Goal: Task Accomplishment & Management: Manage account settings

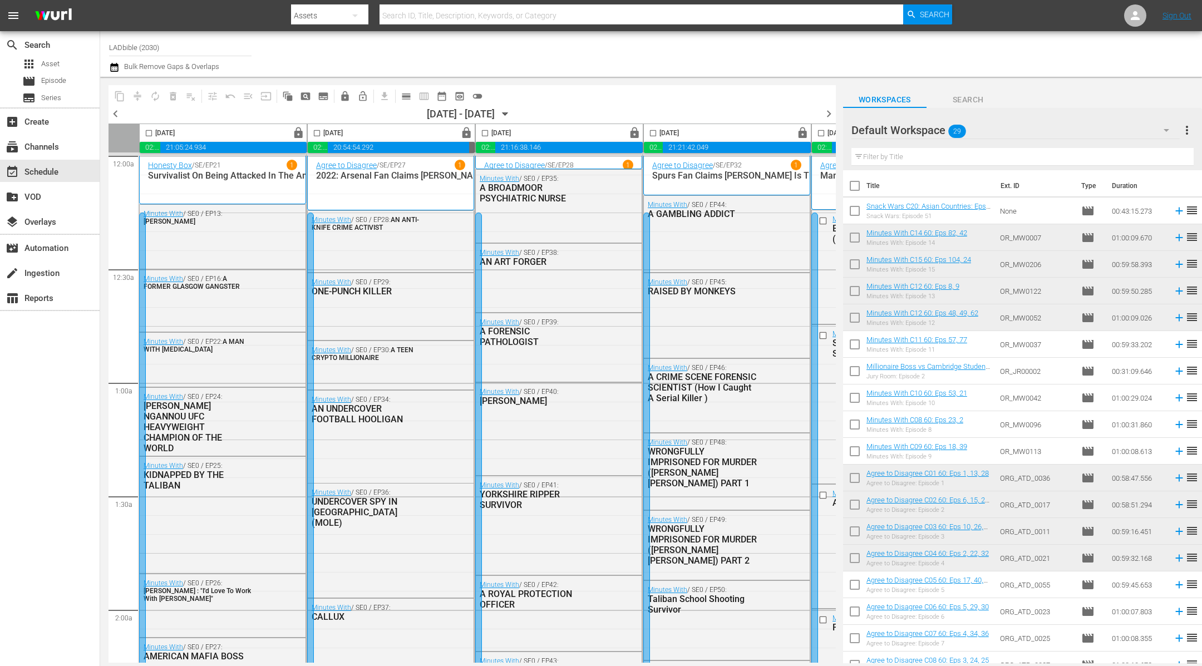
scroll to position [4449, 395]
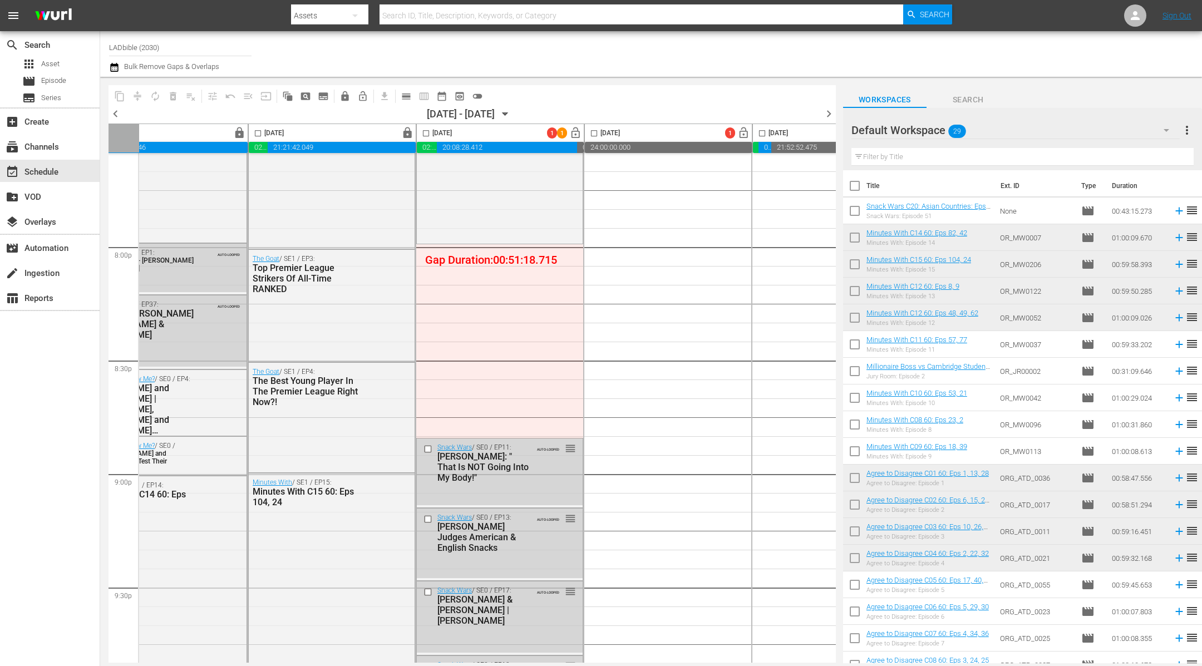
click at [113, 109] on span "chevron_left" at bounding box center [115, 114] width 14 height 14
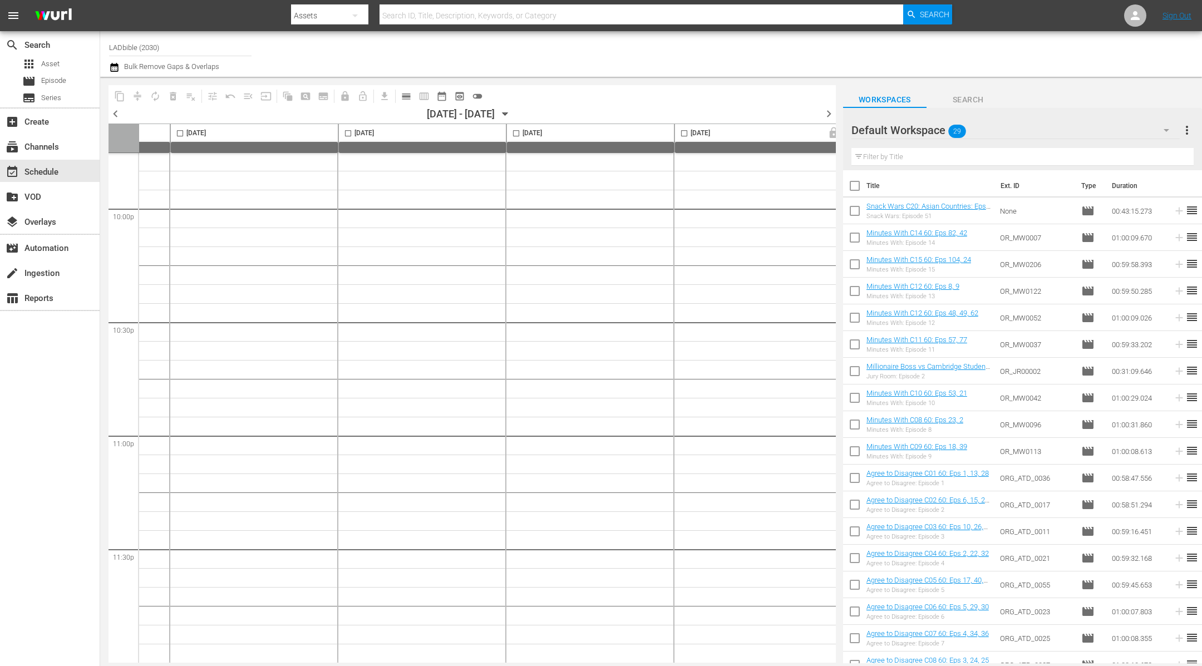
scroll to position [4945, 483]
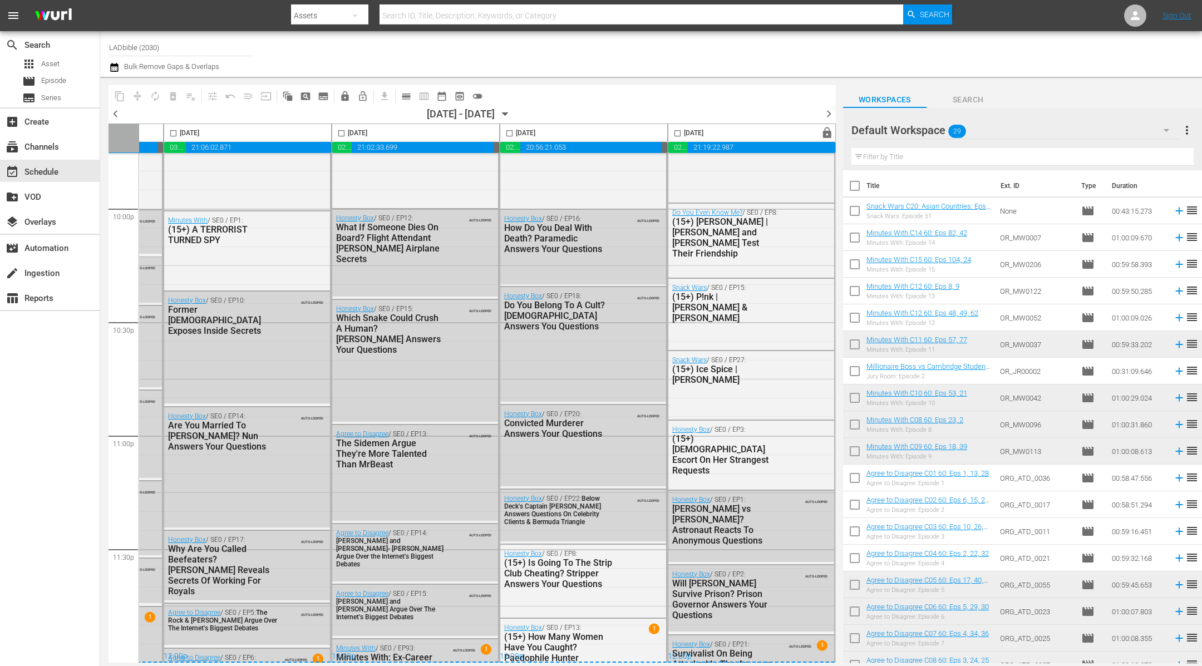
click at [828, 111] on span "chevron_right" at bounding box center [829, 114] width 14 height 14
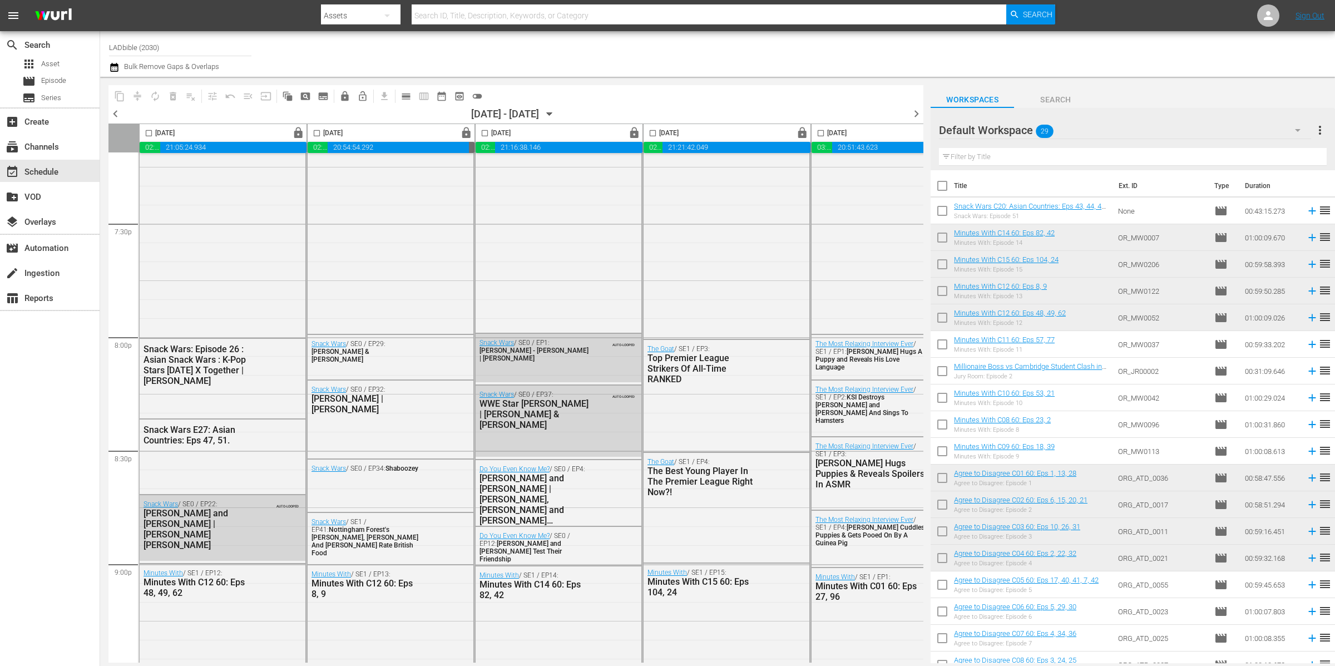
scroll to position [4359, 0]
click at [1201, 16] on icon at bounding box center [1268, 15] width 13 height 13
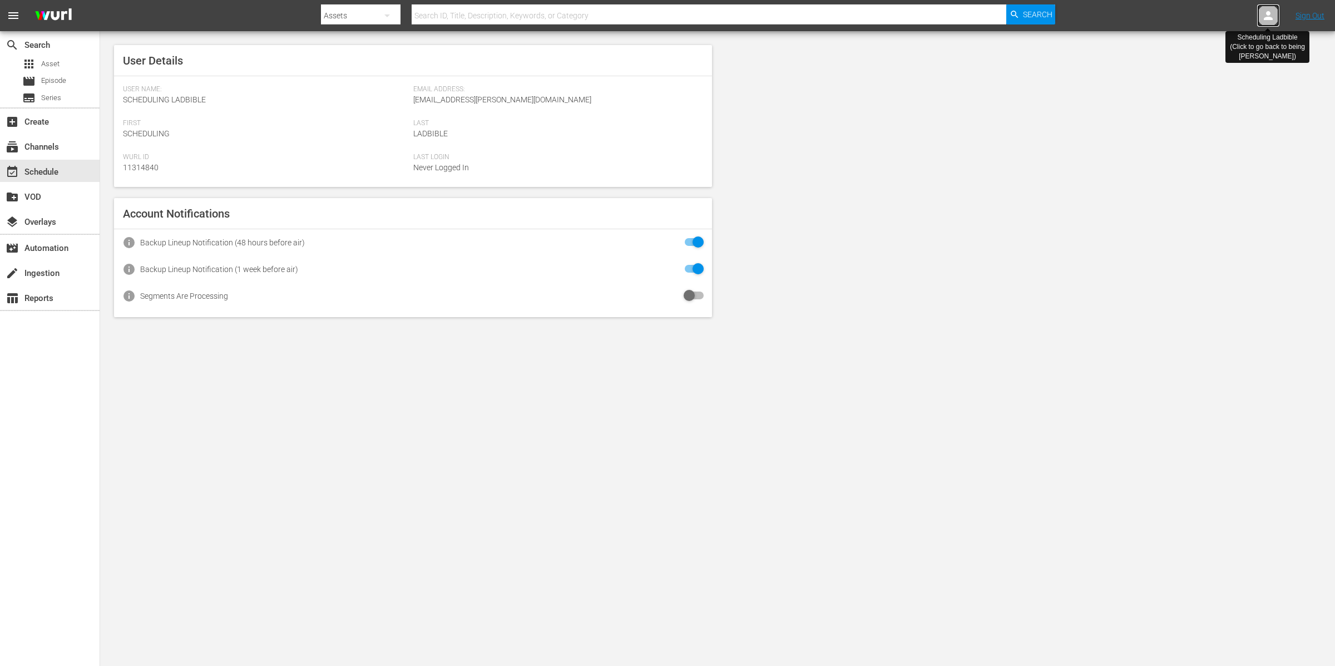
click at [1201, 14] on icon at bounding box center [1268, 15] width 13 height 13
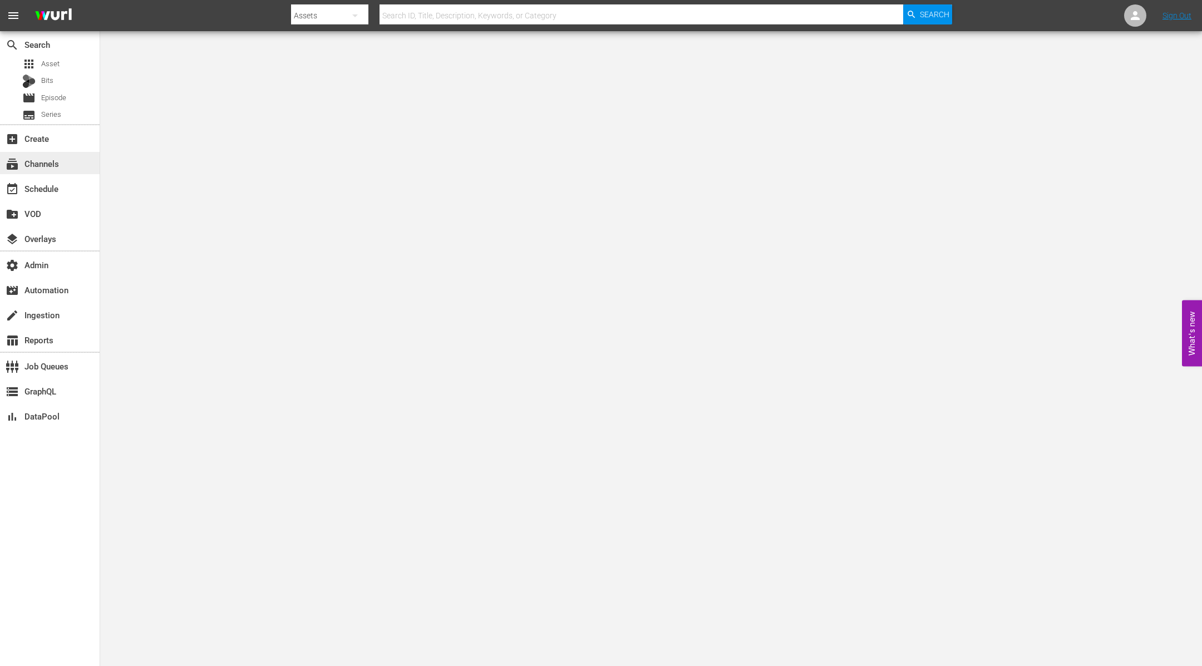
click at [70, 163] on div "subscriptions Channels" at bounding box center [50, 163] width 100 height 22
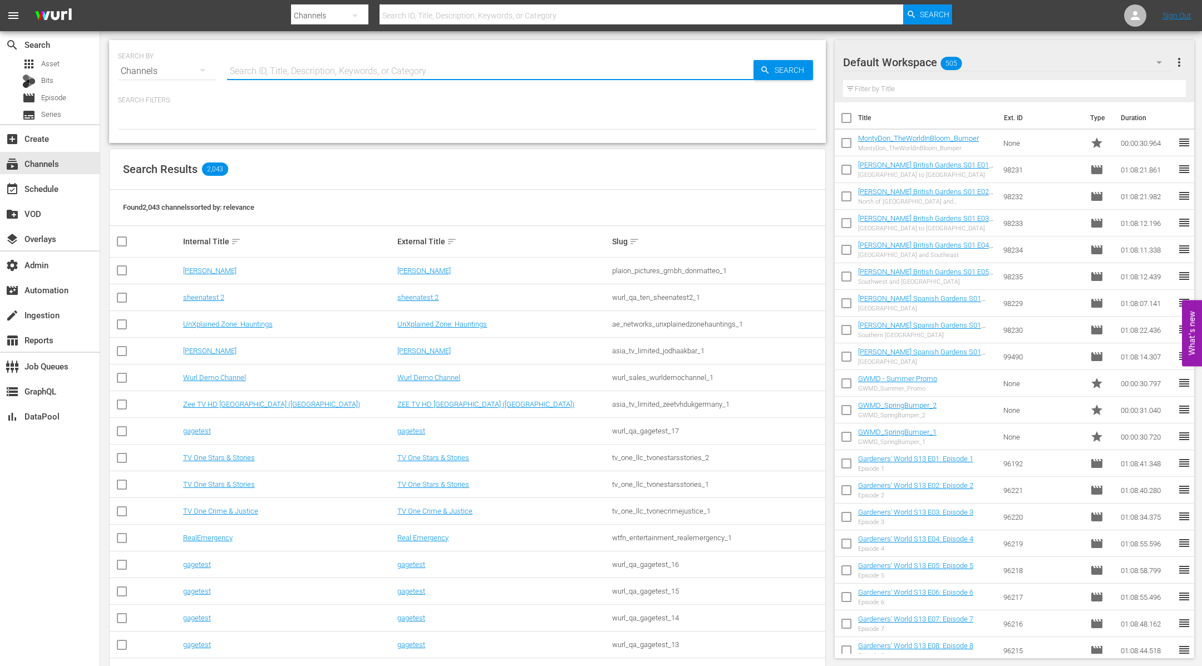
click at [277, 71] on input "text" at bounding box center [490, 71] width 526 height 27
type input "ladbib"
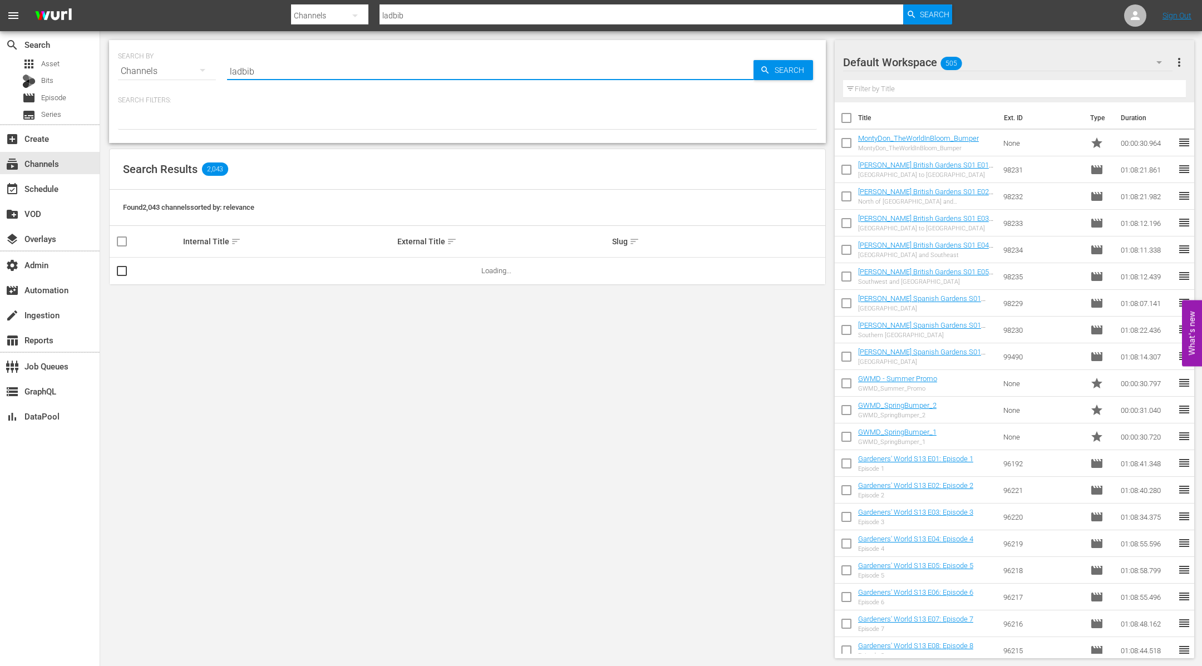
type input "ladbible"
click at [200, 269] on link "LADbible" at bounding box center [197, 271] width 28 height 8
type input "ladbible"
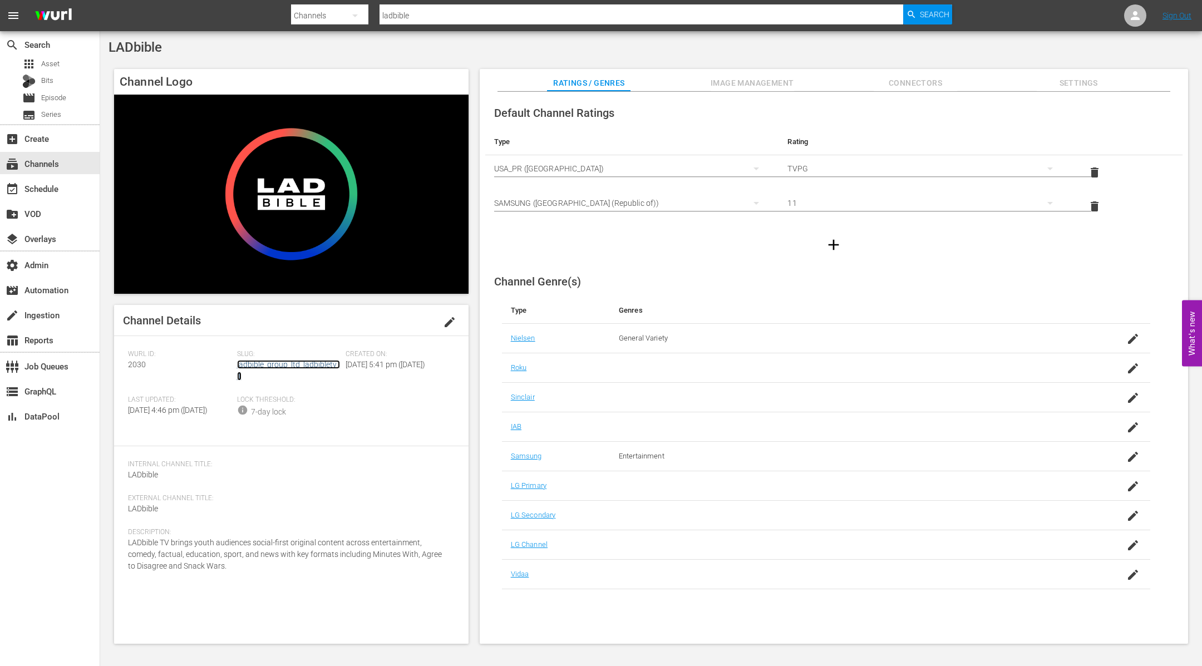
click at [258, 363] on link "ladbible_group_ltd_ladbibletv_1" at bounding box center [288, 370] width 103 height 21
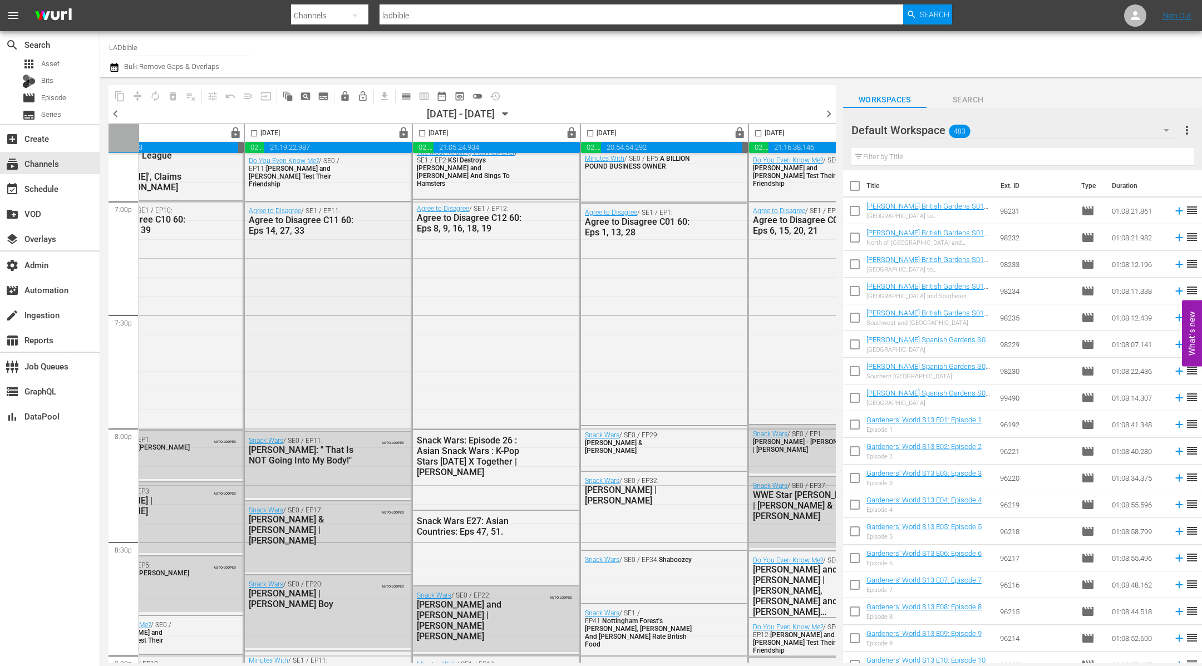
scroll to position [4262, 231]
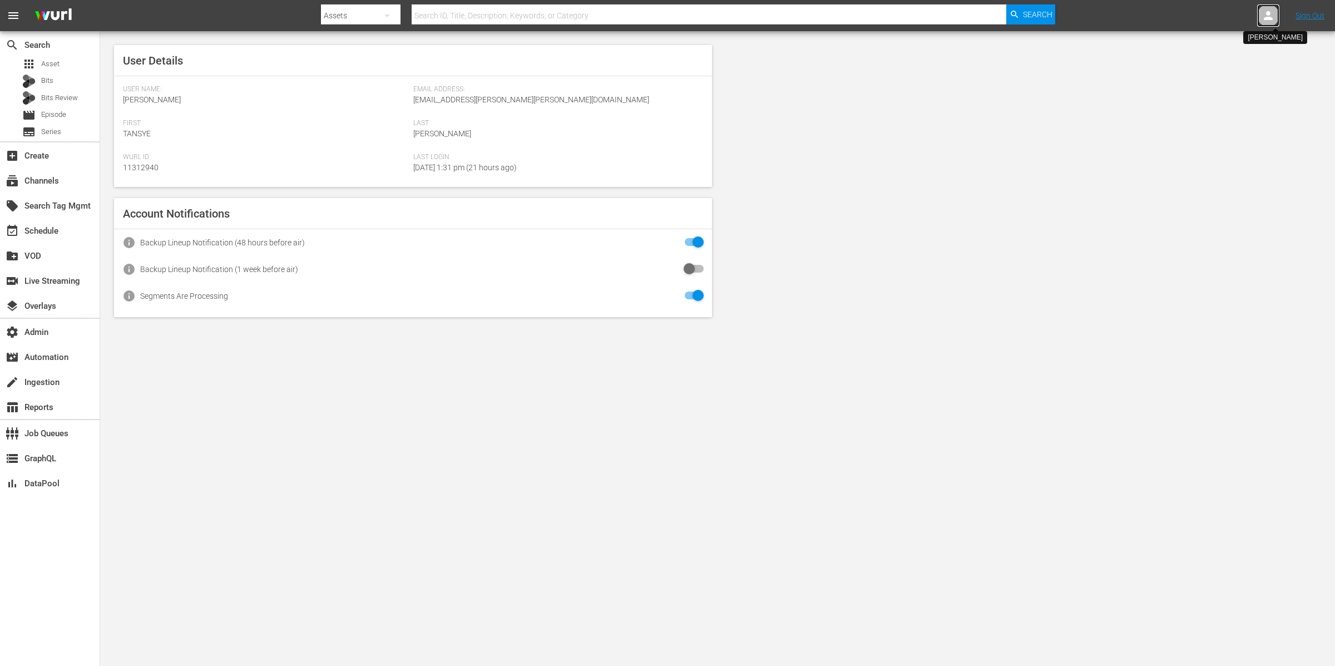
click at [1269, 17] on icon at bounding box center [1268, 15] width 9 height 9
click at [1269, 17] on input "text" at bounding box center [1239, 17] width 142 height 27
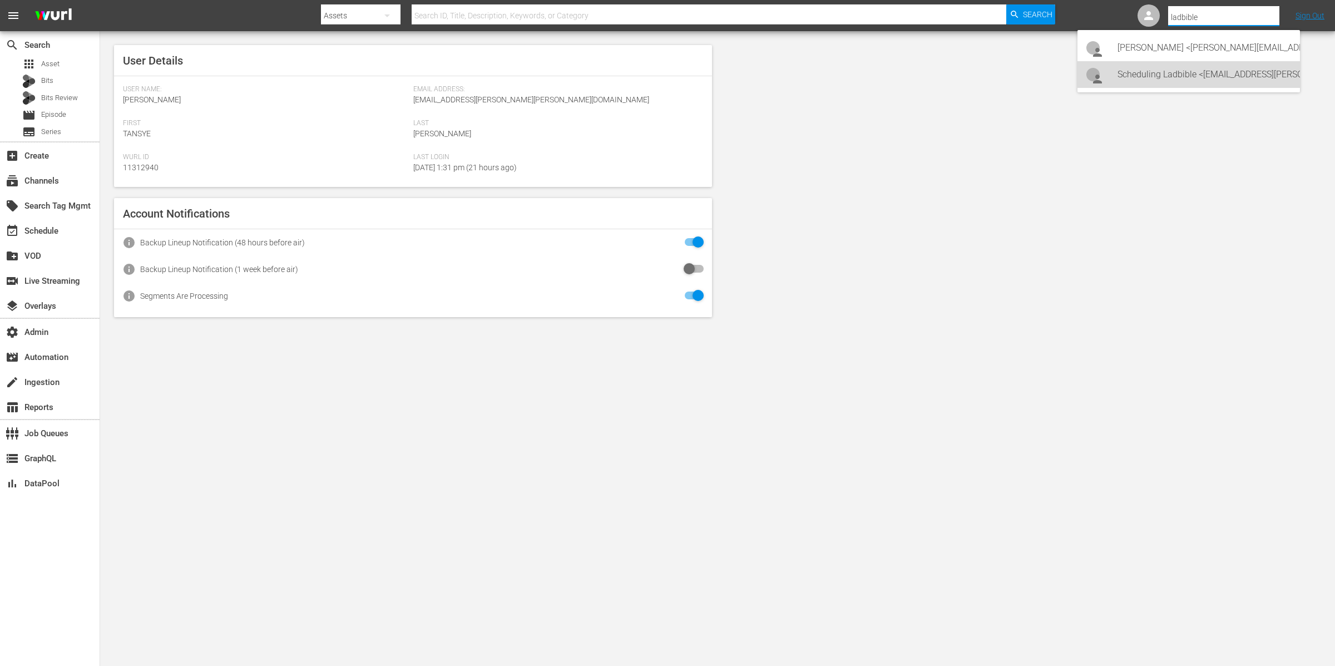
click at [1250, 73] on div "Scheduling Ladbible <ladbible-scheduling@wurl.com>" at bounding box center [1205, 74] width 174 height 27
type input "Scheduling Ladbible (11314840)"
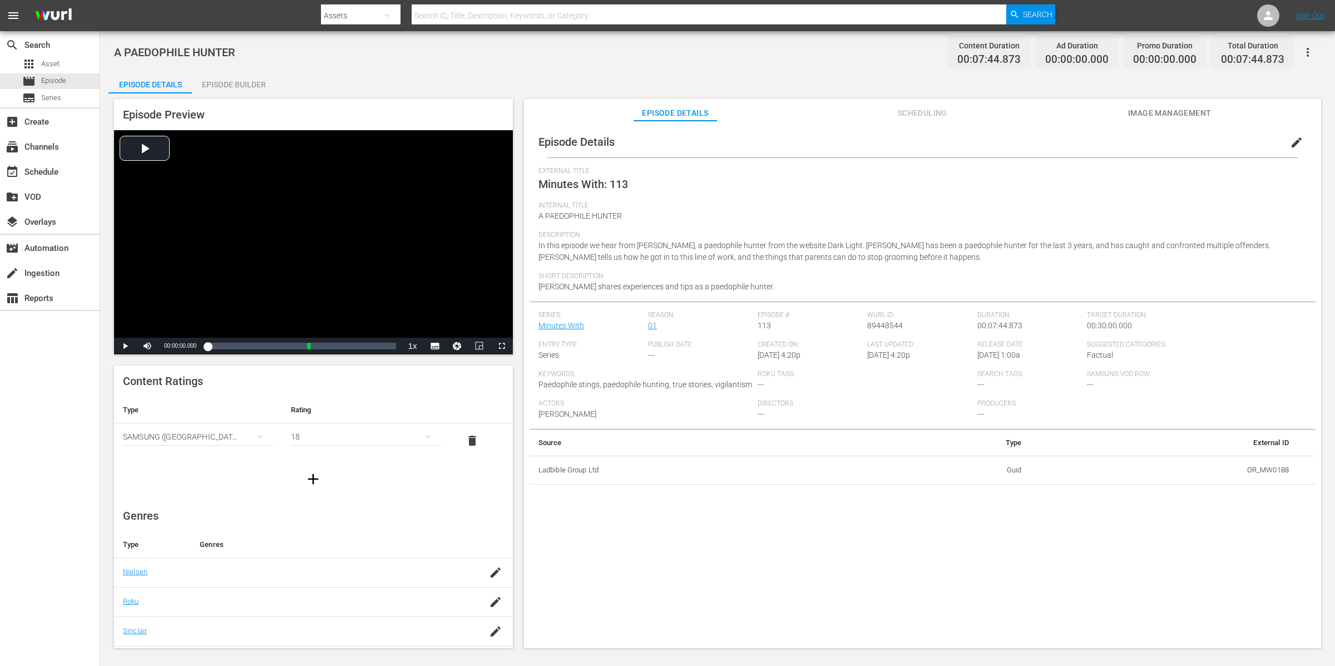
click at [234, 83] on div "Episode Builder" at bounding box center [233, 84] width 83 height 27
click at [225, 88] on div "Episode Builder" at bounding box center [233, 84] width 83 height 27
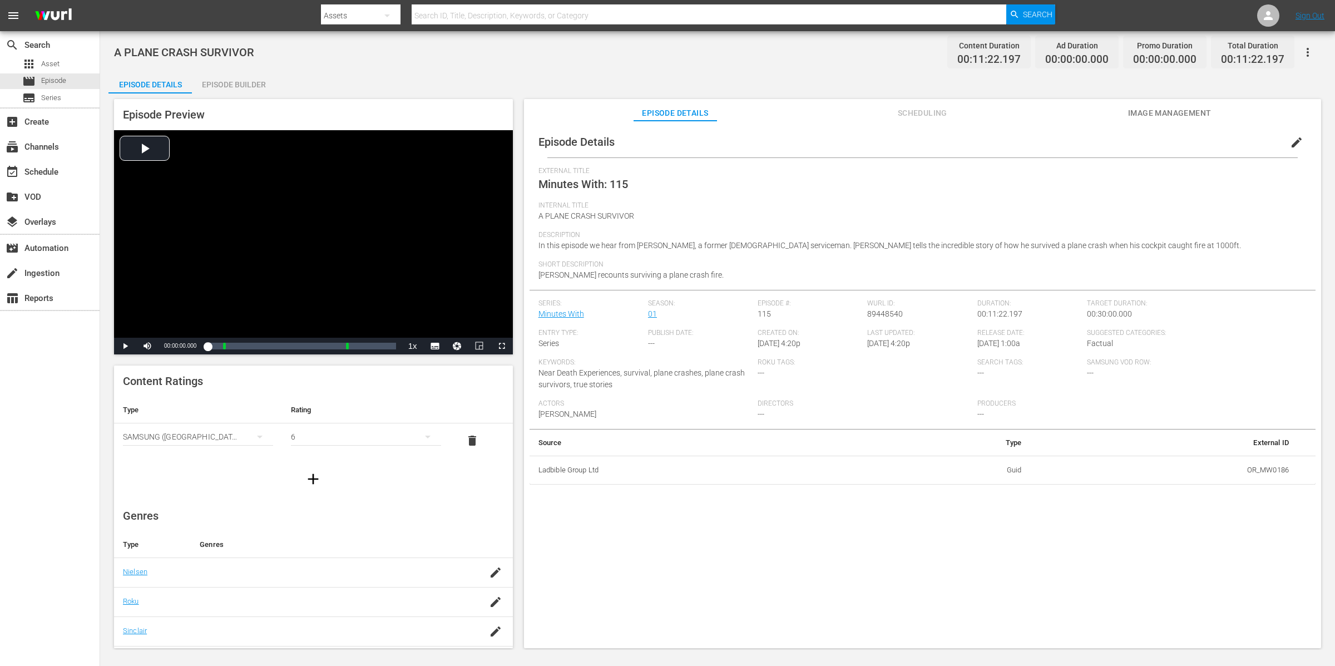
click at [242, 75] on div "Episode Builder" at bounding box center [233, 84] width 83 height 27
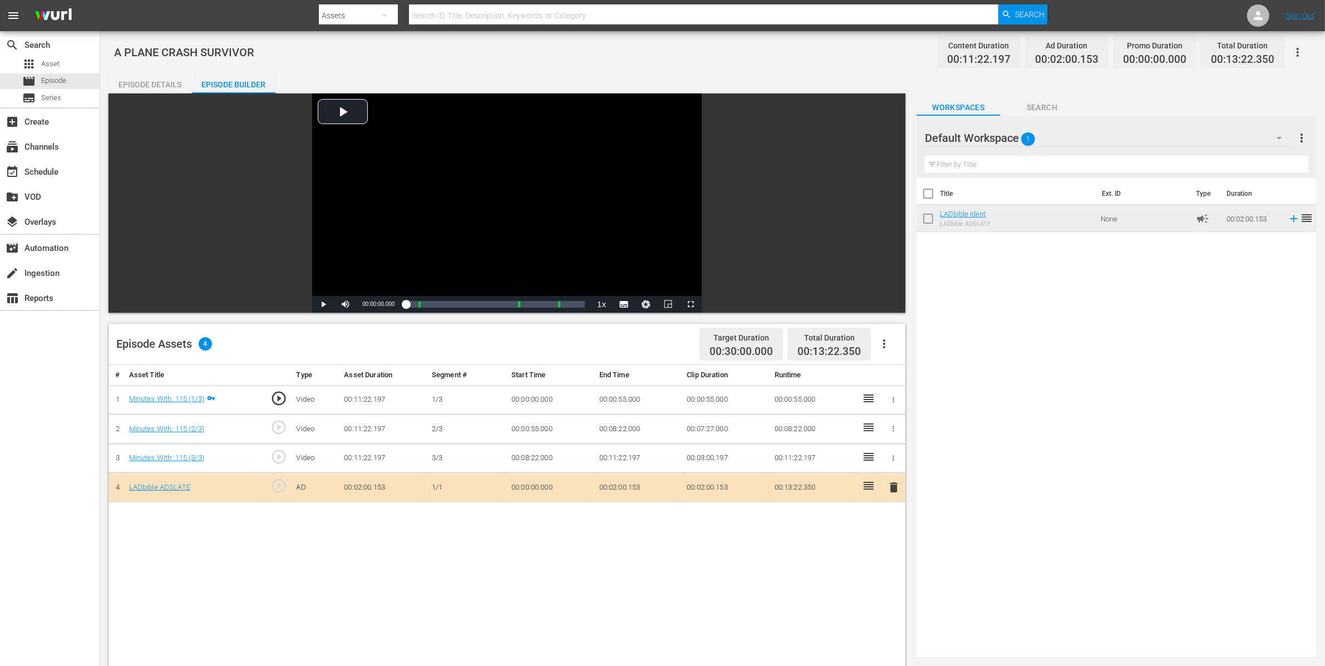
click at [1296, 48] on icon "button" at bounding box center [1297, 52] width 13 height 13
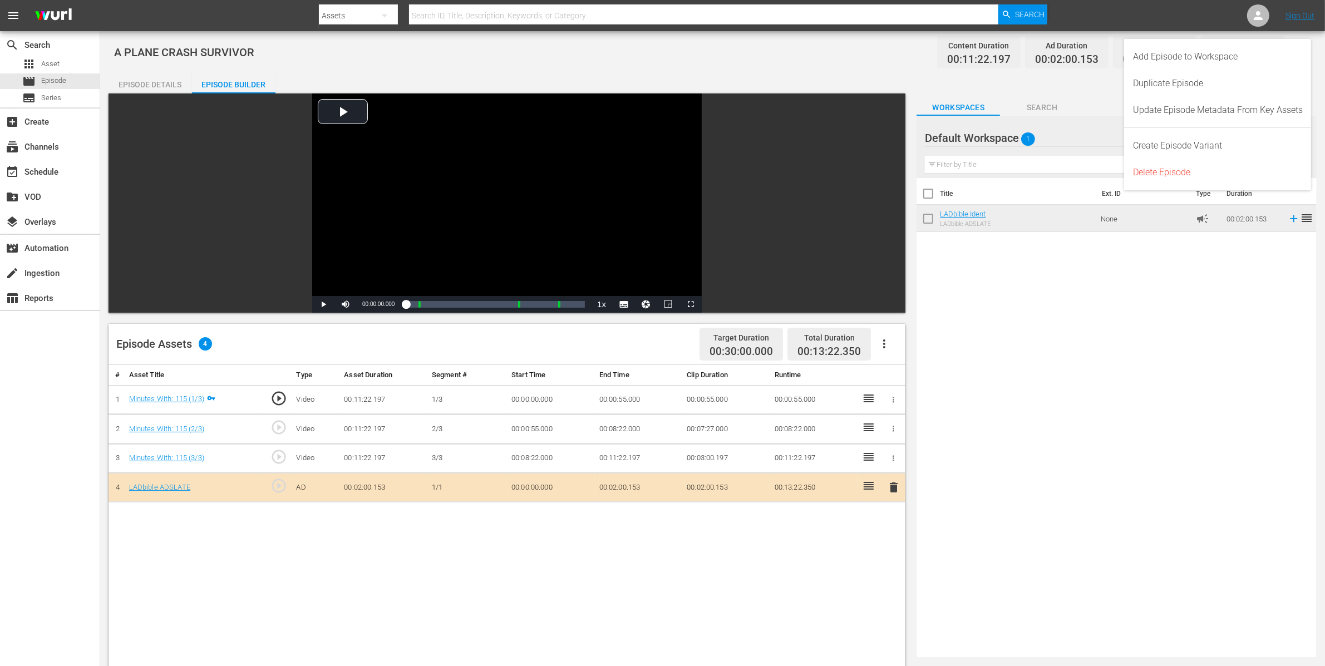
click at [1296, 48] on body "menu Search By Assets Search ID, Title, Description, Keywords, or Category Sear…" at bounding box center [662, 333] width 1325 height 666
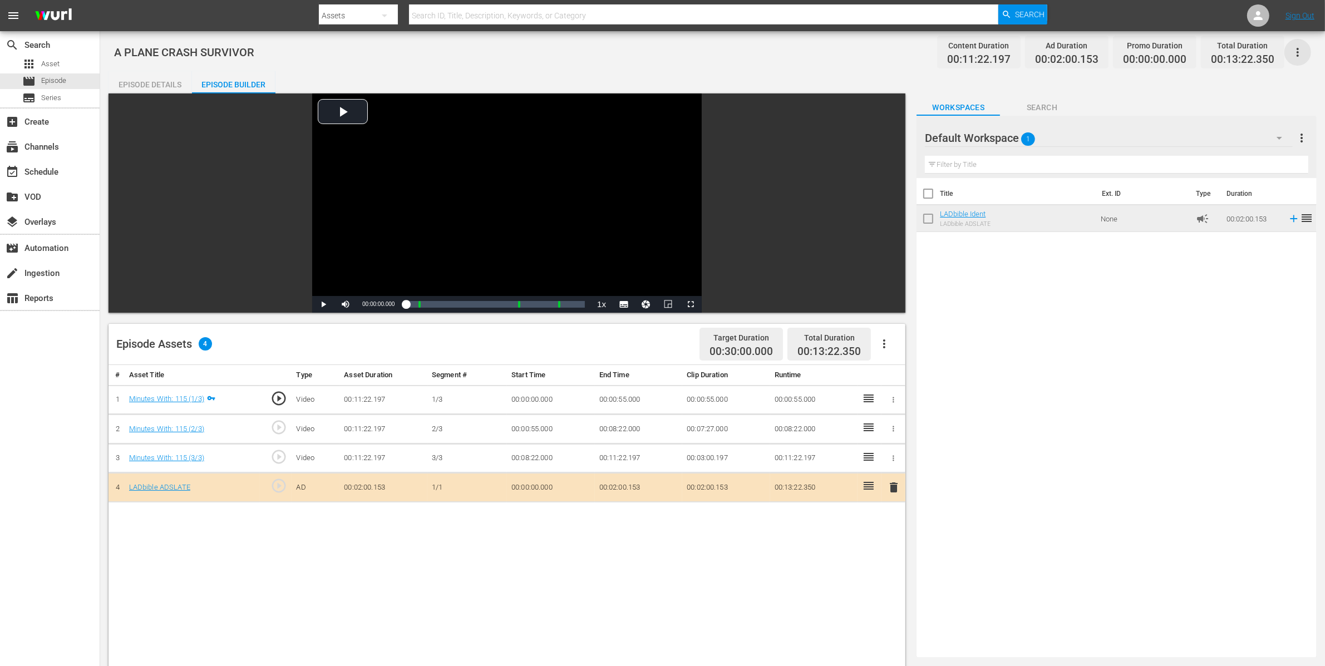
click at [1302, 56] on icon "button" at bounding box center [1297, 52] width 13 height 13
click at [1229, 62] on div "Add Episode to Workspace" at bounding box center [1218, 56] width 170 height 27
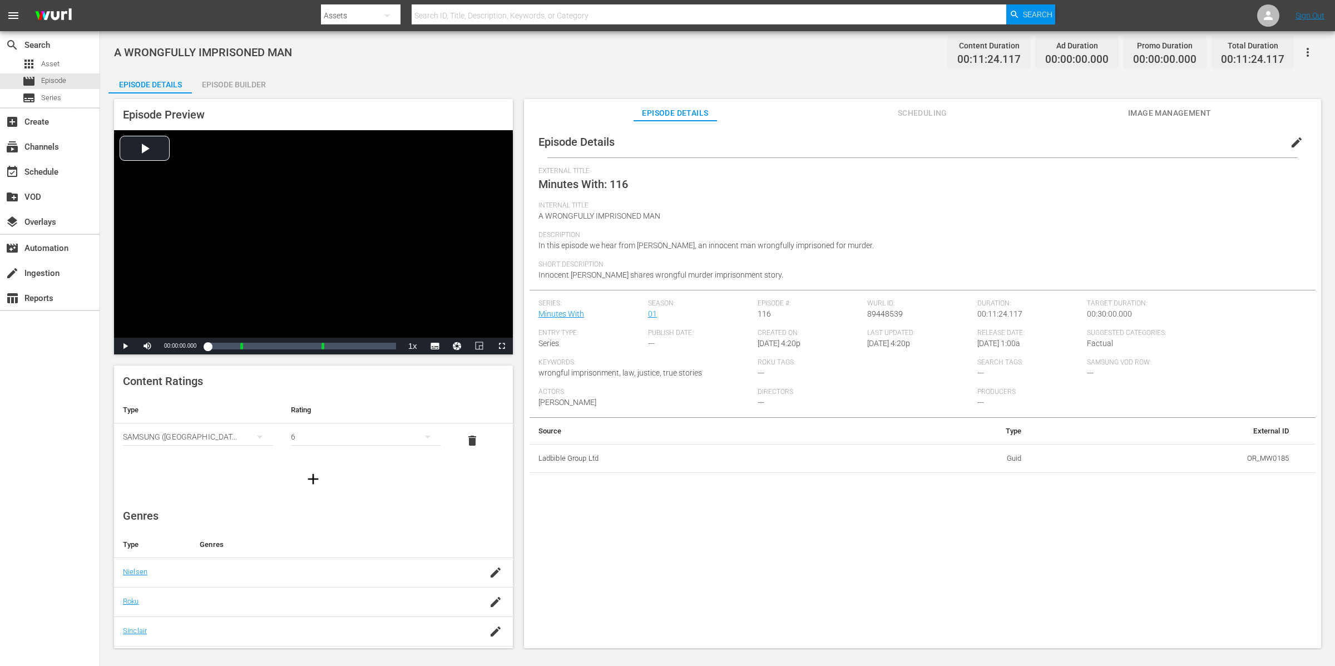
click at [244, 82] on div "Episode Builder" at bounding box center [233, 84] width 83 height 27
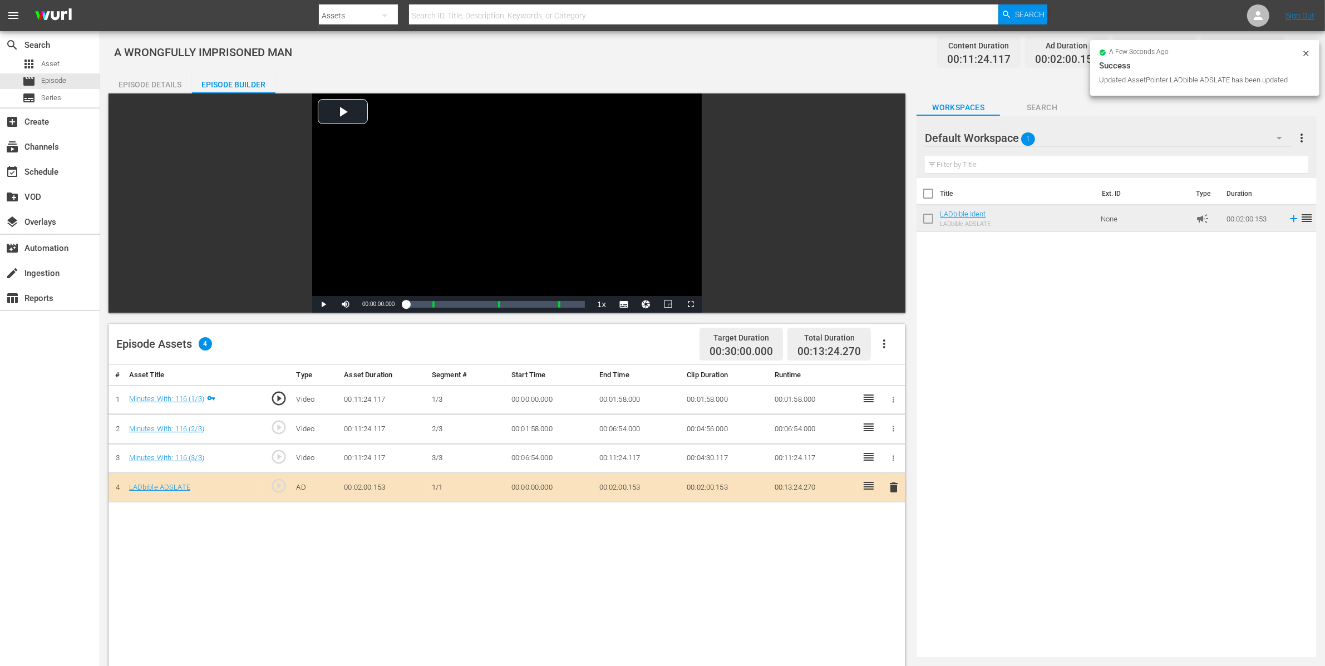
click at [1310, 53] on icon at bounding box center [1305, 53] width 9 height 9
click at [1305, 52] on button "button" at bounding box center [1297, 52] width 27 height 27
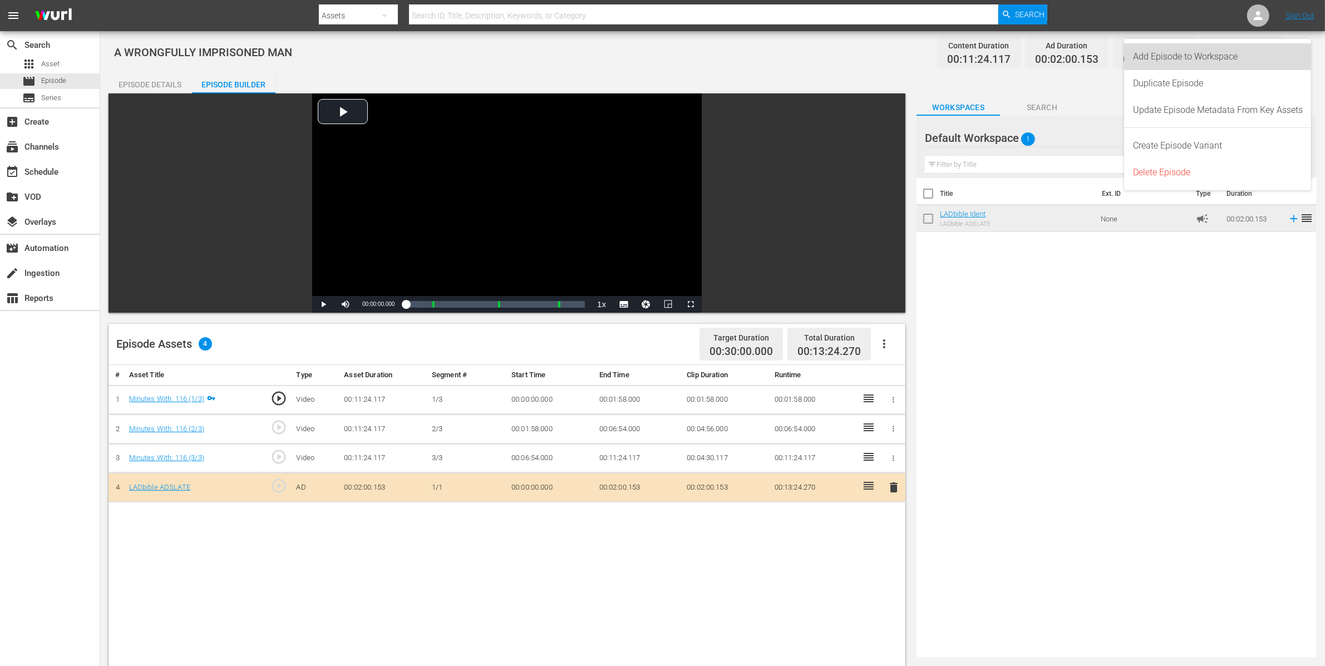
click at [1305, 52] on div "Add Episode to Workspace" at bounding box center [1217, 56] width 187 height 27
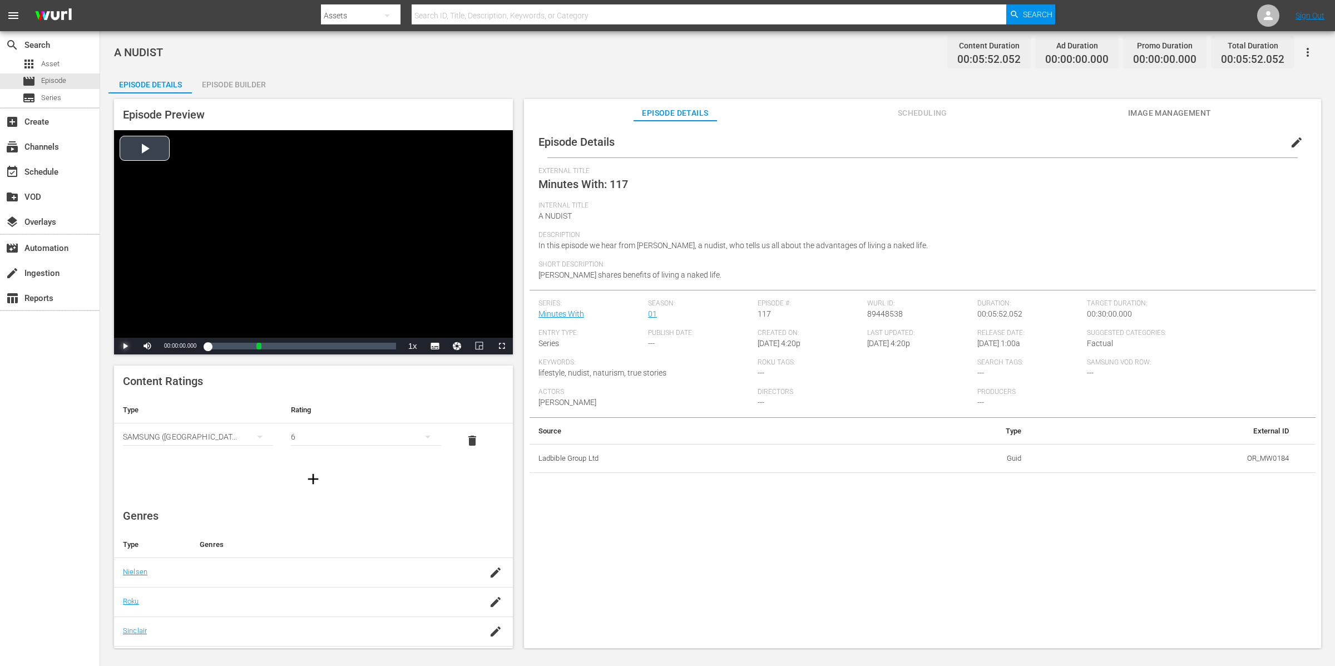
click at [125, 346] on span "Video Player" at bounding box center [125, 346] width 0 height 0
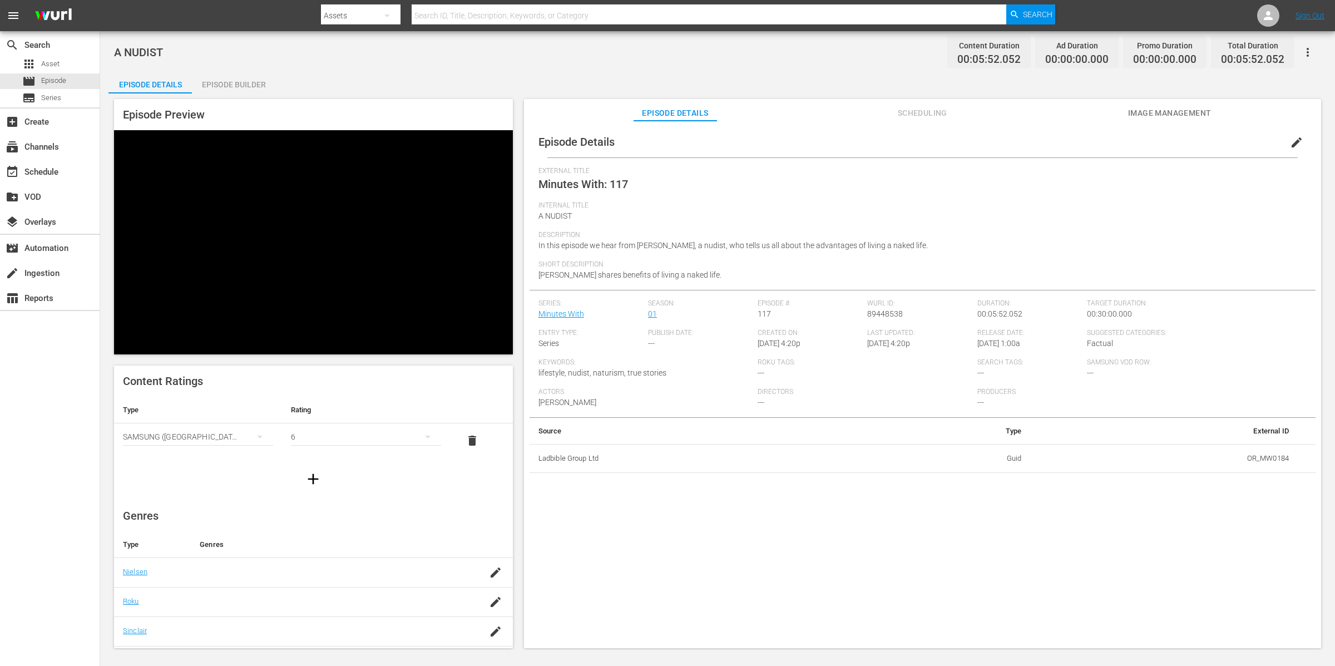
click at [472, 62] on div "A NUDIST Content Duration 00:05:52.052 Ad Duration 00:00:00.000 Promo Duration …" at bounding box center [717, 52] width 1207 height 25
click at [299, 67] on div "A NUDIST Content Duration 00:05:52.052 Ad Duration 00:00:00.000 Promo Duration …" at bounding box center [717, 340] width 1235 height 619
click at [394, 65] on div "A NUDIST Content Duration 00:05:52.052 Ad Duration 00:00:00.000 Promo Duration …" at bounding box center [717, 340] width 1235 height 619
click at [125, 346] on span "Video Player" at bounding box center [125, 346] width 0 height 0
click at [249, 79] on div "Episode Builder" at bounding box center [233, 84] width 83 height 27
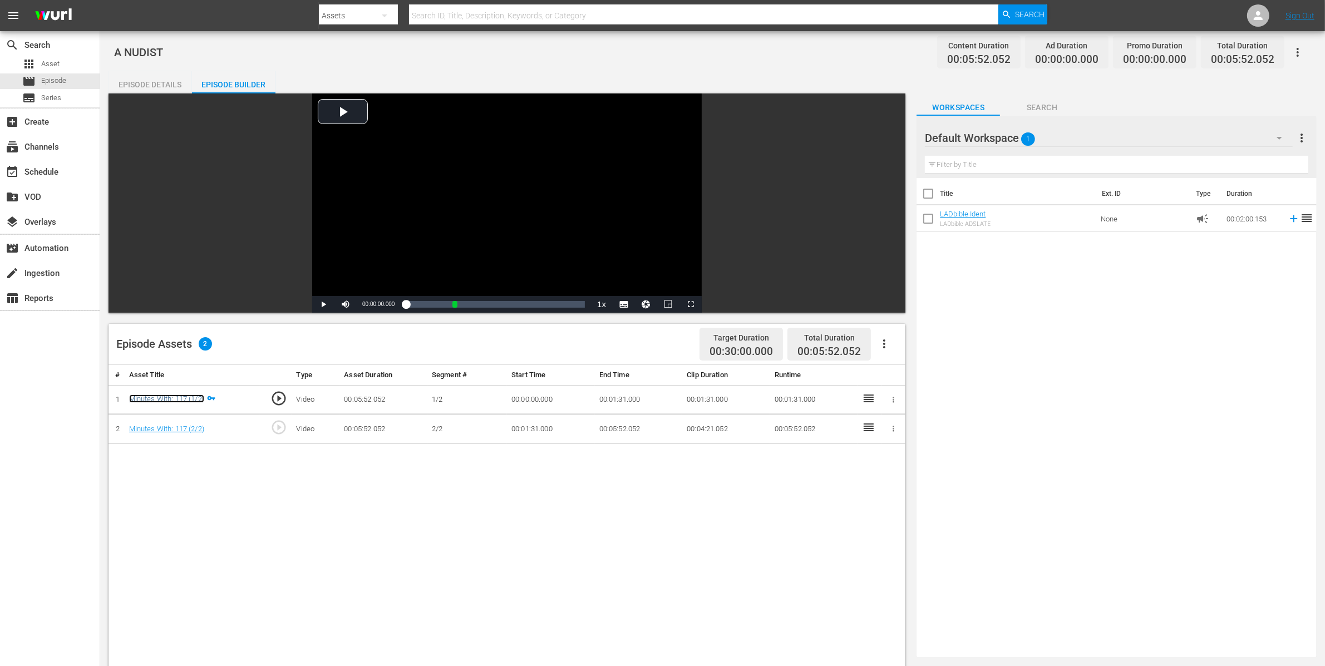
click at [177, 397] on link "Minutes With: 117 (1/2)" at bounding box center [166, 398] width 75 height 8
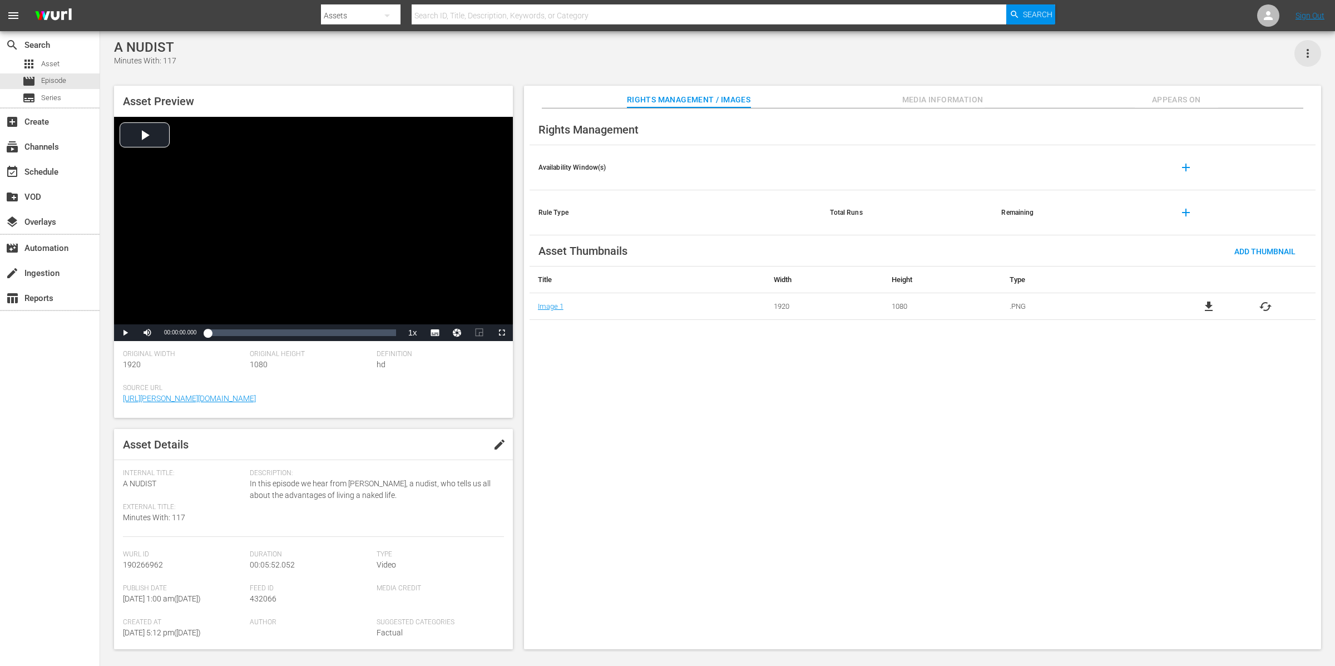
click at [1307, 55] on icon "button" at bounding box center [1307, 53] width 13 height 13
click at [1293, 53] on div "Add To Workspace" at bounding box center [1275, 58] width 76 height 27
click at [367, 490] on span "In this episode we hear from Pam Fraser, a nudist, who tells us all about the a…" at bounding box center [374, 489] width 248 height 23
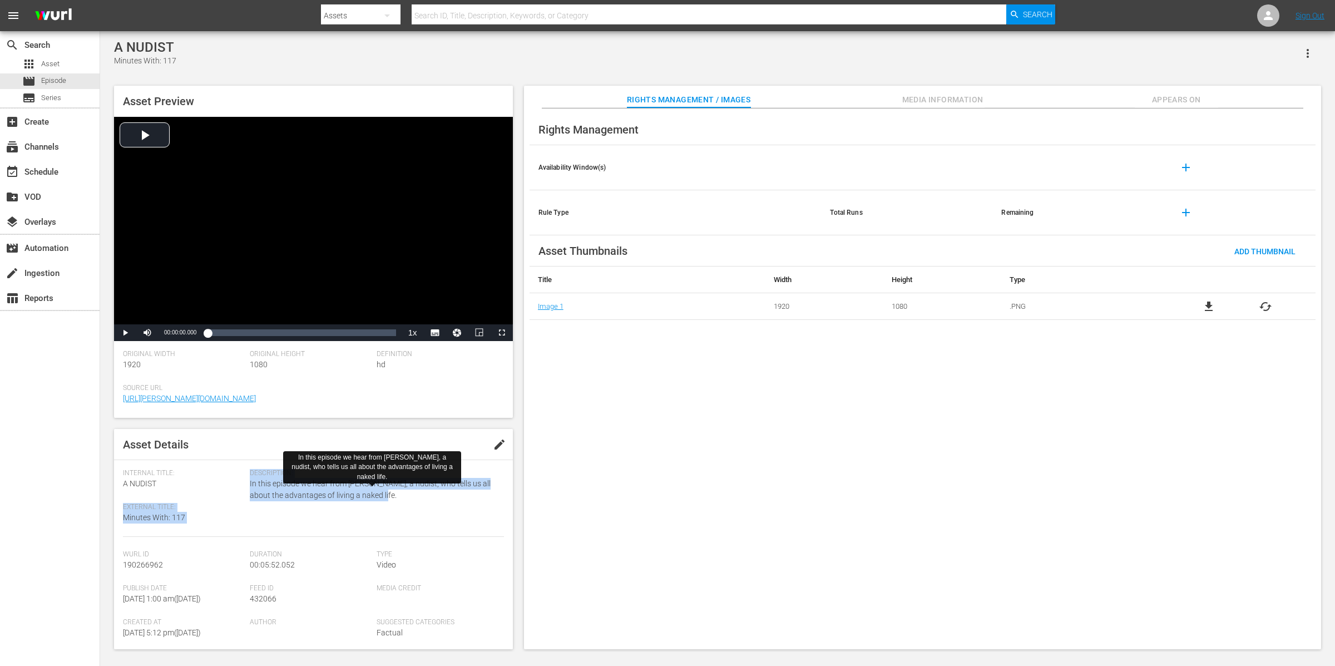
drag, startPoint x: 378, startPoint y: 496, endPoint x: 249, endPoint y: 486, distance: 129.5
click at [250, 486] on span "In this episode we hear from Pam Fraser, a nudist, who tells us all about the a…" at bounding box center [374, 489] width 248 height 23
click at [255, 499] on span "In this episode we hear from Pam Fraser, a nudist, who tells us all about the a…" at bounding box center [374, 489] width 248 height 23
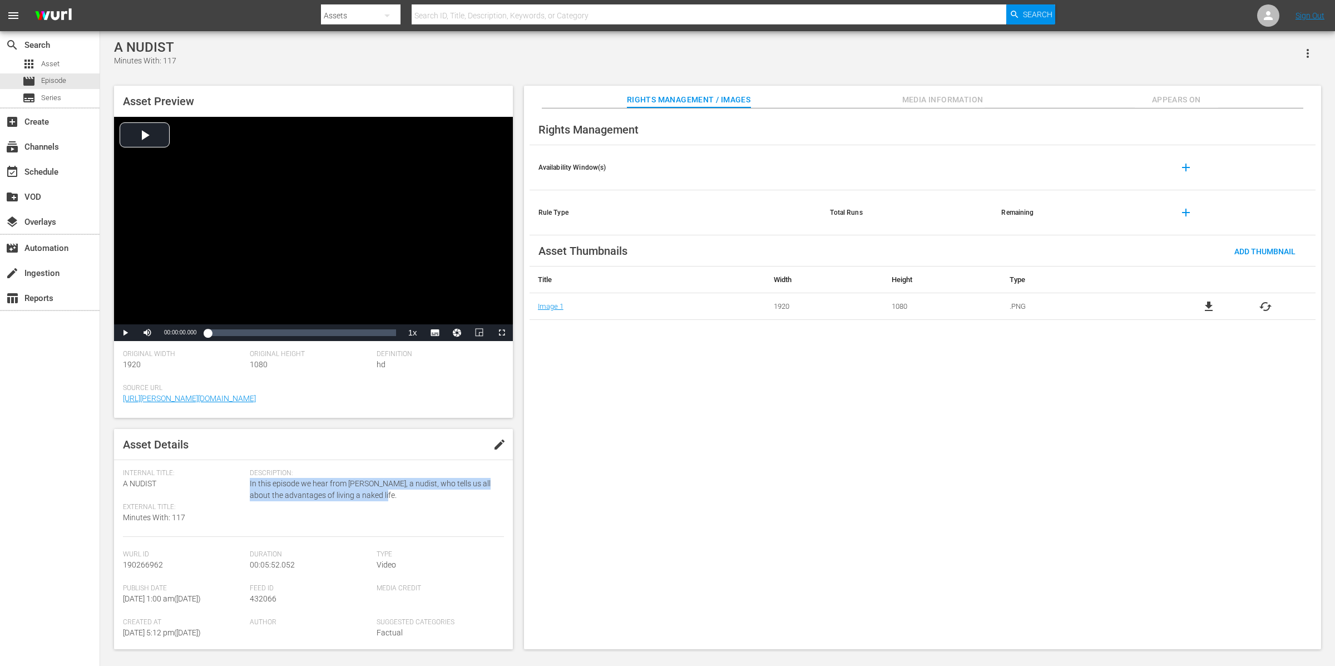
drag, startPoint x: 249, startPoint y: 485, endPoint x: 393, endPoint y: 502, distance: 144.6
click at [393, 502] on div "Description: In this episode we hear from Pam Fraser, a nudist, who tells us al…" at bounding box center [377, 503] width 254 height 68
copy span "In this episode we hear from Pam Fraser, a nudist, who tells us all about the a…"
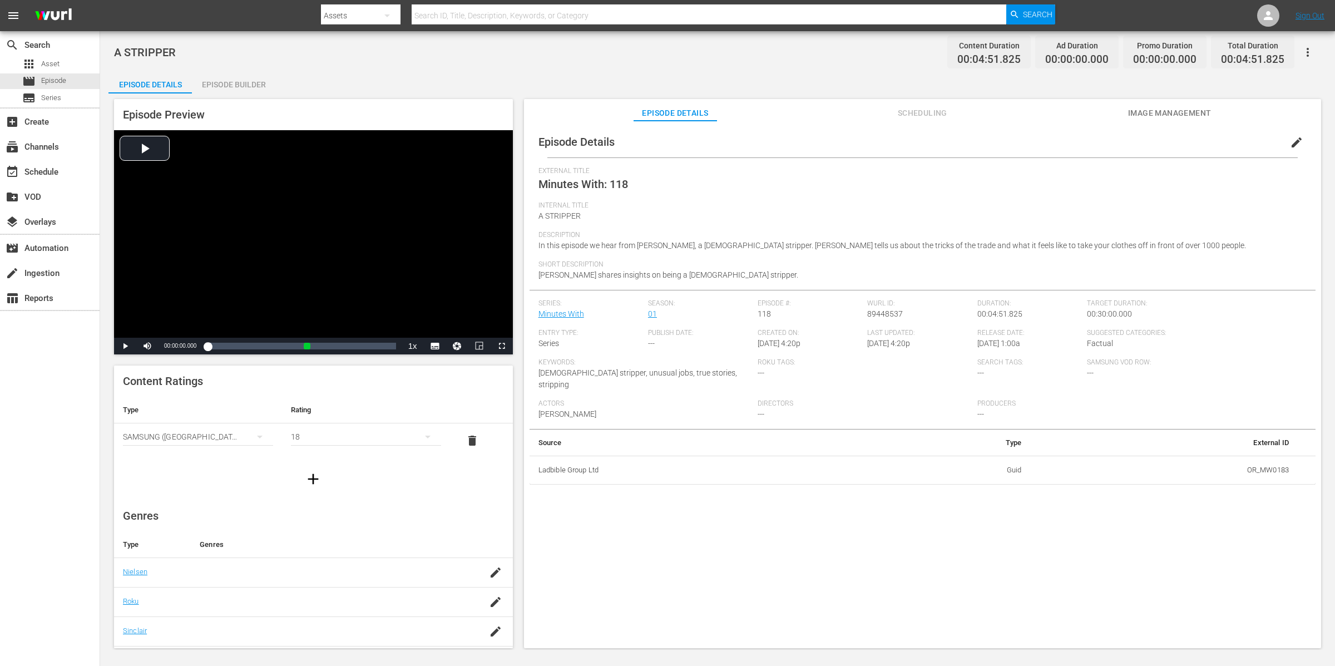
click at [1300, 48] on button "button" at bounding box center [1308, 52] width 27 height 27
click at [1113, 105] on div "Episode Details Scheduling Image Management" at bounding box center [923, 110] width 742 height 22
click at [906, 114] on span "Scheduling" at bounding box center [922, 113] width 83 height 14
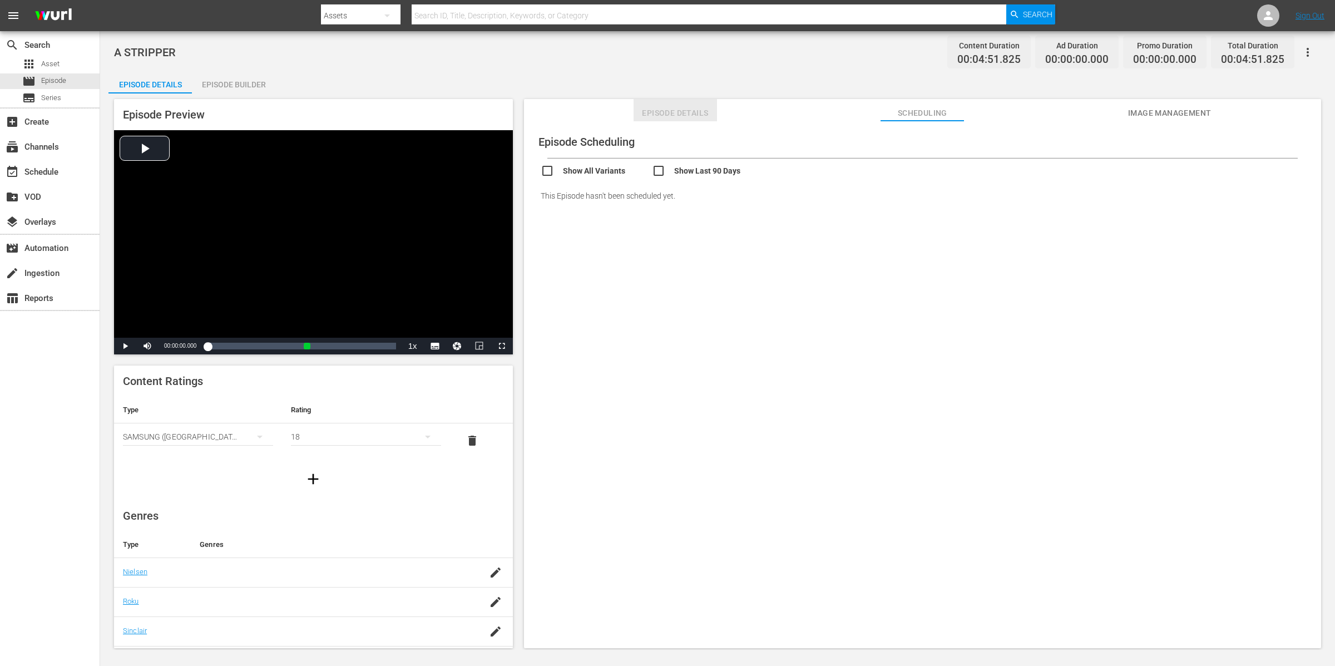
click at [699, 108] on span "Episode Details" at bounding box center [675, 113] width 83 height 14
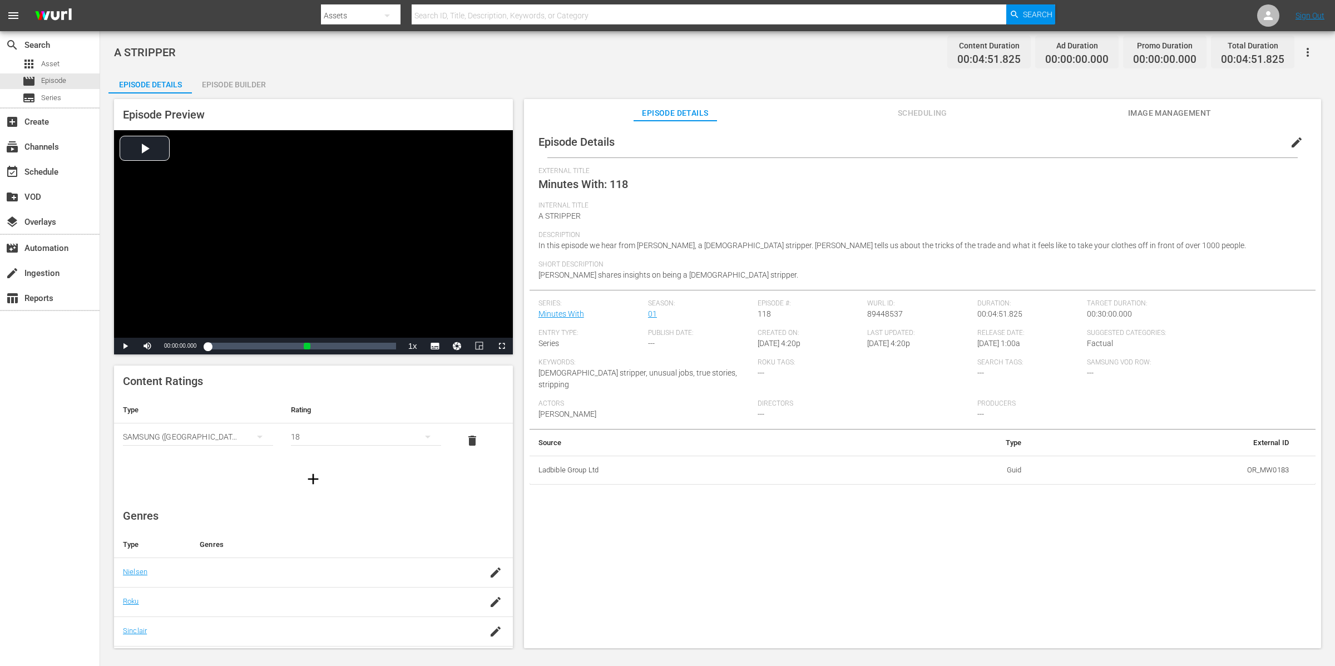
click at [240, 83] on div "Episode Builder" at bounding box center [233, 84] width 83 height 27
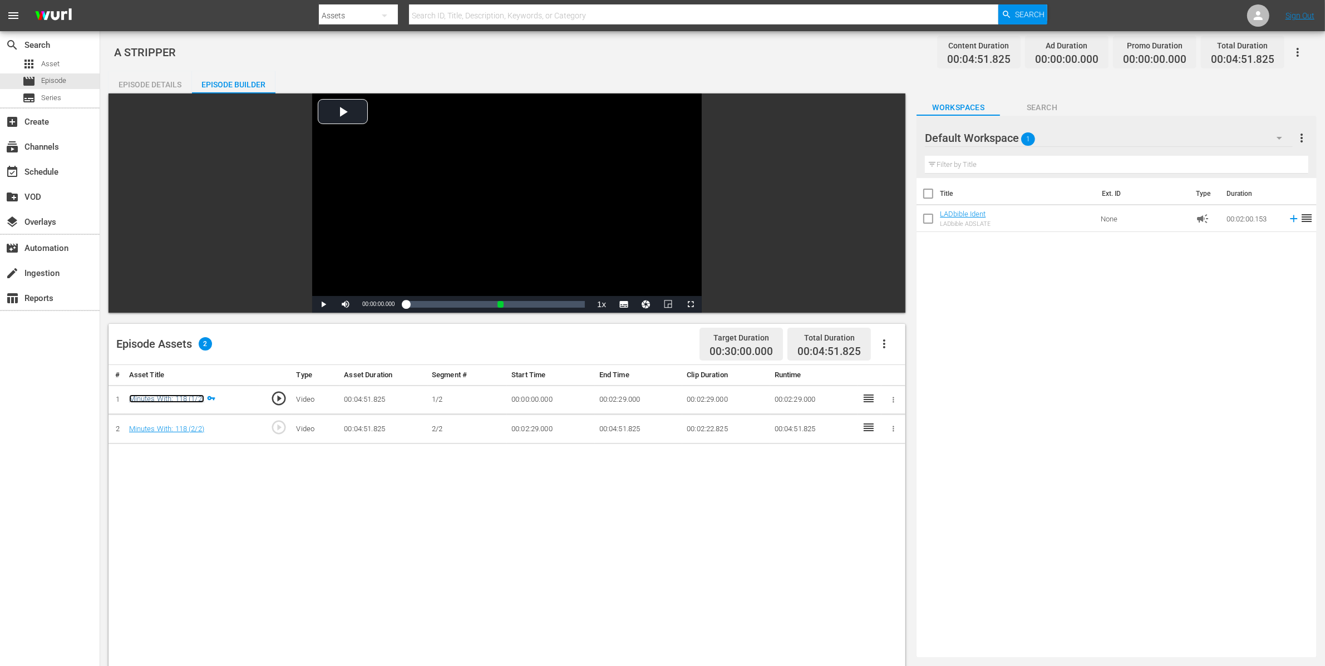
click at [187, 395] on link "Minutes With: 118 (1/2)" at bounding box center [166, 398] width 75 height 8
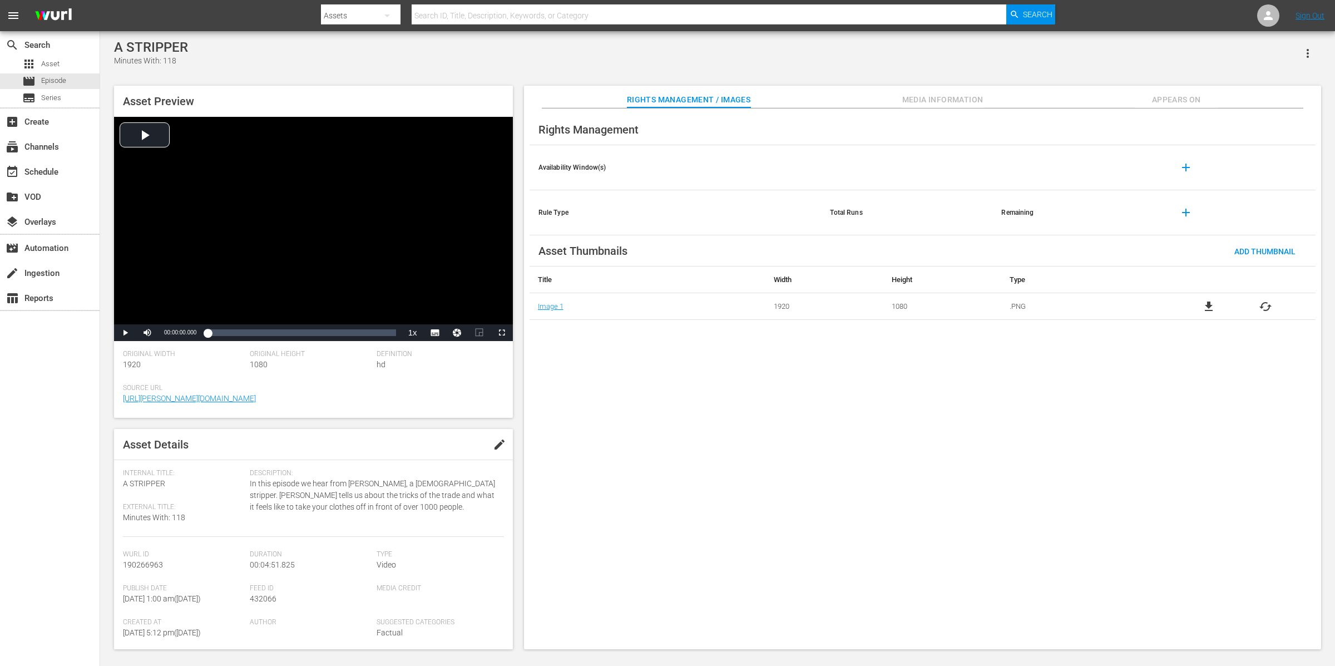
click at [1307, 56] on icon "button" at bounding box center [1308, 53] width 2 height 9
click at [1300, 52] on div "Add To Workspace" at bounding box center [1275, 58] width 76 height 27
click at [1186, 101] on span "Appears On" at bounding box center [1176, 100] width 83 height 14
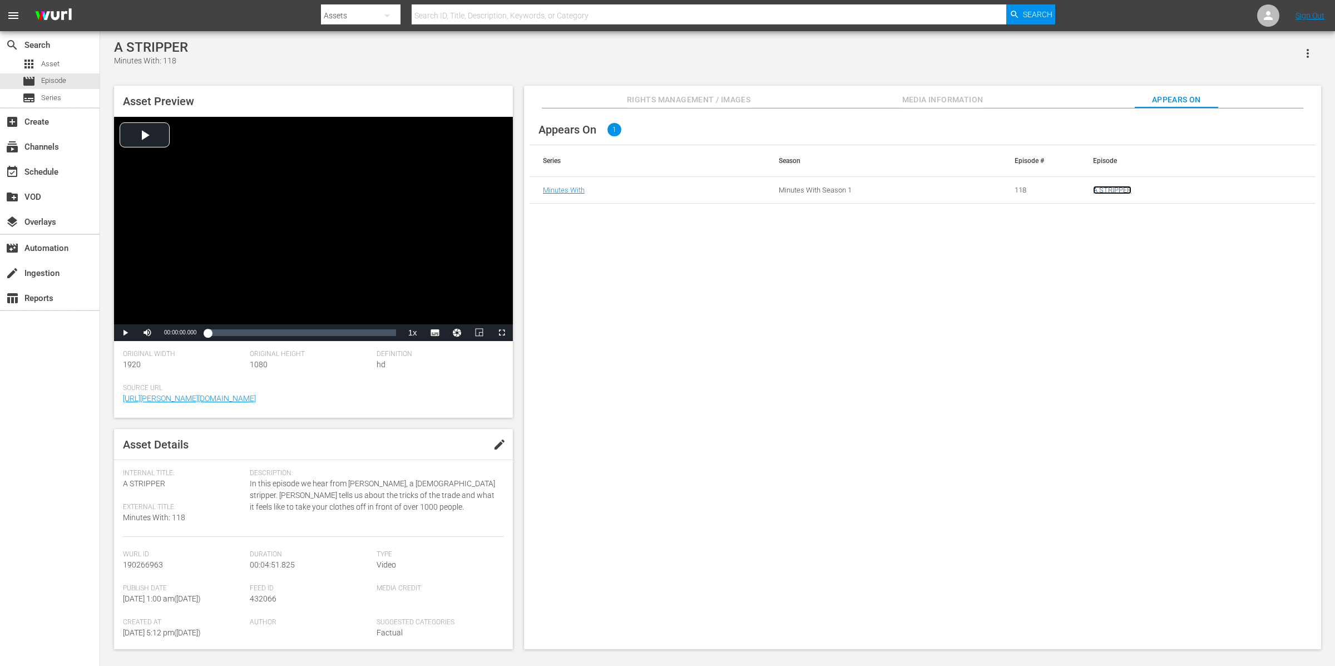
click at [1121, 186] on link "A STRIPPER" at bounding box center [1112, 190] width 38 height 8
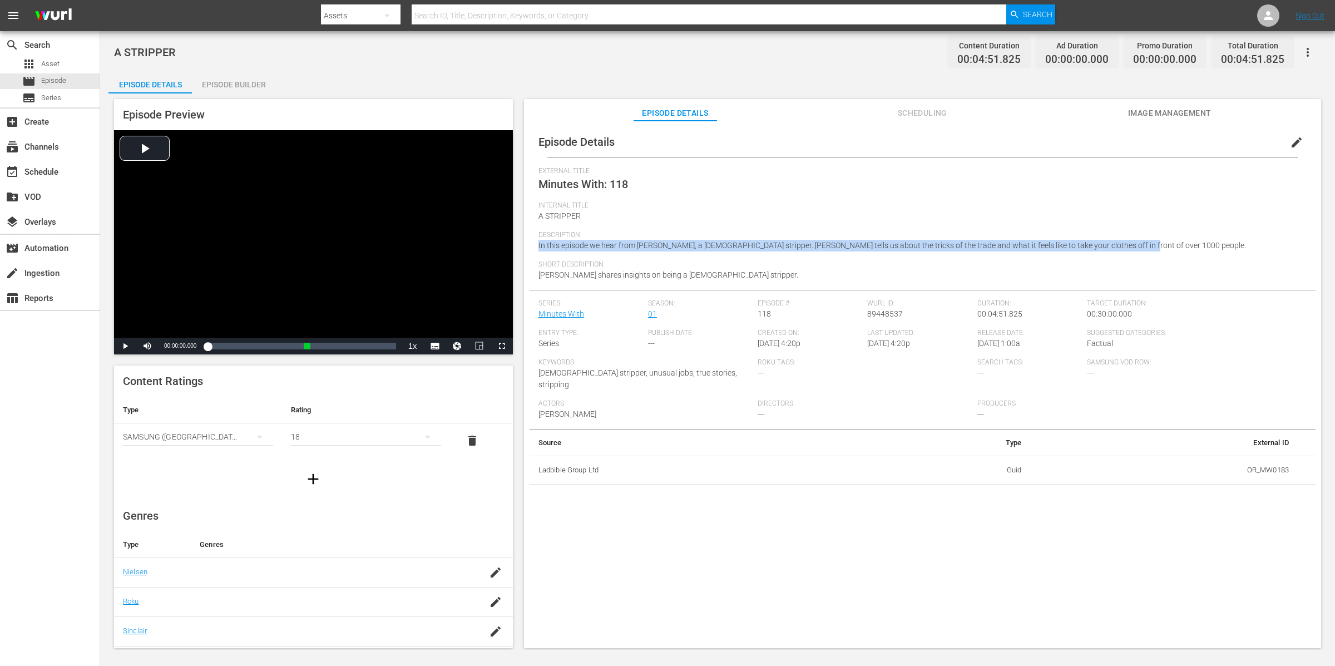
drag, startPoint x: 1126, startPoint y: 242, endPoint x: 536, endPoint y: 244, distance: 589.8
click at [536, 244] on div "Episode Details edit External Title Minutes With: 118 Internal Title A STRIPPER…" at bounding box center [923, 305] width 786 height 358
copy span "In this episode we hear from [PERSON_NAME], a [DEMOGRAPHIC_DATA] stripper. [PER…"
click at [1309, 52] on icon "button" at bounding box center [1308, 52] width 2 height 9
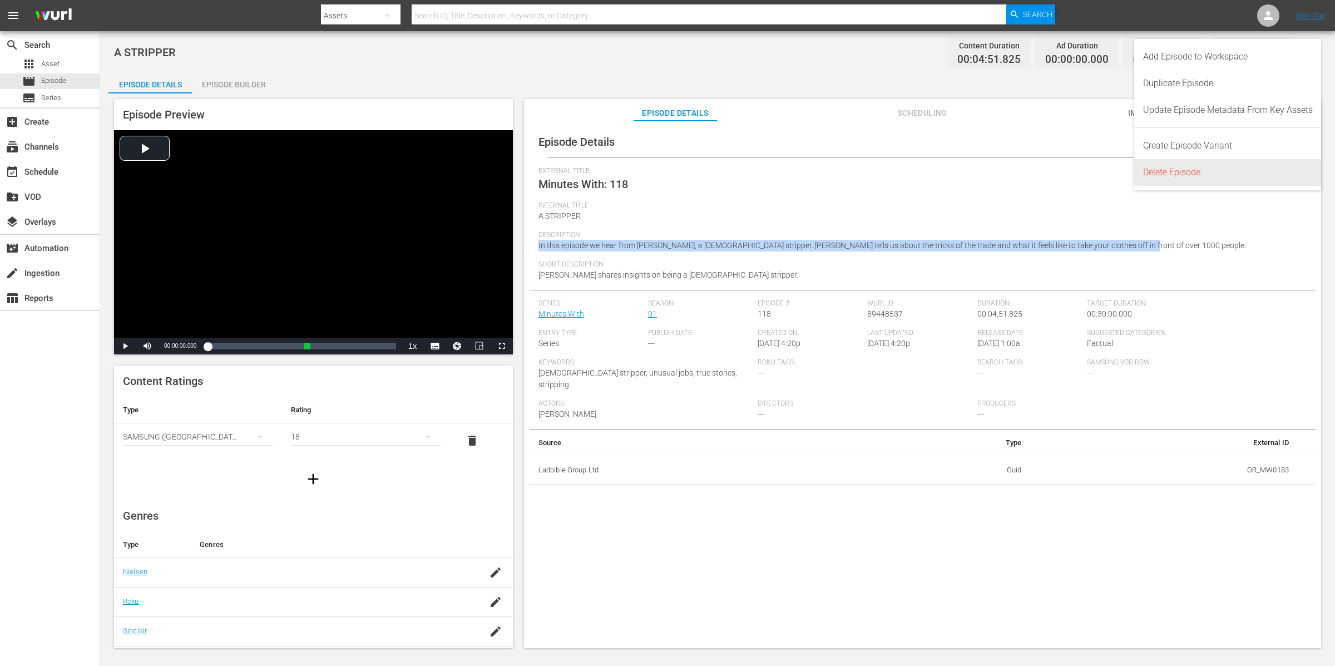
click at [1250, 172] on div "Delete Episode" at bounding box center [1228, 172] width 170 height 27
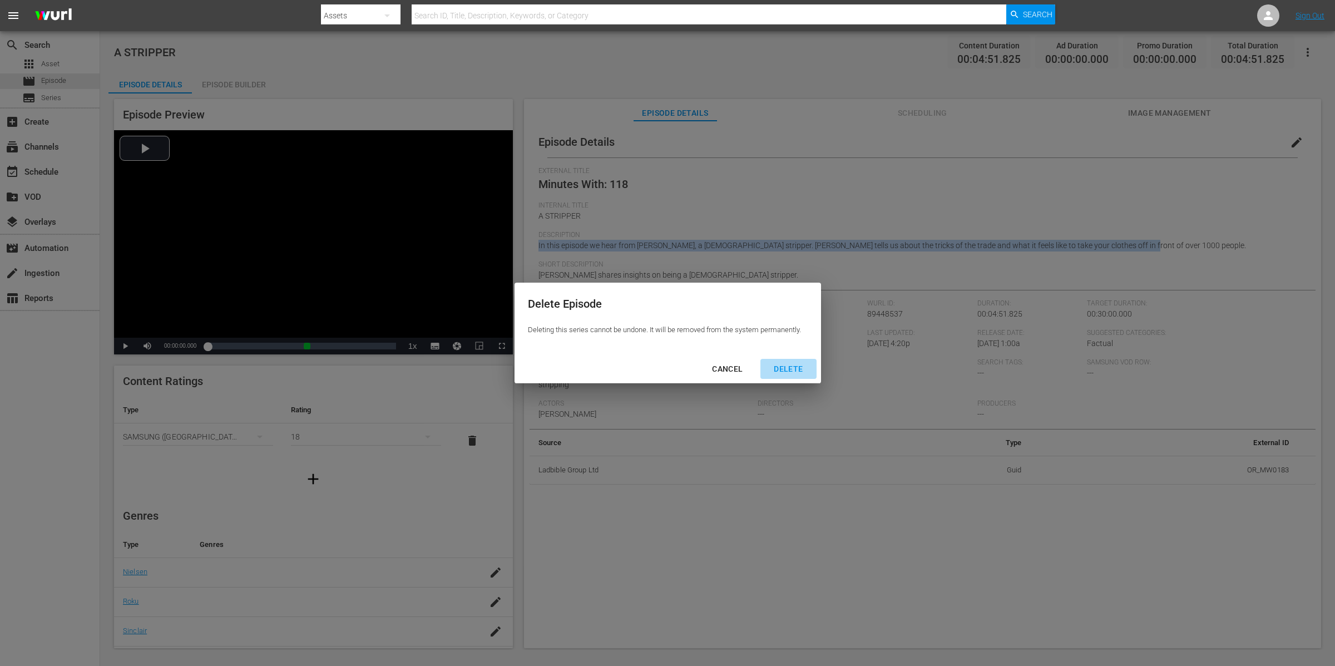
click at [786, 369] on div "DELETE" at bounding box center [788, 369] width 47 height 14
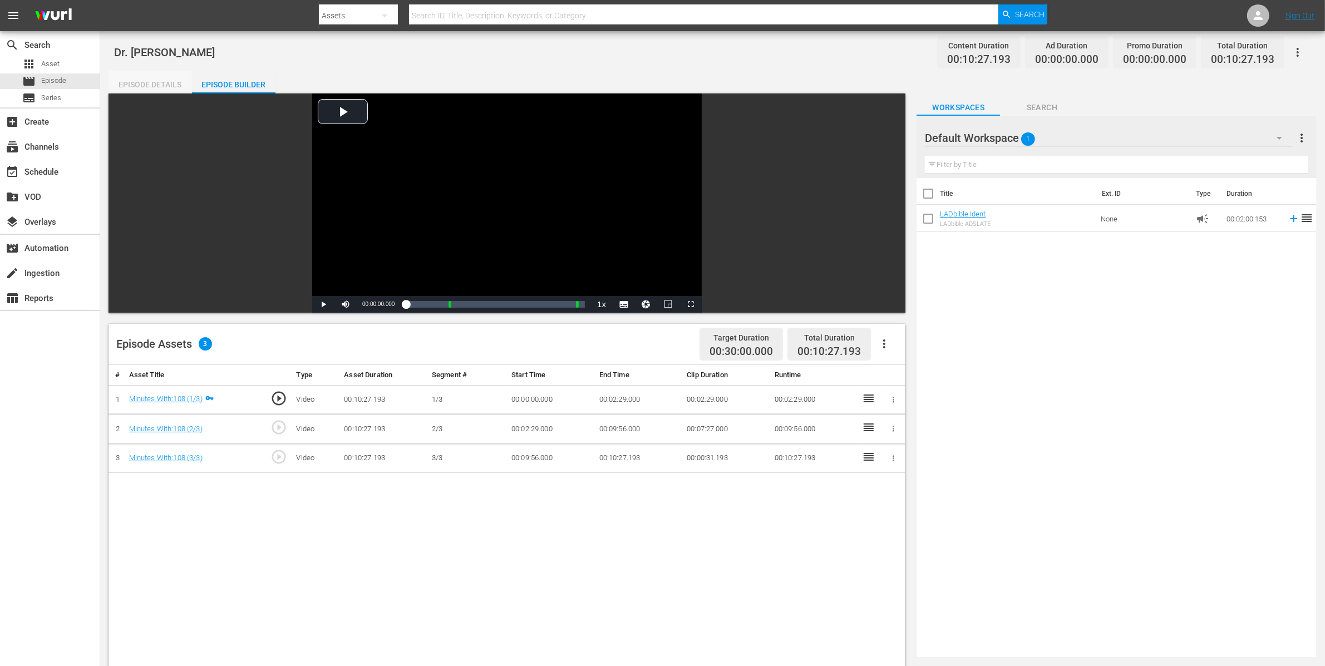
click at [160, 82] on div "Episode Details" at bounding box center [149, 84] width 83 height 27
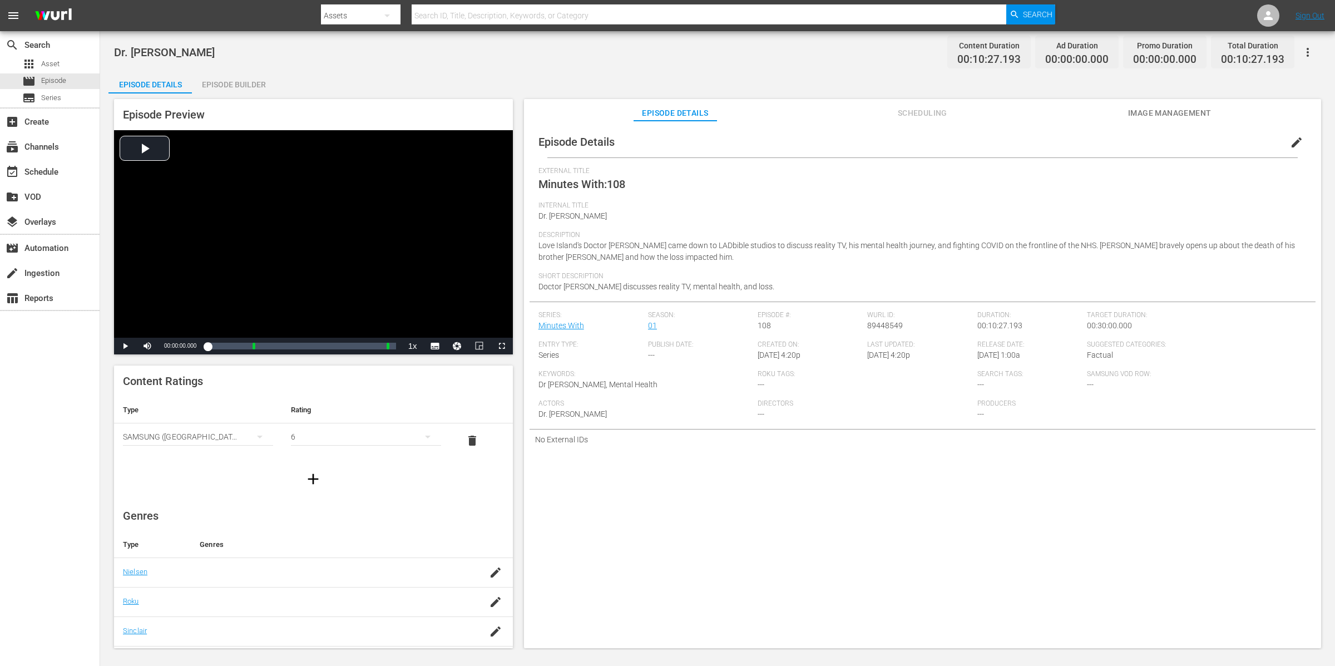
click at [237, 77] on div "Episode Builder" at bounding box center [233, 84] width 83 height 27
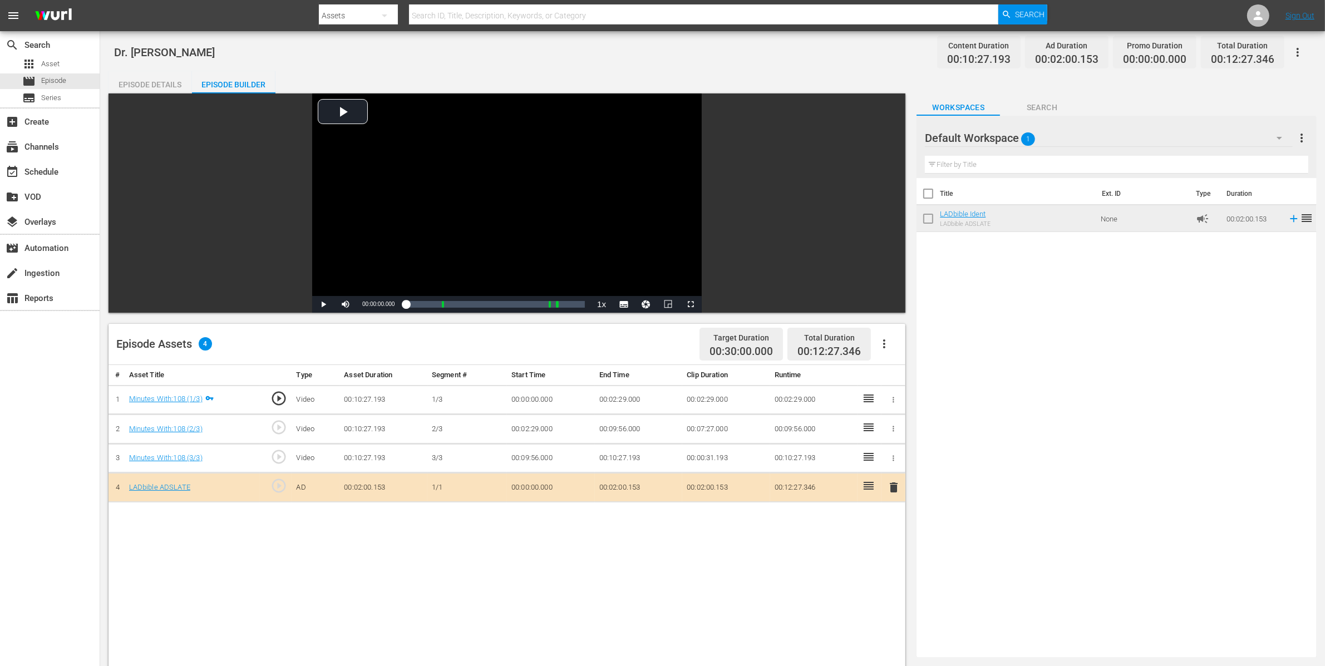
click at [1302, 49] on icon "button" at bounding box center [1297, 52] width 13 height 13
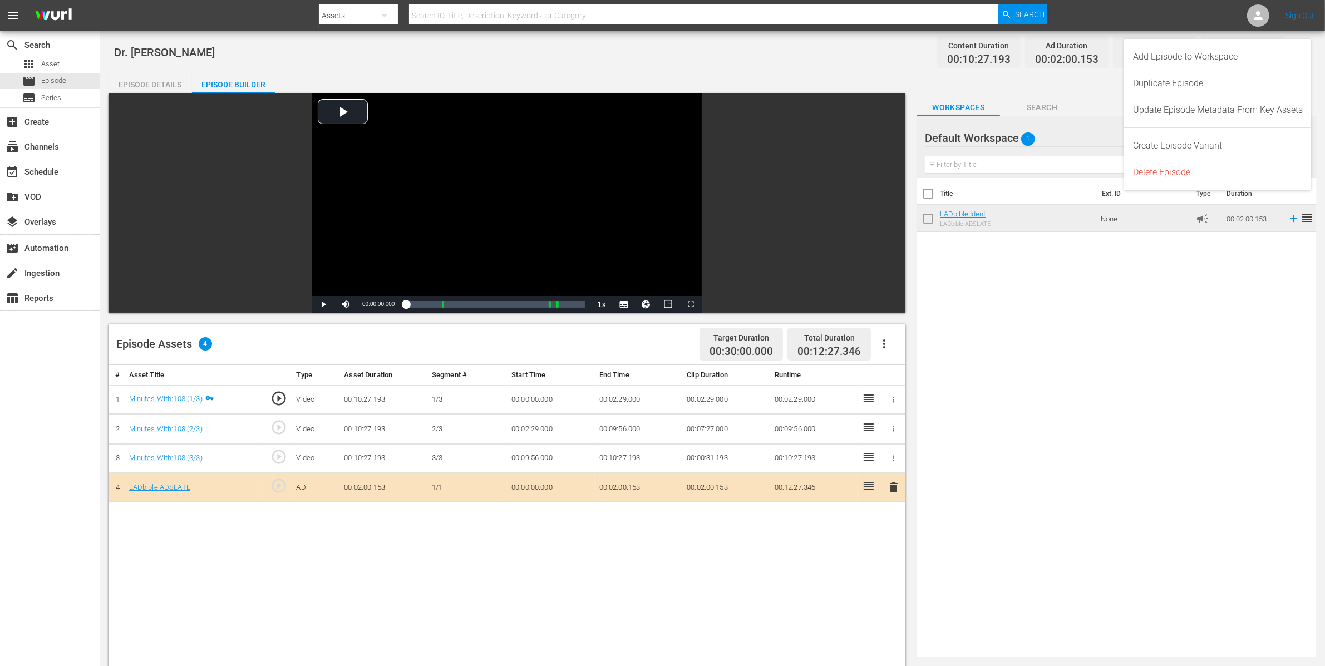
click at [1302, 49] on div "Add Episode to Workspace" at bounding box center [1217, 56] width 187 height 27
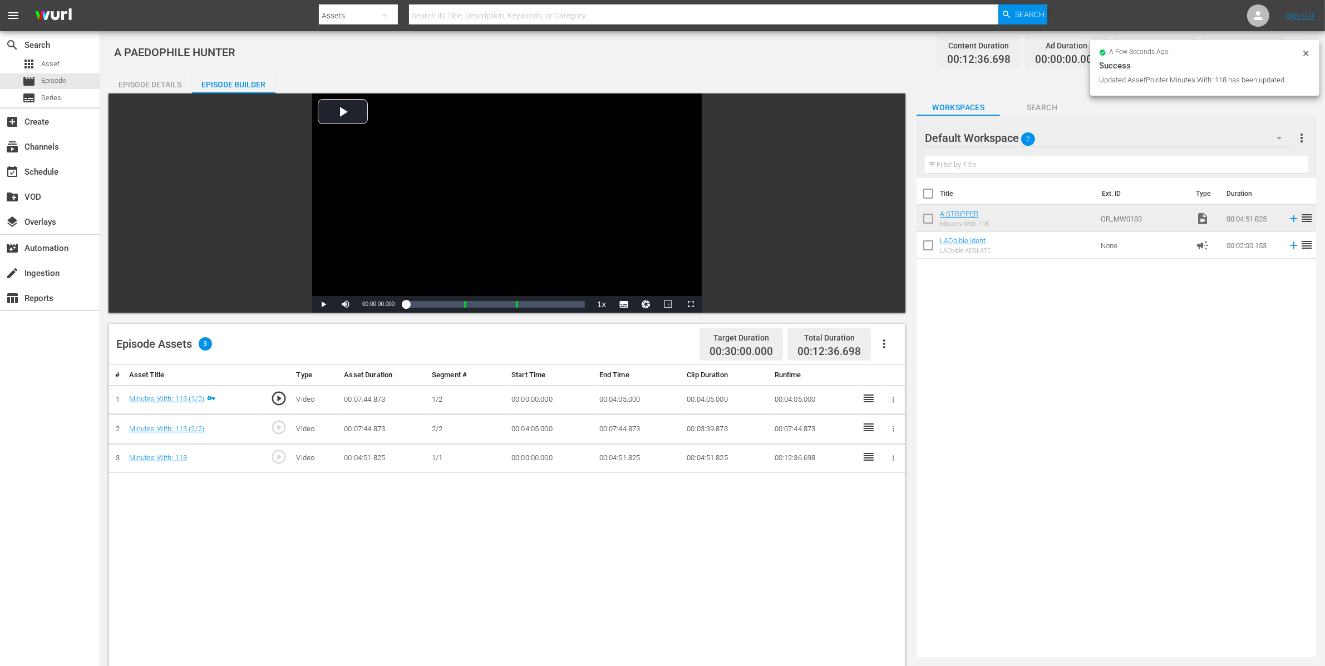
click at [892, 459] on icon "button" at bounding box center [893, 458] width 8 height 8
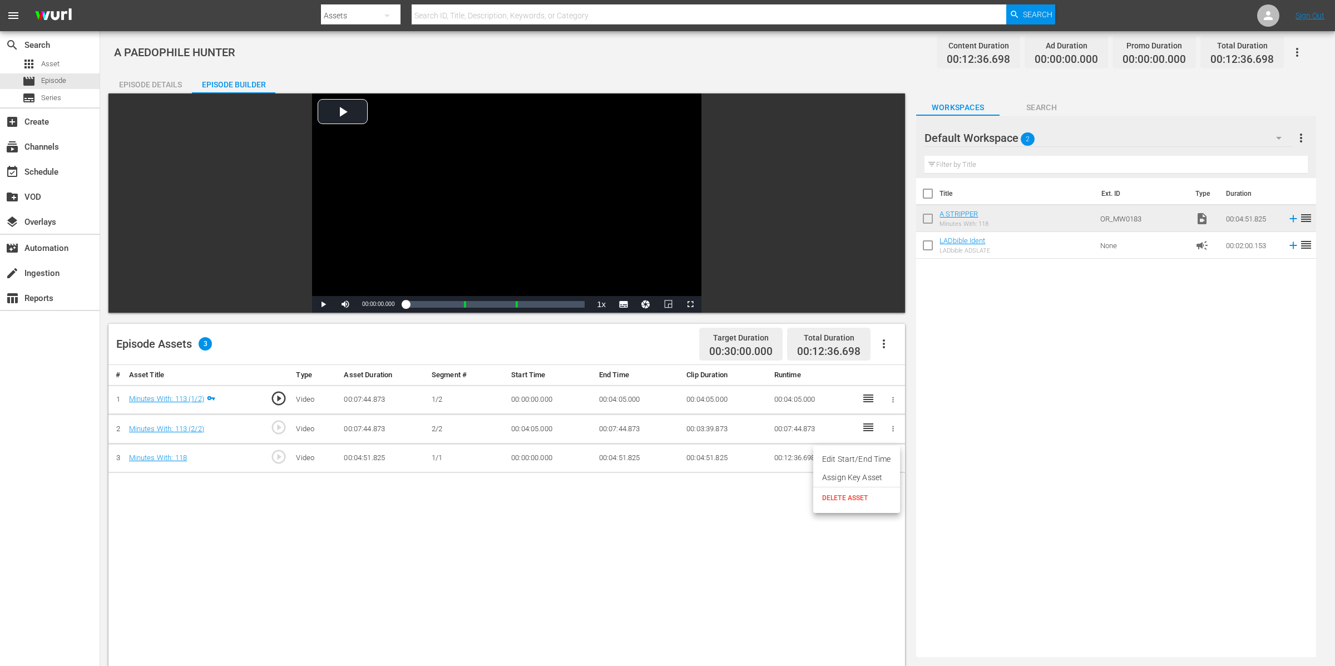
click at [880, 478] on li "Assign Key Asset" at bounding box center [856, 477] width 87 height 18
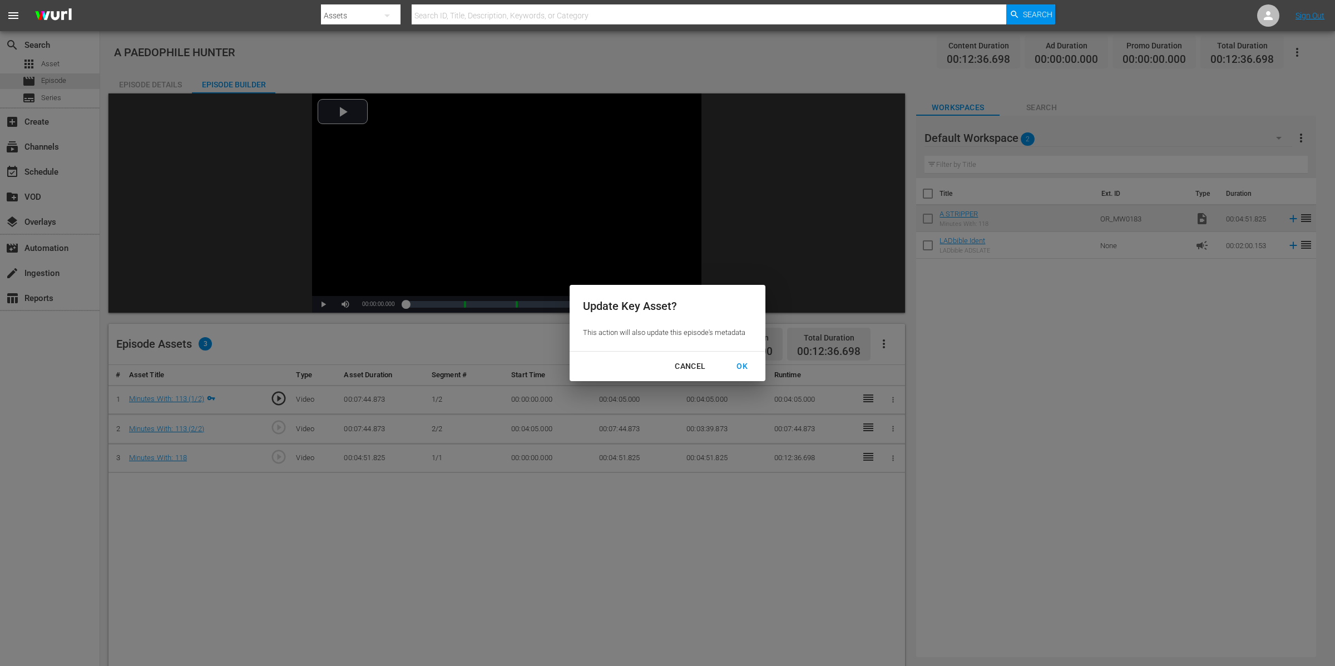
click at [739, 360] on div "OK" at bounding box center [742, 366] width 29 height 14
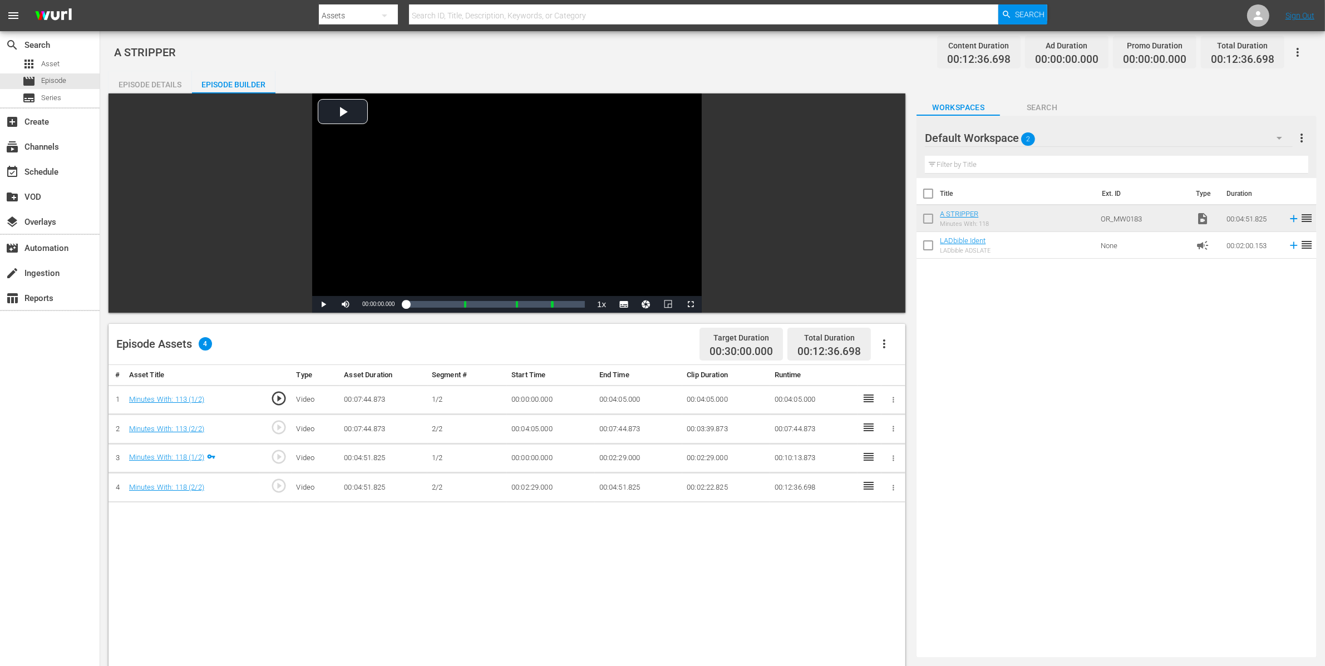
click at [897, 399] on button "button" at bounding box center [893, 400] width 12 height 12
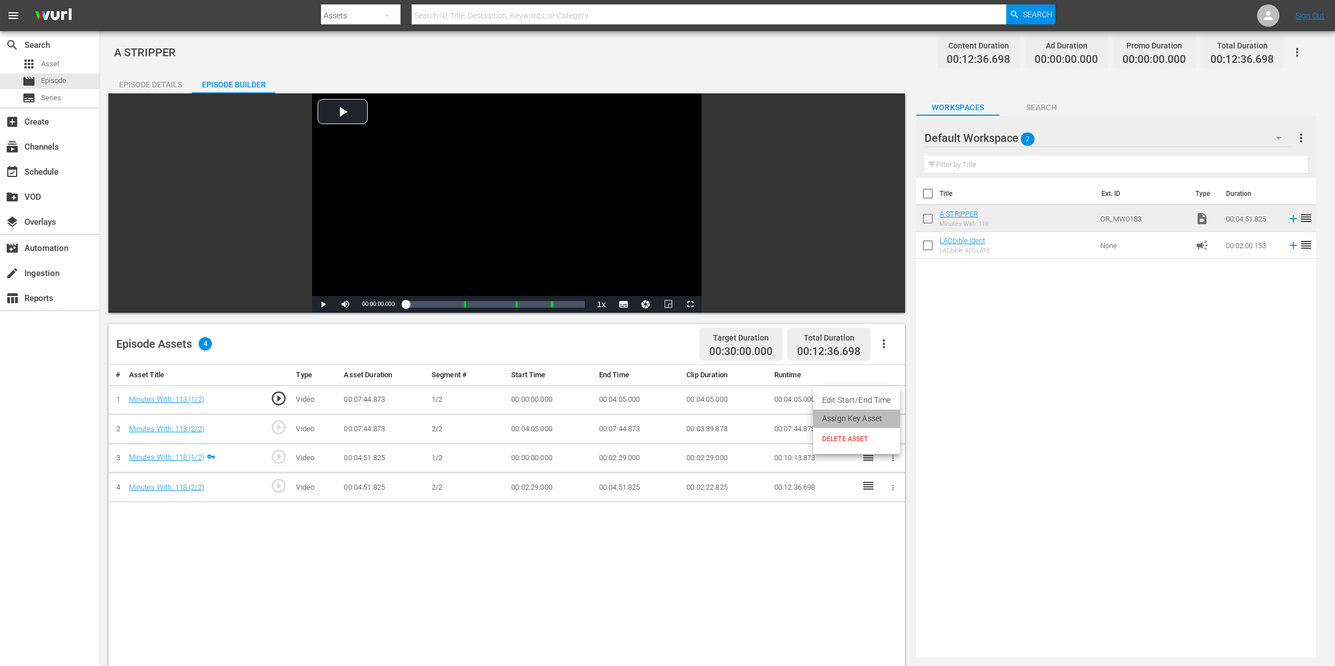
click at [887, 418] on li "Assign Key Asset" at bounding box center [856, 418] width 87 height 18
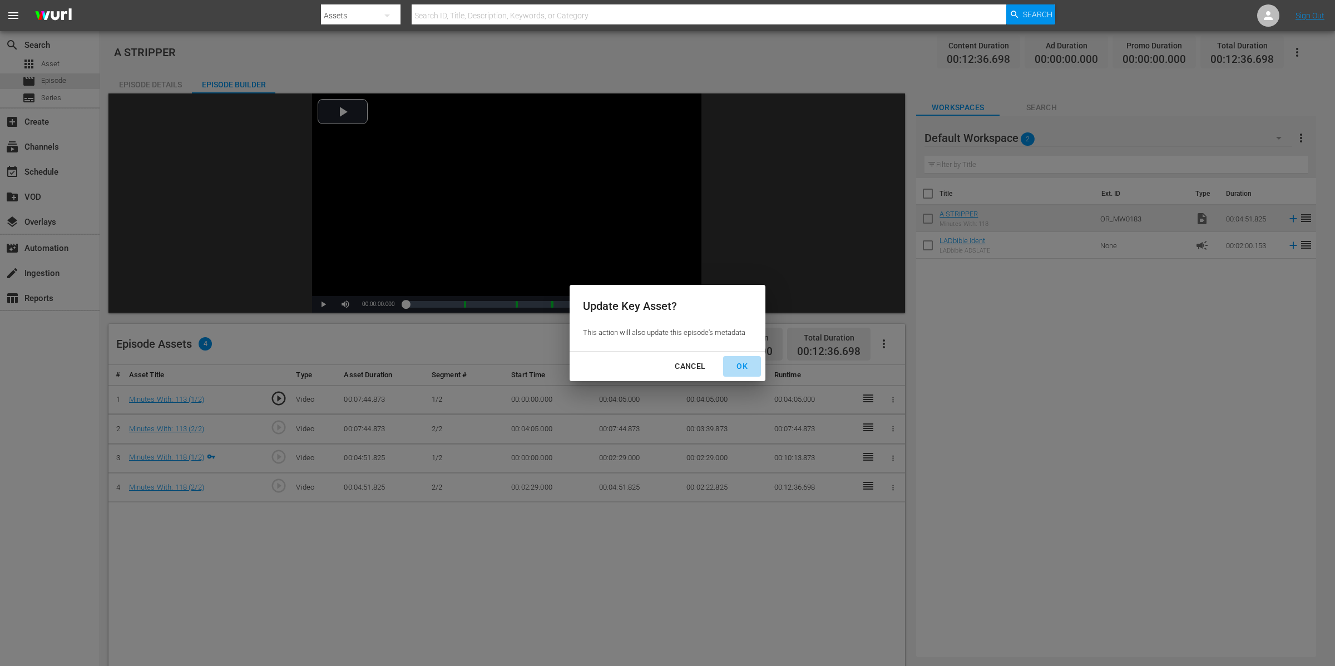
click at [753, 364] on div "OK" at bounding box center [742, 366] width 29 height 14
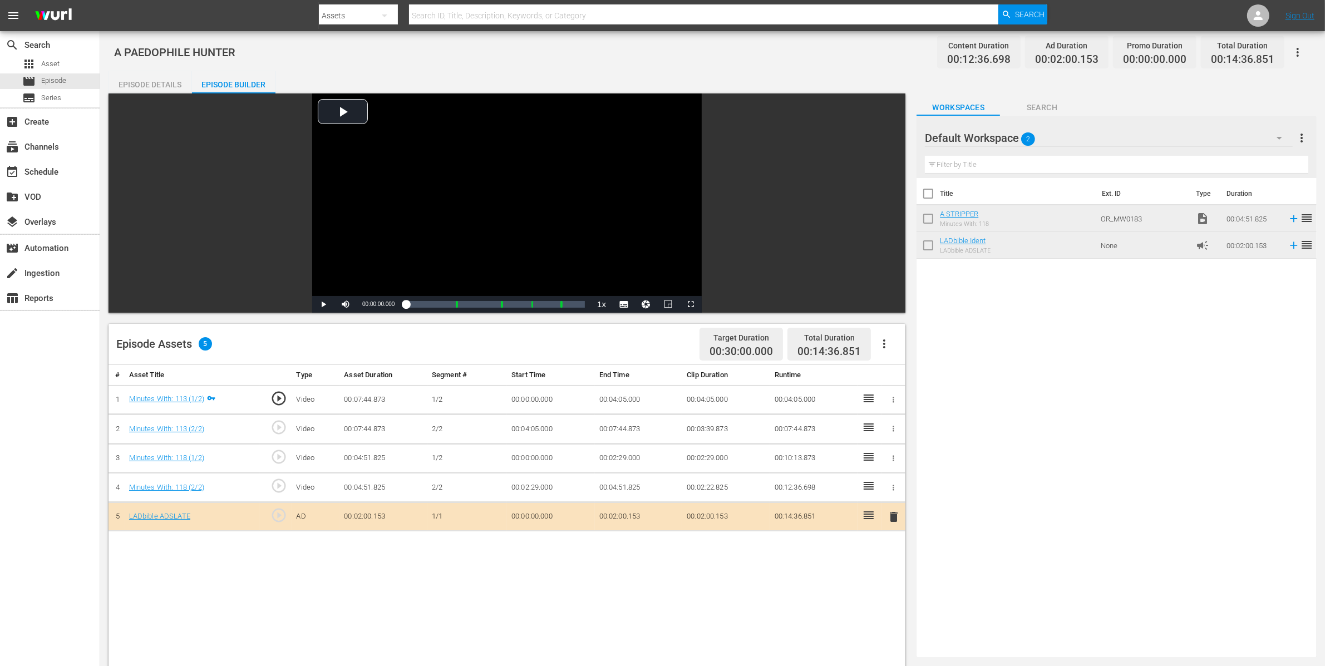
click at [160, 79] on div "Episode Details" at bounding box center [149, 84] width 83 height 27
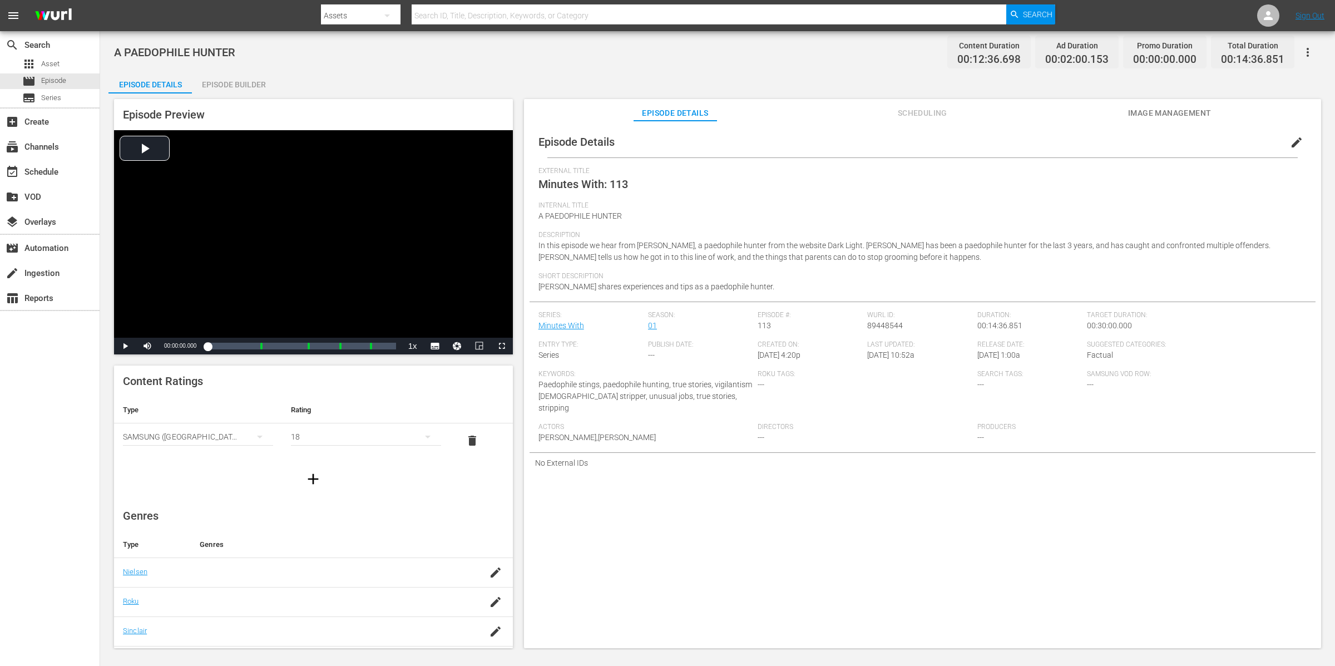
click at [640, 181] on div "External Title Minutes With: 113" at bounding box center [923, 184] width 768 height 34
click at [1290, 141] on span "edit" at bounding box center [1296, 142] width 13 height 13
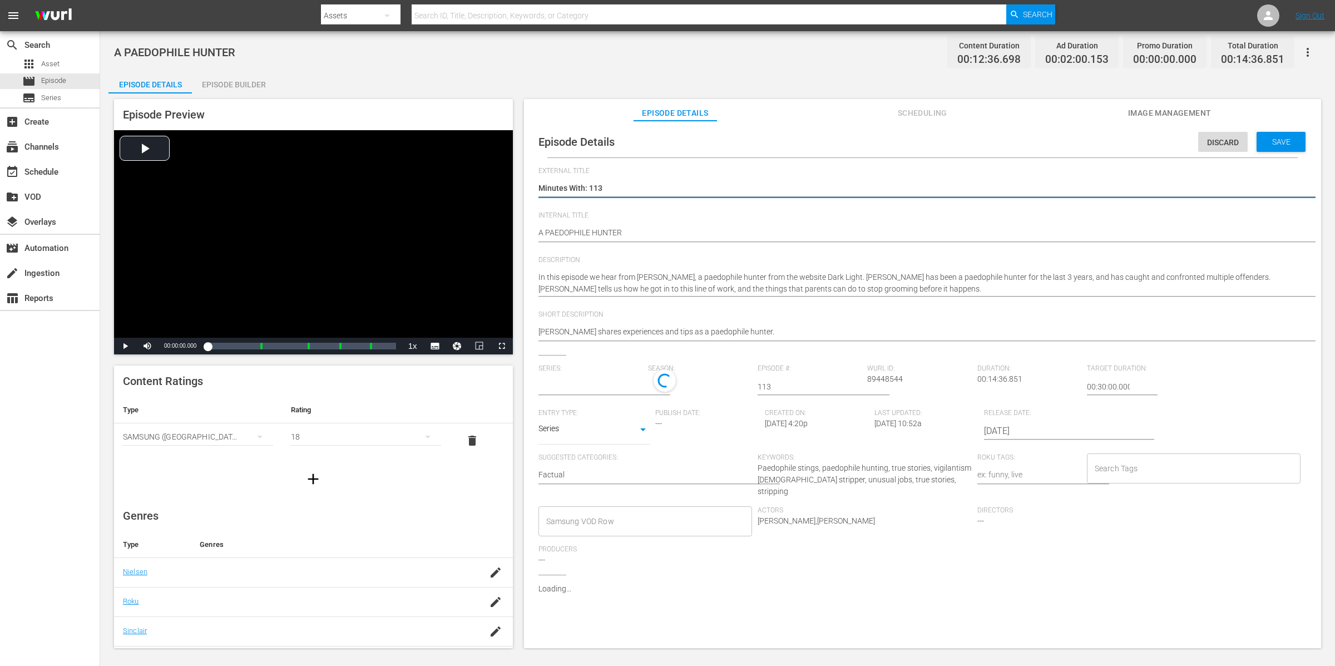
type input "Minutes With"
click at [735, 185] on textarea "Minutes With: 113" at bounding box center [920, 188] width 763 height 13
type textarea "Minutes With: 113"
type textarea "Minutes With: 113 &"
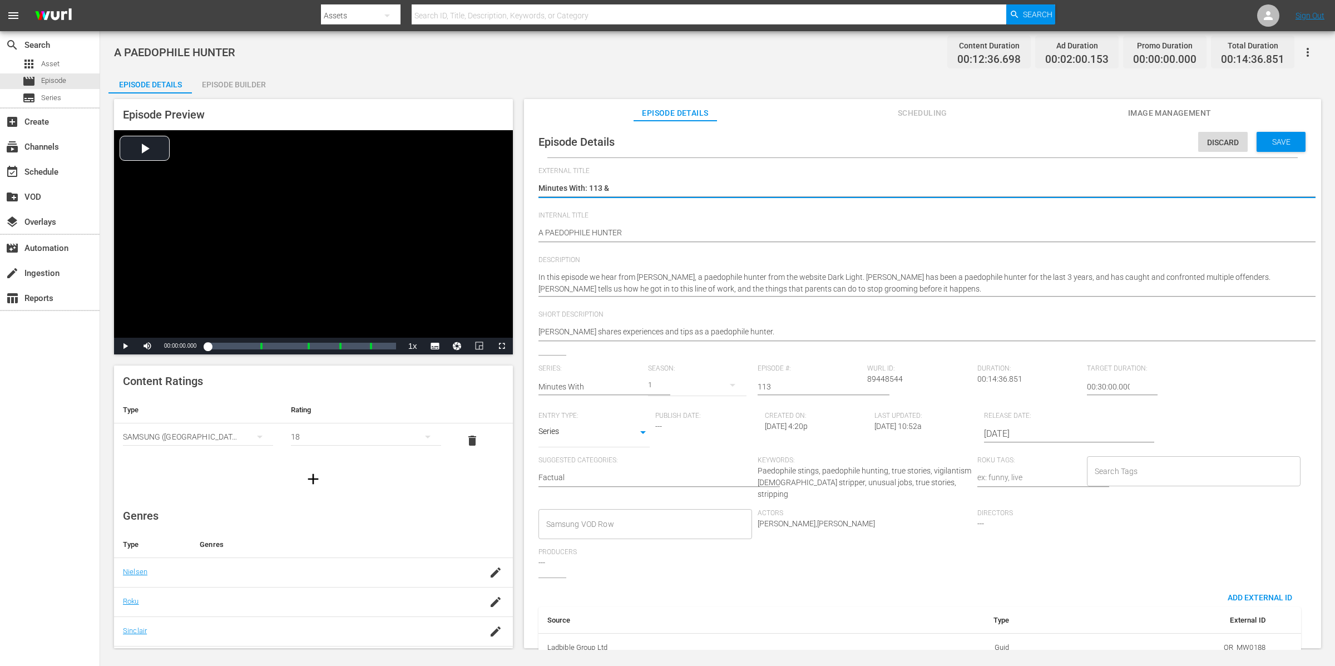
type textarea "Minutes With: 113 &"
type textarea "Minutes With: 113 & 1"
type textarea "Minutes With: 113 & 11"
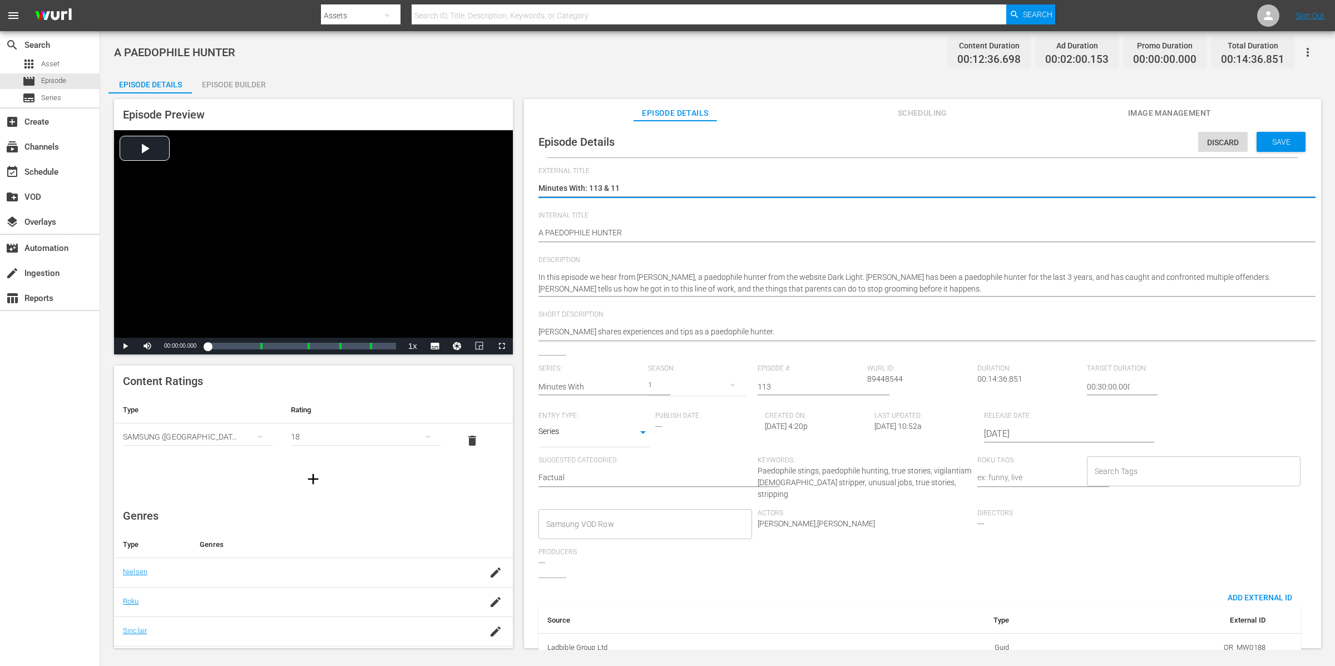
type textarea "Minutes With: 113 & 118"
click at [609, 187] on textarea "Minutes With: 113" at bounding box center [920, 188] width 763 height 13
type textarea "Minutes With: 113 118"
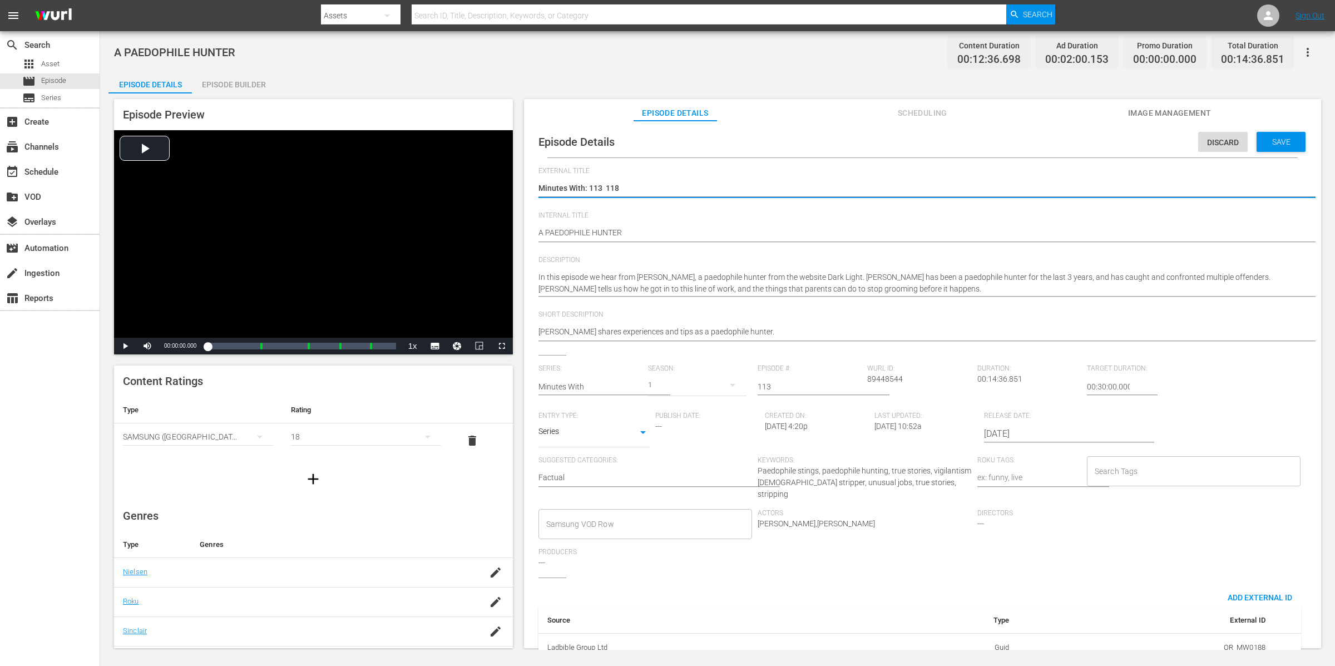
type textarea "Minutes With: 113 118"
click at [746, 189] on textarea "Minutes With: 113" at bounding box center [920, 188] width 763 height 13
type textarea "Minutes With: 113 11"
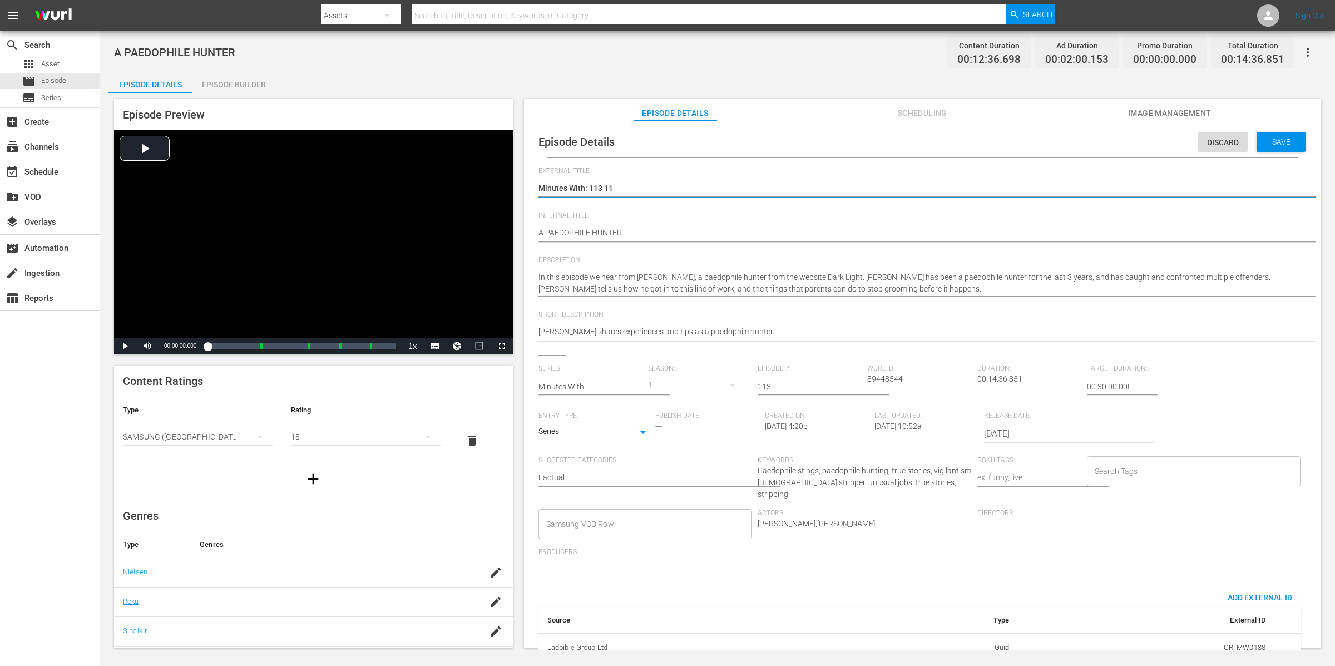
type textarea "Minutes With: 113 1"
type textarea "Minutes With: 113"
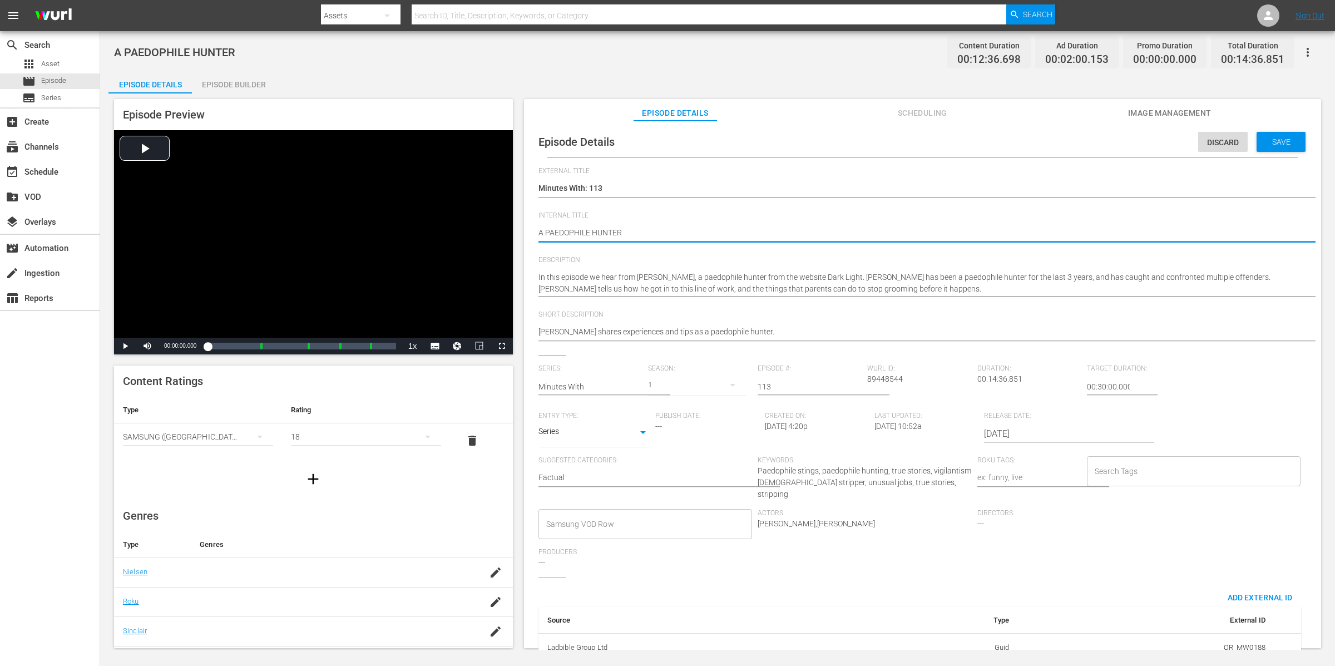
type textarea "A PAEDOPHILE HUNTERn"
type textarea "A PAEDOPHILE HUNTERn|"
type textarea "A PAEDOPHILE HUNTERn"
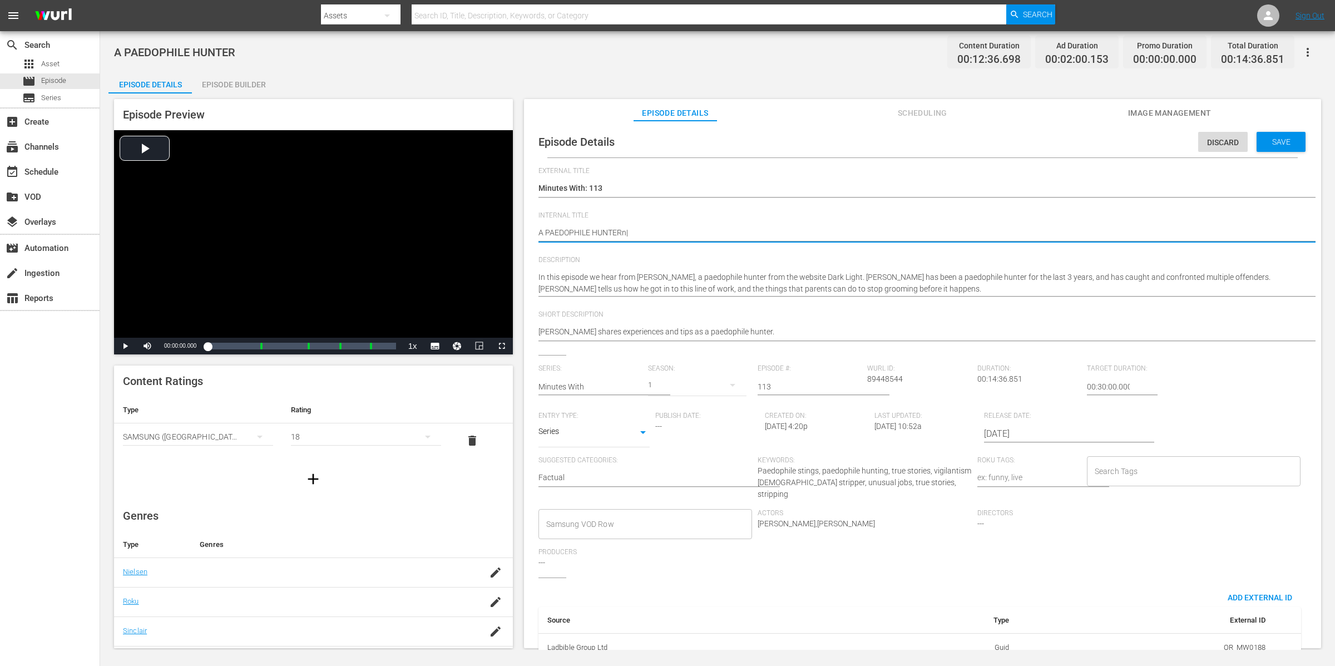
type textarea "A PAEDOPHILE HUNTERn"
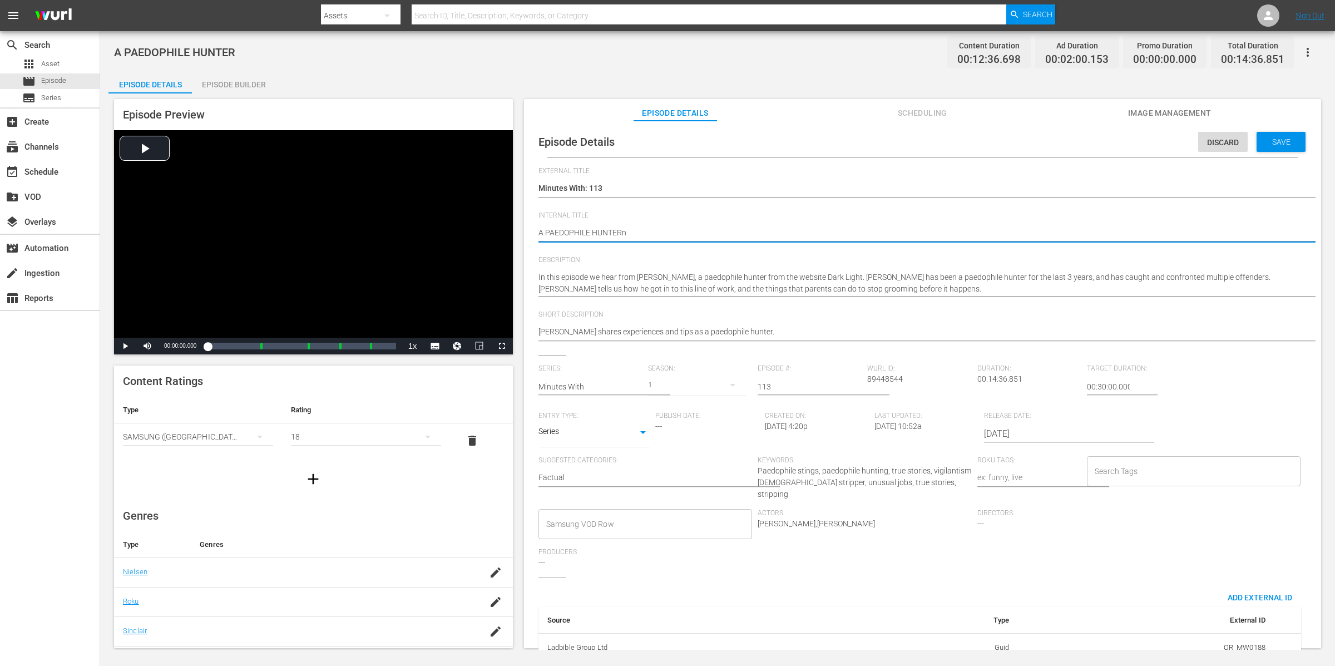
type textarea "A PAEDOPHILE HUNTER"
type textarea "A PAEDOPHILE HUNTE"
type textarea "A PAEDOPHILE HUNTER"
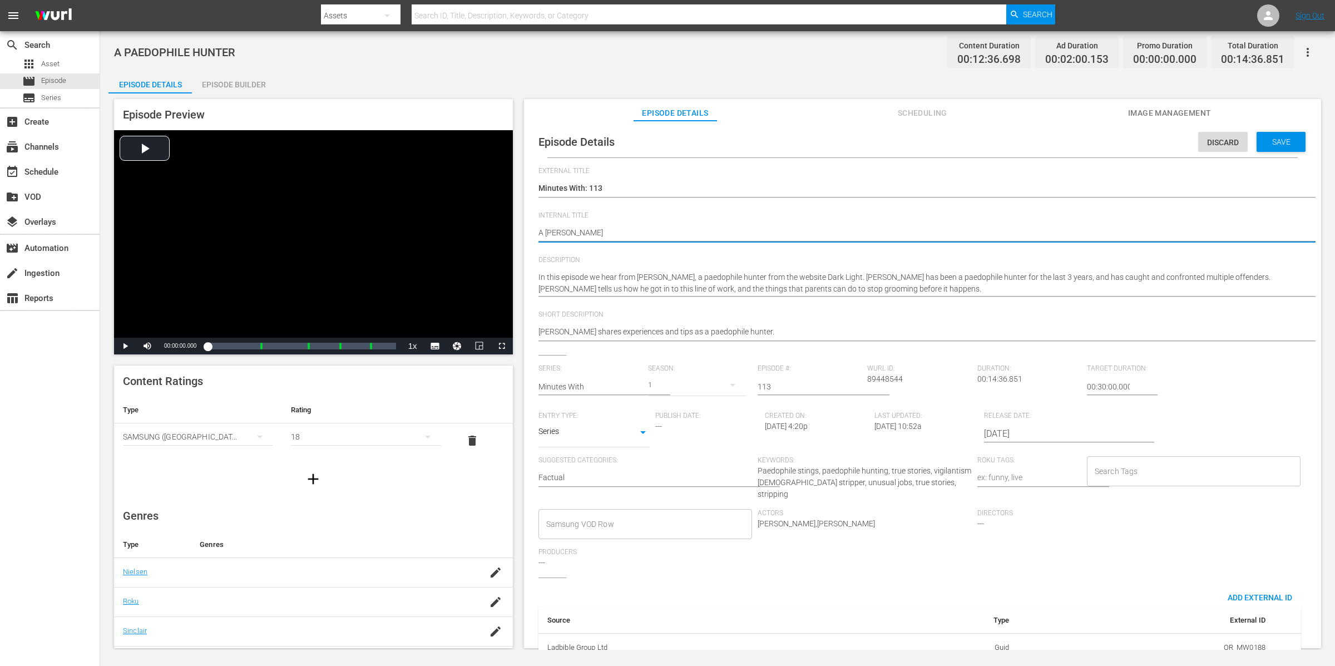
type textarea "A PAEDOPHILE HUNTER"
type textarea "A PAEDOPHILE HUNTER |"
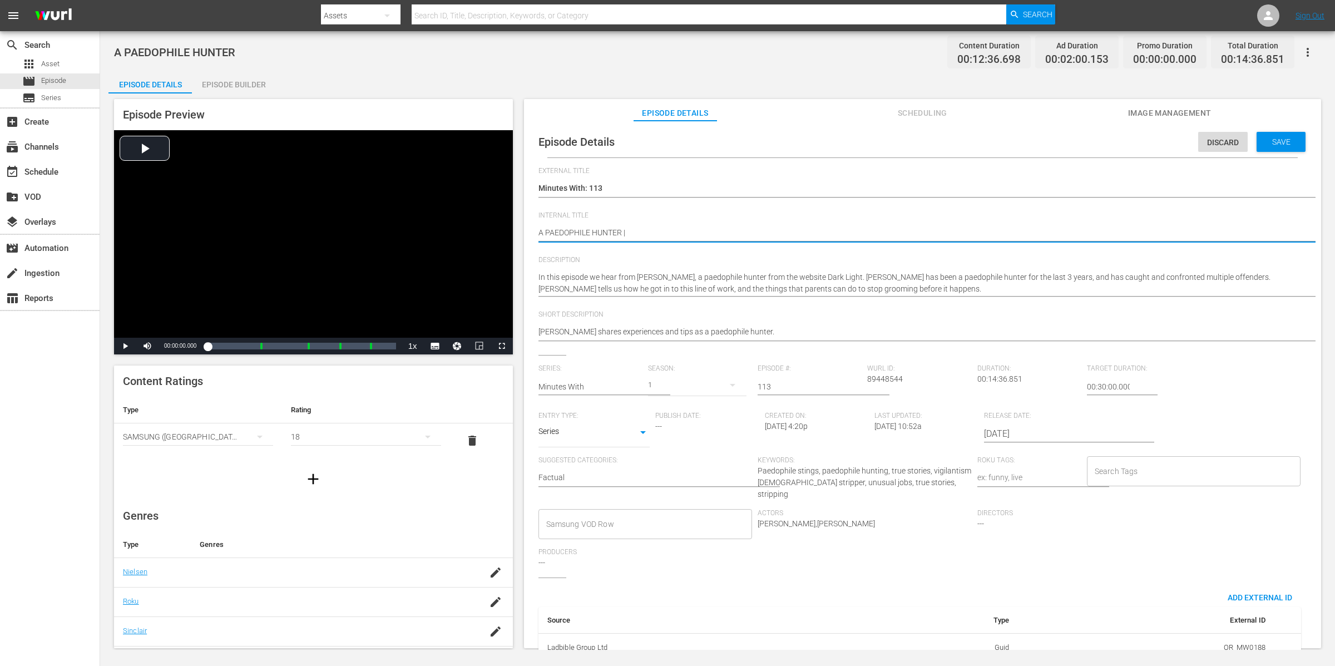
type textarea "A PAEDOPHILE HUNTER |"
type textarea "A PAEDOPHILE HUNTER | A"
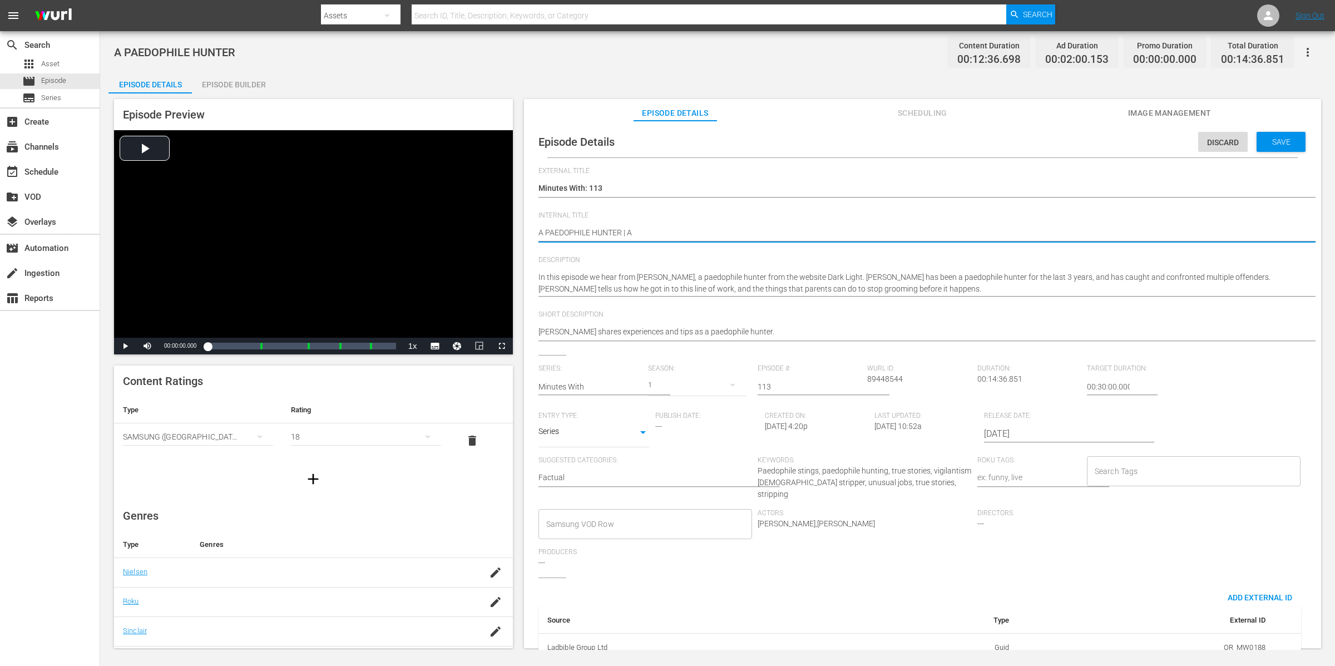
type textarea "A PAEDOPHILE HUNTER | A"
type textarea "A PAEDOPHILE HUNTER | A S"
type textarea "A PAEDOPHILE HUNTER | A ST"
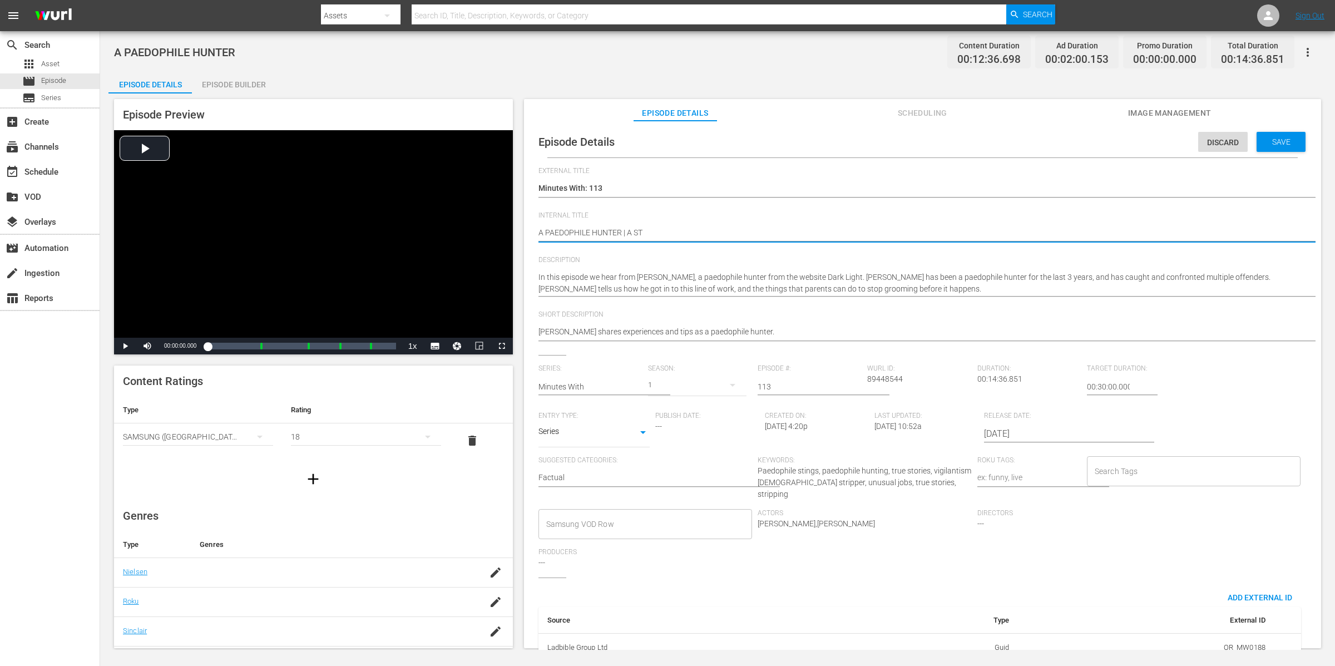
type textarea "A PAEDOPHILE HUNTER | A STR"
type textarea "A PAEDOPHILE HUNTER | A STRI"
type textarea "A PAEDOPHILE HUNTER | A STRIP"
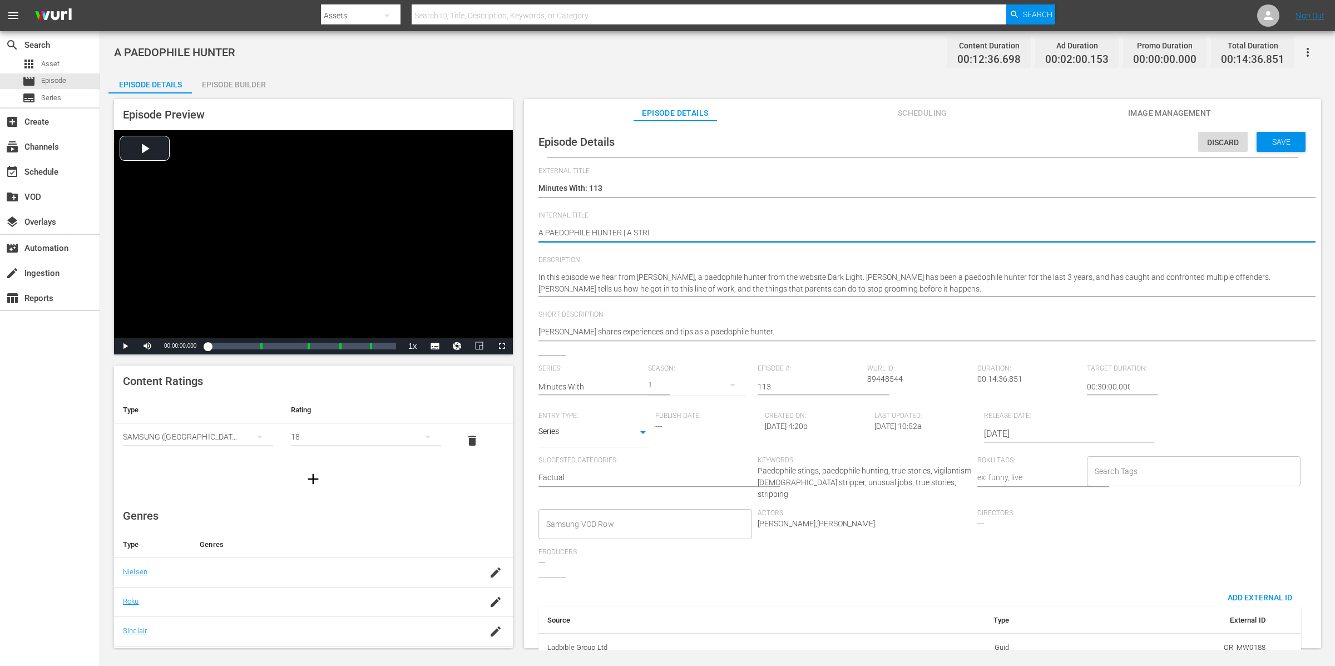
type textarea "A PAEDOPHILE HUNTER | A STRIP"
type textarea "A PAEDOPHILE HUNTER | A STRIPP"
type textarea "A PAEDOPHILE HUNTER | A STRIPPE"
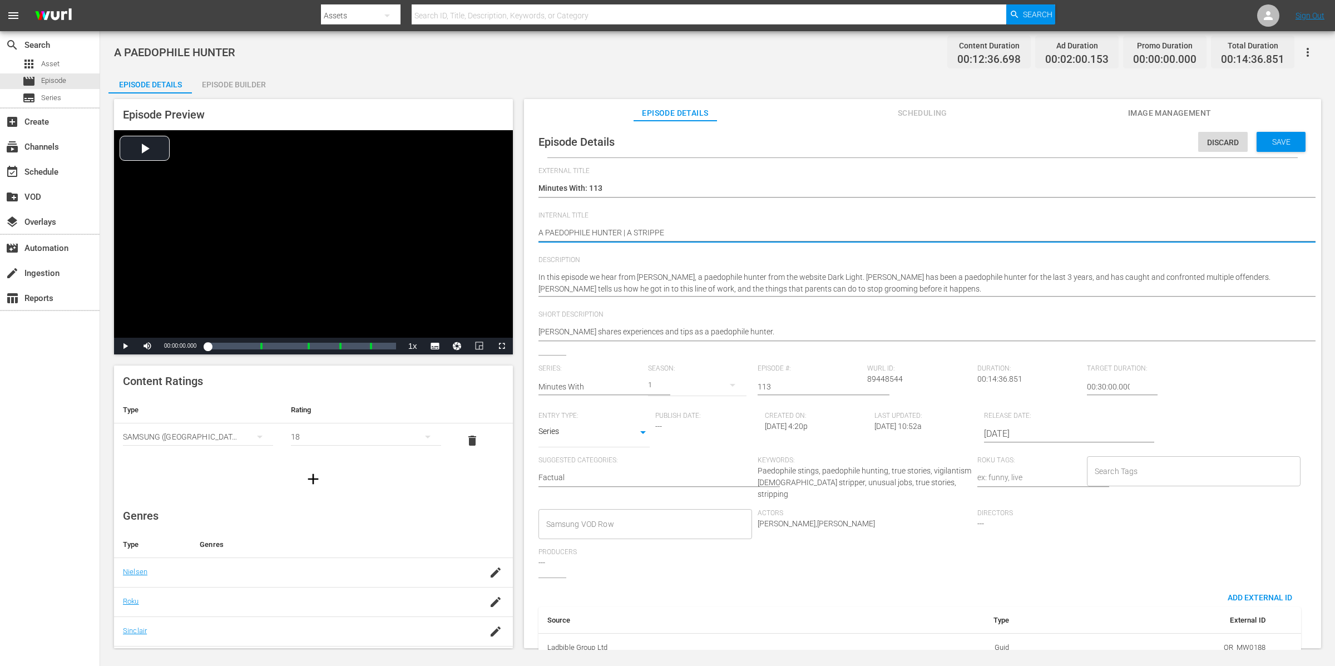
type textarea "A PAEDOPHILE HUNTER | A STRIPPER"
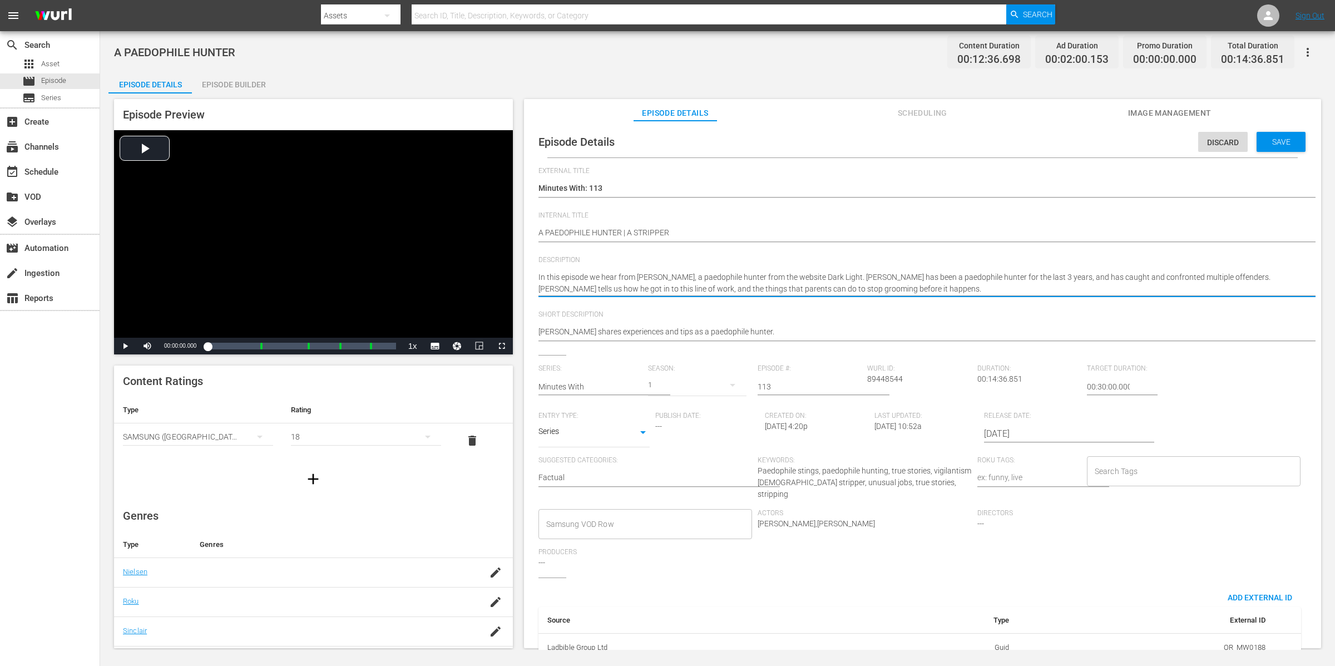
click at [890, 289] on textarea "In this episode we hear from Mike, a paedophile hunter from the website Dark Li…" at bounding box center [920, 283] width 763 height 23
type textarea "In this episode we hear from Mike, a paedophile hunter from the website Dark Li…"
paste textarea "In this episode we hear from Leigh Coda, a male stripper. Leigh tells us about …"
type textarea "In this episode we hear from Mike, a paedophile hunter from the website Dark Li…"
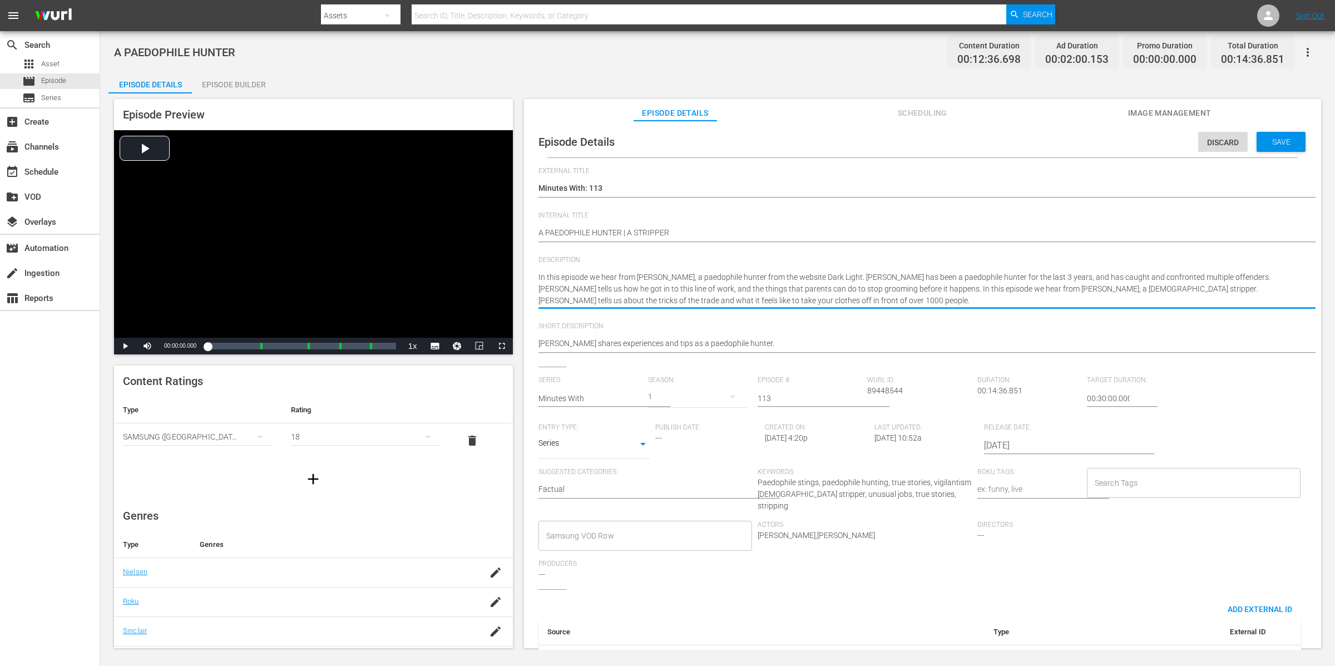
type textarea "In this episode we hear from Mike, a paedophile hunter from the website Dark Li…"
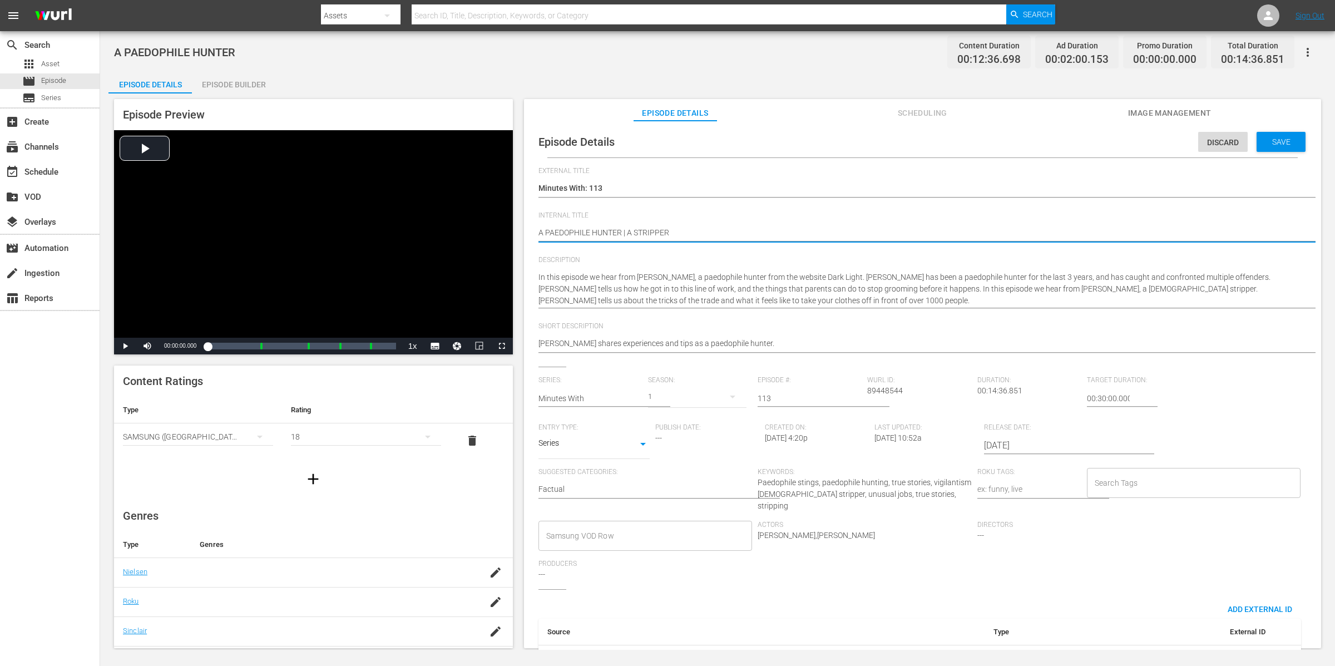
click at [626, 230] on textarea "A PAEDOPHILE HUNTER" at bounding box center [920, 233] width 763 height 13
drag, startPoint x: 539, startPoint y: 230, endPoint x: 604, endPoint y: 238, distance: 65.5
click at [539, 230] on textarea "A PAEDOPHILE HUNTER" at bounding box center [920, 233] width 763 height 13
click at [748, 231] on textarea "A PAEDOPHILE HUNTER" at bounding box center [920, 233] width 763 height 13
click at [1289, 141] on span "Save" at bounding box center [1282, 141] width 36 height 9
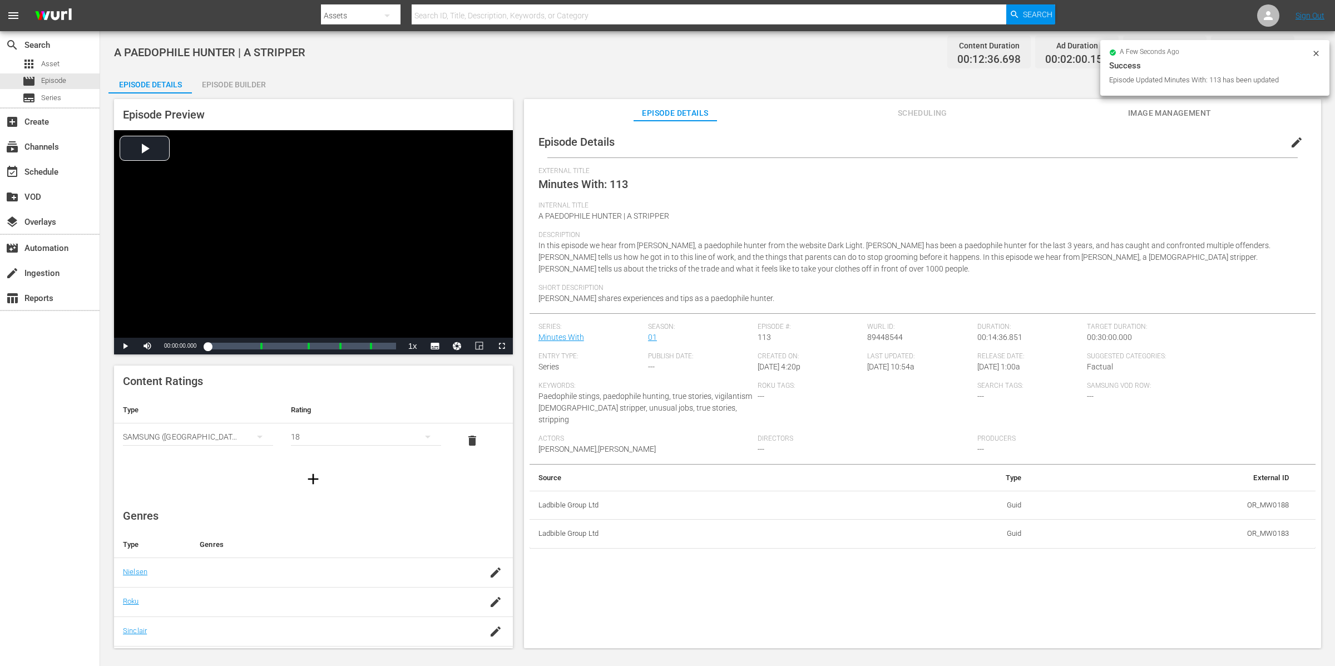
click at [1313, 55] on icon at bounding box center [1316, 53] width 9 height 9
click at [1304, 51] on icon "button" at bounding box center [1307, 52] width 13 height 13
click at [1305, 51] on div "Add Episode to Workspace" at bounding box center [1228, 56] width 170 height 27
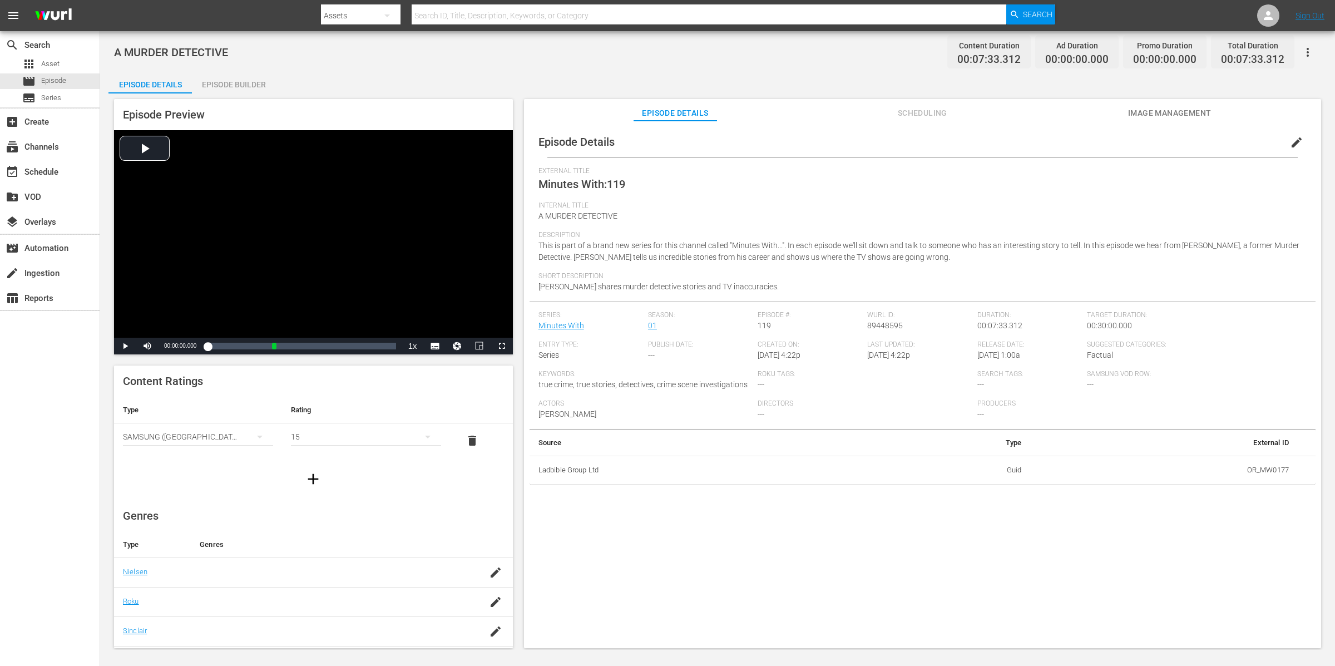
drag, startPoint x: 228, startPoint y: 70, endPoint x: 251, endPoint y: 82, distance: 26.1
click at [228, 70] on div "A MURDER DETECTIVE Content Duration 00:07:33.312 Ad Duration 00:00:00.000 Promo…" at bounding box center [717, 340] width 1235 height 619
click at [226, 85] on div "Episode Builder" at bounding box center [233, 84] width 83 height 27
click at [1316, 49] on button "button" at bounding box center [1308, 52] width 27 height 27
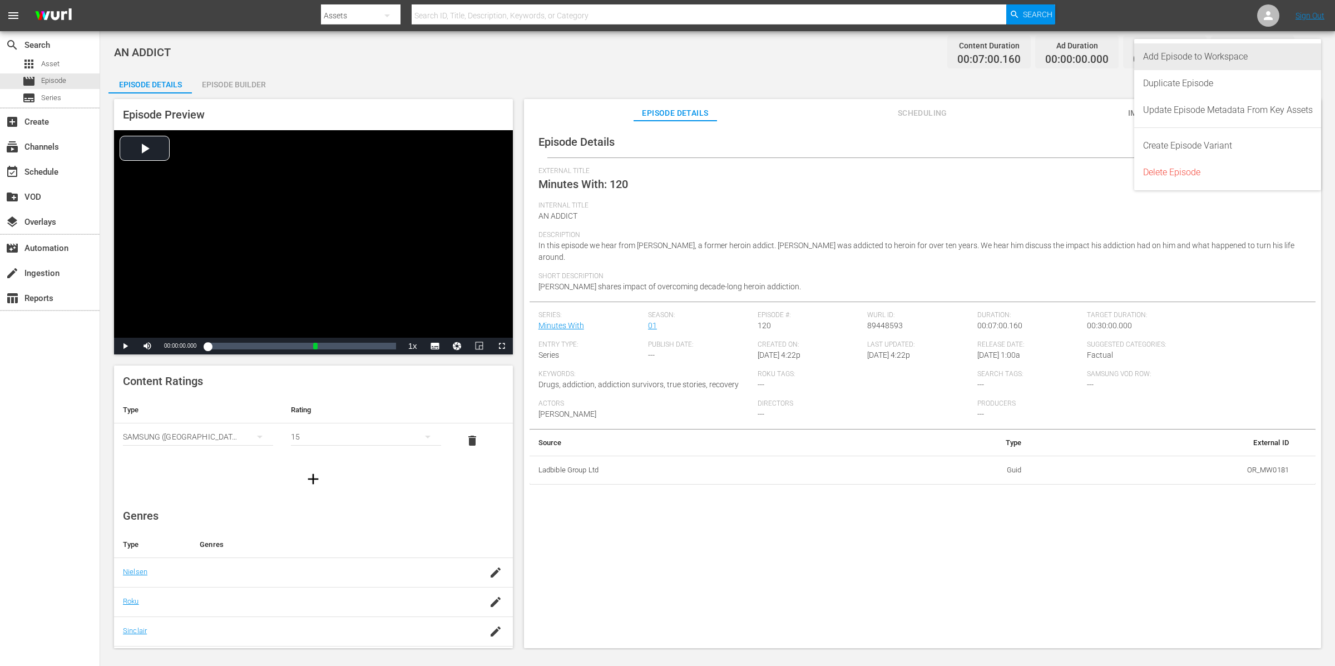
click at [1269, 52] on div "Add Episode to Workspace" at bounding box center [1228, 56] width 170 height 27
click at [250, 78] on div "Episode Builder" at bounding box center [233, 84] width 83 height 27
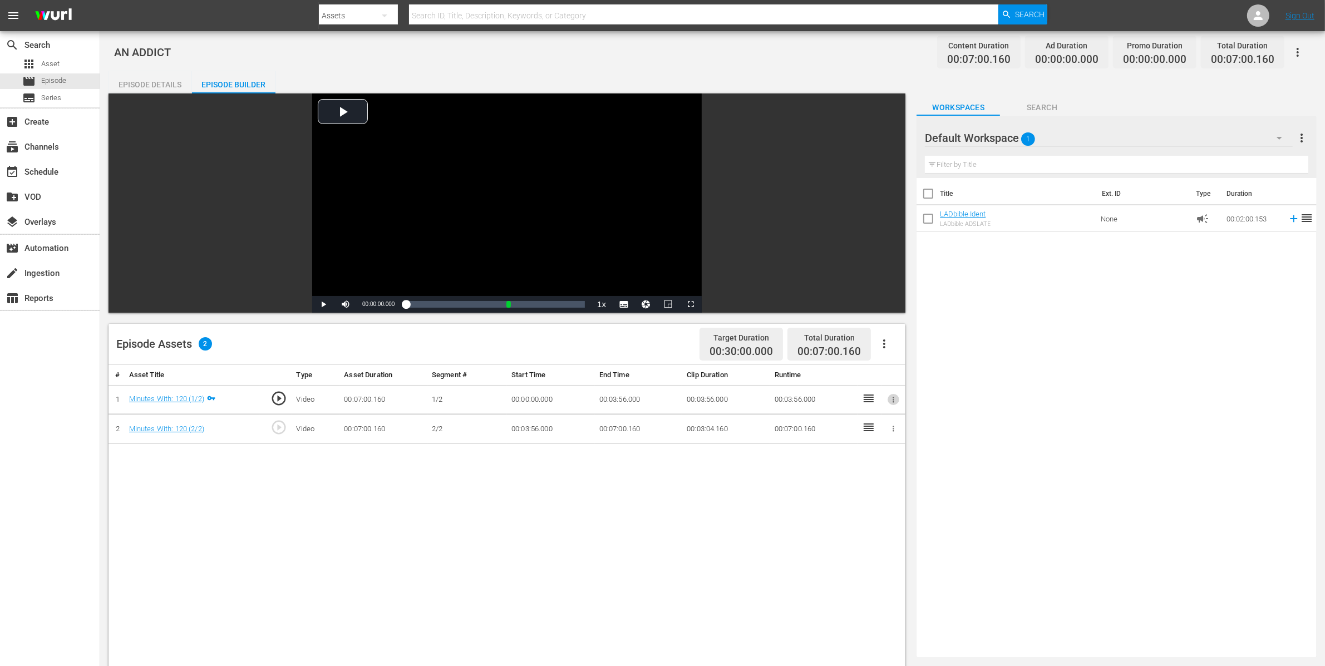
click at [894, 396] on icon "button" at bounding box center [893, 400] width 8 height 8
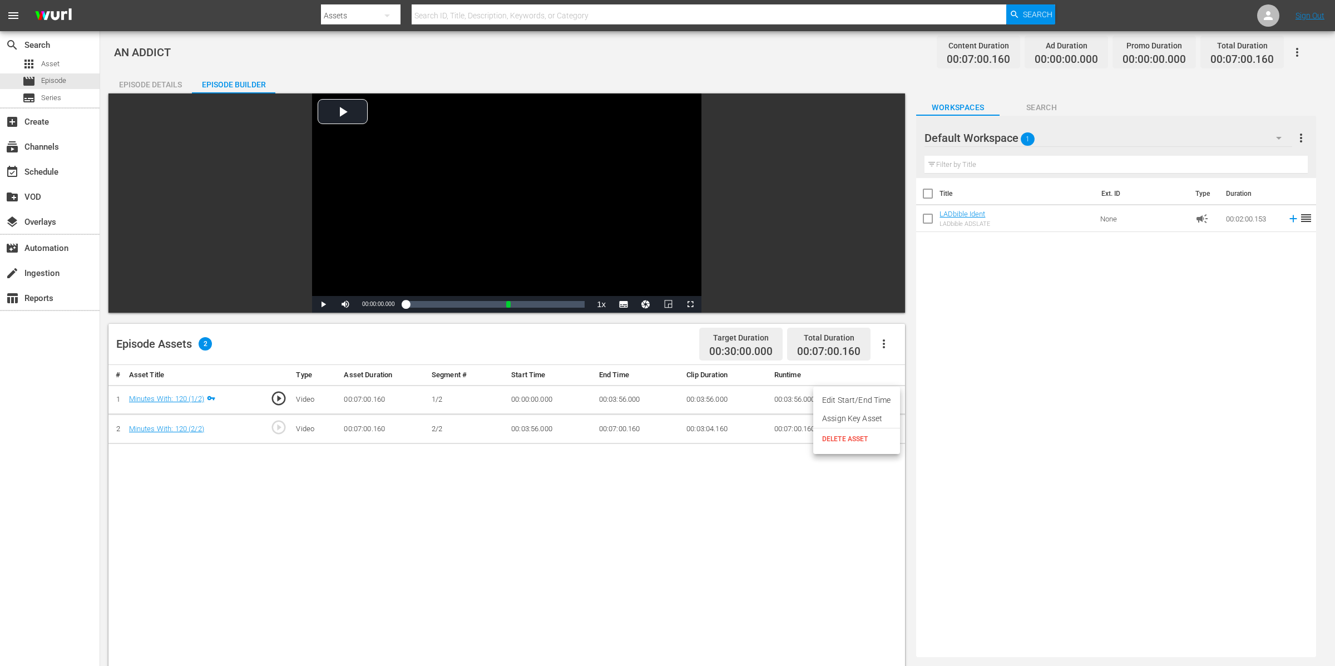
click at [514, 395] on div at bounding box center [667, 333] width 1335 height 666
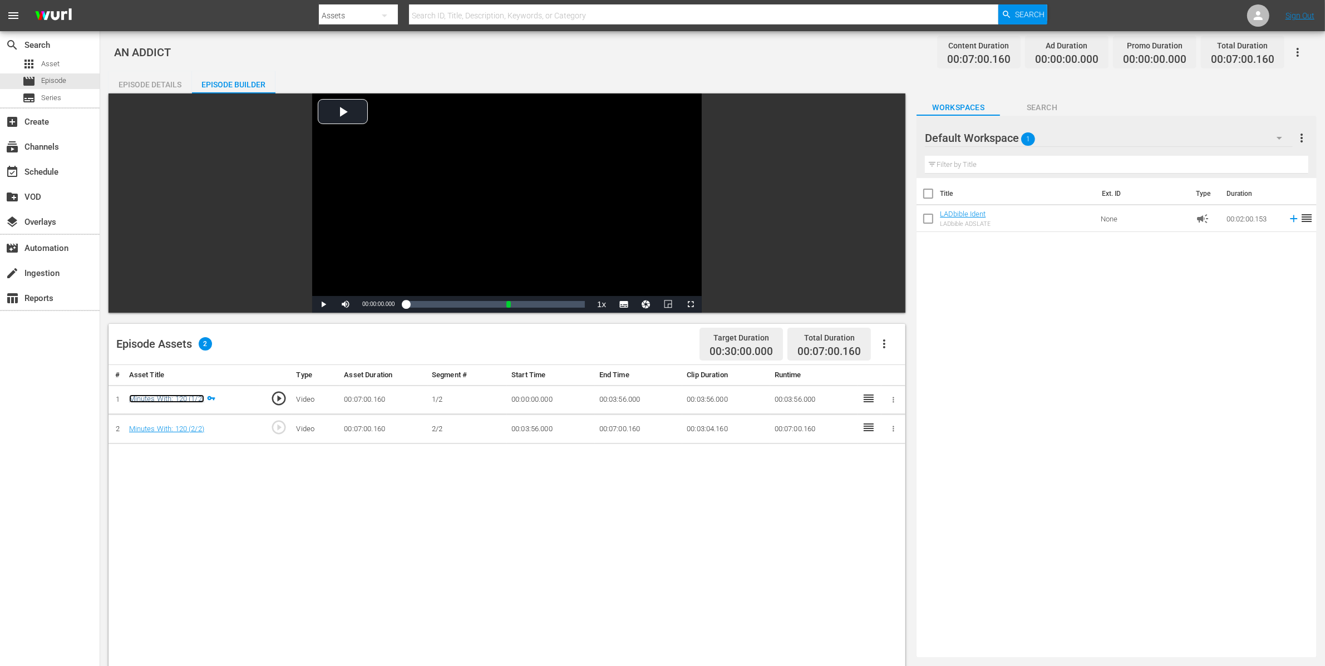
click at [175, 399] on link "Minutes With: 120 (1/2)" at bounding box center [166, 398] width 75 height 8
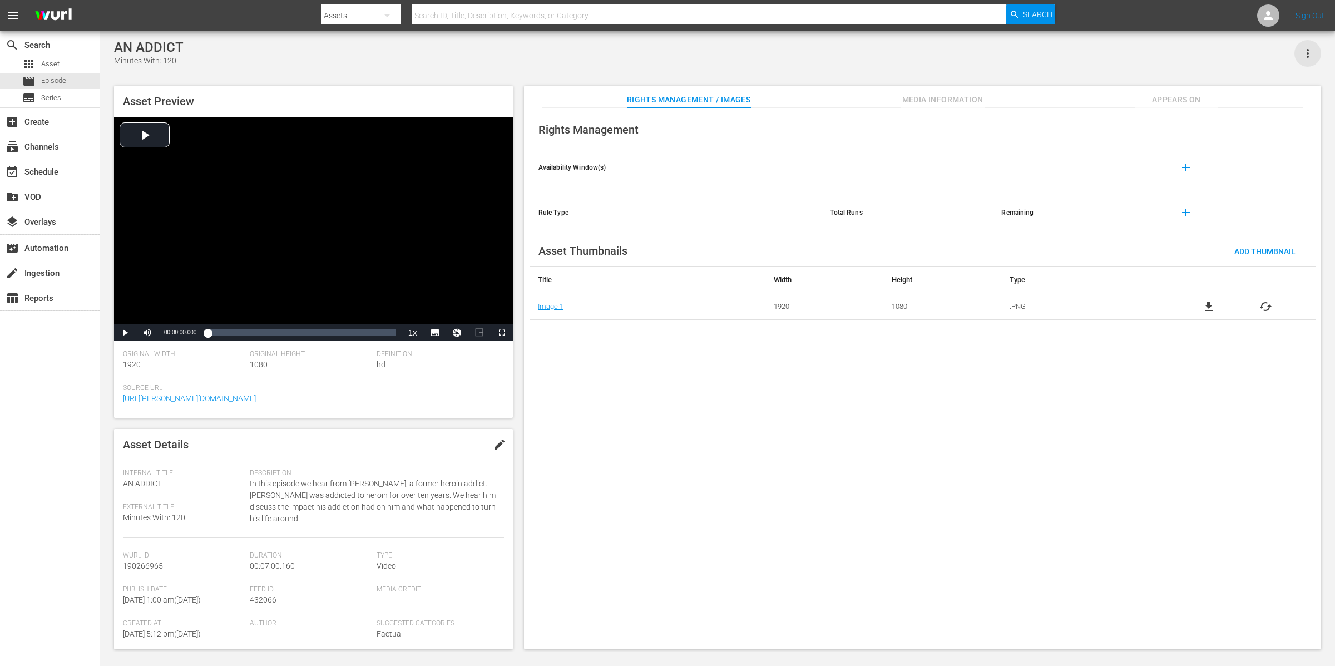
click at [1308, 48] on icon "button" at bounding box center [1307, 53] width 13 height 13
click at [1308, 49] on div "Add To Workspace" at bounding box center [1275, 58] width 76 height 27
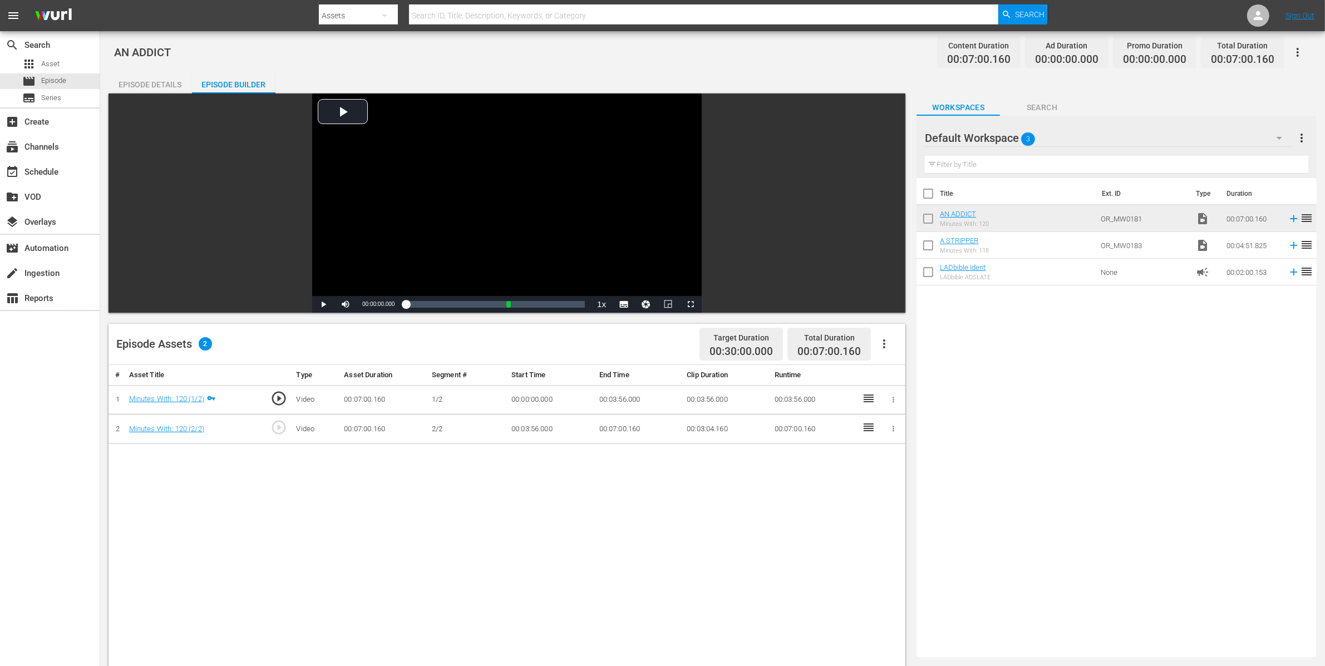
click at [1300, 53] on icon "button" at bounding box center [1297, 52] width 13 height 13
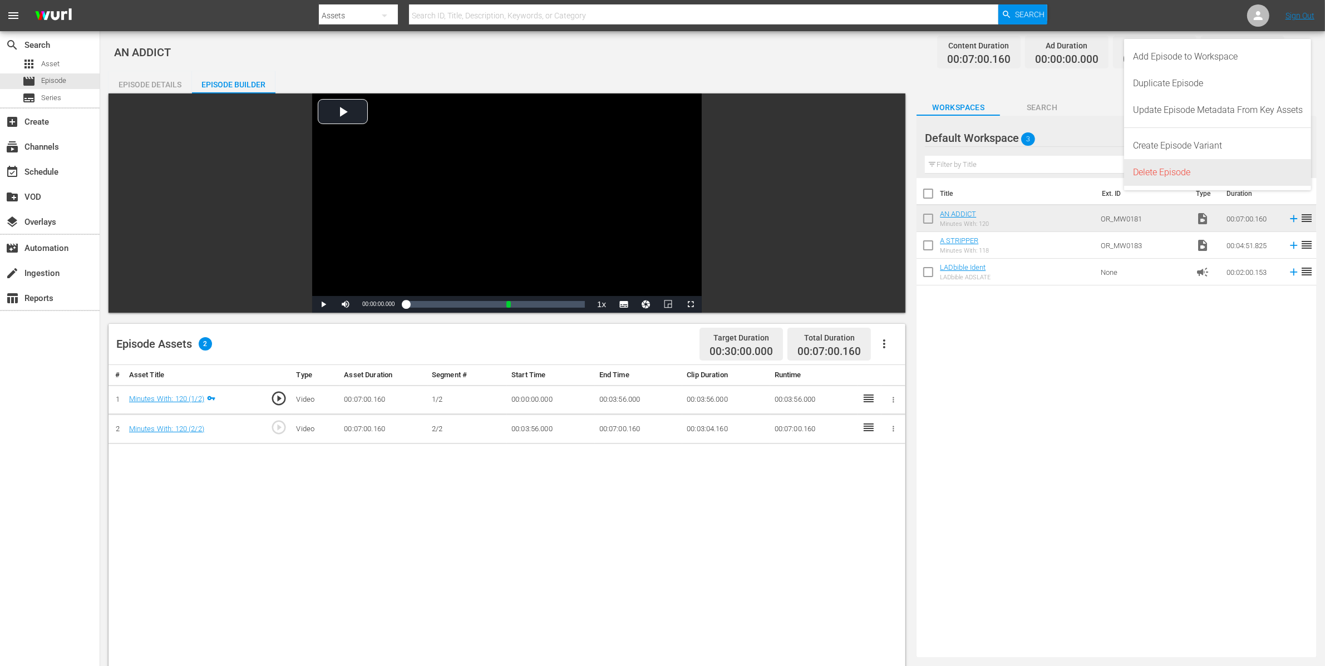
click at [1236, 166] on div "Delete Episode" at bounding box center [1218, 172] width 170 height 27
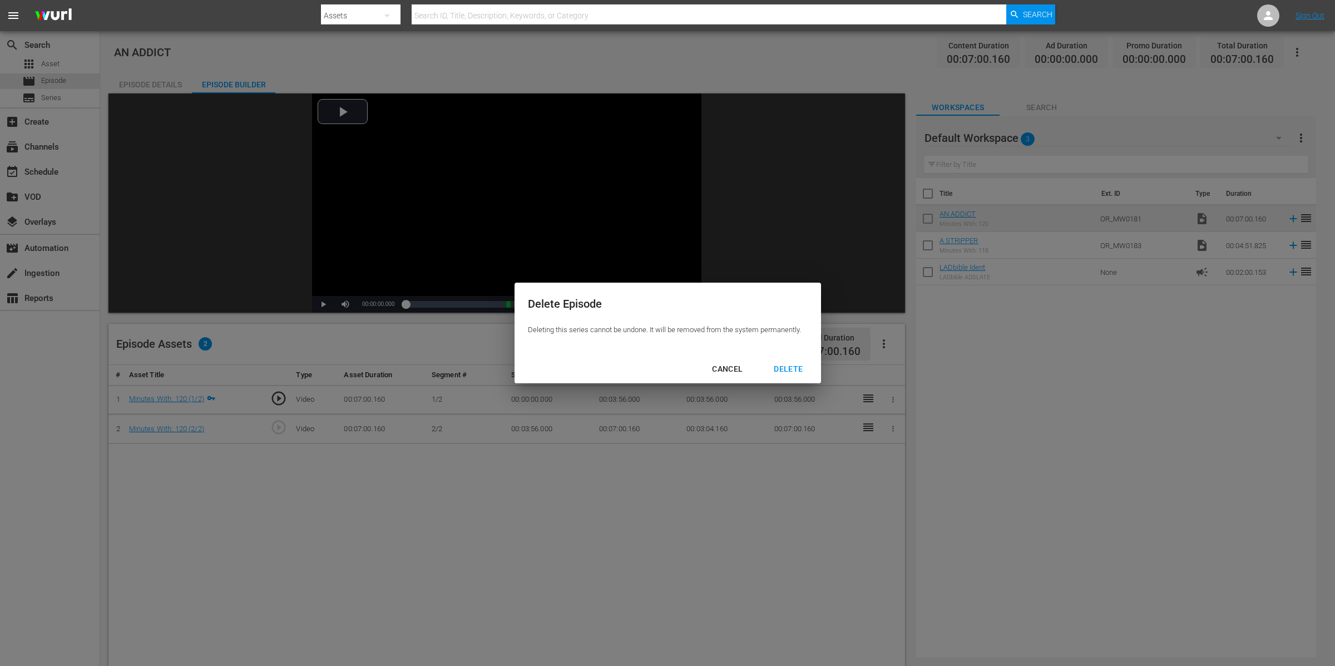
click at [793, 368] on div "DELETE" at bounding box center [788, 369] width 47 height 14
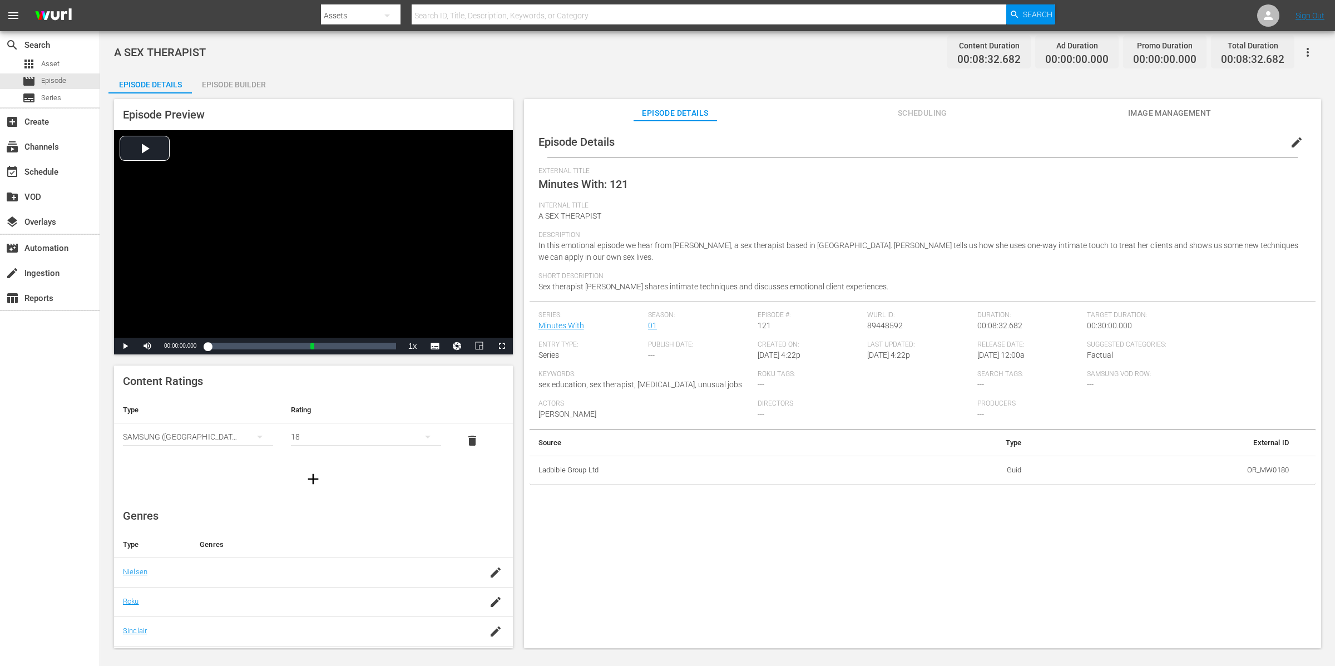
click at [236, 79] on div "Episode Builder" at bounding box center [233, 84] width 83 height 27
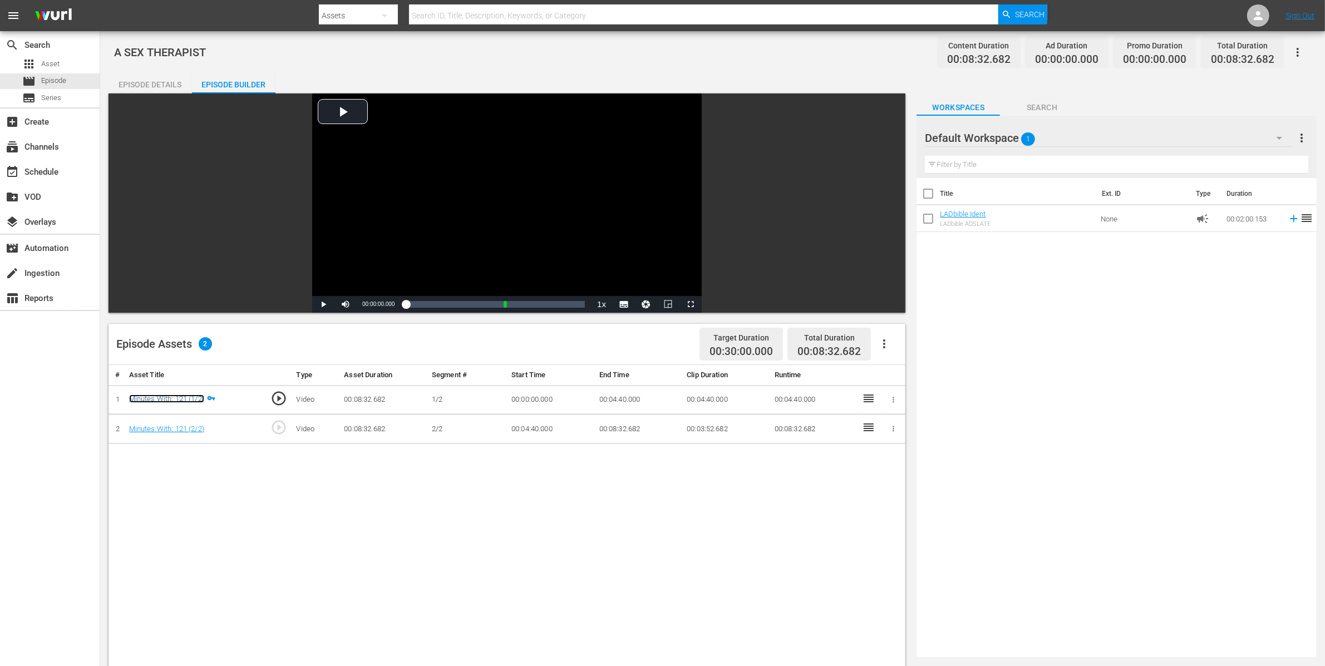
click at [181, 397] on link "Minutes With: 121 (1/2)" at bounding box center [166, 398] width 75 height 8
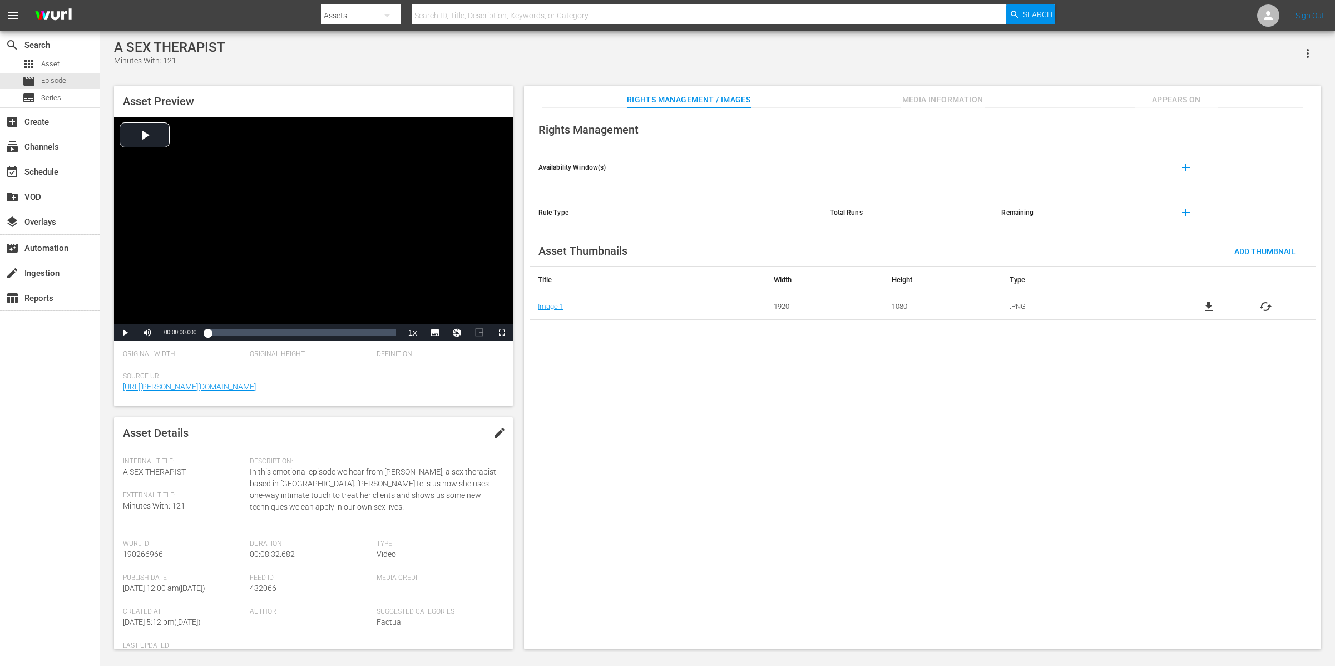
click at [1310, 54] on icon "button" at bounding box center [1307, 53] width 13 height 13
click at [1279, 55] on div "Add To Workspace" at bounding box center [1275, 58] width 76 height 27
click at [287, 63] on div "A SEX THERAPIST Minutes With: 121" at bounding box center [717, 53] width 1207 height 27
click at [53, 65] on span "Asset" at bounding box center [50, 63] width 18 height 11
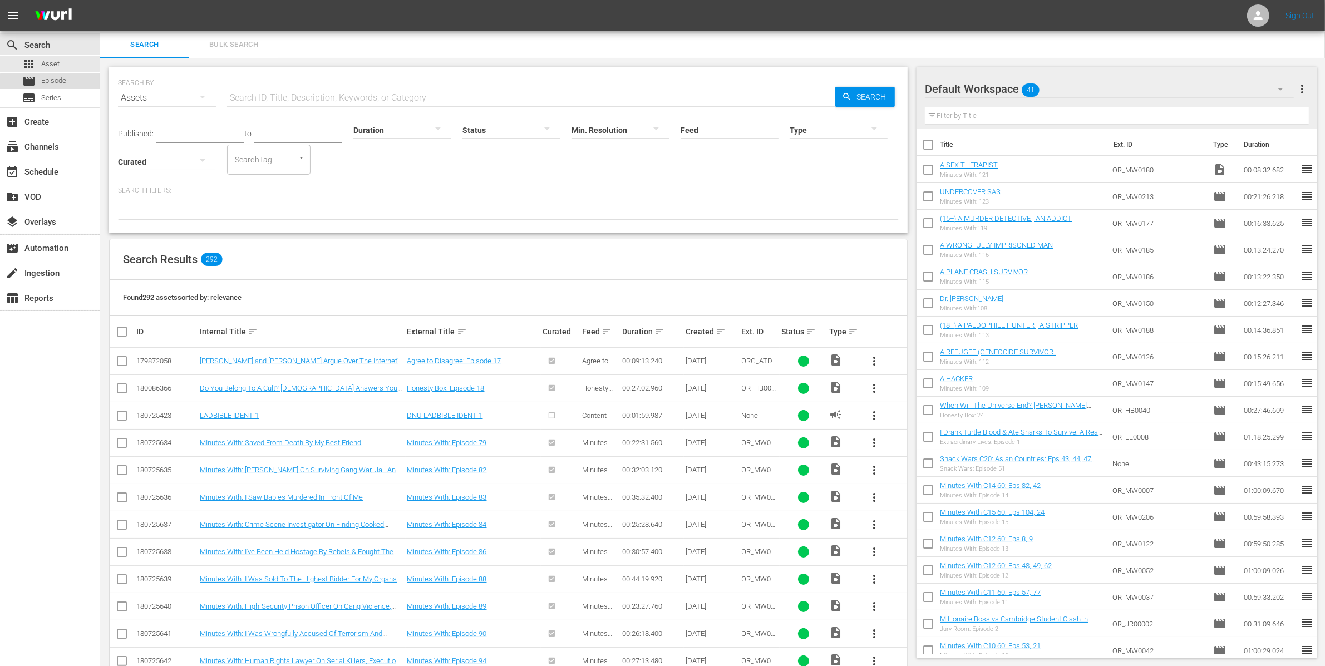
click at [72, 83] on div "movie Episode" at bounding box center [50, 81] width 100 height 16
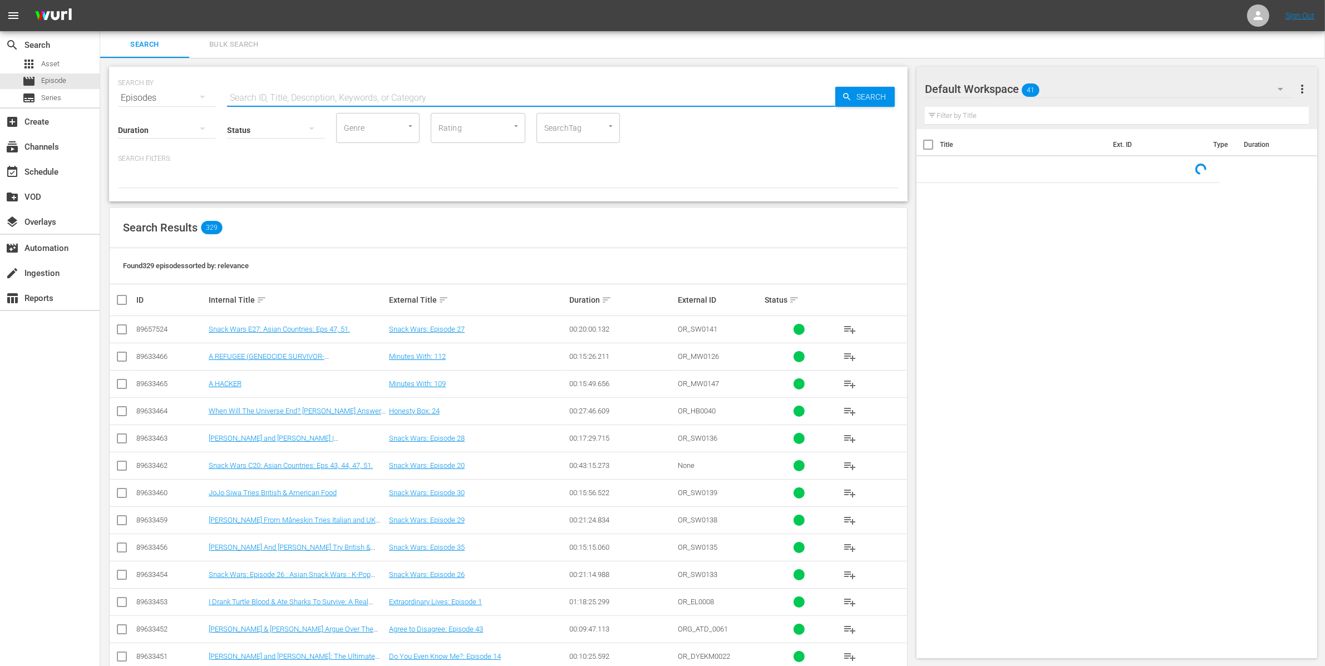
click at [264, 92] on input "text" at bounding box center [531, 98] width 608 height 27
paste input "OR_MW0199"
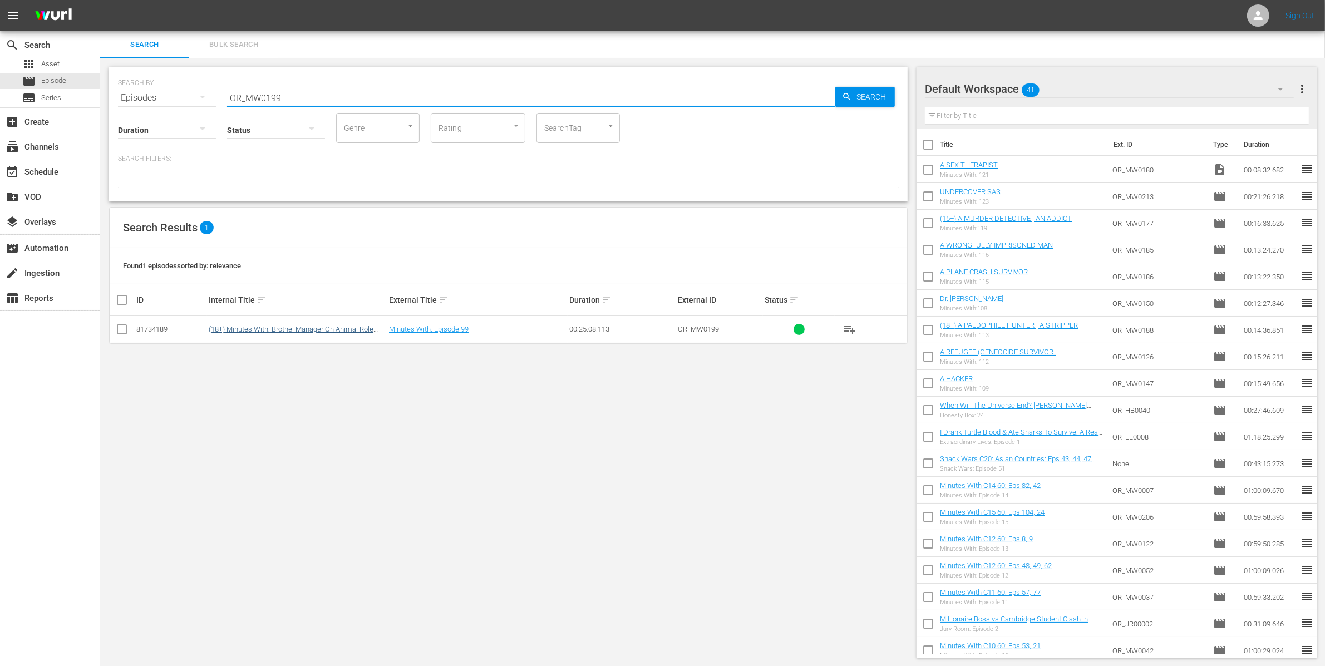
type input "OR_MW0199"
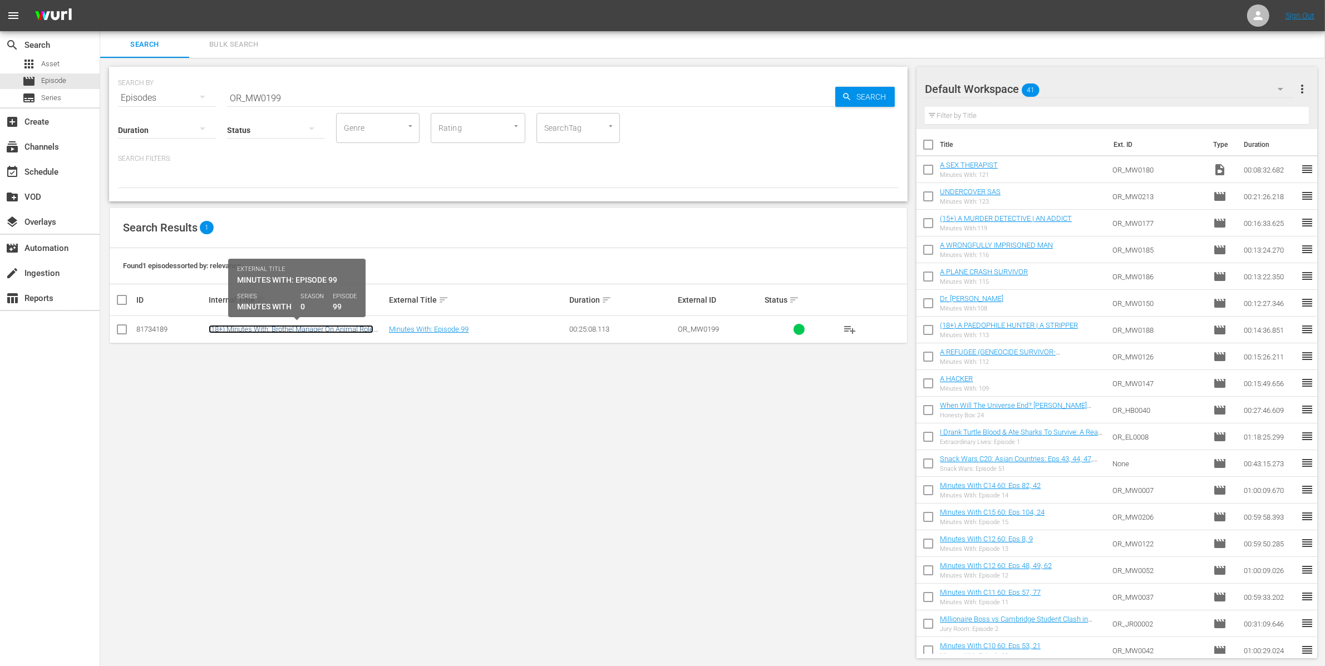
click at [266, 330] on link "(18+) Minutes With: Brothel Manager On Animal Role Play & Panic Buttons" at bounding box center [291, 333] width 165 height 17
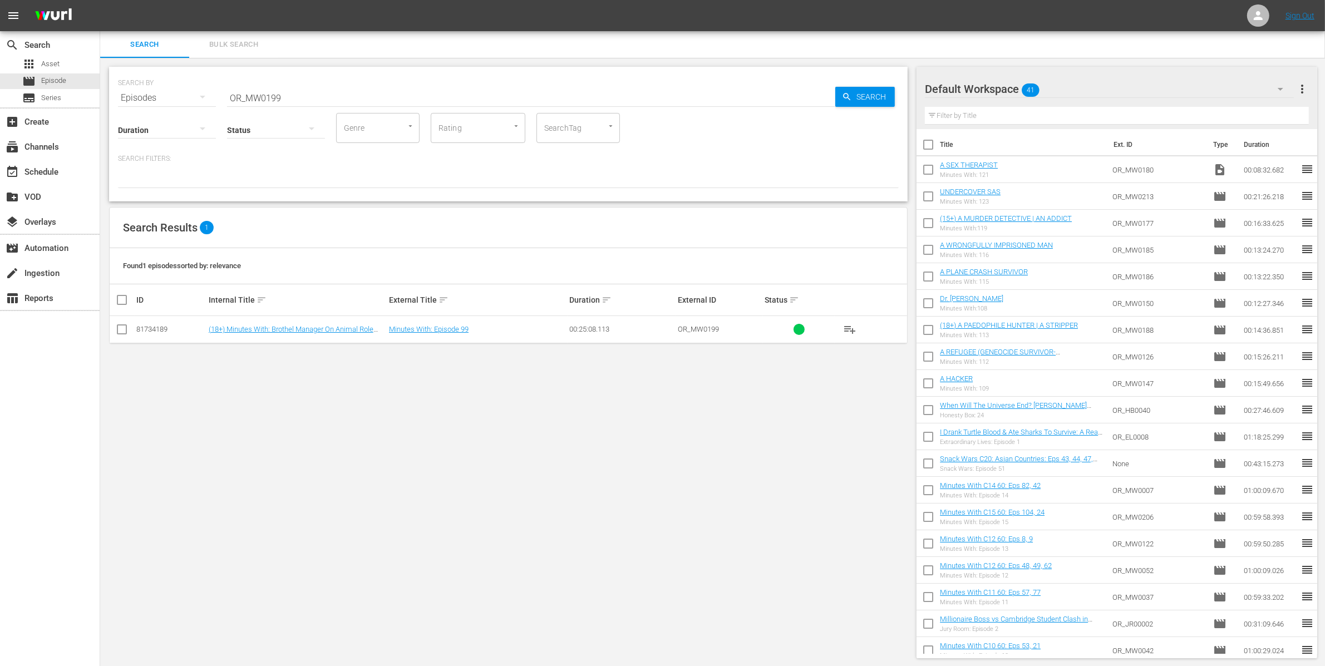
click at [258, 42] on span "Bulk Search" at bounding box center [234, 44] width 76 height 13
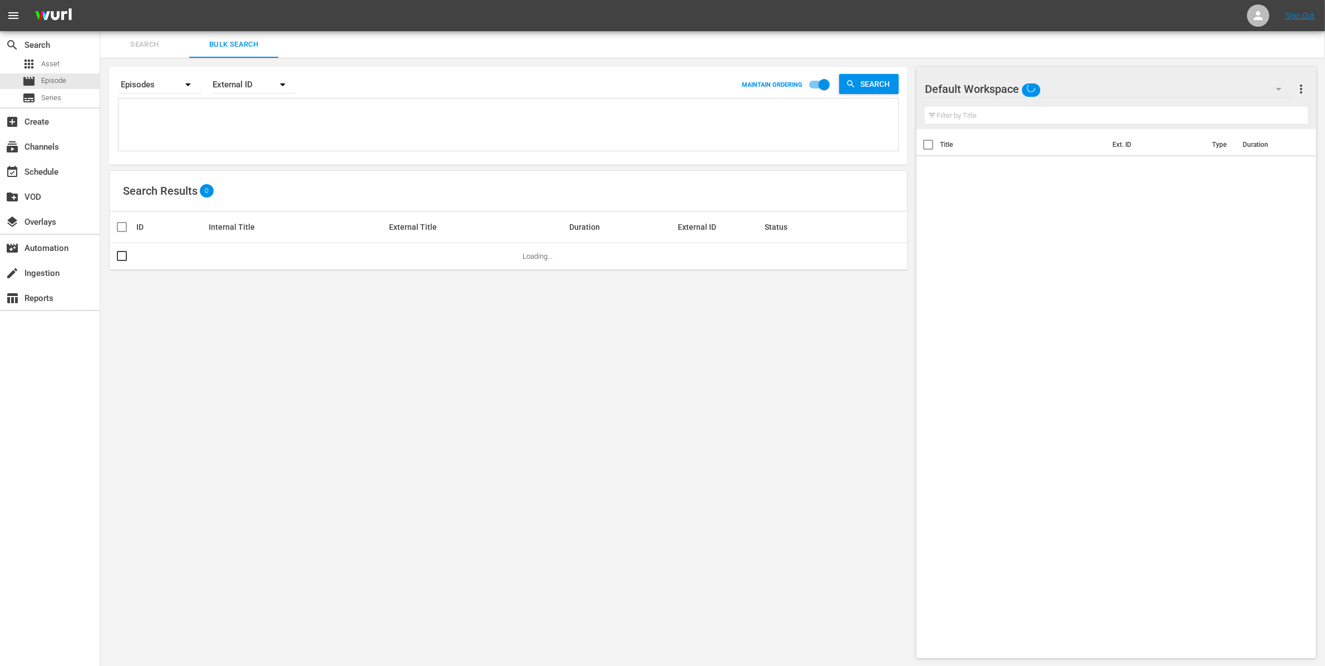
click at [224, 129] on textarea at bounding box center [509, 126] width 777 height 51
paste textarea "OR_MW0124 OR_MW0188"
type textarea "OR_MW0124 OR_MW0188"
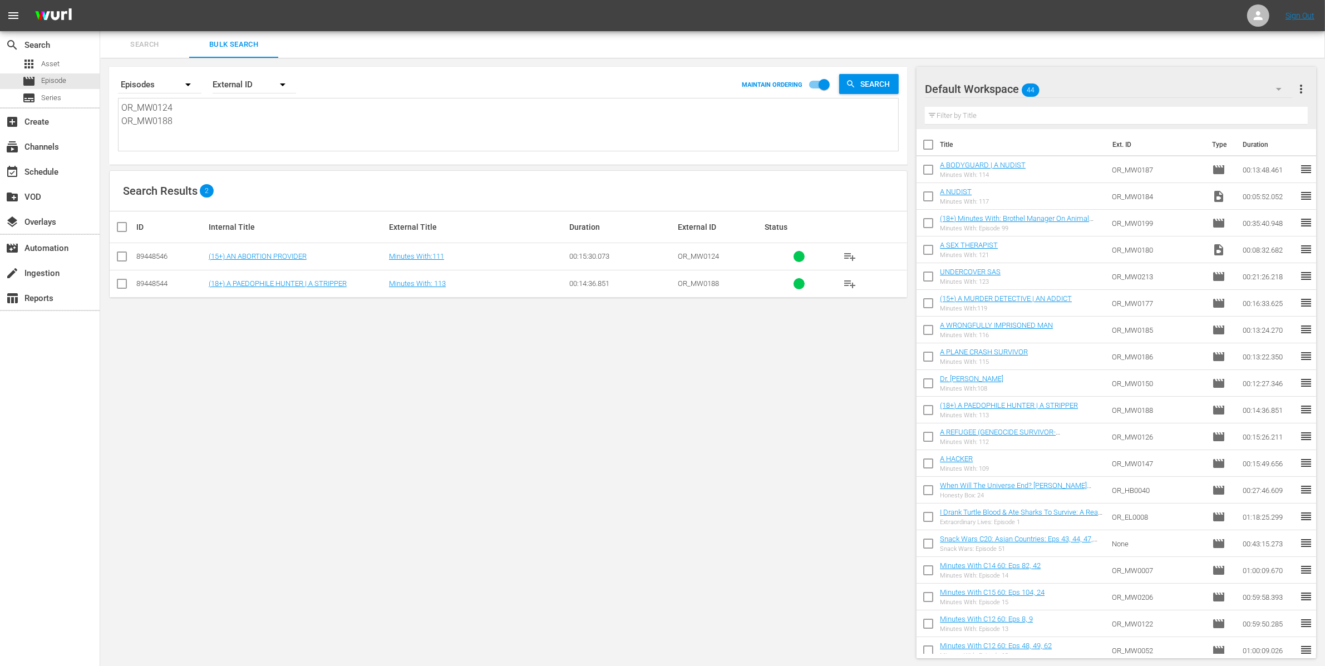
type textarea "OR_MW0124 OR_MW0188"
click at [217, 135] on textarea "OR_MW0124 OR_MW0188" at bounding box center [509, 126] width 777 height 51
click at [216, 135] on textarea "OR_MW0124 OR_MW0188" at bounding box center [509, 126] width 777 height 51
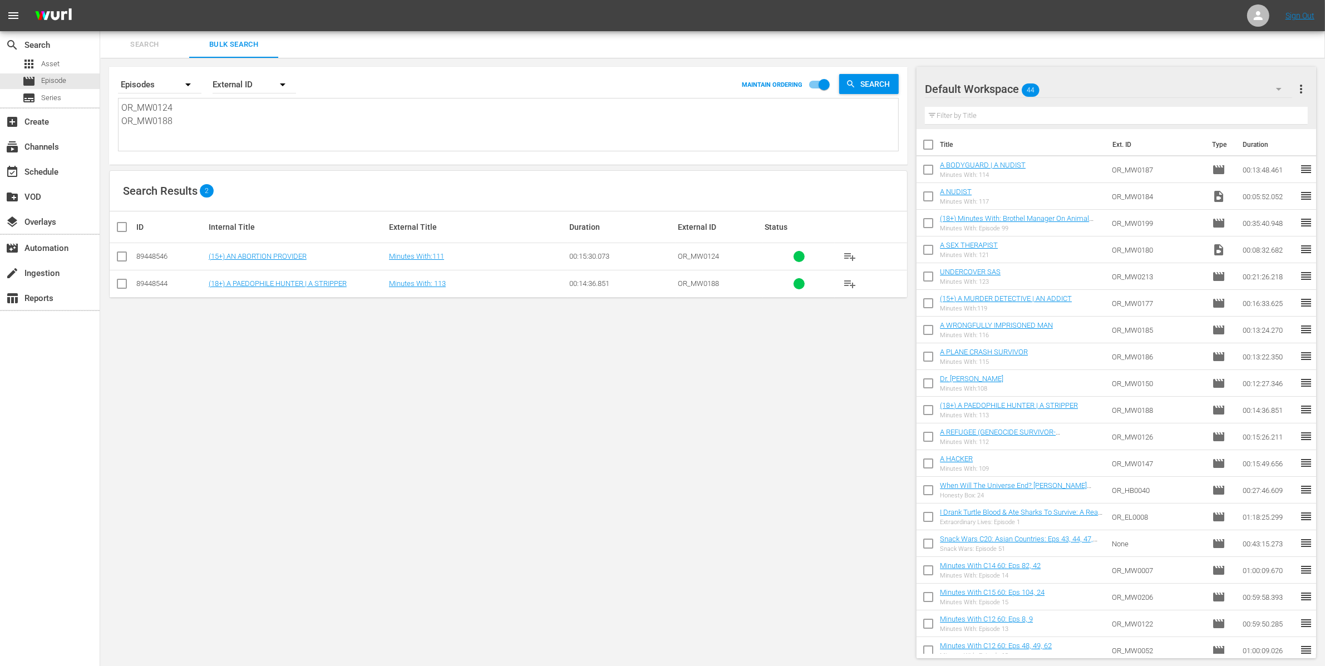
drag, startPoint x: 240, startPoint y: 130, endPoint x: 108, endPoint y: 94, distance: 136.7
click at [109, 94] on div "Search By Episodes Order By External ID MAINTAIN ORDERING Search OR_MW0124 OR_M…" at bounding box center [508, 116] width 798 height 98
paste textarea "214 OR_MW0215 OR_MW0217 OR_MW0219"
type textarea "OR_MW0214 OR_MW0215 OR_MW0217 OR_MW0219"
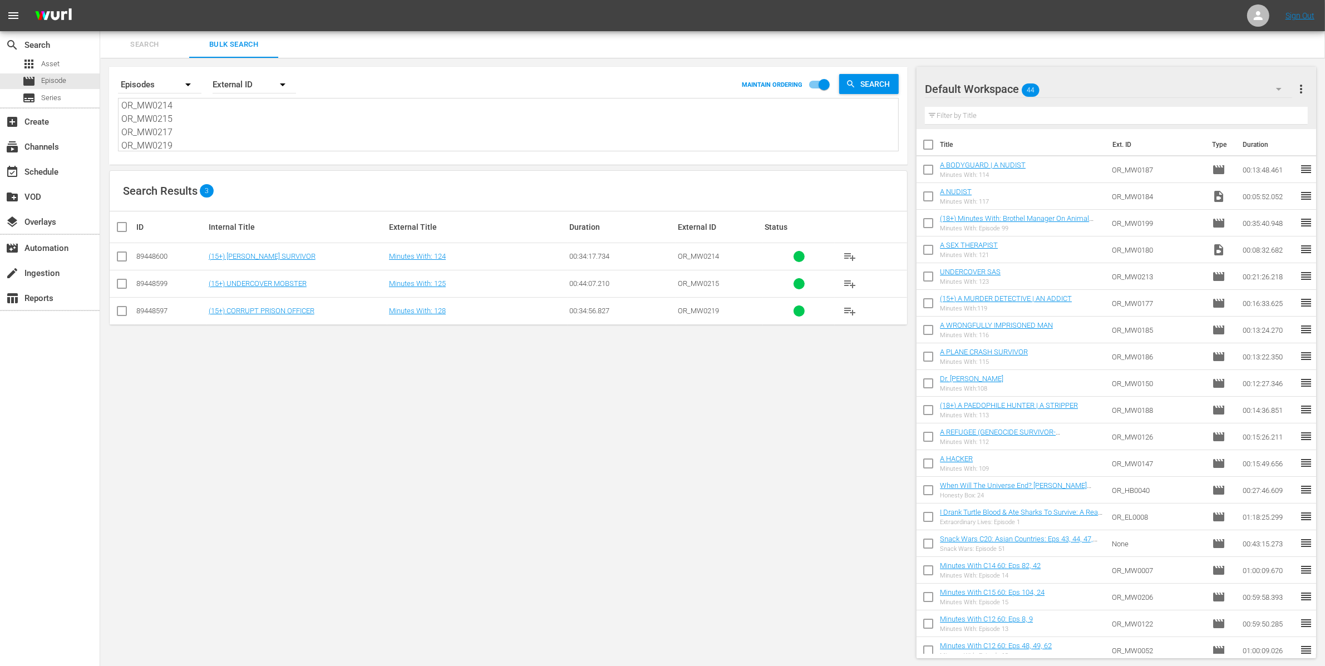
type textarea "OR_MW0214 OR_MW0215 OR_MW0217 OR_MW0219"
drag, startPoint x: 249, startPoint y: 141, endPoint x: 106, endPoint y: 64, distance: 162.8
click at [106, 64] on div "Search By Episodes Order By External ID MAINTAIN ORDERING Search OR_MW0214 OR_M…" at bounding box center [508, 362] width 816 height 609
paste textarea "SW0141"
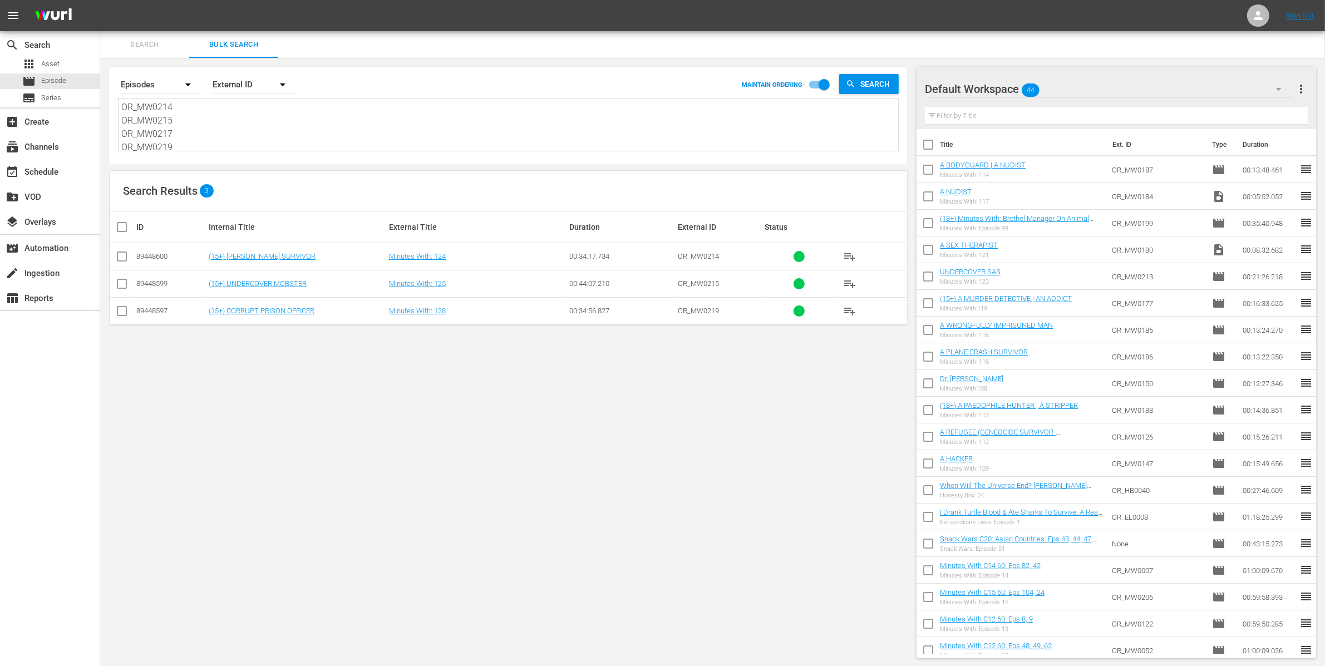
type textarea "OR_SW0141"
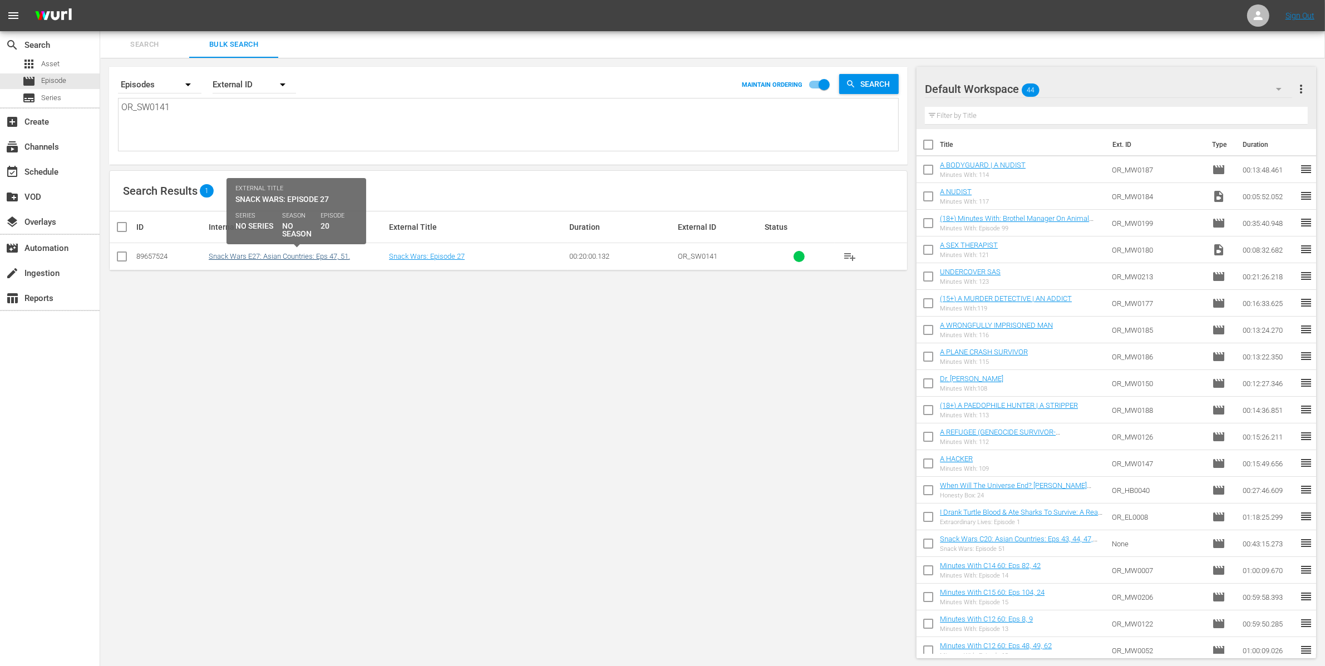
type textarea "OR_SW0141"
click at [240, 257] on link "Snack Wars E27: Asian Countries: Eps 47, 51." at bounding box center [279, 256] width 141 height 8
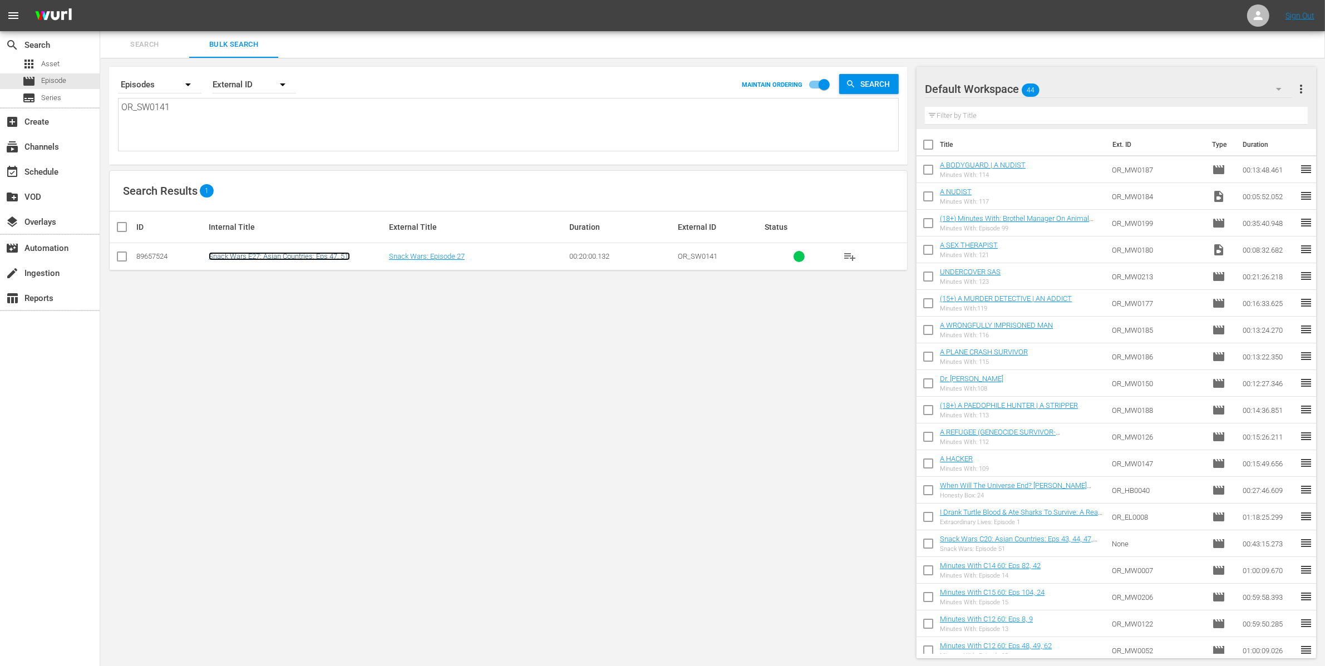
scroll to position [1, 0]
drag, startPoint x: 221, startPoint y: 115, endPoint x: 45, endPoint y: 103, distance: 176.8
click at [100, 0] on div "search Search apps Asset movie Episode subtitles Series add_box Create subscrip…" at bounding box center [712, 0] width 1225 height 0
paste textarea "WYR0000"
type textarea "OR_WYR00001"
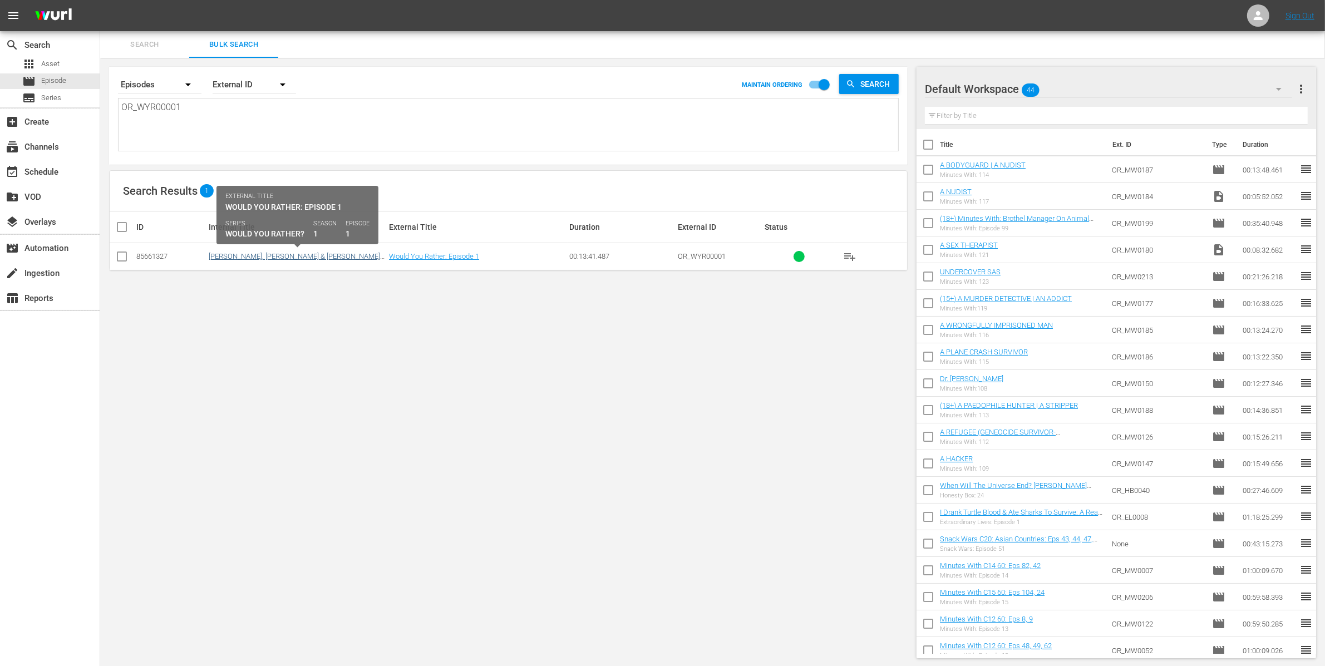
type textarea "OR_WYR00001"
click at [261, 254] on link "Chris Evans, Dakota Johnson & Pedro Pascal Argue The Weirdest Would You Rather?…" at bounding box center [294, 260] width 171 height 17
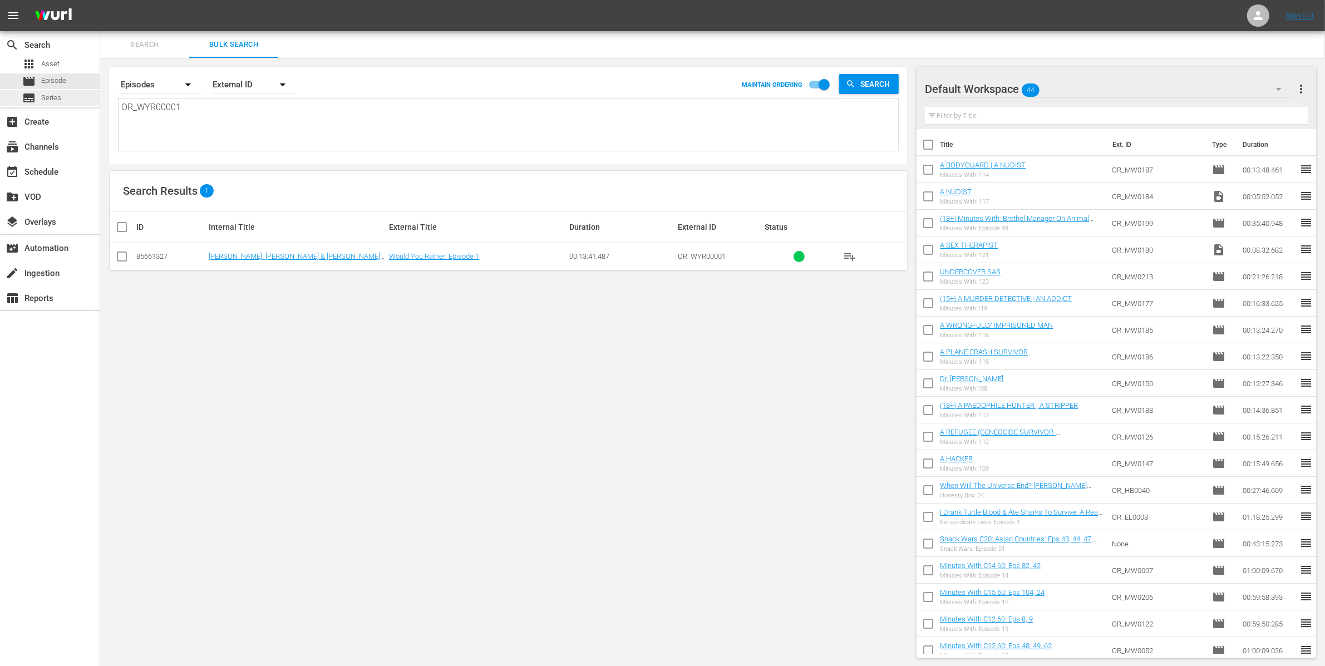
drag, startPoint x: 211, startPoint y: 121, endPoint x: 87, endPoint y: 99, distance: 126.5
click at [100, 0] on div "search Search apps Asset movie Episode subtitles Series add_box Create subscrip…" at bounding box center [712, 0] width 1225 height 0
paste textarea "DYEKM0022"
type textarea "OR_DYEKM0022"
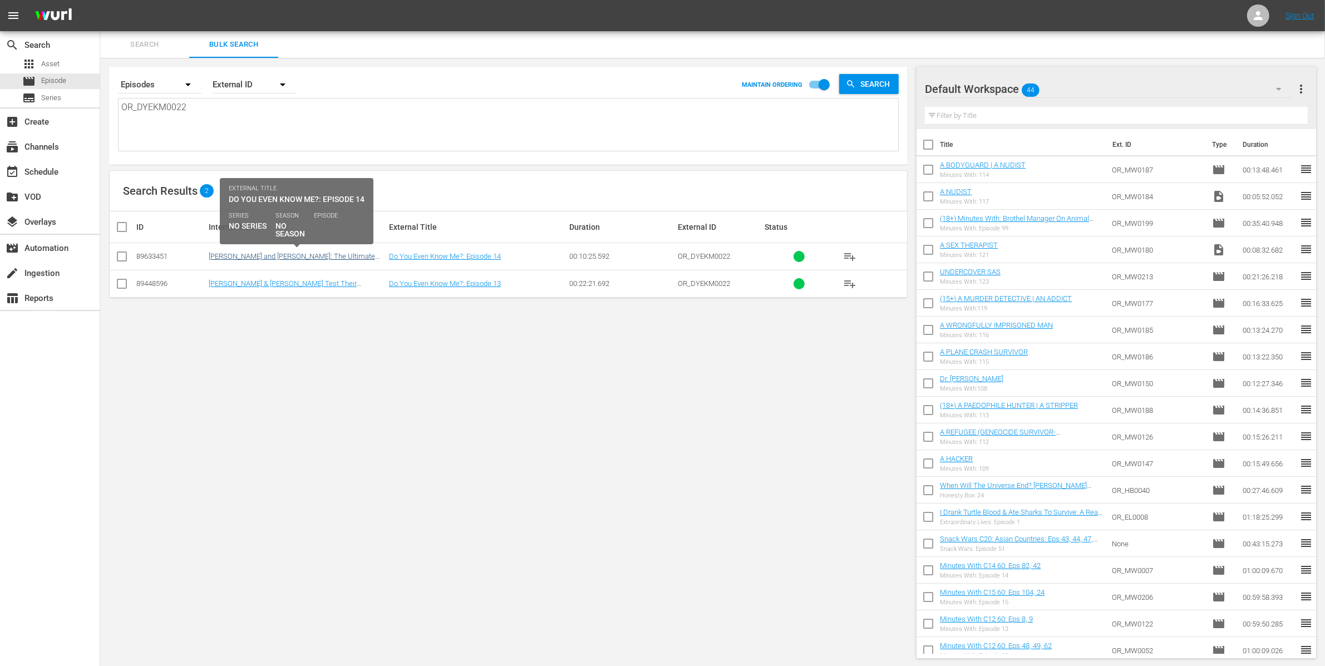
type textarea "OR_DYEKM0022"
click at [271, 257] on link "Idris Elba and John Cena: The Ultimate Friendship Test" at bounding box center [292, 260] width 166 height 17
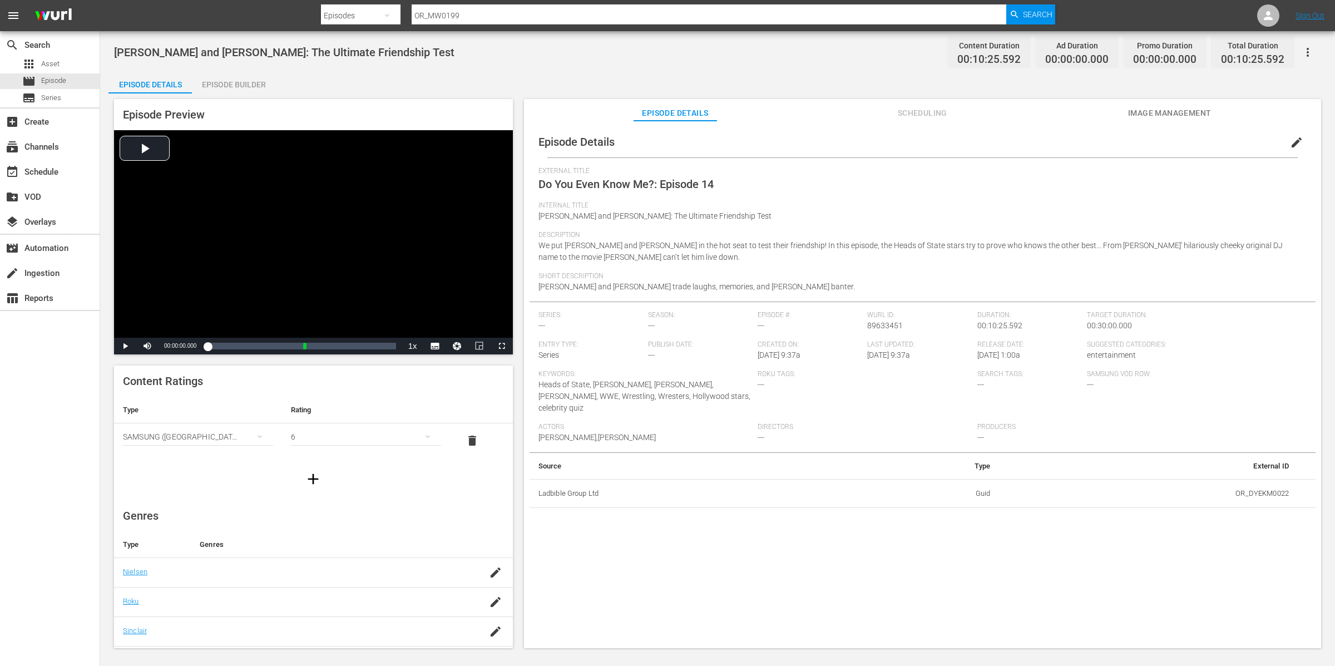
click at [256, 80] on div "Episode Builder" at bounding box center [233, 84] width 83 height 27
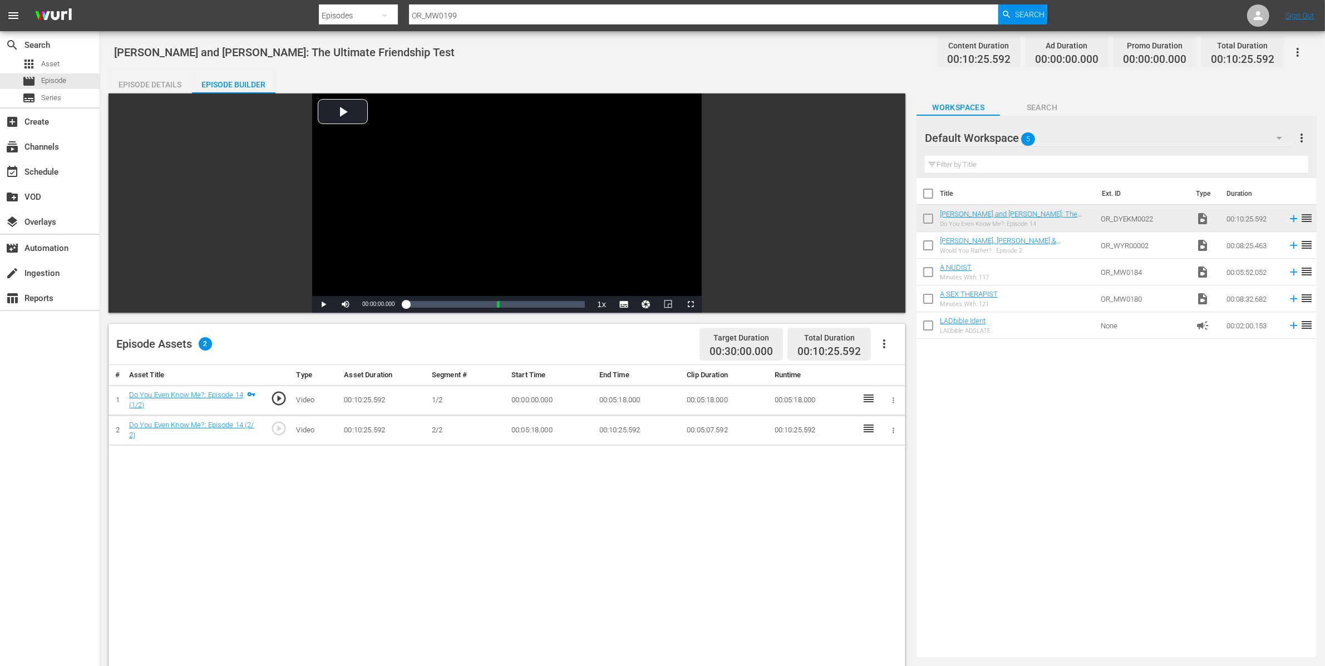
click at [1295, 51] on icon "button" at bounding box center [1297, 52] width 13 height 13
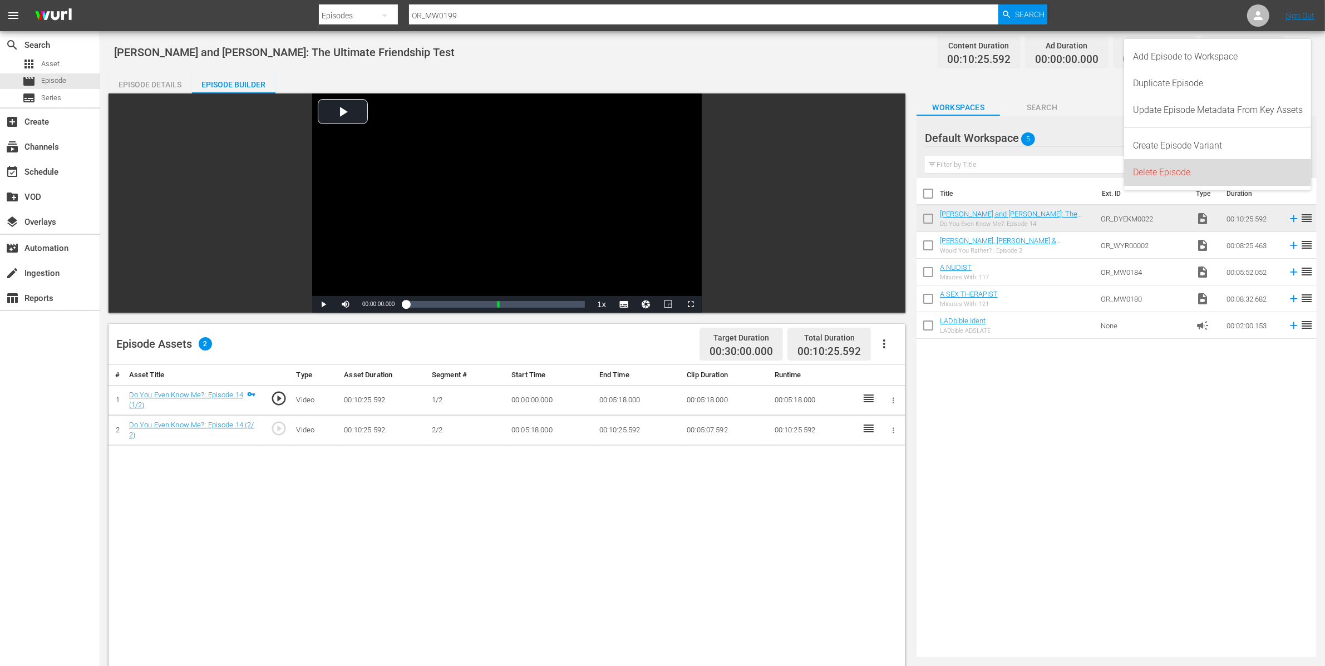
click at [1218, 174] on div "Delete Episode" at bounding box center [1218, 172] width 170 height 27
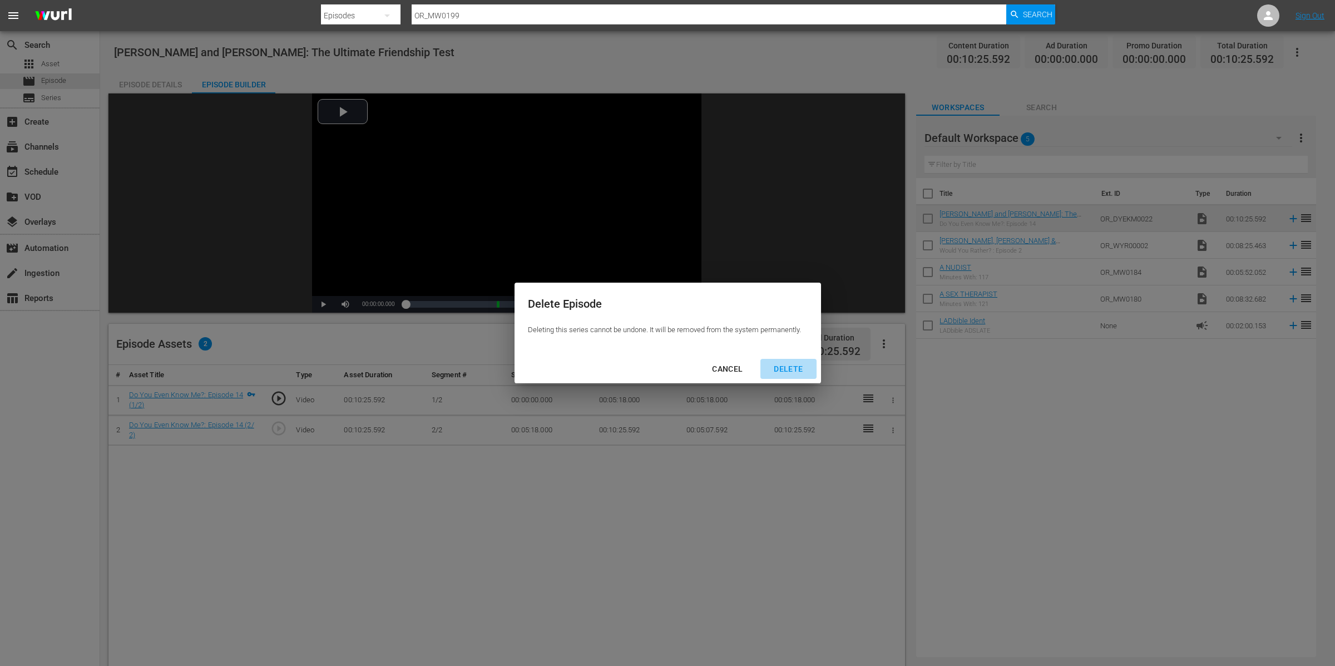
click at [805, 366] on div "DELETE" at bounding box center [788, 369] width 47 height 14
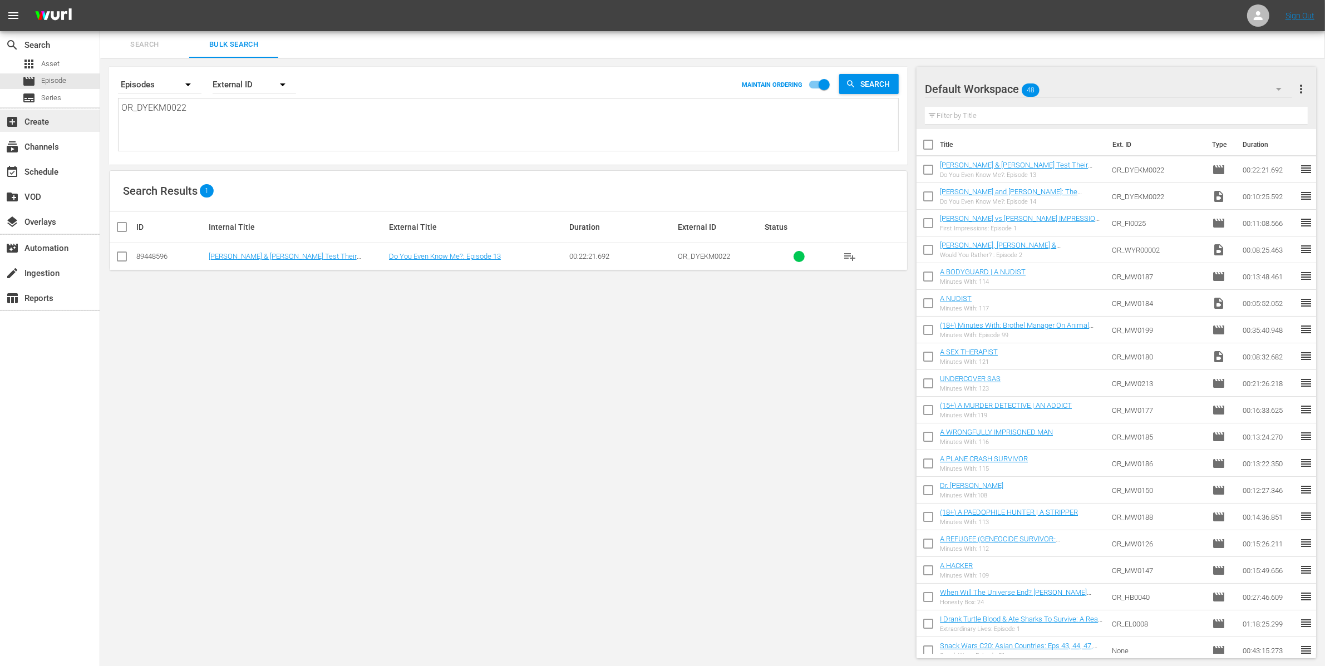
drag, startPoint x: 219, startPoint y: 133, endPoint x: 59, endPoint y: 109, distance: 161.5
click at [100, 0] on div "search Search apps Asset movie Episode subtitles Series add_box Create subscrip…" at bounding box center [712, 0] width 1225 height 0
paste textarea "G_ATD_0058"
type textarea "ORG_ATD_0058"
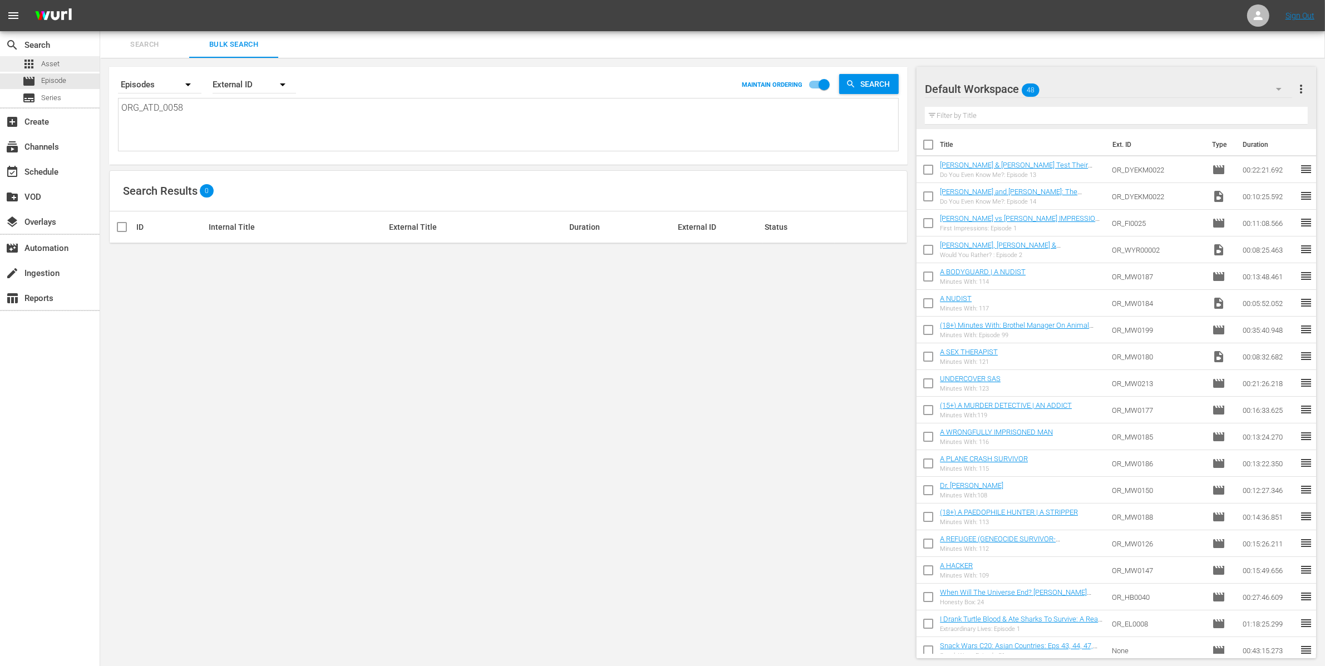
click at [55, 57] on div "apps Asset" at bounding box center [40, 64] width 37 height 16
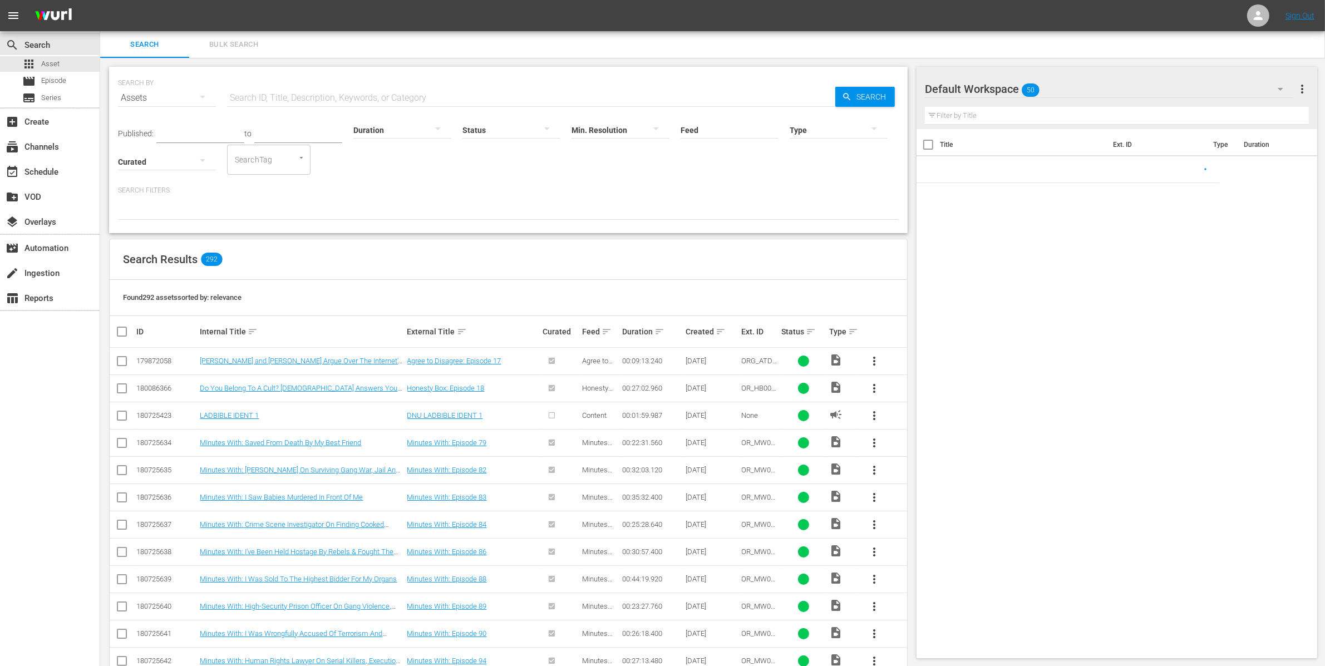
click at [228, 46] on span "Bulk Search" at bounding box center [234, 44] width 76 height 13
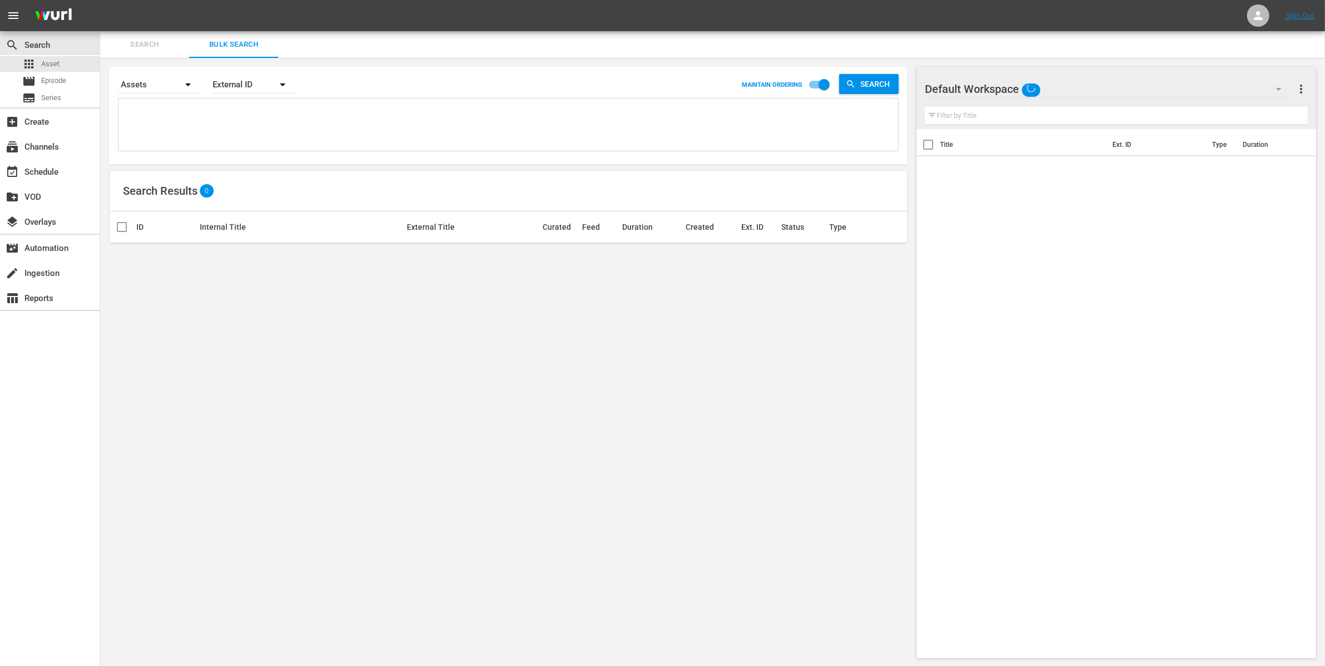
click at [172, 113] on textarea at bounding box center [509, 126] width 777 height 51
paste textarea "ORG_ATD_0058"
type textarea "ORG_ATD_0058"
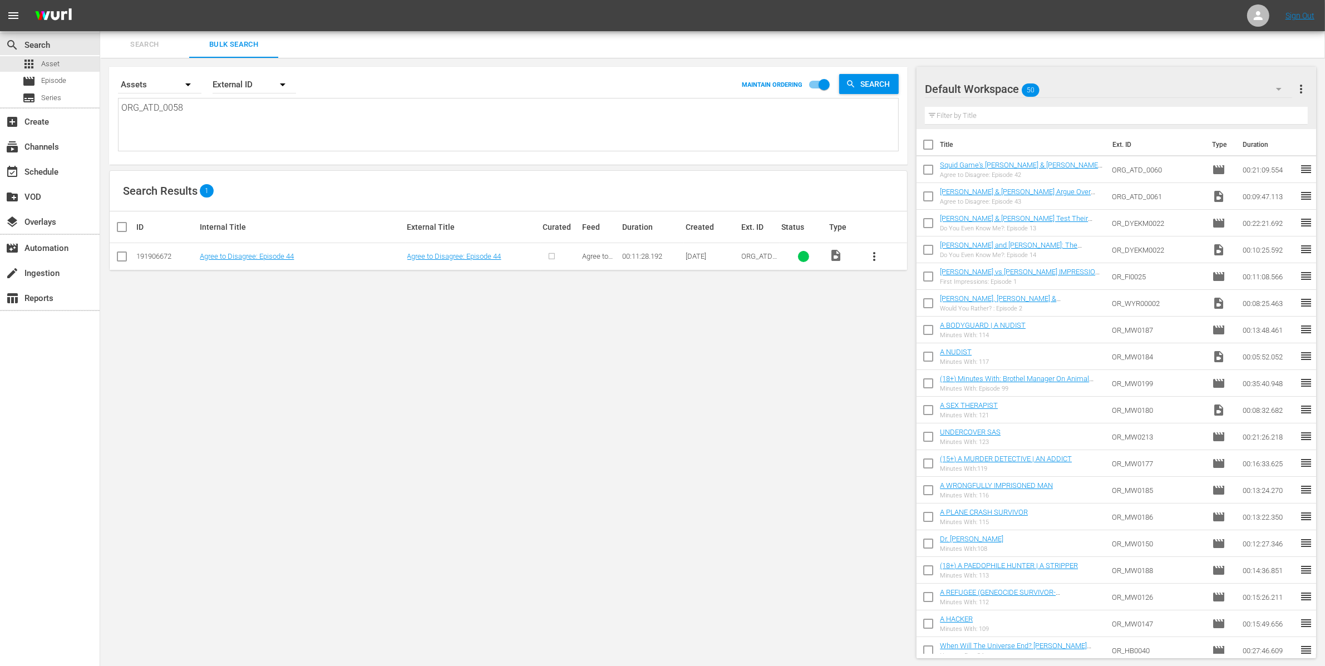
type textarea "ORG_ATD_0058"
click at [127, 254] on input "checkbox" at bounding box center [121, 258] width 13 height 13
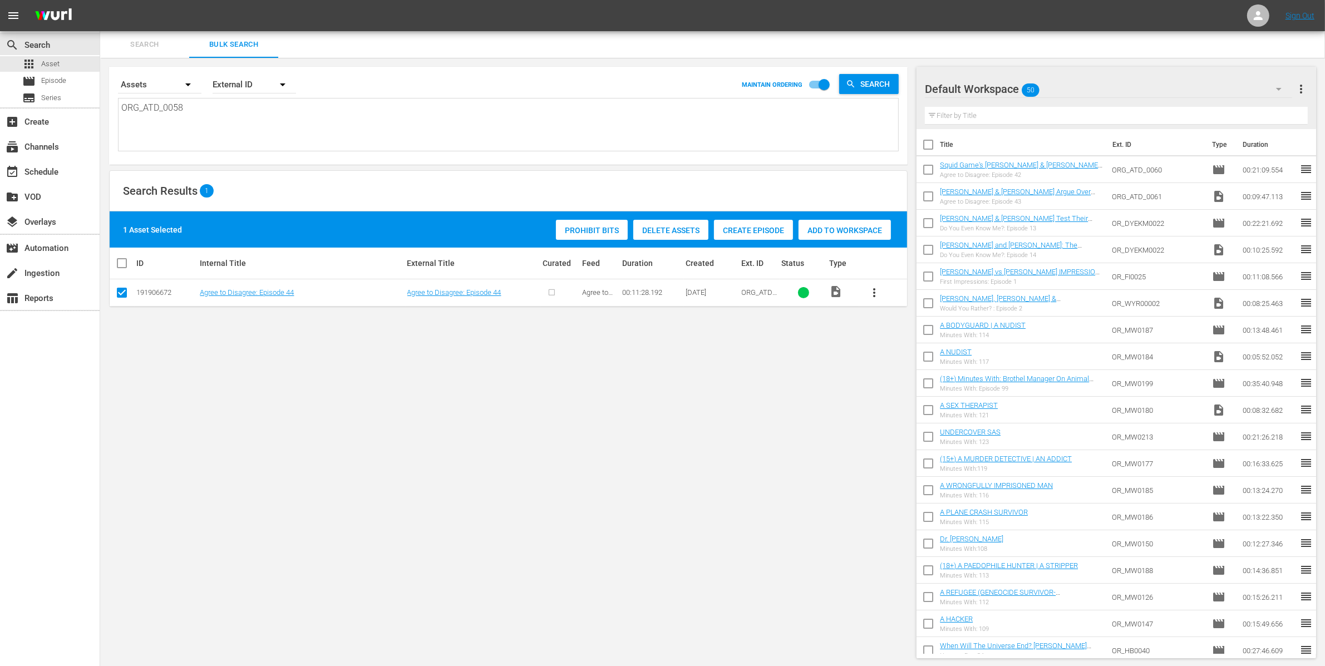
click at [741, 231] on span "Create Episode" at bounding box center [753, 230] width 79 height 9
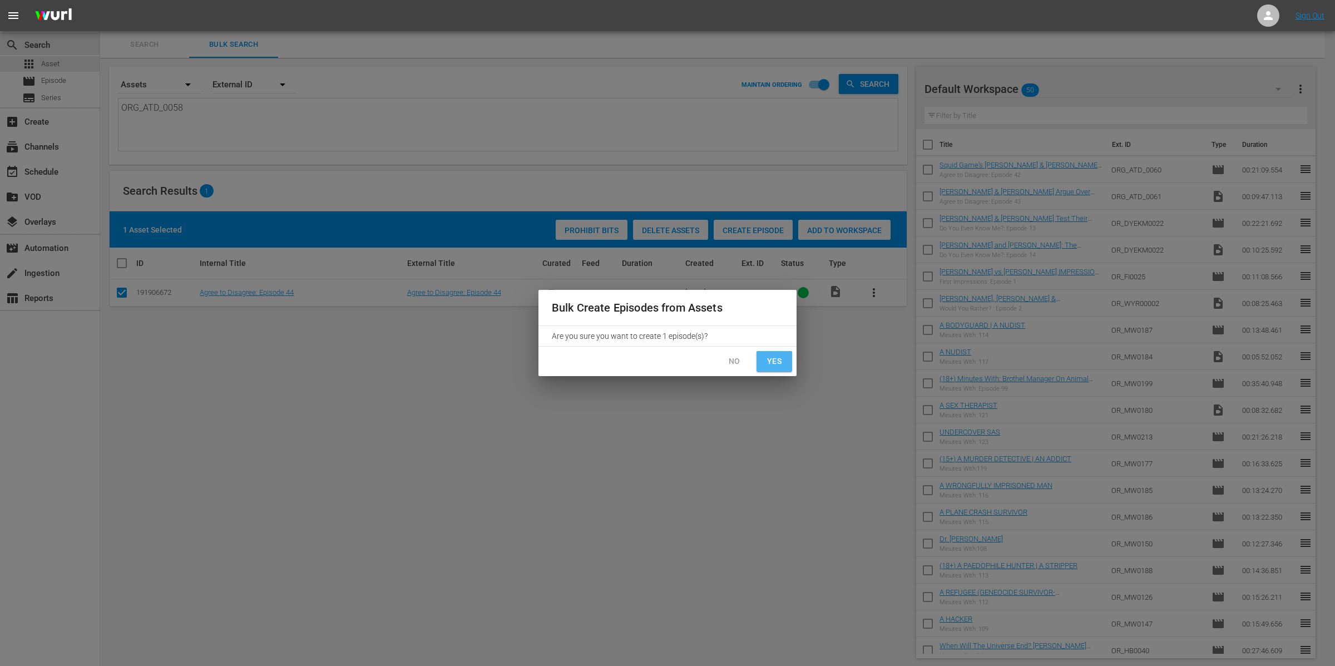
click at [782, 362] on span "Yes" at bounding box center [775, 361] width 18 height 14
checkbox input "false"
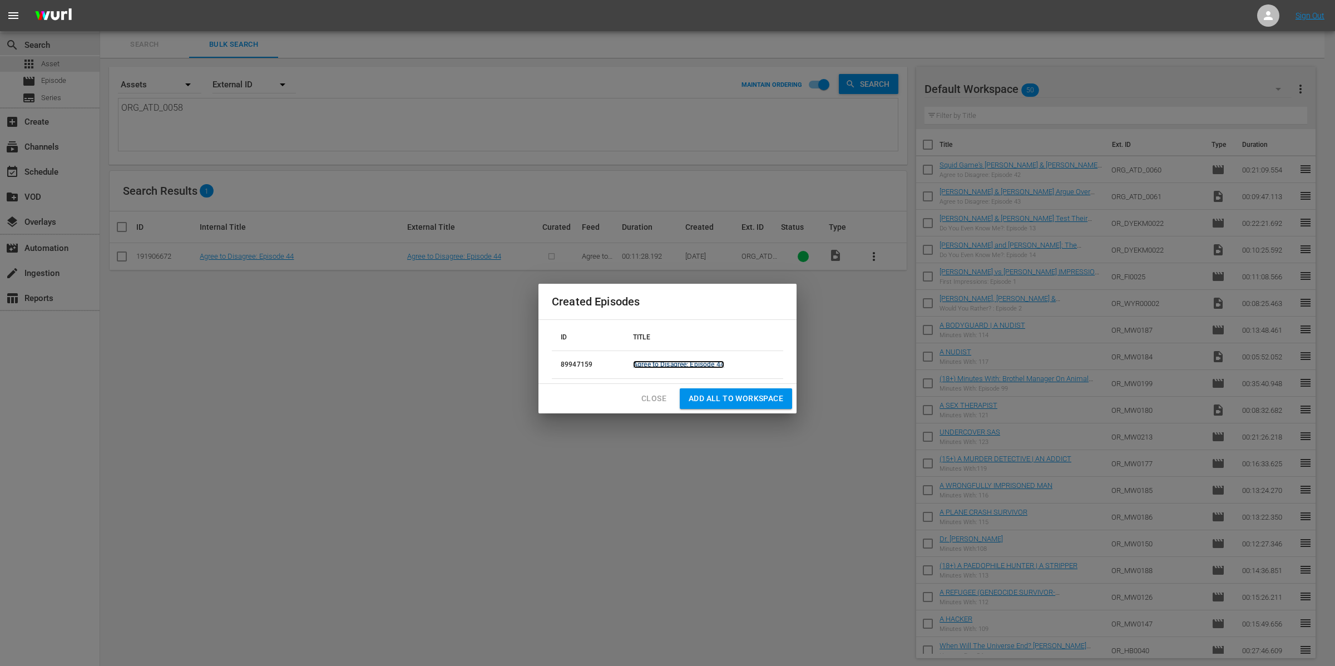
click at [692, 362] on link "Agree to Disagree: Episode 44" at bounding box center [678, 365] width 91 height 8
click at [655, 403] on span "Close" at bounding box center [654, 399] width 25 height 14
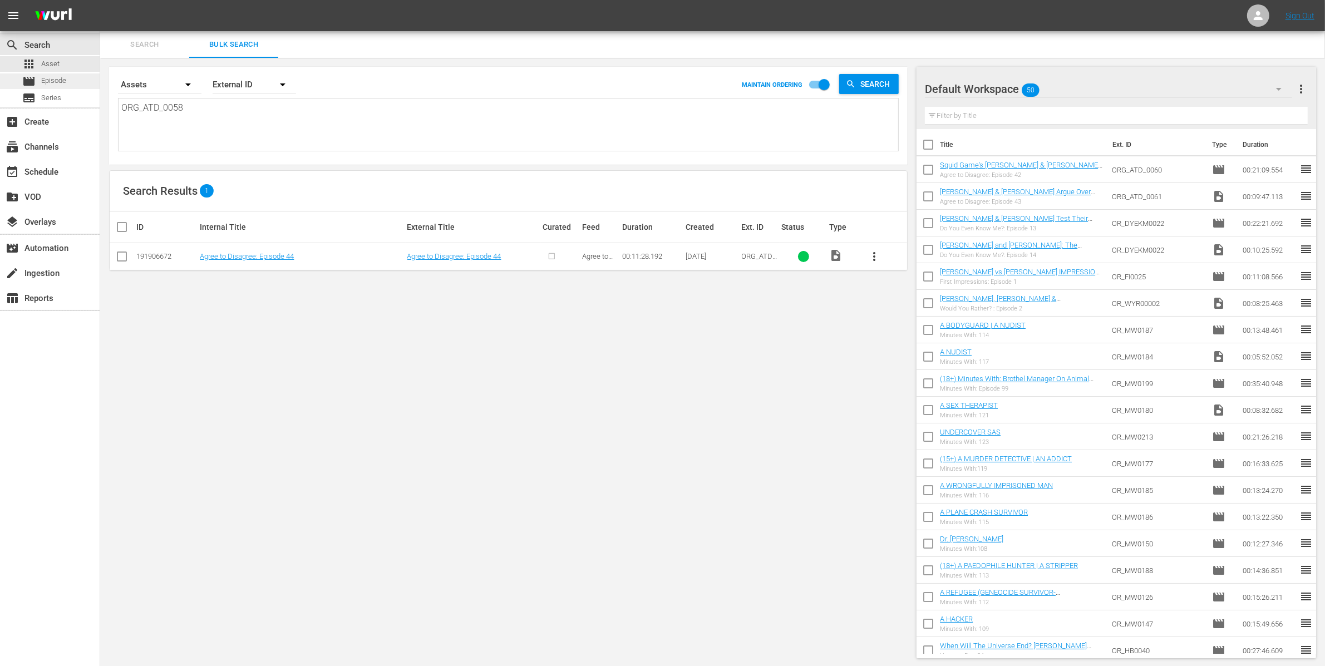
drag, startPoint x: 219, startPoint y: 110, endPoint x: 18, endPoint y: 76, distance: 203.2
click at [100, 0] on div "search Search apps Asset movie Episode subtitles Series add_box Create subscrip…" at bounding box center [712, 0] width 1225 height 0
paste textarea "_EL0008 OR_EL0022 OR_EL0002 OR_EL0025 OR_EL0004"
type textarea "OR_EL0008 OR_EL0022 OR_EL0002 OR_EL0025 OR_EL0004"
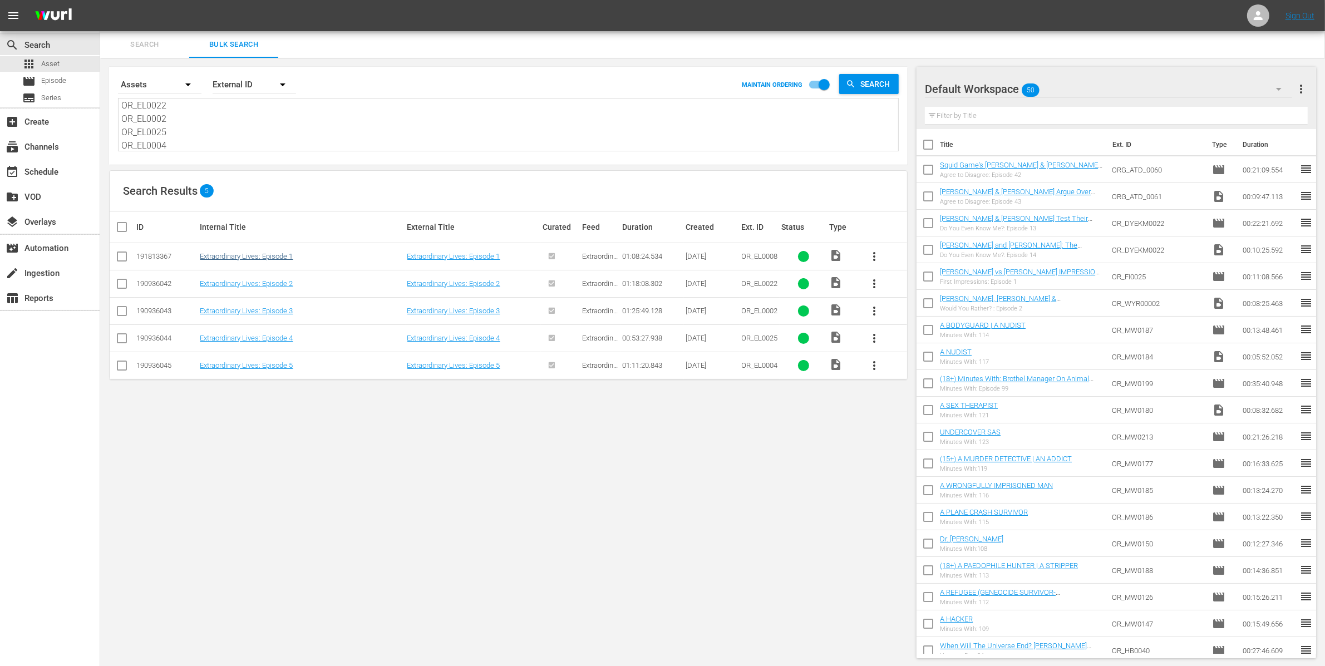
type textarea "OR_EL0008 OR_EL0022 OR_EL0002 OR_EL0025 OR_EL0004"
click at [275, 255] on link "Extraordinary Lives: Episode 1" at bounding box center [246, 256] width 93 height 8
click at [287, 282] on link "Extraordinary Lives: Episode 2" at bounding box center [246, 283] width 93 height 8
click at [292, 313] on link "Extraordinary Lives: Episode 3" at bounding box center [246, 311] width 93 height 8
drag, startPoint x: 283, startPoint y: 336, endPoint x: 285, endPoint y: 354, distance: 18.4
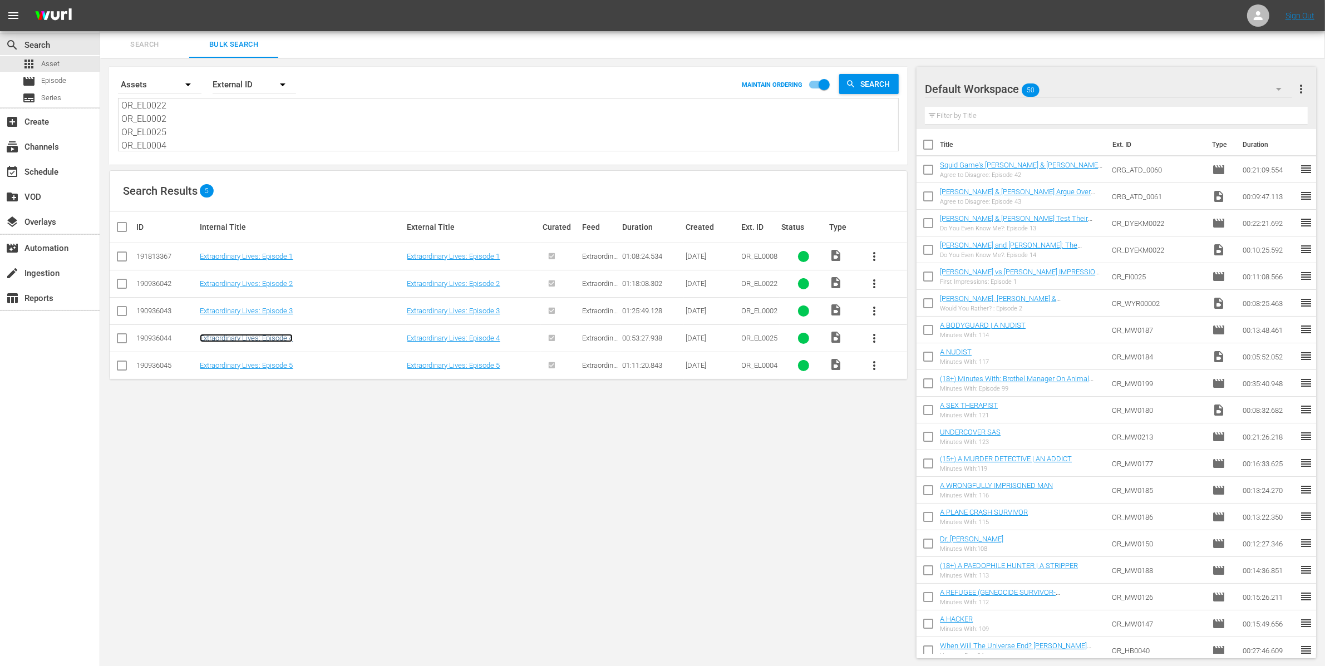
click at [283, 336] on link "Extraordinary Lives: Episode 4" at bounding box center [246, 338] width 93 height 8
click at [287, 367] on link "Extraordinary Lives: Episode 5" at bounding box center [246, 365] width 93 height 8
click at [216, 130] on textarea "OR_EL0008 OR_EL0022 OR_EL0002 OR_EL0025 OR_EL0004" at bounding box center [509, 125] width 777 height 51
drag, startPoint x: 225, startPoint y: 147, endPoint x: 97, endPoint y: 41, distance: 165.6
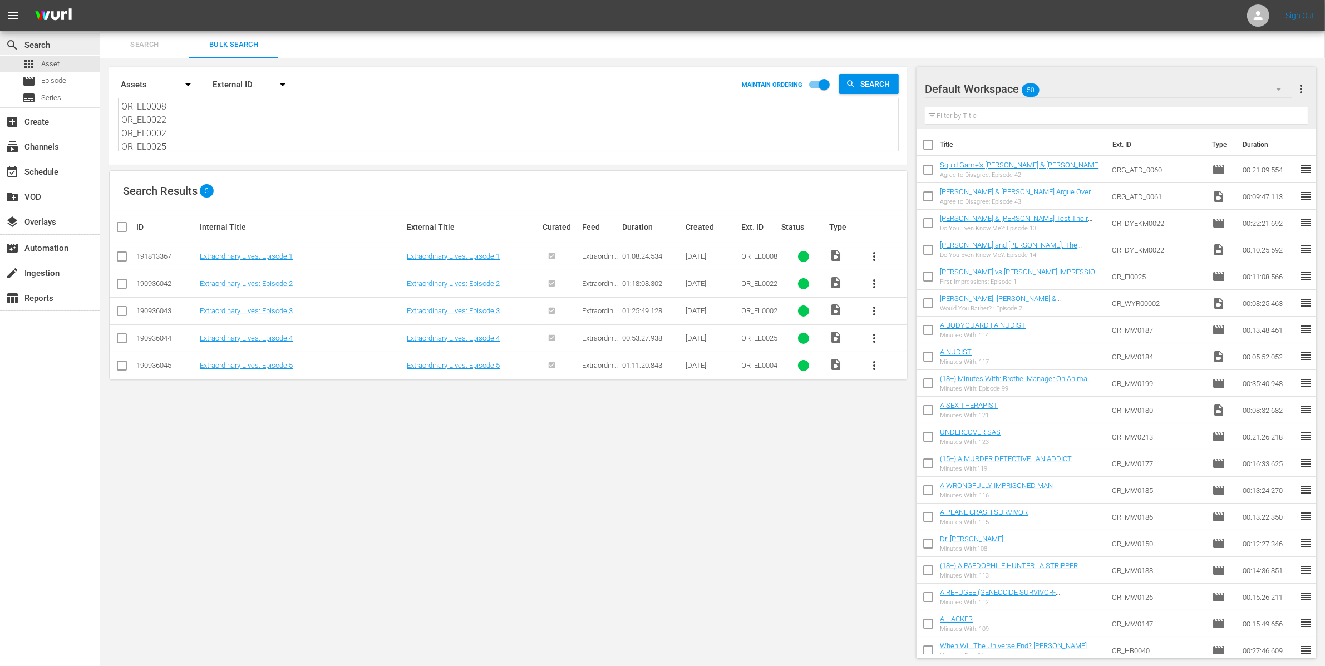
click at [100, 0] on div "search Search apps Asset movie Episode subtitles Series add_box Create subscrip…" at bounding box center [712, 0] width 1225 height 0
paste textarea "SW0133 OR_SW0134 OR_SW0135 OR_SW0136 OR_SW0137 OR_SW0138 OR_SW0139 OR_SW0140 OR…"
type textarea "OR_SW0133 OR_SW0134 OR_SW0135 OR_SW0136 OR_SW0137 OR_SW0138 OR_SW0139 OR_SW0140…"
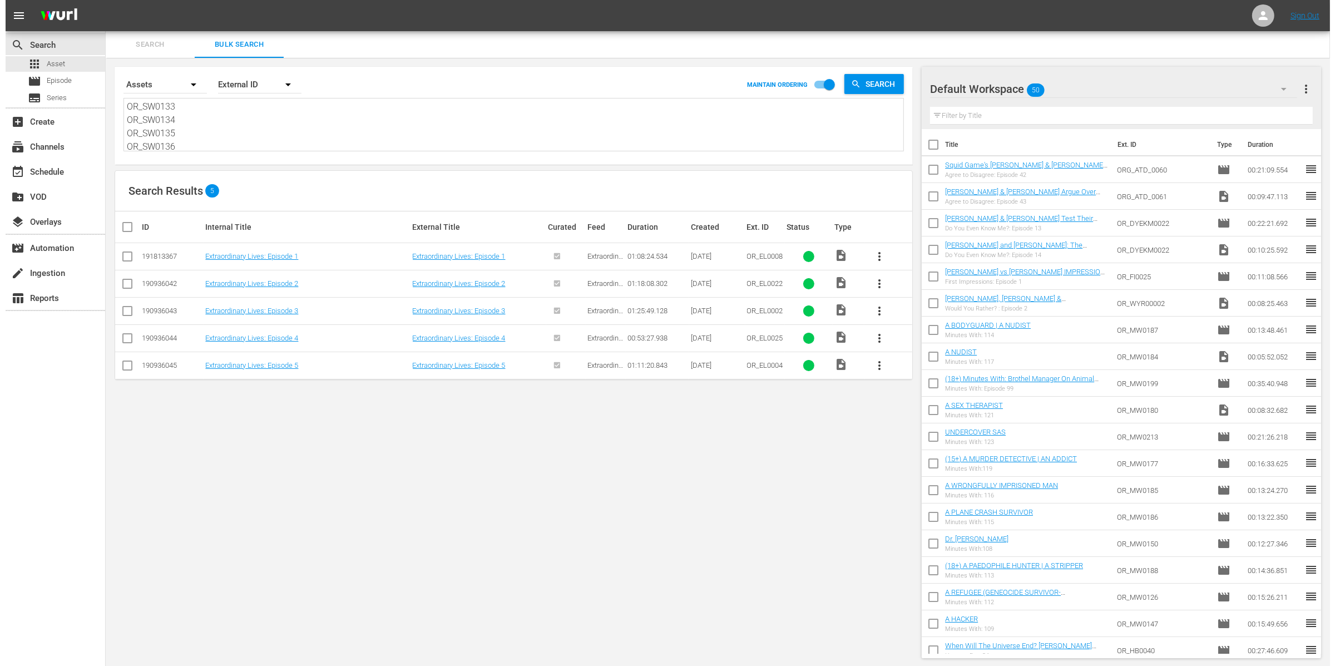
scroll to position [81, 0]
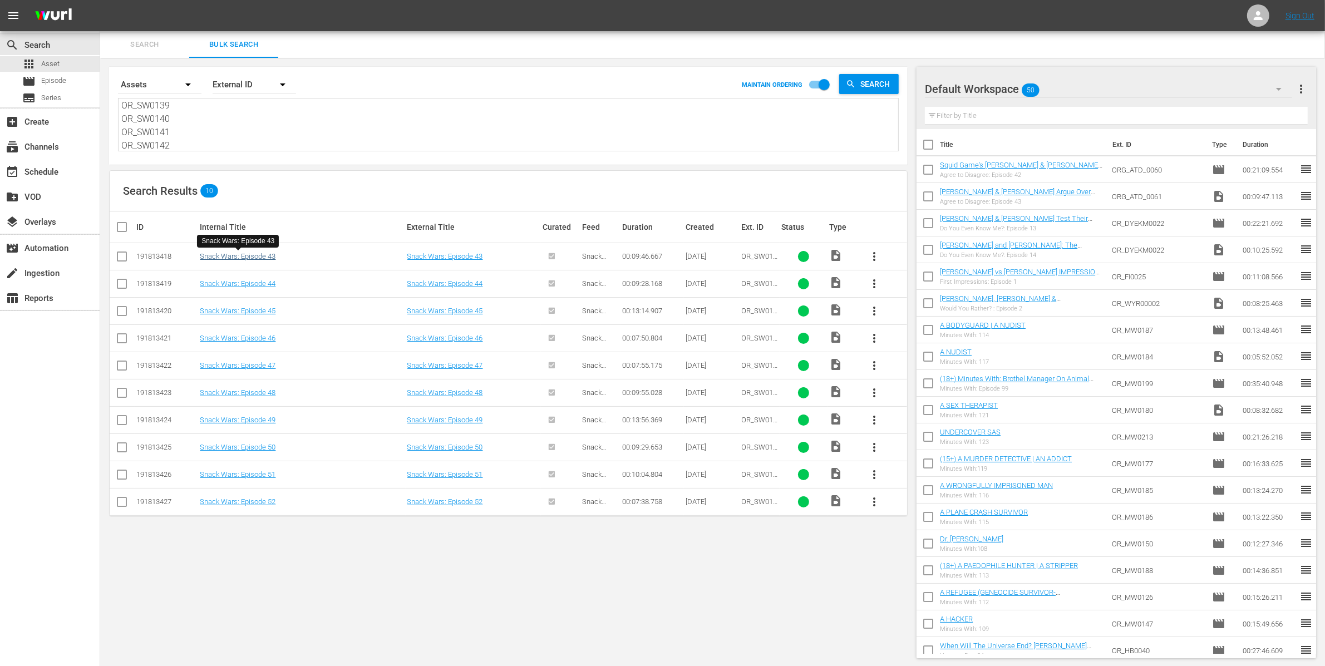
type textarea "OR_SW0133 OR_SW0134 OR_SW0135 OR_SW0136 OR_SW0137 OR_SW0138 OR_SW0139 OR_SW0140…"
click at [269, 257] on link "Snack Wars: Episode 43" at bounding box center [238, 256] width 76 height 8
click at [270, 282] on link "Snack Wars: Episode 44" at bounding box center [238, 283] width 76 height 8
click at [264, 311] on link "Snack Wars: Episode 45" at bounding box center [238, 311] width 76 height 8
click at [272, 338] on link "Snack Wars: Episode 46" at bounding box center [238, 338] width 76 height 8
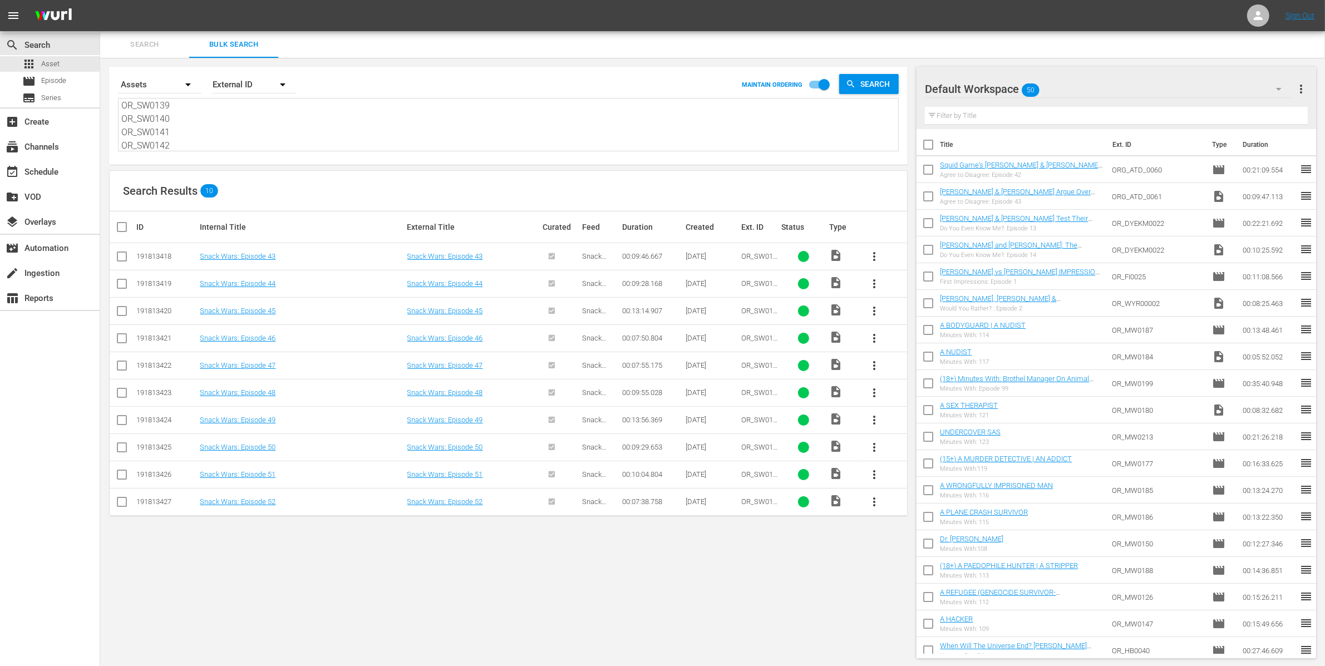
click at [270, 359] on td "Snack Wars: Episode 47" at bounding box center [301, 365] width 207 height 27
click at [270, 365] on link "Snack Wars: Episode 47" at bounding box center [238, 365] width 76 height 8
click at [273, 395] on link "Snack Wars: Episode 48" at bounding box center [238, 392] width 76 height 8
click at [273, 420] on link "Snack Wars: Episode 49" at bounding box center [238, 420] width 76 height 8
click at [271, 448] on link "Snack Wars: Episode 50" at bounding box center [238, 447] width 76 height 8
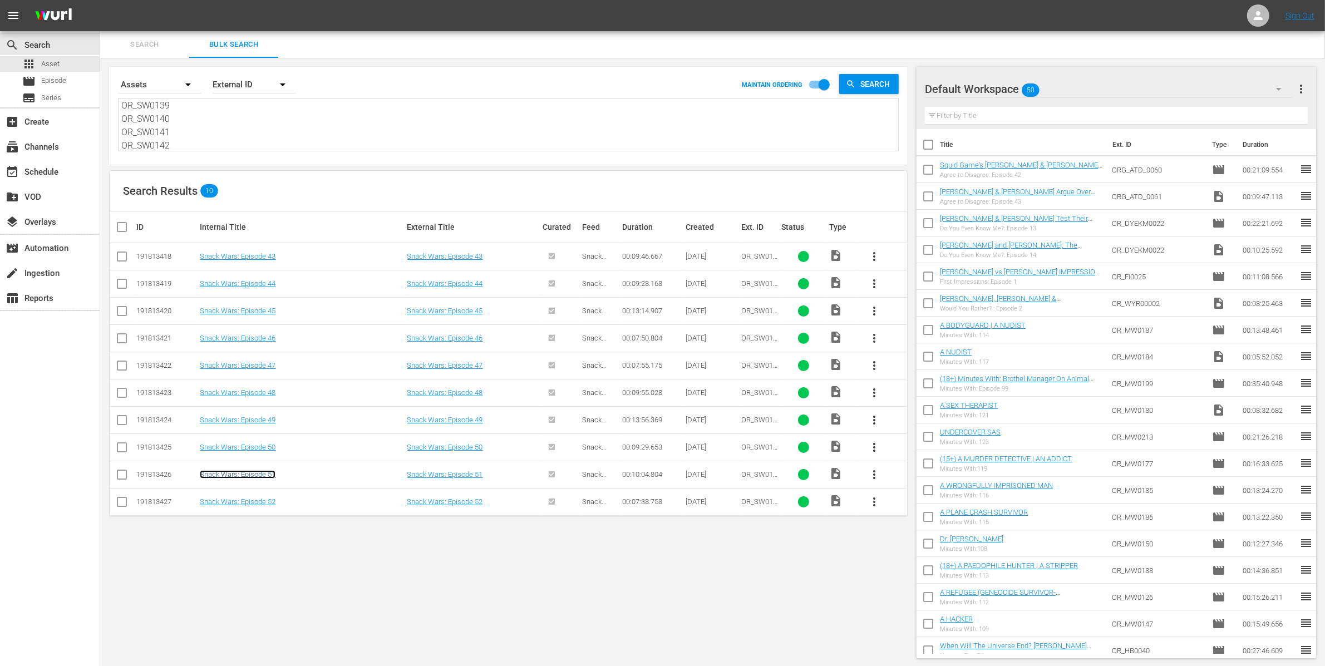
drag, startPoint x: 273, startPoint y: 473, endPoint x: 274, endPoint y: 479, distance: 5.8
click at [272, 473] on link "Snack Wars: Episode 51" at bounding box center [238, 474] width 76 height 8
click at [271, 501] on link "Snack Wars: Episode 52" at bounding box center [238, 501] width 76 height 8
click at [62, 79] on span "Episode" at bounding box center [53, 80] width 25 height 11
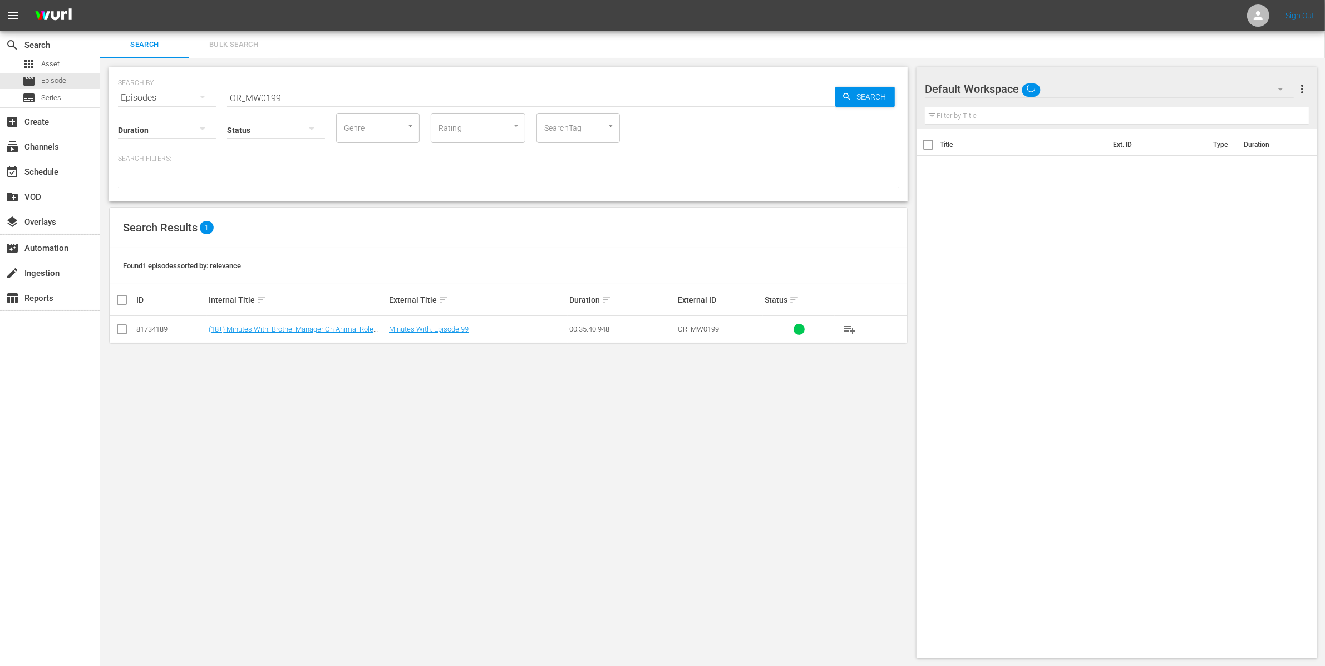
click at [240, 43] on span "Bulk Search" at bounding box center [234, 44] width 76 height 13
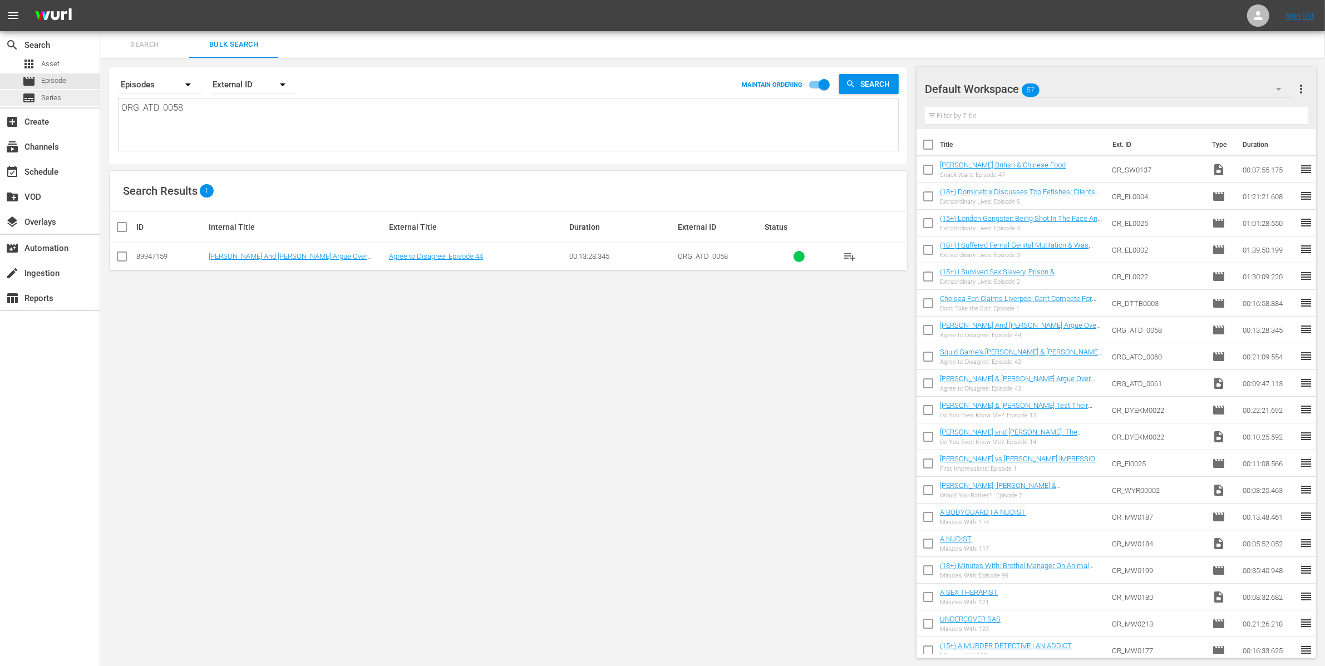
drag, startPoint x: 259, startPoint y: 117, endPoint x: 64, endPoint y: 96, distance: 195.8
click at [100, 0] on div "search Search apps Asset movie Episode subtitles Series add_box Create subscrip…" at bounding box center [712, 0] width 1225 height 0
click at [227, 107] on textarea "ORG_ATD_0058" at bounding box center [509, 126] width 777 height 51
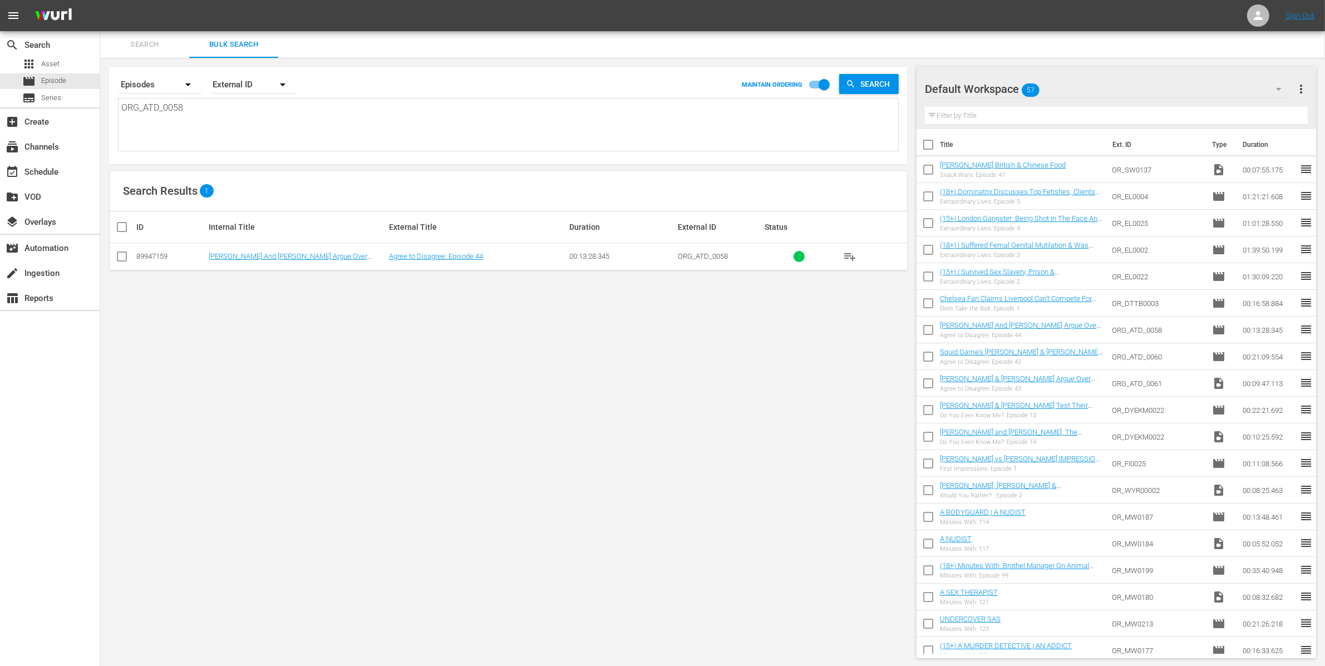
paste textarea "_SW0133"
type textarea "OR_SW0133"
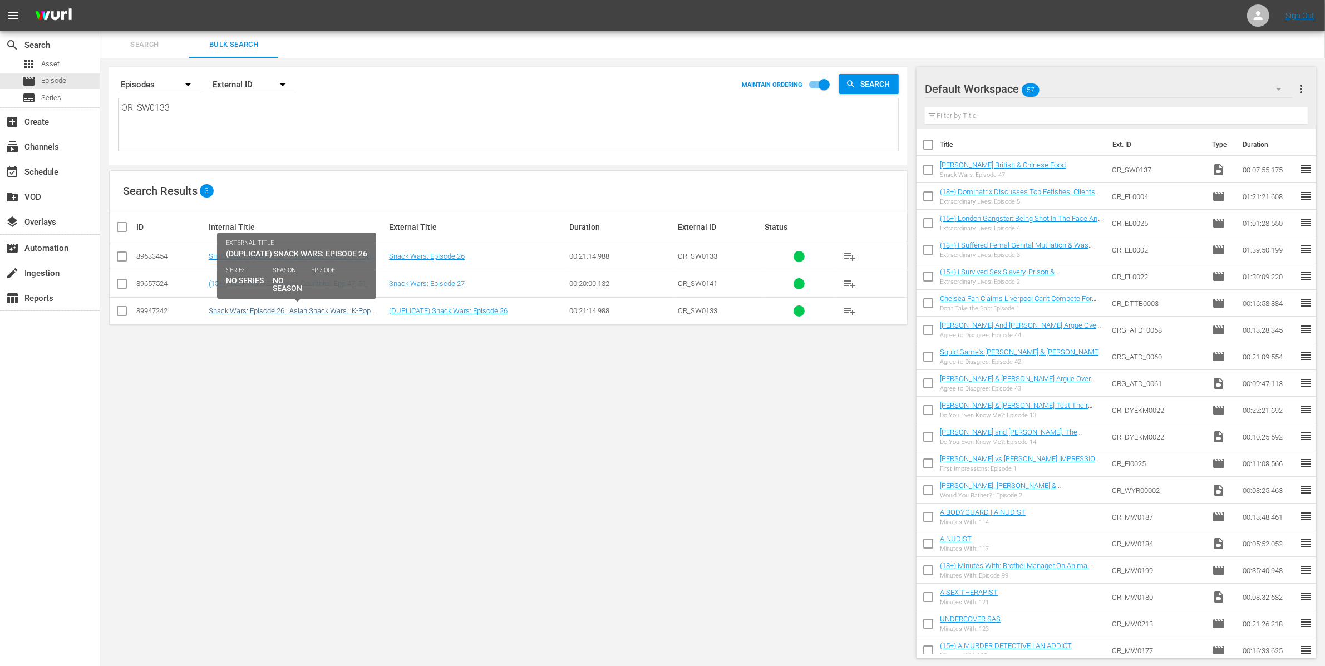
type textarea "OR_SW0133"
click at [290, 314] on link "Snack Wars: Episode 26 : Asian Snack Wars : K-Pop Stars Tomorrow X Together | H…" at bounding box center [290, 315] width 162 height 17
click at [295, 309] on link "Snack Wars: Episode 26 : Asian Snack Wars : K-Pop Stars Tomorrow X Together | H…" at bounding box center [290, 315] width 162 height 17
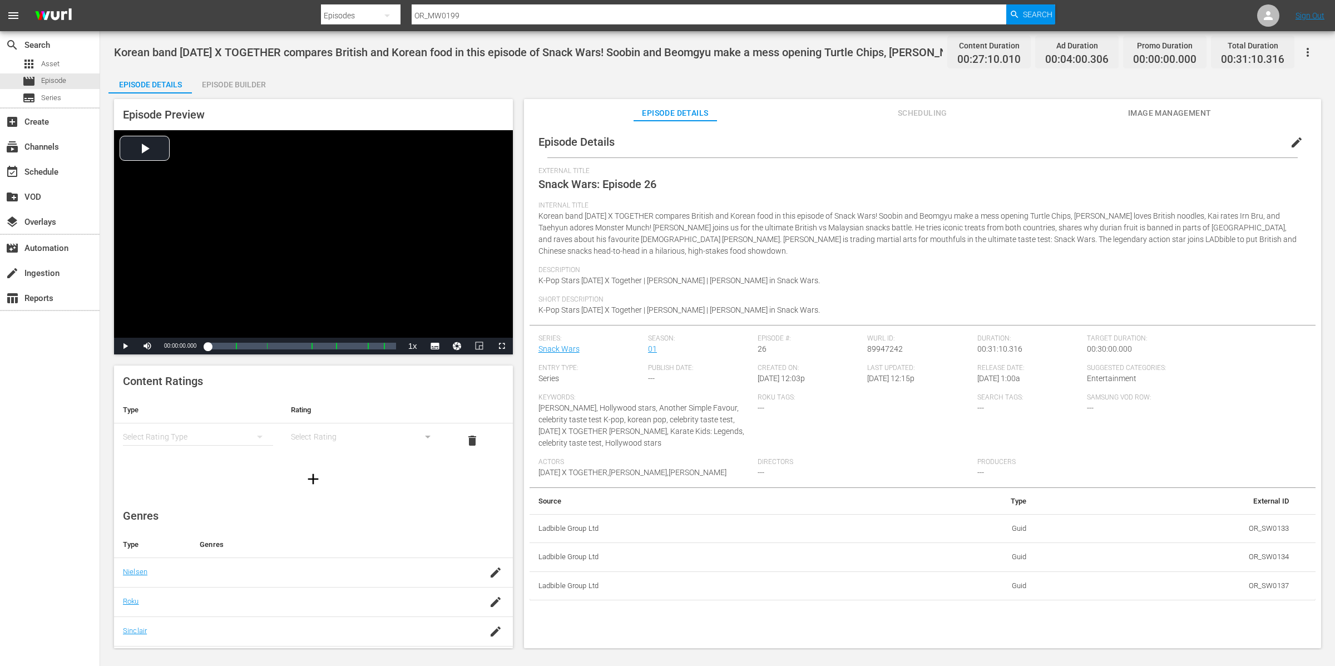
click at [1296, 142] on span "edit" at bounding box center [1296, 142] width 13 height 13
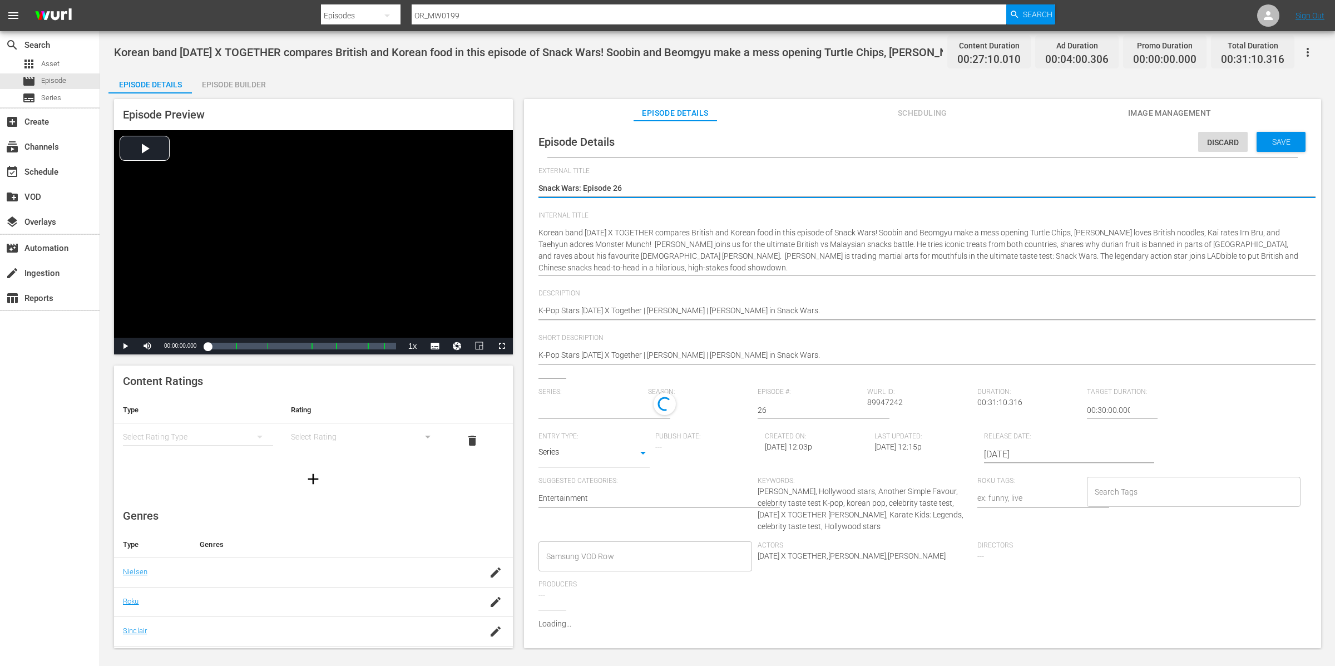
type input "Snack Wars"
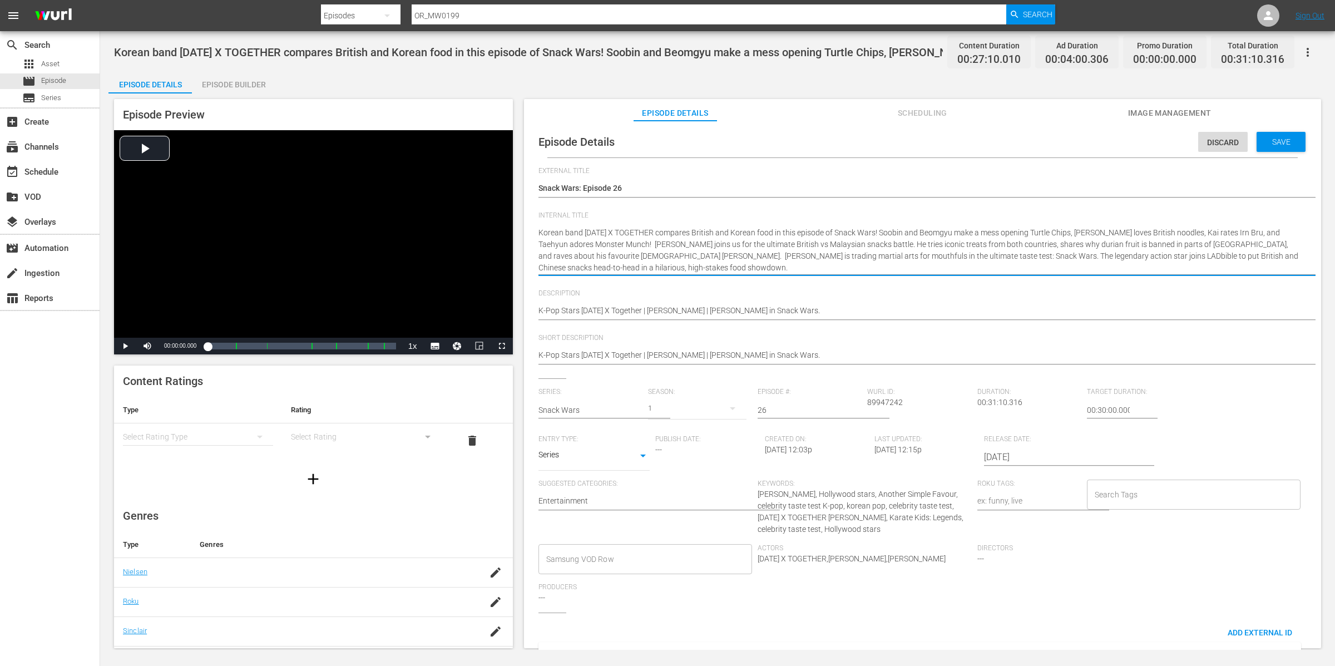
drag, startPoint x: 688, startPoint y: 267, endPoint x: 517, endPoint y: 229, distance: 174.8
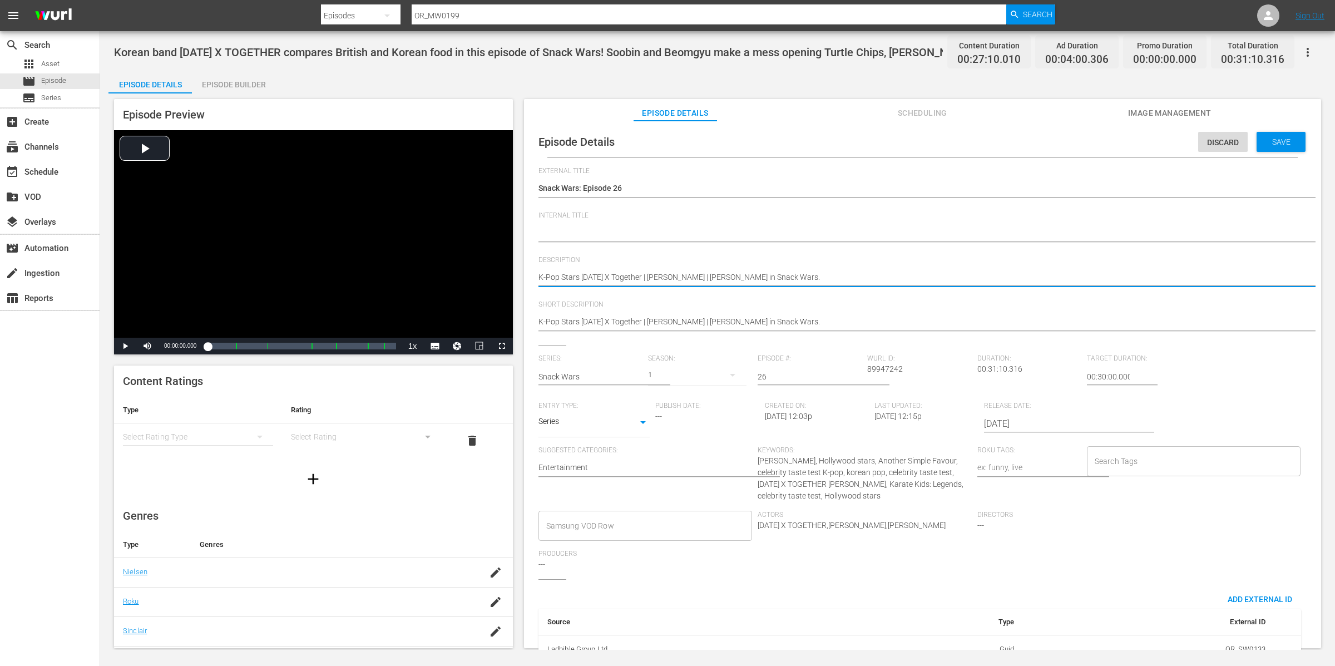
drag, startPoint x: 858, startPoint y: 273, endPoint x: 520, endPoint y: 267, distance: 338.3
paste textarea "orean band TOMORROW X TOGETHER compares British and Korean food in this episode…"
type textarea "Korean band TOMORROW X TOGETHER compares British and Korean food in this episod…"
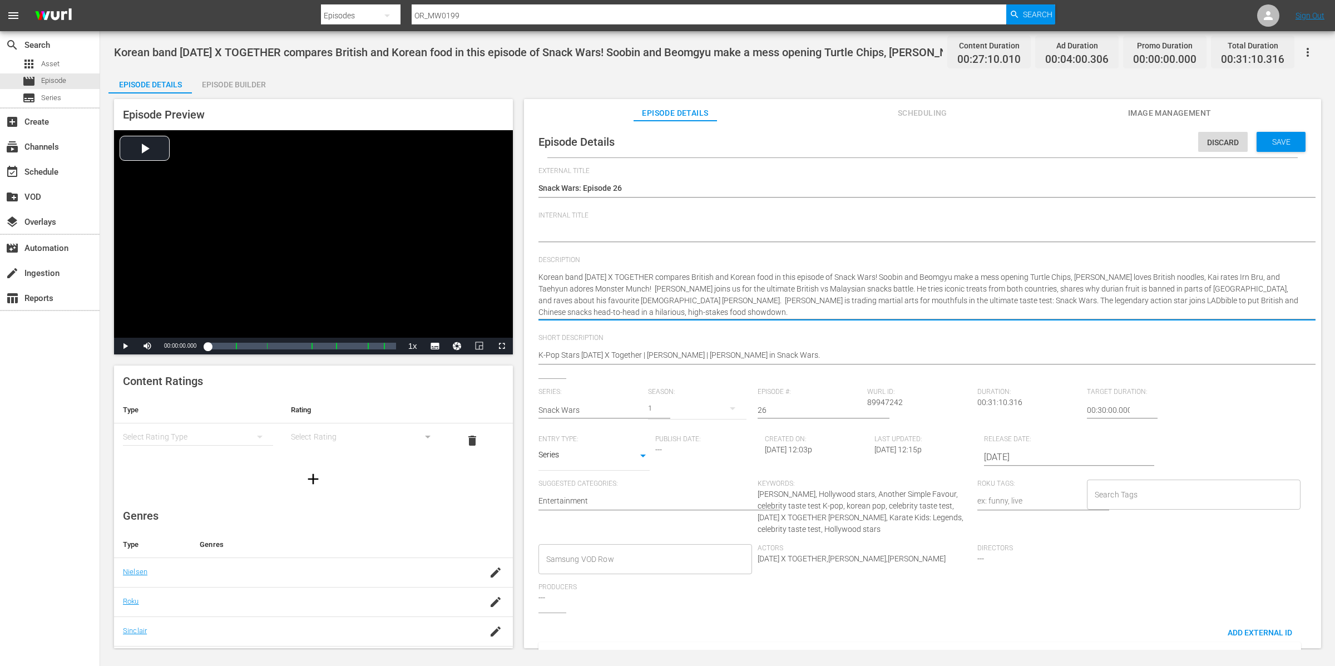
type textarea "Korean band TOMORROW X TOGETHER compares British and Korean food in this episod…"
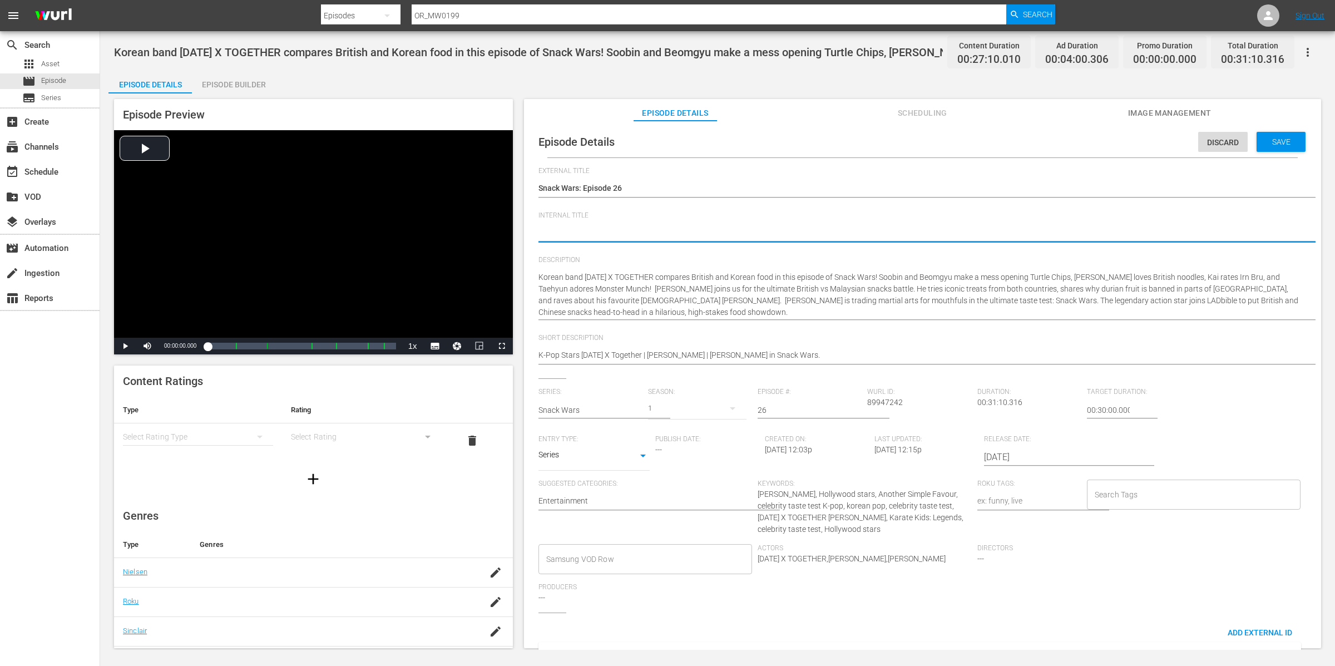
type textarea "S"
type textarea "Sn"
type textarea "Sna"
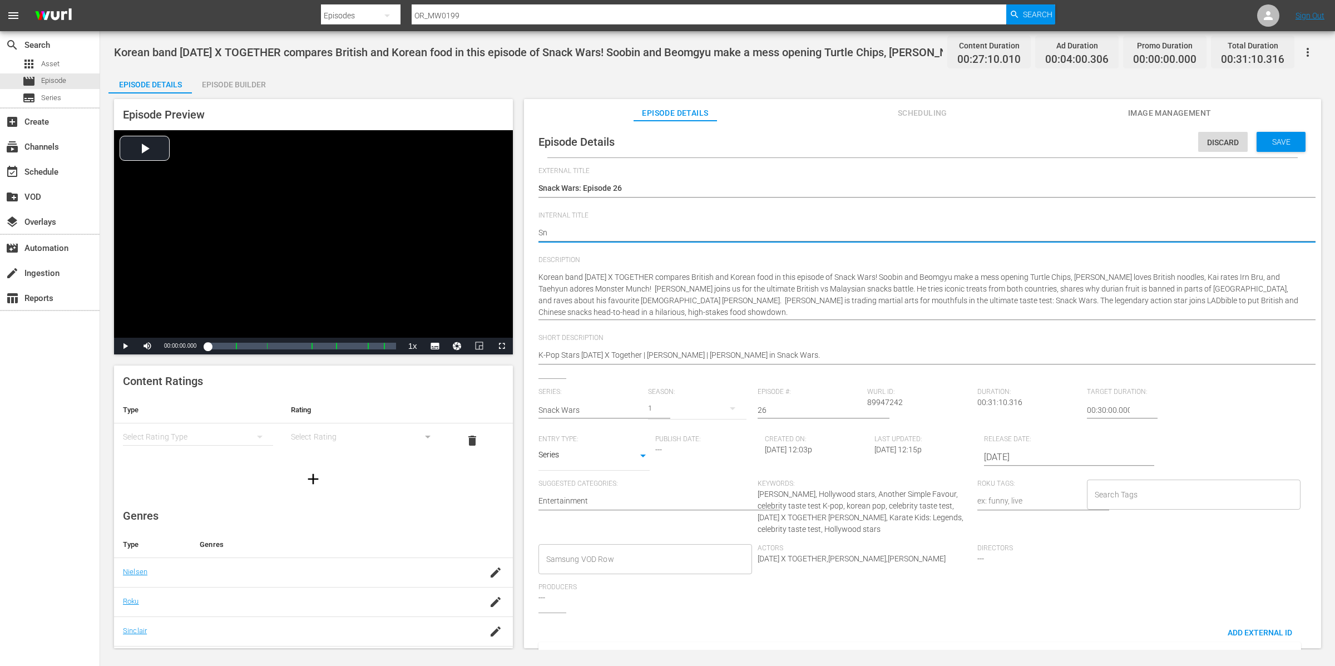
type textarea "Sna"
type textarea "Snac"
type textarea "Snack"
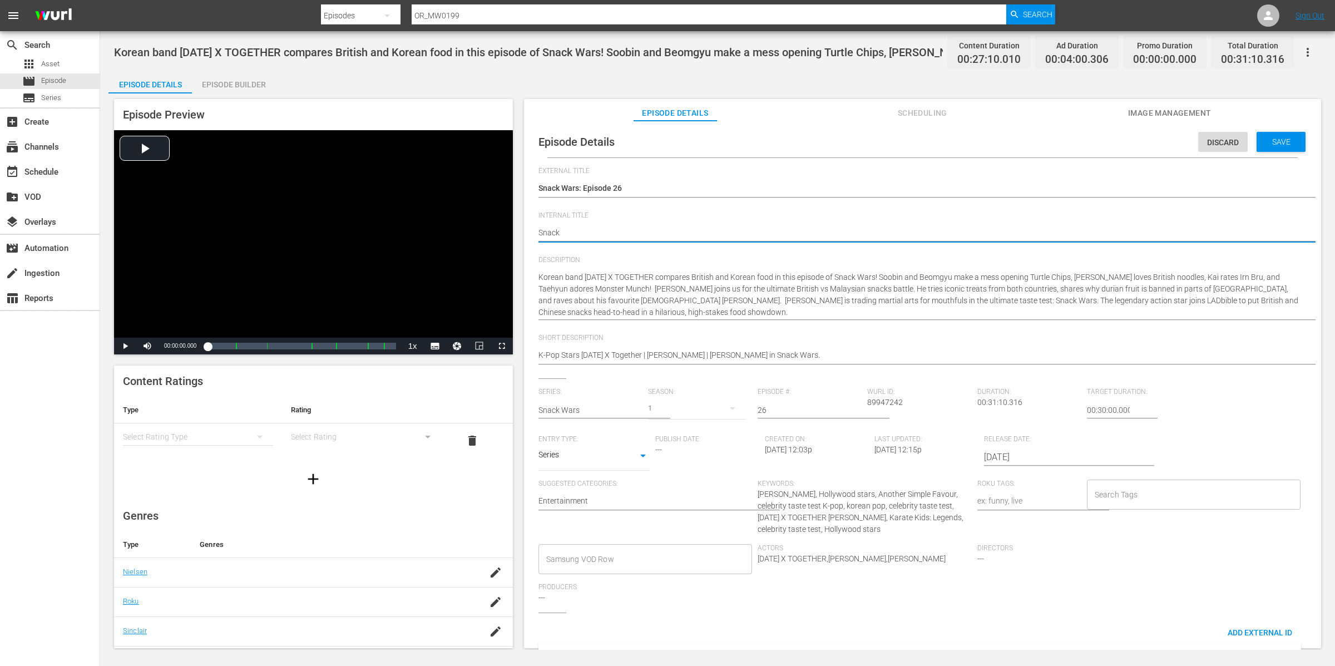
type textarea "Snack"
type textarea "Snack W"
type textarea "Snack Wa"
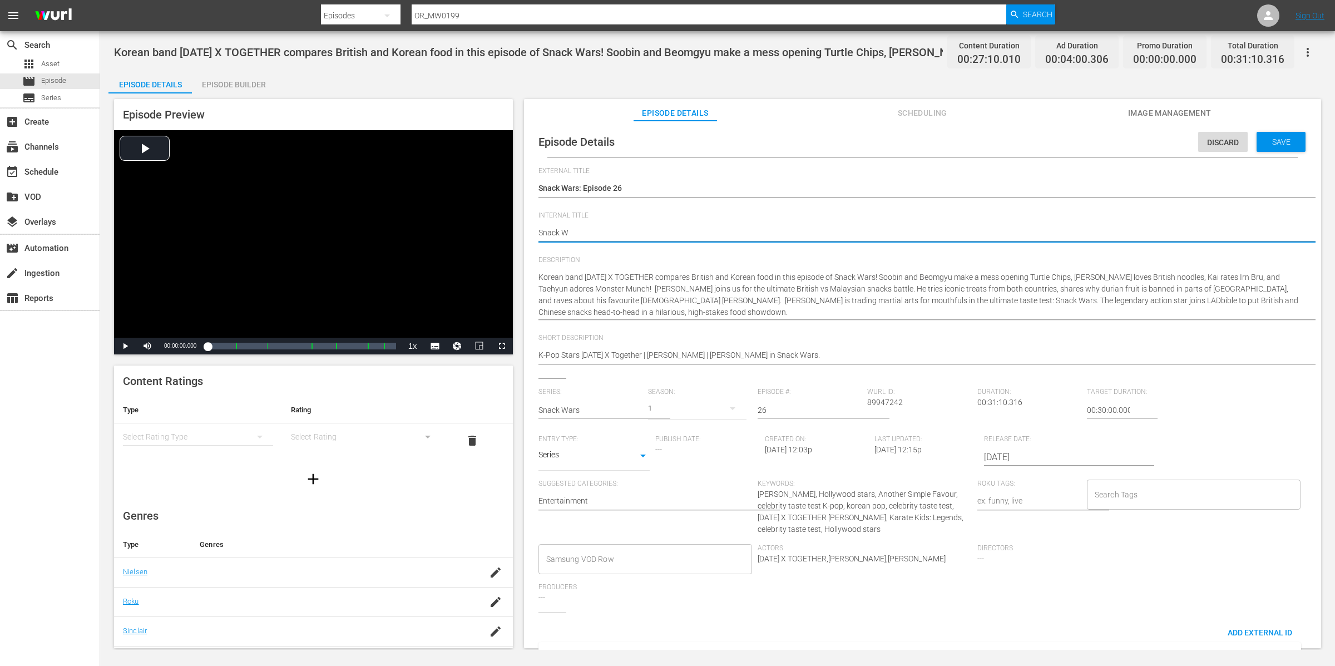
type textarea "Snack Wa"
type textarea "Snack War"
type textarea "Snack Wars"
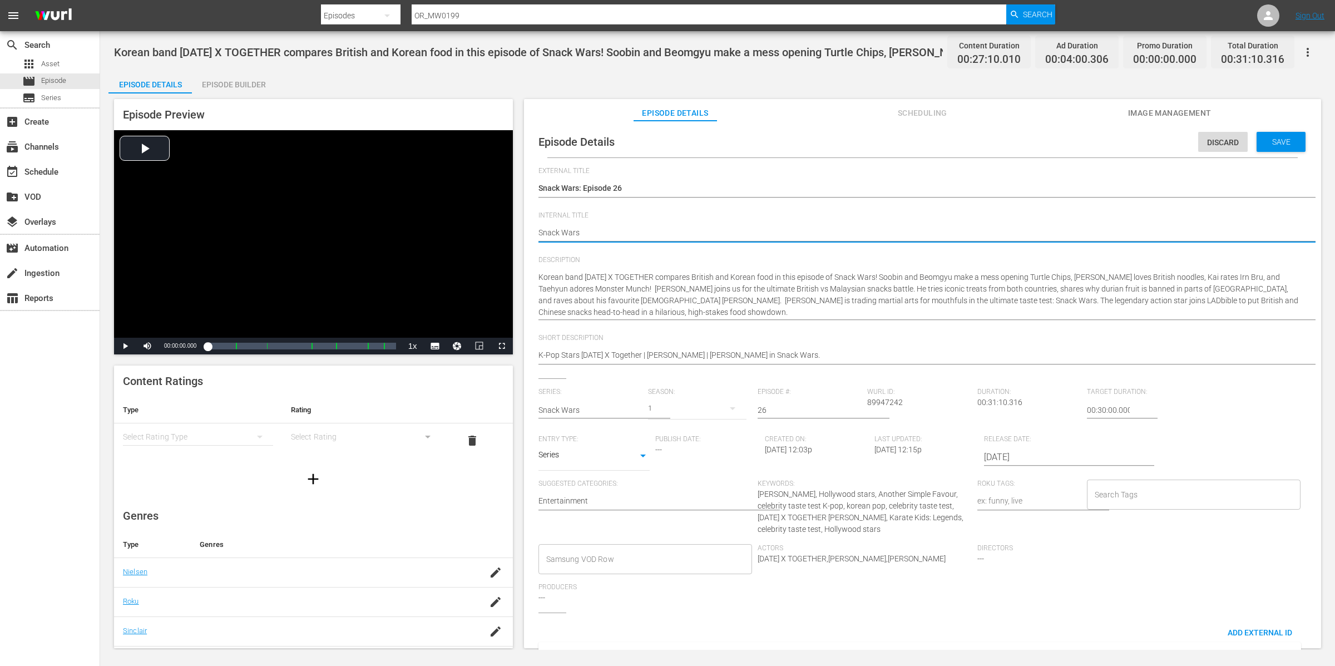
type textarea "Snack Wars"
type textarea "Snack Wars C"
type textarea "Snack Wars C2"
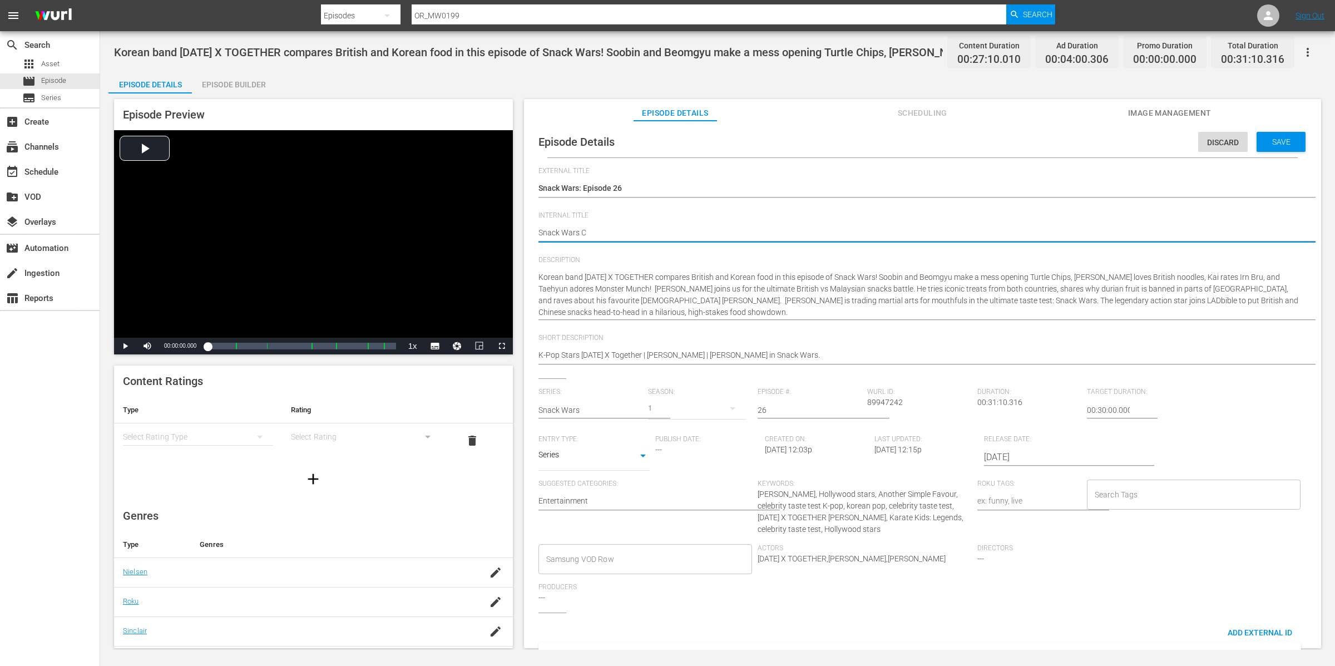
type textarea "Snack Wars C2"
type textarea "Snack Wars C20"
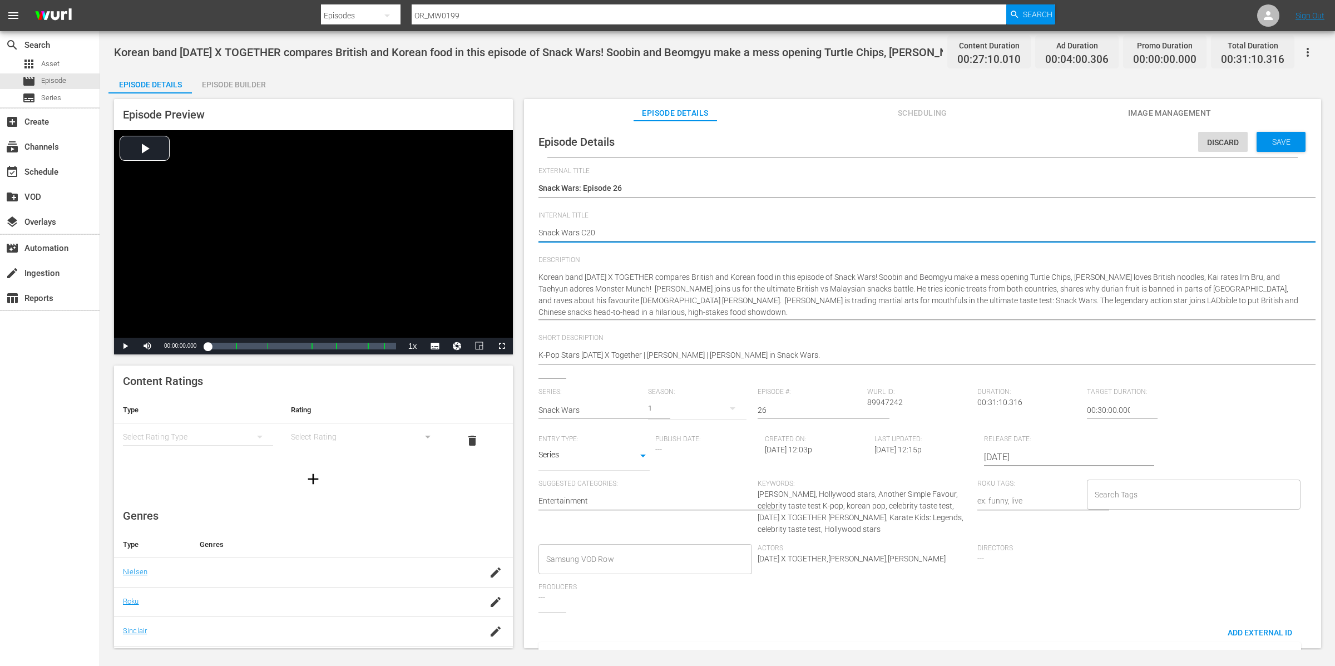
type textarea "Snack Wars C20 :"
type textarea "Snack Wars C20 : E"
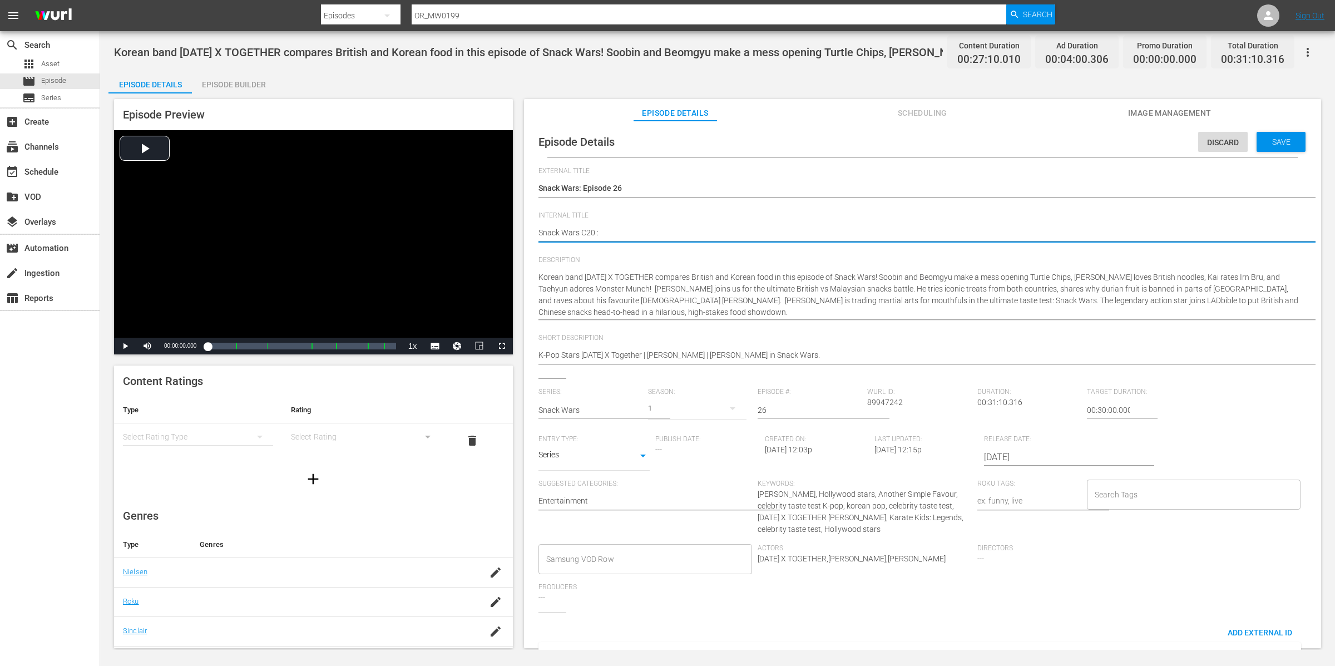
type textarea "Snack Wars C20 : E"
type textarea "Snack Wars C20 : Ep"
type textarea "Snack Wars C20 : Epi"
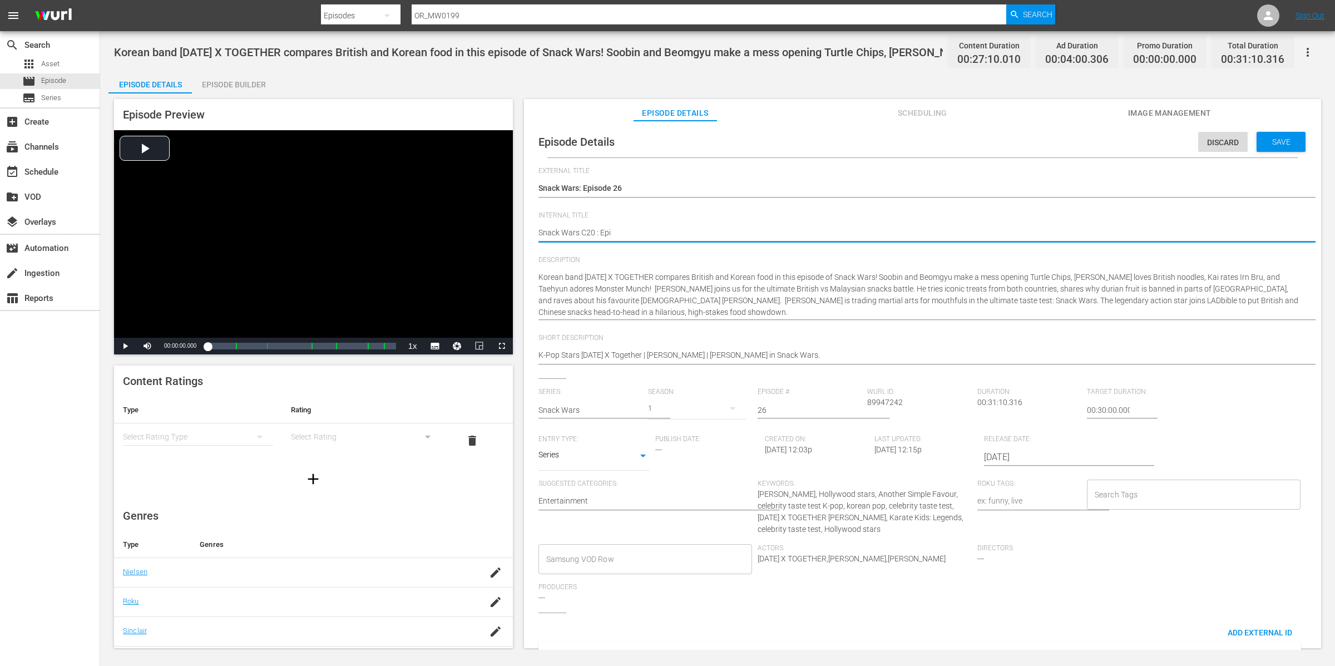
type textarea "Snack Wars C20 : Epis"
type textarea "Snack Wars C20 : Episo"
type textarea "Snack Wars C20 : Episod"
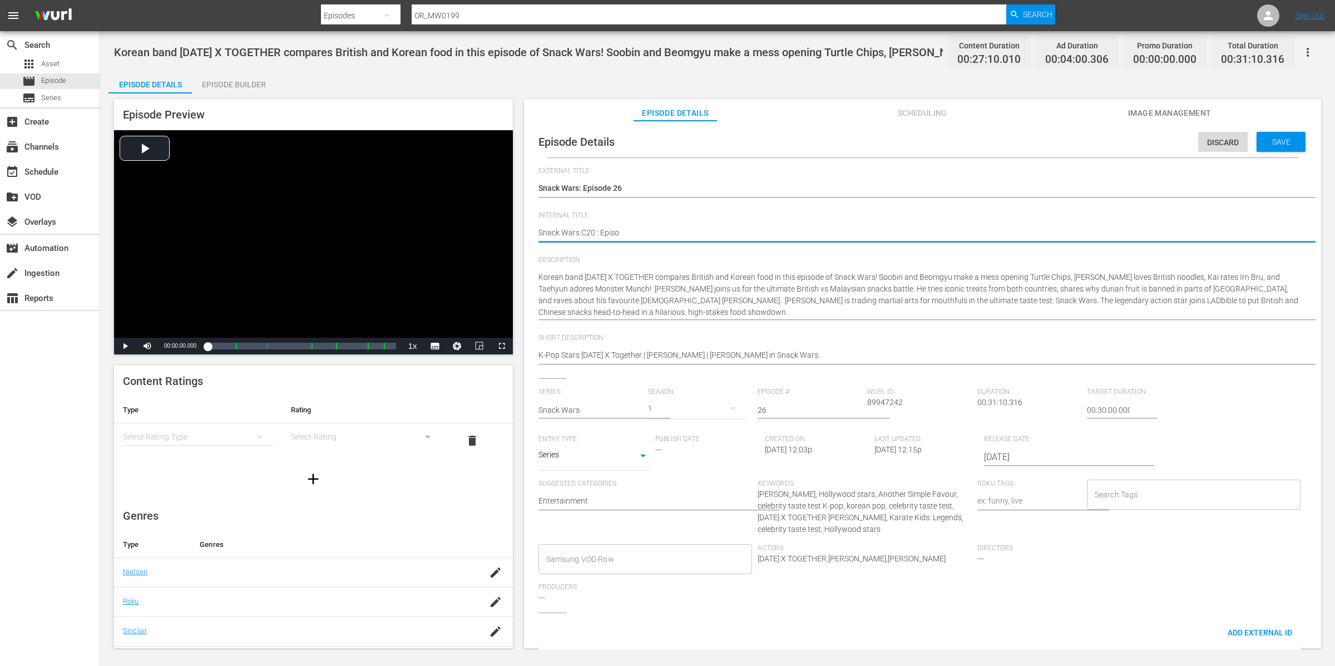
type textarea "Snack Wars C20 : Episod"
type textarea "Snack Wars C20 : Episode"
type textarea "Snack Wars C20 : Episodes"
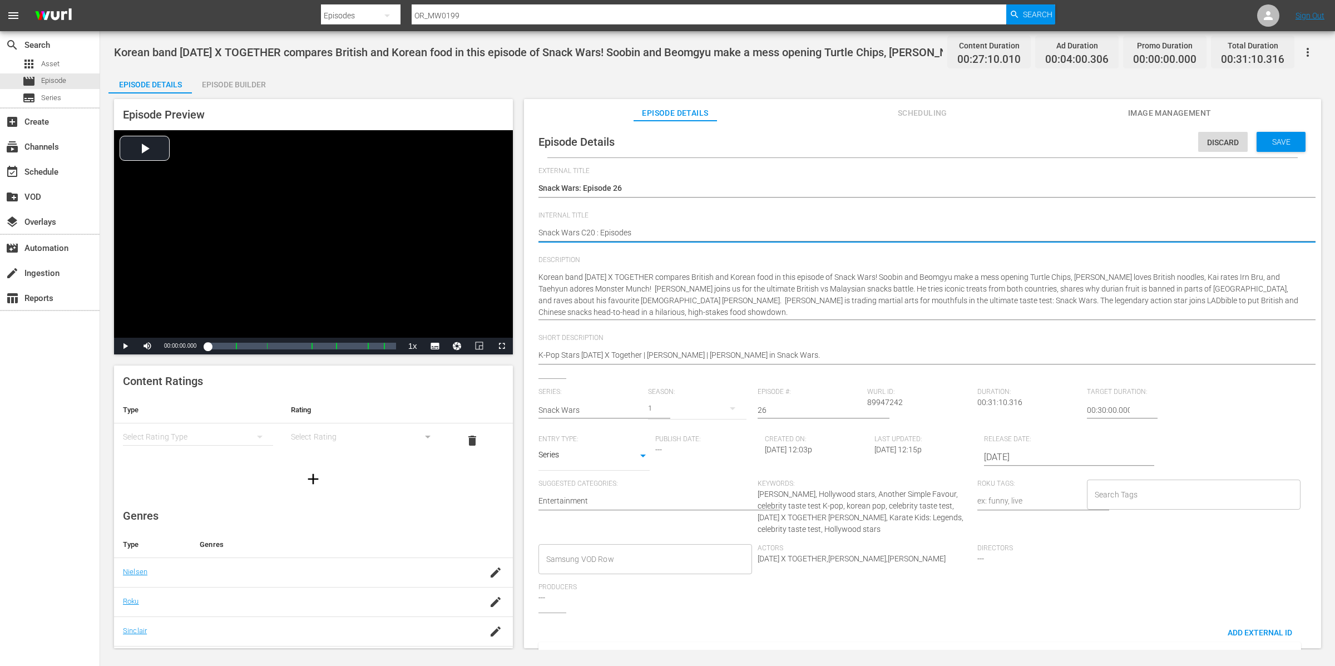
type textarea "Snack Wars C20 : Episodes"
click at [258, 78] on div "Episode Builder" at bounding box center [233, 84] width 83 height 27
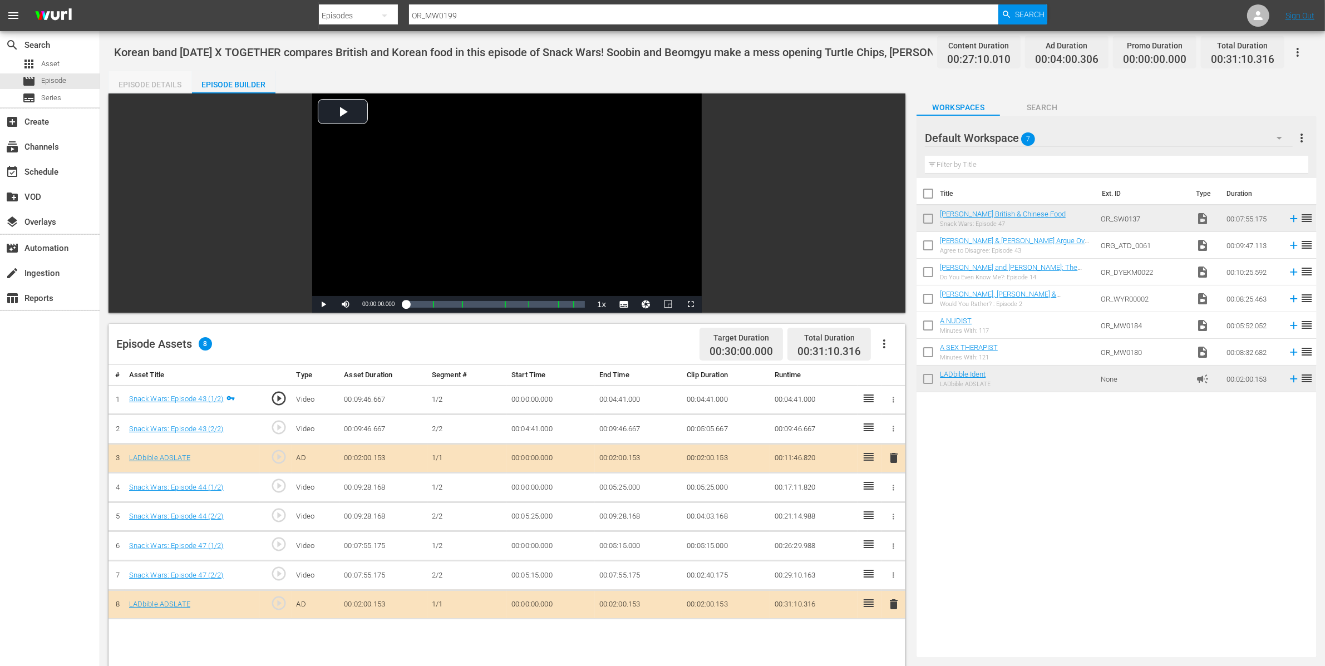
click at [147, 82] on div "Episode Details" at bounding box center [149, 84] width 83 height 27
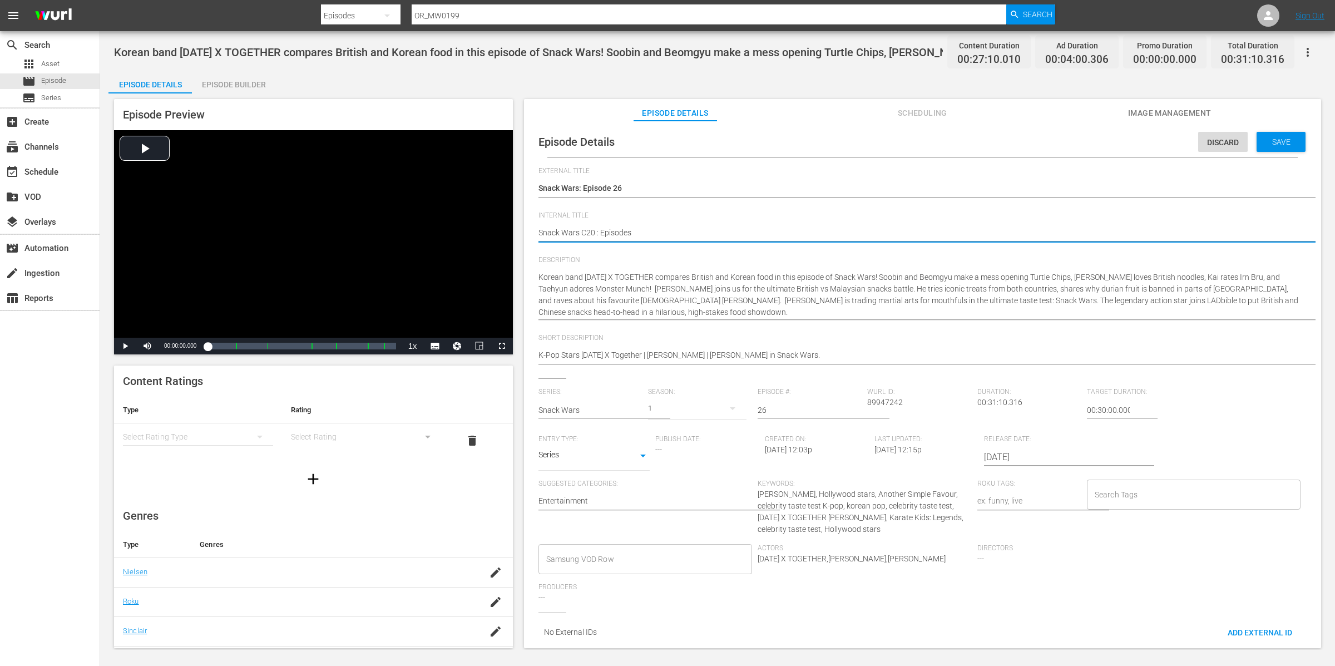
type textarea "Snack Wars C20 : Episodes 4"
type textarea "Snack Wars C20 : Episodes 43"
type textarea "Snack Wars C20 : Episodes 43,"
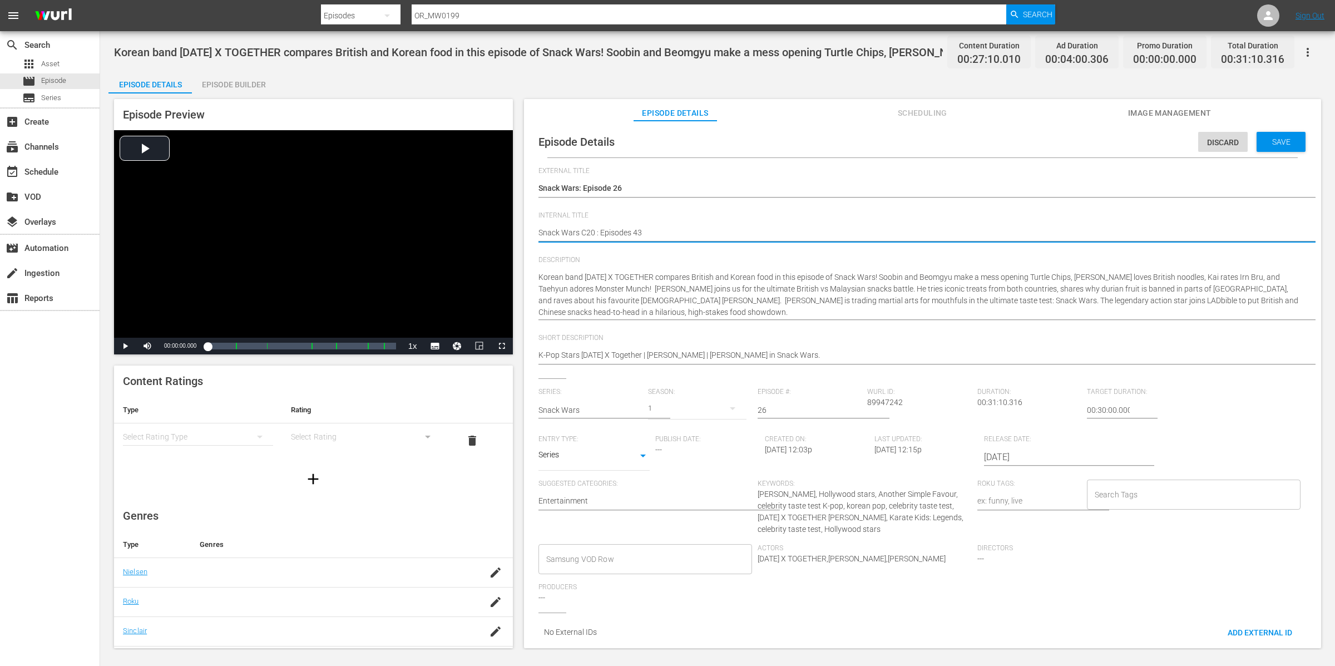
type textarea "Snack Wars C20 : Episodes 43,"
type textarea "Snack Wars C20 : Episodes 43, 4"
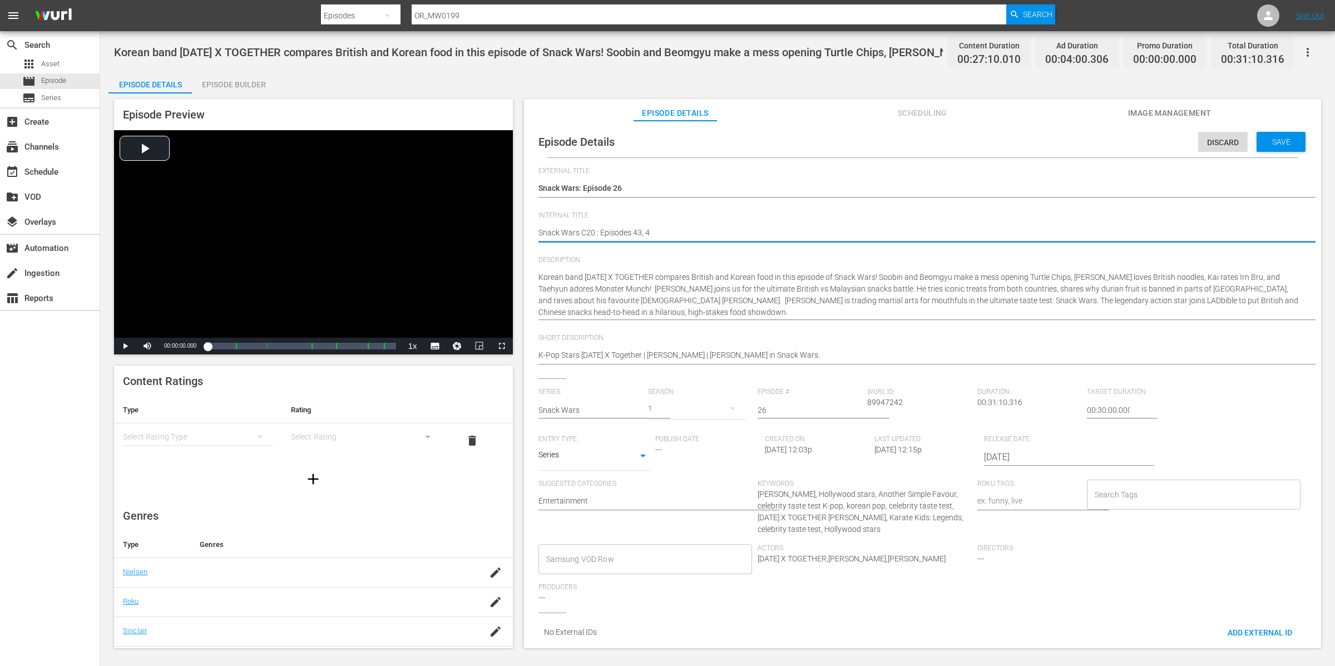
type textarea "Snack Wars C20 : Episodes 43, 44"
type textarea "Snack Wars C20 : Episodes 43, 44,"
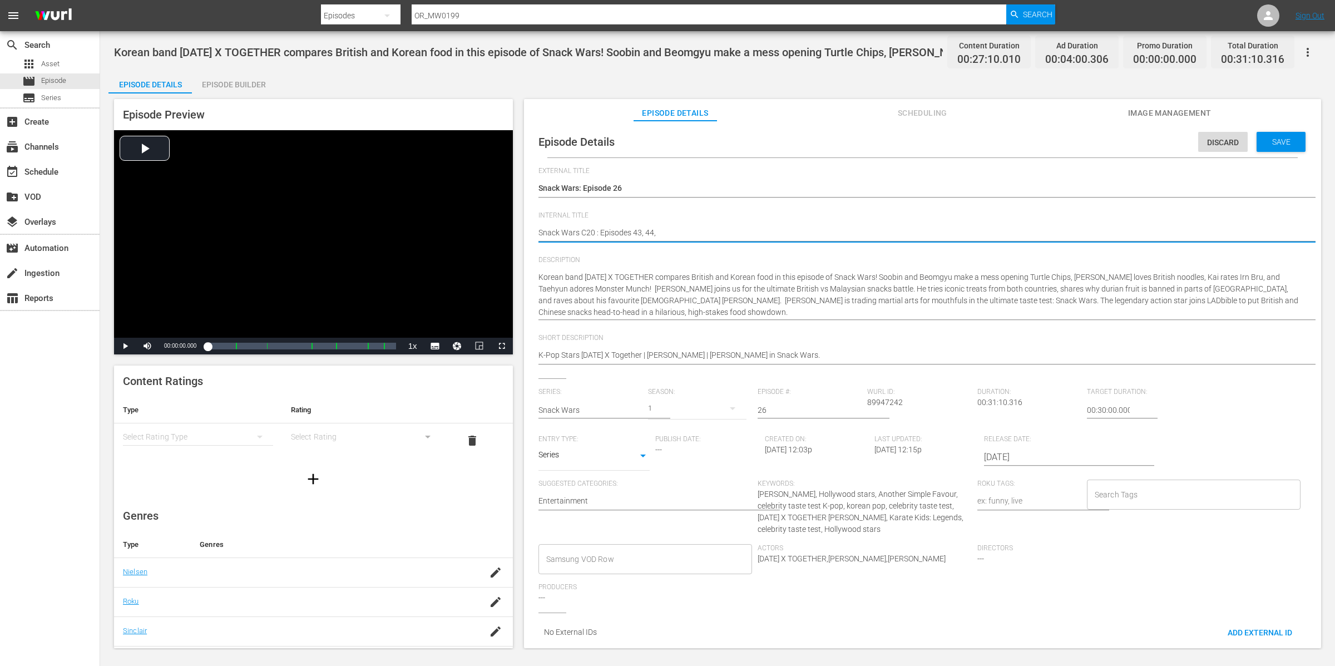
type textarea "Snack Wars C20 : Episodes 43, 44,"
type textarea "Snack Wars C20 : Episodes 43, 44, 4"
type textarea "Snack Wars C20 : Episodes 43, 44, 47"
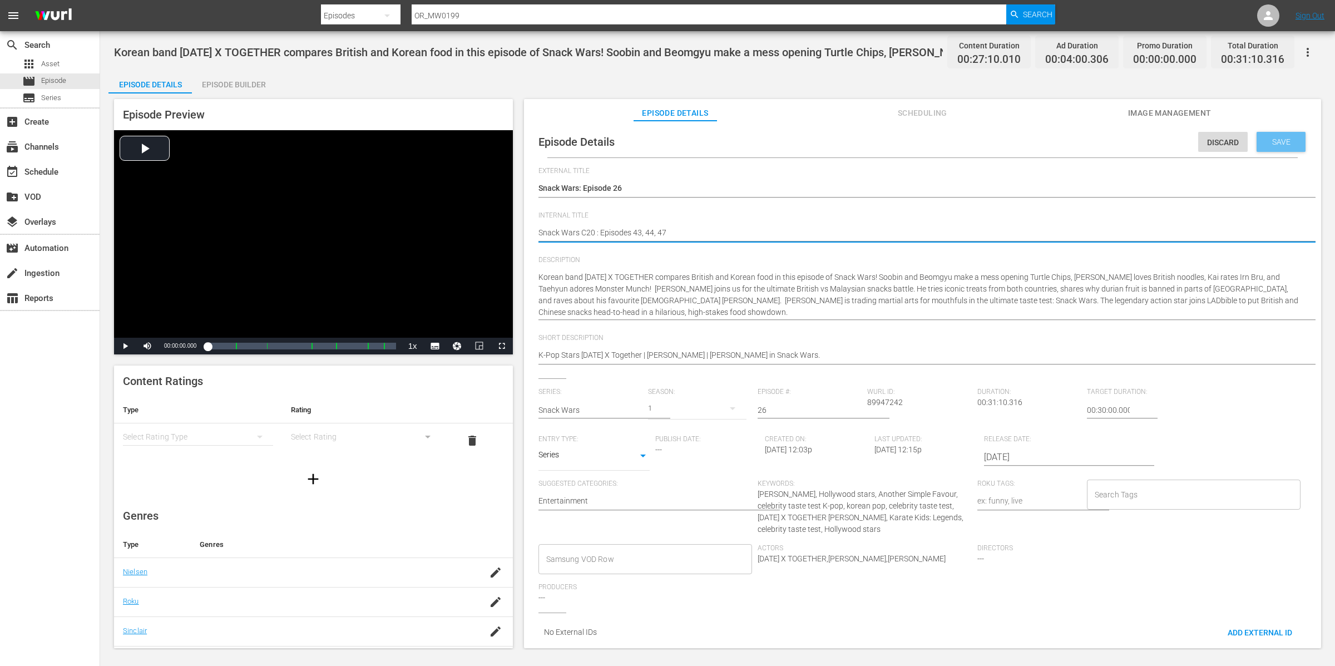
click at [1284, 135] on div "Save" at bounding box center [1281, 142] width 49 height 20
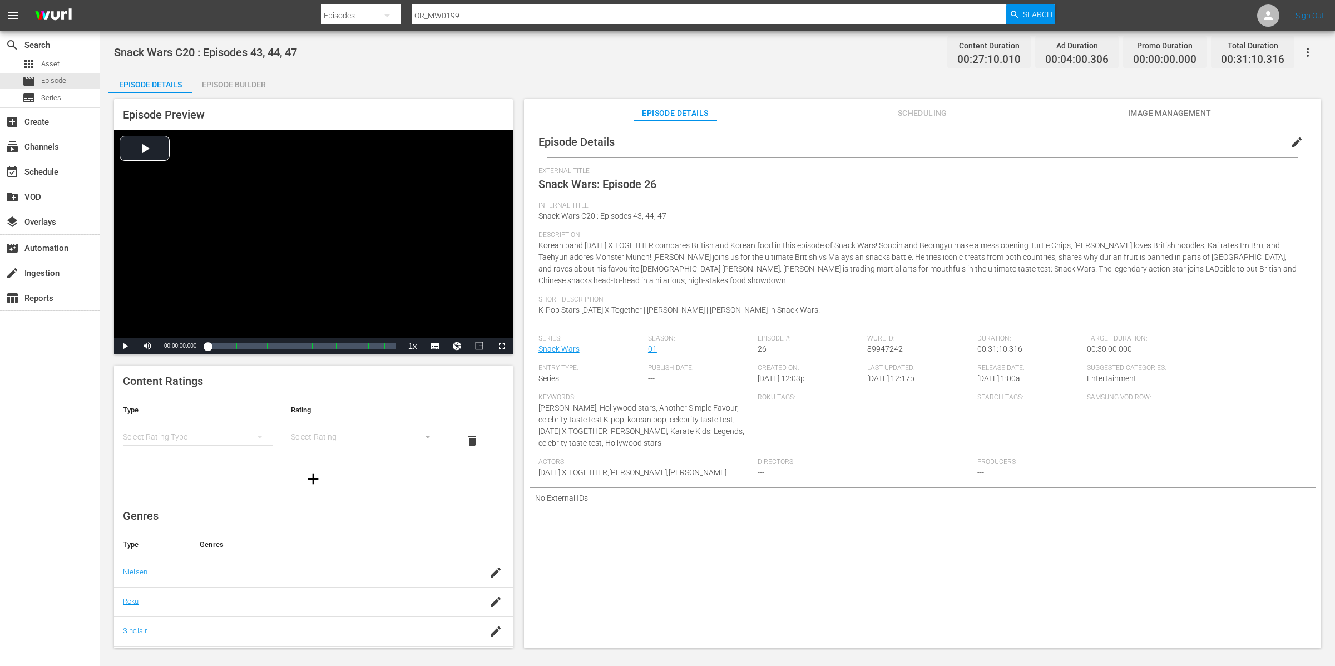
click at [1245, 57] on span "00:31:10.316" at bounding box center [1252, 59] width 63 height 13
click at [1001, 56] on span "00:27:10.010" at bounding box center [989, 59] width 63 height 13
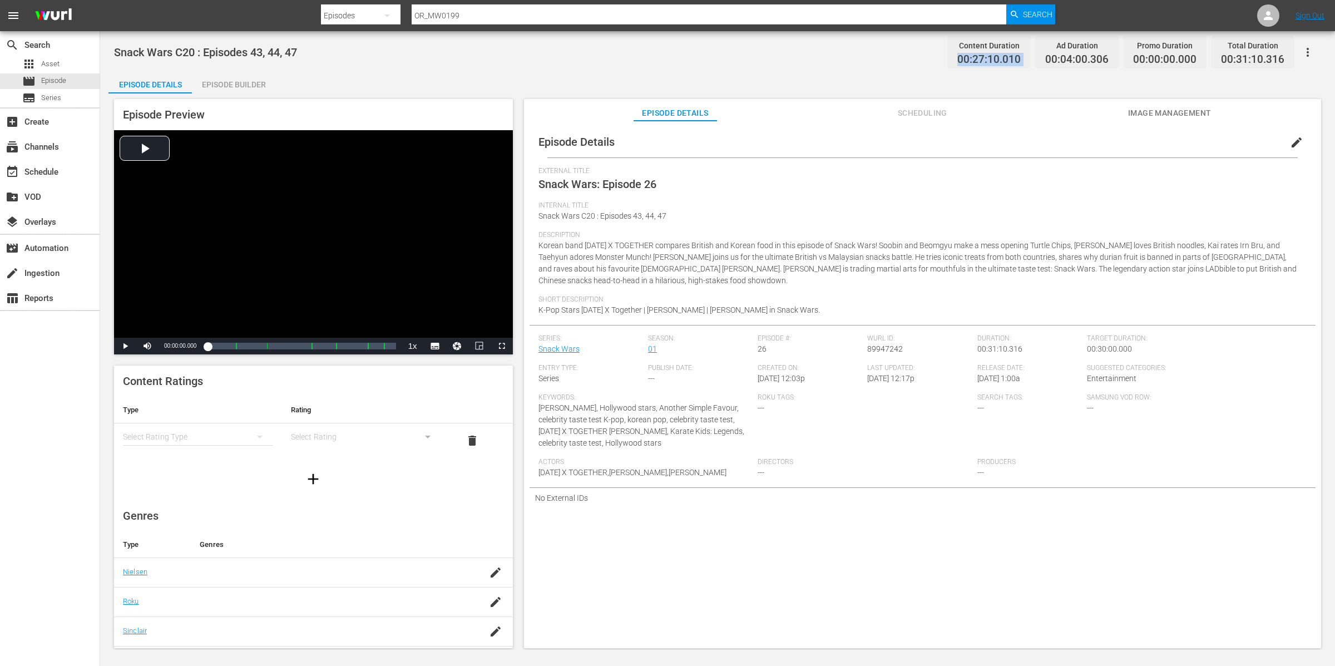
click at [1001, 56] on span "00:27:10.010" at bounding box center [989, 59] width 63 height 13
copy span "00:27:10.010"
click at [1259, 60] on span "00:31:10.316" at bounding box center [1252, 59] width 63 height 13
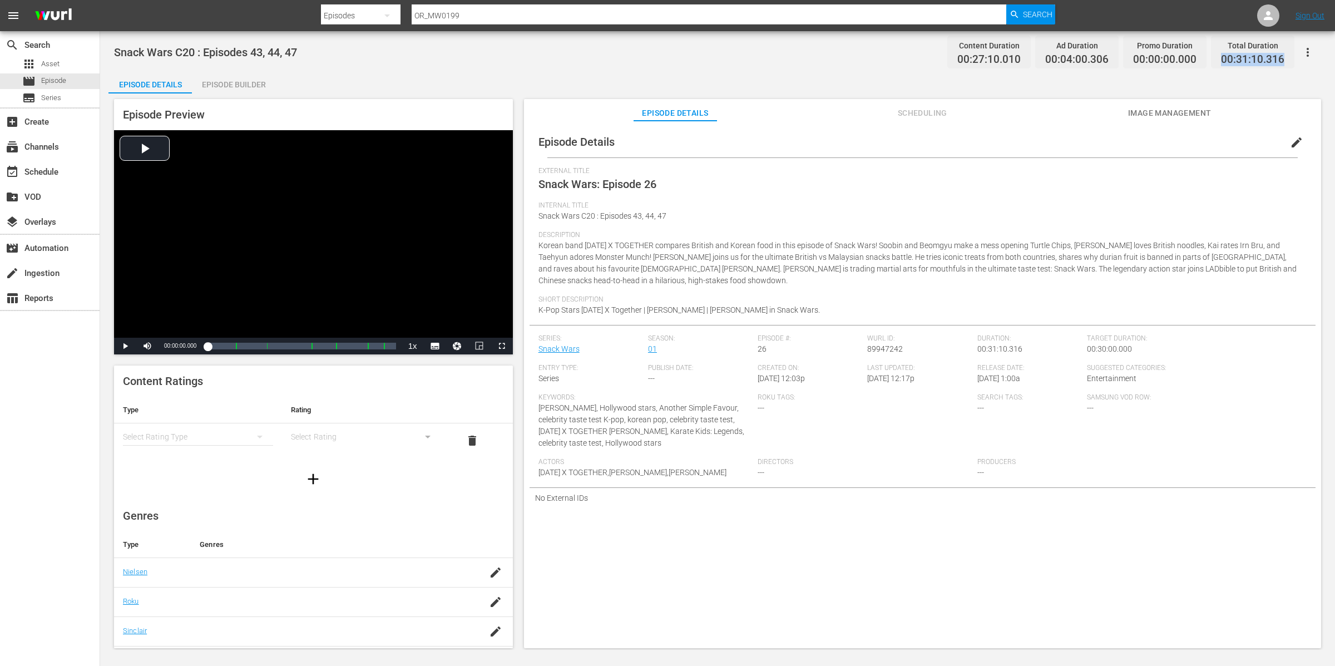
copy div "00:31:10.316"
click at [570, 345] on link "Snack Wars" at bounding box center [559, 348] width 41 height 9
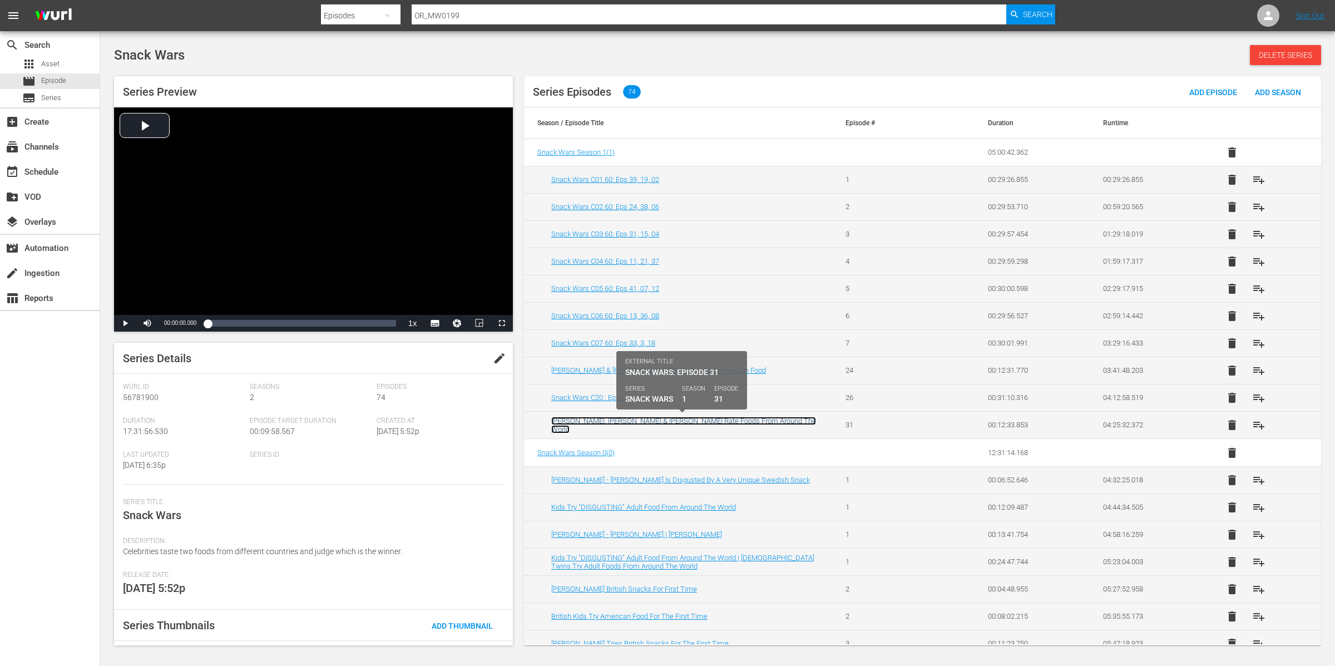
click at [590, 422] on link "Jeremy Clarkson, Richard Hammond & James May Rate Foods From Around The World" at bounding box center [683, 425] width 265 height 17
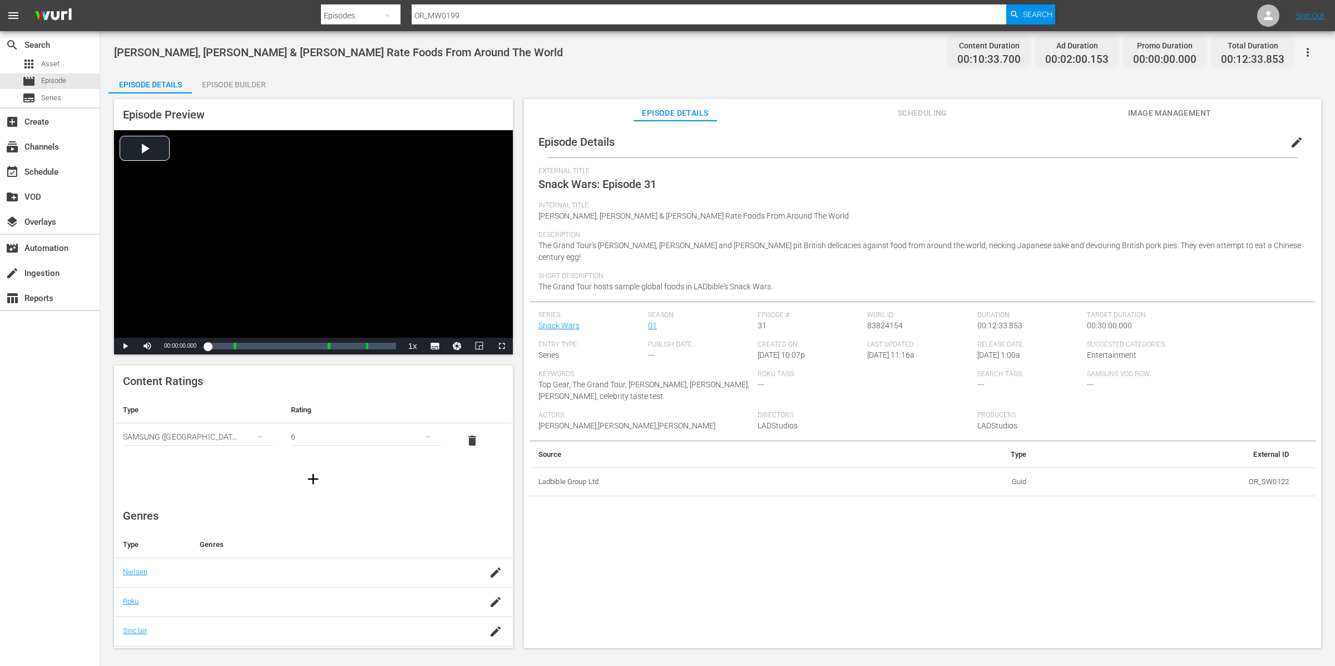
click at [1301, 139] on button "edit" at bounding box center [1297, 142] width 27 height 27
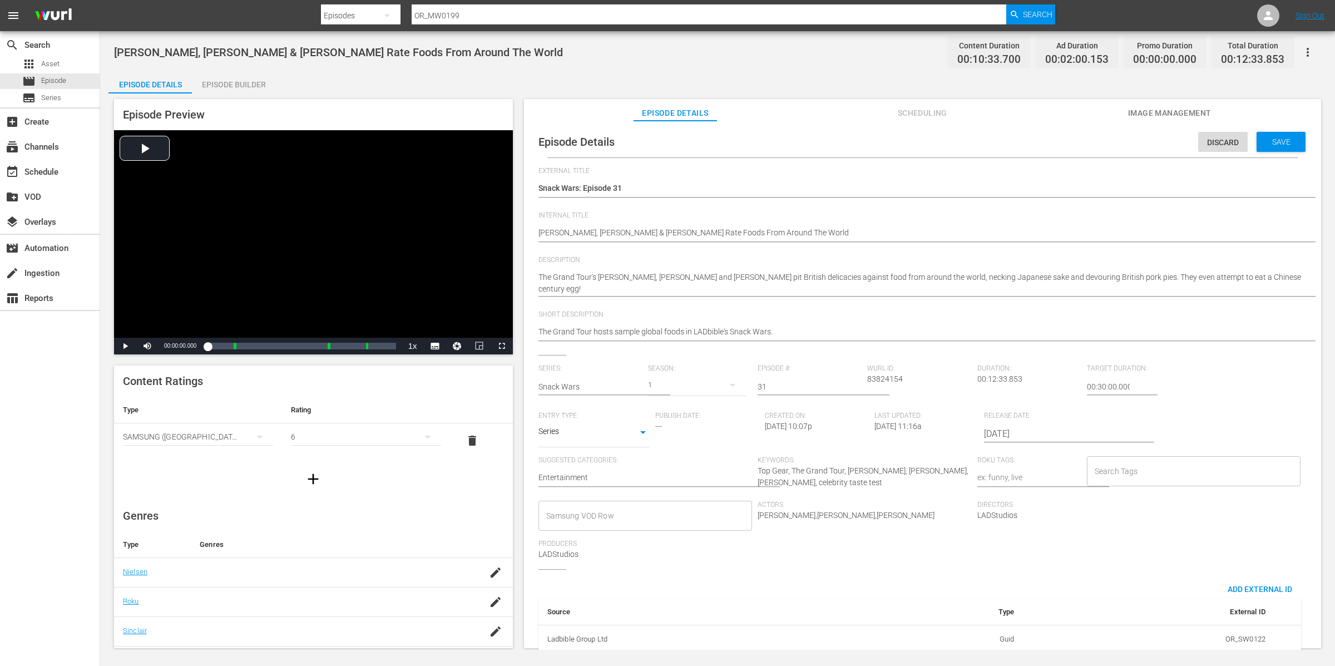
click at [685, 386] on div "1" at bounding box center [697, 384] width 98 height 31
click at [679, 437] on span at bounding box center [673, 432] width 53 height 18
click at [1281, 145] on span "Save" at bounding box center [1282, 141] width 36 height 9
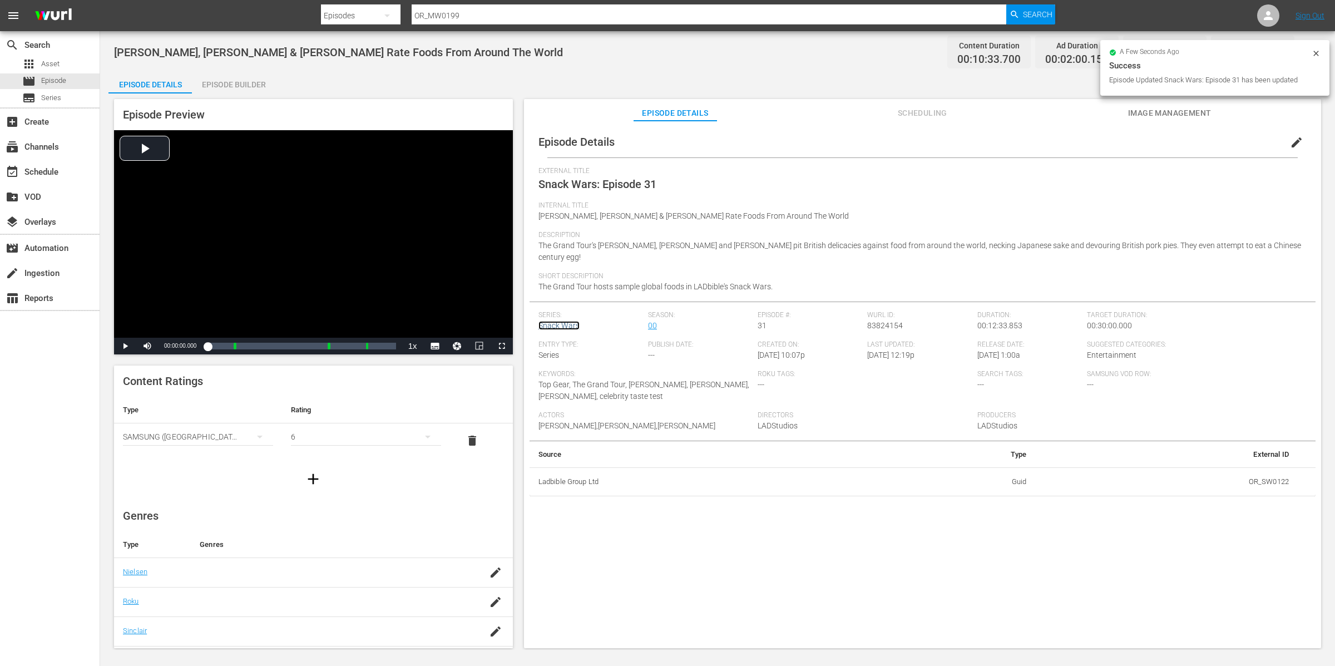
click at [553, 322] on link "Snack Wars" at bounding box center [559, 325] width 41 height 9
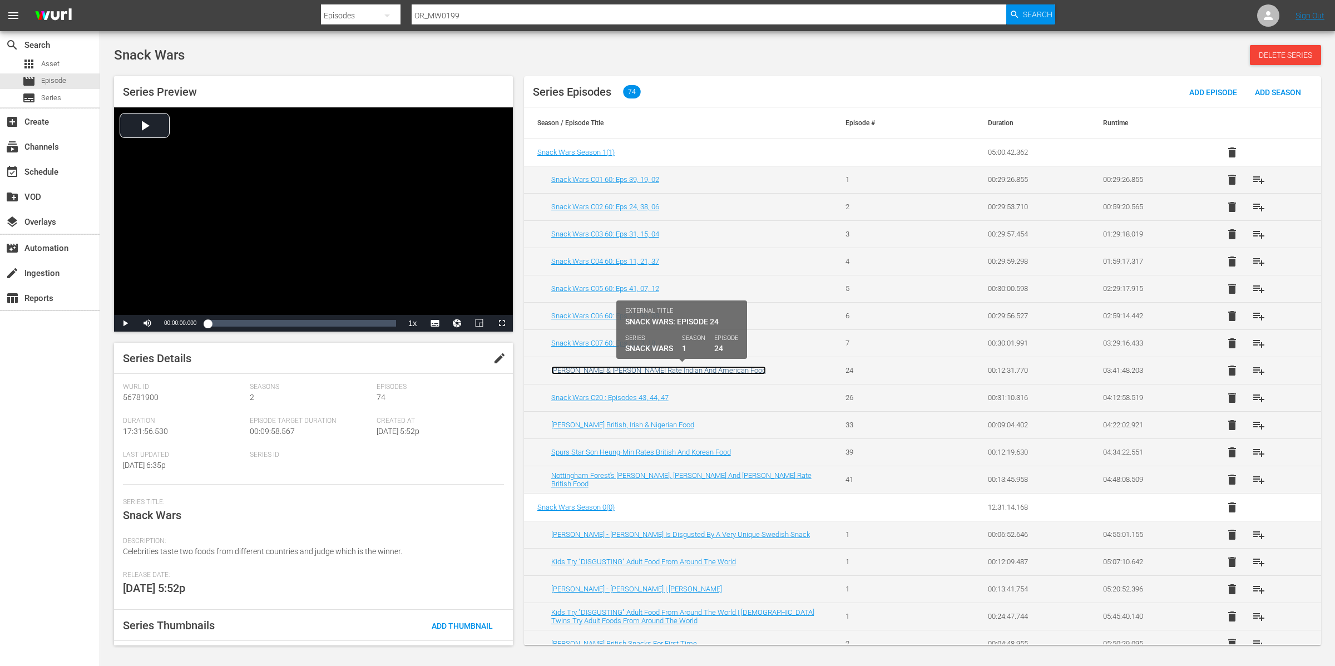
click at [607, 371] on link "Dev Patel & Jordan Peele Rate Indian And American Food" at bounding box center [658, 370] width 215 height 8
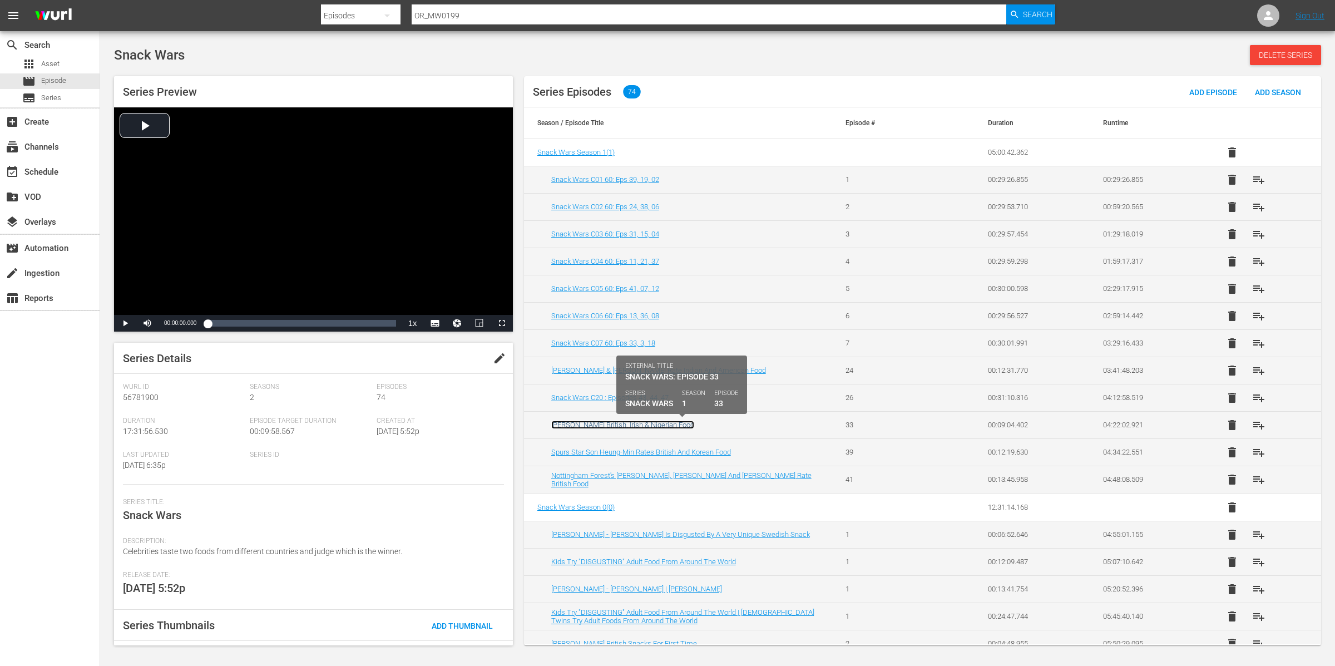
click at [590, 422] on link "Davido Tries British, Irish & Nigerian Food" at bounding box center [622, 425] width 143 height 8
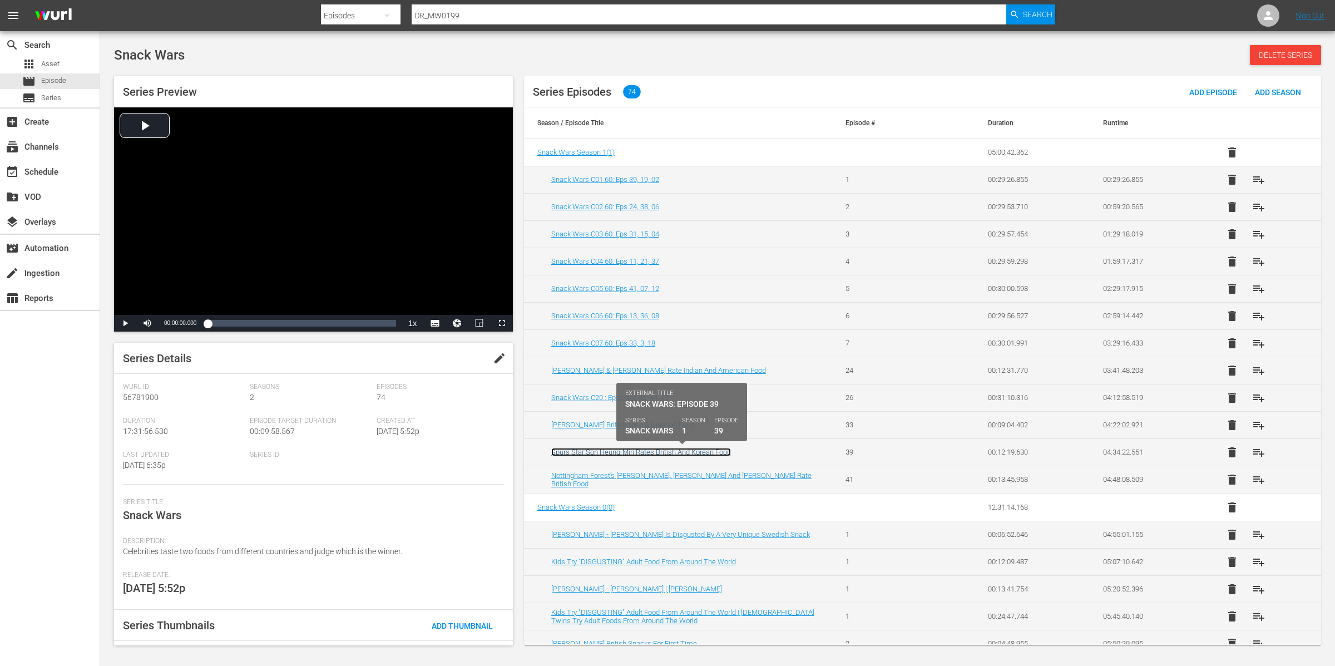
click at [581, 452] on link "Spurs Star Son Heung-Min Rates British And Korean Food" at bounding box center [641, 452] width 180 height 8
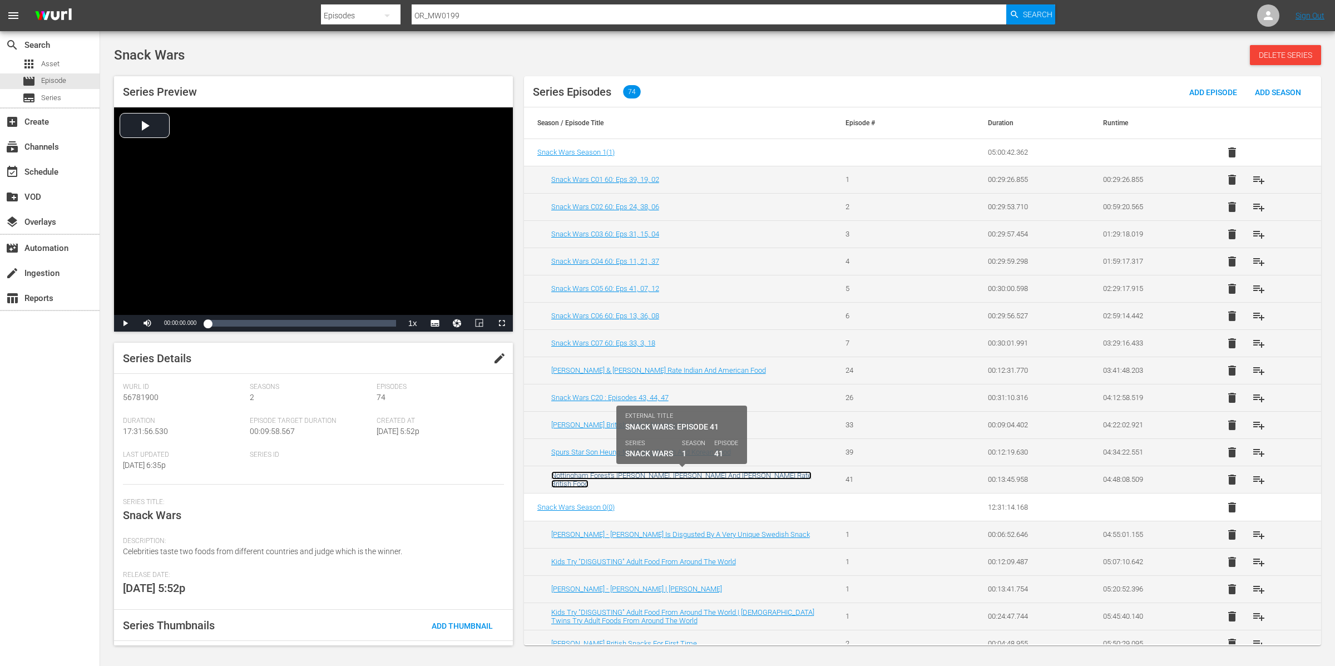
click at [578, 478] on link "Nottingham Forest's Anthony Elanga, Ola Aina And Callum Hudson-Odoi Rate Britis…" at bounding box center [681, 479] width 260 height 17
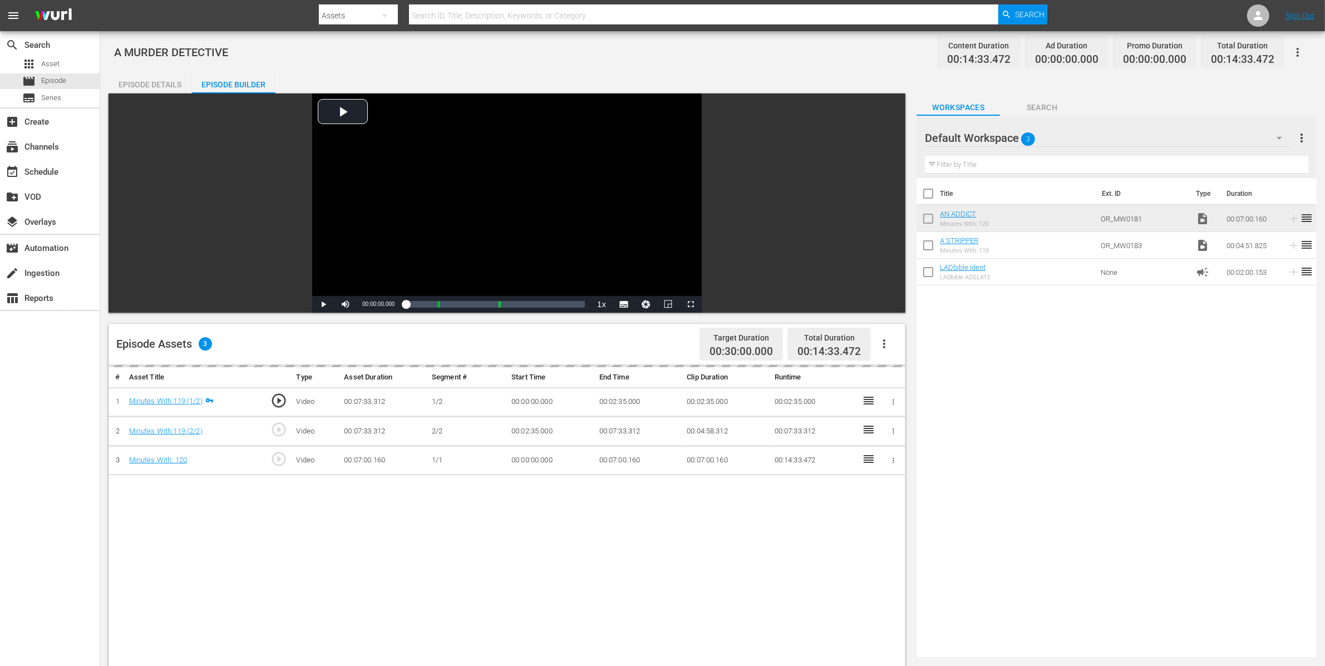
click at [890, 463] on icon "button" at bounding box center [893, 460] width 8 height 8
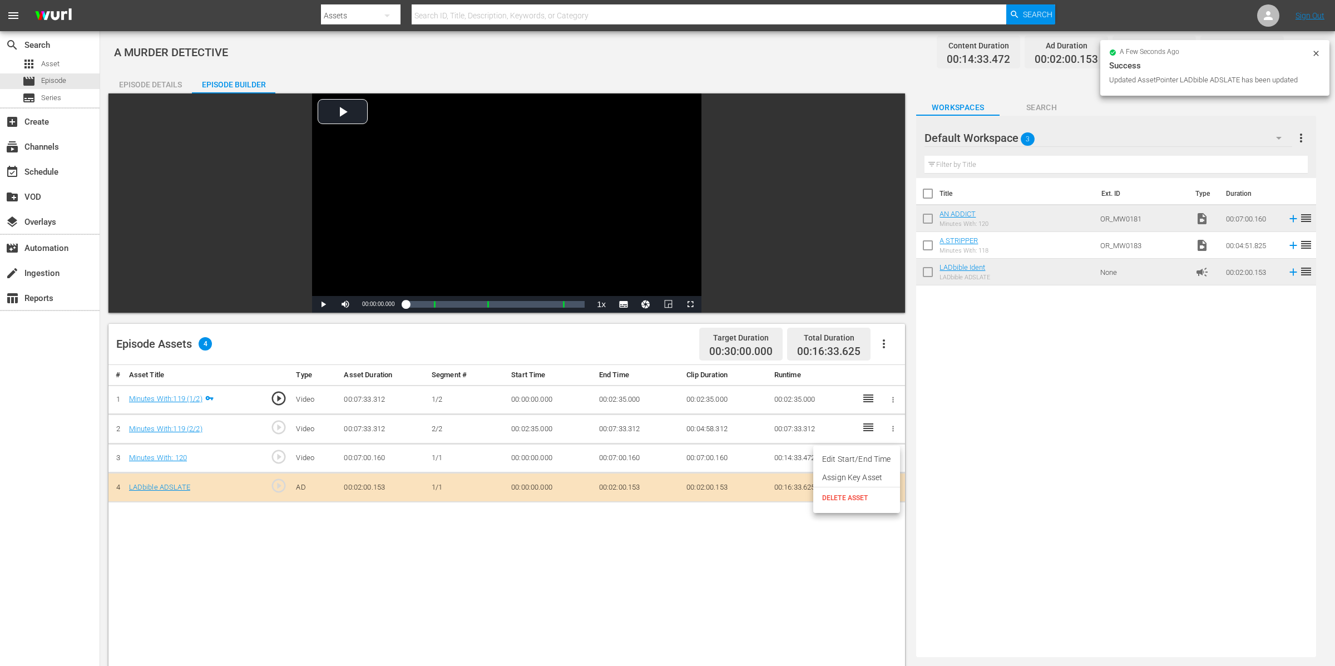
click at [880, 475] on li "Assign Key Asset" at bounding box center [856, 477] width 87 height 18
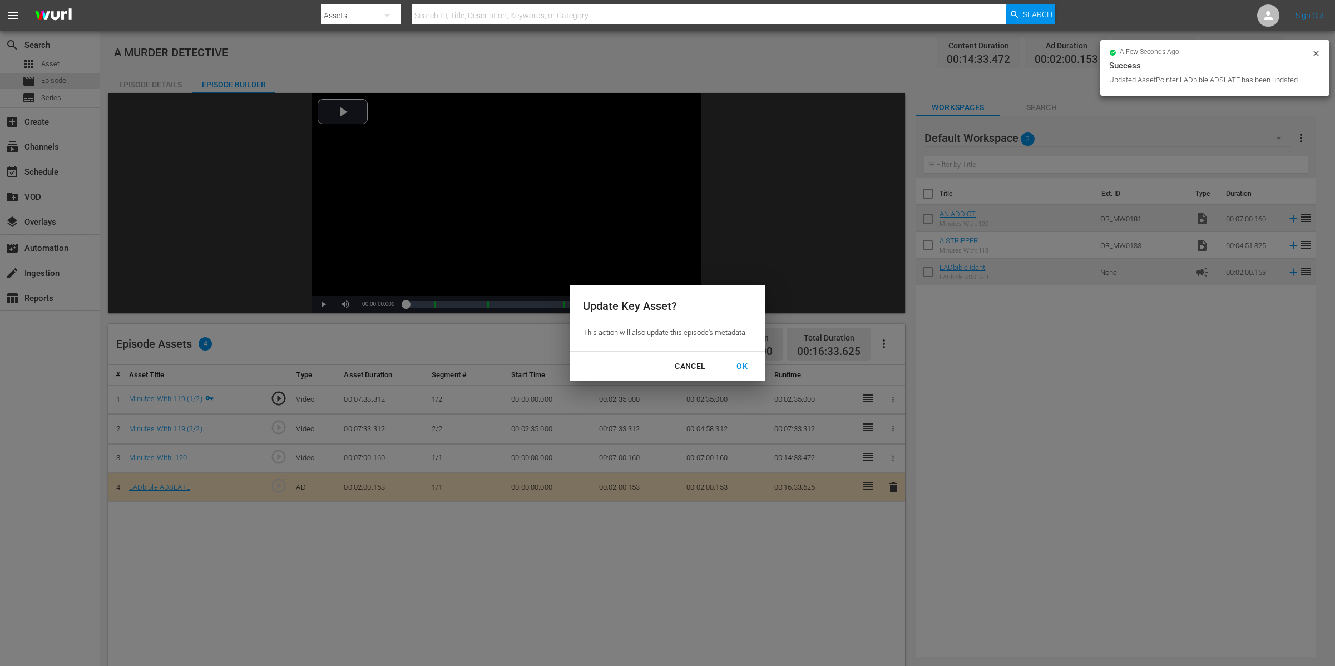
click at [739, 358] on button "OK" at bounding box center [742, 366] width 38 height 21
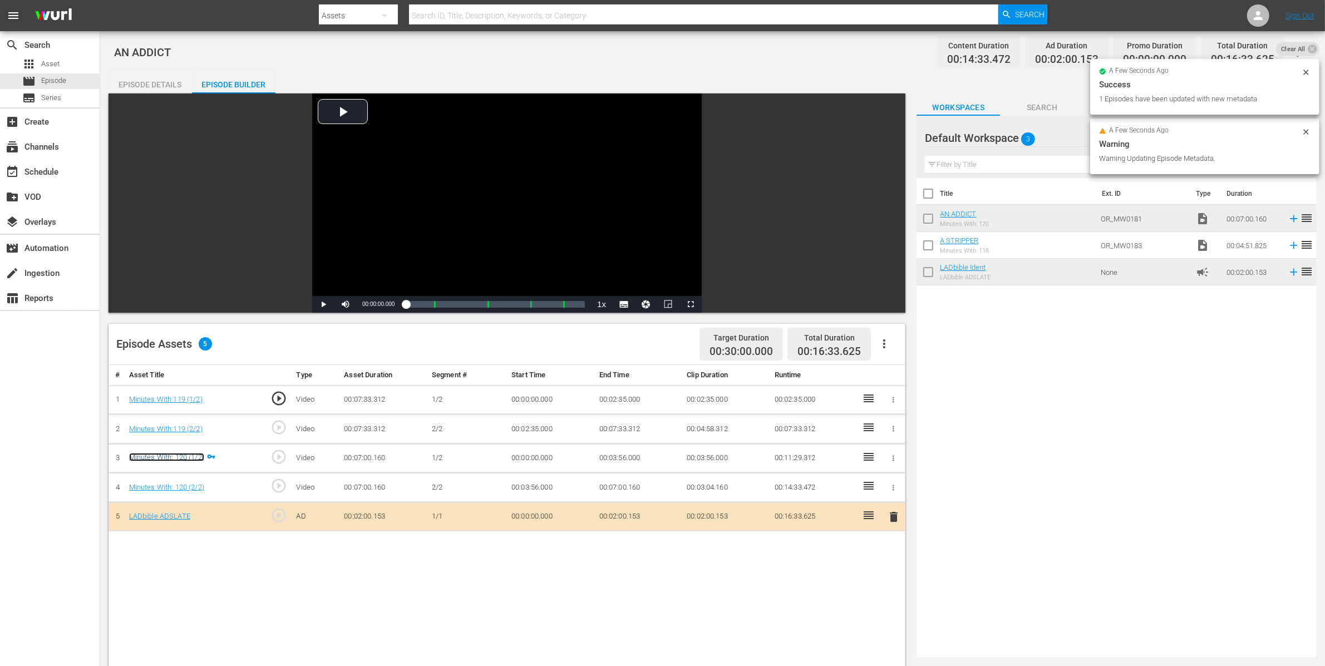
click at [178, 458] on link "Minutes With: 120 (1/2)" at bounding box center [166, 457] width 75 height 8
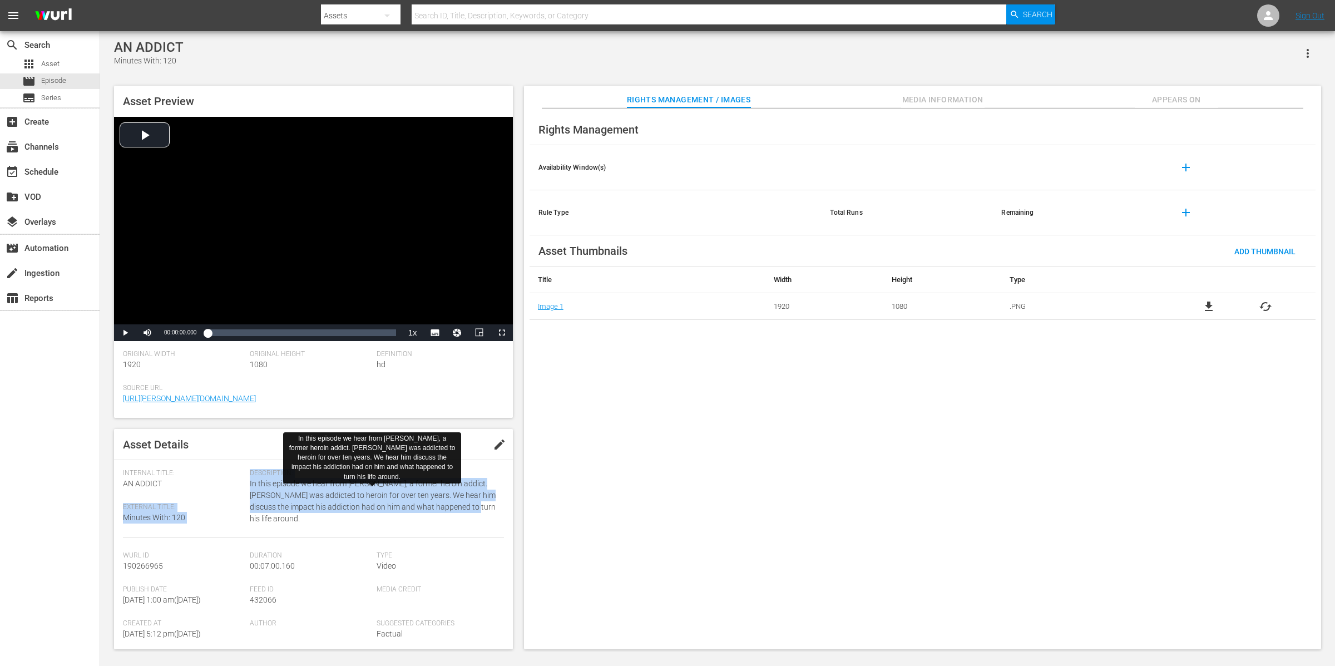
drag, startPoint x: 248, startPoint y: 483, endPoint x: 492, endPoint y: 508, distance: 245.0
click at [468, 512] on div "Internal Title: AN ADDICT External Title: Minutes With: 120 Description: In thi…" at bounding box center [313, 503] width 381 height 69
click at [492, 508] on span "In this episode we hear from John, a former heroin addict. John was addicted to…" at bounding box center [374, 501] width 248 height 47
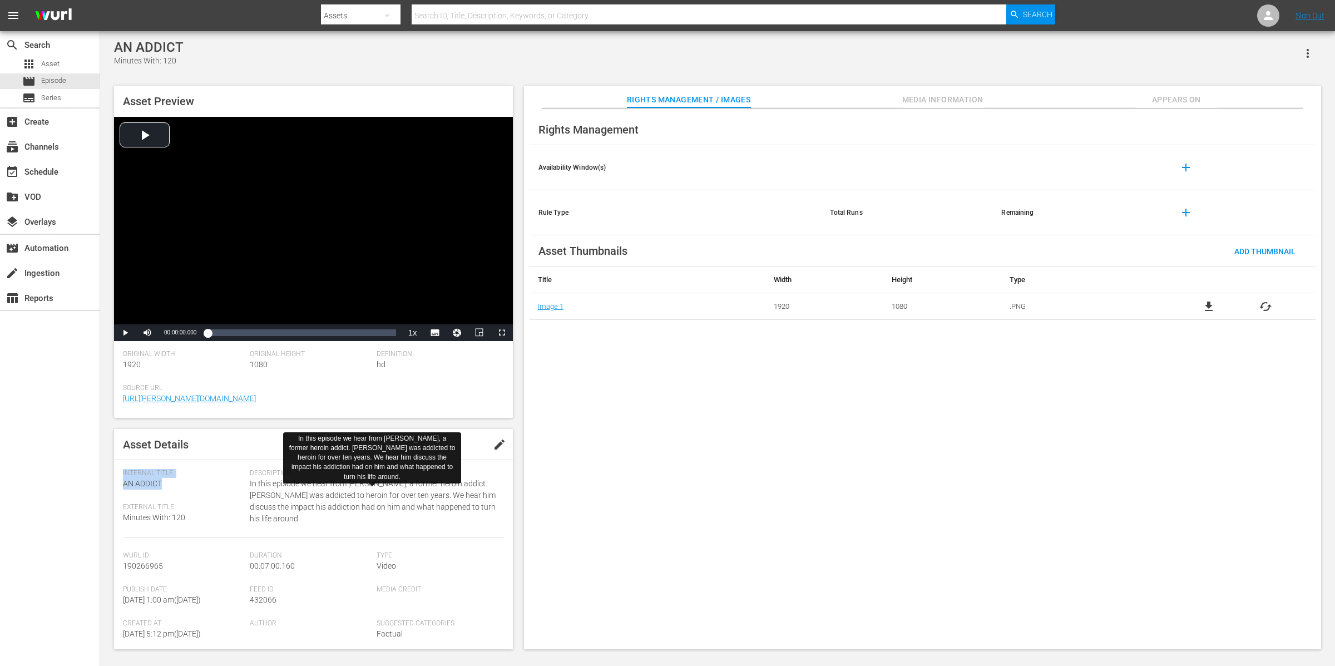
drag, startPoint x: 492, startPoint y: 508, endPoint x: 248, endPoint y: 482, distance: 245.0
click at [250, 482] on span "In this episode we hear from John, a former heroin addict. John was addicted to…" at bounding box center [374, 501] width 248 height 47
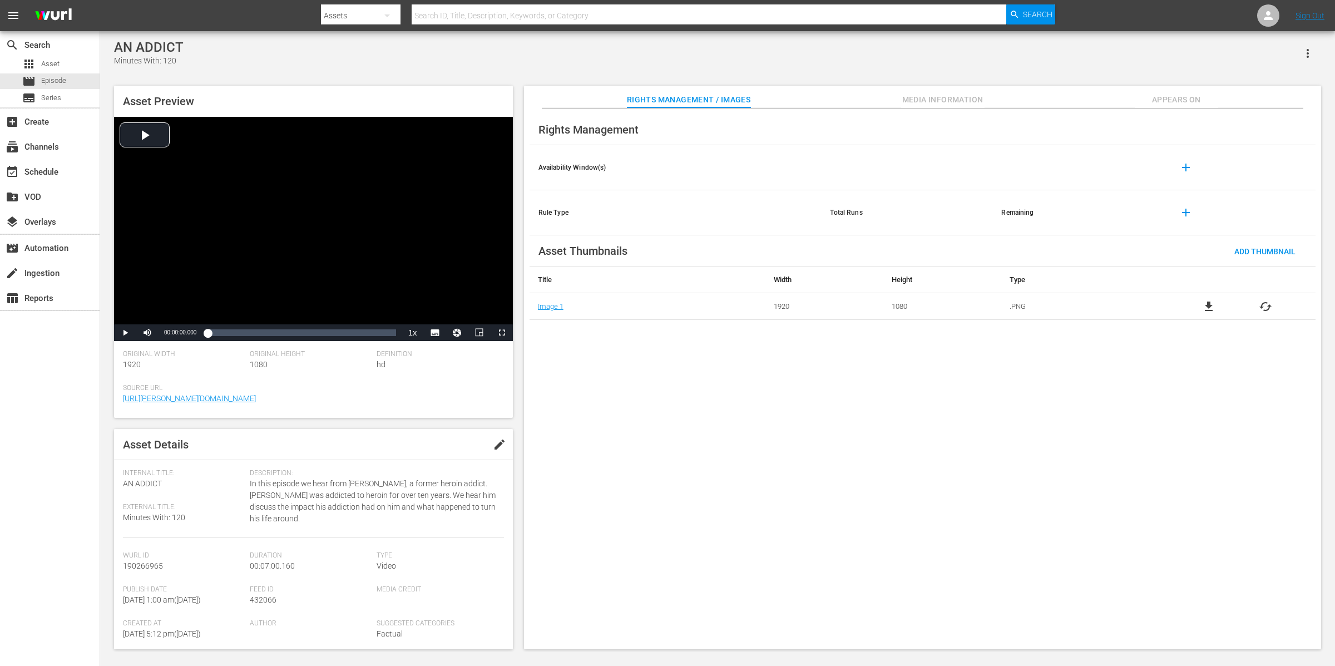
click at [253, 488] on span "In this episode we hear from John, a former heroin addict. John was addicted to…" at bounding box center [374, 501] width 248 height 47
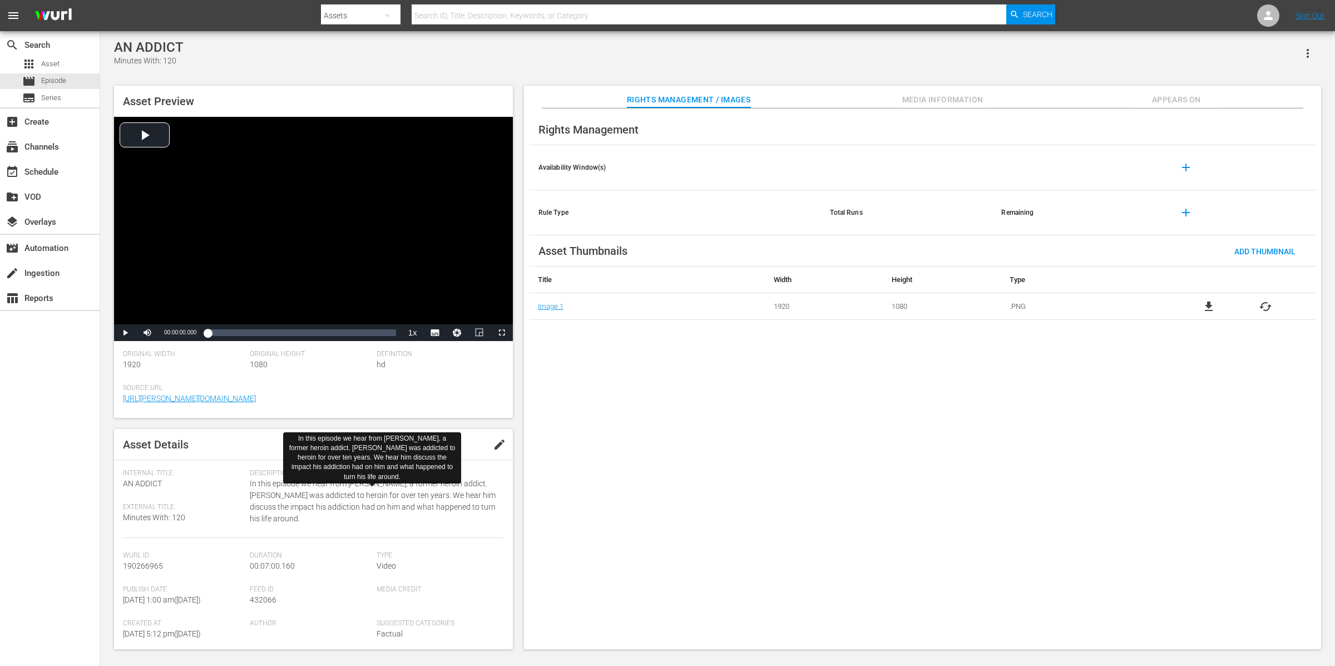
click at [470, 512] on span "In this episode we hear from John, a former heroin addict. John was addicted to…" at bounding box center [374, 501] width 248 height 47
drag, startPoint x: 491, startPoint y: 508, endPoint x: 251, endPoint y: 487, distance: 240.7
click at [251, 487] on span "In this episode we hear from John, a former heroin addict. John was addicted to…" at bounding box center [374, 501] width 248 height 47
drag, startPoint x: 433, startPoint y: 506, endPoint x: 460, endPoint y: 503, distance: 26.9
click at [432, 506] on span "In this episode we hear from John, a former heroin addict. John was addicted to…" at bounding box center [374, 501] width 248 height 47
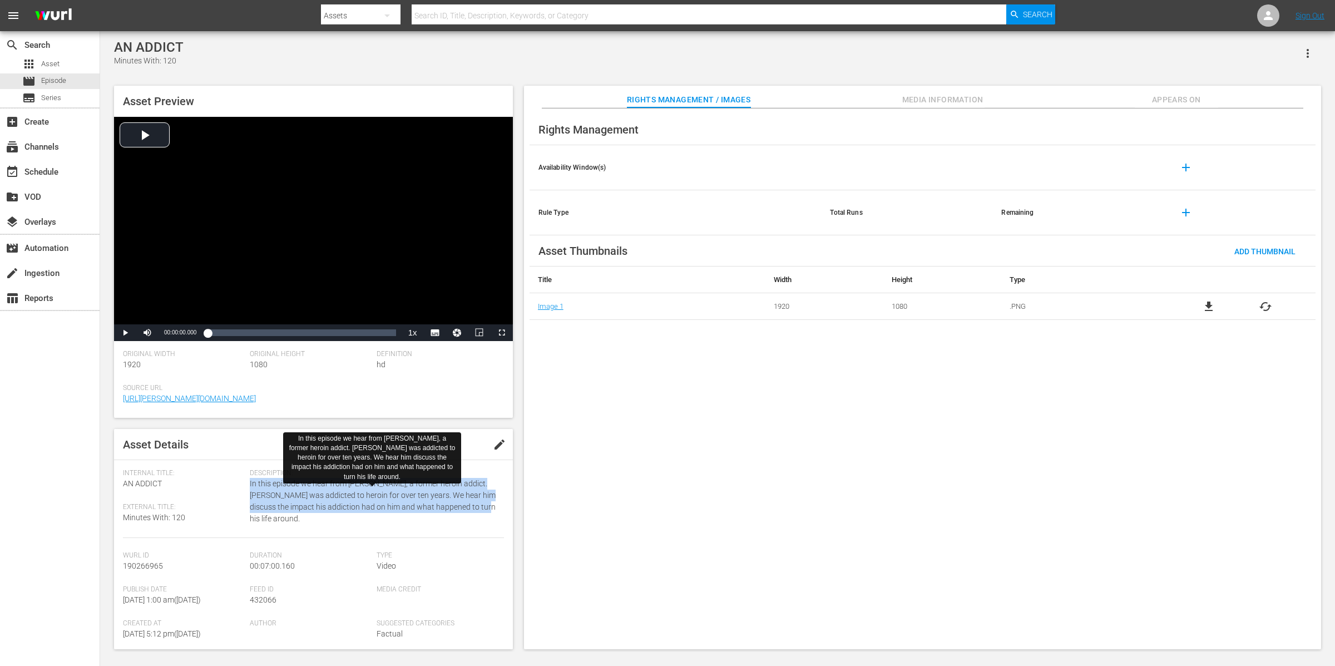
drag, startPoint x: 479, startPoint y: 505, endPoint x: 249, endPoint y: 486, distance: 230.6
click at [250, 486] on span "In this episode we hear from John, a former heroin addict. John was addicted to…" at bounding box center [374, 501] width 248 height 47
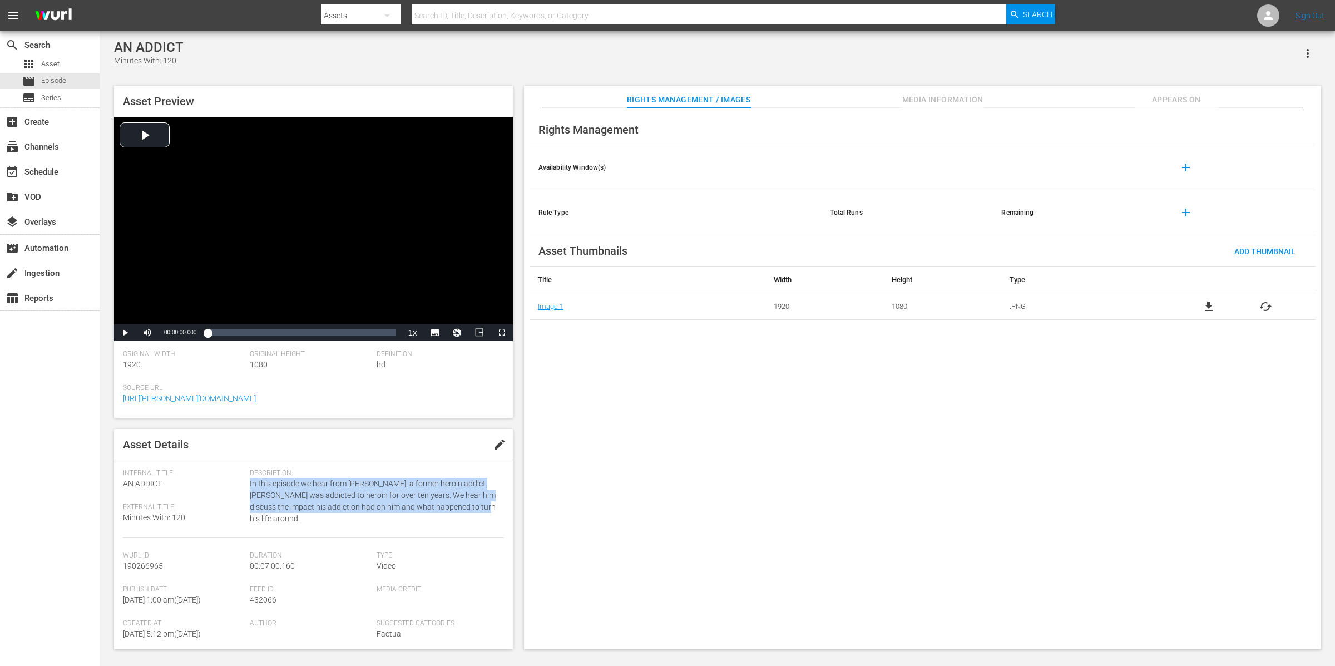
copy span "In this episode we hear from John, a former heroin addict. John was addicted to…"
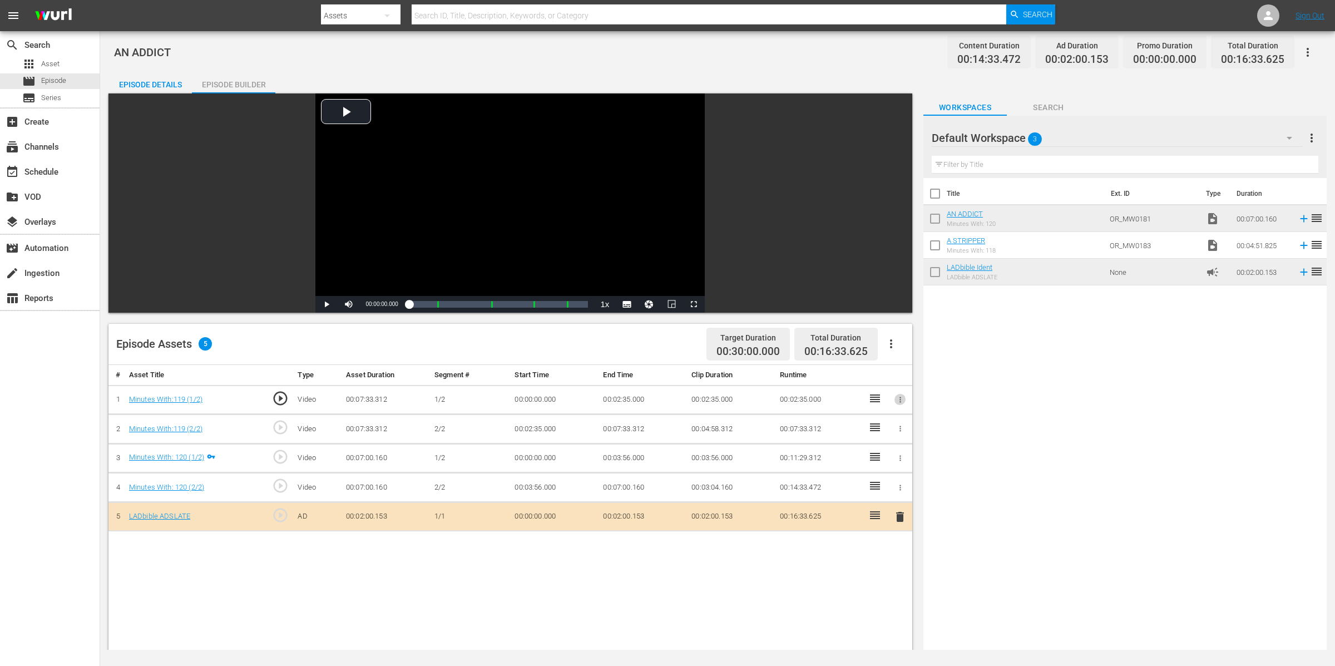
click at [901, 399] on icon "button" at bounding box center [900, 400] width 8 height 8
click at [890, 417] on li "Assign Key Asset" at bounding box center [864, 418] width 87 height 18
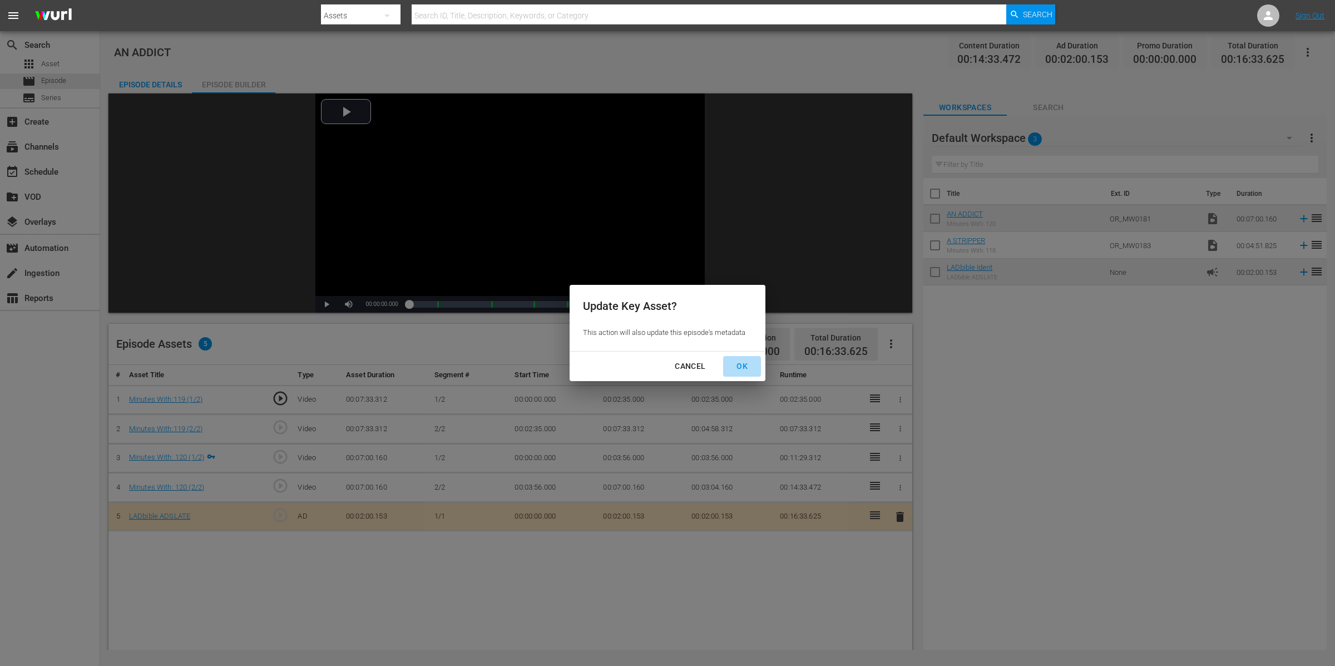
click at [739, 365] on div "OK" at bounding box center [742, 366] width 29 height 14
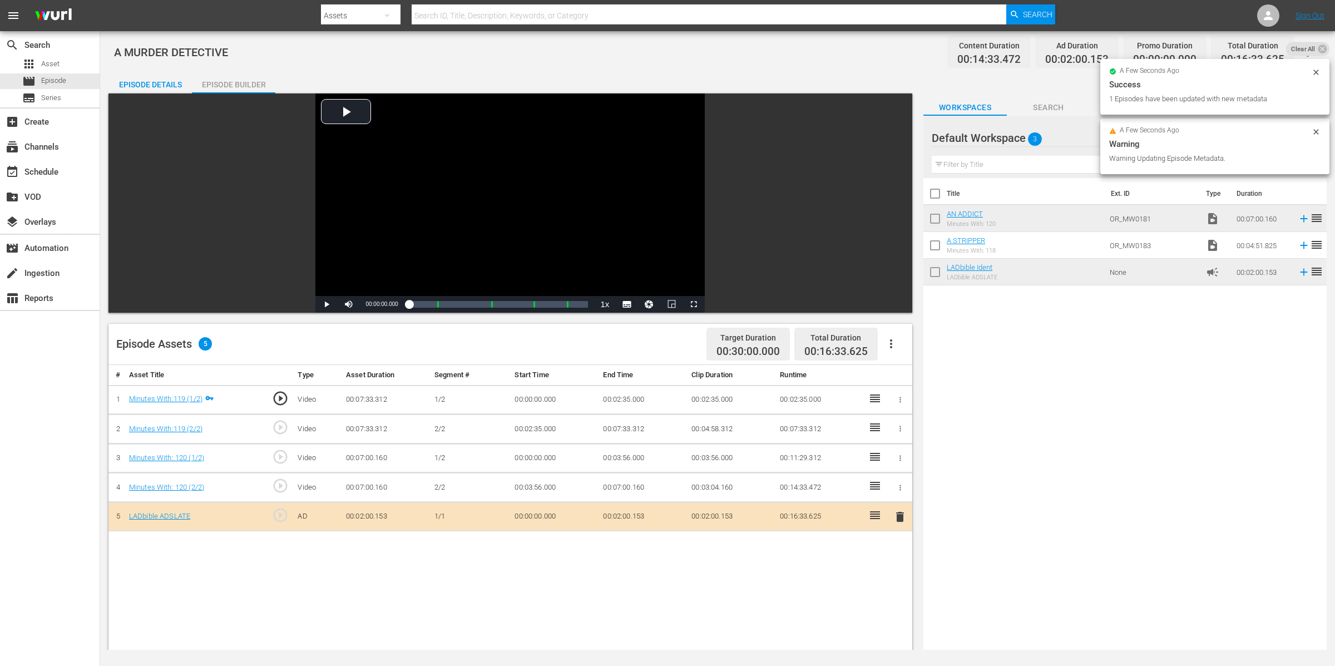
click at [161, 80] on div "Episode Details" at bounding box center [149, 84] width 83 height 27
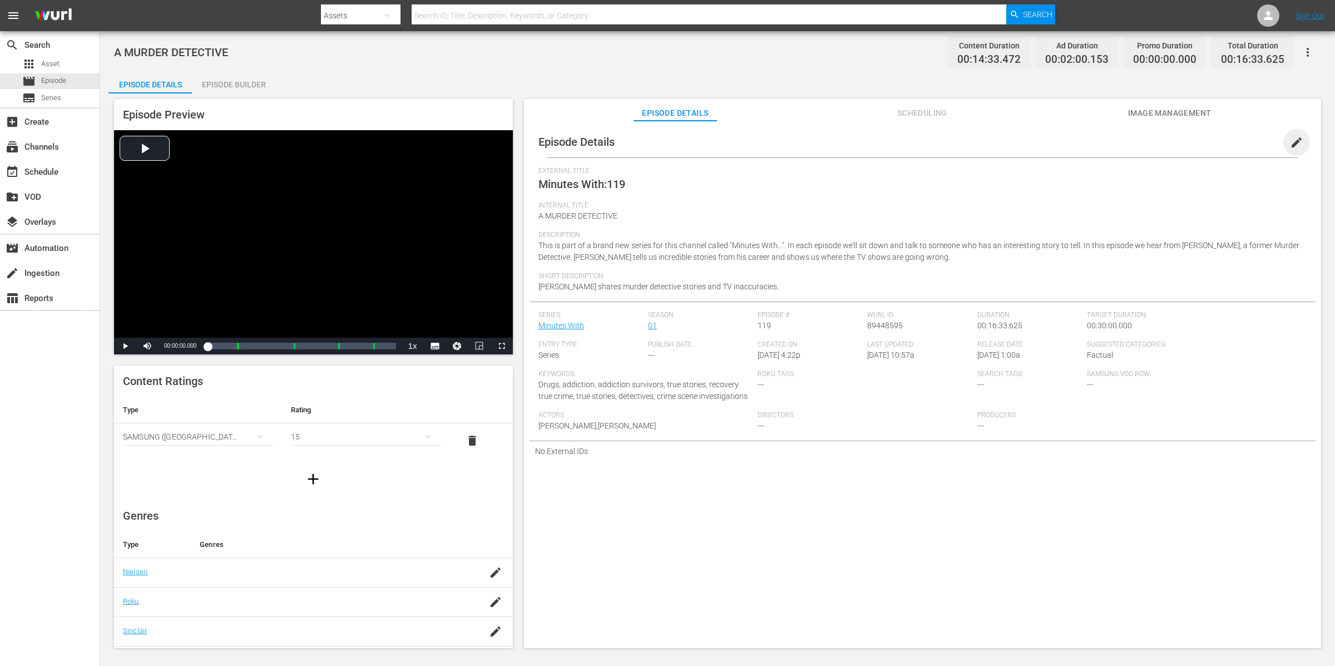
click at [1296, 141] on span "edit" at bounding box center [1296, 142] width 13 height 13
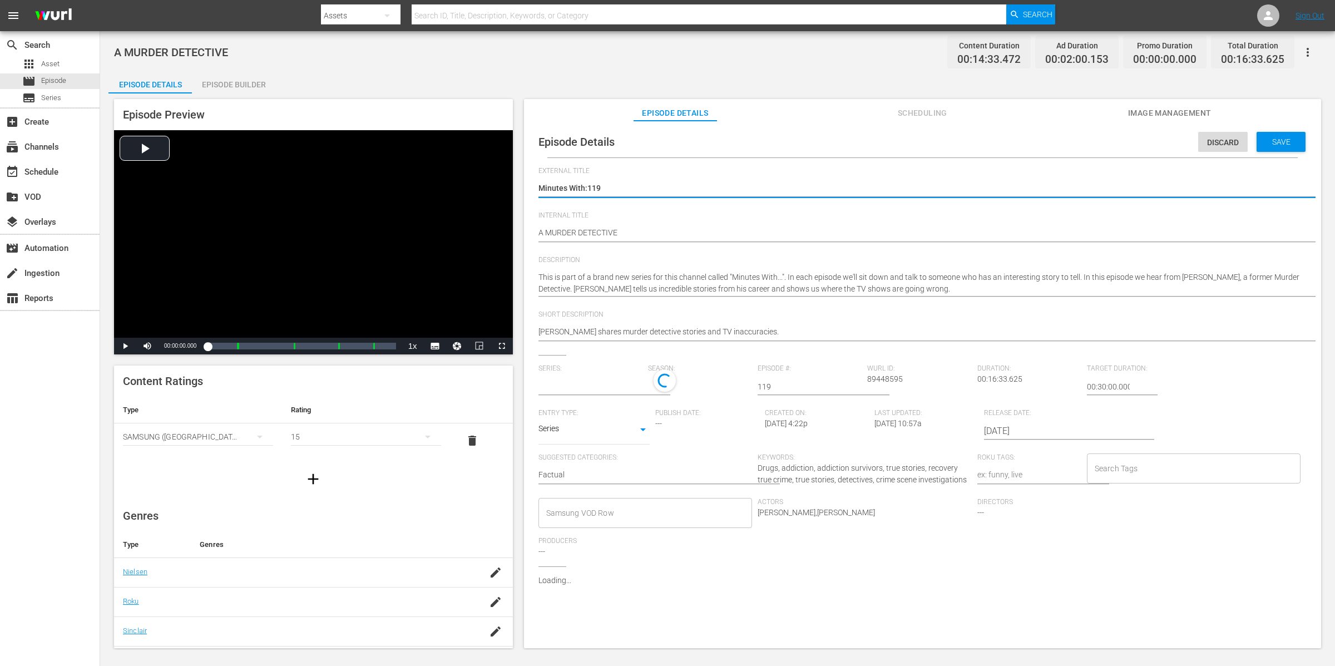
type input "Minutes With"
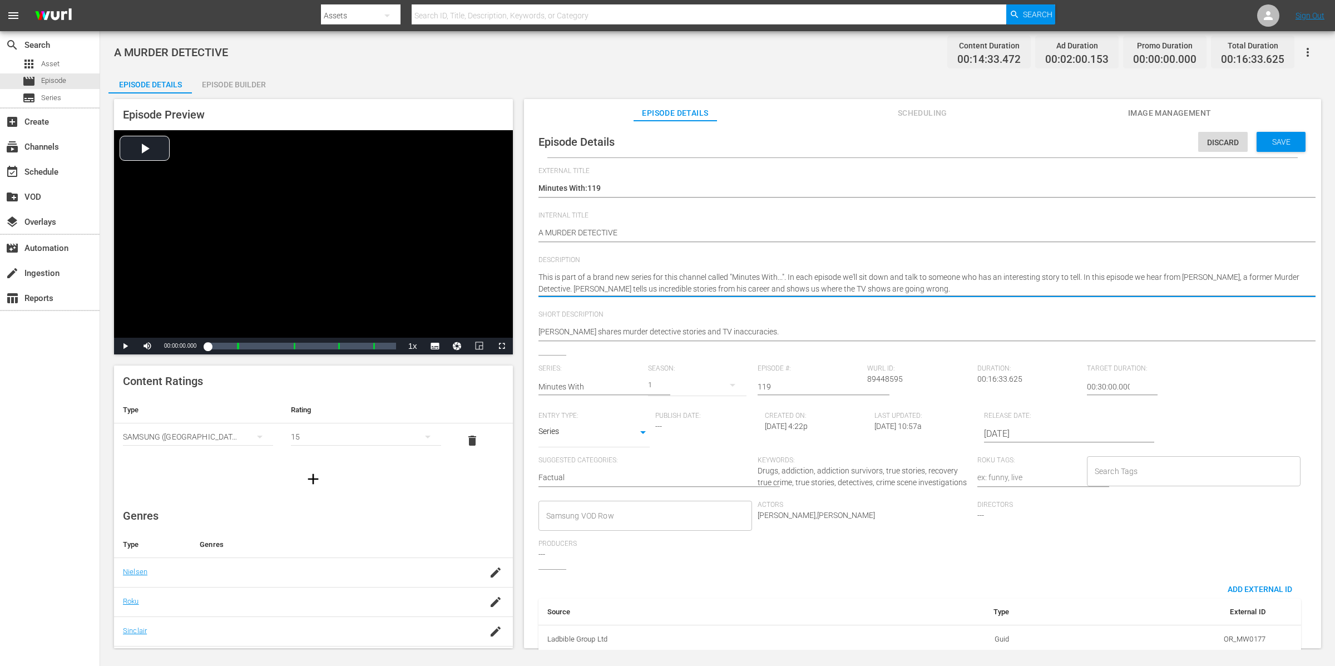
type textarea "This is part of a brand new series for this channel called "Minutes With...". I…"
paste textarea "In this episode we hear from John, a former heroin addict. John was addicted to…"
type textarea "This is part of a brand new series for this channel called "Minutes With...". I…"
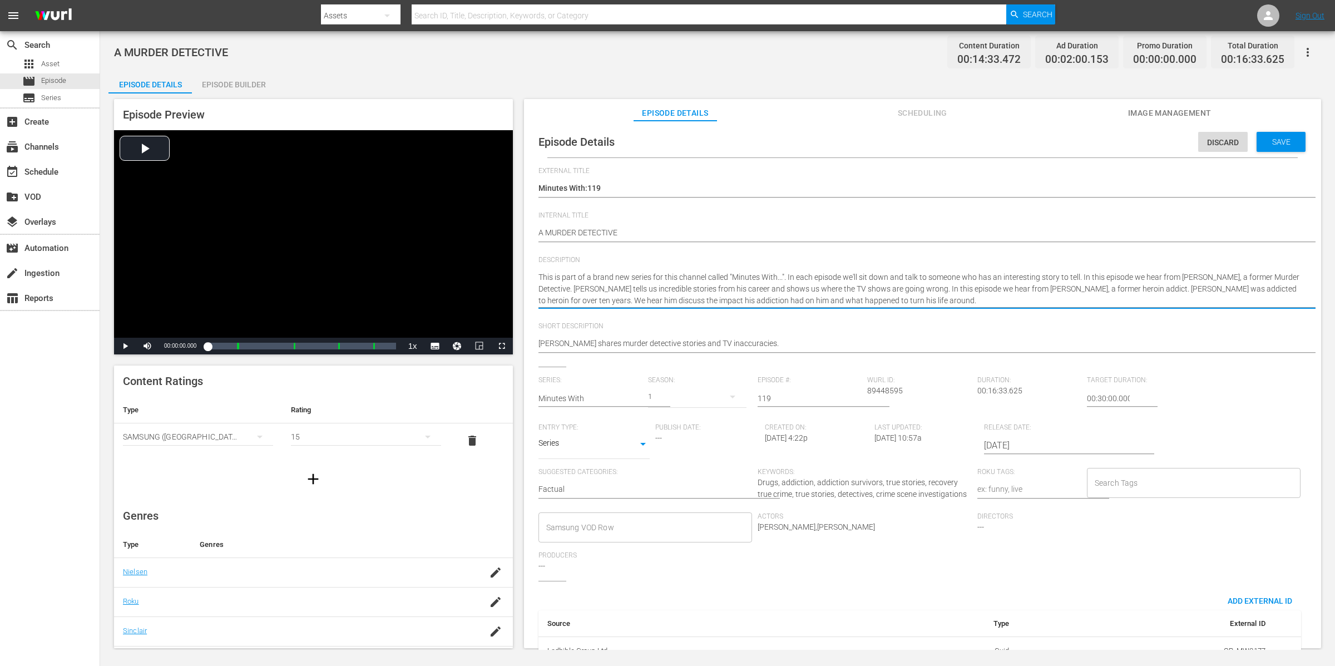
type textarea "This is part of a brand new series for this channel called "Minutes With...". I…"
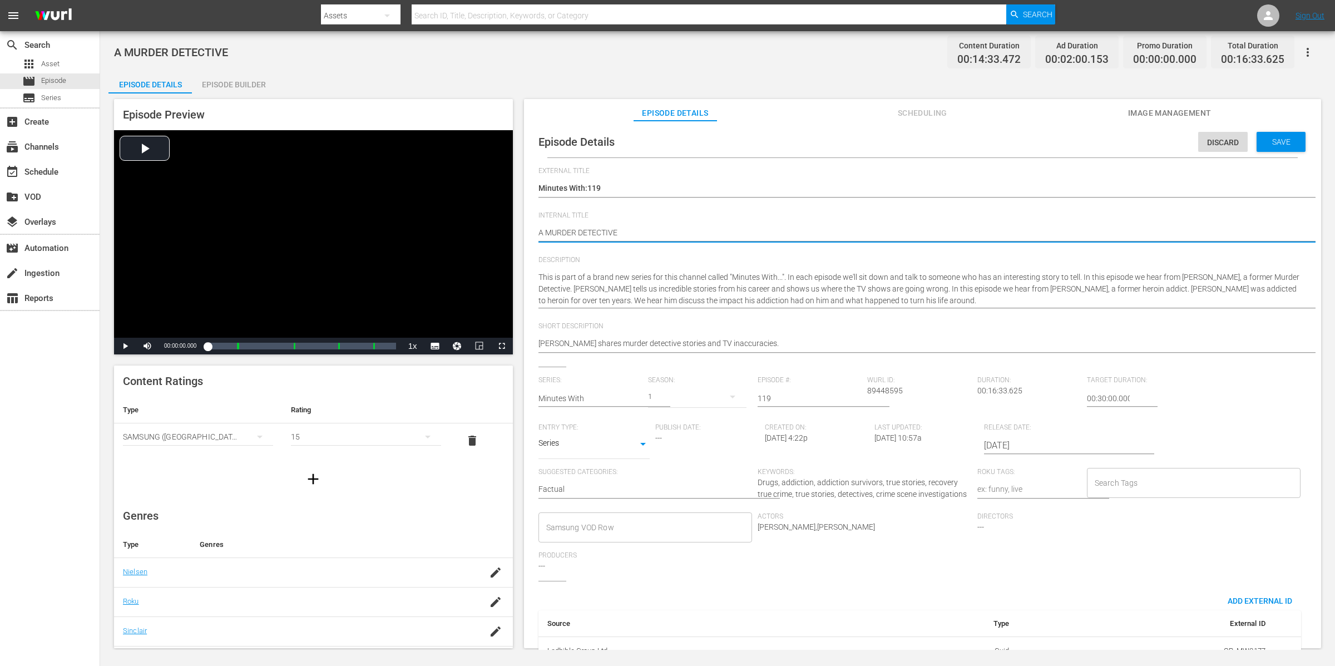
type textarea "A MURDER DETECTIVE"
type textarea "A MURDER DETECTIVE |"
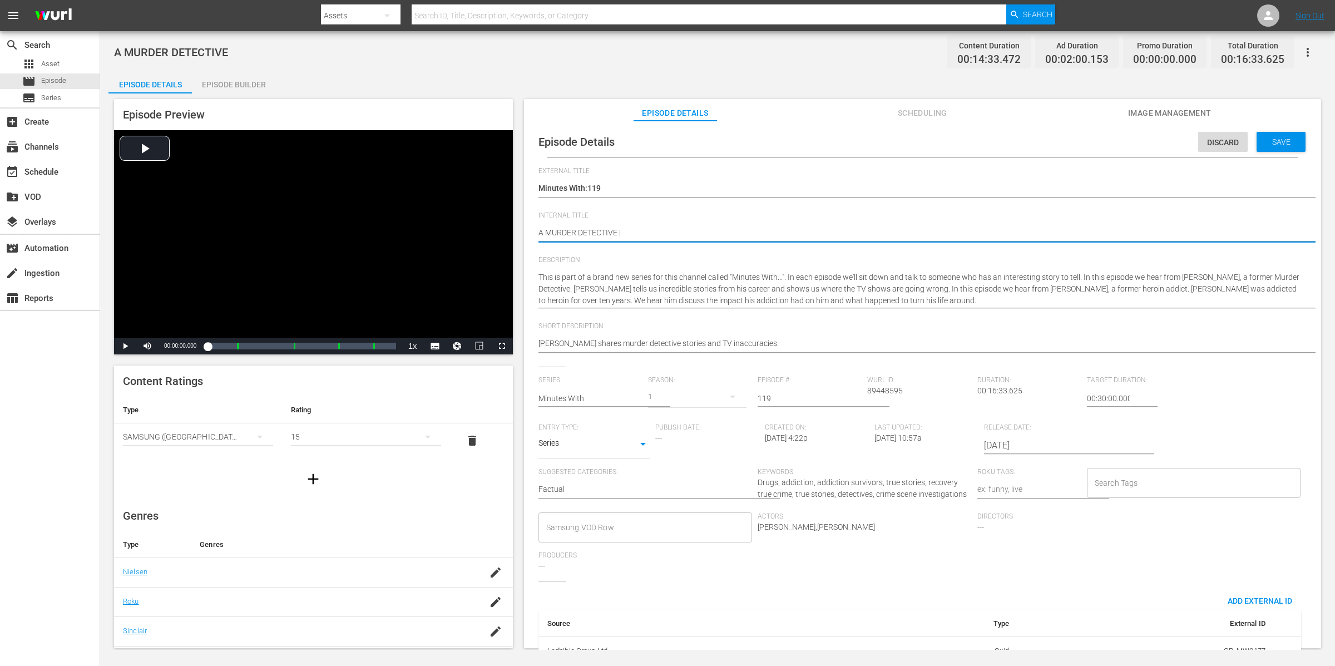
type textarea "A MURDER DETECTIVE |"
type textarea "A MURDER DETECTIVE | A"
type textarea "A MURDER DETECTIVE | An"
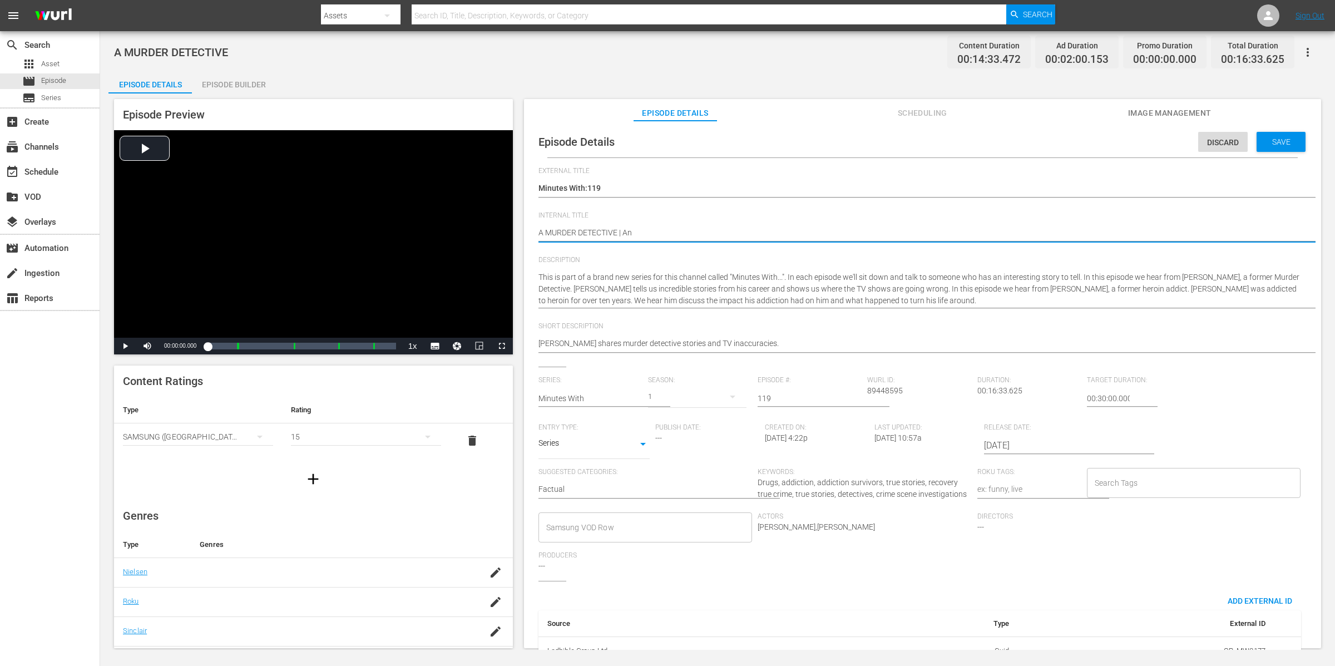
type textarea "A MURDER DETECTIVE | An"
type textarea "A MURDER DETECTIVE | An A"
type textarea "A MURDER DETECTIVE | An Ad"
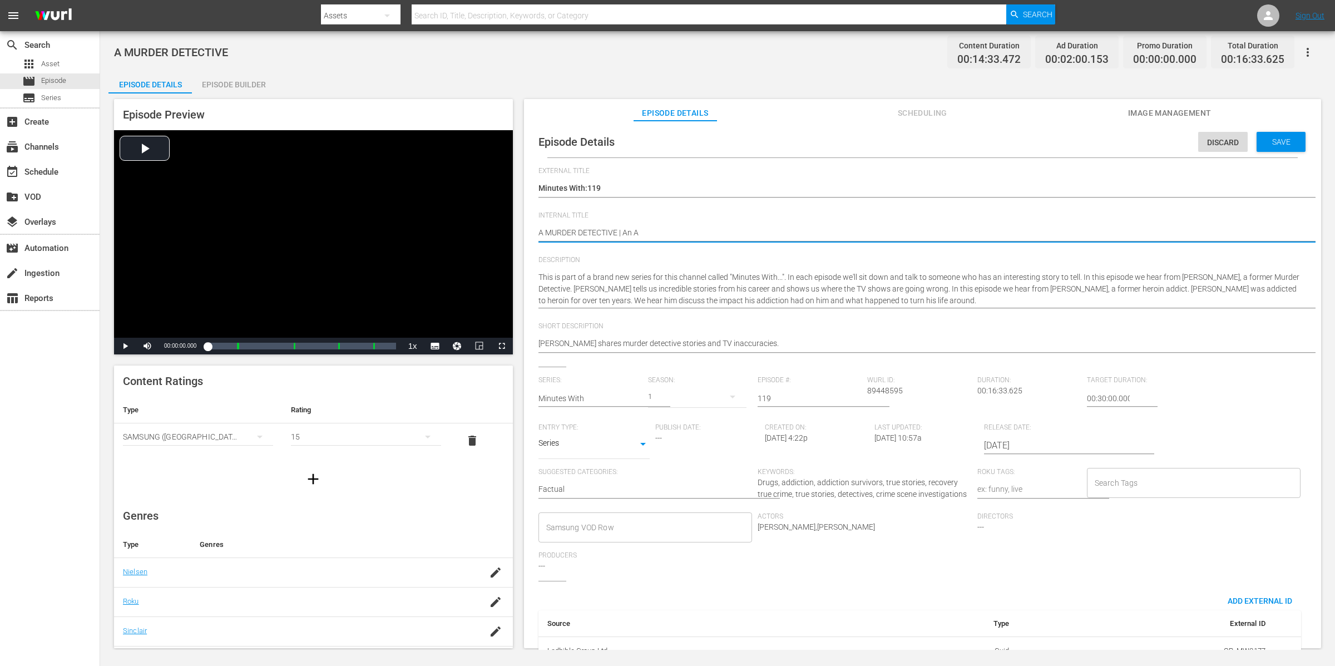
type textarea "A MURDER DETECTIVE | An Ad"
type textarea "A MURDER DETECTIVE | An Add"
type textarea "A MURDER DETECTIVE | An Addc"
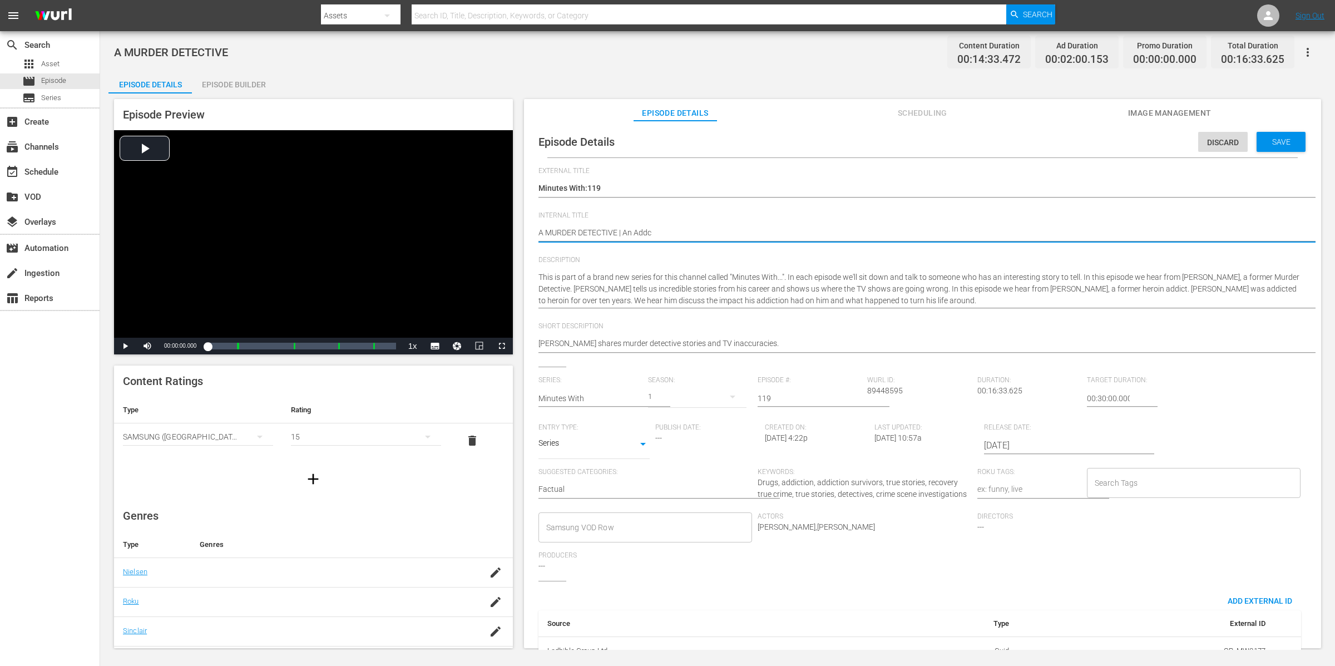
type textarea "A MURDER DETECTIVE | An Add"
type textarea "A MURDER DETECTIVE | An Ad"
type textarea "A MURDER DETECTIVE | An A"
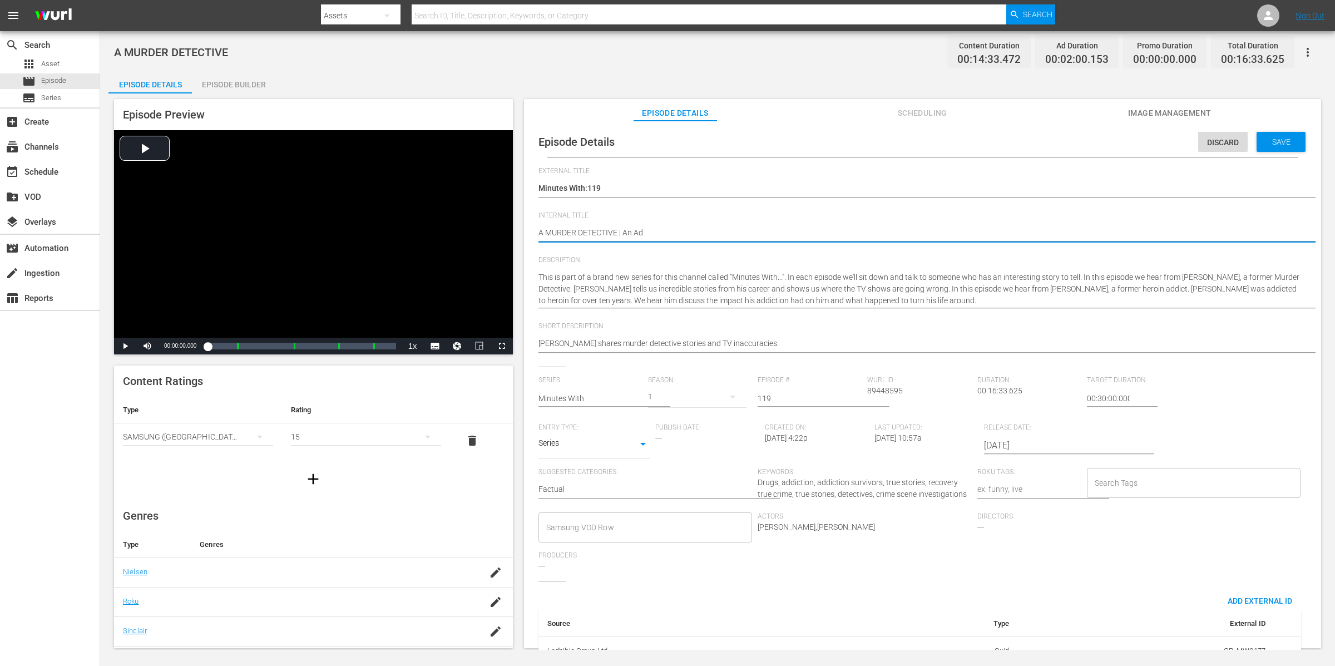
type textarea "A MURDER DETECTIVE | An A"
type textarea "A MURDER DETECTIVE | An"
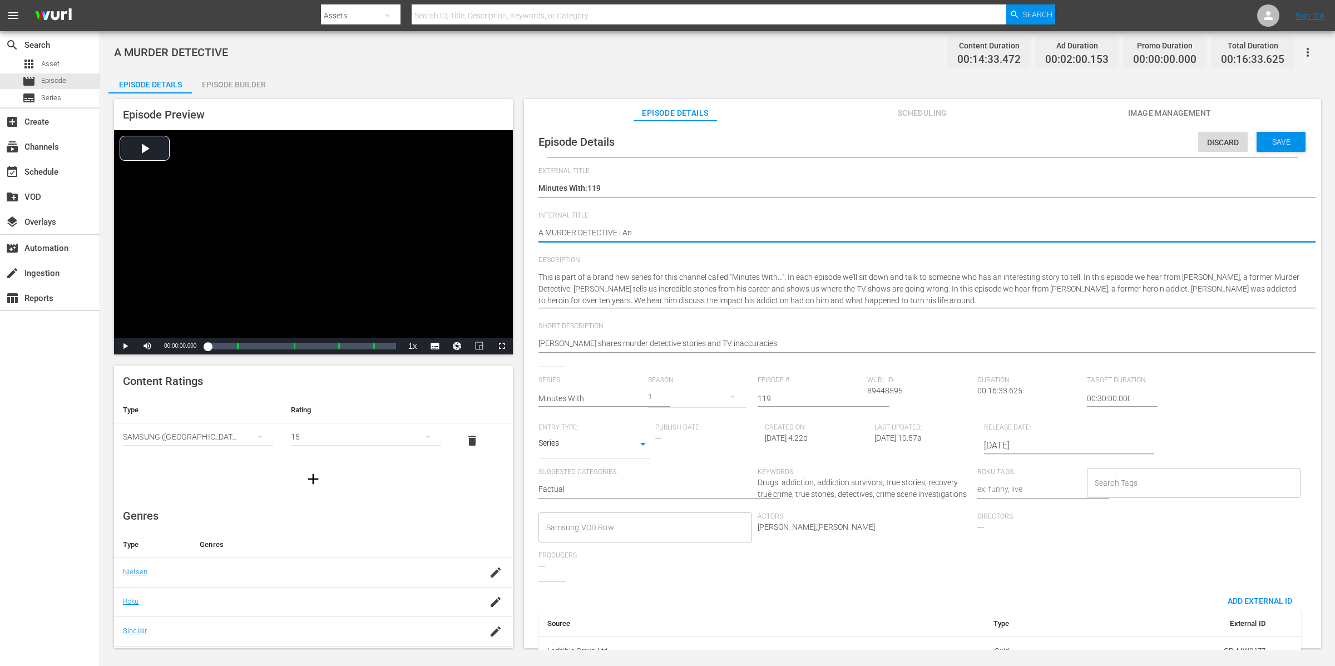
type textarea "A MURDER DETECTIVE | A"
type textarea "A MURDER DETECTIVE | AN"
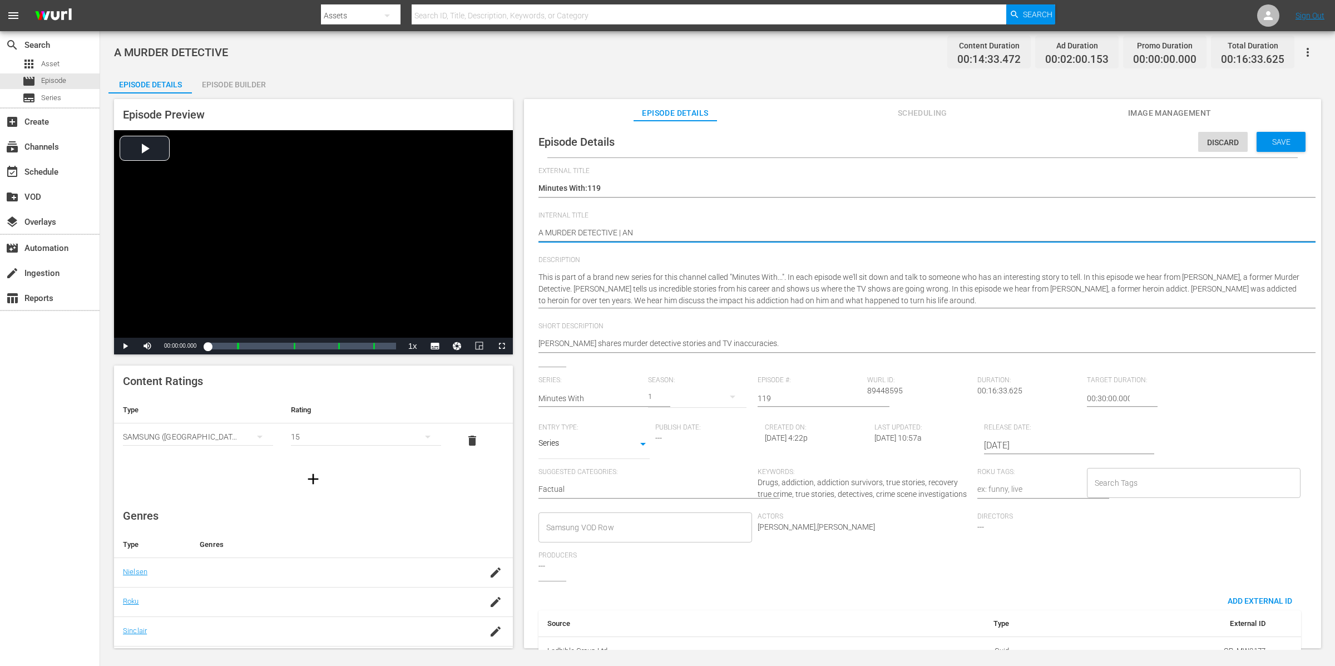
type textarea "A MURDER DETECTIVE | AN"
type textarea "A MURDER DETECTIVE | AN A"
type textarea "A MURDER DETECTIVE | AN AD"
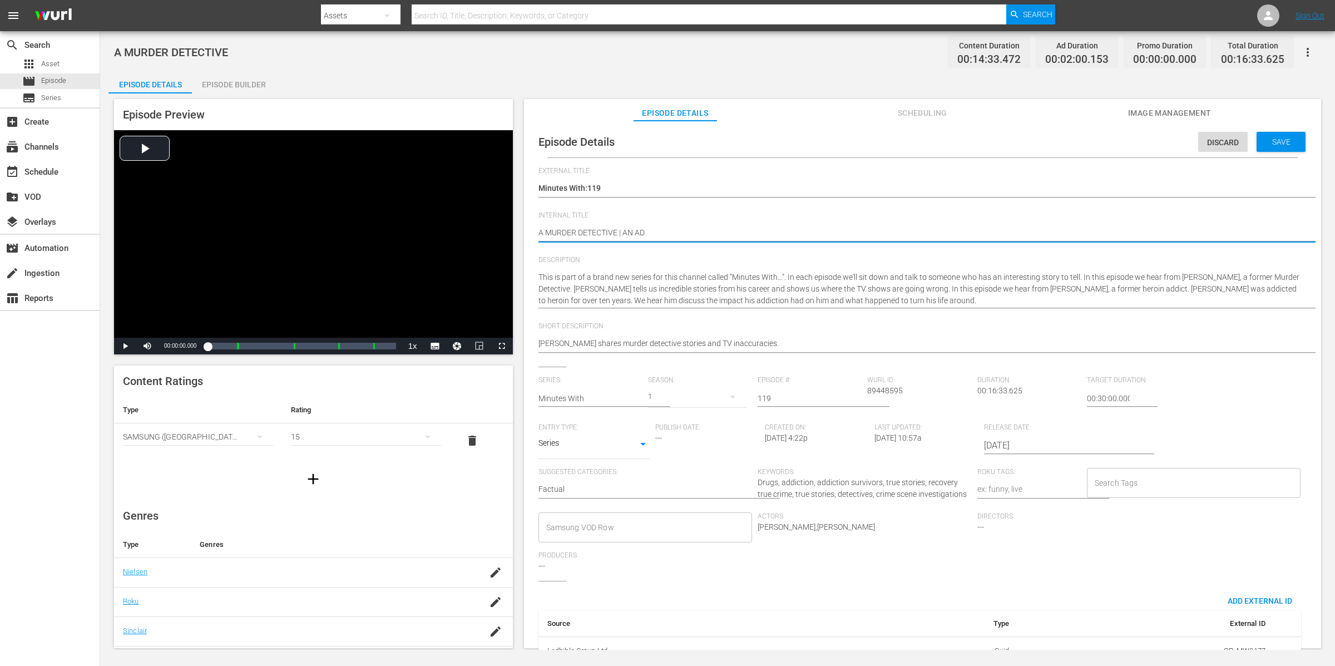
type textarea "A MURDER DETECTIVE | AN ADD"
type textarea "A MURDER DETECTIVE | AN ADDI"
type textarea "A MURDER DETECTIVE | AN ADDIC"
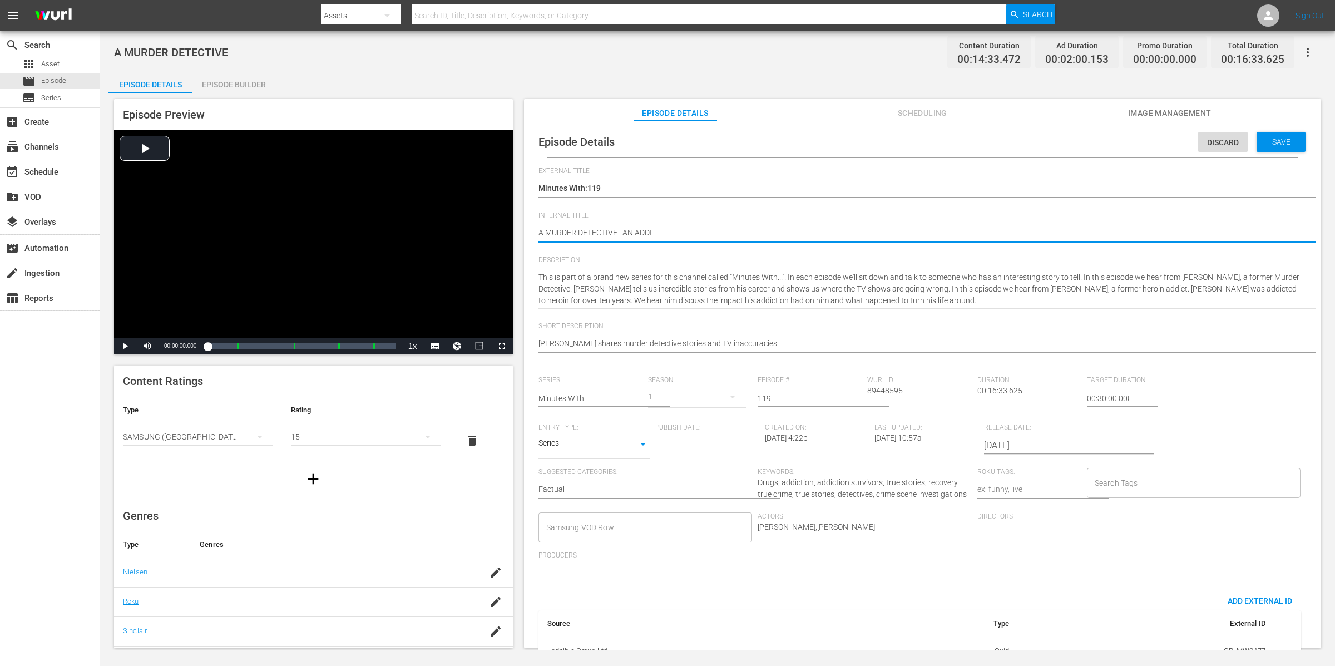
type textarea "A MURDER DETECTIVE | AN ADDIC"
type textarea "A MURDER DETECTIVE | AN ADDICT"
click at [693, 198] on div "Minutes With:119 Minutes With:119" at bounding box center [920, 189] width 763 height 27
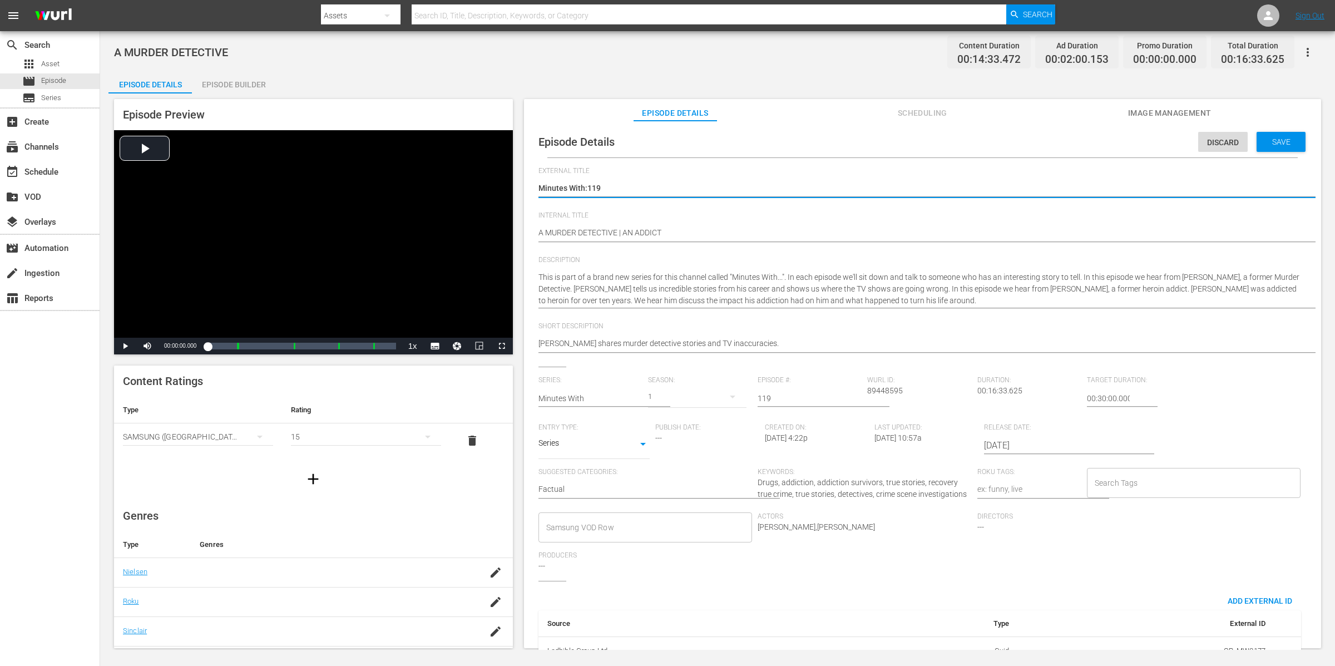
click at [804, 332] on div "Paul Maleary shares murder detective stories and TV inaccuracies. Paul Maleary …" at bounding box center [920, 344] width 763 height 27
click at [1274, 144] on span "Save" at bounding box center [1282, 141] width 36 height 9
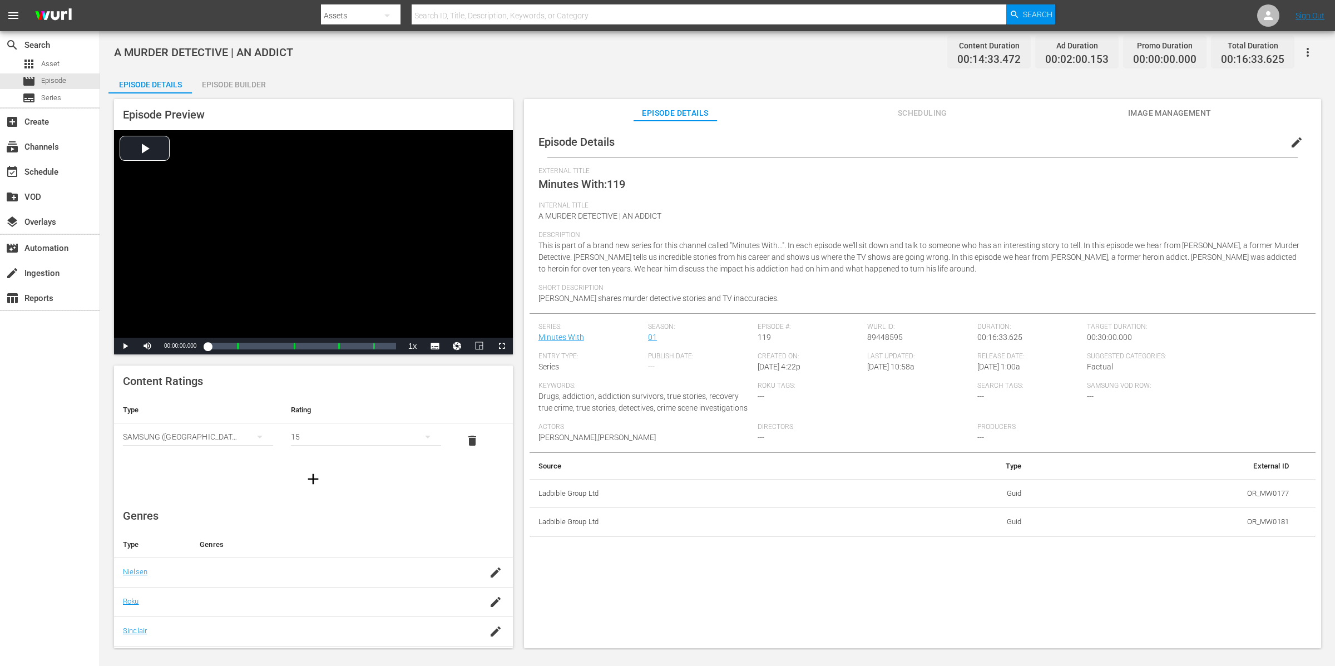
click at [534, 213] on div "Episode Details edit External Title Minutes With:119 Internal Title A MURDER DE…" at bounding box center [923, 331] width 786 height 411
click at [1290, 141] on span "edit" at bounding box center [1296, 142] width 13 height 13
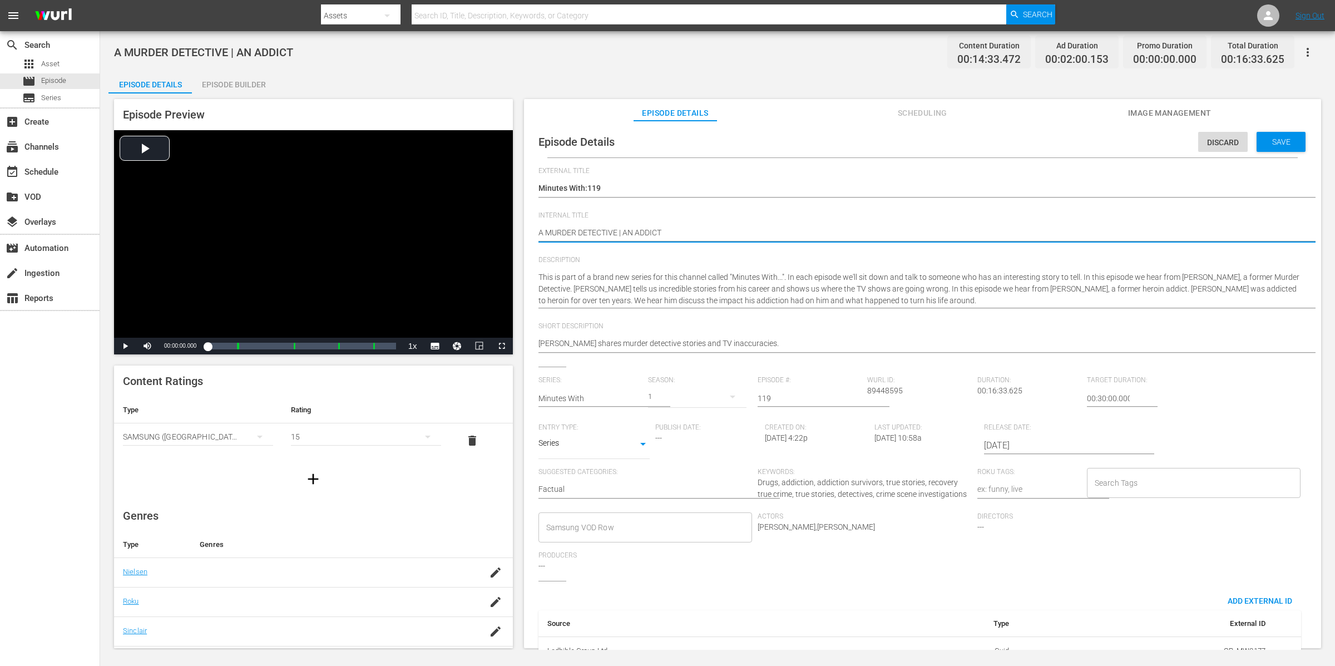
type textarea "(A MURDER DETECTIVE | AN ADDICT"
type textarea "(1A MURDER DETECTIVE | AN ADDICT"
type textarea "(15A MURDER DETECTIVE | AN ADDICT"
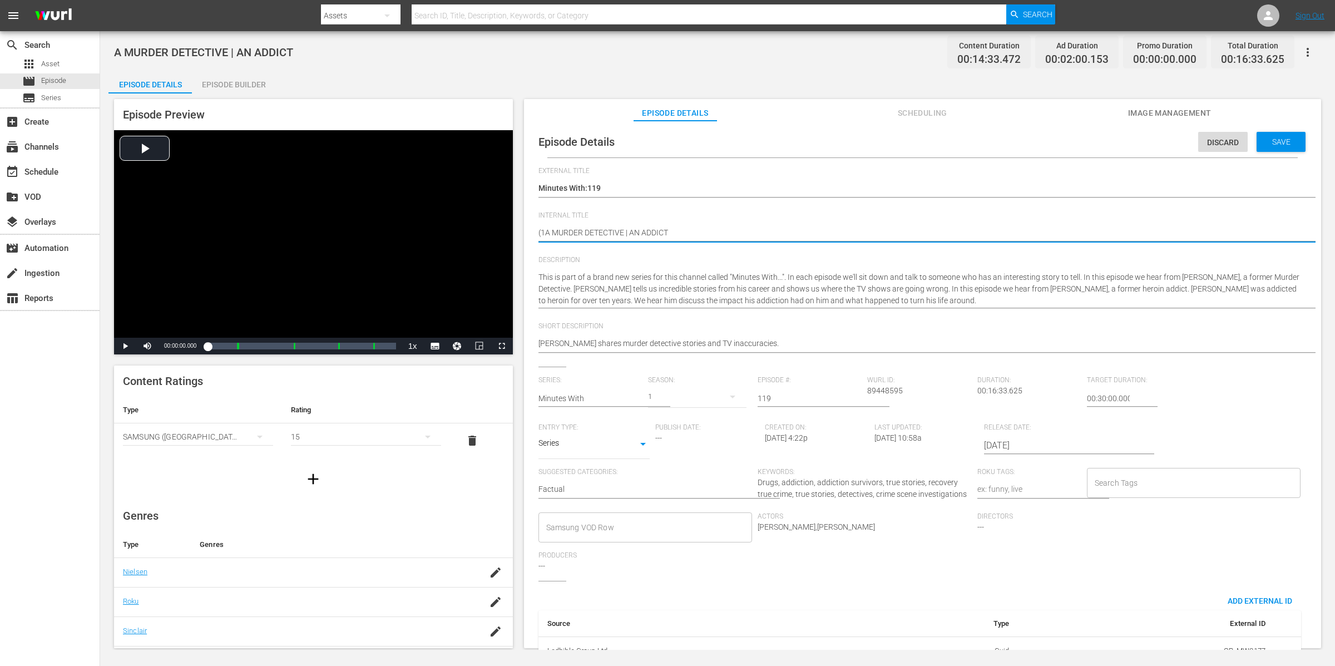
type textarea "(15A MURDER DETECTIVE | AN ADDICT"
type textarea "(15+A MURDER DETECTIVE | AN ADDICT"
type textarea "(15+)A MURDER DETECTIVE | AN ADDICT"
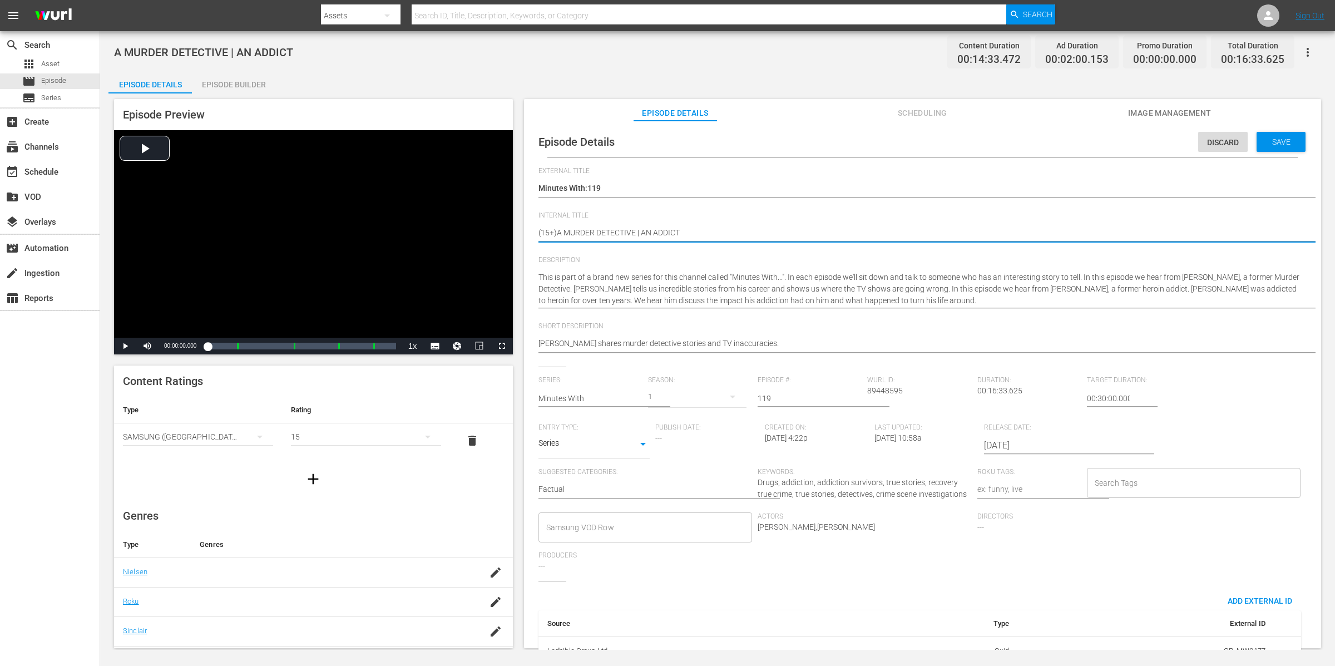
type textarea "(15+) A MURDER DETECTIVE | AN ADDICT"
click at [1121, 497] on div "Search Tags" at bounding box center [1181, 483] width 214 height 30
type textarea "(15+) A MURDER DETECTIVE | AN ADDICT"
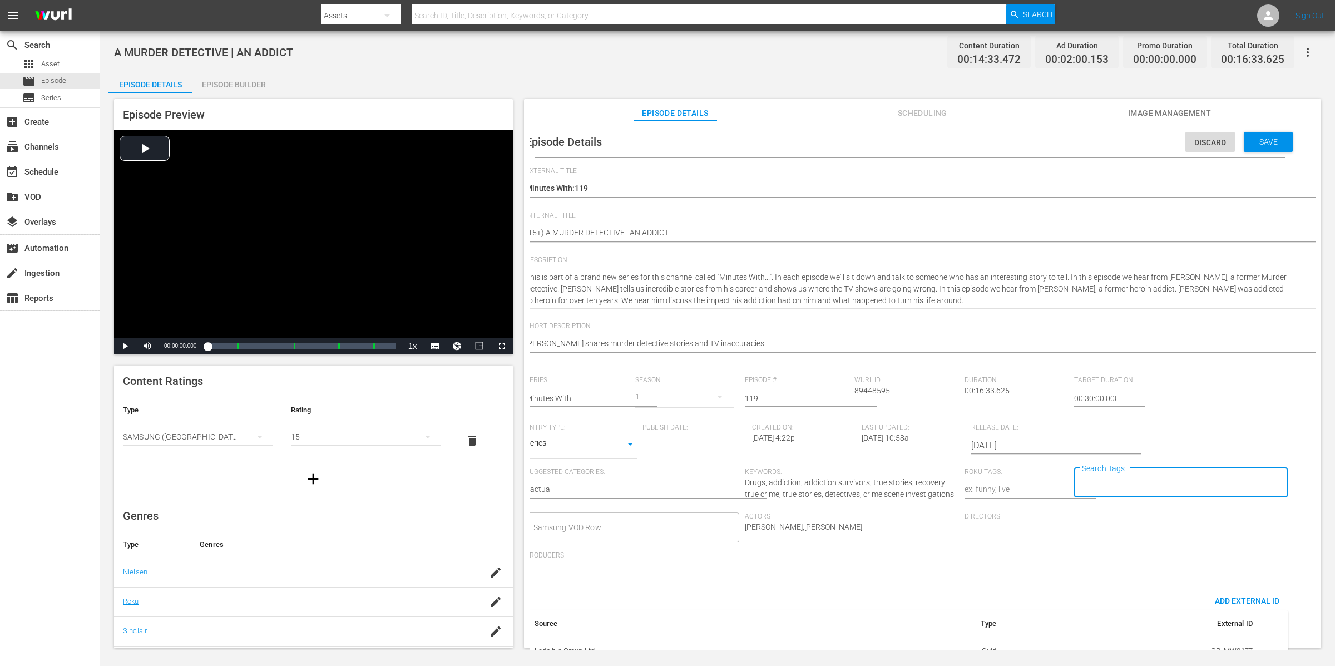
click at [1121, 491] on input "Search Tags" at bounding box center [1172, 483] width 187 height 20
click at [1098, 519] on li "15" at bounding box center [1176, 513] width 213 height 18
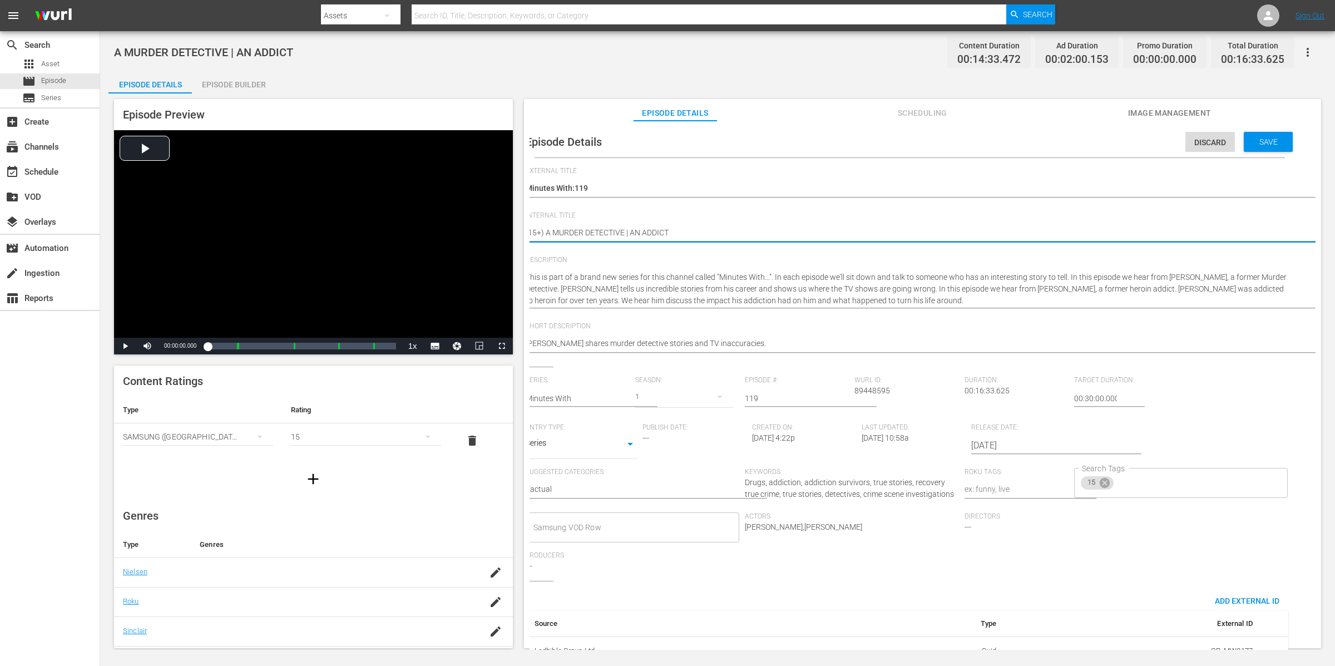
scroll to position [0, 0]
click at [530, 230] on div "Episode Details Discard Save External Title Minutes With:119 Minutes With:119 I…" at bounding box center [923, 414] width 786 height 577
click at [1277, 137] on span "Save" at bounding box center [1282, 141] width 36 height 9
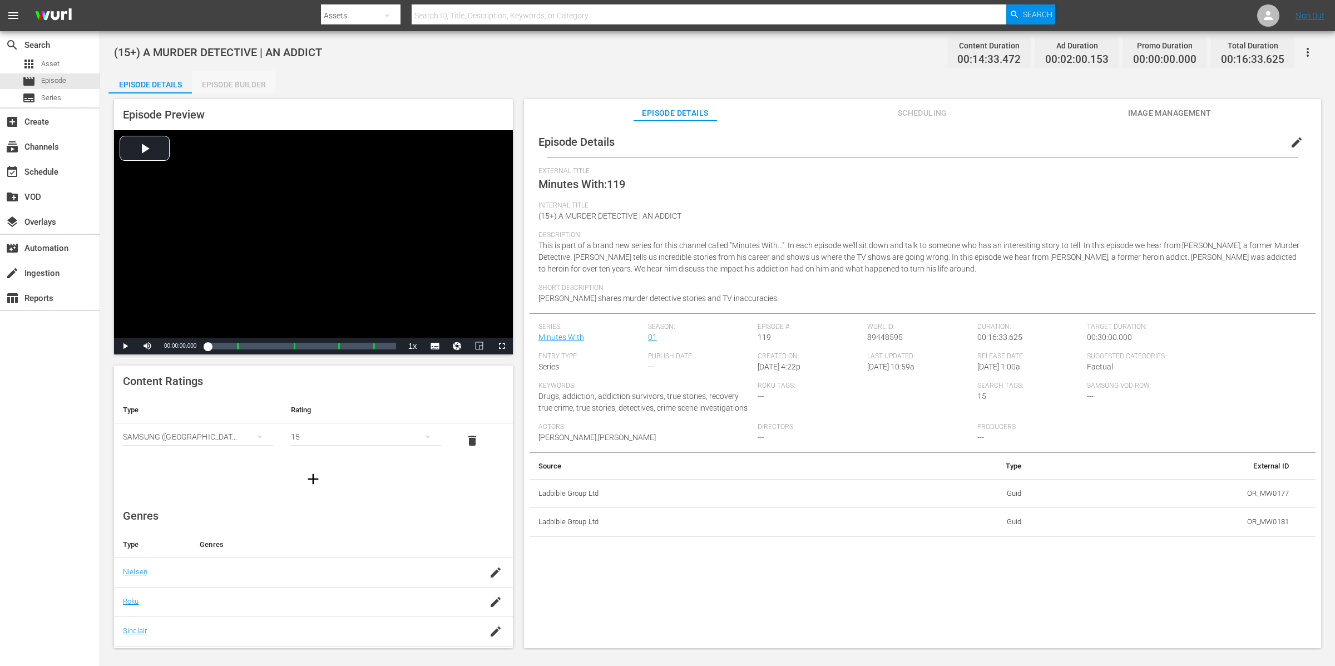
click at [251, 88] on div "Episode Builder" at bounding box center [233, 84] width 83 height 27
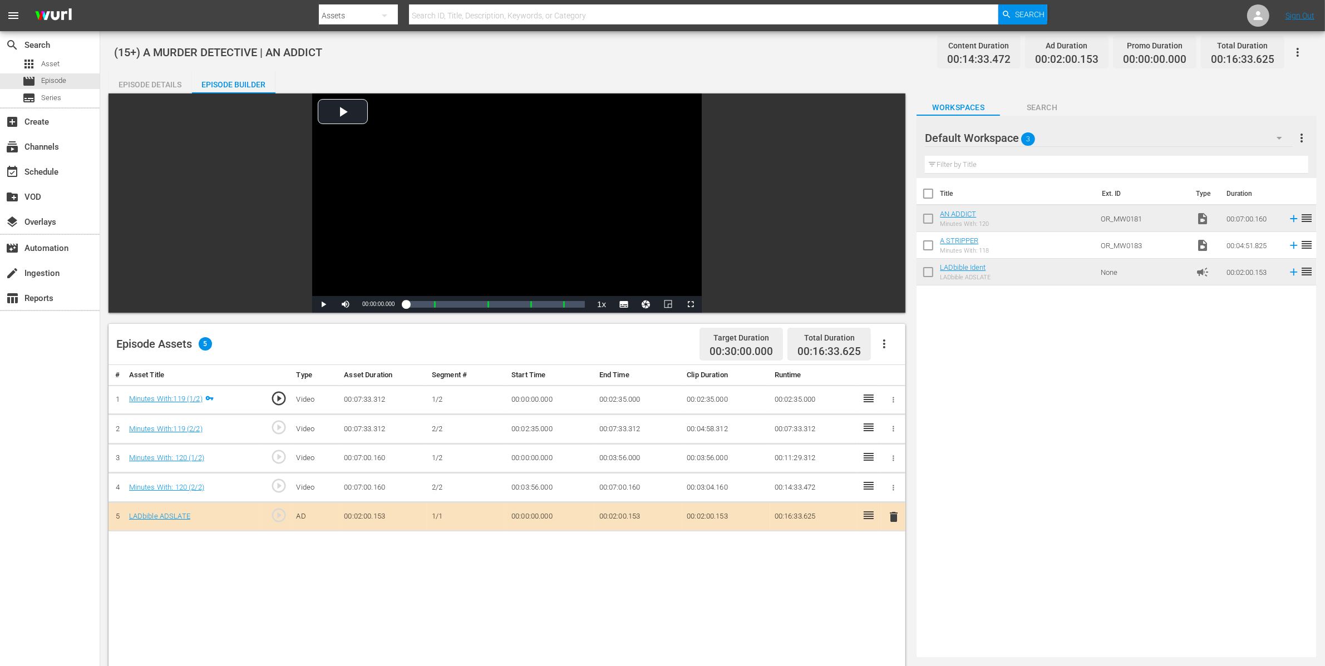
click at [136, 73] on div "Episode Details" at bounding box center [149, 84] width 83 height 27
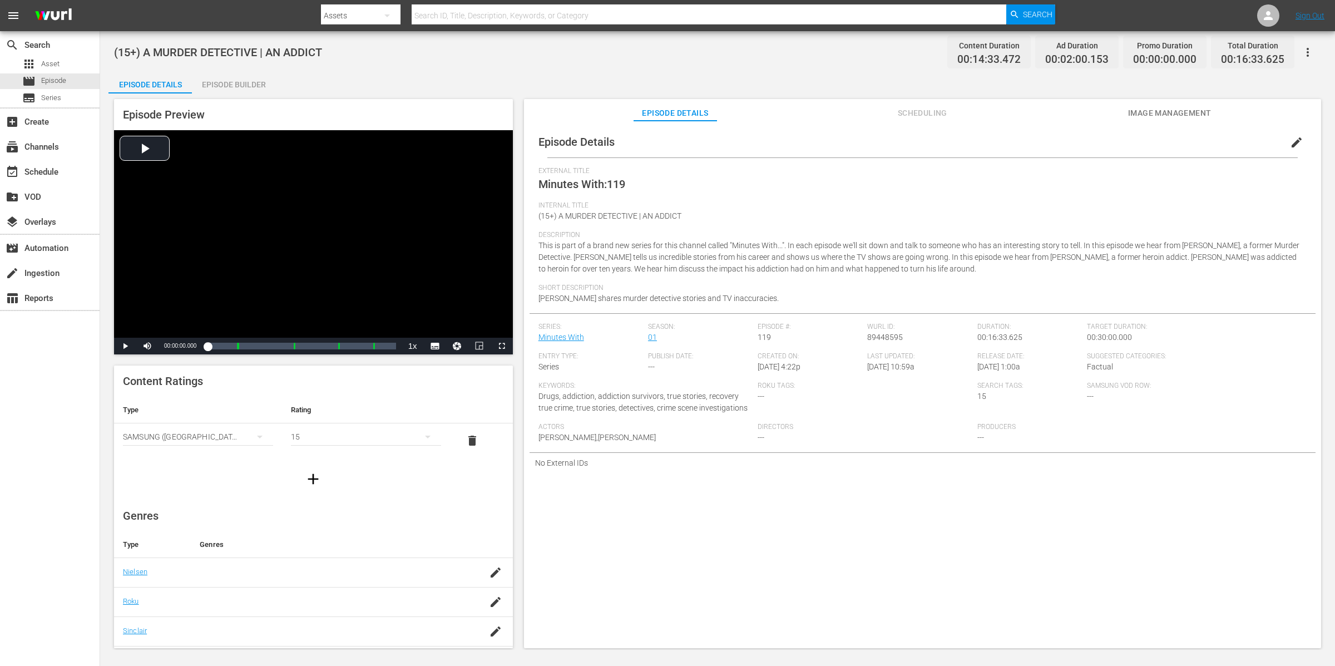
click at [1308, 50] on icon "button" at bounding box center [1307, 52] width 13 height 13
click at [1309, 51] on div "Add Episode to Workspace" at bounding box center [1228, 56] width 170 height 27
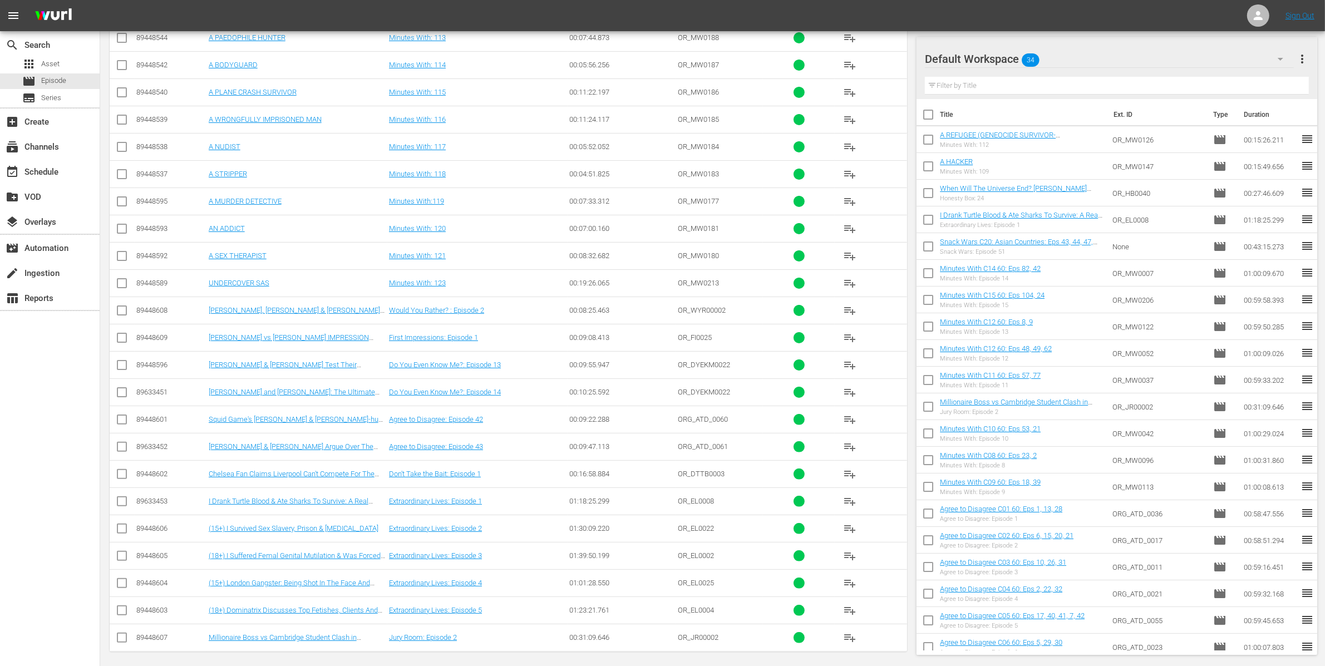
scroll to position [295, 0]
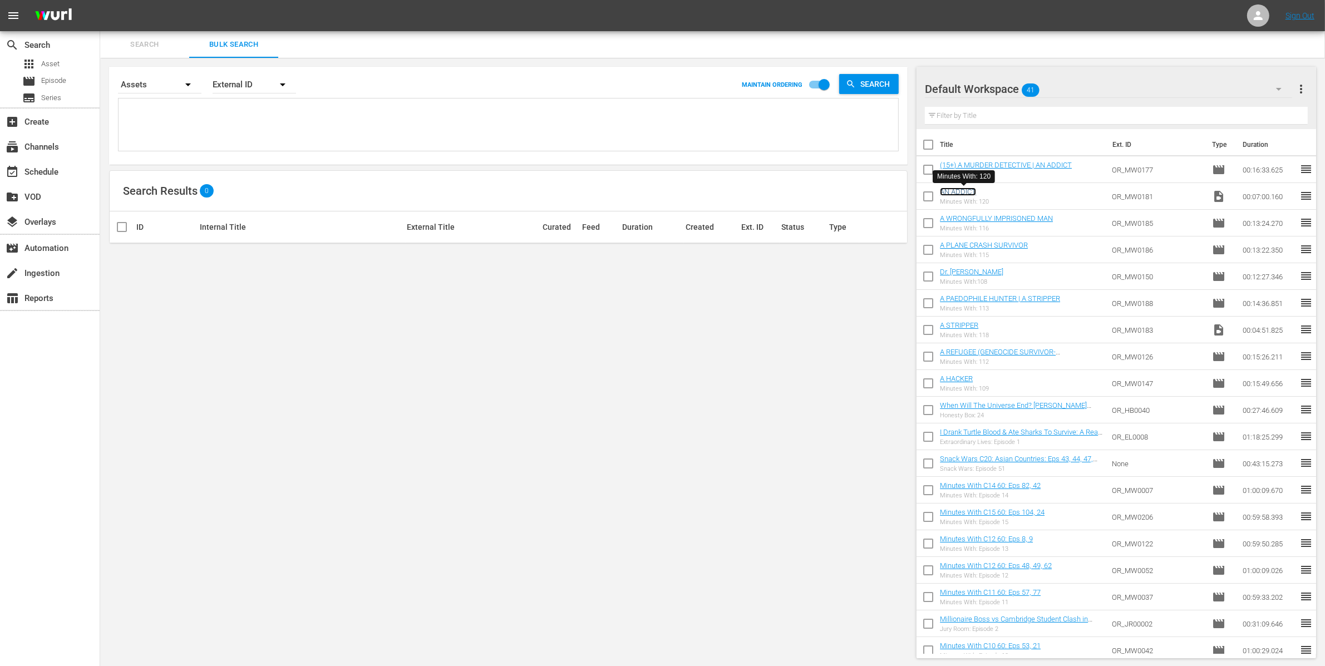
click at [964, 189] on link "AN ADDICT" at bounding box center [958, 191] width 36 height 8
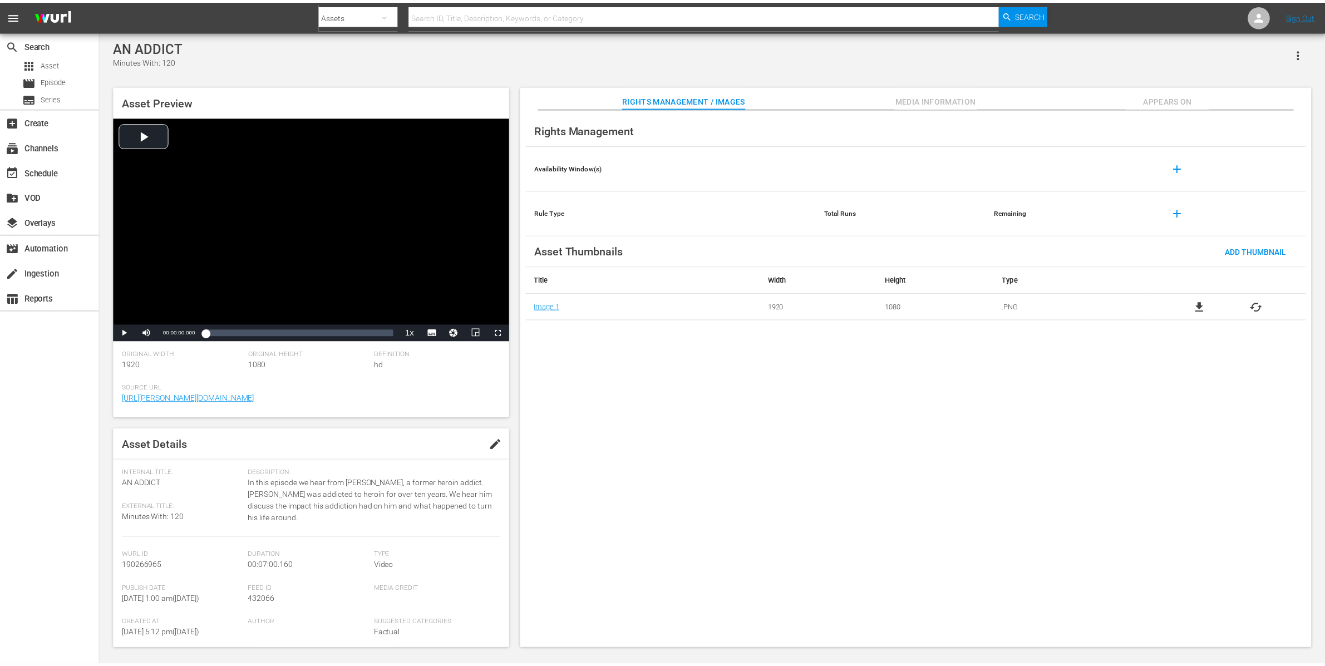
scroll to position [1, 0]
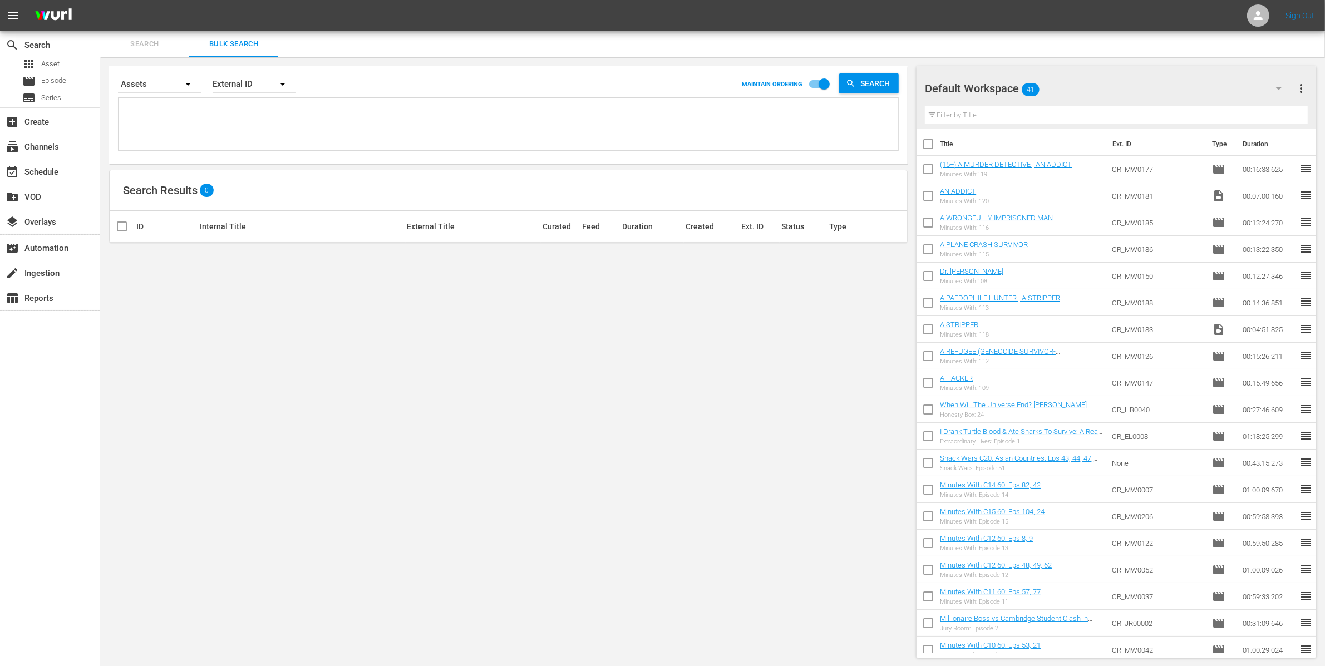
click at [928, 195] on input "checkbox" at bounding box center [927, 197] width 23 height 23
checkbox input "true"
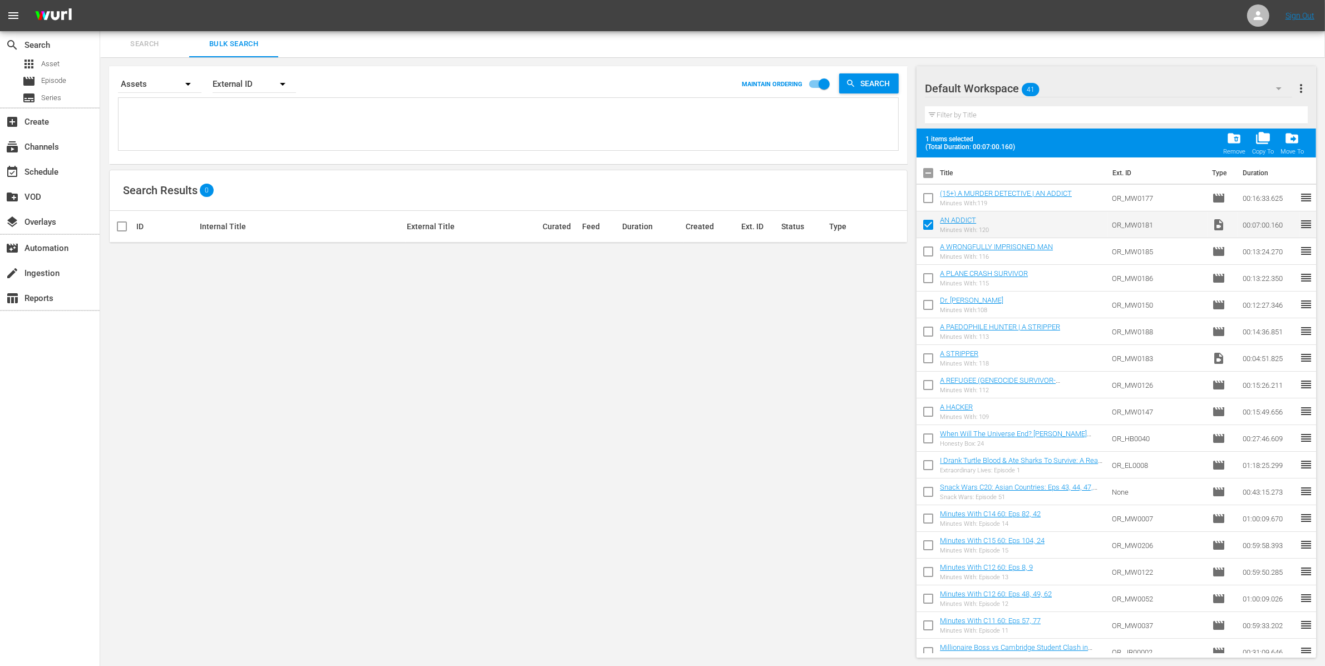
click at [929, 352] on input "checkbox" at bounding box center [927, 360] width 23 height 23
checkbox input "true"
click at [1236, 136] on span "folder_delete" at bounding box center [1233, 138] width 15 height 15
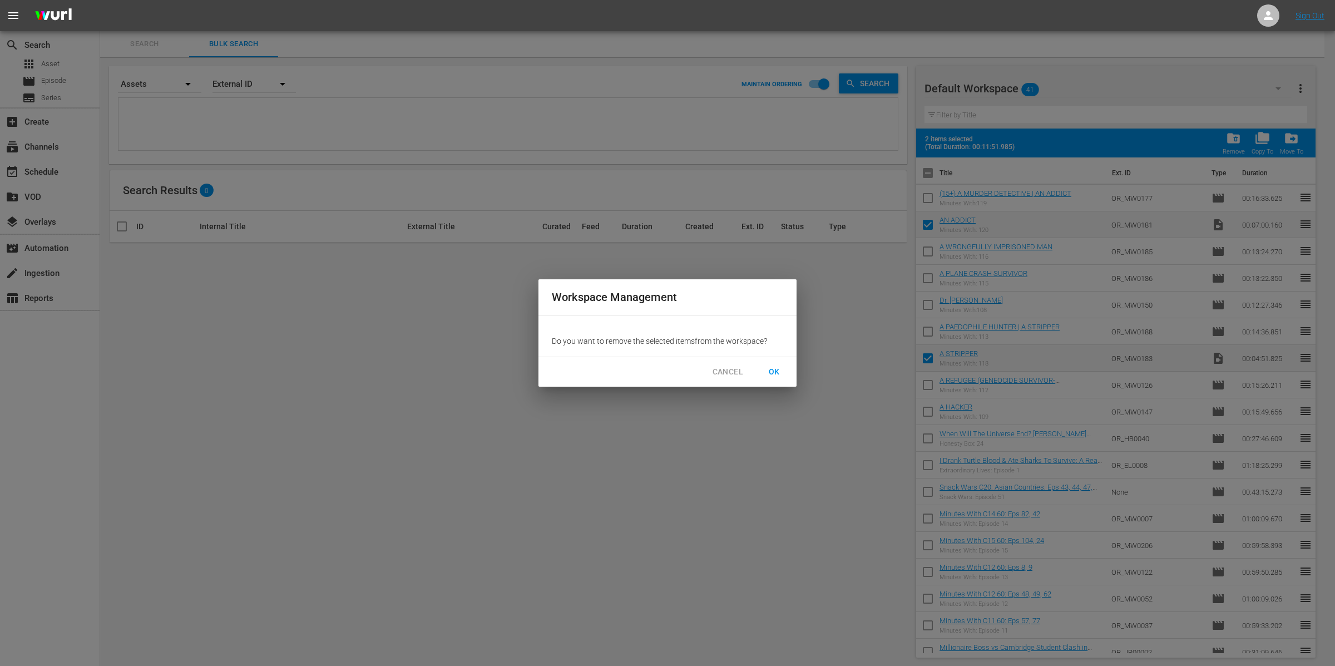
click at [771, 372] on span "OK" at bounding box center [775, 372] width 18 height 14
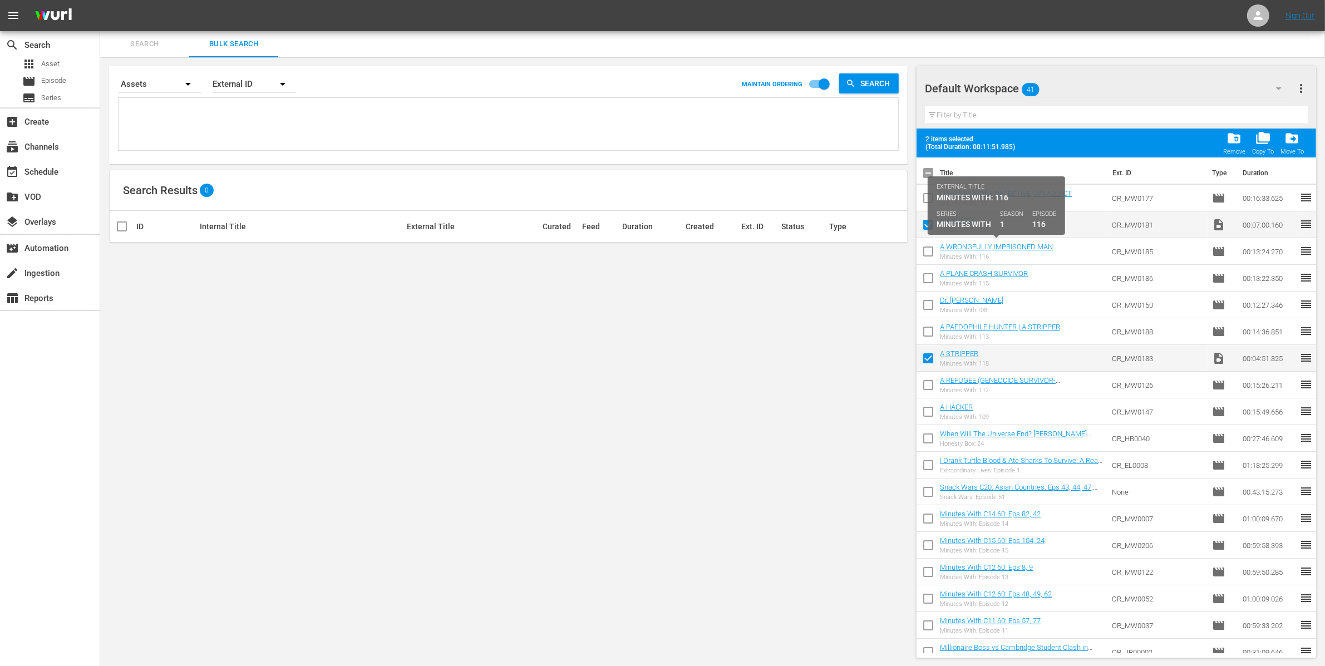
checkbox input "false"
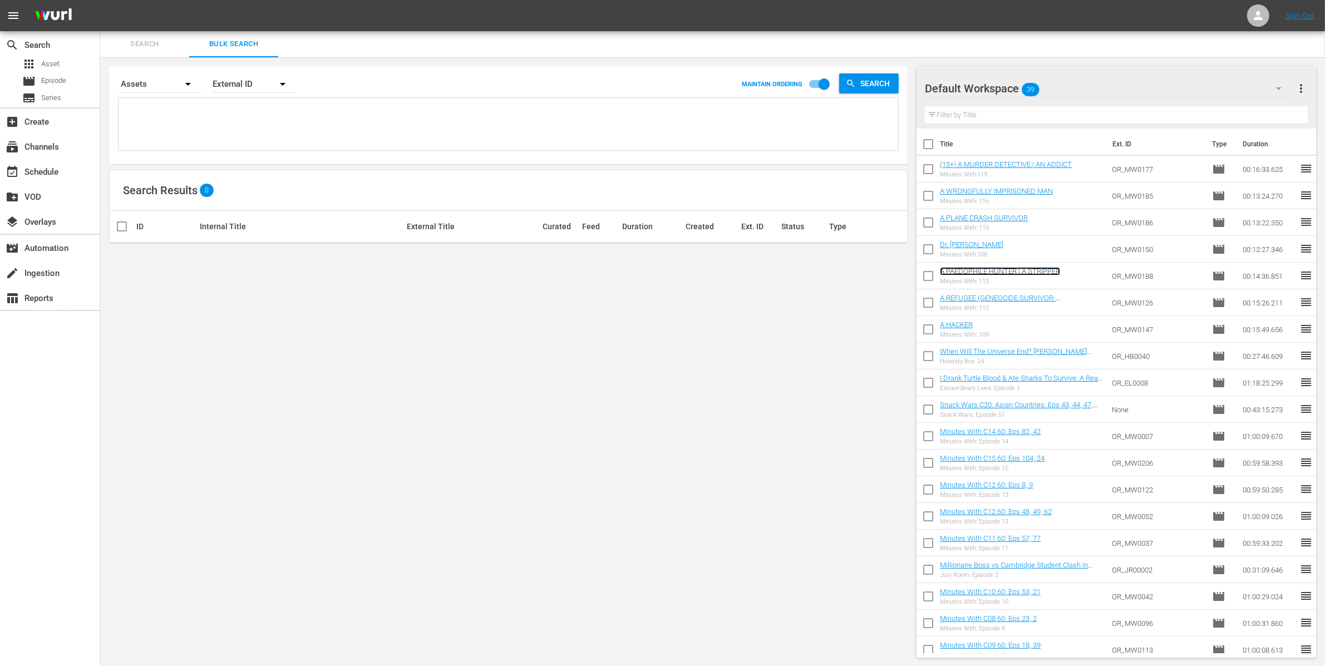
click at [1045, 269] on link "A PAEDOPHILE HUNTER | A STRIPPER" at bounding box center [1000, 271] width 120 height 8
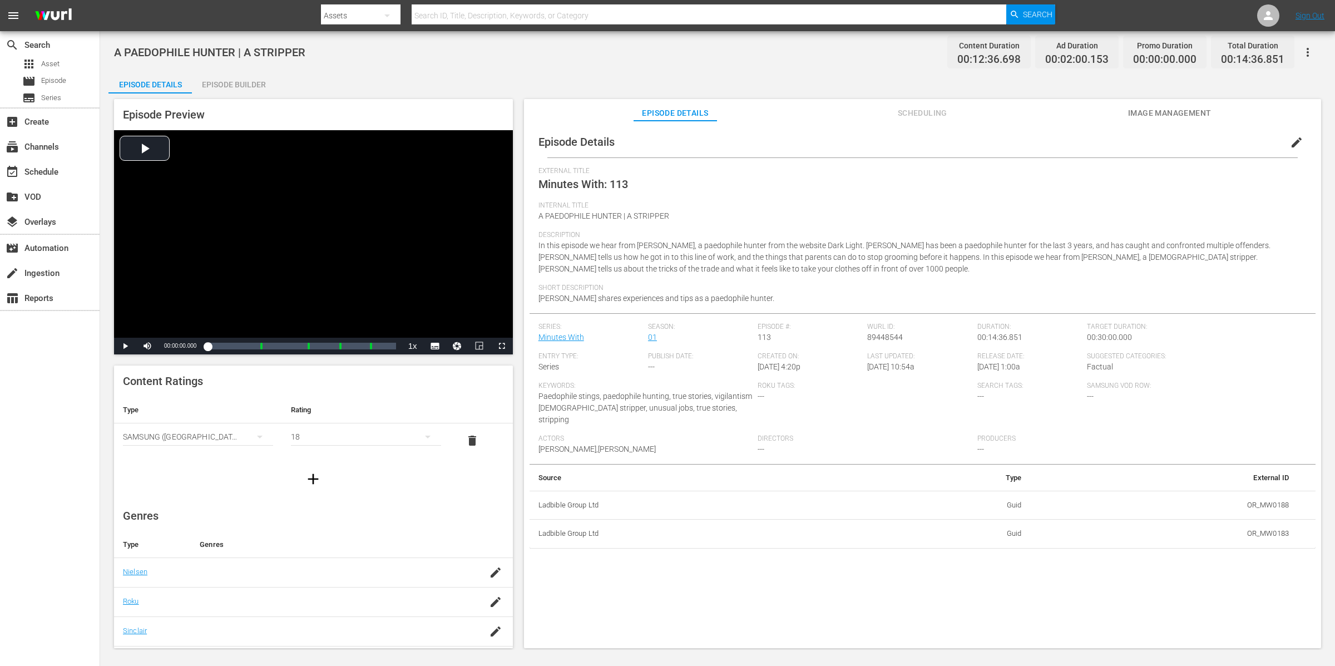
click at [1290, 142] on span "edit" at bounding box center [1296, 142] width 13 height 13
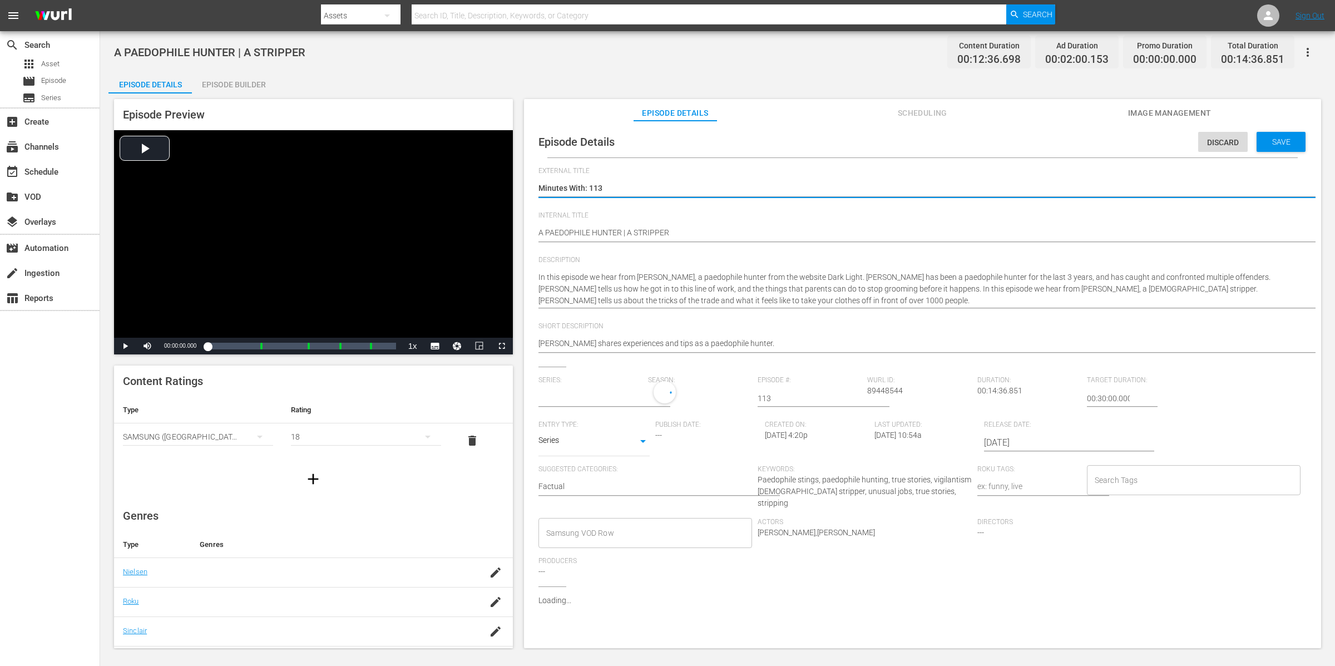
type input "Minutes With"
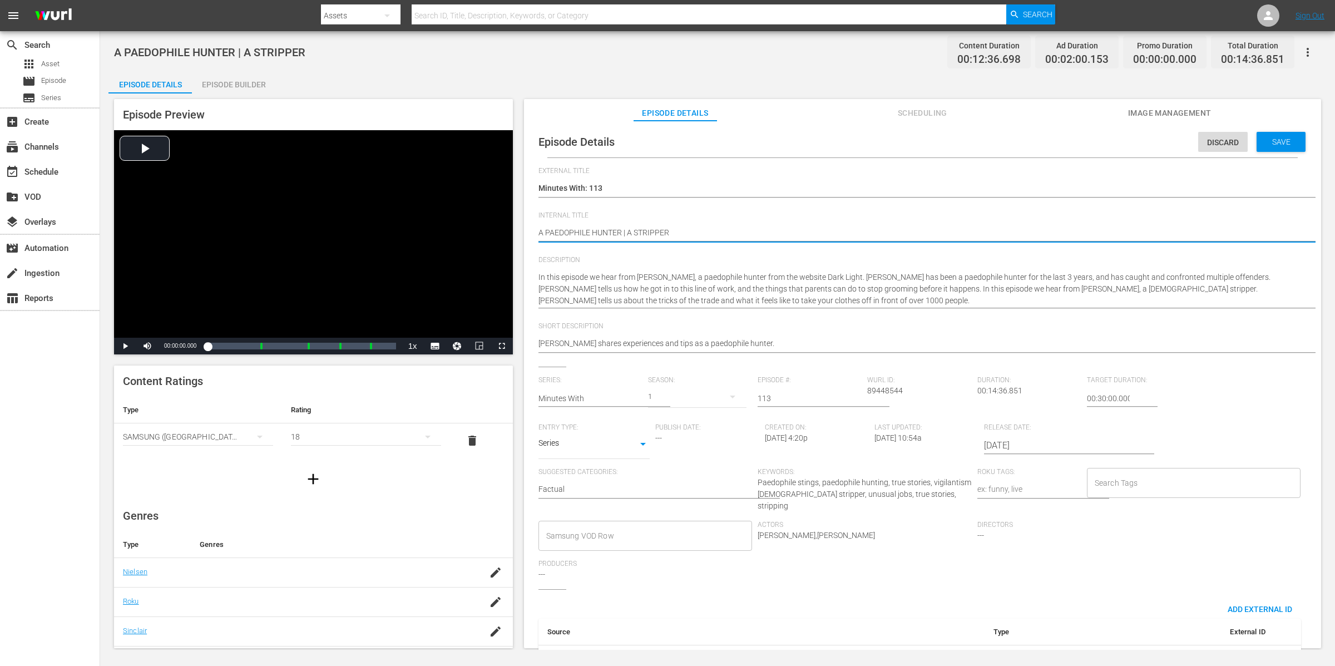
type textarea "(A PAEDOPHILE HUNTER | A STRIPPER"
type textarea "(1A PAEDOPHILE HUNTER | A STRIPPER"
type textarea "(18A PAEDOPHILE HUNTER | A STRIPPER"
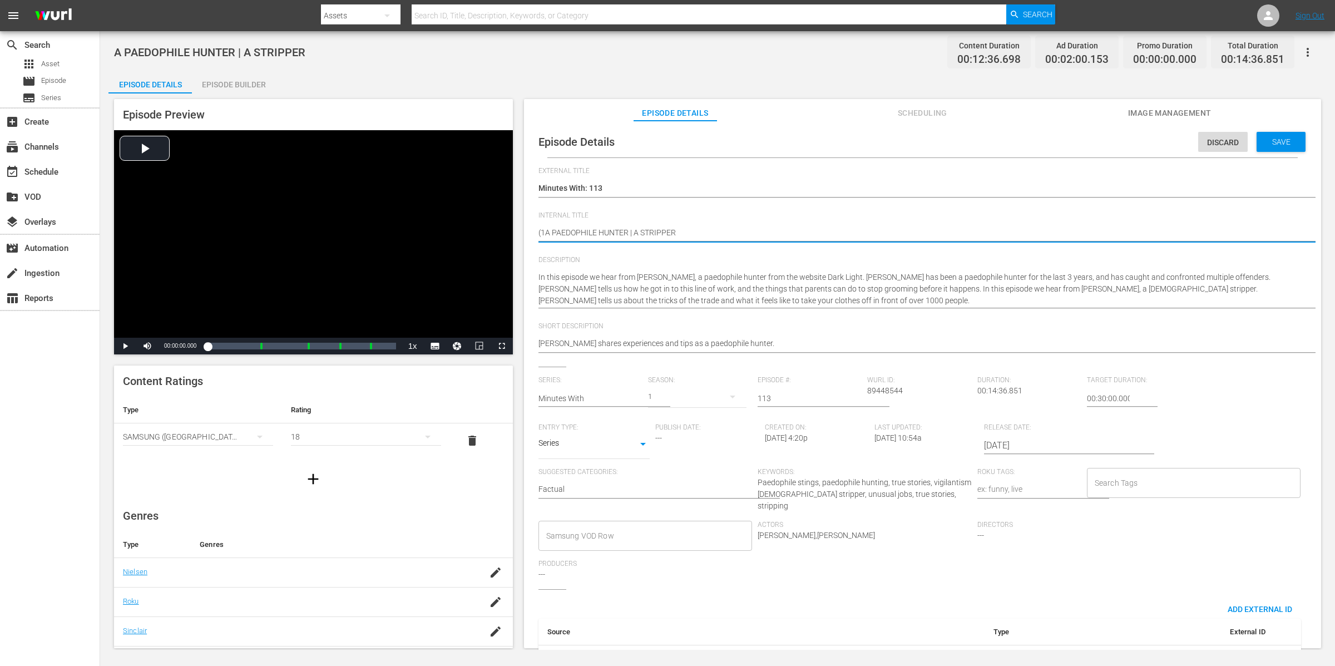
type textarea "(18A PAEDOPHILE HUNTER | A STRIPPER"
type textarea "(18+A PAEDOPHILE HUNTER | A STRIPPER"
type textarea "(18+)A PAEDOPHILE HUNTER | A STRIPPER"
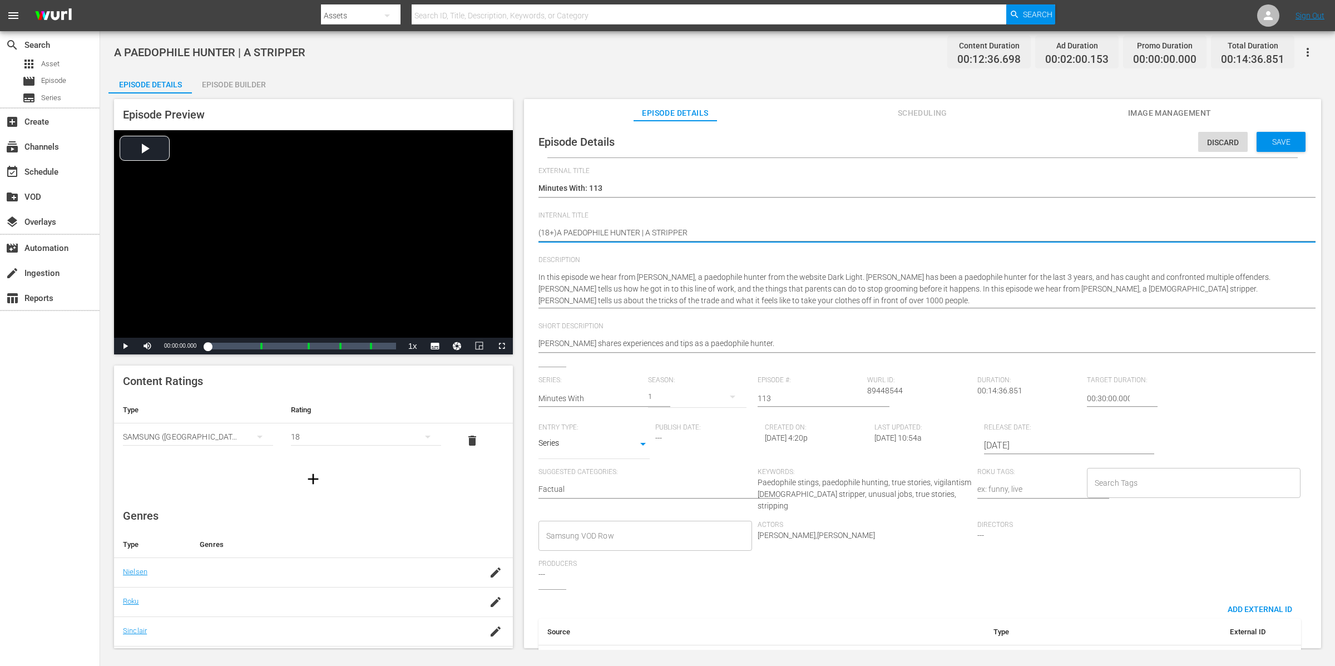
type textarea "(18+) A PAEDOPHILE HUNTER | A STRIPPER"
click at [1136, 484] on input "Search Tags" at bounding box center [1185, 483] width 187 height 20
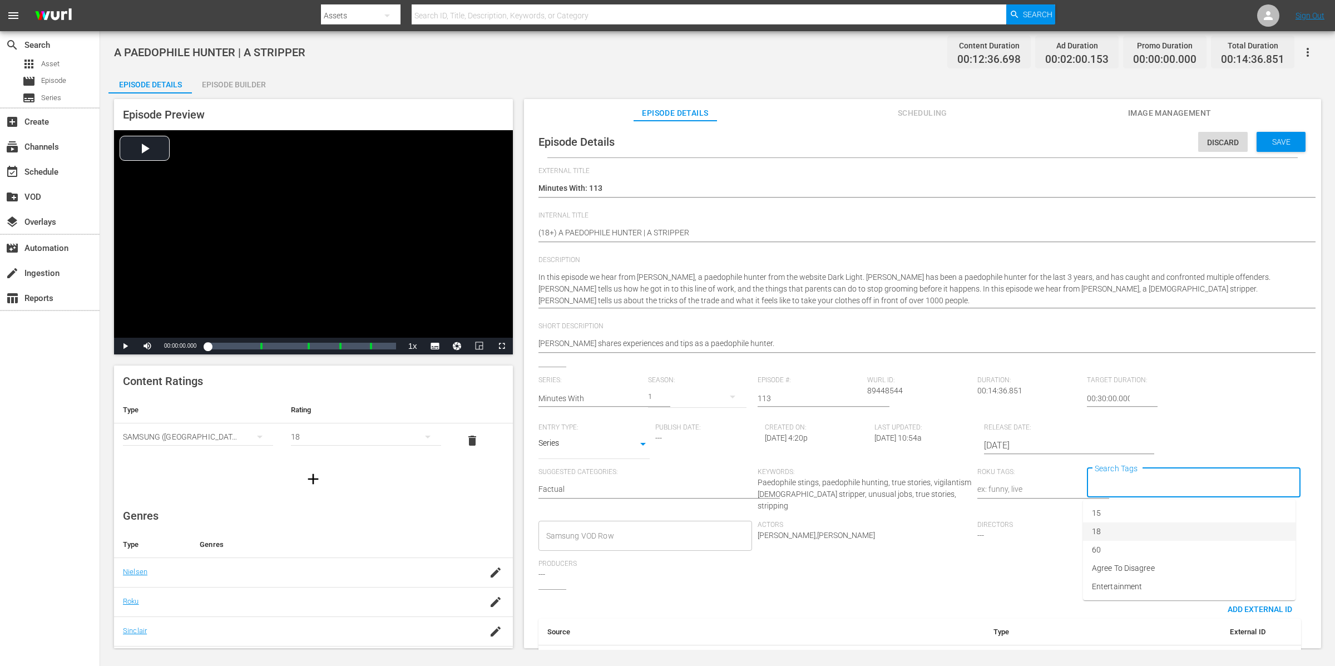
click at [1135, 534] on li "18" at bounding box center [1189, 531] width 213 height 18
click at [1282, 137] on span "Save" at bounding box center [1282, 141] width 36 height 9
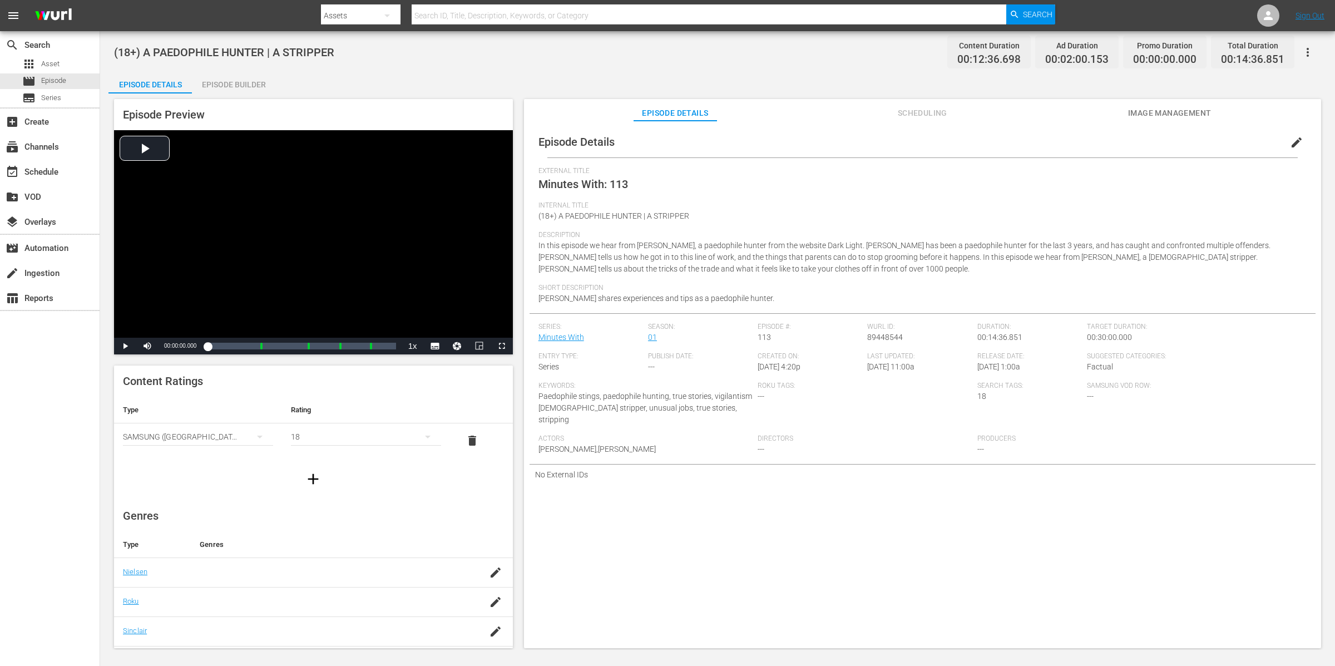
click at [250, 96] on div "Episode Preview Video Player is loading. Play Video Play Mute Current Time 00:0…" at bounding box center [717, 375] width 1218 height 564
drag, startPoint x: 262, startPoint y: 80, endPoint x: 269, endPoint y: 81, distance: 6.8
click at [262, 80] on div "Episode Builder" at bounding box center [233, 84] width 83 height 27
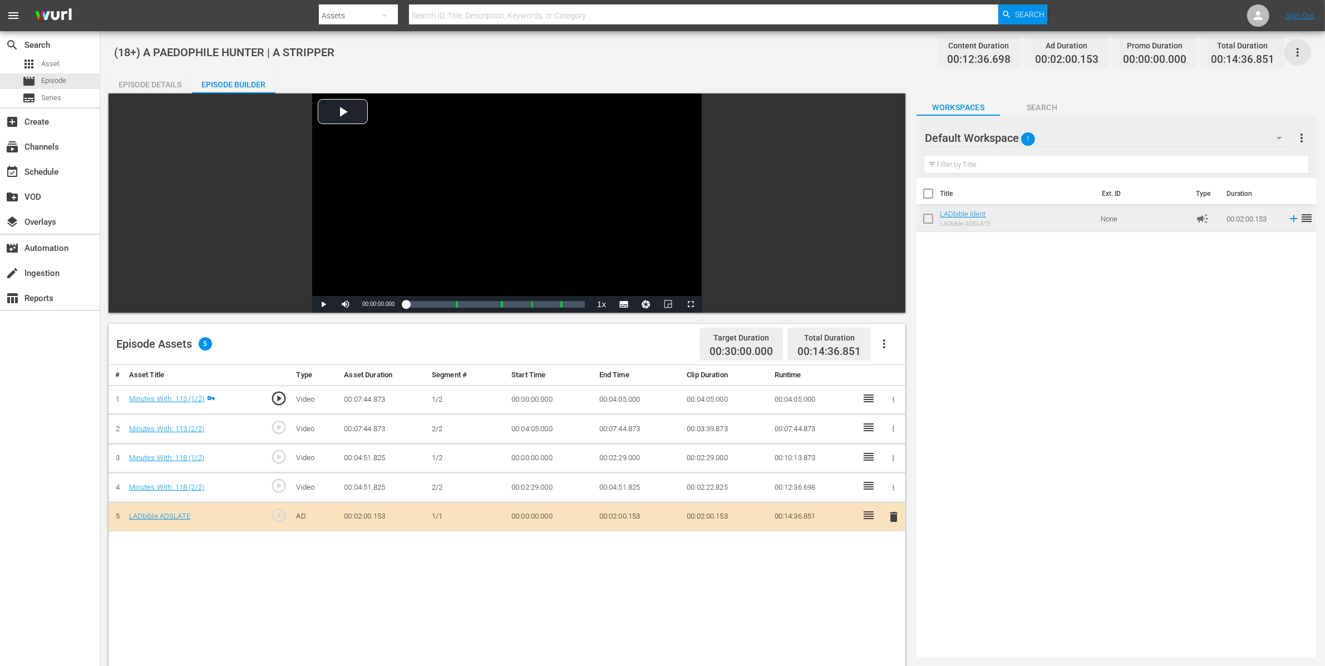
click at [1299, 48] on icon "button" at bounding box center [1297, 52] width 13 height 13
click at [1283, 50] on div "Add Episode to Workspace" at bounding box center [1218, 56] width 170 height 27
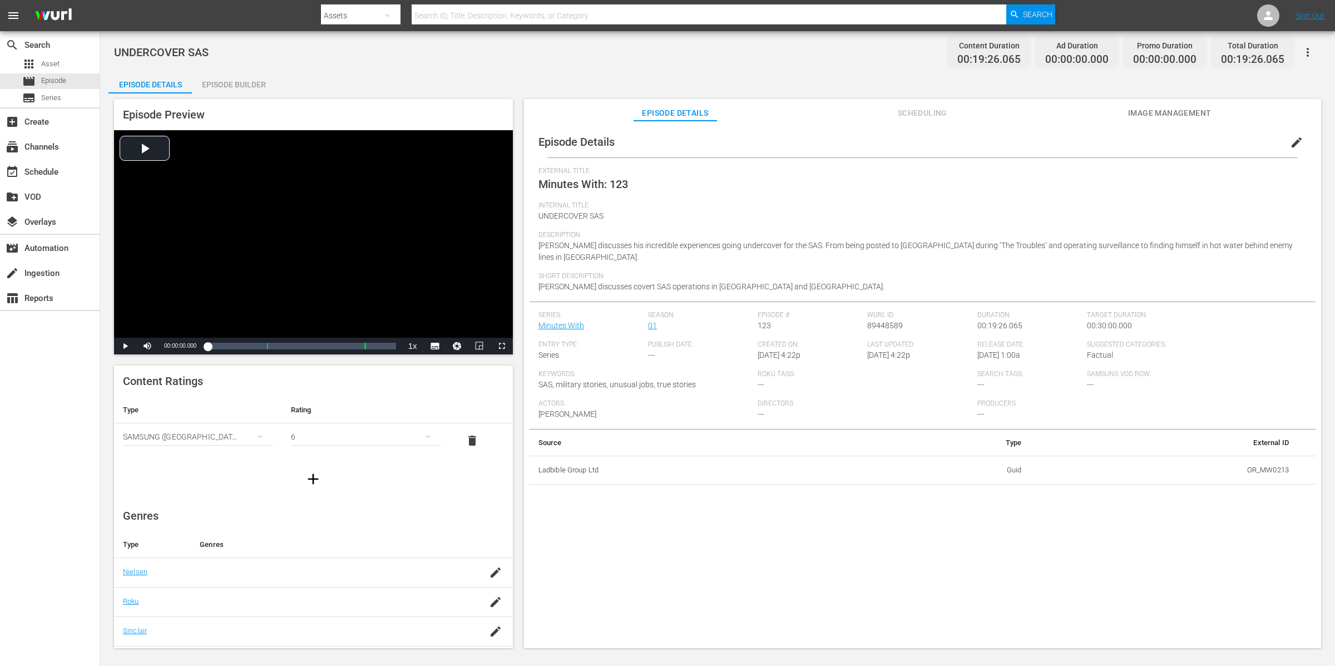
click at [238, 77] on div "Episode Builder" at bounding box center [233, 84] width 83 height 27
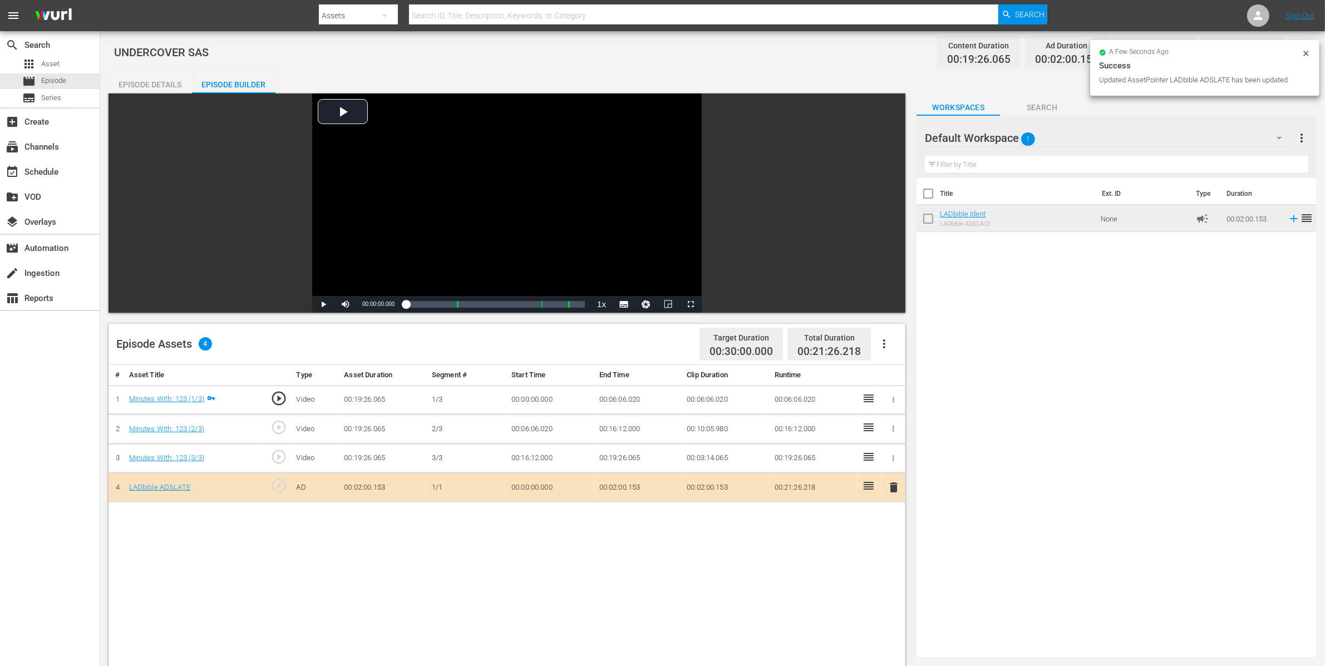
click at [1308, 52] on icon at bounding box center [1305, 53] width 9 height 9
click at [1304, 50] on button "button" at bounding box center [1297, 52] width 27 height 27
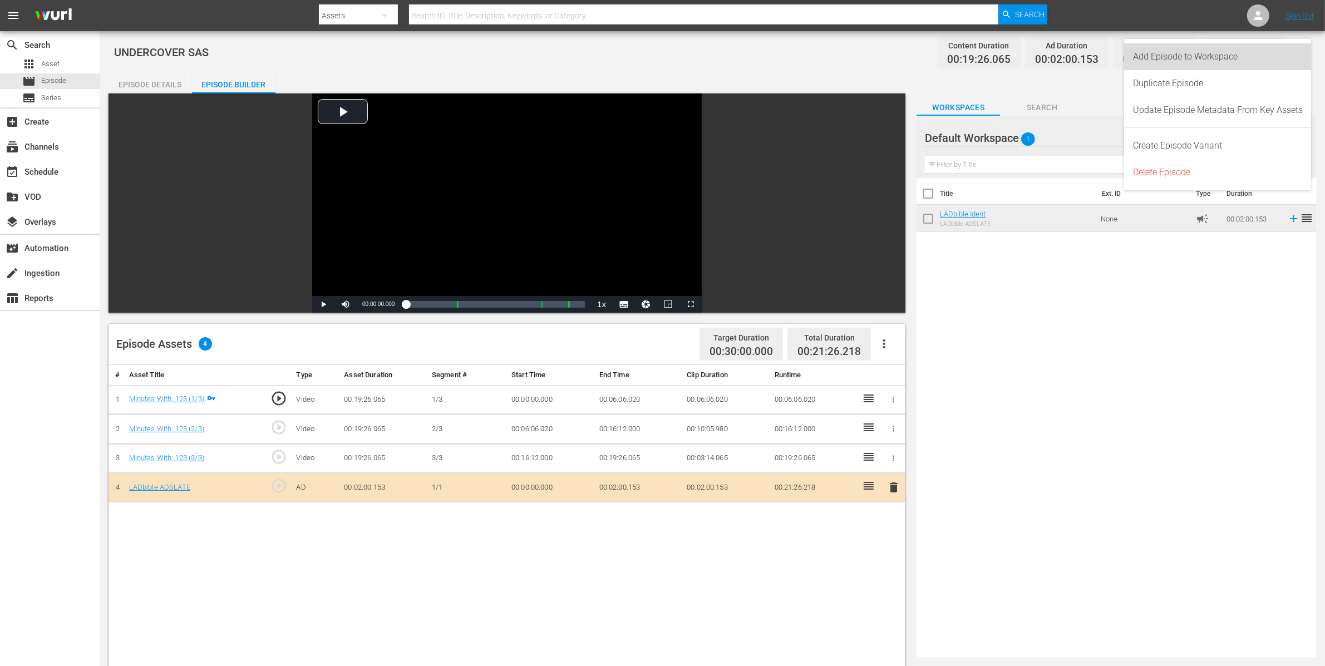
click at [1304, 50] on div "Add Episode to Workspace" at bounding box center [1217, 56] width 187 height 27
click at [1305, 52] on button "button" at bounding box center [1297, 52] width 27 height 27
click at [1301, 52] on div "Add Episode to Workspace" at bounding box center [1218, 56] width 170 height 27
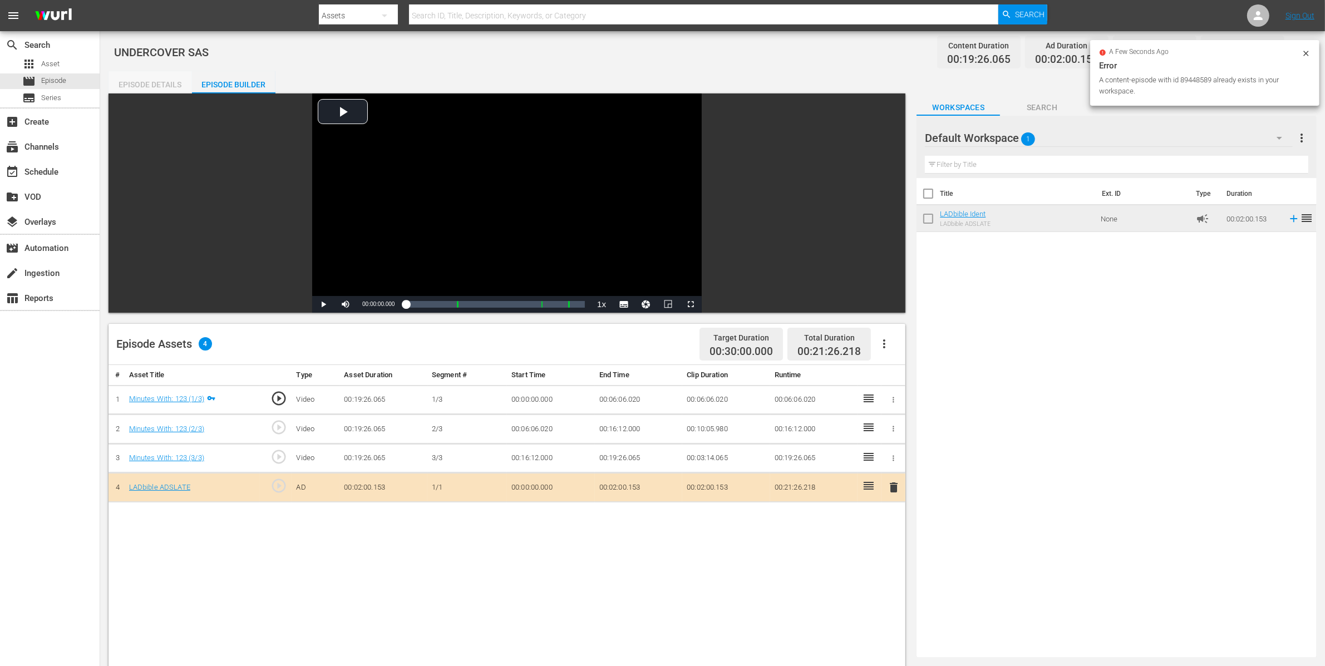
click at [161, 78] on div "Episode Details" at bounding box center [149, 84] width 83 height 27
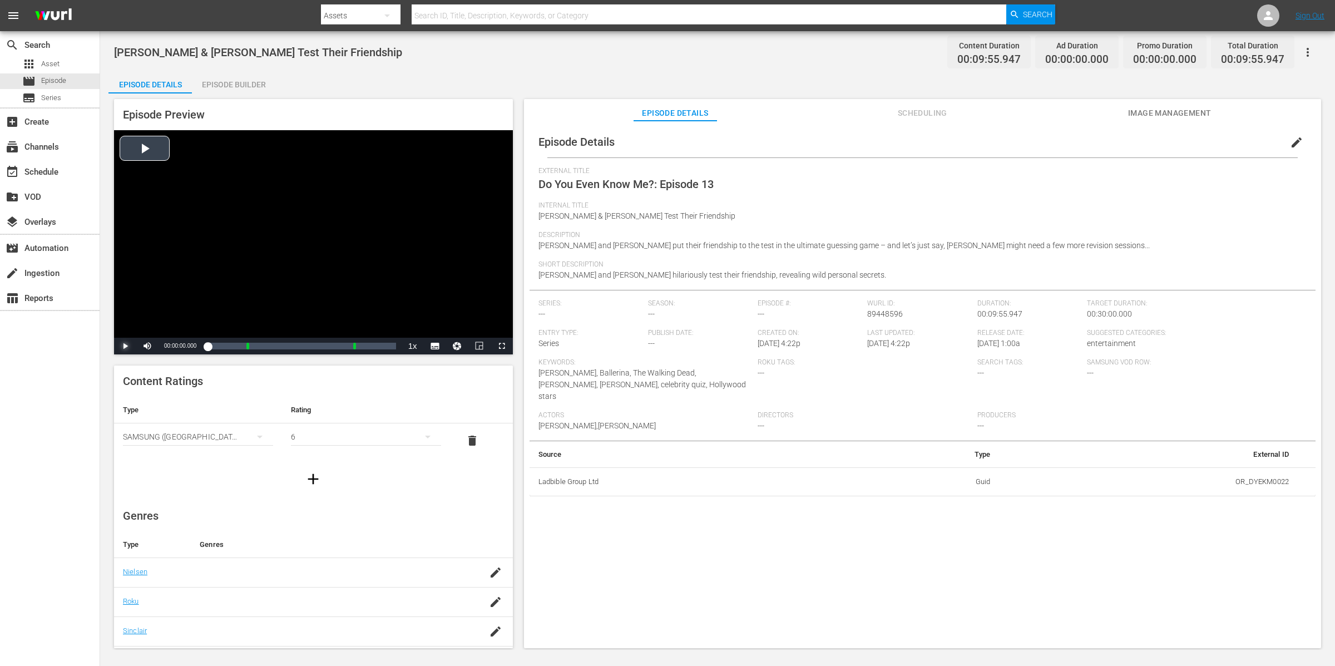
click at [125, 346] on span "Video Player" at bounding box center [125, 346] width 0 height 0
click at [479, 119] on div "Episode Preview Video Player is loading. Play Video Pause Mute Current Time 00:…" at bounding box center [313, 226] width 399 height 255
click at [125, 346] on span "Video Player" at bounding box center [125, 346] width 0 height 0
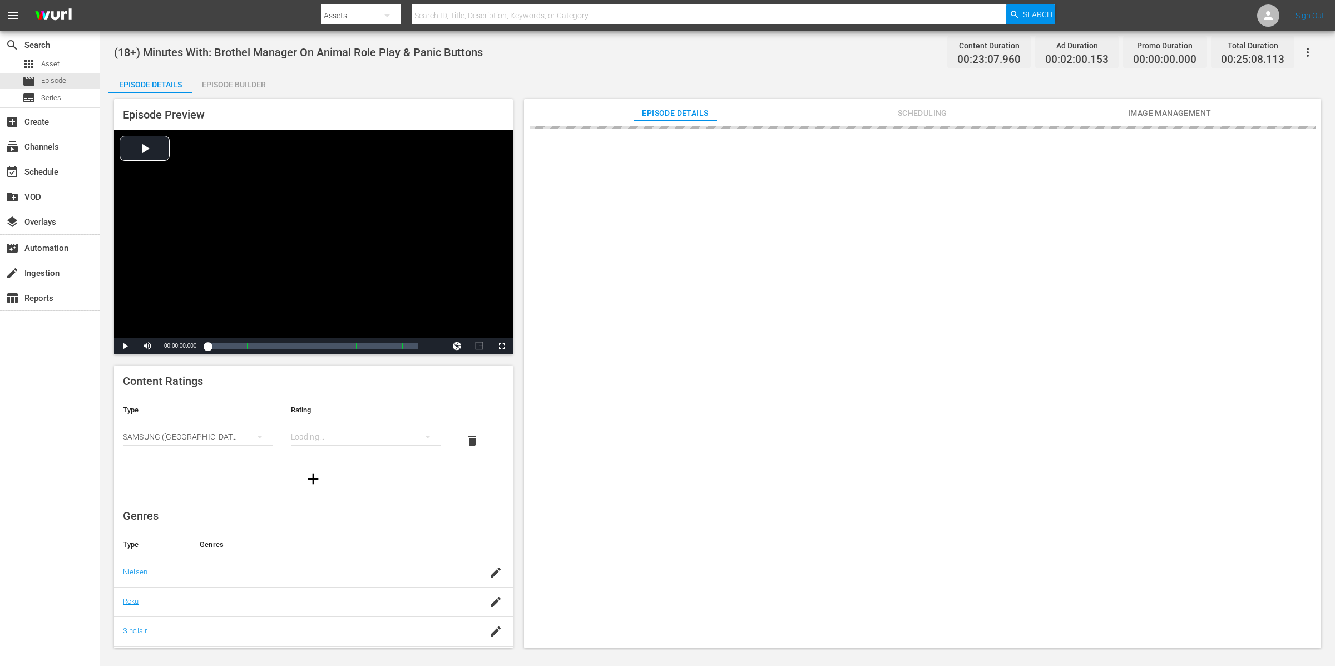
click at [261, 80] on div "Episode Builder" at bounding box center [233, 84] width 83 height 27
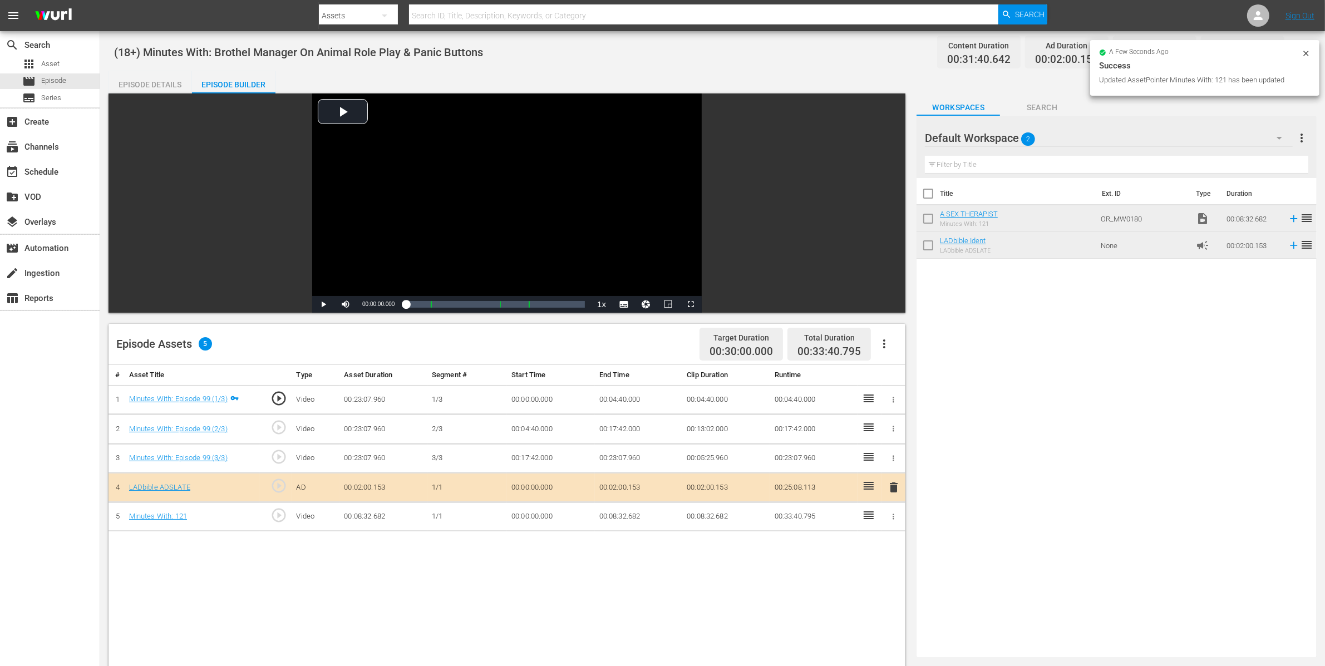
click at [894, 520] on icon "button" at bounding box center [893, 516] width 8 height 8
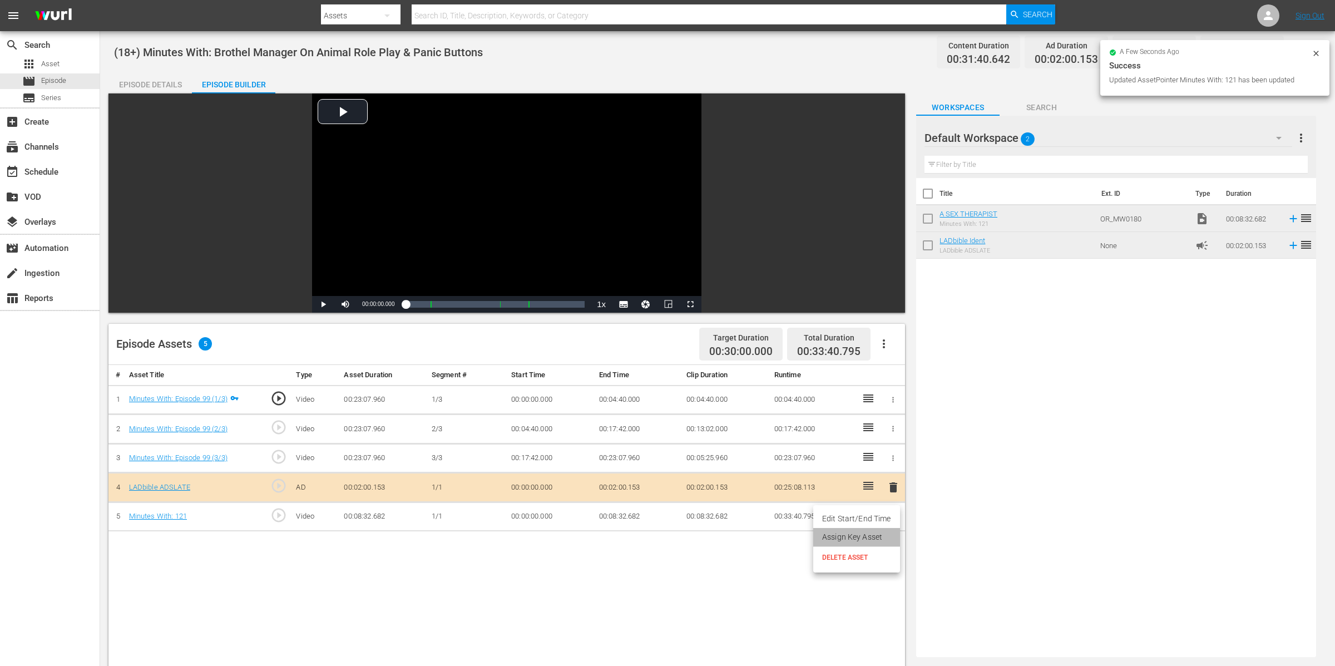
click at [862, 532] on li "Assign Key Asset" at bounding box center [856, 537] width 87 height 18
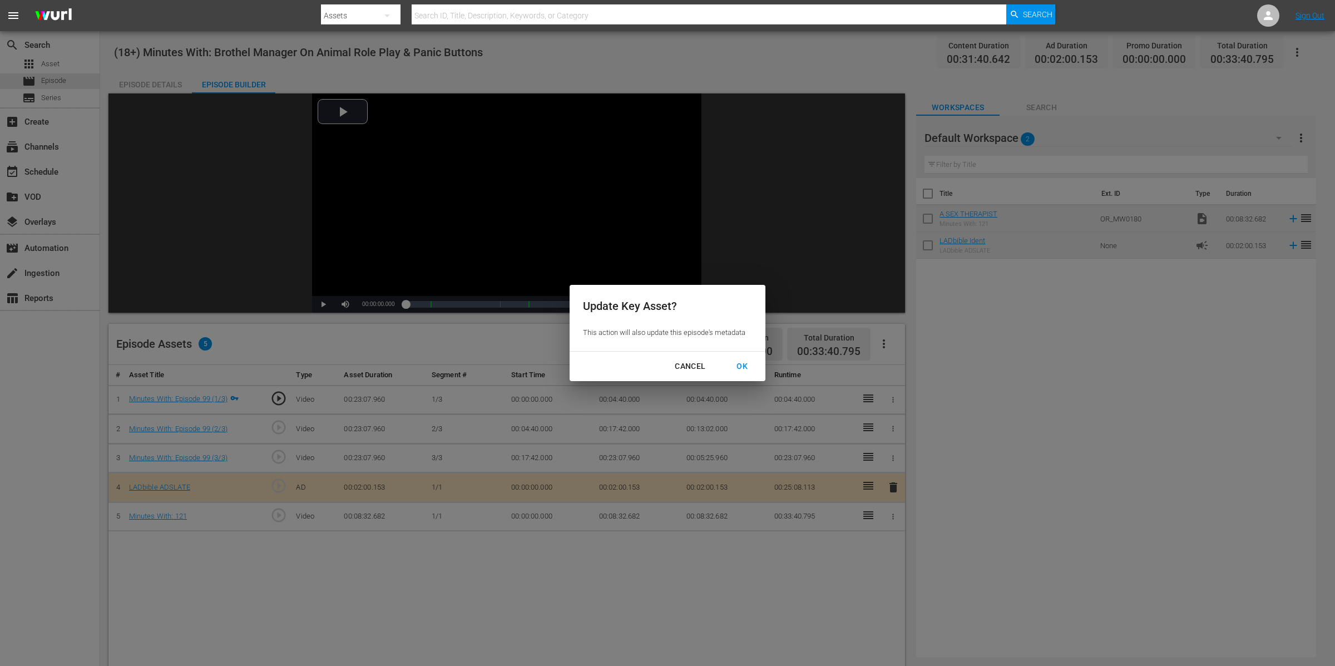
click at [743, 356] on button "OK" at bounding box center [742, 366] width 38 height 21
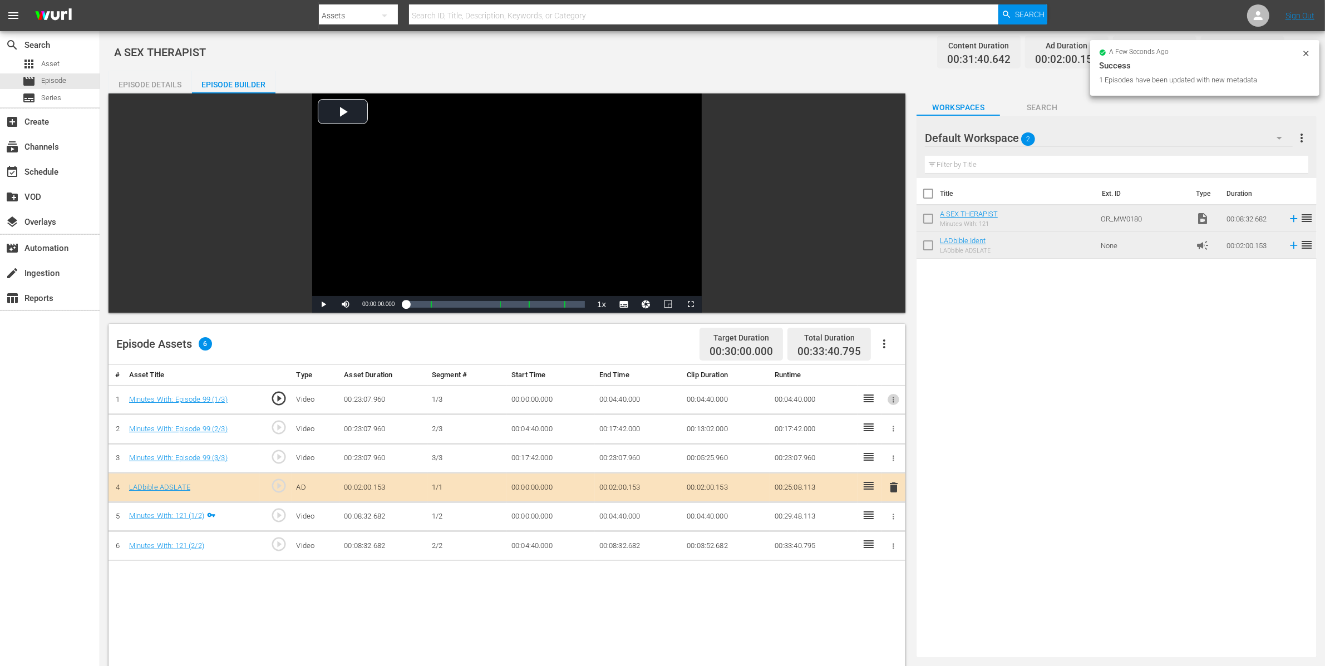
click at [899, 400] on button "button" at bounding box center [893, 400] width 12 height 12
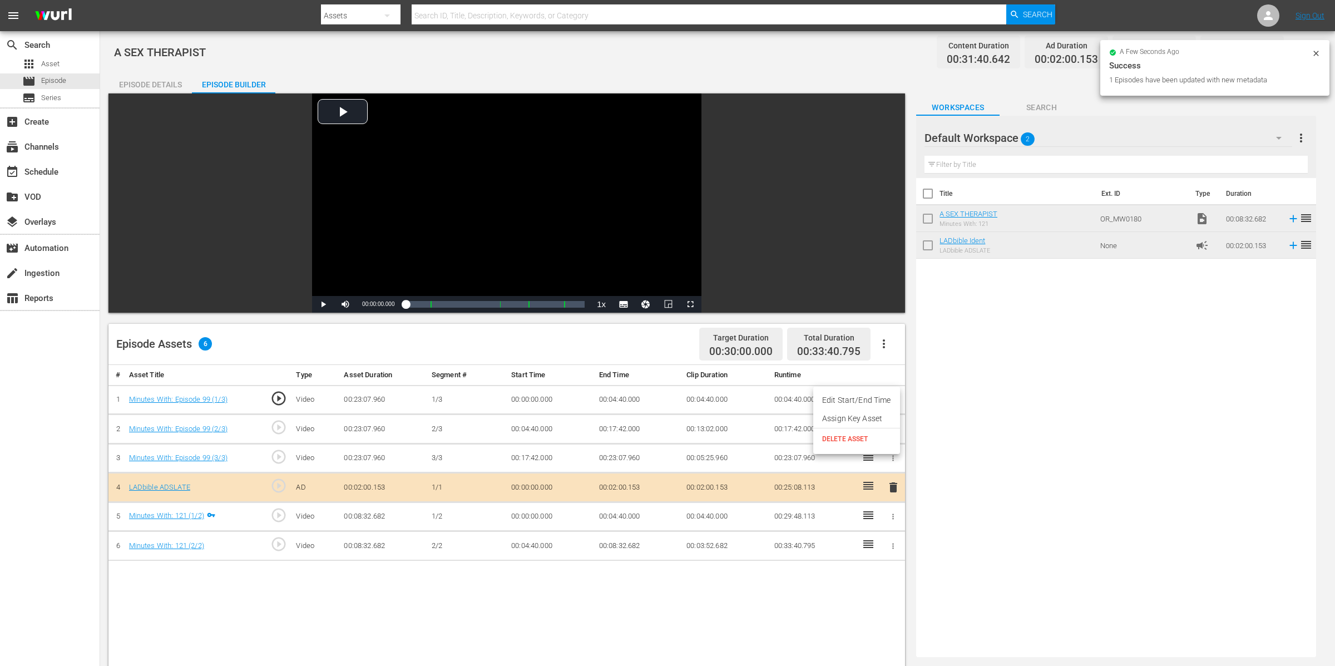
click at [876, 419] on li "Assign Key Asset" at bounding box center [856, 418] width 87 height 18
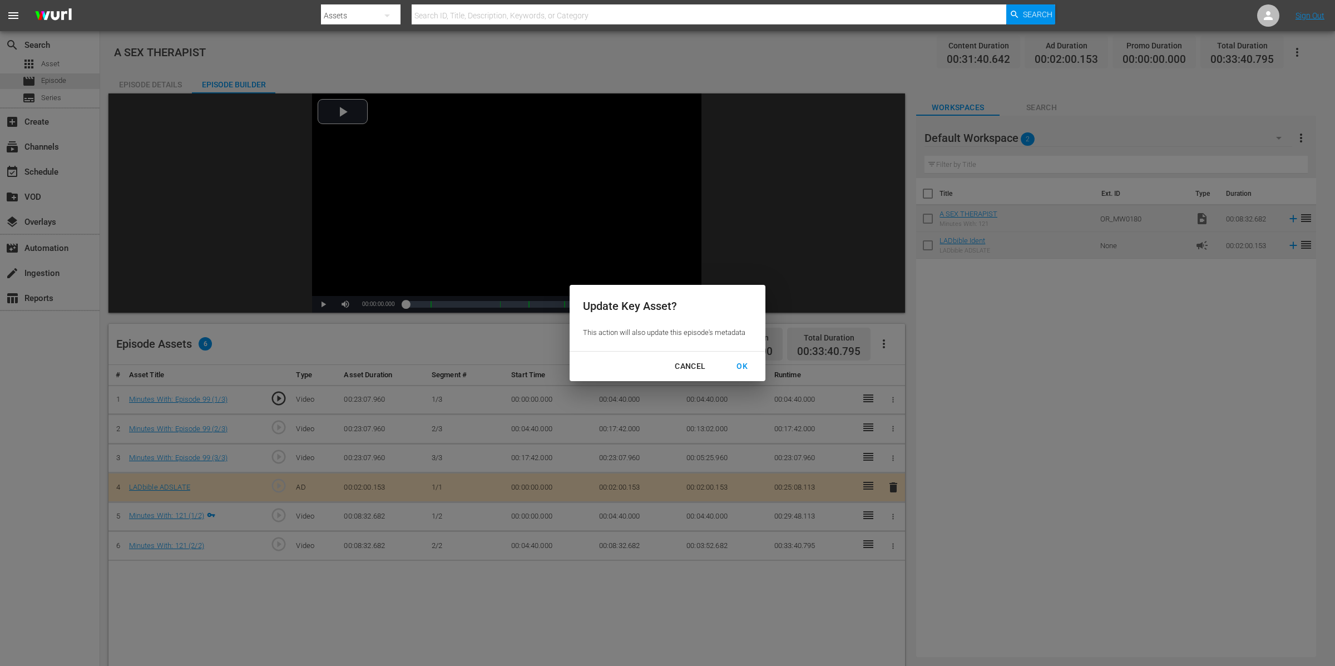
click at [741, 364] on div "OK" at bounding box center [742, 366] width 29 height 14
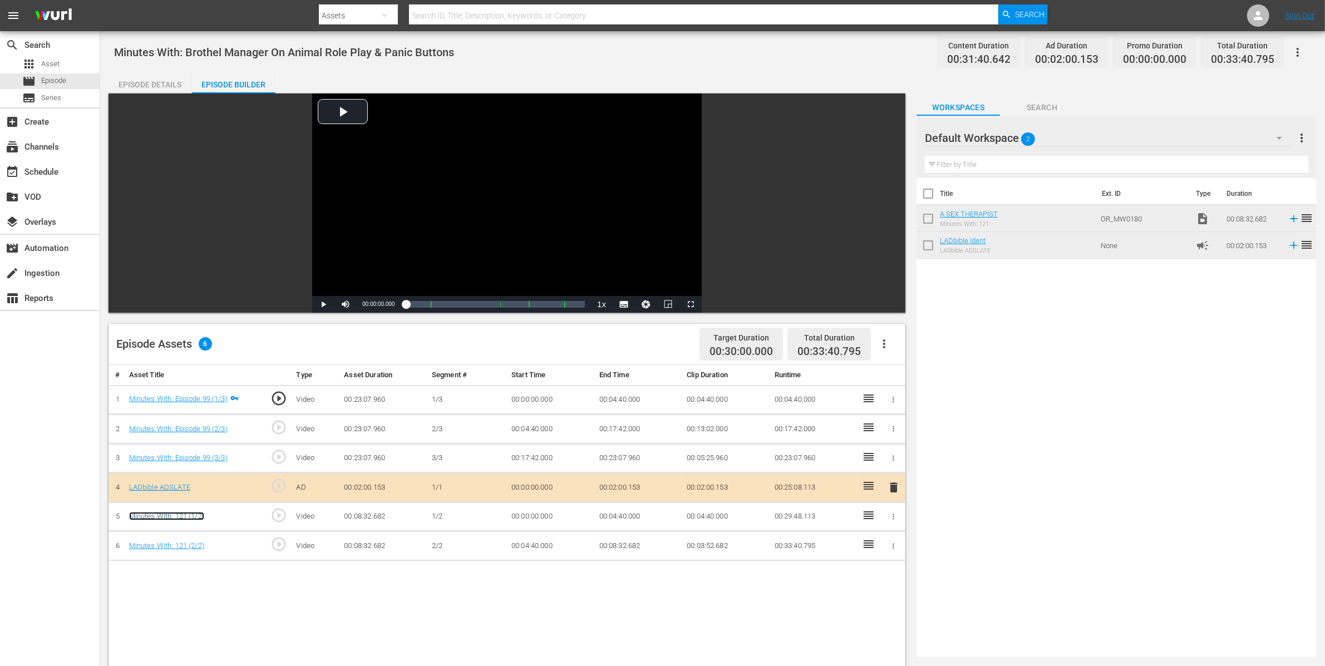
click at [201, 517] on link "Minutes With: 121 (1/2)" at bounding box center [166, 516] width 75 height 8
drag, startPoint x: 120, startPoint y: 73, endPoint x: 126, endPoint y: 78, distance: 8.0
click at [120, 73] on div "Episode Details" at bounding box center [149, 84] width 83 height 27
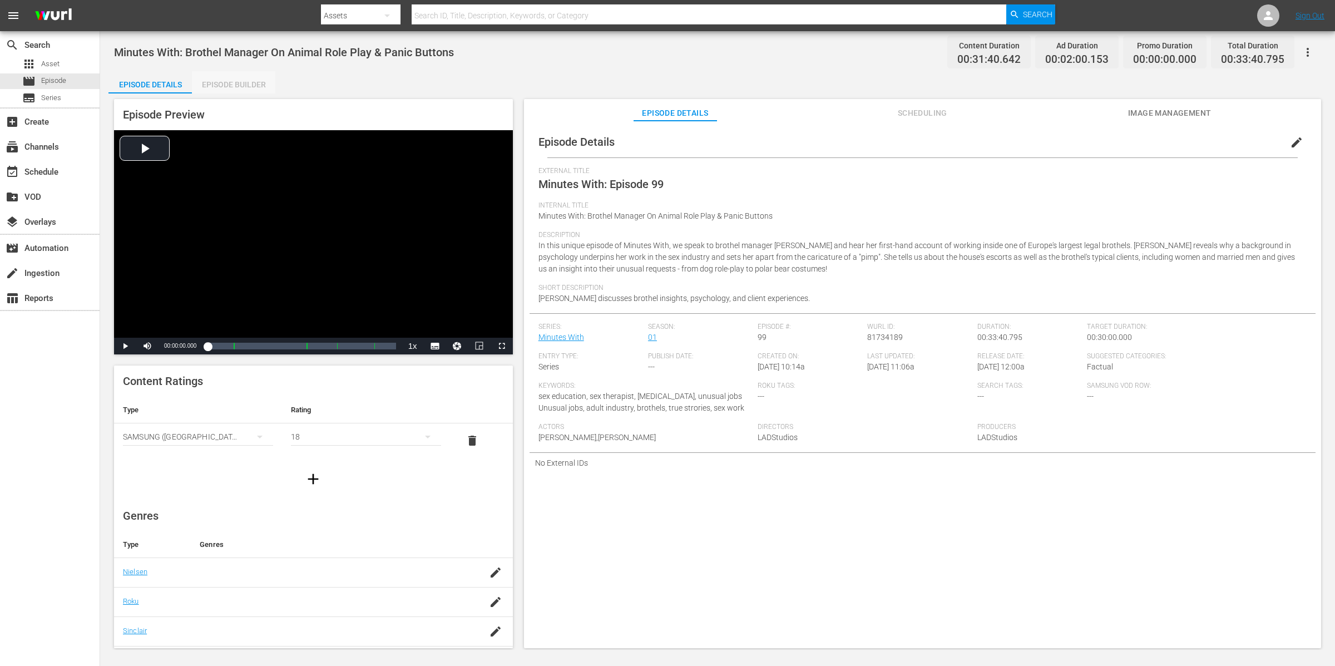
click at [236, 91] on div "Episode Builder" at bounding box center [233, 84] width 83 height 27
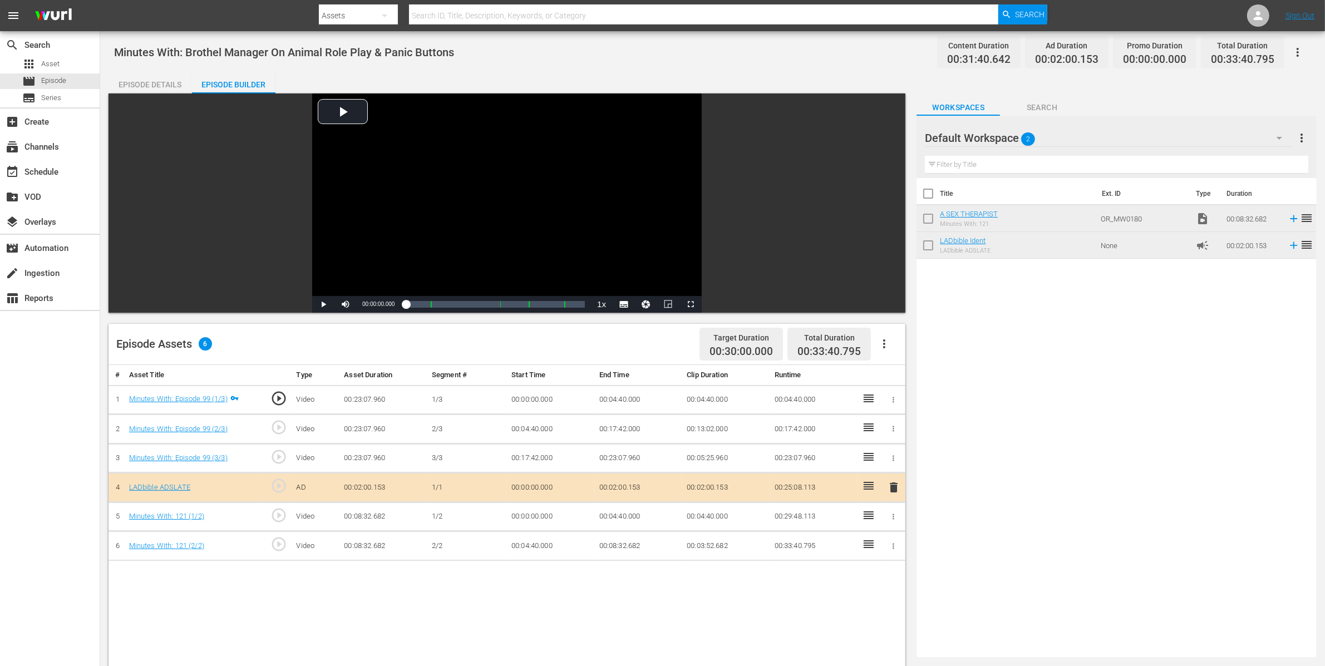
click at [154, 85] on div "Episode Details" at bounding box center [149, 84] width 83 height 27
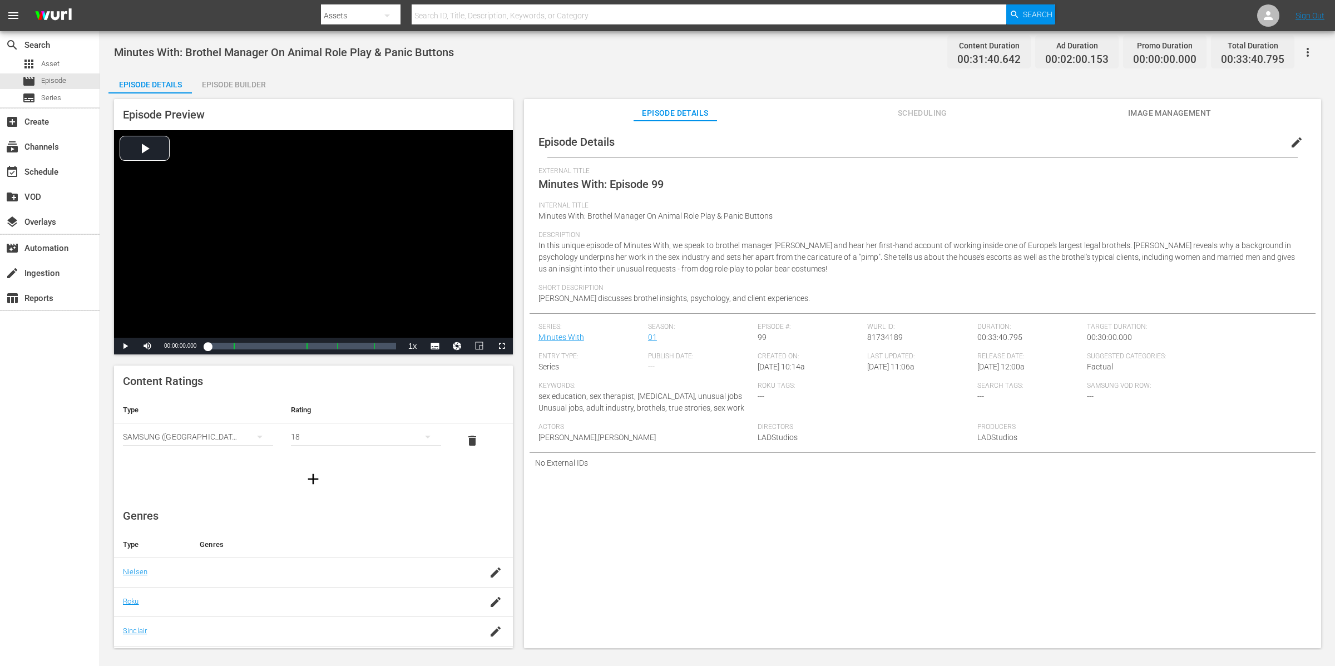
click at [849, 274] on div "Description In this unique episode of Minutes With, we speak to brothel manager…" at bounding box center [923, 257] width 768 height 53
click at [1068, 139] on button "edit" at bounding box center [1297, 142] width 27 height 27
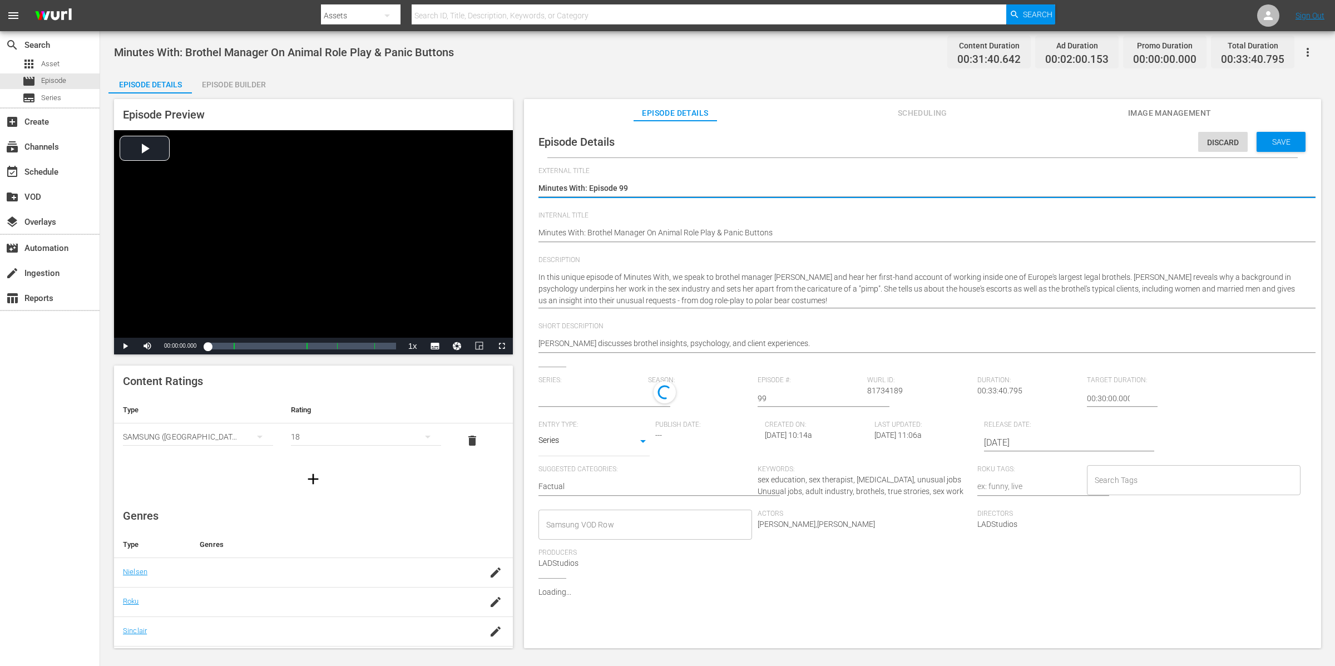
type input "Minutes With"
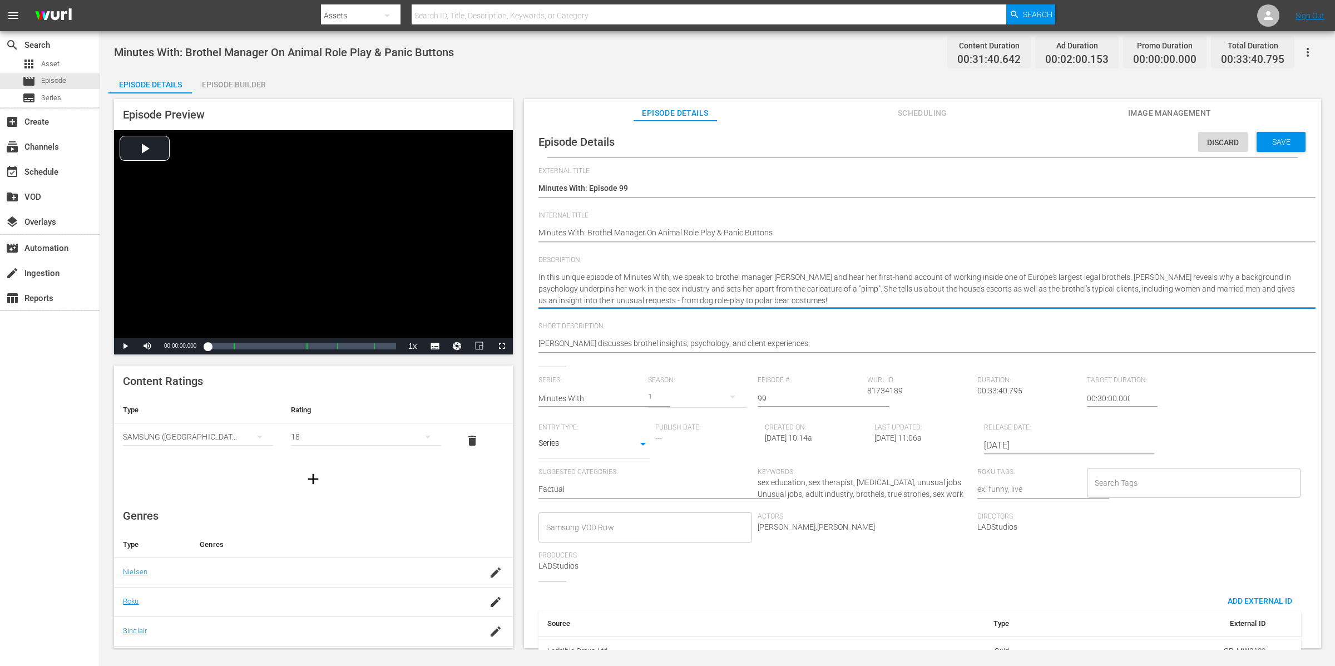
type textarea "In this unique episode of Minutes With, we speak to brothel manager Catherine D…"
paste textarea "In this emotional episode we hear from Stella, a sex therapist based in London.…"
type textarea "In this unique episode of Minutes With, we speak to brothel manager Catherine D…"
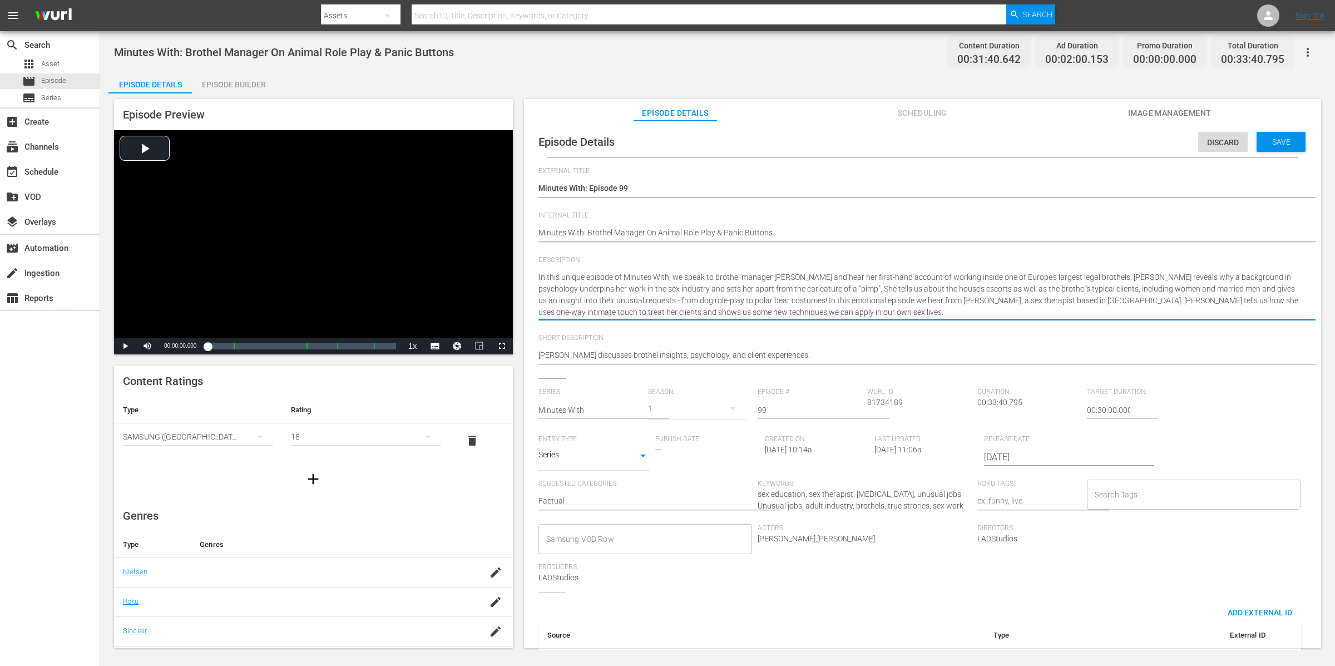
type textarea "In this unique episode of Minutes With, we speak to brothel manager Catherine D…"
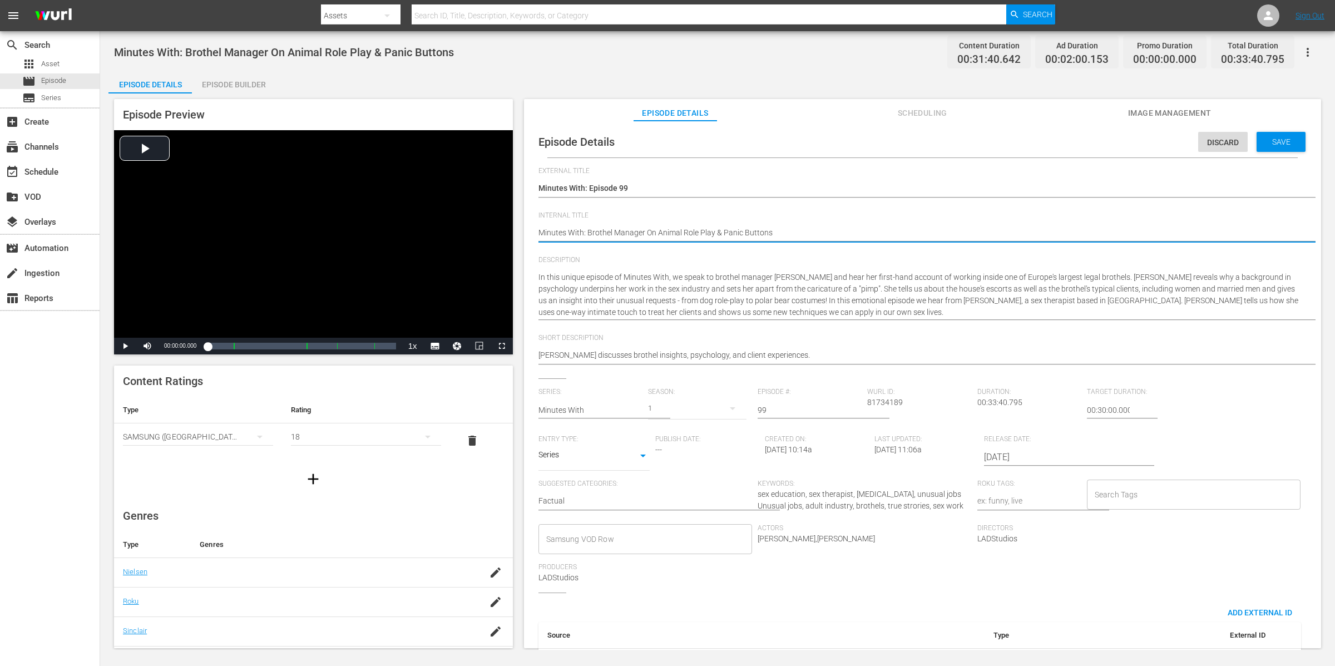
type textarea "Minutes With: Brothel Manager On Animal Role Play & Panic Buttons"
type textarea "Minutes With: Brothel Manager On Animal Role Play & Panic Buttons |"
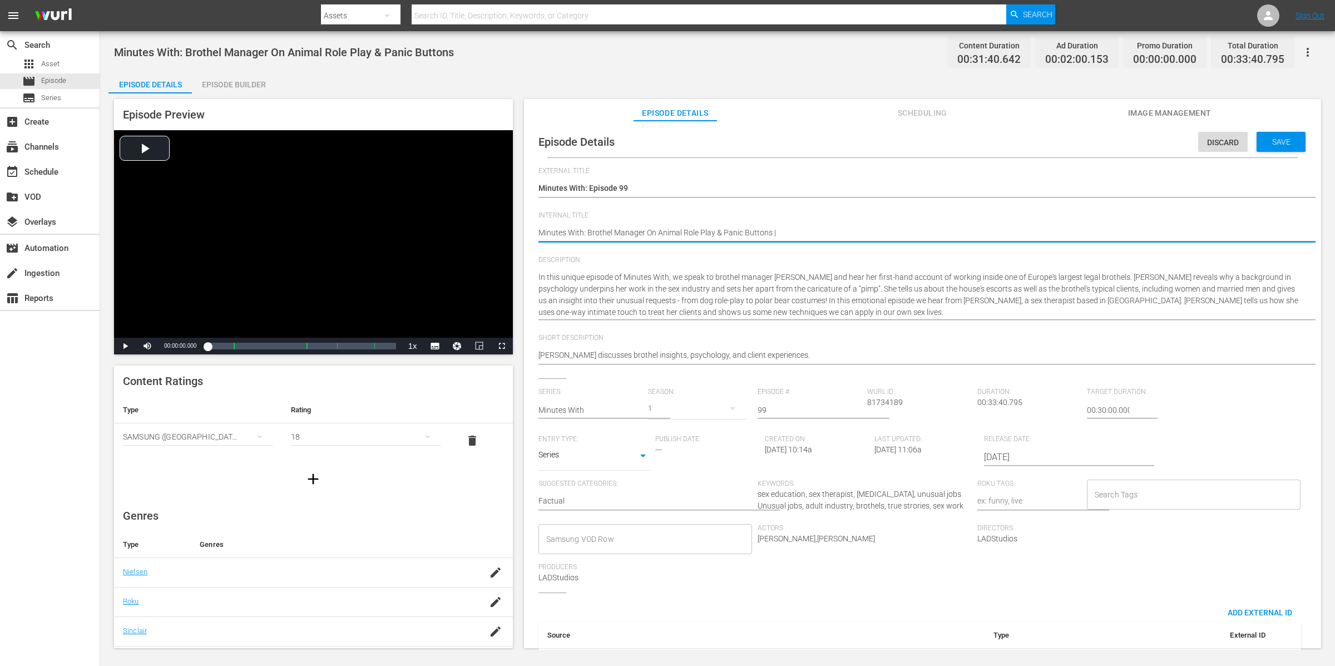
type textarea "Minutes With: Brothel Manager On Animal Role Play & Panic Buttons |"
type textarea "Minutes With: Brothel Manager On Animal Role Play & Panic Buttons | A"
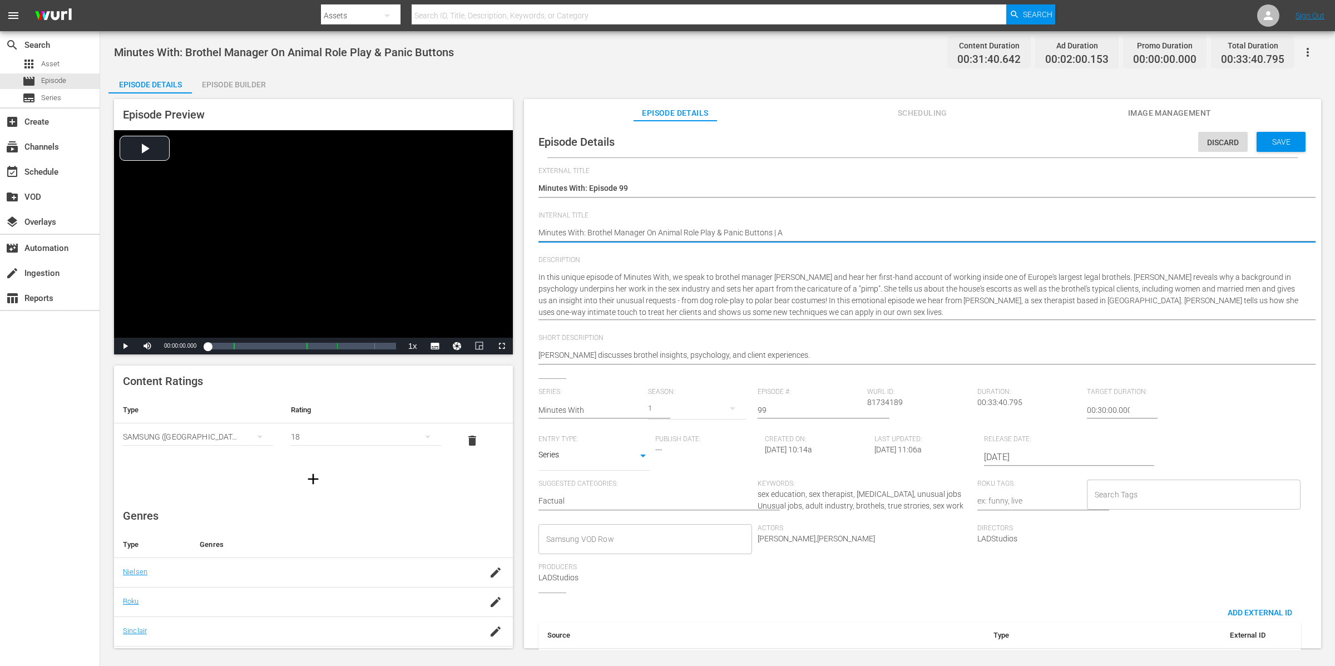
type textarea "Minutes With: Brothel Manager On Animal Role Play & Panic Buttons | A S"
type textarea "Minutes With: Brothel Manager On Animal Role Play & Panic Buttons | A Se"
type textarea "Minutes With: Brothel Manager On Animal Role Play & Panic Buttons | A Sex"
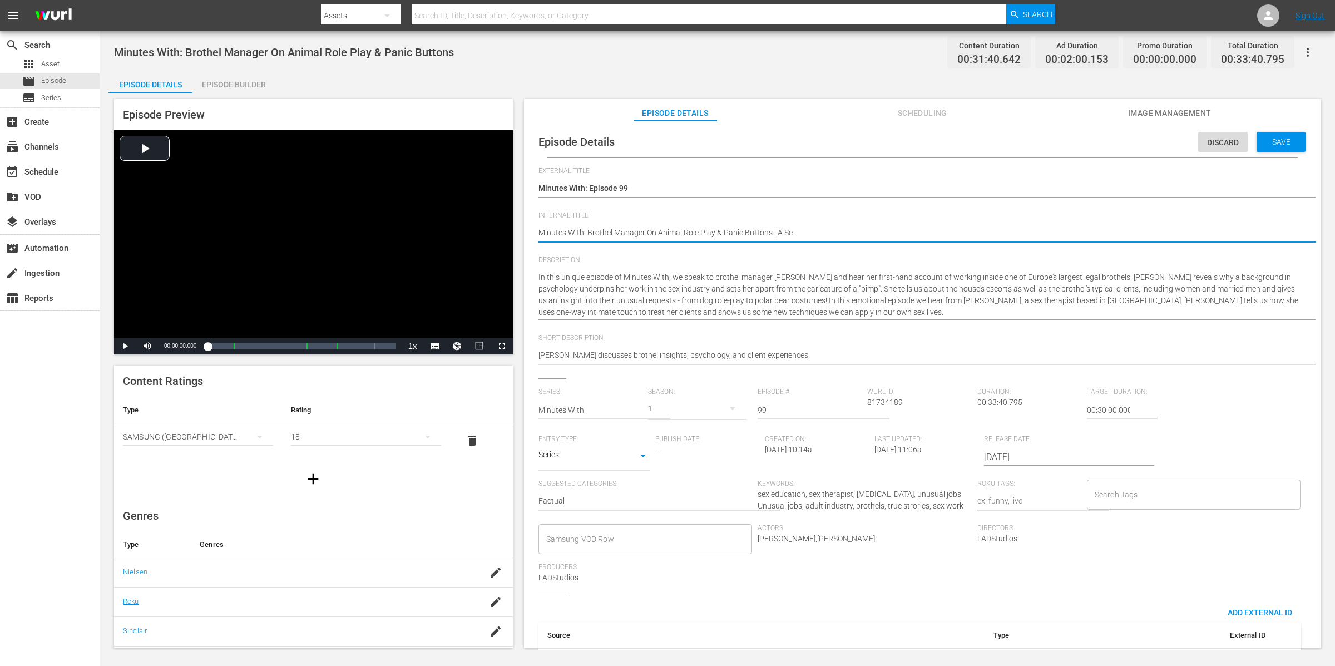
type textarea "Minutes With: Brothel Manager On Animal Role Play & Panic Buttons | A Sex"
type textarea "Minutes With: Brothel Manager On Animal Role Play & Panic Buttons | A Sex T"
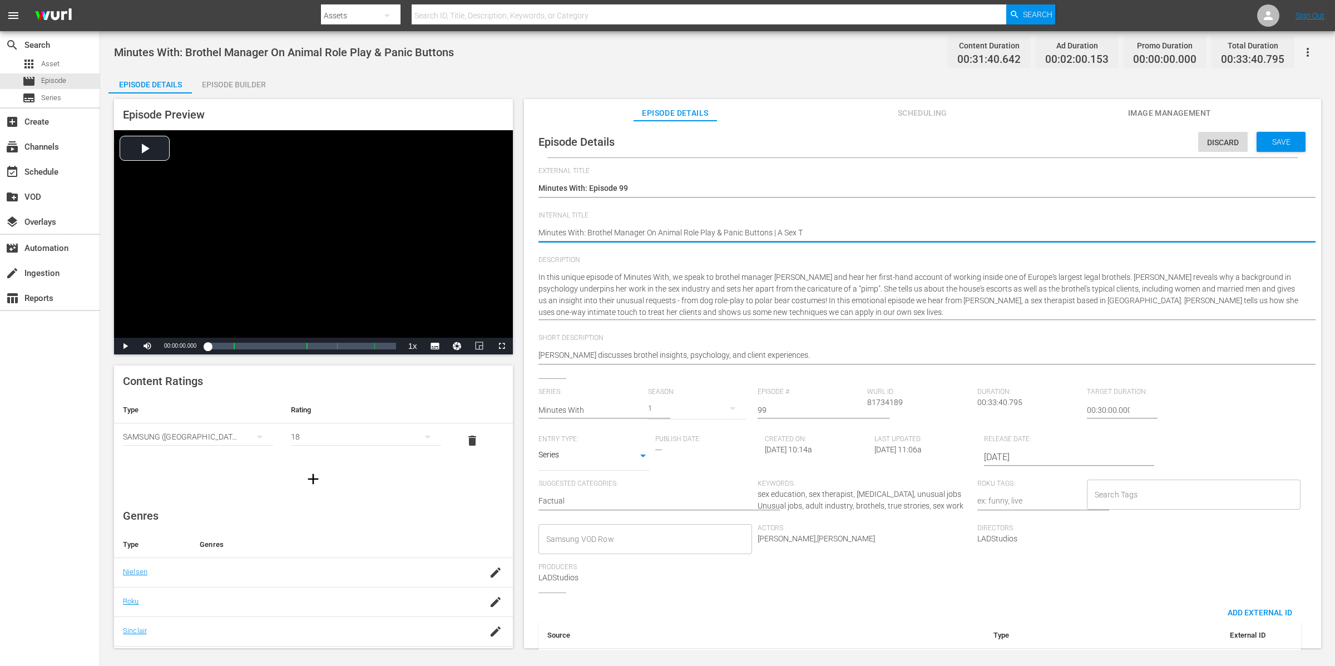
type textarea "Minutes With: Brothel Manager On Animal Role Play & Panic Buttons | A Sex Th"
type textarea "Minutes With: Brothel Manager On Animal Role Play & Panic Buttons | A Sex The"
type textarea "Minutes With: Brothel Manager On Animal Role Play & Panic Buttons | A Sex Ther"
type textarea "Minutes With: Brothel Manager On Animal Role Play & Panic Buttons | A Sex Thera"
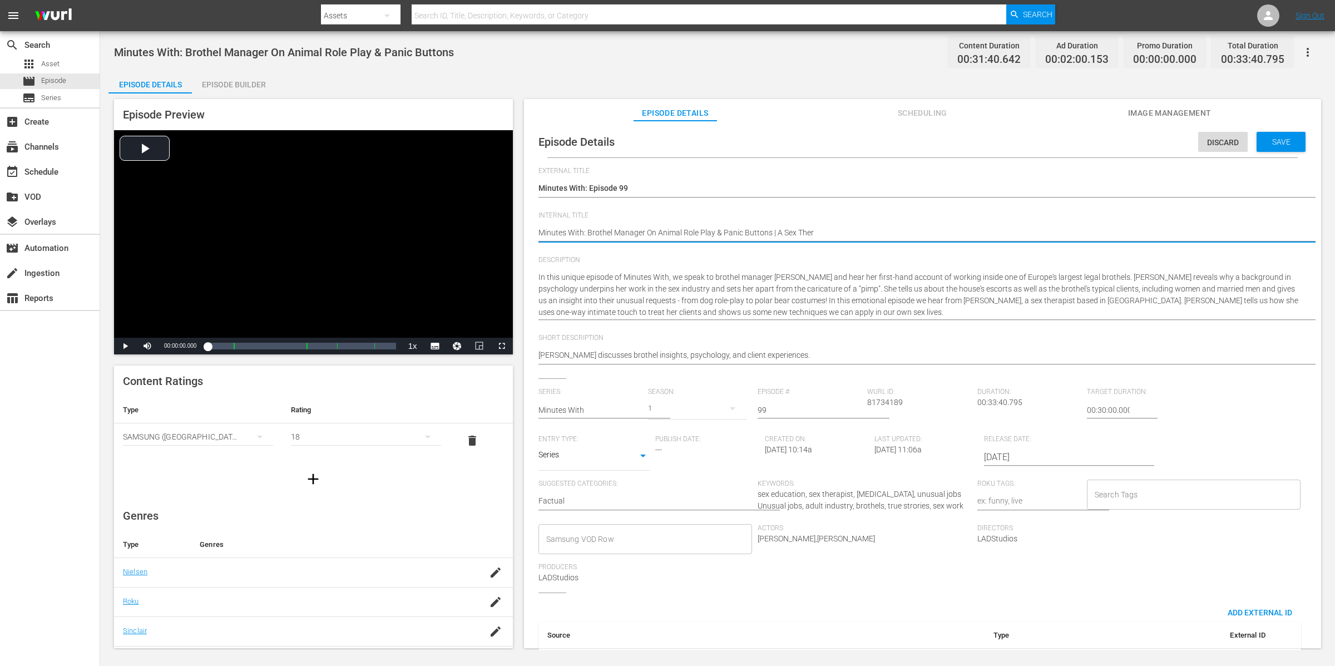
type textarea "Minutes With: Brothel Manager On Animal Role Play & Panic Buttons | A Sex Thera"
type textarea "Minutes With: Brothel Manager On Animal Role Play & Panic Buttons | A Sex Therap"
type textarea "Minutes With: Brothel Manager On Animal Role Play & Panic Buttons | A Sex Thera…"
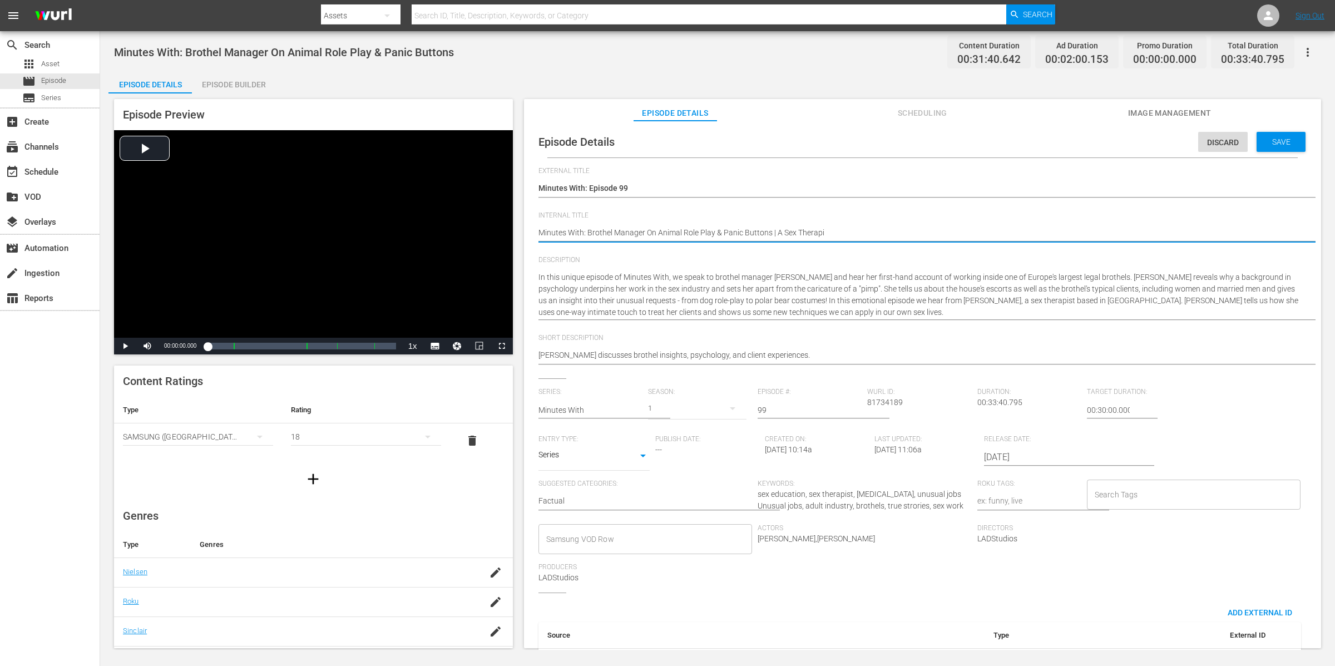
type textarea "Minutes With: Brothel Manager On Animal Role Play & Panic Buttons | A Sex Thera…"
drag, startPoint x: 884, startPoint y: 224, endPoint x: 714, endPoint y: 235, distance: 170.6
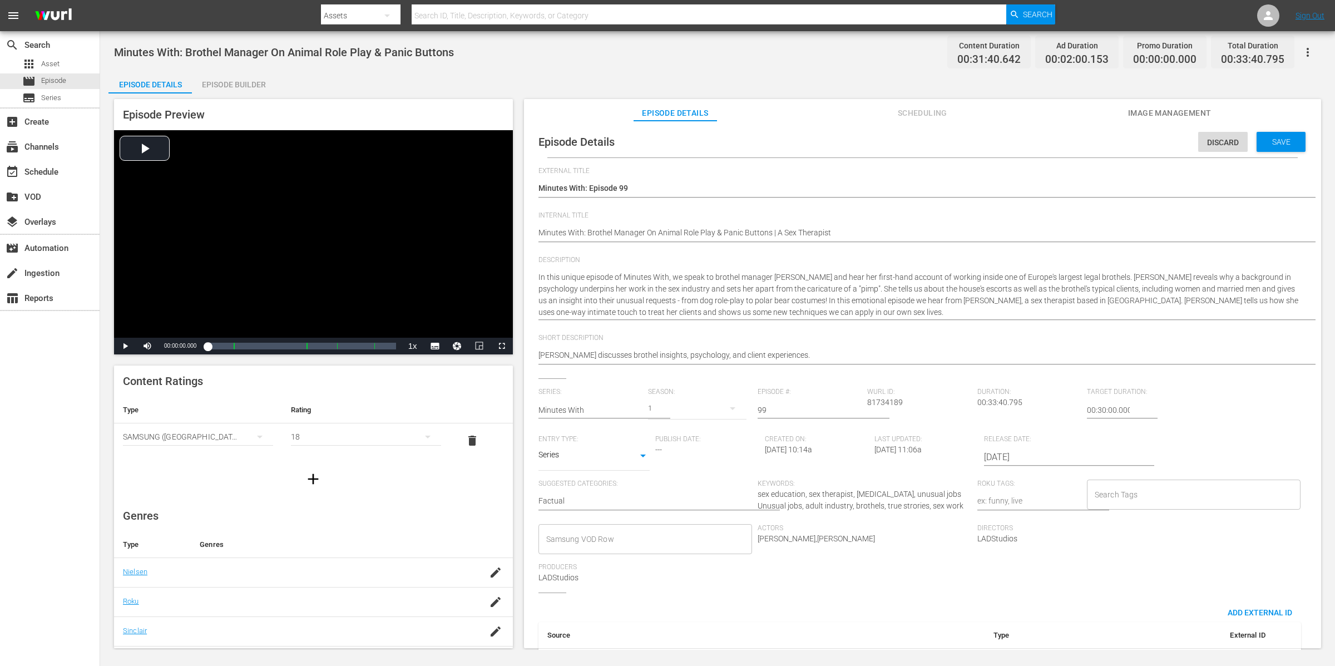
click at [714, 235] on div "Minutes With: Brothel Manager On Animal Role Play & Panic Buttons Minutes With:…" at bounding box center [920, 233] width 763 height 27
drag, startPoint x: 869, startPoint y: 231, endPoint x: 521, endPoint y: 229, distance: 347.7
click at [828, 348] on div "Catherine De Noire discusses brothel insights, psychology, and client experienc…" at bounding box center [920, 356] width 763 height 27
drag, startPoint x: 846, startPoint y: 358, endPoint x: 494, endPoint y: 358, distance: 352.7
paste textarea "Minutes With: Brothel Manager On Animal Role Play & Panic Buttons | A Sex Thera…"
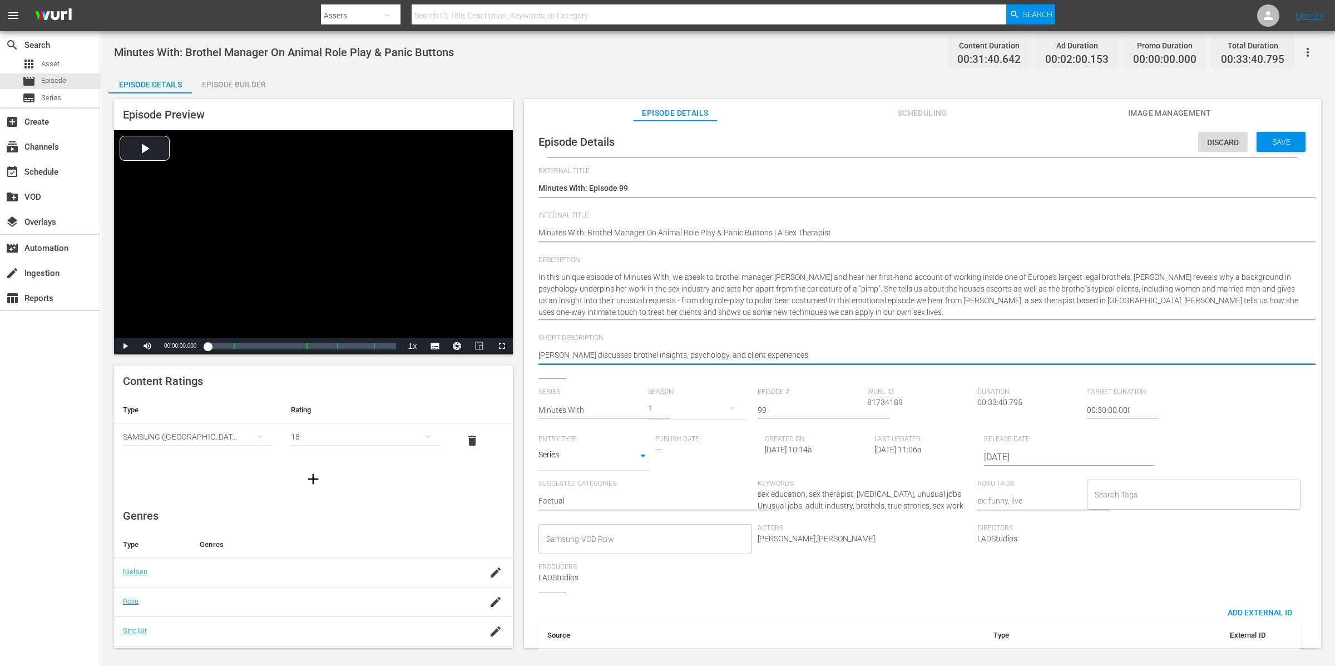
type textarea "Minutes With: Brothel Manager On Animal Role Play & Panic Buttons | A Sex Thera…"
click at [534, 230] on div "Episode Details Discard Save External Title Minutes With: Episode 99 Minutes Wi…" at bounding box center [923, 420] width 786 height 589
click at [537, 231] on div "Episode Details Discard Save External Title Minutes With: Episode 99 Minutes Wi…" at bounding box center [923, 420] width 786 height 589
drag, startPoint x: 541, startPoint y: 232, endPoint x: 547, endPoint y: 236, distance: 7.6
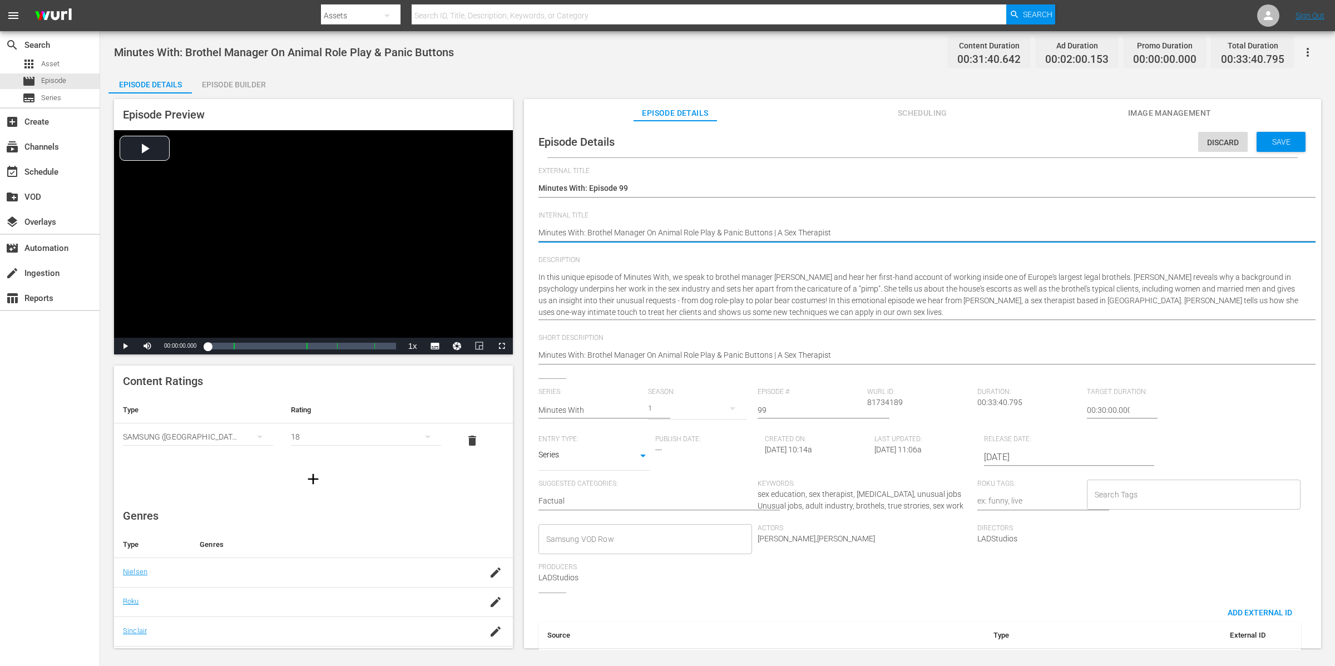
type textarea "(Minutes With: Brothel Manager On Animal Role Play & Panic Buttons | A Sex Ther…"
type textarea "(1Minutes With: Brothel Manager On Animal Role Play & Panic Buttons | A Sex The…"
type textarea "(18Minutes With: Brothel Manager On Animal Role Play & Panic Buttons | A Sex Th…"
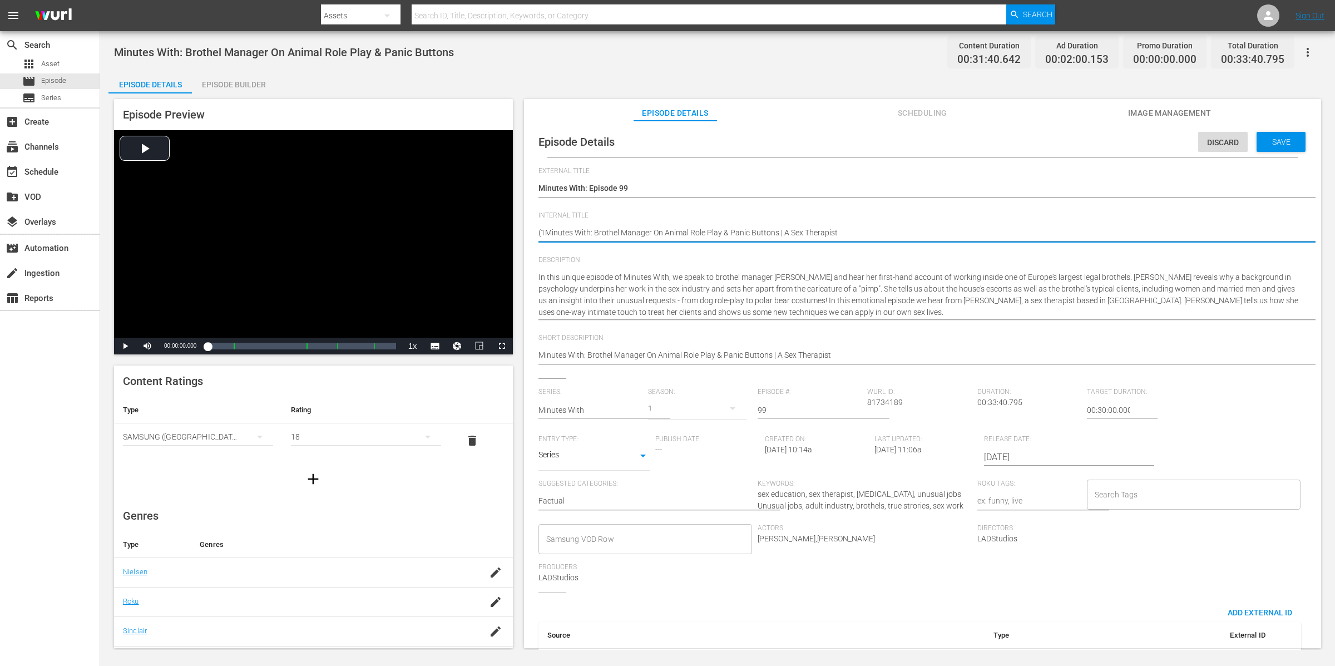
type textarea "(18Minutes With: Brothel Manager On Animal Role Play & Panic Buttons | A Sex Th…"
type textarea "(18_Minutes With: Brothel Manager On Animal Role Play & Panic Buttons | A Sex T…"
type textarea "(18_+Minutes With: Brothel Manager On Animal Role Play & Panic Buttons | A Sex …"
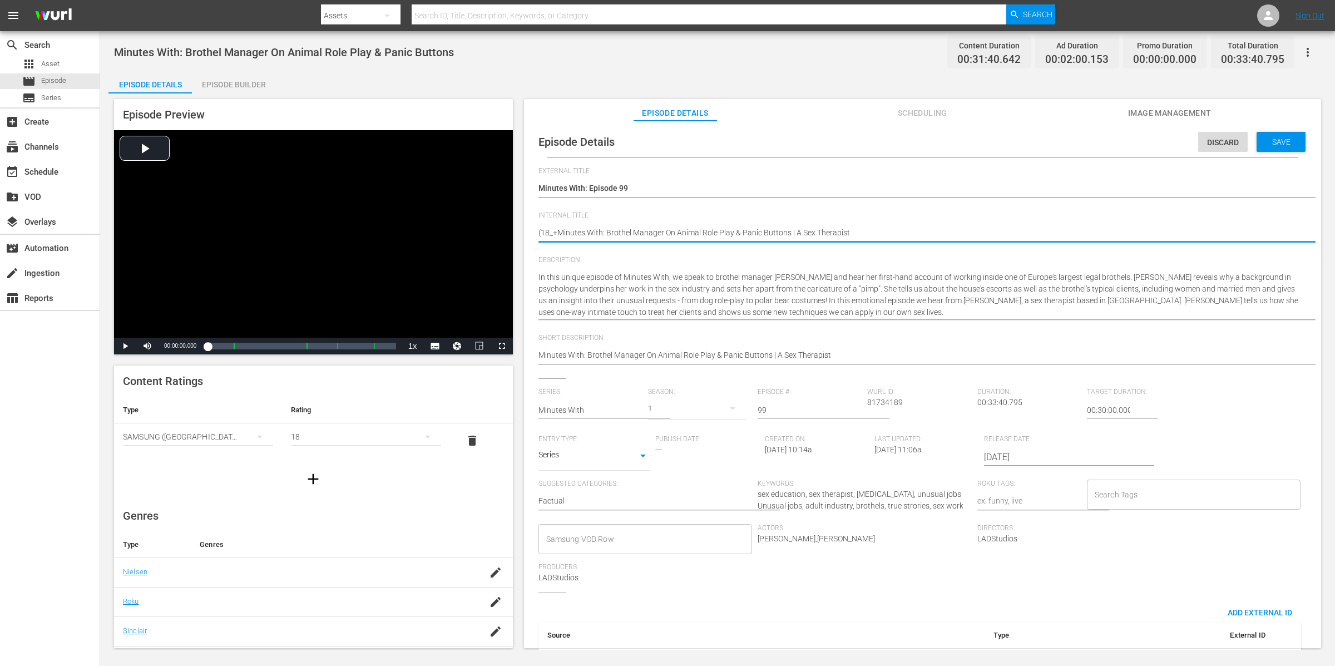
type textarea "(18_Minutes With: Brothel Manager On Animal Role Play & Panic Buttons | A Sex T…"
type textarea "(18Minutes With: Brothel Manager On Animal Role Play & Panic Buttons | A Sex Th…"
type textarea "(18+Minutes With: Brothel Manager On Animal Role Play & Panic Buttons | A Sex T…"
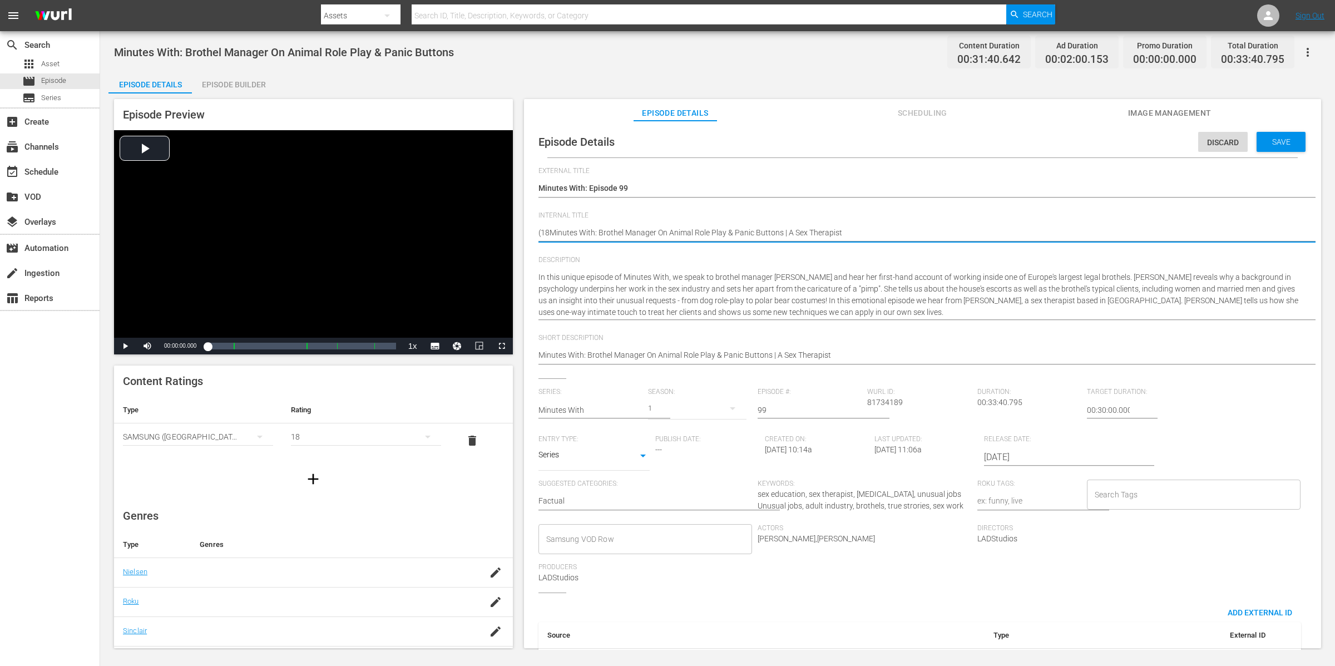
type textarea "(18+Minutes With: Brothel Manager On Animal Role Play & Panic Buttons | A Sex T…"
type textarea "(18+)Minutes With: Brothel Manager On Animal Role Play & Panic Buttons | A Sex …"
type textarea "(18+) Minutes With: Brothel Manager On Animal Role Play & Panic Buttons | A Sex…"
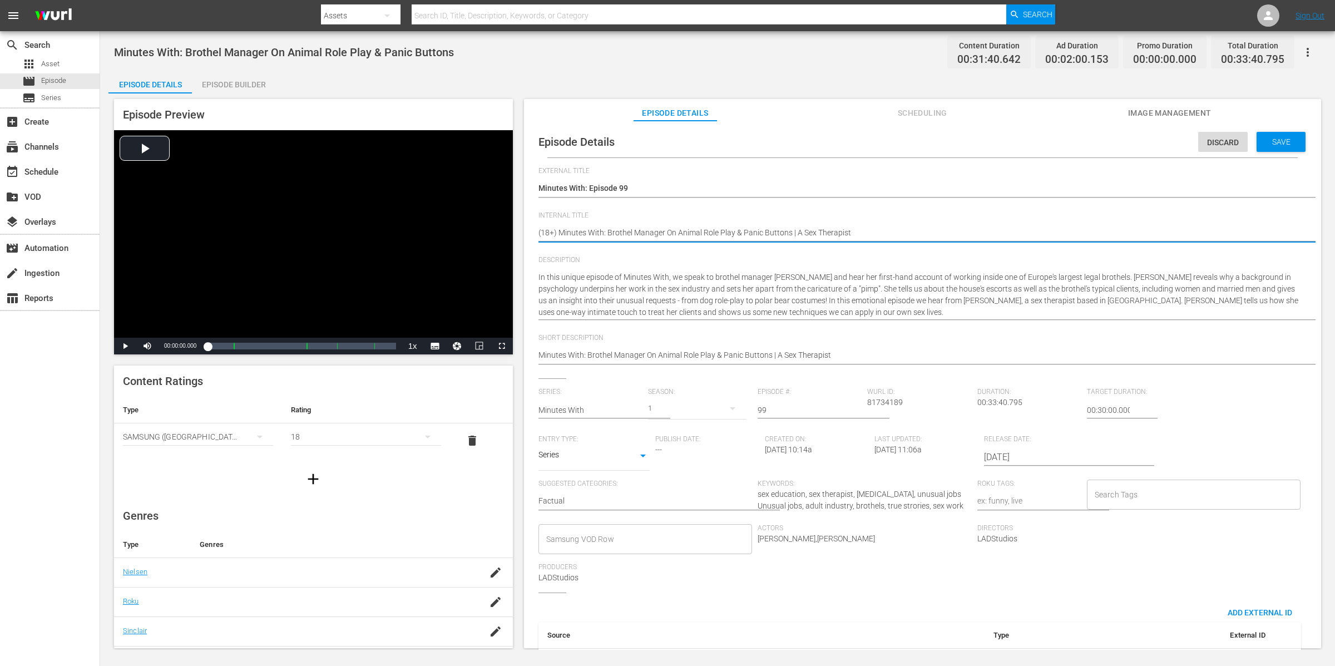
click at [1068, 493] on input "Search Tags" at bounding box center [1185, 495] width 187 height 20
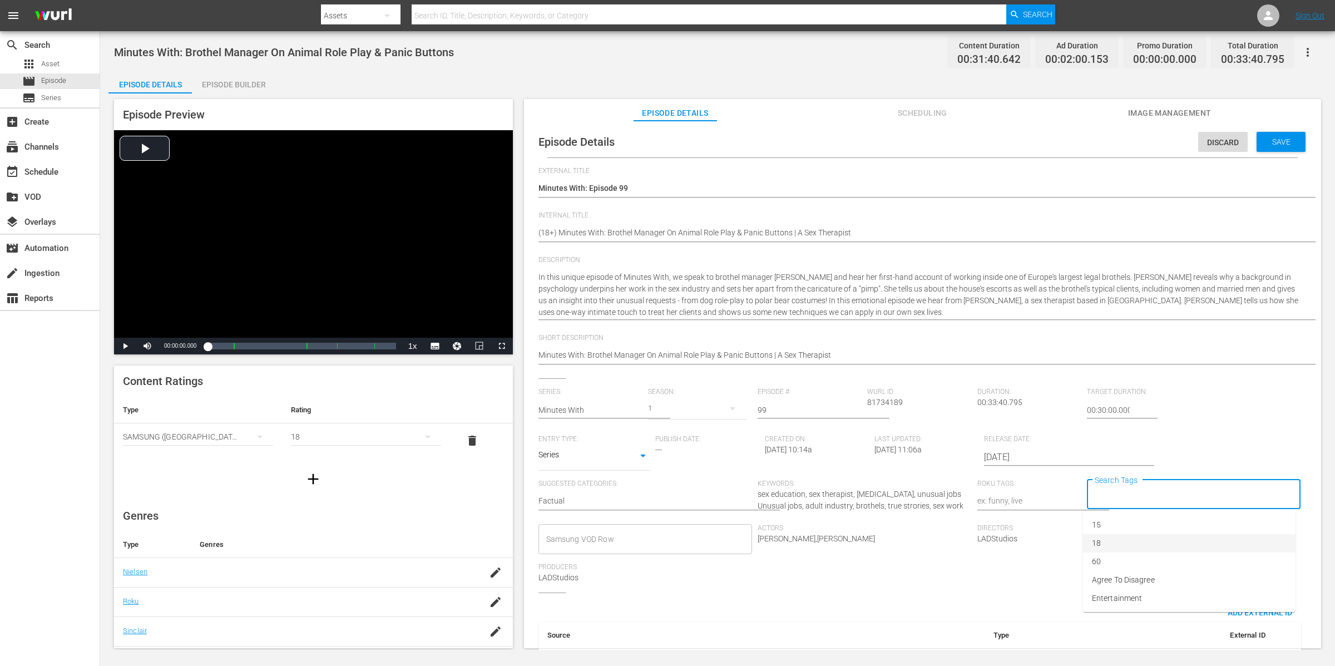
click at [1068, 532] on li "18" at bounding box center [1189, 543] width 213 height 18
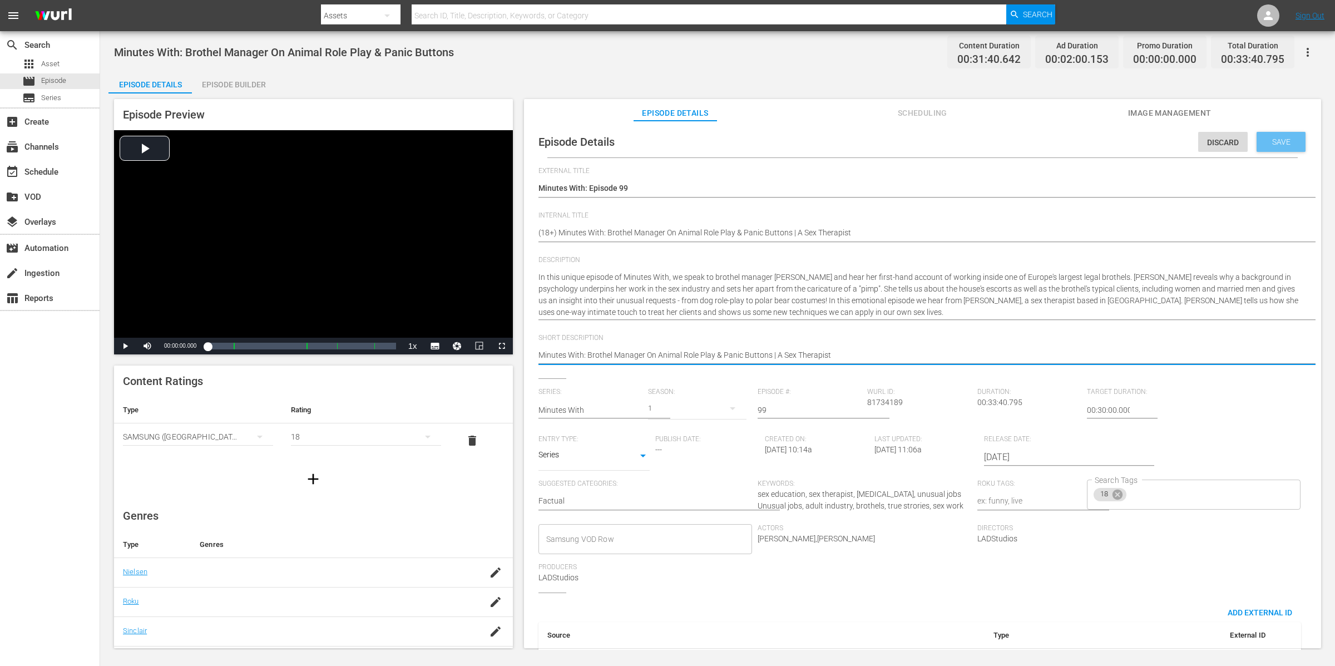
click at [1068, 137] on span "Save" at bounding box center [1282, 141] width 36 height 9
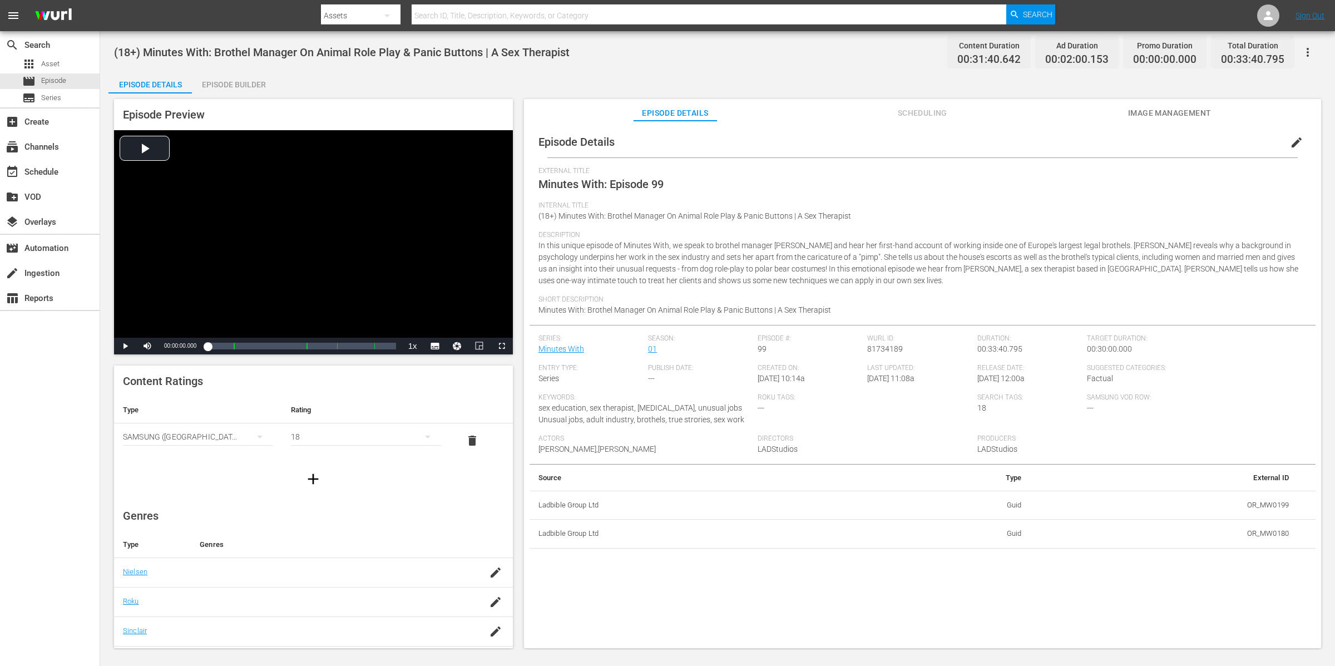
click at [1068, 52] on icon "button" at bounding box center [1307, 52] width 13 height 13
click at [1068, 55] on div "Add Episode to Workspace" at bounding box center [1228, 56] width 170 height 27
click at [259, 84] on div "Episode Builder" at bounding box center [233, 84] width 83 height 27
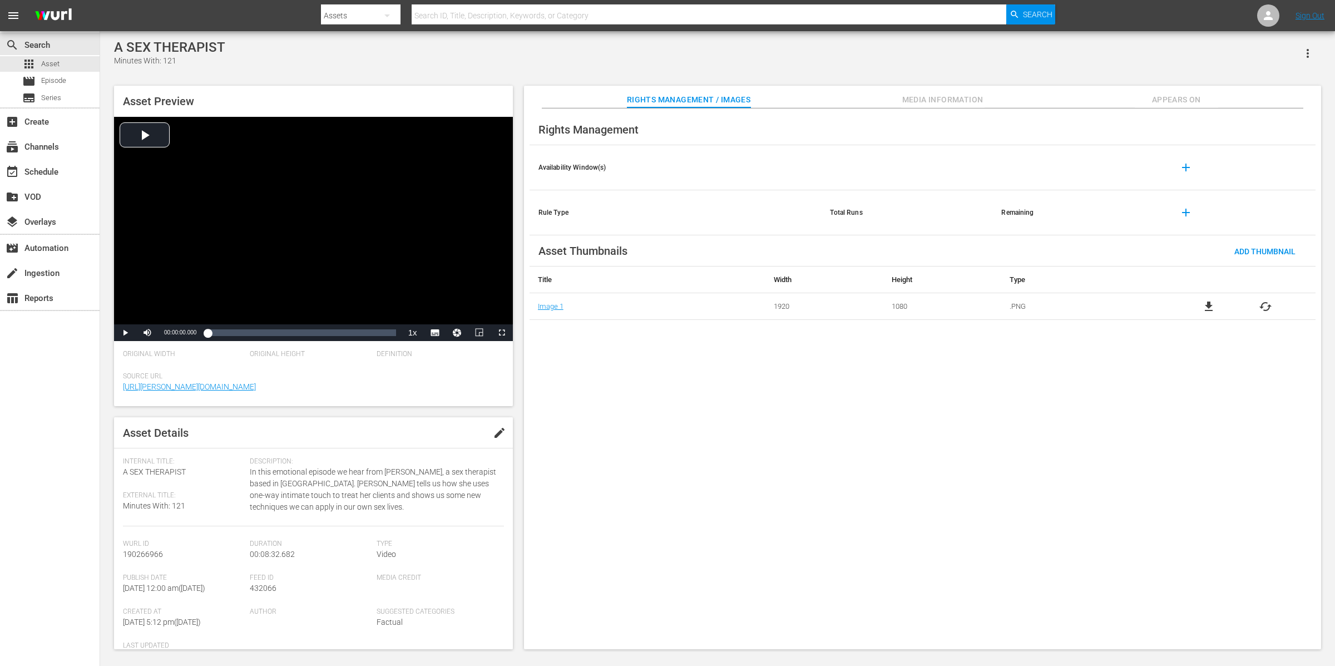
click at [246, 477] on div "Internal Title: A SEX THERAPIST External Title: Minutes With: 121" at bounding box center [186, 491] width 127 height 69
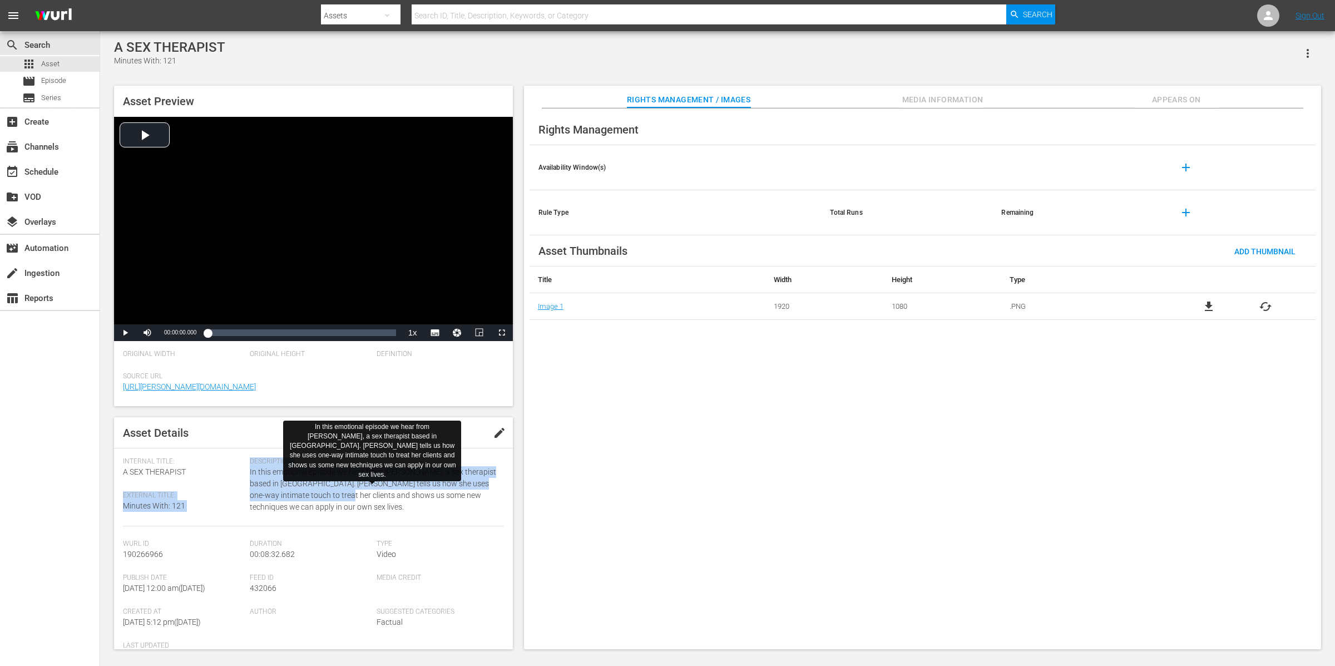
drag, startPoint x: 246, startPoint y: 472, endPoint x: 315, endPoint y: 500, distance: 73.7
click at [315, 494] on div "Internal Title: A SEX THERAPIST External Title: Minutes With: 121 Description: …" at bounding box center [313, 491] width 381 height 69
drag, startPoint x: 312, startPoint y: 509, endPoint x: 297, endPoint y: 515, distance: 15.7
click at [312, 509] on span "In this emotional episode we hear from [PERSON_NAME], a sex therapist based in …" at bounding box center [374, 489] width 248 height 47
drag, startPoint x: 292, startPoint y: 515, endPoint x: 249, endPoint y: 474, distance: 59.4
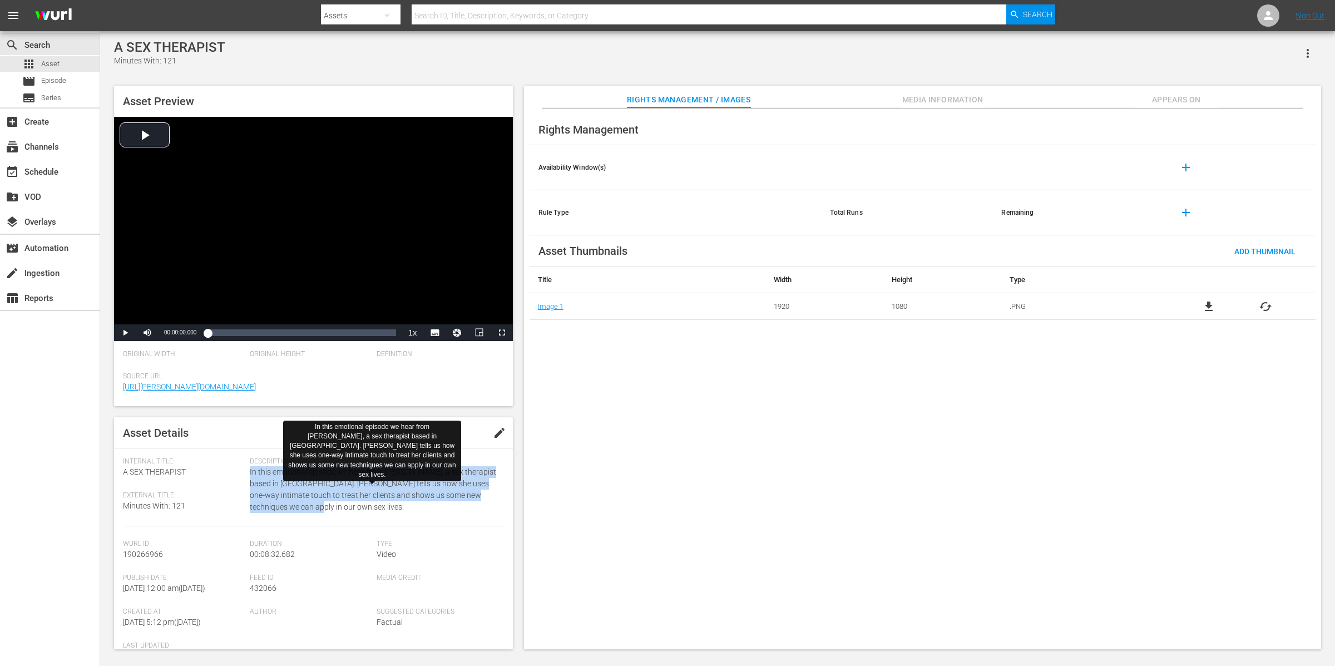
click at [250, 474] on div "Description: In this emotional episode we hear from [PERSON_NAME], a sex therap…" at bounding box center [377, 491] width 254 height 69
copy span "In this emotional episode we hear from [PERSON_NAME], a sex therapist based in …"
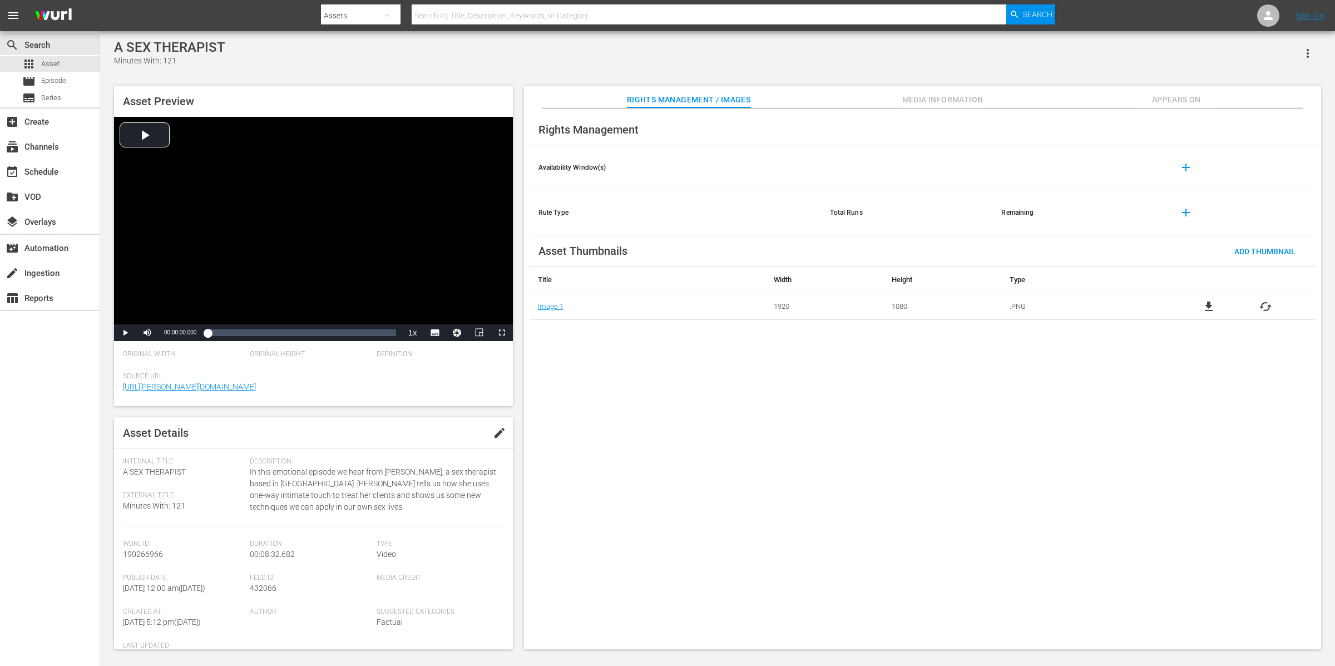
click at [290, 64] on div "A SEX THERAPIST Minutes With: 121" at bounding box center [717, 53] width 1207 height 27
click at [1185, 102] on span "Appears On" at bounding box center [1176, 100] width 83 height 14
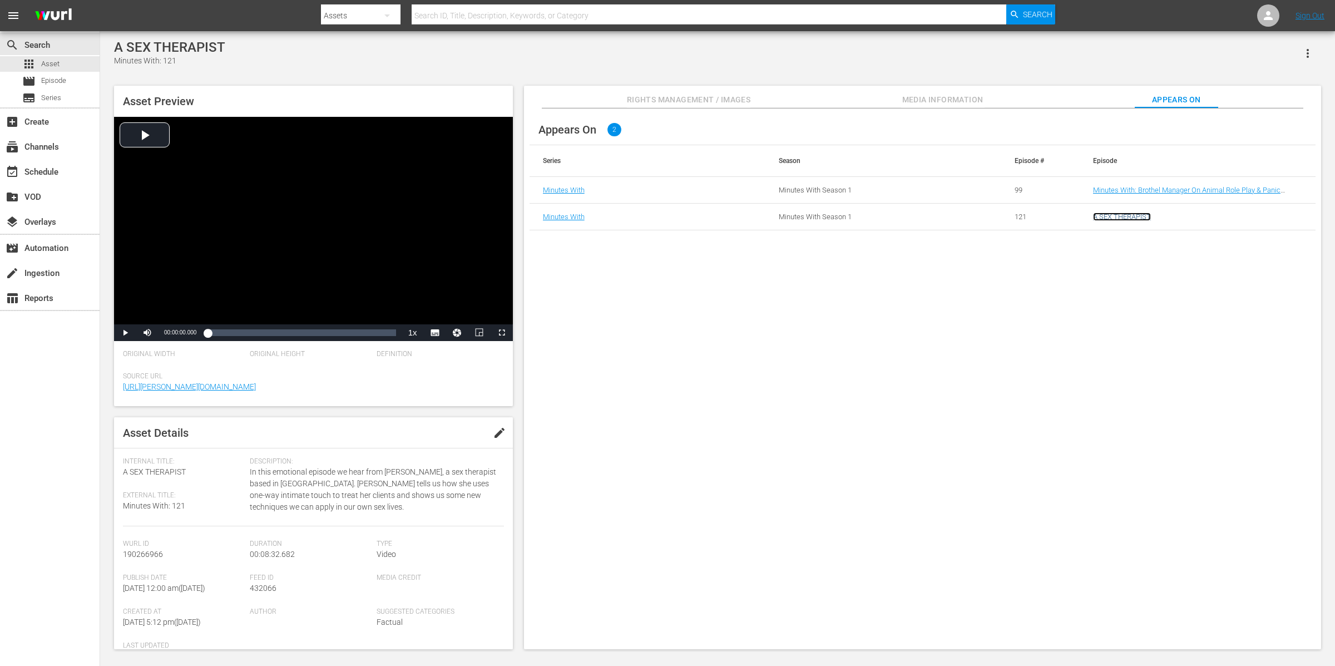
click at [1133, 218] on link "A SEX THERAPIST" at bounding box center [1122, 217] width 58 height 8
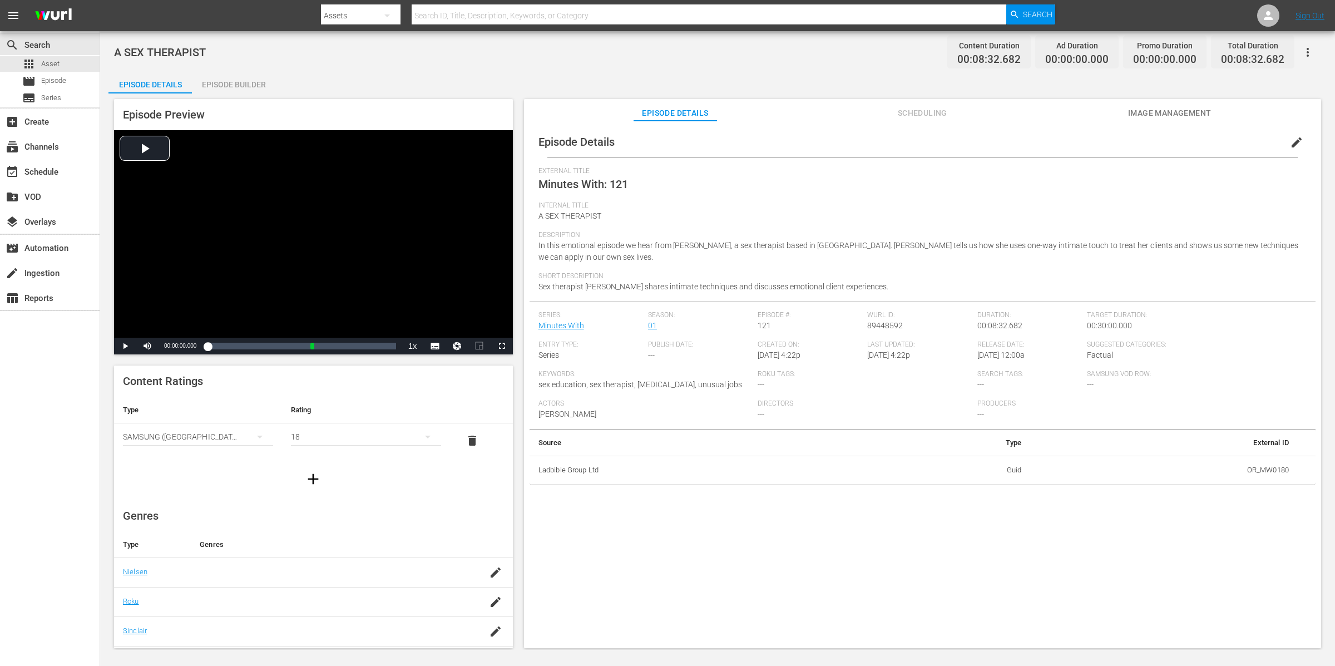
click at [1314, 48] on icon "button" at bounding box center [1307, 52] width 13 height 13
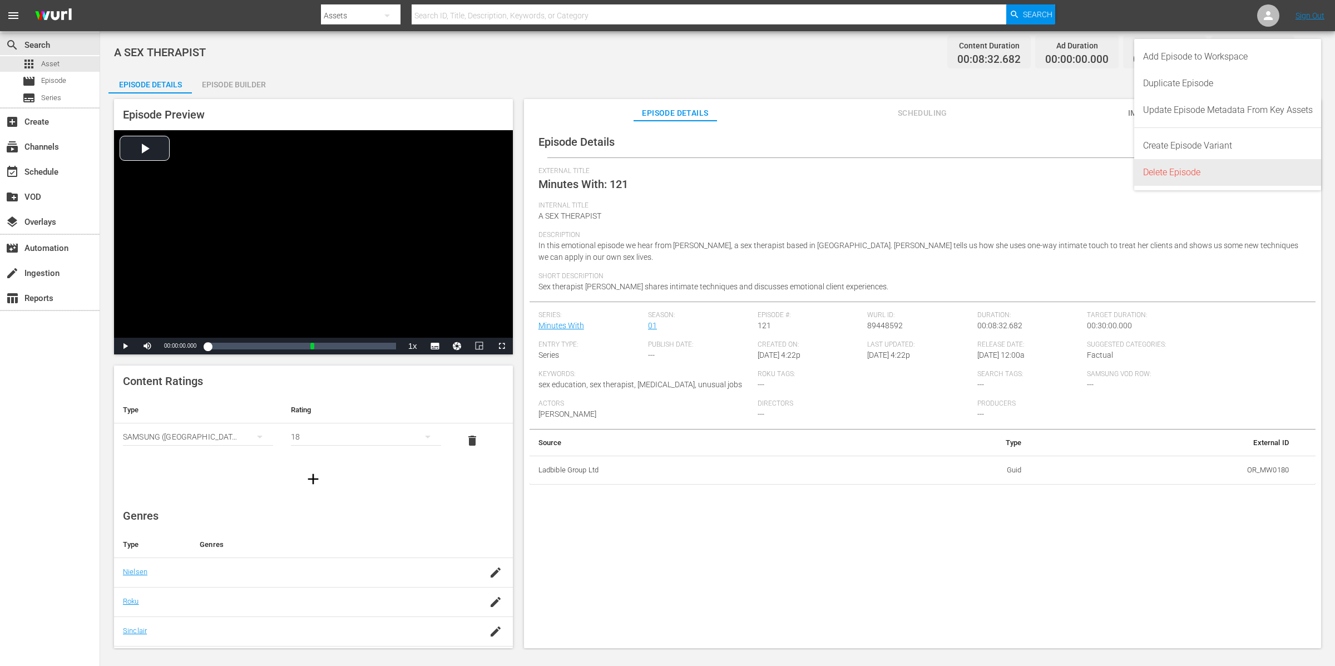
click at [1201, 170] on div "Delete Episode" at bounding box center [1228, 172] width 170 height 27
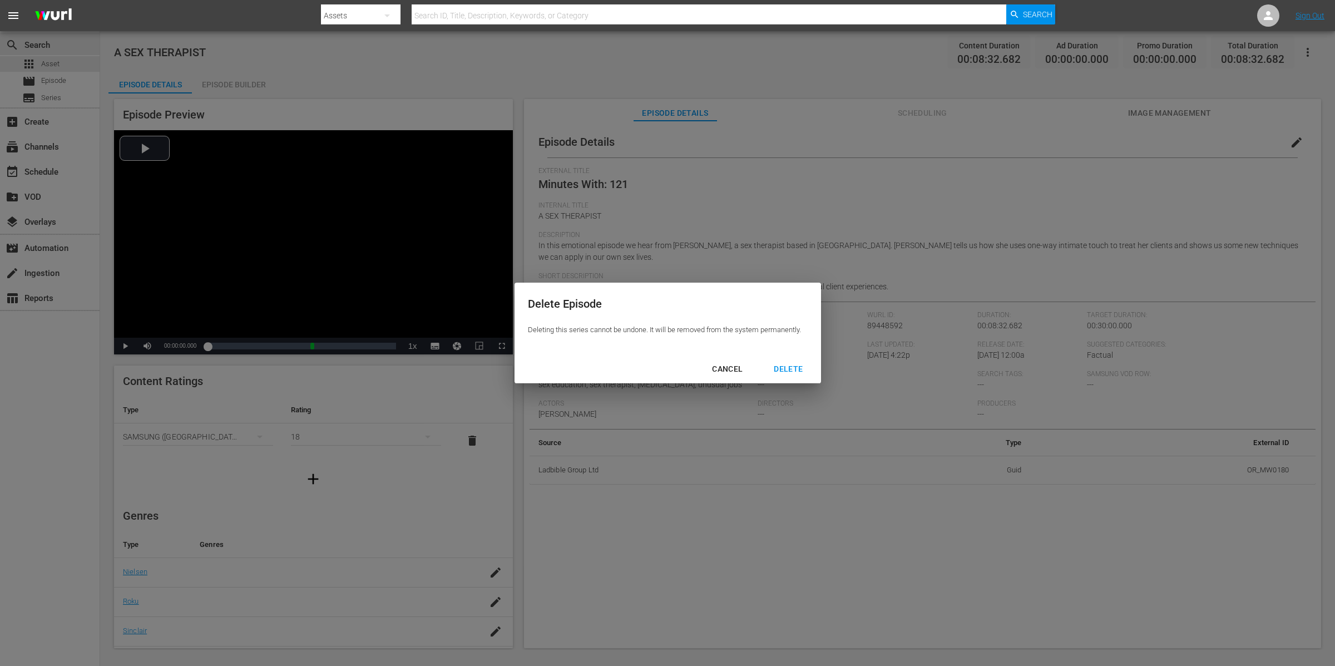
click at [788, 368] on div "DELETE" at bounding box center [788, 369] width 47 height 14
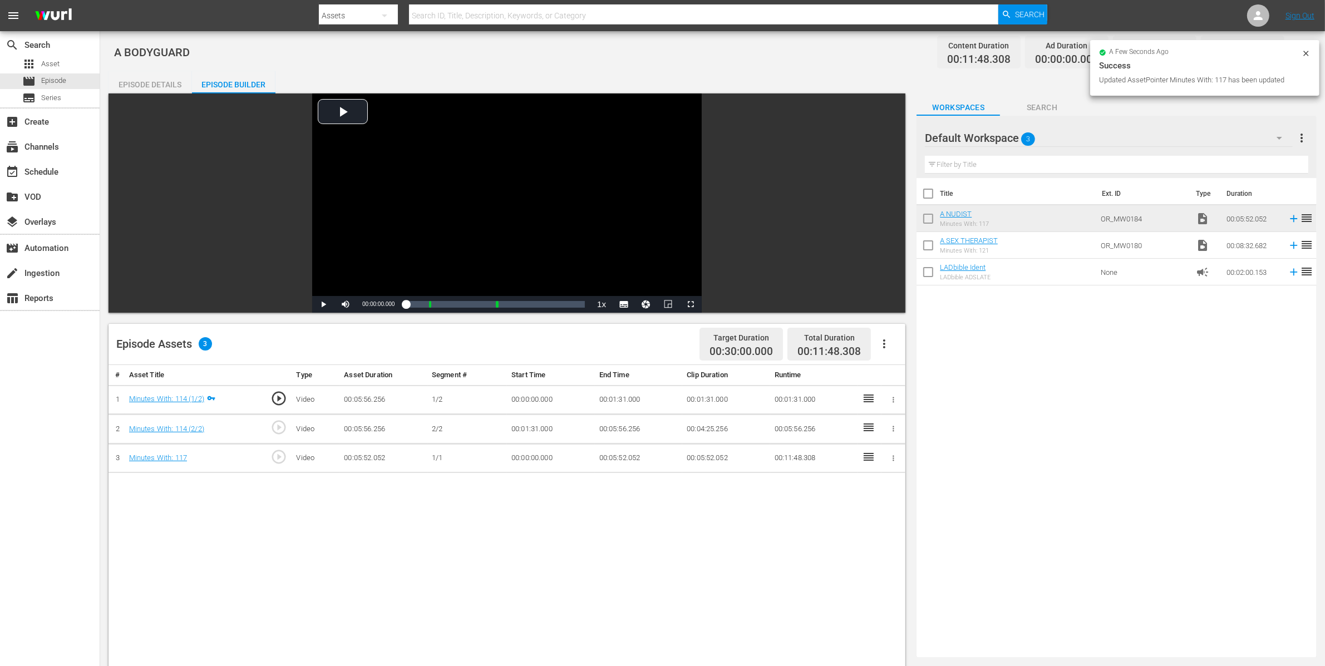
click at [894, 461] on icon "button" at bounding box center [893, 458] width 2 height 6
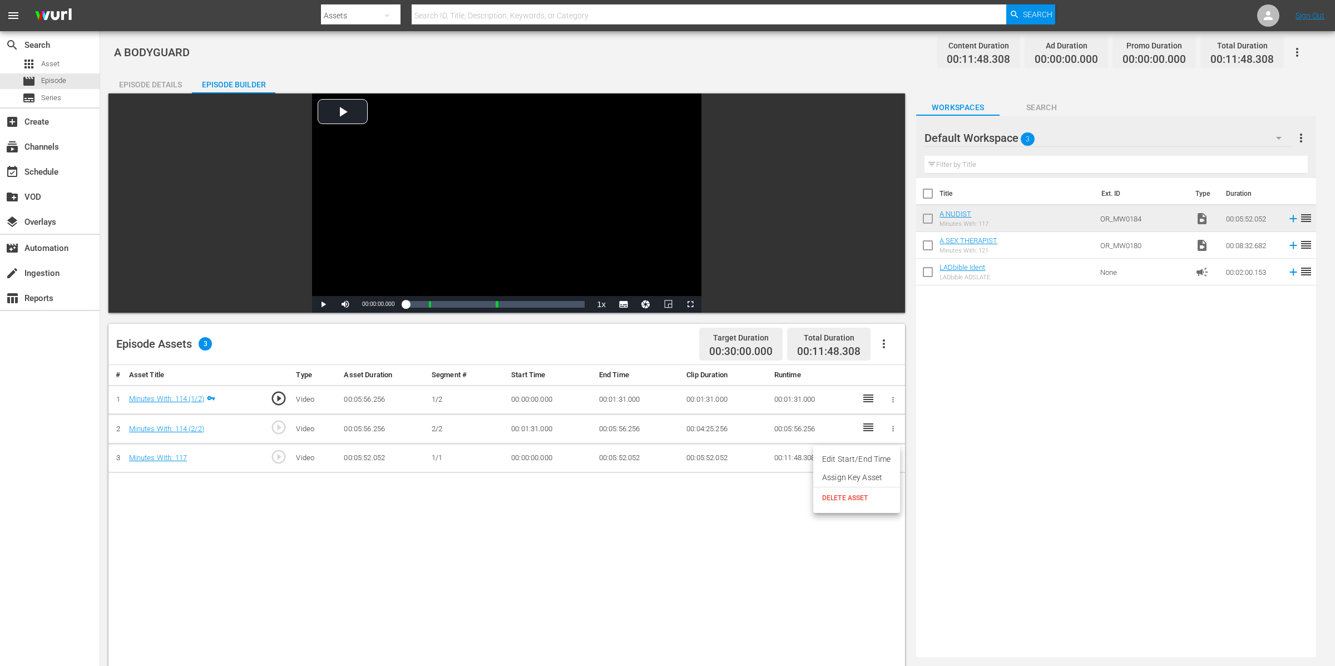
click at [881, 477] on li "Assign Key Asset" at bounding box center [856, 477] width 87 height 18
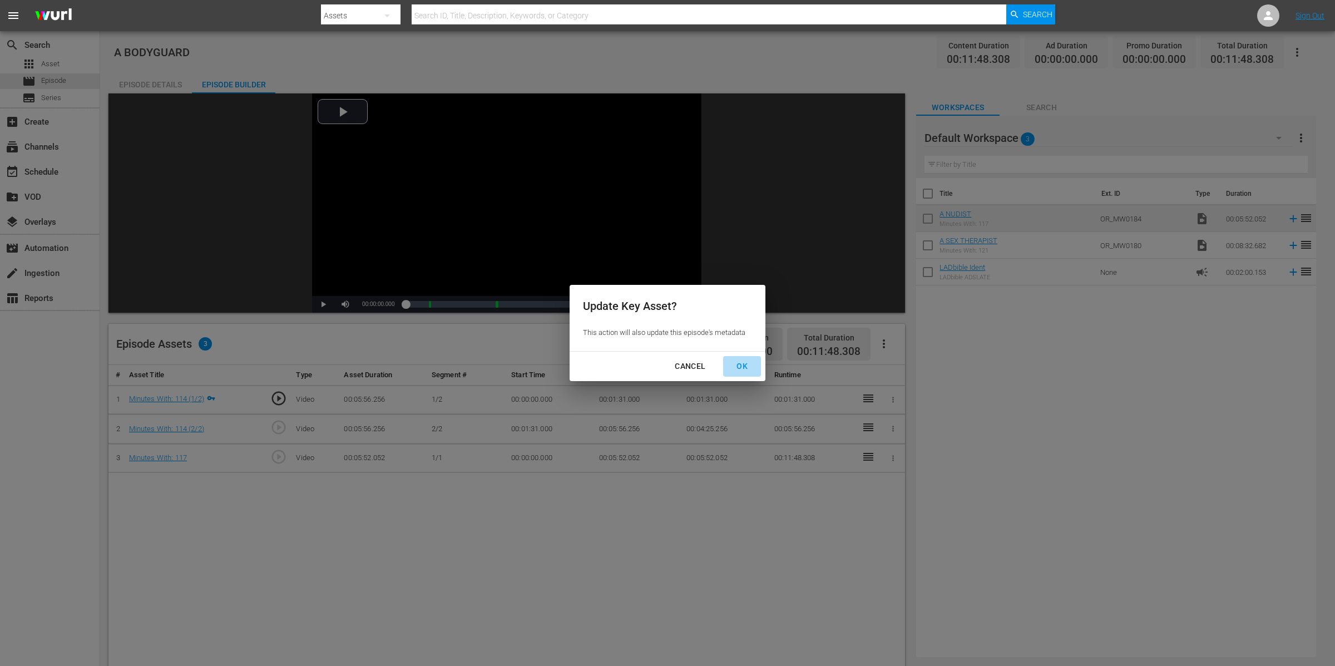
drag, startPoint x: 739, startPoint y: 366, endPoint x: 862, endPoint y: 393, distance: 125.8
click at [739, 366] on div "OK" at bounding box center [742, 366] width 29 height 14
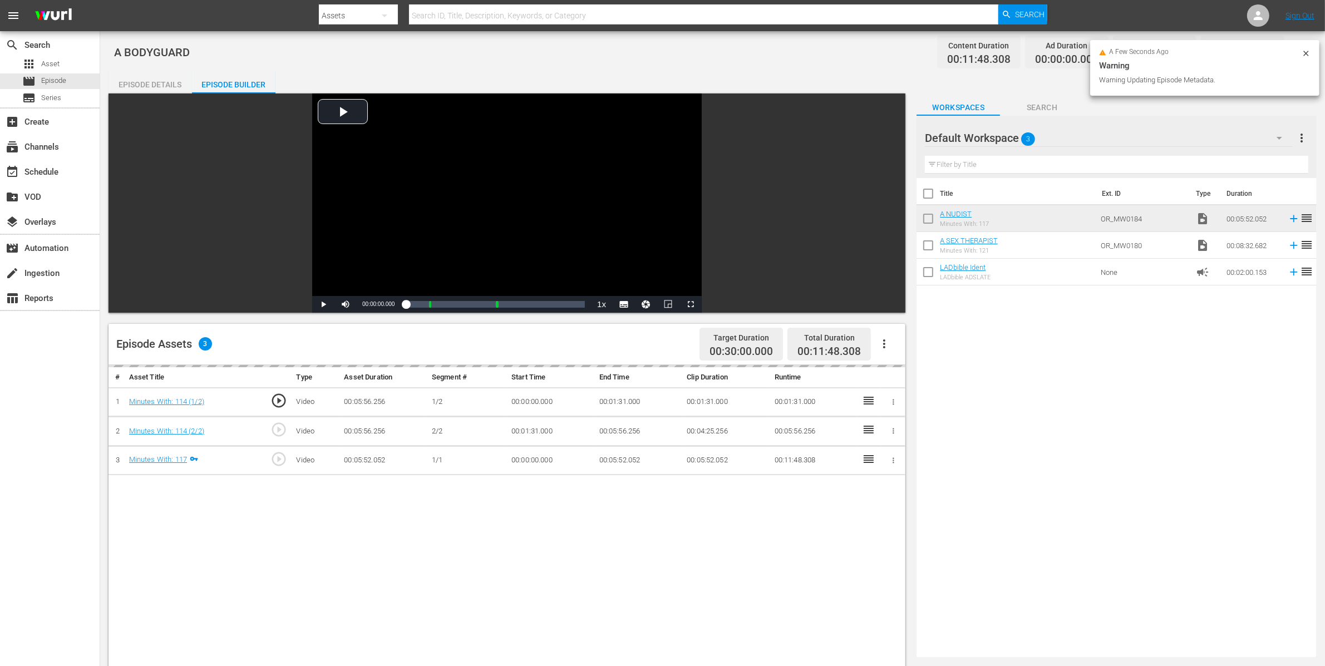
click at [894, 400] on icon "button" at bounding box center [893, 402] width 2 height 6
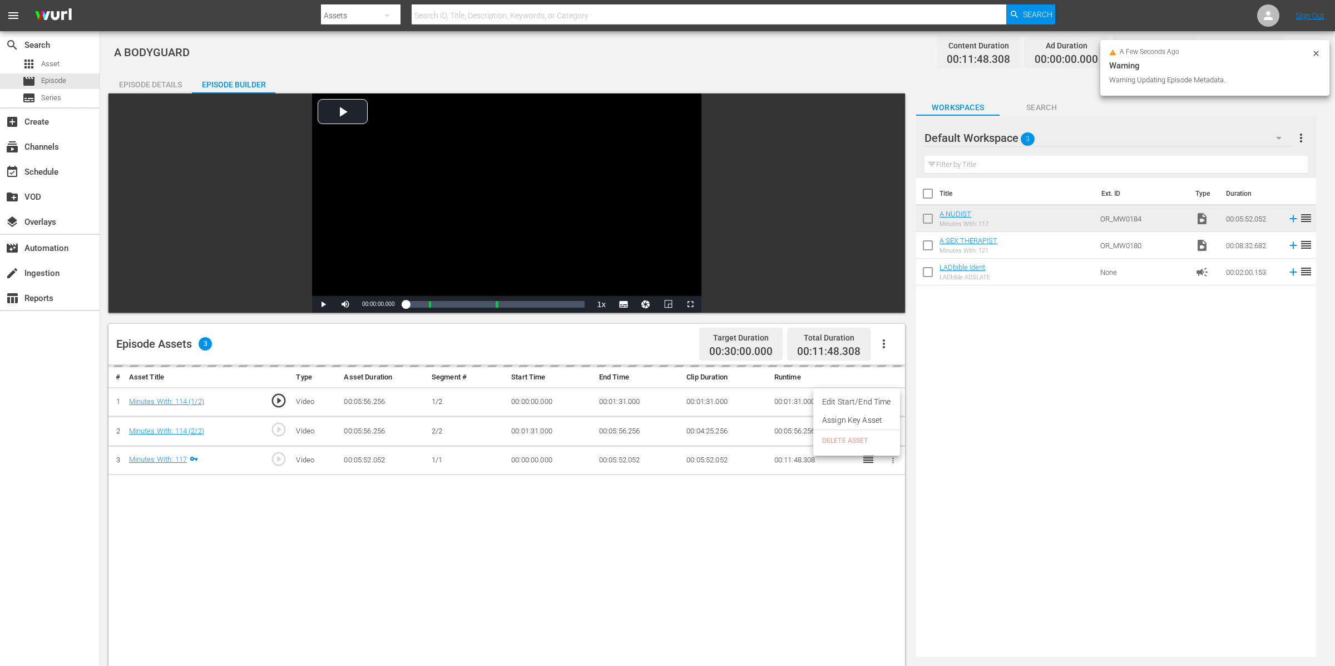
click at [872, 418] on li "Assign Key Asset" at bounding box center [856, 420] width 87 height 18
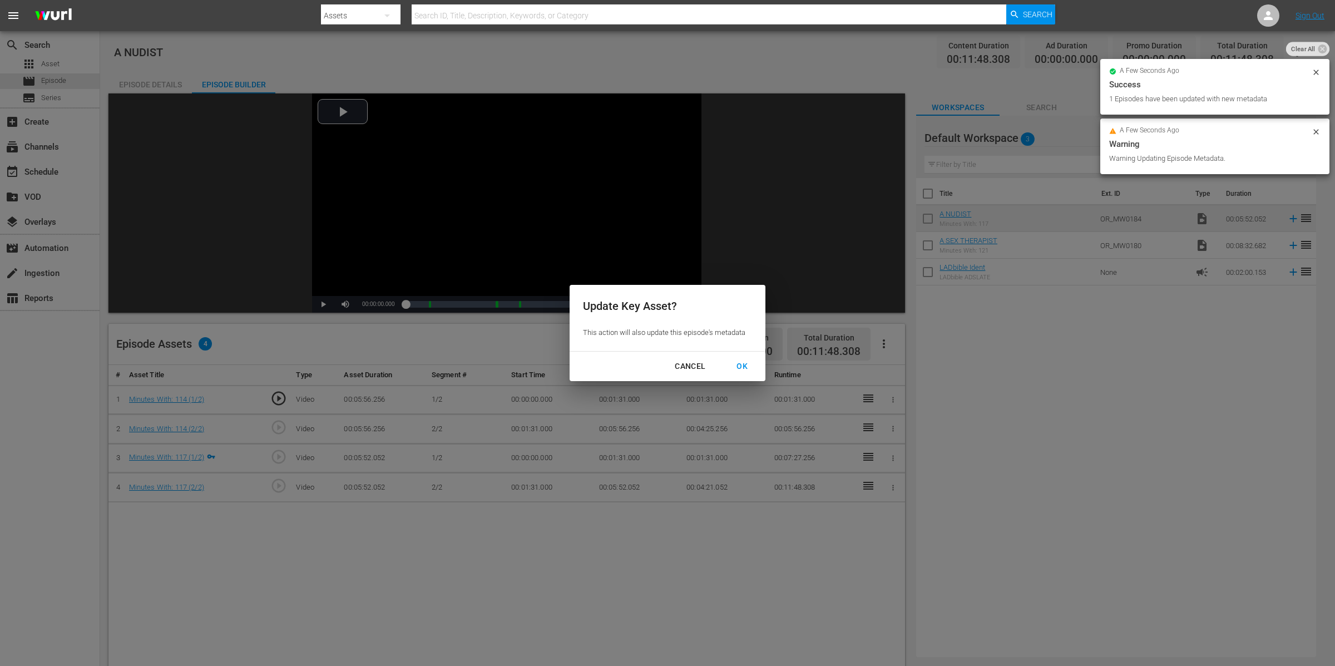
click at [749, 366] on div "OK" at bounding box center [742, 366] width 29 height 14
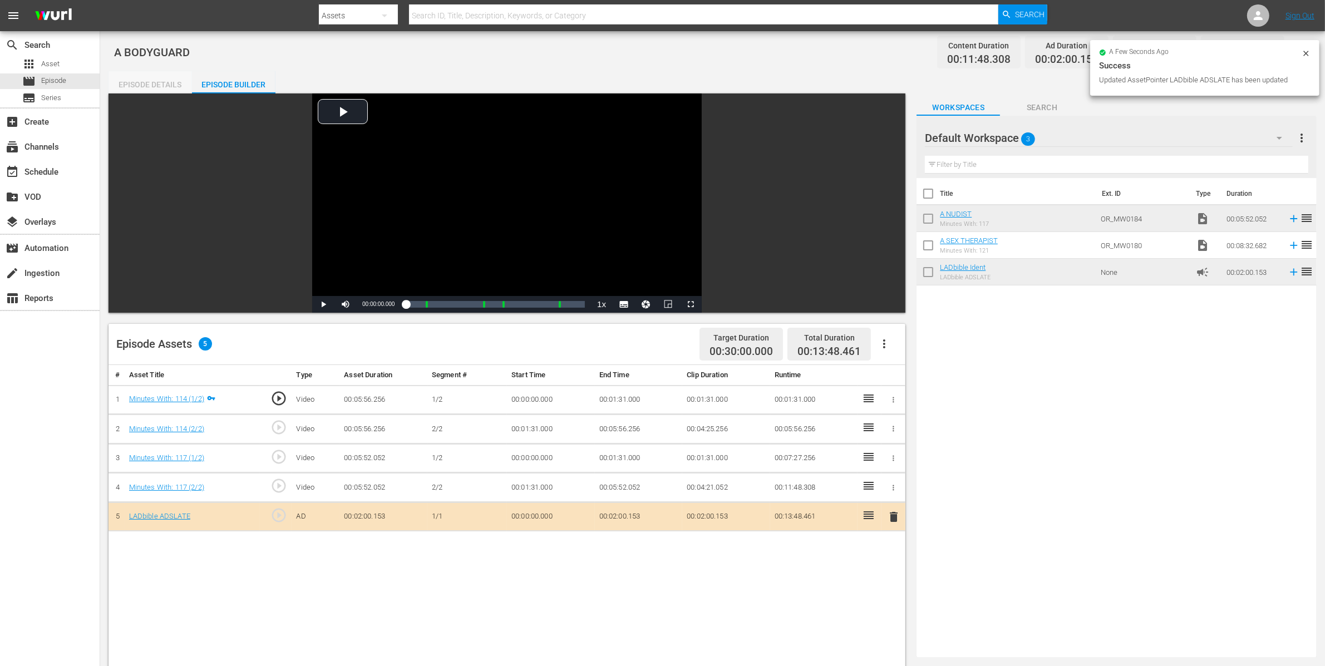
drag, startPoint x: 140, startPoint y: 82, endPoint x: 152, endPoint y: 92, distance: 16.2
click at [140, 82] on div "Episode Details" at bounding box center [149, 84] width 83 height 27
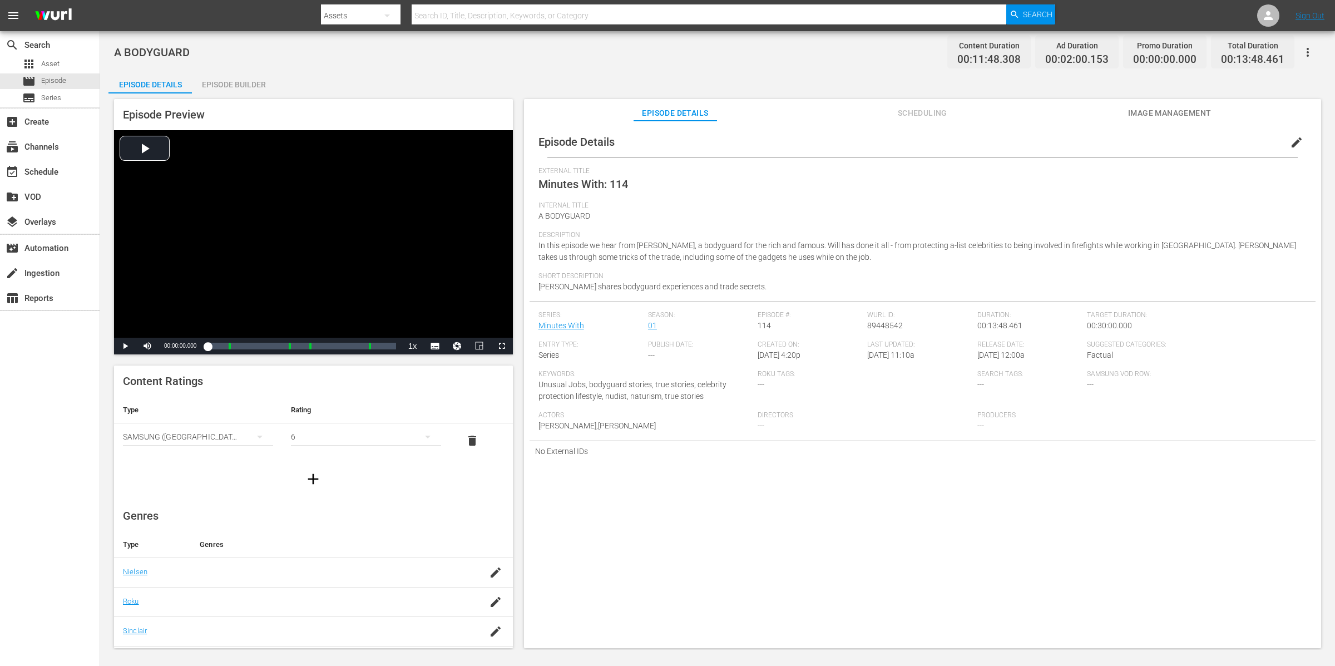
click at [1290, 145] on span "edit" at bounding box center [1296, 142] width 13 height 13
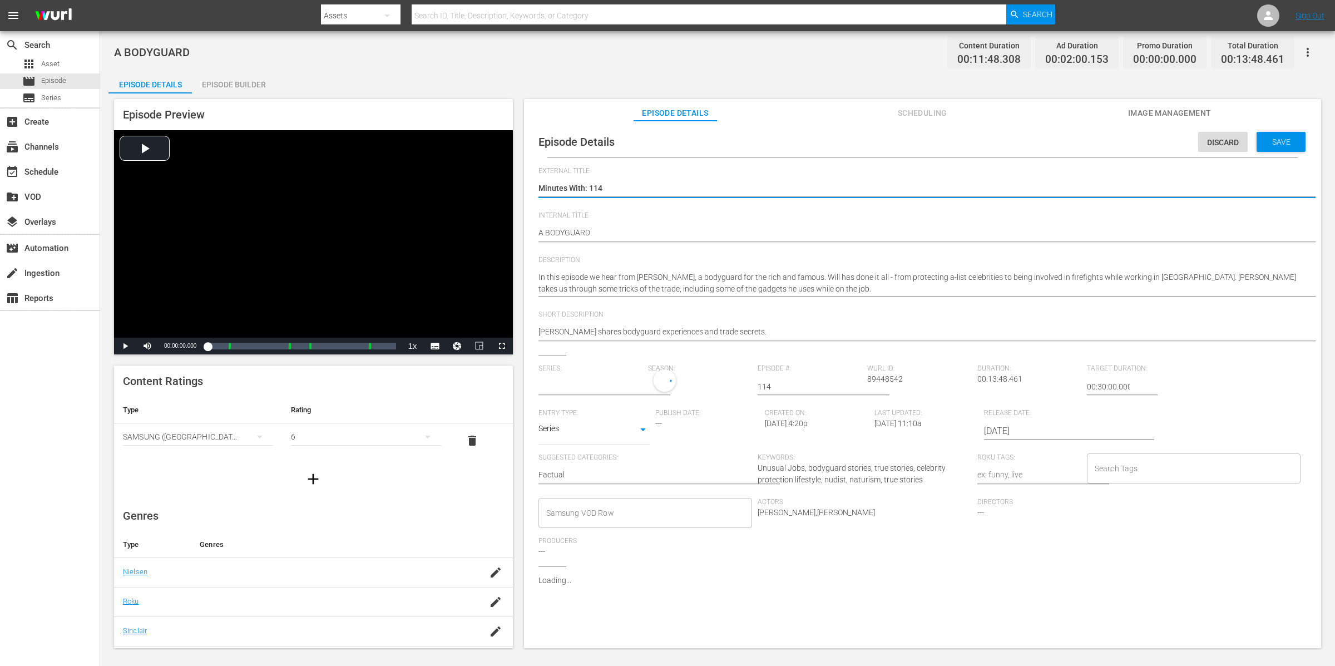
type input "Minutes With"
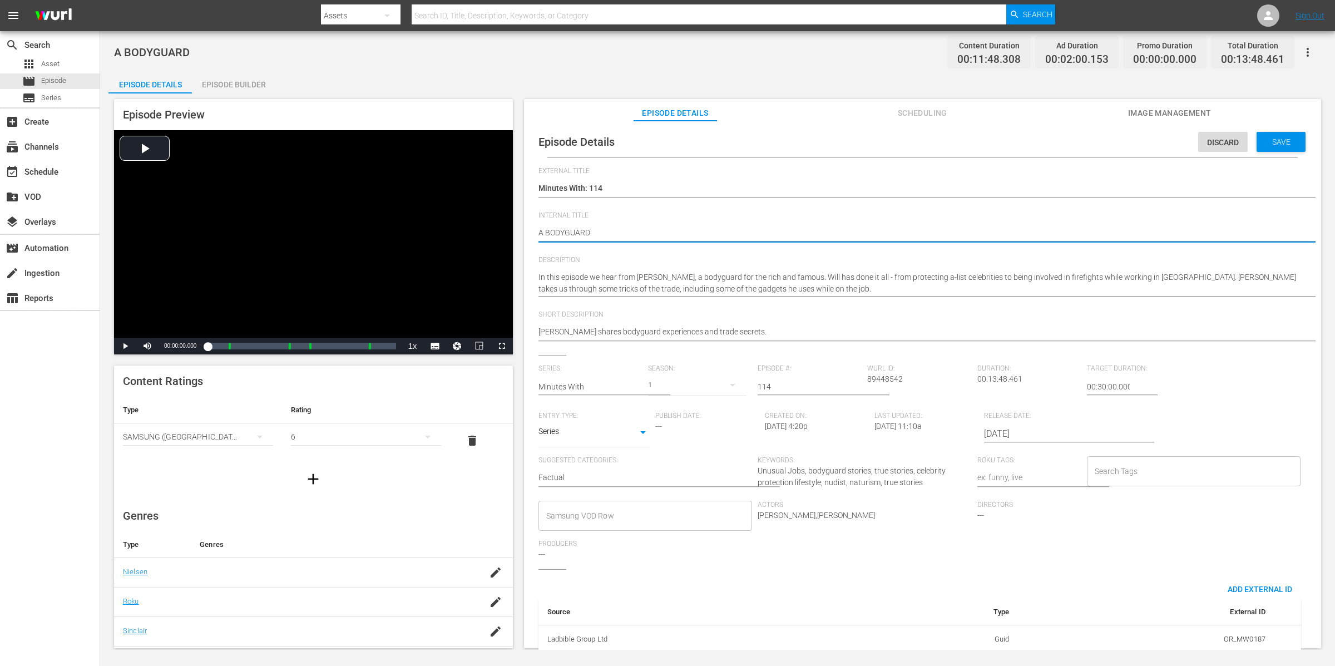
type textarea "A BODYGUARD"
type textarea "A BODYGUARD |"
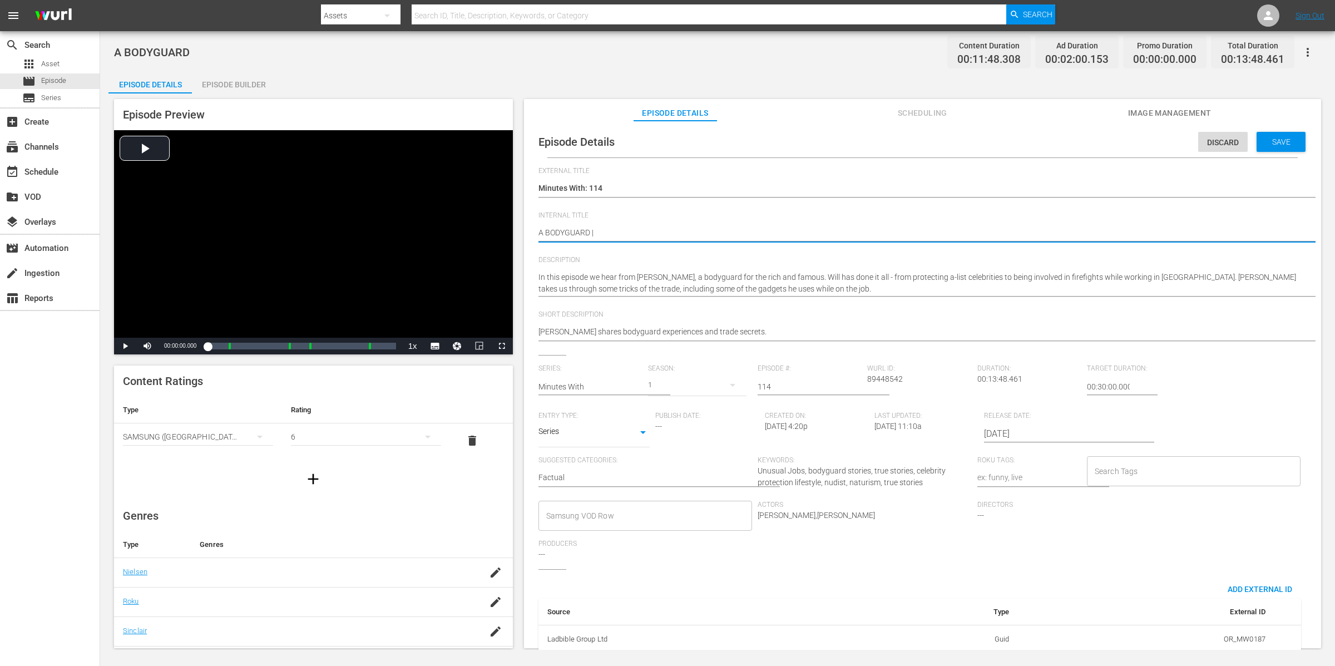
type textarea "A BODYGUARD |"
type textarea "A BODYGUARD | A"
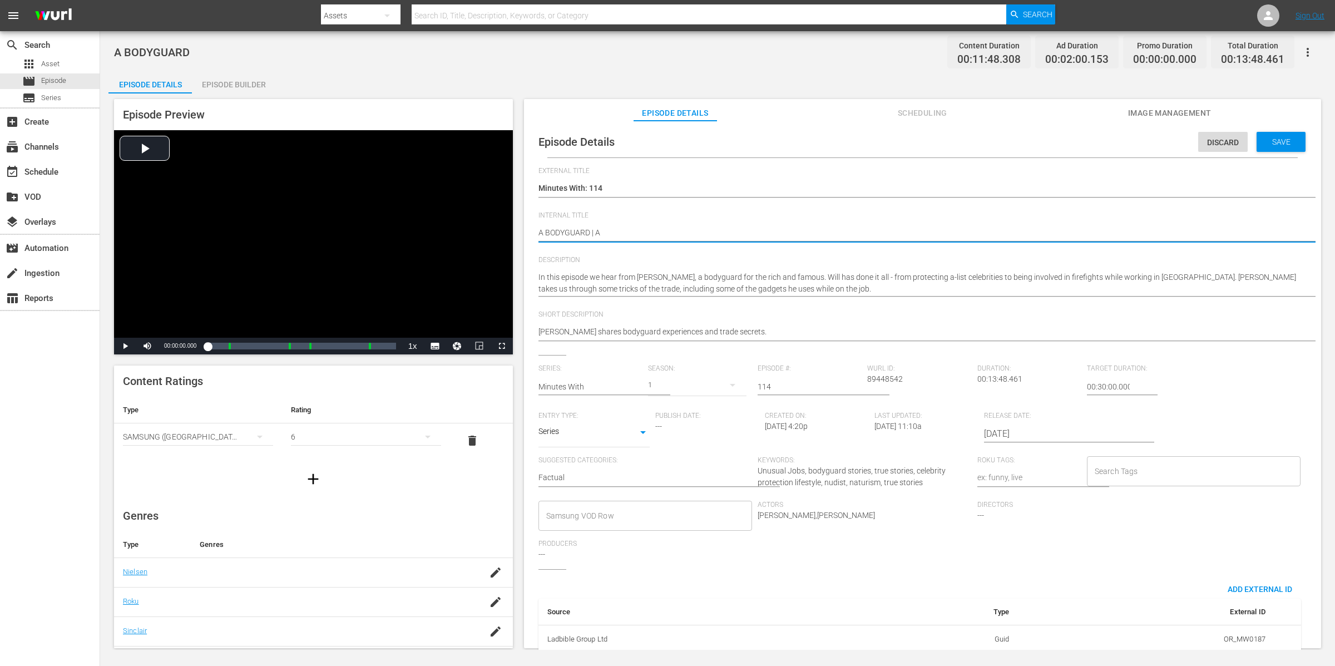
type textarea "A BODYGUARD | A N"
type textarea "A BODYGUARD | A NU"
type textarea "A BODYGUARD | A NUD"
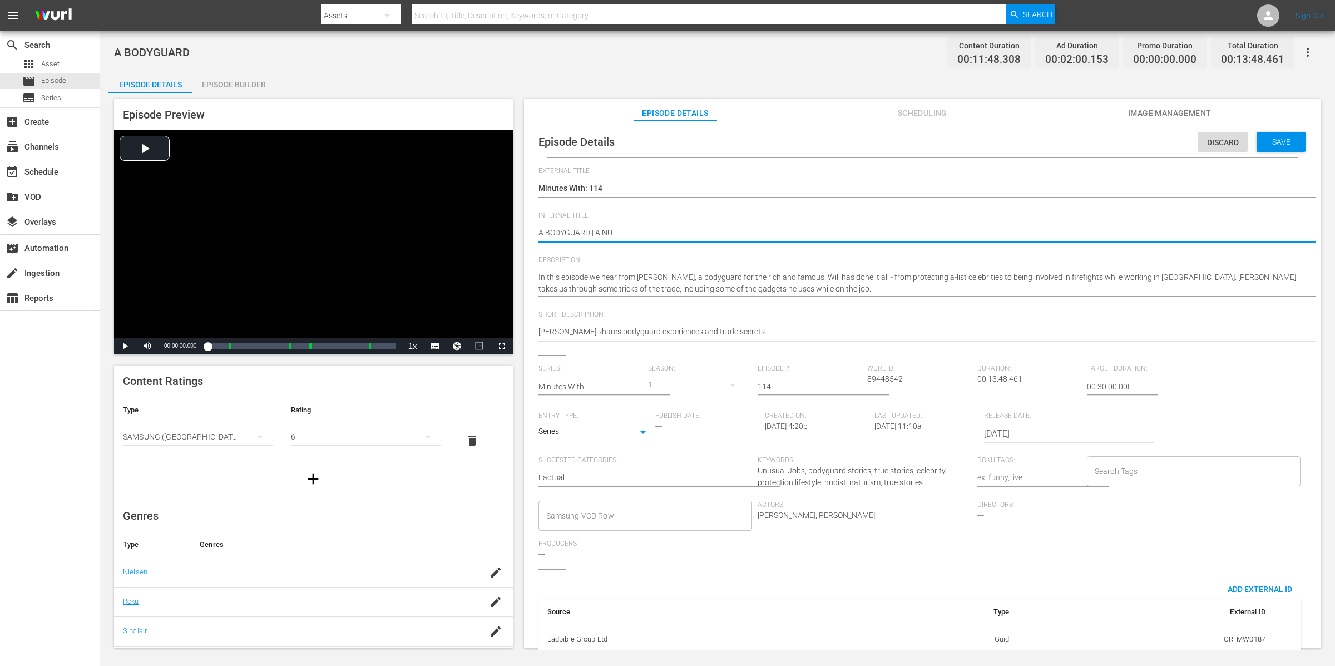
type textarea "A BODYGUARD | A NUD"
type textarea "A BODYGUARD | A NUDI"
type textarea "A BODYGUARD | A NUDIS"
type textarea "A BODYGUARD | A NUDIST"
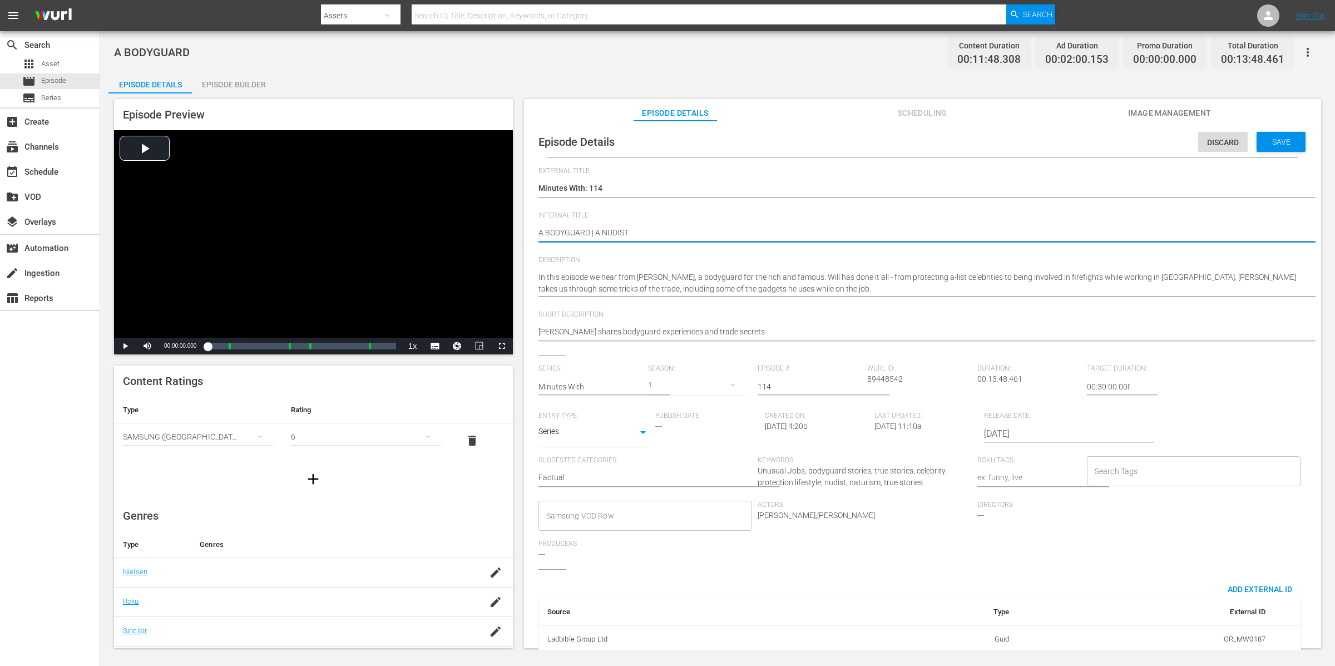
type textarea "A BODYGUARD | A NUDIST"
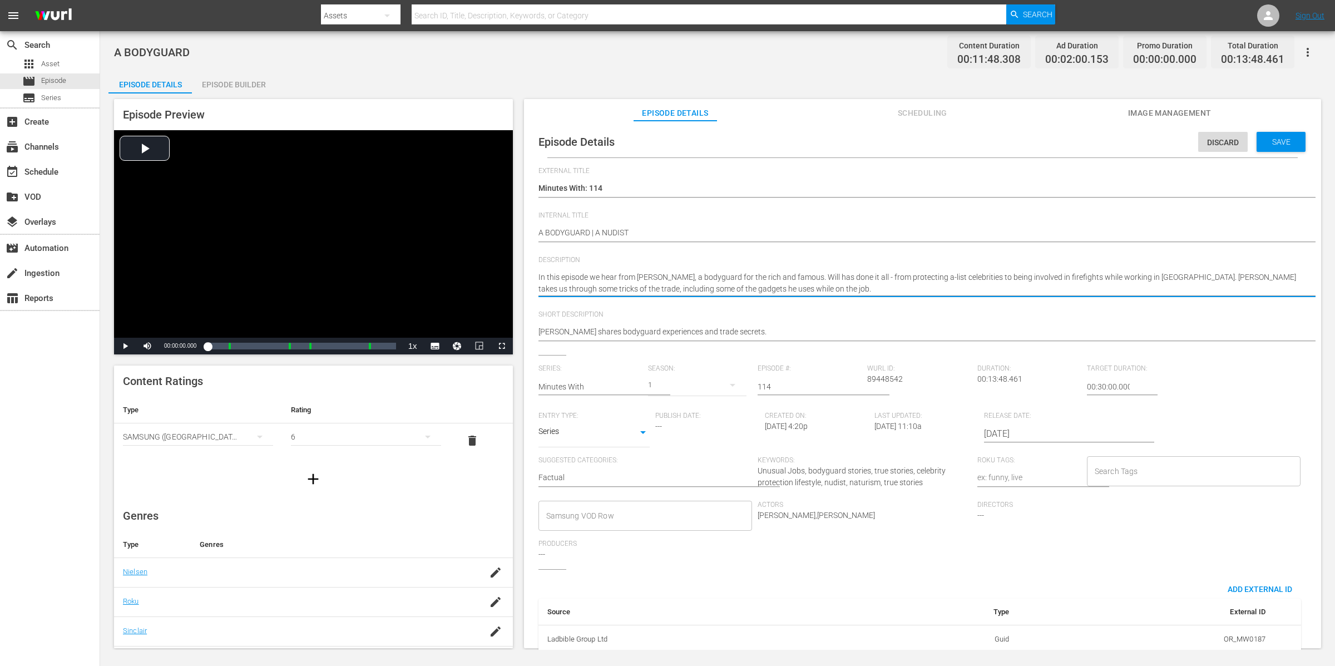
type textarea "In this episode we hear from [PERSON_NAME], a bodyguard for the rich and famous…"
paste textarea "In this episode we hear from [PERSON_NAME], a nudist, who tells us all about th…"
type textarea "In this episode we hear from [PERSON_NAME], a bodyguard for the rich and famous…"
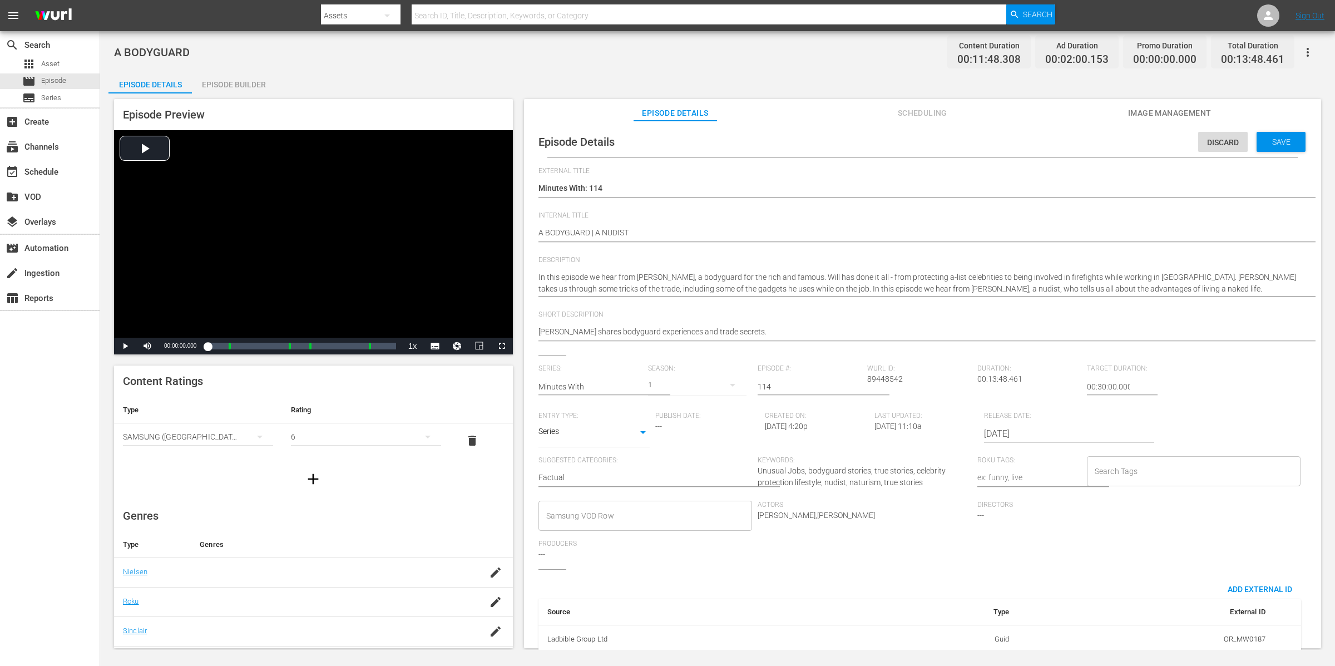
click at [673, 241] on hr at bounding box center [934, 241] width 791 height 1
drag, startPoint x: 663, startPoint y: 233, endPoint x: 530, endPoint y: 225, distance: 133.8
drag, startPoint x: 796, startPoint y: 333, endPoint x: 455, endPoint y: 335, distance: 341.1
click at [455, 335] on div "Episode Preview Video Player is loading. Play Video Play Mute Current Time 00:0…" at bounding box center [717, 375] width 1218 height 564
paste textarea "A BODYGUARD | A NUDIST"
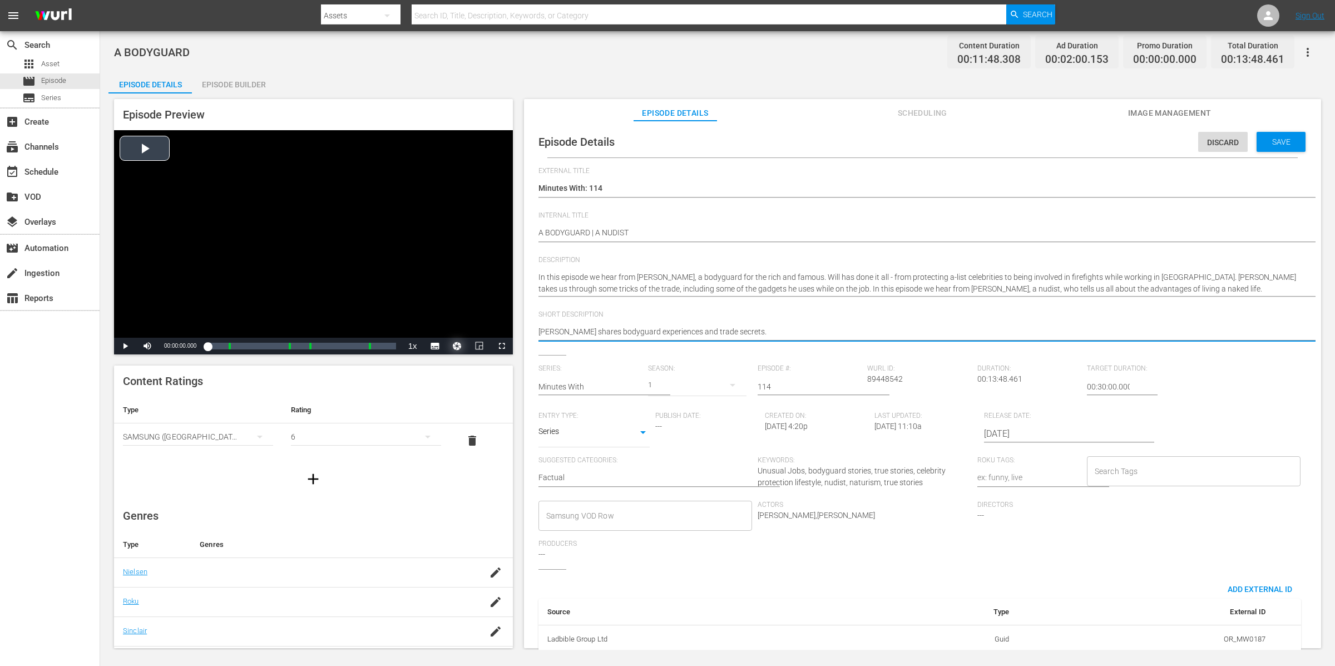
type textarea "A BODYGUARD | A NUDIST"
click at [1272, 139] on span "Save" at bounding box center [1282, 141] width 36 height 9
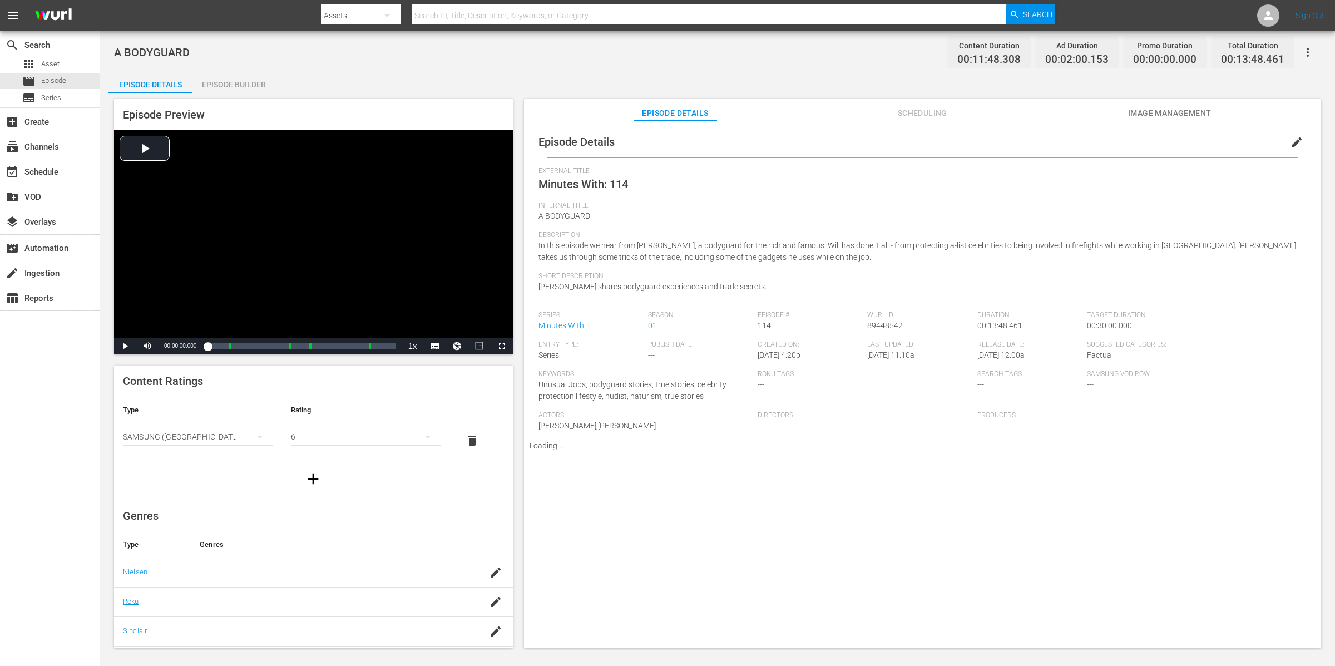
click at [1309, 56] on icon "button" at bounding box center [1307, 52] width 13 height 13
click at [1309, 54] on div "Add Episode to Workspace" at bounding box center [1228, 56] width 170 height 27
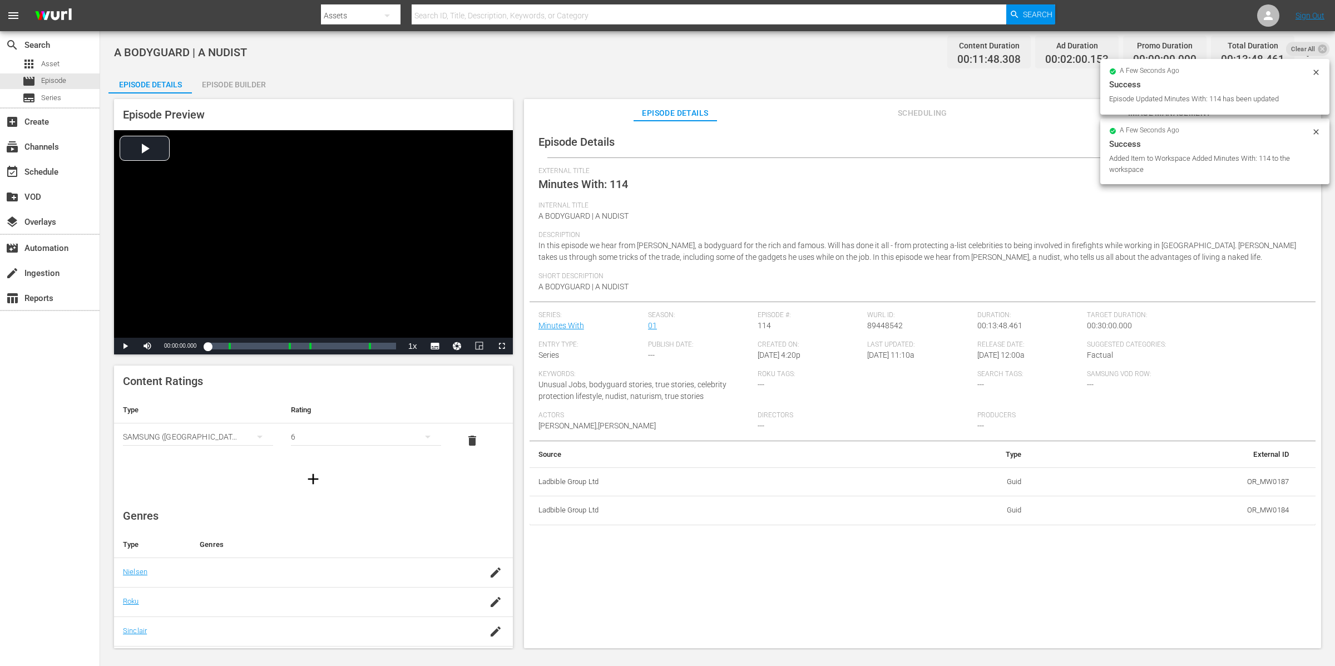
click at [258, 98] on div "Episode Preview Video Player is loading. Play Video Play Mute Current Time 00:0…" at bounding box center [717, 375] width 1218 height 564
click at [237, 65] on div "A BODYGUARD | A NUDIST Content Duration 00:11:48.308 Ad Duration 00:02:00.153 P…" at bounding box center [717, 340] width 1235 height 619
click at [243, 99] on div "Episode Preview Video Player is loading. Play Video Play Mute Current Time 00:0…" at bounding box center [313, 226] width 399 height 255
click at [246, 93] on div "Episode Preview Video Player is loading. Play Video Play Mute Current Time 00:0…" at bounding box center [717, 375] width 1218 height 564
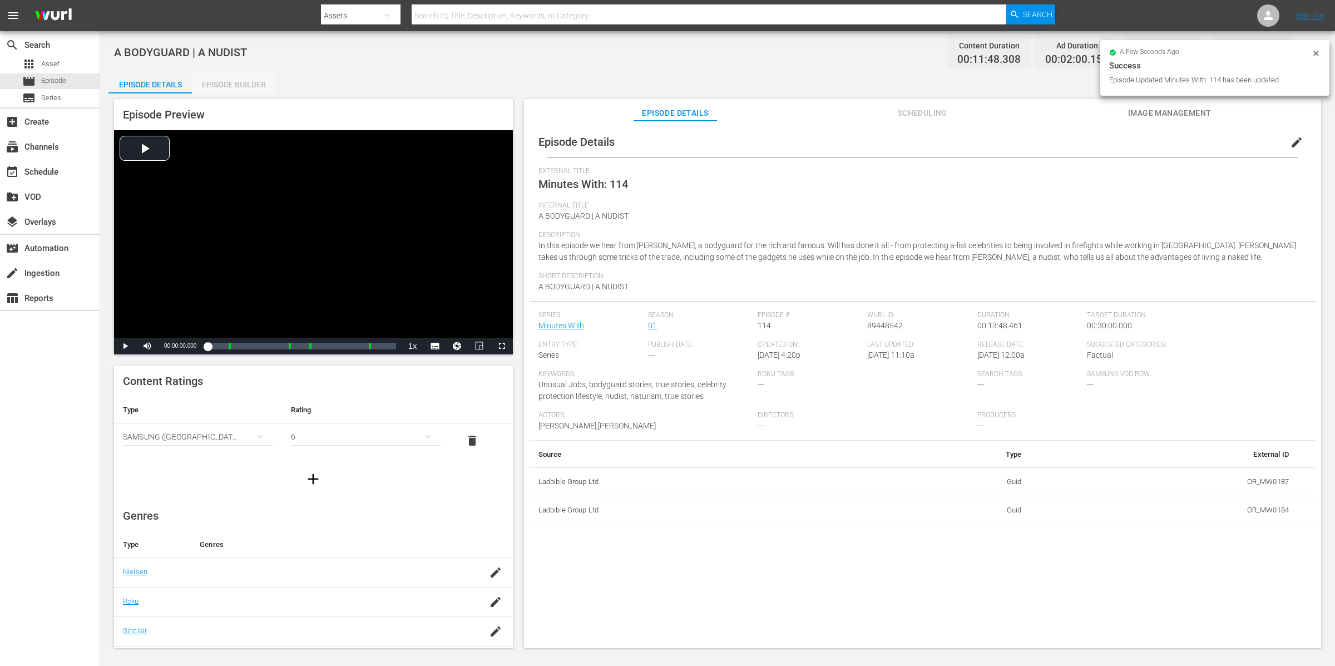
click at [244, 86] on div "Episode Builder" at bounding box center [233, 84] width 83 height 27
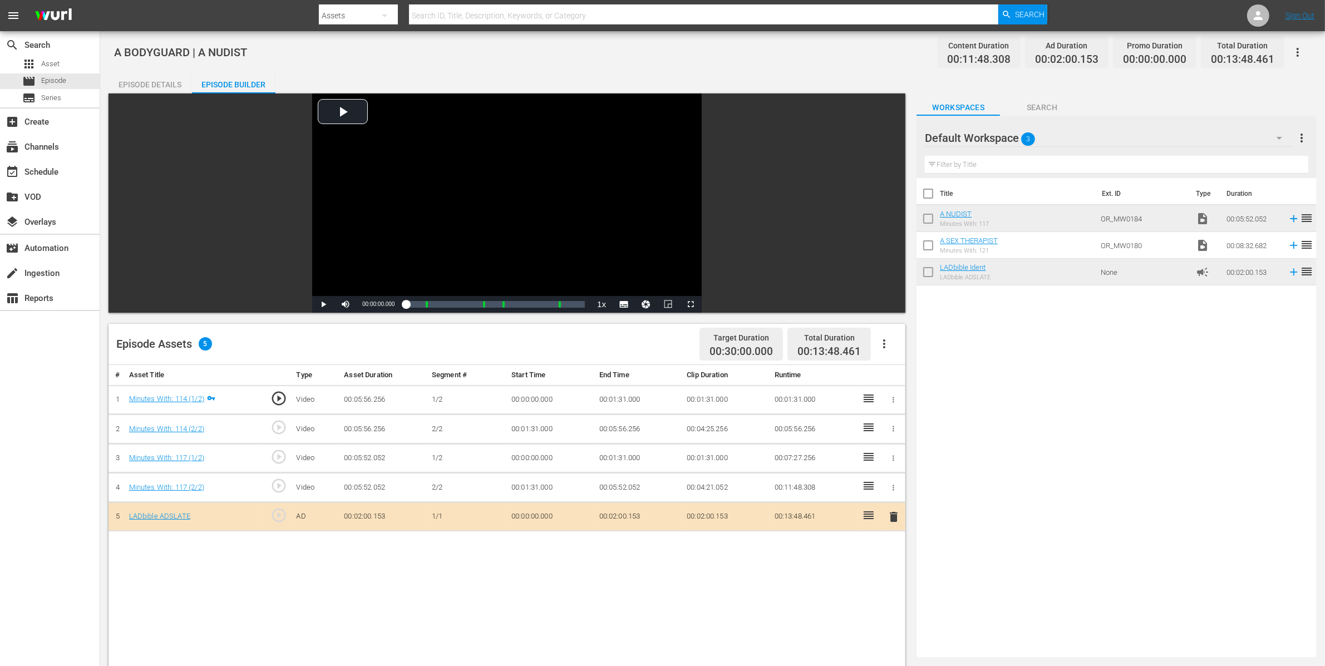
click at [1297, 49] on icon "button" at bounding box center [1297, 52] width 2 height 9
click at [1235, 55] on div "Add Episode to Workspace" at bounding box center [1218, 56] width 170 height 27
click at [1295, 56] on icon "button" at bounding box center [1297, 52] width 13 height 13
click at [1294, 55] on div "Add Episode to Workspace" at bounding box center [1218, 56] width 170 height 27
click at [1264, 56] on span "00:13:48.461" at bounding box center [1242, 59] width 63 height 13
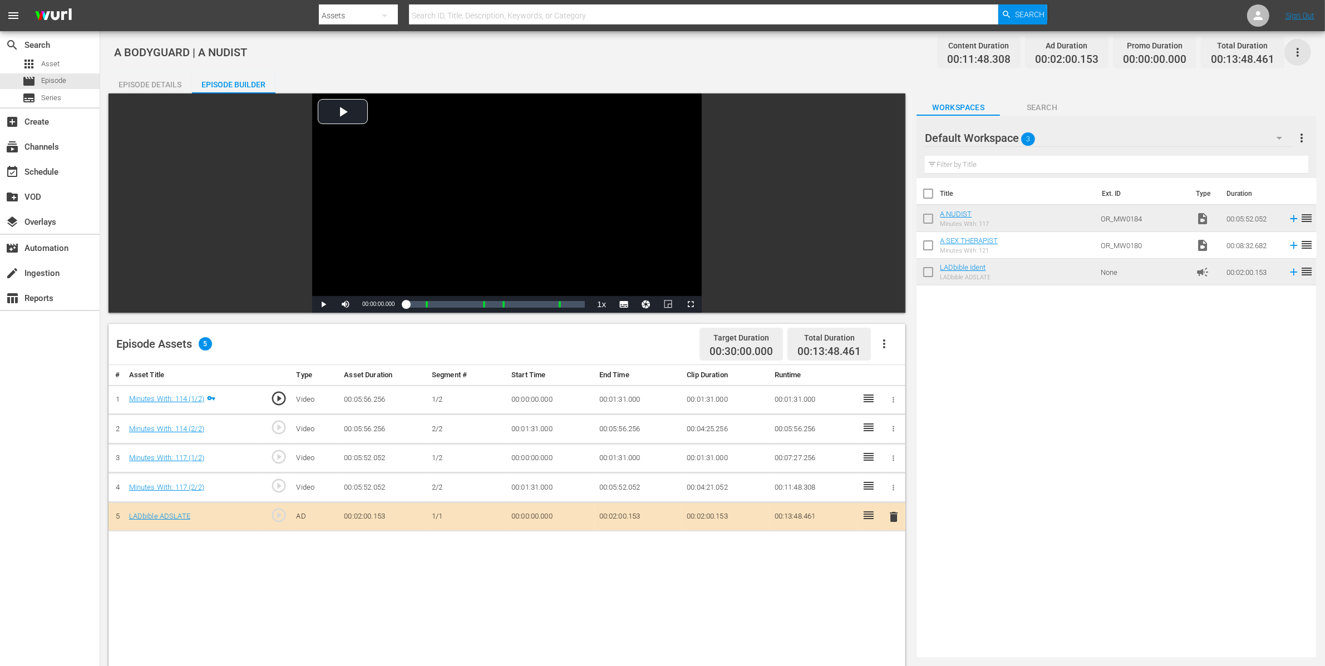
click at [1294, 51] on icon "button" at bounding box center [1297, 52] width 13 height 13
click at [1263, 50] on div "Add Episode to Workspace" at bounding box center [1218, 56] width 170 height 27
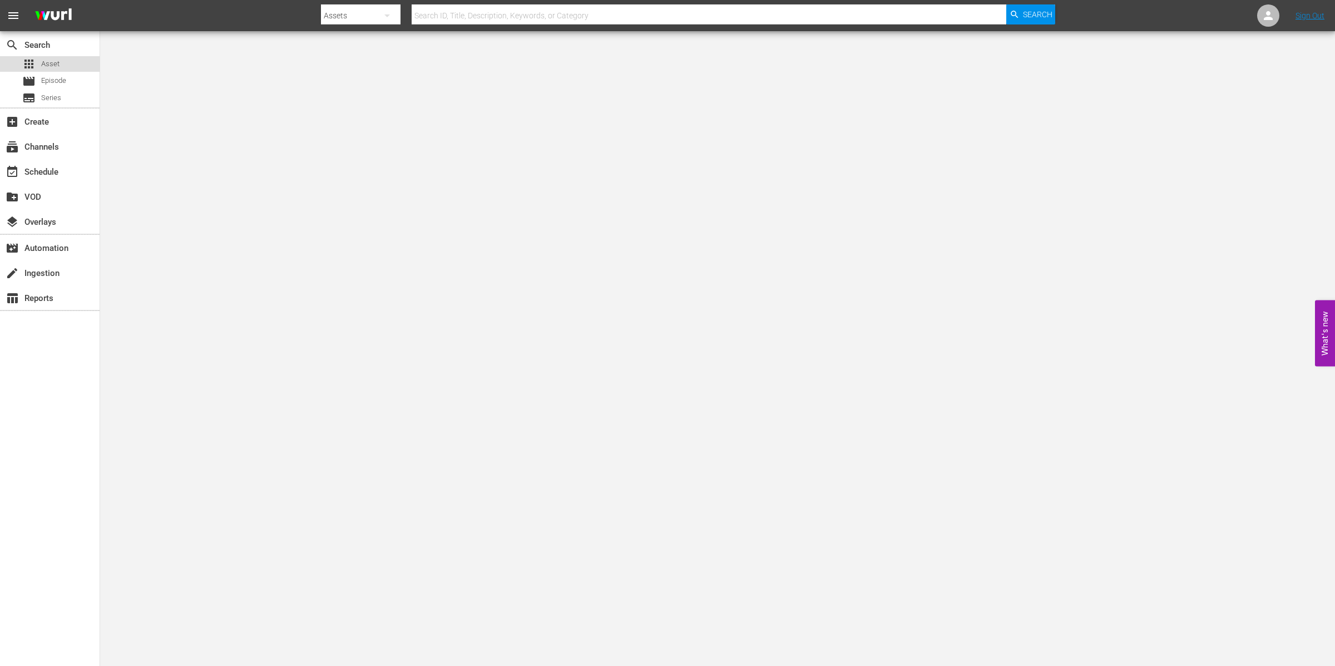
click at [60, 57] on div "apps Asset" at bounding box center [50, 64] width 100 height 16
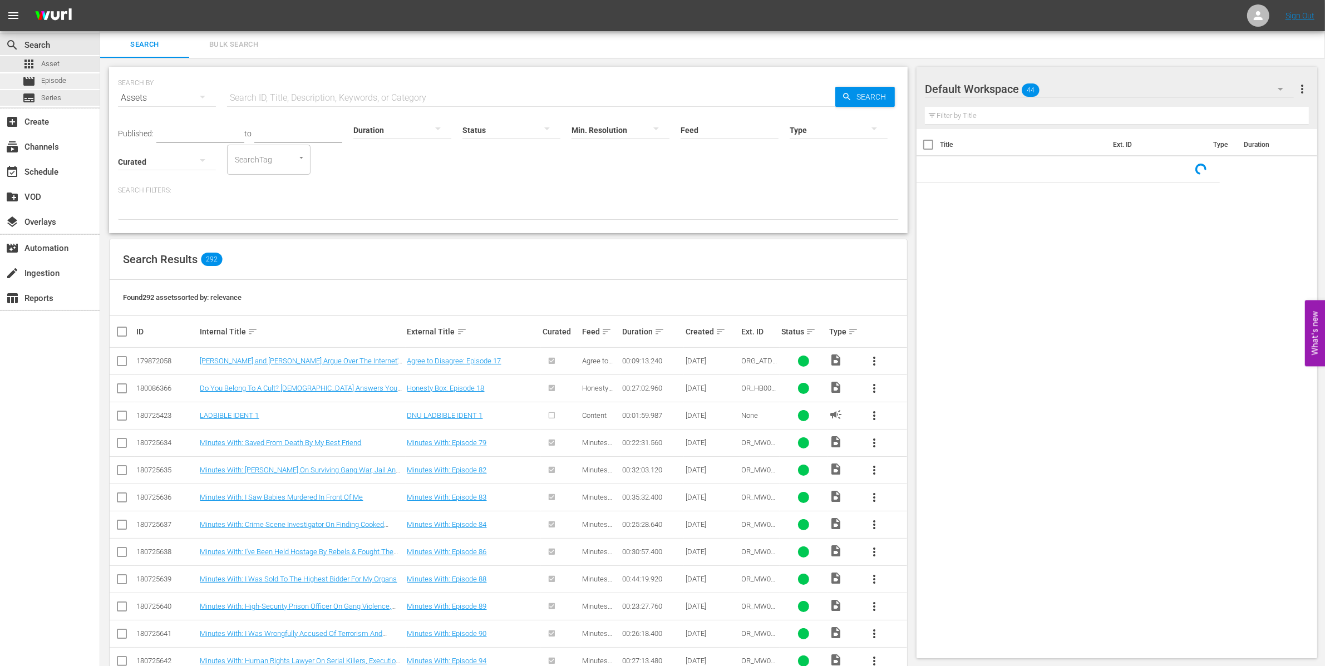
click at [77, 83] on div "movie Episode" at bounding box center [50, 81] width 100 height 16
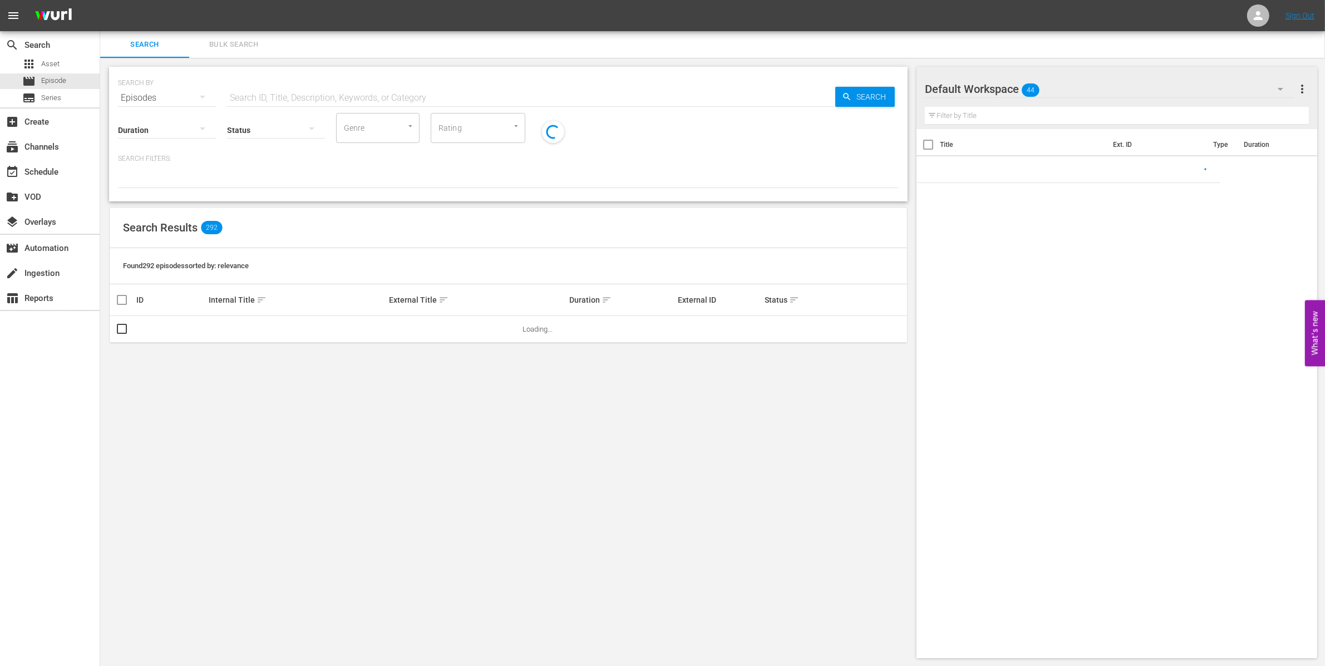
click at [283, 98] on input "text" at bounding box center [531, 98] width 608 height 27
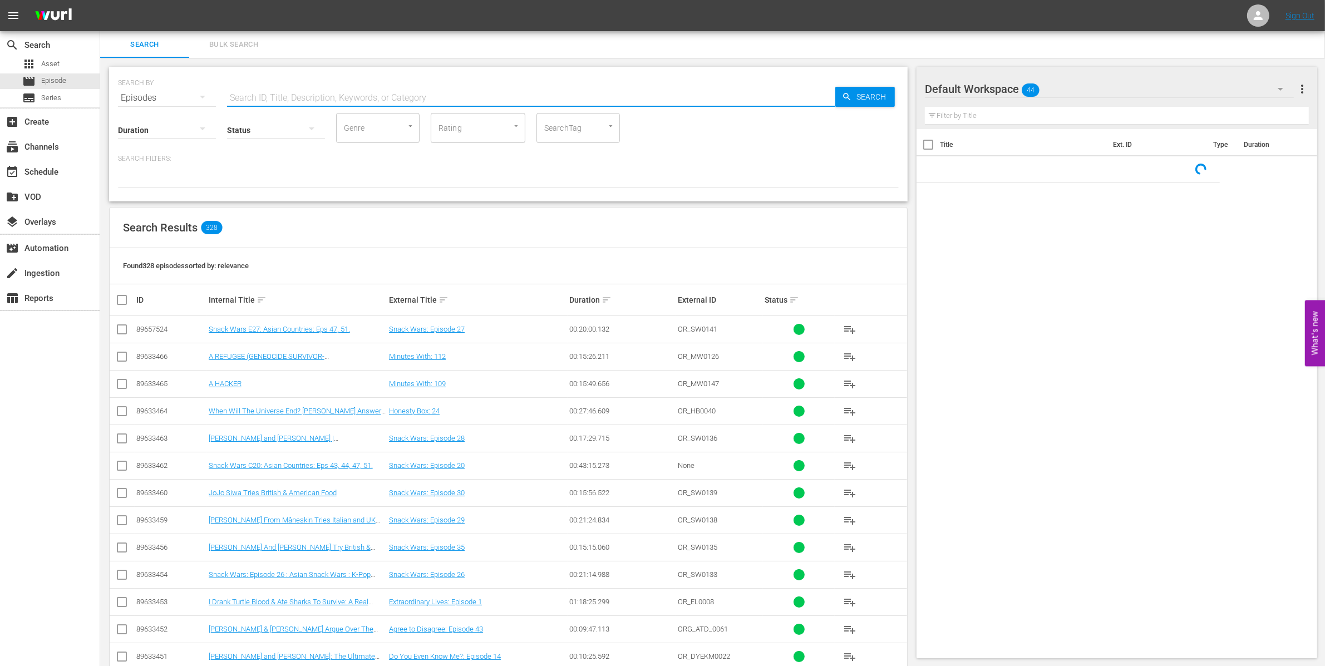
paste input "OR_SW0141"
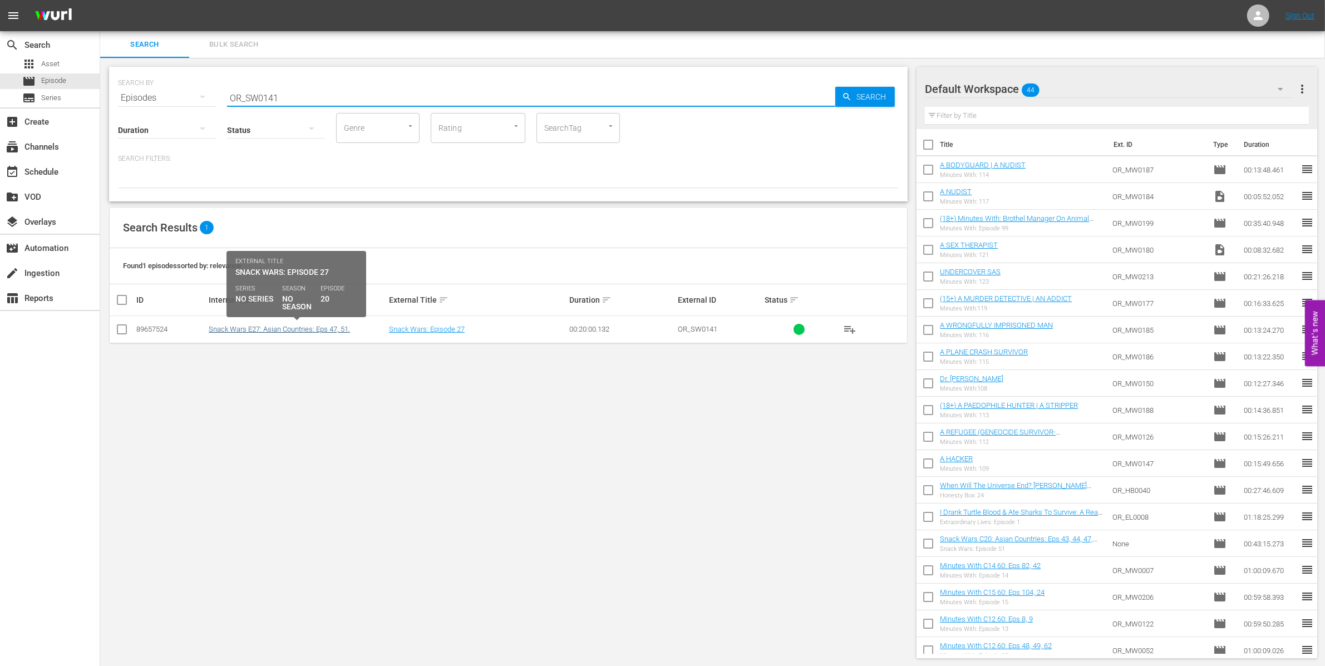
type input "OR_SW0141"
click at [300, 332] on link "Snack Wars E27: Asian Countries: Eps 47, 51." at bounding box center [279, 329] width 141 height 8
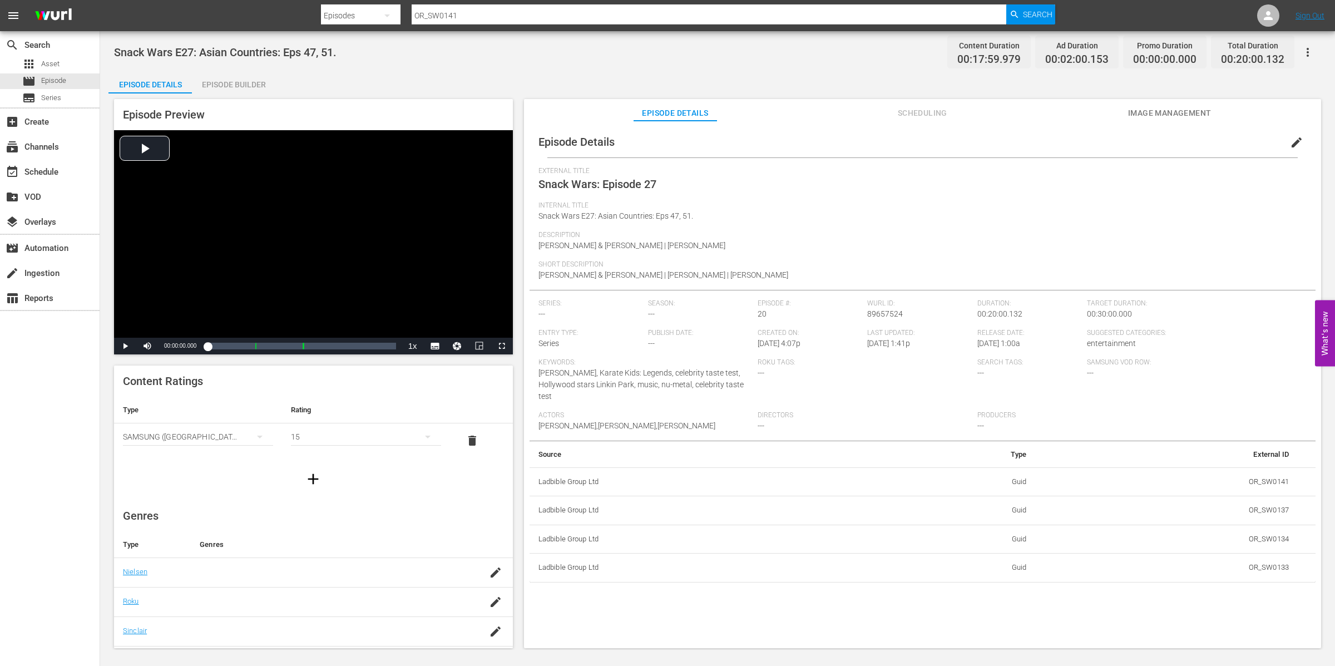
click at [233, 81] on div "Episode Builder" at bounding box center [233, 84] width 83 height 27
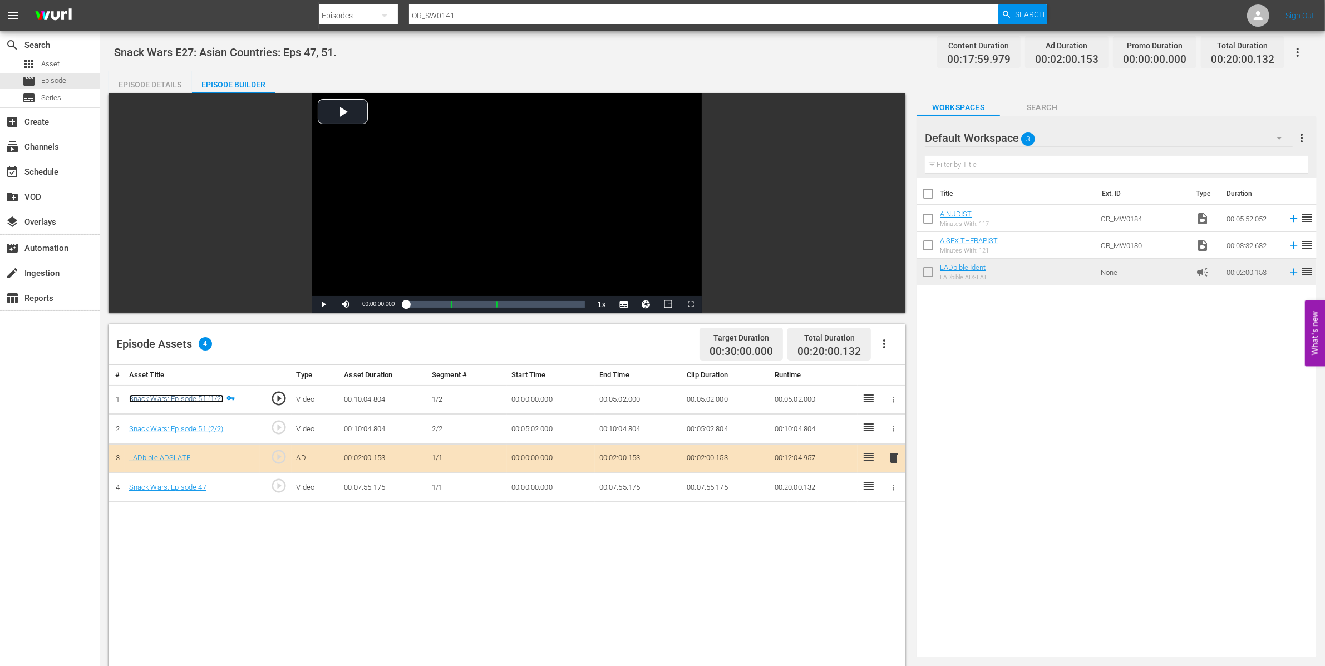
click at [188, 398] on link "Snack Wars: Episode 51 (1/2)" at bounding box center [176, 398] width 95 height 8
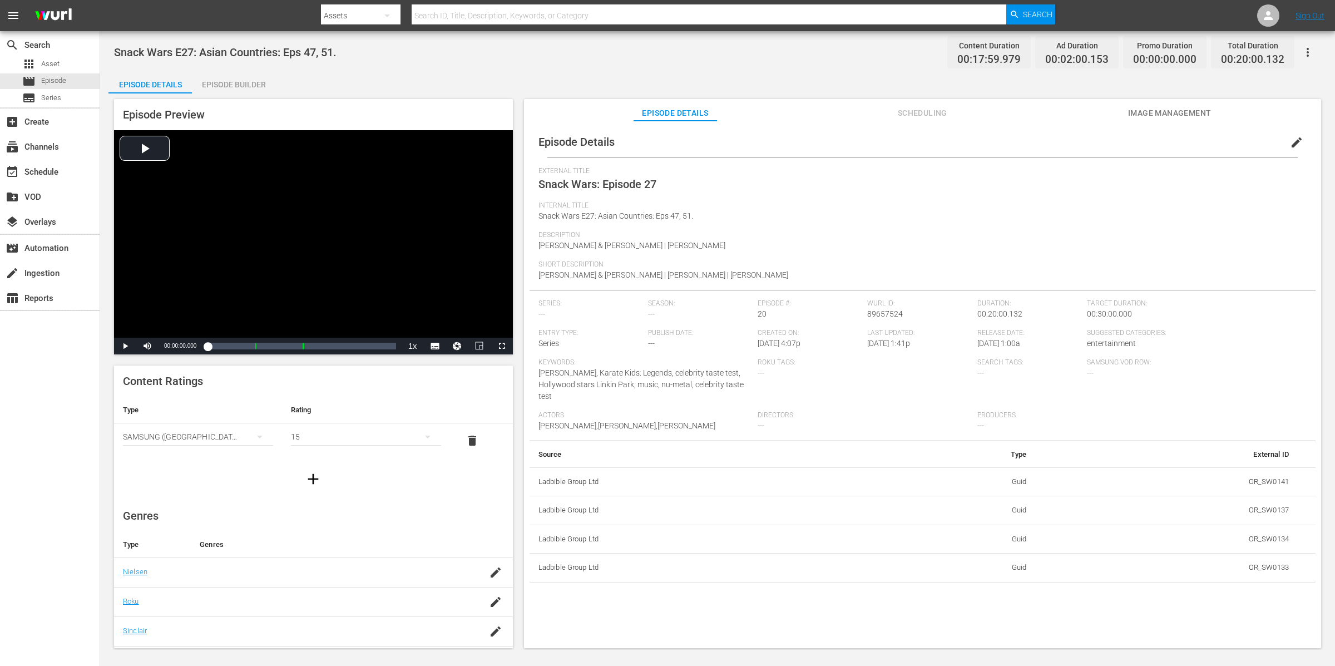
click at [1301, 141] on button "edit" at bounding box center [1297, 142] width 27 height 27
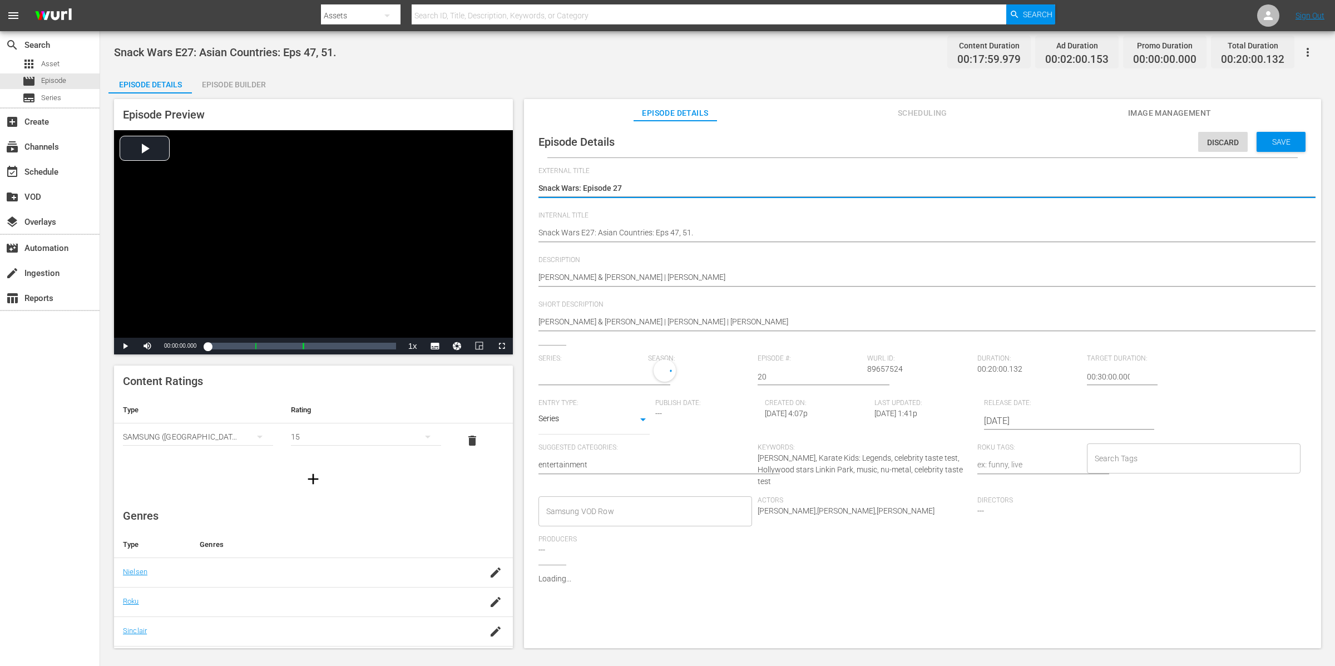
type input "No Series"
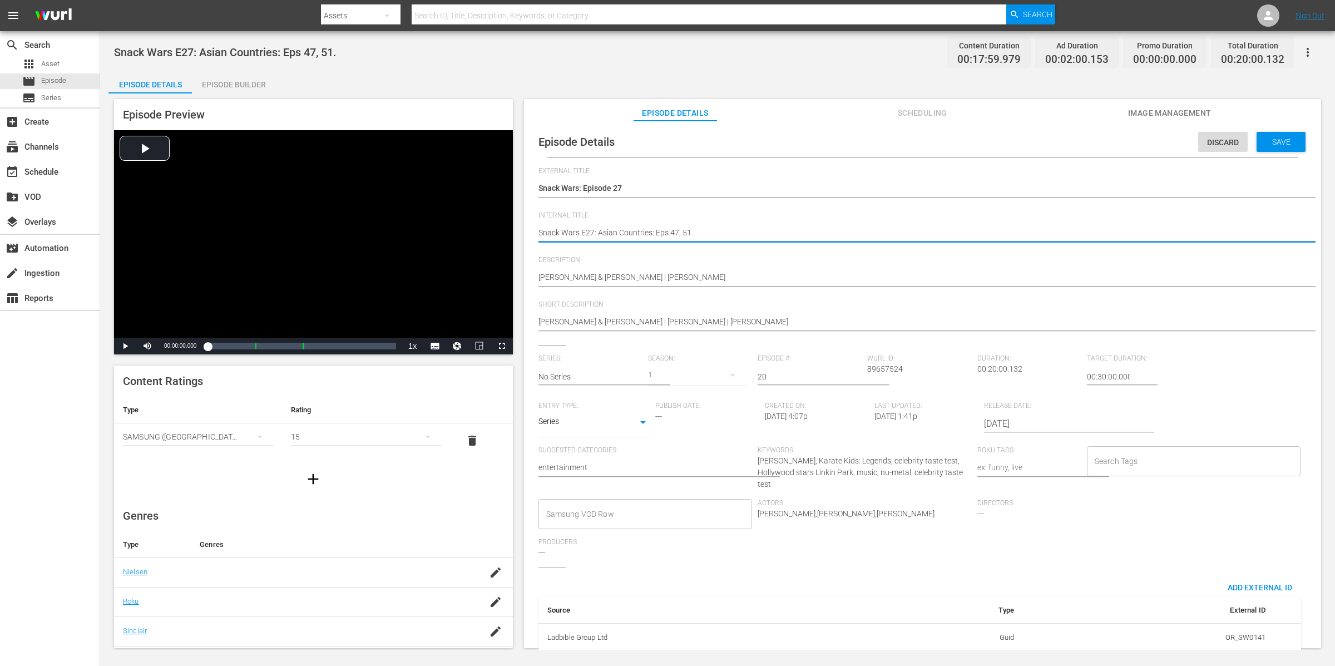
type textarea "(Snack Wars E27: Asian Countries: Eps 47, 51."
type textarea "(1Snack Wars E27: Asian Countries: Eps 47, 51."
type textarea "(15Snack Wars E27: Asian Countries: Eps 47, 51."
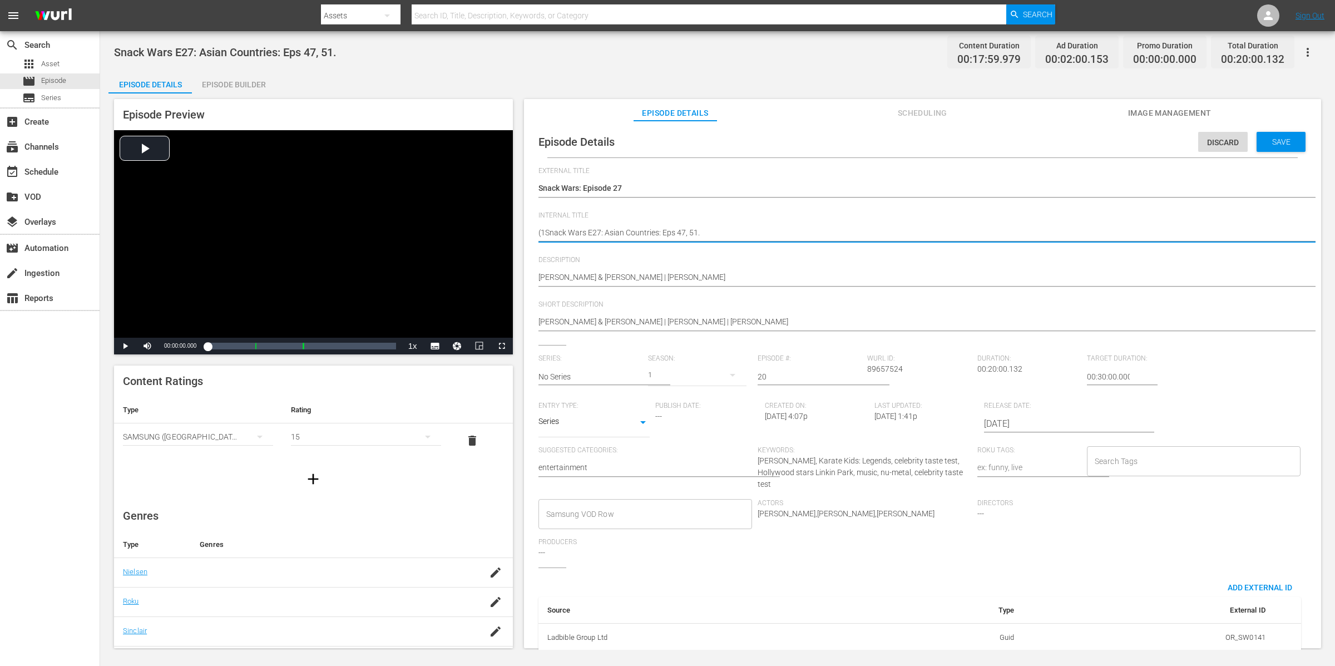
type textarea "(15Snack Wars E27: Asian Countries: Eps 47, 51."
type textarea "(15+Snack Wars E27: Asian Countries: Eps 47, 51."
type textarea "(15+)Snack Wars E27: Asian Countries: Eps 47, 51."
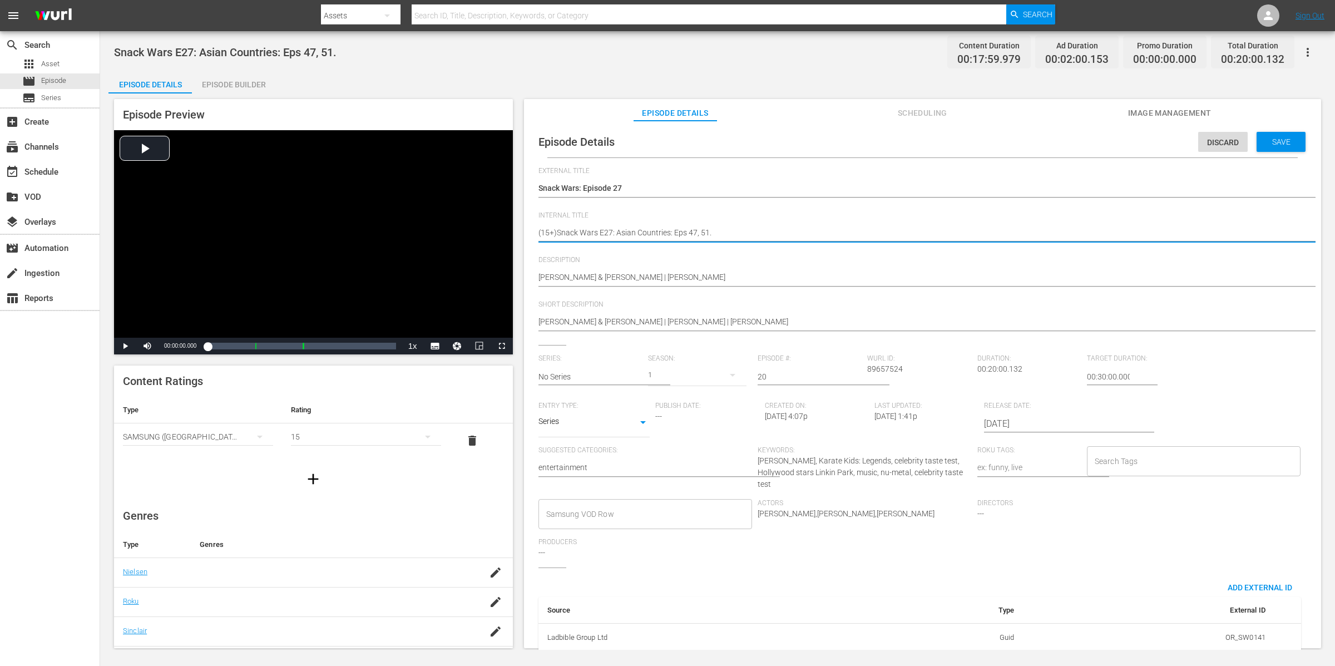
type textarea "(15+) Snack Wars E27: Asian Countries: Eps 47, 51."
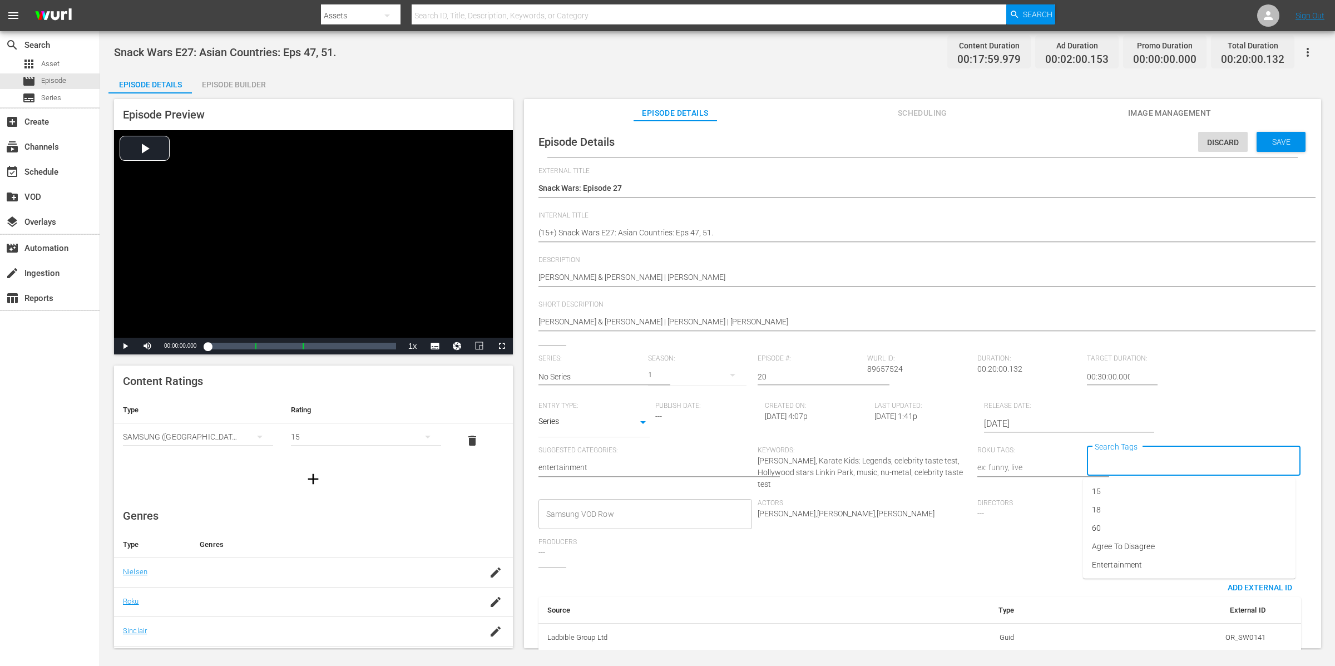
click at [1146, 462] on input "Search Tags" at bounding box center [1185, 461] width 187 height 20
click at [1140, 492] on li "15" at bounding box center [1189, 491] width 213 height 18
click at [1273, 145] on span "Save" at bounding box center [1282, 141] width 36 height 9
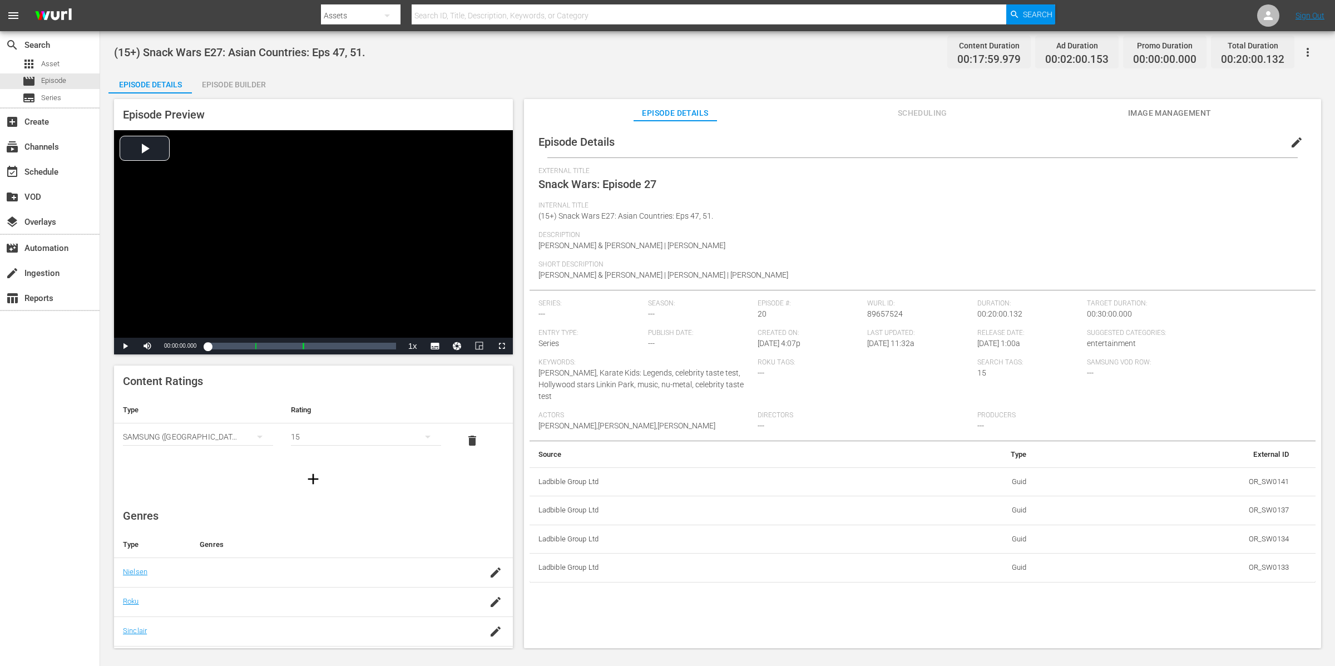
click at [932, 163] on div "Episode Details edit External Title Snack Wars: Episode 27 Internal Title (15+)…" at bounding box center [923, 354] width 786 height 456
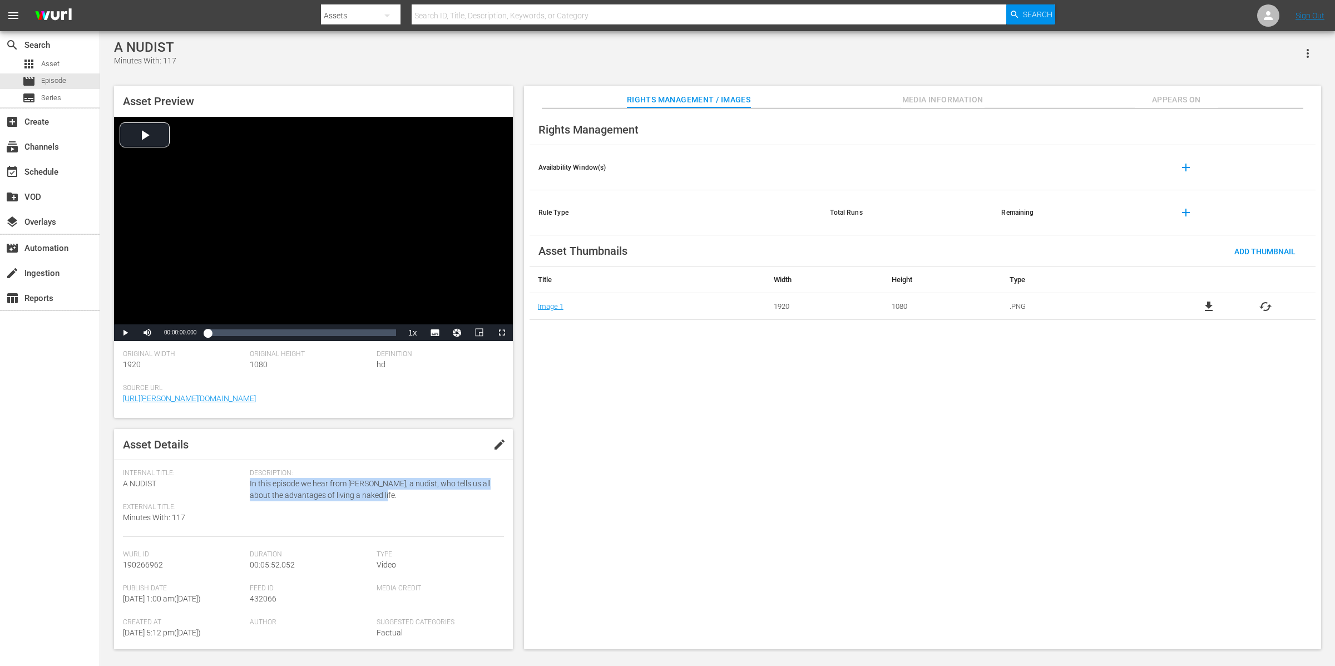
click at [1184, 104] on span "Appears On" at bounding box center [1176, 100] width 83 height 14
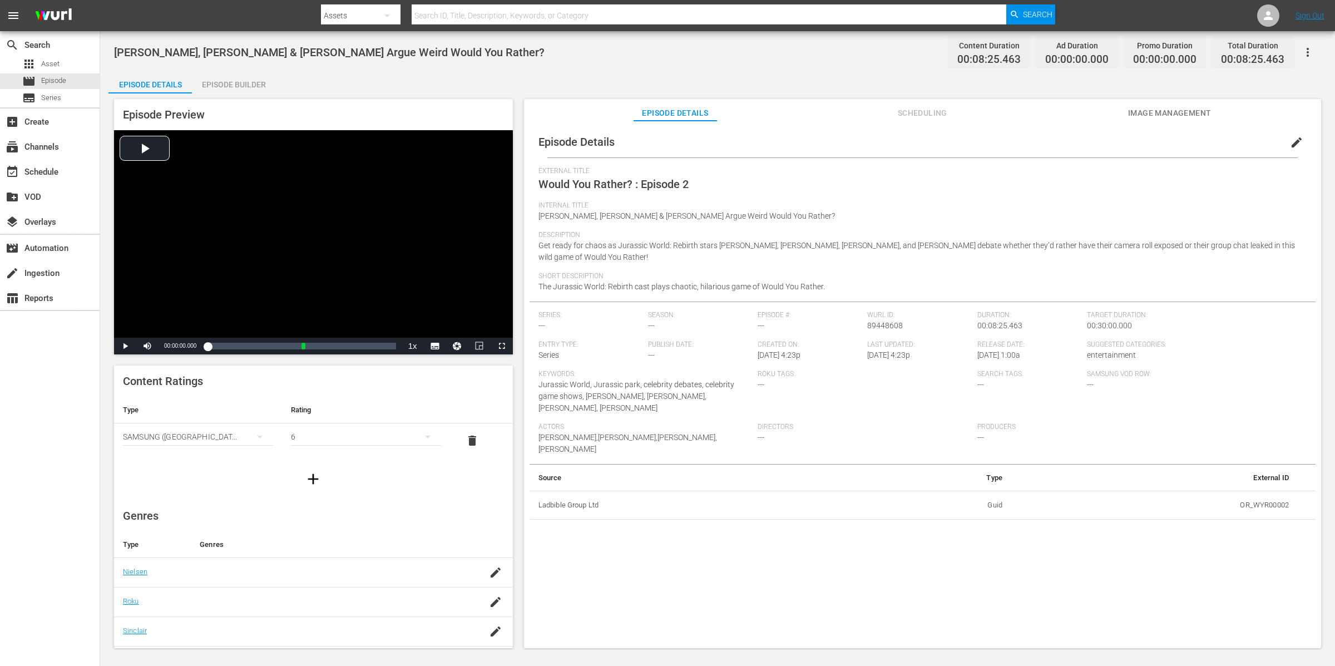
click at [453, 83] on div "Episode Details Episode Builder Episode Preview Video Player is loading. Play V…" at bounding box center [717, 364] width 1218 height 586
click at [256, 82] on div "Episode Builder" at bounding box center [233, 84] width 83 height 27
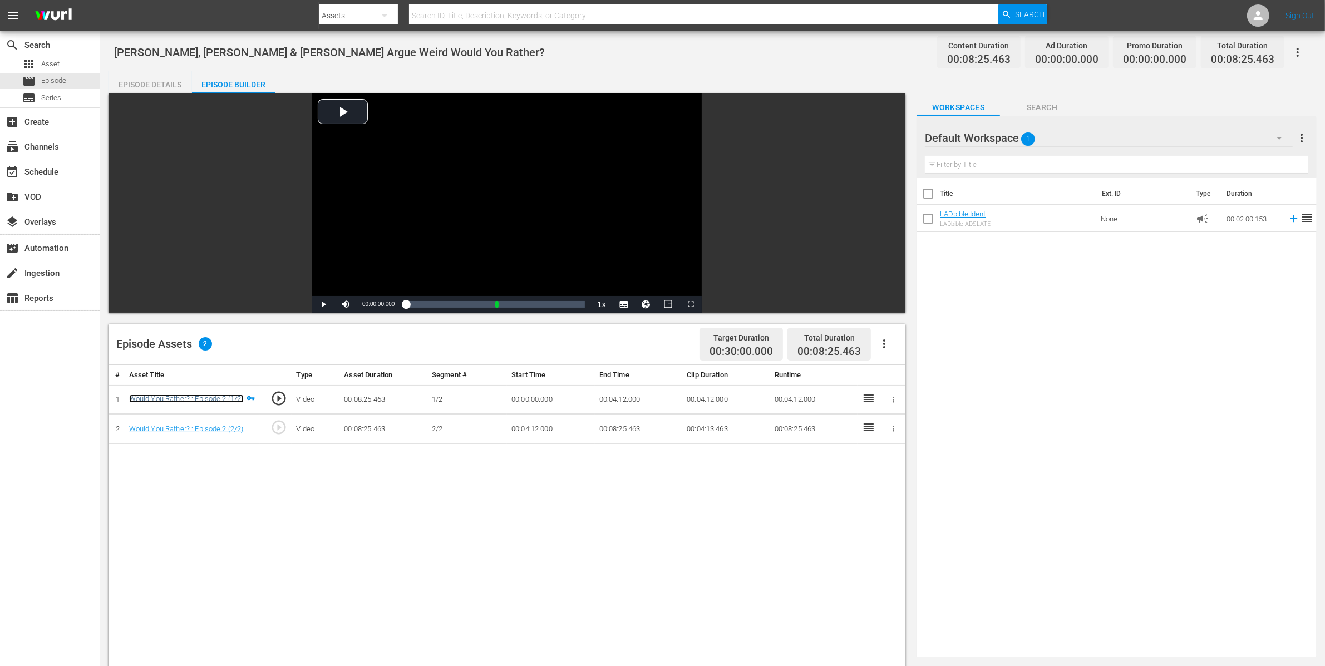
click at [208, 396] on link "Would You Rather? : Episode 2 (1/2)" at bounding box center [186, 398] width 115 height 8
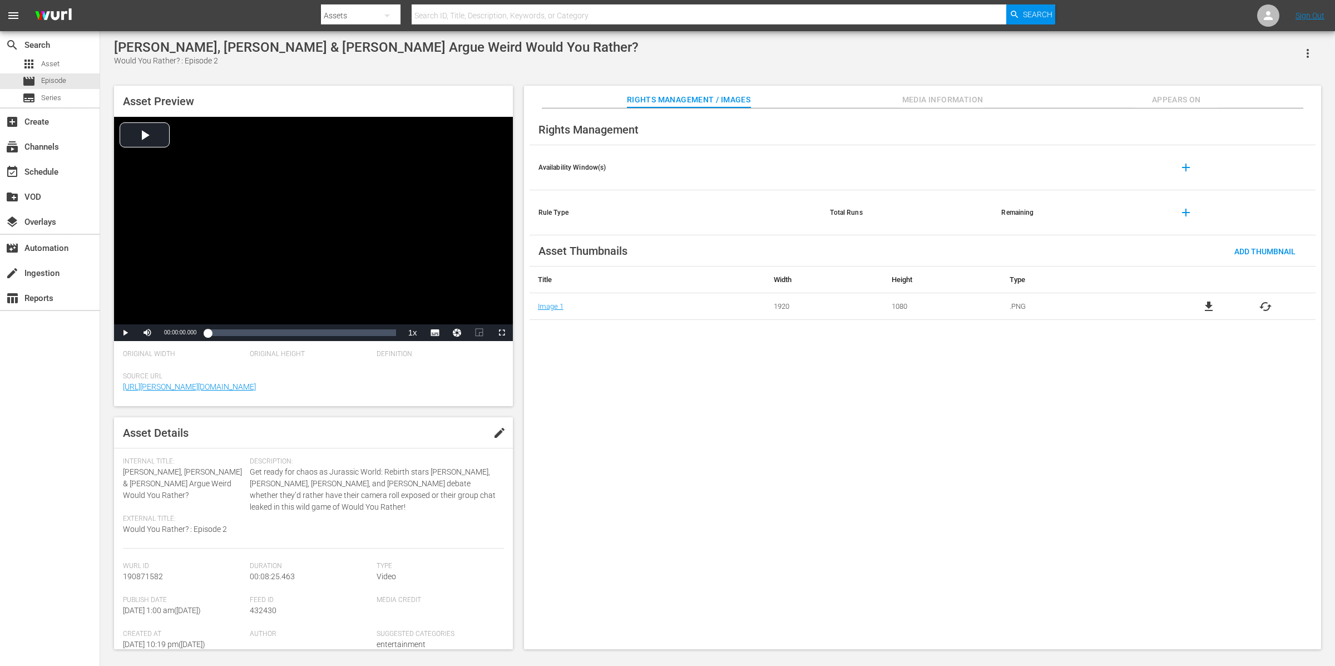
click at [1311, 52] on icon "button" at bounding box center [1307, 53] width 13 height 13
click at [1272, 57] on div "Add To Workspace" at bounding box center [1275, 58] width 76 height 27
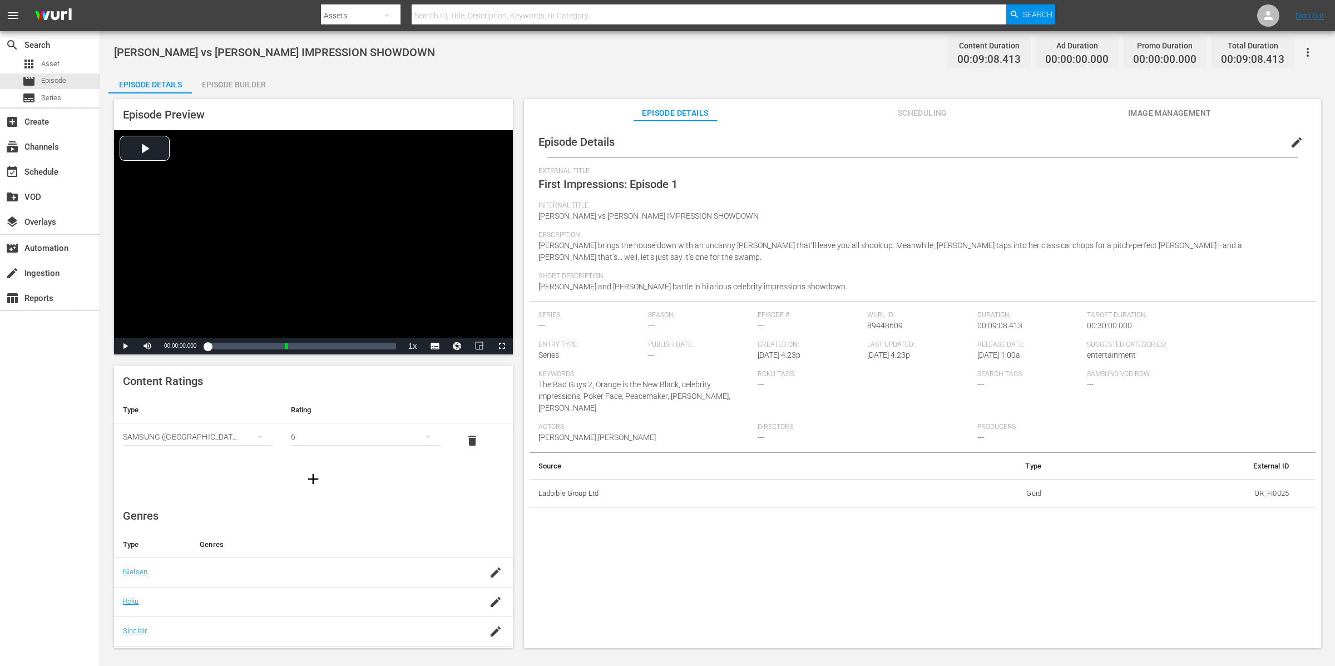
click at [257, 75] on div "Episode Builder" at bounding box center [233, 84] width 83 height 27
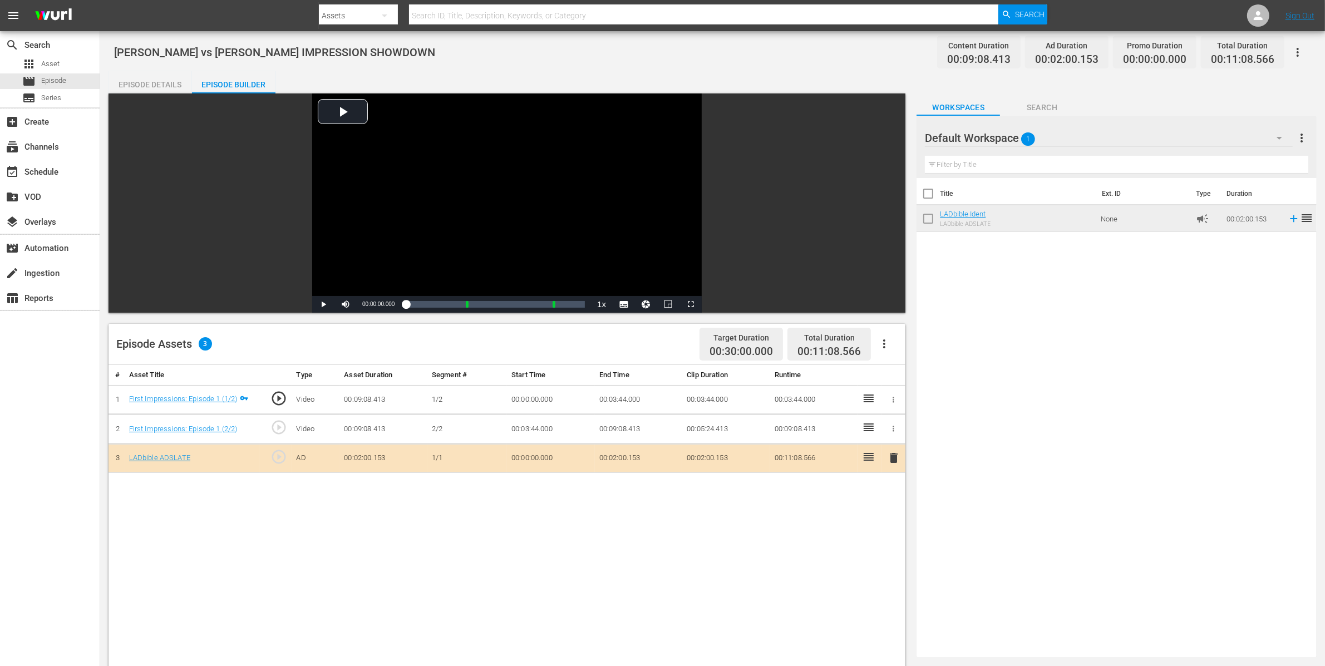
click at [1300, 50] on icon "button" at bounding box center [1297, 52] width 13 height 13
click at [1289, 53] on div "Add Episode to Workspace" at bounding box center [1218, 56] width 170 height 27
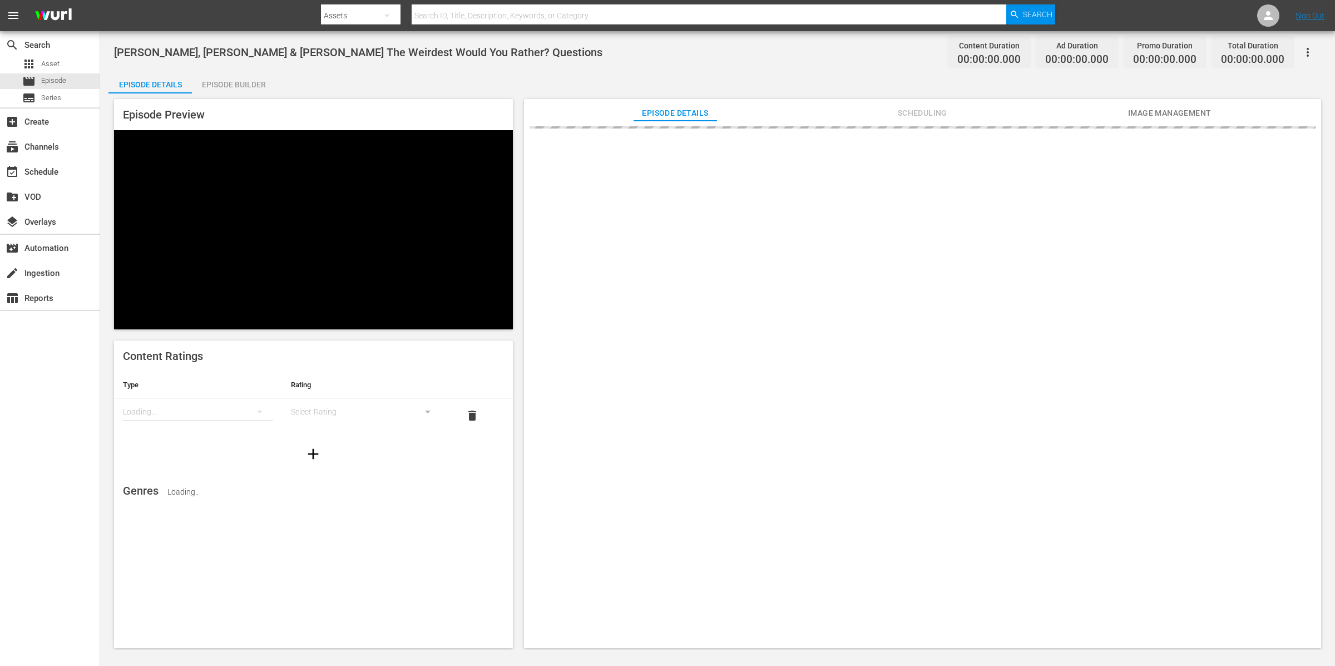
click at [244, 84] on div "Episode Builder" at bounding box center [233, 84] width 83 height 27
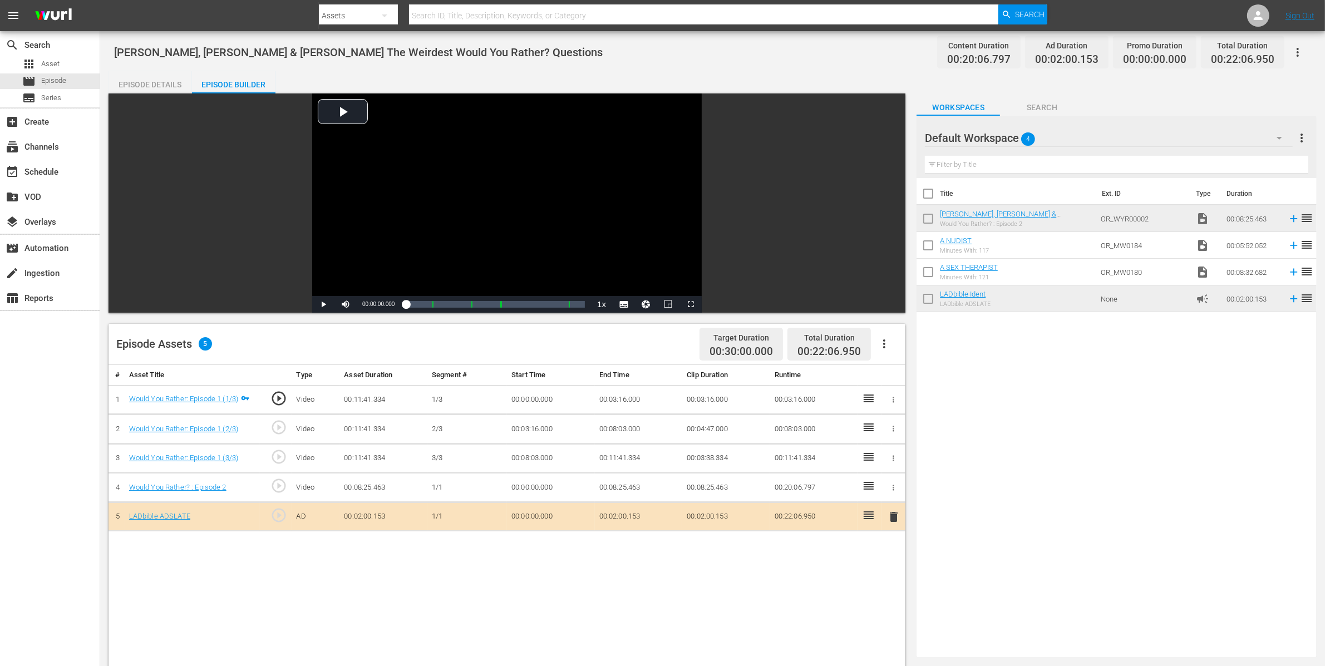
click at [895, 486] on icon "button" at bounding box center [893, 487] width 8 height 8
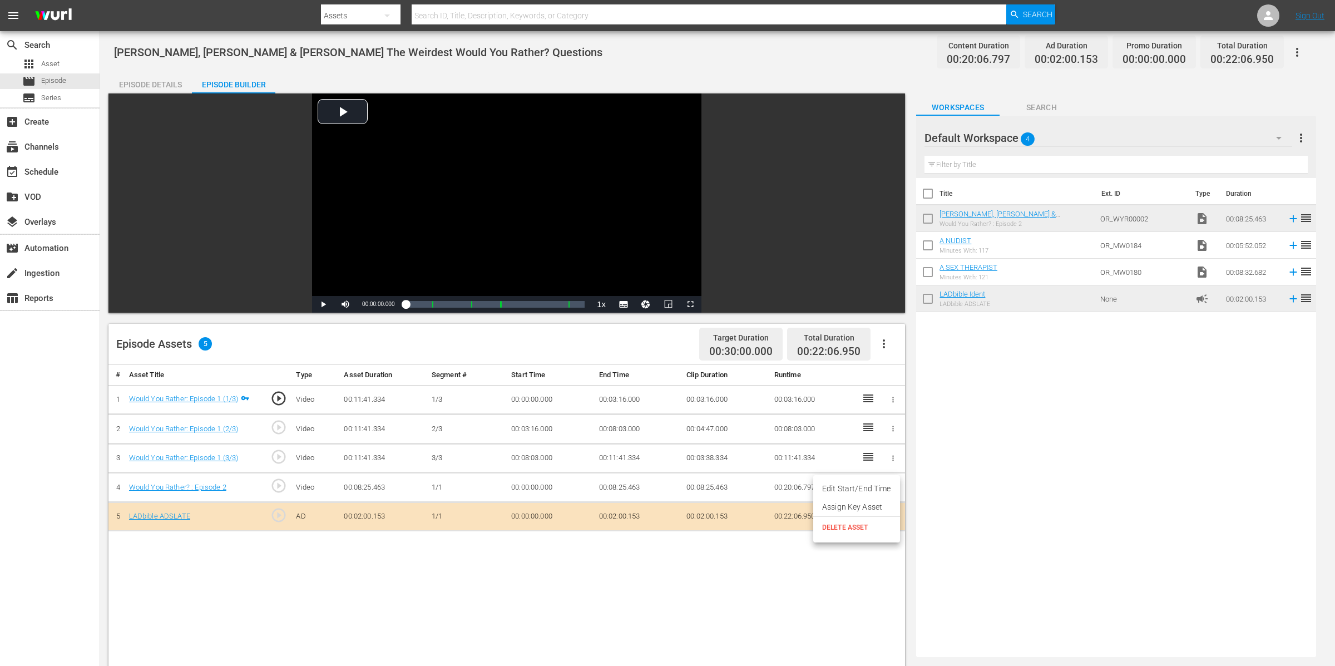
click at [887, 508] on li "Assign Key Asset" at bounding box center [856, 507] width 87 height 18
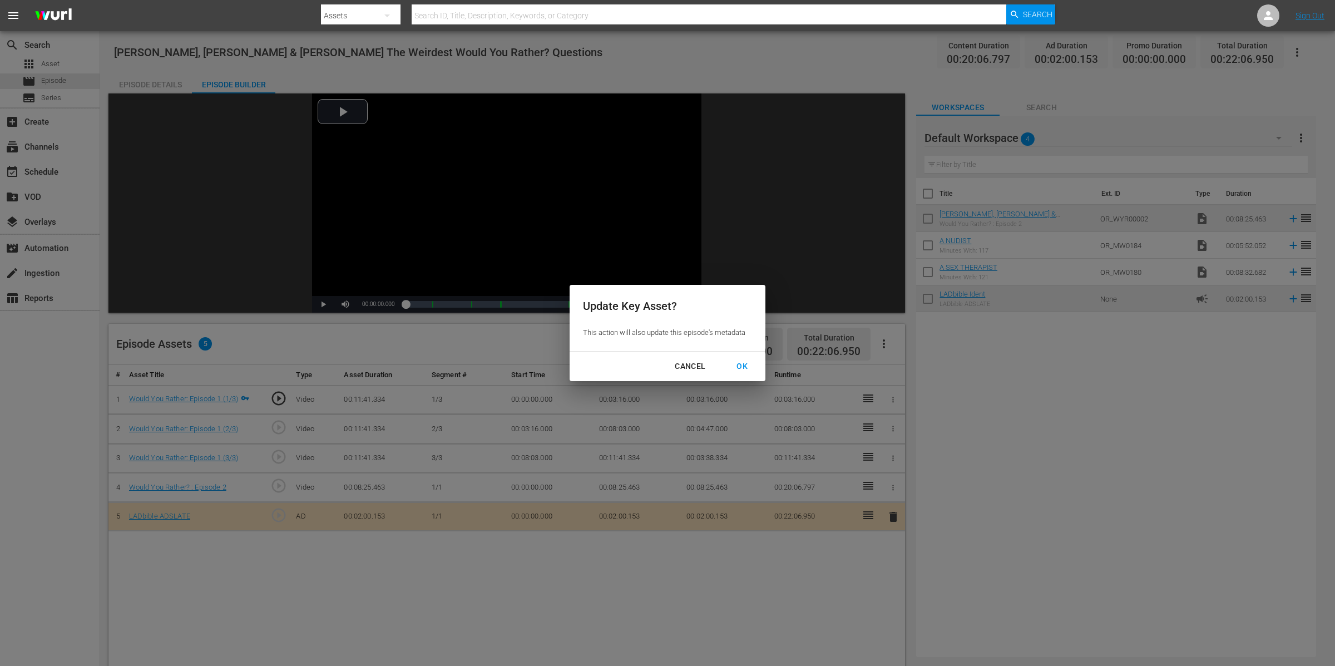
click at [742, 370] on div "OK" at bounding box center [742, 366] width 29 height 14
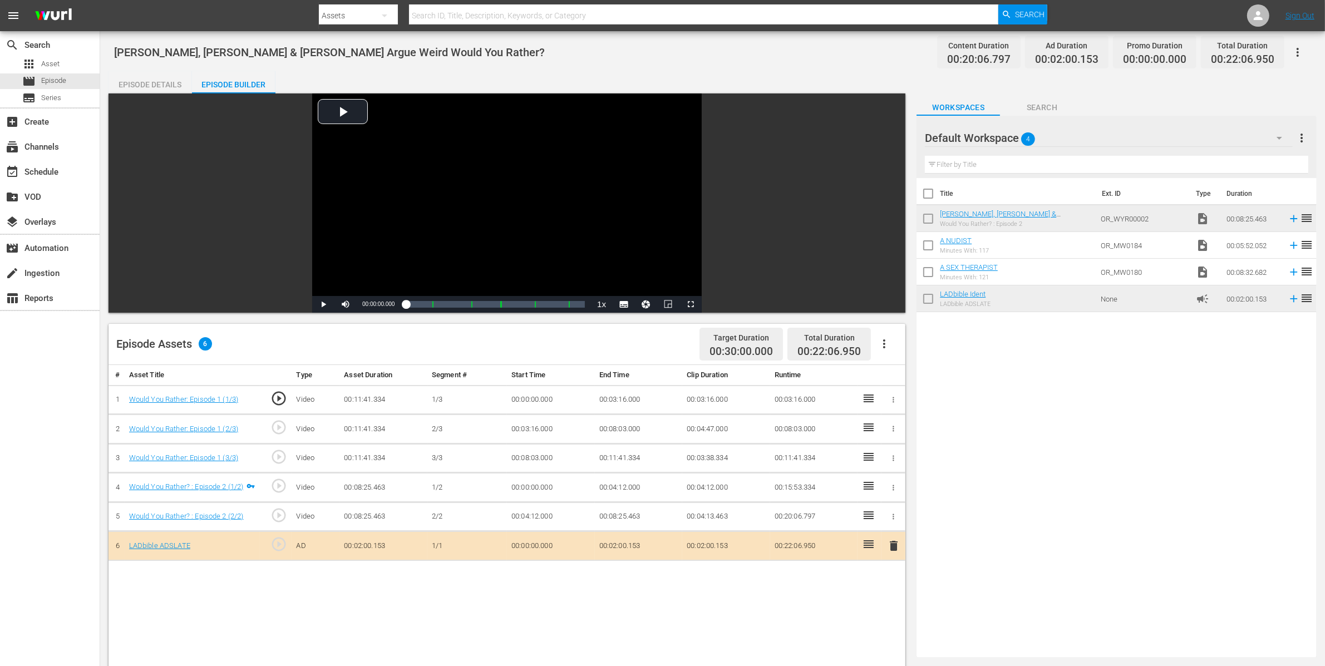
click at [892, 394] on button "button" at bounding box center [893, 400] width 12 height 12
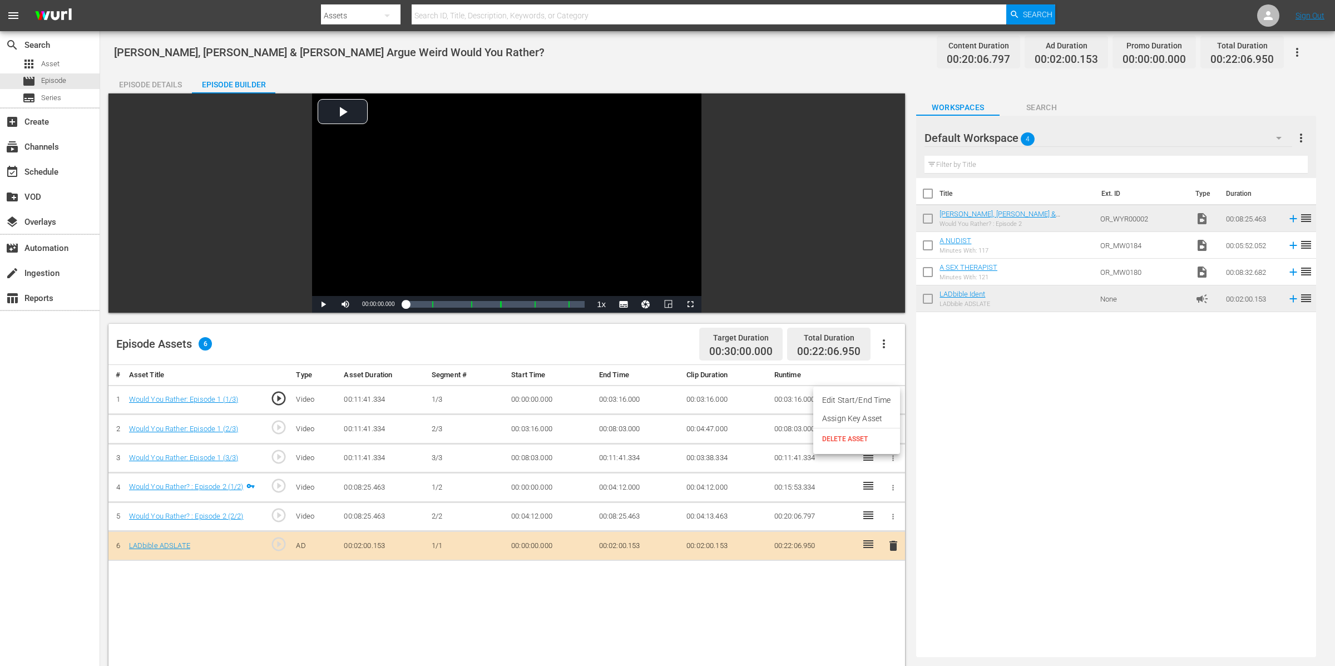
click at [877, 415] on li "Assign Key Asset" at bounding box center [856, 418] width 87 height 18
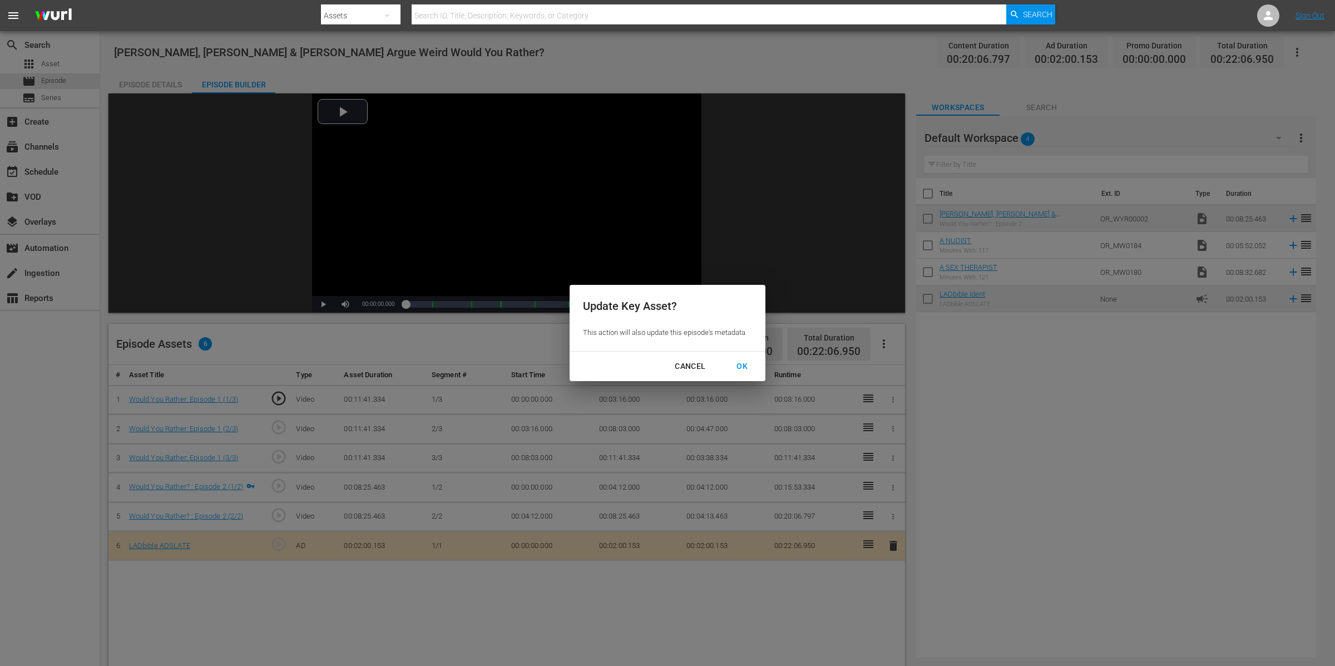
click at [738, 363] on div "OK" at bounding box center [742, 366] width 29 height 14
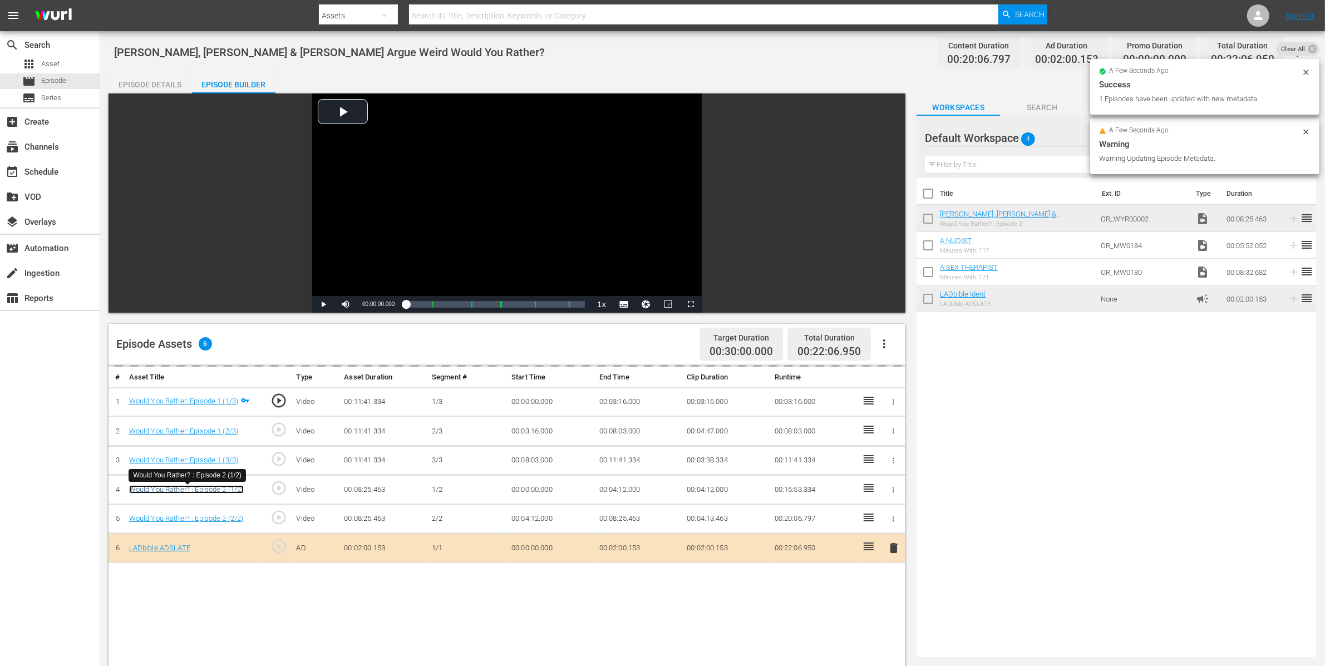
click at [210, 490] on link "Would You Rather? : Episode 2 (1/2)" at bounding box center [186, 489] width 115 height 8
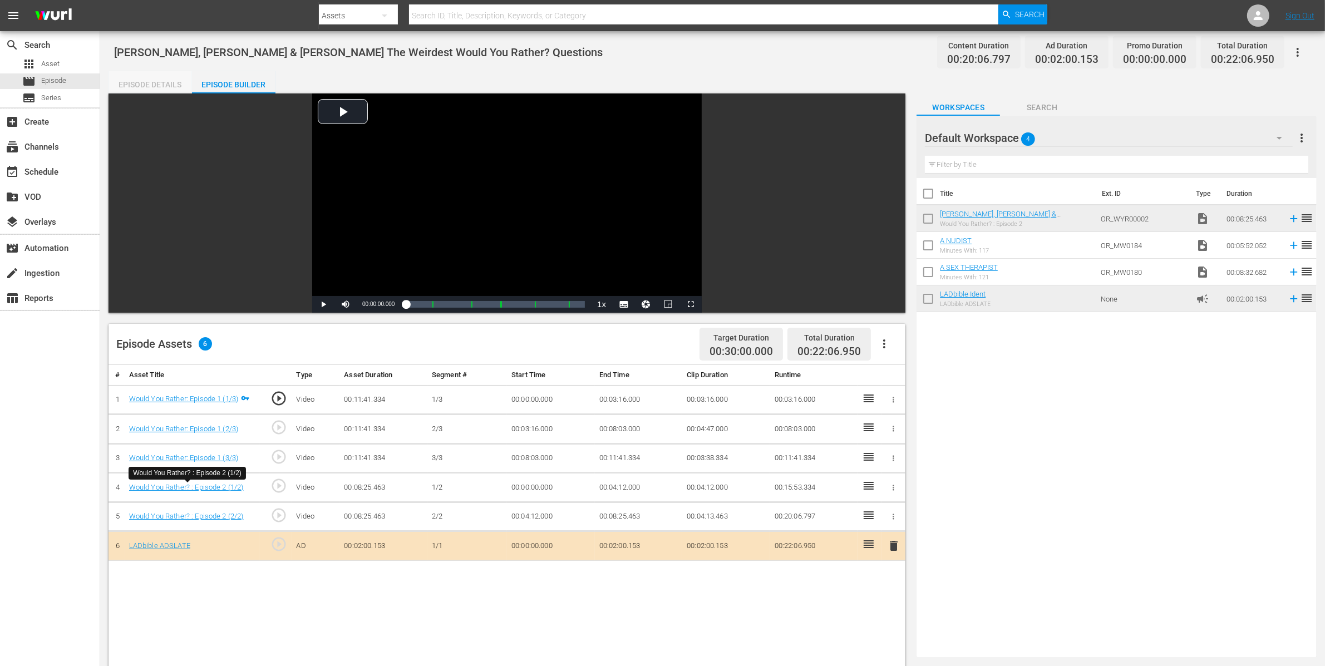
click at [162, 81] on div "Episode Details" at bounding box center [149, 84] width 83 height 27
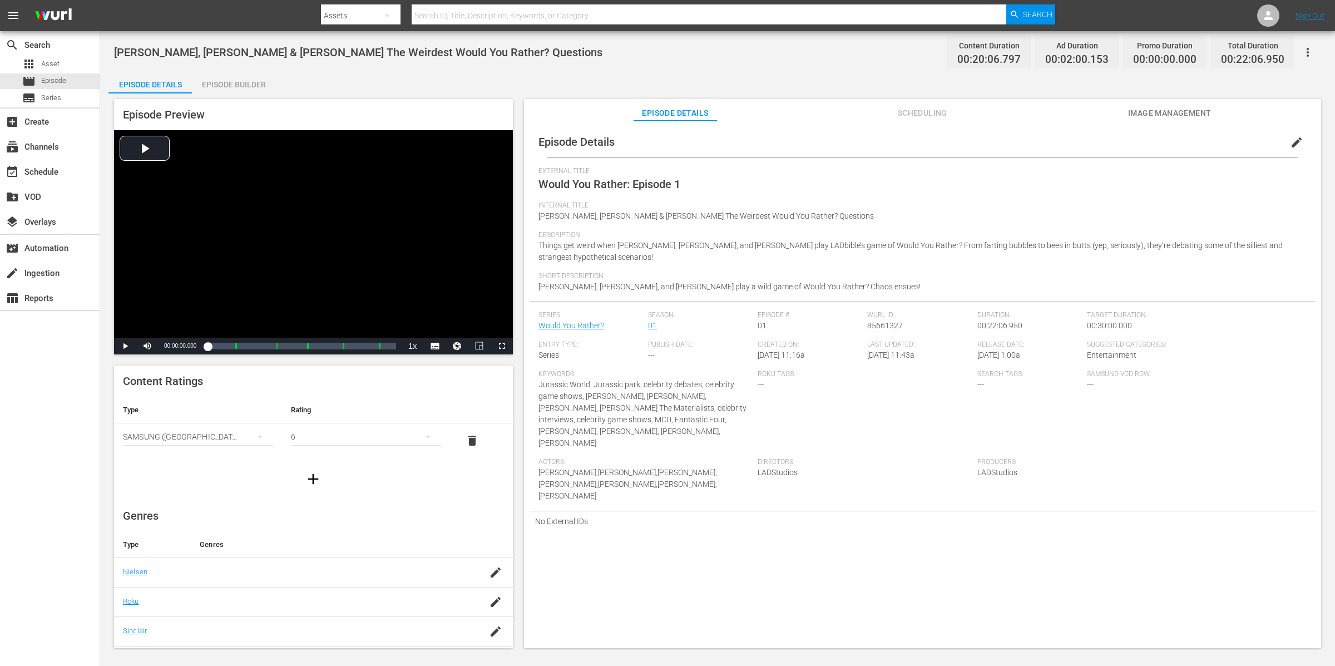
click at [1294, 142] on span "edit" at bounding box center [1296, 142] width 13 height 13
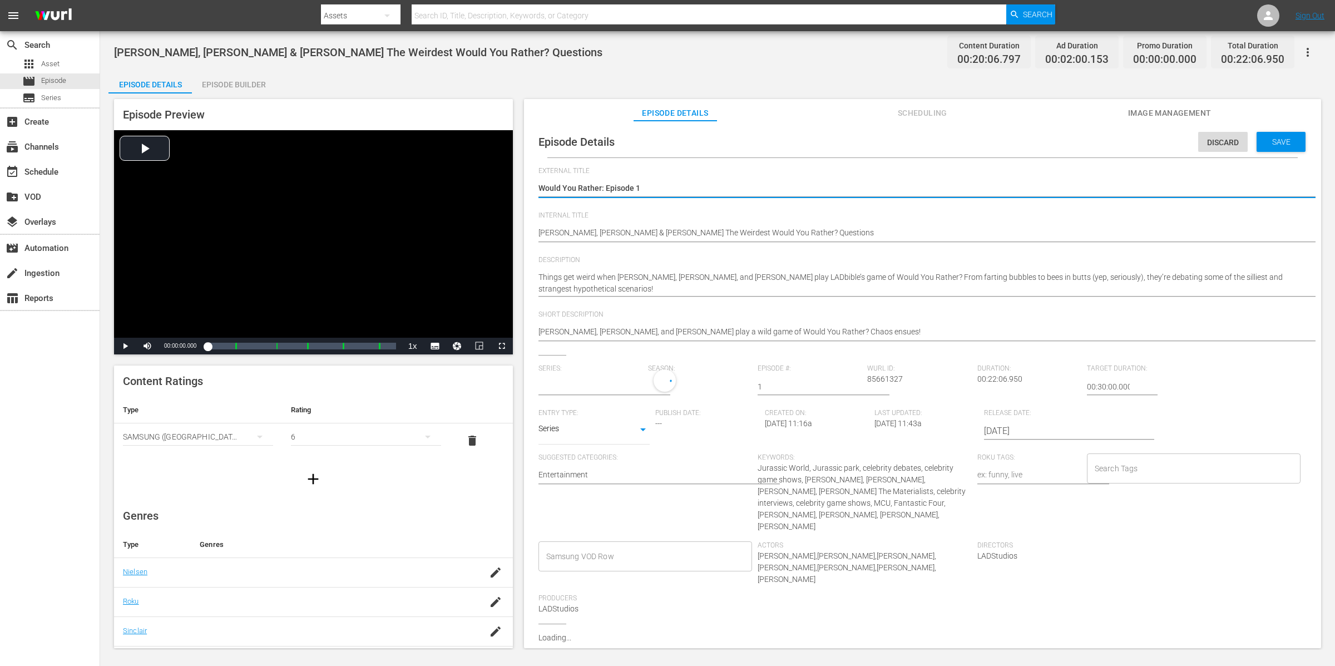
type input "Would You Rather?"
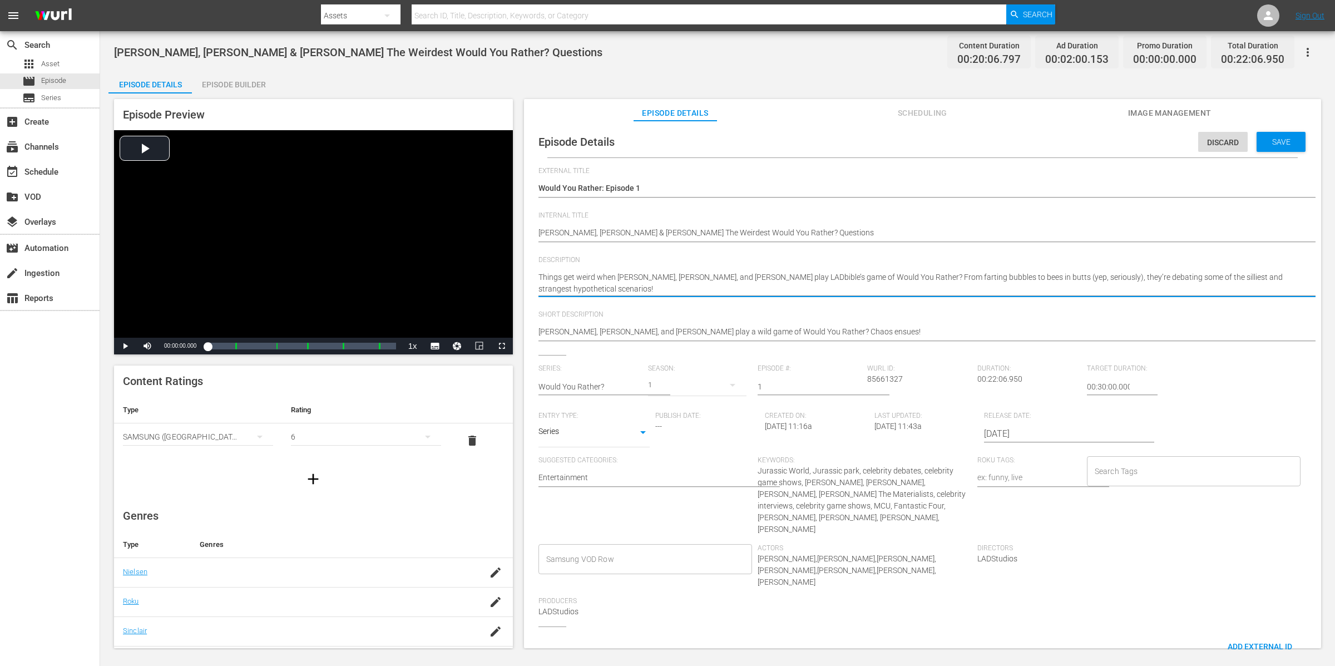
type textarea "Things get weird when [PERSON_NAME], [PERSON_NAME], and [PERSON_NAME] play LADb…"
paste textarea "Get ready for chaos as Jurassic World: Rebirth stars [PERSON_NAME], [PERSON_NAM…"
type textarea "Things get weird when [PERSON_NAME], [PERSON_NAME], and [PERSON_NAME] play LADb…"
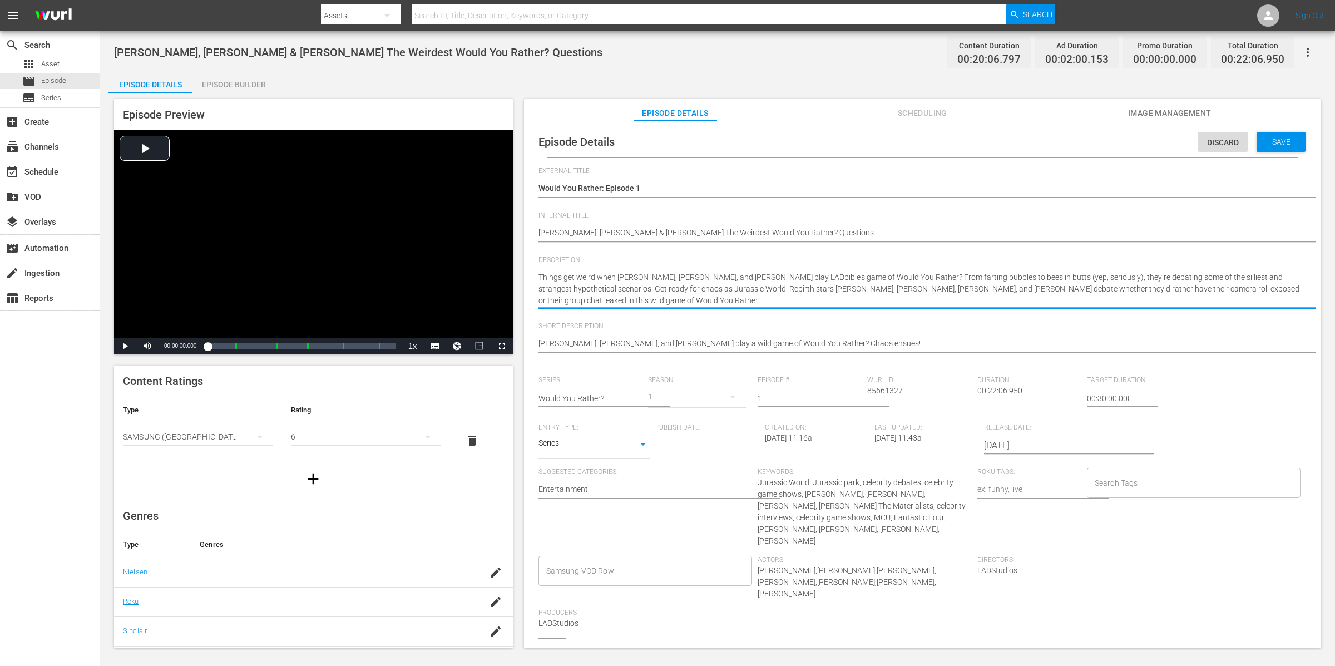
type textarea "Things get weird when [PERSON_NAME], [PERSON_NAME], and [PERSON_NAME] play LADb…"
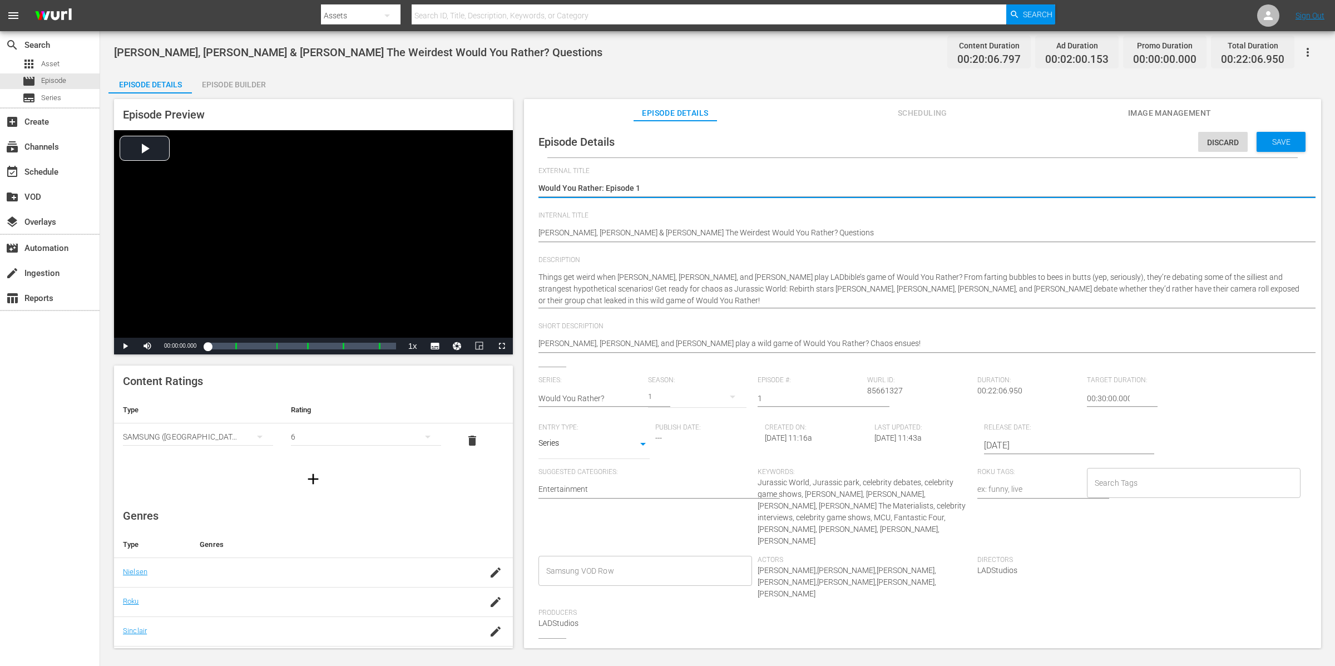
type textarea "Would You Rather: Episode 1"
type textarea "Would You Rather: Episode 1 &"
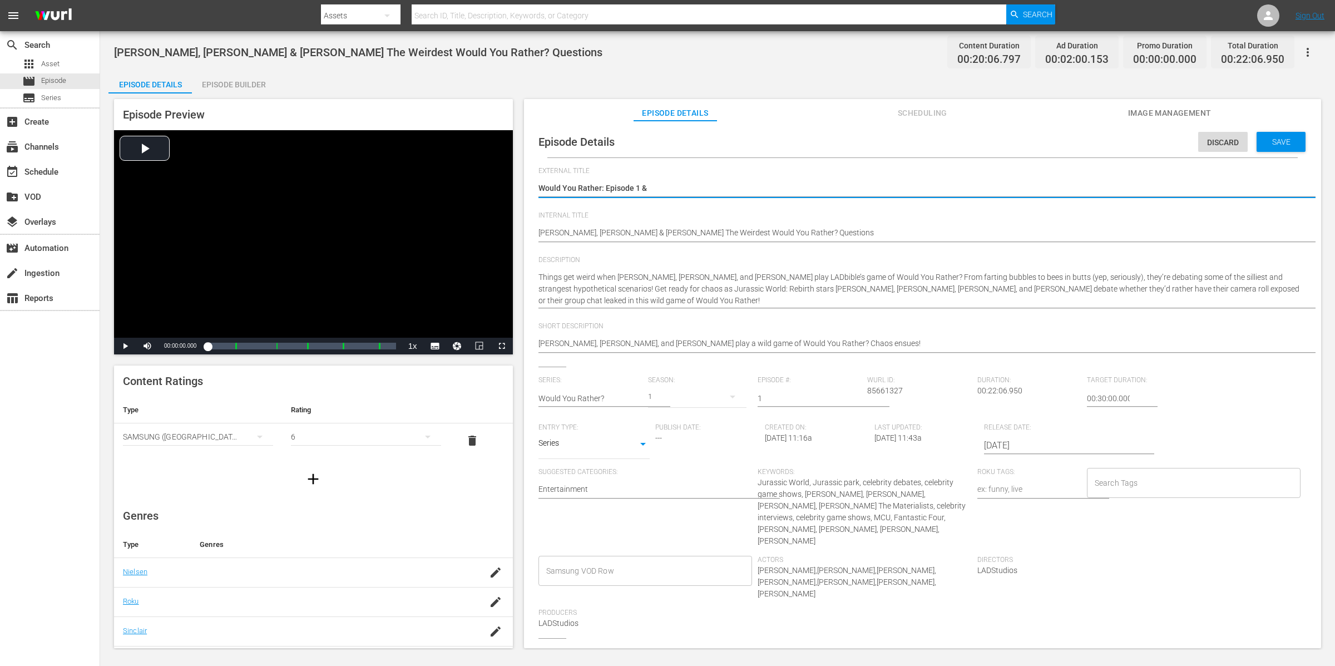
type textarea "Would You Rather: Episode 1 &"
type textarea "Would You Rather: Episode 1 & 2"
type textarea "Would You Rather?: Episode 1 & 2"
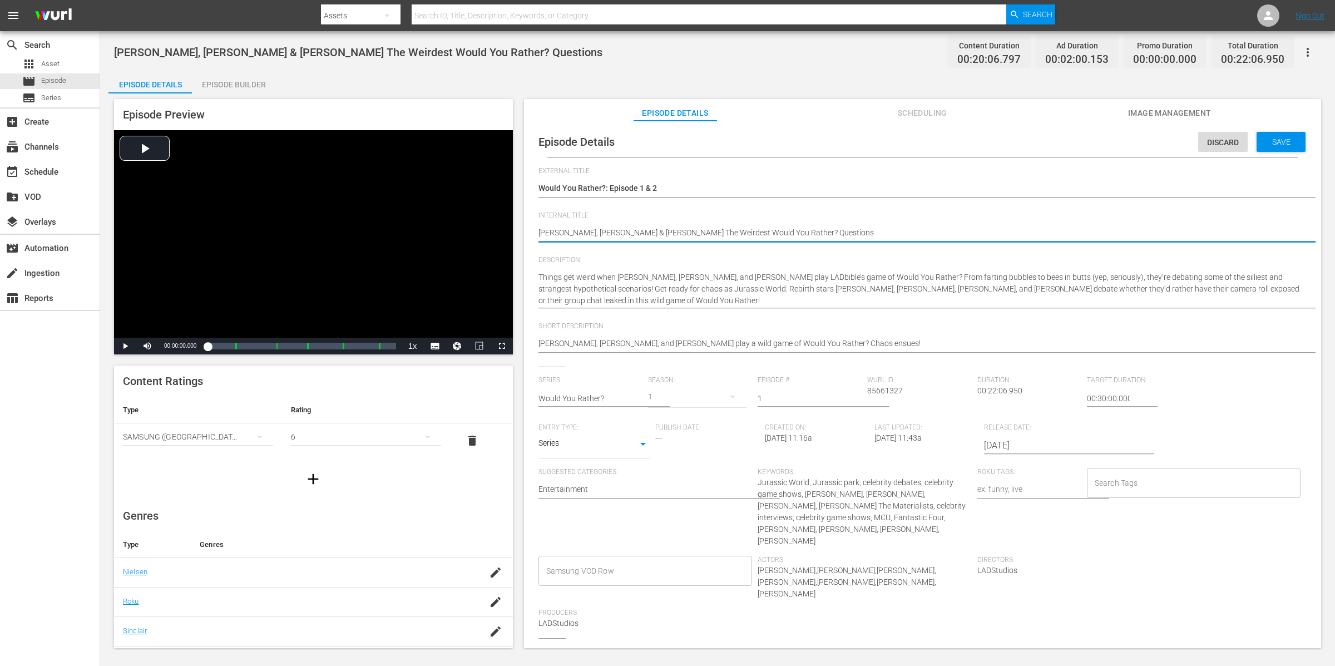
click at [879, 235] on textarea "[PERSON_NAME], [PERSON_NAME] & [PERSON_NAME] The Weirdest Would You Rather? Que…" at bounding box center [920, 233] width 763 height 13
type textarea "[PERSON_NAME], [PERSON_NAME] & [PERSON_NAME] The Weirdest Would You Rather? Que…"
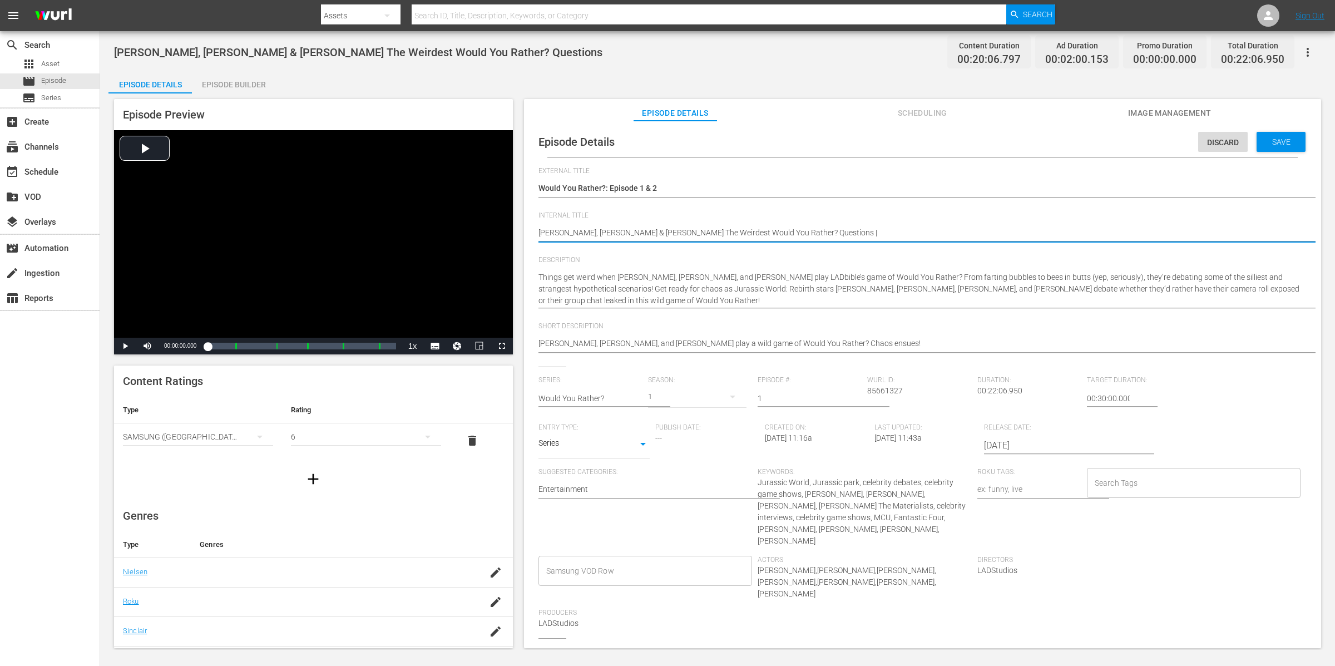
type textarea "[PERSON_NAME], [PERSON_NAME] & [PERSON_NAME] The Weirdest Would You Rather? Que…"
click at [900, 227] on textarea "[PERSON_NAME], [PERSON_NAME] & [PERSON_NAME] The Weirdest Would You Rather? Que…" at bounding box center [920, 233] width 763 height 13
paste textarea "[PERSON_NAME], [PERSON_NAME] & [PERSON_NAME] Argue Weird Would You Rather?"
type textarea "[PERSON_NAME], [PERSON_NAME] & [PERSON_NAME] The Weirdest Would You Rather? Que…"
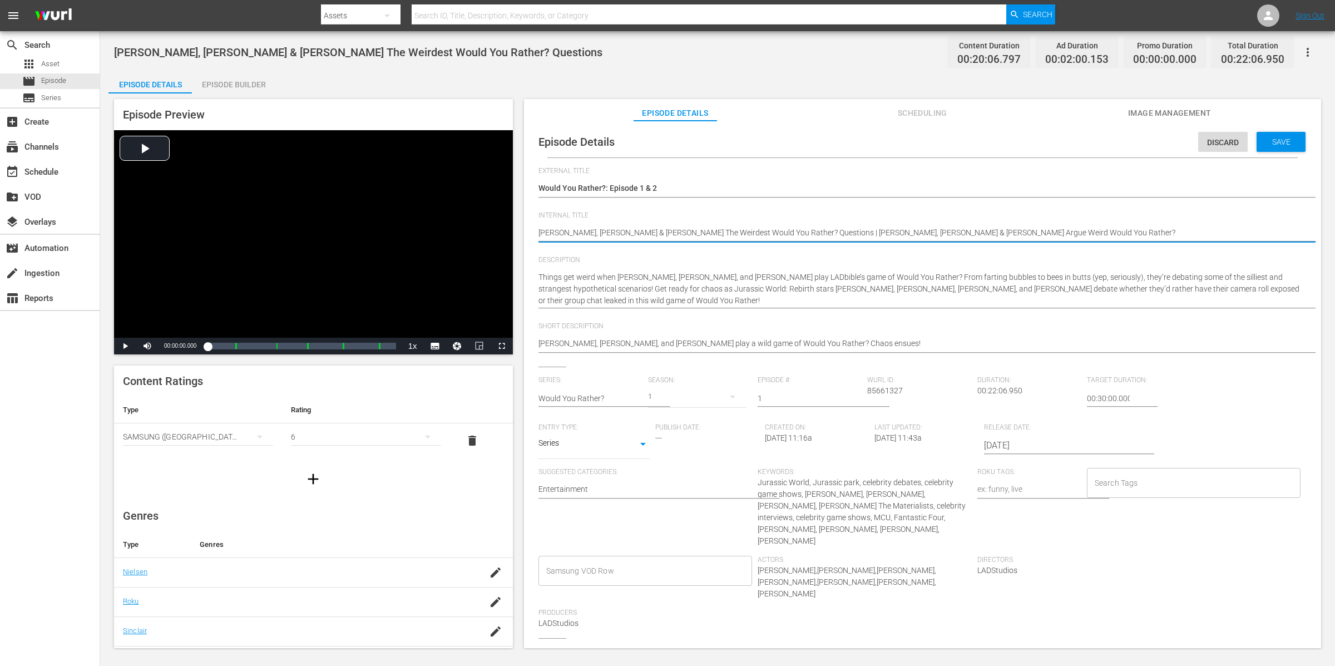
drag, startPoint x: 1171, startPoint y: 233, endPoint x: 534, endPoint y: 227, distance: 637.1
click at [534, 227] on div "Episode Details Discard Save External Title Would You Rather: Episode 1 Would Y…" at bounding box center [923, 443] width 786 height 634
type textarea "[PERSON_NAME], [PERSON_NAME] & [PERSON_NAME] The Weirdest Would You Rather? Que…"
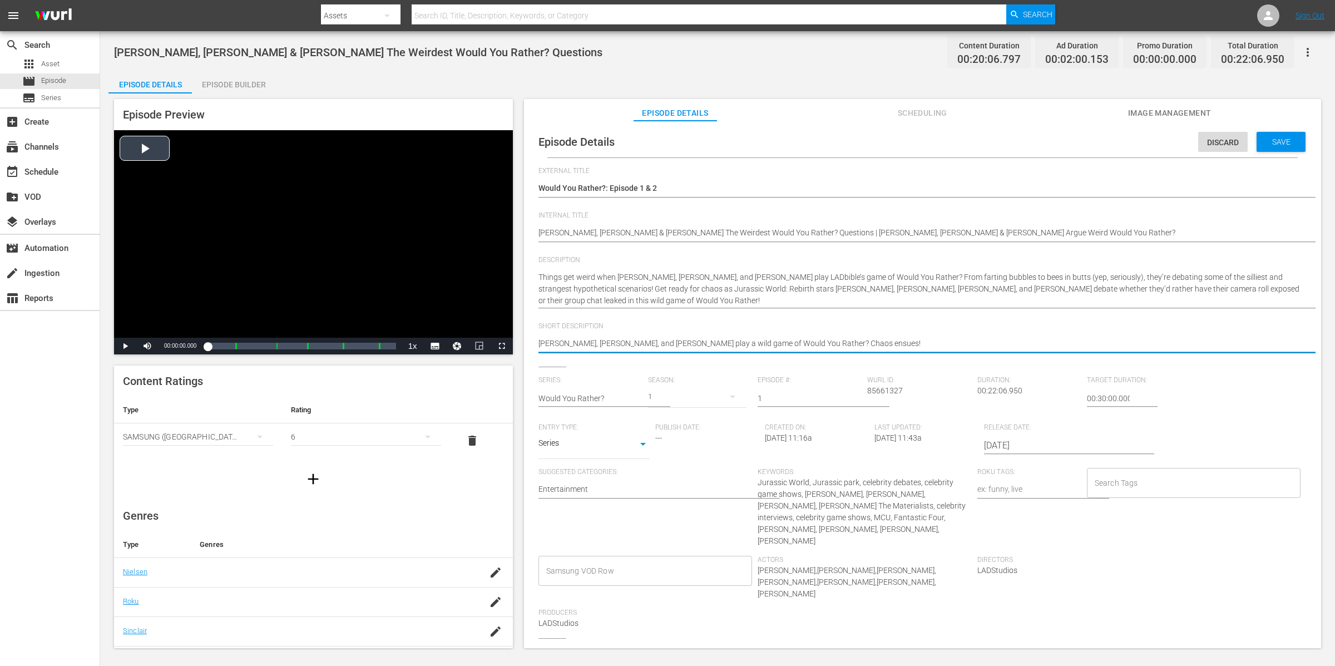
drag, startPoint x: 920, startPoint y: 345, endPoint x: 502, endPoint y: 326, distance: 418.3
paste textarea "& [PERSON_NAME] The Weirdest Would You Rather? Questions | [PERSON_NAME], [PERS…"
type textarea "[PERSON_NAME], [PERSON_NAME] & [PERSON_NAME] The Weirdest Would You Rather? Que…"
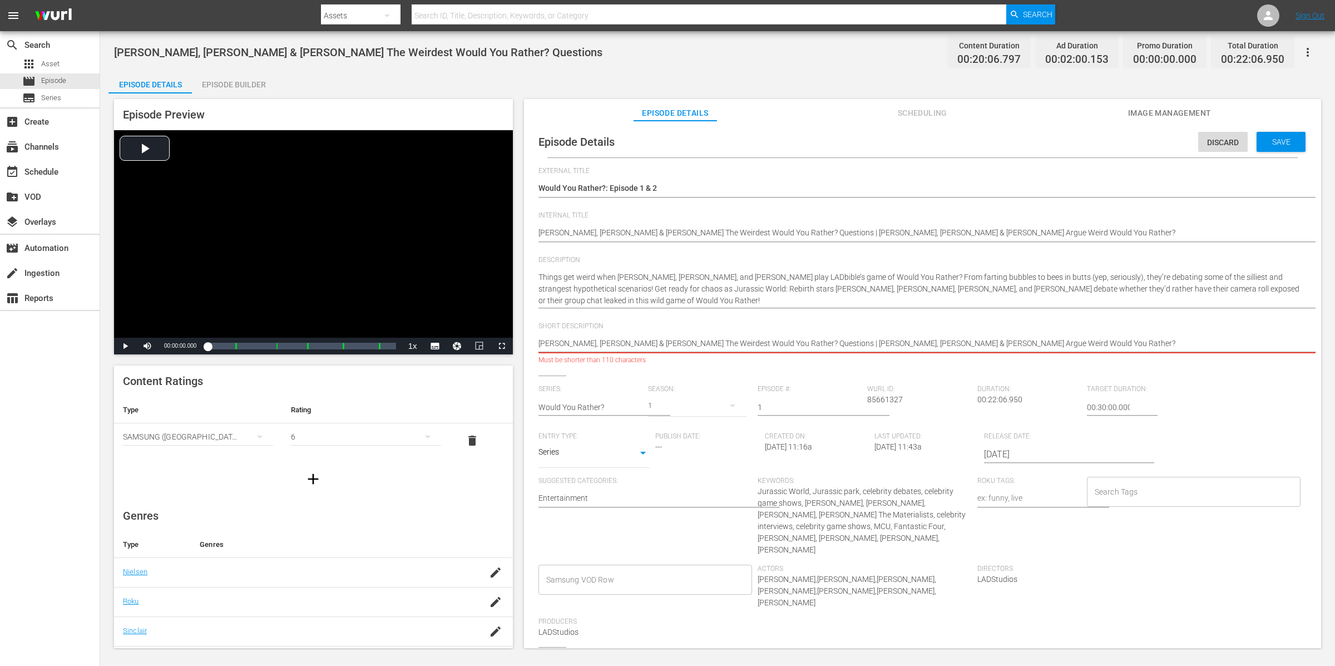
drag, startPoint x: 1191, startPoint y: 345, endPoint x: 1075, endPoint y: 344, distance: 115.7
click at [1075, 344] on textarea "[PERSON_NAME], [PERSON_NAME], and [PERSON_NAME] play a wild game of Would You R…" at bounding box center [920, 344] width 763 height 13
type textarea "[PERSON_NAME], [PERSON_NAME] & [PERSON_NAME] The Weirdest Would You Rather? Que…"
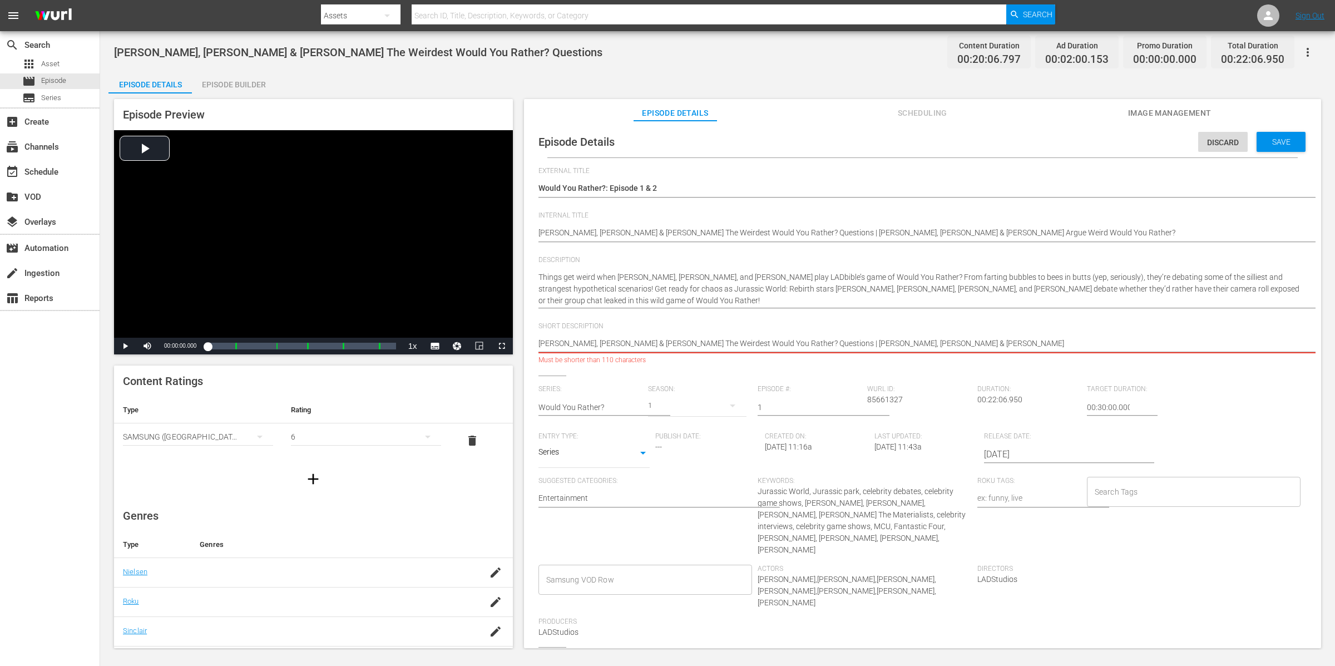
type textarea "[PERSON_NAME], [PERSON_NAME] & [PERSON_NAME] The Weirdest Would You Rather? Que…"
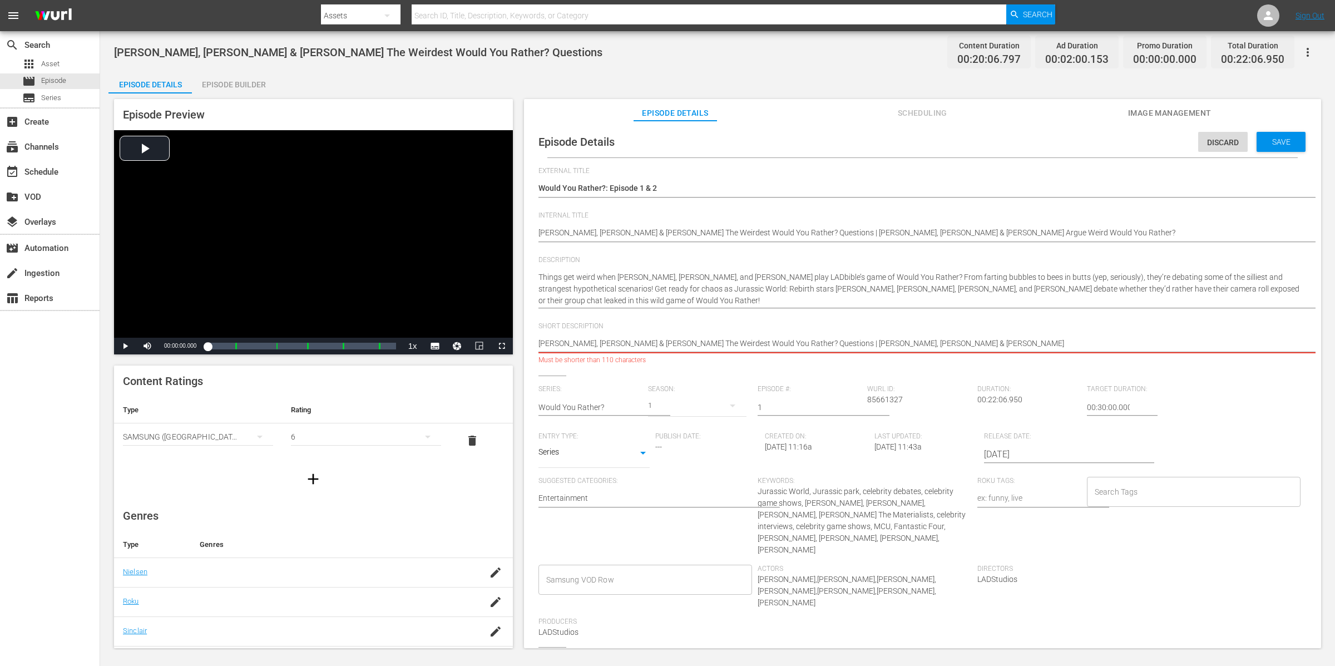
type textarea "[PERSON_NAME], [PERSON_NAME] & [PERSON_NAME] The Weirdest Would You Rather? Que…"
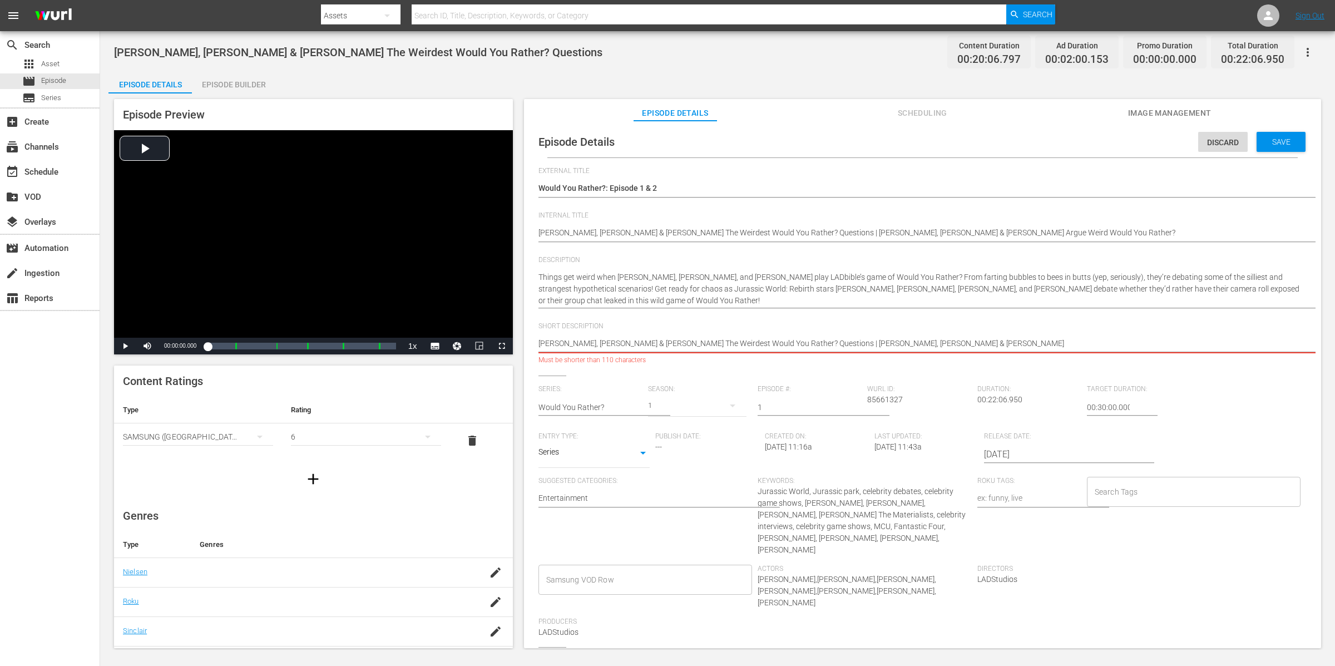
type textarea "[PERSON_NAME], [PERSON_NAME] & [PERSON_NAME] The Weirdest Would You Rather? Que…"
click at [863, 342] on textarea "[PERSON_NAME], [PERSON_NAME], and [PERSON_NAME] play a wild game of Would You R…" at bounding box center [920, 344] width 763 height 13
type textarea "[PERSON_NAME], [PERSON_NAME] & [PERSON_NAME] The Weirdest Would You Rather? Que…"
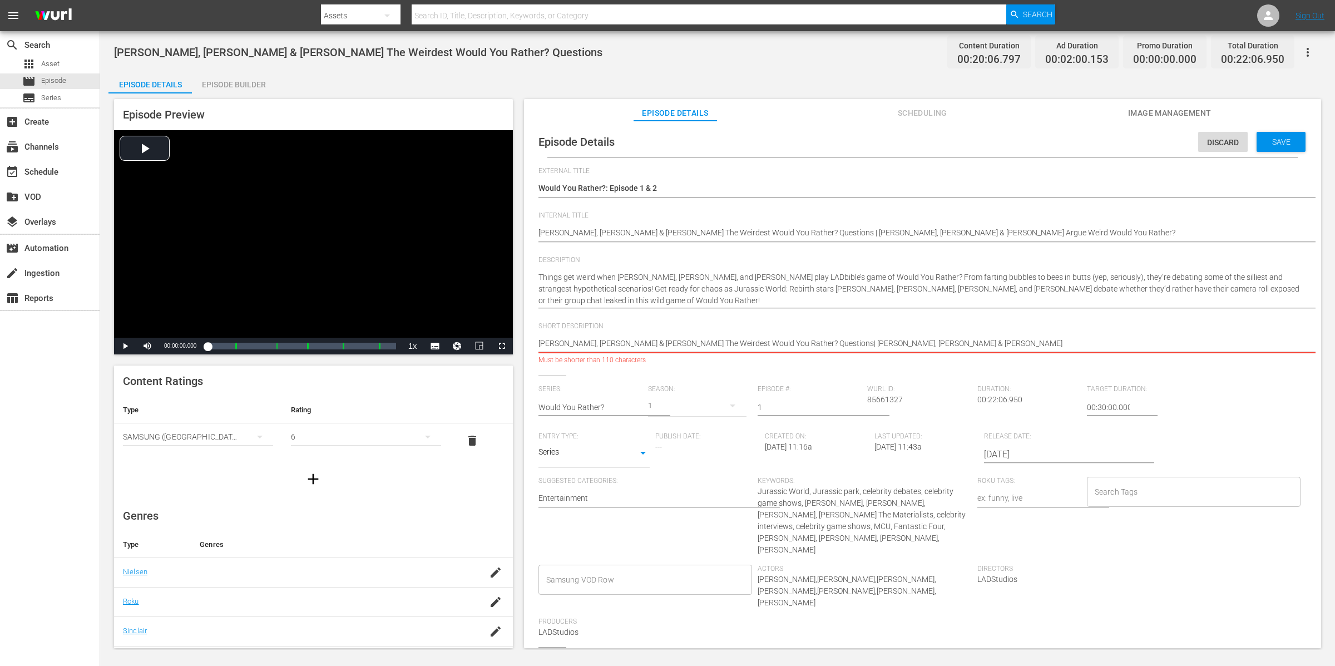
type textarea "[PERSON_NAME], [PERSON_NAME] & [PERSON_NAME] The Weirdest Would You Rather? Que…"
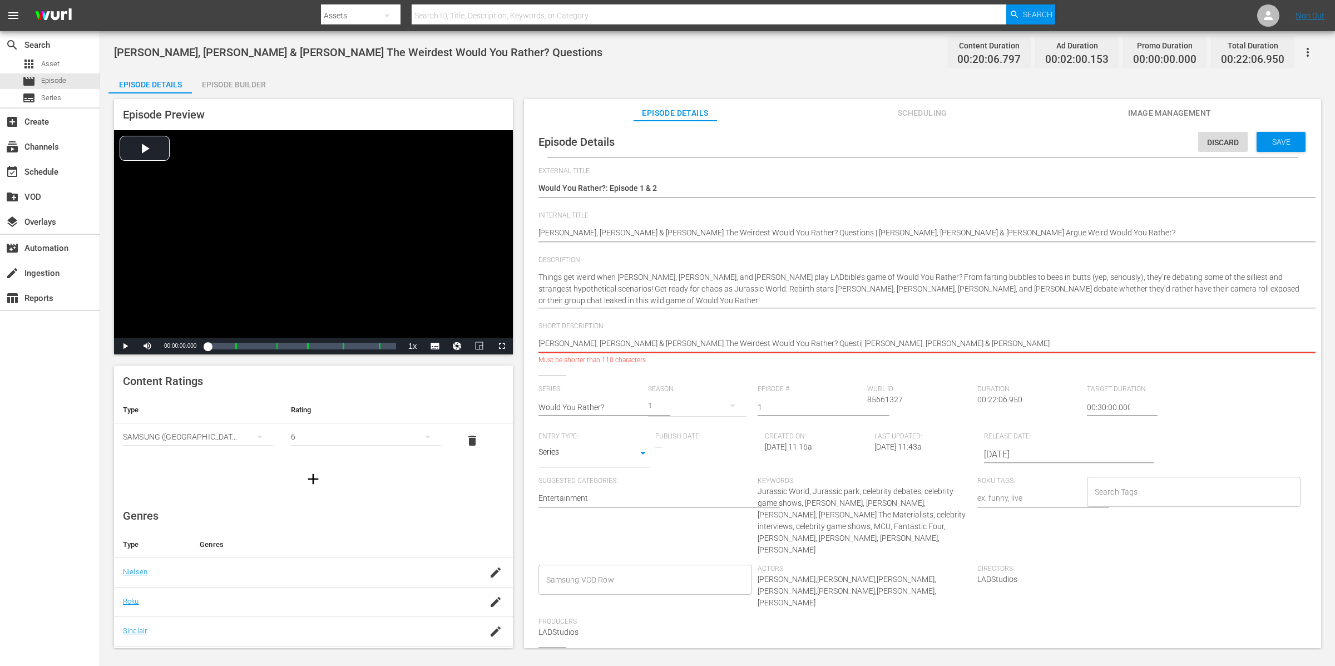
type textarea "[PERSON_NAME], [PERSON_NAME] & [PERSON_NAME] The Weirdest Would You Rather? Que…"
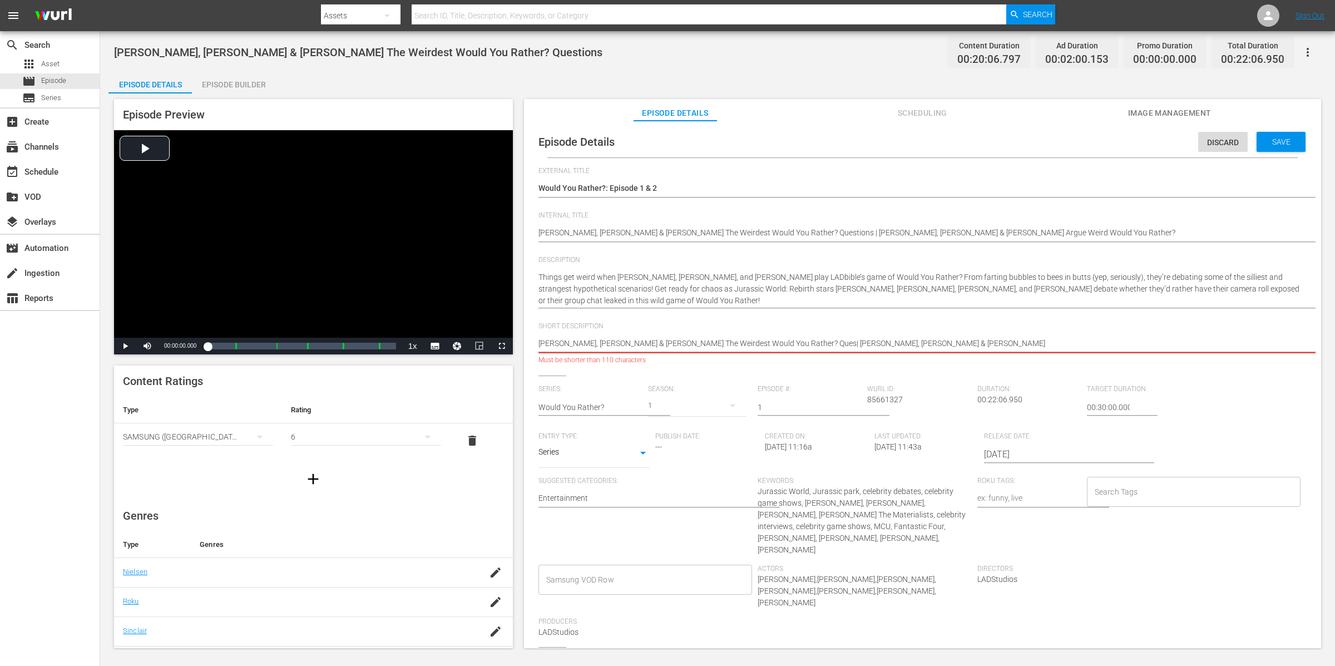
type textarea "[PERSON_NAME], [PERSON_NAME] & [PERSON_NAME] The Weirdest Would You Rather? Que…"
type textarea "[PERSON_NAME], [PERSON_NAME] & [PERSON_NAME] The Weirdest Would You Rather? Qu|…"
type textarea "[PERSON_NAME], [PERSON_NAME] & [PERSON_NAME] The Weirdest Would You Rather? Q| …"
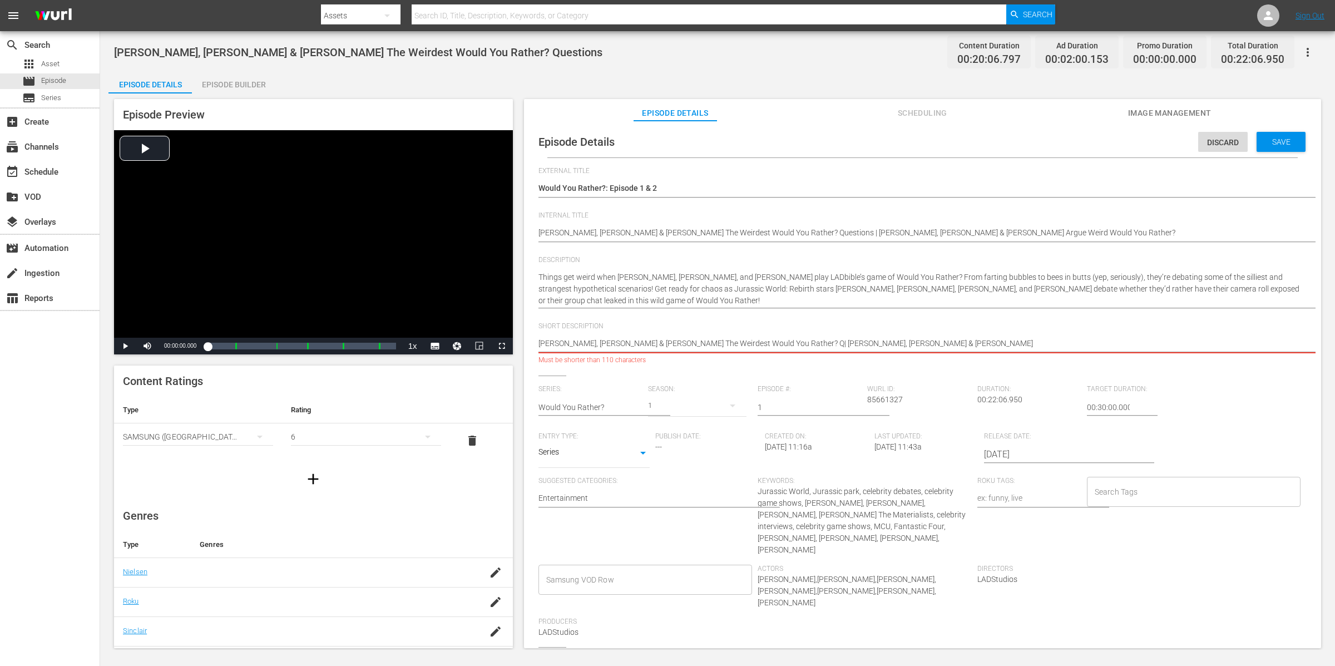
type textarea "[PERSON_NAME], [PERSON_NAME] & [PERSON_NAME] The Weirdest Would You Rather? | […"
type textarea "[PERSON_NAME], [PERSON_NAME] & [PERSON_NAME] The Weirdest Would You Rather?| [P…"
type textarea "[PERSON_NAME], [PERSON_NAME] & [PERSON_NAME] The Weirdest Would You Rather? | […"
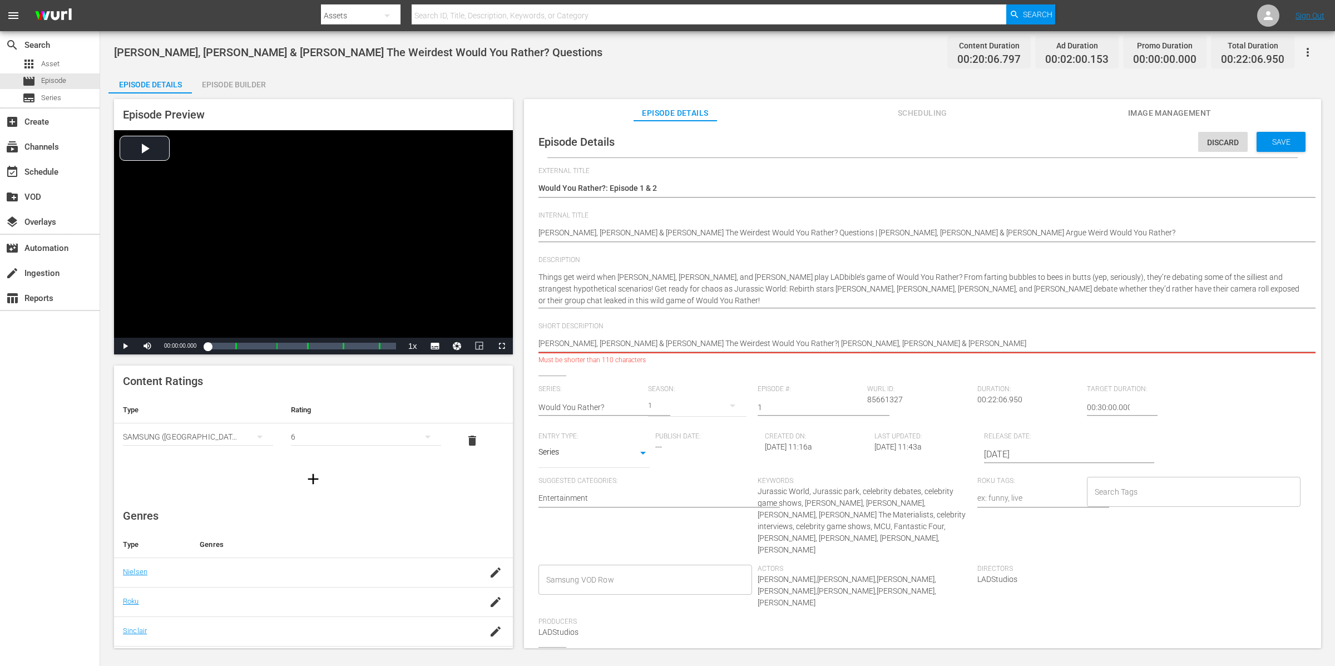
type textarea "[PERSON_NAME], [PERSON_NAME] & [PERSON_NAME] The Weirdest Would You Rather? | […"
click at [759, 342] on textarea "[PERSON_NAME], [PERSON_NAME], and [PERSON_NAME] play a wild game of Would You R…" at bounding box center [920, 344] width 763 height 13
type textarea "[PERSON_NAME], [PERSON_NAME] & [PERSON_NAME] The Weirdes Would You Rather? | [P…"
type textarea "[PERSON_NAME], [PERSON_NAME] & [PERSON_NAME] The Weirde Would You Rather? | [PE…"
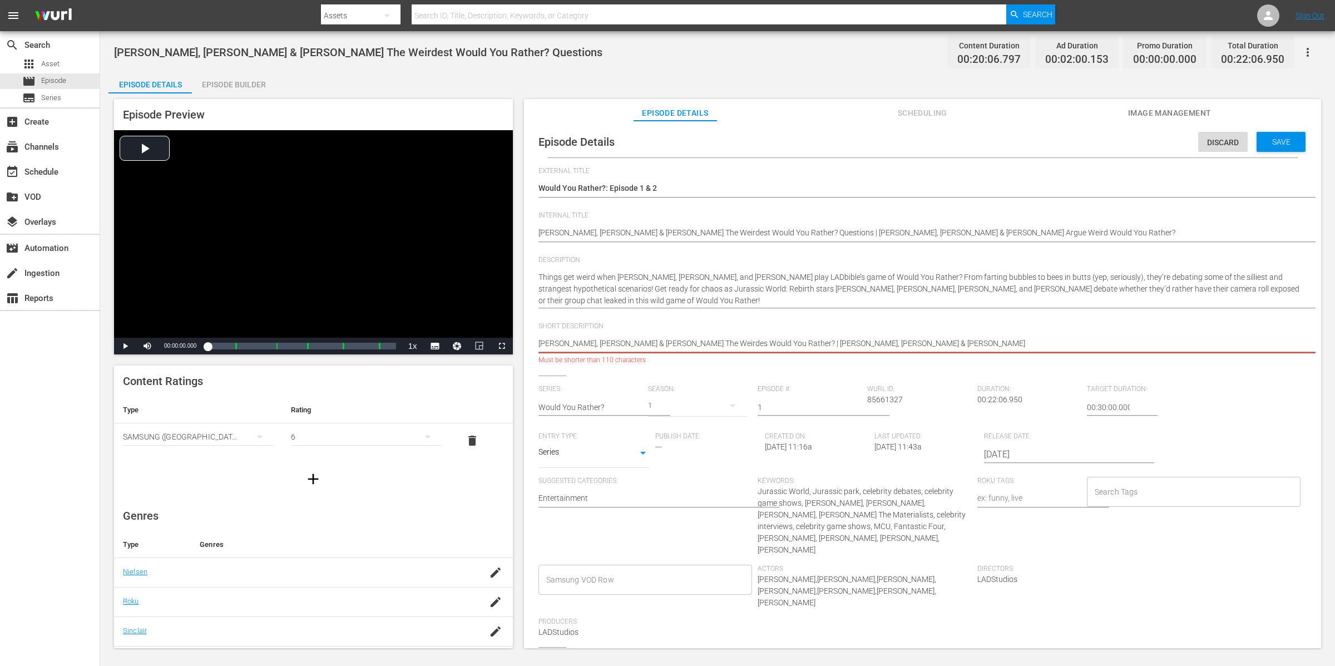
type textarea "[PERSON_NAME], [PERSON_NAME] & [PERSON_NAME] The Weirde Would You Rather? | [PE…"
type textarea "[PERSON_NAME], [PERSON_NAME] & [PERSON_NAME] The Weird Would You Rather? | [PER…"
type textarea "[PERSON_NAME], [PERSON_NAME] & [PERSON_NAME] The [PERSON_NAME] Would You Rather…"
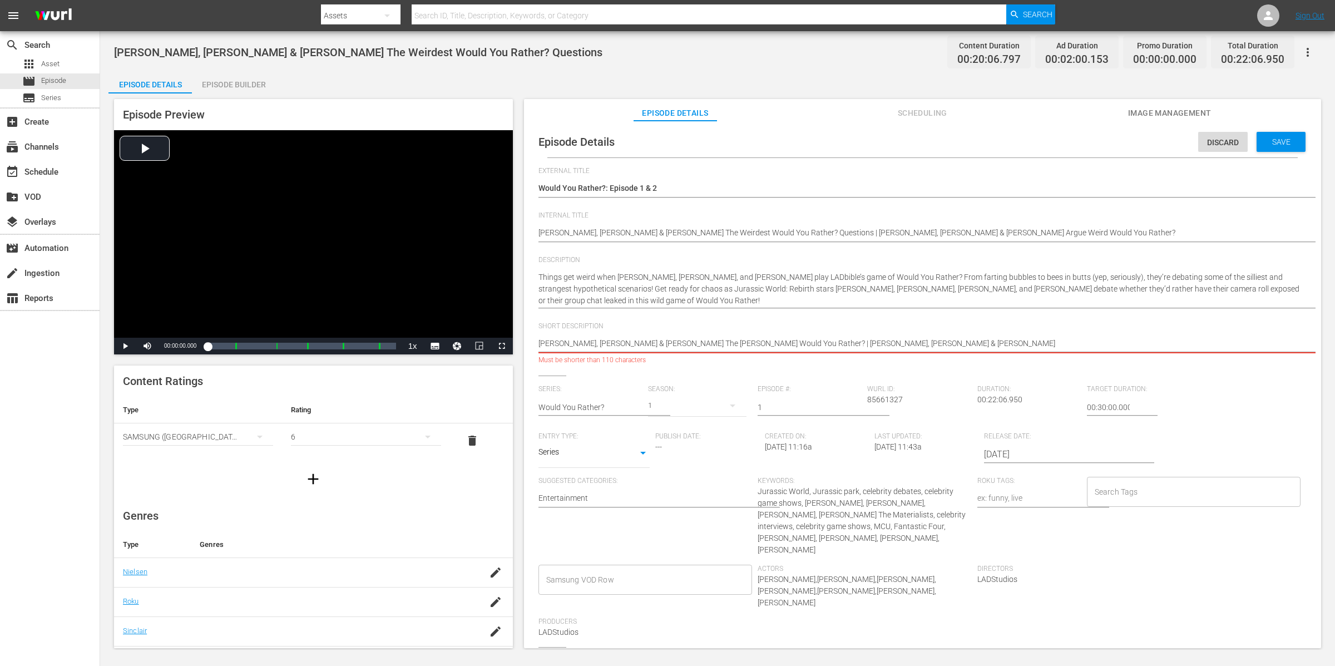
type textarea "[PERSON_NAME], [PERSON_NAME] & [PERSON_NAME] The Wei Would You Rather? | [PERSO…"
type textarea "[PERSON_NAME], [PERSON_NAME] & [PERSON_NAME] The We Would You Rather? | [PERSON…"
type textarea "[PERSON_NAME], [PERSON_NAME] & [PERSON_NAME] The W Would You Rather? | [PERSON_…"
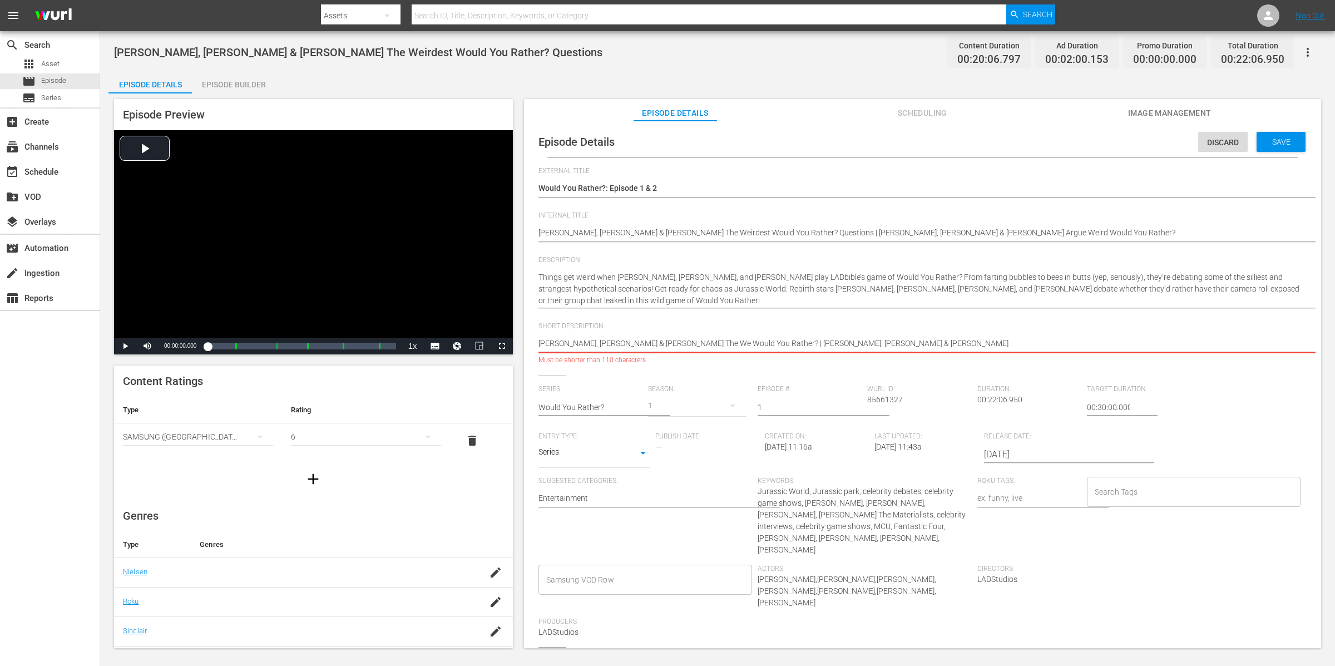
type textarea "[PERSON_NAME], [PERSON_NAME] & [PERSON_NAME] The W Would You Rather? | [PERSON_…"
type textarea "[PERSON_NAME], [PERSON_NAME] & [PERSON_NAME] The Would You Rather? | [PERSON_NA…"
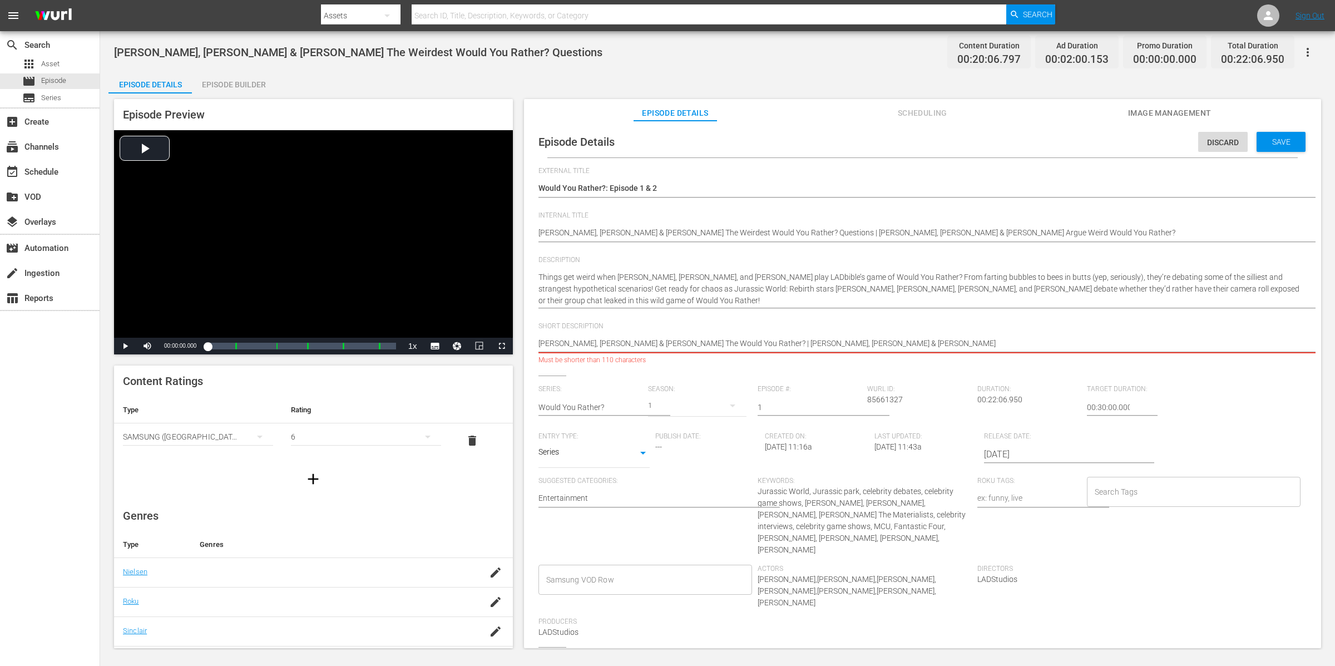
type textarea "[PERSON_NAME], [PERSON_NAME] & [PERSON_NAME] Th Would You Rather? | [PERSON_NAM…"
type textarea "[PERSON_NAME], [PERSON_NAME] & [PERSON_NAME] T Would You Rather? | [PERSON_NAME…"
type textarea "[PERSON_NAME], [PERSON_NAME] & [PERSON_NAME] Would You Rather? | [PERSON_NAME],…"
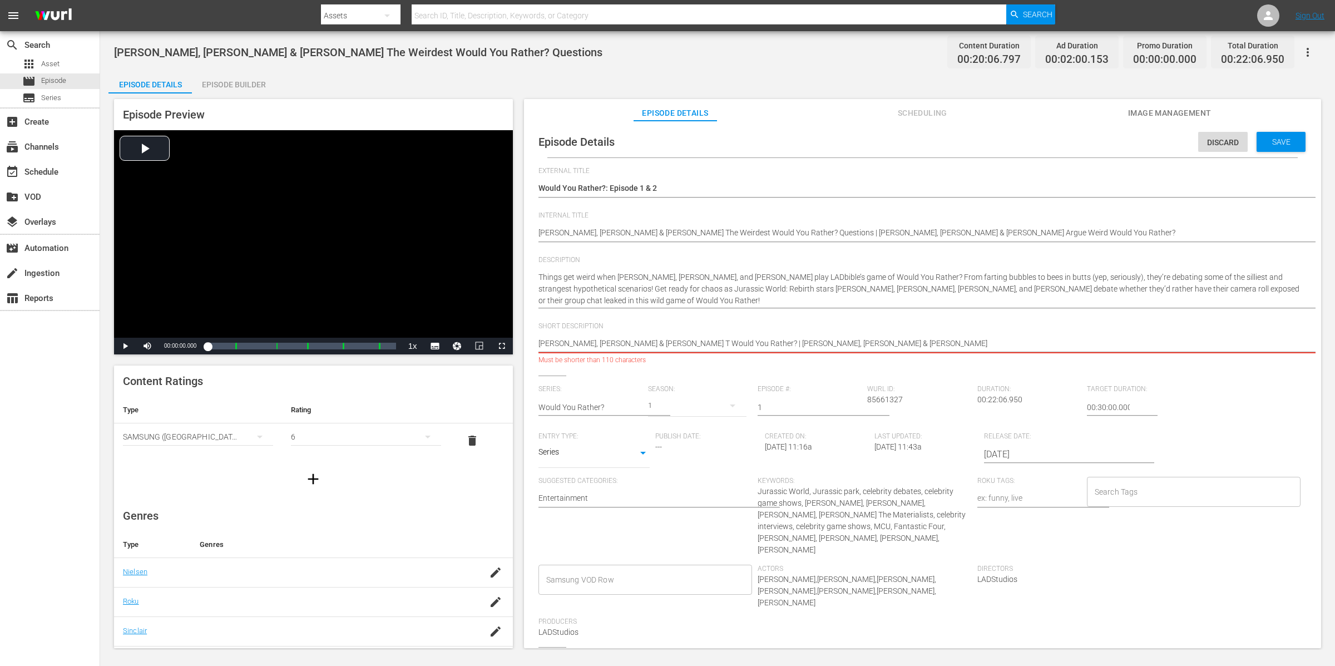
type textarea "[PERSON_NAME], [PERSON_NAME] & [PERSON_NAME] Would You Rather? | [PERSON_NAME],…"
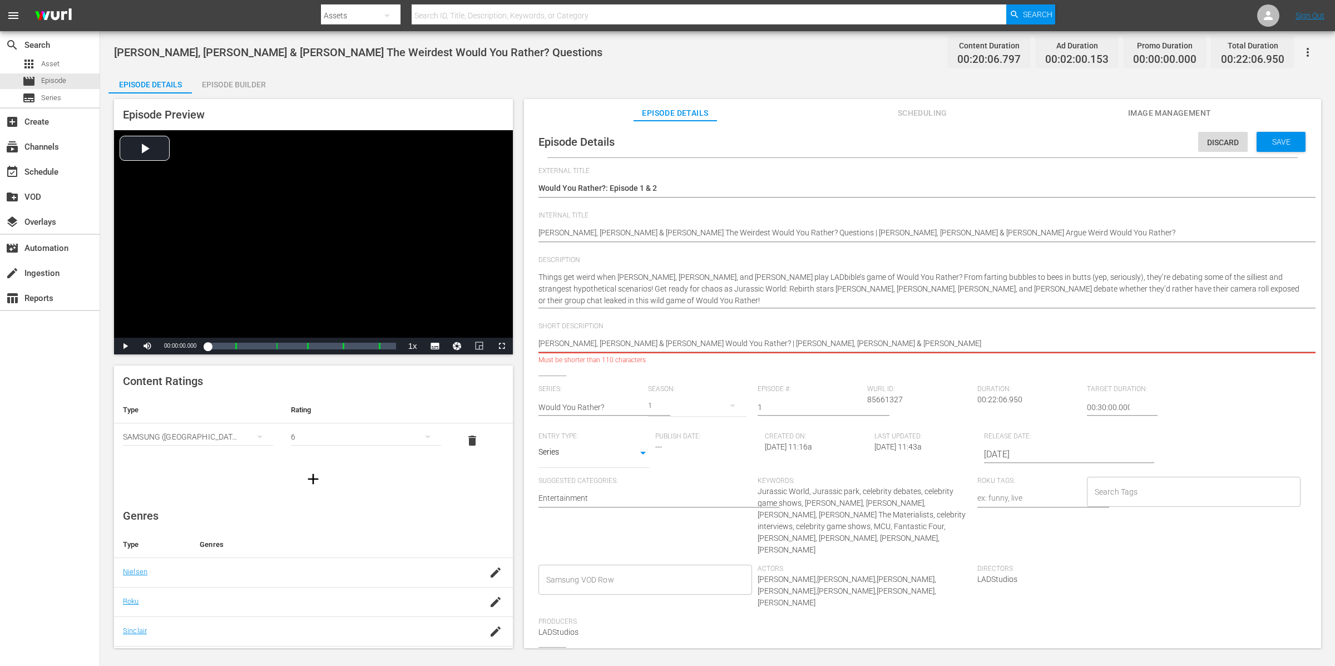
type textarea "[PERSON_NAME], [PERSON_NAME] & [PERSON_NAME] Ar Would You Rather? | [PERSON_NAM…"
type textarea "[PERSON_NAME], [PERSON_NAME] & [PERSON_NAME] A Would You Rather? | [PERSON_NAME…"
type textarea "[PERSON_NAME], [PERSON_NAME] & [PERSON_NAME] Would You Rather? | [PERSON_NAME],…"
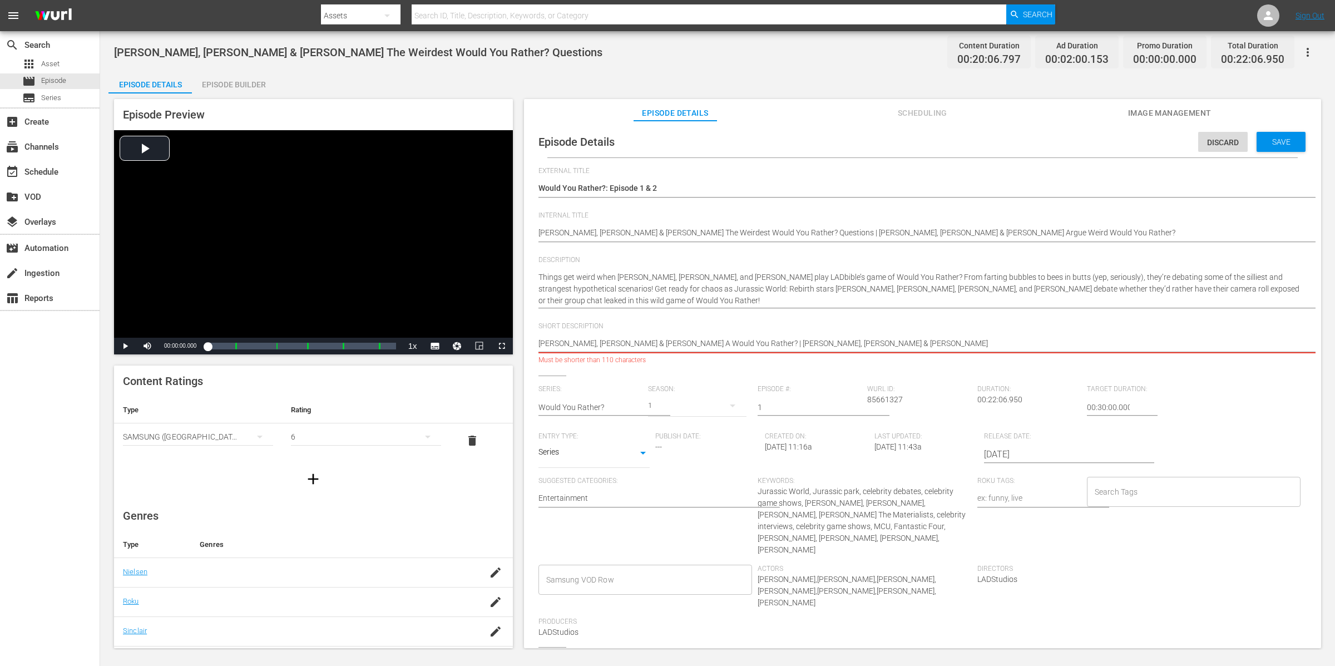
type textarea "[PERSON_NAME], [PERSON_NAME] & [PERSON_NAME] Would You Rather? | [PERSON_NAME],…"
drag, startPoint x: 757, startPoint y: 340, endPoint x: 694, endPoint y: 342, distance: 62.9
click at [694, 342] on textarea "[PERSON_NAME], [PERSON_NAME], and [PERSON_NAME] play a wild game of Would You R…" at bounding box center [920, 344] width 763 height 13
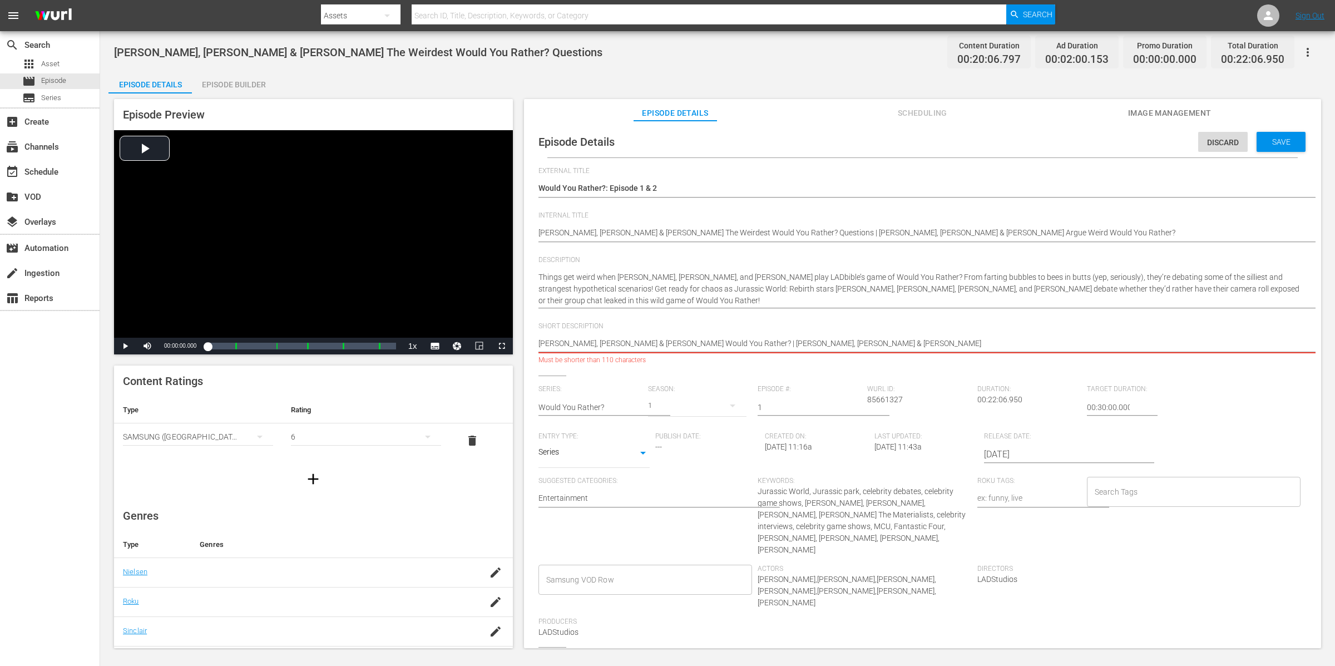
type textarea "[PERSON_NAME], [PERSON_NAME] & [PERSON_NAME] | [PERSON_NAME], [PERSON_NAME] & […"
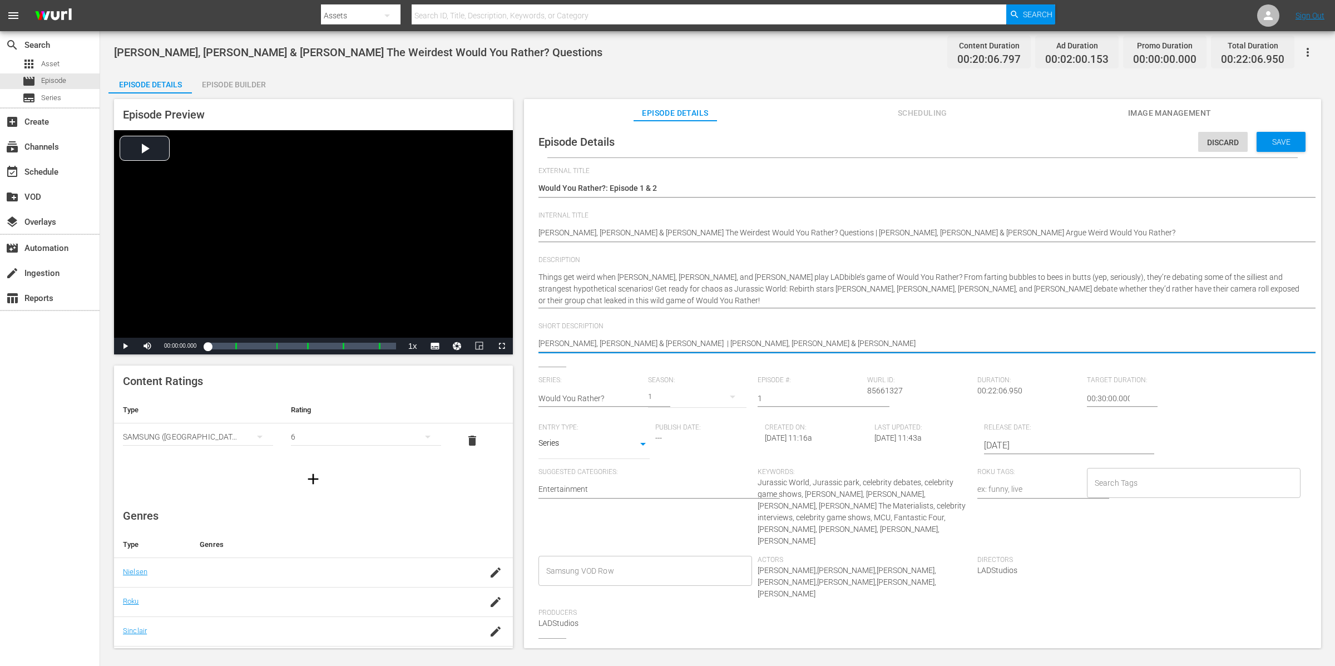
type textarea "[PERSON_NAME], [PERSON_NAME] & [PERSON_NAME] | [PERSON_NAME], [PERSON_NAME] & […"
click at [1277, 142] on span "Save" at bounding box center [1282, 141] width 36 height 9
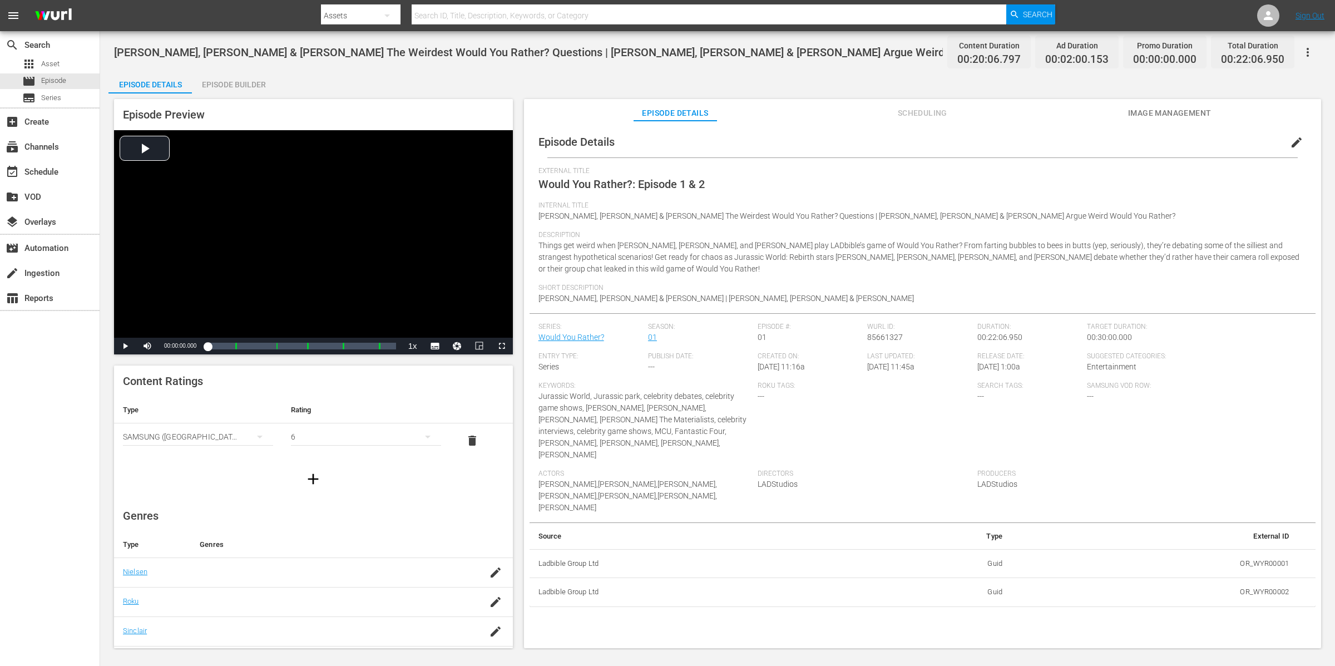
click at [248, 84] on div "Episode Builder" at bounding box center [233, 84] width 83 height 27
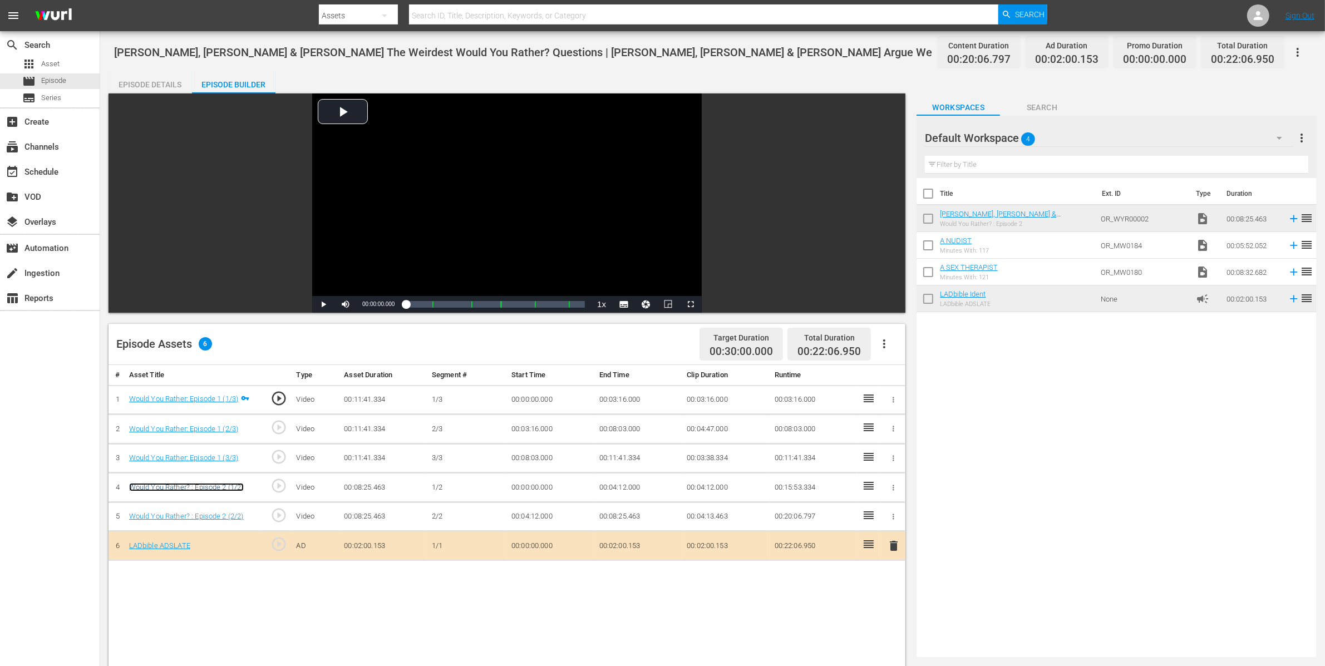
click at [233, 488] on link "Would You Rather? : Episode 2 (1/2)" at bounding box center [186, 487] width 115 height 8
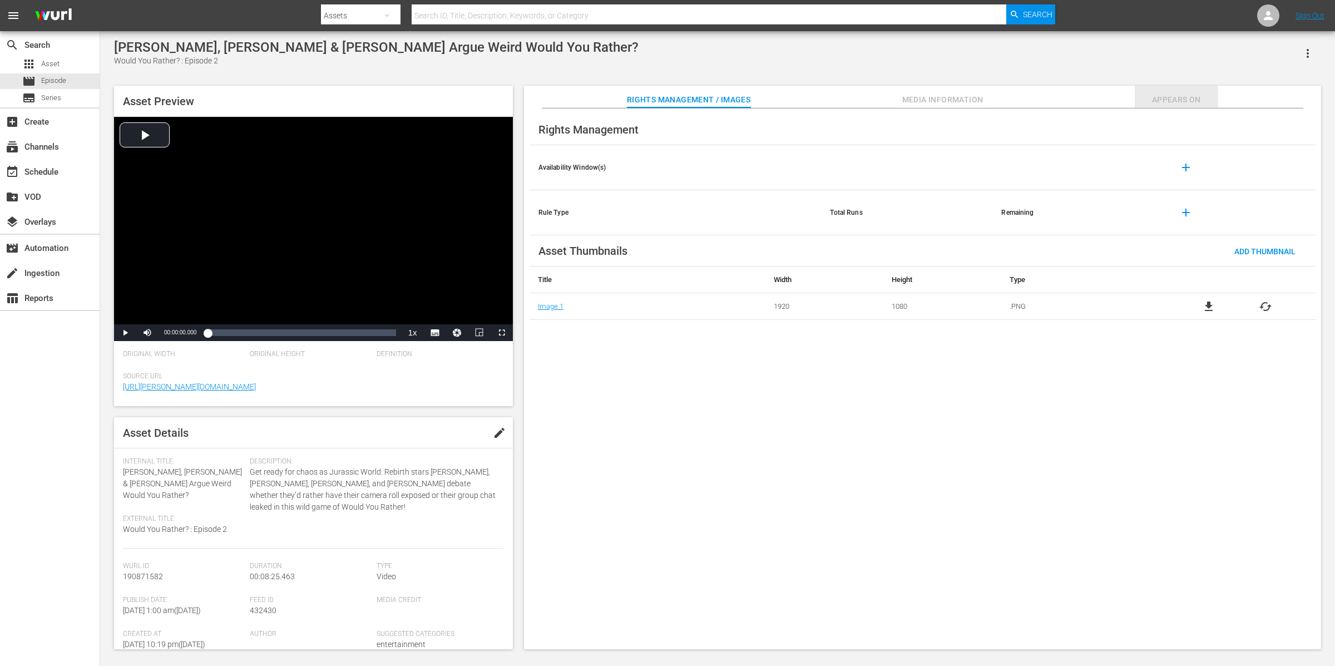
click at [1176, 95] on span "Appears On" at bounding box center [1176, 100] width 83 height 14
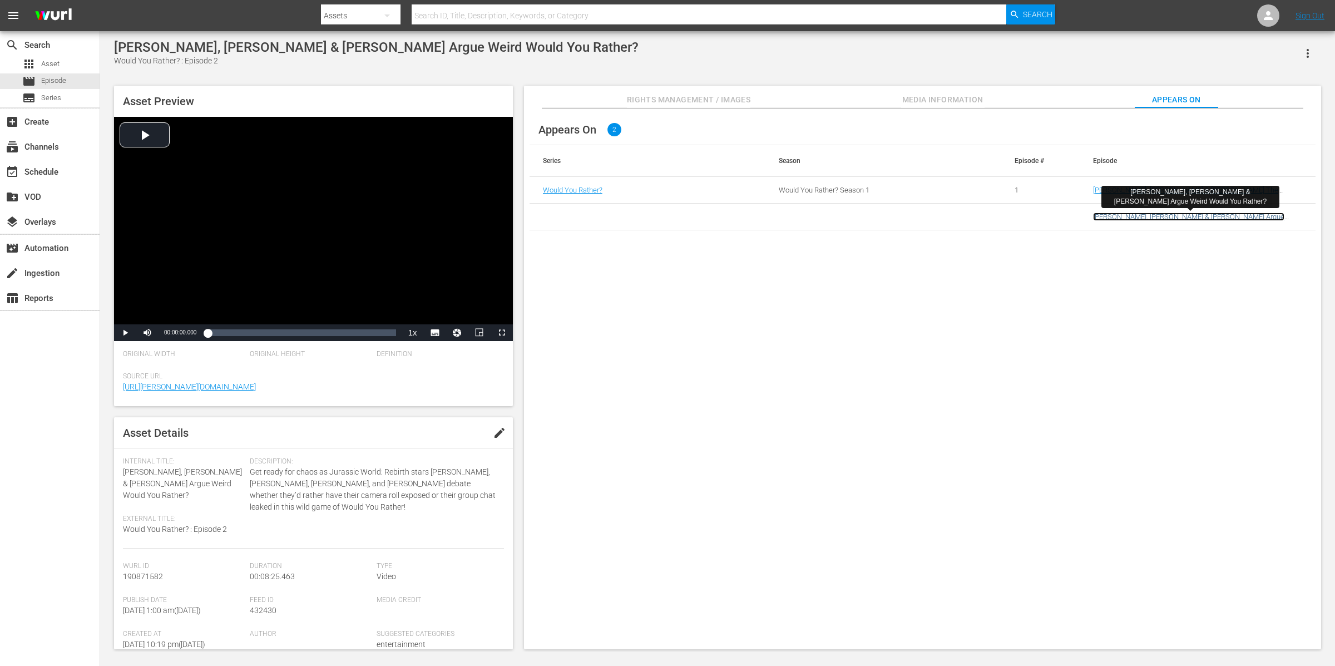
click at [1138, 219] on link "[PERSON_NAME], [PERSON_NAME] & [PERSON_NAME] Argue Weird Would You Rather?" at bounding box center [1188, 221] width 191 height 17
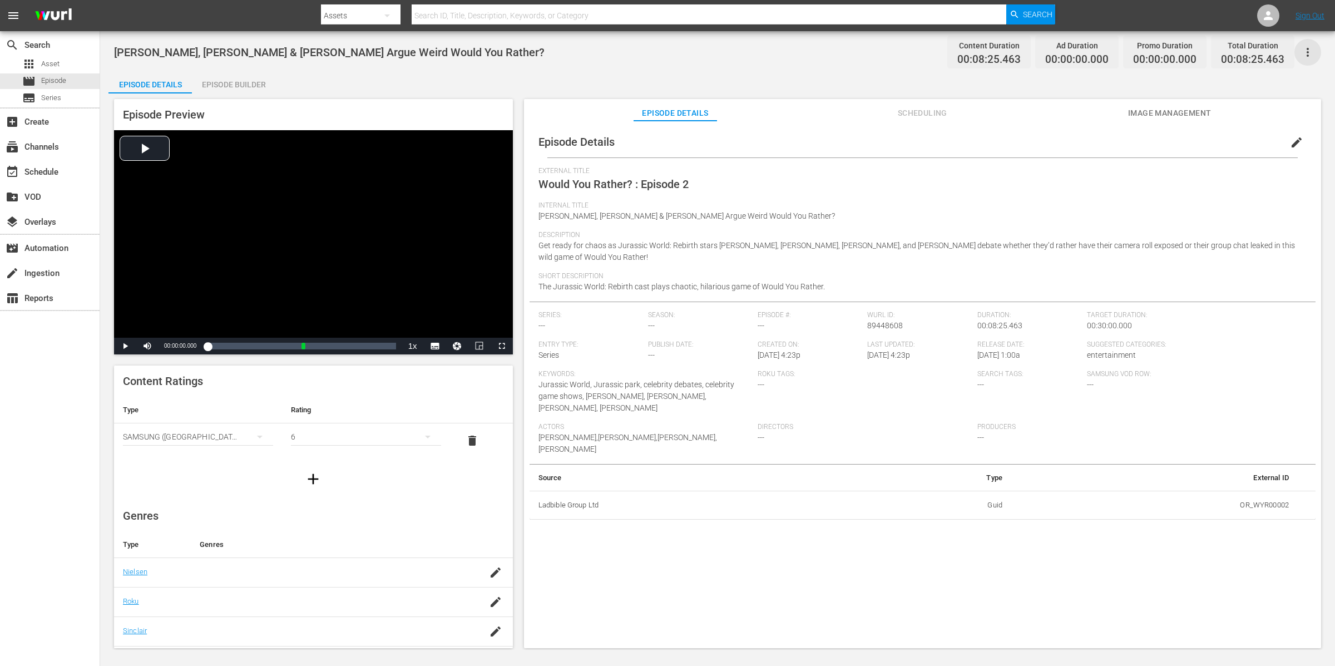
click at [1311, 50] on icon "button" at bounding box center [1307, 52] width 13 height 13
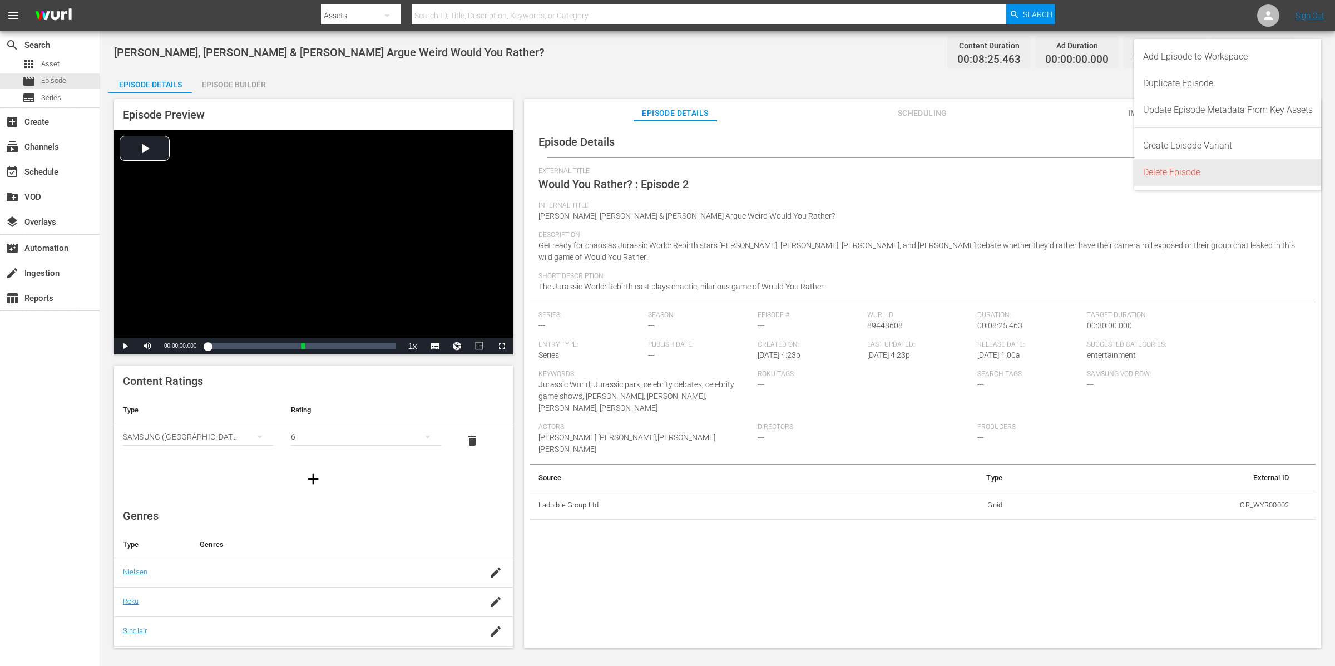
click at [1240, 173] on div "Delete Episode" at bounding box center [1228, 172] width 170 height 27
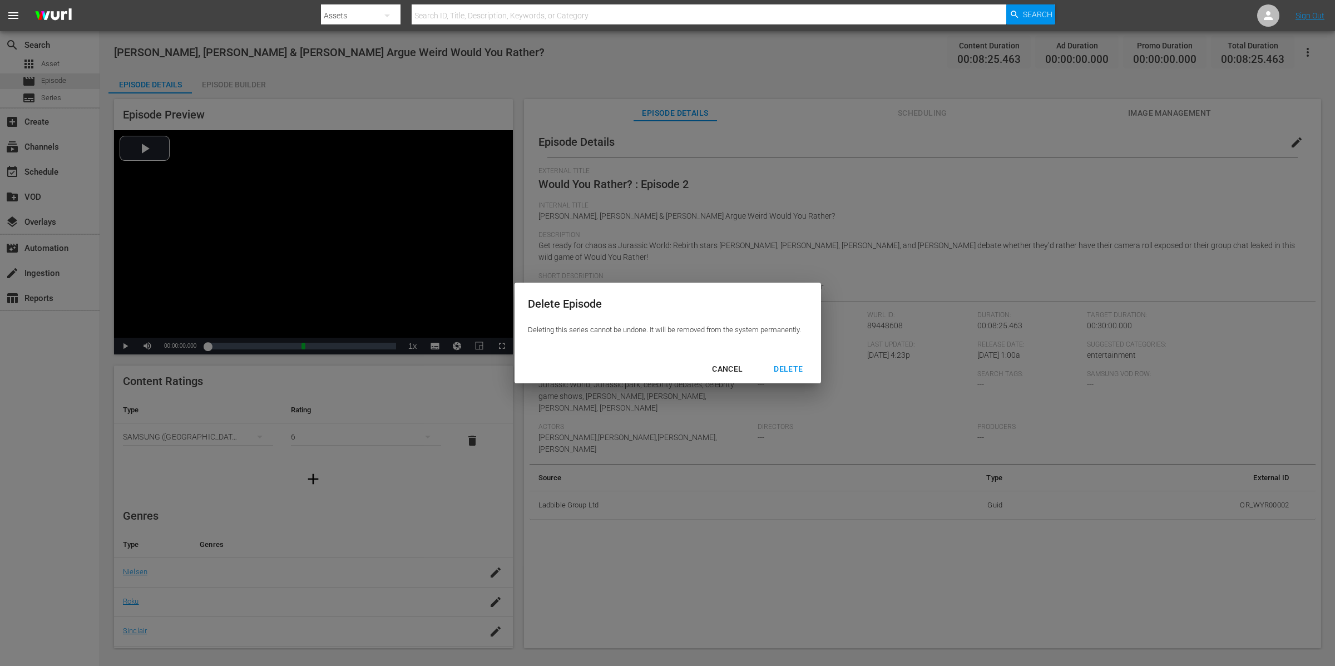
click at [795, 370] on div "DELETE" at bounding box center [788, 369] width 47 height 14
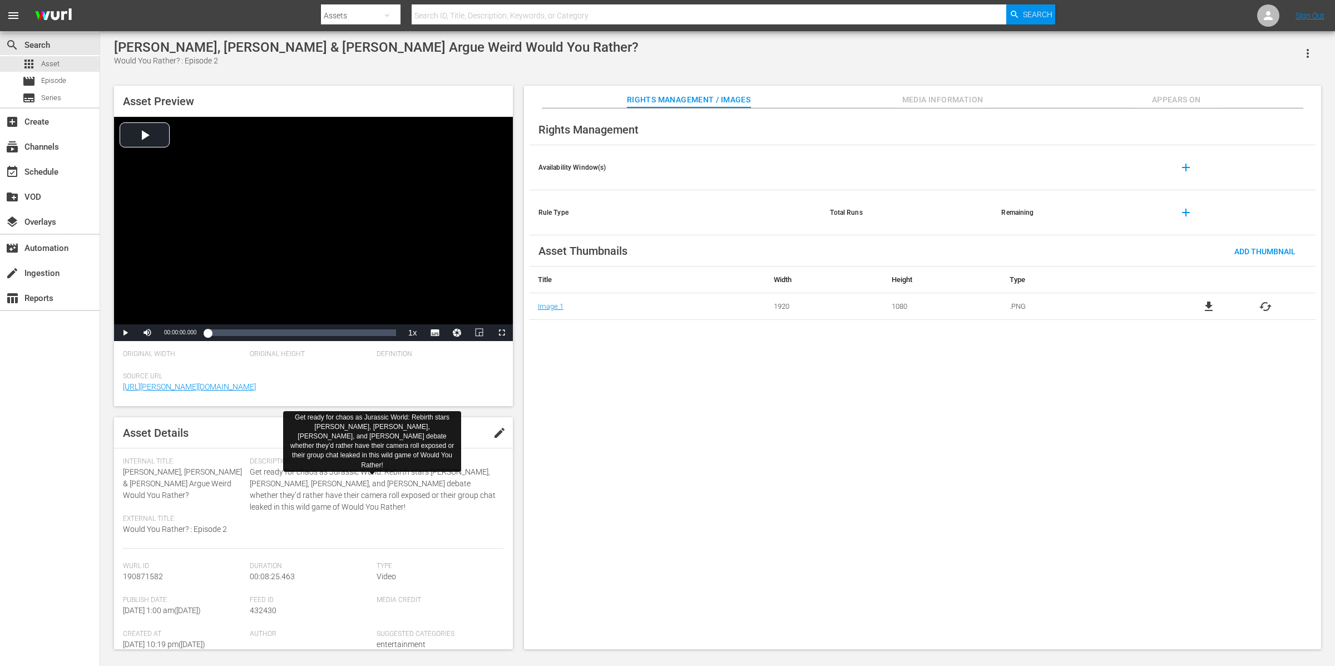
drag, startPoint x: 387, startPoint y: 517, endPoint x: 250, endPoint y: 477, distance: 142.5
click at [250, 477] on div "Description: Get ready for chaos as Jurassic World: Rebirth stars Scarlett Joha…" at bounding box center [377, 502] width 254 height 91
copy span "Get ready for chaos as Jurassic World: Rebirth stars Scarlett Johansson, Jonath…"
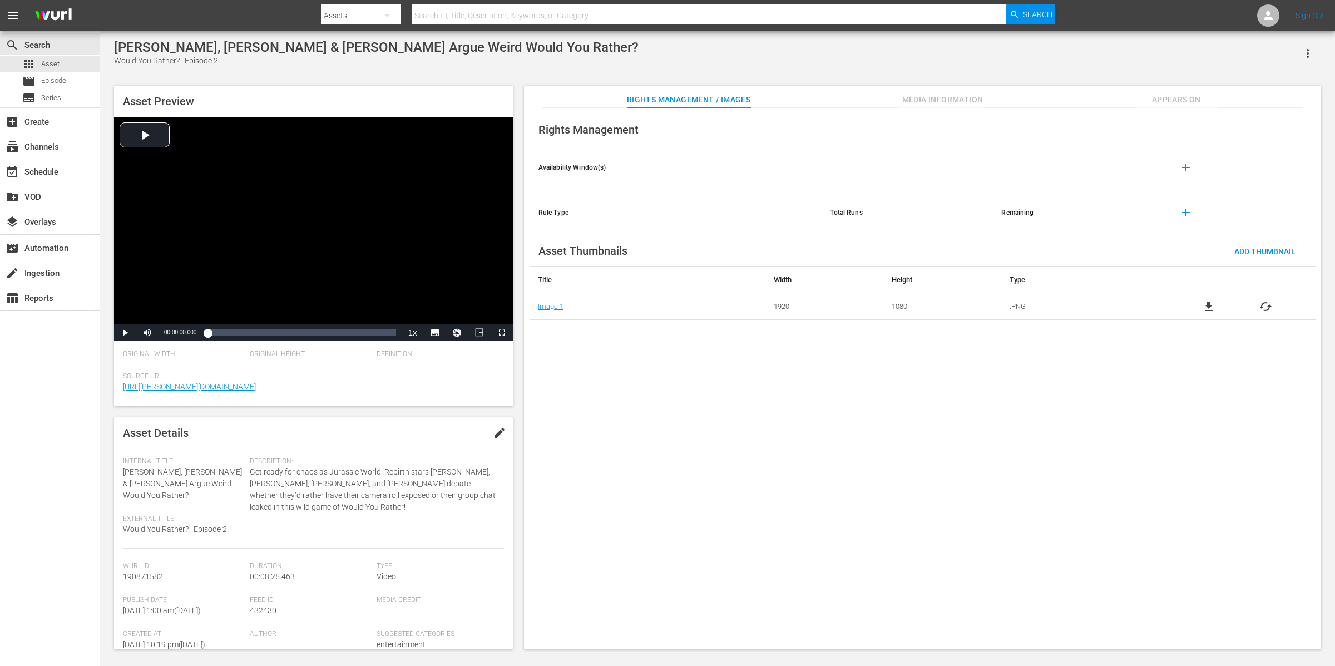
drag, startPoint x: 117, startPoint y: 44, endPoint x: 630, endPoint y: 46, distance: 513.5
click at [630, 46] on div "Scarlett Johansson, Jonathan Bailey & Mahershala Ali Argue Weird Would You Rath…" at bounding box center [717, 53] width 1207 height 27
copy div "[PERSON_NAME], [PERSON_NAME] & [PERSON_NAME] Argue Weird Would You Rather?"
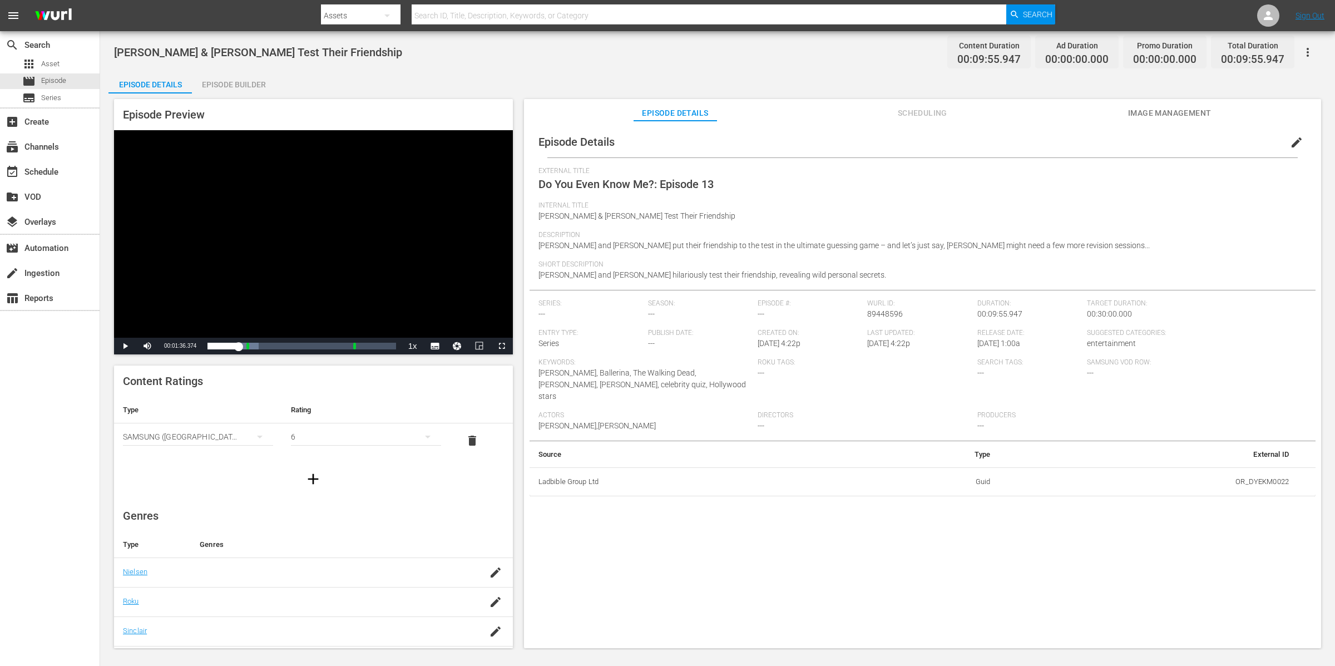
click at [218, 83] on div "Episode Builder" at bounding box center [233, 84] width 83 height 27
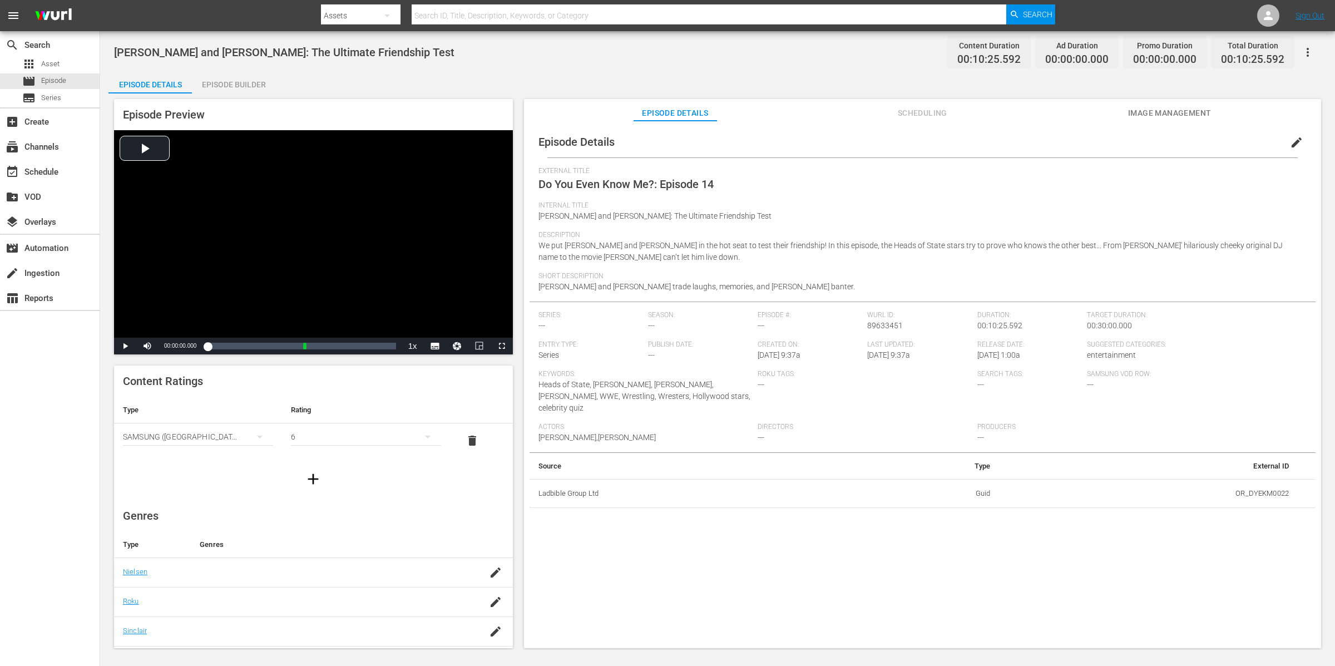
click at [235, 75] on div "Episode Builder" at bounding box center [233, 84] width 83 height 27
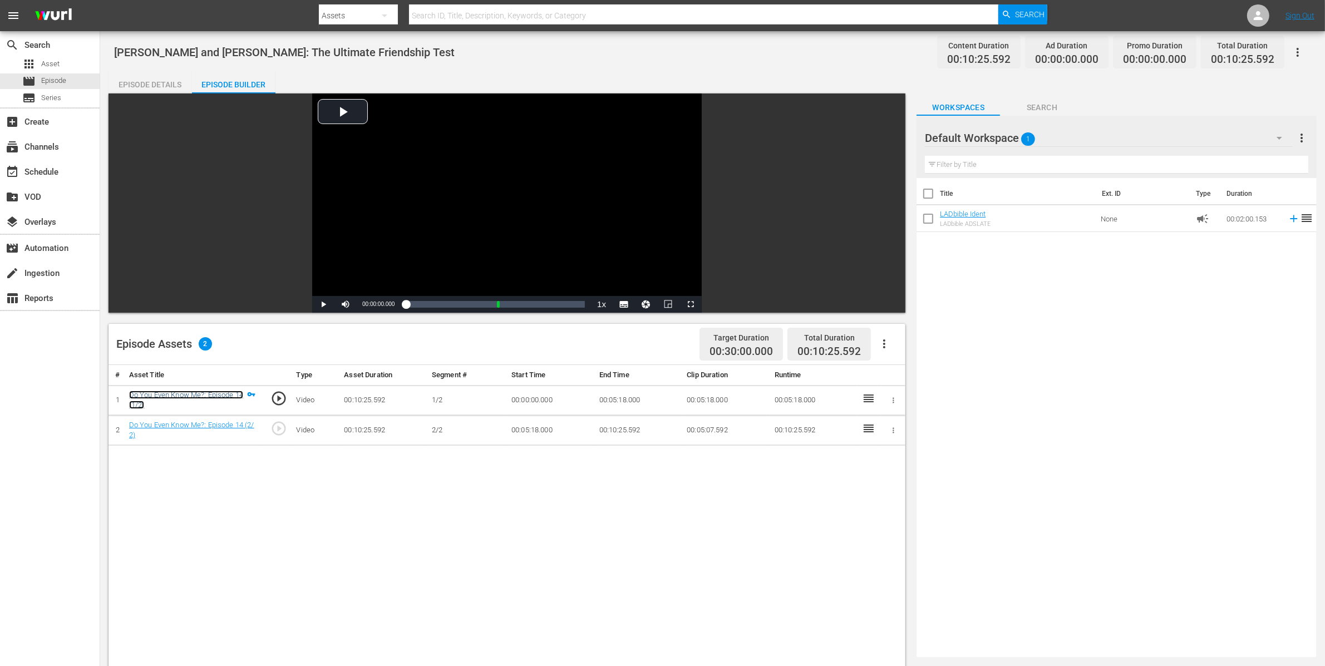
click at [220, 391] on link "Do You Even Know Me?: Episode 14 (1/2)" at bounding box center [186, 400] width 114 height 19
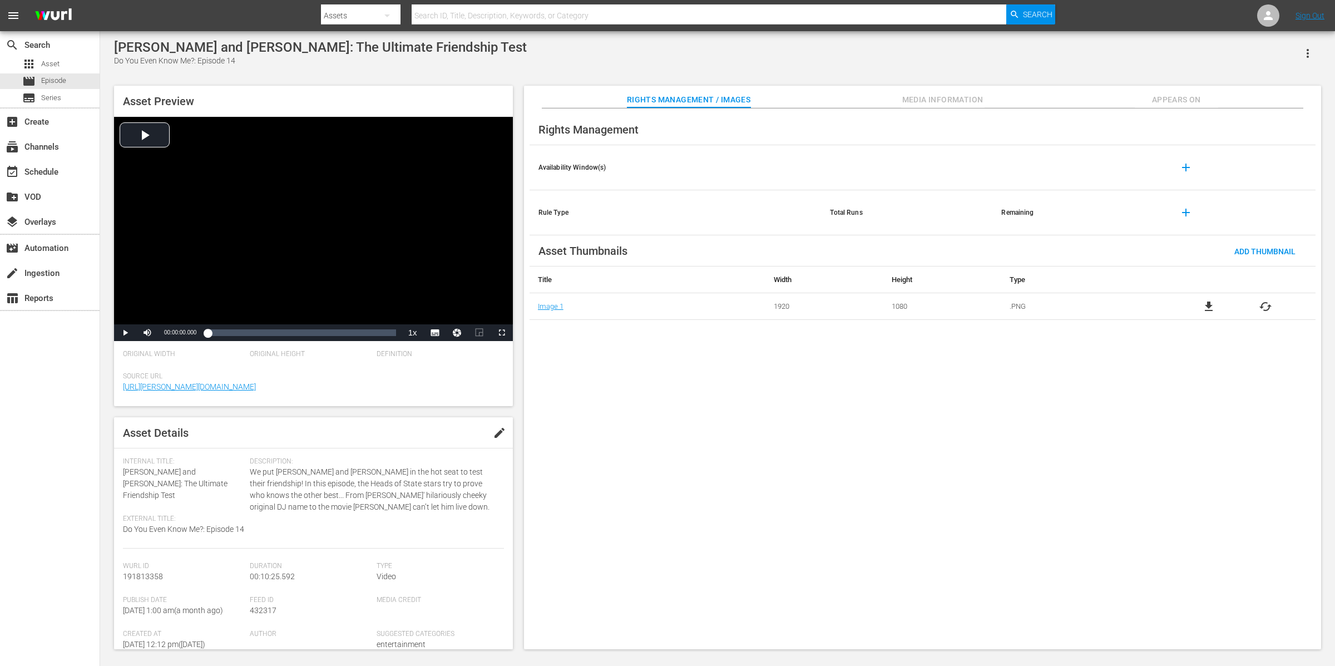
drag, startPoint x: 1302, startPoint y: 50, endPoint x: 1310, endPoint y: 51, distance: 7.3
click at [1304, 50] on icon "button" at bounding box center [1307, 53] width 13 height 13
click at [1291, 53] on div "Add To Workspace" at bounding box center [1275, 58] width 76 height 27
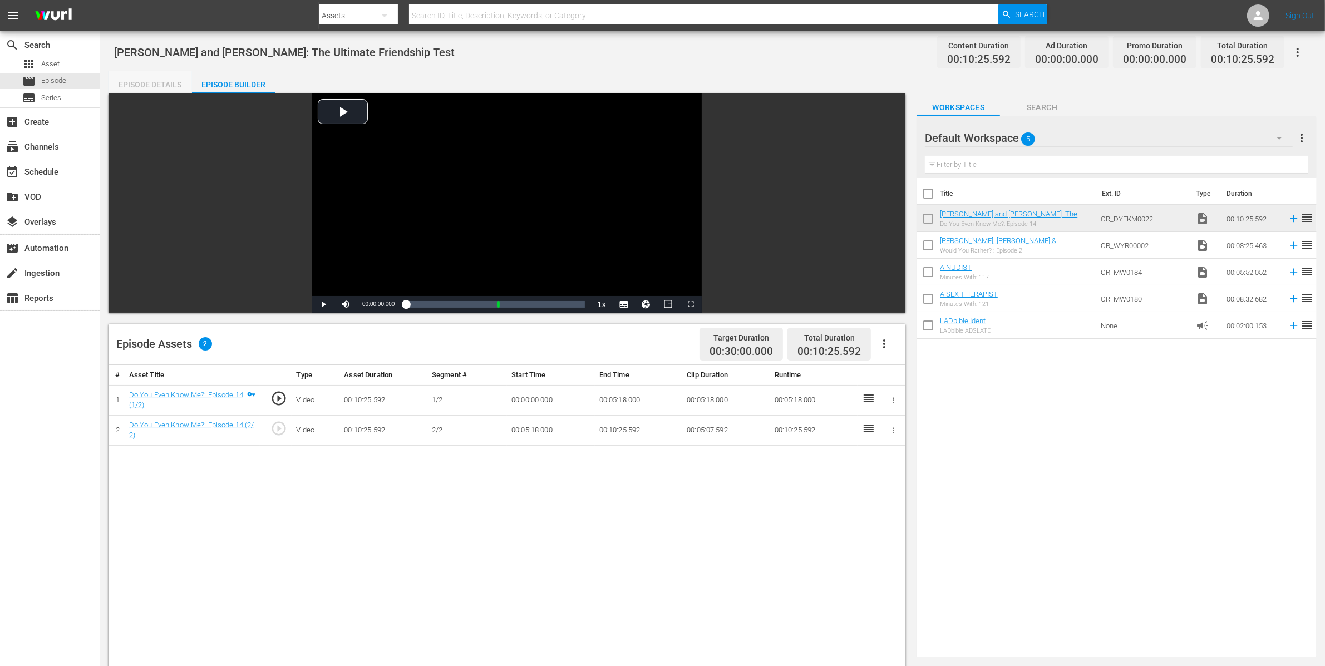
click at [147, 86] on div "Episode Details" at bounding box center [149, 84] width 83 height 27
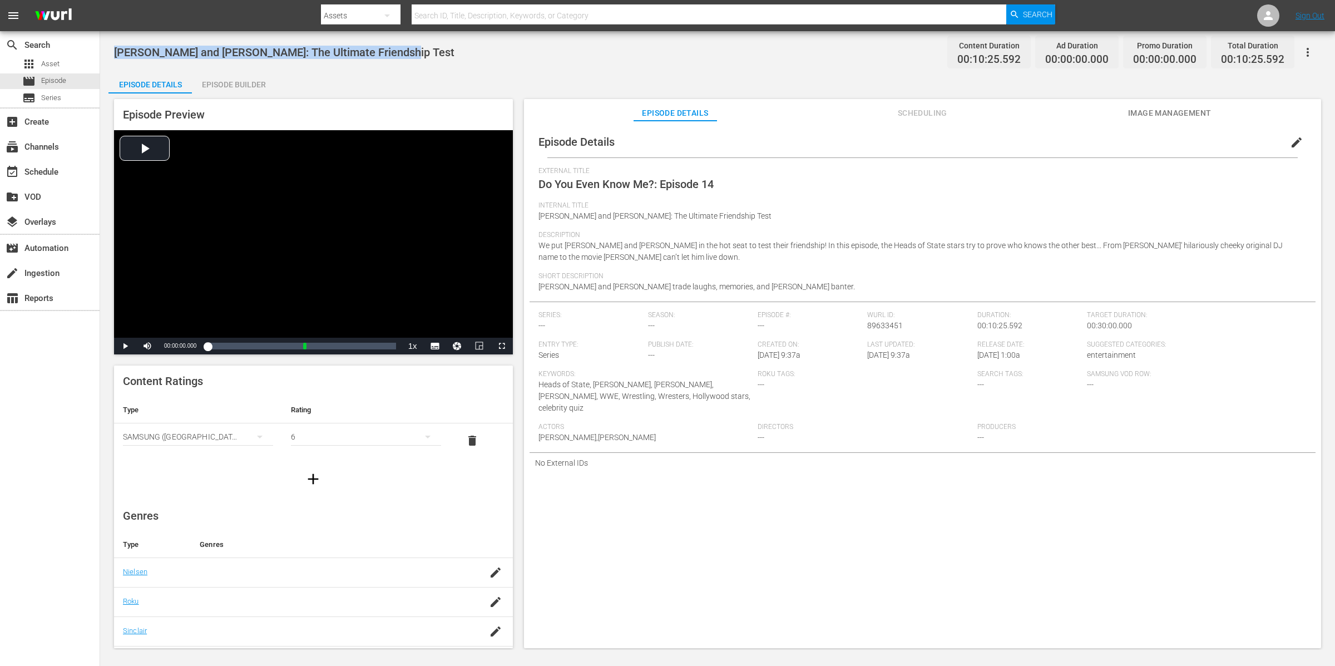
drag, startPoint x: 417, startPoint y: 51, endPoint x: 110, endPoint y: 52, distance: 307.1
click at [110, 52] on div "Idris Elba and John Cena: The Ultimate Friendship Test Content Duration 00:10:2…" at bounding box center [717, 340] width 1235 height 619
copy span "Idris Elba and John Cena: The Ultimate Friendship Test"
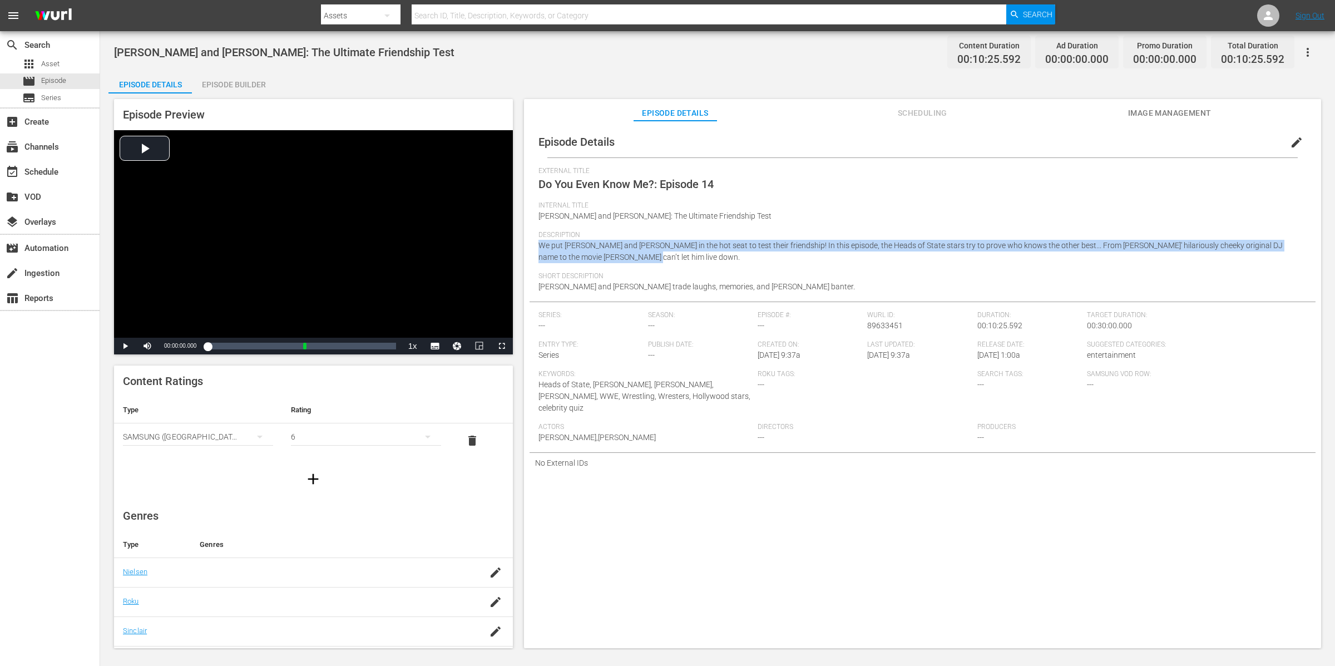
drag, startPoint x: 618, startPoint y: 255, endPoint x: 540, endPoint y: 247, distance: 77.7
click at [540, 247] on div "Description We put Idris Elba and John Cena in the hot seat to test their frien…" at bounding box center [923, 251] width 768 height 41
copy span "We put Idris Elba and John Cena in the hot seat to test their friendship! In th…"
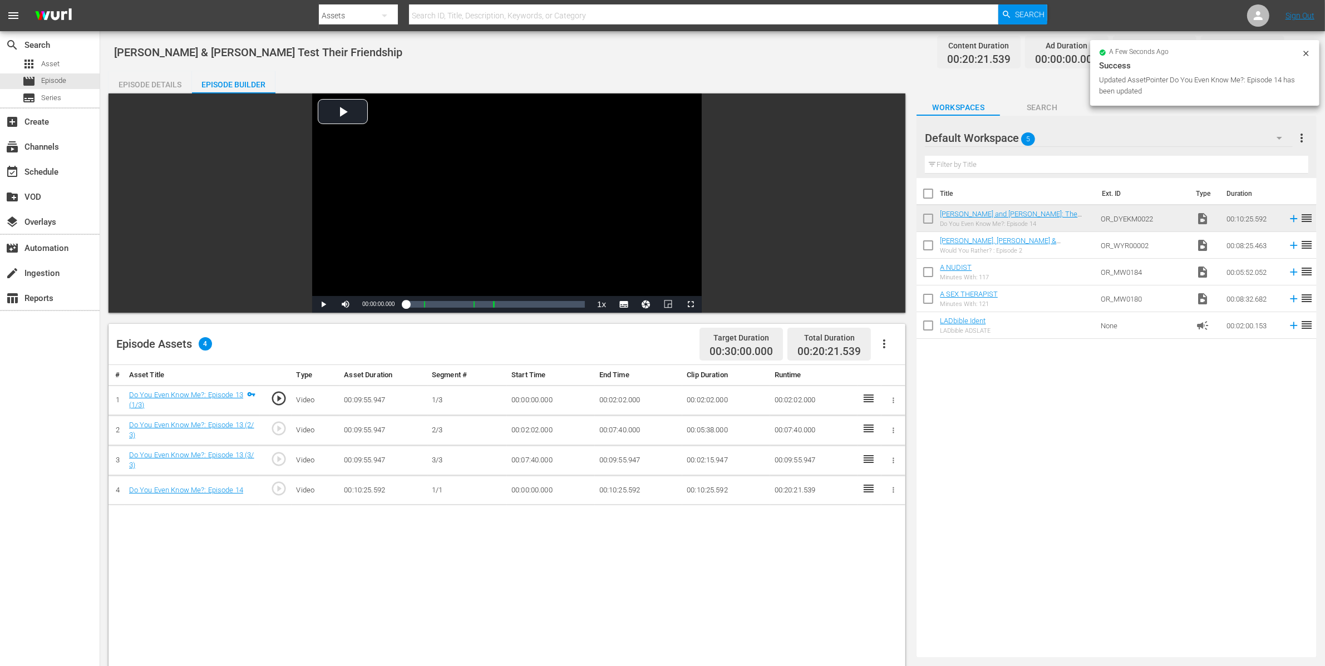
click at [890, 492] on icon "button" at bounding box center [893, 490] width 8 height 8
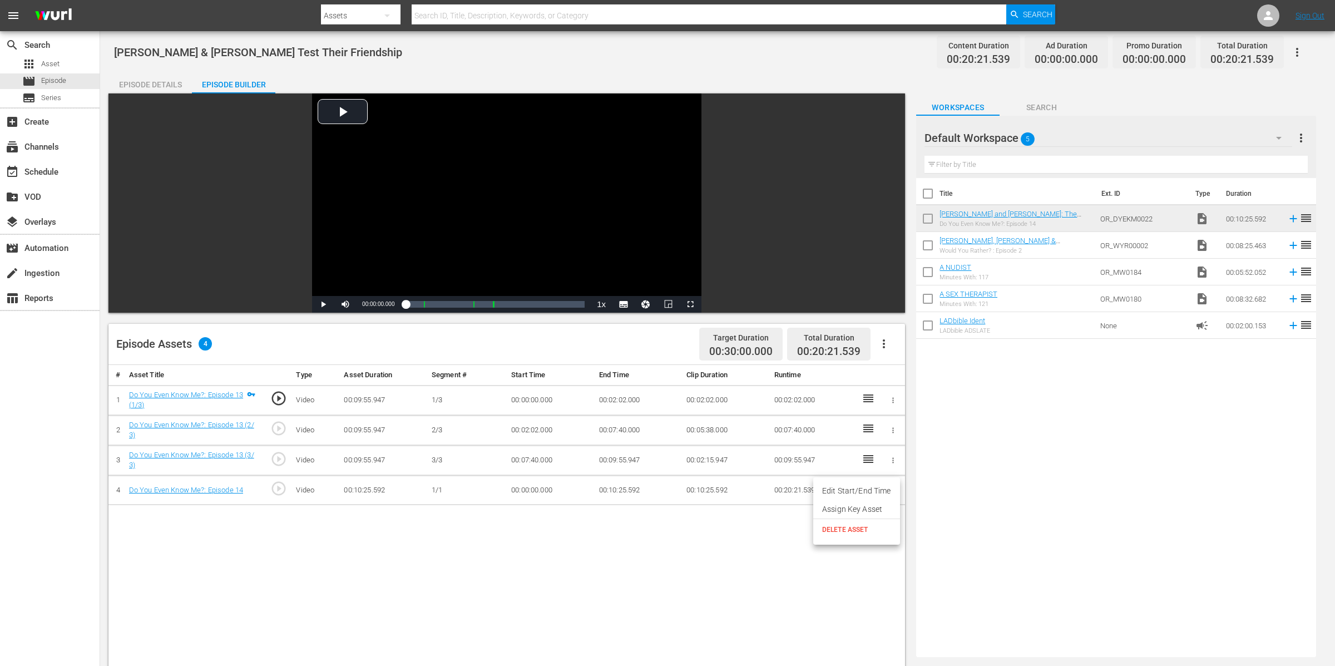
click at [879, 510] on li "Assign Key Asset" at bounding box center [856, 509] width 87 height 18
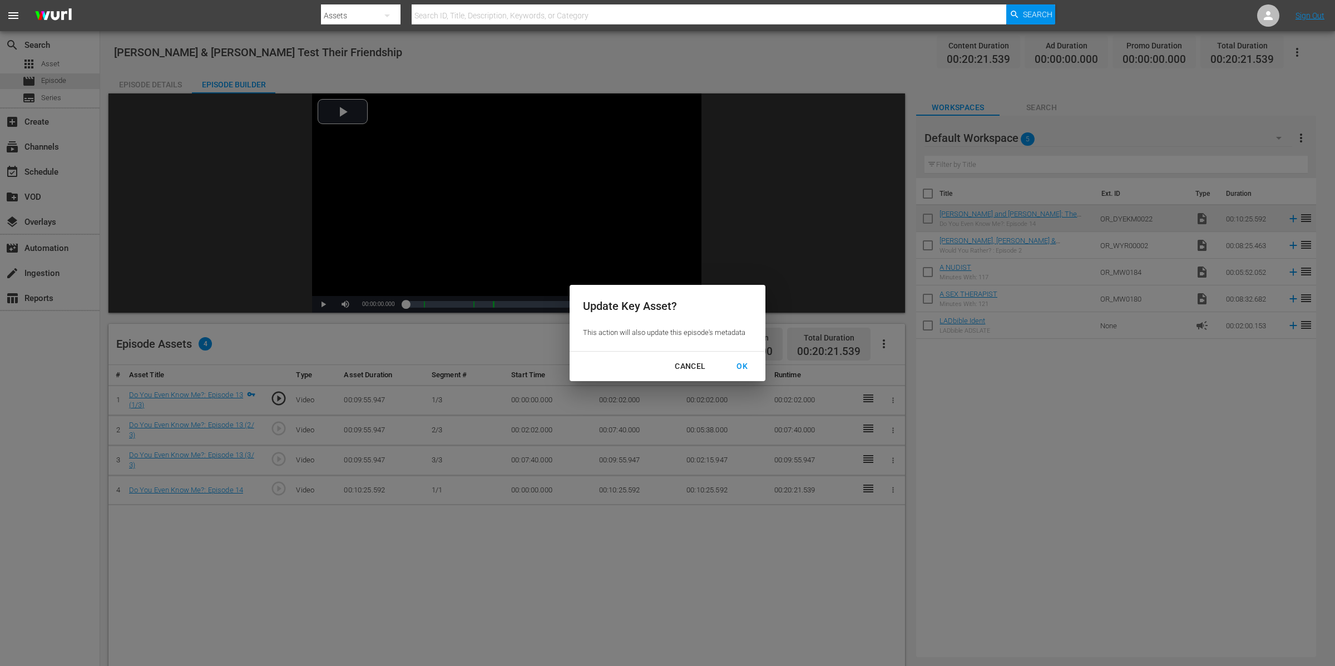
click at [748, 365] on div "OK" at bounding box center [742, 366] width 29 height 14
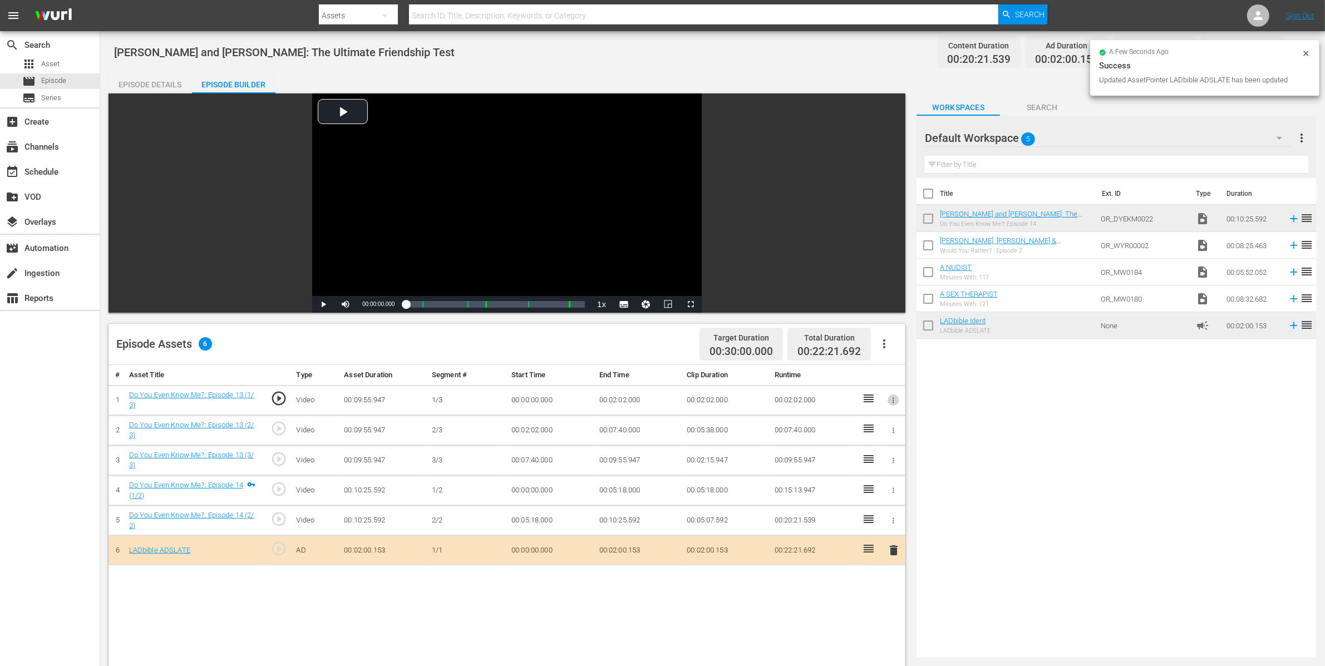
click at [895, 402] on icon "button" at bounding box center [893, 400] width 8 height 8
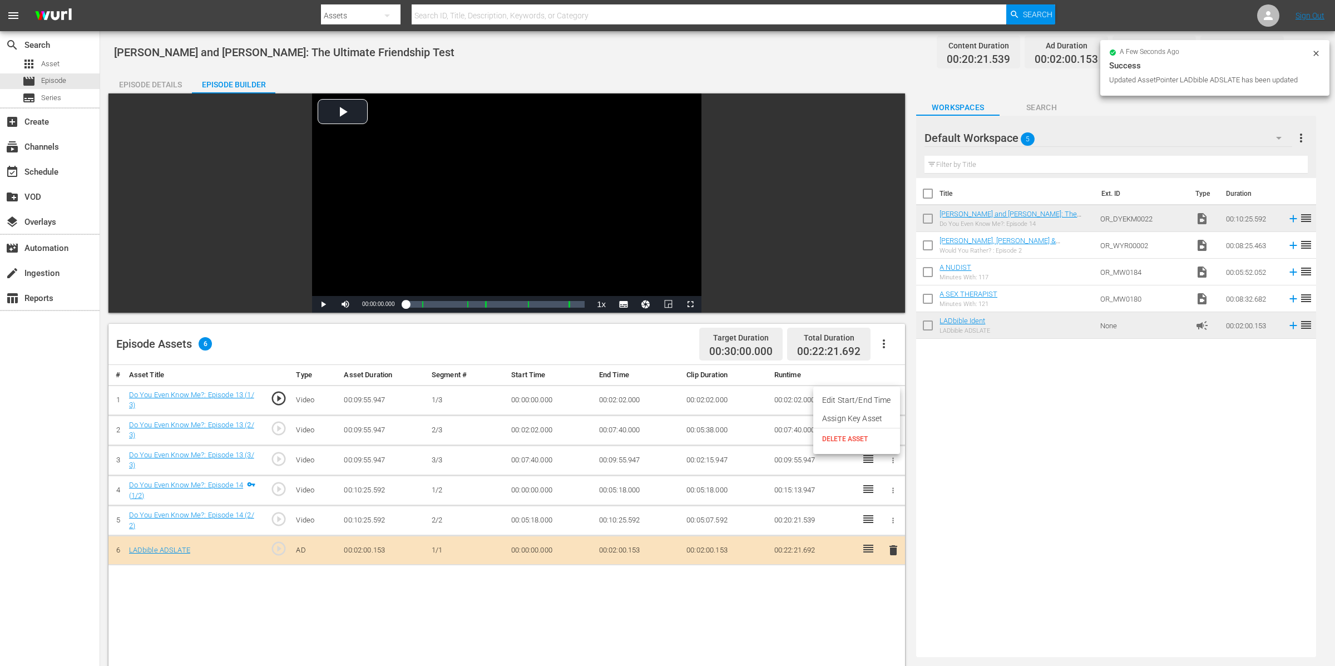
click at [869, 421] on li "Assign Key Asset" at bounding box center [856, 418] width 87 height 18
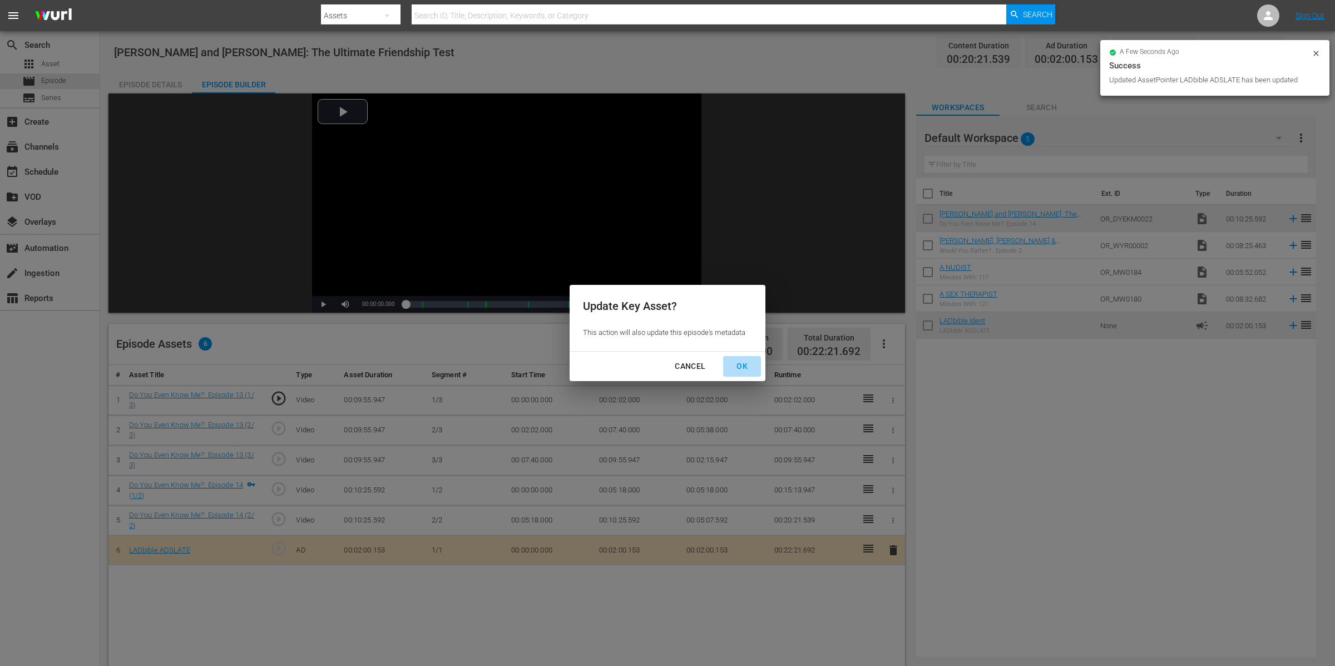
click at [747, 366] on div "OK" at bounding box center [742, 366] width 29 height 14
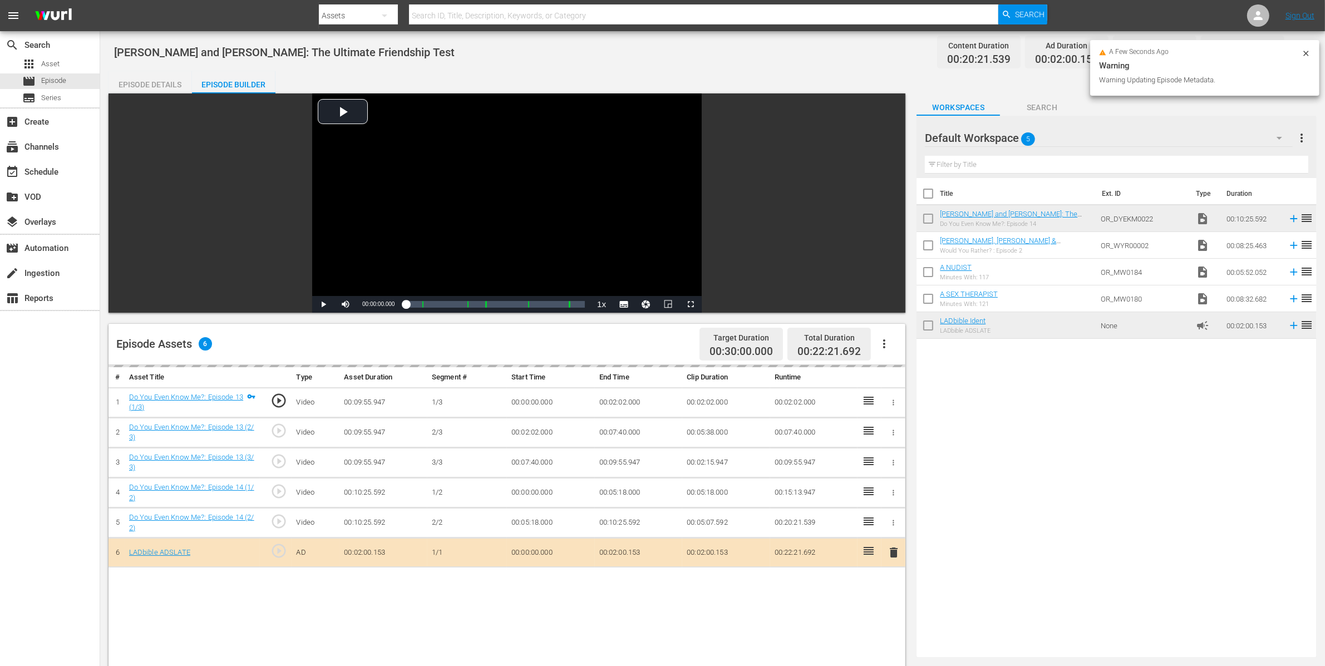
click at [160, 85] on div "Episode Details" at bounding box center [149, 84] width 83 height 27
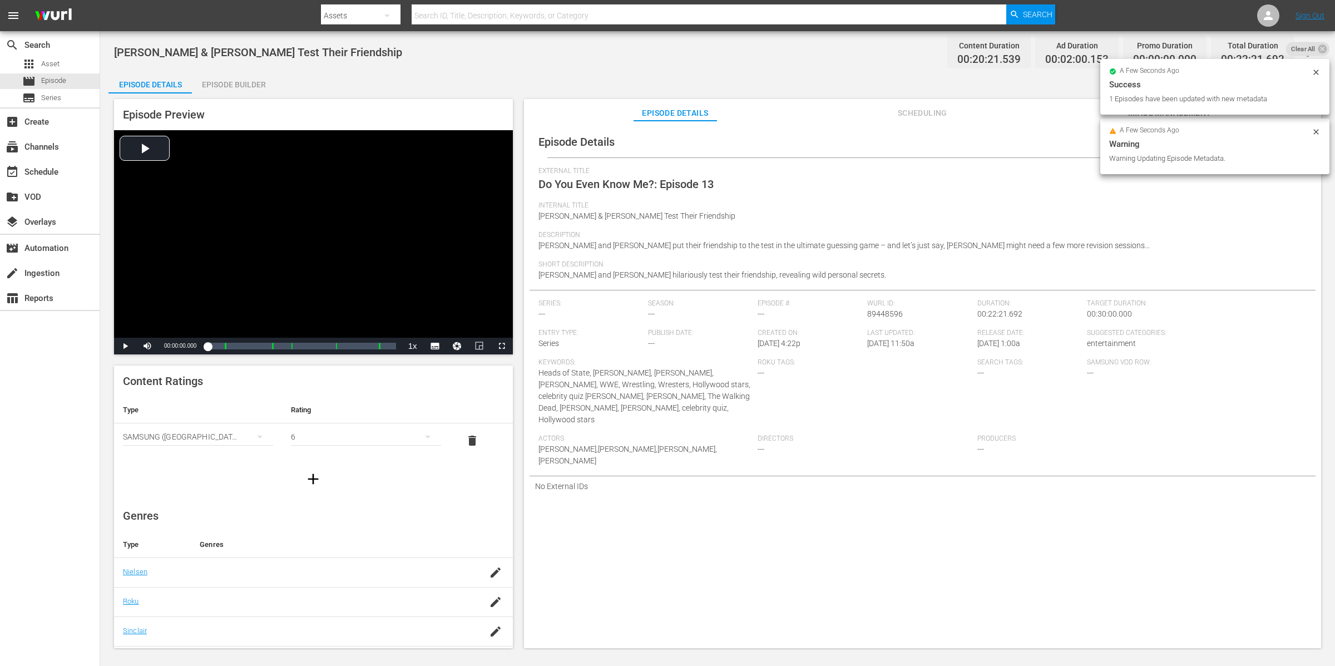
click at [739, 185] on div "External Title Do You Even Know Me?: Episode 13" at bounding box center [923, 184] width 768 height 34
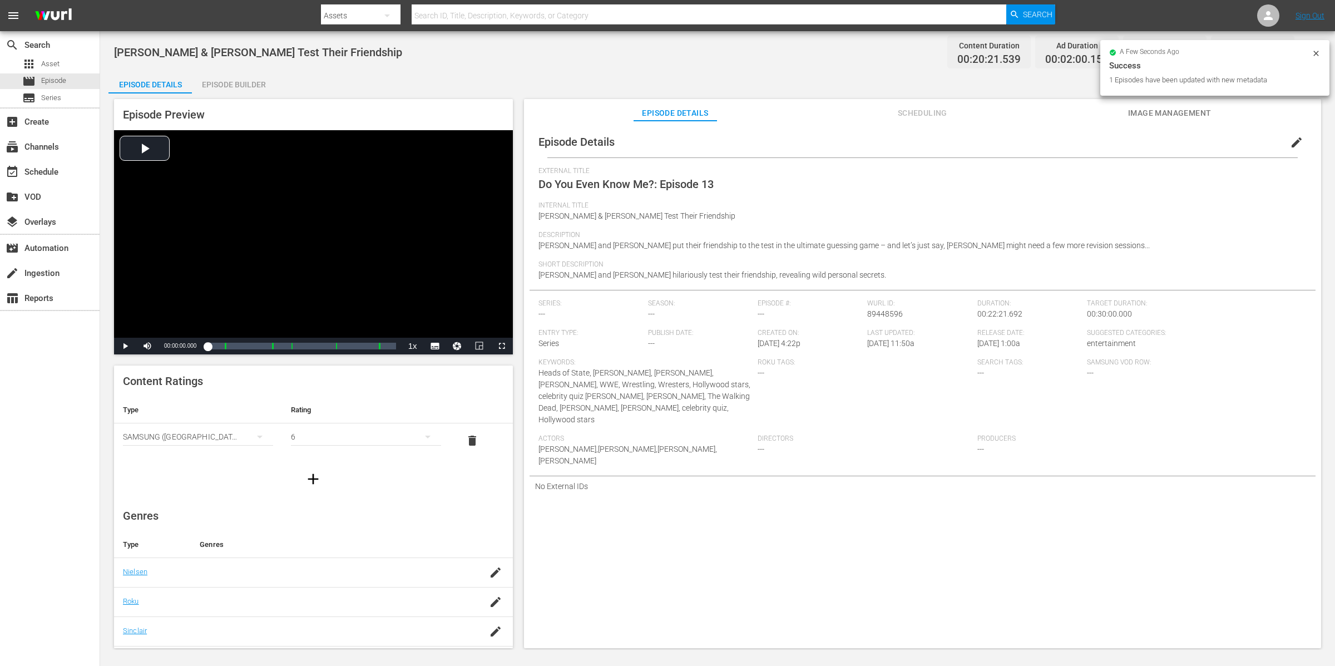
click at [1298, 144] on button "edit" at bounding box center [1297, 142] width 27 height 27
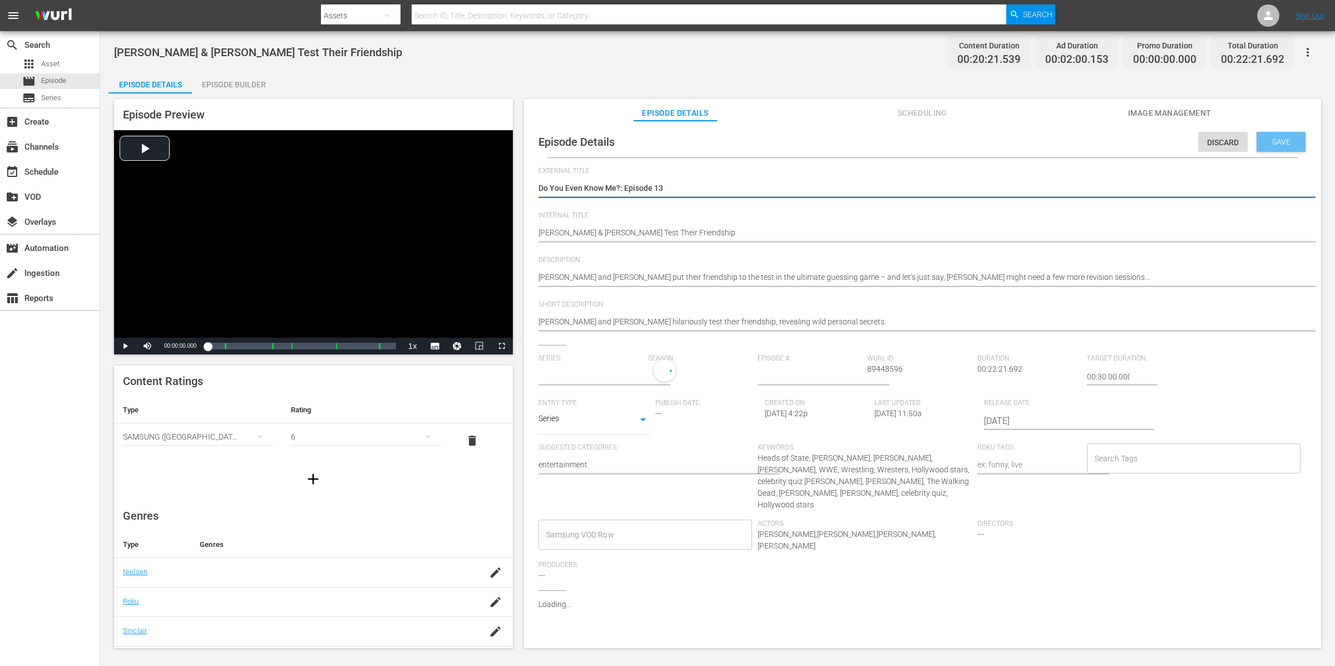
type input "No Series"
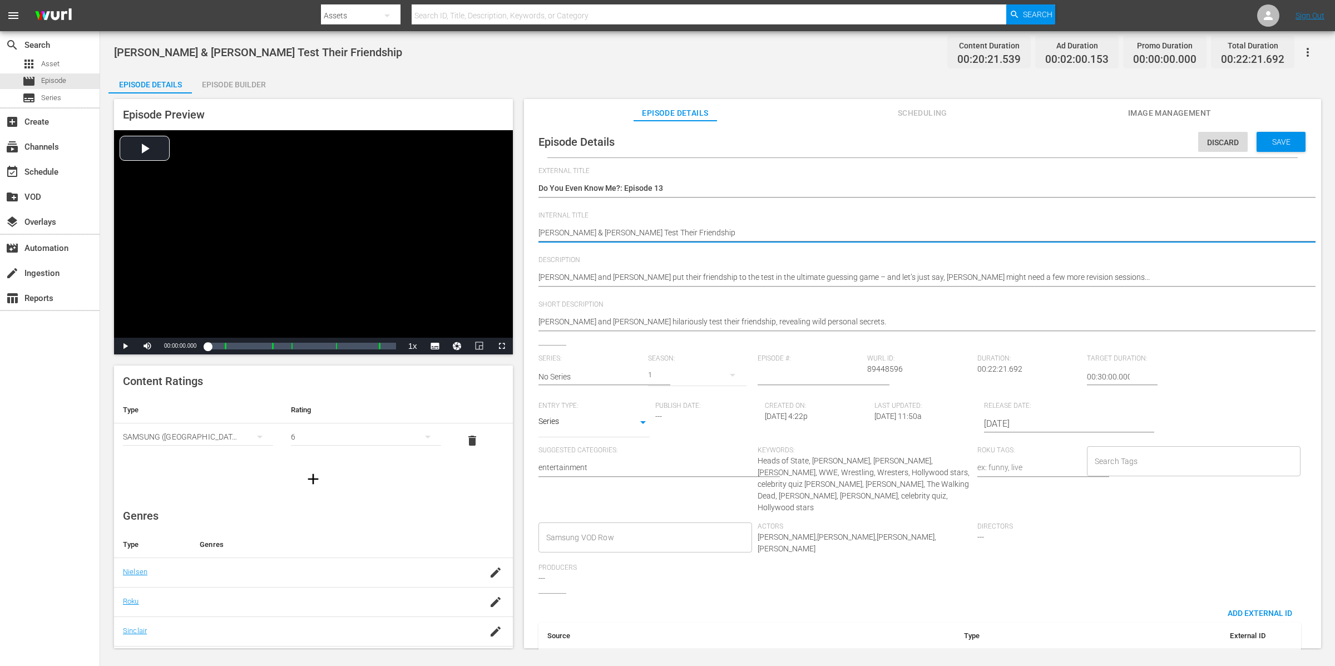
type textarea "Ana De Armas & Norman Reedus Test Their Friendship"
type textarea "Ana De Armas & Norman Reedus Test Their Friendship |"
click at [765, 222] on div "Ana De Armas & Norman Reedus Test Their Friendship Ana De Armas & Norman Reedus…" at bounding box center [920, 233] width 763 height 27
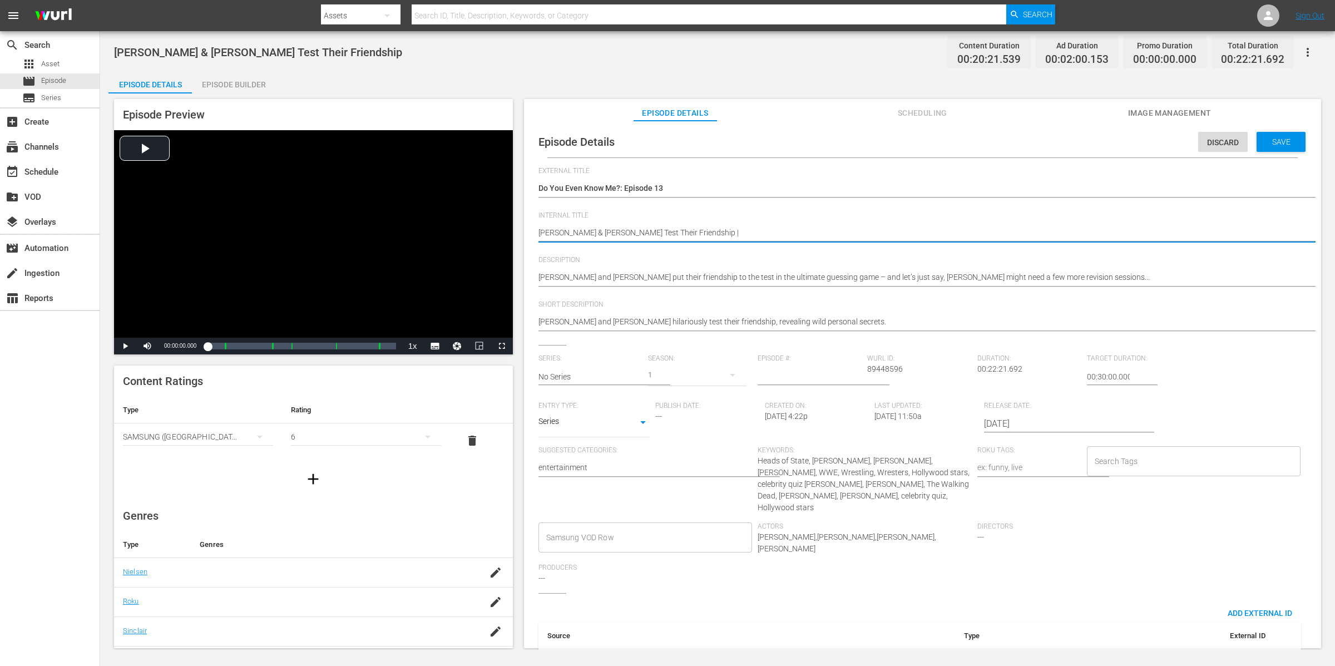
type textarea "Ana De Armas & Norman Reedus Test Their Friendship |"
paste textarea "Idris Elba and John Cena: The Ultimate Friendship Test"
type textarea "Ana De Armas & Norman Reedus Test Their Friendship | Idris Elba and John Cena: …"
drag, startPoint x: 962, startPoint y: 233, endPoint x: 506, endPoint y: 226, distance: 456.3
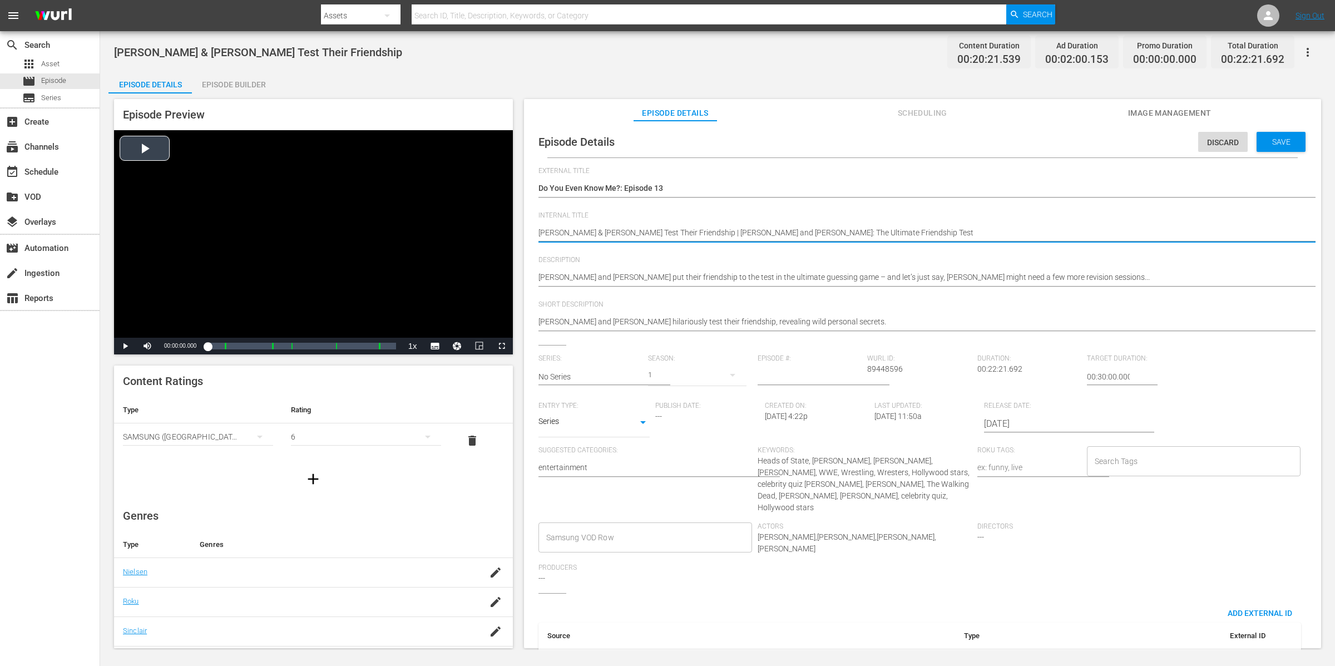
click at [506, 226] on div "Episode Preview Video Player is loading. Play Video Play Mute Current Time 00:0…" at bounding box center [717, 375] width 1218 height 564
type textarea "Ana De Armas & Norman Reedus Test Their Friendship | Idris Elba and John Cena: …"
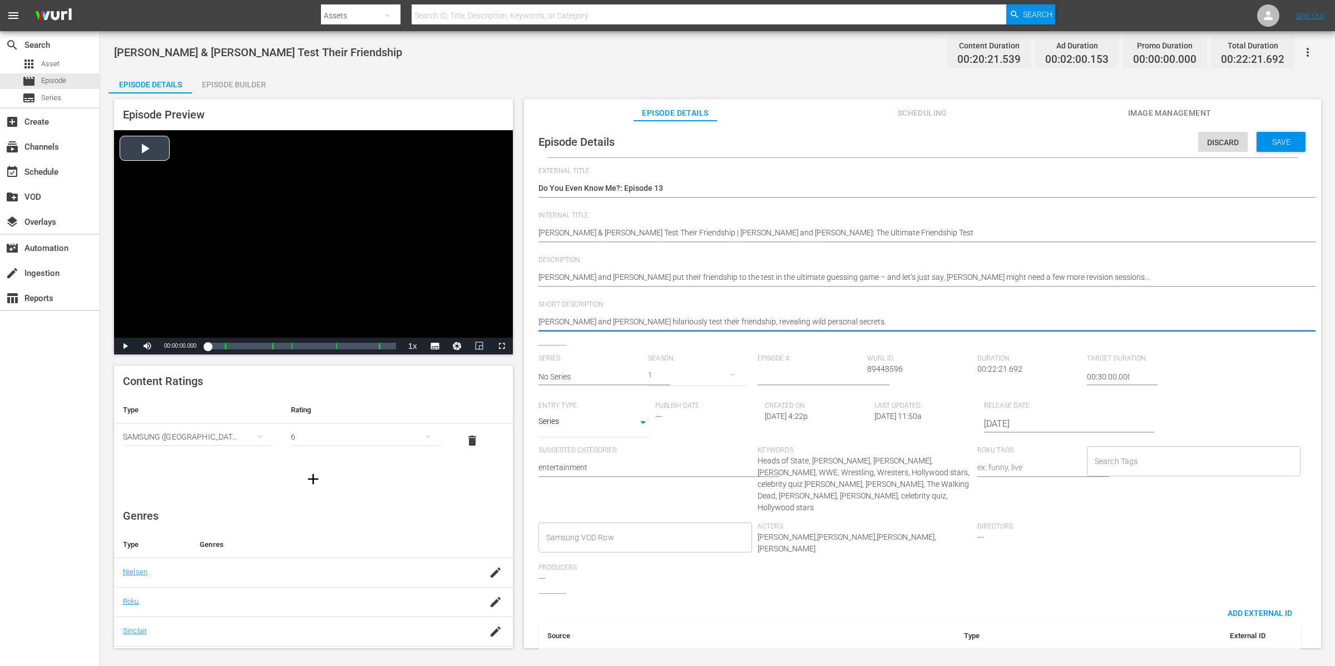
drag, startPoint x: 846, startPoint y: 323, endPoint x: 506, endPoint y: 317, distance: 340.0
paste textarea "De Armas & Norman Reedus Test Their Friendship | Idris Elba and John Cena: The …"
type textarea "Ana De Armas & Norman Reedus Test Their Friendship | Idris Elba and John Cena: …"
click at [722, 322] on textarea "Ana and Norman hilariously test their friendship, revealing wild personal secre…" at bounding box center [920, 322] width 763 height 13
type textarea "Ana De Armas & Norman Reedus Test Their Friendship | Idris Elba and John Cena: …"
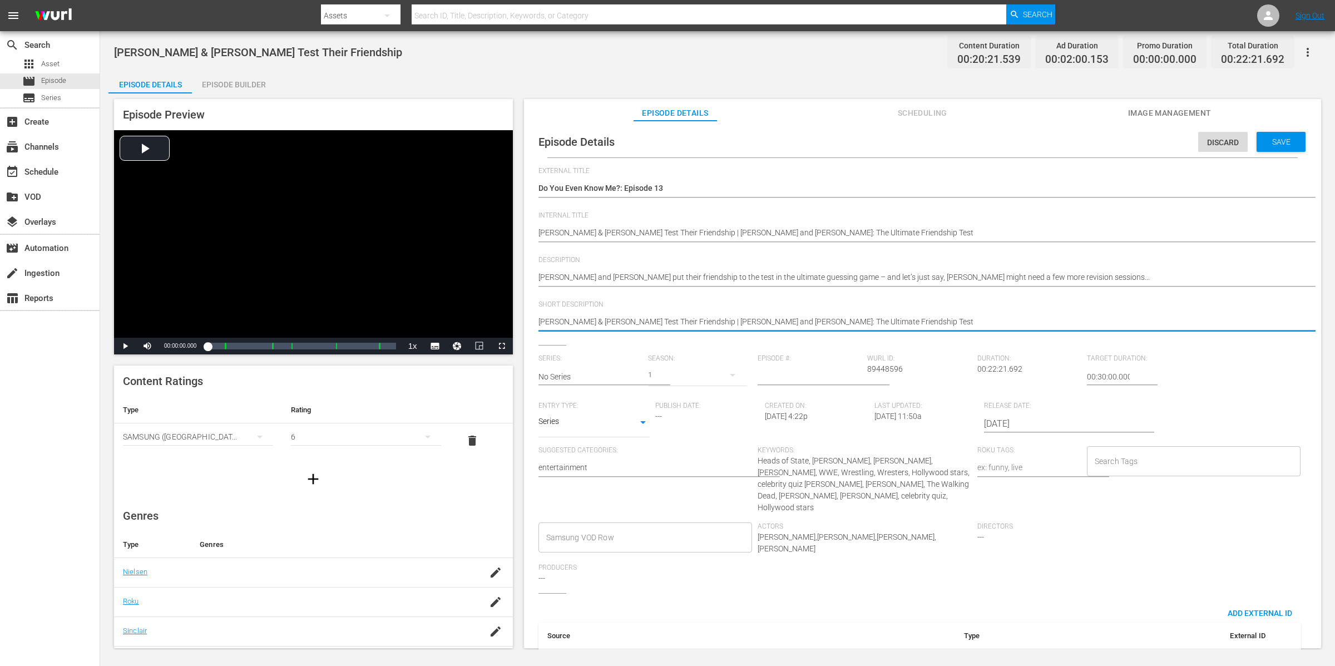
click at [1020, 313] on div "Ana and Norman hilariously test their friendship, revealing wild personal secre…" at bounding box center [920, 322] width 763 height 27
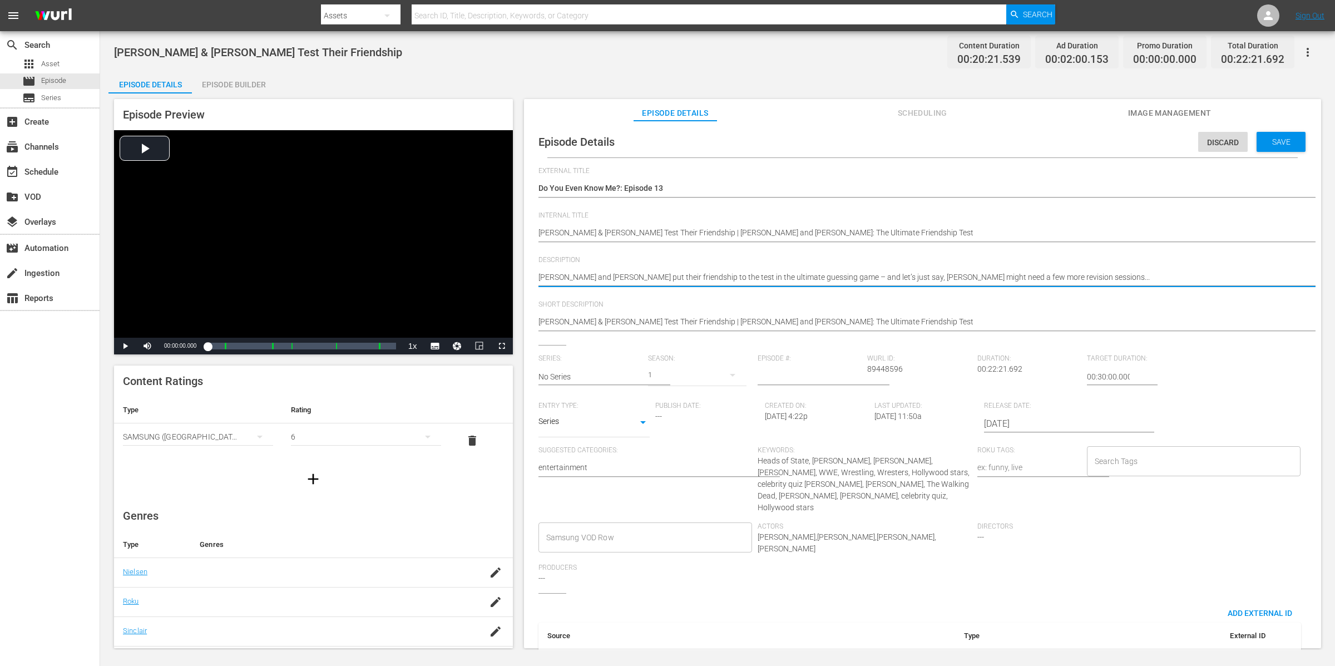
type textarea "Ana de Armas and Norman Reedus put their friendship to the test in the ultimate…"
paste textarea "We put Idris Elba and John Cena in the hot seat to test their friendship! In th…"
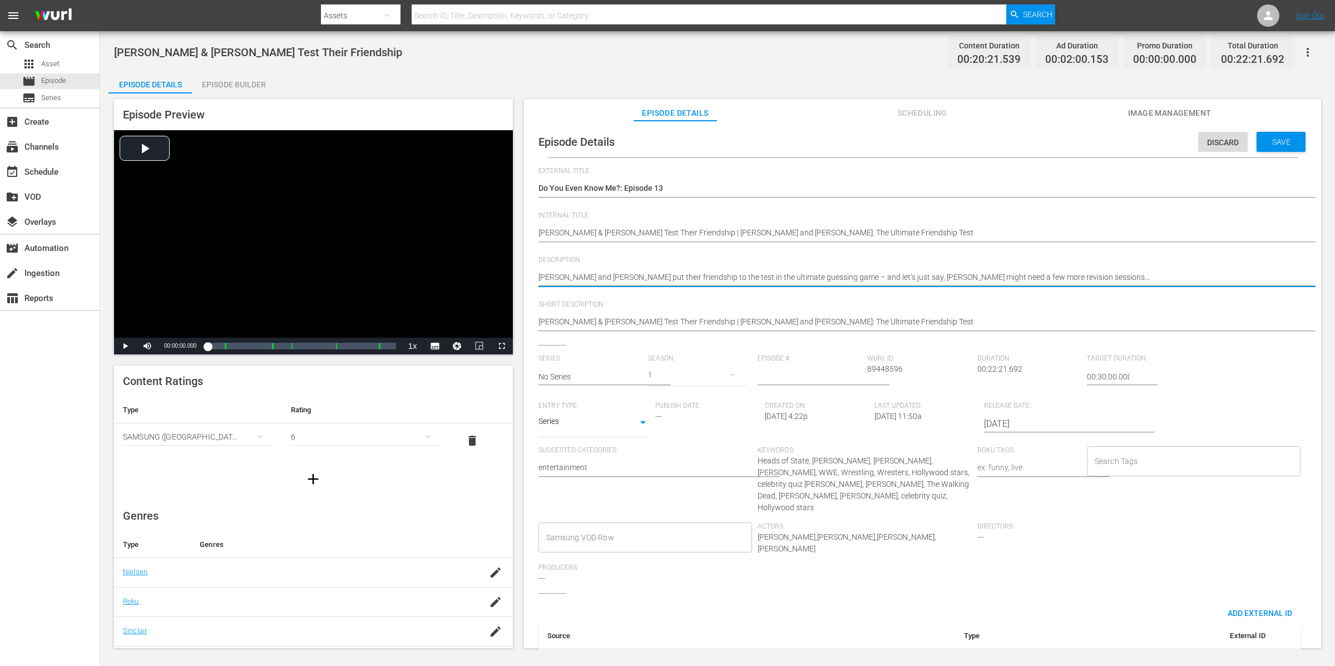
type textarea "Ana de Armas and Norman Reedus put their friendship to the test in the ultimate…"
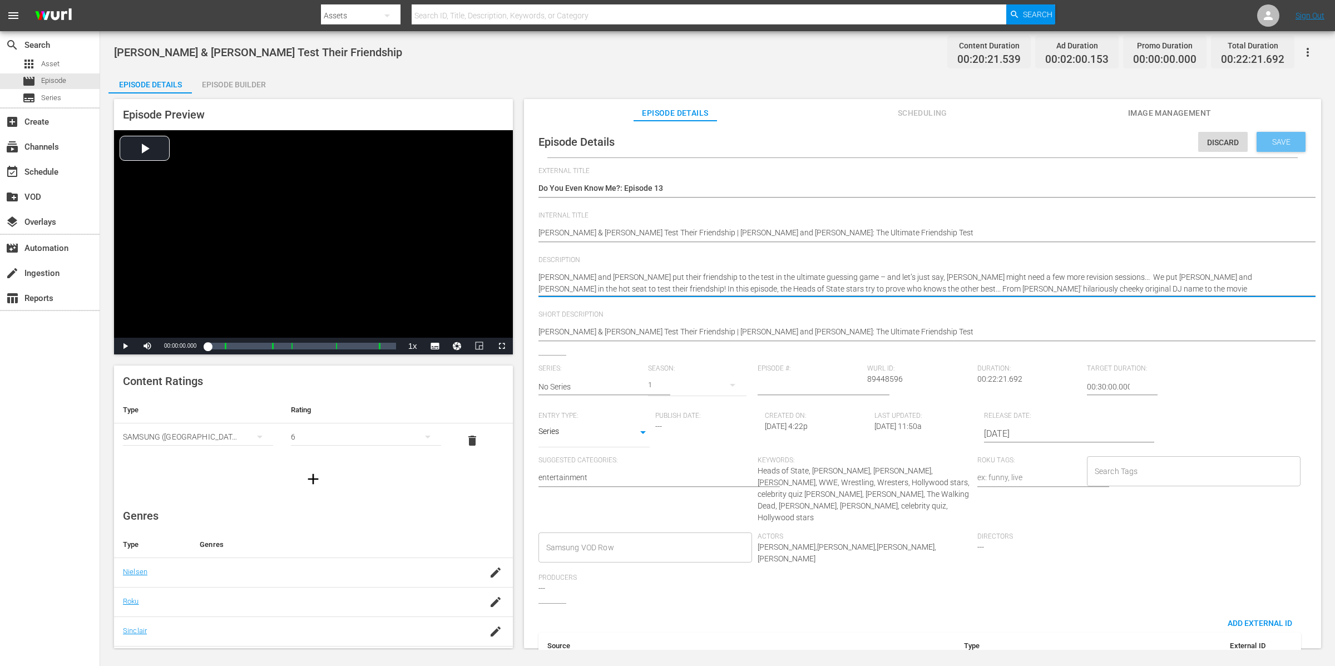
type textarea "Ana de Armas and Norman Reedus put their friendship to the test in the ultimate…"
click at [1292, 137] on span "Save" at bounding box center [1282, 141] width 36 height 9
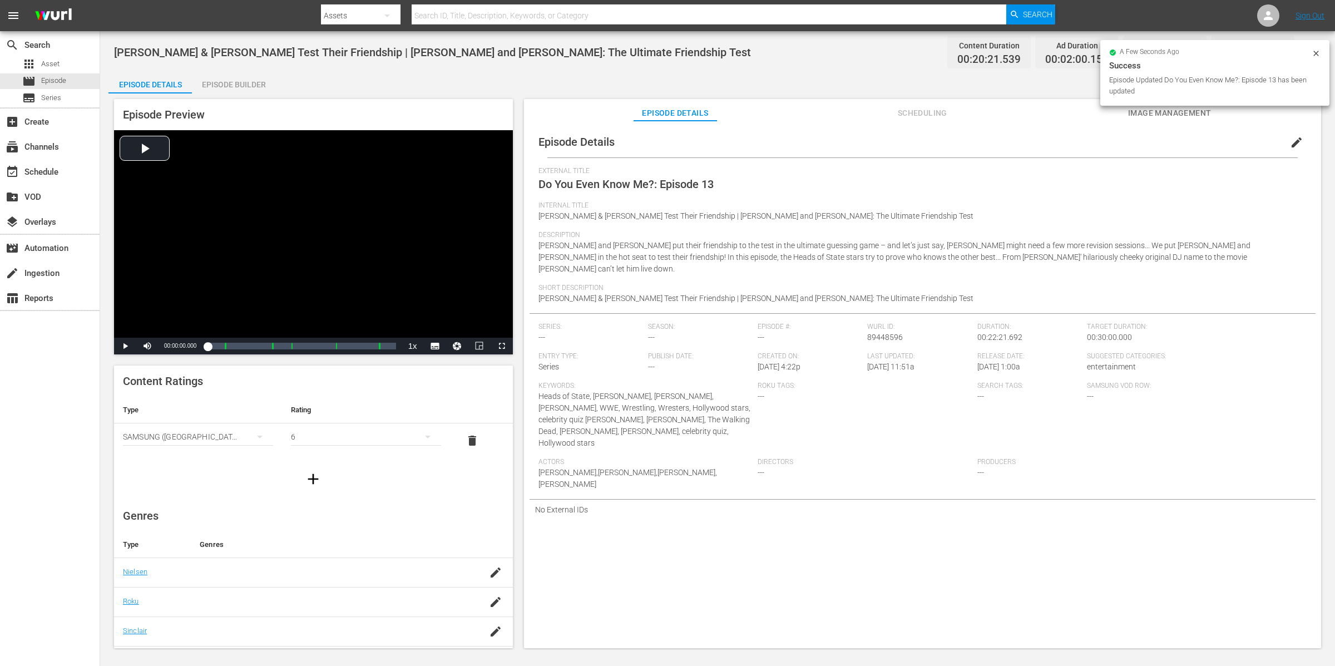
click at [1320, 44] on div "a few seconds ago Success Episode Updated Do You Even Know Me?: Episode 13 has …" at bounding box center [1215, 73] width 229 height 66
click at [1315, 52] on icon at bounding box center [1316, 53] width 5 height 5
click at [1315, 52] on button "button" at bounding box center [1308, 52] width 27 height 27
click at [1304, 54] on div "Add Episode to Workspace" at bounding box center [1228, 56] width 170 height 27
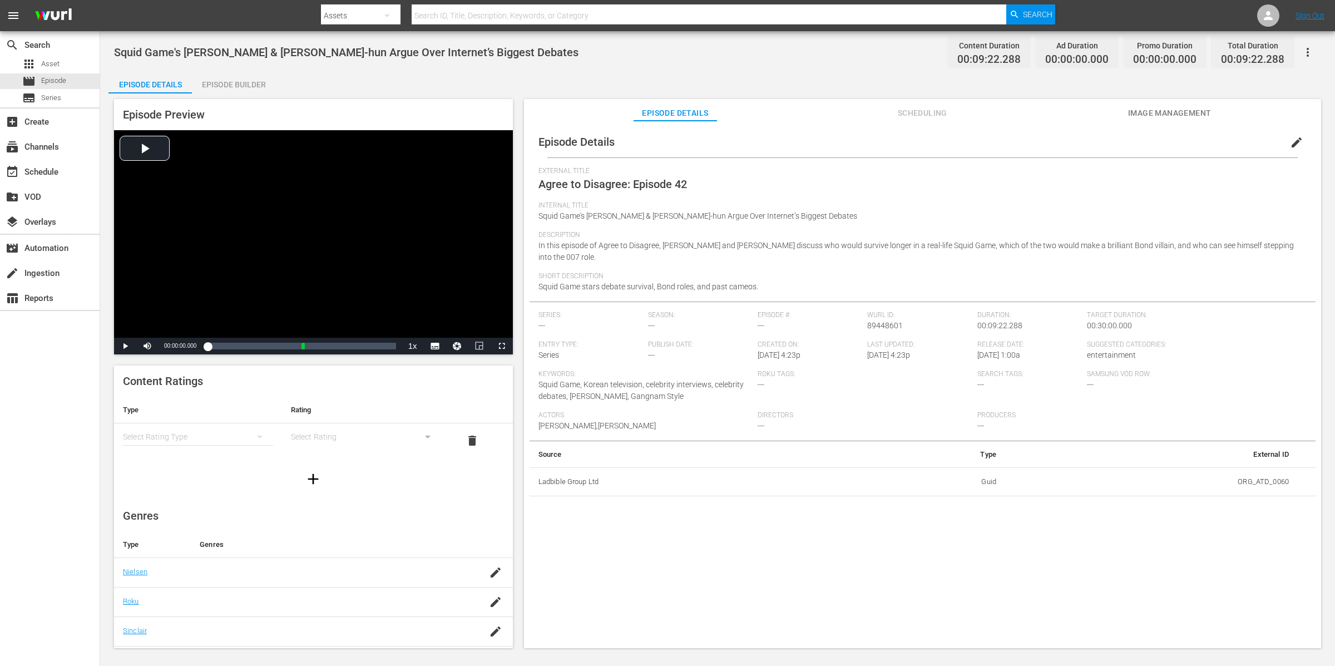
click at [247, 84] on div "Episode Builder" at bounding box center [233, 84] width 83 height 27
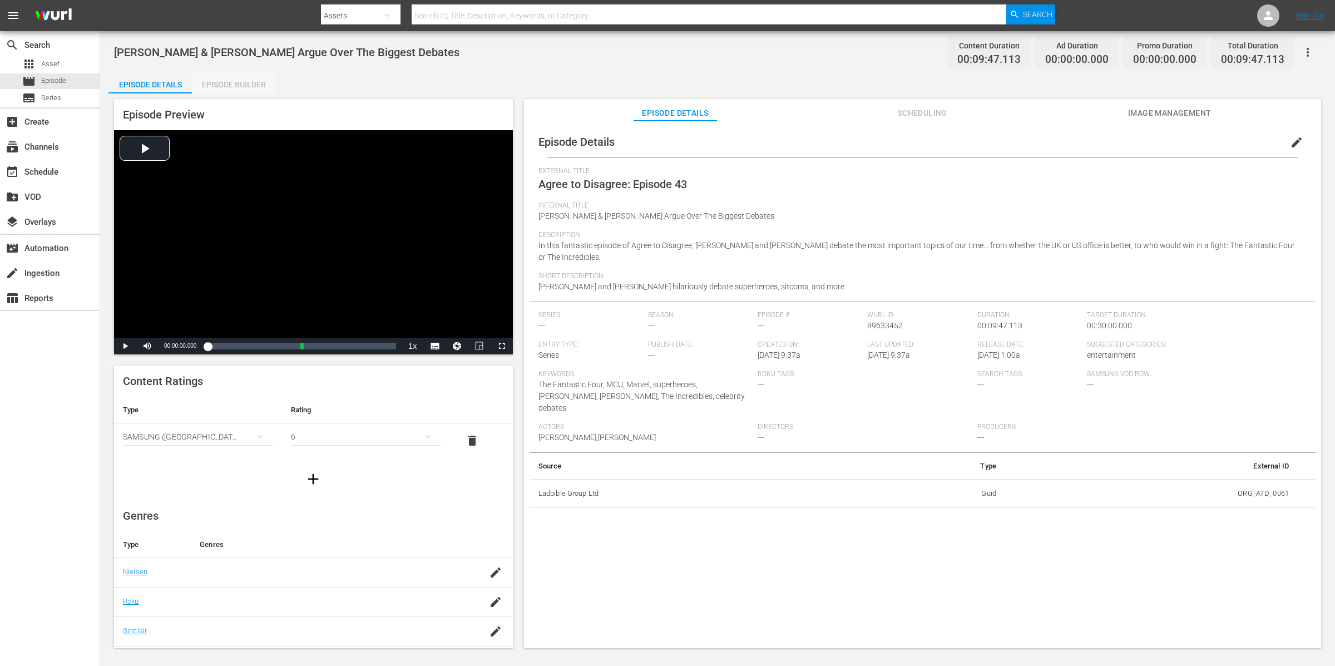
click at [224, 83] on div "Episode Builder" at bounding box center [233, 84] width 83 height 27
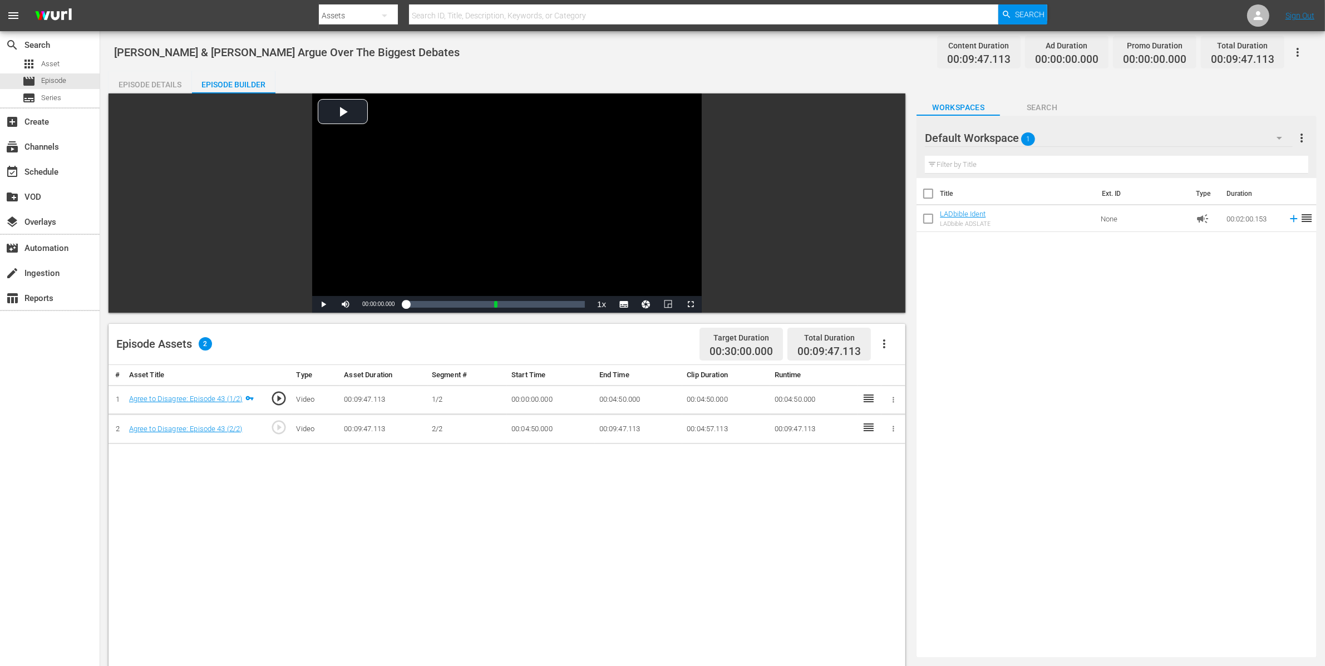
click at [210, 391] on td "Agree to Disagree: Episode 43 (1/2)" at bounding box center [193, 399] width 136 height 29
click at [214, 397] on link "Agree to Disagree: Episode 43 (1/2)" at bounding box center [186, 398] width 114 height 8
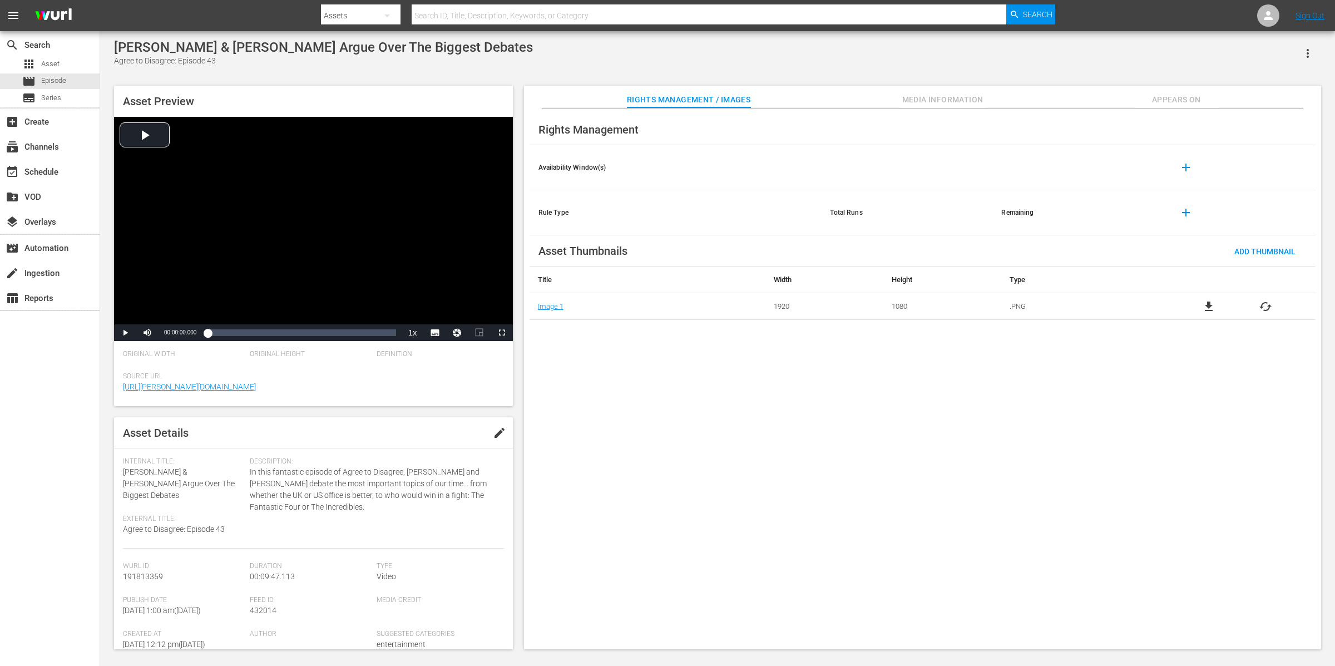
click at [1312, 49] on icon "button" at bounding box center [1307, 53] width 13 height 13
click at [1307, 55] on div "Add To Workspace" at bounding box center [1275, 58] width 76 height 27
click at [1008, 86] on div "Rights Management / Images Media Information Appears On" at bounding box center [923, 97] width 742 height 22
click at [1089, 98] on div "Rights Management / Images Media Information Appears On" at bounding box center [923, 97] width 742 height 22
click at [1182, 102] on span "Appears On" at bounding box center [1176, 100] width 83 height 14
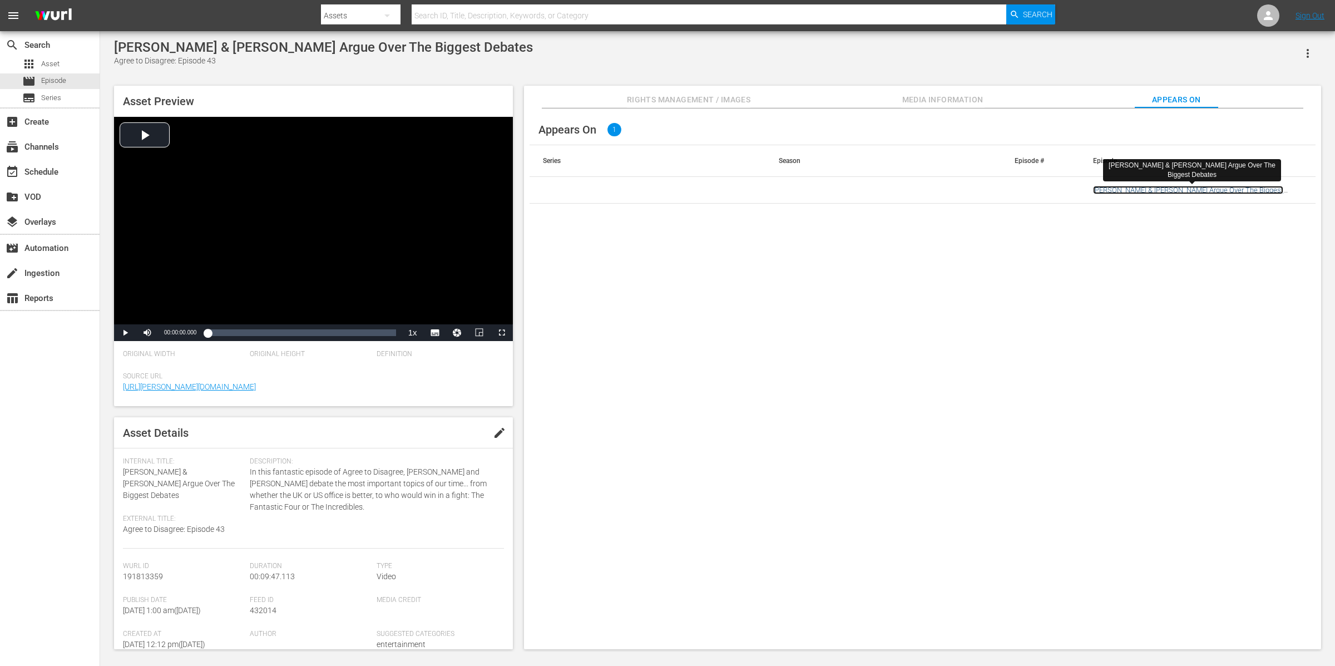
click at [1227, 188] on link "[PERSON_NAME] & [PERSON_NAME] Argue Over The Biggest Debates" at bounding box center [1188, 194] width 190 height 17
click at [463, 42] on div "[PERSON_NAME] & [PERSON_NAME] Argue Over The Biggest Debates" at bounding box center [323, 48] width 419 height 16
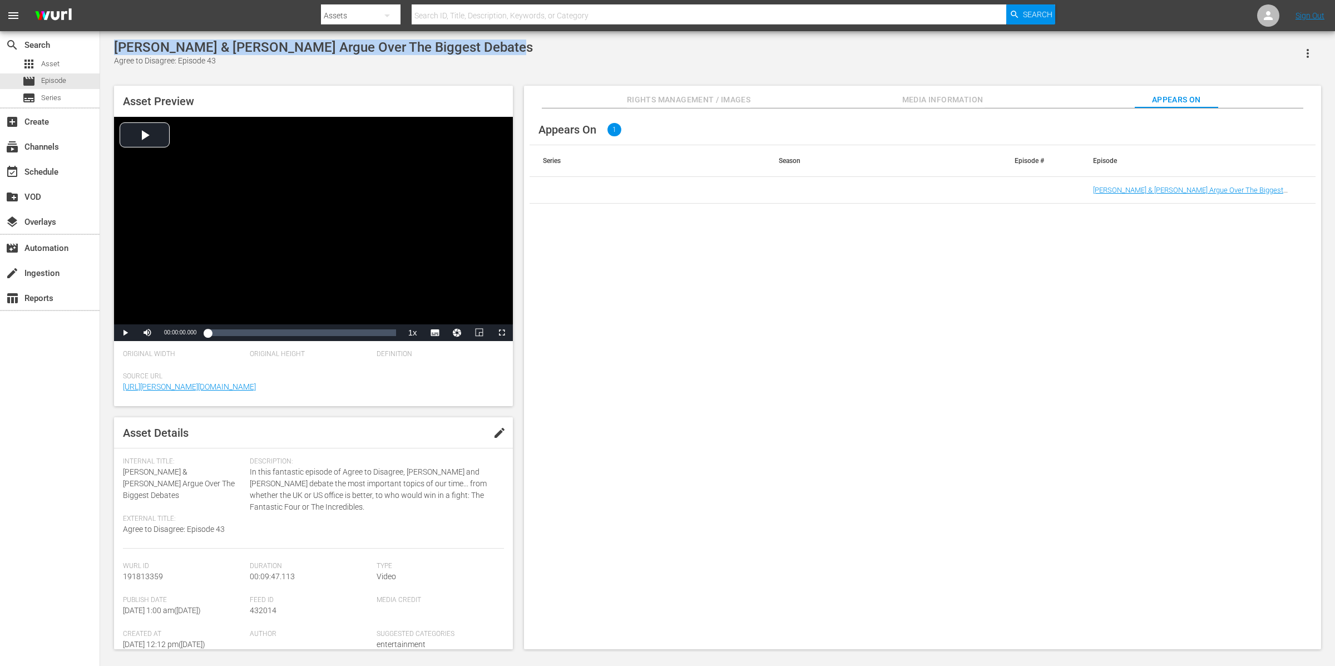
drag, startPoint x: 512, startPoint y: 47, endPoint x: 108, endPoint y: 48, distance: 403.9
click at [108, 48] on div "[PERSON_NAME] & [PERSON_NAME] Argue Over The Biggest Debates Agree to Disagree:…" at bounding box center [717, 342] width 1218 height 604
copy div "[PERSON_NAME] & [PERSON_NAME] Argue Over The Biggest Debates"
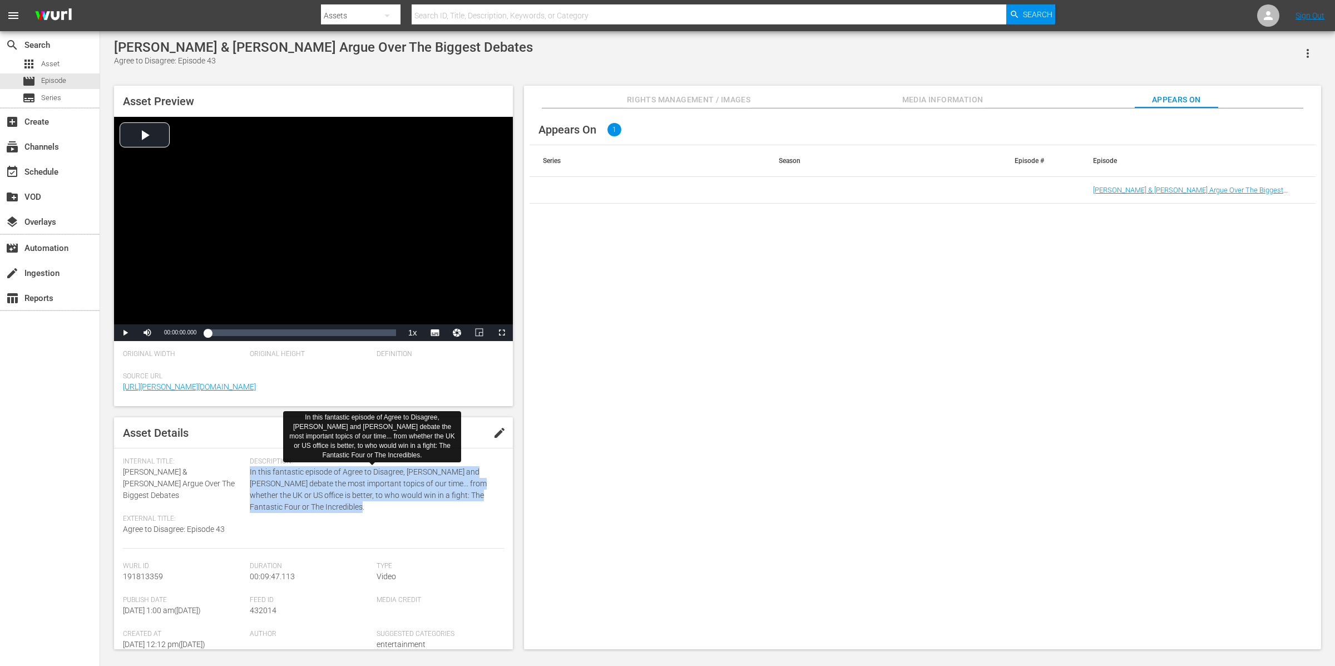
drag, startPoint x: 321, startPoint y: 509, endPoint x: 249, endPoint y: 475, distance: 79.7
click at [250, 475] on span "In this fantastic episode of Agree to Disagree, [PERSON_NAME] and [PERSON_NAME]…" at bounding box center [374, 489] width 248 height 47
copy span "In this fantastic episode of Agree to Disagree, [PERSON_NAME] and [PERSON_NAME]…"
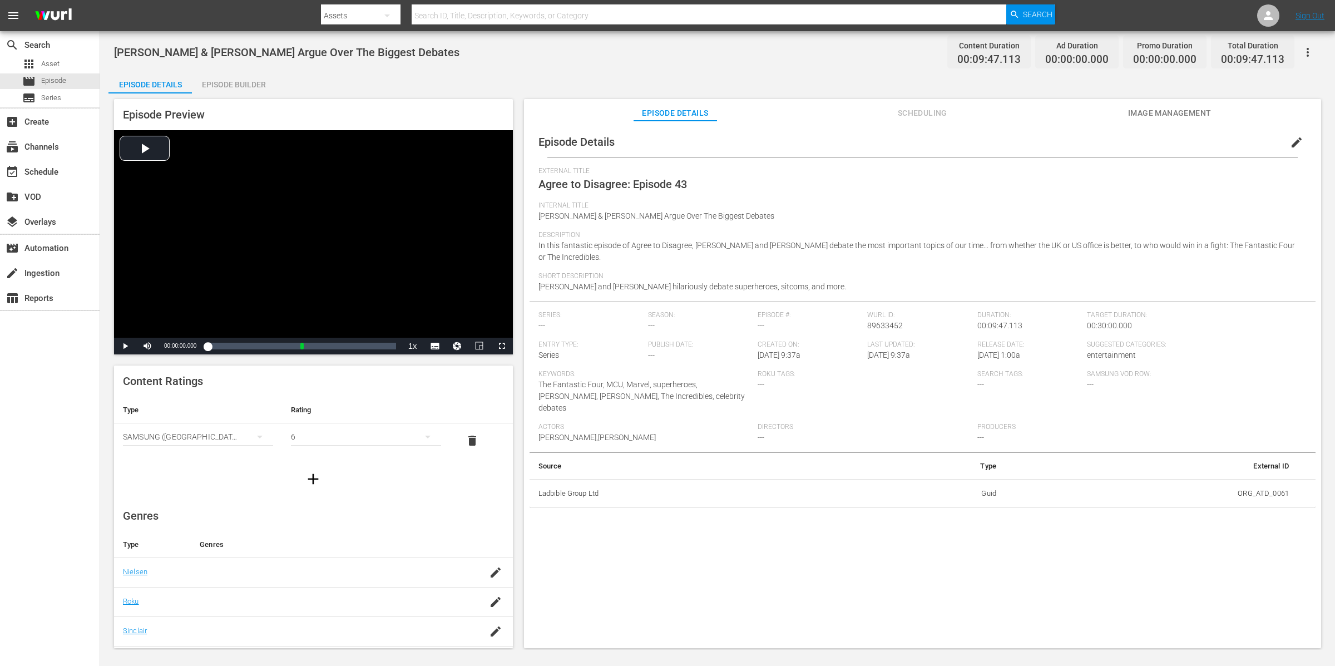
click at [1309, 53] on icon "button" at bounding box center [1307, 52] width 13 height 13
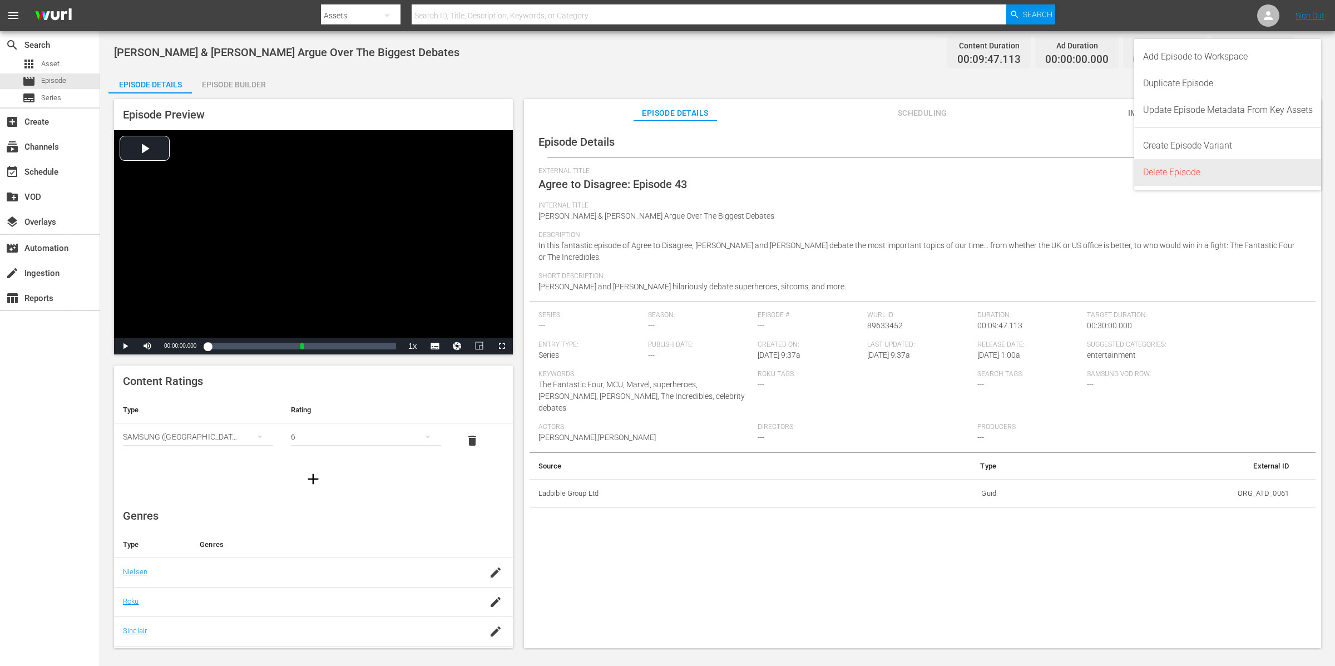
click at [1218, 179] on div "Delete Episode" at bounding box center [1228, 172] width 170 height 27
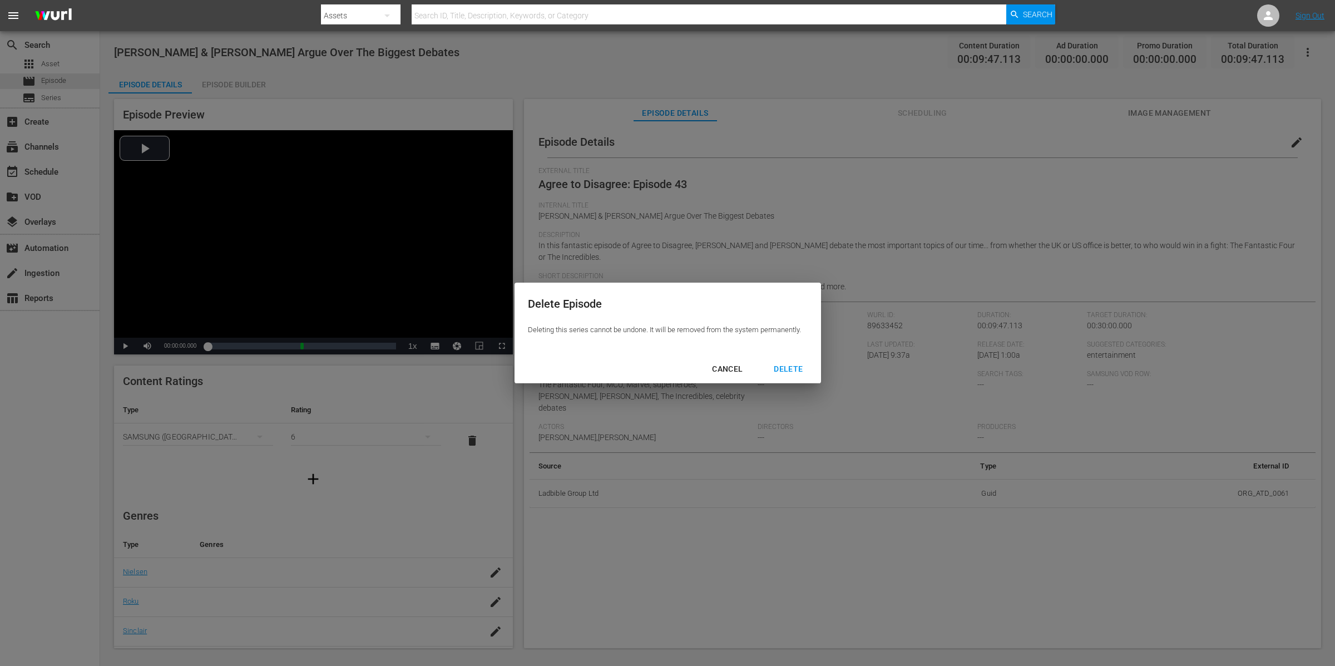
drag, startPoint x: 798, startPoint y: 374, endPoint x: 788, endPoint y: 368, distance: 11.7
click at [798, 374] on div "DELETE" at bounding box center [788, 369] width 47 height 14
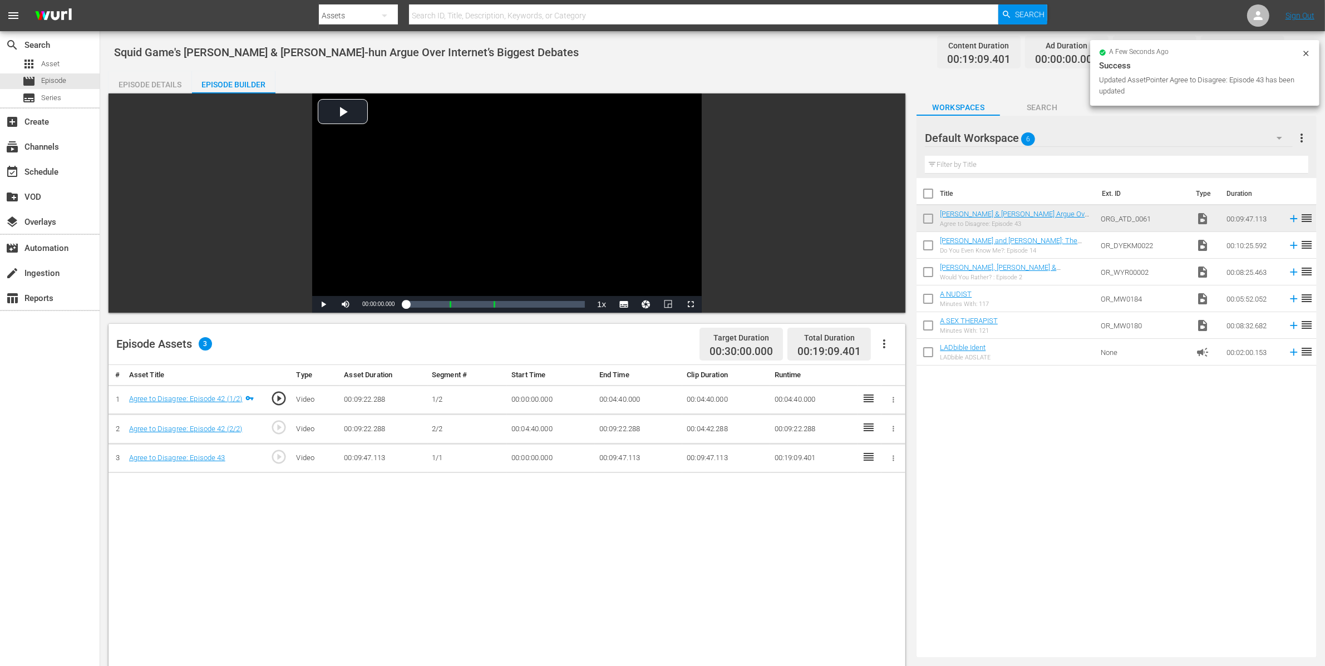
click at [895, 459] on icon "button" at bounding box center [893, 458] width 8 height 8
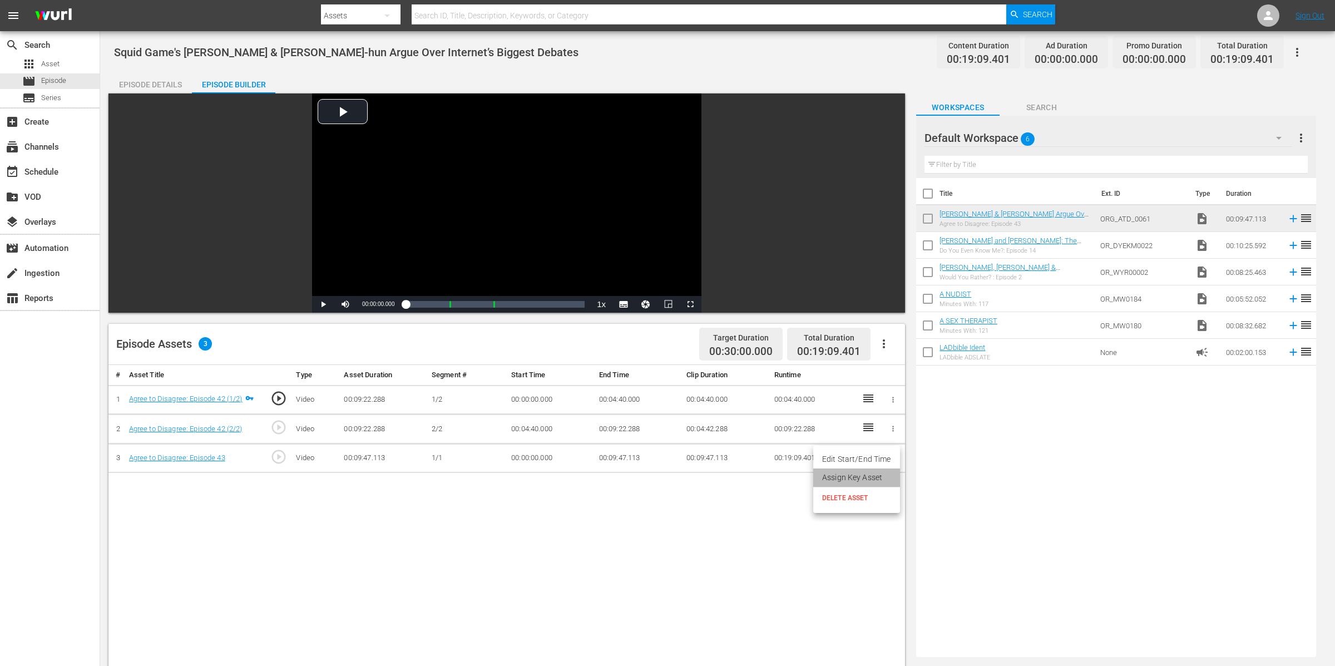
click at [874, 478] on li "Assign Key Asset" at bounding box center [856, 477] width 87 height 18
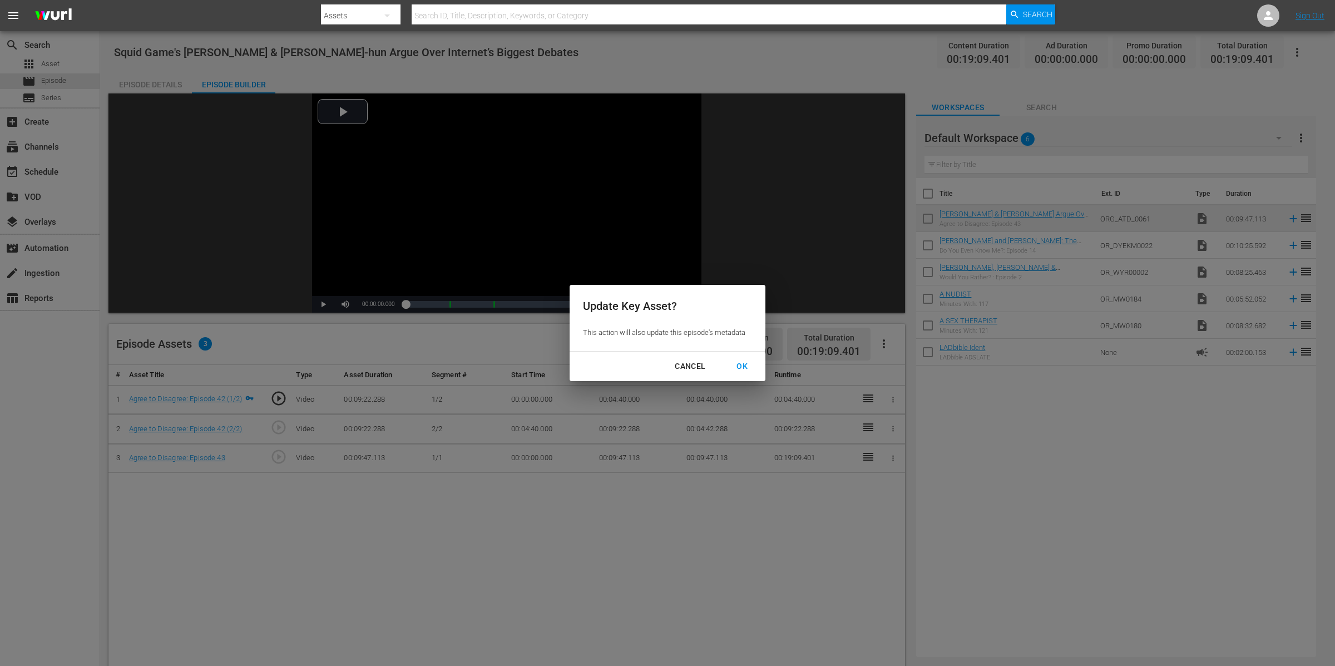
click at [730, 367] on div "OK" at bounding box center [742, 366] width 29 height 14
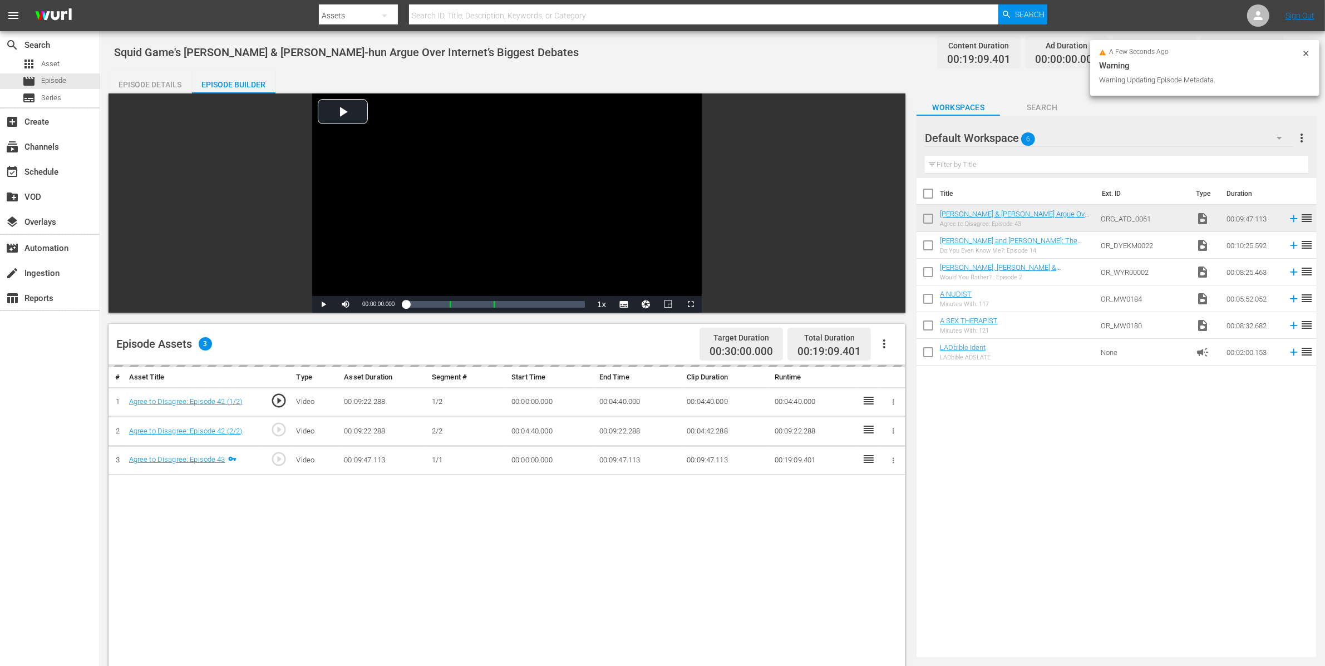
click at [890, 405] on icon "button" at bounding box center [893, 402] width 8 height 8
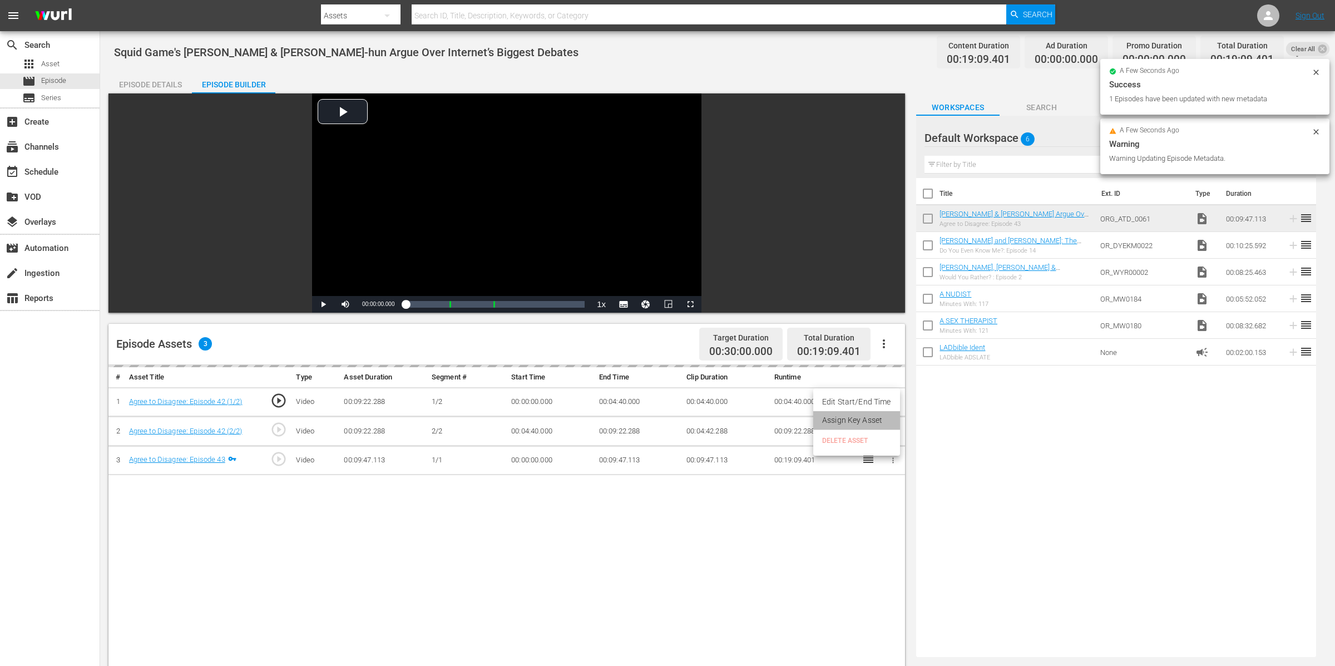
click at [874, 419] on li "Assign Key Asset" at bounding box center [856, 420] width 87 height 18
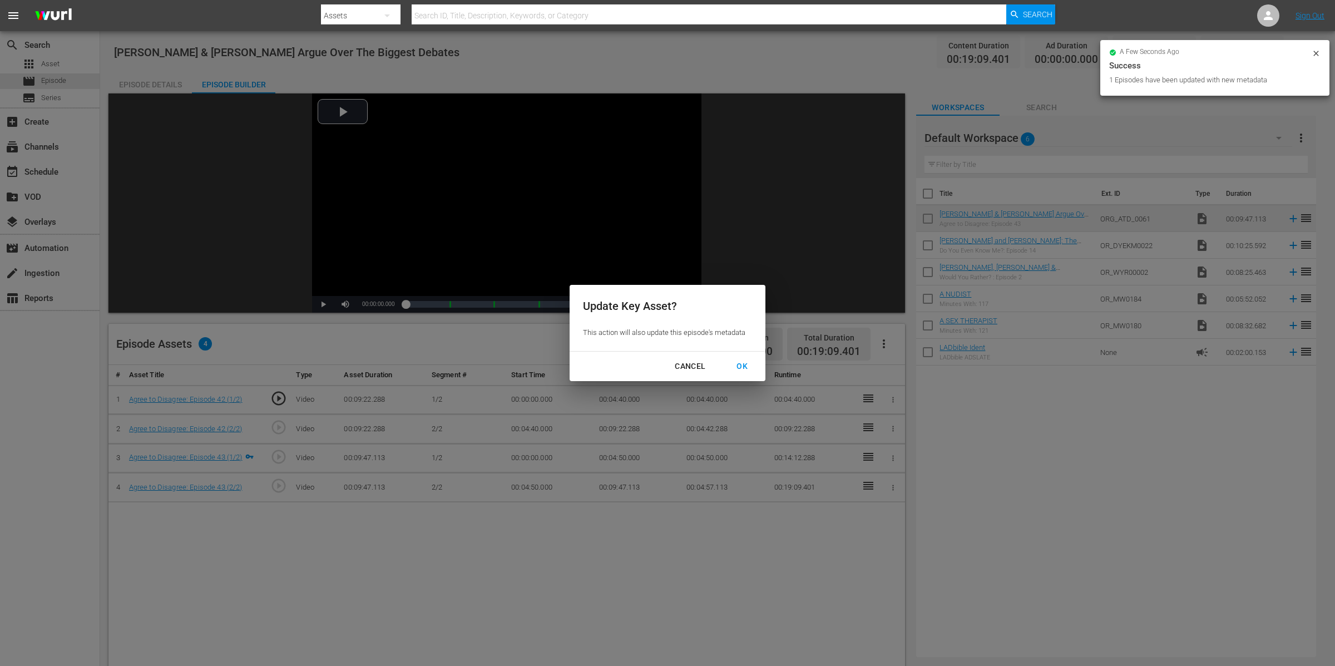
click at [743, 366] on div "OK" at bounding box center [742, 366] width 29 height 14
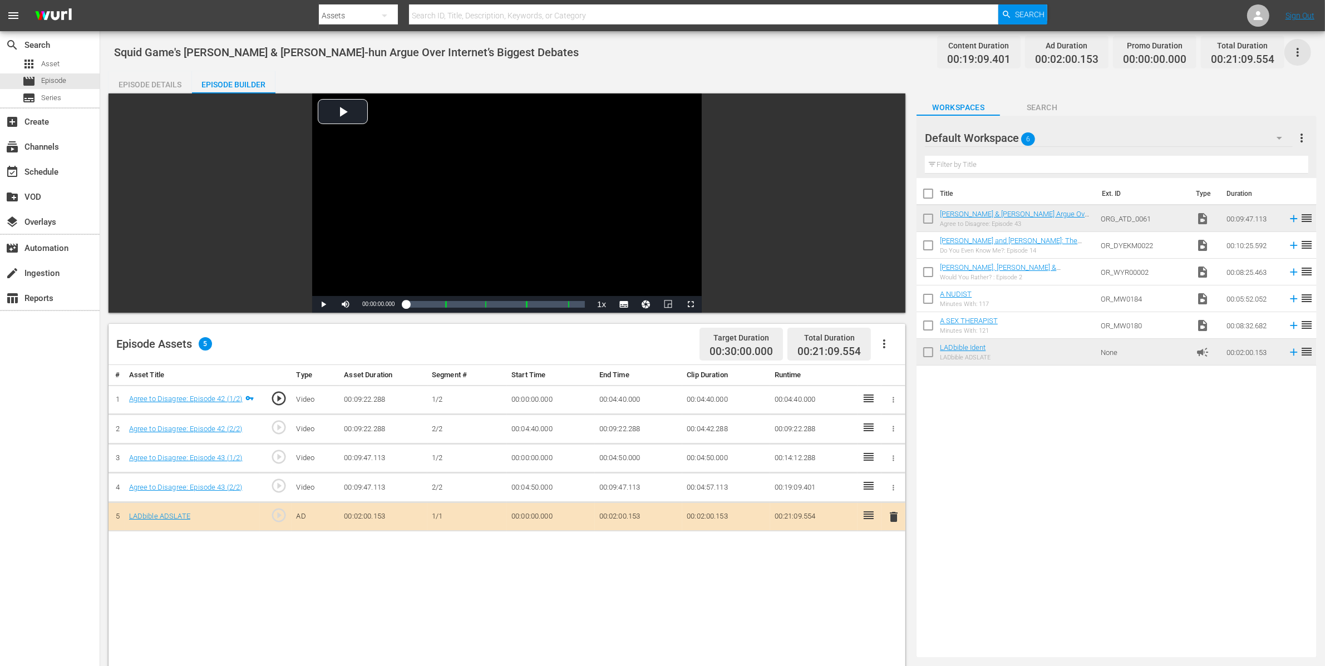
click at [1300, 53] on icon "button" at bounding box center [1297, 52] width 13 height 13
click at [1301, 53] on div "Add Episode to Workspace" at bounding box center [1218, 56] width 170 height 27
click at [153, 85] on div "Episode Details" at bounding box center [149, 84] width 83 height 27
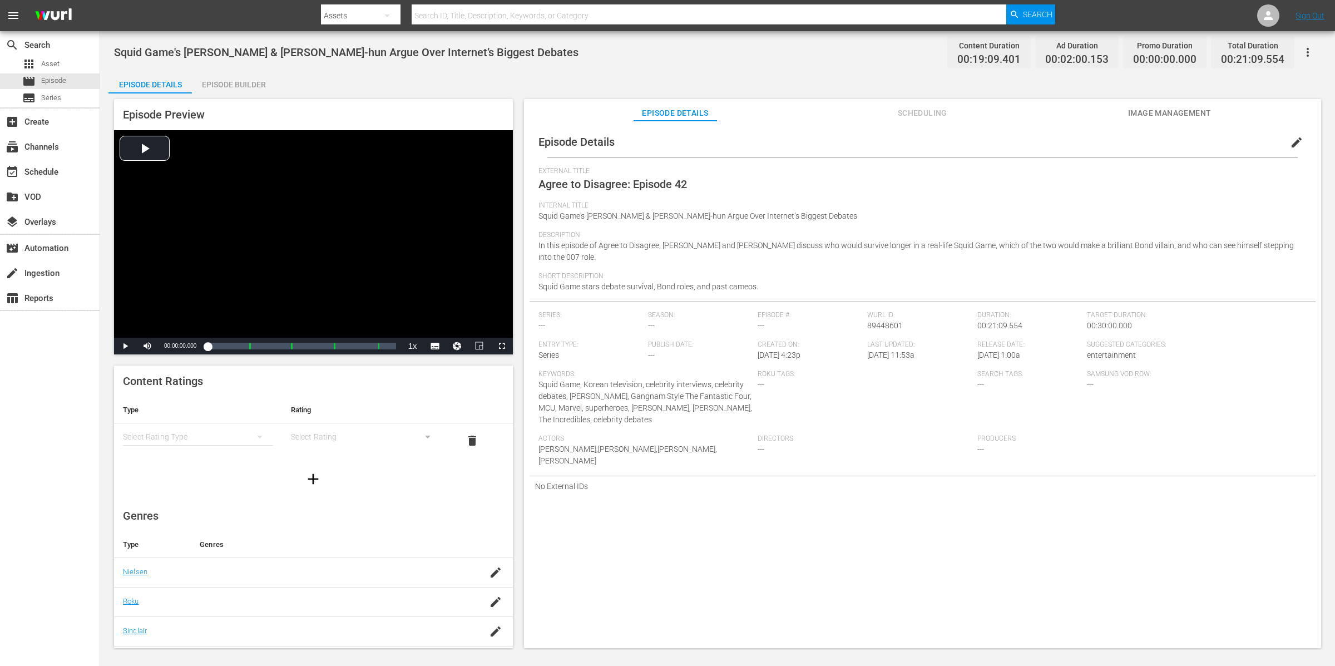
click at [1290, 144] on span "edit" at bounding box center [1296, 142] width 13 height 13
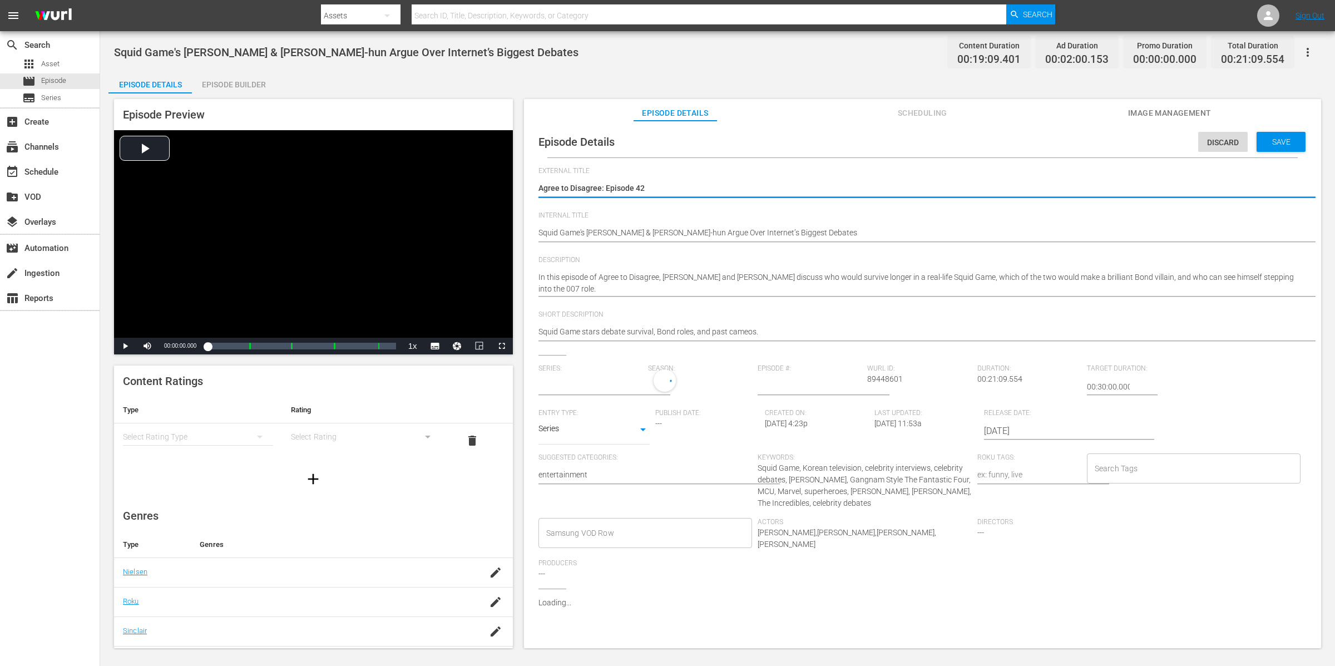
type input "No Series"
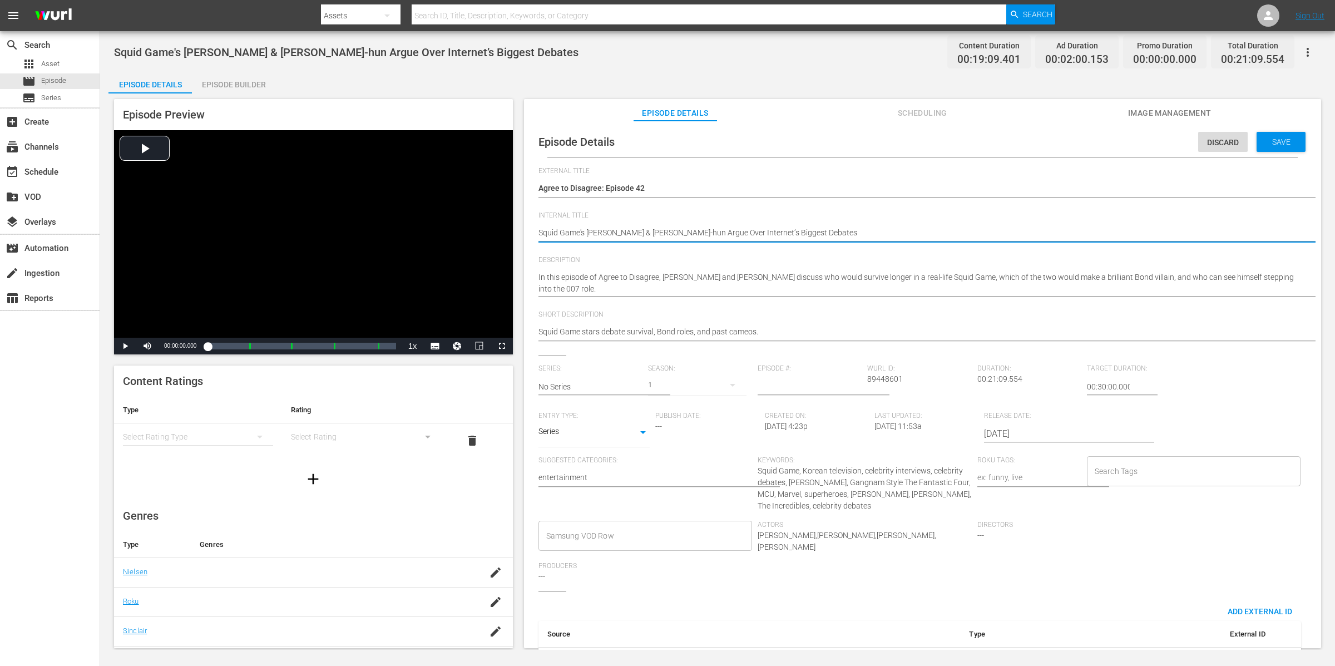
type textarea "Squid Game's Lee Jung-jae & Lee Byung-hun Argue Over Internet’s Biggest Debates"
type textarea "Squid Game's Lee Jung-jae & Lee Byung-hun Argue Over Internet’s Biggest Debates…"
paste textarea "Pedro Pascal & Vanessa Kirby Argue Over The Biggest Debates"
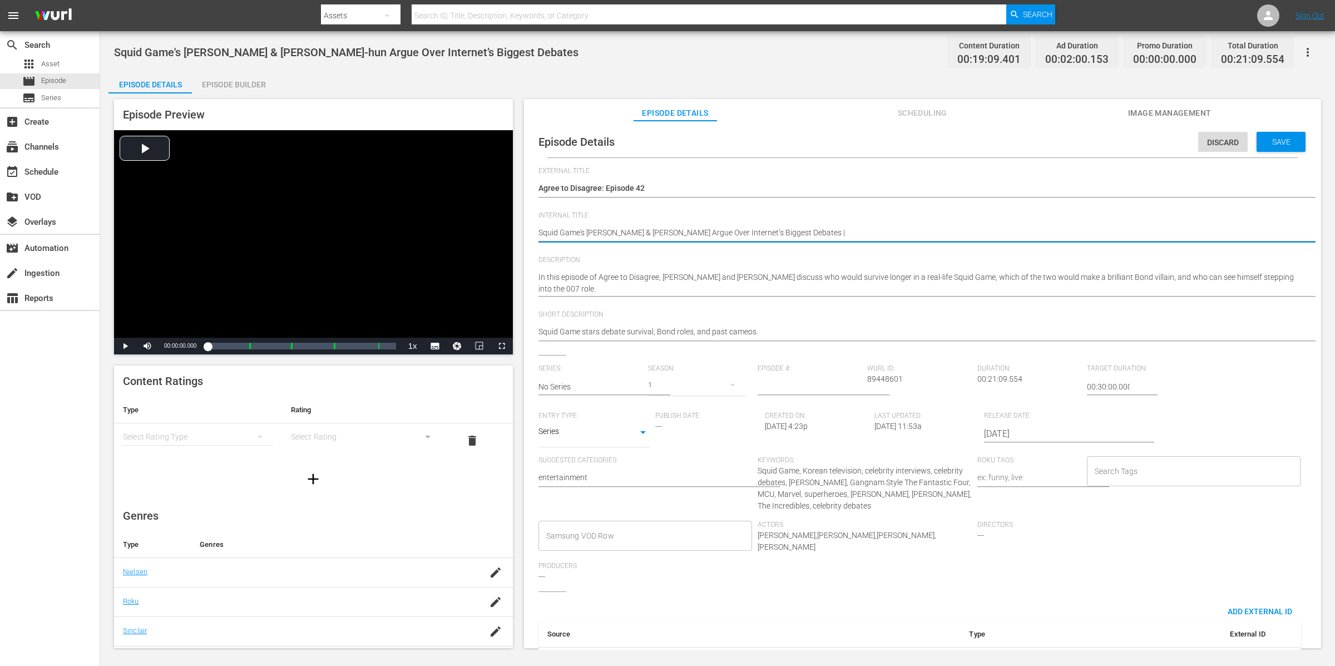
type textarea "Squid Game's Lee Jung-jae & Lee Byung-hun Argue Over Internet’s Biggest Debates…"
click at [823, 234] on textarea "Squid Game's Lee Jung-jae & Lee Byung-hun Argue Over Internet’s Biggest Debates" at bounding box center [920, 233] width 763 height 13
type textarea "Squid Game's Lee Jung-jae & Lee Byung-hun Argue Over Internet’s Biggest Debates…"
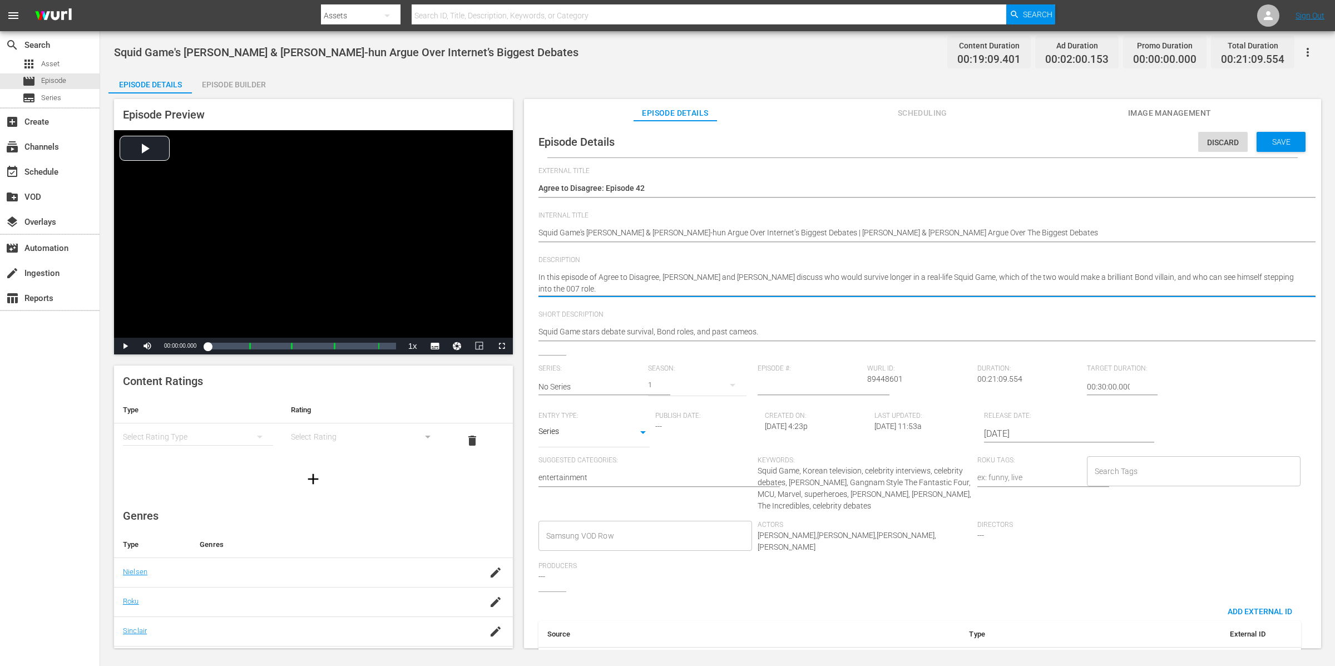
type textarea "In this episode of Agree to Disagree, Lee Jung-jae and Lee Byung-hun discuss wh…"
paste textarea "In this fantastic episode of Agree to Disagree, Pedro Pascal and Vanessa Kirby …"
type textarea "In this episode of Agree to Disagree, Lee Jung-jae and Lee Byung-hun discuss wh…"
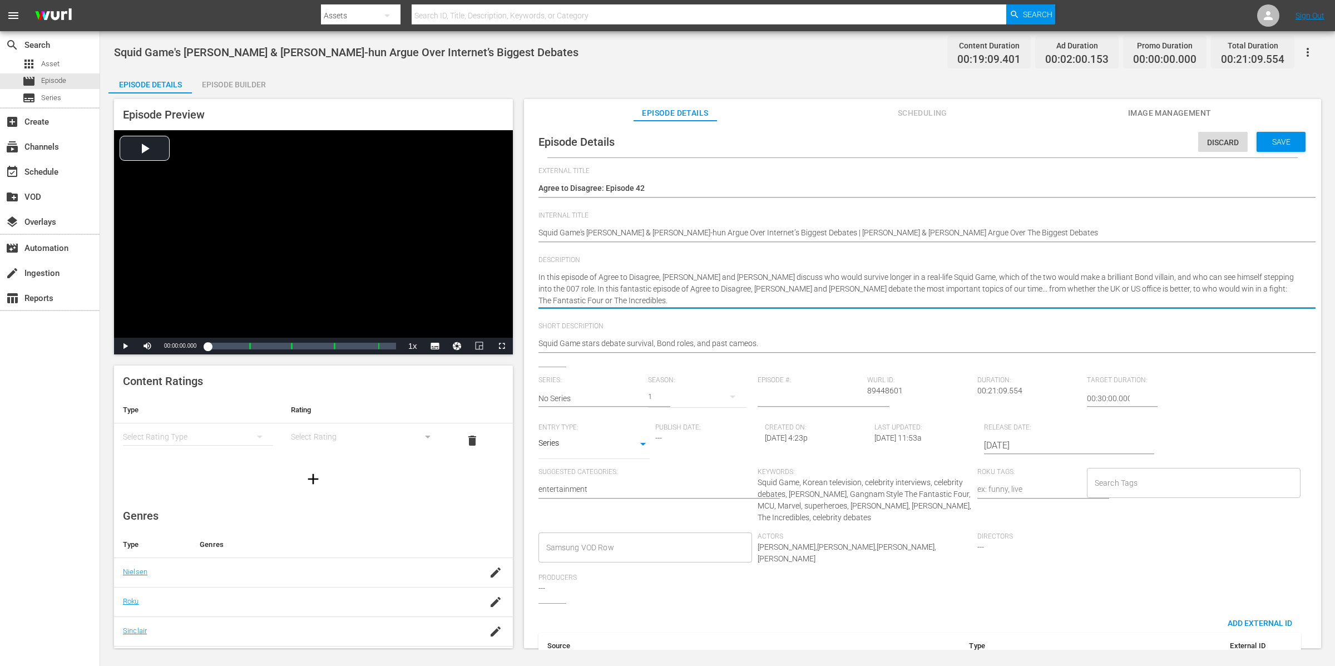
type textarea "In this episode of Agree to Disagree, Lee Jung-jae and Lee Byung-hun discuss wh…"
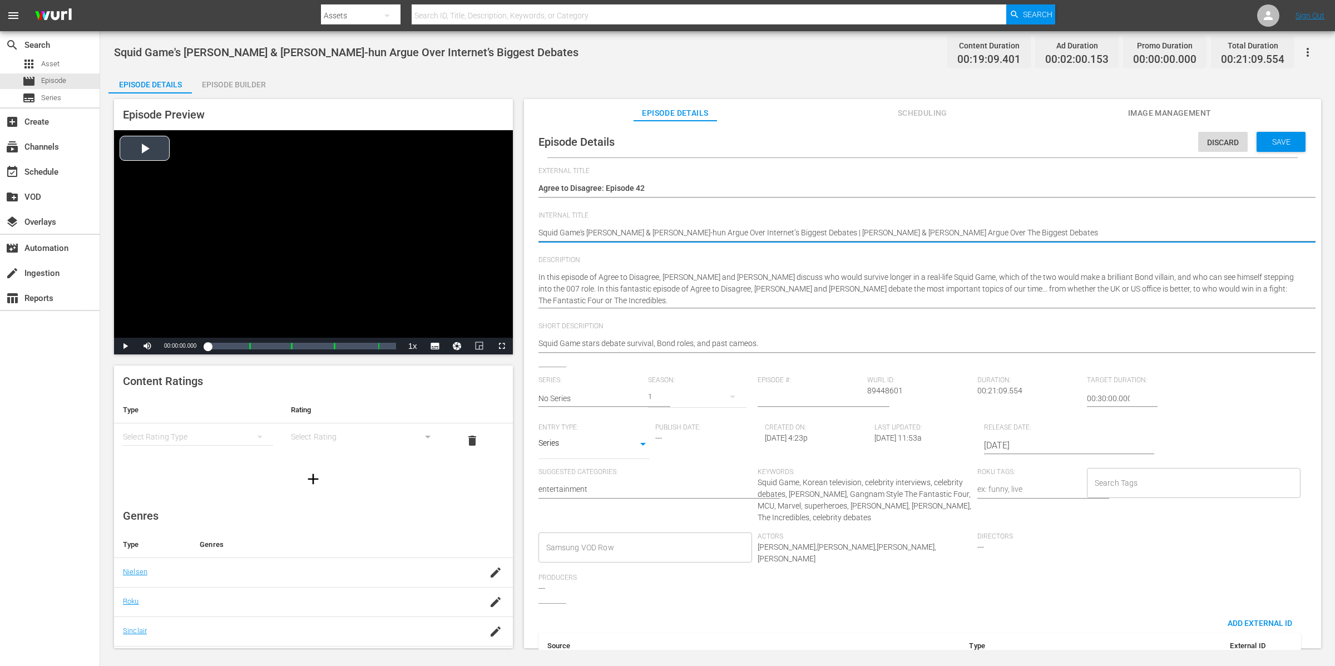
drag, startPoint x: 1103, startPoint y: 229, endPoint x: 511, endPoint y: 233, distance: 592.6
drag, startPoint x: 826, startPoint y: 233, endPoint x: 1072, endPoint y: 234, distance: 246.5
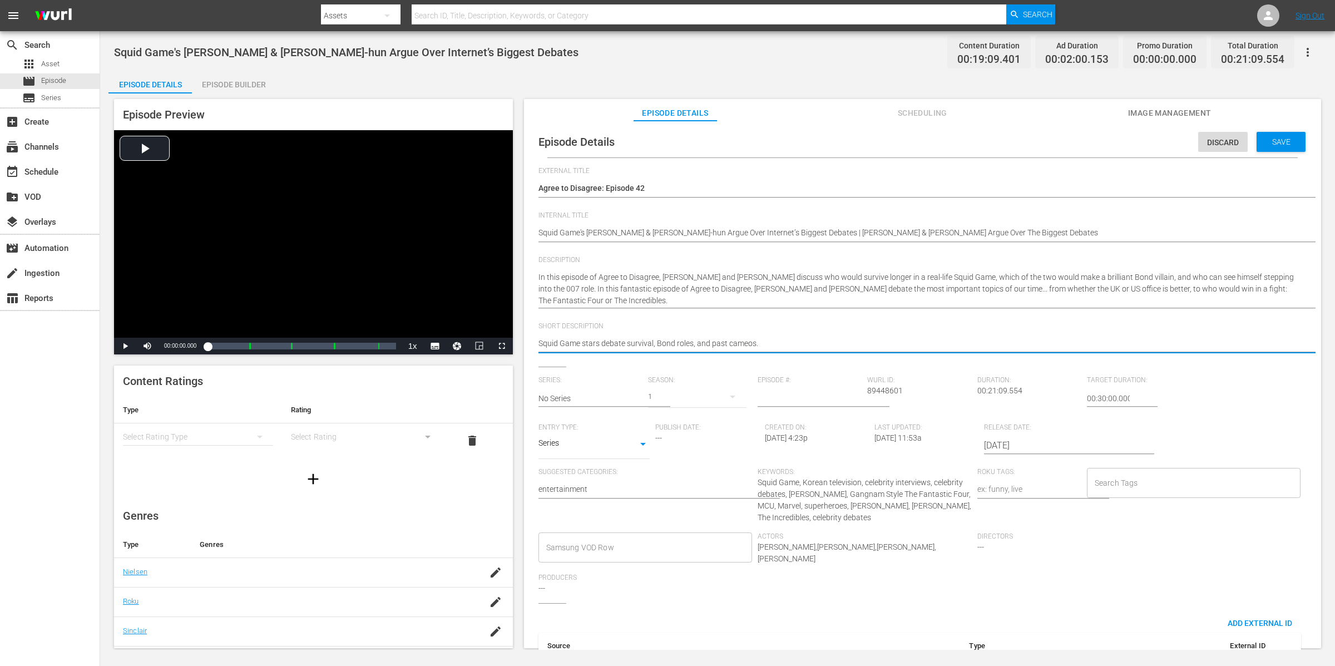
type textarea "Squid Game stars debate survival, Bond roles, and past cameos."
paste textarea "Pedro Pascal & Vanessa Kirby Argue Over The Biggest Debates"
type textarea "Squid Game stars debate survival, Bond roles, and past cameos. Pedro Pascal & V…"
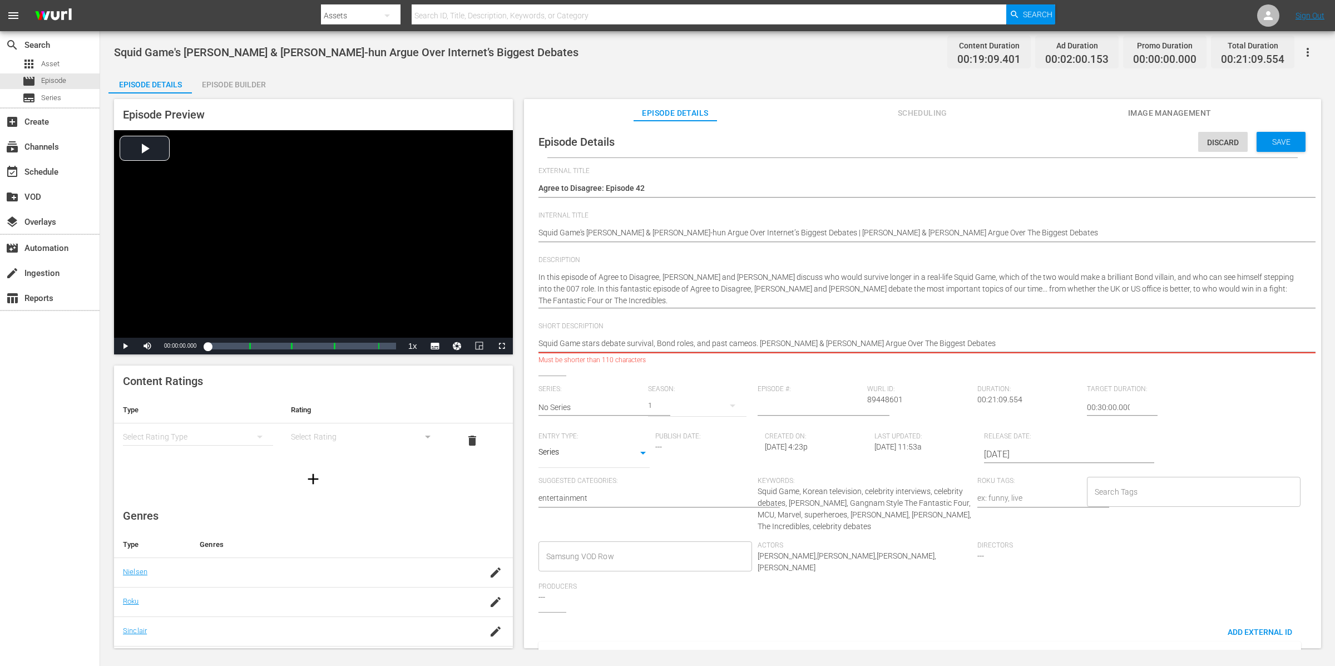
click at [984, 338] on textarea "Squid Game stars debate survival, Bond roles, and past cameos." at bounding box center [920, 344] width 763 height 13
click at [941, 341] on textarea "Squid Game stars debate survival, Bond roles, and past cameos." at bounding box center [920, 344] width 763 height 13
type textarea "Squid Game stars debate survival, Bond roles, and past cameos. Pedro Pascal & V…"
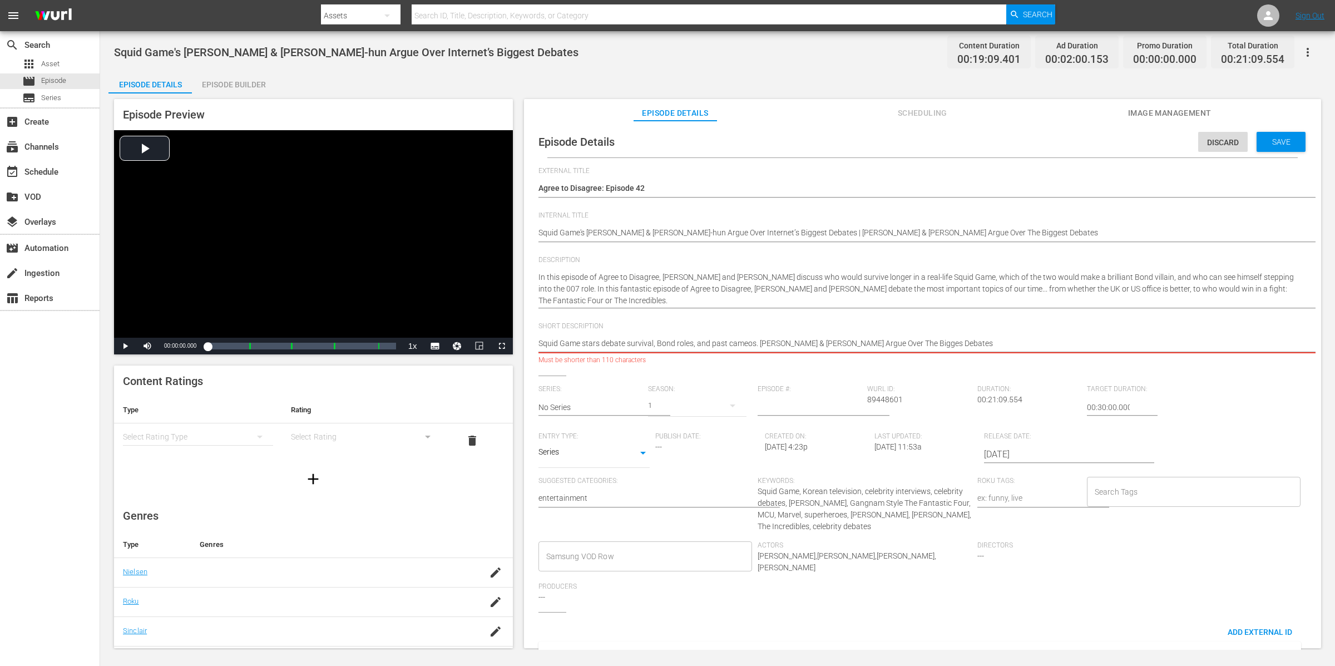
type textarea "Squid Game stars debate survival, Bond roles, and past cameos. Pedro Pascal & V…"
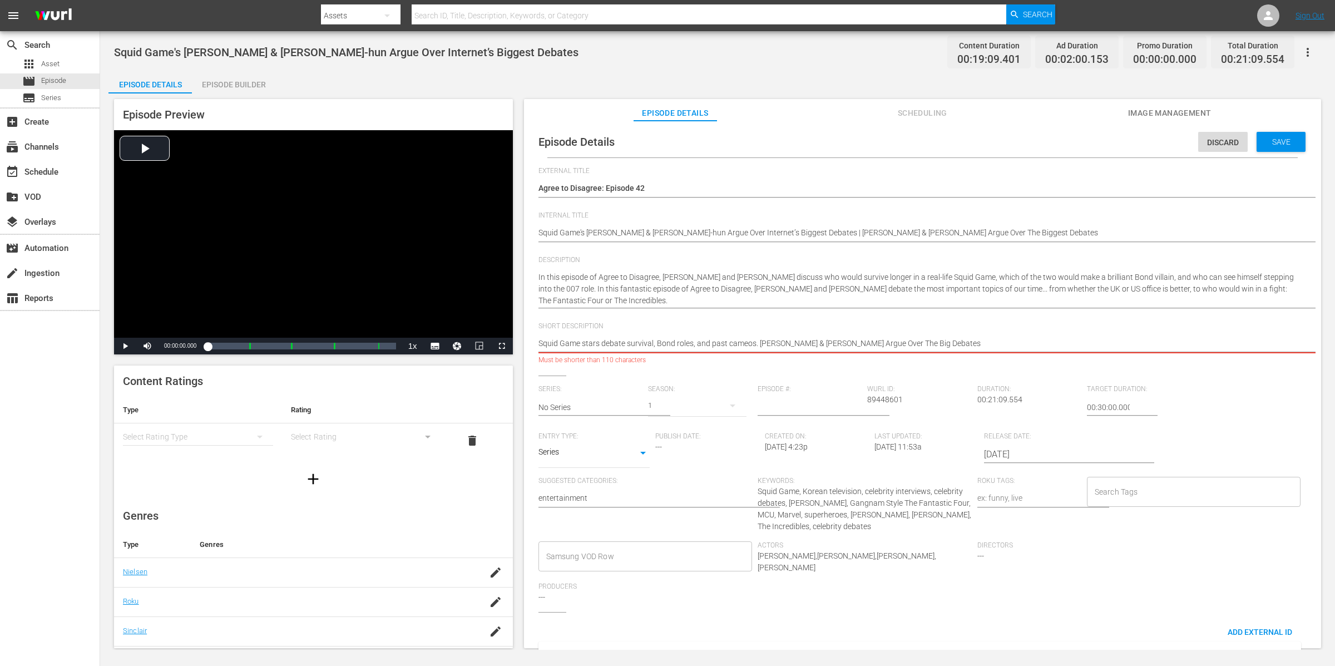
drag, startPoint x: 995, startPoint y: 348, endPoint x: 896, endPoint y: 333, distance: 100.6
click at [881, 342] on textarea "Squid Game stars debate survival, Bond roles, and past cameos." at bounding box center [920, 344] width 763 height 13
type textarea "Squid Game stars debate survival, Bond roles, and past cameos. Pedro Pascal & V…"
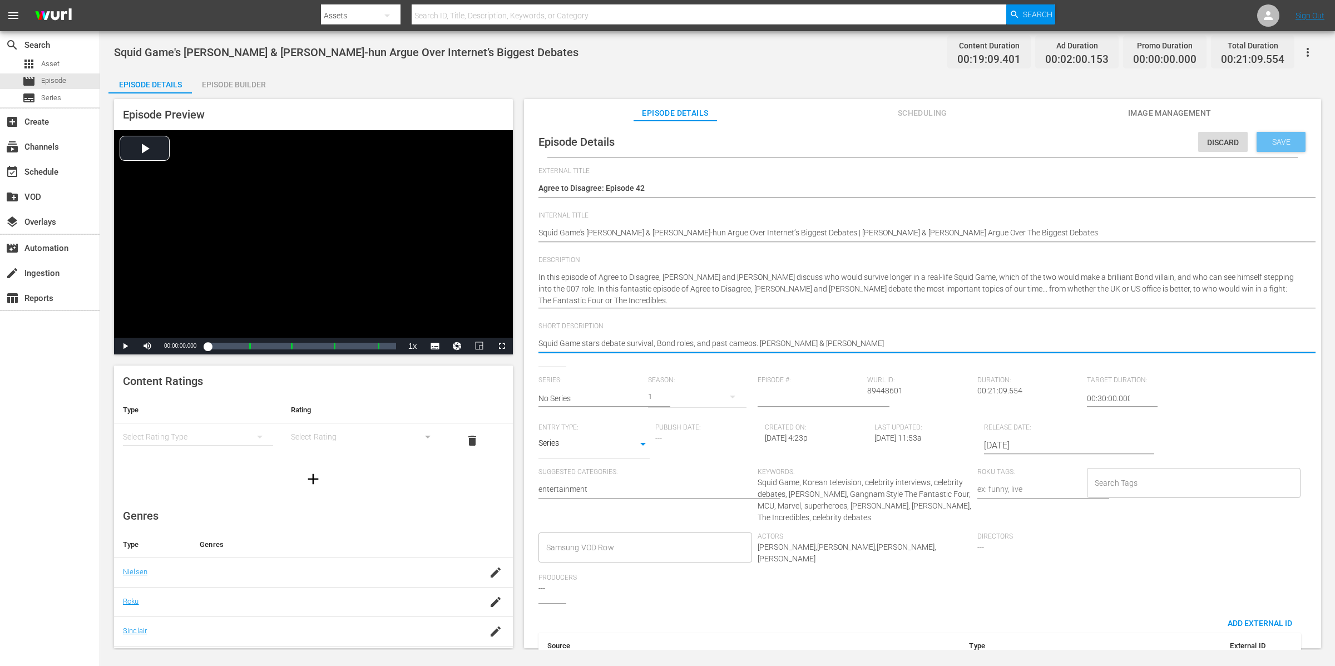
type textarea "Squid Game stars debate survival, Bond roles, and past cameos. Pedro Pascal & V…"
click at [1267, 138] on span "Save" at bounding box center [1282, 141] width 36 height 9
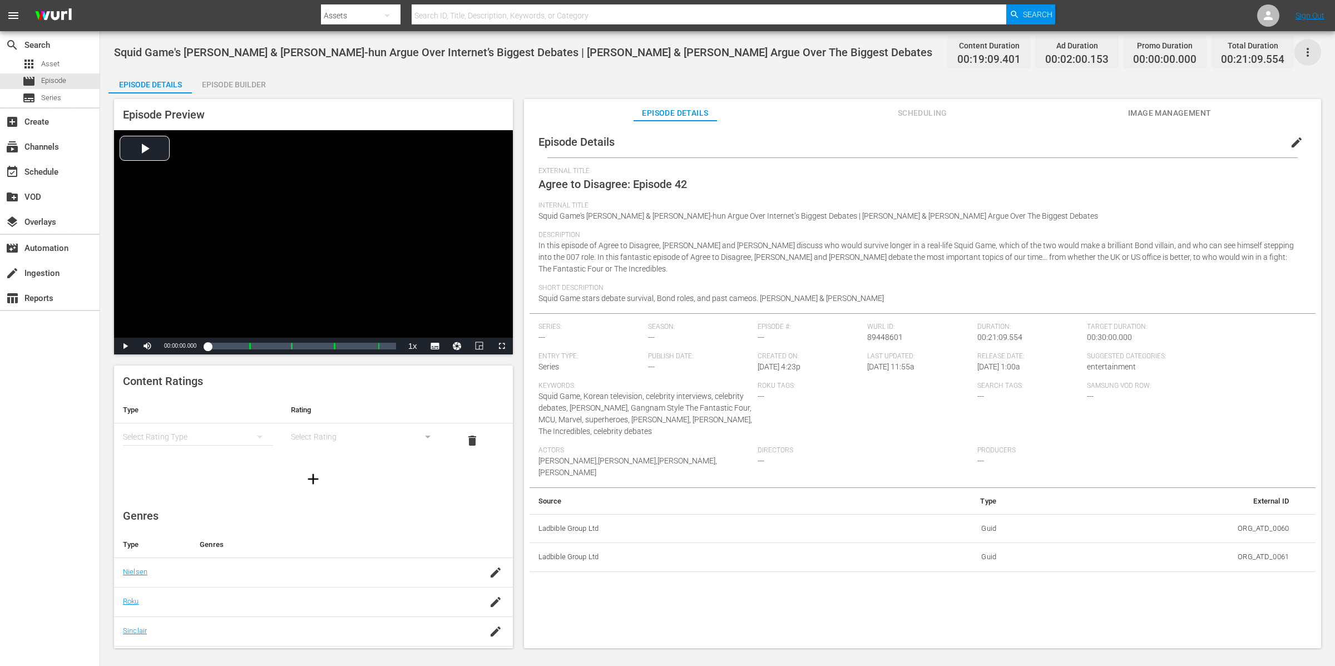
click at [1304, 52] on icon "button" at bounding box center [1307, 52] width 13 height 13
click at [1305, 52] on div "Add Episode to Workspace" at bounding box center [1228, 56] width 170 height 27
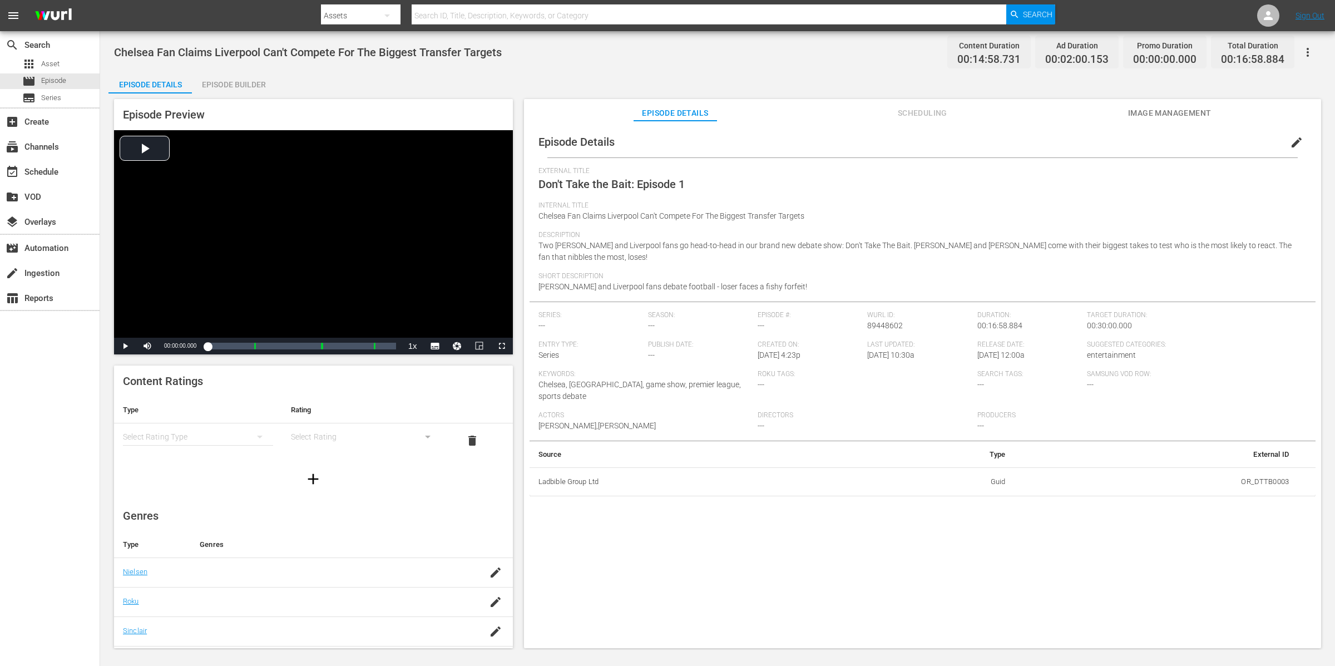
click at [233, 86] on div "Episode Builder" at bounding box center [233, 84] width 83 height 27
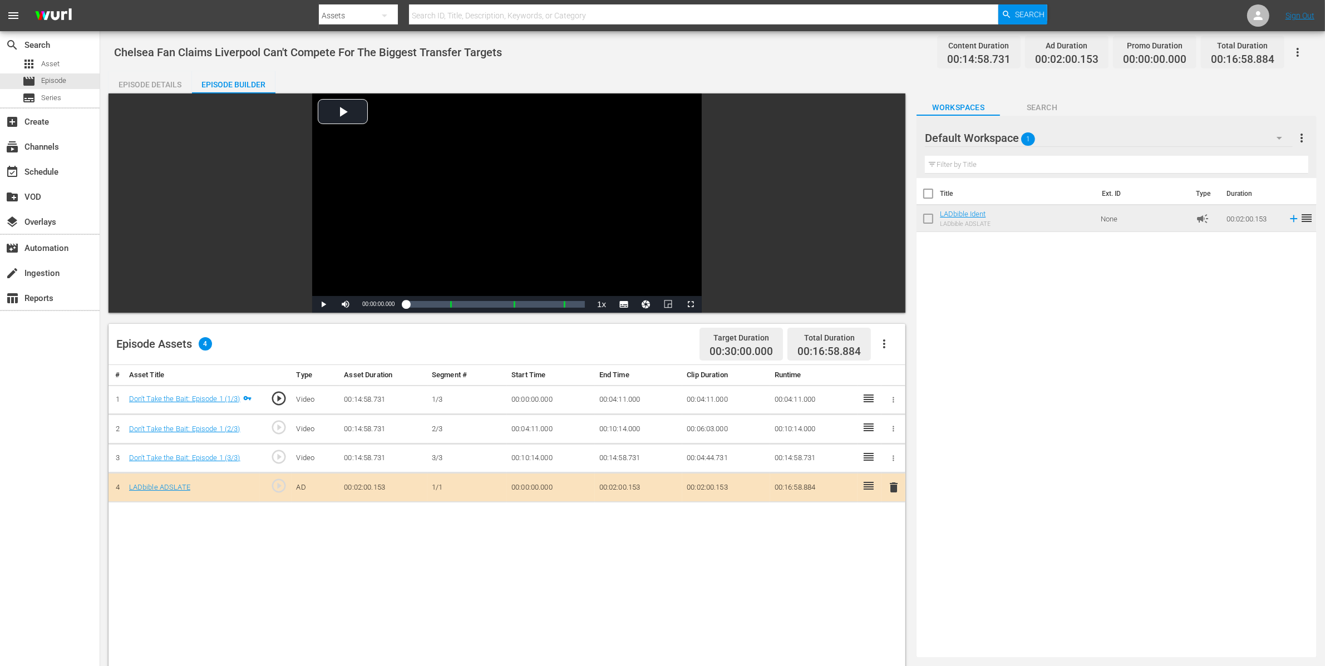
click at [1300, 52] on icon "button" at bounding box center [1297, 52] width 13 height 13
click at [1300, 51] on div "Add Episode to Workspace" at bounding box center [1218, 56] width 170 height 27
click at [165, 87] on div "Episode Details" at bounding box center [149, 84] width 83 height 27
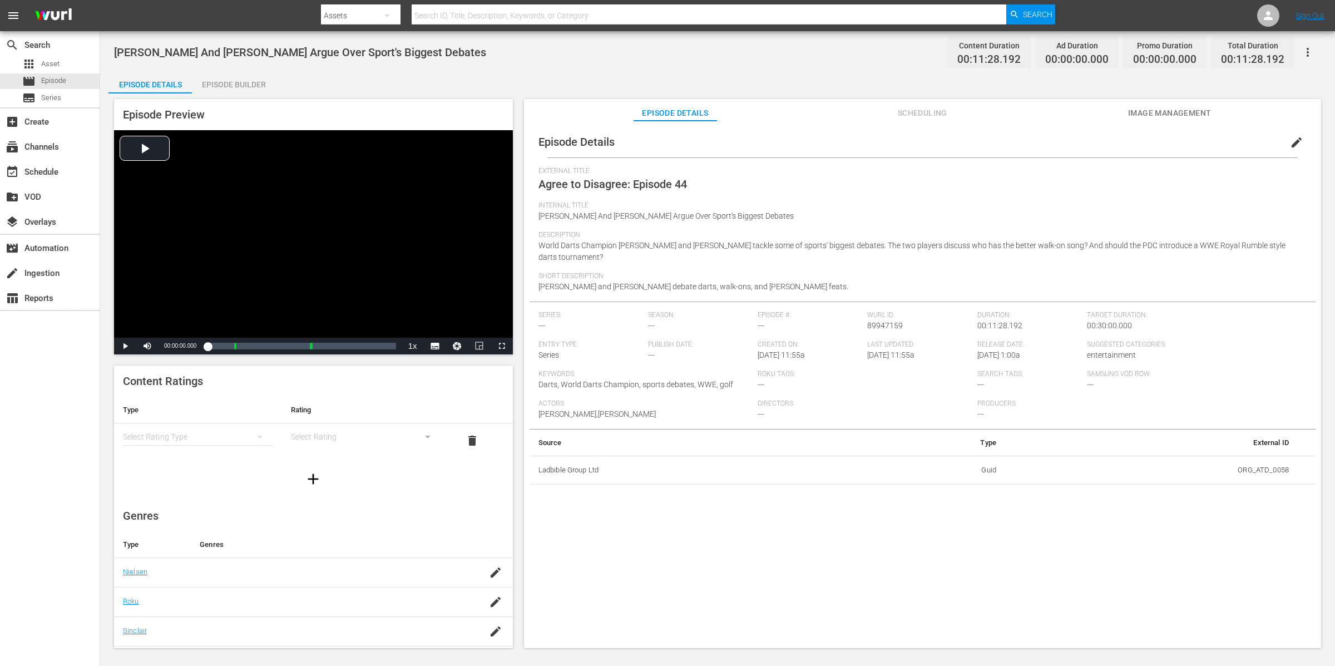
click at [218, 94] on div "Episode Preview Video Player is loading. Play Video Play Mute Current Time 00:0…" at bounding box center [717, 375] width 1218 height 564
click at [227, 86] on div "Episode Builder" at bounding box center [233, 84] width 83 height 27
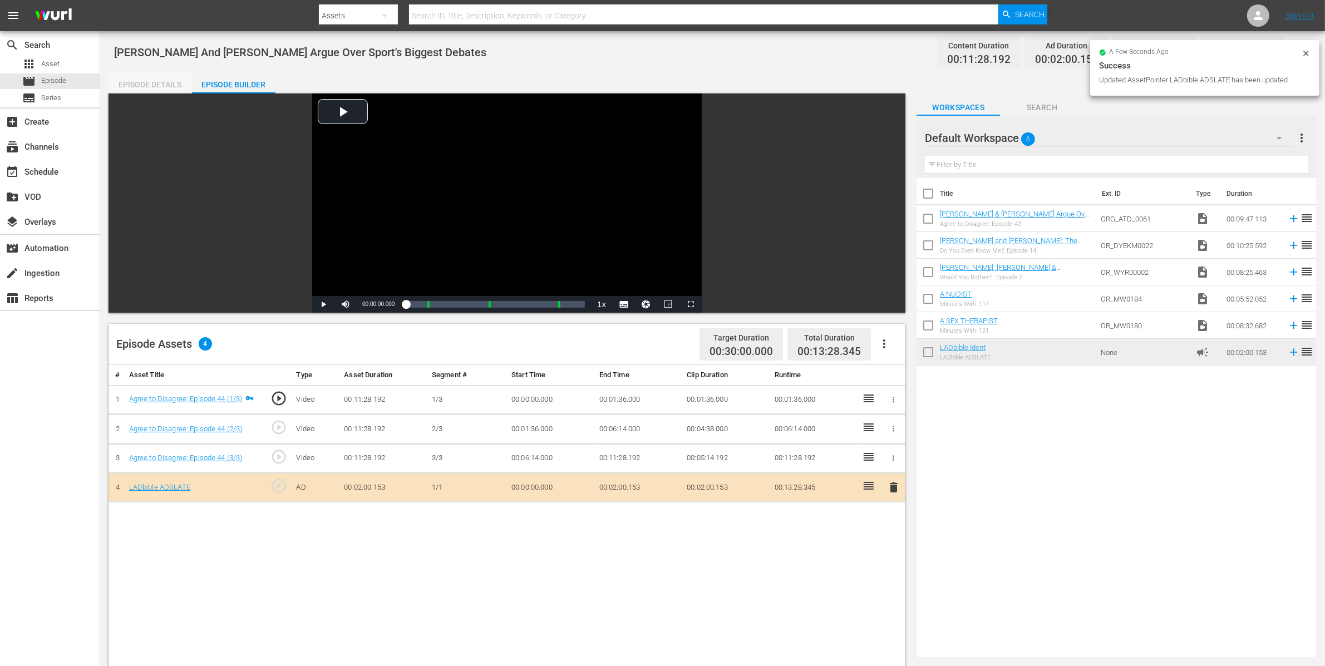
click at [170, 83] on div "Episode Details" at bounding box center [149, 84] width 83 height 27
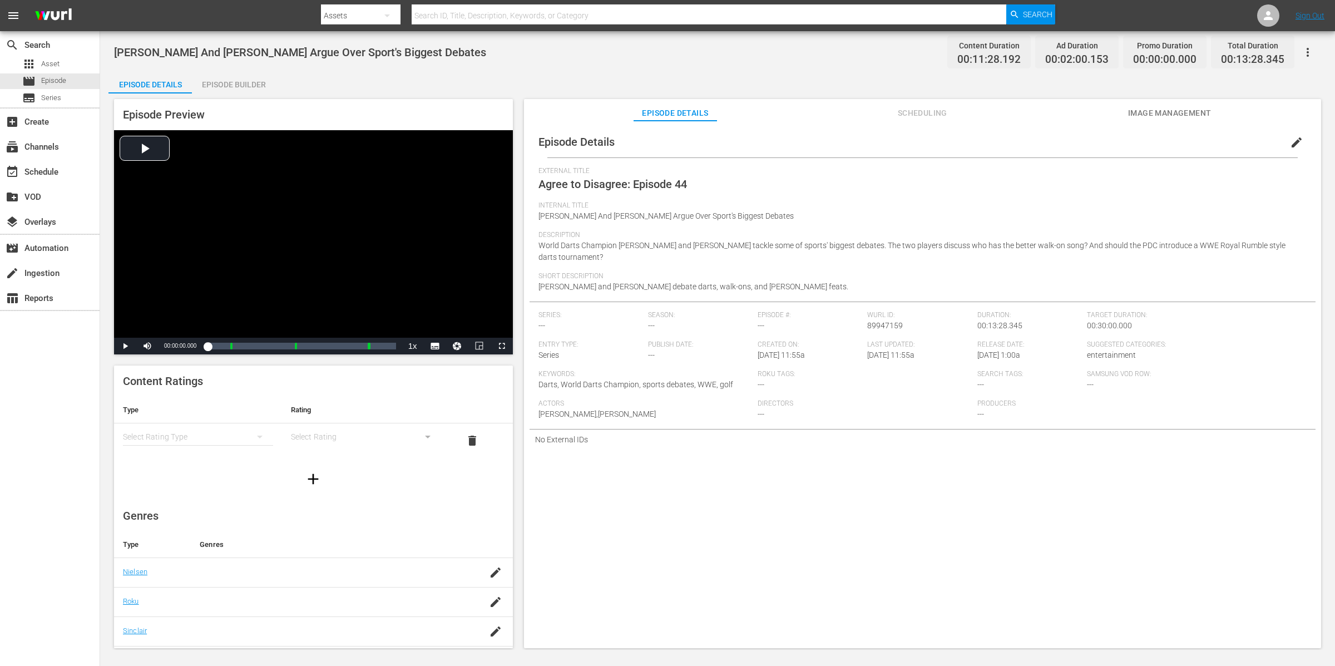
click at [1068, 50] on button "button" at bounding box center [1308, 52] width 27 height 27
click at [1068, 50] on div "Add Episode to Workspace" at bounding box center [1227, 56] width 187 height 27
click at [251, 84] on div "Episode Builder" at bounding box center [233, 84] width 83 height 27
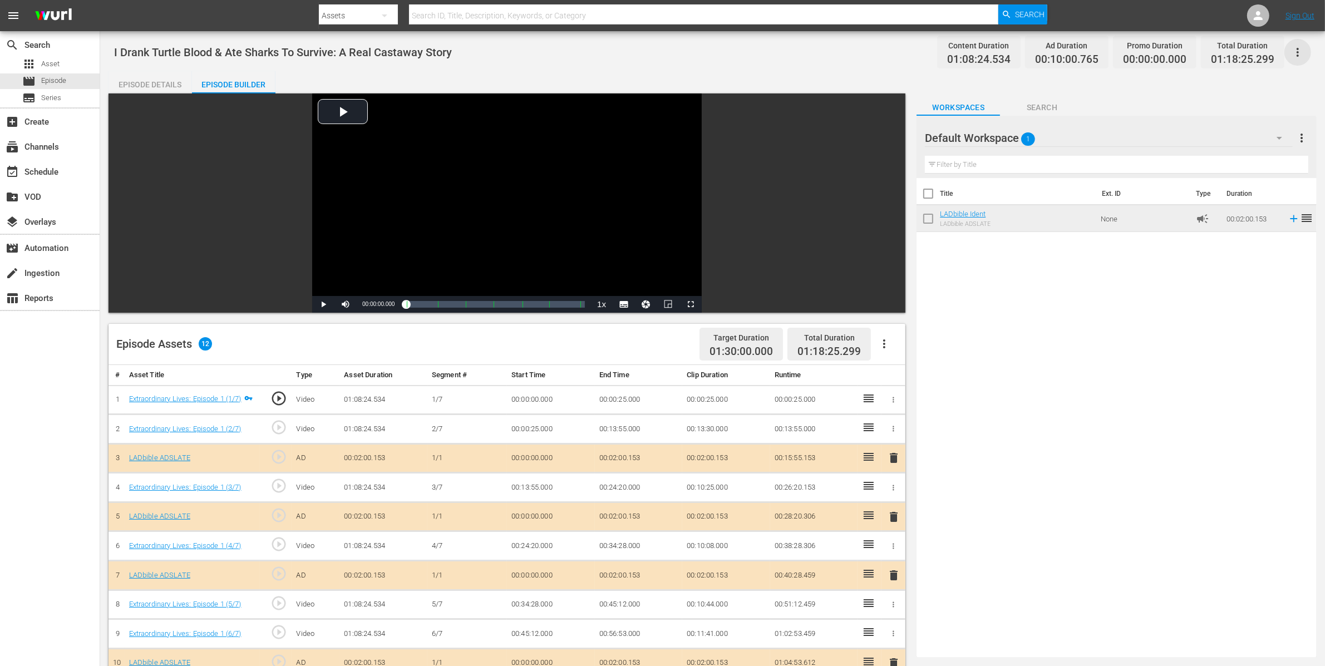
click at [1302, 51] on icon "button" at bounding box center [1297, 52] width 13 height 13
click at [1266, 55] on div "Add Episode to Workspace" at bounding box center [1218, 56] width 170 height 27
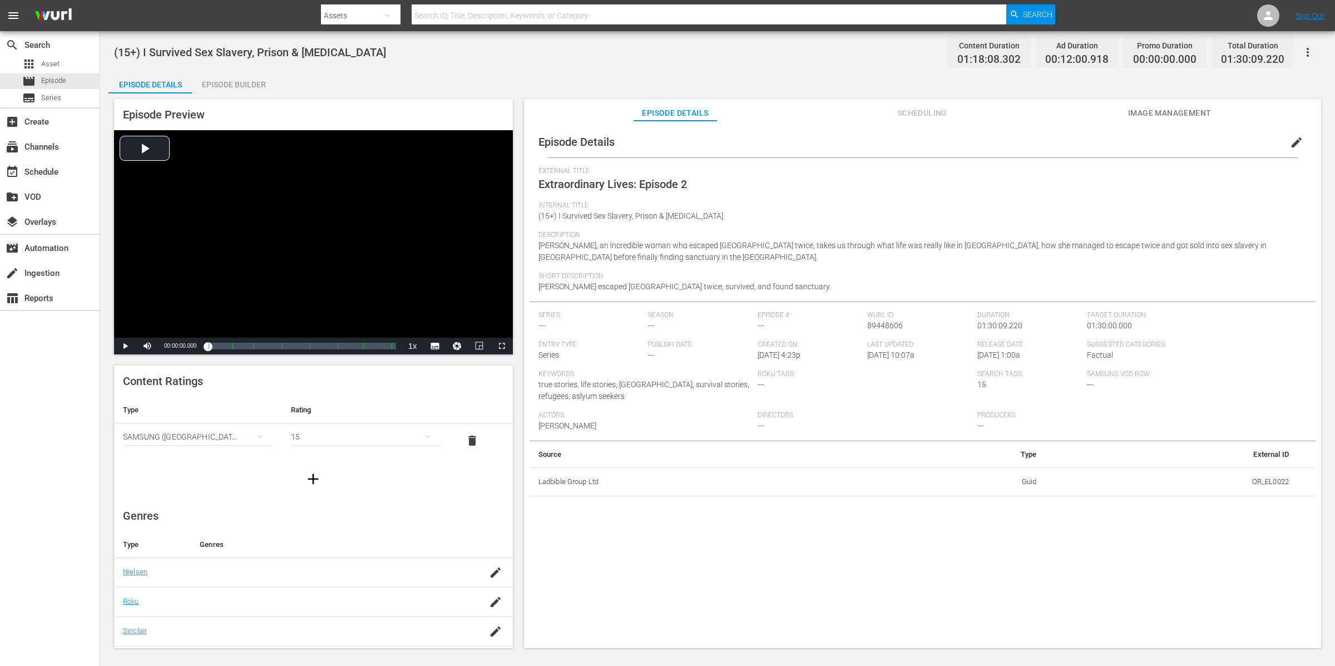
click at [236, 80] on div "Episode Builder" at bounding box center [233, 84] width 83 height 27
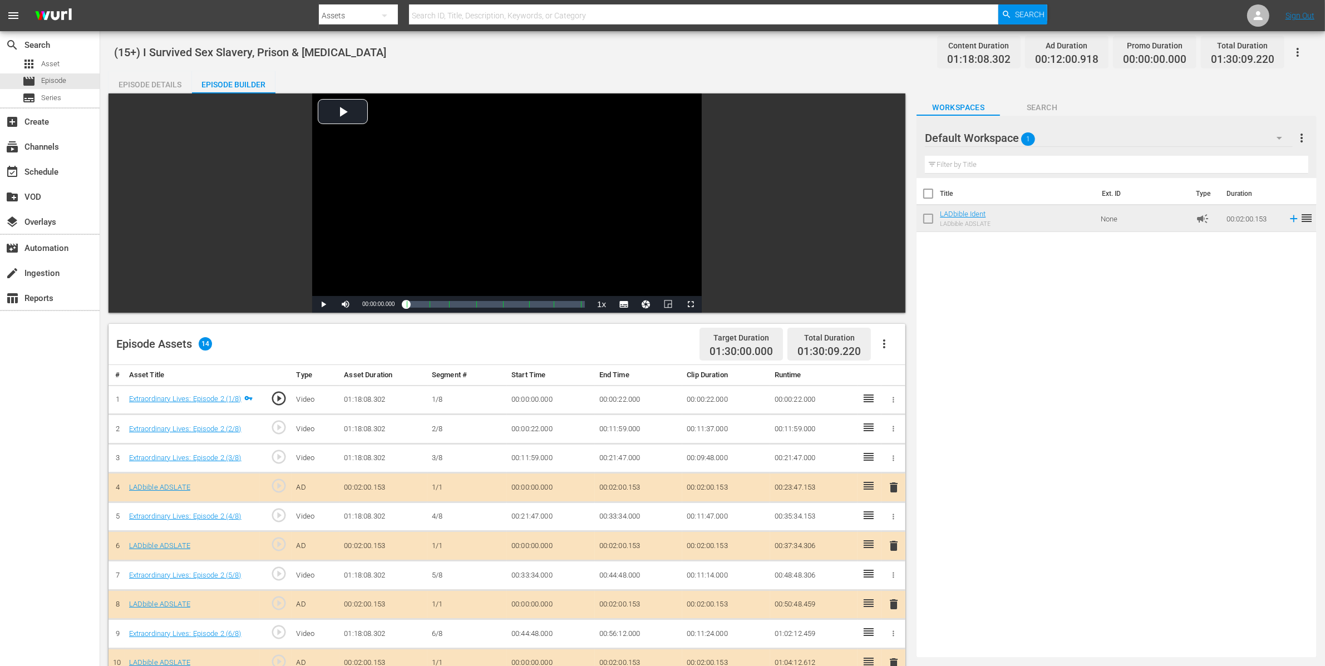
click at [160, 78] on div "Episode Details" at bounding box center [149, 84] width 83 height 27
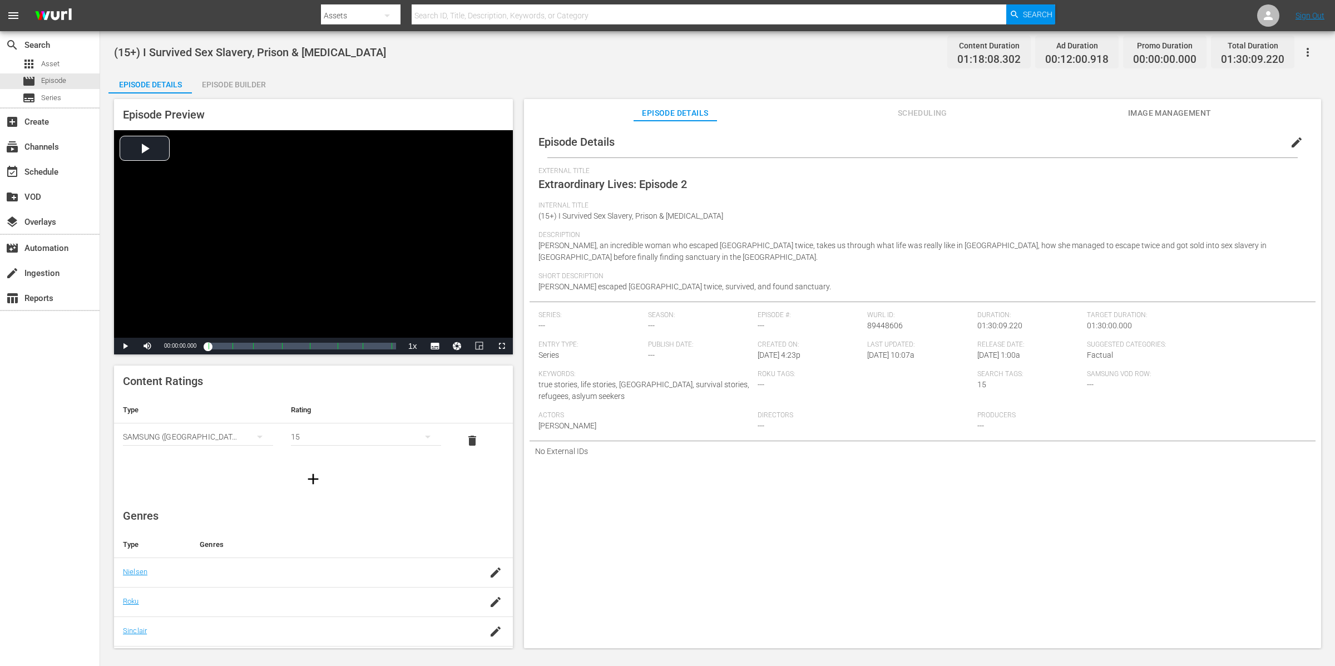
click at [230, 80] on div "Episode Builder" at bounding box center [233, 84] width 83 height 27
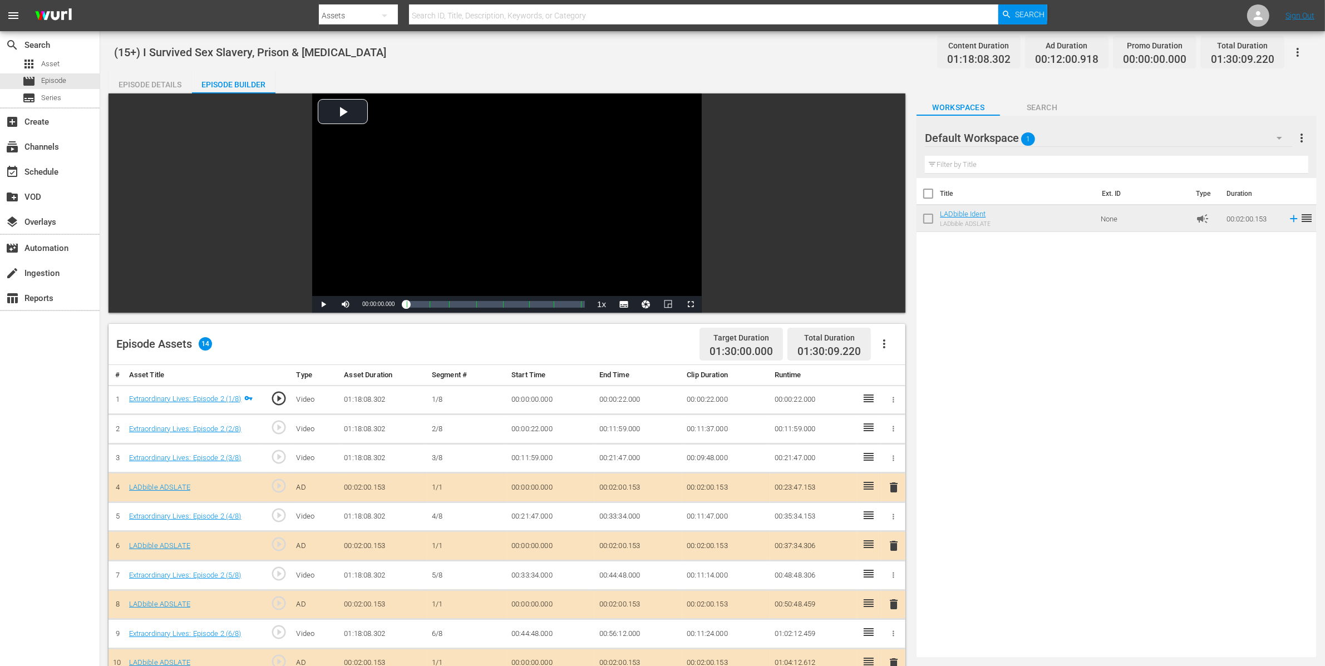
click at [1302, 50] on icon "button" at bounding box center [1297, 52] width 13 height 13
click at [1275, 53] on div "Add Episode to Workspace" at bounding box center [1218, 56] width 170 height 27
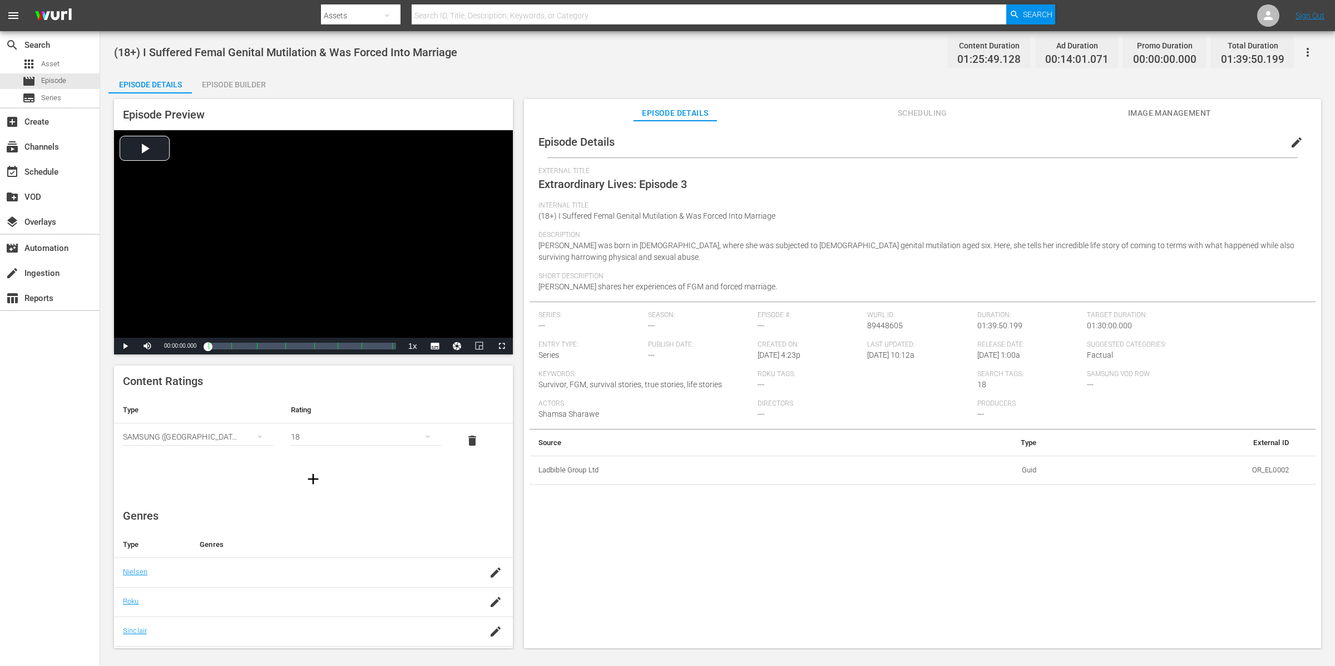
click at [248, 80] on div "Episode Builder" at bounding box center [233, 84] width 83 height 27
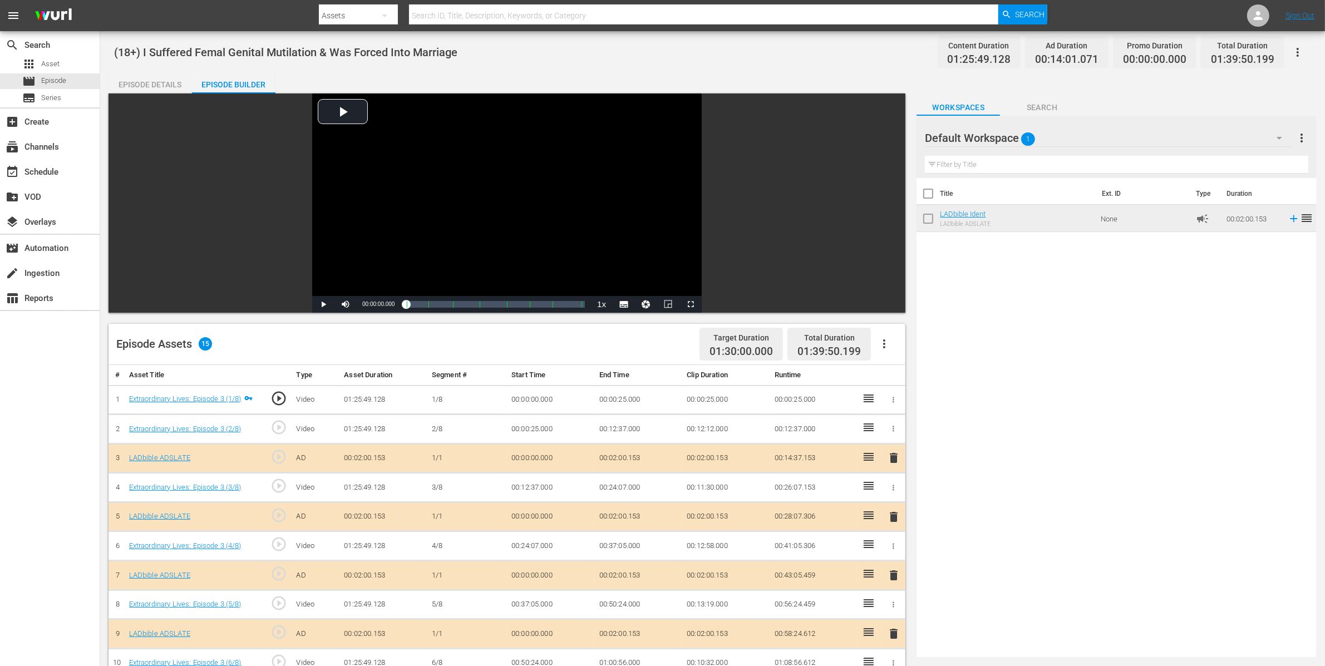
click at [1303, 51] on icon "button" at bounding box center [1297, 52] width 13 height 13
click at [1279, 52] on div "Add Episode to Workspace" at bounding box center [1218, 56] width 170 height 27
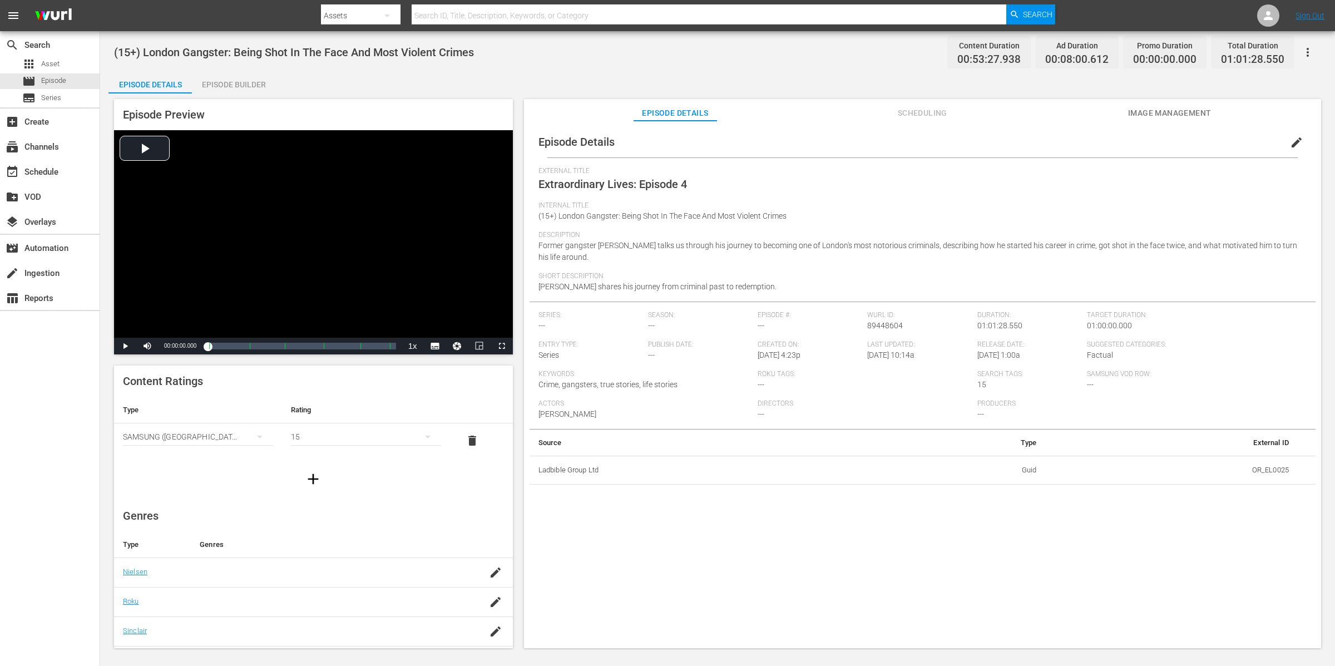
click at [240, 83] on div "Episode Builder" at bounding box center [233, 84] width 83 height 27
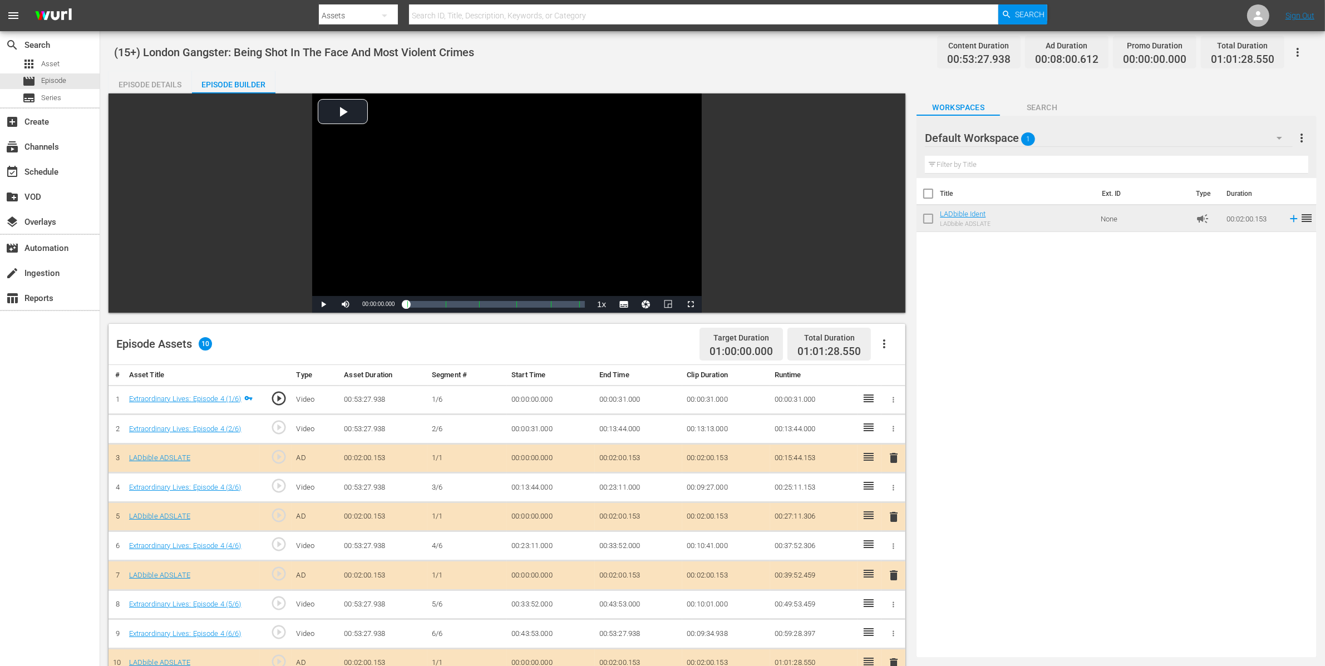
click at [1302, 56] on icon "button" at bounding box center [1297, 52] width 13 height 13
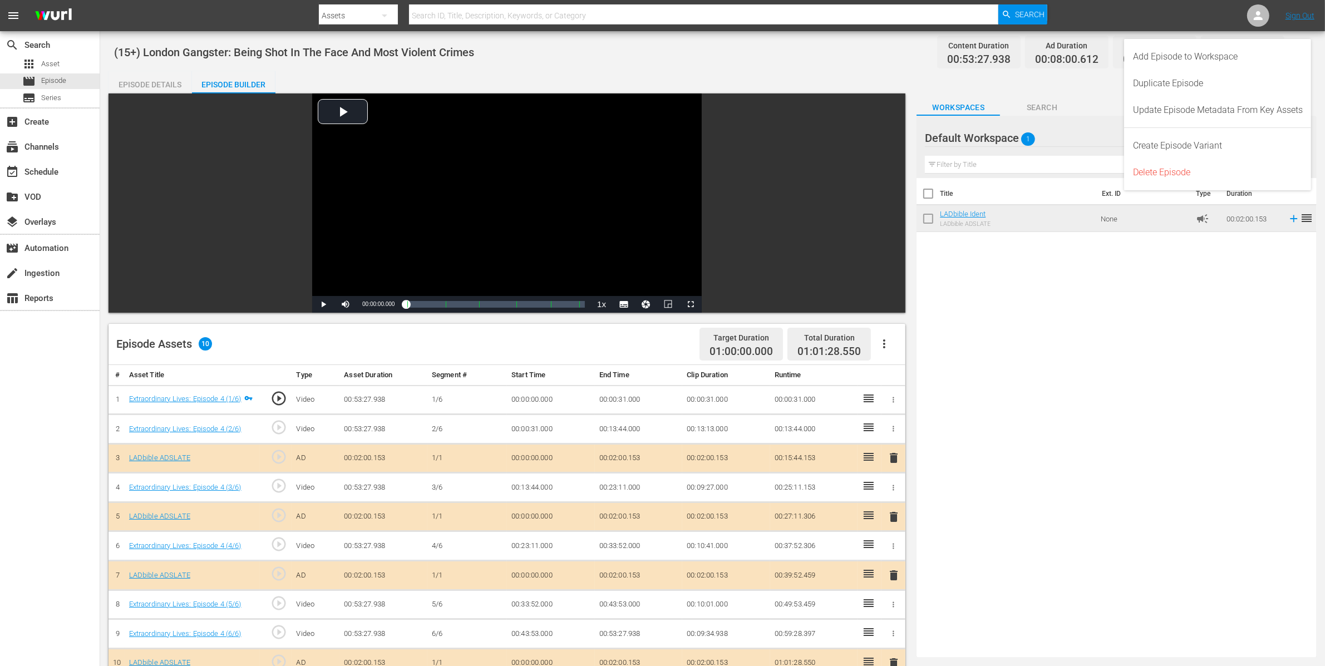
click at [1300, 55] on div "Add Episode to Workspace" at bounding box center [1218, 56] width 170 height 27
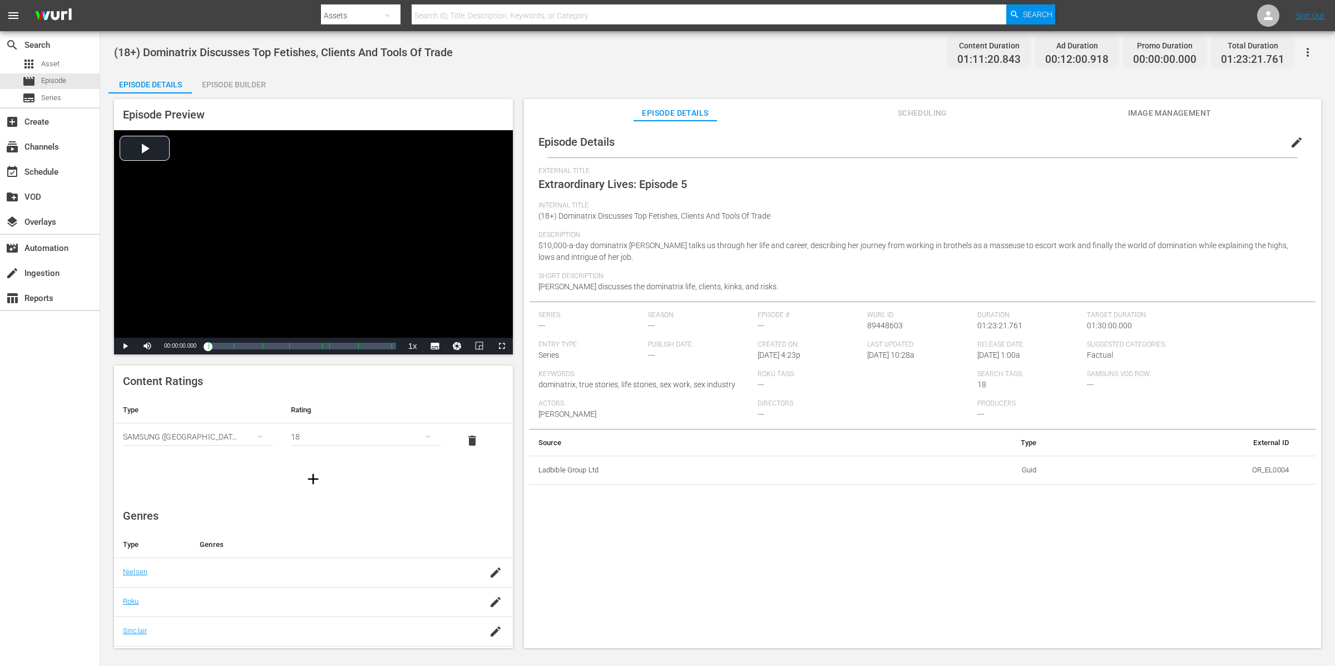
click at [231, 81] on div "Episode Builder" at bounding box center [233, 84] width 83 height 27
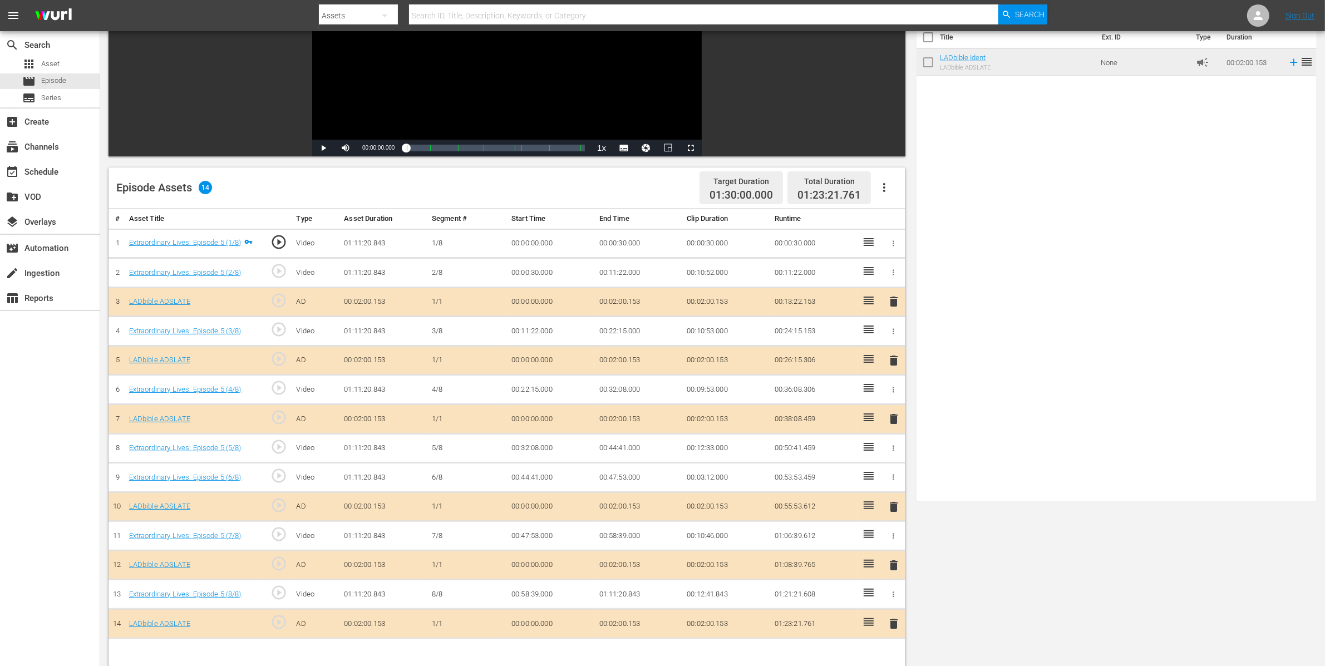
scroll to position [234, 0]
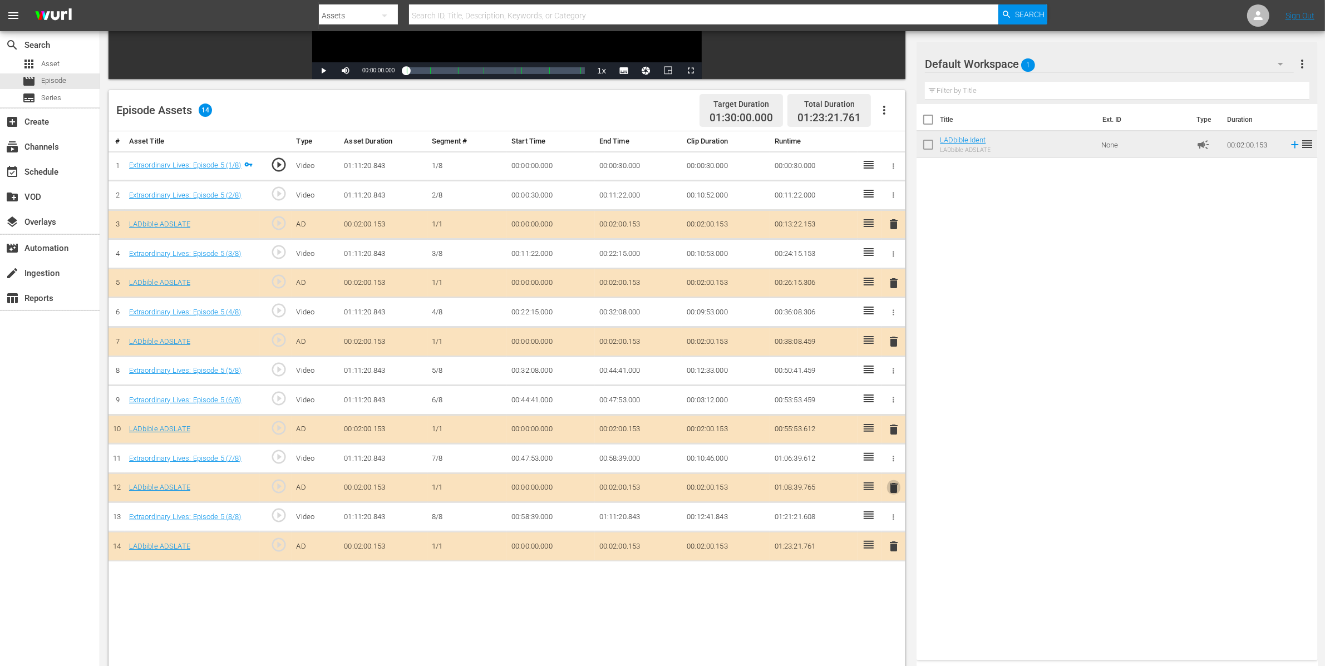
click at [892, 492] on span "delete" at bounding box center [893, 487] width 13 height 13
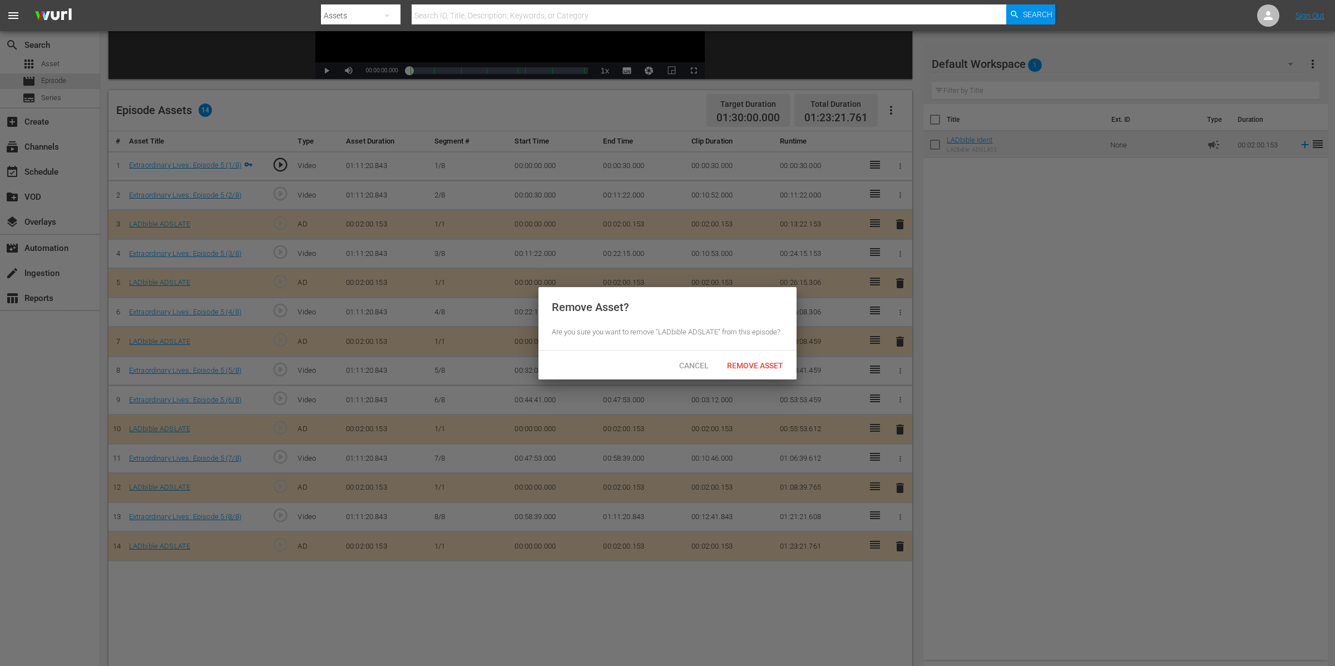
click at [759, 357] on div "Remove Asset" at bounding box center [755, 365] width 74 height 21
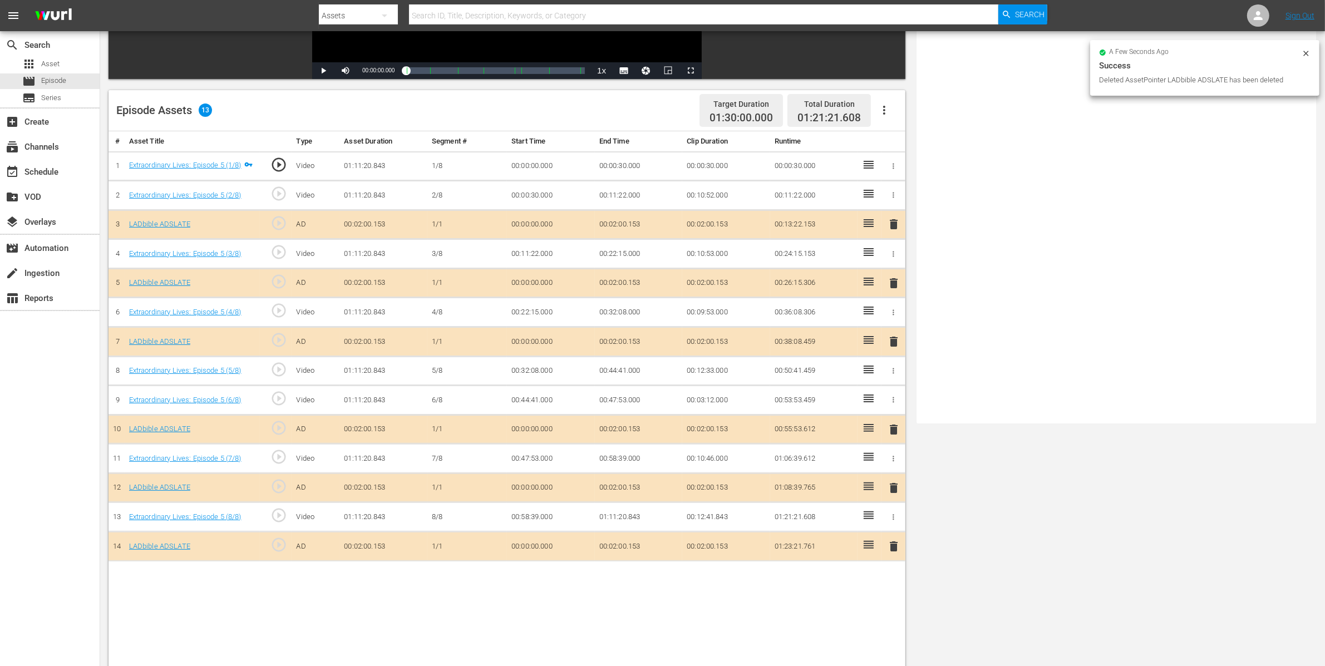
scroll to position [0, 0]
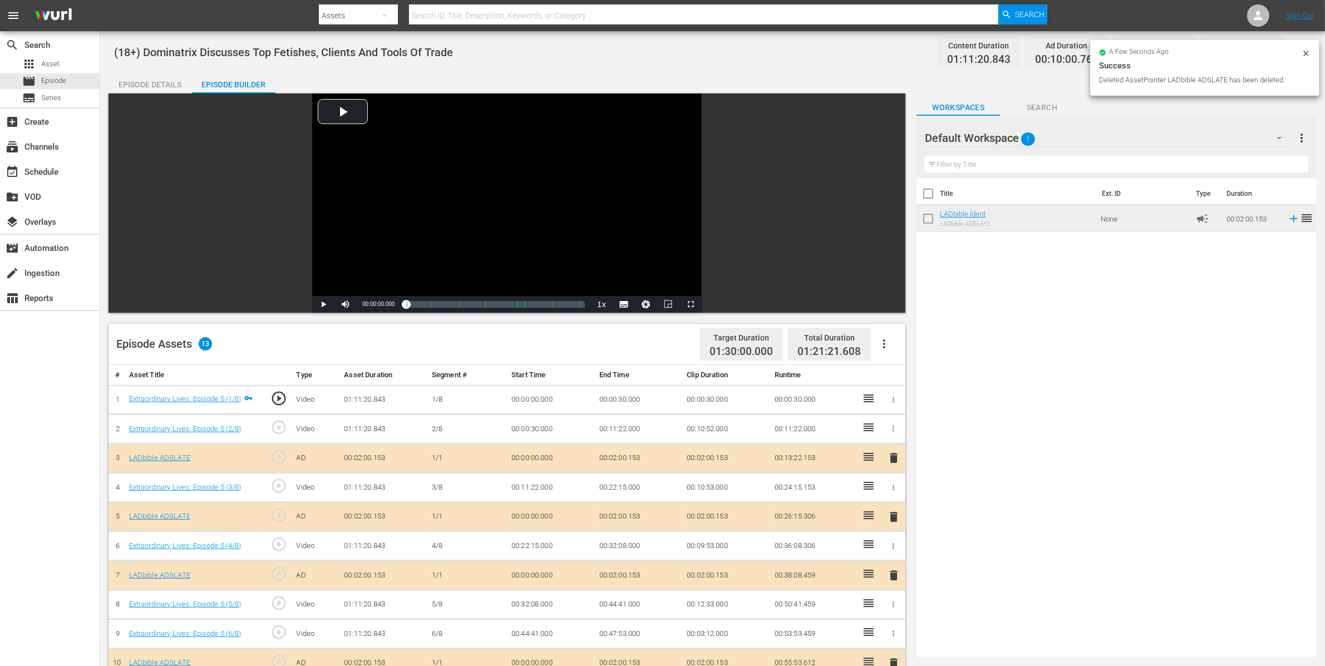
click at [1306, 49] on icon at bounding box center [1305, 53] width 9 height 9
click at [1306, 49] on button "button" at bounding box center [1297, 52] width 27 height 27
click at [1306, 49] on div "Add Episode to Workspace" at bounding box center [1217, 56] width 187 height 27
click at [1298, 51] on icon "button" at bounding box center [1297, 52] width 2 height 9
click at [1298, 51] on body "menu Search By Assets Search ID, Title, Description, Keywords, or Category Sear…" at bounding box center [662, 333] width 1325 height 666
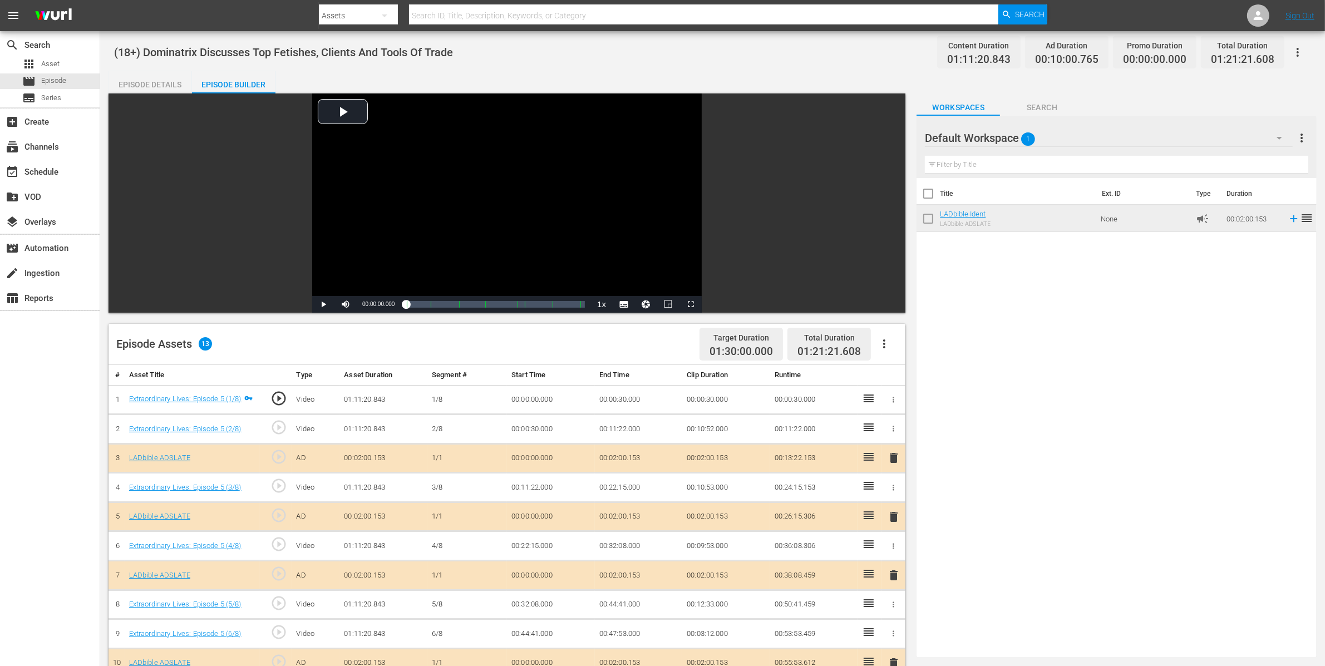
click at [1299, 51] on icon "button" at bounding box center [1297, 52] width 13 height 13
click at [1279, 52] on div "Add Episode to Workspace" at bounding box center [1218, 56] width 170 height 27
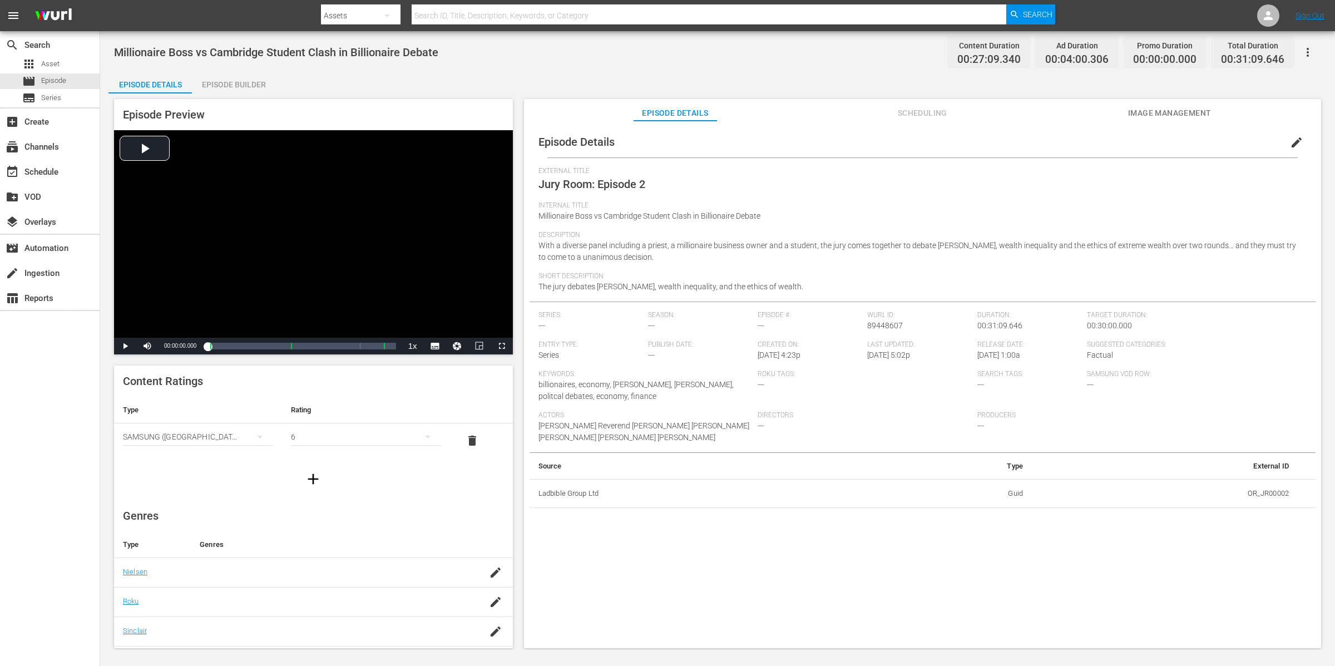
click at [1311, 47] on icon "button" at bounding box center [1307, 52] width 13 height 13
click at [1310, 47] on div "Add Episode to Workspace" at bounding box center [1228, 56] width 170 height 27
click at [251, 82] on div "Episode Builder" at bounding box center [233, 84] width 83 height 27
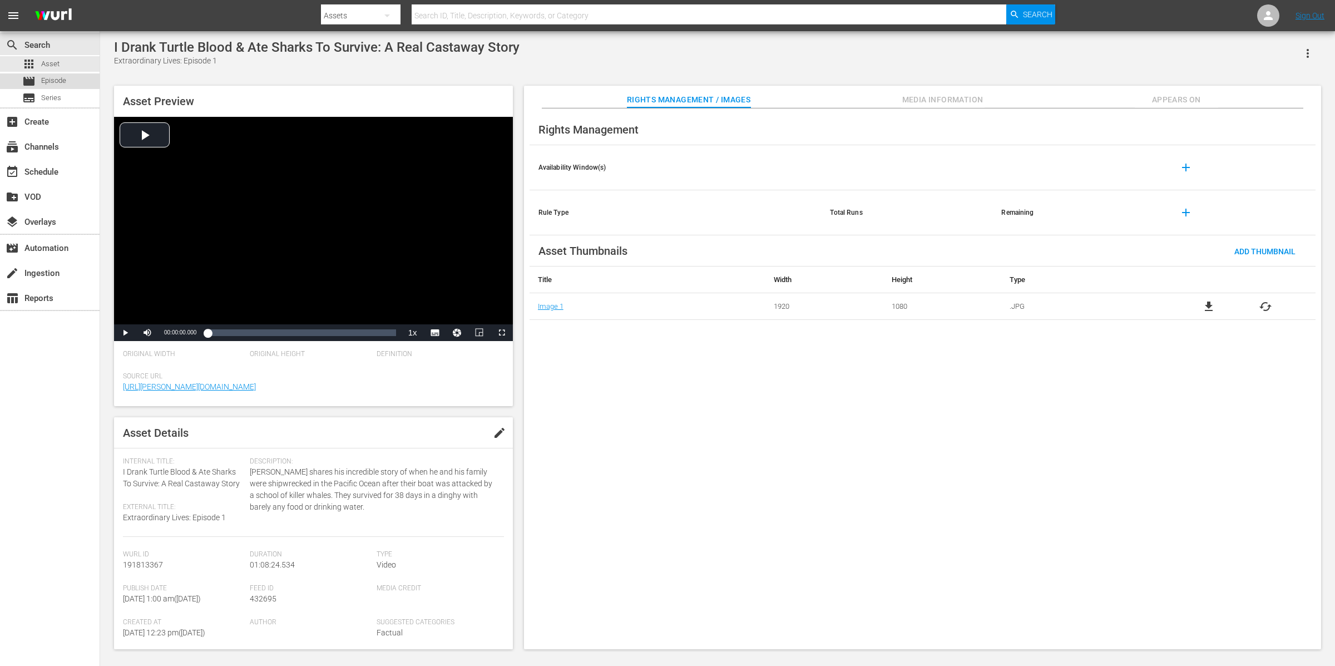
click at [70, 83] on div "movie Episode" at bounding box center [50, 81] width 100 height 16
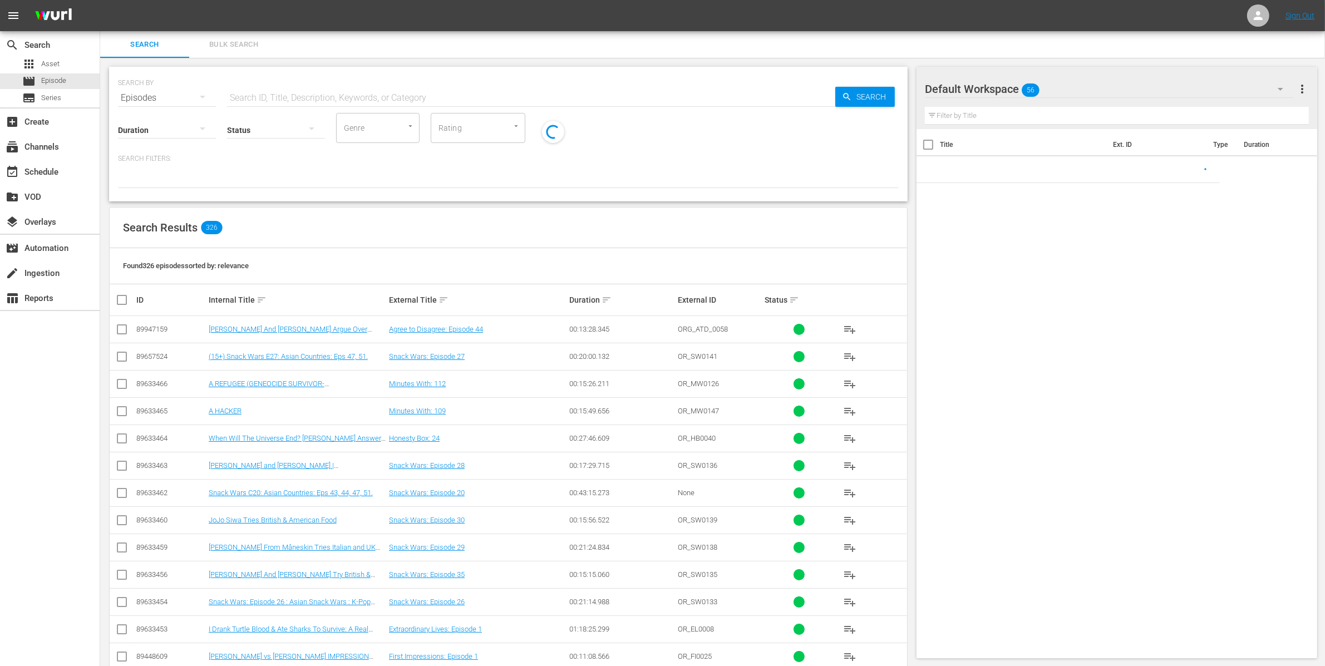
click at [222, 43] on span "Bulk Search" at bounding box center [234, 44] width 76 height 13
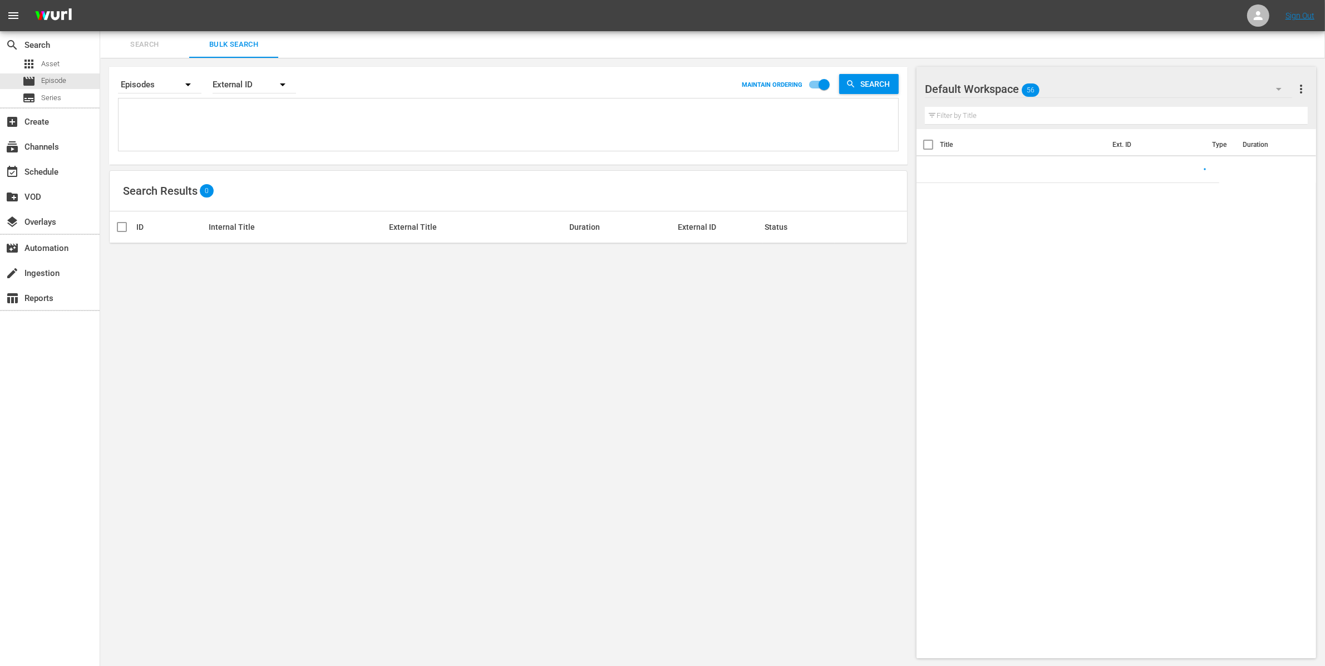
click at [191, 118] on textarea at bounding box center [509, 126] width 777 height 51
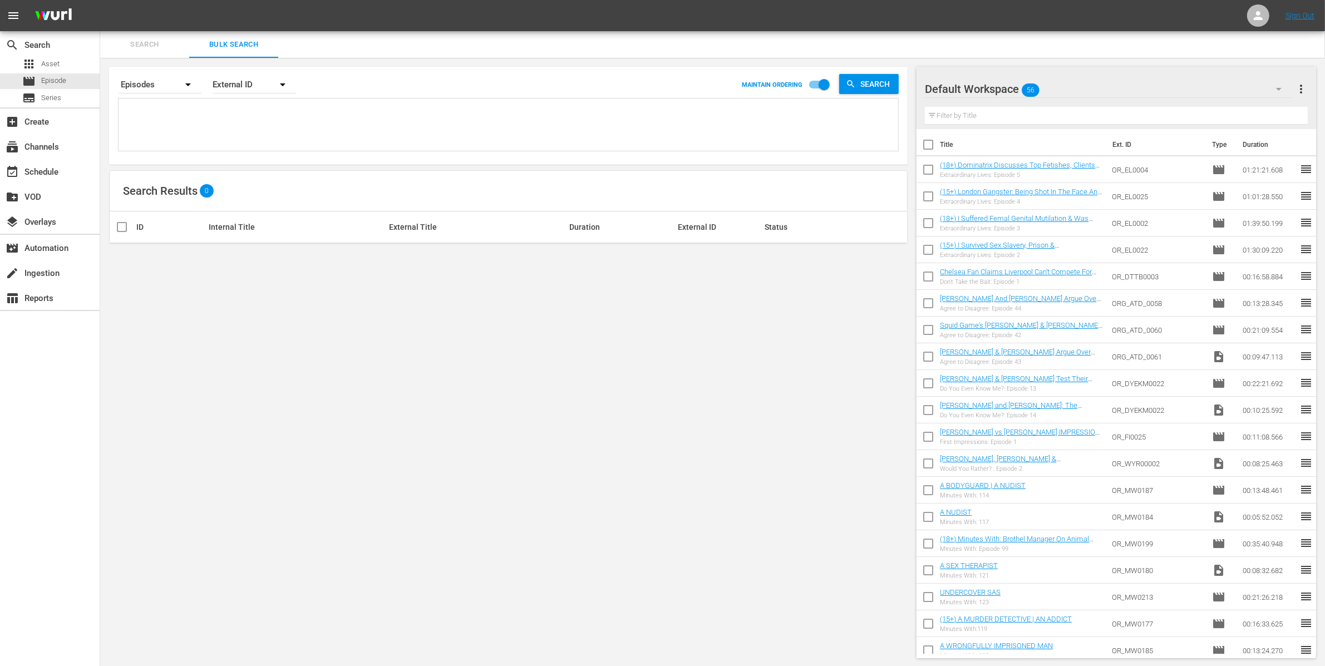
paste textarea "OR_EL0008 OR_EL0022 OR_EL0002 OR_EL0025 OR_EL0004"
type textarea "OR_EL0008 OR_EL0022 OR_EL0002 OR_EL0025 OR_EL0004"
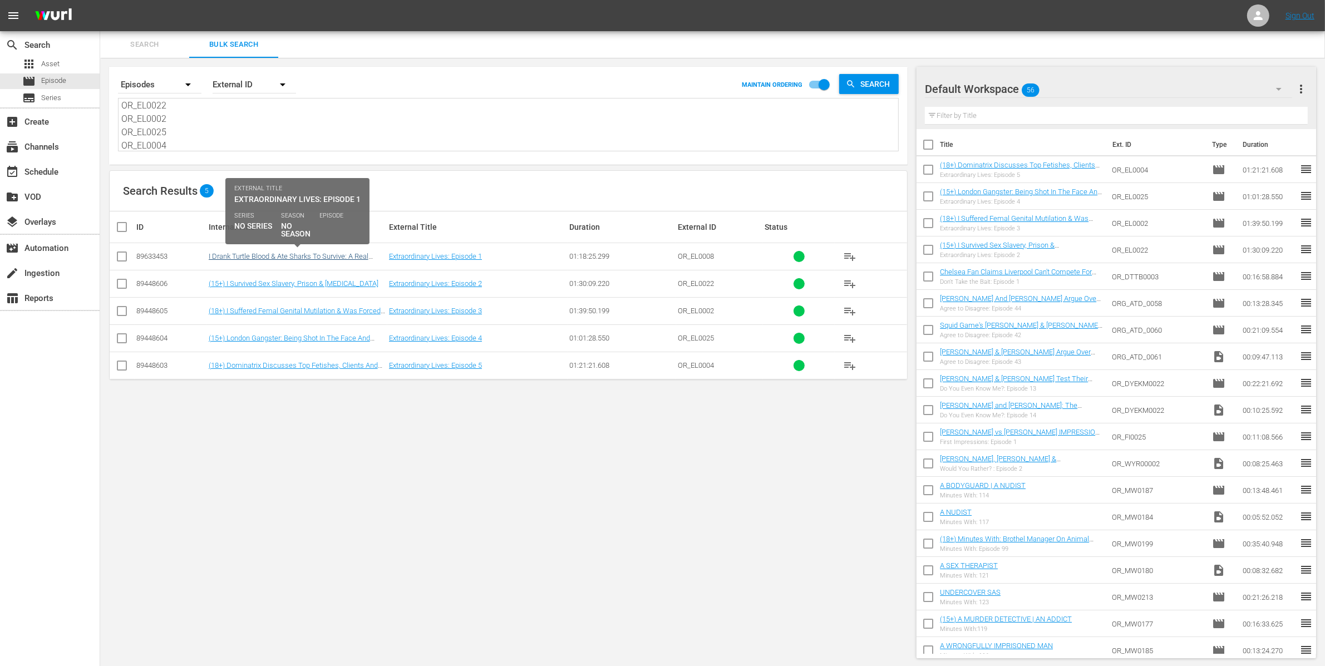
type textarea "OR_EL0008 OR_EL0022 OR_EL0002 OR_EL0025 OR_EL0004"
click at [319, 258] on link "I Drank Turtle Blood & Ate Sharks To Survive: A Real Castaway Story" at bounding box center [289, 260] width 160 height 17
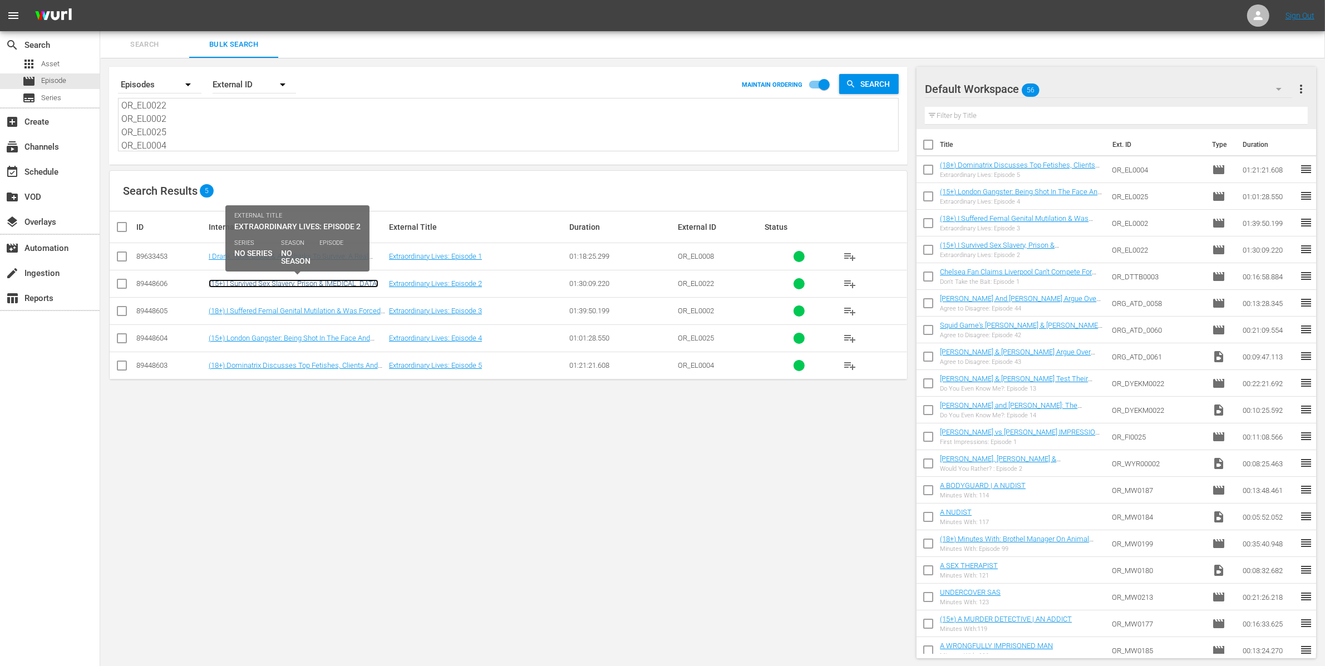
click at [324, 280] on link "(15+) I Survived Sex Slavery, Prison & Starvation" at bounding box center [294, 283] width 170 height 8
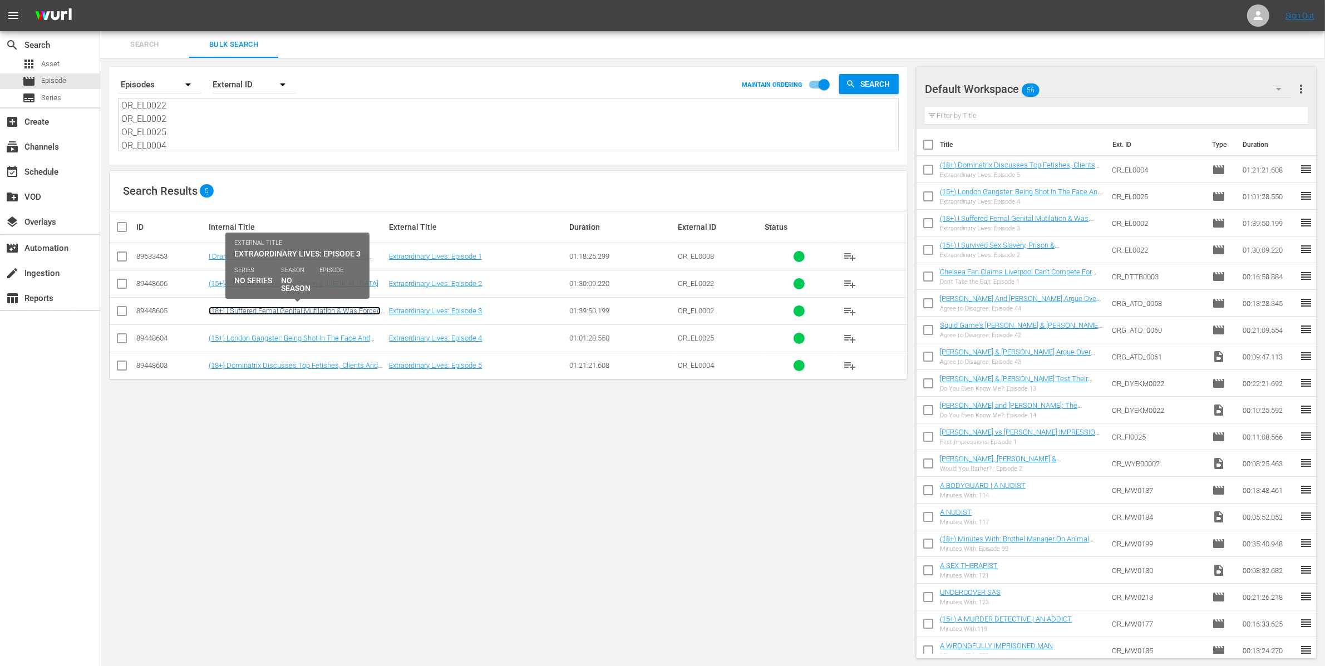
click at [336, 312] on link "(18+) I Suffered Femal Genital Mutilation & Was Forced Into Marriage" at bounding box center [295, 315] width 172 height 17
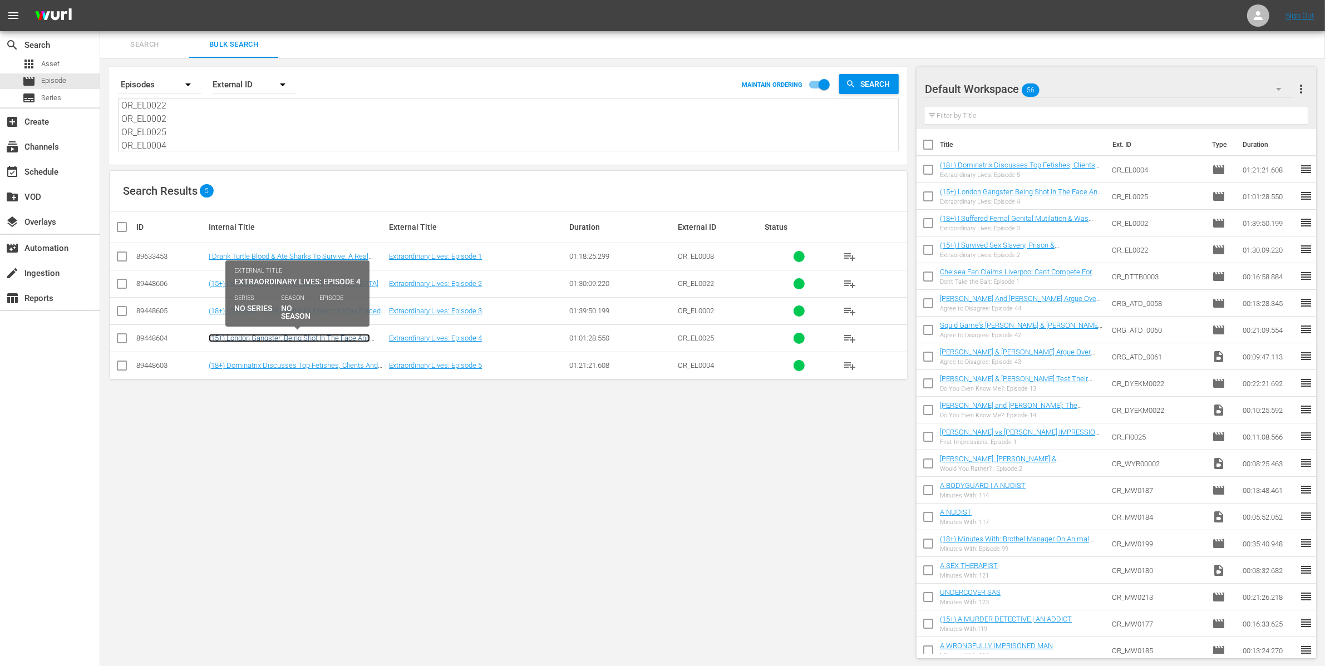
click at [347, 338] on link "(15+) London Gangster: Being Shot In The Face And Most Violent Crimes" at bounding box center [289, 342] width 161 height 17
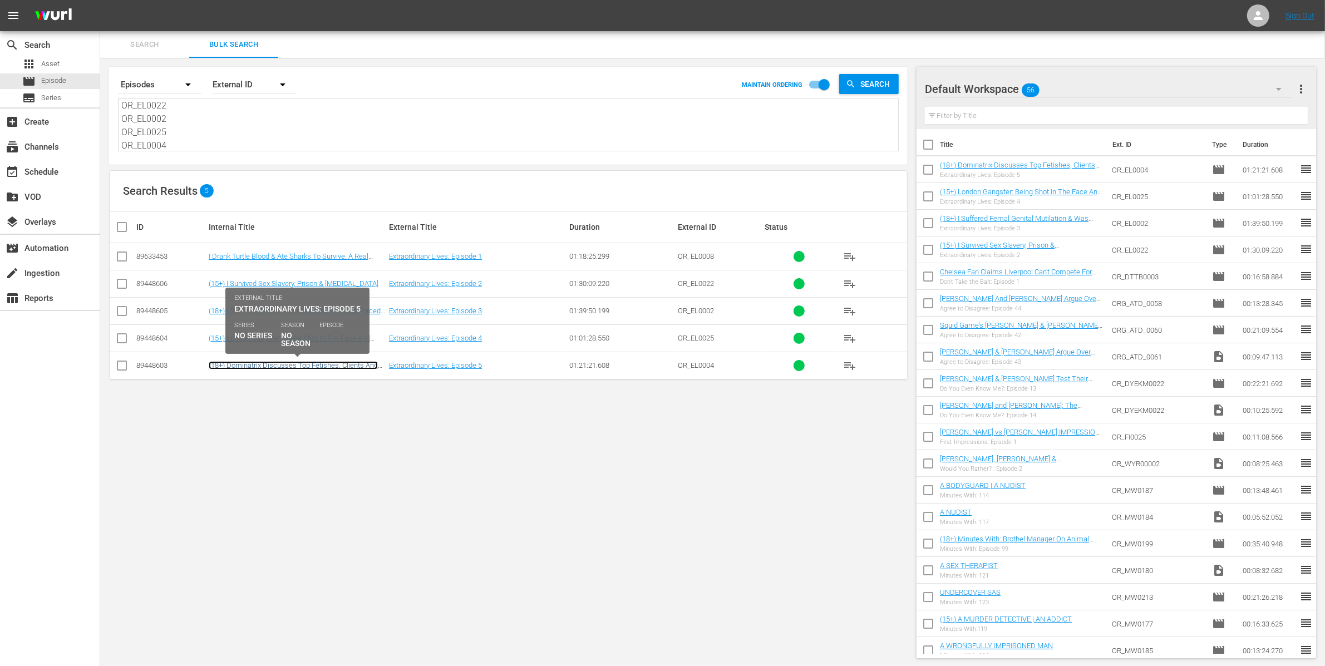
click at [353, 369] on link "(18+) Dominatrix Discusses Top Fetishes, Clients And Tools Of Trade" at bounding box center [293, 369] width 169 height 17
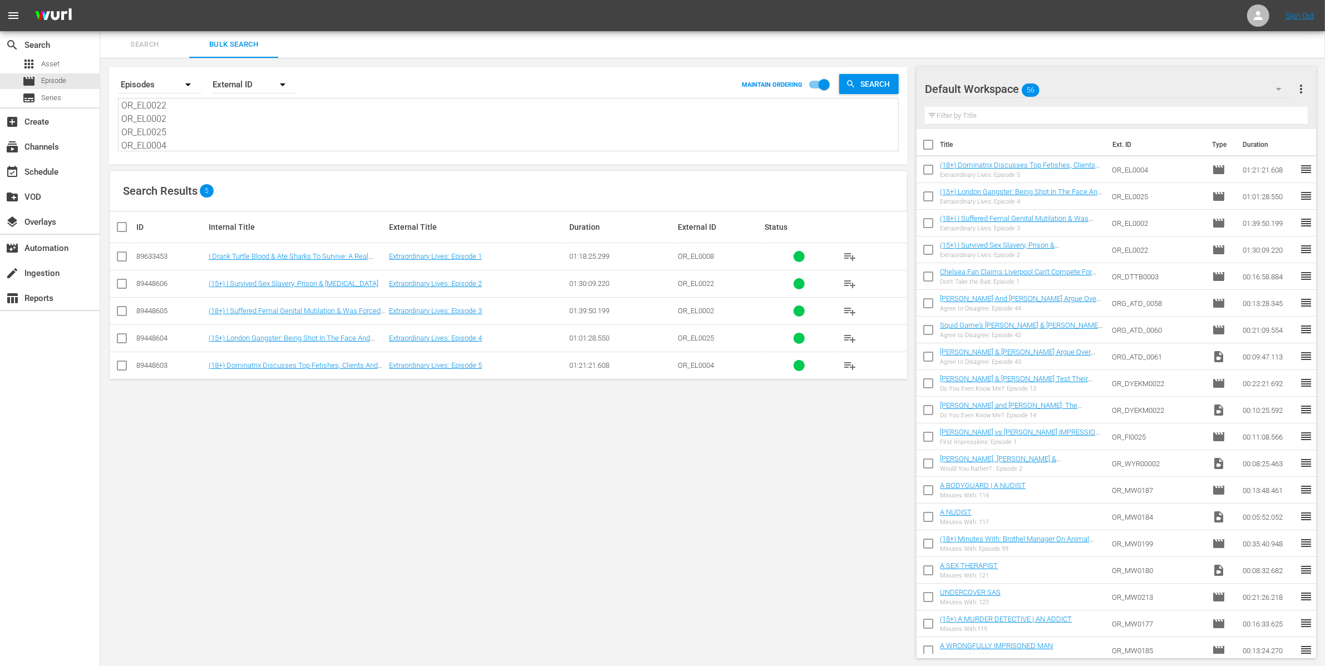
click at [219, 134] on textarea "OR_EL0008 OR_EL0022 OR_EL0002 OR_EL0025 OR_EL0004" at bounding box center [509, 125] width 777 height 51
drag, startPoint x: 225, startPoint y: 142, endPoint x: 131, endPoint y: 65, distance: 121.8
click at [131, 65] on div "Search By Episodes Order By External ID MAINTAIN ORDERING Search OR_EL0008 OR_E…" at bounding box center [508, 362] width 816 height 609
paste textarea "G_ATD_0058 OR_DTTB0003"
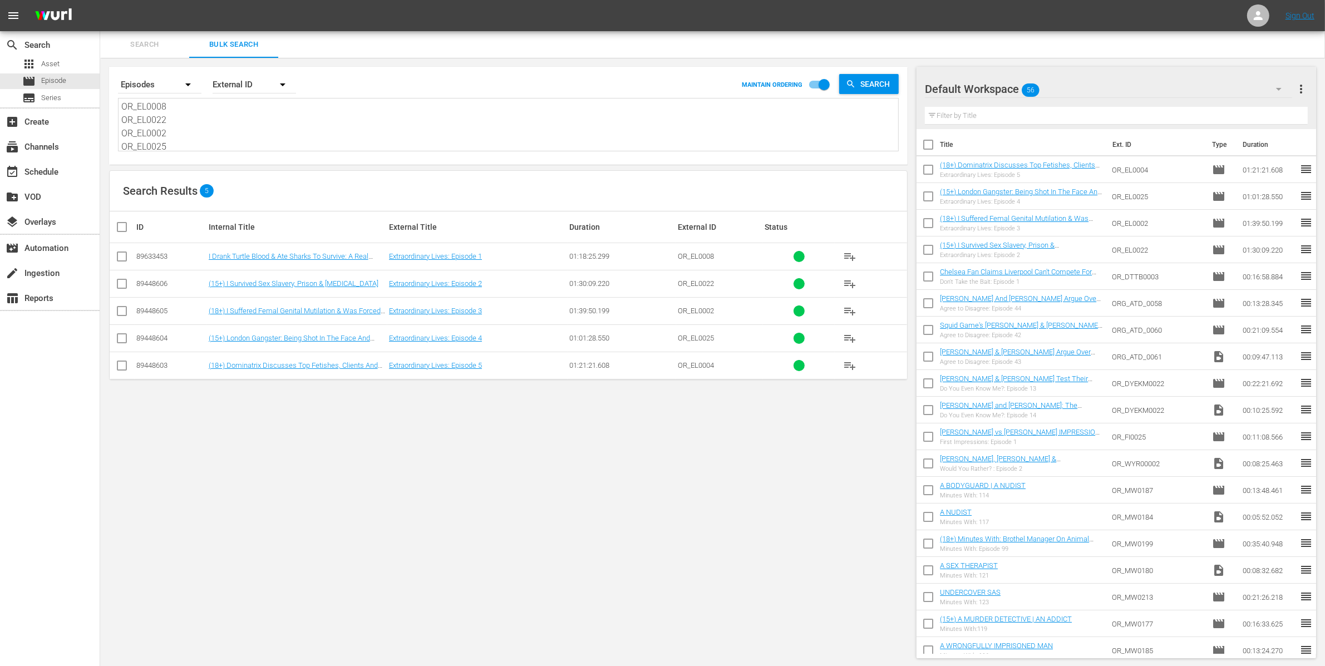
type textarea "ORG_ATD_0058 OR_DTTB0003"
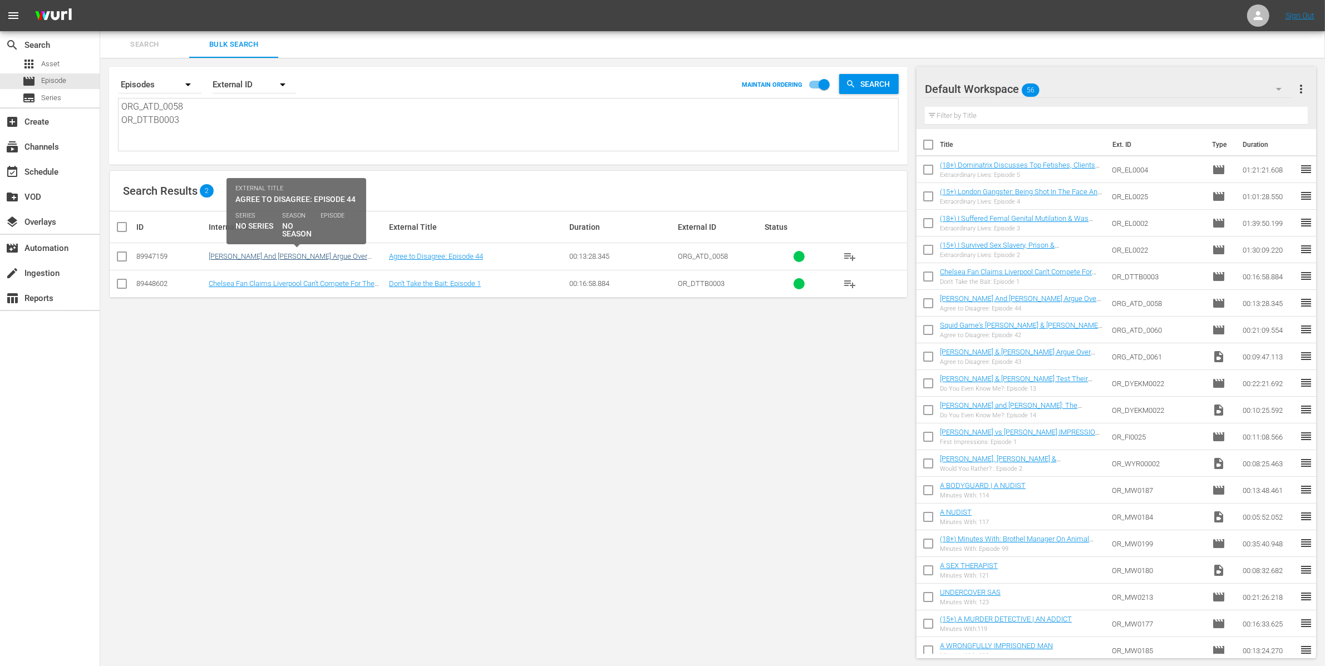
type textarea "ORG_ATD_0058 OR_DTTB0003"
click at [264, 254] on link "Luke Littler And Luke Humphries Argue Over Sport's Biggest Debates" at bounding box center [288, 260] width 159 height 17
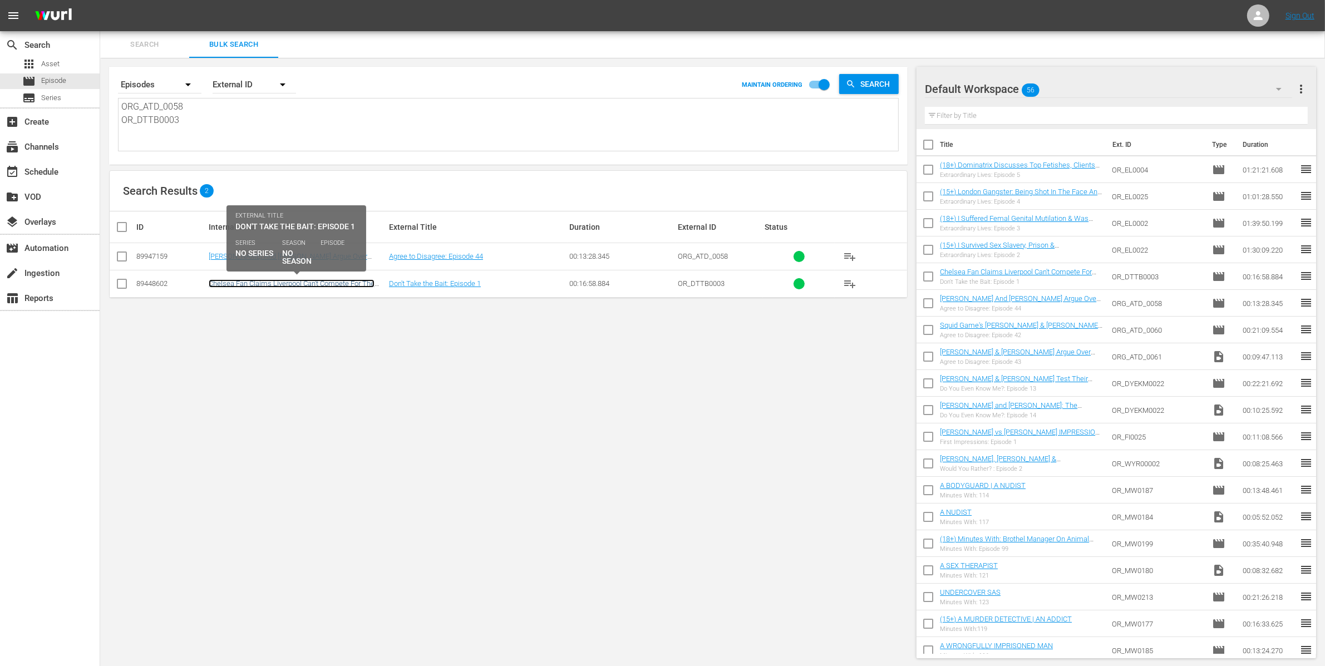
click at [260, 288] on link "Chelsea Fan Claims Liverpool Can't Compete For The Biggest Transfer Targets" at bounding box center [292, 287] width 166 height 17
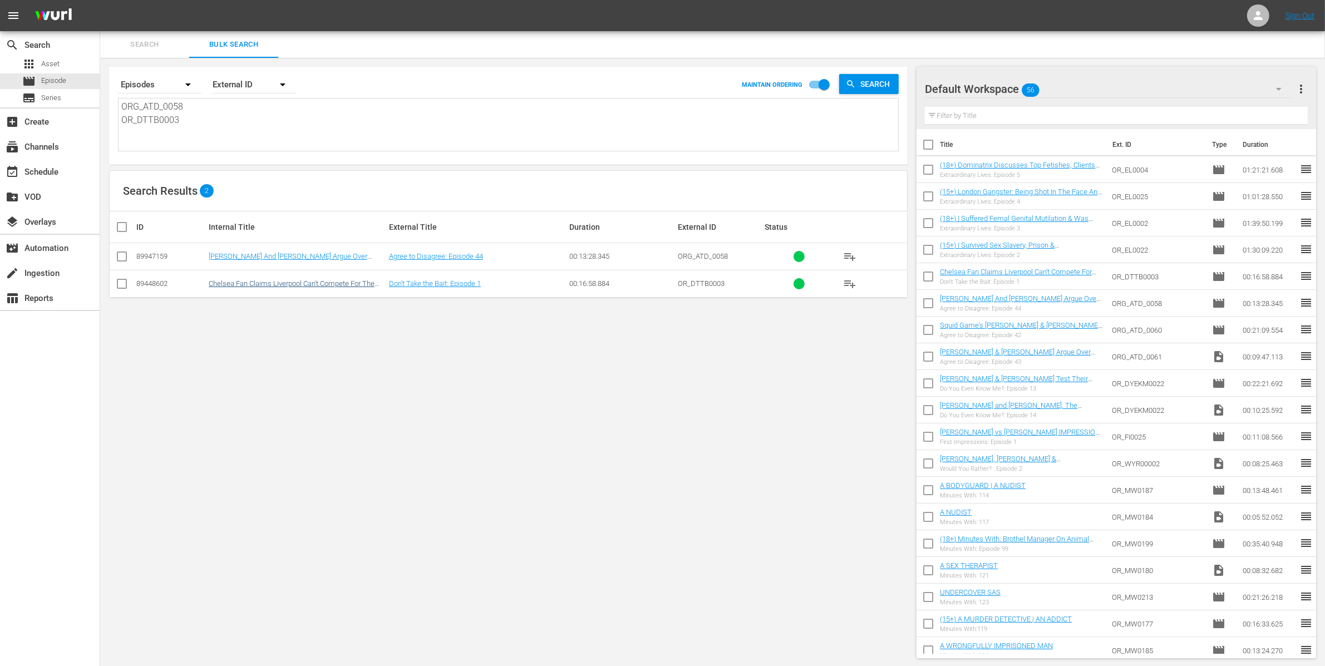
click at [349, 284] on link "Chelsea Fan Claims Liverpool Can't Compete For The Biggest Transfer Targets" at bounding box center [292, 287] width 166 height 17
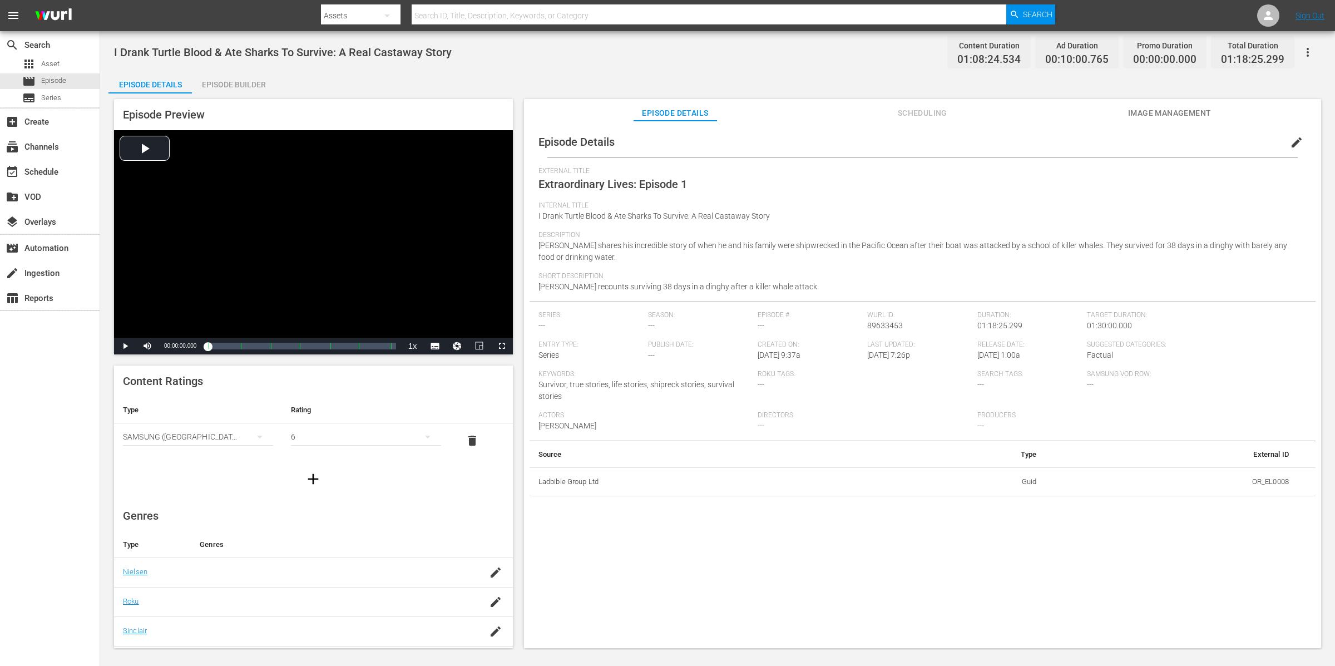
click at [435, 66] on div "I Drank Turtle Blood & Ate Sharks To Survive: A Real Castaway Story Content Dur…" at bounding box center [717, 340] width 1235 height 619
click at [1068, 55] on icon "button" at bounding box center [1307, 52] width 13 height 13
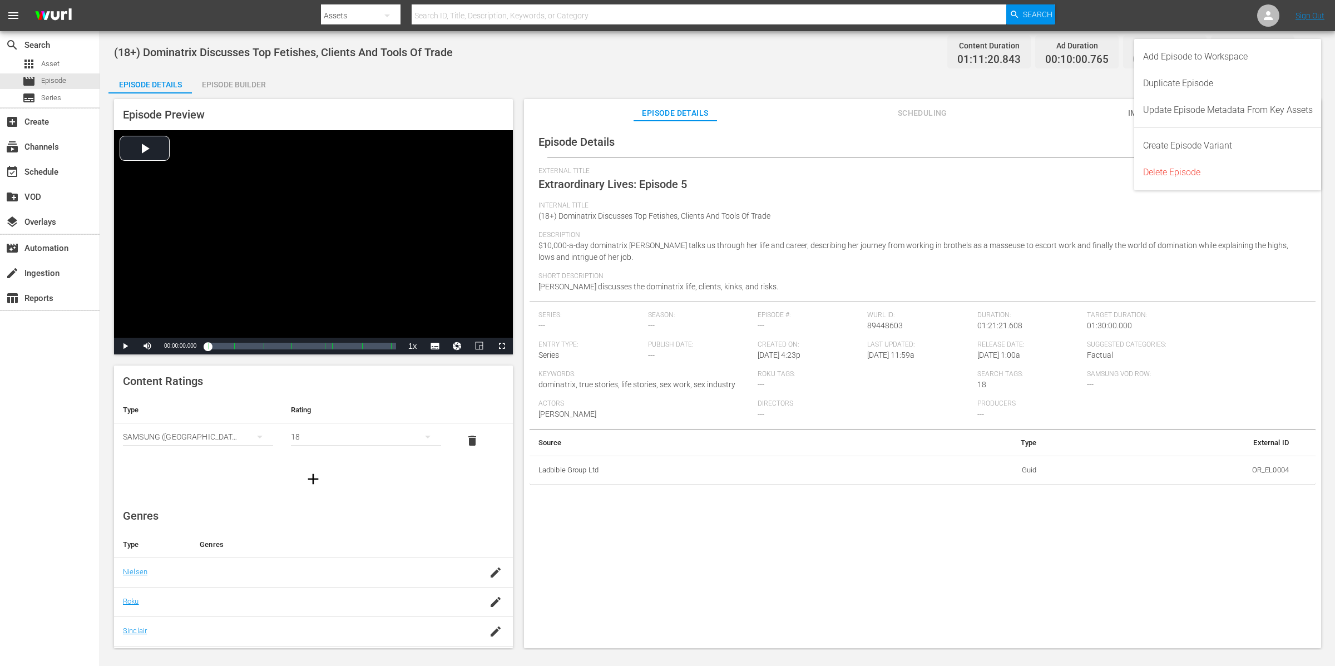
click at [1068, 55] on body "menu Search By Assets Search ID, Title, Description, Keywords, or Category Sear…" at bounding box center [667, 333] width 1335 height 666
click at [1068, 51] on icon "button" at bounding box center [1307, 52] width 13 height 13
click at [1068, 51] on div "Add Episode to Workspace" at bounding box center [1228, 56] width 170 height 27
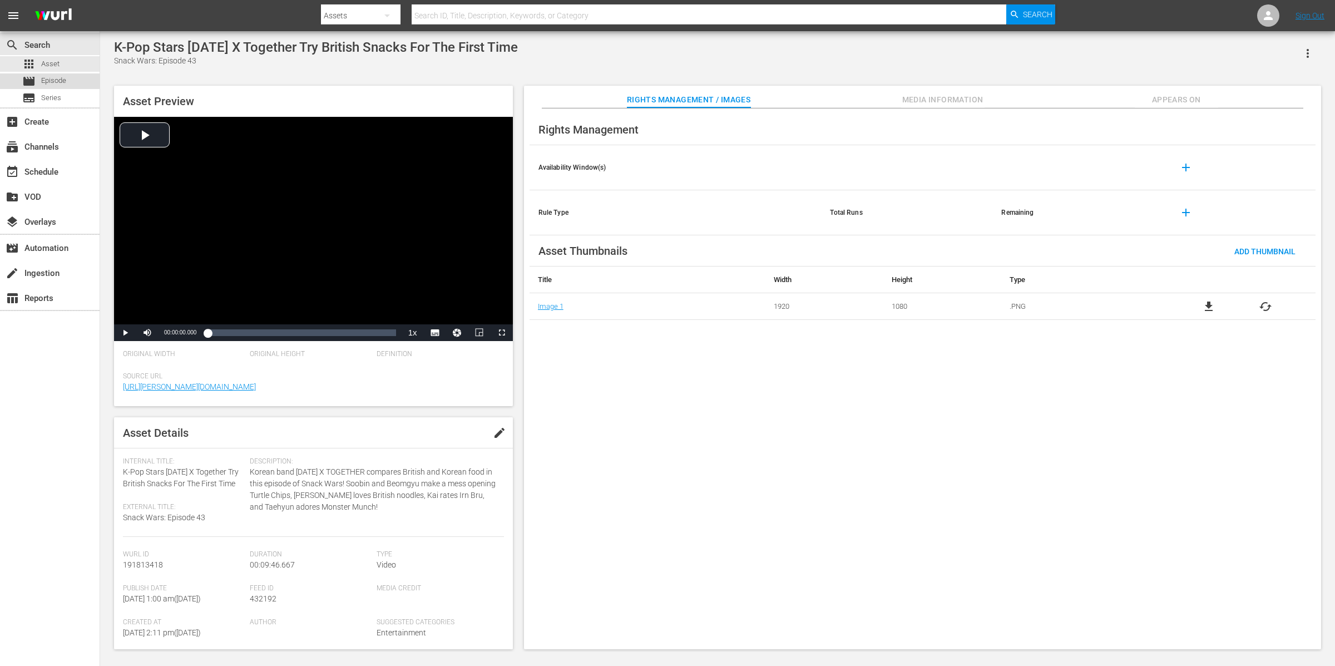
click at [70, 83] on div "movie Episode" at bounding box center [50, 81] width 100 height 16
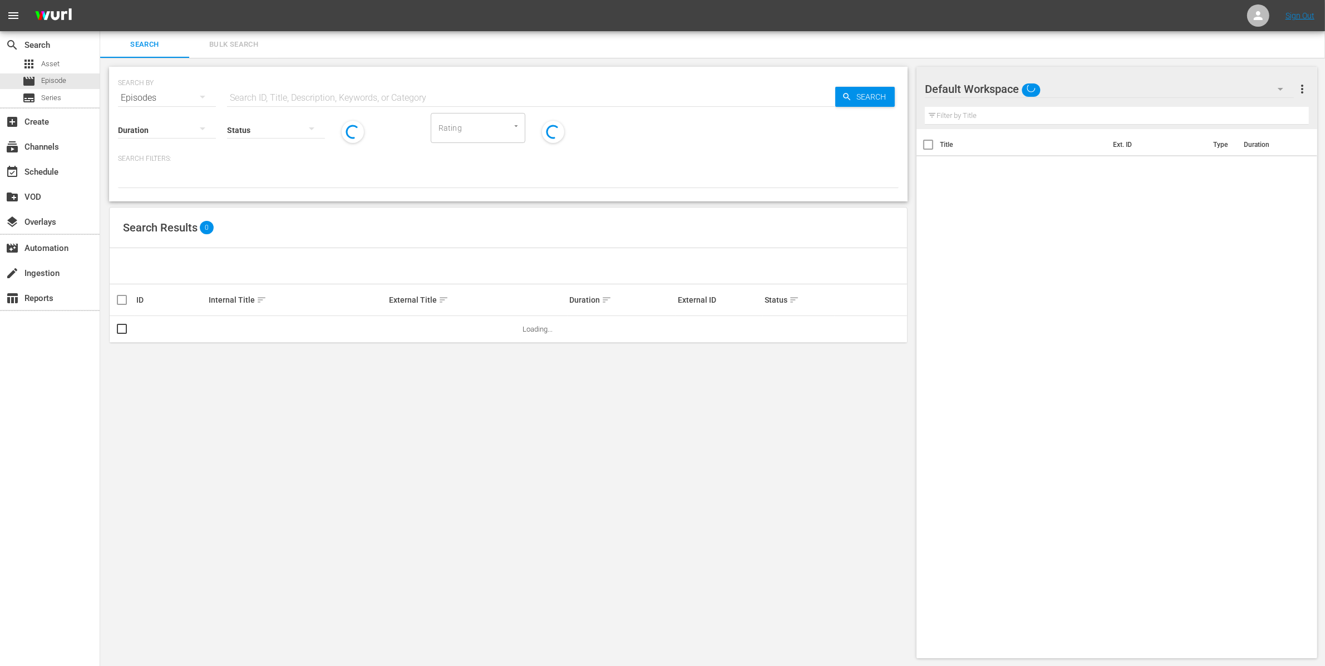
click at [224, 48] on span "Bulk Search" at bounding box center [234, 44] width 76 height 13
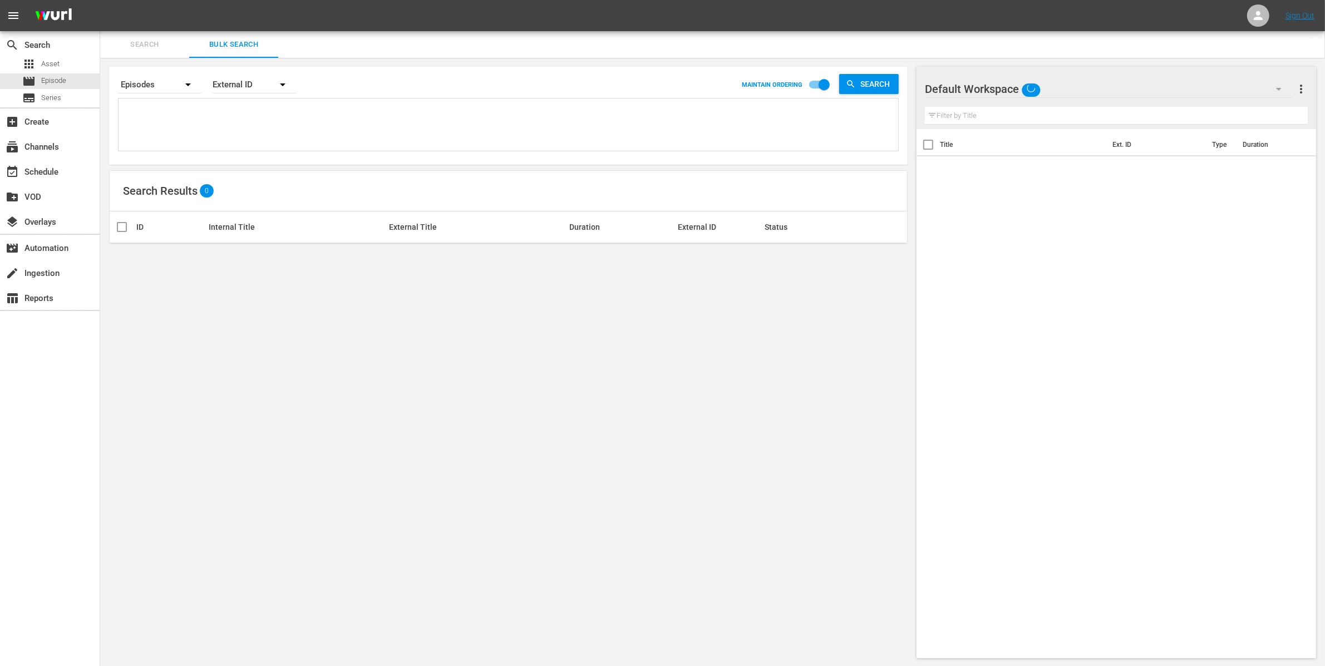
click at [205, 119] on textarea at bounding box center [509, 126] width 777 height 51
paste textarea "OR_SW0133 OR_SW0134 OR_SW0135 OR_SW0136 OR_SW0137 OR_SW0138 OR_SW0139 OR_SW0140…"
type textarea "OR_SW0133 OR_SW0134 OR_SW0135 OR_SW0136 OR_SW0137 OR_SW0138 OR_SW0139 OR_SW0140…"
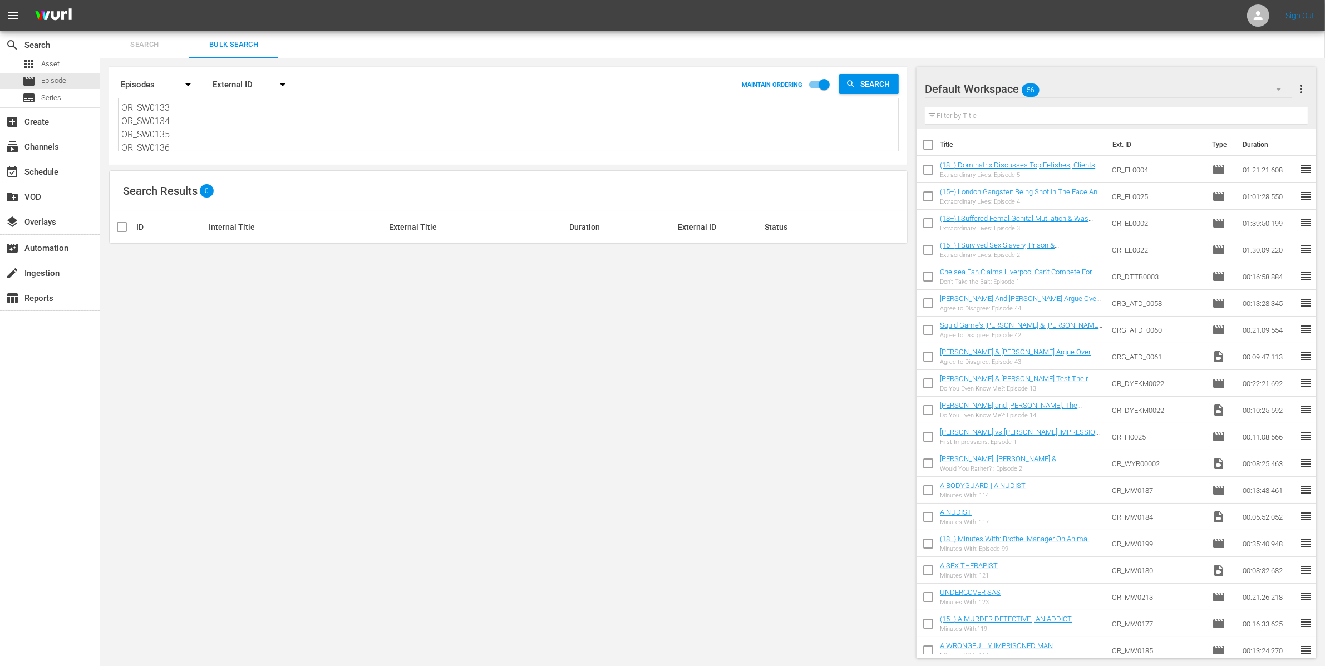
scroll to position [1, 0]
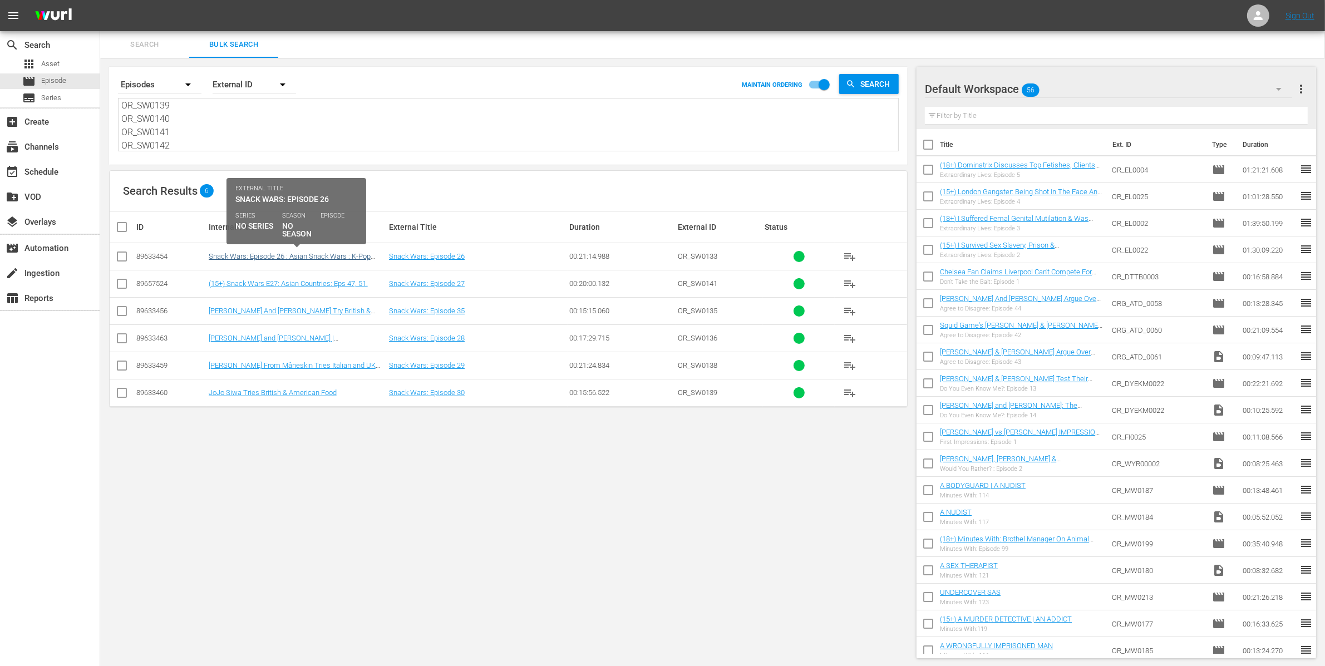
type textarea "OR_SW0133 OR_SW0134 OR_SW0135 OR_SW0136 OR_SW0137 OR_SW0138 OR_SW0139 OR_SW0140…"
click at [353, 255] on link "Snack Wars: Episode 26 : Asian Snack Wars : K-Pop Stars Tomorrow X Together | H…" at bounding box center [290, 260] width 162 height 17
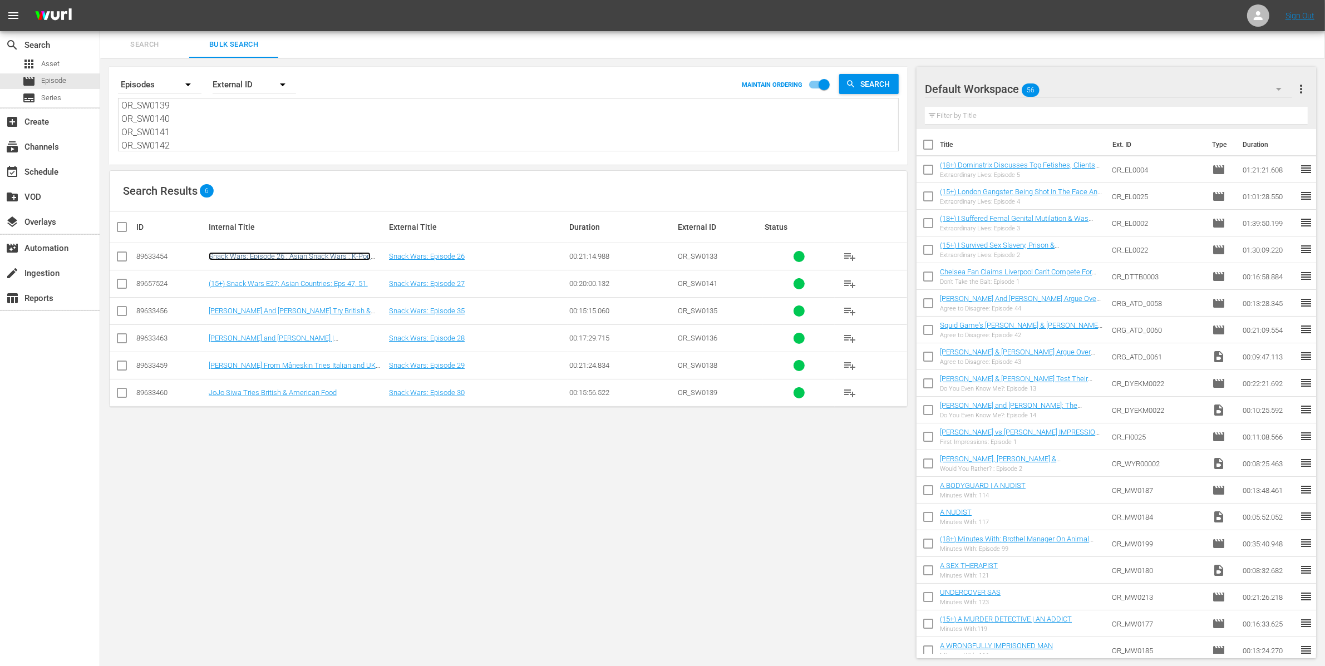
click at [343, 258] on link "Snack Wars: Episode 26 : Asian Snack Wars : K-Pop Stars Tomorrow X Together | H…" at bounding box center [290, 260] width 162 height 17
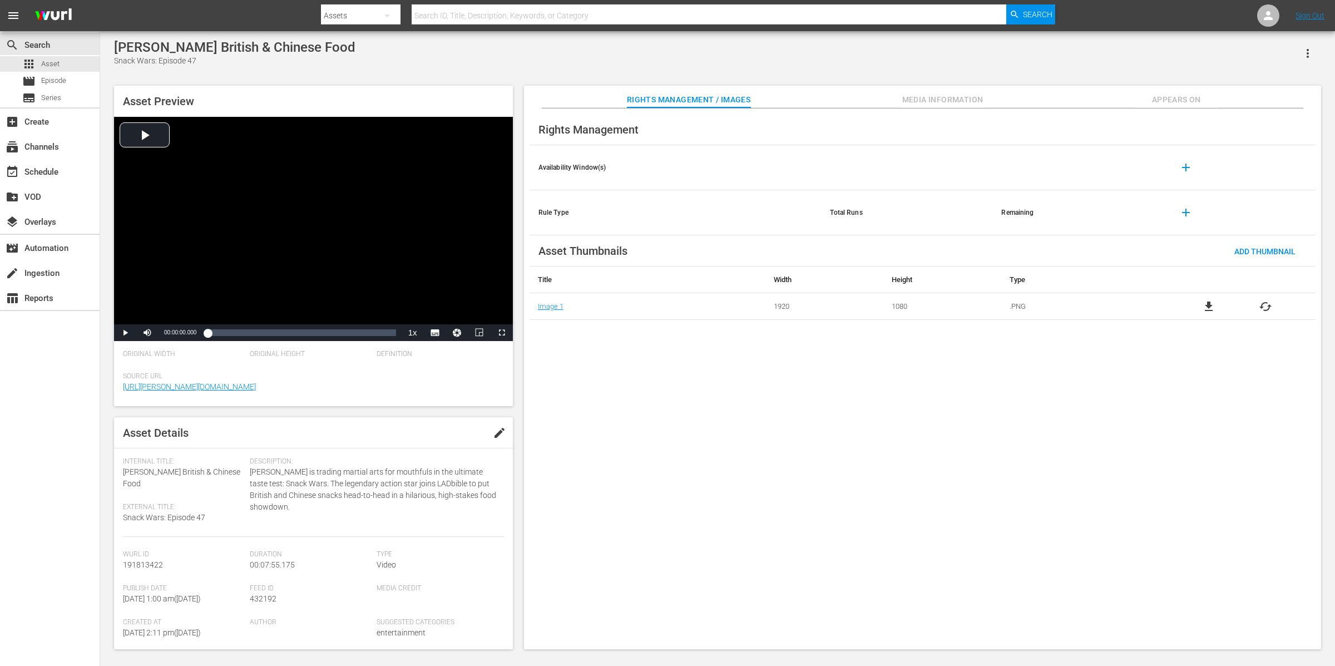
drag, startPoint x: 361, startPoint y: 50, endPoint x: 116, endPoint y: 45, distance: 244.3
click at [116, 45] on div "Jackie Chan Tries British & Chinese Food Snack Wars: Episode 47" at bounding box center [717, 53] width 1207 height 27
copy div "[PERSON_NAME] British & Chinese Food"
drag, startPoint x: 339, startPoint y: 481, endPoint x: 334, endPoint y: 496, distance: 16.5
click at [338, 481] on span "Jackie Chan is trading martial arts for mouthfuls in the ultimate taste test: S…" at bounding box center [374, 489] width 248 height 47
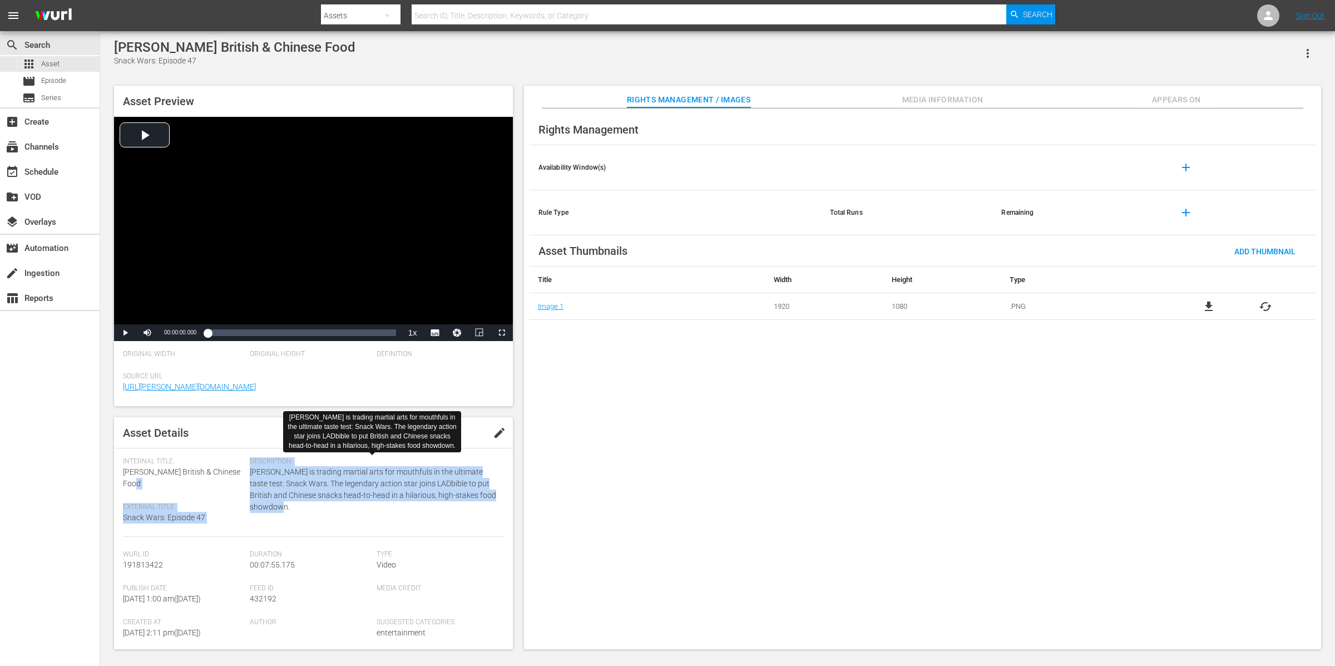
drag, startPoint x: 318, startPoint y: 513, endPoint x: 249, endPoint y: 474, distance: 79.2
click at [250, 474] on span "[PERSON_NAME] is trading martial arts for mouthfuls in the ultimate taste test:…" at bounding box center [374, 489] width 248 height 47
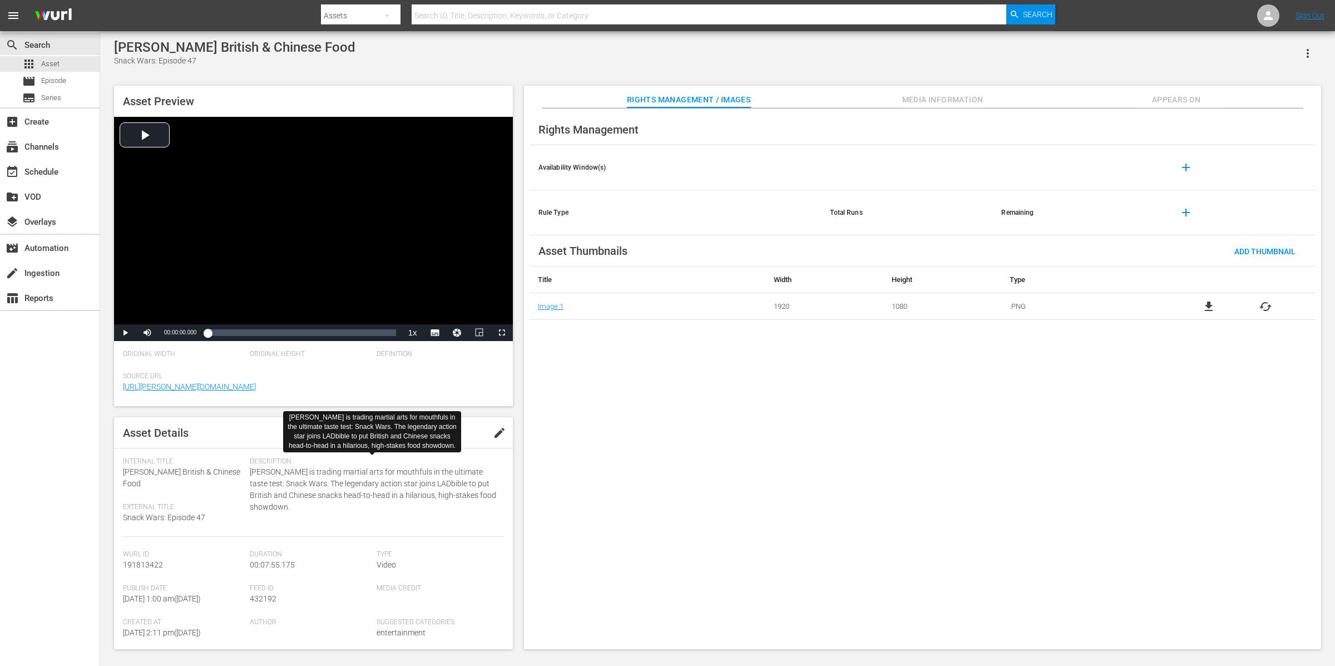
drag, startPoint x: 251, startPoint y: 472, endPoint x: 261, endPoint y: 475, distance: 11.1
click at [280, 498] on span "[PERSON_NAME] is trading martial arts for mouthfuls in the ultimate taste test:…" at bounding box center [374, 489] width 248 height 47
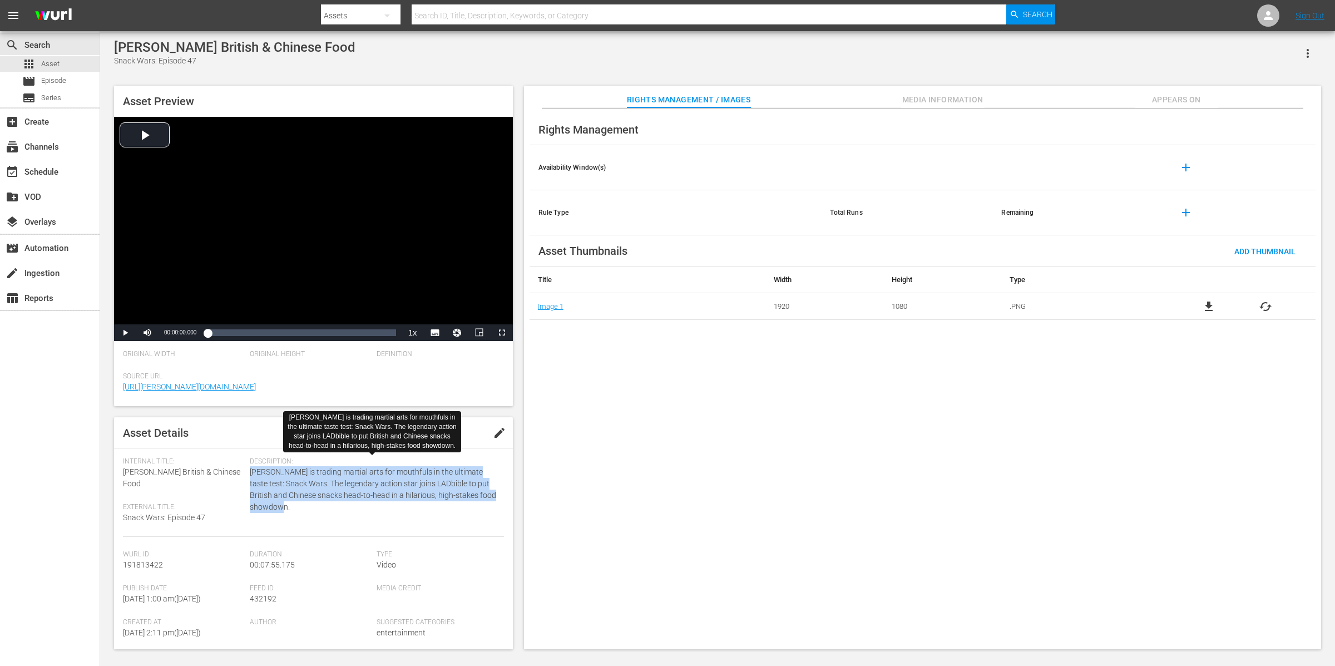
drag, startPoint x: 249, startPoint y: 470, endPoint x: 293, endPoint y: 505, distance: 56.3
click at [293, 505] on span "[PERSON_NAME] is trading martial arts for mouthfuls in the ultimate taste test:…" at bounding box center [374, 489] width 248 height 47
copy span "[PERSON_NAME] is trading martial arts for mouthfuls in the ultimate taste test:…"
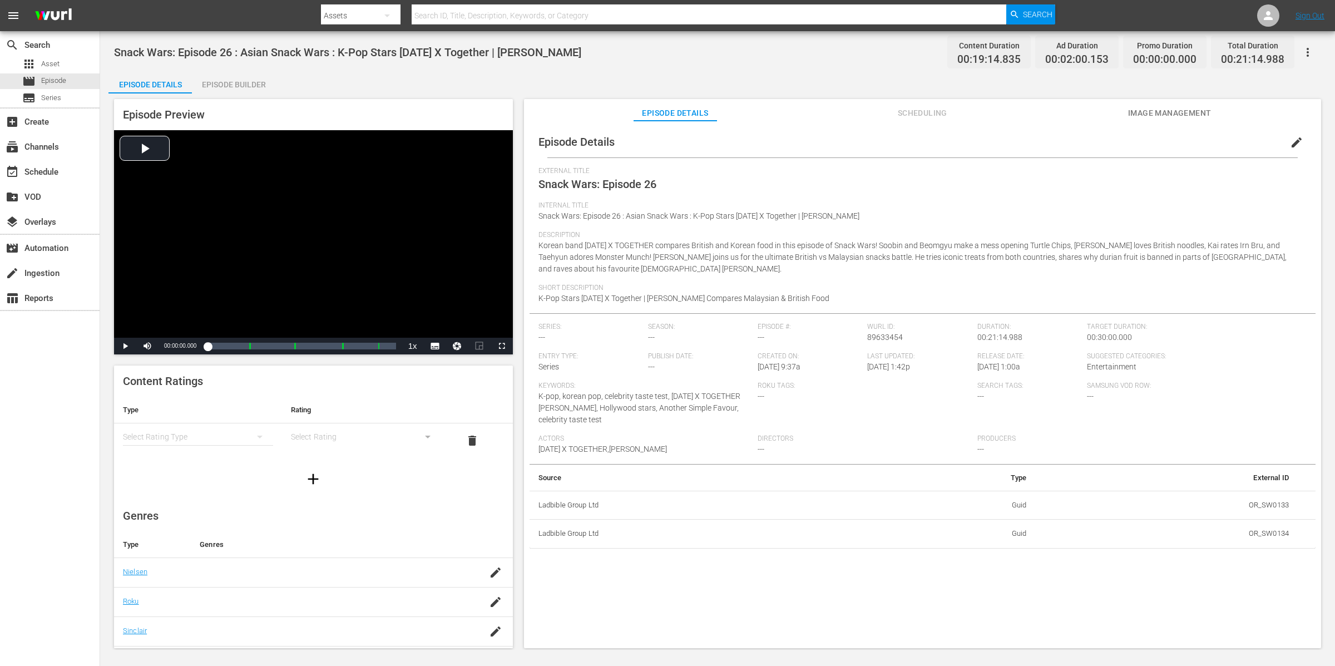
click at [1068, 50] on icon "button" at bounding box center [1307, 52] width 13 height 13
click at [1068, 81] on div "Duplicate Episode" at bounding box center [1228, 83] width 170 height 27
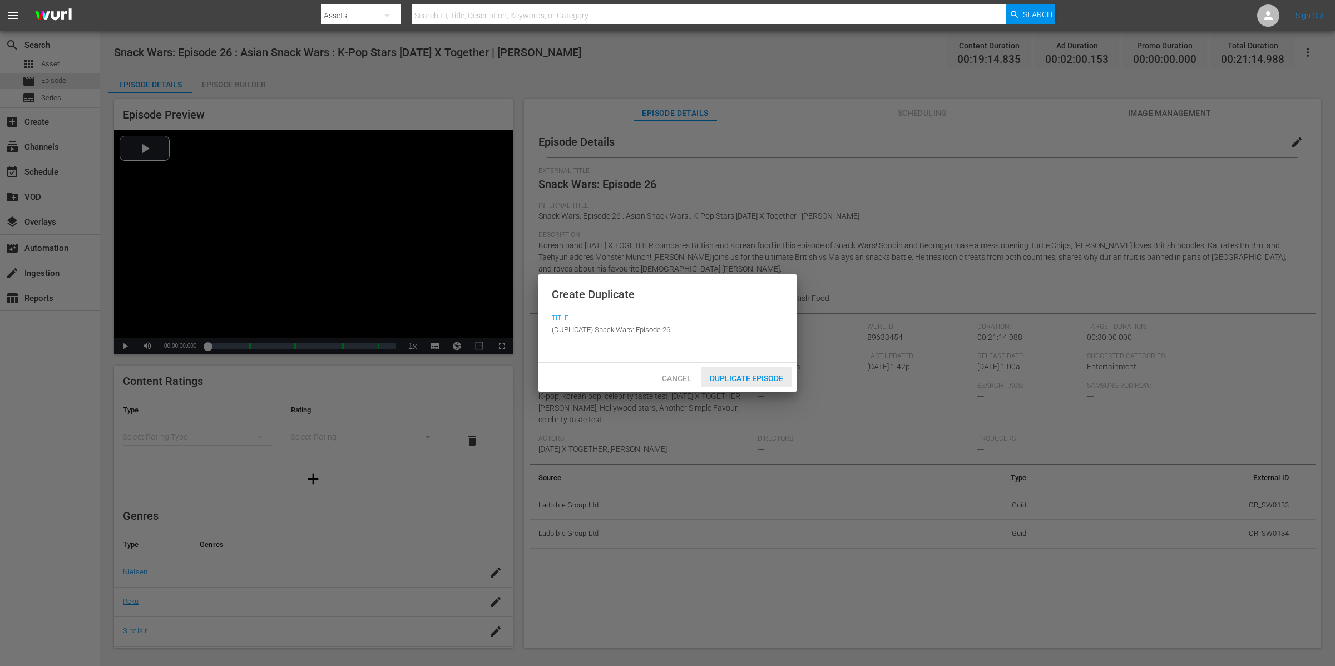
click at [748, 377] on span "Duplicate Episode" at bounding box center [746, 378] width 91 height 9
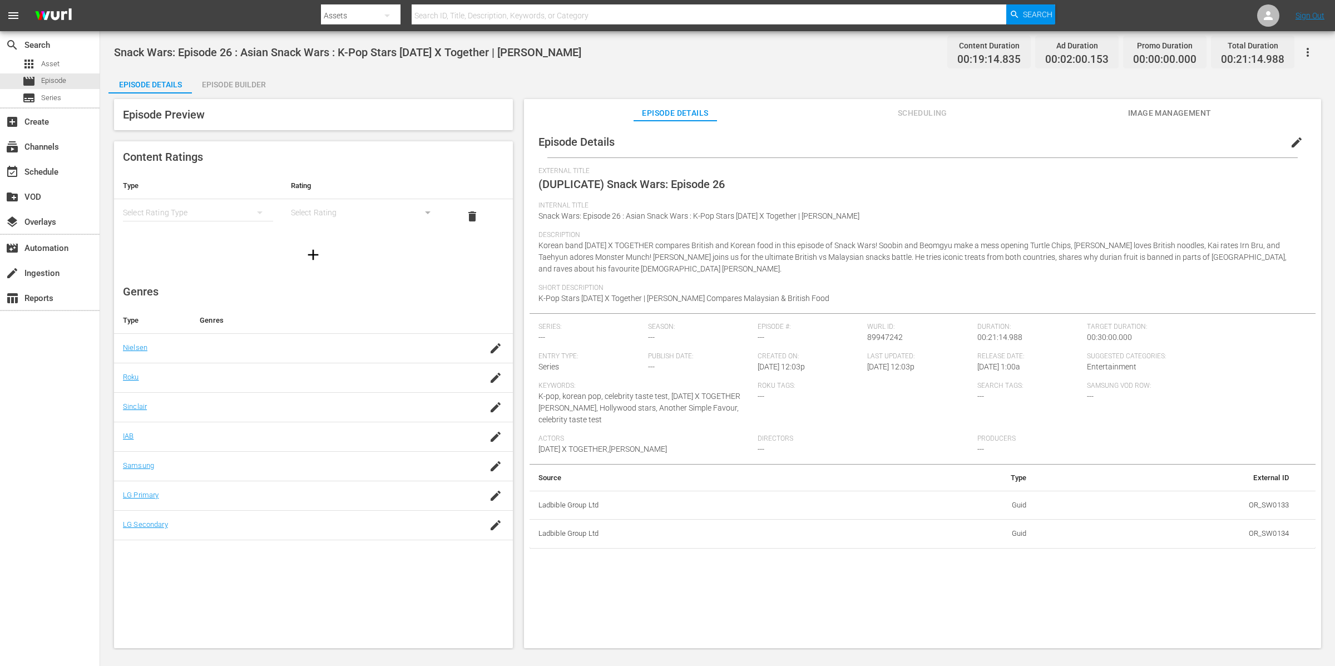
click at [1068, 142] on span "edit" at bounding box center [1296, 142] width 13 height 13
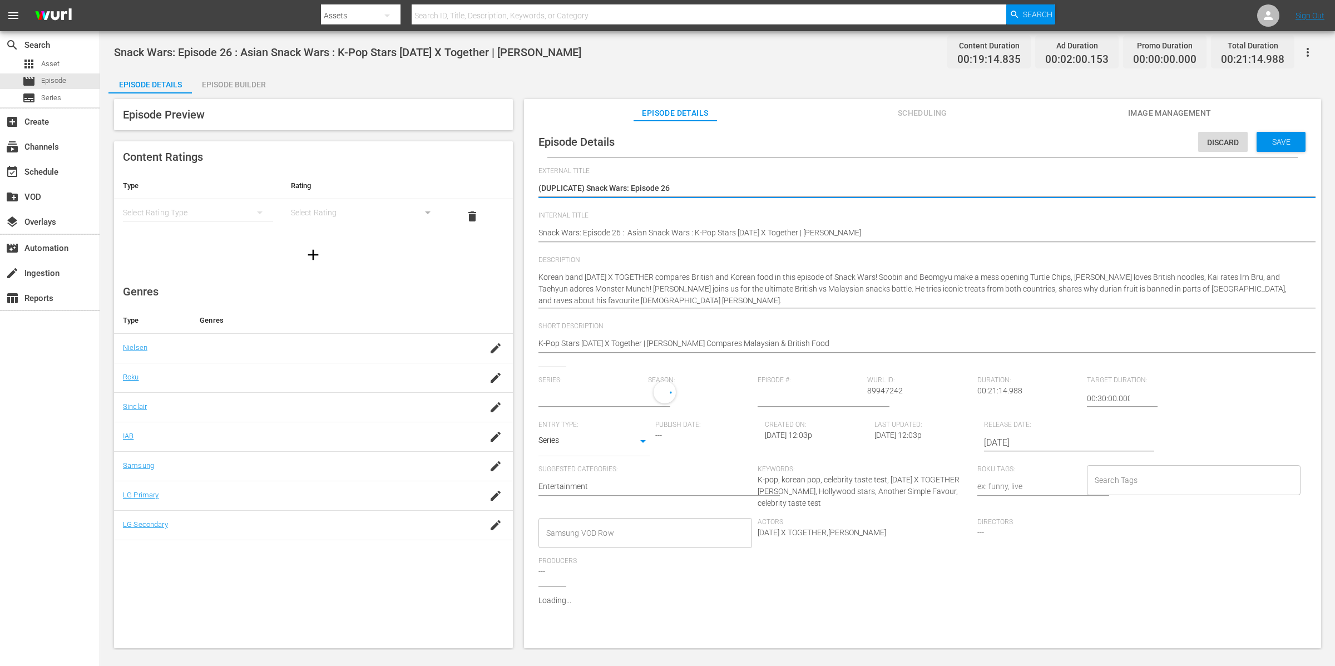
type input "No Series"
drag, startPoint x: 589, startPoint y: 186, endPoint x: 567, endPoint y: 185, distance: 21.7
click at [561, 185] on textarea "(DUPLICATE) Snack Wars: Episode 26" at bounding box center [920, 188] width 763 height 13
type textarea "(DUPLSnack Wars: Episode 26"
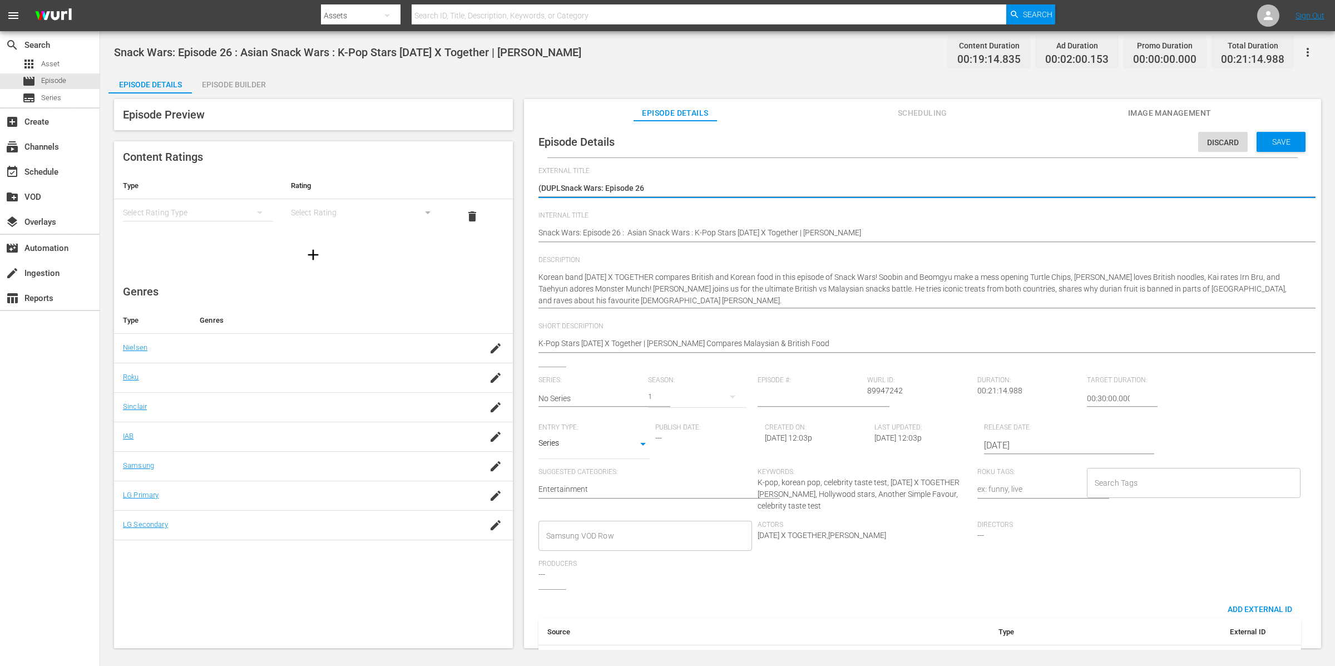
type textarea "(DUPSnack Wars: Episode 26"
type textarea "(DUSnack Wars: Episode 26"
type textarea "(DSnack Wars: Episode 26"
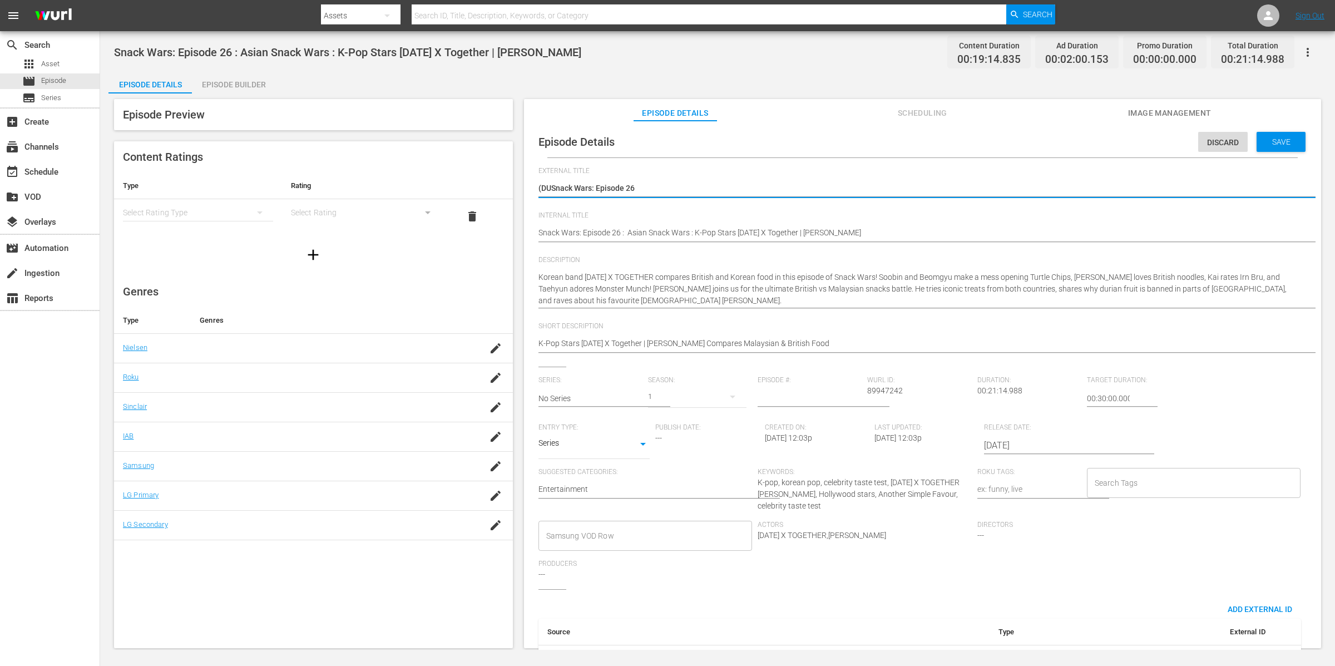
type textarea "(DSnack Wars: Episode 26"
type textarea "(Snack Wars: Episode 26"
type textarea "Snack Wars: Episode 26"
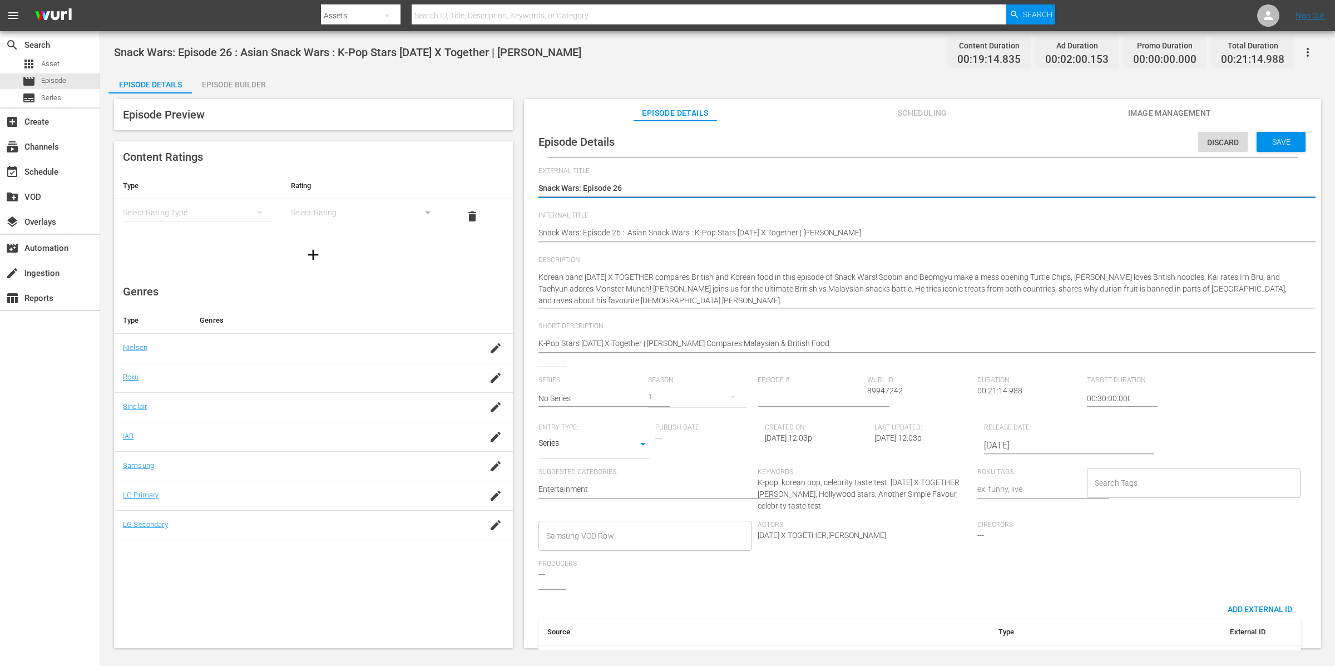
click at [653, 185] on textarea "(DUPLICATE) Snack Wars: Episode 26" at bounding box center [920, 188] width 763 height 13
type textarea "Snack Wars: Episode 2"
type textarea "Snack Wars: Episode 20"
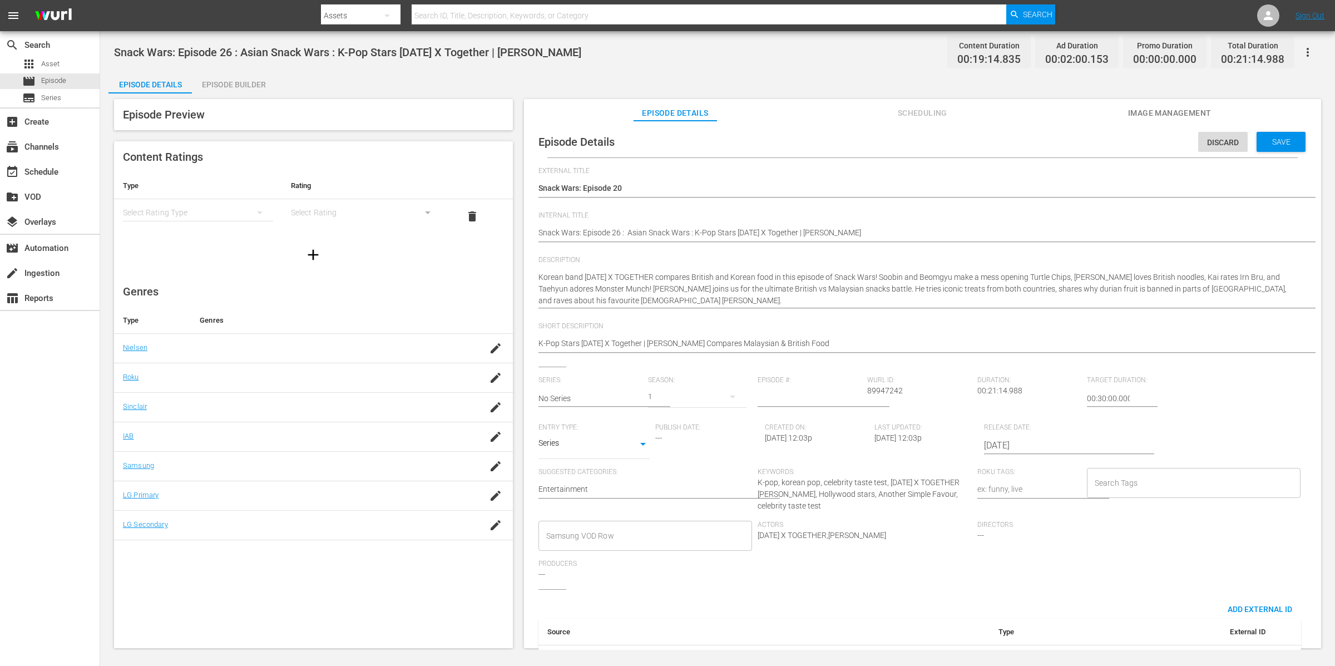
click at [685, 400] on div "1" at bounding box center [697, 396] width 98 height 31
click at [595, 398] on div "1" at bounding box center [667, 333] width 1335 height 666
click at [597, 398] on div "1" at bounding box center [667, 333] width 1335 height 666
drag, startPoint x: 597, startPoint y: 397, endPoint x: 519, endPoint y: 392, distance: 78.1
click at [519, 392] on div "Episode Preview Content Ratings Type Rating Select Rating Type Select Rating de…" at bounding box center [717, 375] width 1218 height 564
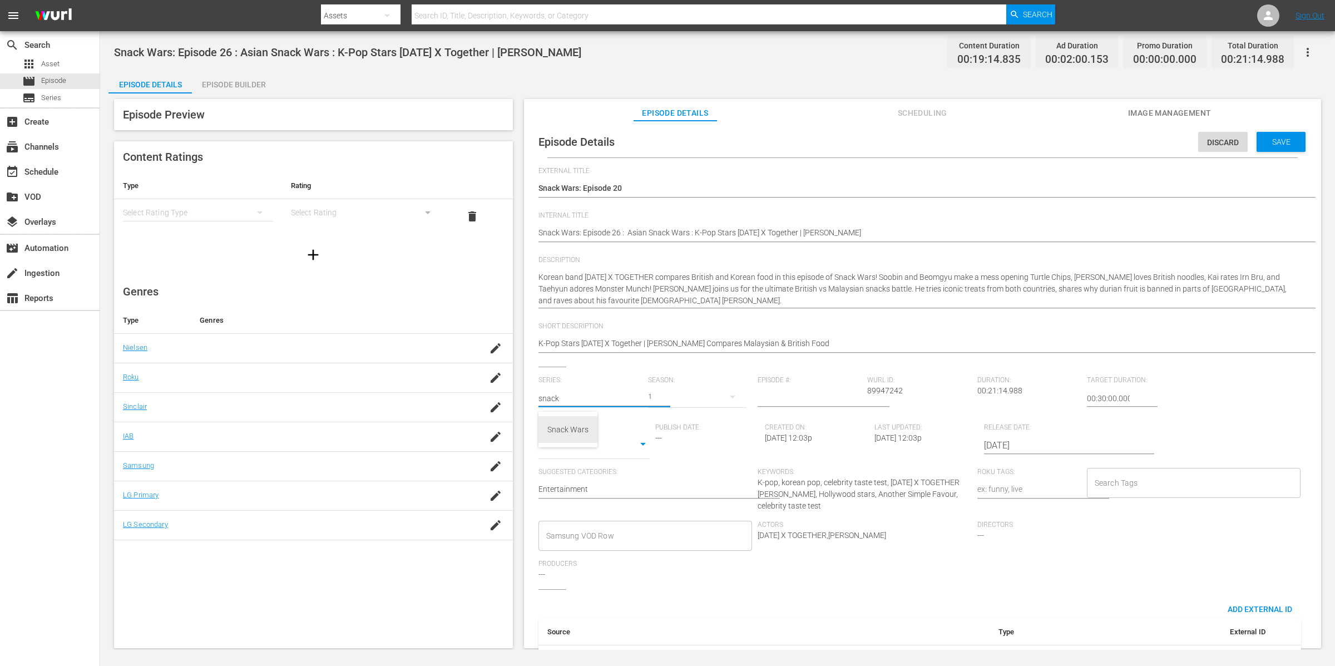
click at [570, 431] on div "Snack Wars" at bounding box center [567, 429] width 41 height 27
type input "Snack Wars"
click at [668, 398] on div "1" at bounding box center [697, 396] width 98 height 31
click at [669, 447] on span at bounding box center [673, 444] width 53 height 18
click at [726, 396] on icon "button" at bounding box center [732, 396] width 13 height 13
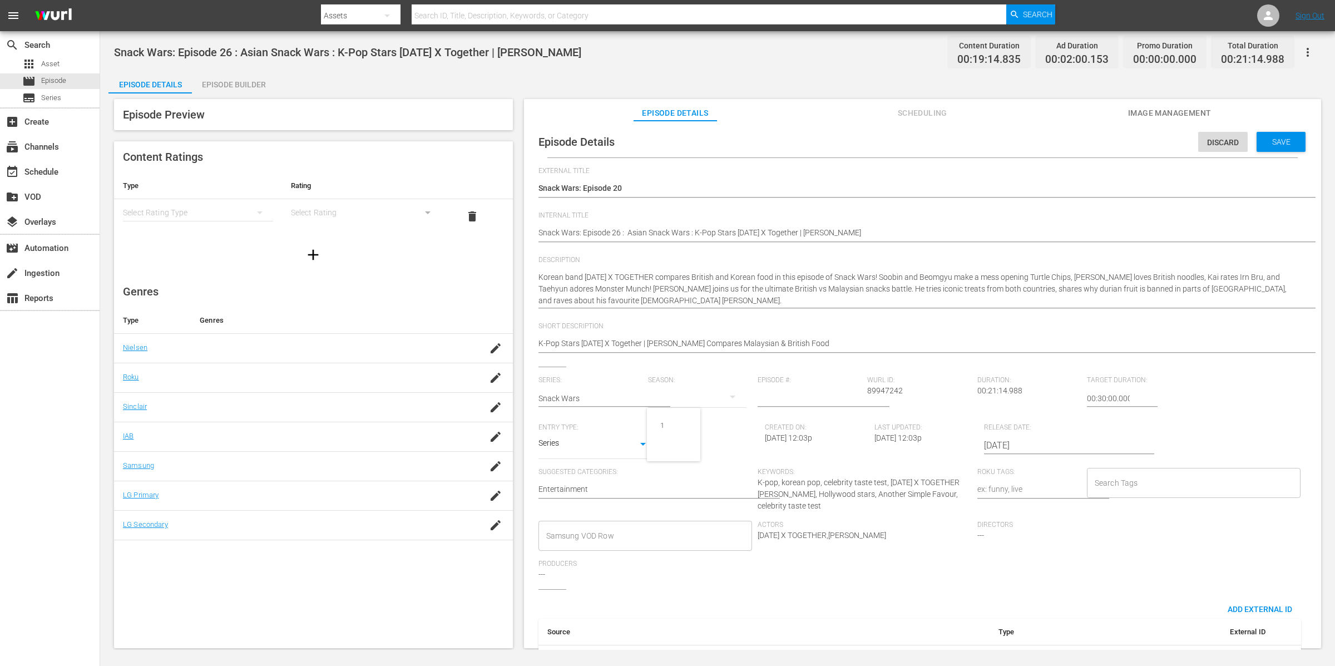
click at [786, 397] on div "1" at bounding box center [667, 333] width 1335 height 666
click at [803, 397] on div "1" at bounding box center [667, 333] width 1335 height 666
click at [841, 396] on input "number" at bounding box center [810, 398] width 104 height 27
type input "20"
click at [1068, 373] on div "External Title (DUPLICATE) Snack Wars: Episode 26 (DUPLICATE) Snack Wars: Episo…" at bounding box center [923, 439] width 768 height 545
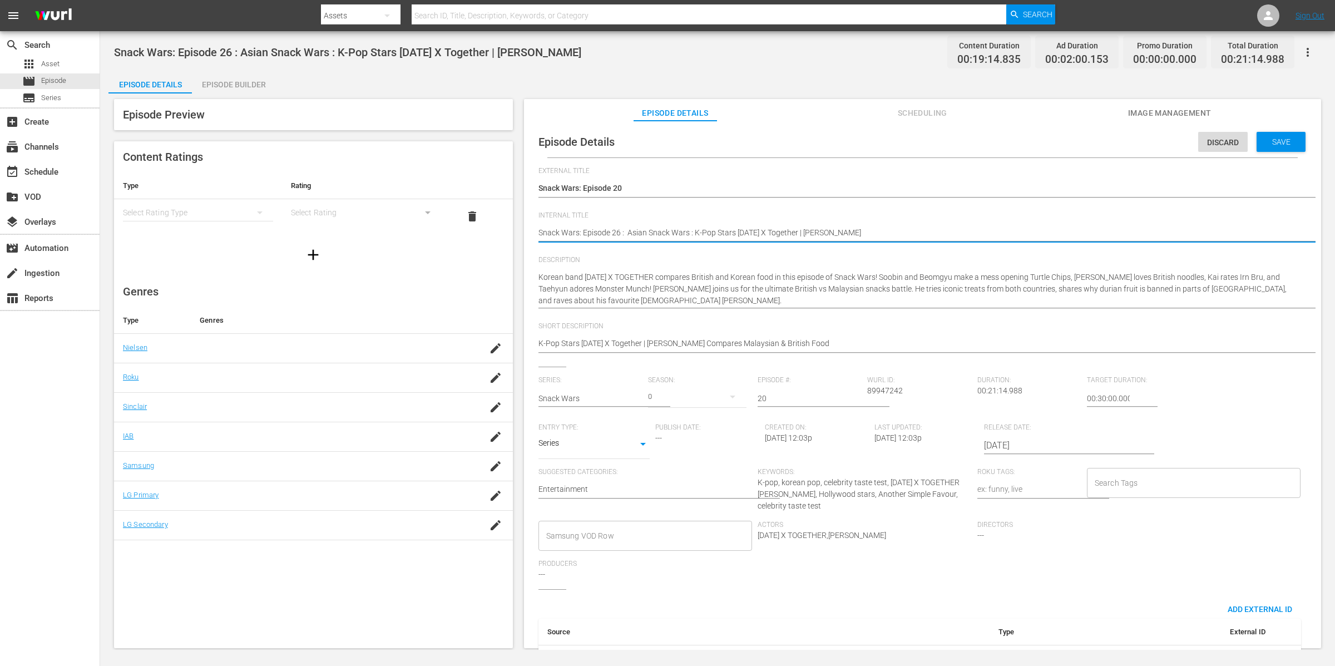
drag, startPoint x: 620, startPoint y: 230, endPoint x: 583, endPoint y: 230, distance: 37.8
type textarea "Snack Wars: c : Asian Snack Wars : K-Pop Stars Tomorrow X Together | Henry Gold…"
type textarea "Snack Wars: c2 : Asian Snack Wars : K-Pop Stars Tomorrow X Together | Henry Gol…"
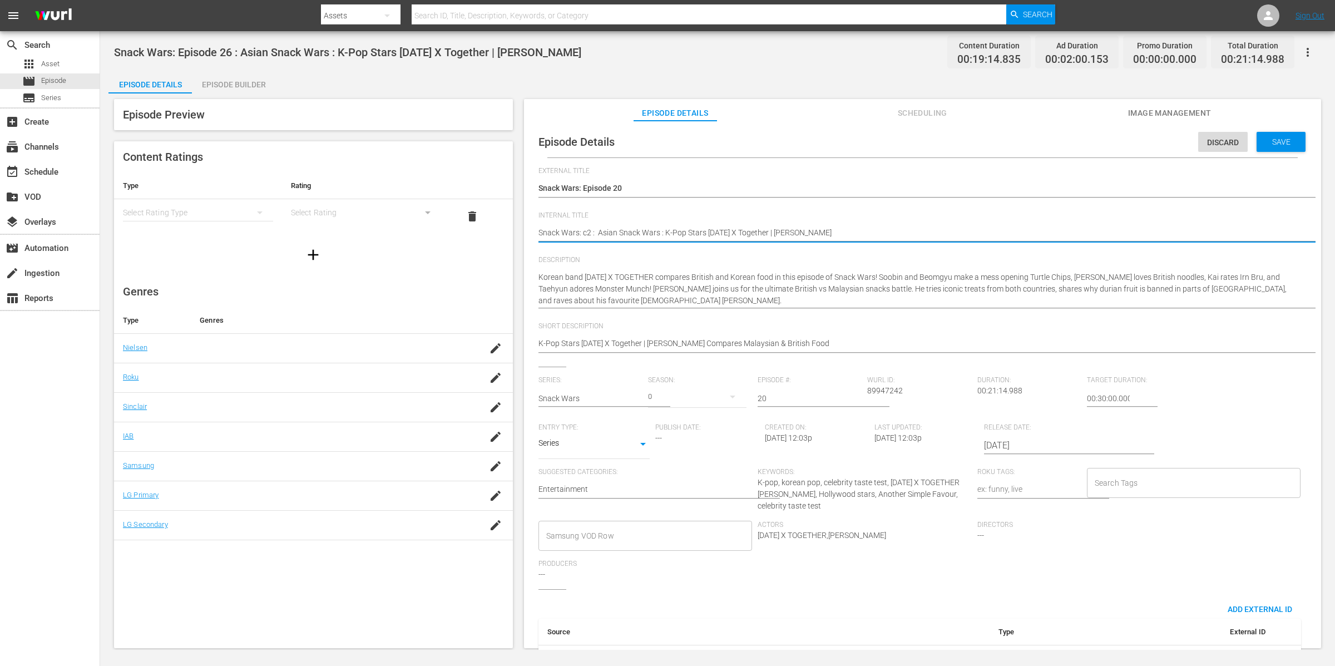
type textarea "Snack Wars: c20 : Asian Snack Wars : K-Pop Stars Tomorrow X Together | Henry Go…"
click at [587, 233] on textarea "Snack Wars: Episode 26 : Asian Snack Wars : K-Pop Stars [DATE] X Together | [PE…" at bounding box center [920, 233] width 763 height 13
type textarea "Snack Wars: 20 : Asian Snack Wars : K-Pop Stars Tomorrow X Together | Henry Gol…"
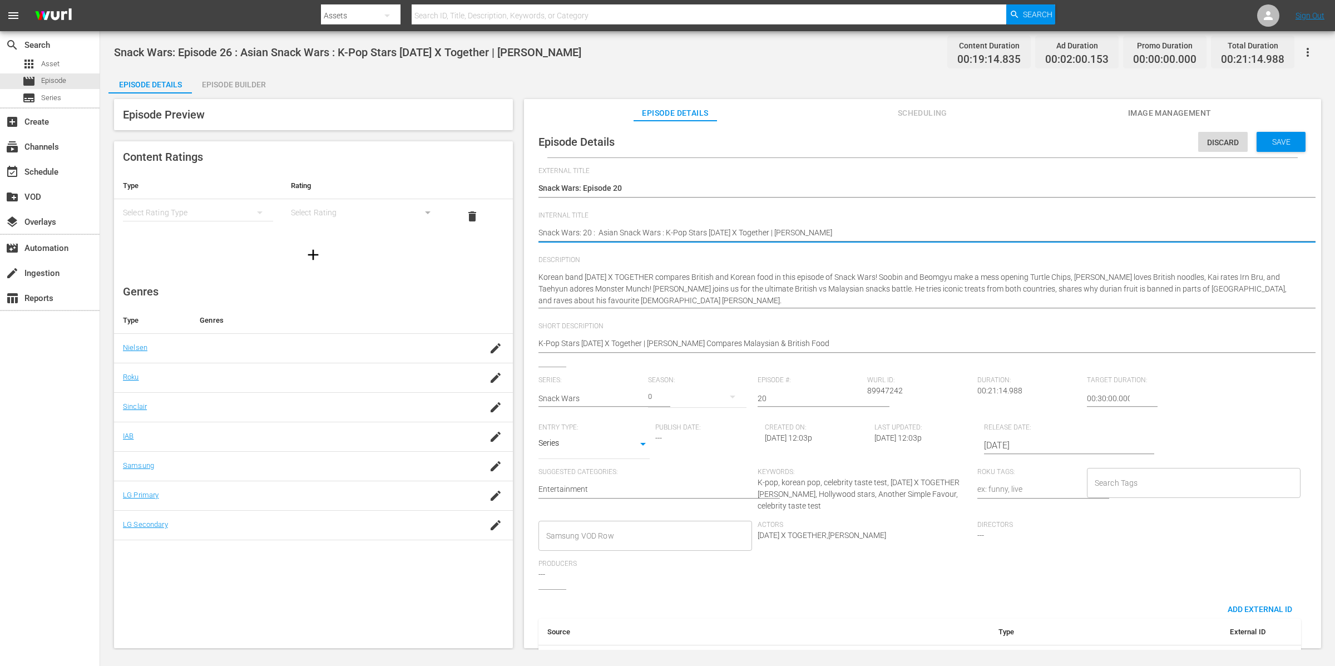
type textarea "Snack Wars: C20 : Asian Snack Wars : K-Pop Stars [DATE] X Together | [PERSON_NA…"
click at [877, 232] on textarea "Snack Wars: Episode 26 : Asian Snack Wars : K-Pop Stars [DATE] X Together | [PE…" at bounding box center [920, 233] width 763 height 13
type textarea "Snack Wars: C20 : Asian Snack Wars : K-Pop Stars [DATE] X Together | [PERSON_NA…"
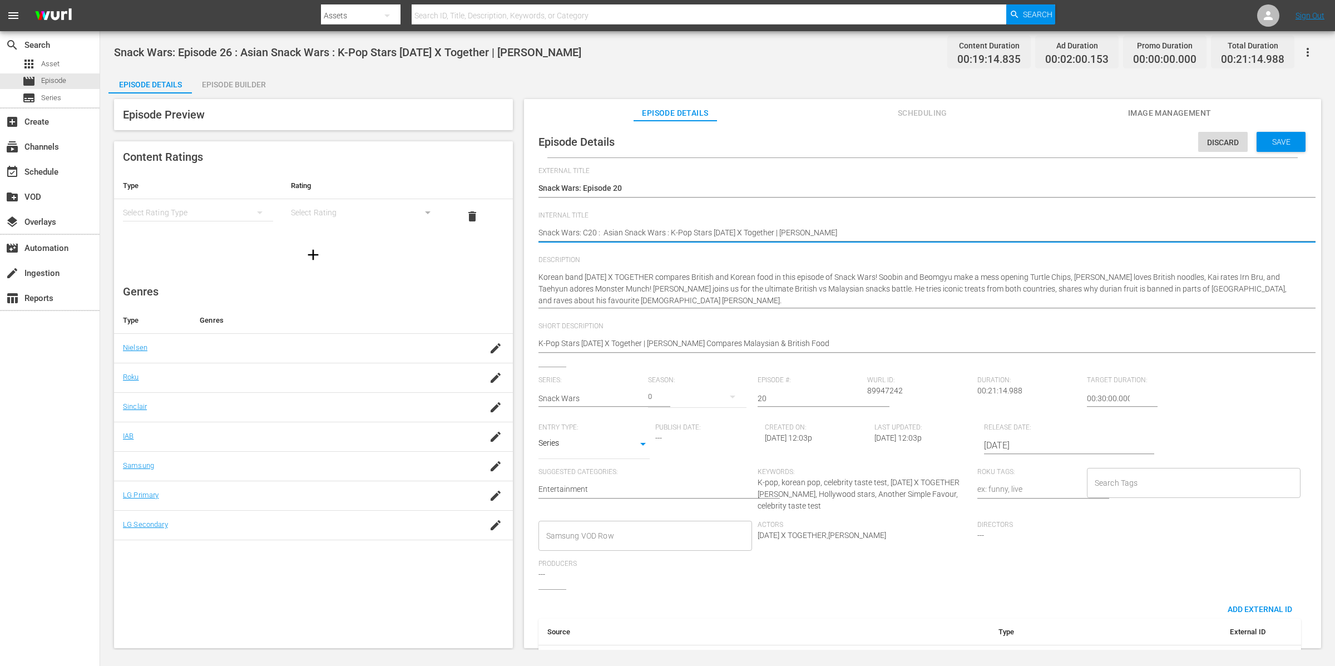
type textarea "Snack Wars: C20 : Asian Snack Wars : K-Pop Stars Tomorrow X Together | Henry Go…"
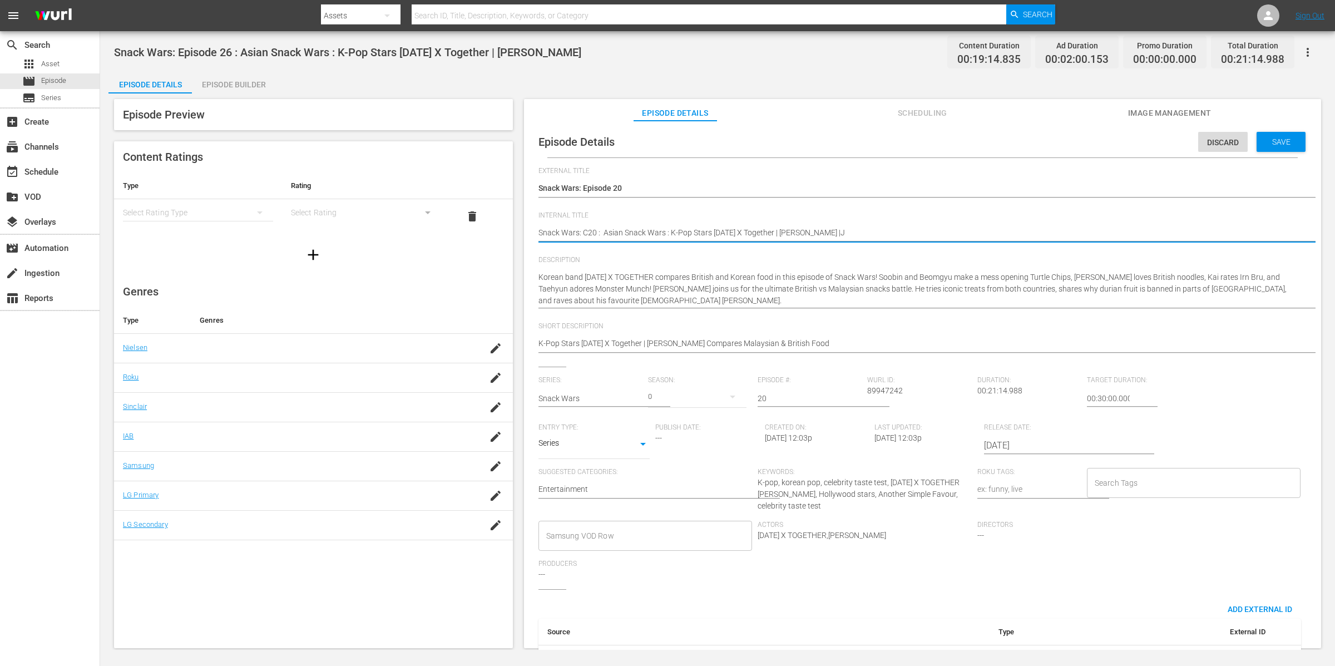
type textarea "Snack Wars: C20 : Asian Snack Wars : K-Pop Stars Tomorrow X Together | Henry Go…"
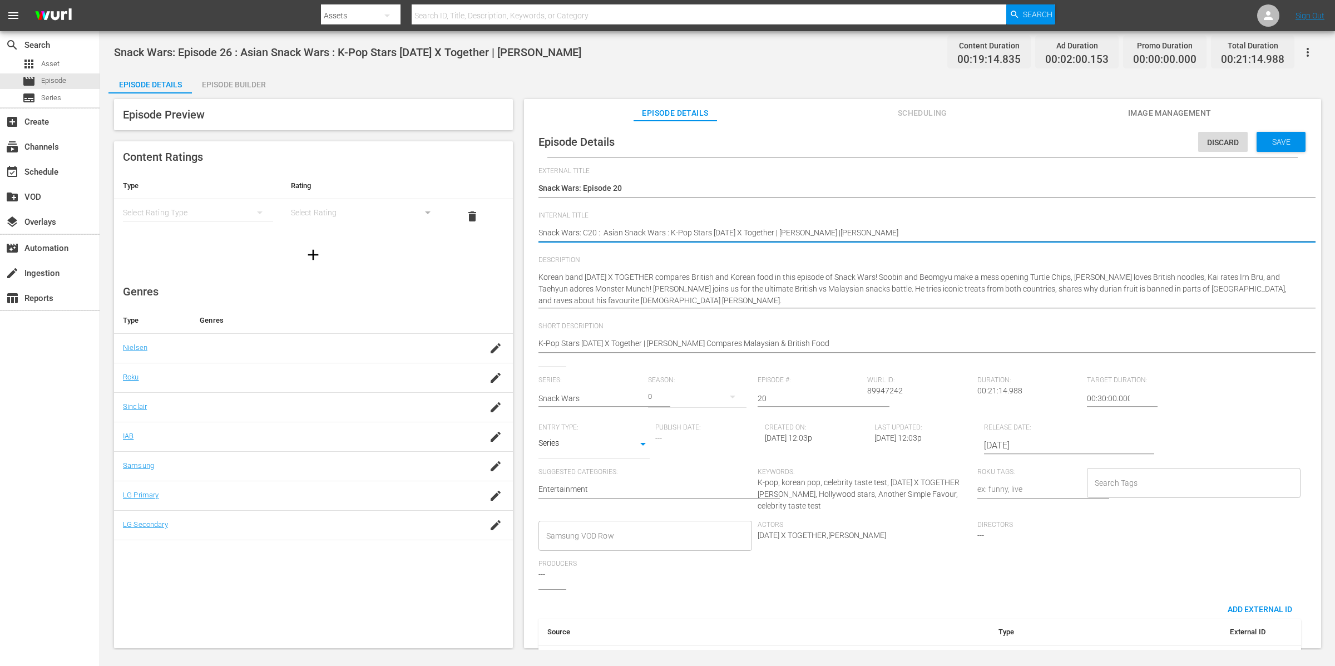
type textarea "Snack Wars: C20 : Asian Snack Wars : K-Pop Stars Tomorrow X Together | Henry Go…"
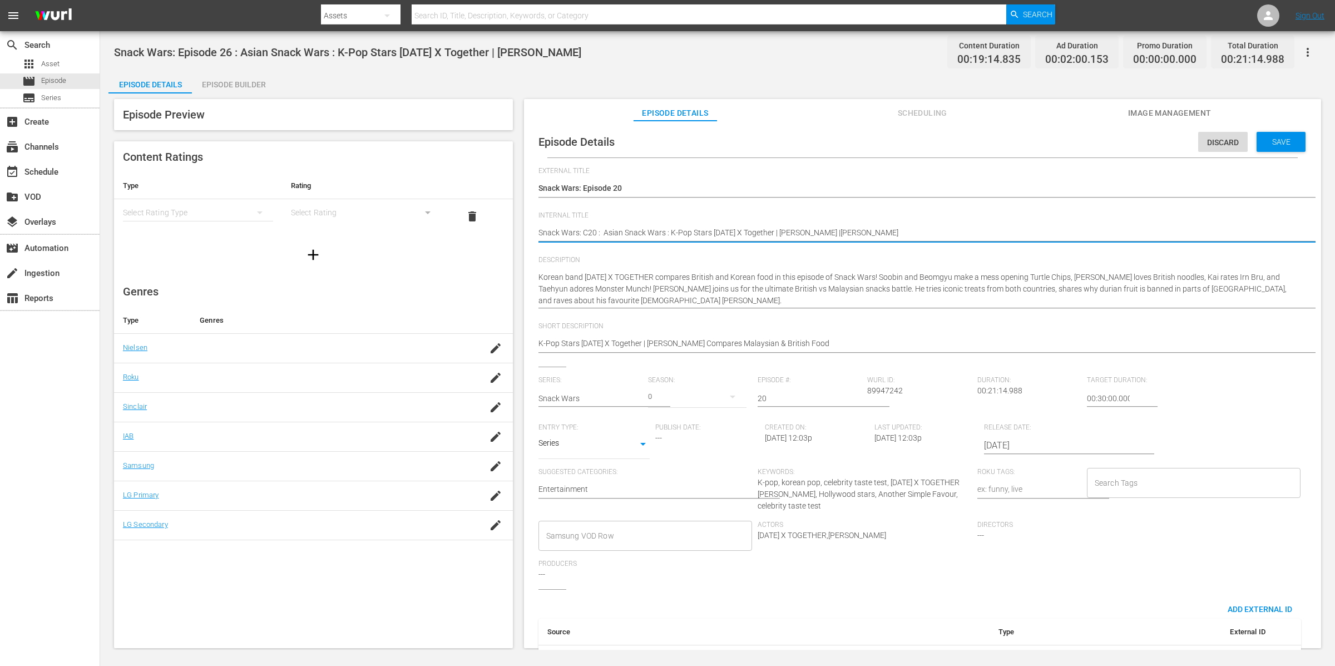
type textarea "Snack Wars: C20 : Asian Snack Wars : K-Pop Stars Tomorrow X Together | Henry Go…"
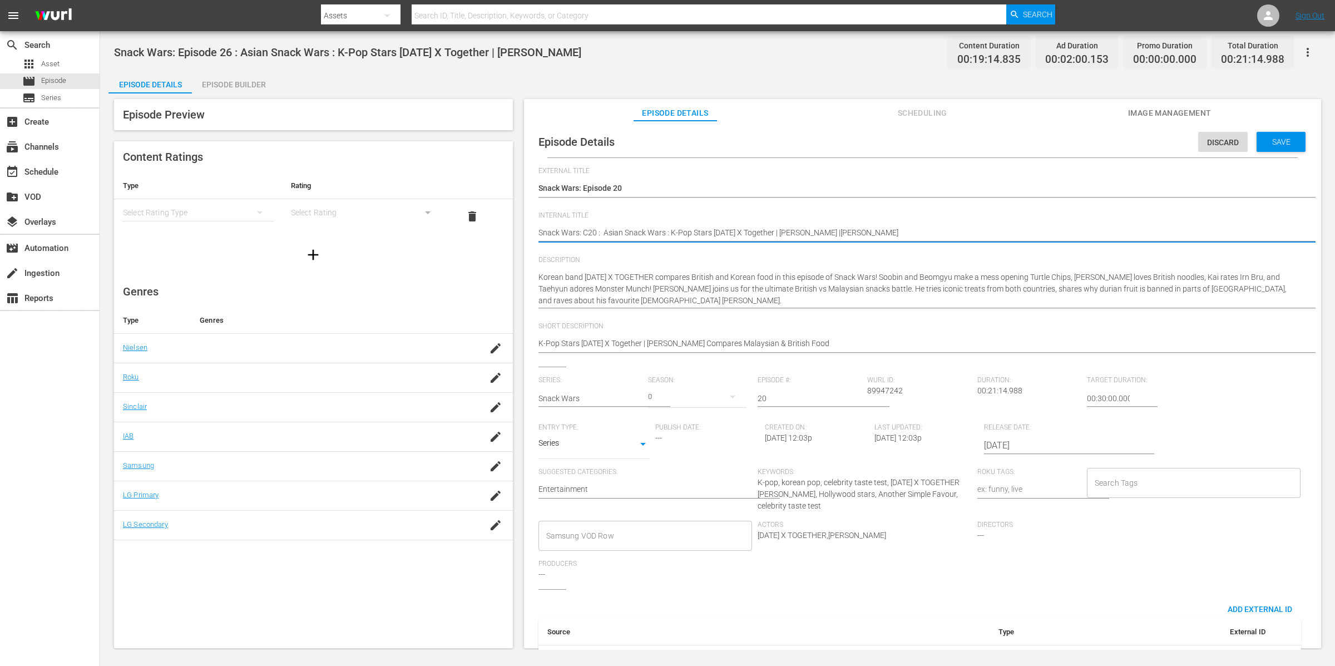
type textarea "Snack Wars: C20 : Asian Snack Wars : K-Pop Stars Tomorrow X Together | Henry Go…"
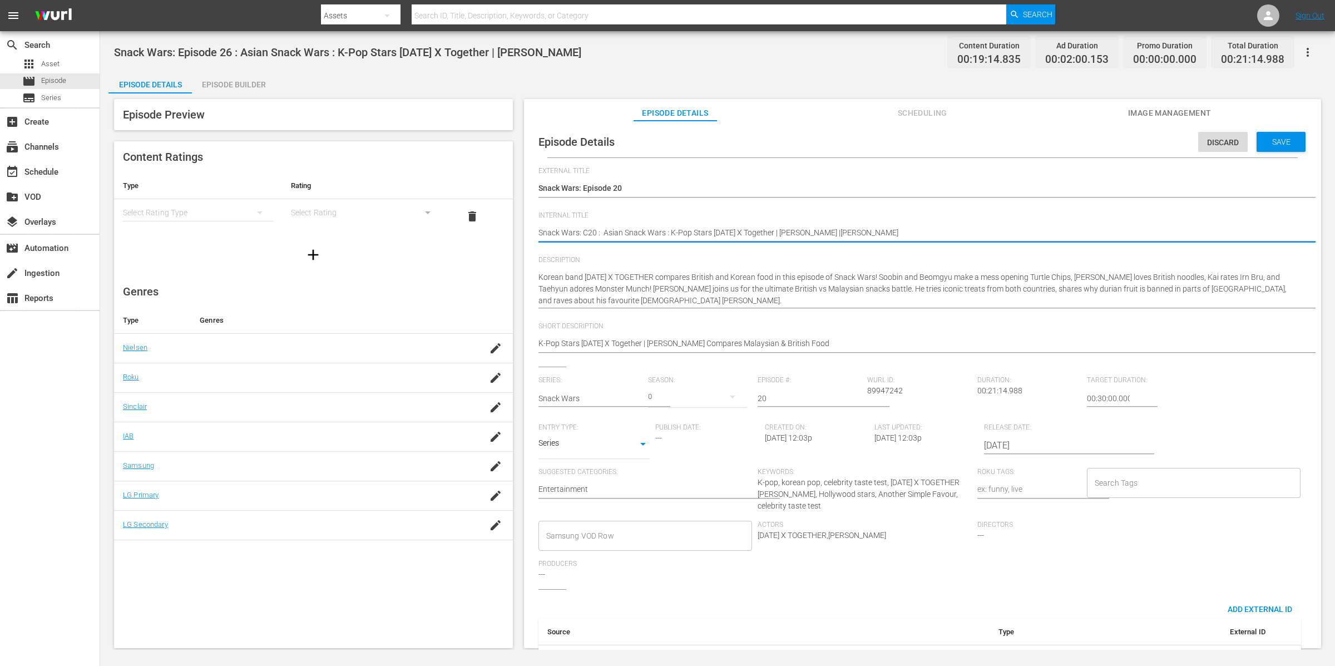
type textarea "Snack Wars: C20 : Asian Snack Wars : K-Pop Stars Tomorrow X Together | Henry Go…"
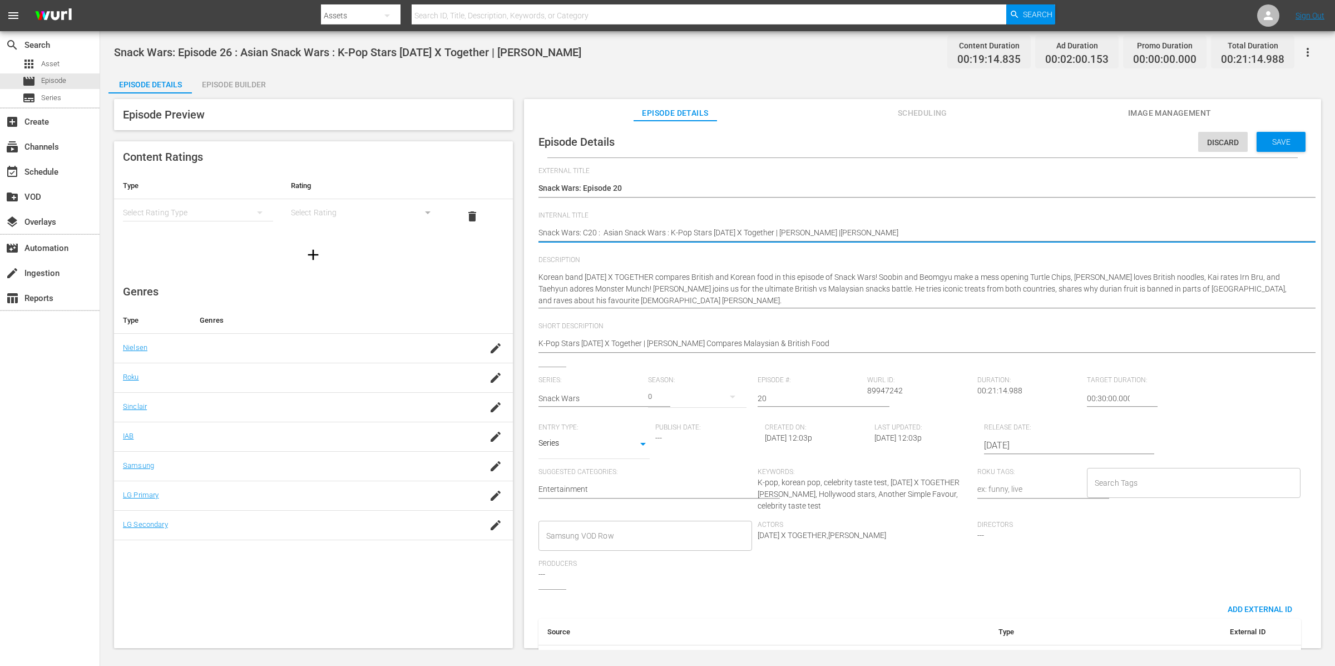
type textarea "Snack Wars: C20 : Asian Snack Wars : K-Pop Stars Tomorrow X Together | Henry Go…"
click at [845, 231] on textarea "Snack Wars: Episode 26 : Asian Snack Wars : K-Pop Stars [DATE] X Together | [PE…" at bounding box center [920, 233] width 763 height 13
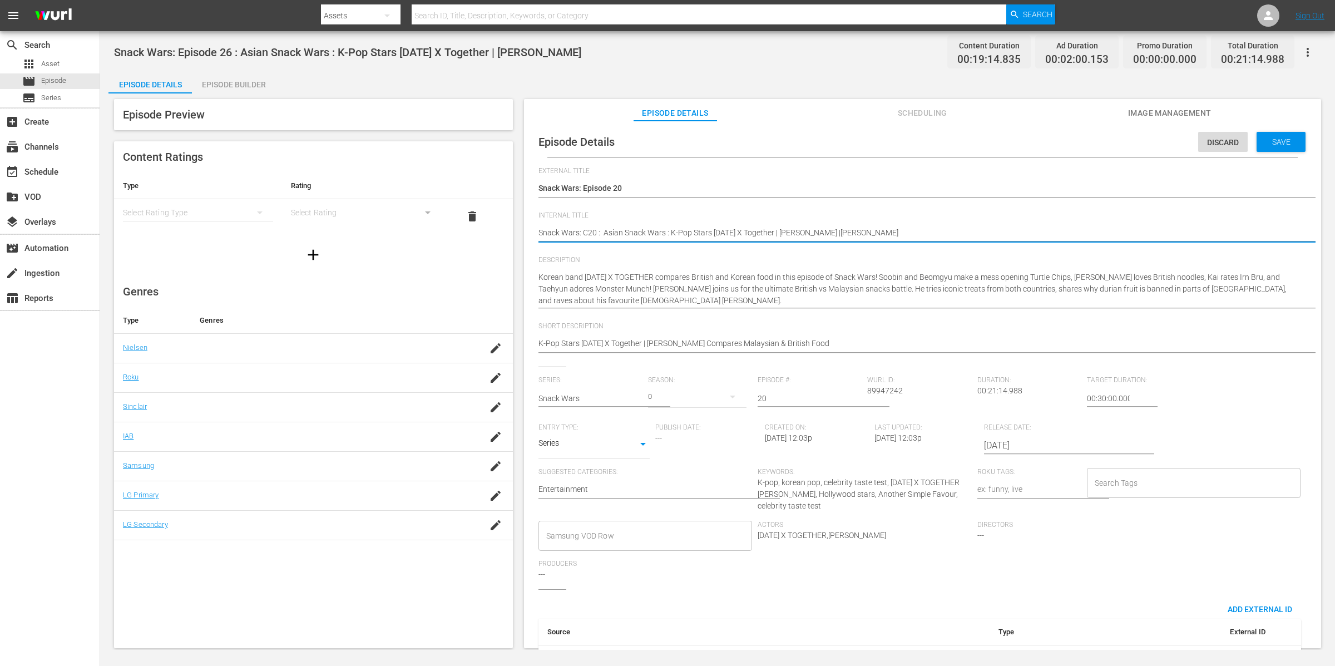
type textarea "Snack Wars: C20 : Asian Snack Wars : K-Pop Stars Tomorrow X Together | Henry Go…"
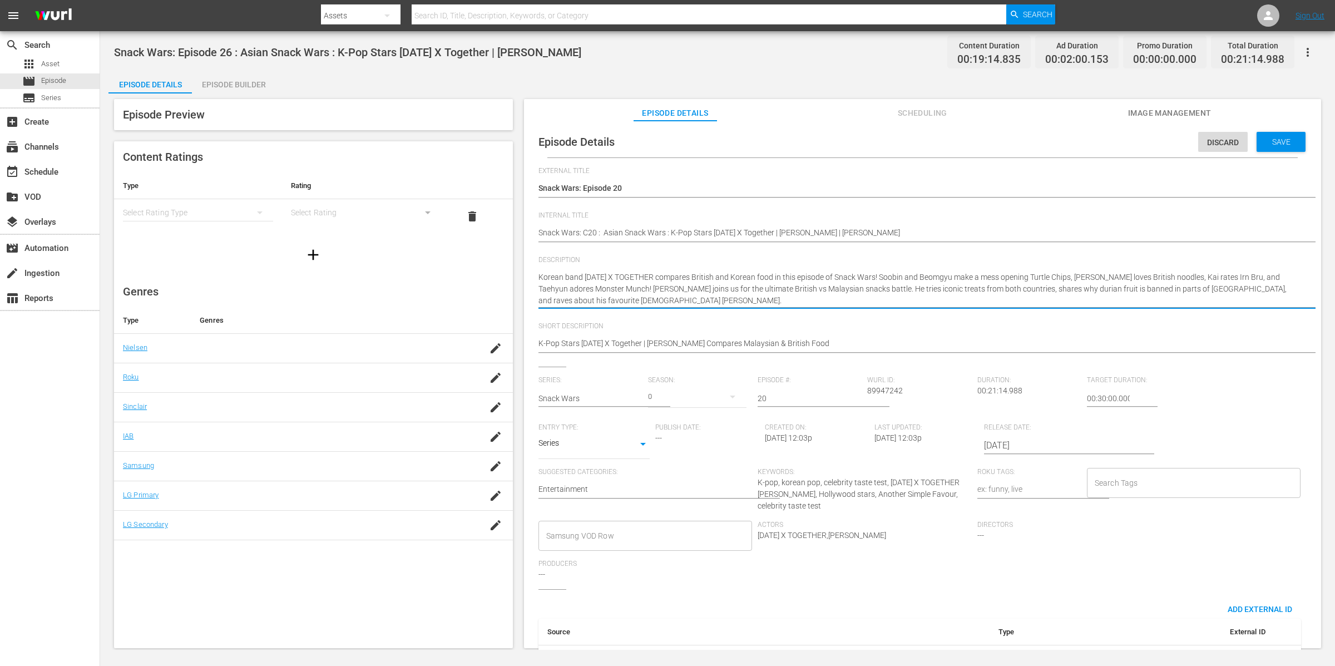
type textarea "Korean band [DATE] X TOGETHER compares British and Korean food in this episode …"
click at [81, 62] on div "apps Asset" at bounding box center [50, 64] width 100 height 16
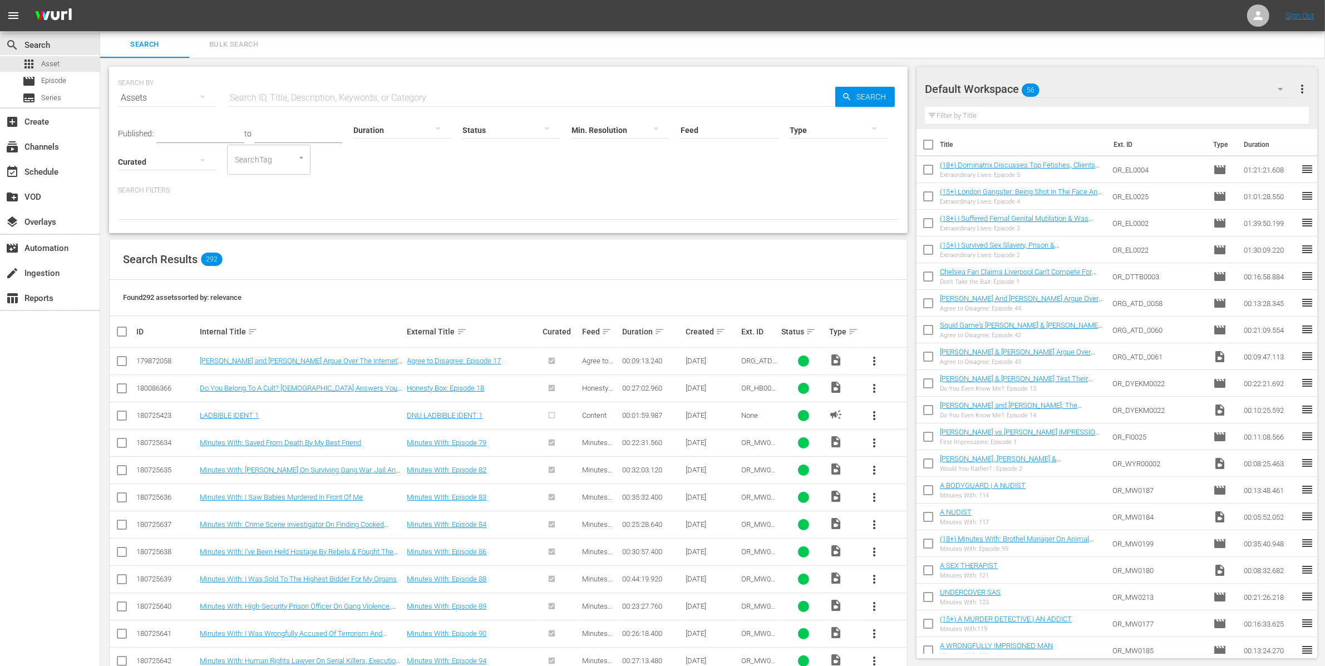
click at [272, 95] on input "text" at bounding box center [531, 98] width 608 height 27
paste input "OR_SW0137"
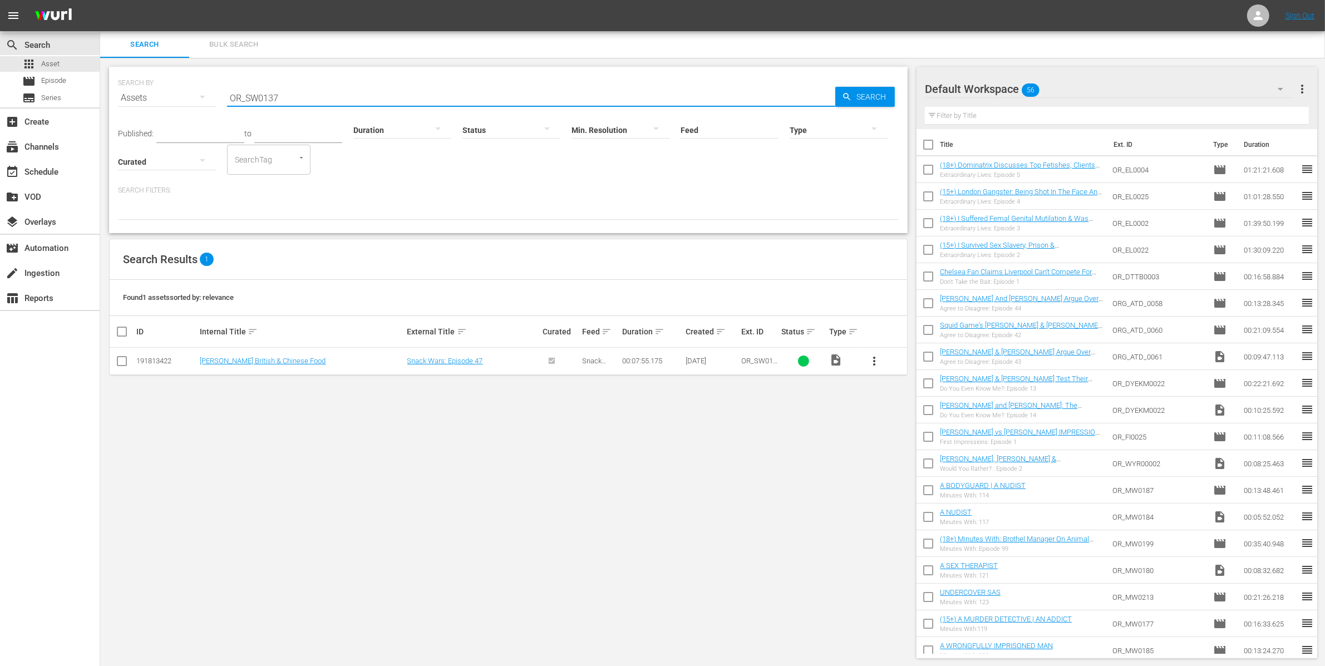
type input "OR_SW0137"
click at [884, 360] on button "more_vert" at bounding box center [874, 361] width 27 height 27
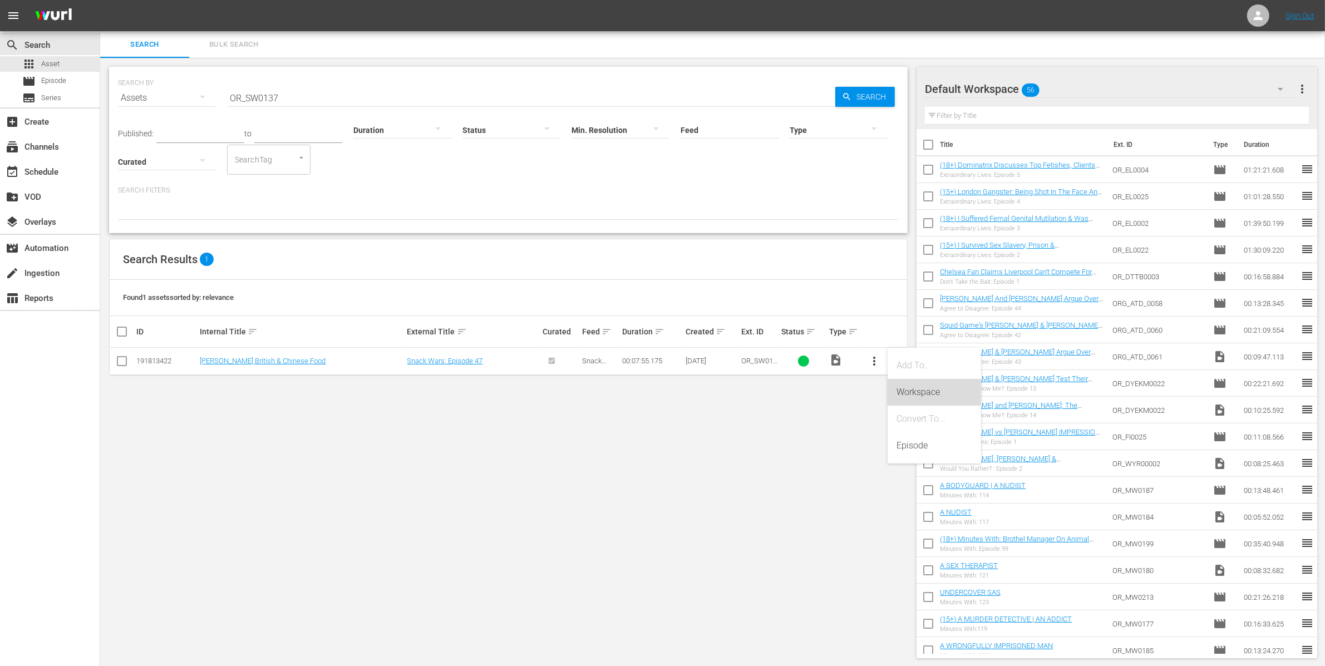
click at [942, 397] on div "Workspace" at bounding box center [934, 392] width 76 height 27
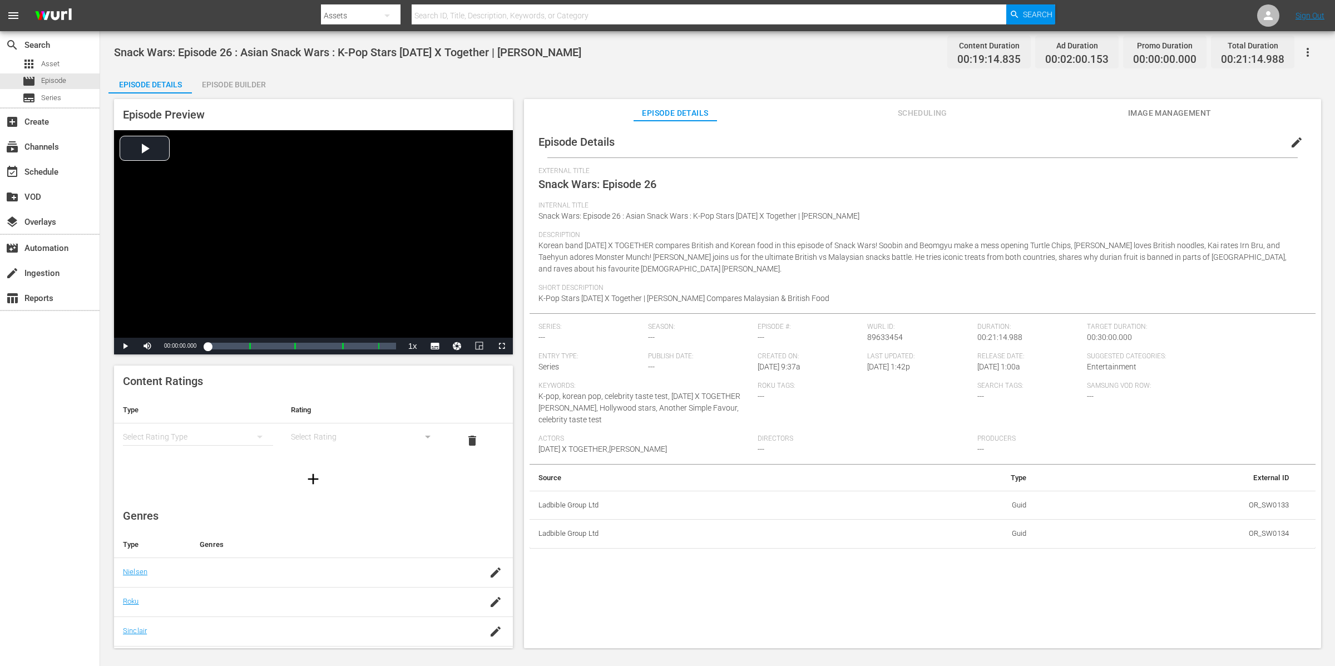
click at [225, 83] on div "Episode Builder" at bounding box center [233, 84] width 83 height 27
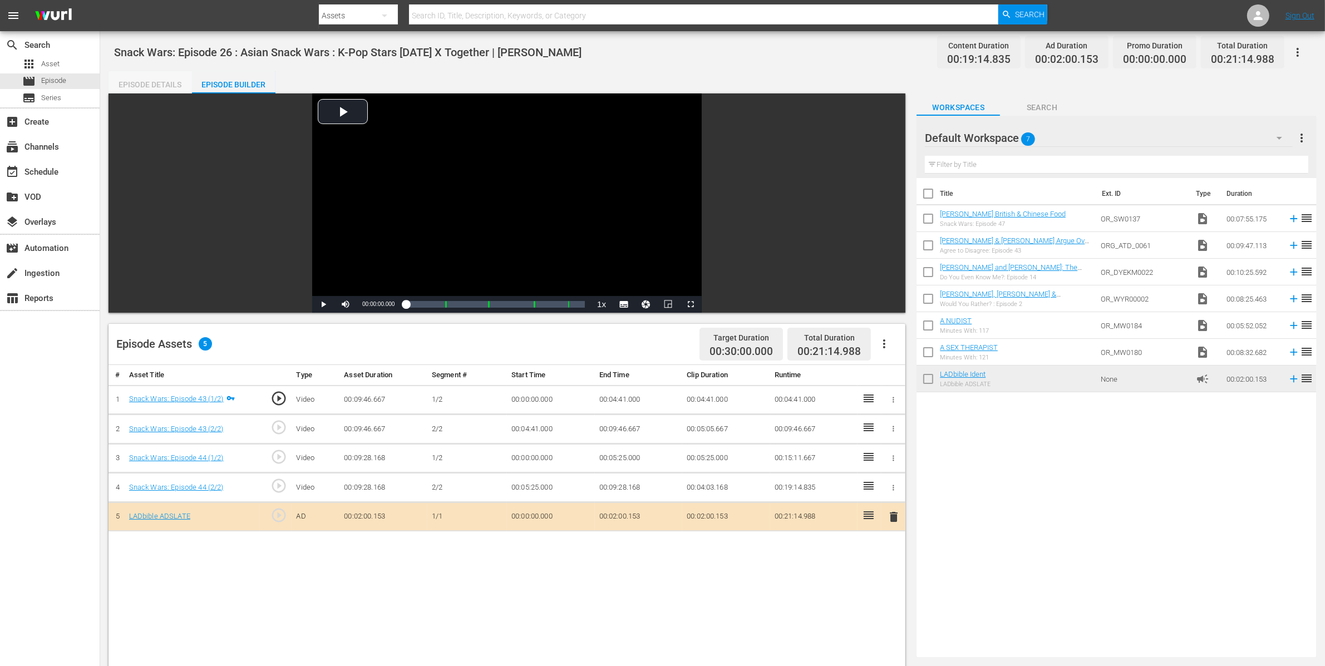
click at [162, 86] on div "Episode Details" at bounding box center [149, 84] width 83 height 27
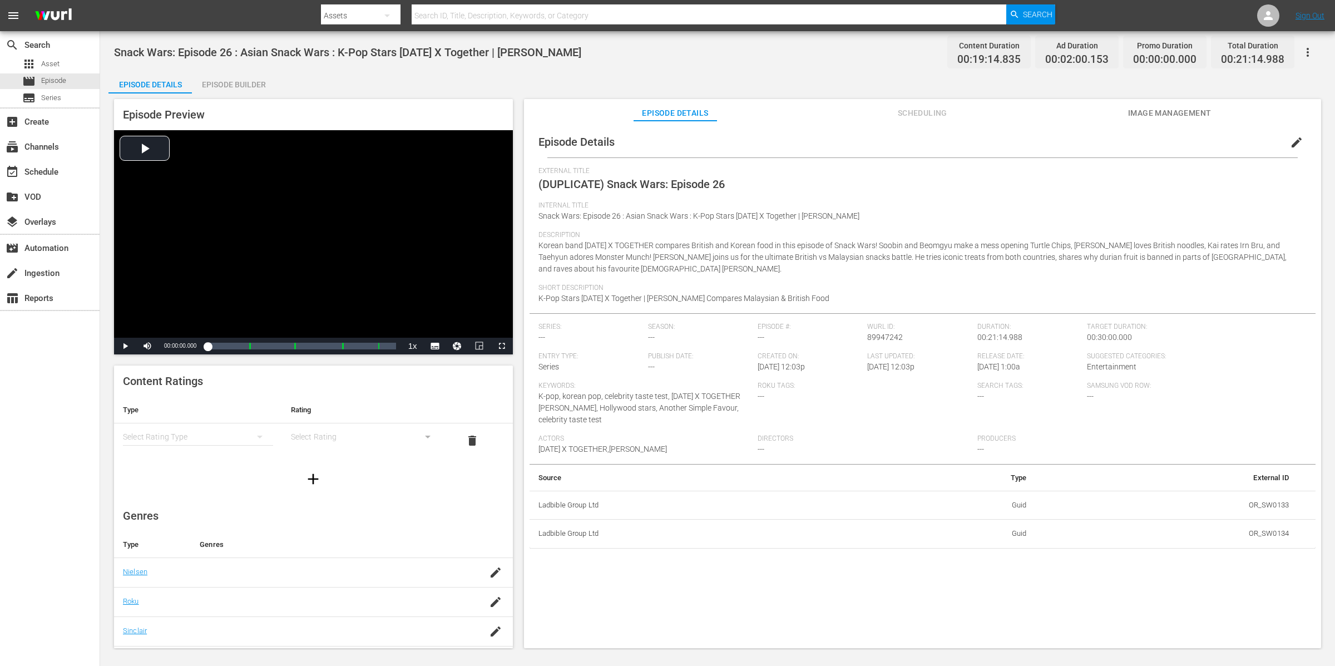
click at [1295, 144] on span "edit" at bounding box center [1296, 142] width 13 height 13
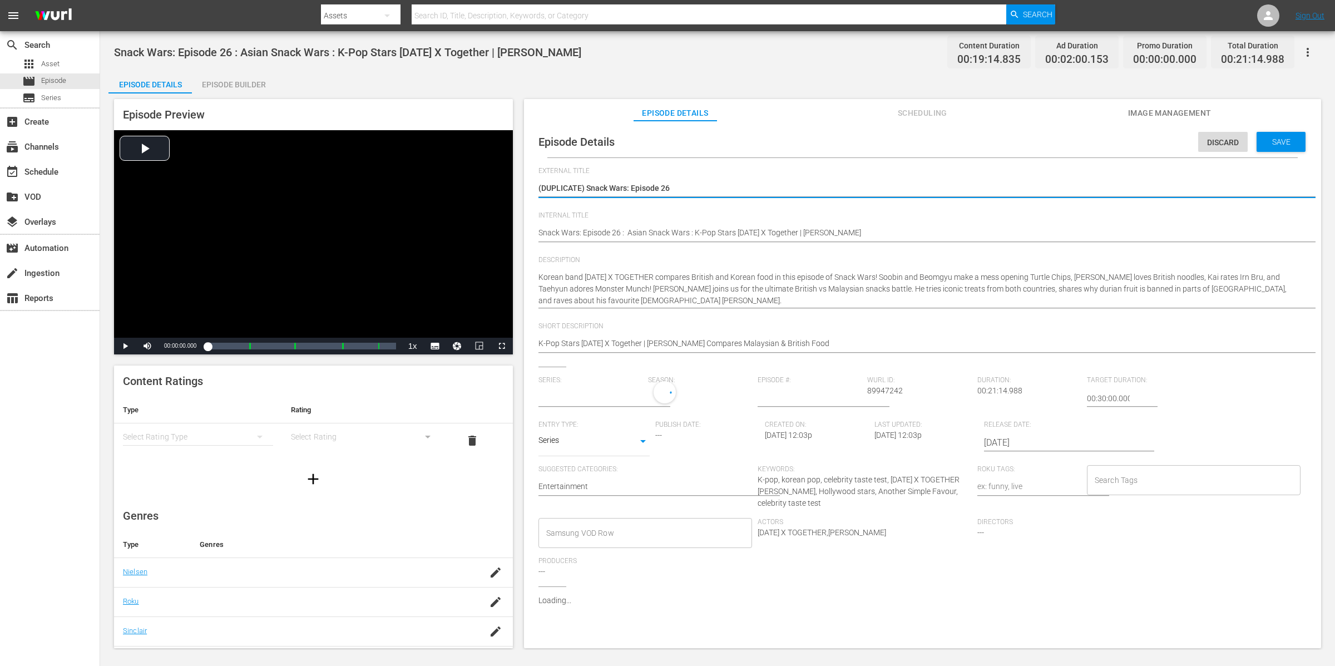
type input "No Series"
click at [768, 182] on textarea "(DUPLICATE) Snack Wars: Episode 26" at bounding box center [920, 188] width 763 height 13
drag, startPoint x: 588, startPoint y: 186, endPoint x: 518, endPoint y: 178, distance: 70.0
click at [518, 178] on div "Episode Preview Video Player is loading. Play Video Play Mute Current Time 00:0…" at bounding box center [717, 375] width 1218 height 564
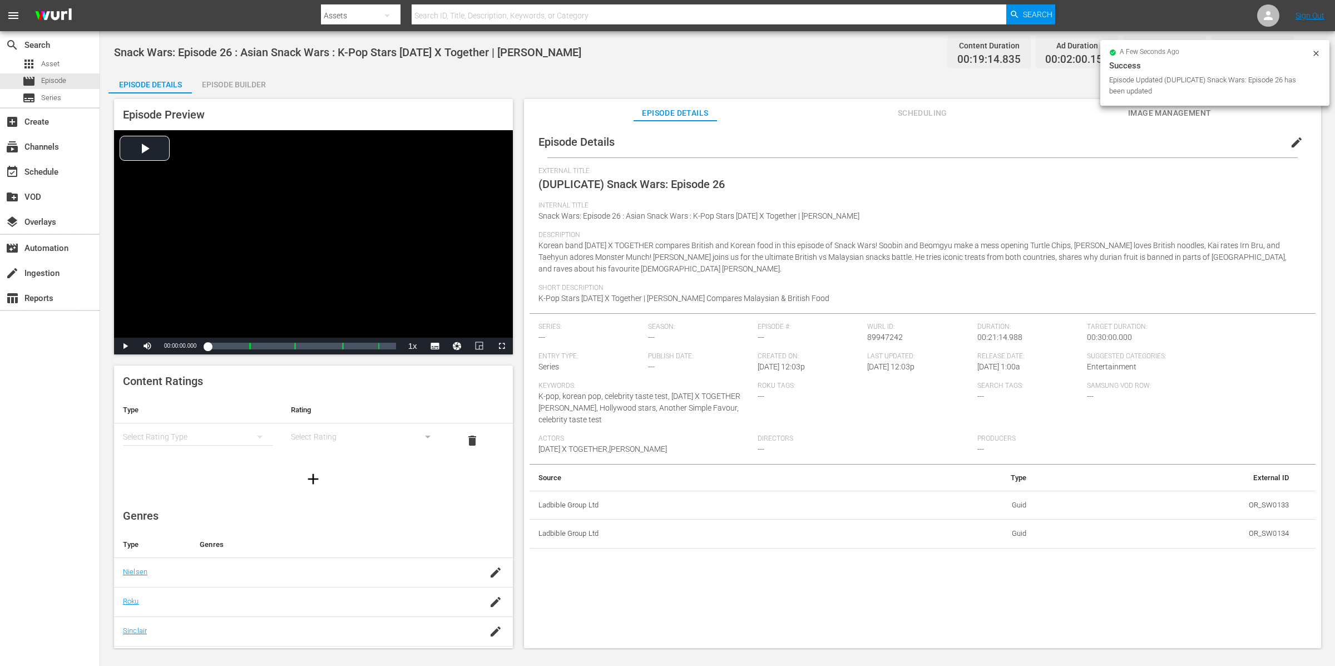
click at [1295, 139] on span "edit" at bounding box center [1296, 142] width 13 height 13
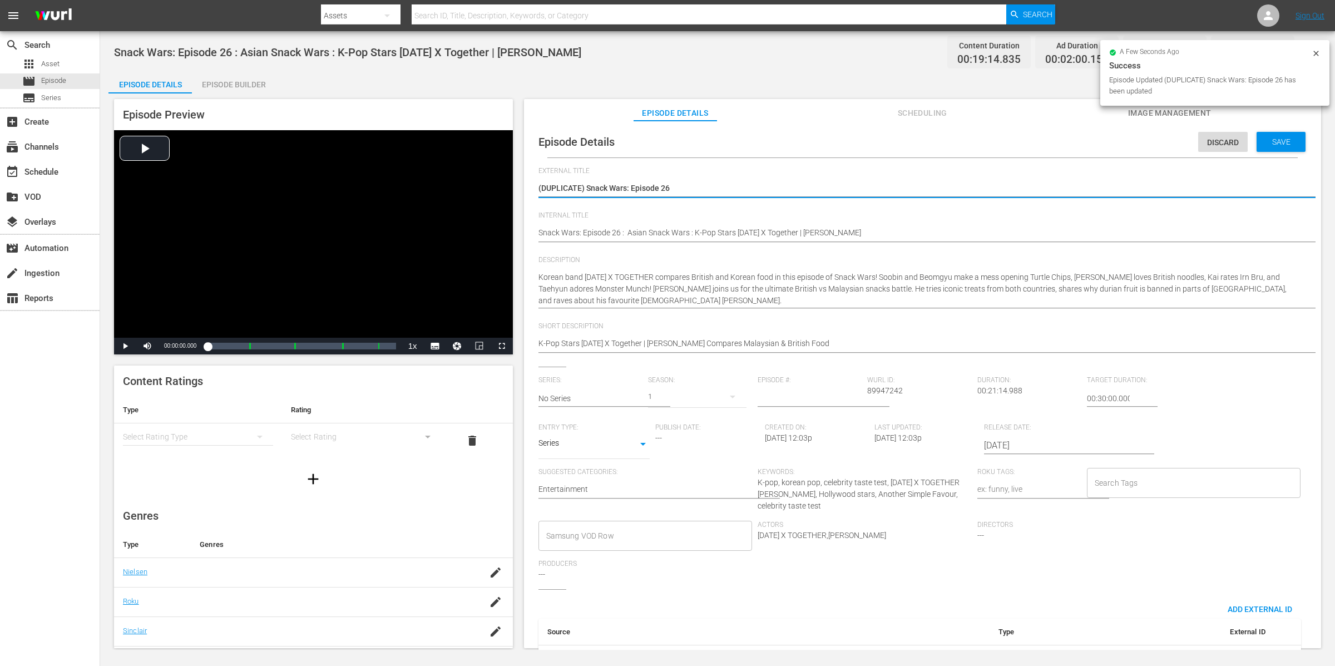
click at [588, 186] on textarea "(DUPLICATE) Snack Wars: Episode 26" at bounding box center [920, 188] width 763 height 13
drag, startPoint x: 587, startPoint y: 185, endPoint x: 523, endPoint y: 180, distance: 64.2
click at [524, 180] on div "Episode Details Discard Save External Title (DUPLICATE) Snack Wars: Episode 26 …" at bounding box center [922, 390] width 797 height 538
type textarea "Snack Wars: Episode 26"
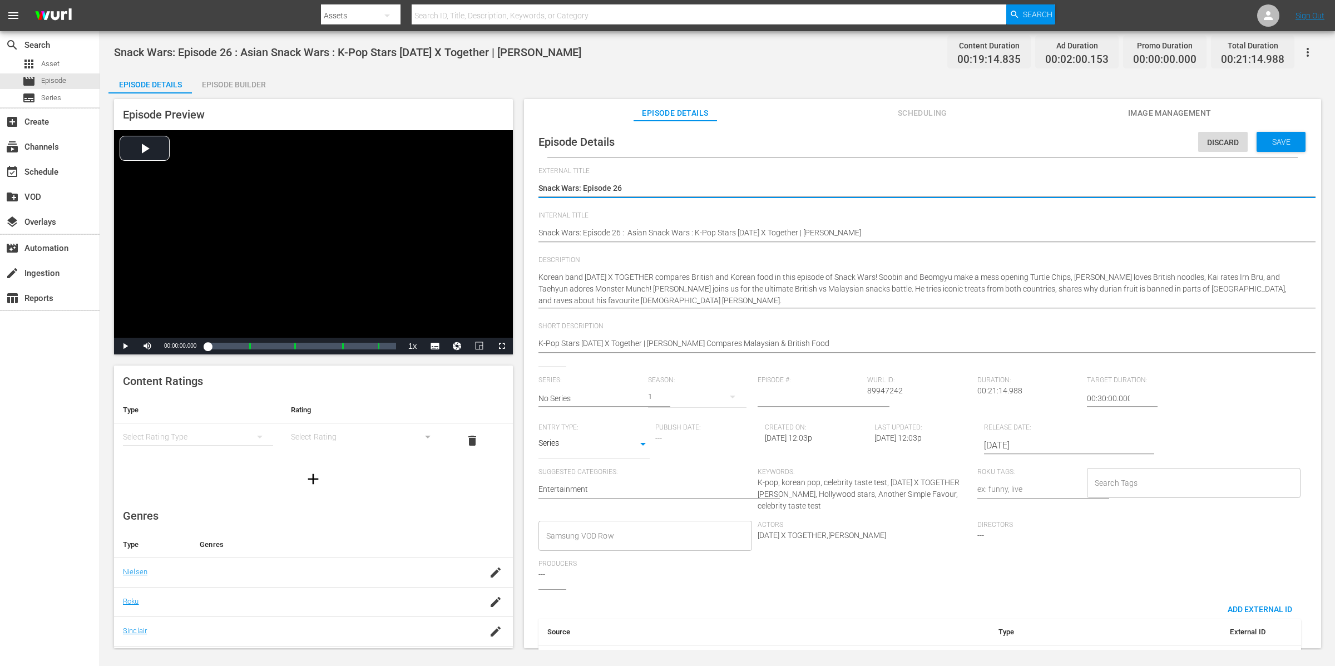
click at [652, 186] on textarea "(DUPLICATE) Snack Wars: Episode 26" at bounding box center [920, 188] width 763 height 13
type textarea "Snack Wars: Episode 26,"
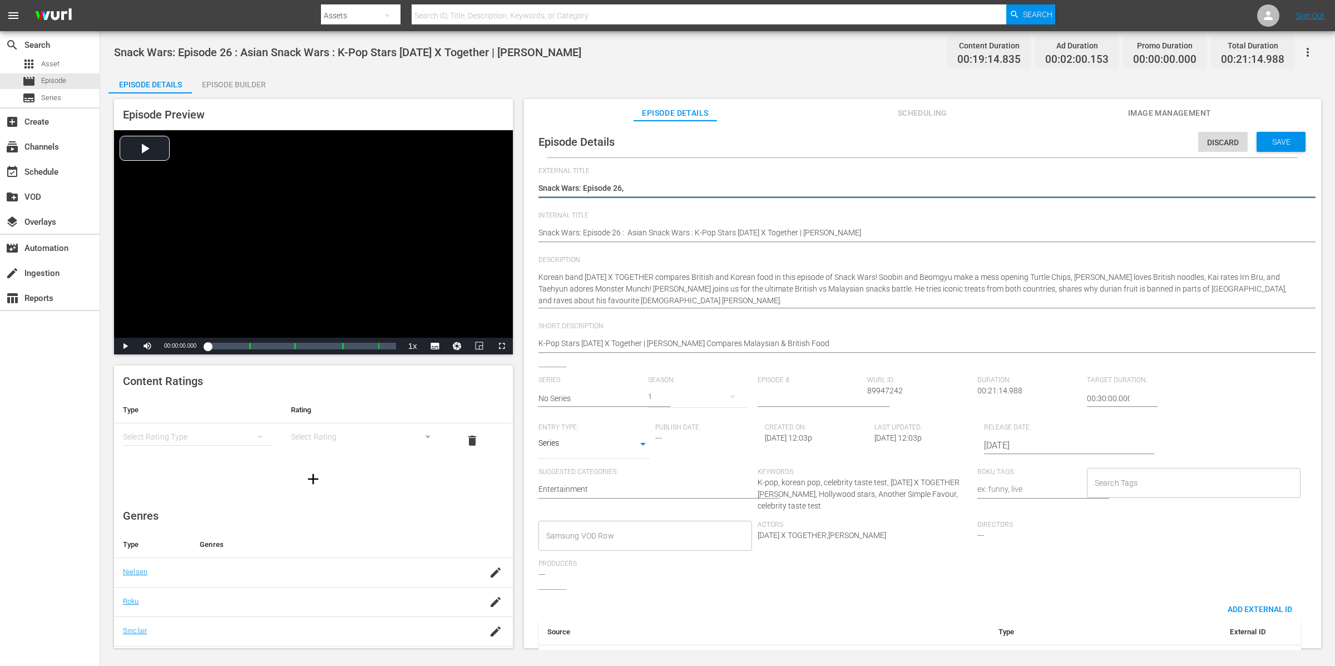
type textarea "Snack Wars: Episode 26,"
type textarea "Snack Wars: Episode 26"
type textarea "Snack Wars: Episode 2"
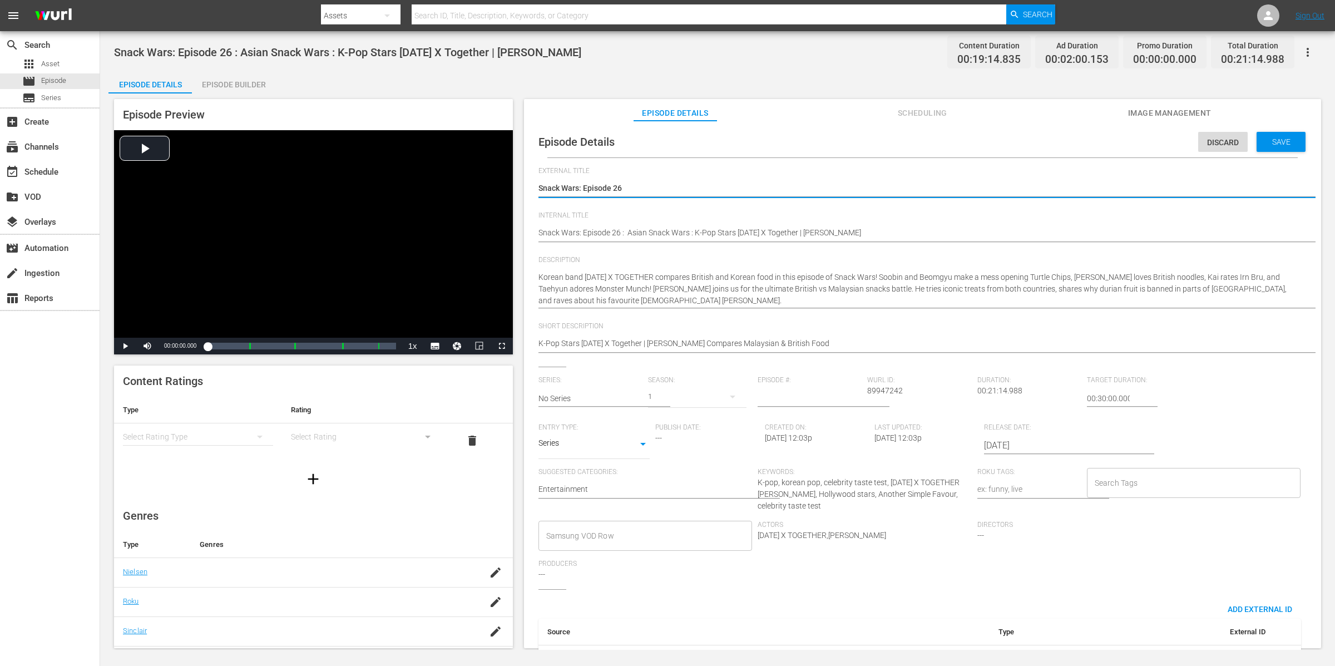
type textarea "Snack Wars: Episode 2"
type textarea "Snack Wars: Episode 20"
click at [662, 417] on div "Season: 1" at bounding box center [703, 399] width 110 height 47
click at [663, 401] on div "1" at bounding box center [697, 396] width 98 height 31
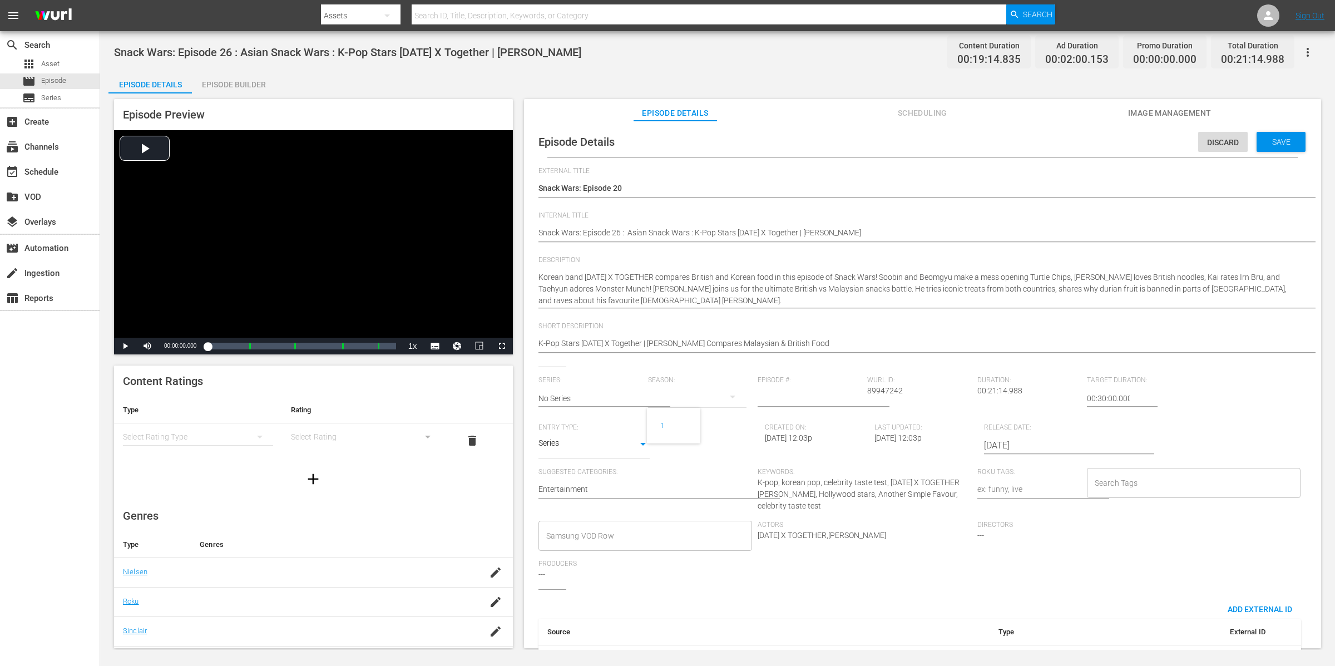
click at [662, 397] on div "1" at bounding box center [667, 333] width 1335 height 666
click at [585, 398] on div "1" at bounding box center [667, 333] width 1335 height 666
click at [588, 394] on input "text" at bounding box center [591, 398] width 104 height 27
click at [580, 425] on div "Snack Wars" at bounding box center [567, 429] width 41 height 27
type input "Snack Wars"
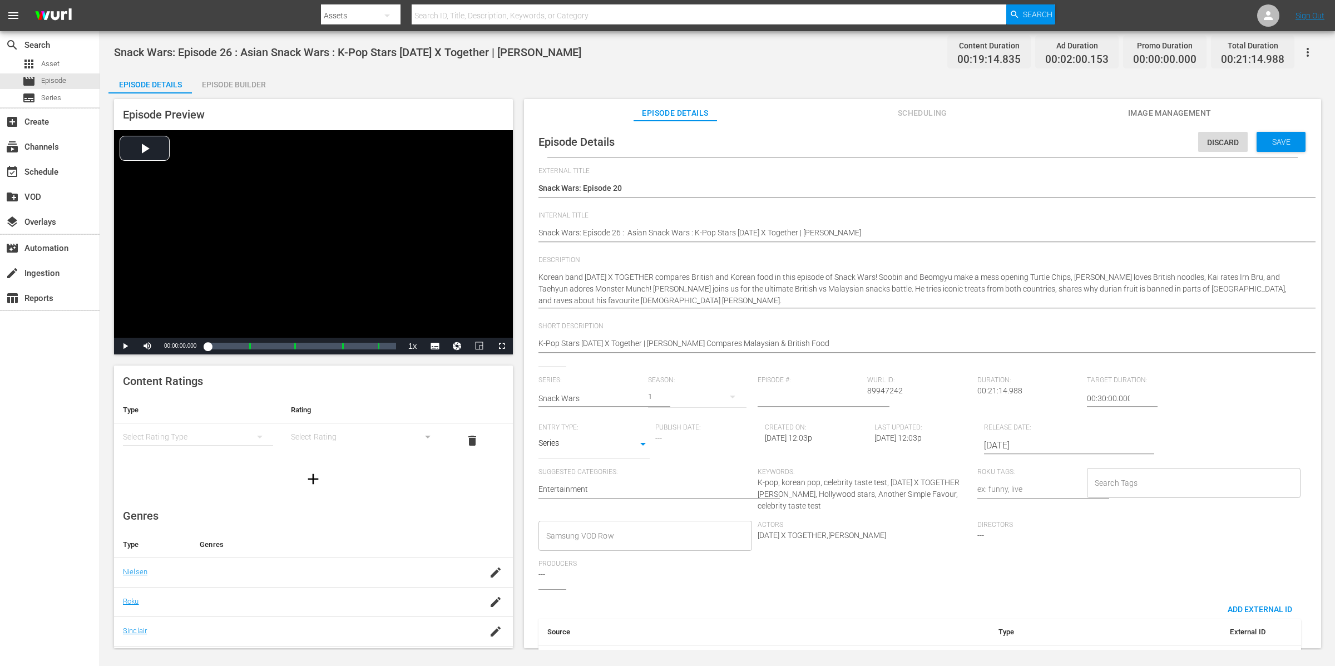
click at [666, 394] on div "1" at bounding box center [697, 396] width 98 height 31
click at [668, 447] on span at bounding box center [673, 444] width 53 height 18
type input "1"
click at [855, 395] on input "1" at bounding box center [810, 398] width 104 height 27
type input "20"
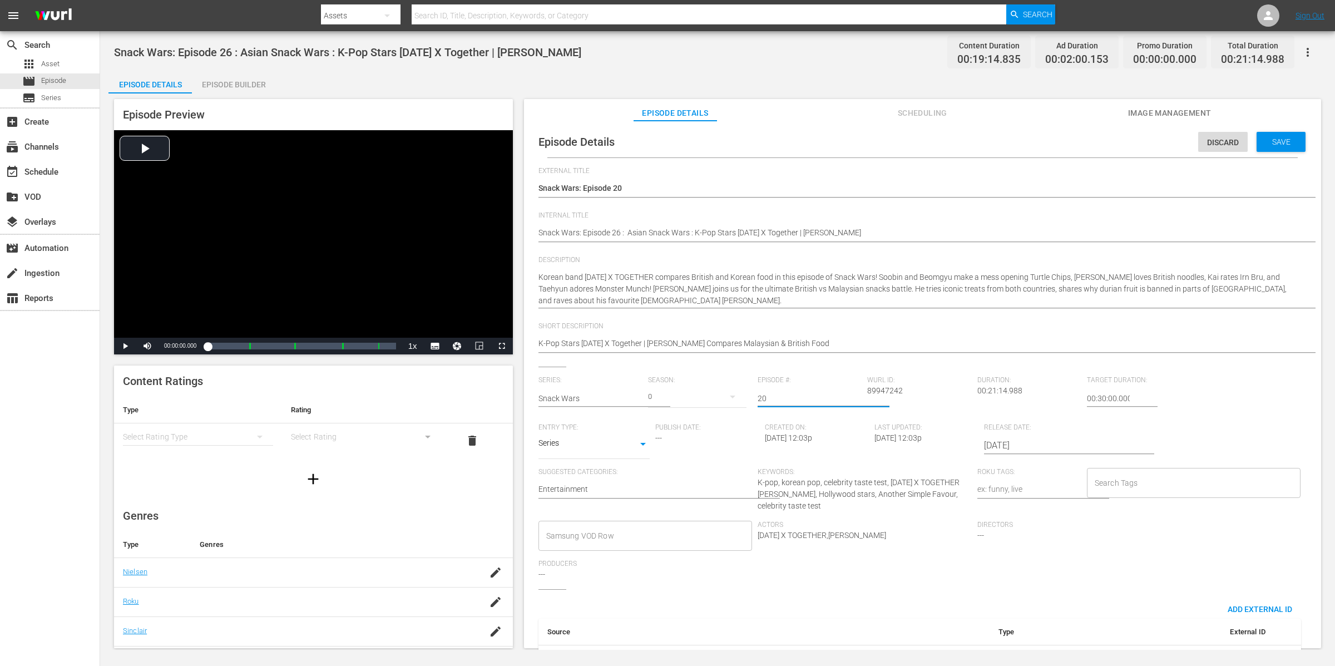
click at [1121, 483] on input "Search Tags" at bounding box center [1185, 483] width 187 height 20
type input "S"
type input "Snack Wars - Asian Compilation"
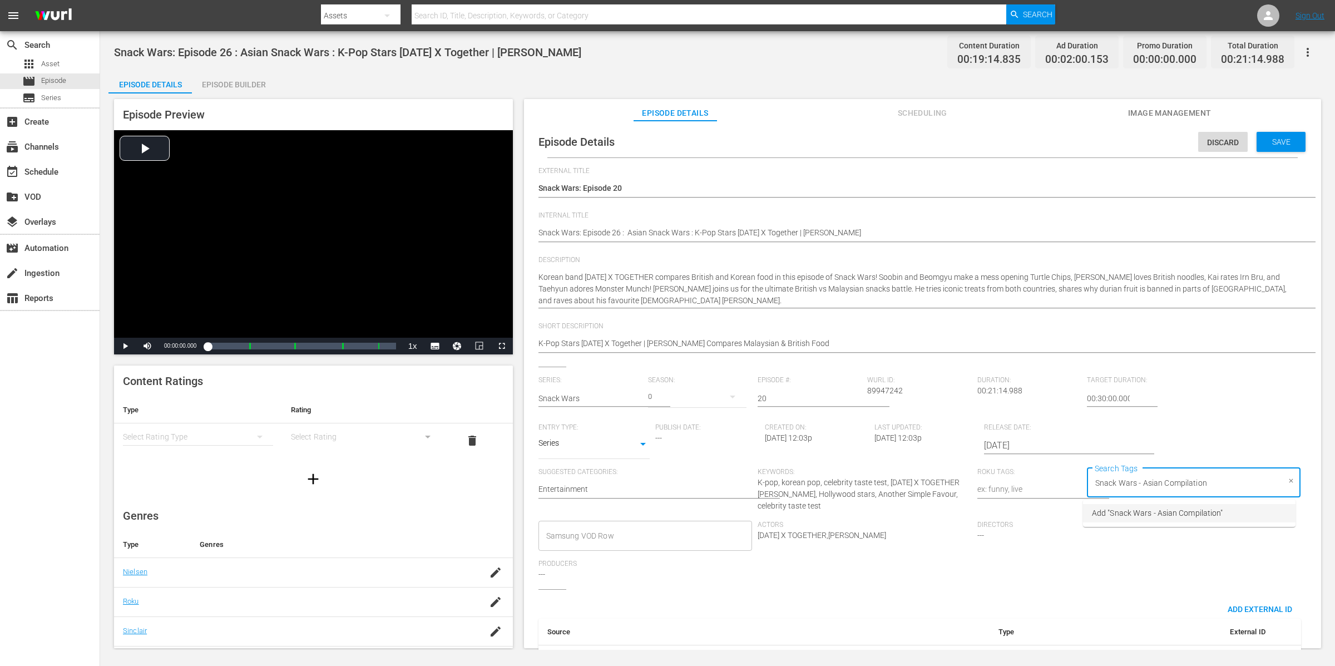
click at [1111, 510] on span "Add "Snack Wars - Asian Compilation"" at bounding box center [1157, 513] width 131 height 12
click at [624, 447] on body "menu Search By Assets Search ID, Title, Description, Keywords, or Category Sear…" at bounding box center [667, 333] width 1335 height 666
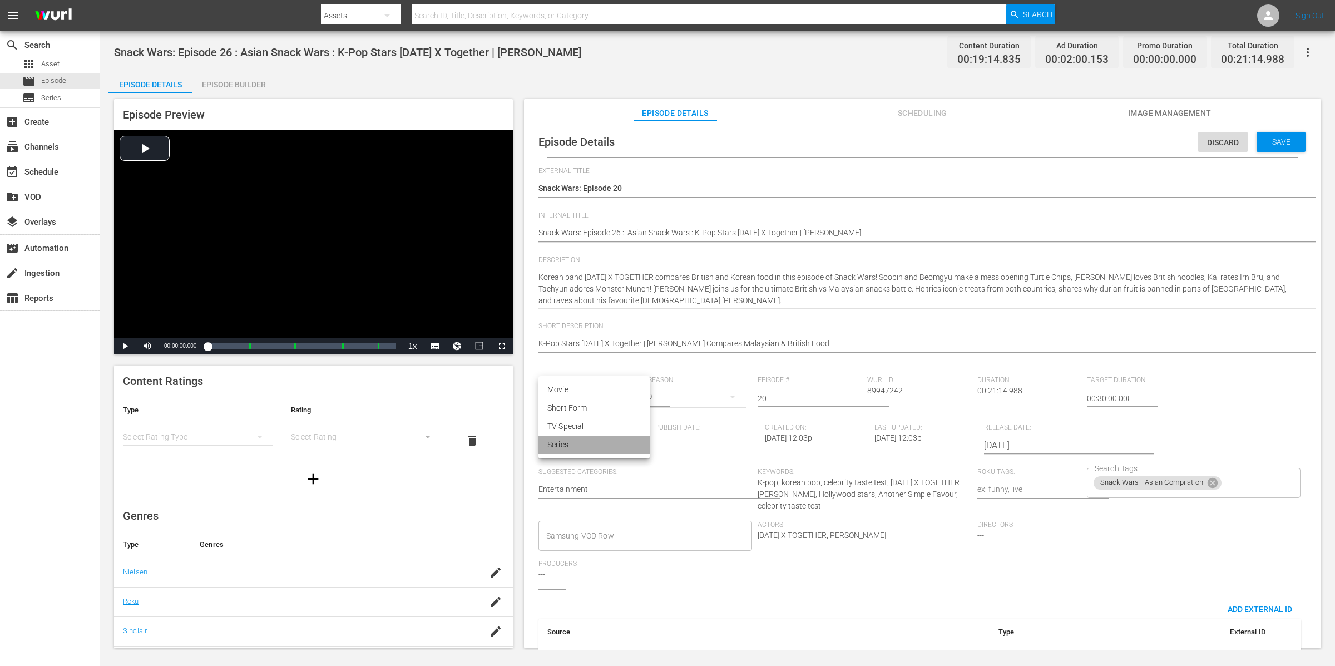
click at [624, 447] on li "Series" at bounding box center [594, 445] width 111 height 18
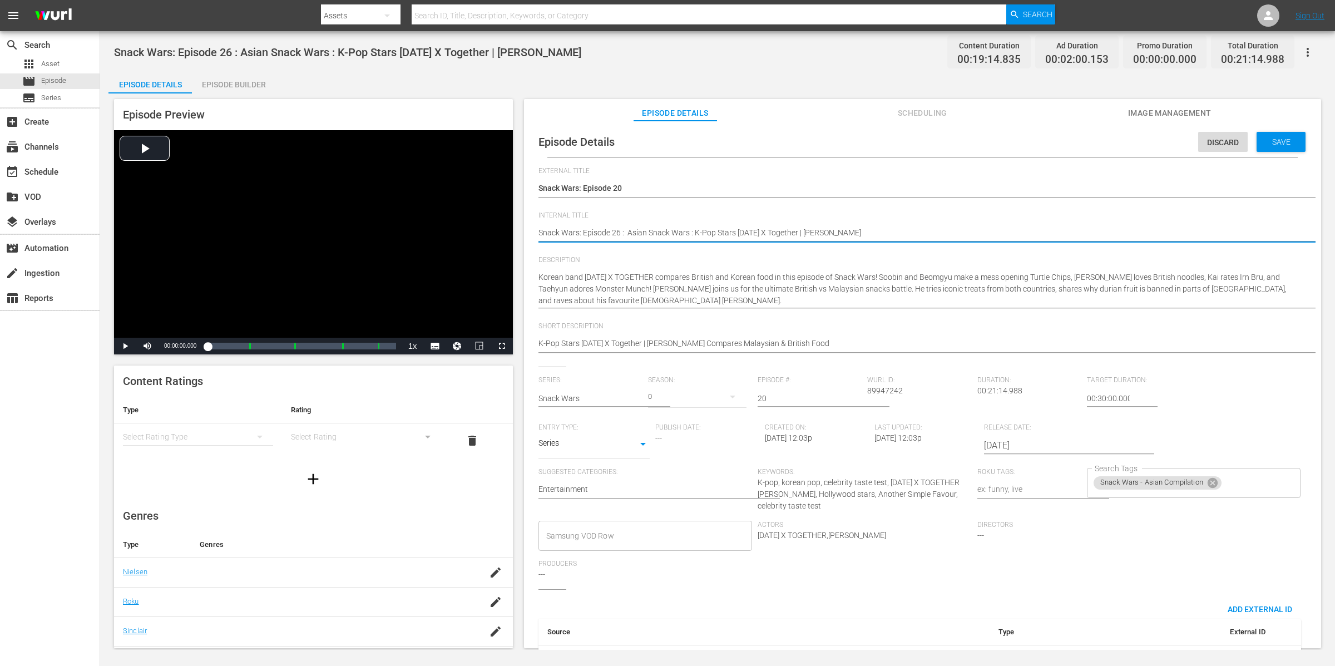
type textarea "Snack Wars: Episode 26 : Asian Snack Wars : K-Pop Stars Tomorrow X Together | H…"
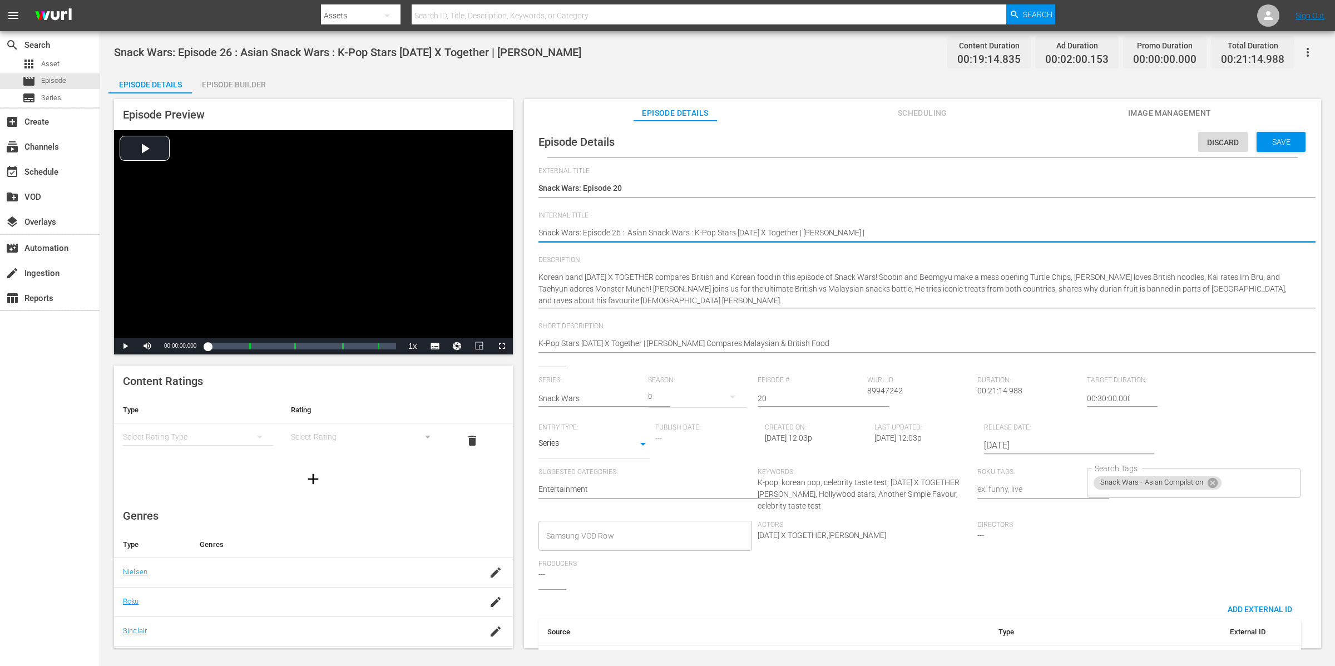
type textarea "Snack Wars: Episode 26 : Asian Snack Wars : K-Pop Stars Tomorrow X Together | H…"
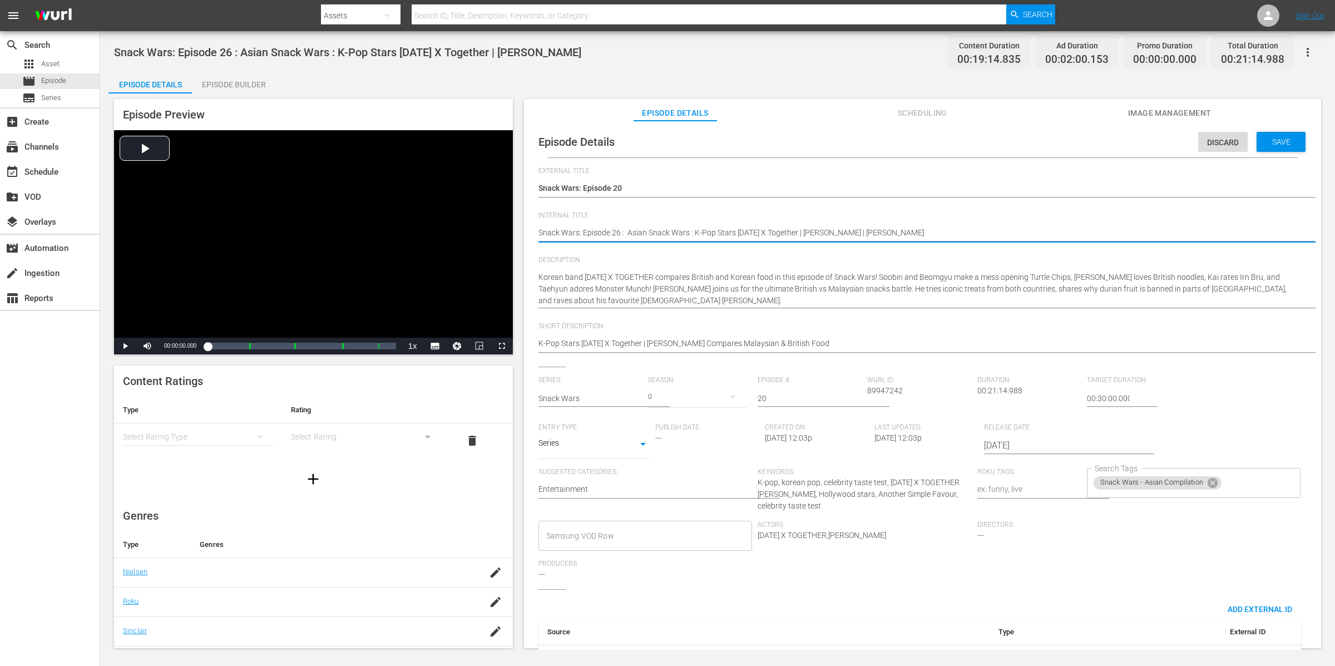
type textarea "Snack Wars: Episode 26 : Asian Snack Wars : K-Pop Stars Tomorrow X Together | H…"
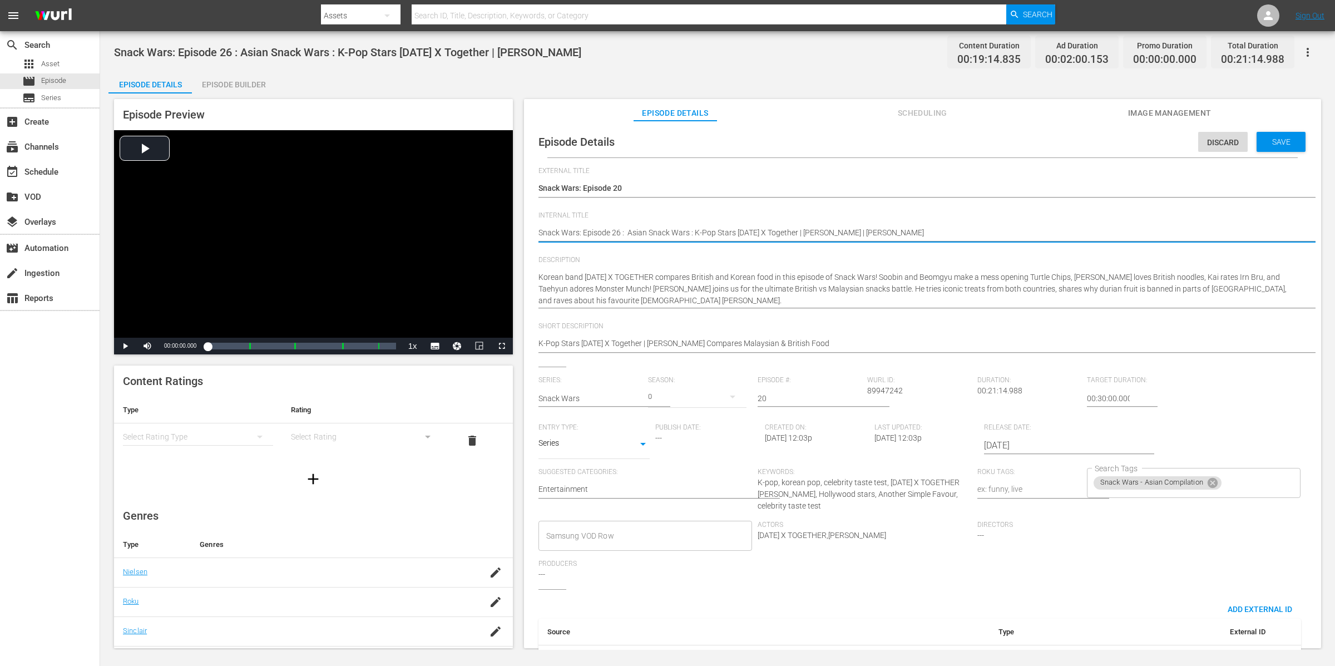
type textarea "Snack Wars: Episode 26 : Asian Snack Wars : K-Pop Stars Tomorrow X Together | H…"
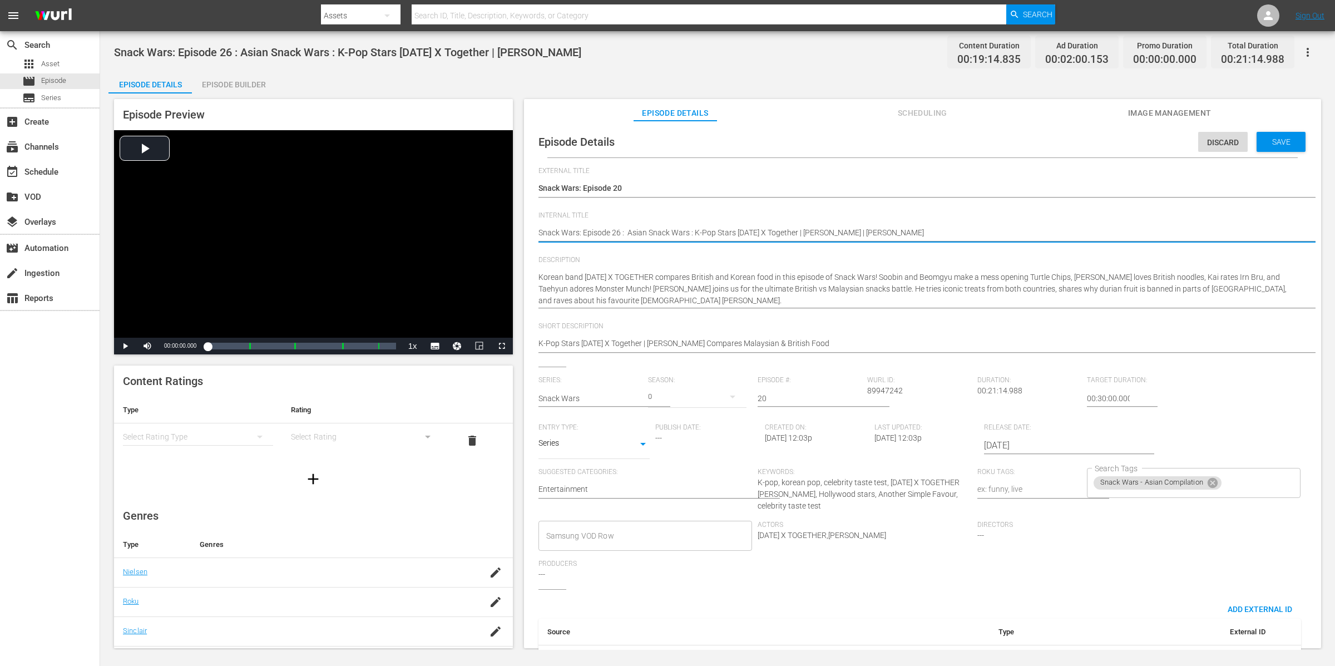
type textarea "Snack Wars: Episode 26 : Asian Snack Wars : K-Pop Stars Tomorrow X Together | H…"
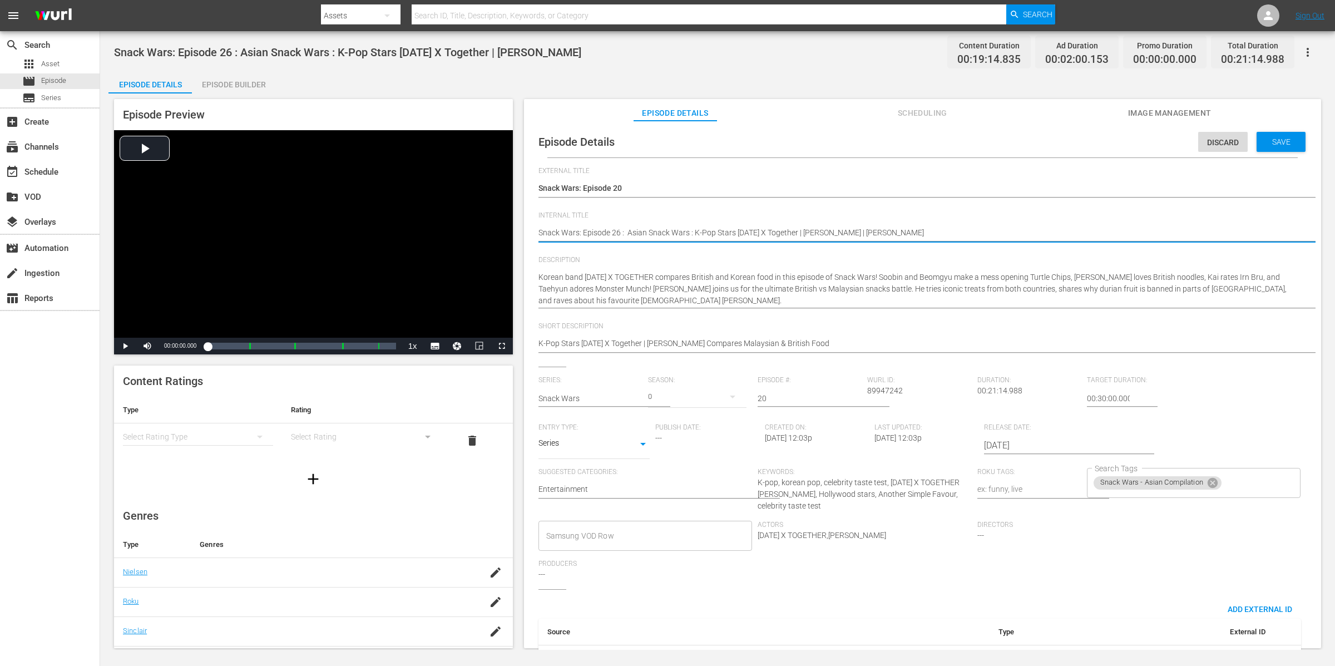
type textarea "Snack Wars: Episode 26 : Asian Snack Wars : K-Pop Stars Tomorrow X Together | H…"
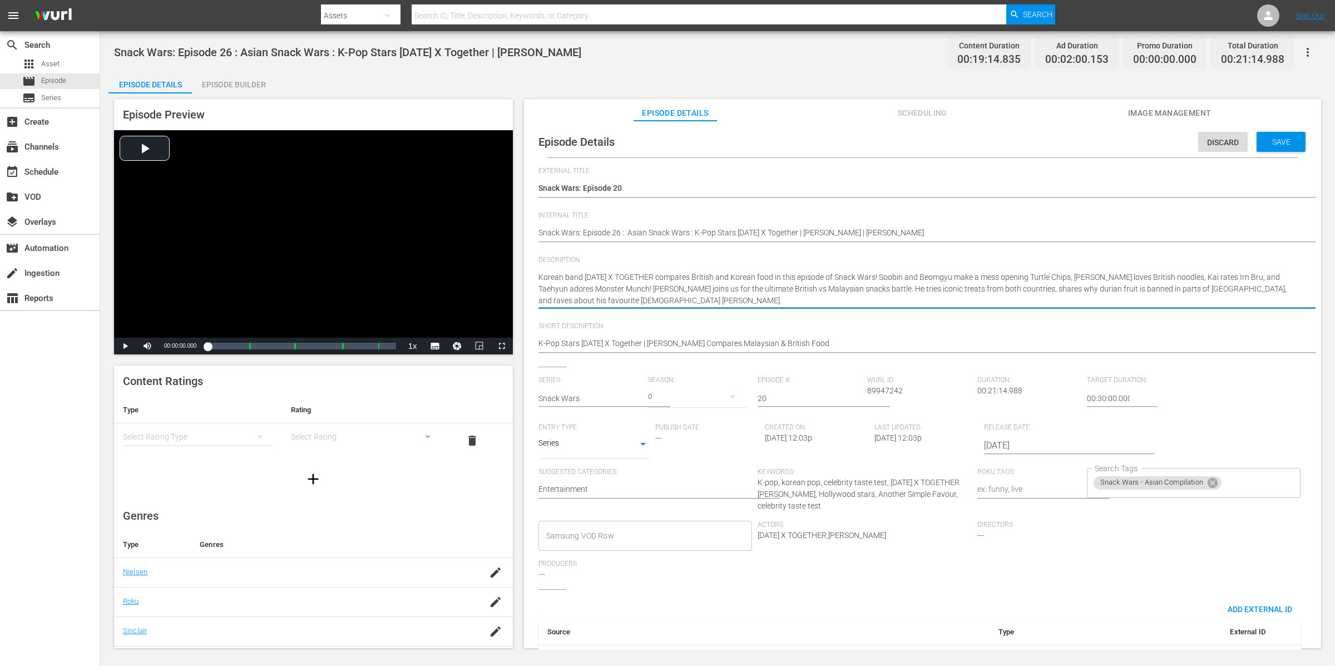
type textarea "Korean band TOMORROW X TOGETHER compares British and Korean food in this episod…"
paste textarea "Jackie Chan Tries British & Chinese Food"
type textarea "Korean band TOMORROW X TOGETHER compares British and Korean food in this episod…"
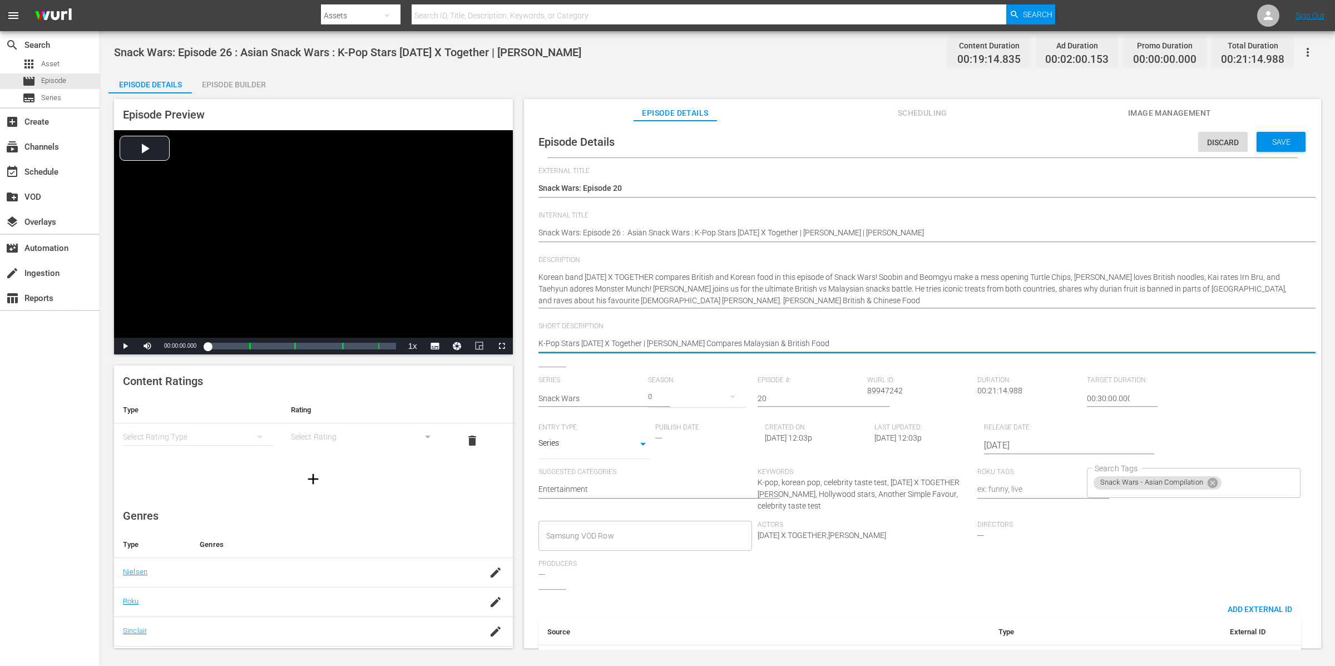
type textarea "K-Pop Stars Tomorrow X Together | Henry Golding Compares Malaysian & British Fo…"
paste textarea "Jackie Chan Tries British & Chinese Food"
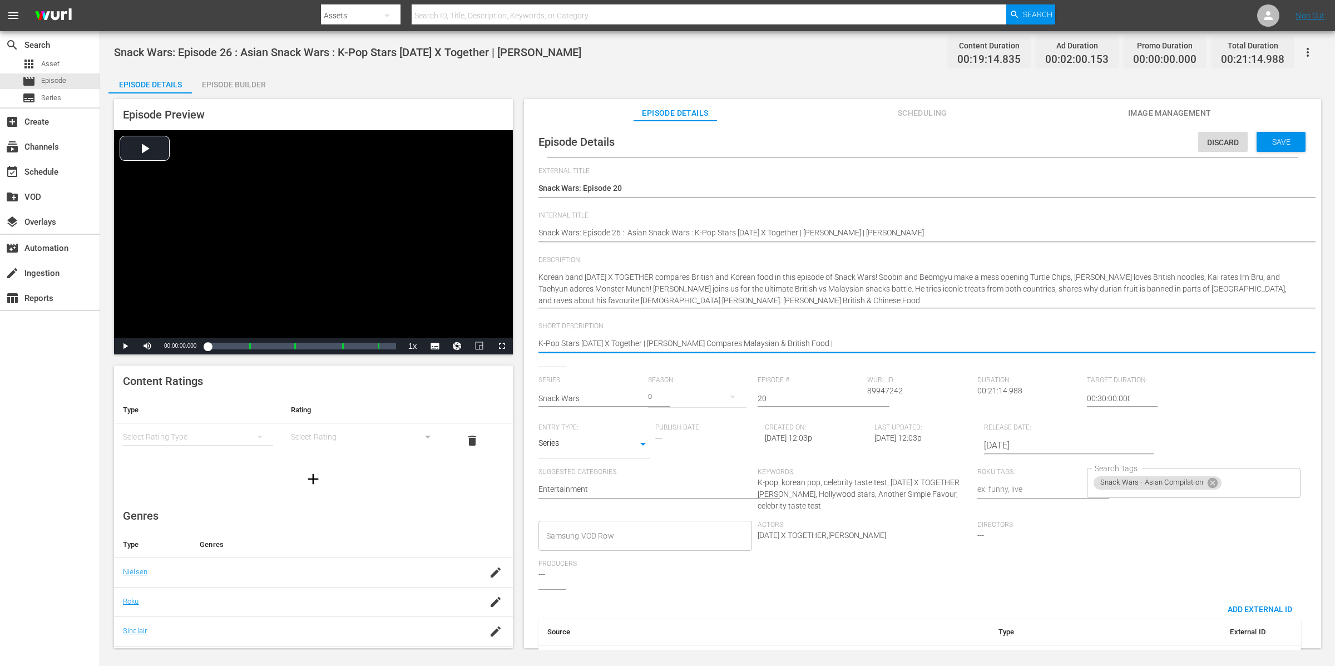
type textarea "K-Pop Stars Tomorrow X Together | Henry Golding Compares Malaysian & British Fo…"
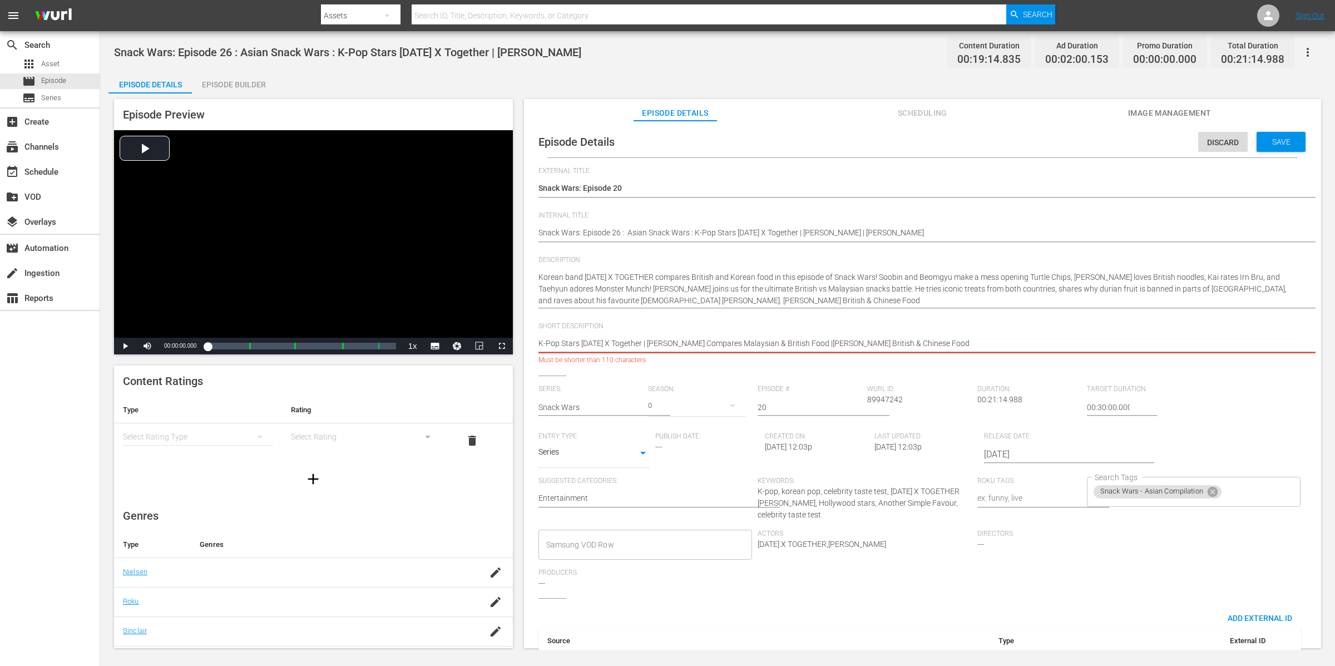
drag, startPoint x: 711, startPoint y: 341, endPoint x: 831, endPoint y: 347, distance: 120.3
click at [831, 347] on textarea "K-Pop Stars Tomorrow X Together | Henry Golding Compares Malaysian & British Fo…" at bounding box center [920, 344] width 763 height 13
type textarea "K-Pop Stars Tomorrow X Together | Henry Golding |Jackie Chan Tries British & Ch…"
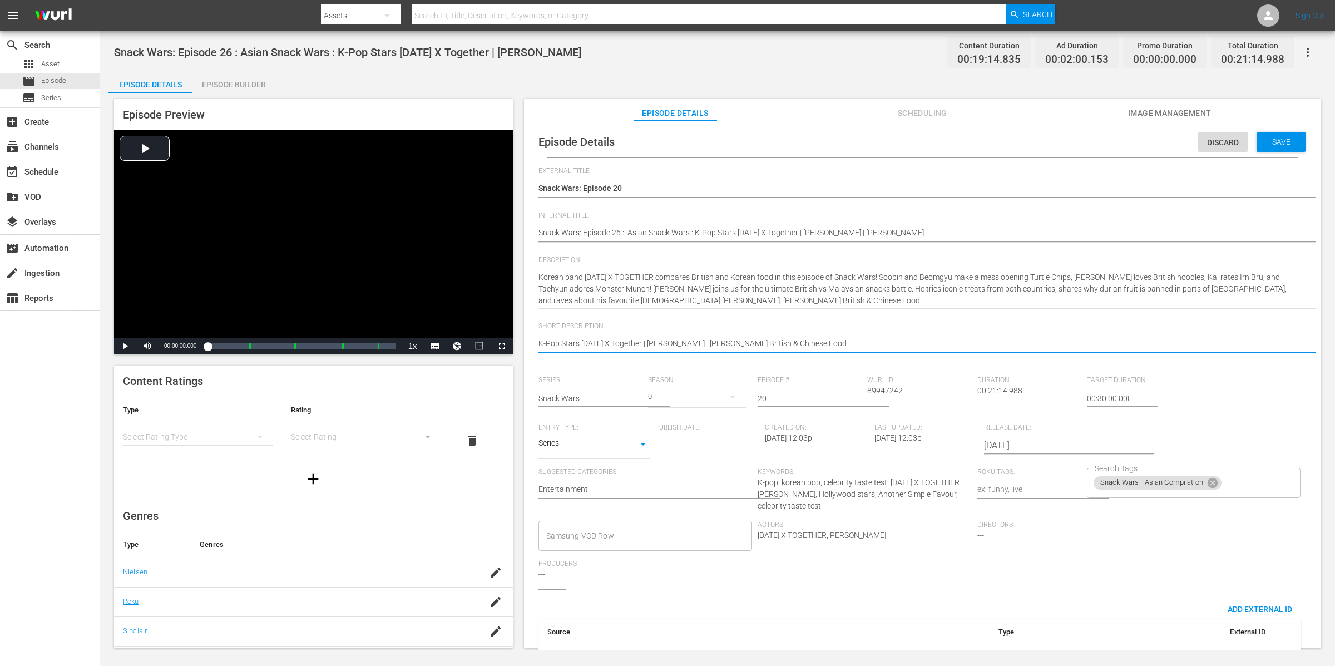
type textarea "K-Pop Stars Tomorrow X Together | Henry Golding |Jackie Chan Tries British & Ch…"
drag, startPoint x: 857, startPoint y: 344, endPoint x: 775, endPoint y: 342, distance: 81.8
click at [775, 342] on textarea "K-Pop Stars Tomorrow X Together | Henry Golding Compares Malaysian & British Fo…" at bounding box center [920, 344] width 763 height 13
type textarea "K-Pop Stars Tomorrow X Together | Henry Golding |Jackie Chan Tries"
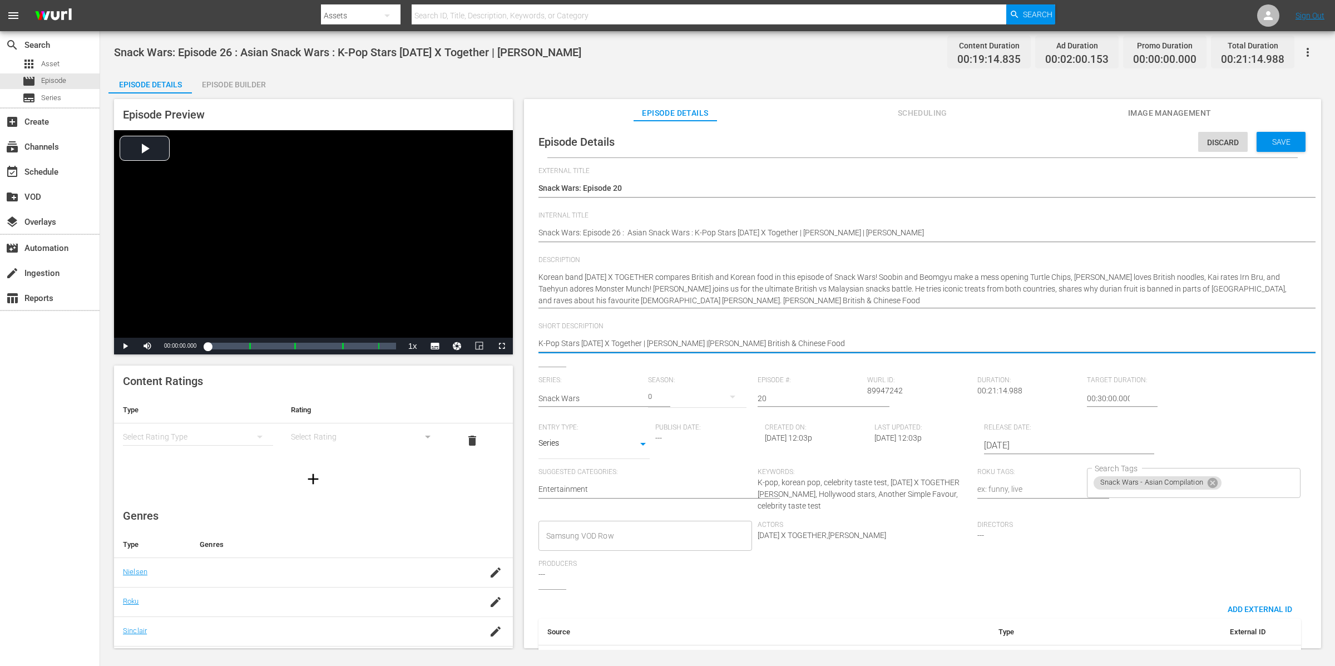
type textarea "K-Pop Stars Tomorrow X Together | Henry Golding |Jackie Chan Tries"
type textarea "K-Pop Stars Tomorrow X Together | Henry Golding |Jackie Chan Trie"
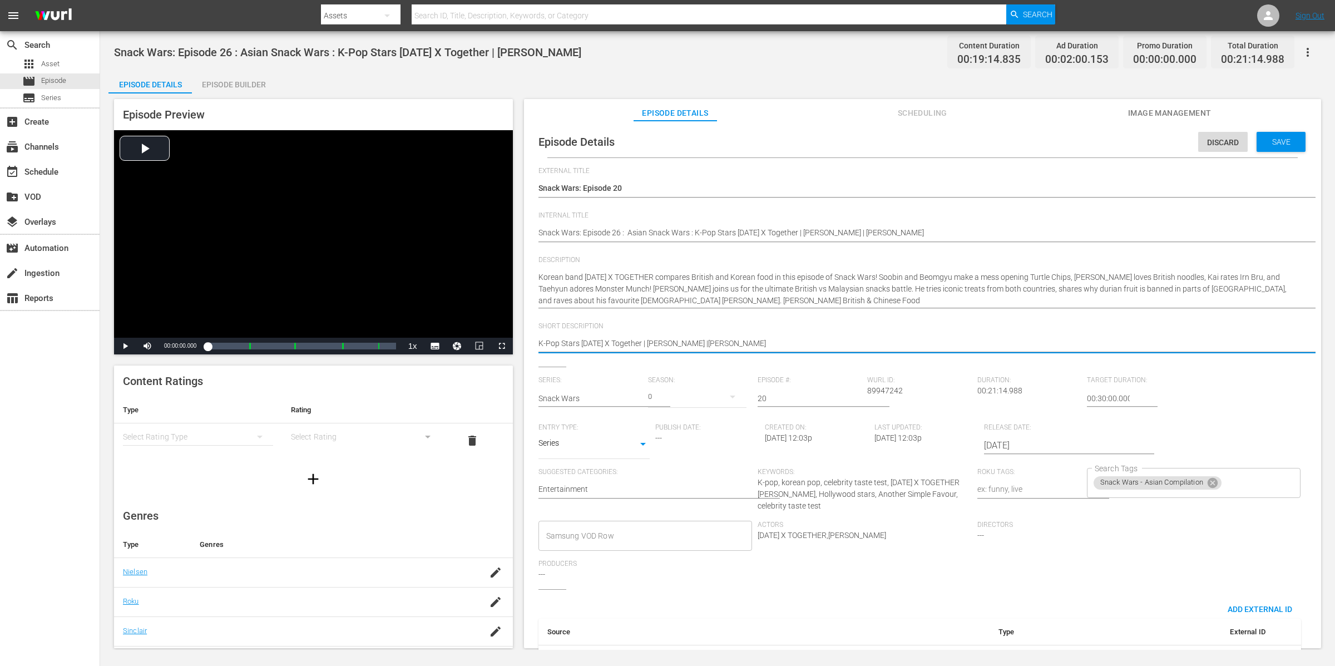
type textarea "K-Pop Stars Tomorrow X Together | Henry Golding |Jackie Chan Tri"
type textarea "K-Pop Stars Tomorrow X Together | Henry Golding |Jackie Chan Tr"
type textarea "K-Pop Stars Tomorrow X Together | Henry Golding |Jackie Chan T"
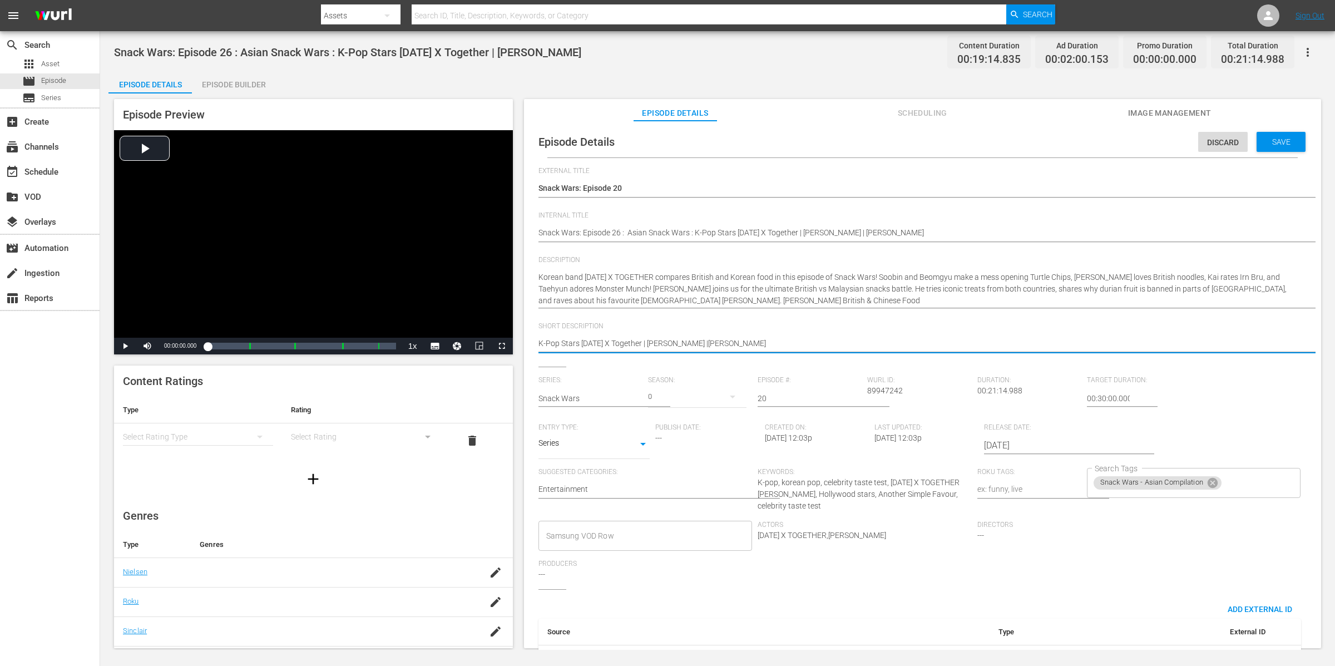
type textarea "K-Pop Stars Tomorrow X Together | Henry Golding |Jackie Chan T"
type textarea "K-Pop Stars Tomorrow X Together | Henry Golding |Jackie Chan"
click at [711, 341] on textarea "K-Pop Stars Tomorrow X Together | Henry Golding Compares Malaysian & British Fo…" at bounding box center [920, 344] width 763 height 13
click at [713, 341] on textarea "K-Pop Stars Tomorrow X Together | Henry Golding Compares Malaysian & British Fo…" at bounding box center [920, 344] width 763 height 13
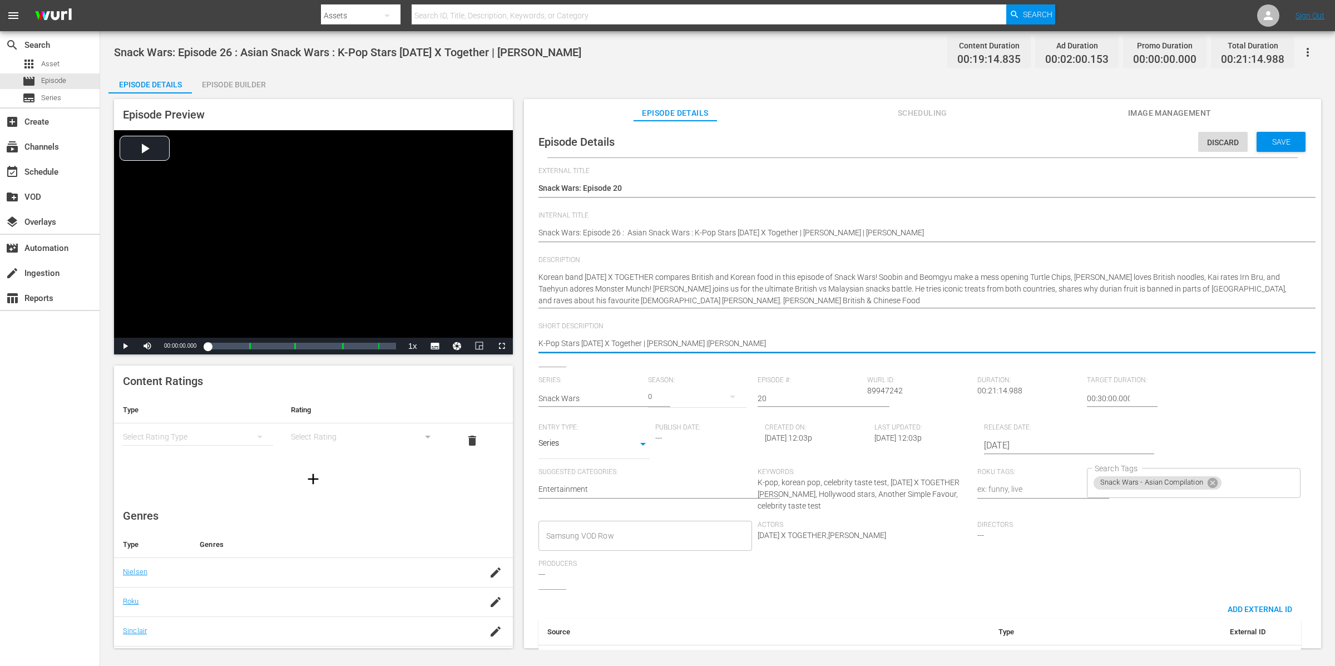
type textarea "K-Pop Stars Tomorrow X Together | Henry Golding | Jackie Chan"
click at [1274, 135] on div "Save" at bounding box center [1281, 142] width 49 height 20
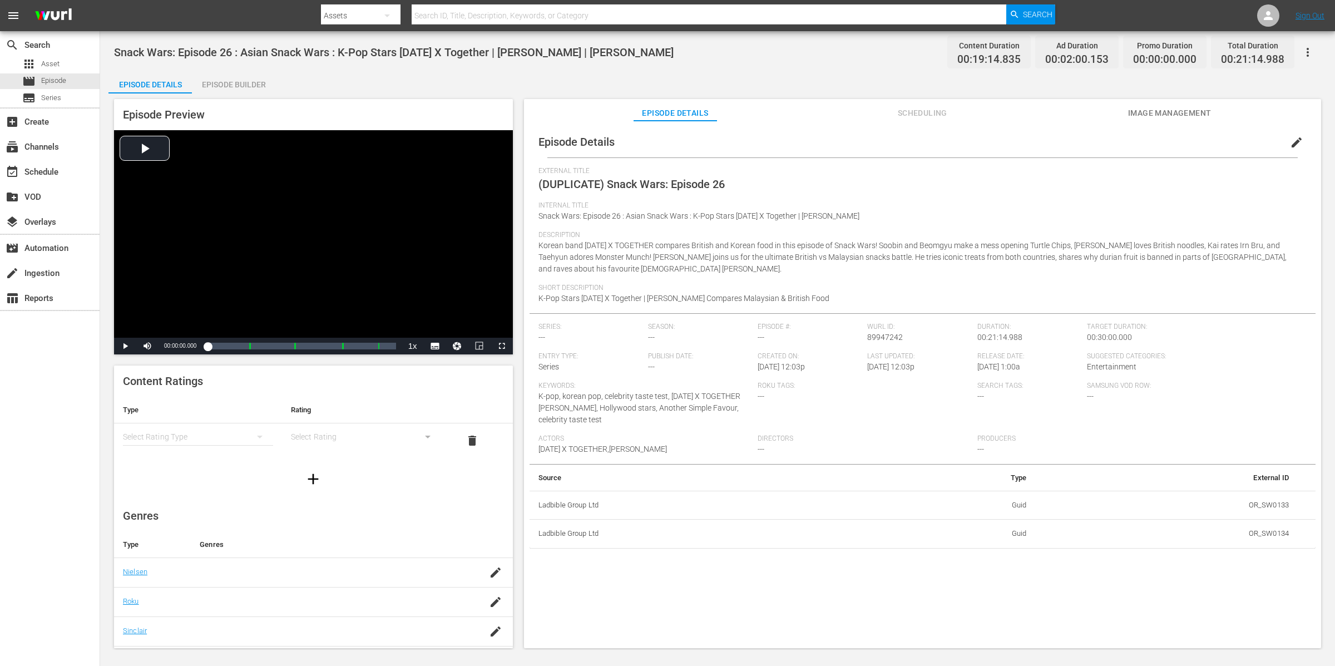
click at [1290, 142] on span "edit" at bounding box center [1296, 142] width 13 height 13
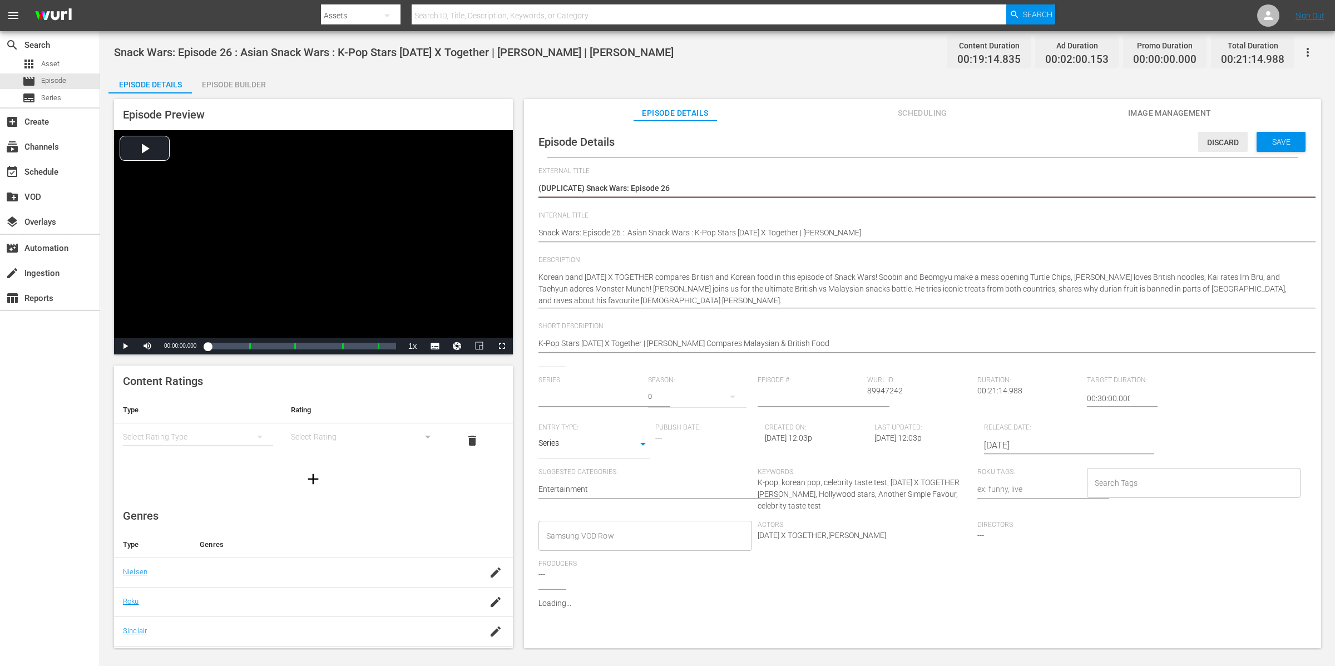
type input "Snack Wars"
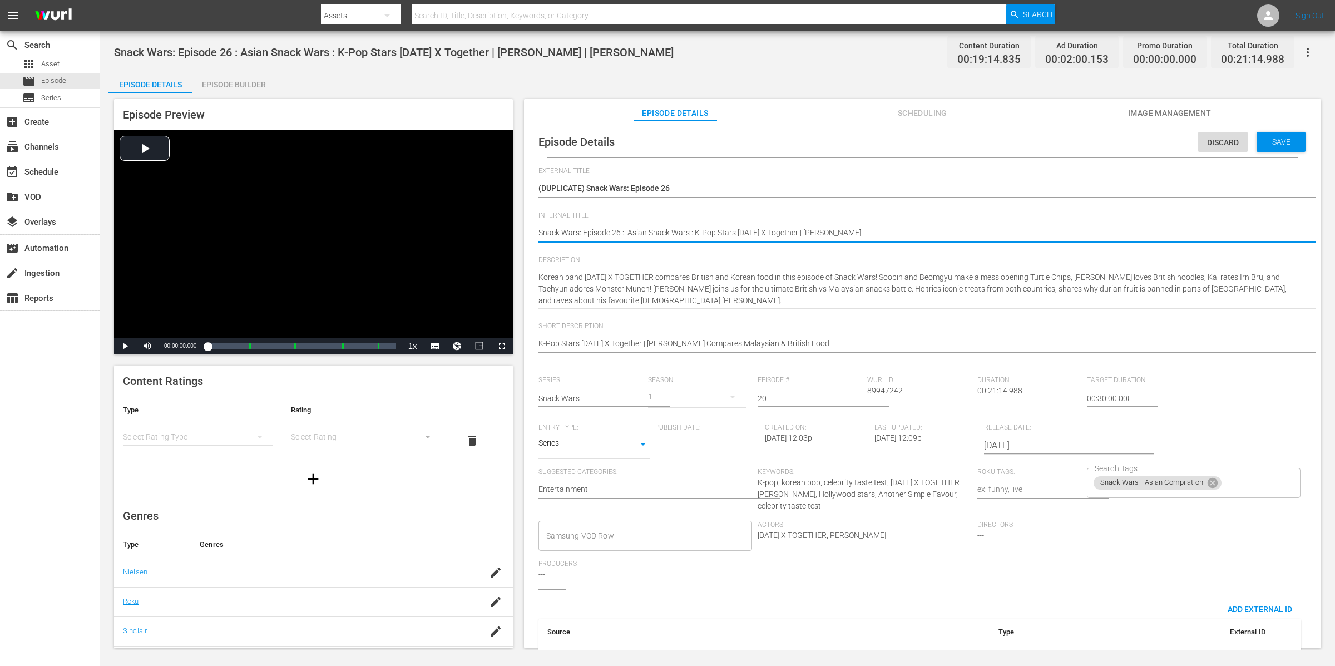
type textarea "Snack Wars: Episode 2 : Asian Snack Wars : K-Pop Stars Tomorrow X Together | He…"
type textarea "Snack Wars: Episode : Asian Snack Wars : K-Pop Stars Tomorrow X Together | Henr…"
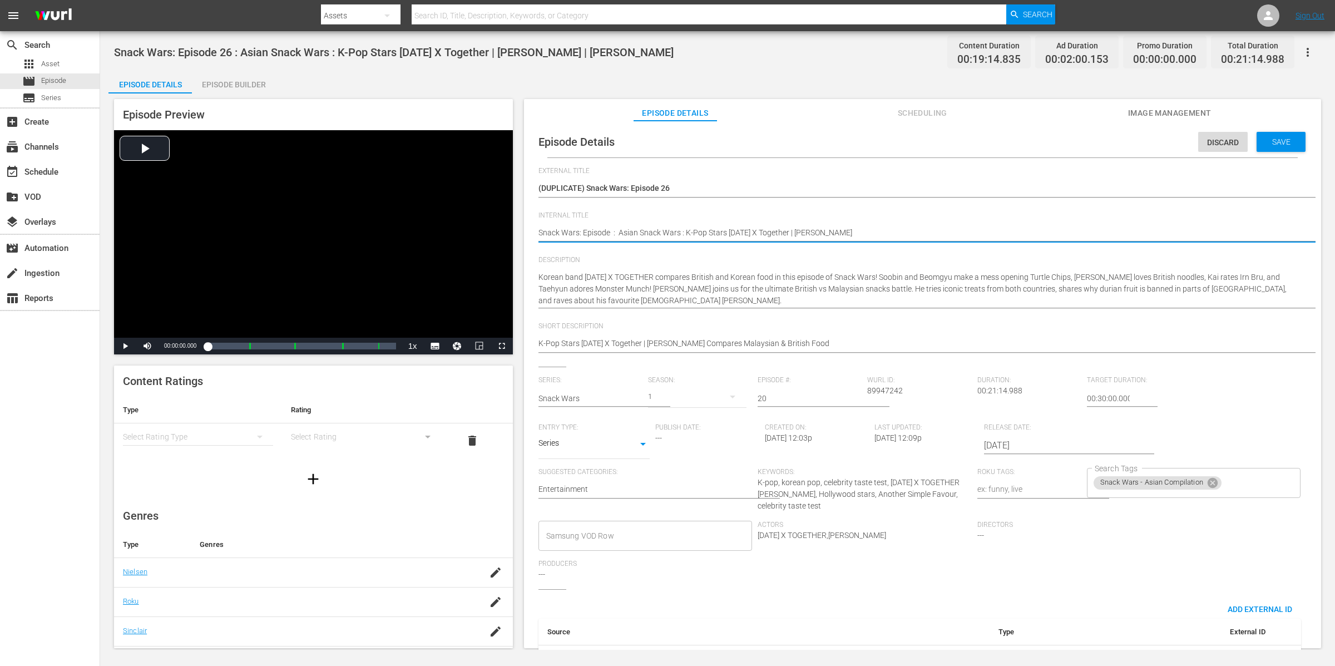
type textarea "Snack Wars: Episode : Asian Snack Wars : K-Pop Stars Tomorrow X Together | Henr…"
type textarea "Snack Wars: Episod : Asian Snack Wars : K-Pop Stars Tomorrow X Together | Henry…"
type textarea "Snack Wars: Episo : Asian Snack Wars : K-Pop Stars Tomorrow X Together | Henry …"
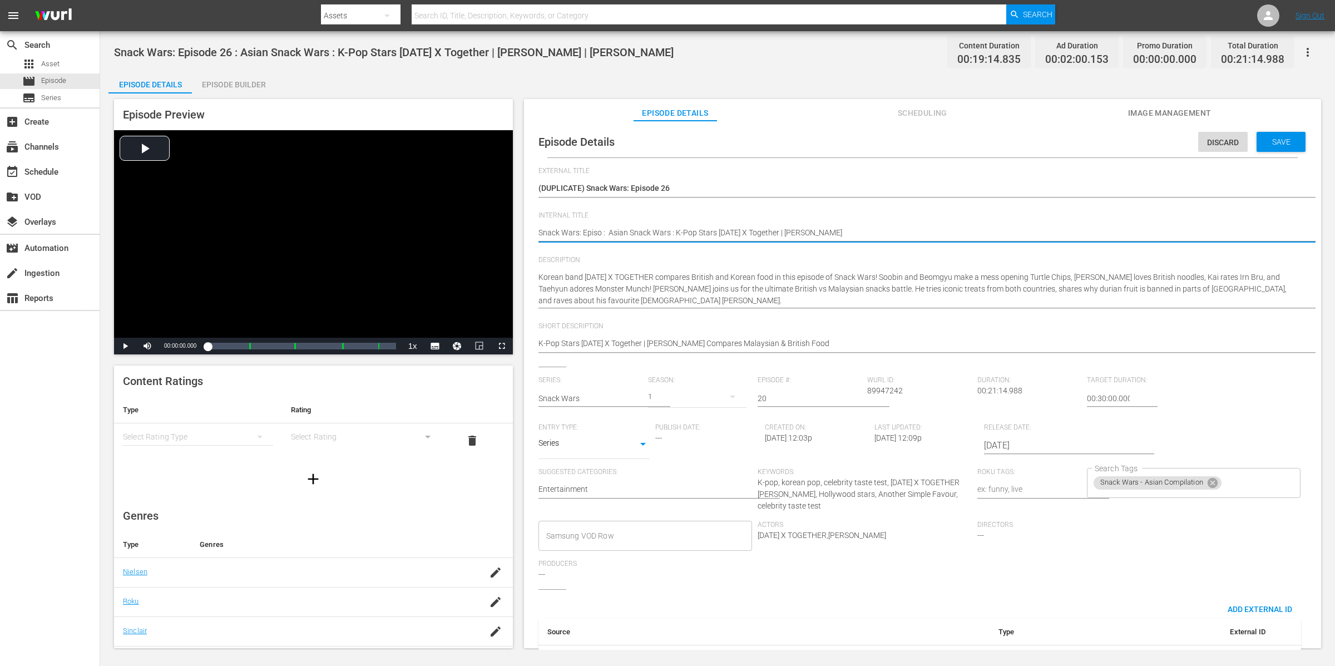
type textarea "Snack Wars: Epis : Asian Snack Wars : K-Pop Stars Tomorrow X Together | Henry G…"
type textarea "Snack Wars: Epi : Asian Snack Wars : K-Pop Stars Tomorrow X Together | Henry Go…"
type textarea "Snack Wars: Ep : Asian Snack Wars : K-Pop Stars Tomorrow X Together | Henry Gol…"
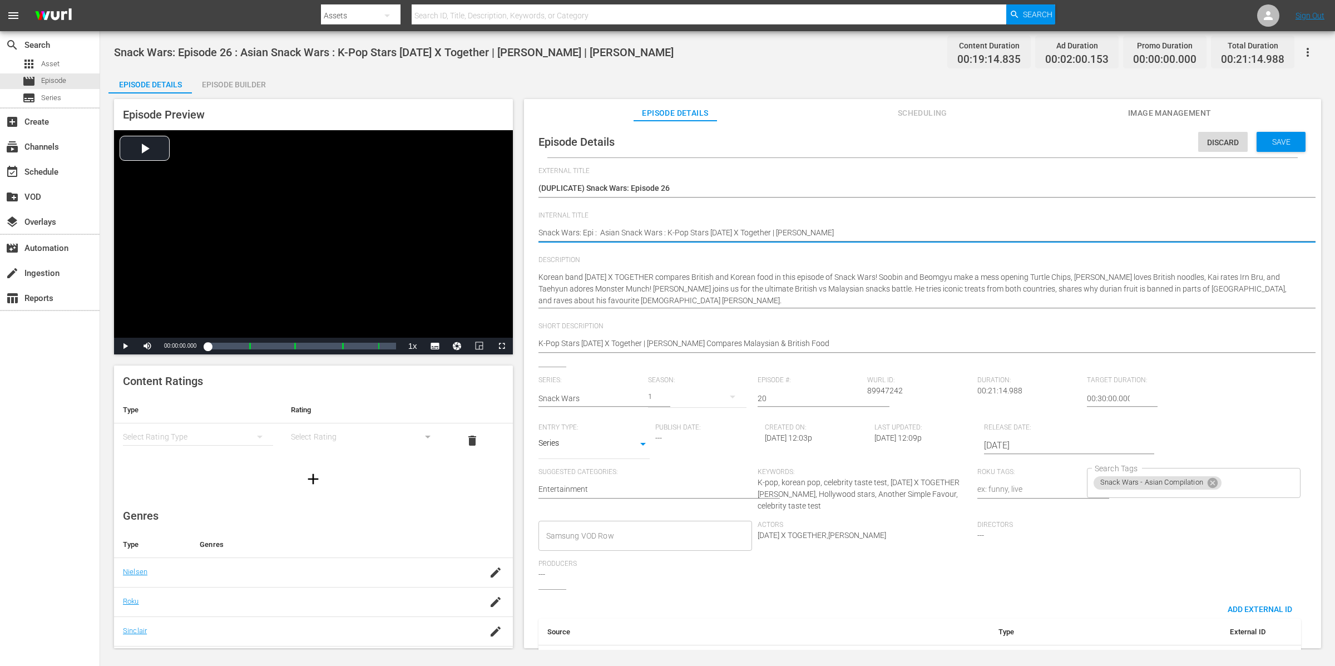
type textarea "Snack Wars: Ep : Asian Snack Wars : K-Pop Stars Tomorrow X Together | Henry Gol…"
type textarea "Snack Wars: E : Asian Snack Wars : K-Pop Stars Tomorrow X Together | Henry Gold…"
type textarea "Snack Wars: : Asian Snack Wars : K-Pop Stars Tomorrow X Together | Henry Golding"
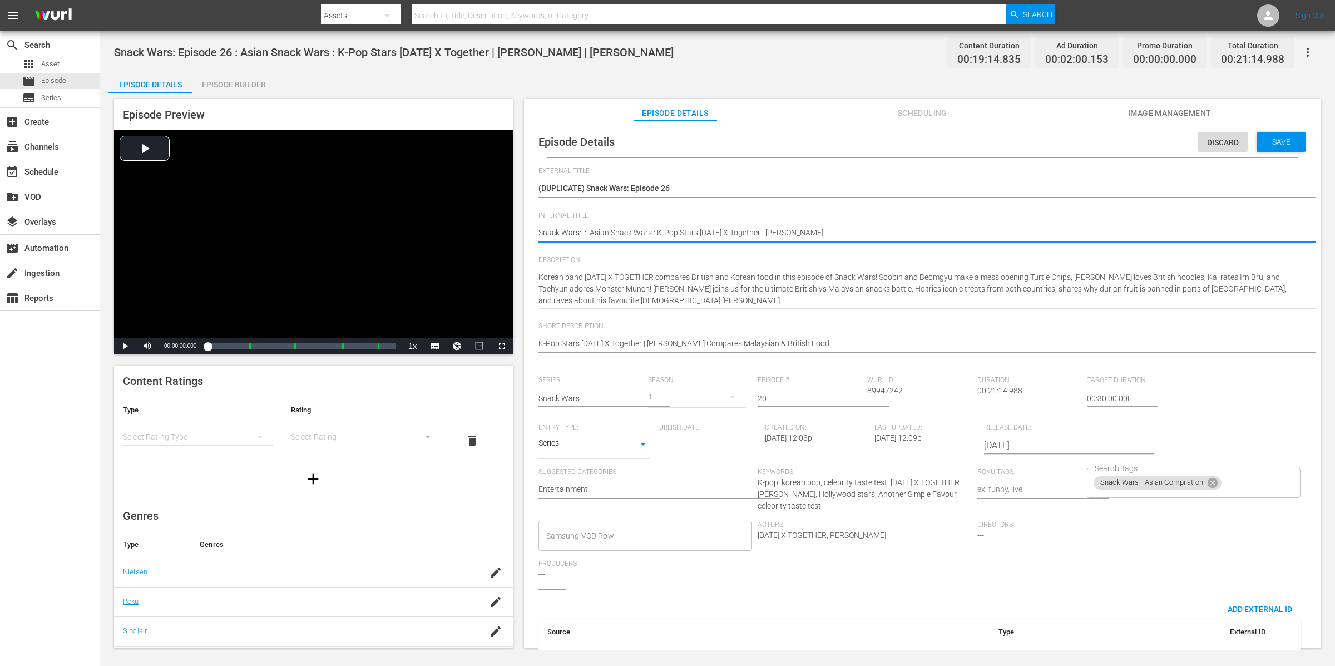
type textarea "Snack Wars: C : Asian Snack Wars : K-Pop Stars Tomorrow X Together | Henry Gold…"
type textarea "Snack Wars: C2 : Asian Snack Wars : K-Pop Stars Tomorrow X Together | Henry Gol…"
type textarea "Snack Wars: C20 : Asian Snack Wars : K-Pop Stars Tomorrow X Together | Henry Go…"
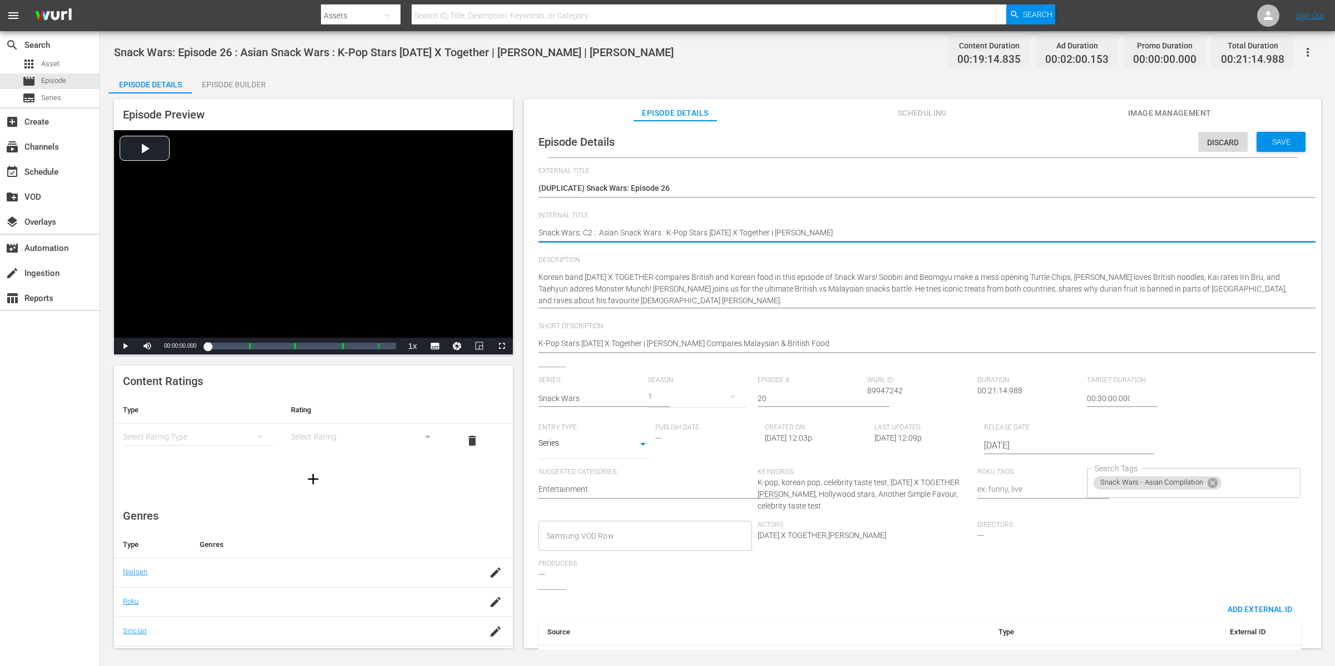
type textarea "Snack Wars: C20 : Asian Snack Wars : K-Pop Stars Tomorrow X Together | Henry Go…"
click at [857, 236] on textarea "Snack Wars: Episode 26 : Asian Snack Wars : K-Pop Stars Tomorrow X Together | H…" at bounding box center [920, 233] width 763 height 13
drag, startPoint x: 885, startPoint y: 230, endPoint x: 671, endPoint y: 229, distance: 213.7
click at [671, 229] on textarea "Snack Wars: Episode 26 : Asian Snack Wars : K-Pop Stars Tomorrow X Together | H…" at bounding box center [920, 233] width 763 height 13
type textarea "Snack Wars: C20 : Asian Snack Wars : E"
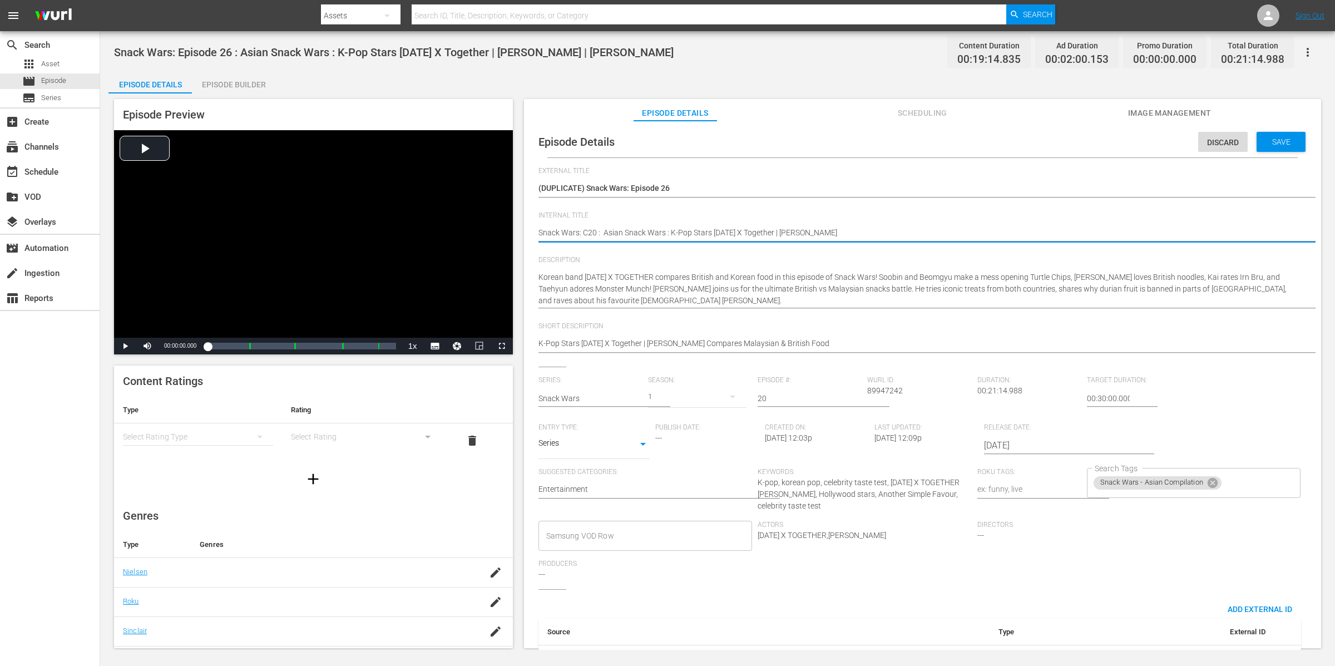
type textarea "Snack Wars: C20 : Asian Snack Wars : E"
type textarea "Snack Wars: C20 : Asian Snack Wars : E2"
type textarea "Snack Wars: C20 : Asian Snack Wars : E"
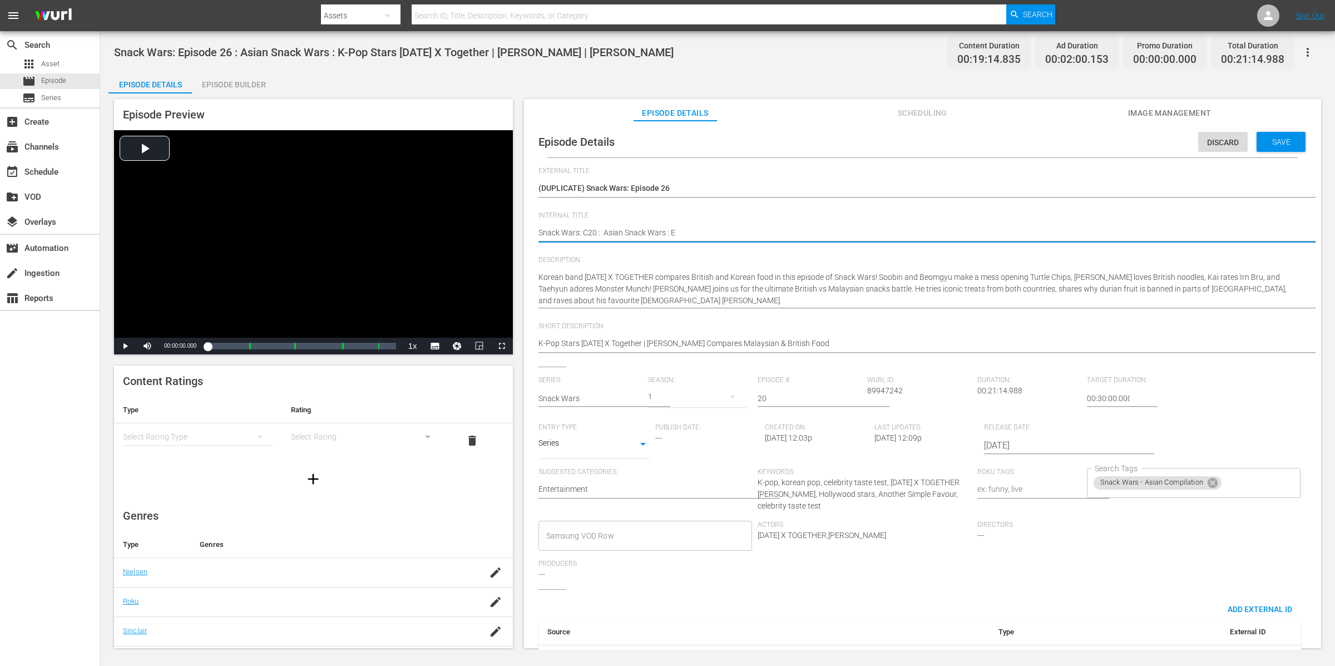
type textarea "Snack Wars: C20 : Asian Snack Wars : E4"
type textarea "Snack Wars: C20 : Asian Snack Wars : E43"
type textarea "Snack Wars: C20 : Asian Snack Wars : E43,"
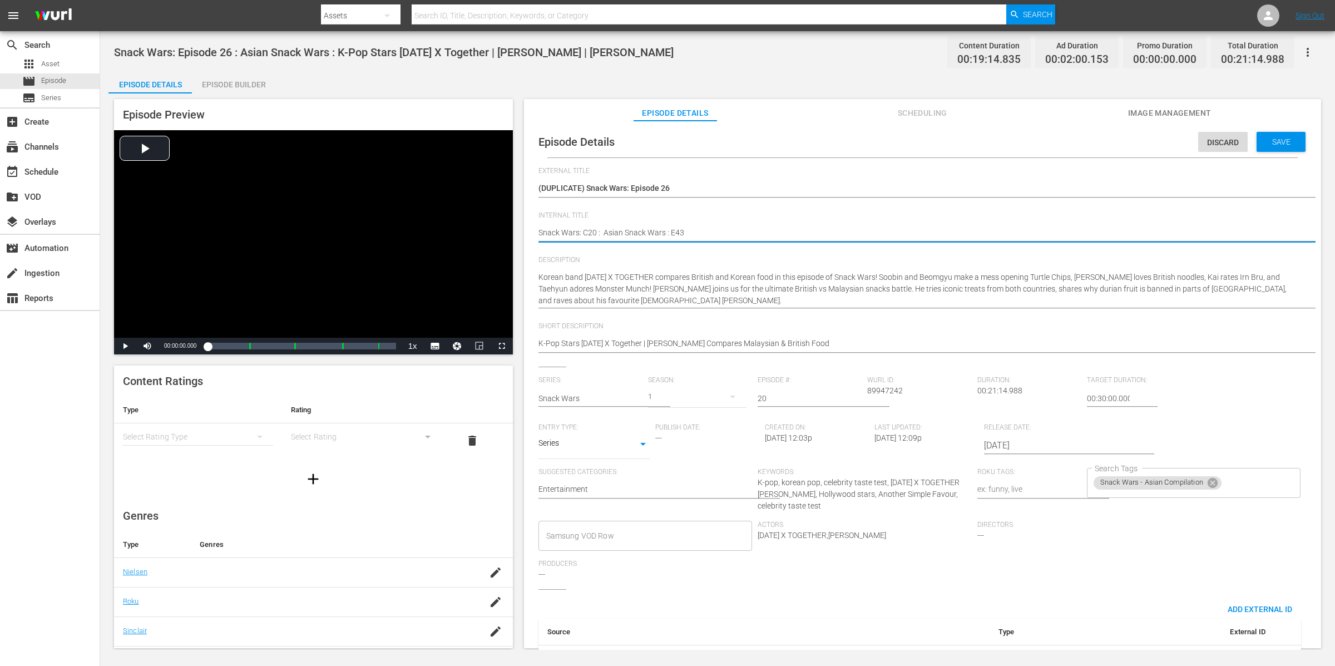
type textarea "Snack Wars: C20 : Asian Snack Wars : E43,"
type textarea "Snack Wars: C20 : Asian Snack Wars : E43, 3"
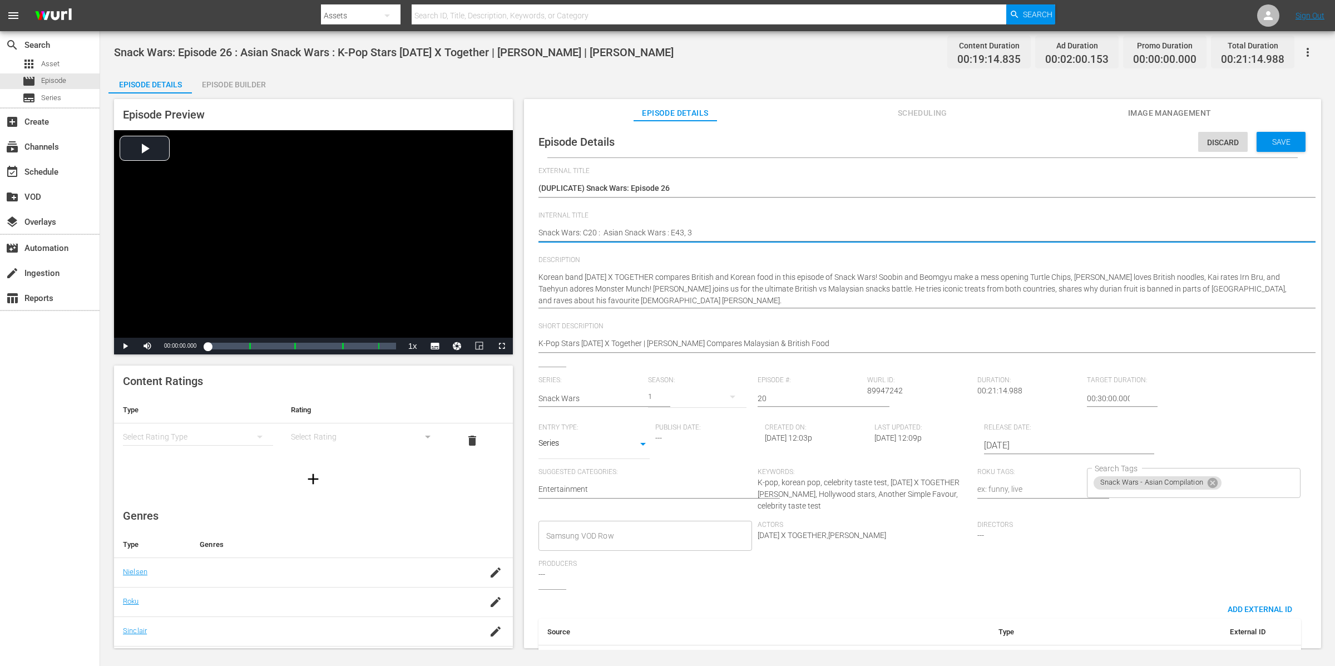
type textarea "Snack Wars: C20 : Asian Snack Wars : E43, 33"
type textarea "Snack Wars: C20 : Asian Snack Wars : E43, 33,"
type textarea "Snack Wars: C20 : Asian Snack Wars : E43, 33"
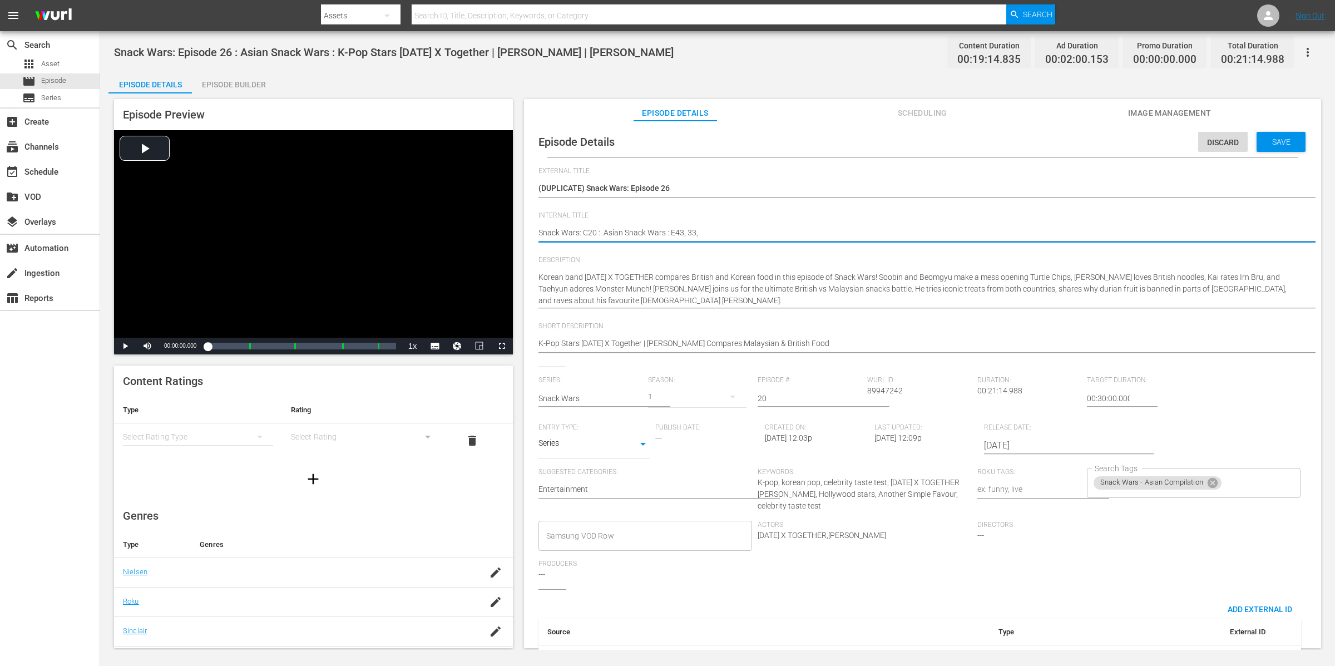
type textarea "Snack Wars: C20 : Asian Snack Wars : E43, 33"
type textarea "Snack Wars: C20 : Asian Snack Wars : E43, 3"
type textarea "Snack Wars: C20 : Asian Snack Wars : E43,"
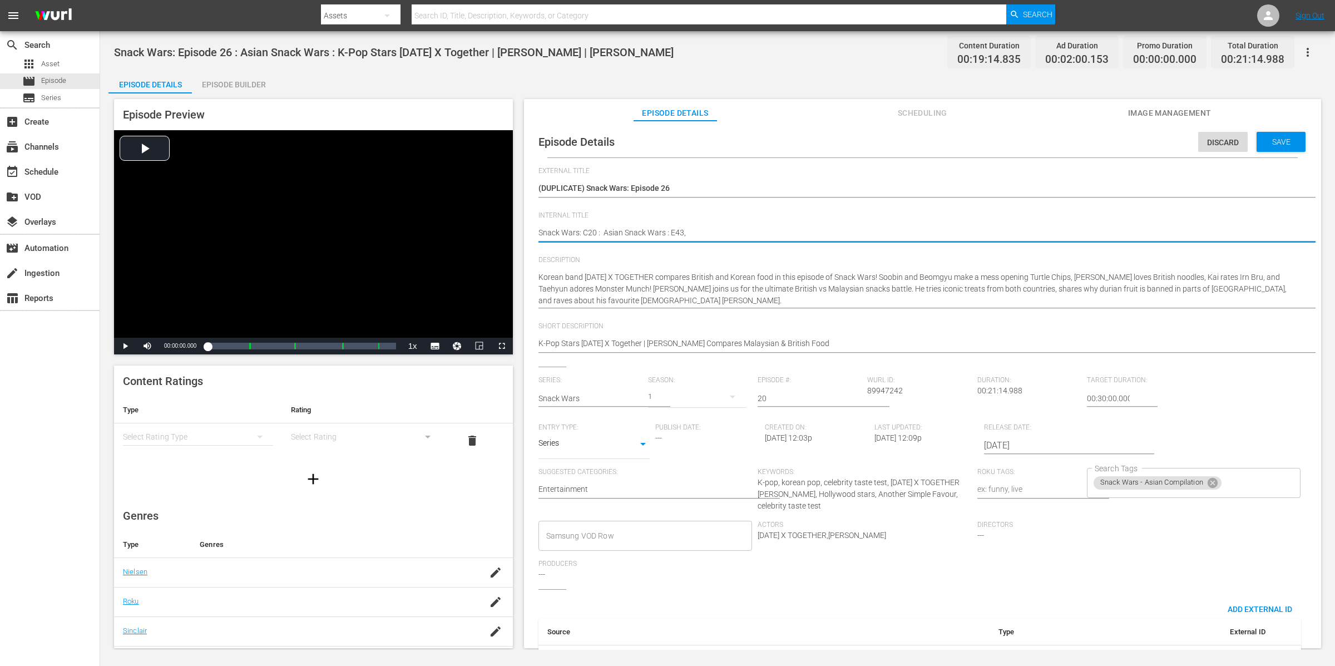
type textarea "Snack Wars: C20 : Asian Snack Wars : E43, 4"
type textarea "Snack Wars: C20 : Asian Snack Wars : E43, 44"
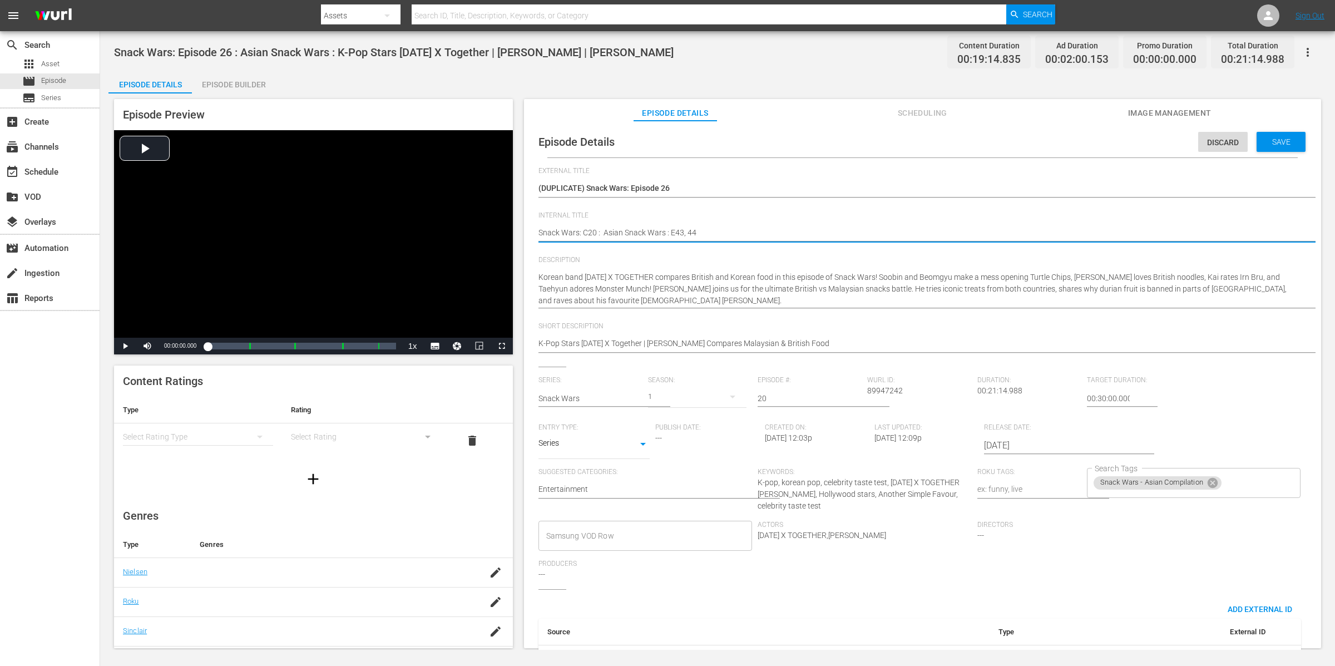
type textarea "Snack Wars: C20 : Asian Snack Wars : E43, 44"
type textarea "Snack Wars: C20 : Asian Snack Wars : E43, 44,"
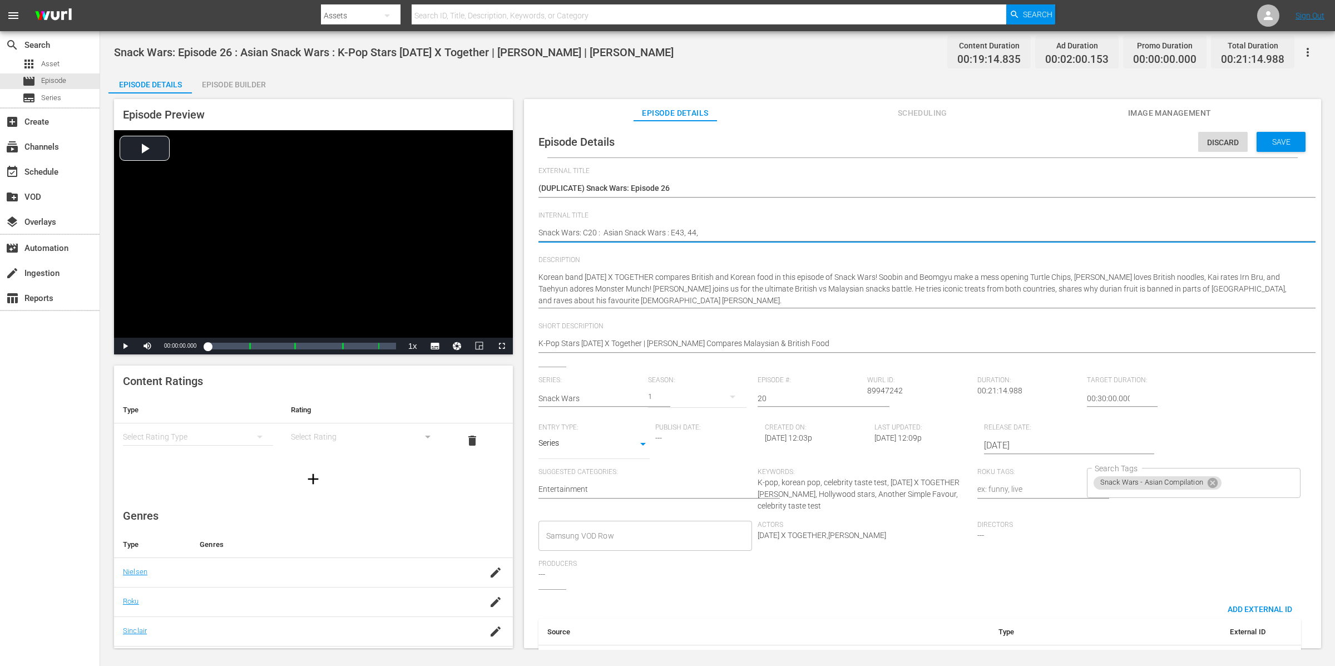
type textarea "Snack Wars: C20 : Asian Snack Wars : E43, 44,"
type textarea "Snack Wars: C20 : Asian Snack Wars : E43, 44, 4"
type textarea "Snack Wars: C20 : Asian Snack Wars : E43, 44, 47"
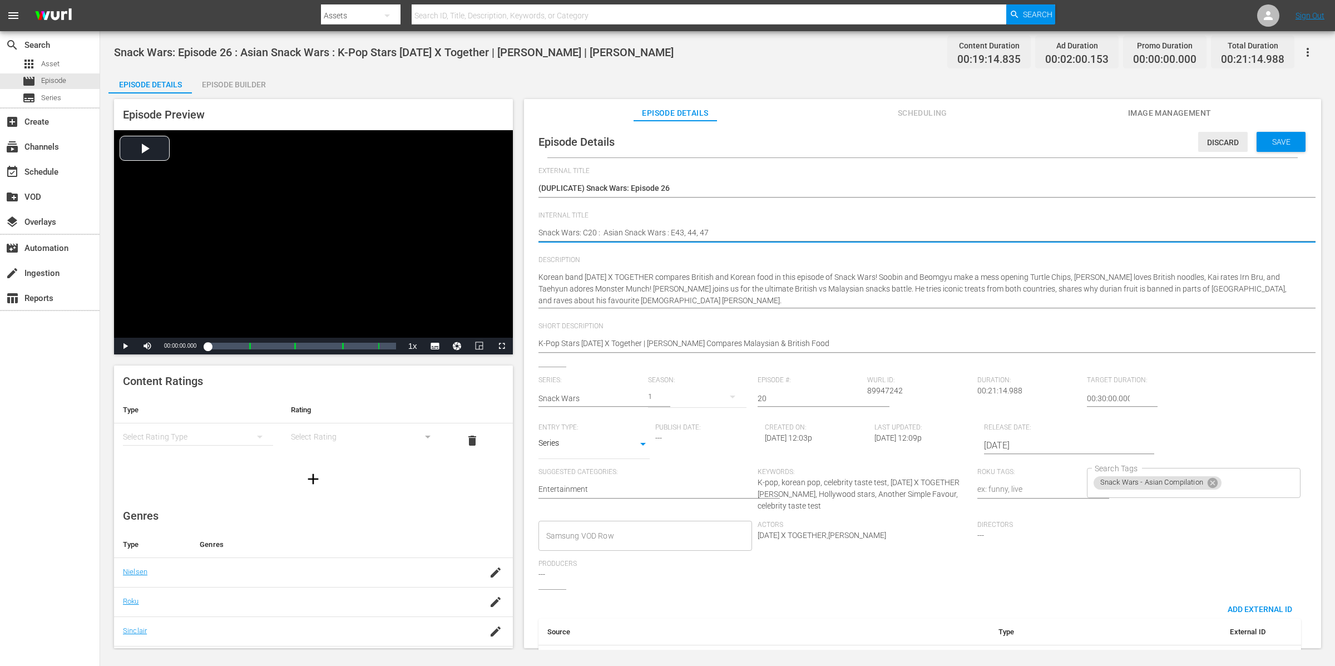
type textarea "Snack Wars: C20 : Asian Snack Wars : E43, 44, 47"
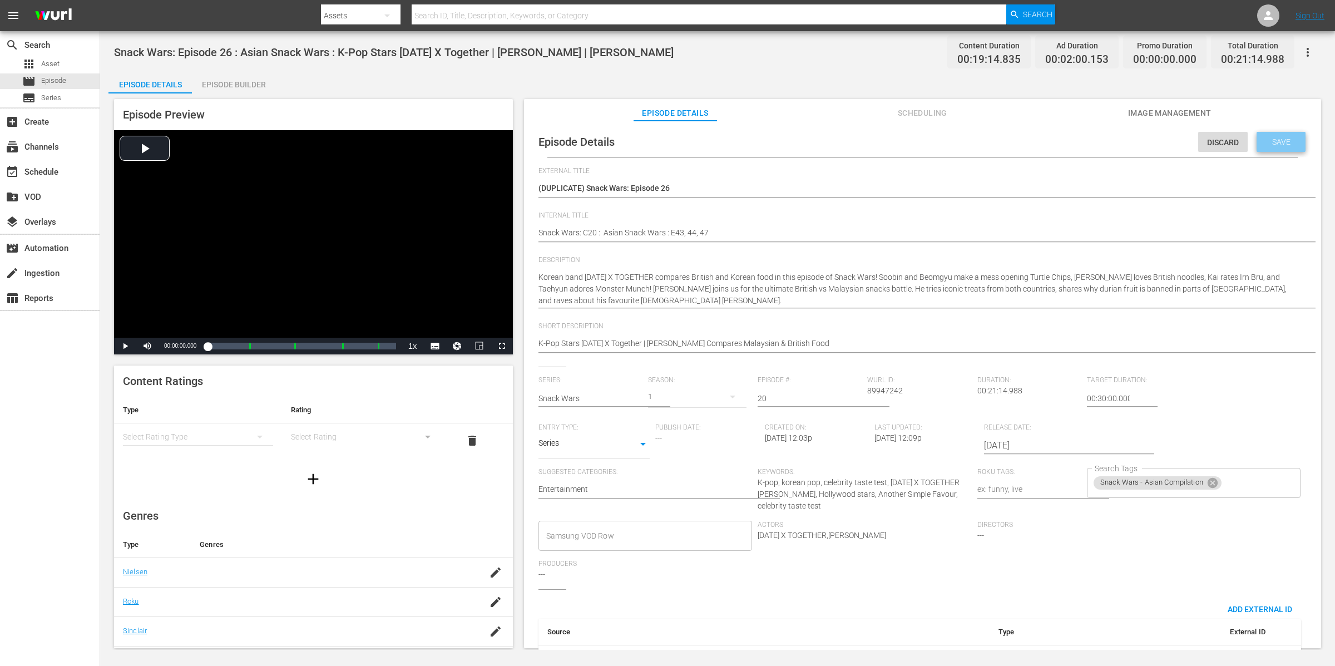
click at [1277, 138] on span "Save" at bounding box center [1282, 141] width 36 height 9
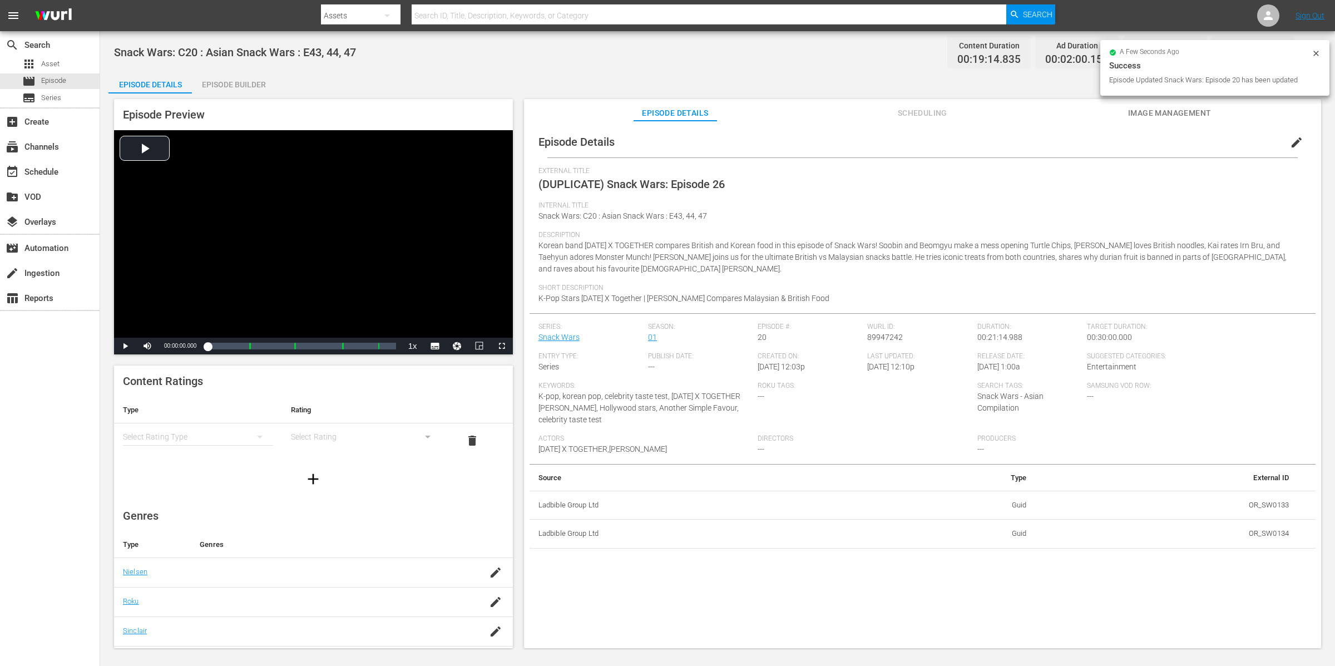
click at [1316, 53] on icon at bounding box center [1316, 53] width 9 height 9
click at [1316, 52] on button "button" at bounding box center [1308, 52] width 27 height 27
click at [1316, 52] on div "Add Episode to Workspace" at bounding box center [1227, 56] width 187 height 27
click at [249, 83] on div "Episode Builder" at bounding box center [233, 84] width 83 height 27
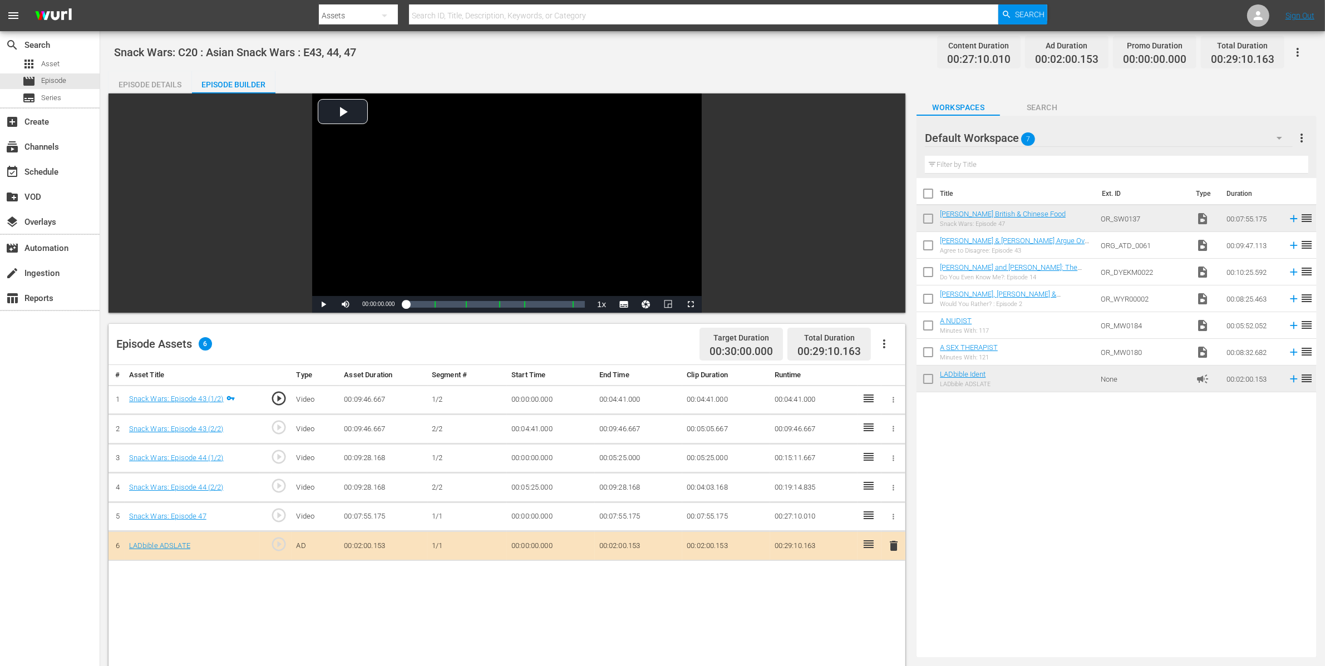
click at [157, 87] on div "Episode Details" at bounding box center [149, 84] width 83 height 27
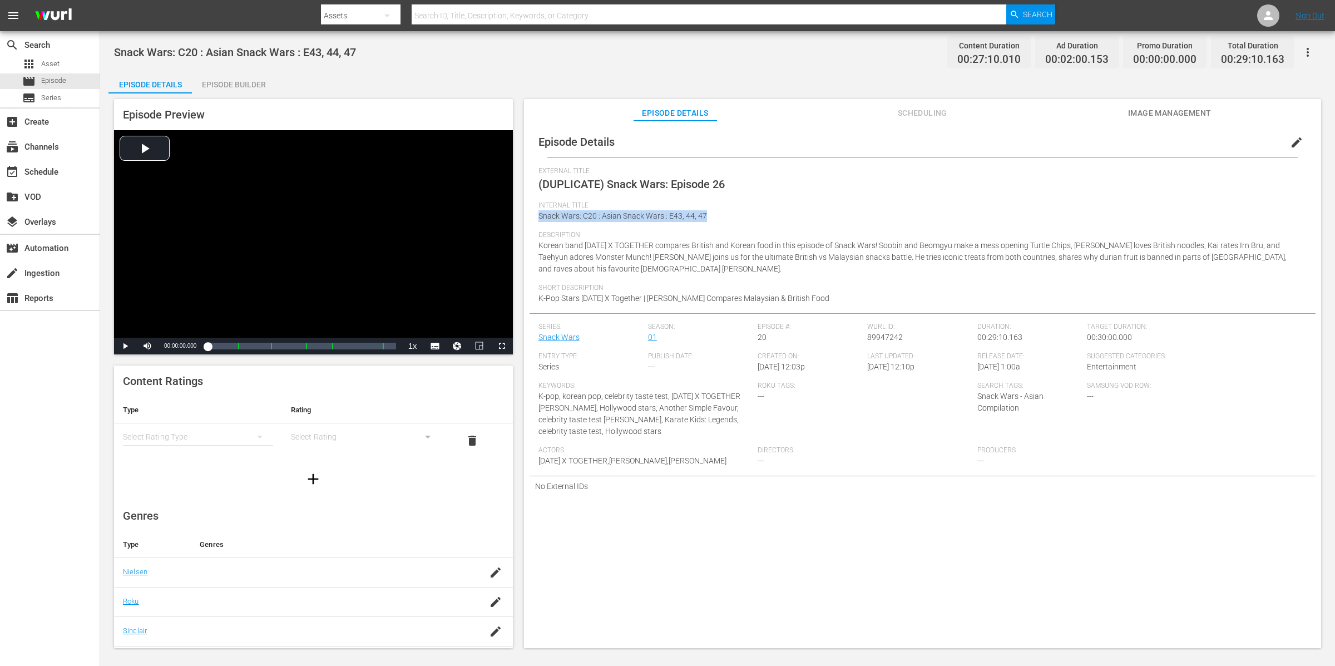
drag, startPoint x: 729, startPoint y: 214, endPoint x: 521, endPoint y: 217, distance: 207.5
click at [521, 217] on div "Episode Preview Video Player is loading. Play Video Play Mute Current Time 00:0…" at bounding box center [717, 375] width 1218 height 564
copy span "Snack Wars: C20 : Asian Snack Wars : E43, 44, 47"
click at [751, 188] on div "External Title (DUPLICATE) Snack Wars: Episode 26" at bounding box center [923, 184] width 768 height 34
click at [680, 275] on div "Description Korean band TOMORROW X TOGETHER compares British and Korean food in…" at bounding box center [923, 257] width 768 height 53
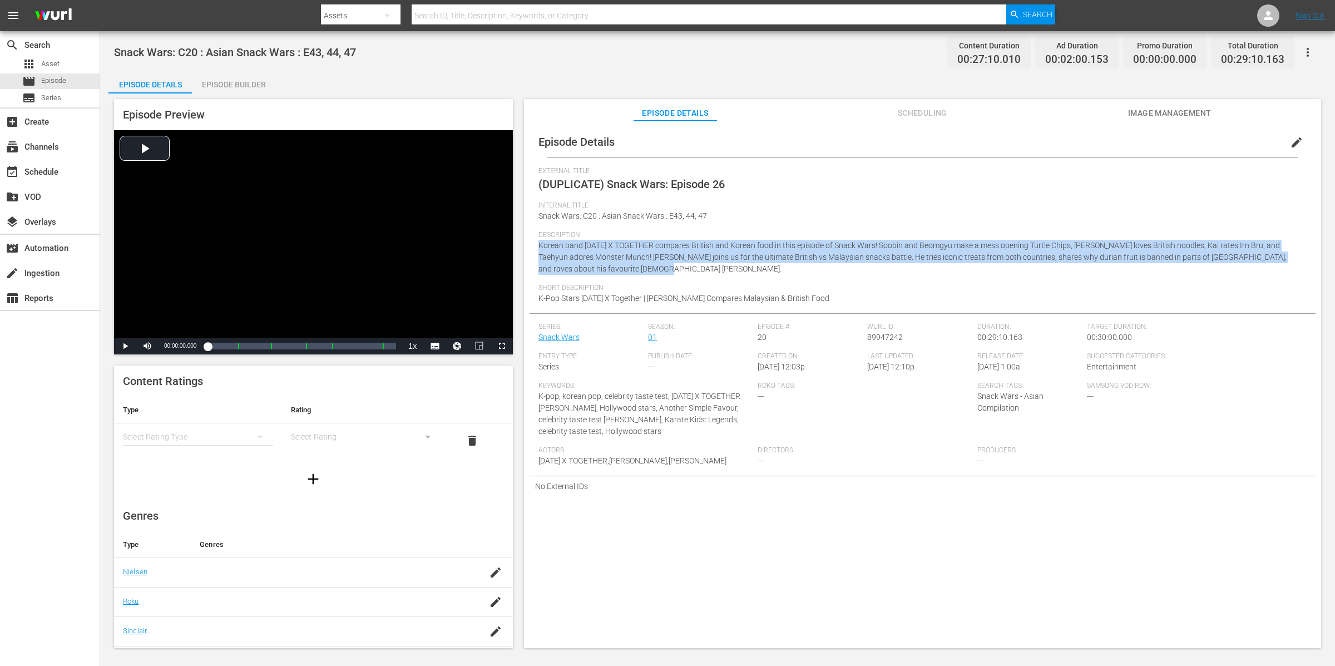
drag, startPoint x: 678, startPoint y: 266, endPoint x: 530, endPoint y: 245, distance: 149.4
click at [530, 245] on div "Episode Details edit External Title (DUPLICATE) Snack Wars: Episode 26 Internal…" at bounding box center [923, 311] width 786 height 370
copy span "Korean band TOMORROW X TOGETHER compares British and Korean food in this episod…"
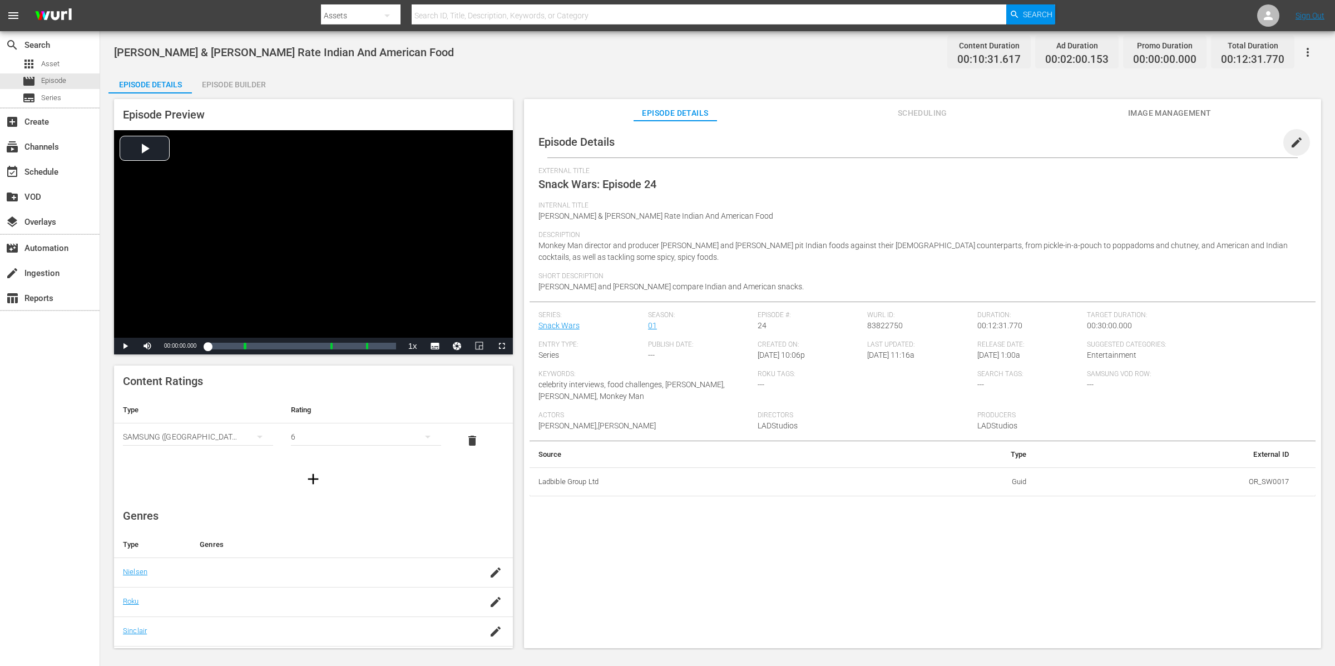
drag, startPoint x: 1289, startPoint y: 145, endPoint x: 1225, endPoint y: 159, distance: 66.0
click at [1068, 145] on span "edit" at bounding box center [1296, 142] width 13 height 13
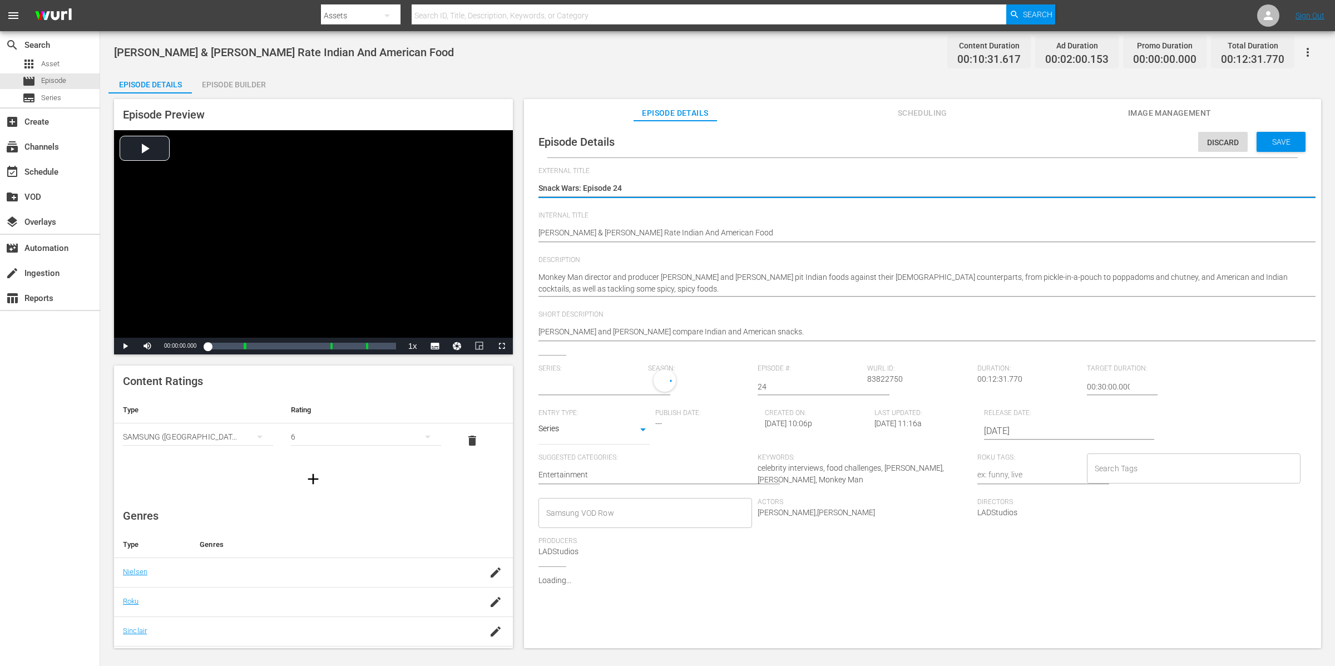
type input "Snack Wars"
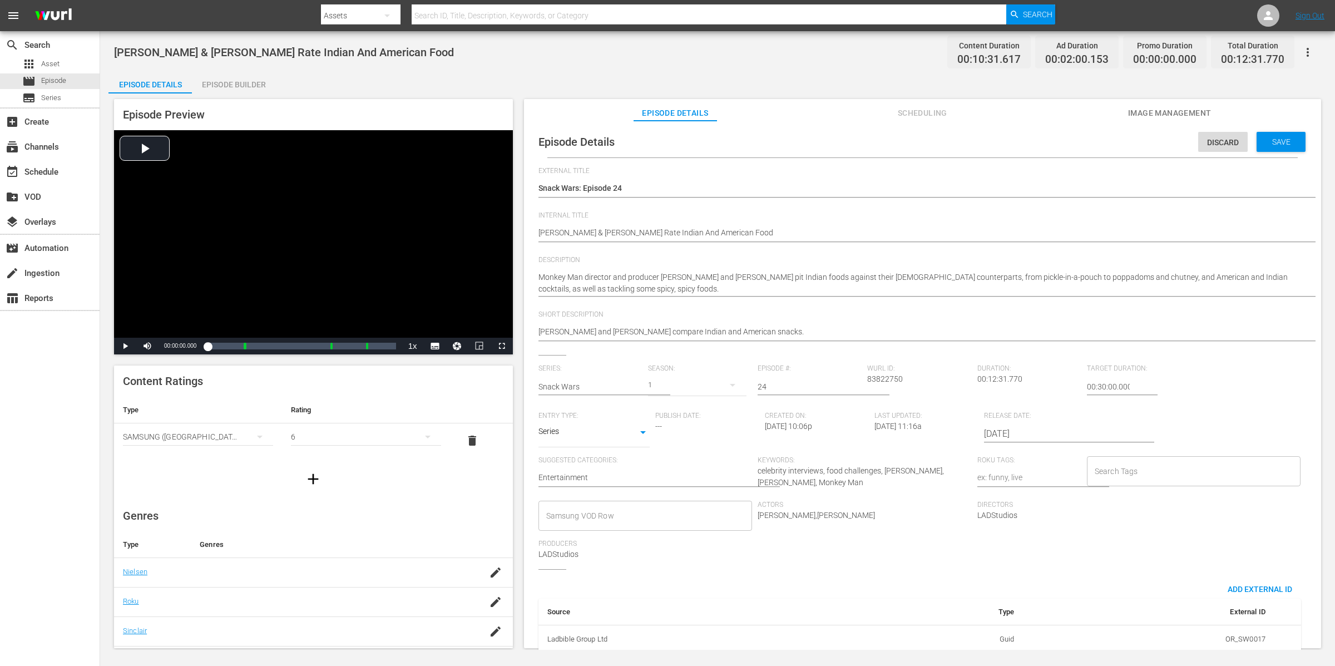
click at [668, 394] on div "1" at bounding box center [697, 382] width 98 height 27
drag, startPoint x: 678, startPoint y: 441, endPoint x: 687, endPoint y: 431, distance: 13.8
click at [678, 440] on div "1" at bounding box center [673, 422] width 53 height 53
click at [686, 430] on span at bounding box center [673, 432] width 53 height 18
click at [1068, 137] on span "Save" at bounding box center [1282, 141] width 36 height 9
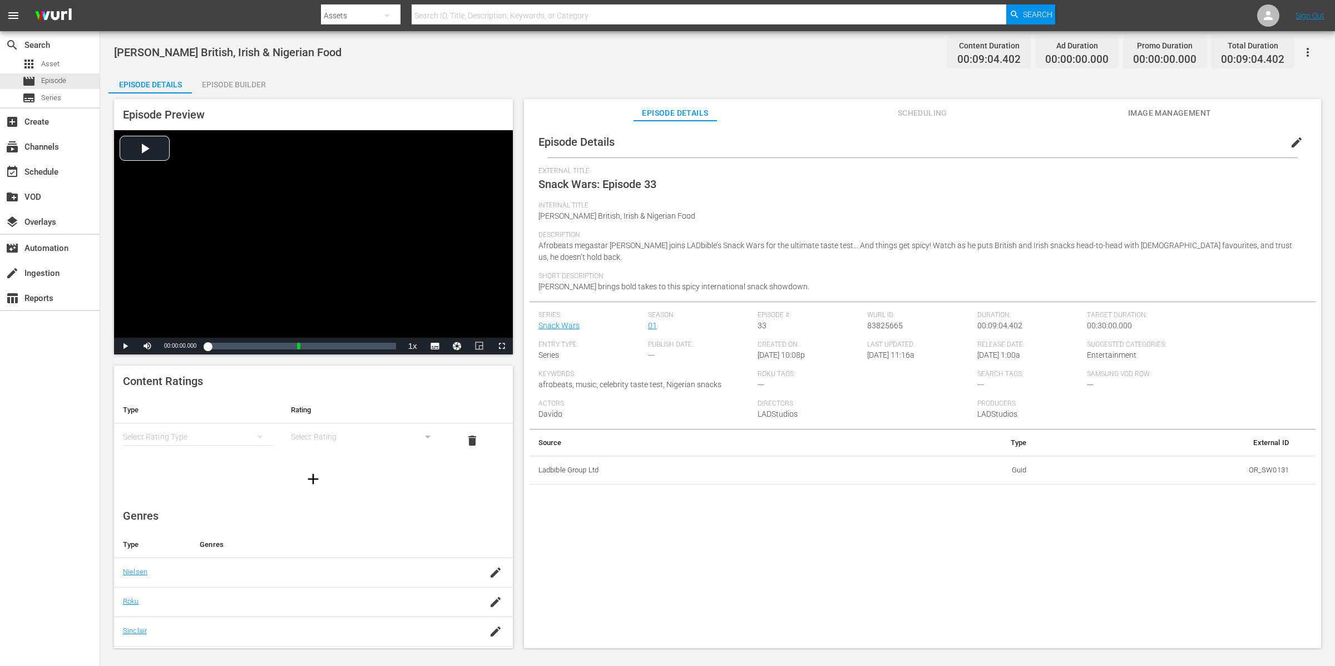
click at [1068, 139] on span "edit" at bounding box center [1296, 142] width 13 height 13
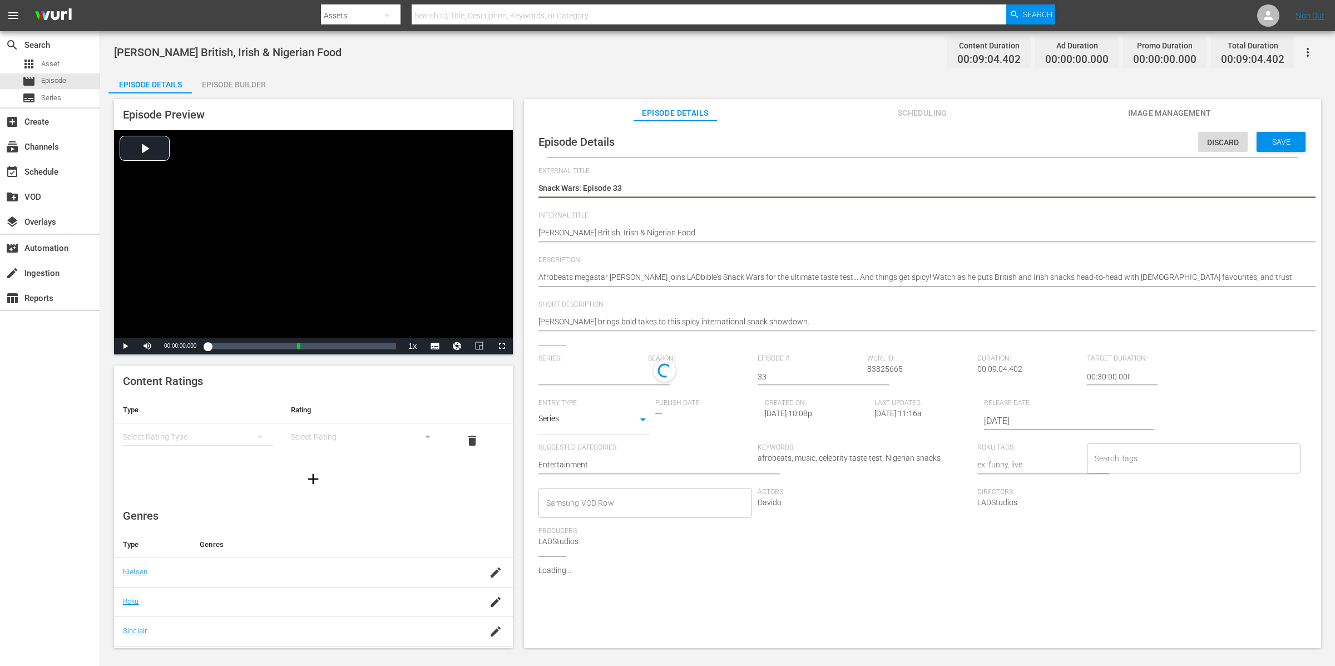
type input "Snack Wars"
click at [685, 374] on div "1" at bounding box center [697, 374] width 98 height 31
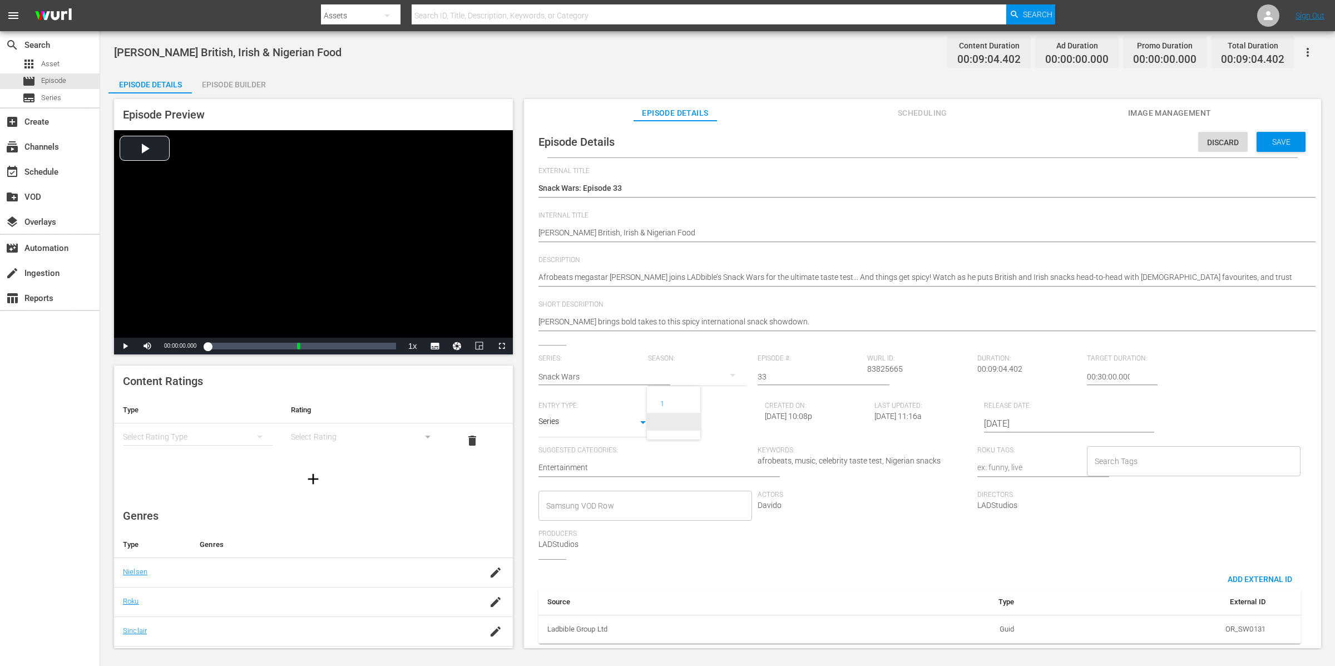
drag, startPoint x: 681, startPoint y: 423, endPoint x: 736, endPoint y: 401, distance: 59.2
click at [681, 423] on span at bounding box center [673, 422] width 53 height 18
click at [1068, 146] on div "Save" at bounding box center [1281, 142] width 49 height 20
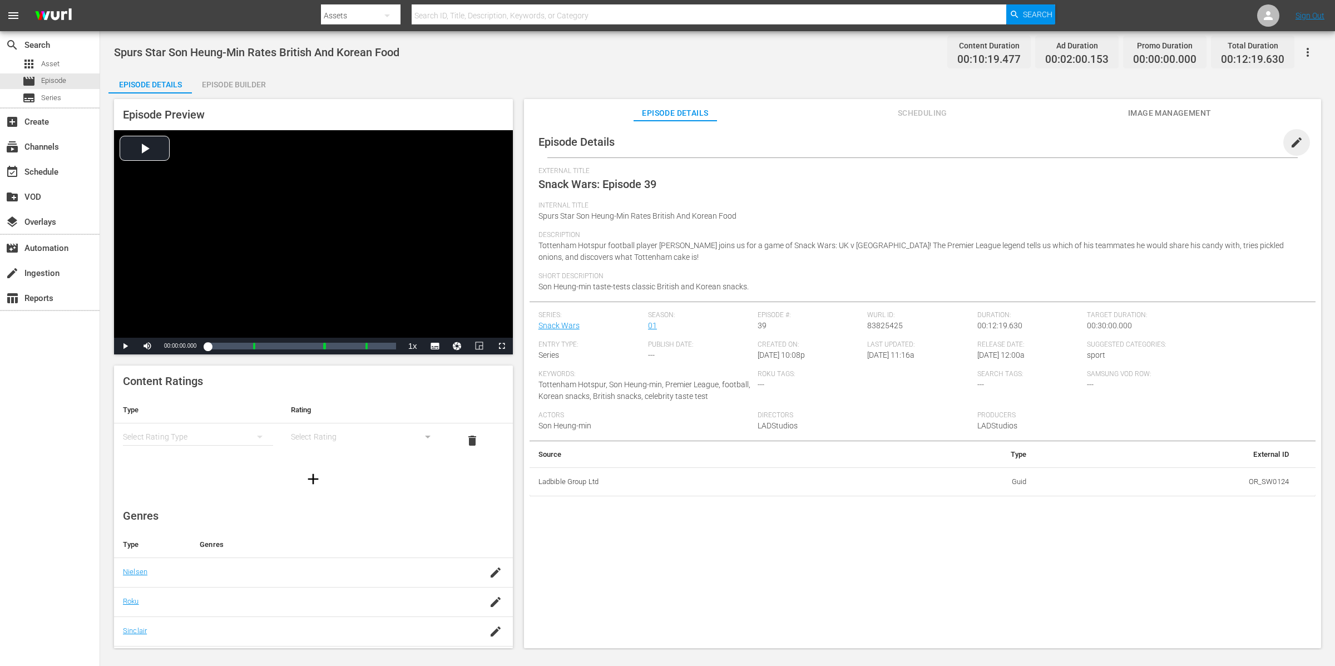
click at [1068, 144] on span "edit" at bounding box center [1296, 142] width 13 height 13
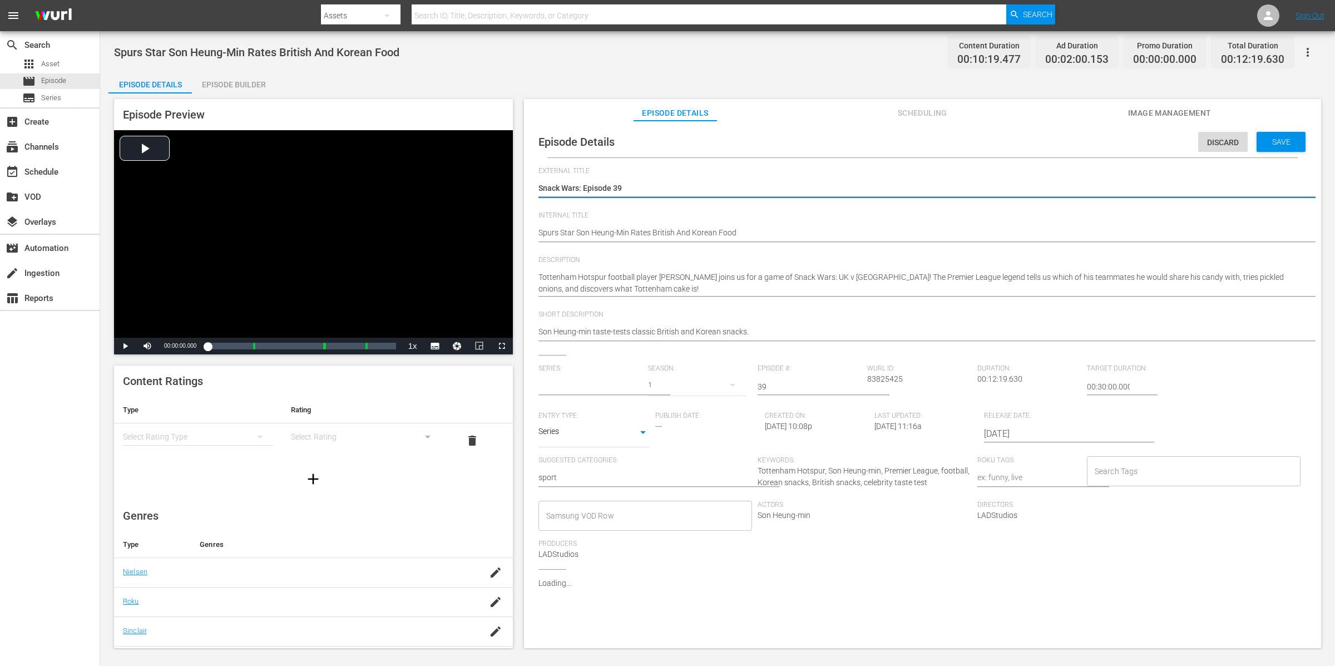
type input "Snack Wars"
click at [674, 386] on div "1" at bounding box center [697, 384] width 98 height 31
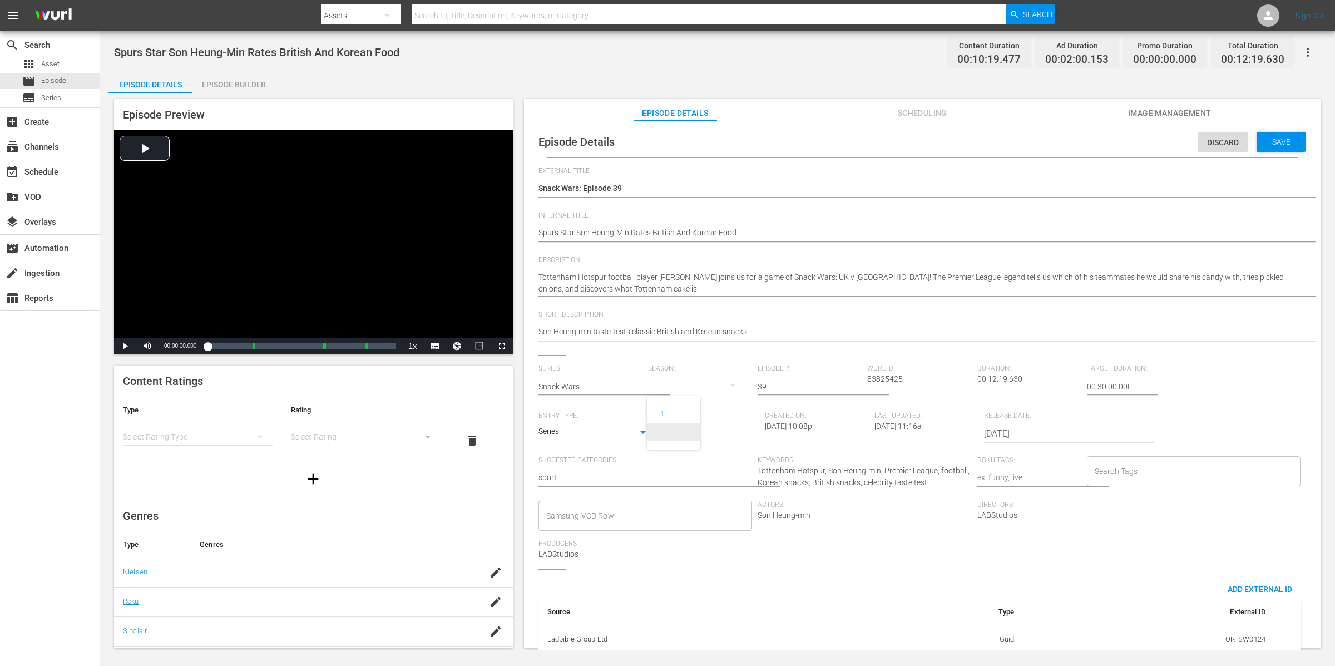
click at [683, 433] on span at bounding box center [673, 432] width 53 height 18
click at [1068, 139] on span "Save" at bounding box center [1282, 141] width 36 height 9
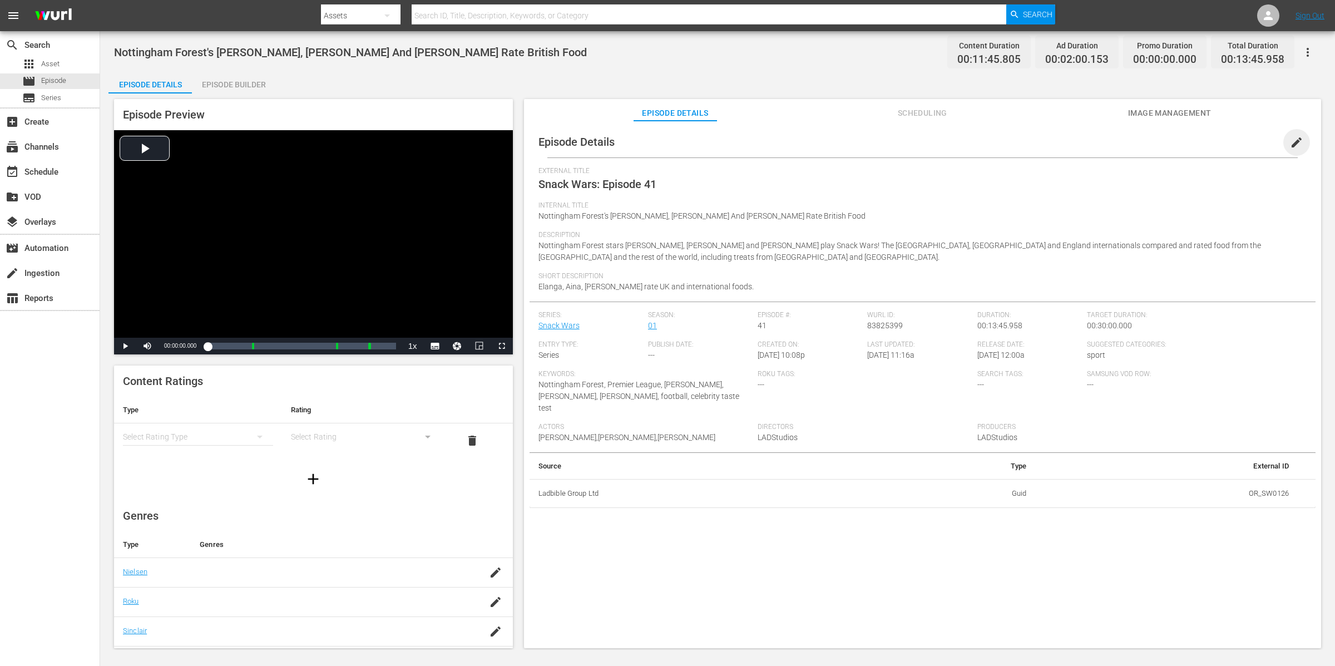
click at [1068, 139] on span "edit" at bounding box center [1296, 142] width 13 height 13
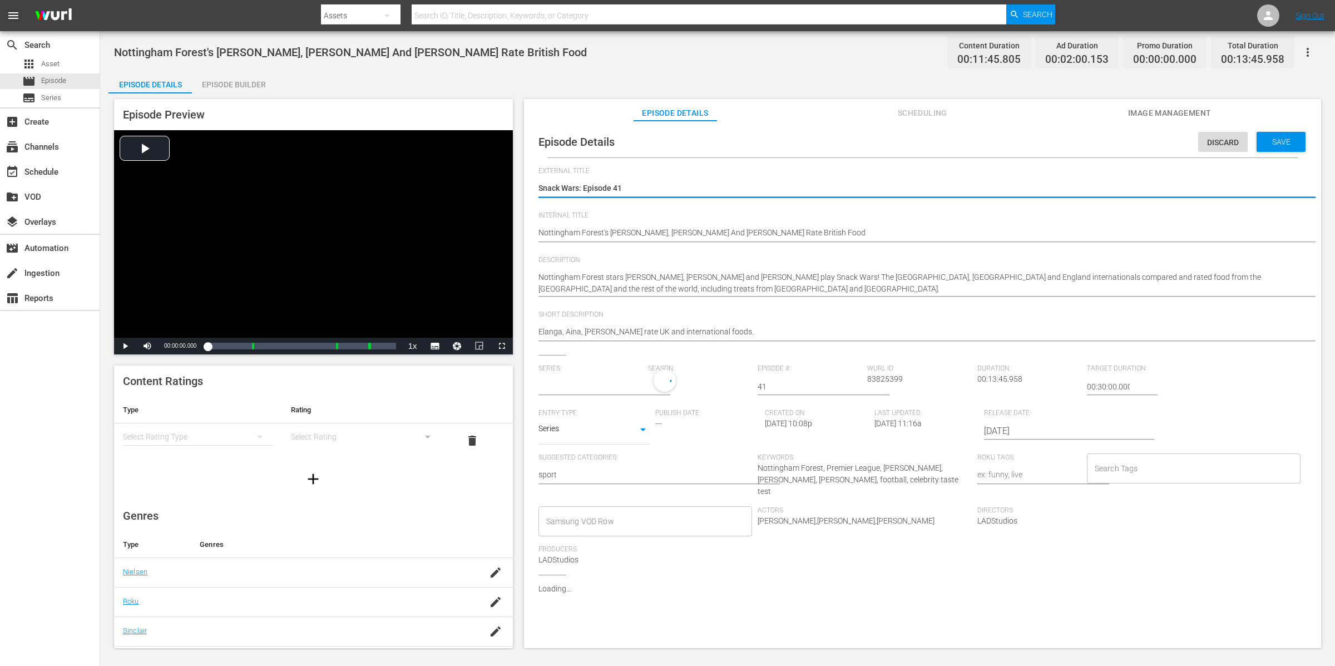
type input "Snack Wars"
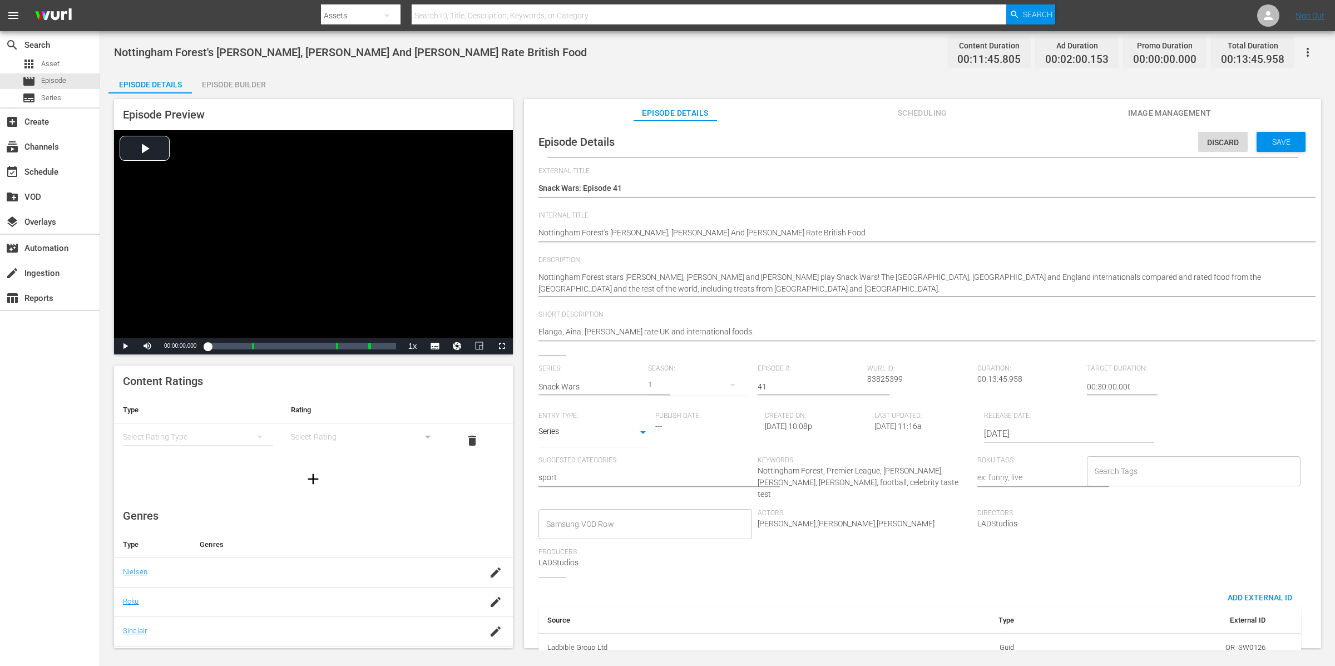
click at [700, 383] on div "1" at bounding box center [697, 384] width 98 height 31
click at [677, 431] on span at bounding box center [673, 432] width 53 height 18
click at [1068, 132] on div "Save" at bounding box center [1281, 142] width 49 height 20
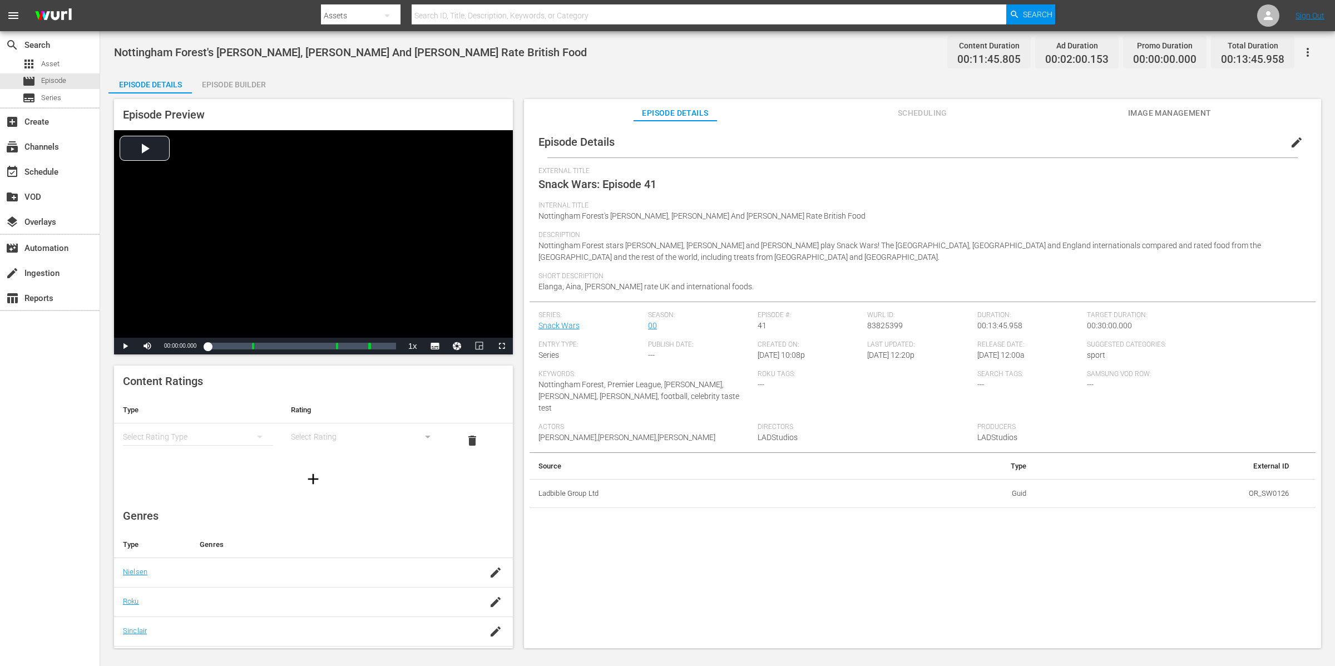
click at [262, 87] on div "Episode Builder" at bounding box center [233, 84] width 83 height 27
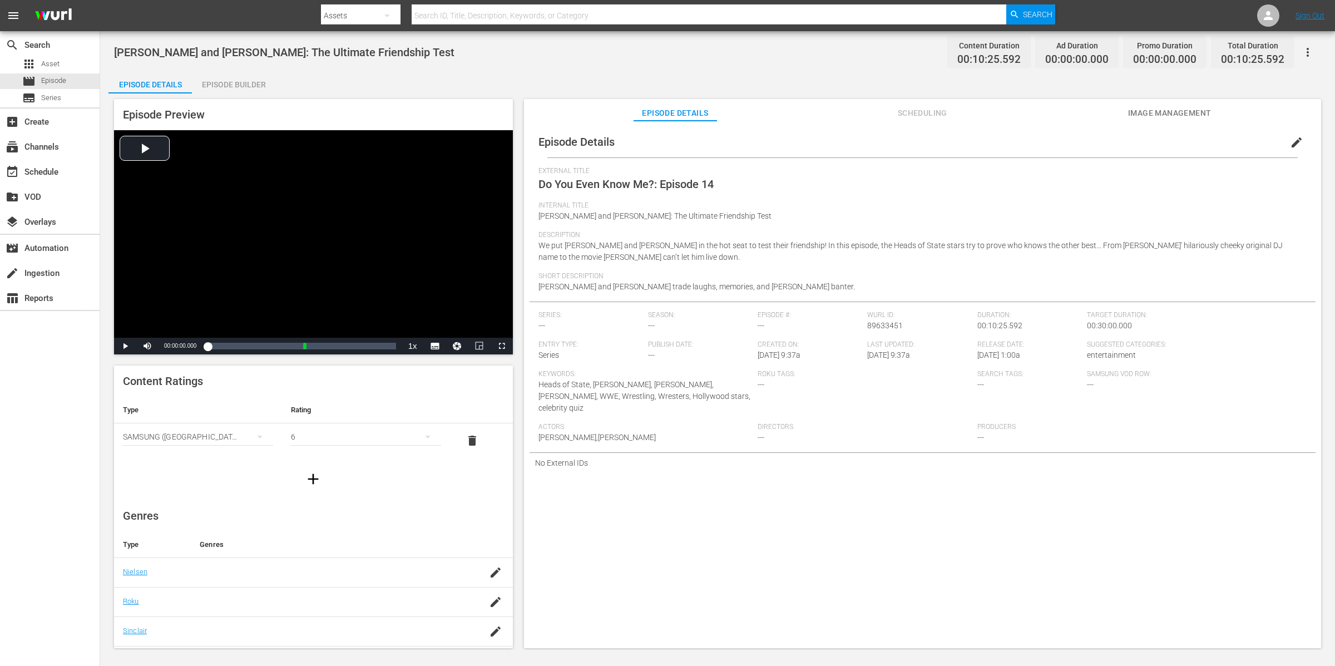
click at [244, 86] on div "Episode Builder" at bounding box center [233, 84] width 83 height 27
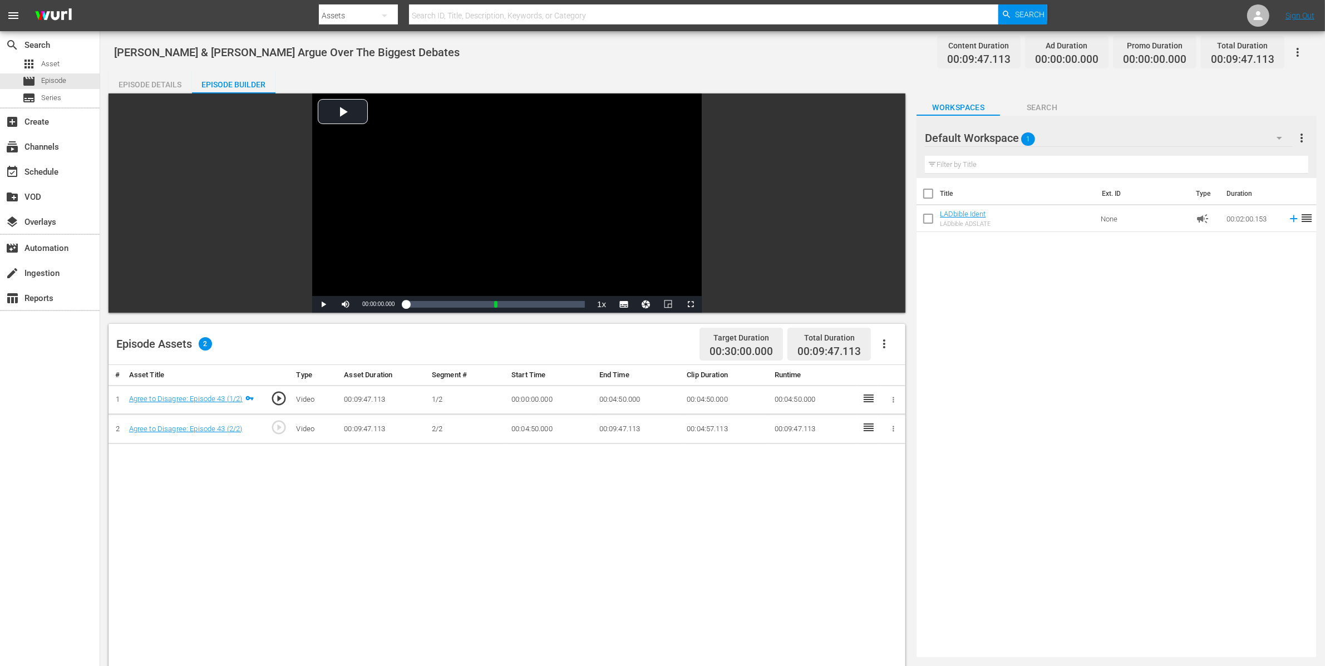
click at [239, 86] on div "Episode Builder" at bounding box center [233, 84] width 83 height 27
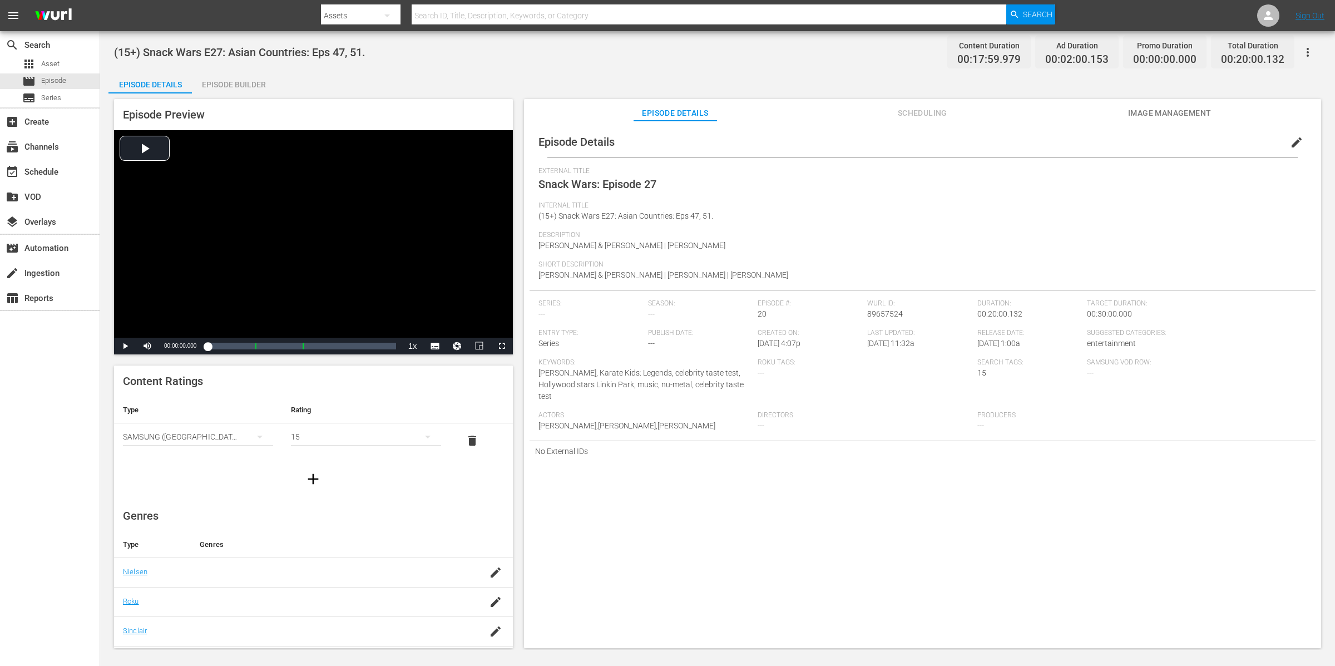
click at [959, 106] on span "Scheduling" at bounding box center [922, 113] width 83 height 14
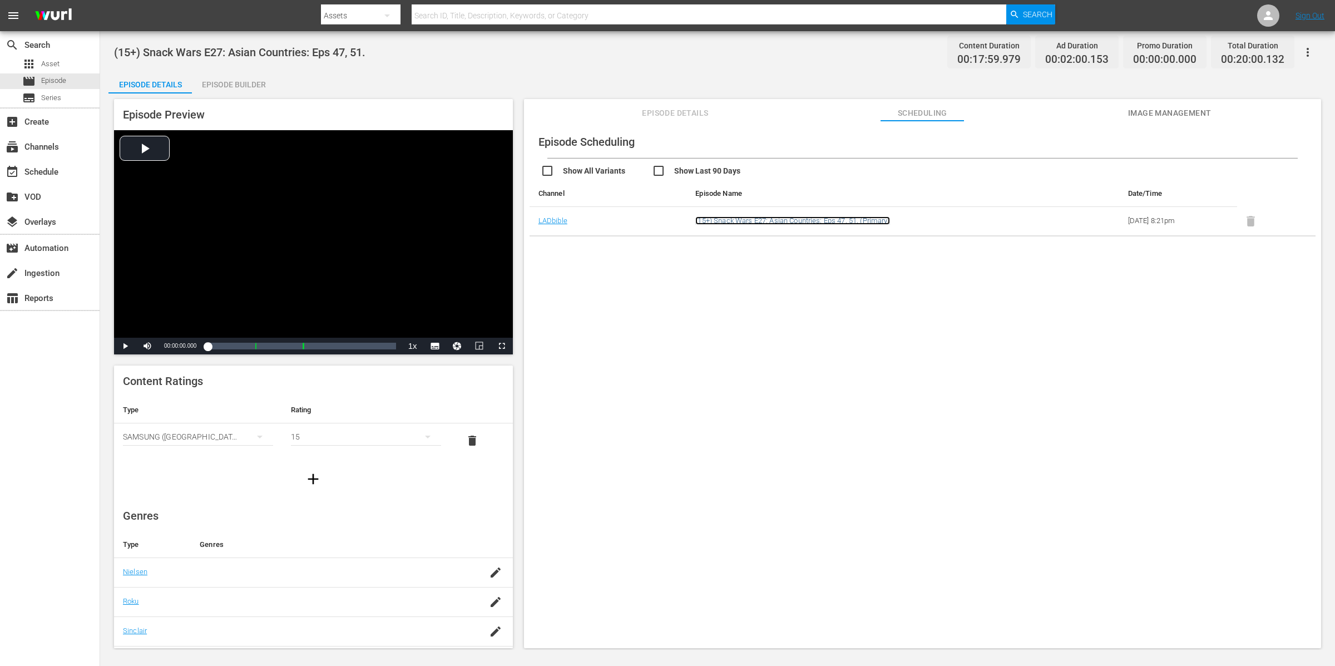
click at [864, 220] on link "(15+) Snack Wars E27: Asian Countries: Eps 47, 51. (Primary)" at bounding box center [792, 220] width 194 height 8
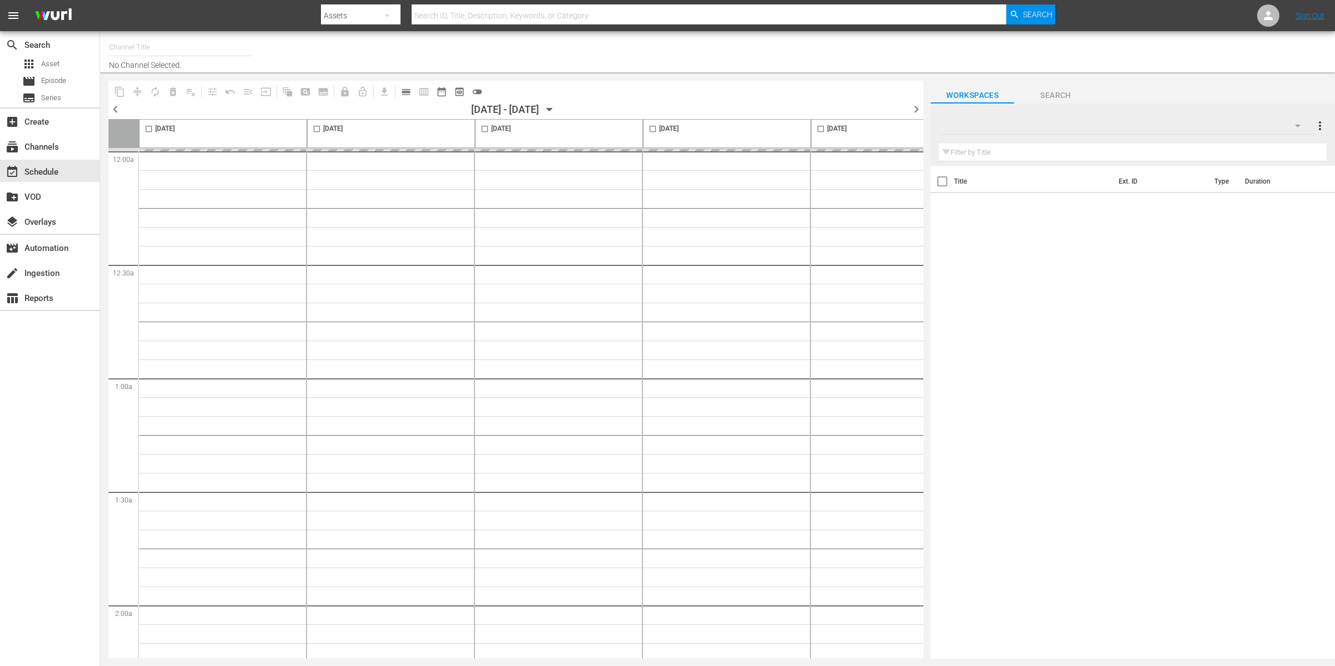
type input "LADbible (2030)"
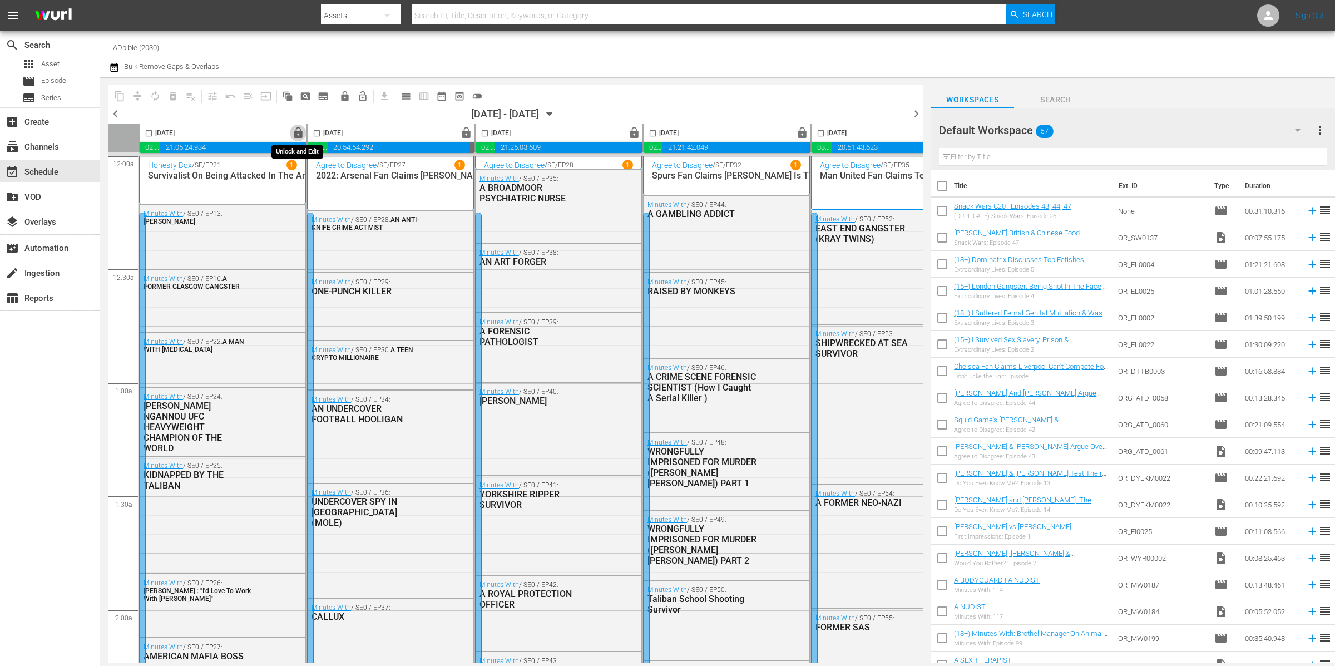
click at [299, 134] on span "lock" at bounding box center [298, 133] width 13 height 13
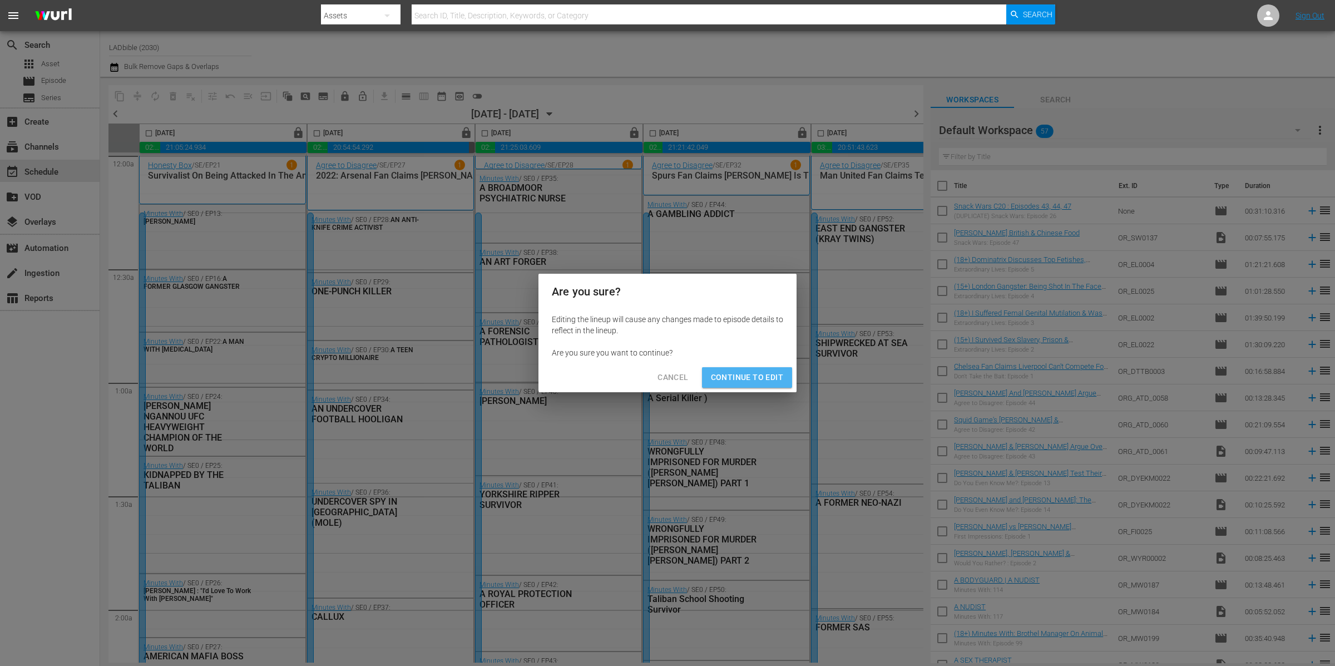
click at [769, 376] on span "Continue to Edit" at bounding box center [747, 378] width 72 height 14
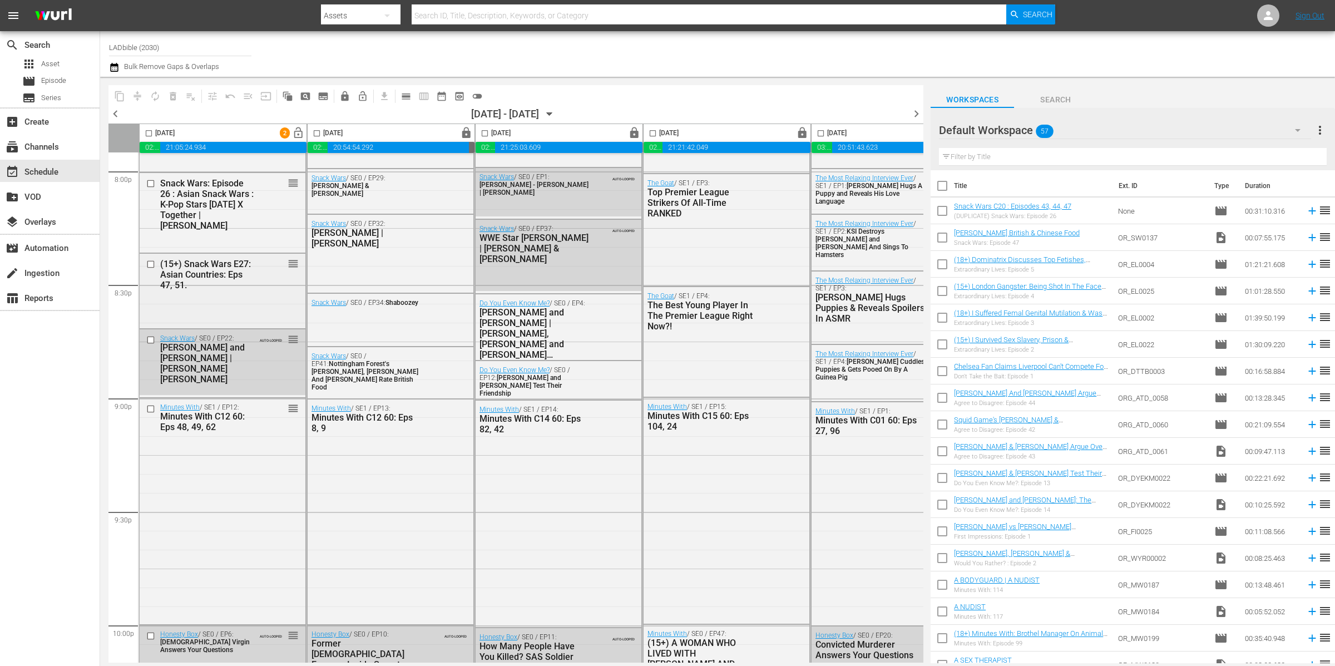
scroll to position [4516, 0]
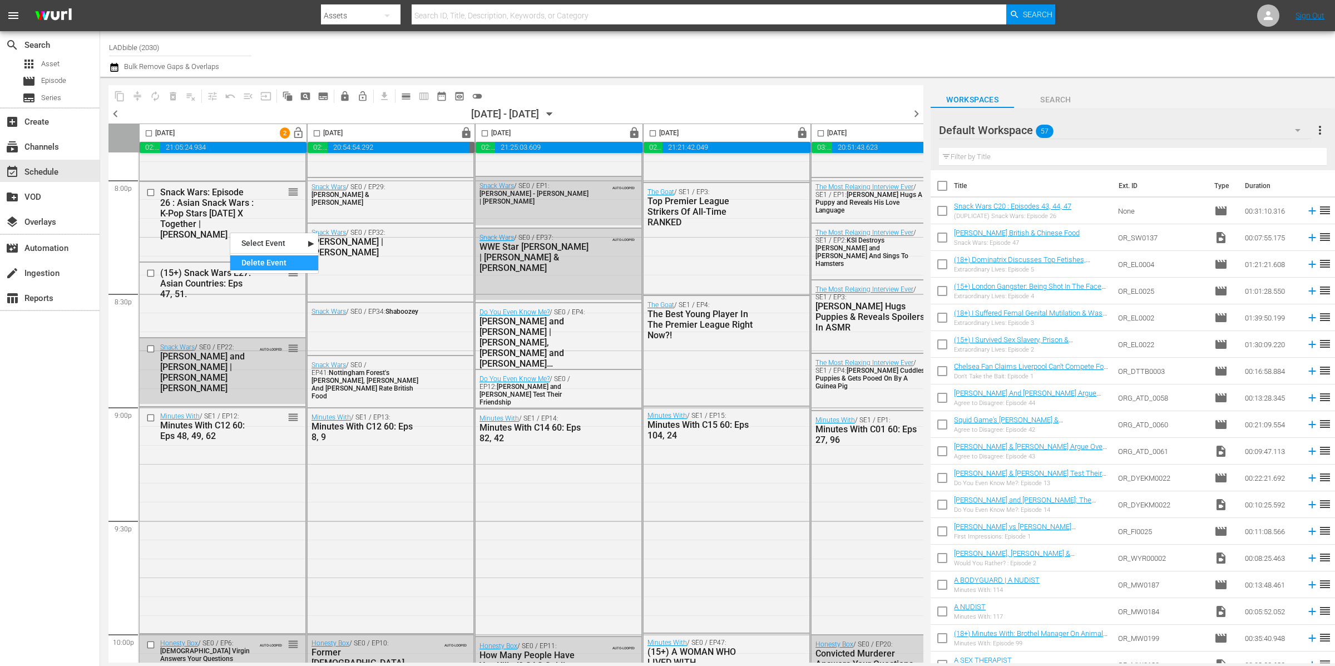
click at [256, 261] on div "Delete Event" at bounding box center [274, 262] width 88 height 15
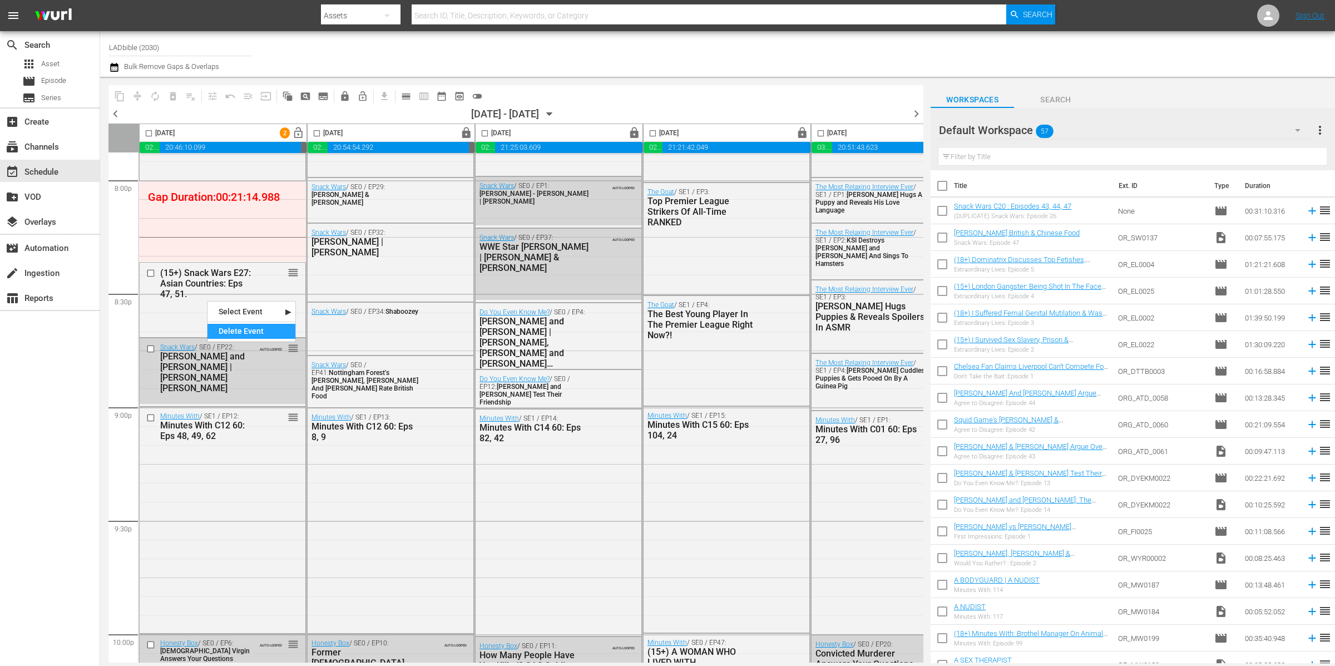
click at [253, 334] on div "Delete Event" at bounding box center [252, 331] width 88 height 15
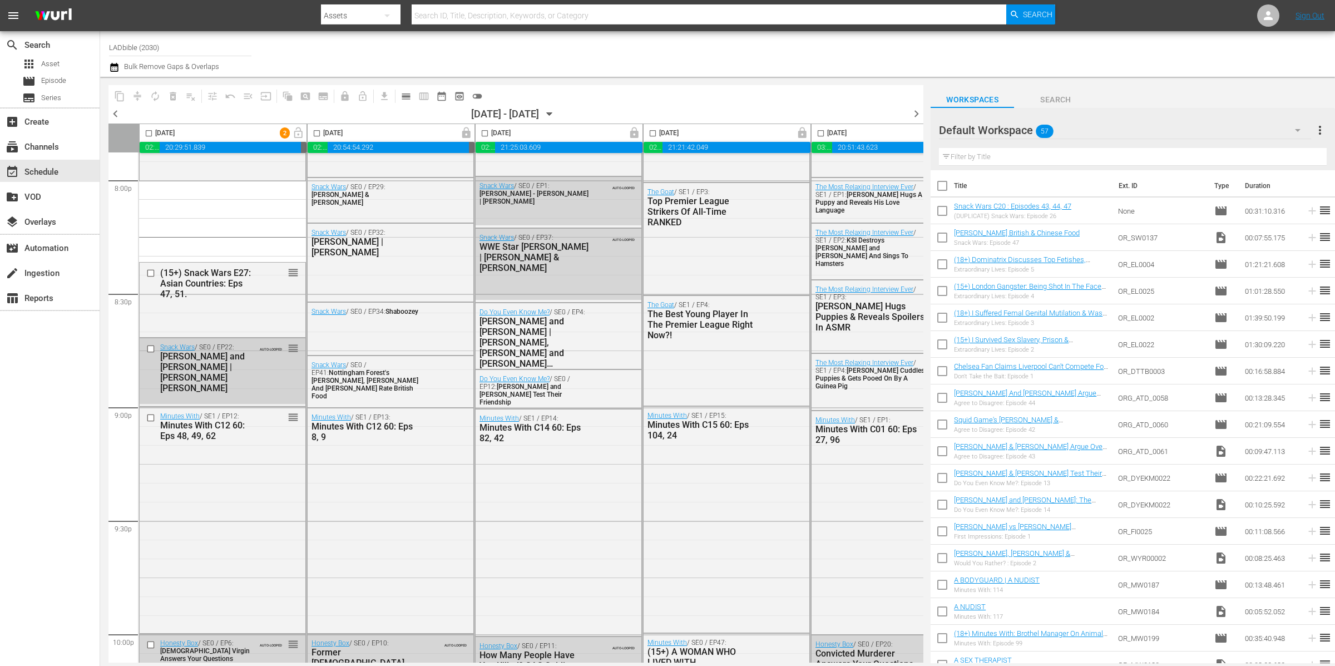
click at [226, 359] on div "[PERSON_NAME] and [PERSON_NAME] | [PERSON_NAME] [PERSON_NAME]" at bounding box center [207, 372] width 94 height 42
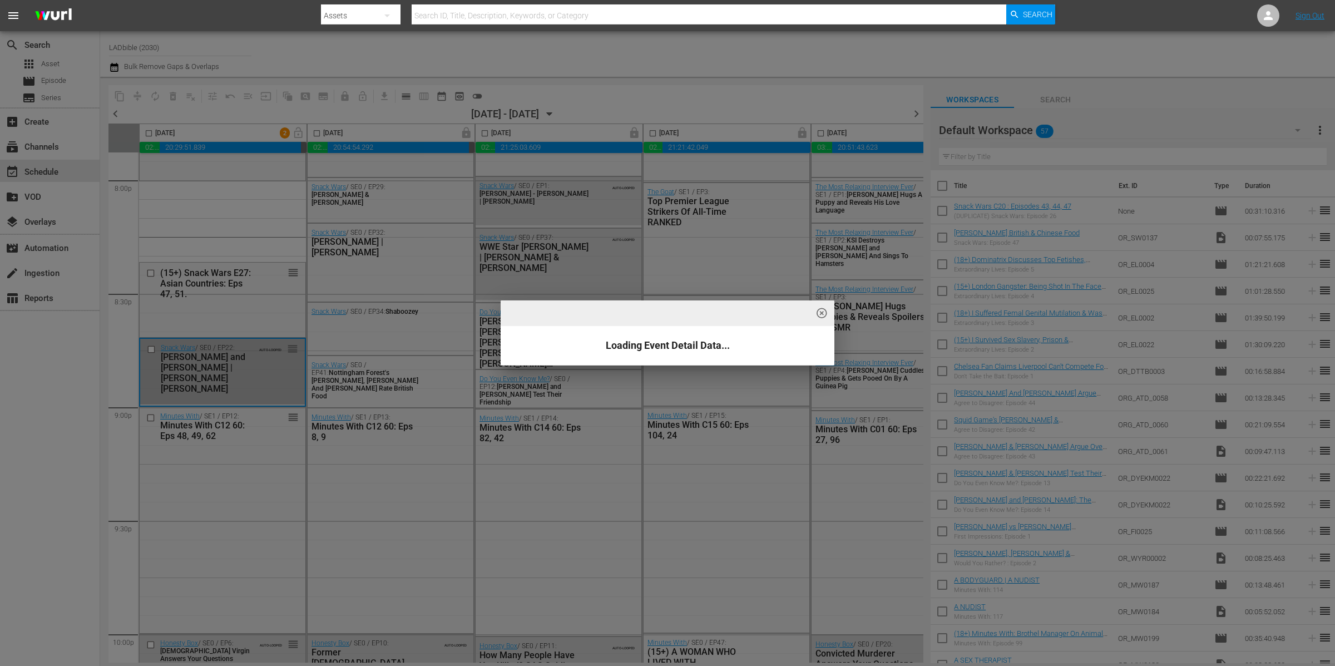
click at [224, 354] on div "highlight_off_icon Loading Event Detail Data..." at bounding box center [667, 333] width 1335 height 666
click at [261, 366] on div "highlight_off_icon Loading Event Detail Data..." at bounding box center [667, 333] width 1335 height 666
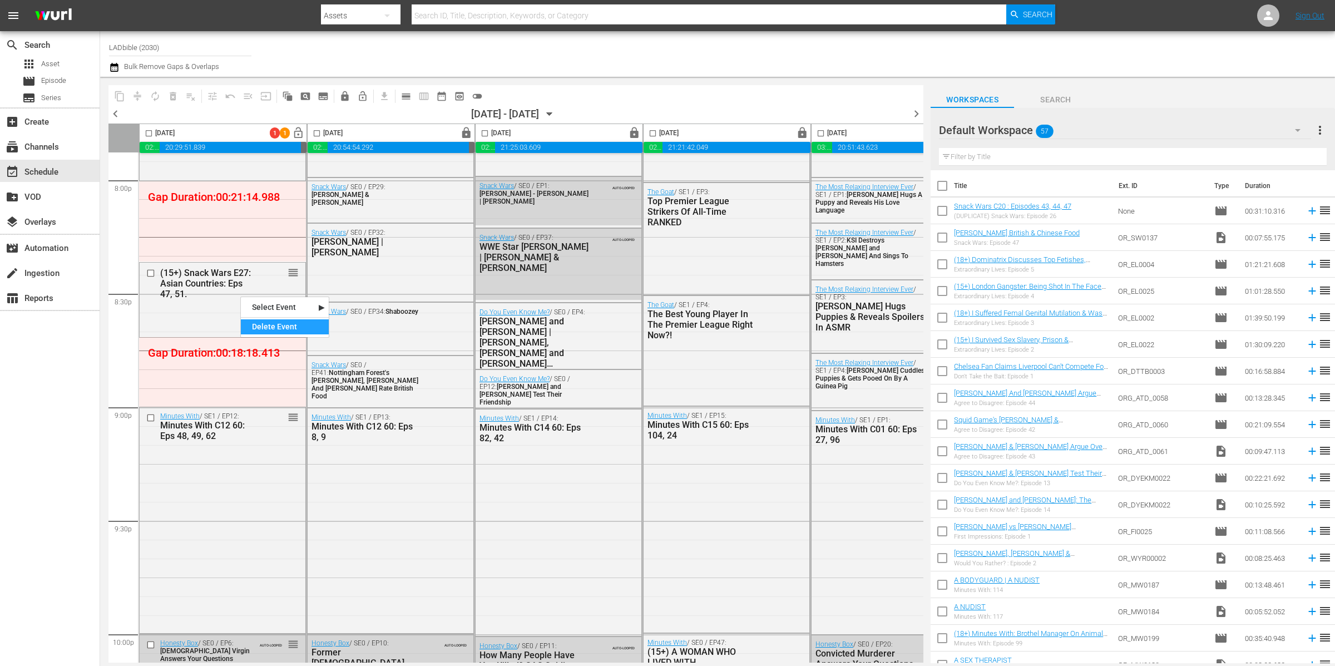
click at [269, 321] on div "Delete Event" at bounding box center [285, 326] width 88 height 15
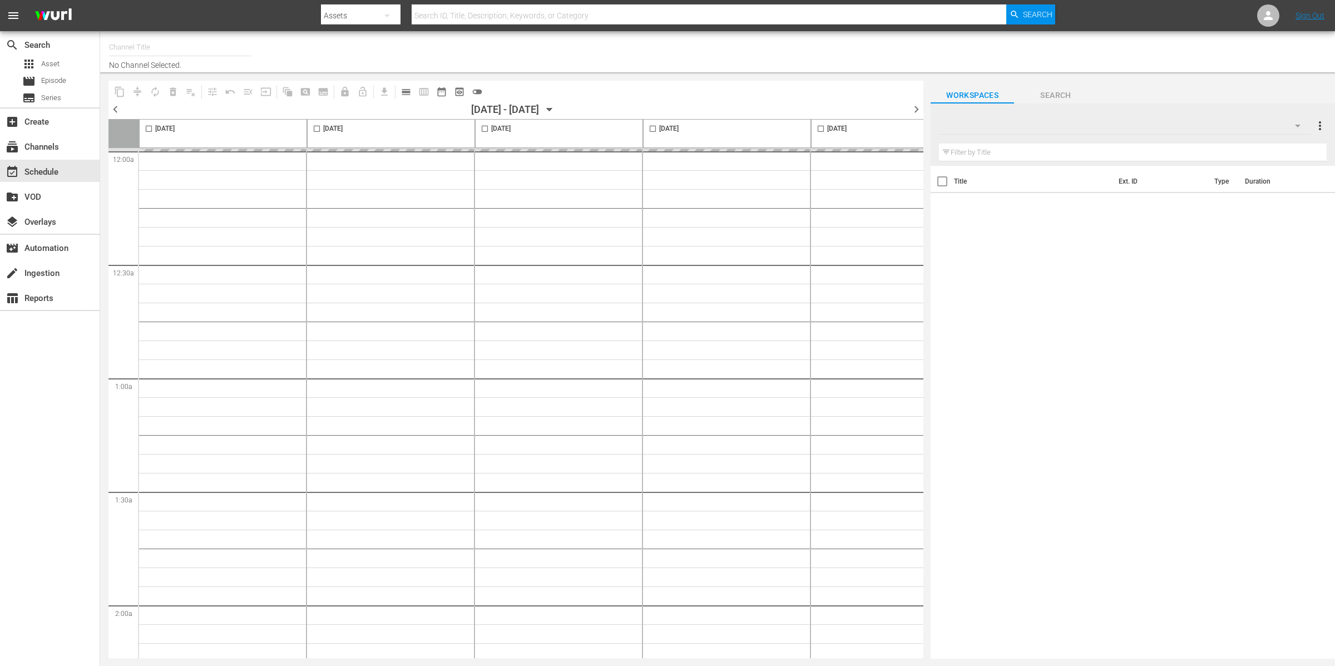
type input "LADbible (2030)"
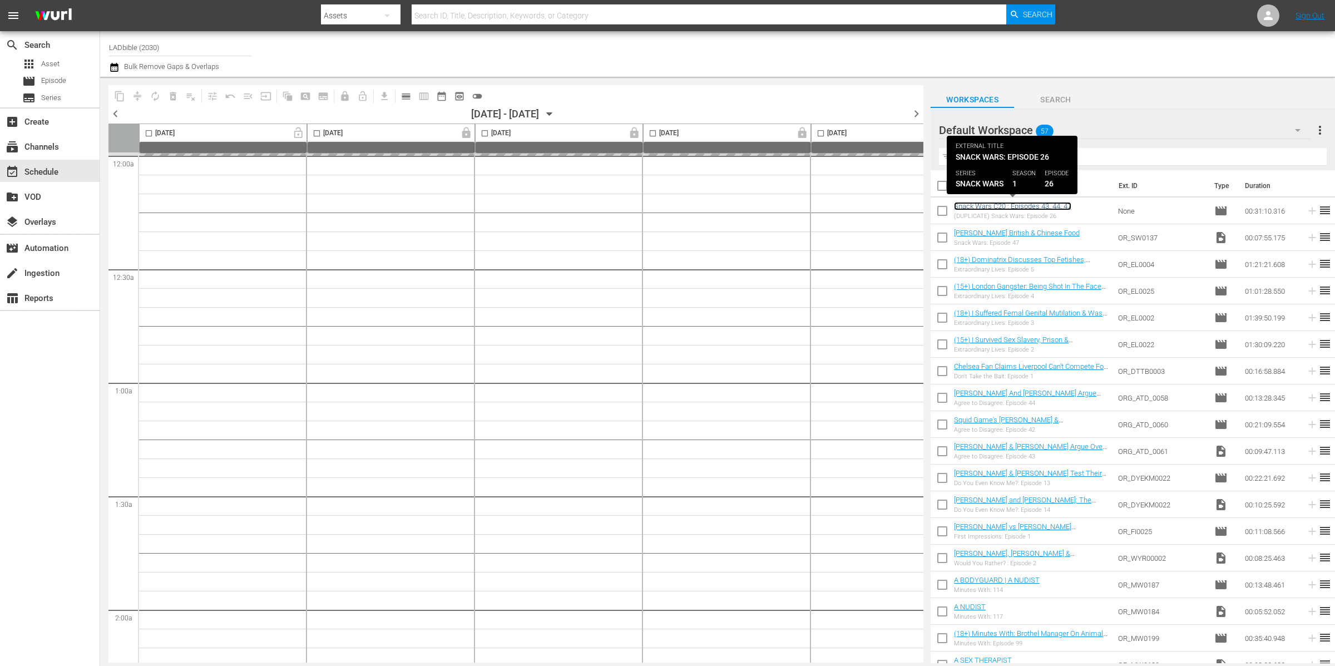
click at [1019, 205] on link "Snack Wars C20 : Episodes 43, 44, 47" at bounding box center [1012, 206] width 117 height 8
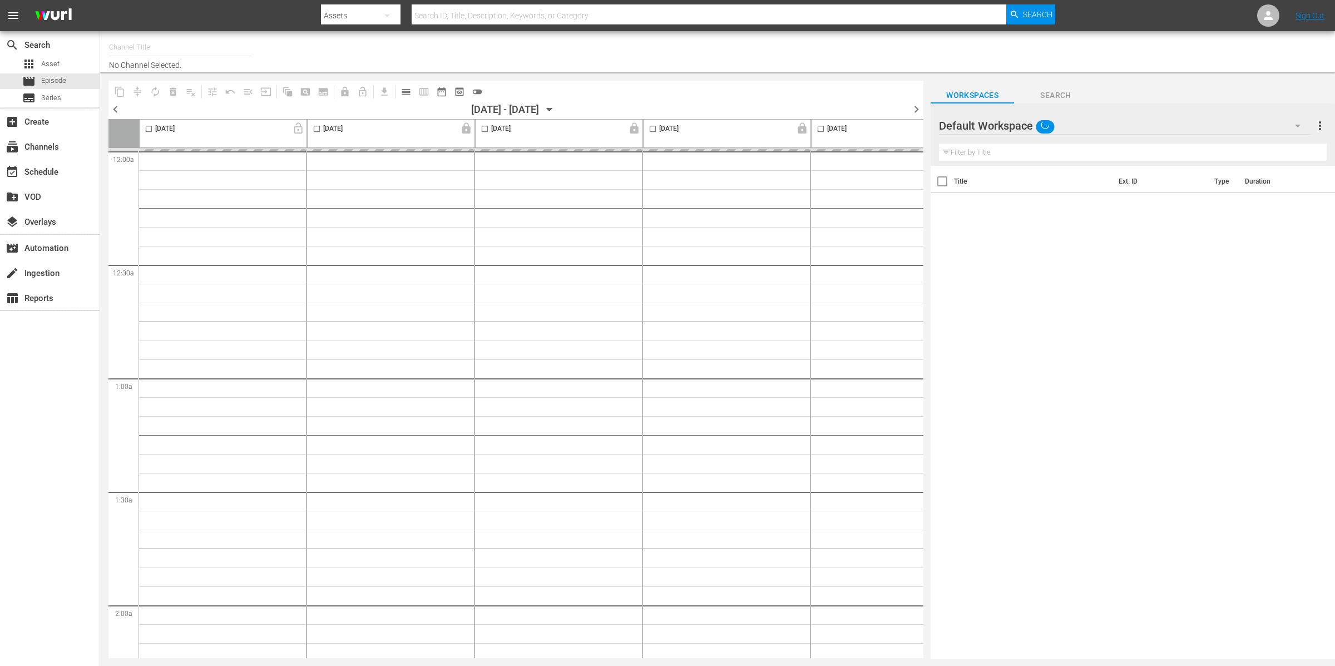
type input "LADbible (2030)"
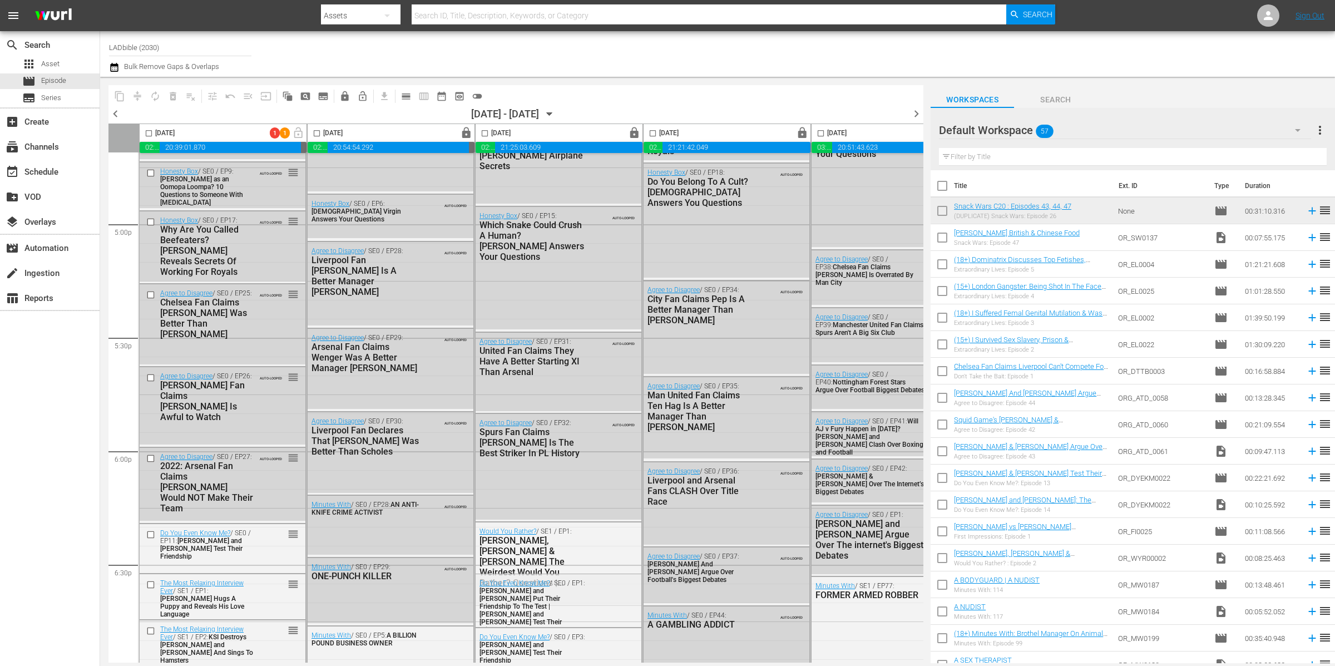
scroll to position [4486, 0]
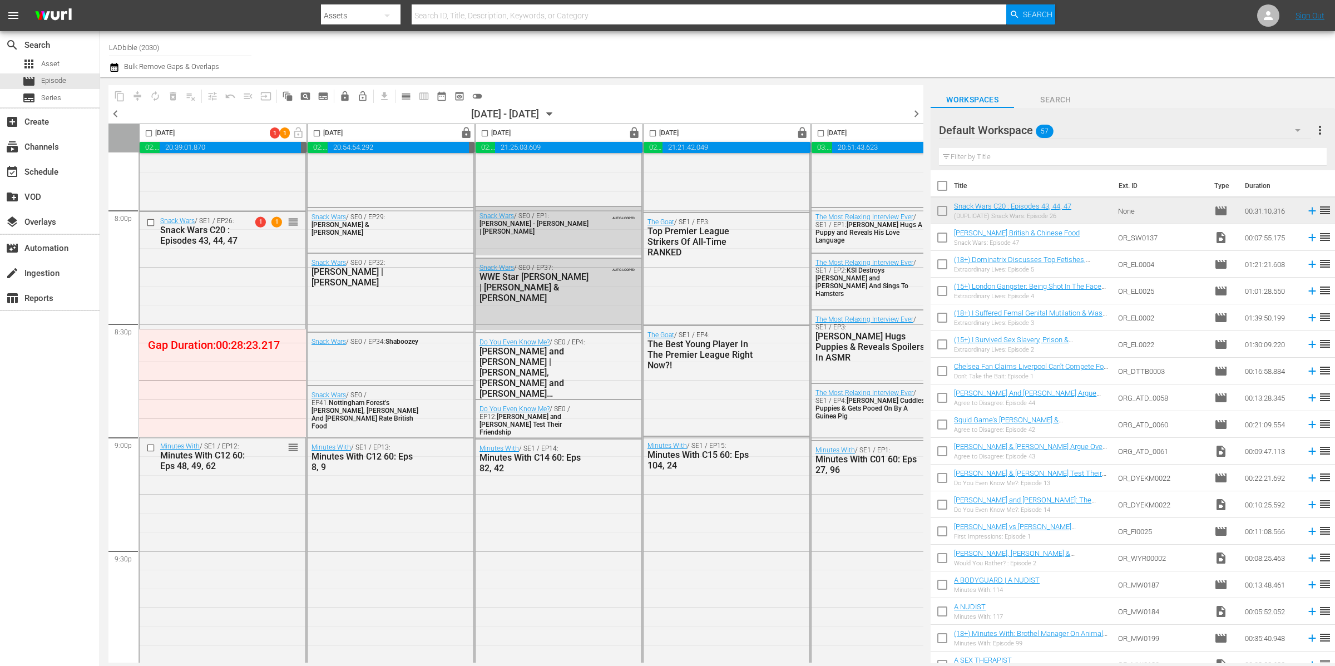
click at [1093, 127] on div "Default Workspace 57" at bounding box center [1125, 130] width 372 height 31
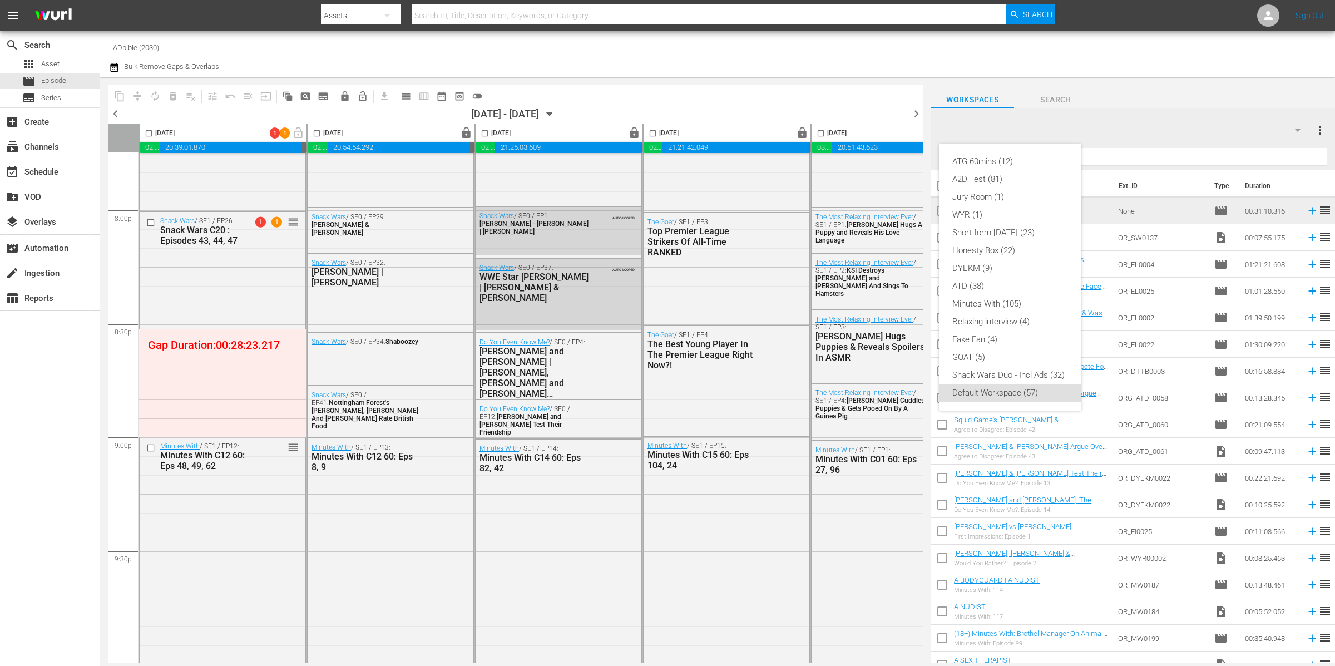
click at [1015, 394] on div "Default Workspace (57)" at bounding box center [1011, 393] width 116 height 18
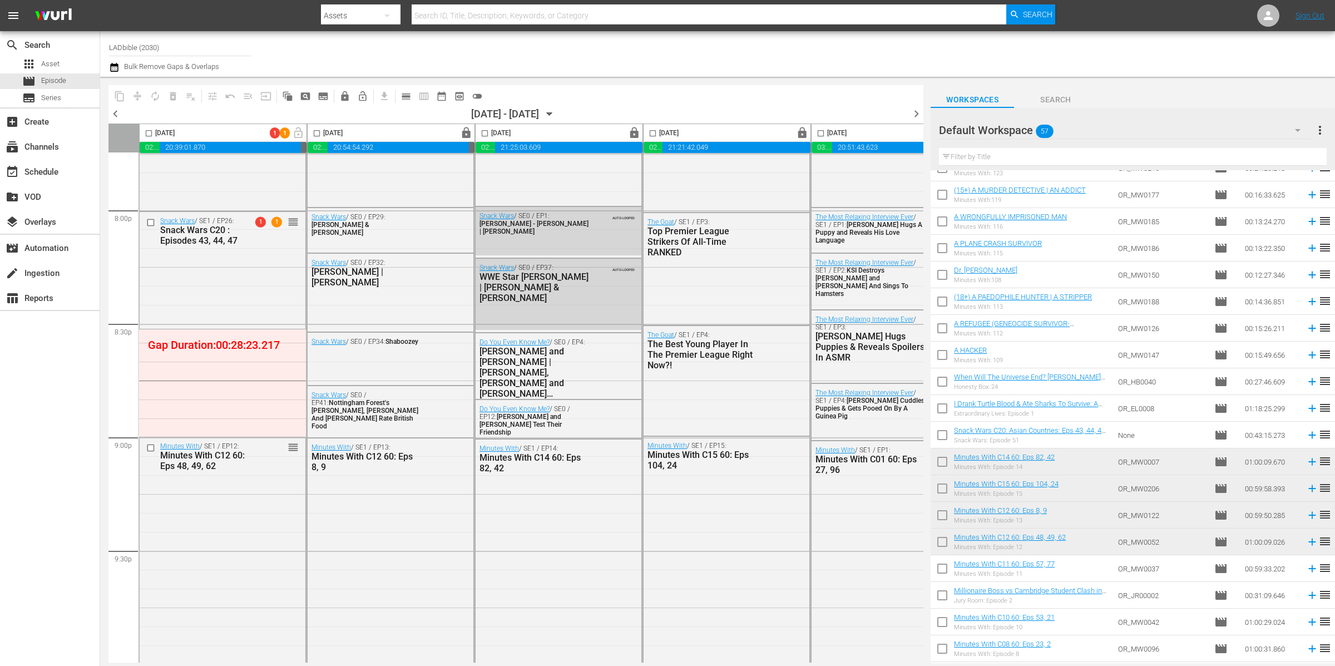
scroll to position [565, 0]
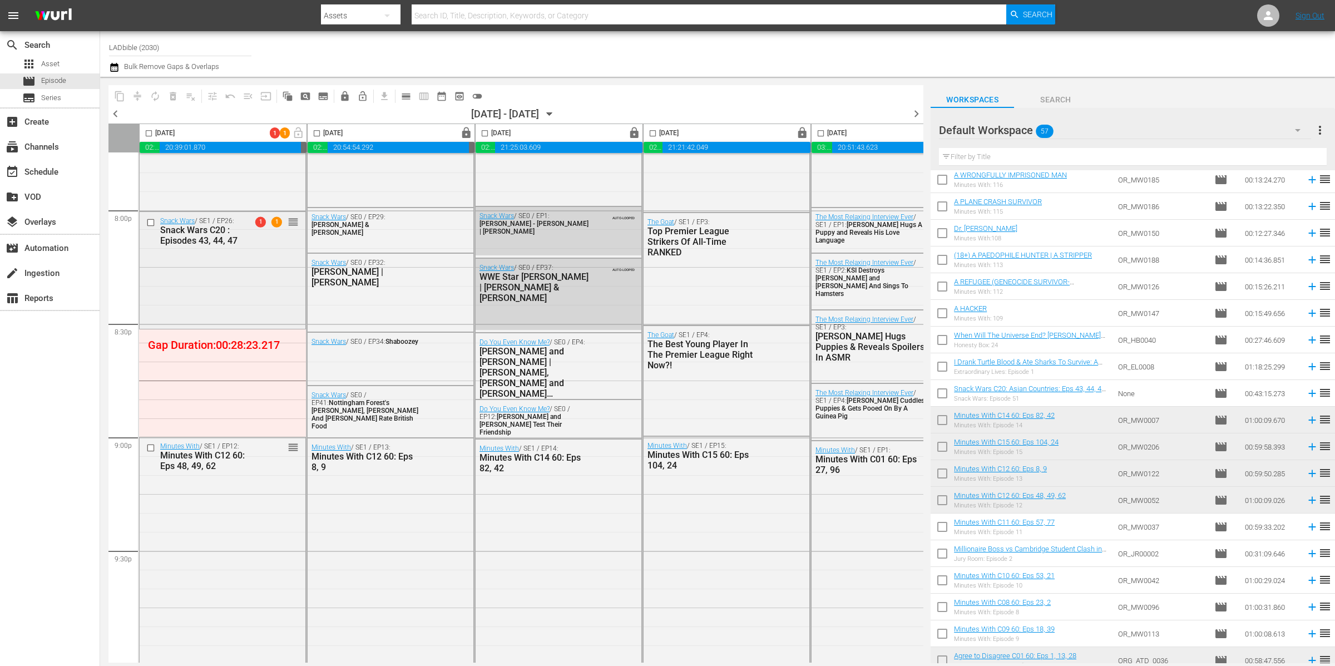
click at [264, 285] on div "Snack Wars / SE1 / EP26: Snack Wars C20 : Episodes 43, 44, 47 1 1 reorder" at bounding box center [223, 269] width 166 height 115
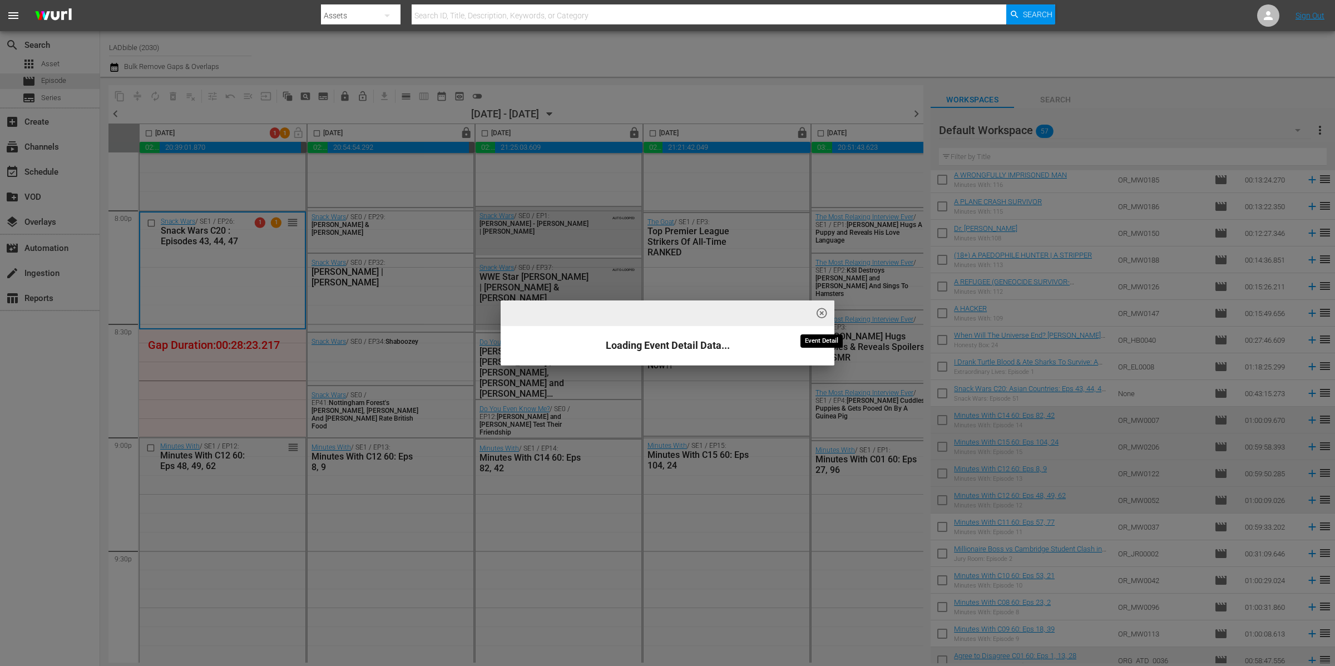
click at [825, 314] on span "highlight_off_icon" at bounding box center [822, 313] width 13 height 13
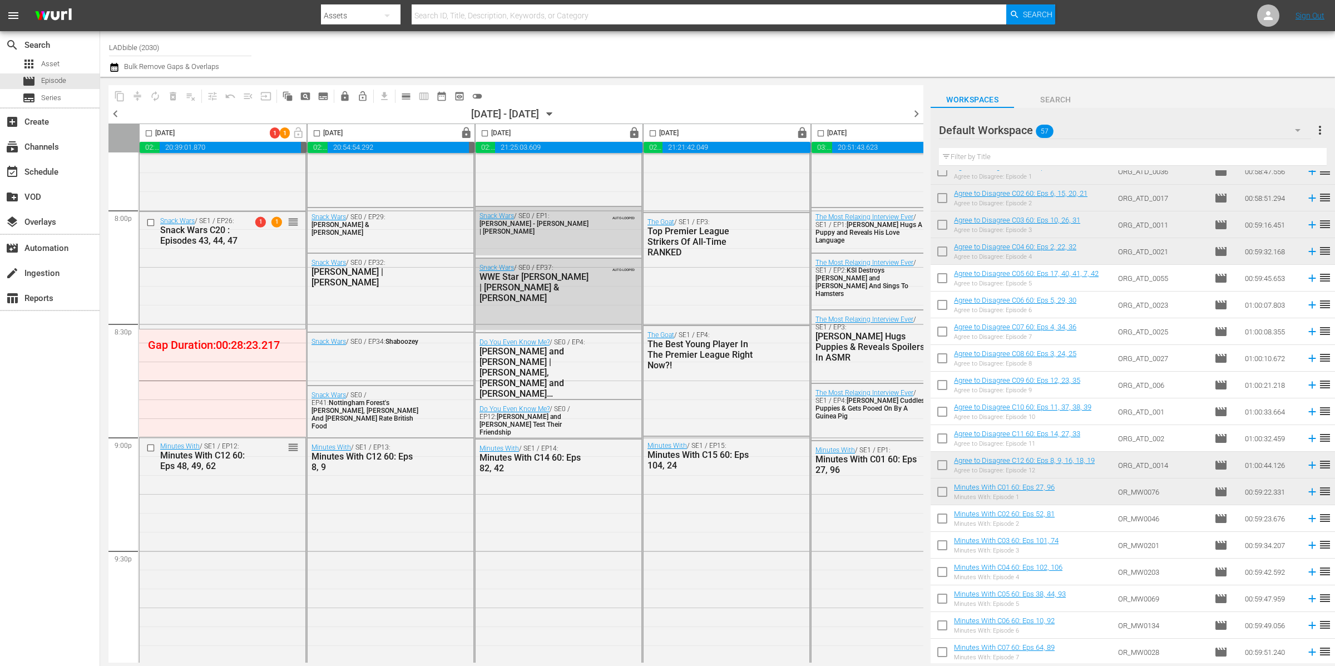
scroll to position [0, 0]
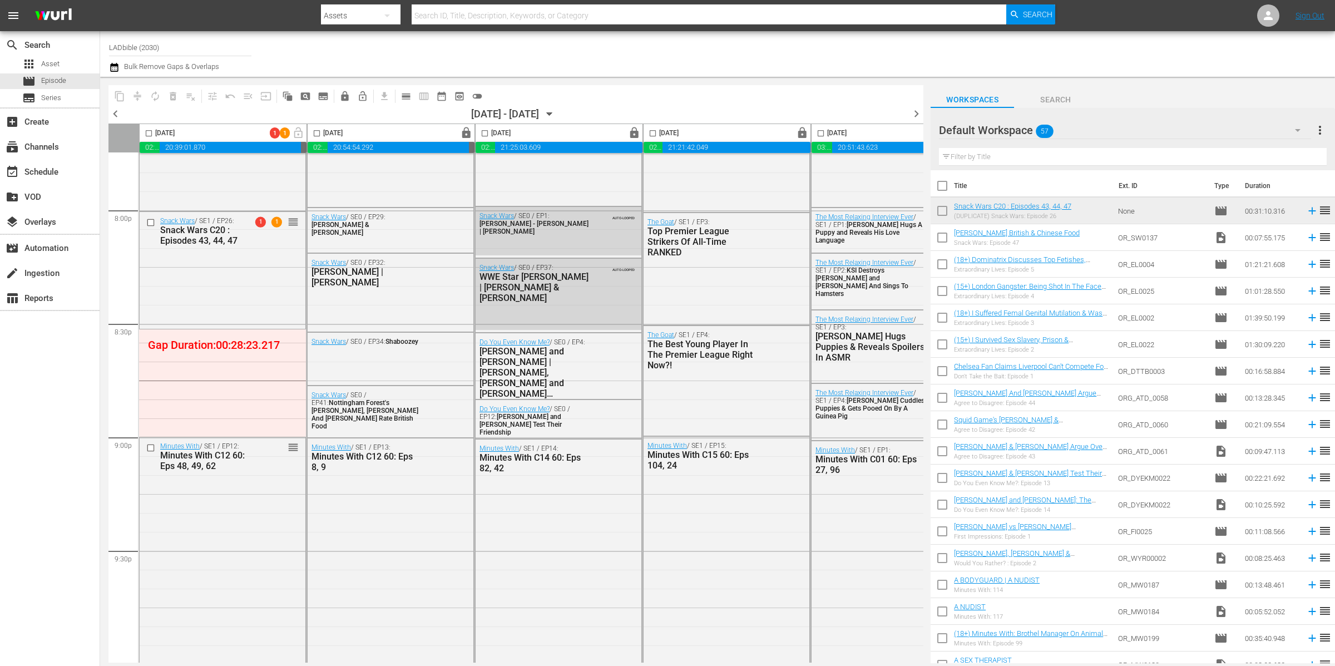
click at [944, 235] on input "checkbox" at bounding box center [942, 239] width 23 height 23
checkbox input "true"
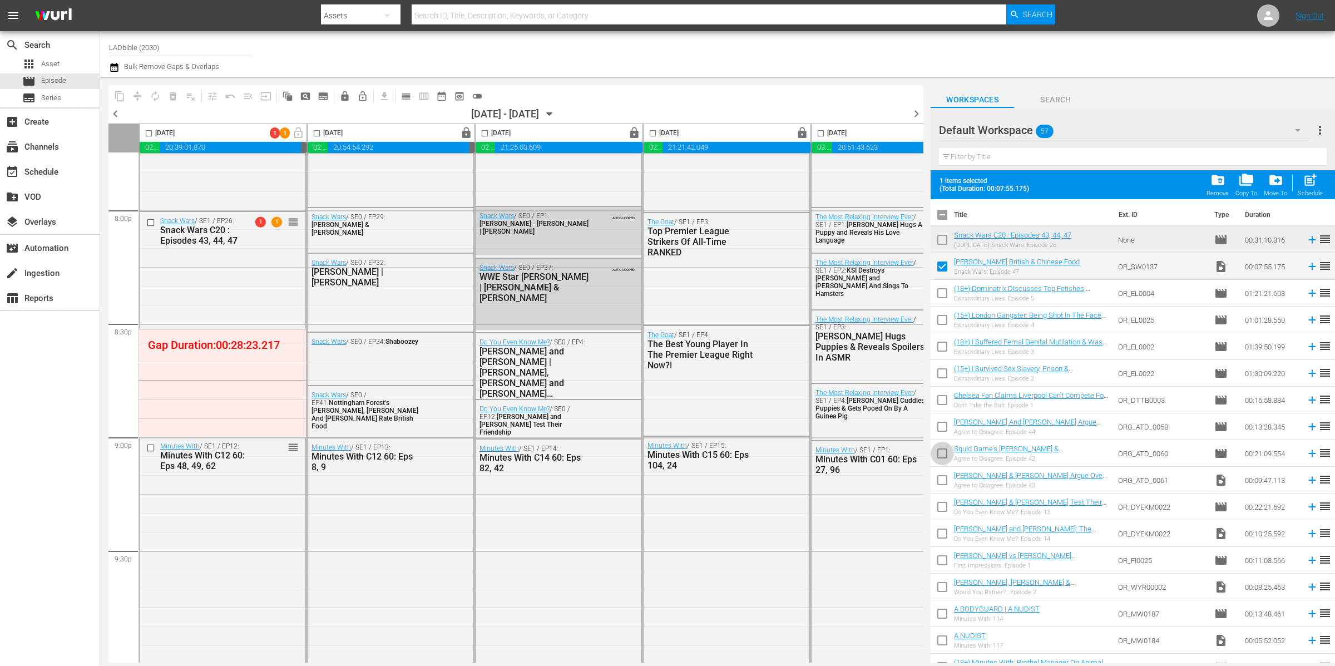
click at [945, 454] on input "checkbox" at bounding box center [942, 455] width 23 height 23
click at [942, 455] on input "checkbox" at bounding box center [942, 455] width 23 height 23
checkbox input "false"
click at [946, 478] on input "checkbox" at bounding box center [942, 482] width 23 height 23
checkbox input "true"
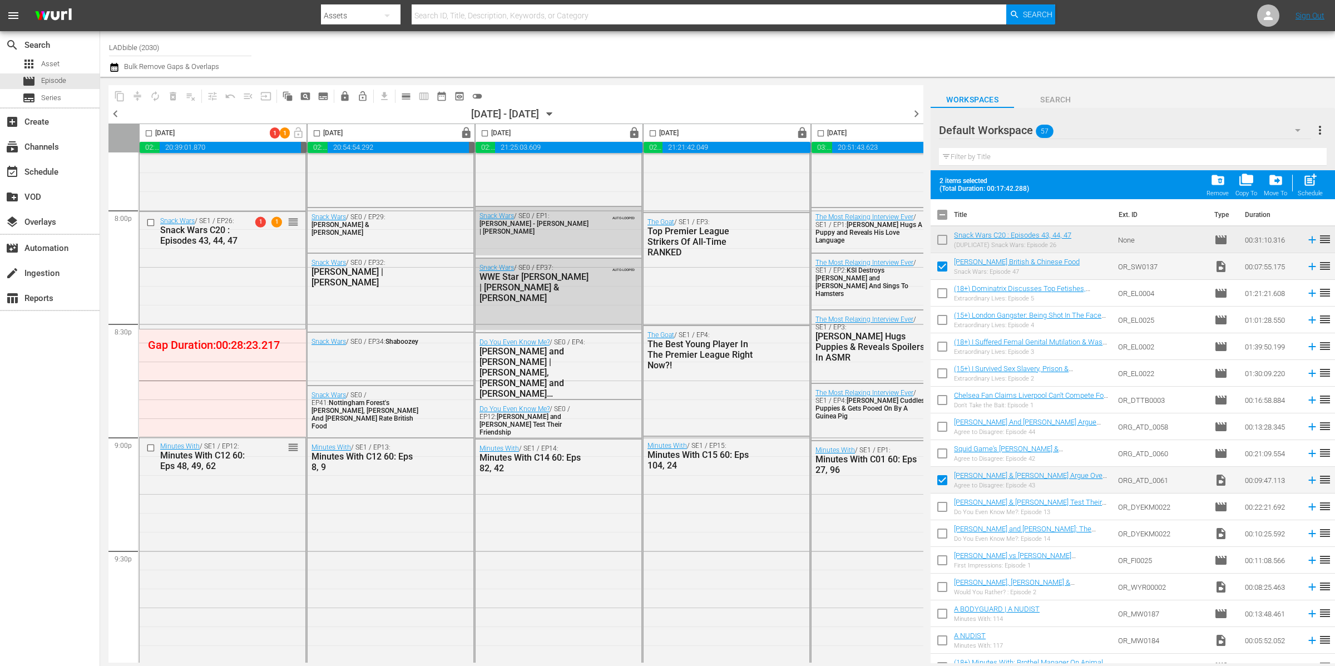
click at [944, 531] on input "checkbox" at bounding box center [942, 535] width 23 height 23
checkbox input "true"
click at [944, 589] on input "checkbox" at bounding box center [942, 589] width 23 height 23
checkbox input "true"
click at [941, 638] on input "checkbox" at bounding box center [942, 642] width 23 height 23
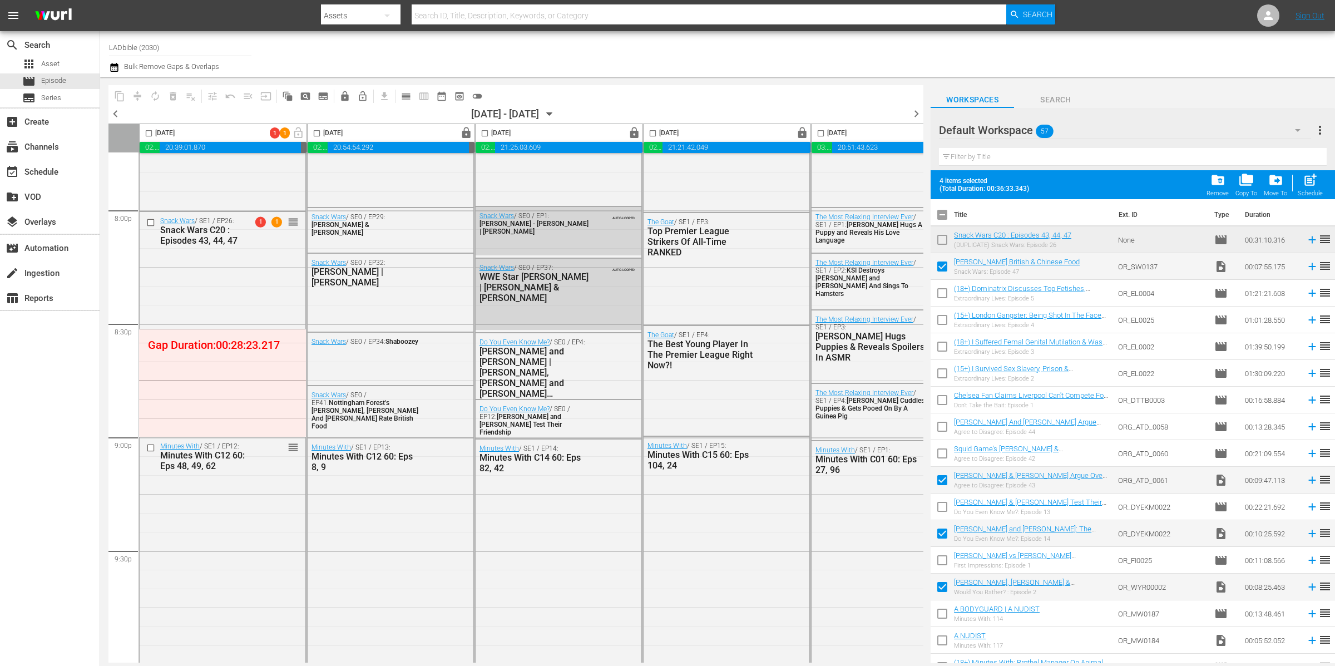
checkbox input "true"
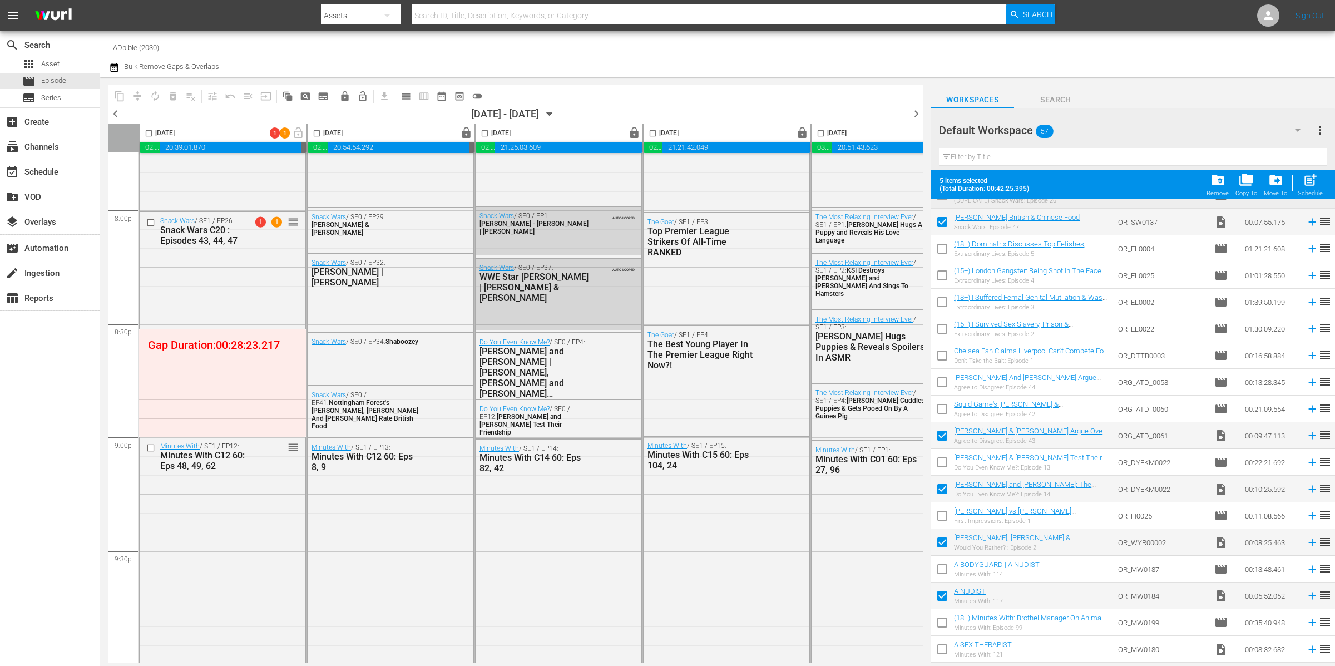
scroll to position [53, 0]
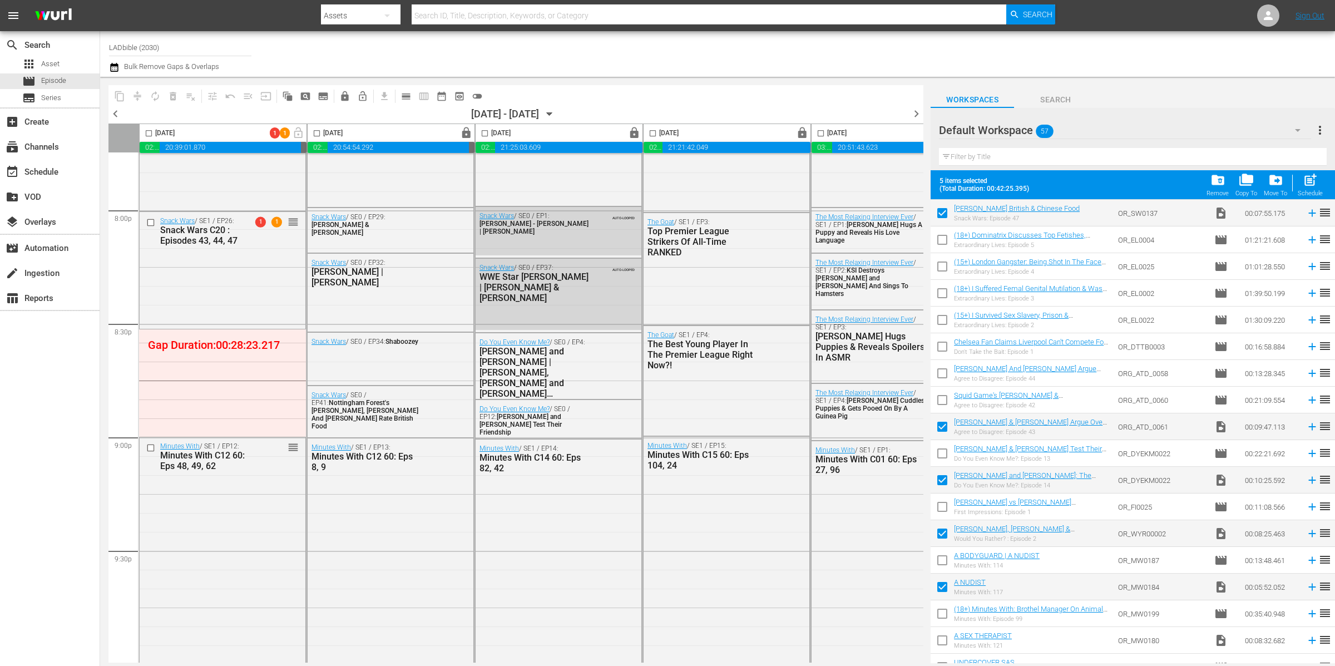
click at [942, 638] on input "checkbox" at bounding box center [942, 642] width 23 height 23
checkbox input "true"
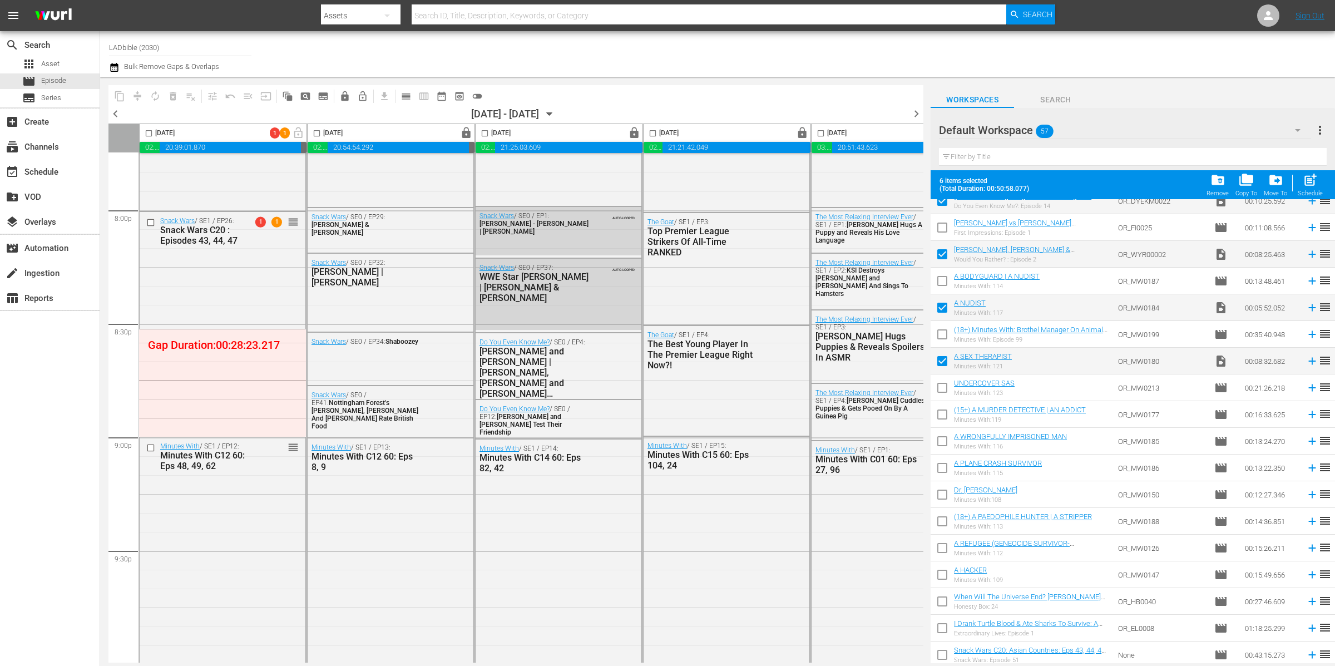
scroll to position [397, 0]
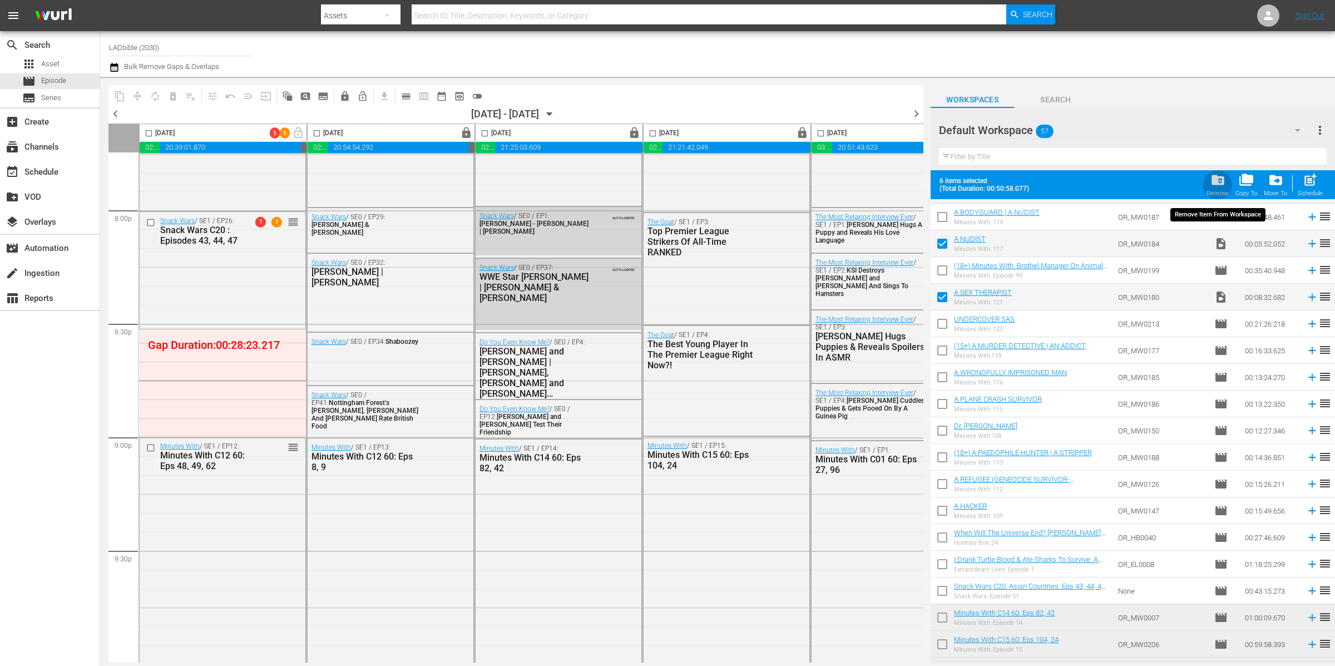
click at [1221, 186] on span "folder_delete" at bounding box center [1218, 179] width 15 height 15
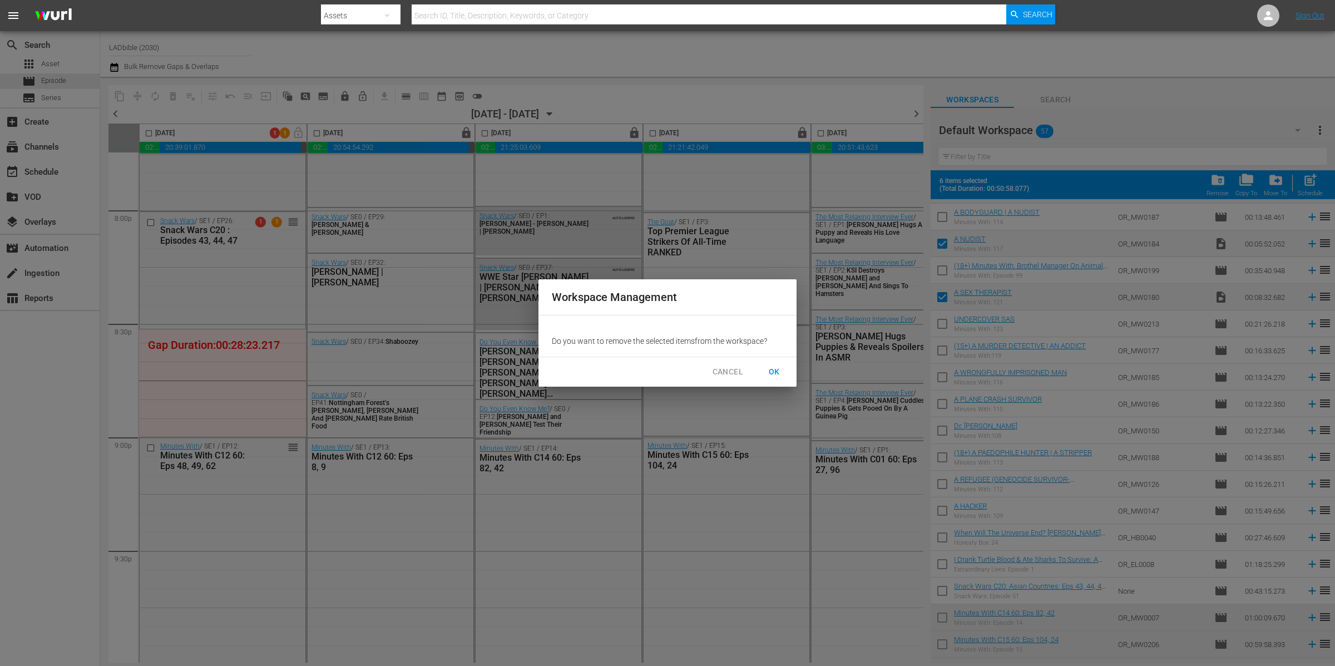
click at [771, 374] on span "OK" at bounding box center [775, 372] width 18 height 14
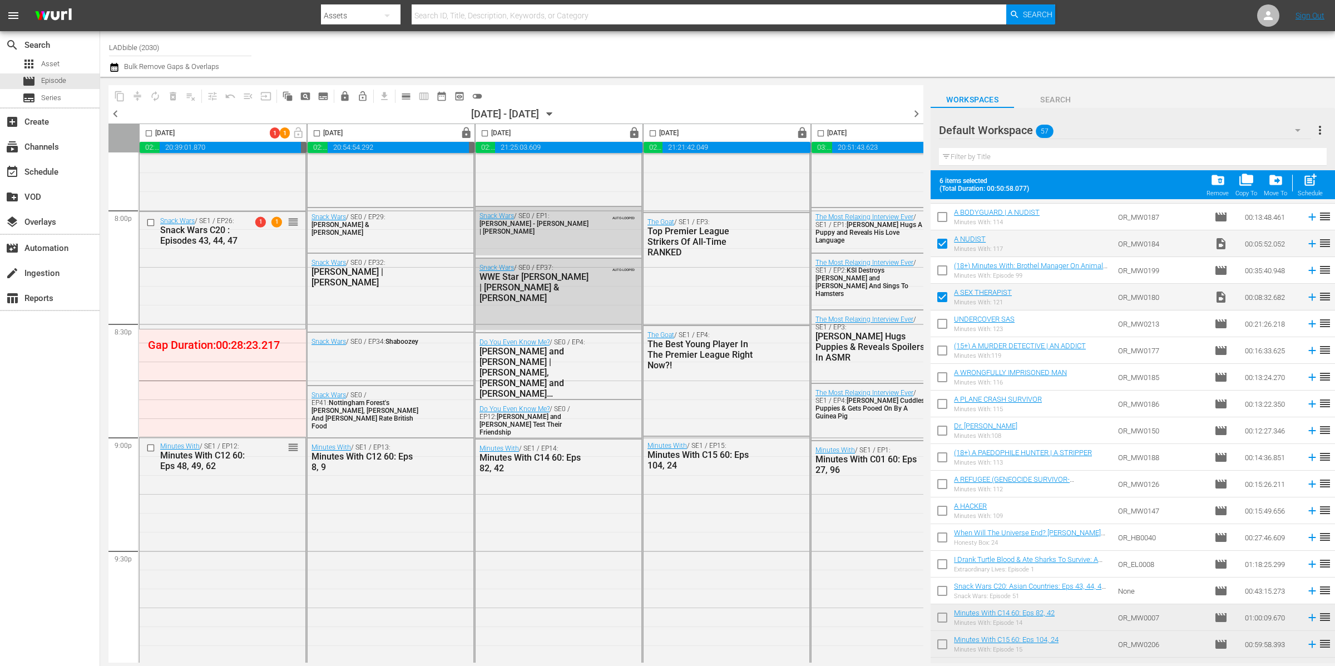
checkbox input "false"
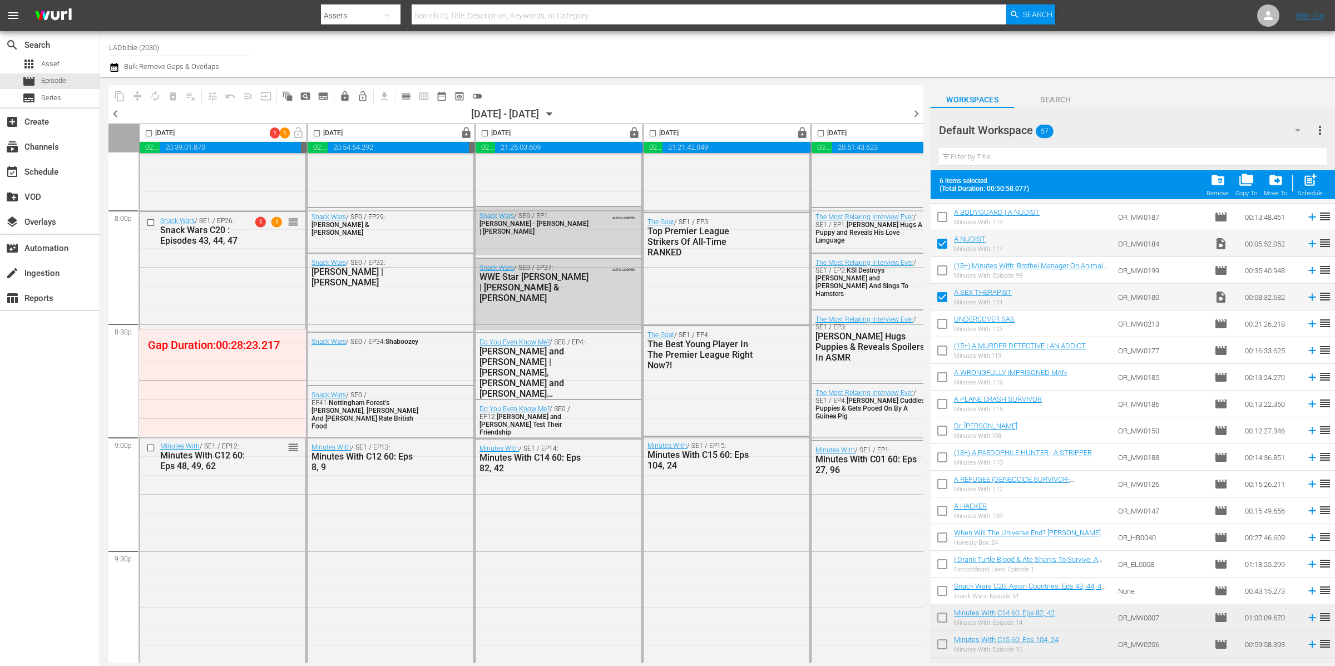
checkbox input "false"
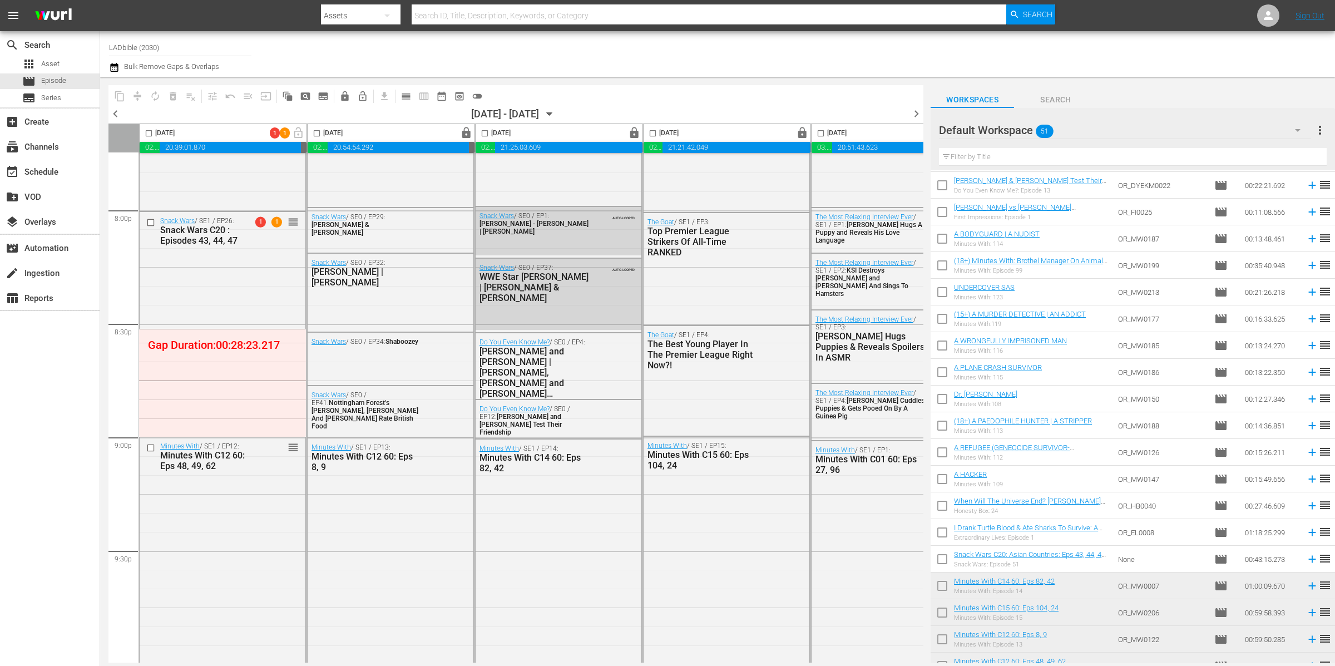
scroll to position [0, 0]
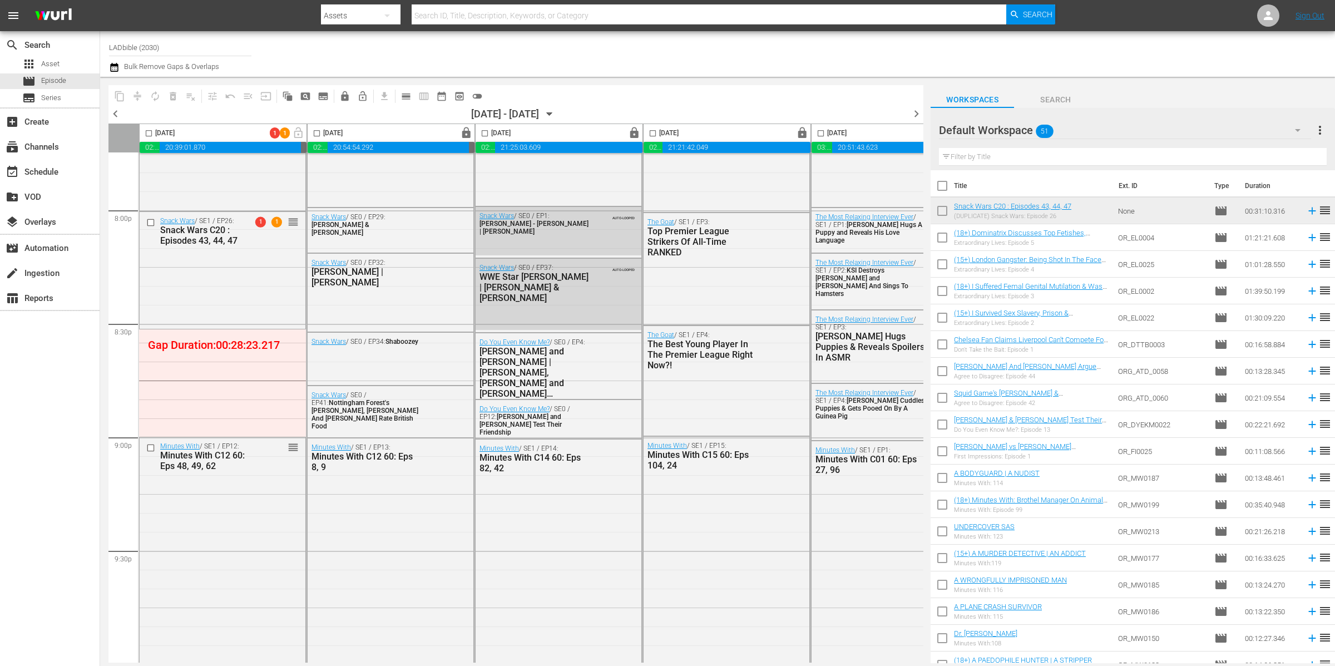
click at [945, 451] on input "checkbox" at bounding box center [942, 453] width 23 height 23
checkbox input "true"
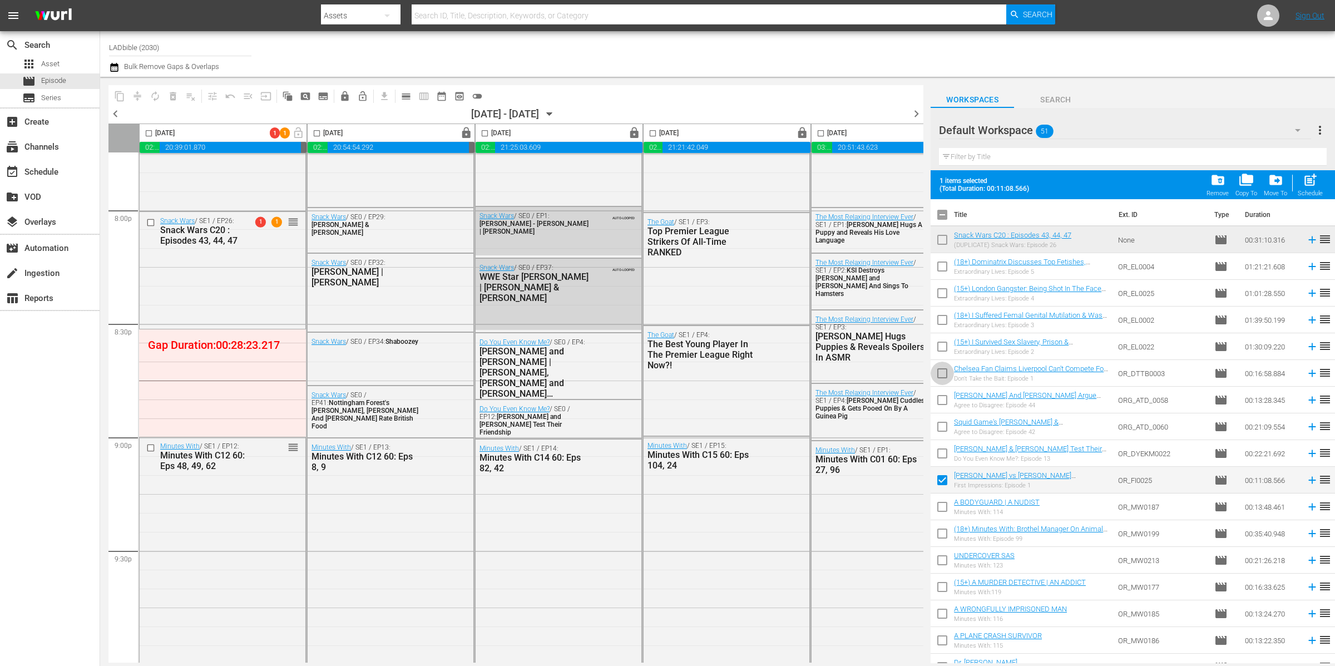
click at [943, 371] on input "checkbox" at bounding box center [942, 375] width 23 height 23
checkbox input "true"
drag, startPoint x: 967, startPoint y: 378, endPoint x: 507, endPoint y: 0, distance: 595.3
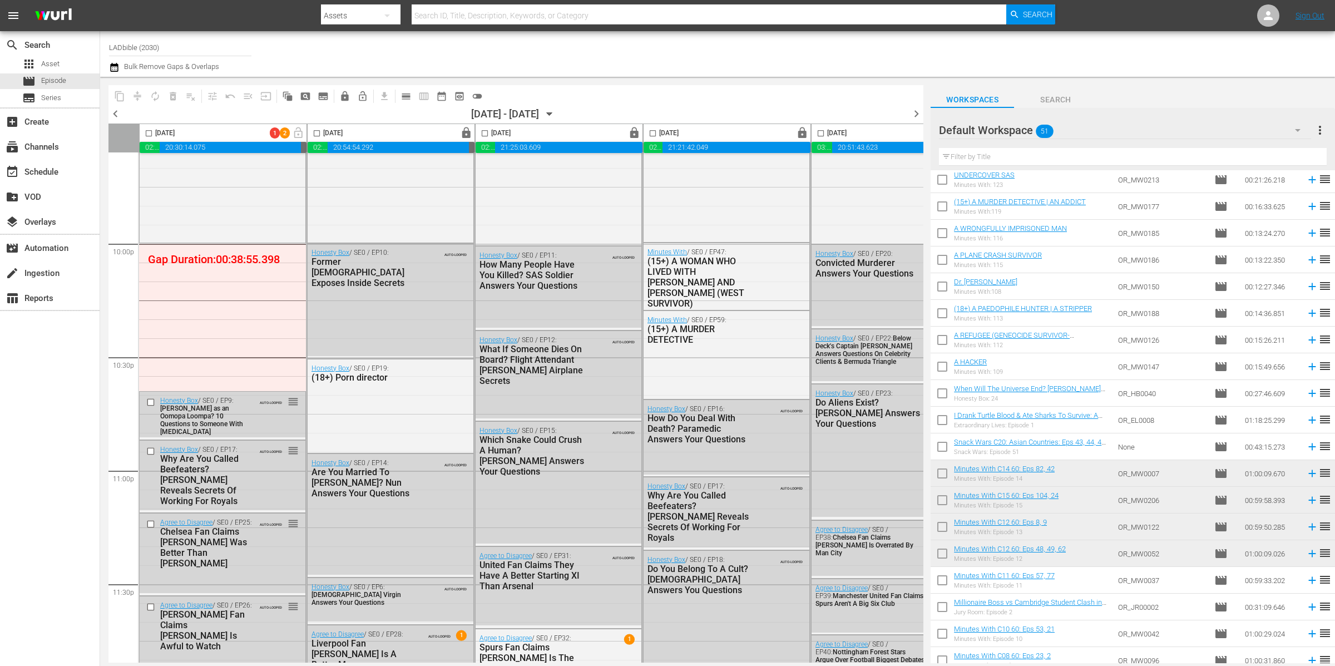
scroll to position [361, 0]
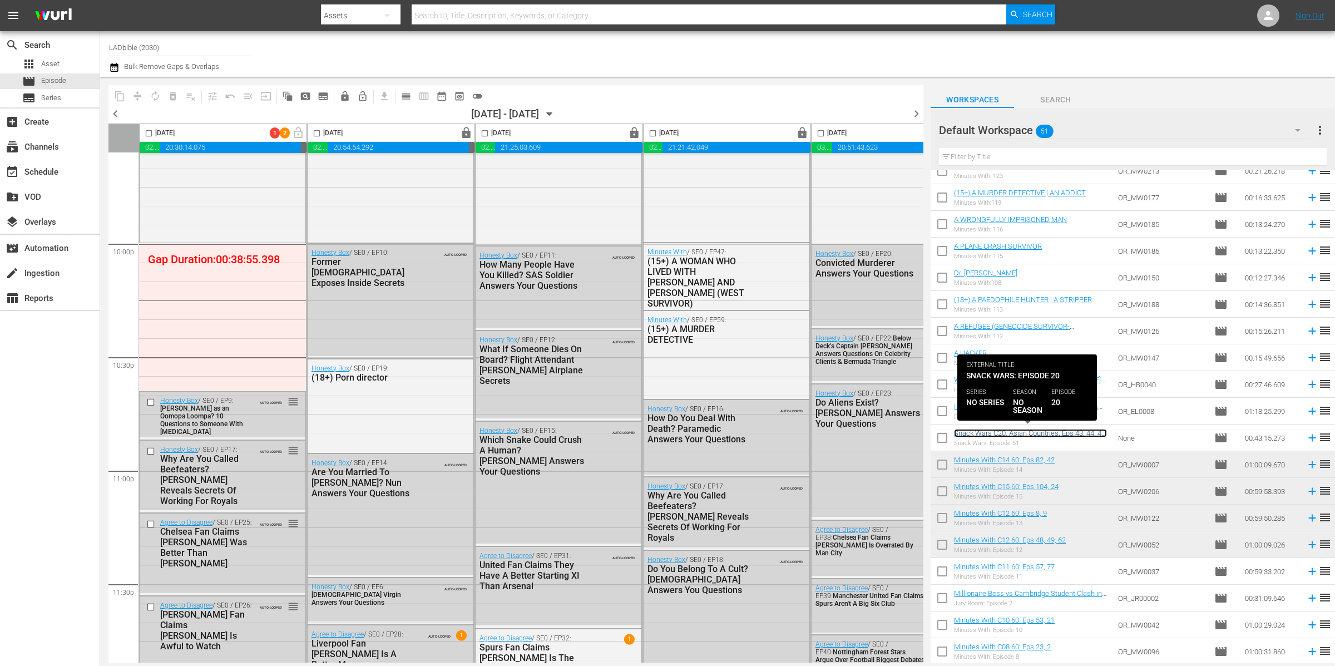
click at [1034, 435] on link "Snack Wars C20: Asian Countries: Eps 43, 44, 47, 51." at bounding box center [1030, 437] width 153 height 17
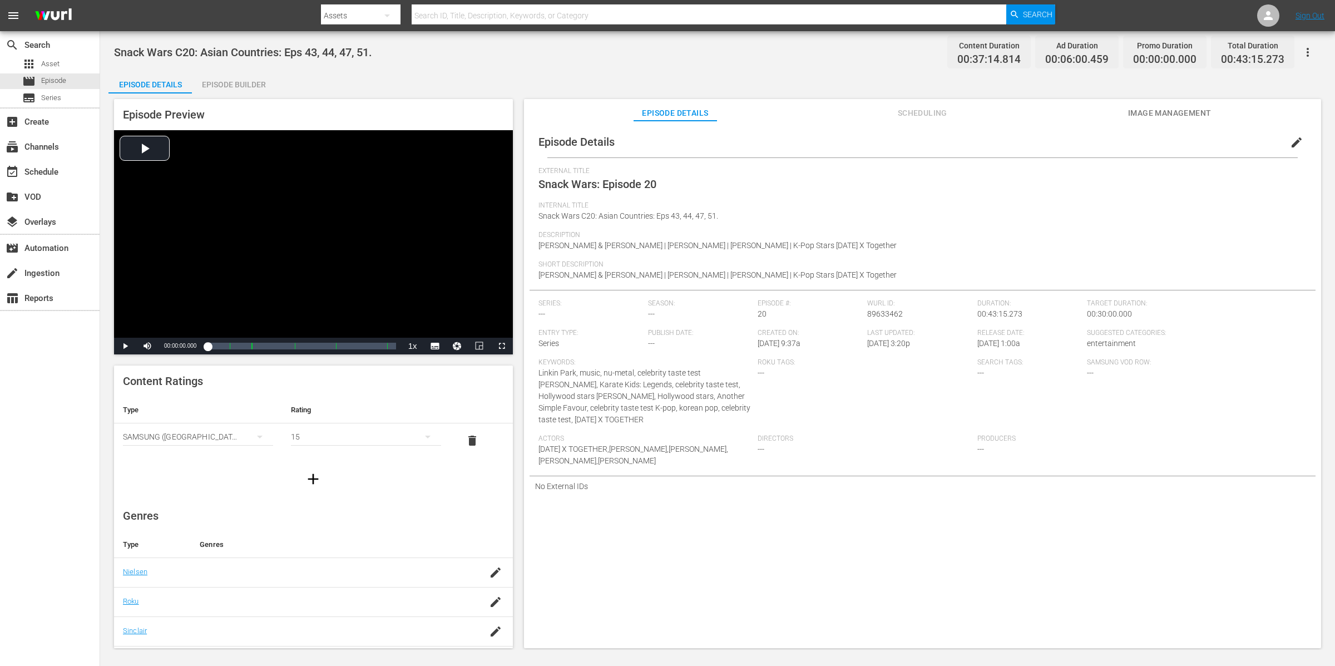
click at [233, 83] on div "Episode Builder" at bounding box center [233, 84] width 83 height 27
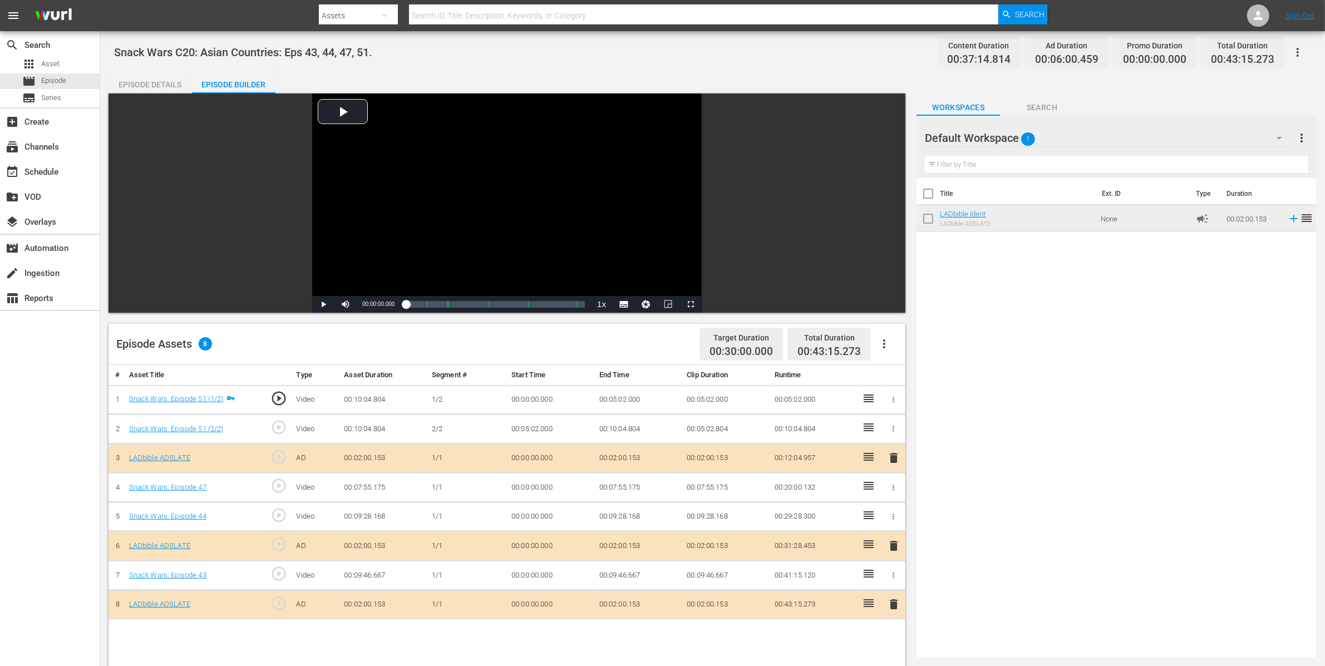
click at [148, 80] on div "Episode Details" at bounding box center [149, 84] width 83 height 27
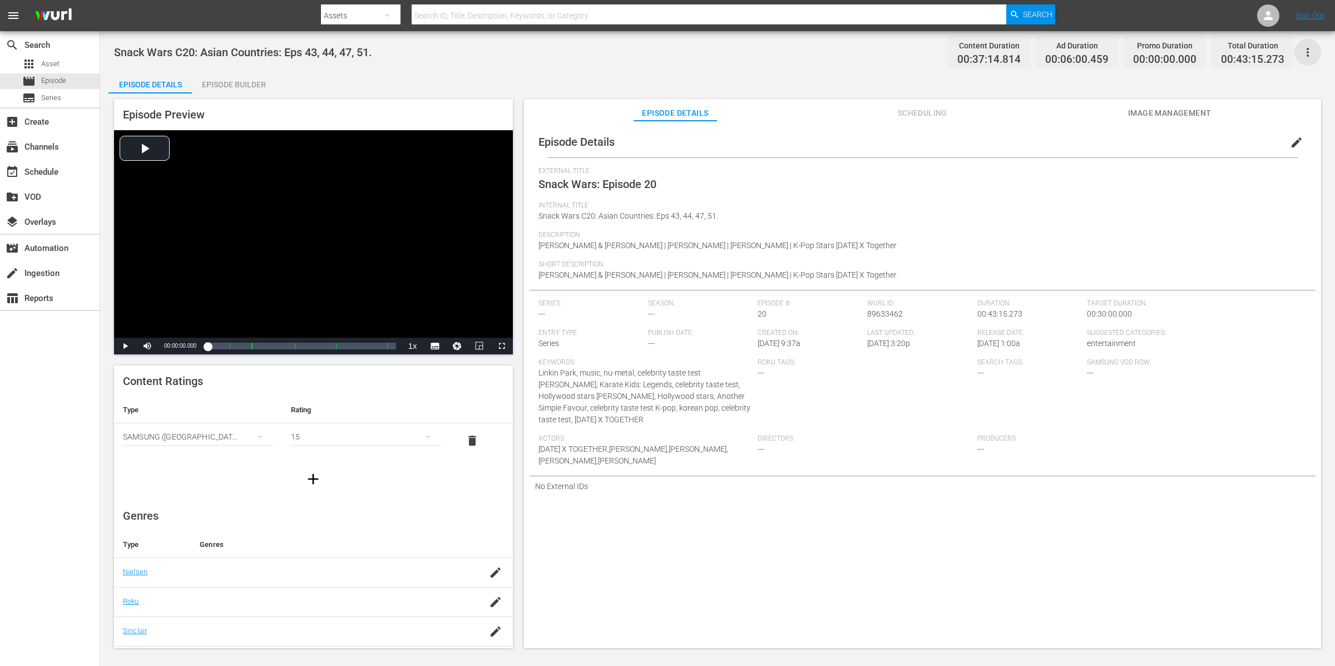
click at [1304, 53] on icon "button" at bounding box center [1307, 52] width 13 height 13
click at [856, 195] on div "External Title Snack Wars: Episode 20" at bounding box center [923, 184] width 768 height 34
click at [1295, 136] on span "edit" at bounding box center [1296, 142] width 13 height 13
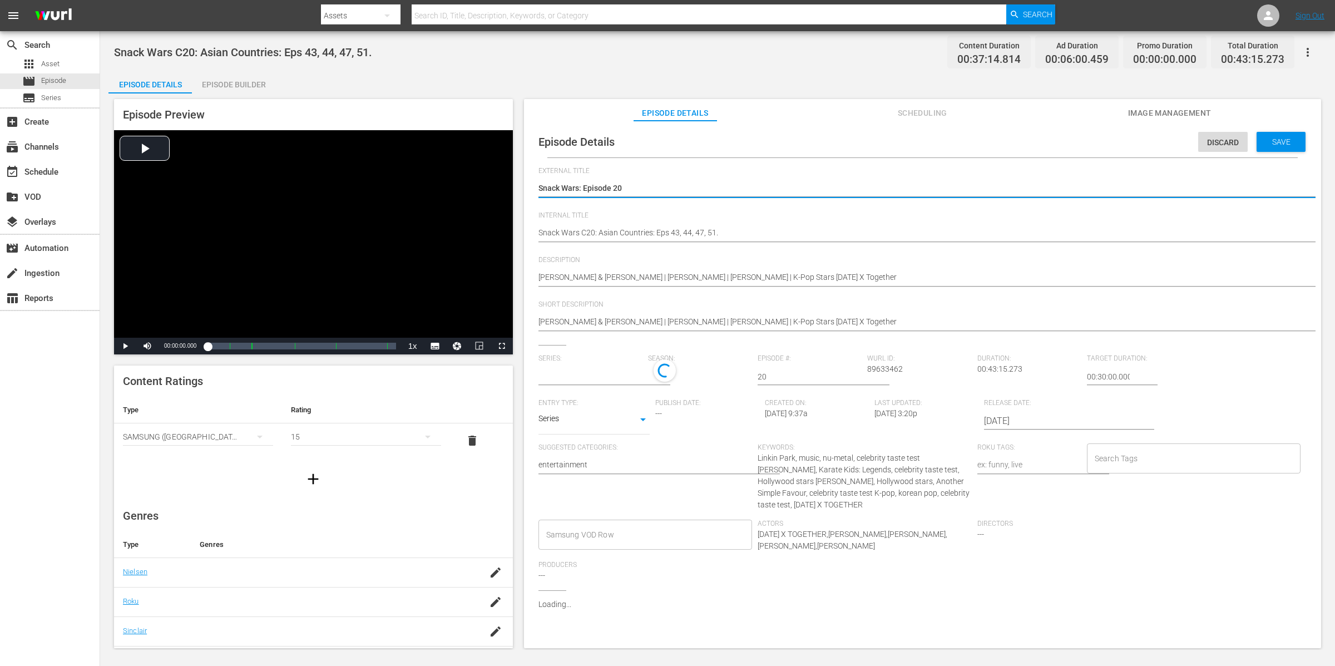
type input "No Series"
click at [648, 182] on textarea "Snack Wars: Episode 20" at bounding box center [920, 188] width 763 height 13
click at [634, 184] on textarea "Snack Wars: Episode 20" at bounding box center [920, 188] width 763 height 13
type textarea "Snack Wars: Episode 2"
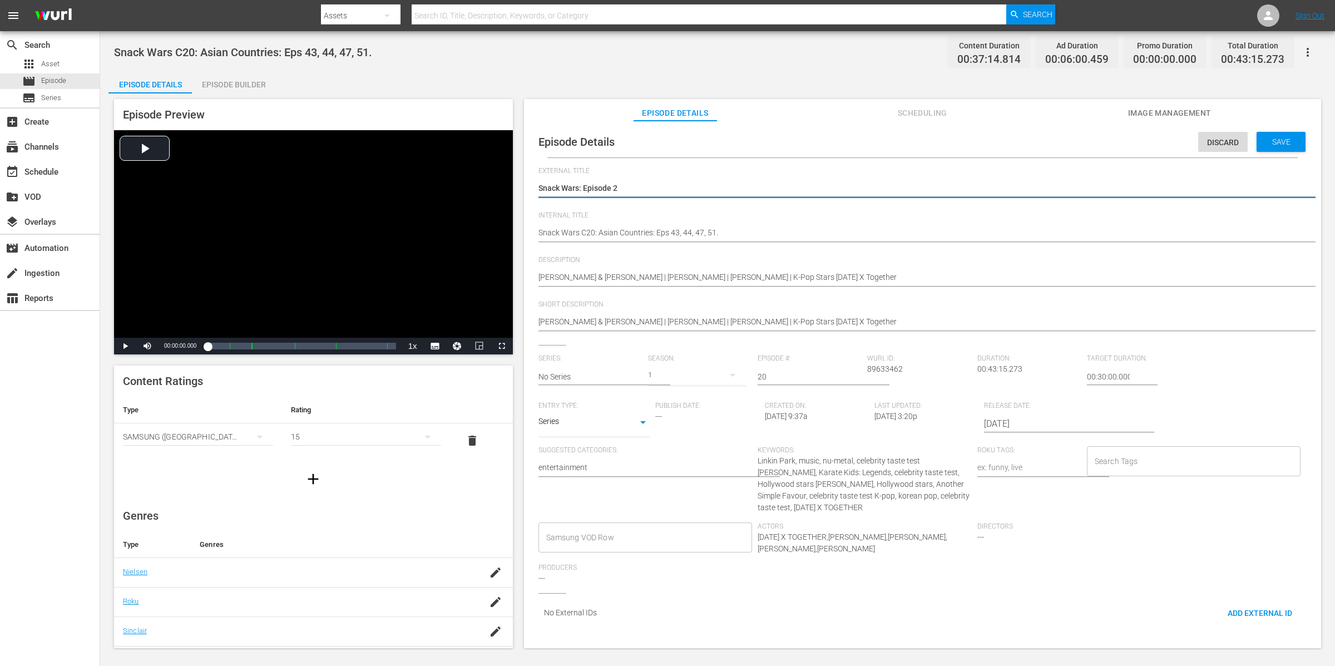
type textarea "Snack Wars: Episode 21"
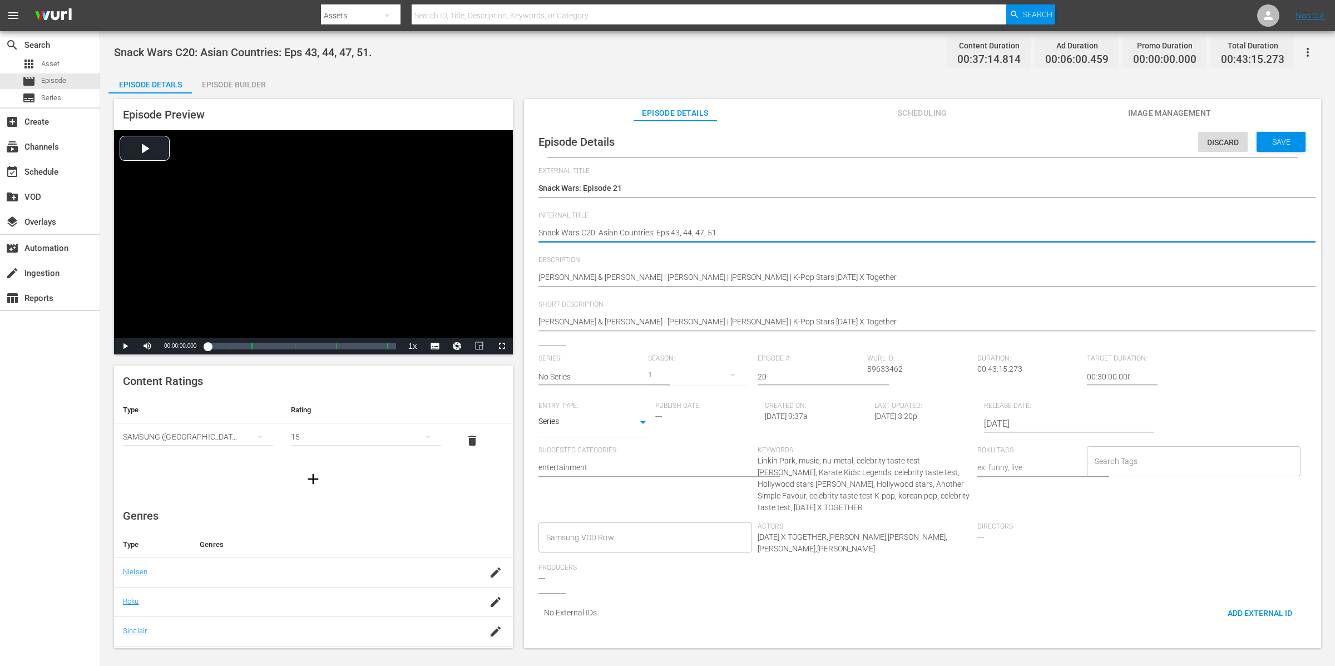
type textarea "Snack Wars C2: Asian Countries: Eps 43, 44, 47, 51."
type textarea "Snack Wars C21: Asian Countries: Eps 43, 44, 47, 51."
click at [539, 231] on textarea "Snack Wars C20: Asian Countries: Eps 43, 44, 47, 51." at bounding box center [920, 233] width 763 height 13
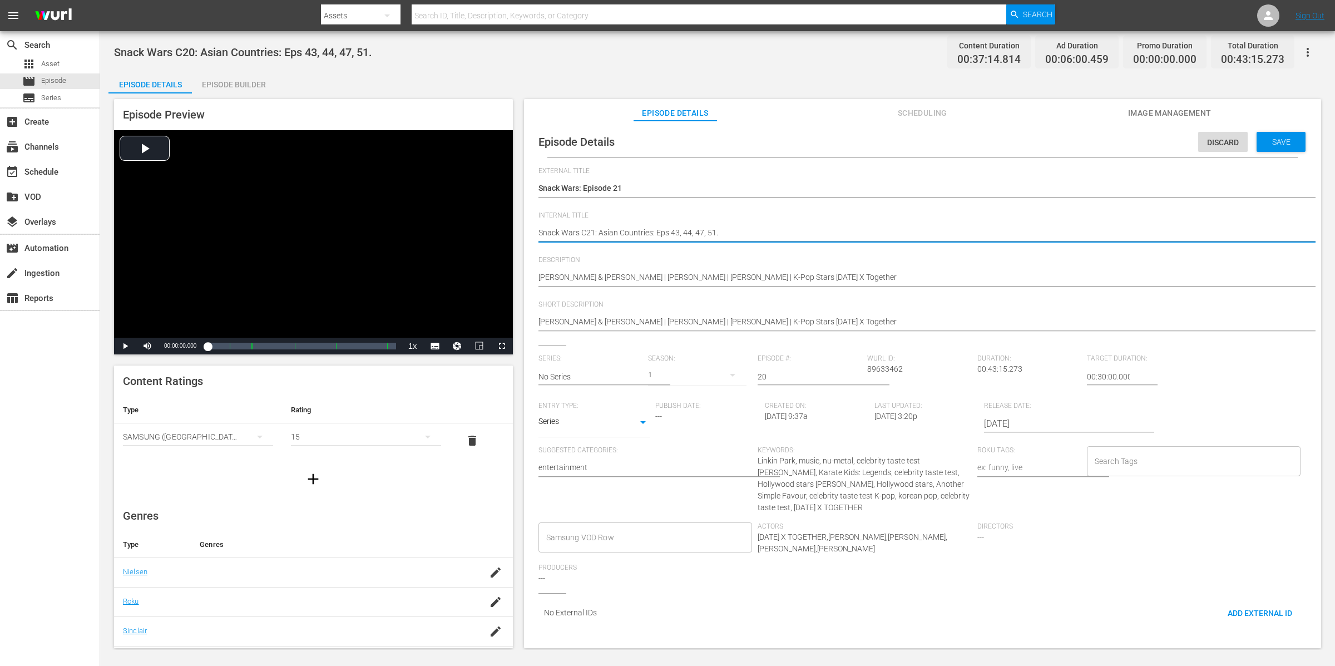
type textarea "(Snack Wars C21: Asian Countries: Eps 43, 44, 47, 51."
type textarea "(1Snack Wars C21: Asian Countries: Eps 43, 44, 47, 51."
type textarea "(15Snack Wars C21: Asian Countries: Eps 43, 44, 47, 51."
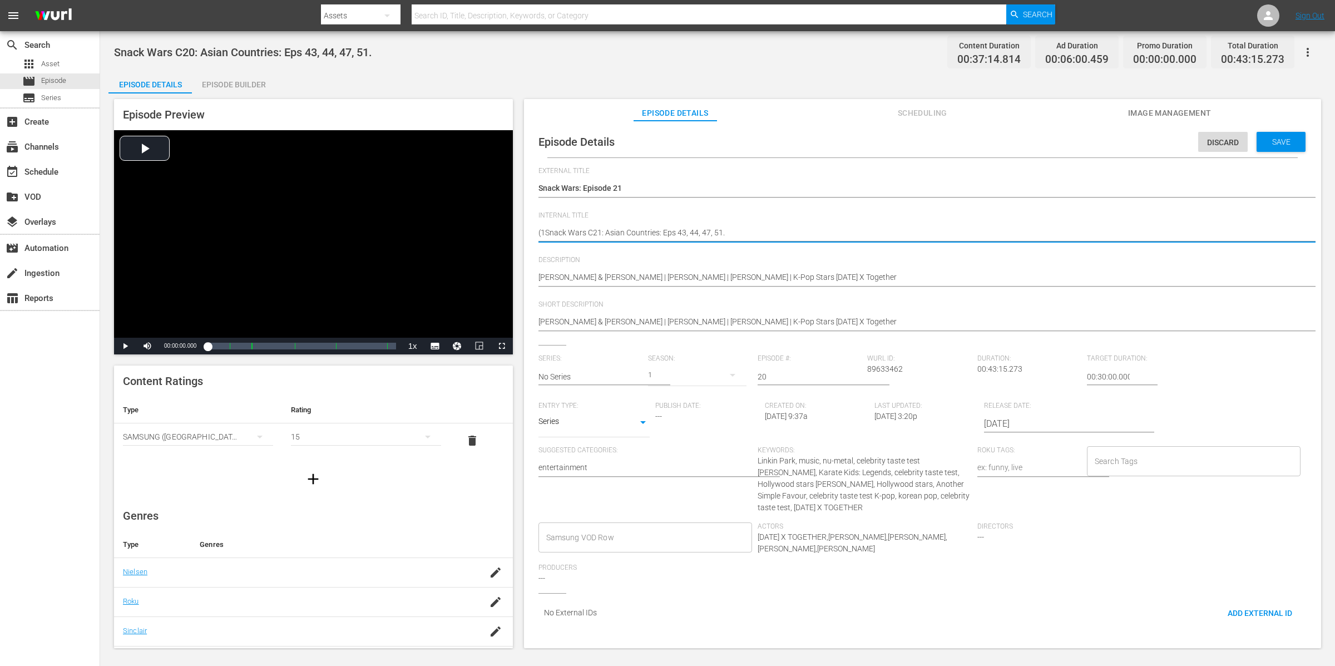
type textarea "(15Snack Wars C21: Asian Countries: Eps 43, 44, 47, 51."
type textarea "(15+Snack Wars C21: Asian Countries: Eps 43, 44, 47, 51."
type textarea "(15+)Snack Wars C21: Asian Countries: Eps 43, 44, 47, 51."
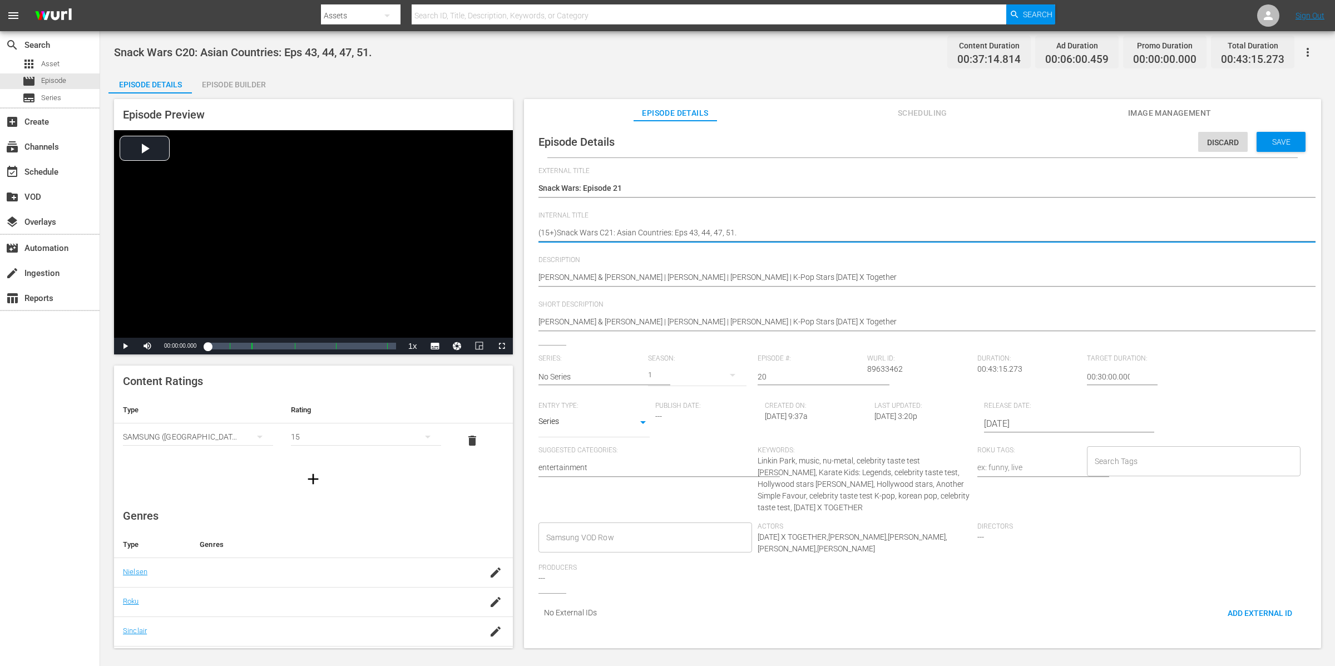
type textarea "(15+) Snack Wars C21: Asian Countries: Eps 43, 44, 47, 51."
click at [774, 234] on textarea "Snack Wars C20: Asian Countries: Eps 43, 44, 47, 51." at bounding box center [920, 233] width 763 height 13
type textarea "(15+) Snack Wars C21: Asian Countries: Eps 43, 44, 47, 51."
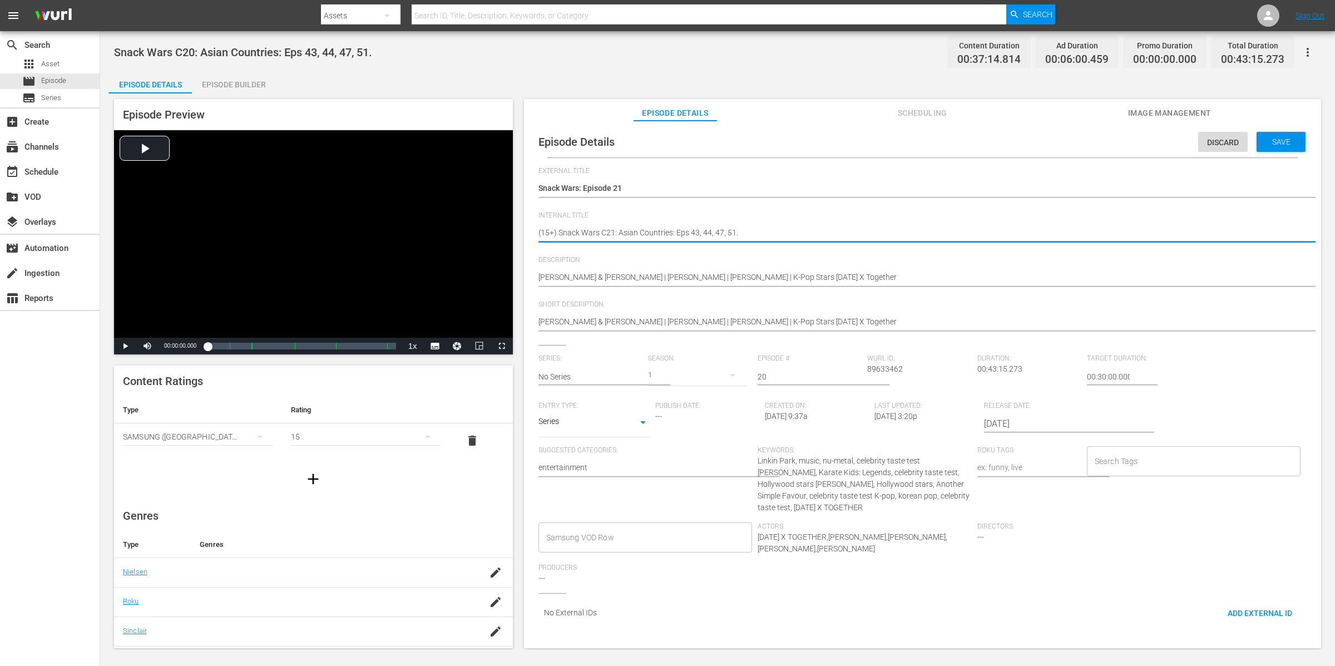
type textarea "(15+) Snack Wars C21: Asian Countries: Eps 43, 44, 47, 51. ("
type textarea "(15+) Snack Wars C21: Asian Countries: Eps 43, 44, 47, 51. (i"
type textarea "(15+) Snack Wars C21: Asian Countries: Eps 43, 44, 47, 51. (in"
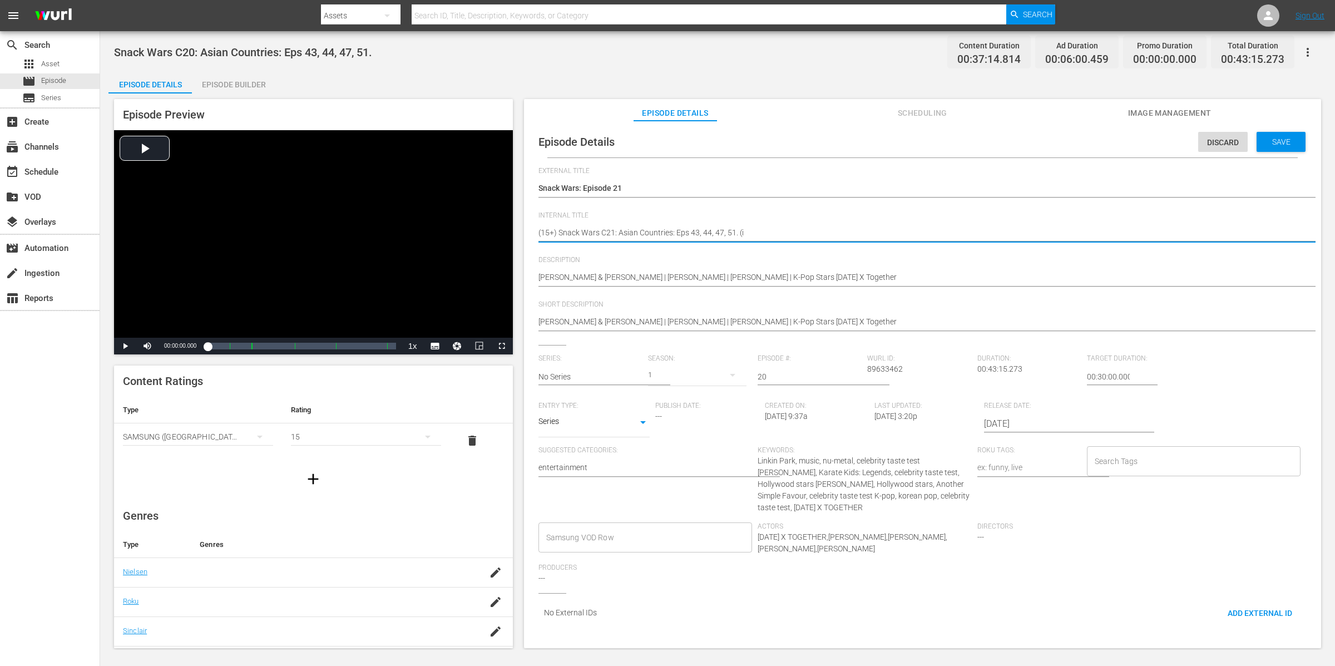
type textarea "(15+) Snack Wars C21: Asian Countries: Eps 43, 44, 47, 51. (in"
type textarea "(15+) Snack Wars C21: Asian Countries: Eps 43, 44, 47, 51. (inc"
type textarea "(15+) Snack Wars C21: Asian Countries: Eps 43, 44, 47, 51. (incl"
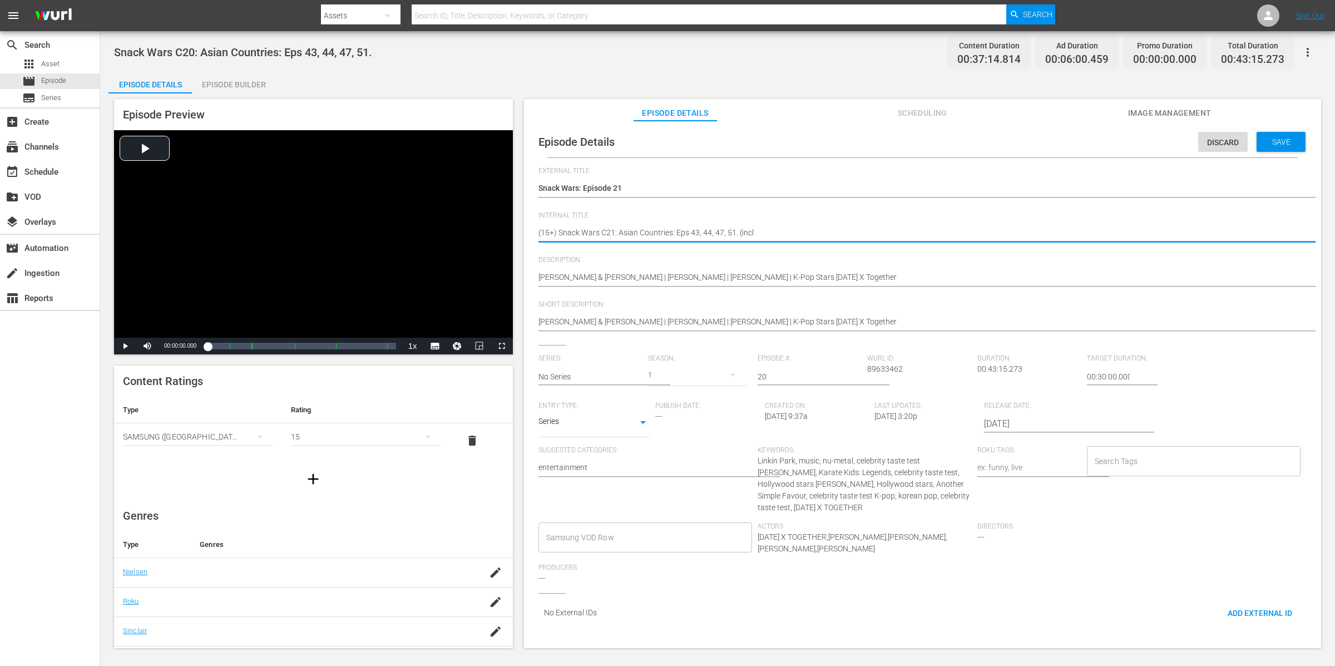
type textarea "(15+) Snack Wars C21: Asian Countries: Eps 43, 44, 47, 51. (inclu"
type textarea "(15+) Snack Wars C21: Asian Countries: Eps 43, 44, 47, 51. (includ"
type textarea "(15+) Snack Wars C21: Asian Countries: Eps 43, 44, 47, 51. (include"
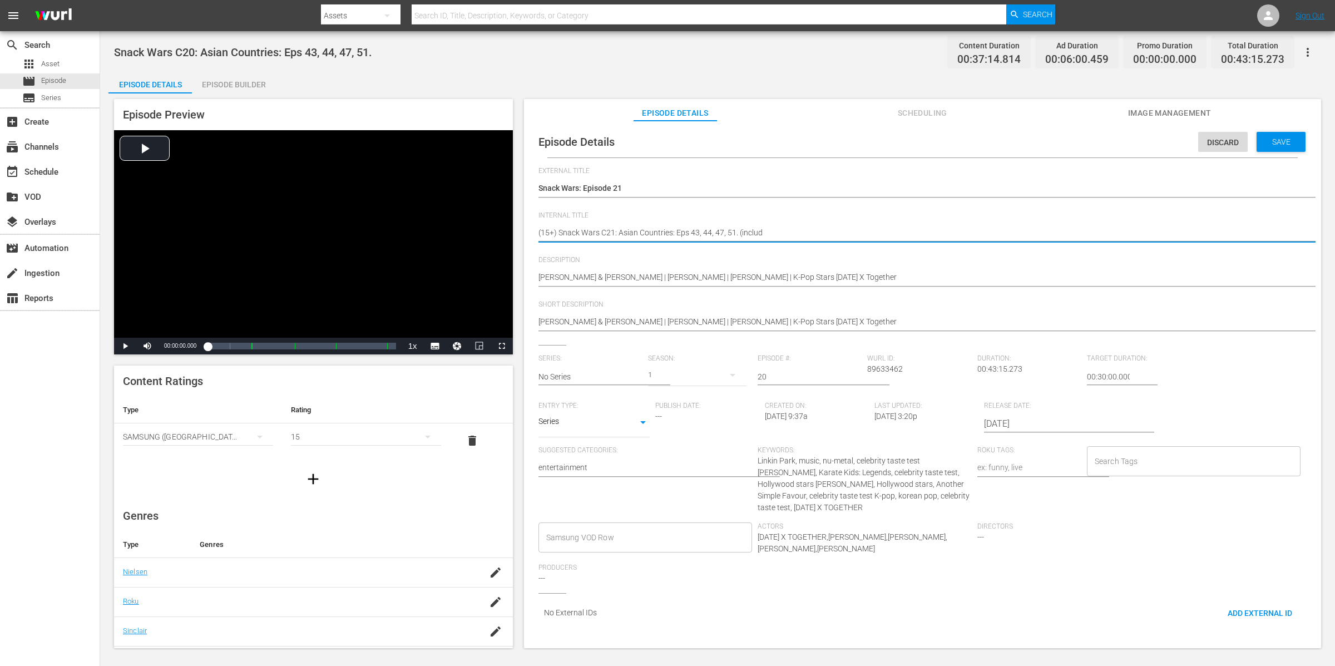
type textarea "(15+) Snack Wars C21: Asian Countries: Eps 43, 44, 47, 51. (include"
type textarea "(15+) Snack Wars C21: Asian Countries: Eps 43, 44, 47, 51. (includes"
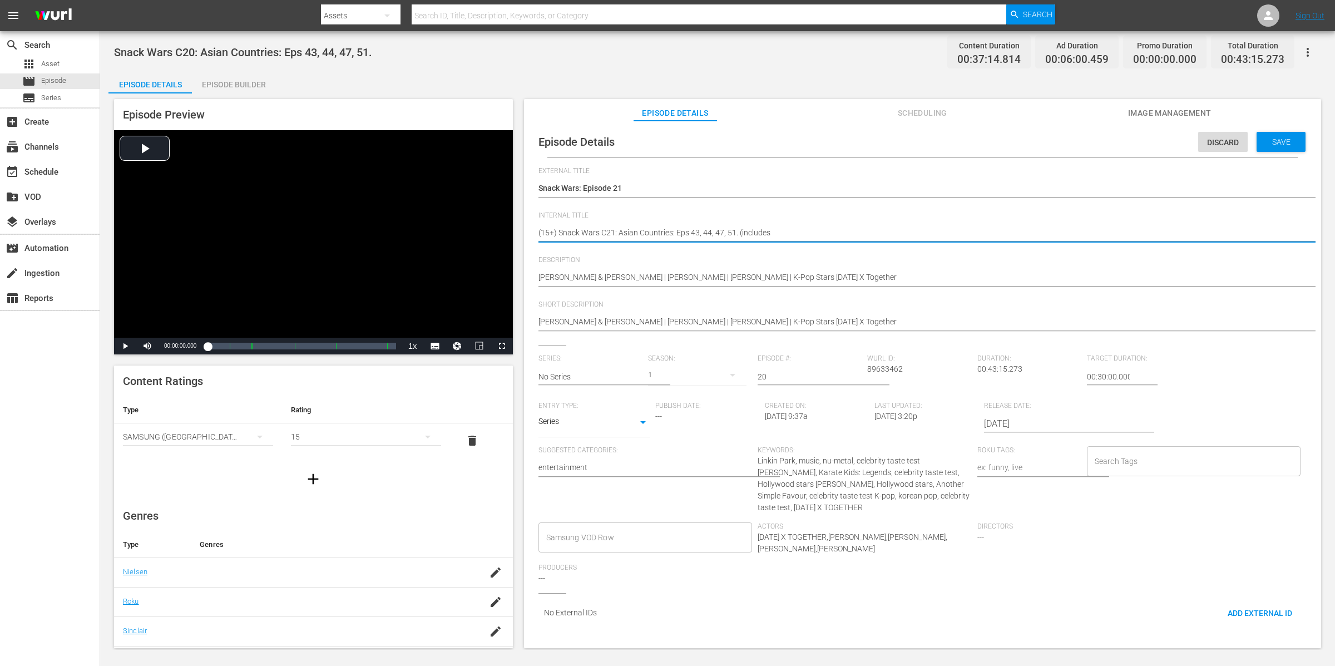
type textarea "(15+) Snack Wars C21: Asian Countries: Eps 43, 44, 47, 51. (includes e"
type textarea "(15+) Snack Wars C21: Asian Countries: Eps 43, 44, 47, 51. (includes ep"
type textarea "(15+) Snack Wars C21: Asian Countries: Eps 43, 44, 47, 51. (includes ep 5"
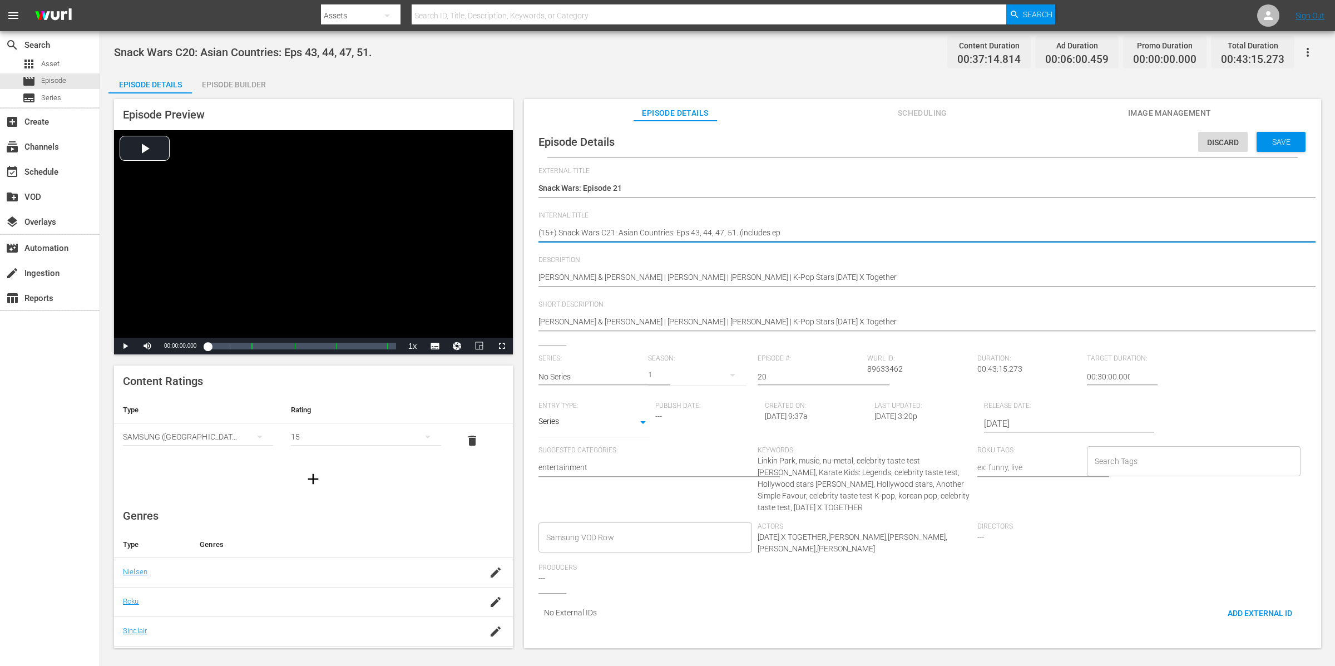
type textarea "(15+) Snack Wars C21: Asian Countries: Eps 43, 44, 47, 51. (includes ep 5"
type textarea "(15+) Snack Wars C21: Asian Countries: Eps 43, 44, 47, 51. (includes ep 51"
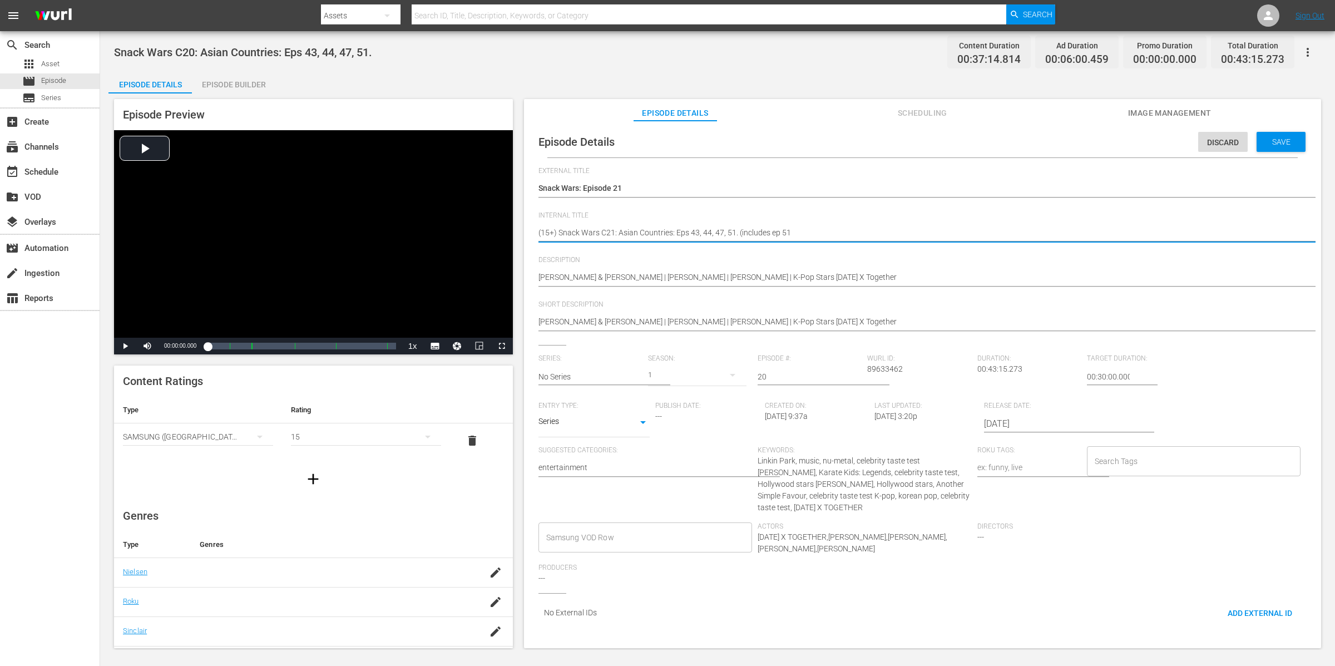
type textarea "(15+) Snack Wars C21: Asian Countries: Eps 43, 44, 47, 51. (includes ep 51 -"
type textarea "(15+) Snack Wars C21: Asian Countries: Eps 43, 44, 47, 51. (includes ep 51 - 1"
type textarea "(15+) Snack Wars C21: Asian Countries: Eps 43, 44, 47, 51. (includes ep 51 - 15"
type textarea "(15+) Snack Wars C21: Asian Countries: Eps 43, 44, 47, 51. (includes ep 51 - 15+"
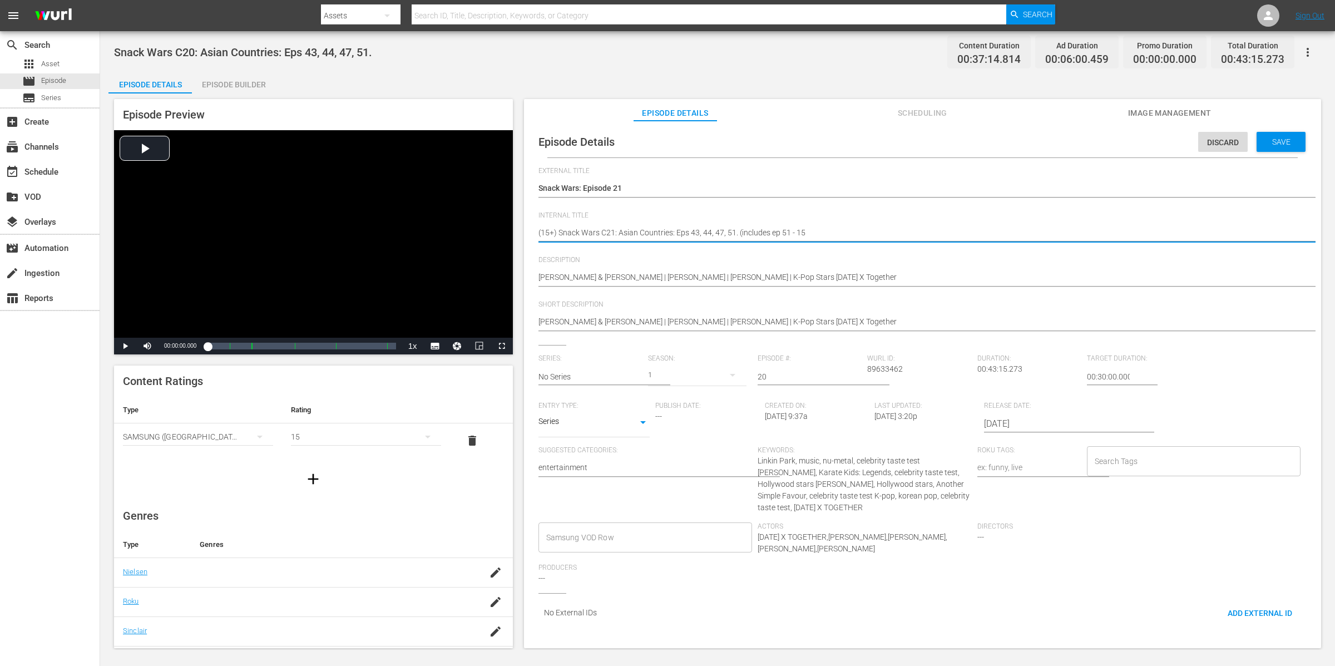
type textarea "(15+) Snack Wars C21: Asian Countries: Eps 43, 44, 47, 51. (includes ep 51 - 15+"
type textarea "(15+) Snack Wars C21: Asian Countries: Eps 43, 44, 47, 51. (includes ep 51 - 15…"
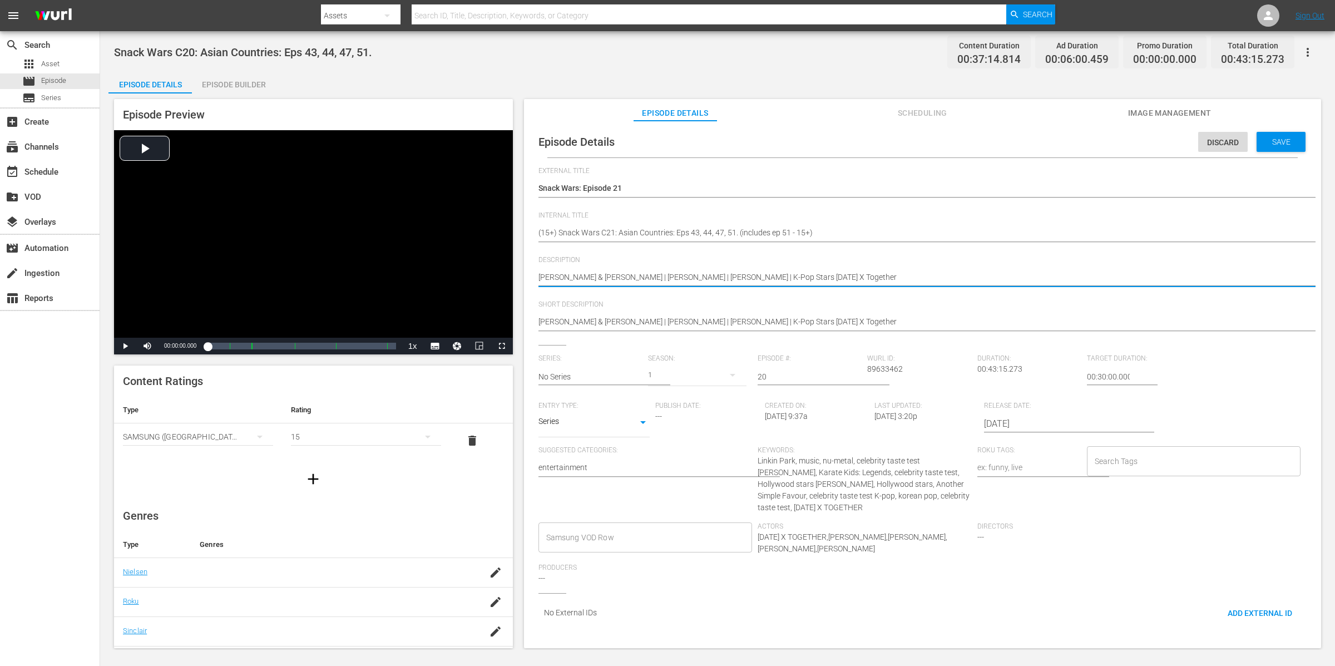
drag, startPoint x: 1208, startPoint y: 461, endPoint x: 1202, endPoint y: 463, distance: 7.0
click at [1208, 461] on input "Search Tags" at bounding box center [1185, 461] width 187 height 20
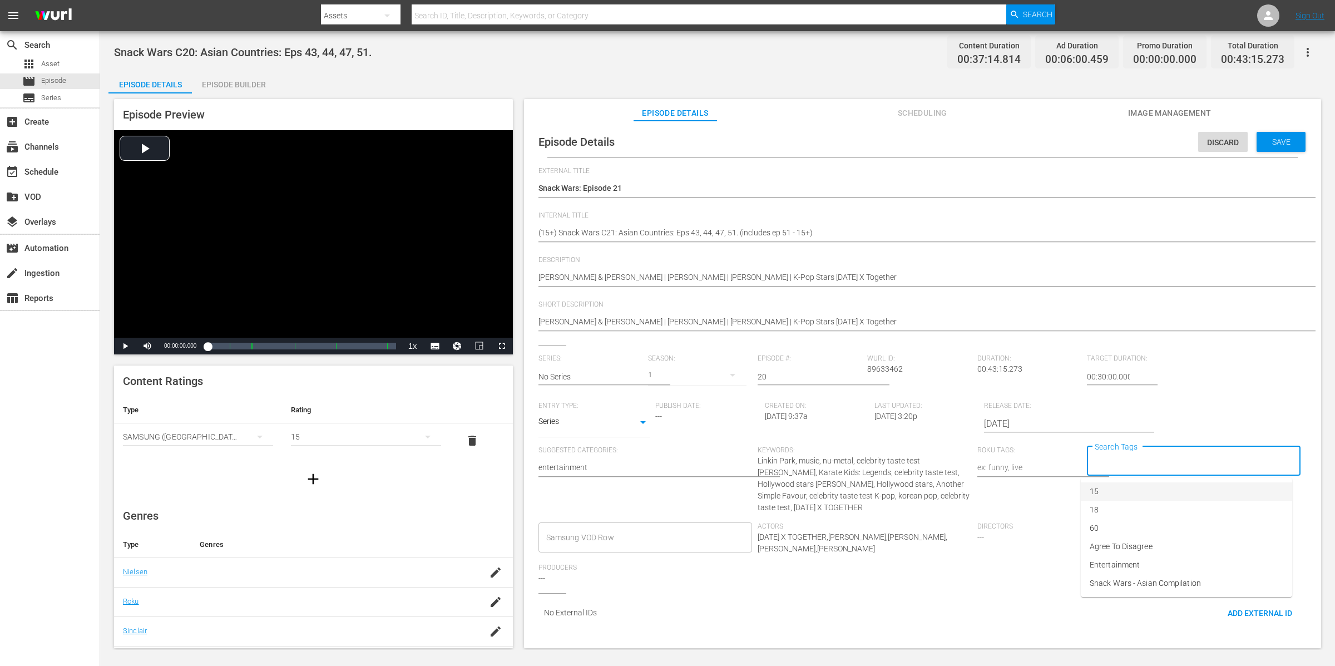
click at [1129, 489] on li "15" at bounding box center [1186, 491] width 211 height 18
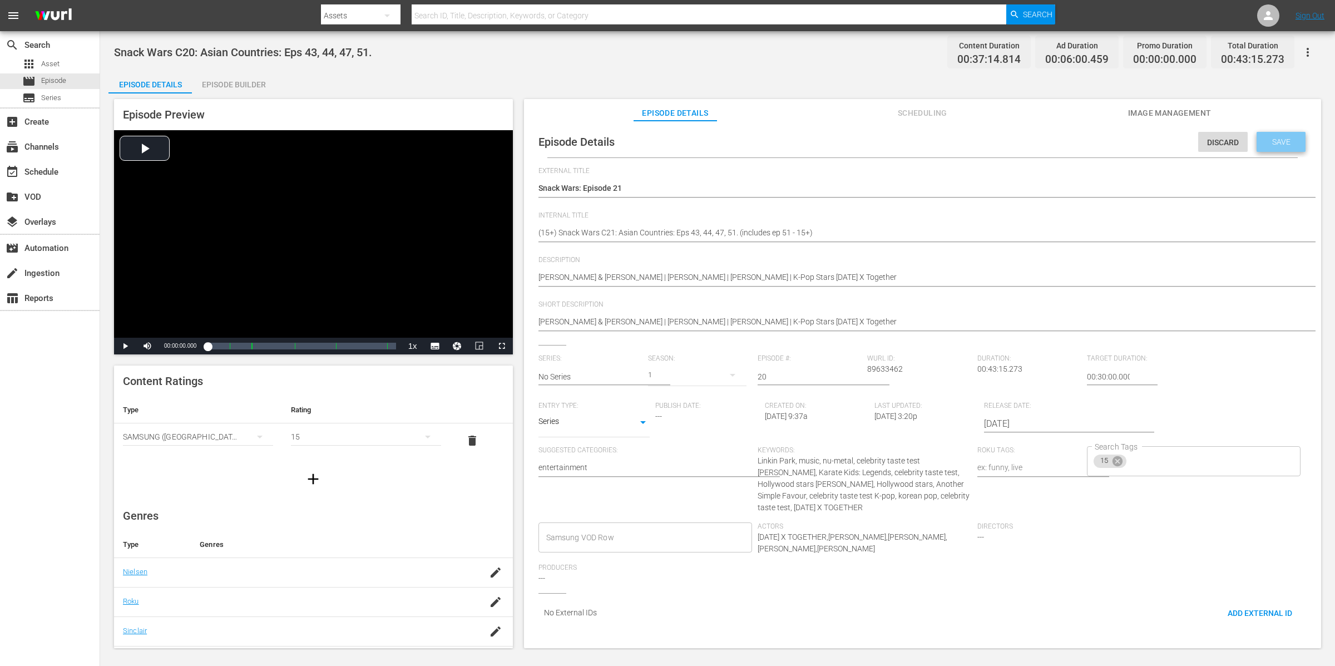
click at [1273, 144] on span "Save" at bounding box center [1282, 141] width 36 height 9
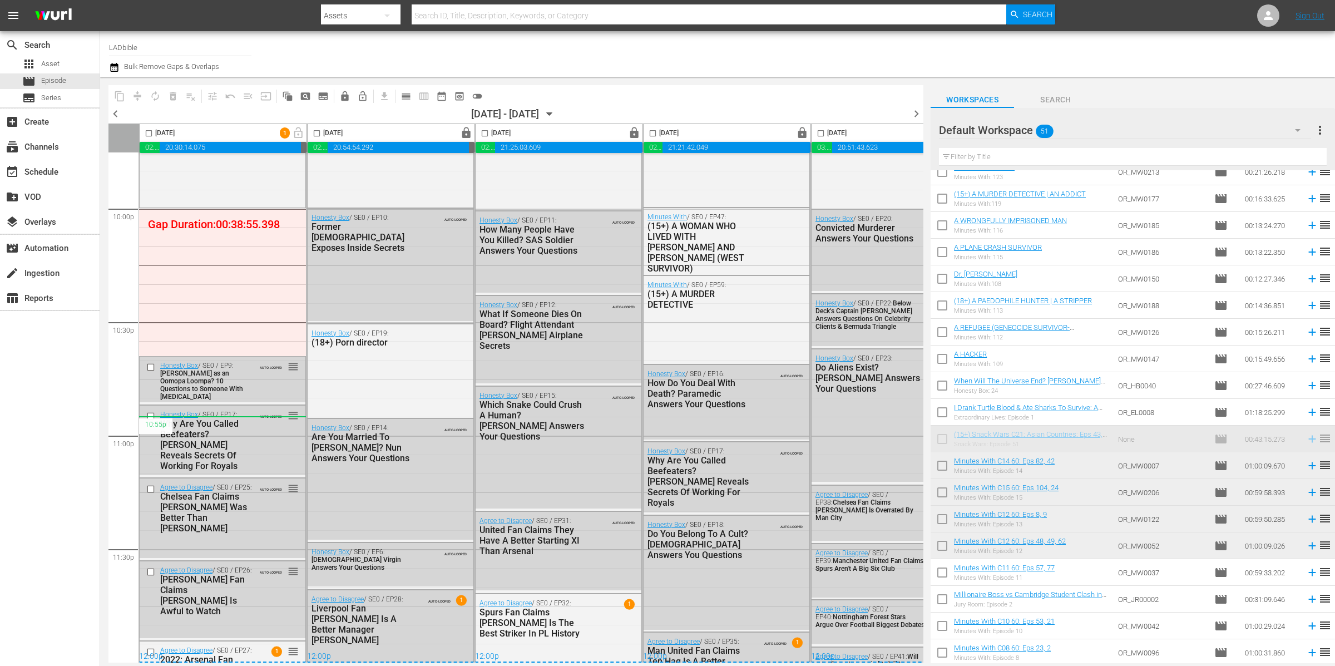
scroll to position [4783, 0]
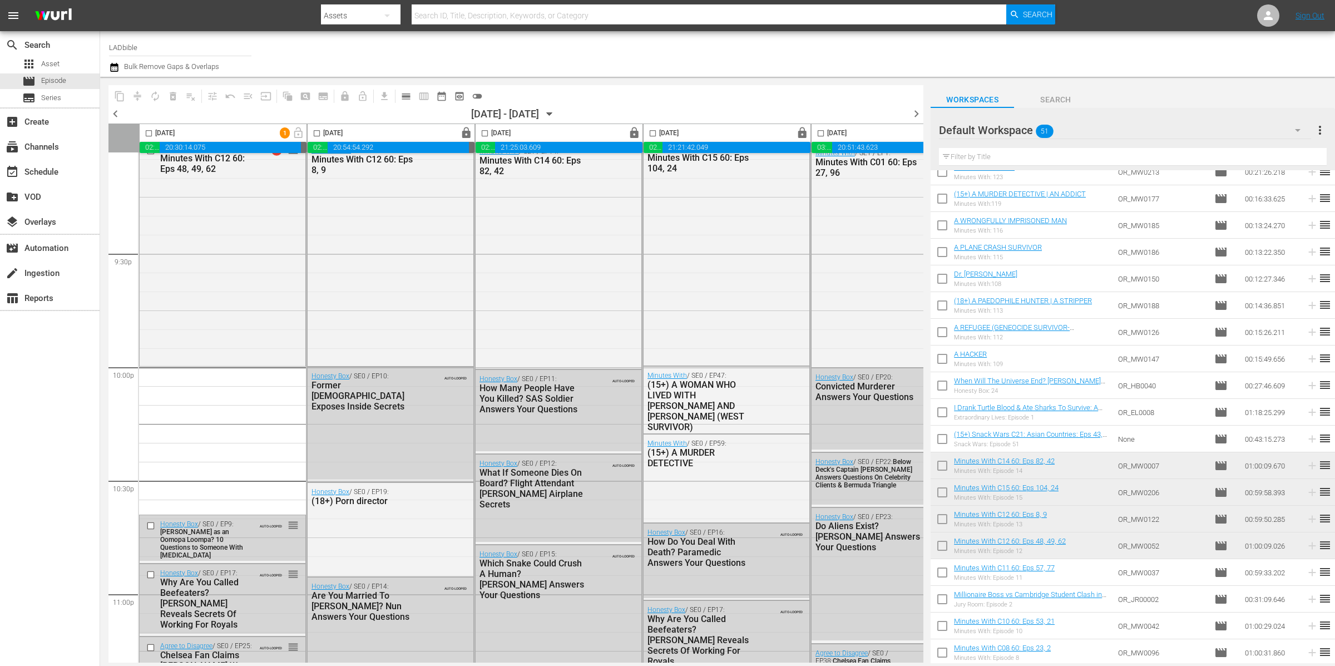
drag, startPoint x: 1020, startPoint y: 442, endPoint x: 782, endPoint y: 9, distance: 493.6
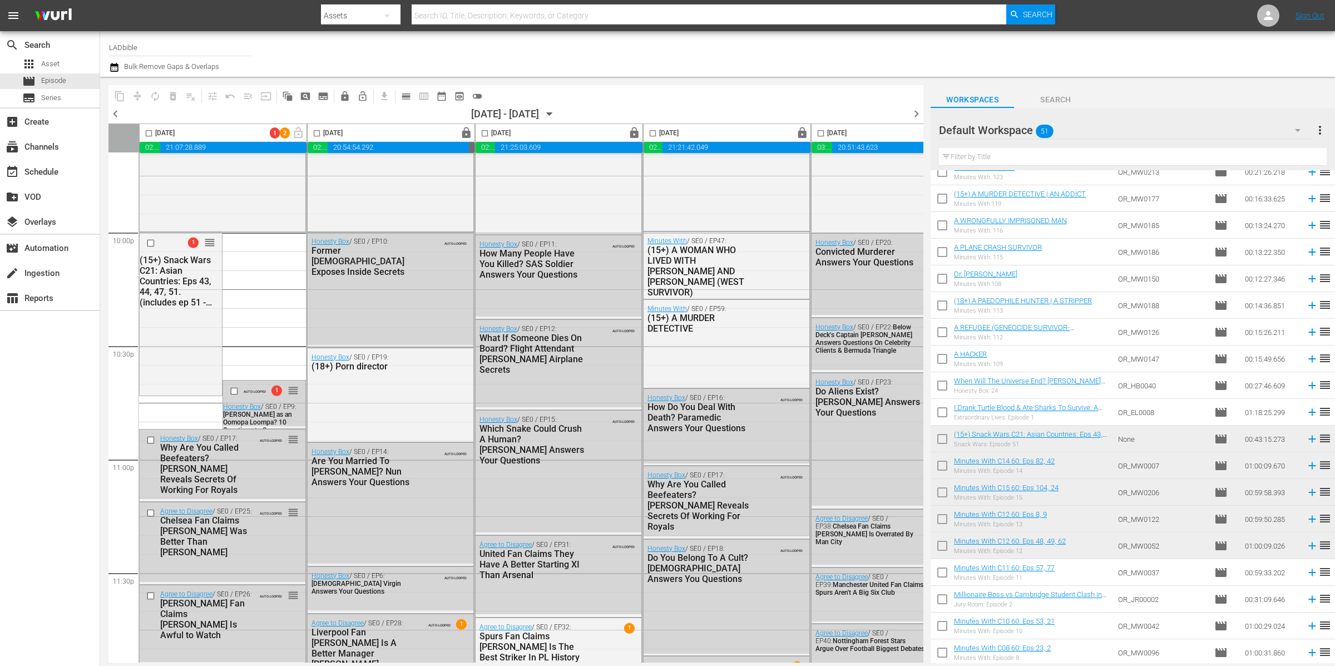
scroll to position [4944, 0]
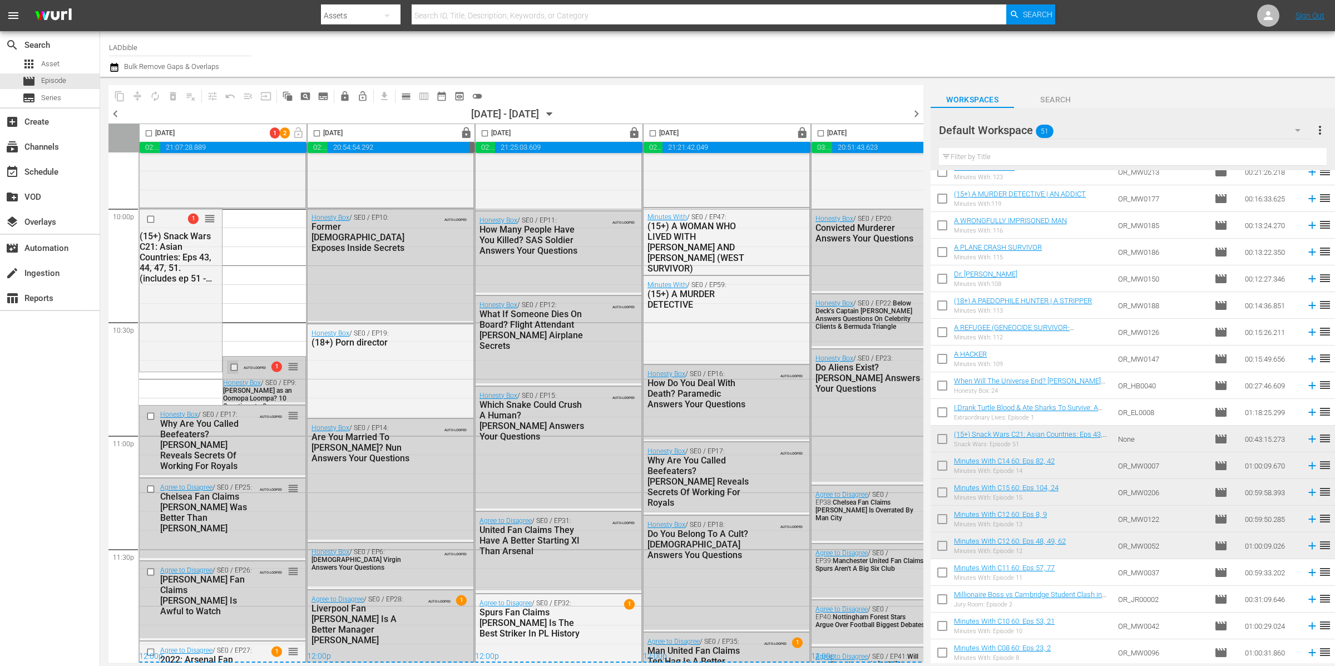
click at [233, 363] on input "checkbox" at bounding box center [236, 366] width 12 height 9
click at [150, 412] on input "checkbox" at bounding box center [152, 415] width 12 height 9
click at [177, 95] on span "delete_forever_outlined" at bounding box center [172, 96] width 11 height 11
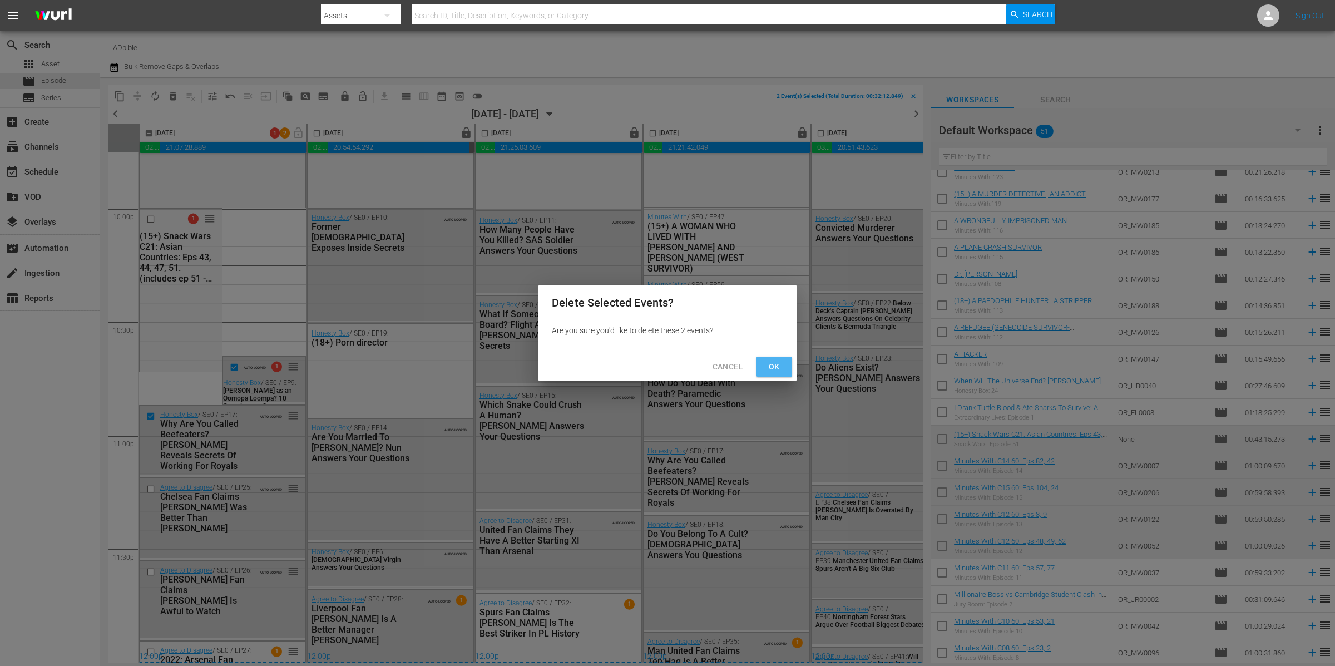
click at [775, 363] on span "Ok" at bounding box center [775, 367] width 18 height 14
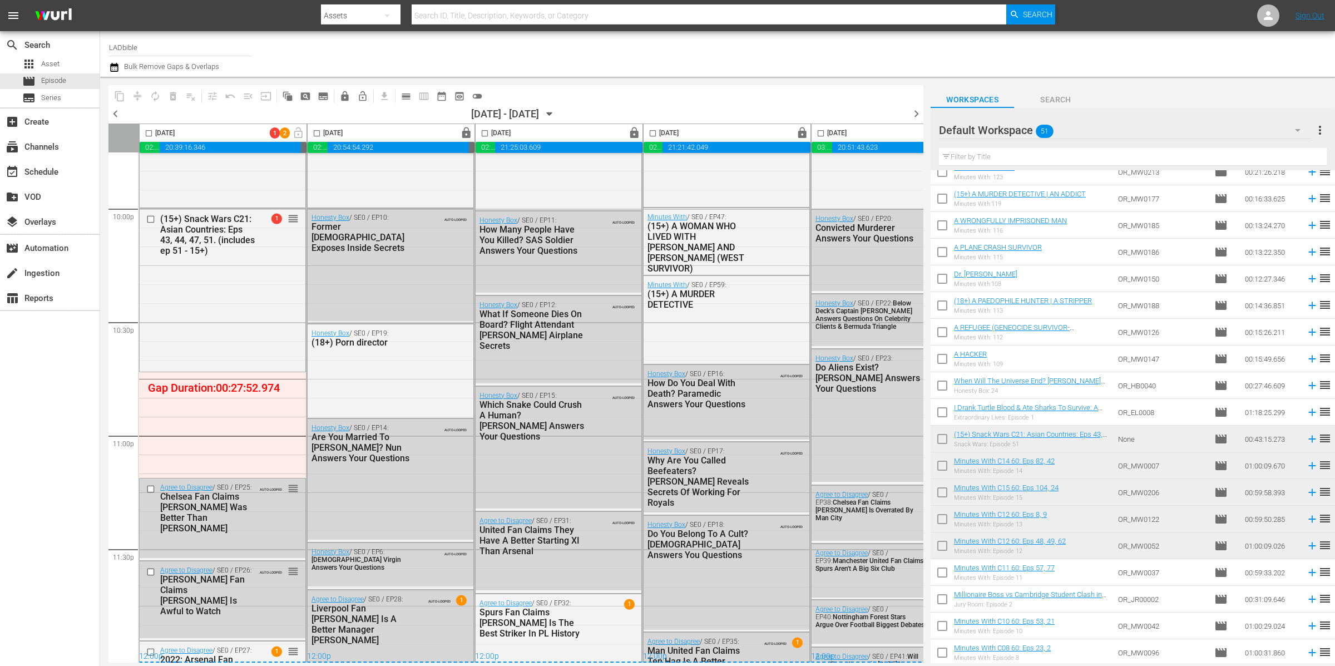
click at [1094, 120] on div "Default Workspace 51" at bounding box center [1125, 130] width 372 height 31
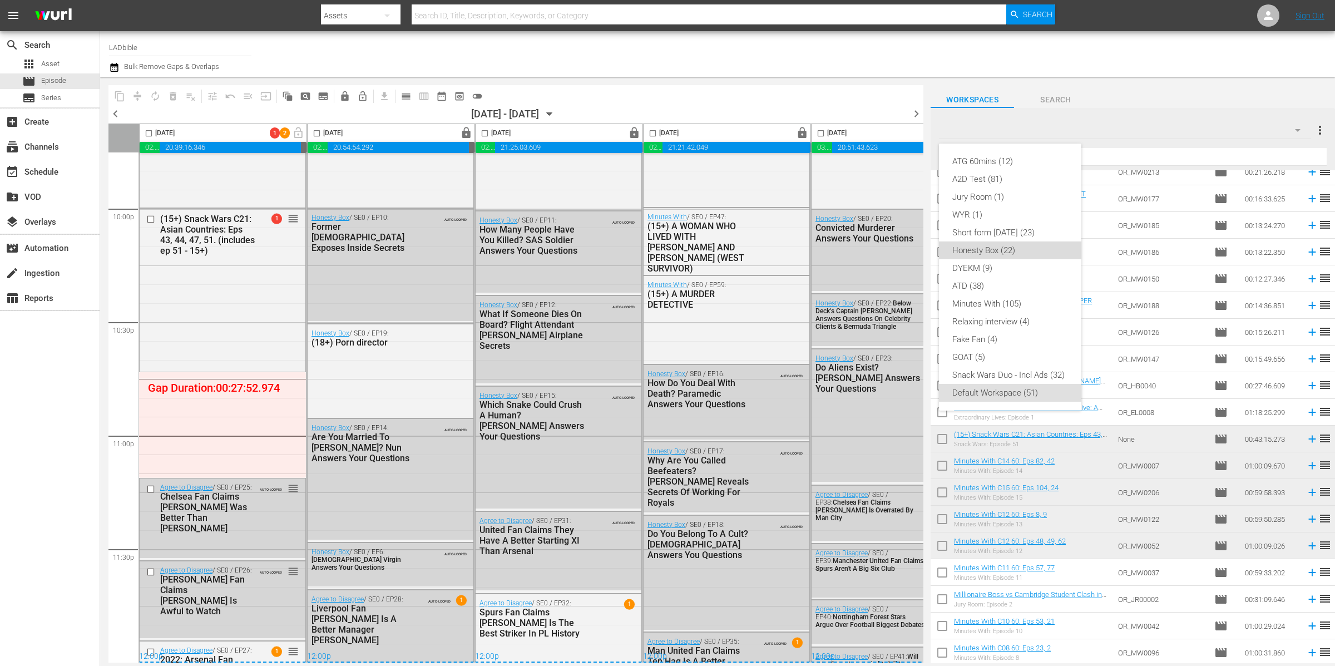
click at [1030, 249] on div "Honesty Box (22)" at bounding box center [1011, 250] width 116 height 18
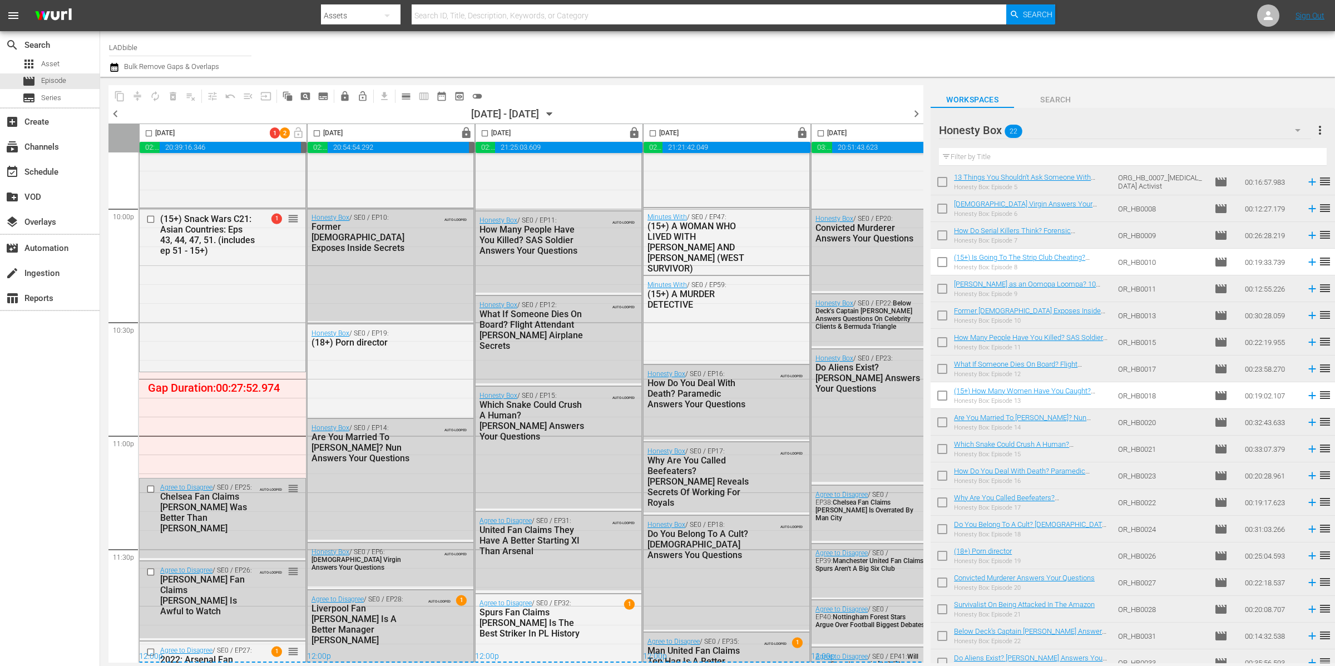
scroll to position [120, 0]
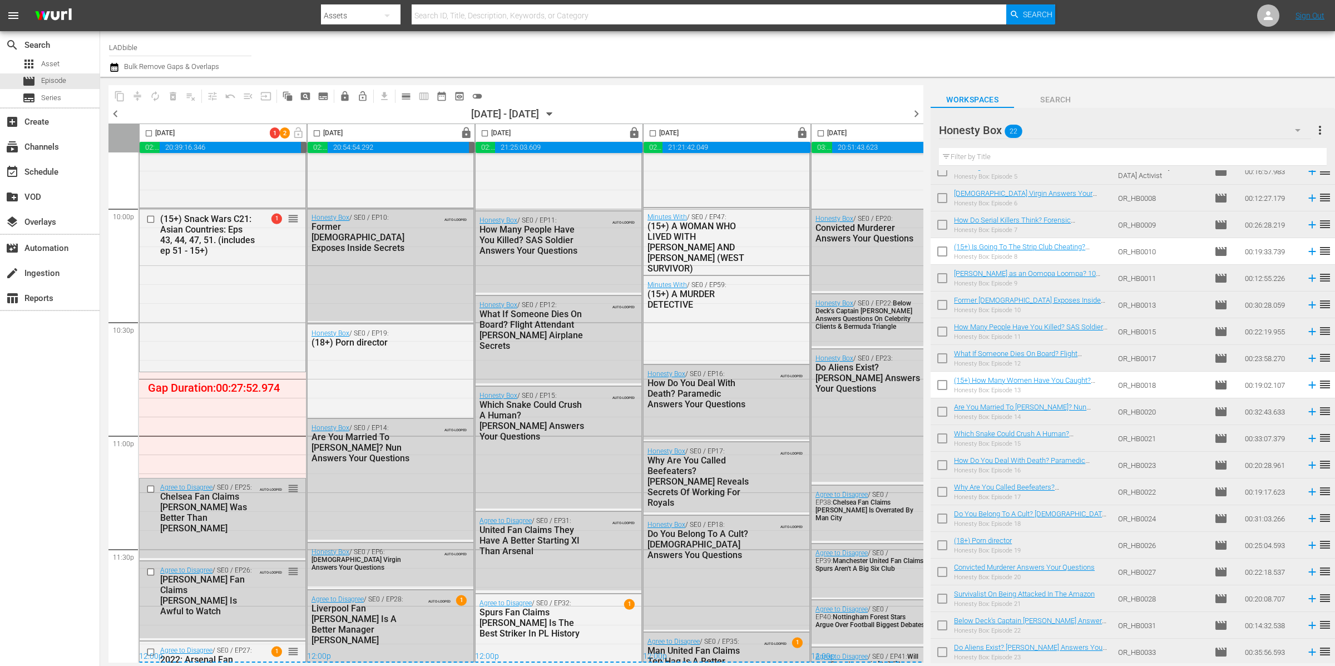
click at [1079, 127] on div "Honesty Box 22" at bounding box center [1125, 130] width 372 height 31
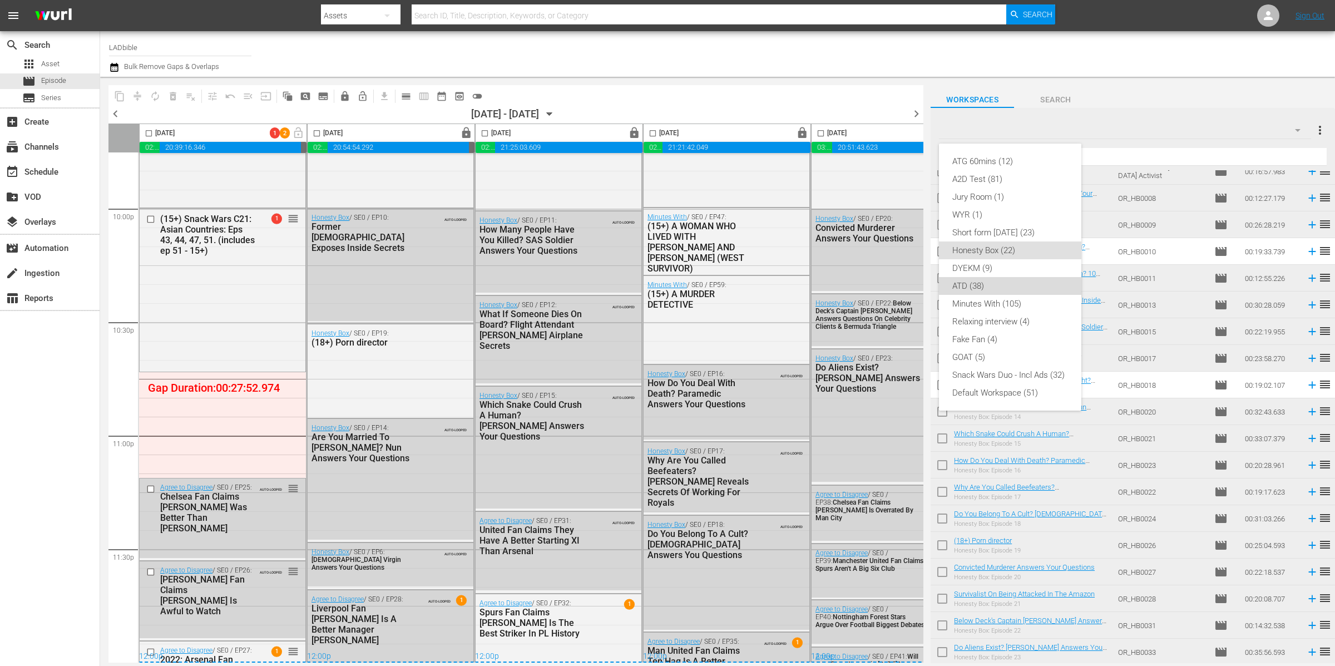
click at [1020, 281] on div "ATD (38)" at bounding box center [1011, 286] width 116 height 18
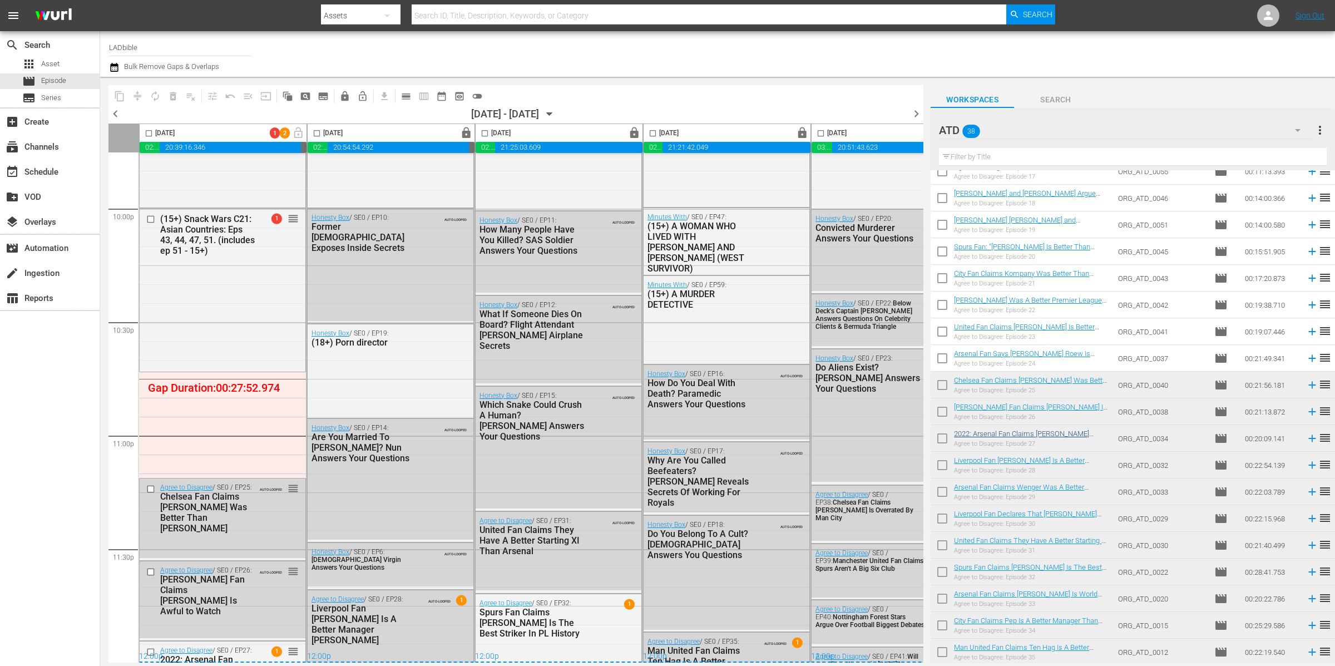
scroll to position [396, 0]
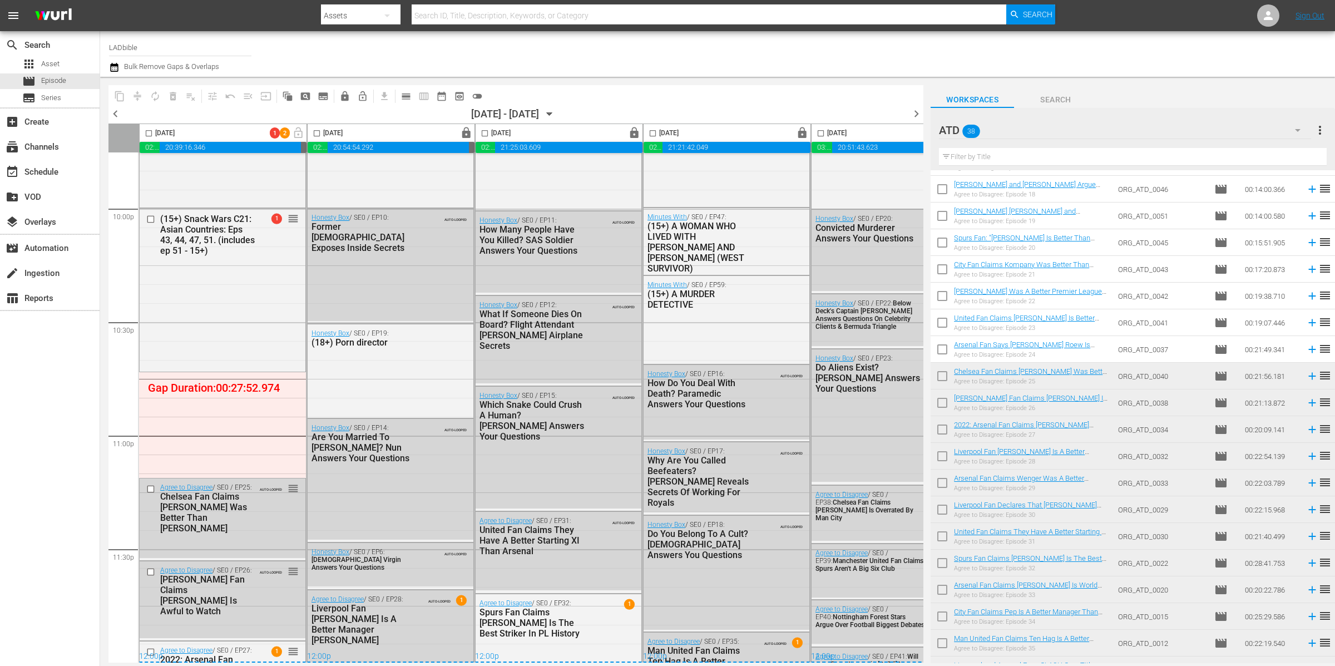
click at [1027, 125] on div "ATD 38" at bounding box center [1125, 130] width 372 height 31
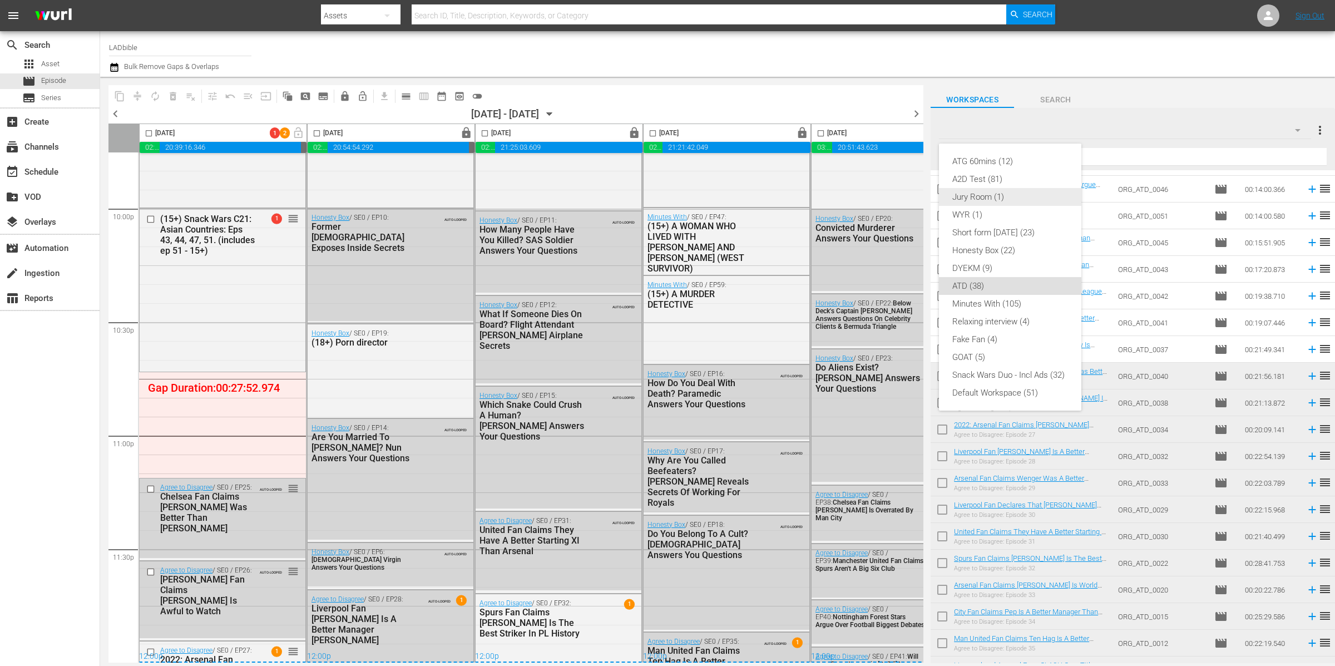
click at [1034, 200] on div "Jury Room (1)" at bounding box center [1011, 197] width 116 height 18
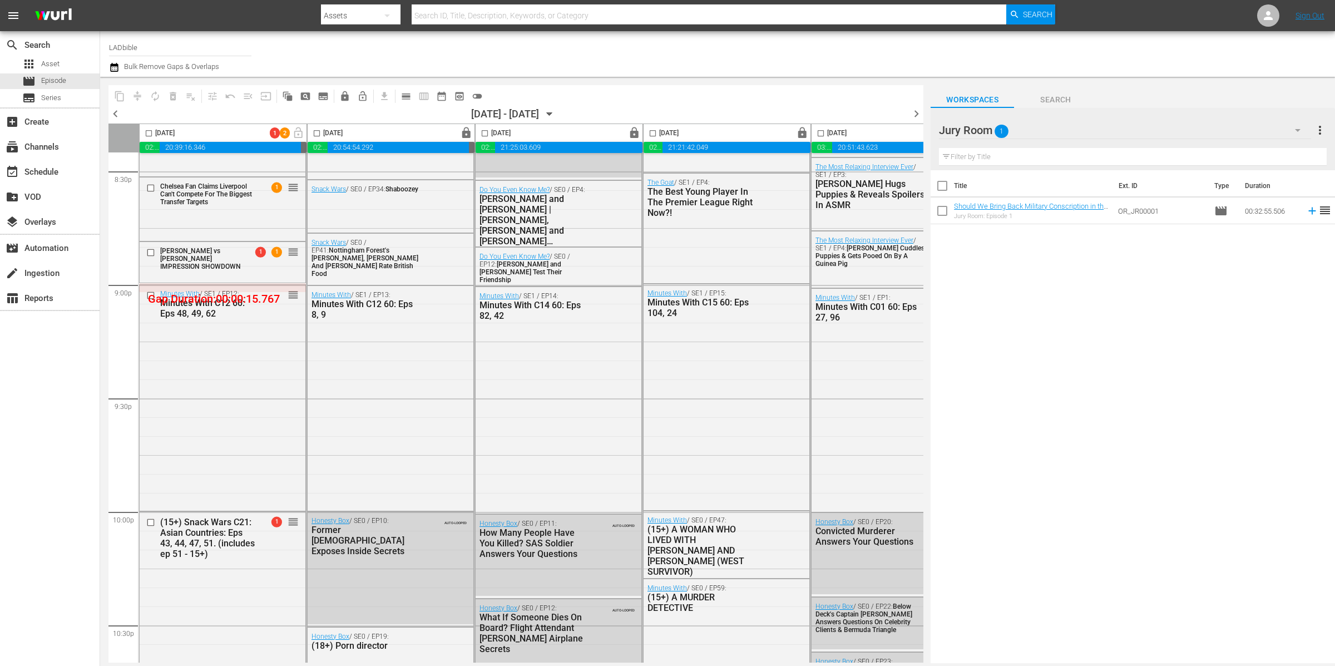
scroll to position [4806, 0]
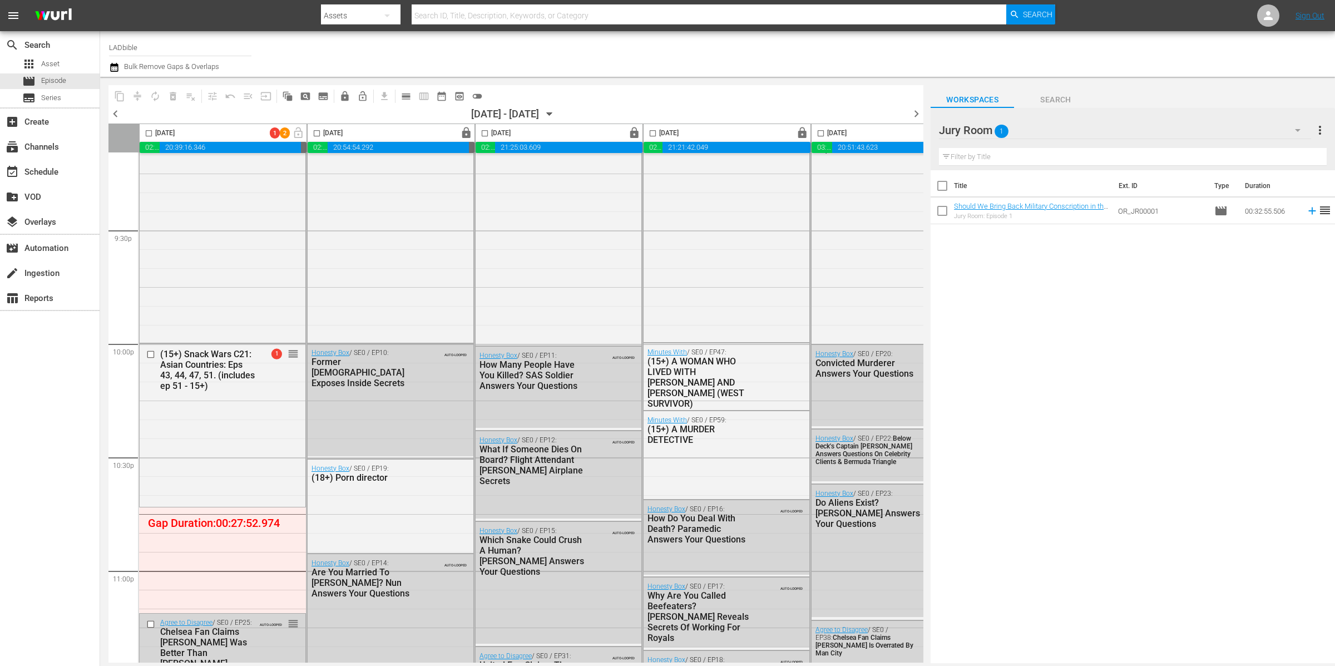
click at [1042, 128] on div "Jury Room 1" at bounding box center [1125, 130] width 372 height 31
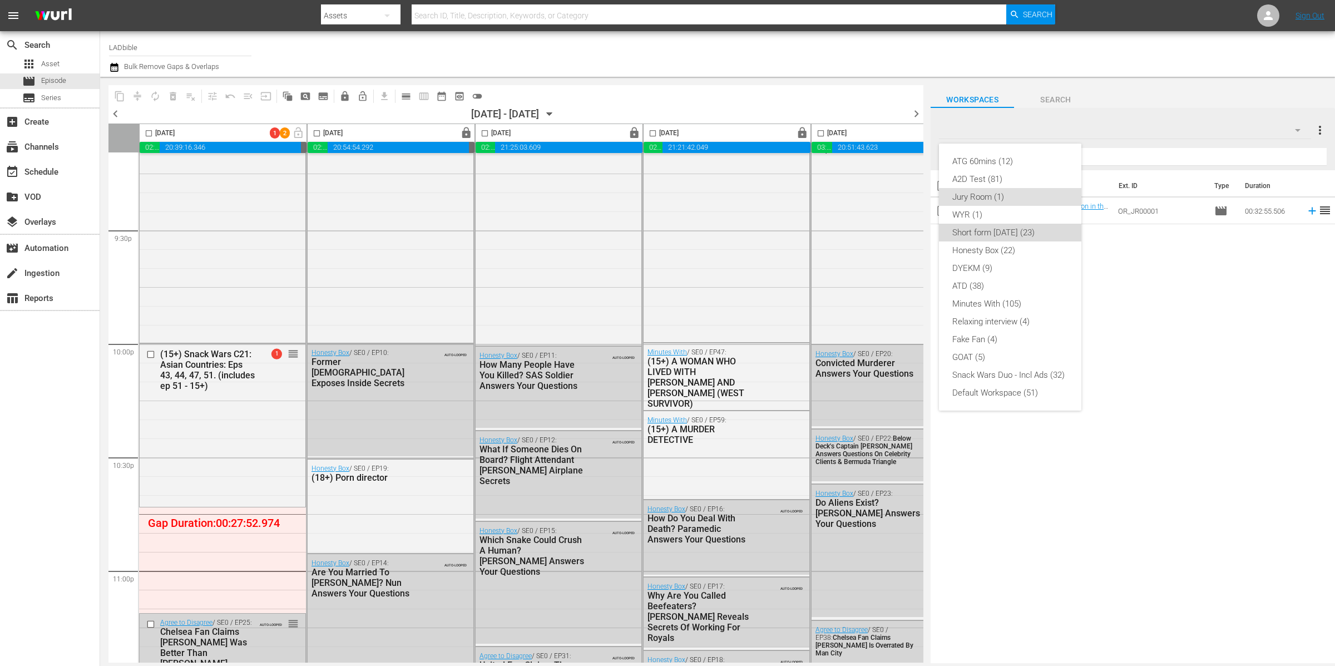
click at [985, 229] on div "Short form [DATE] (23)" at bounding box center [1011, 233] width 116 height 18
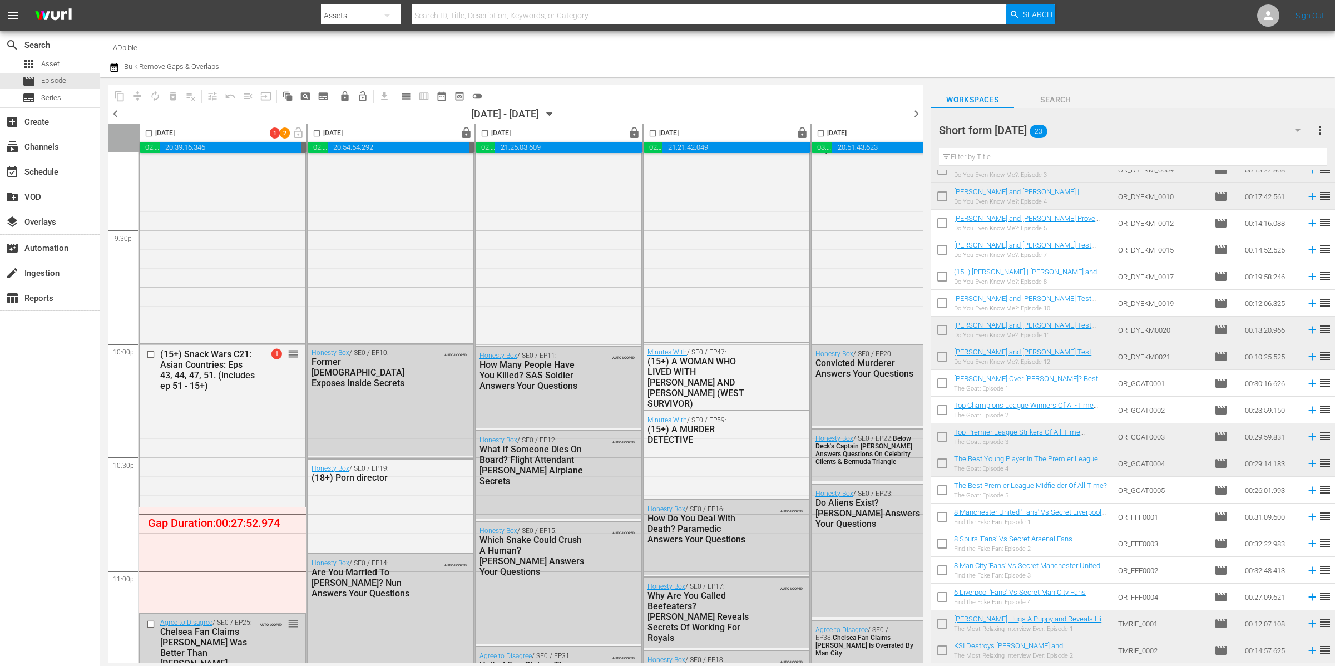
scroll to position [146, 0]
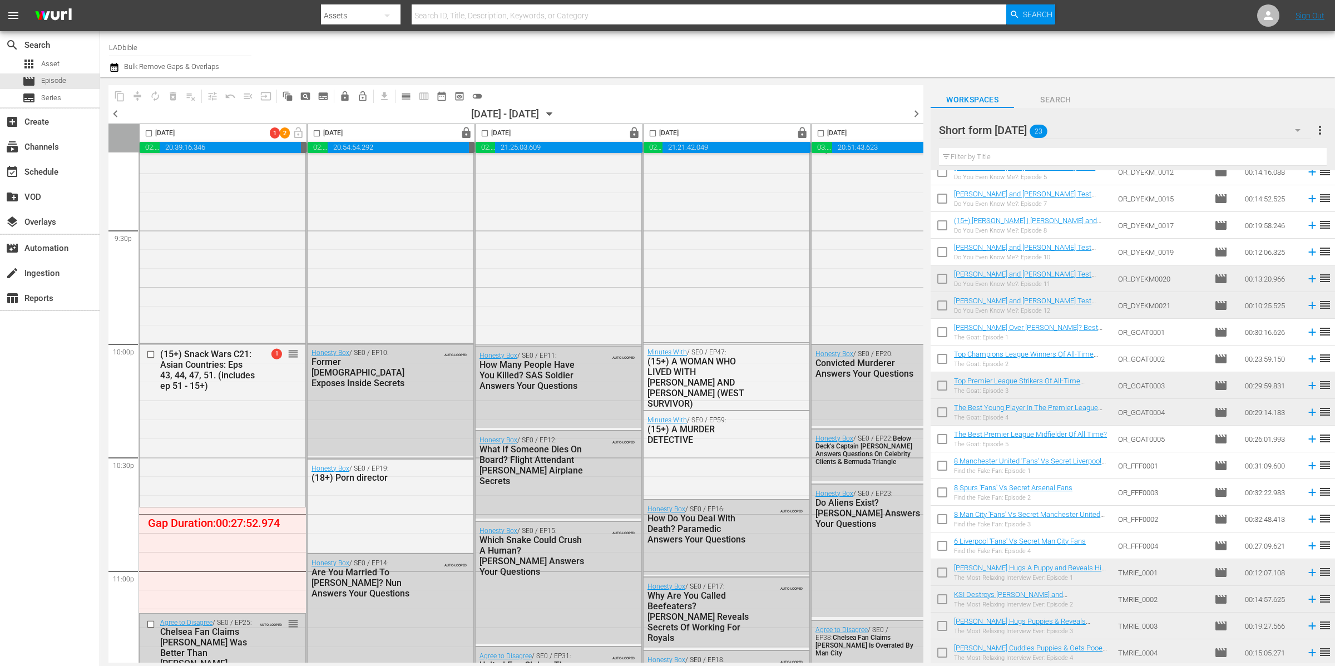
click at [1082, 129] on div "Short form [DATE]" at bounding box center [1125, 130] width 372 height 31
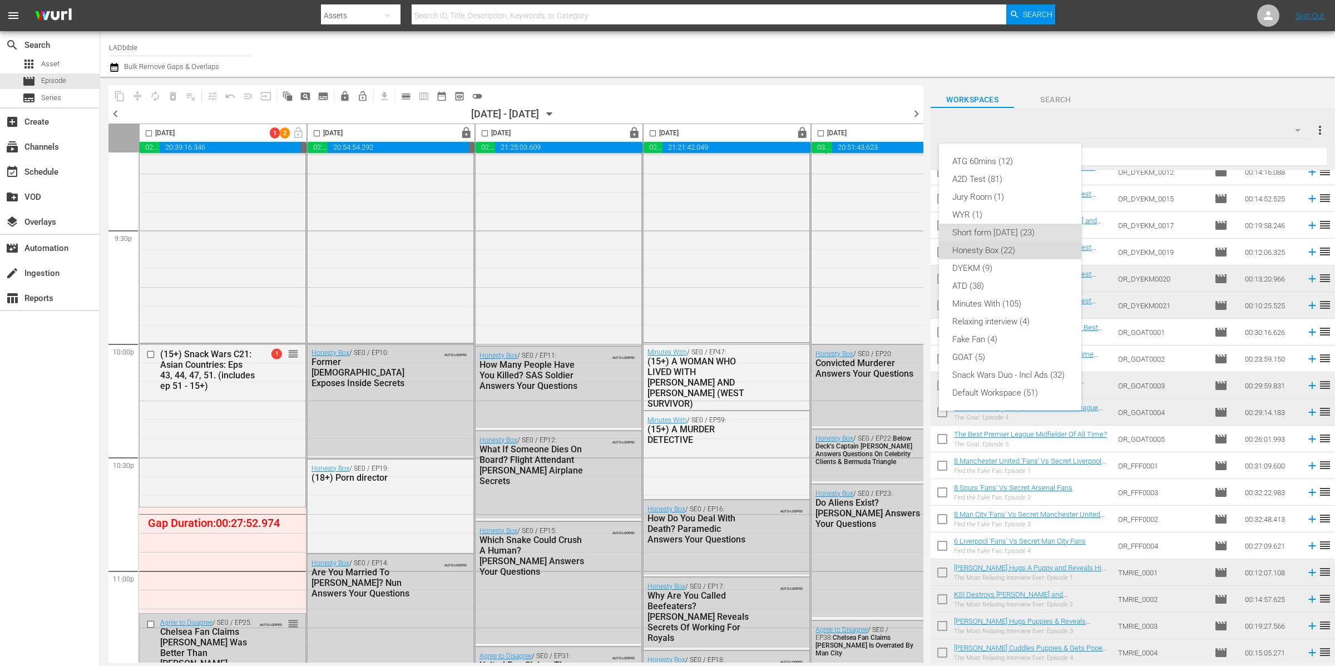
click at [1033, 249] on div "Honesty Box (22)" at bounding box center [1011, 250] width 116 height 18
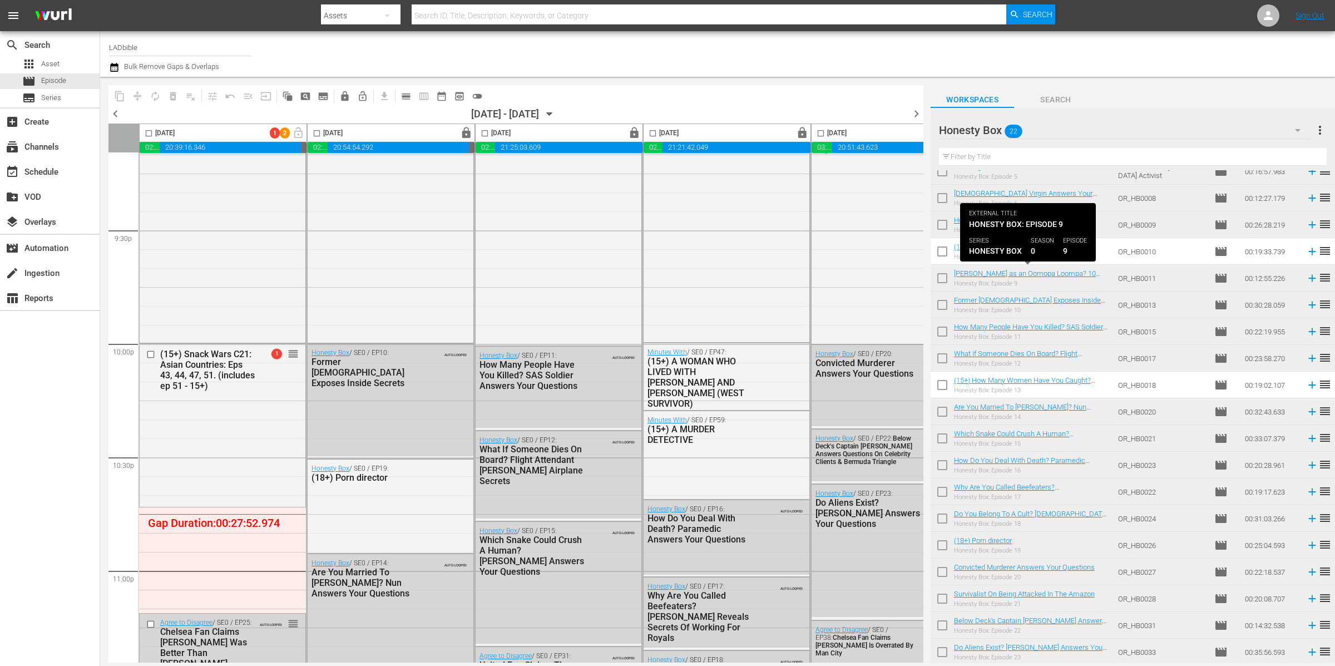
scroll to position [0, 0]
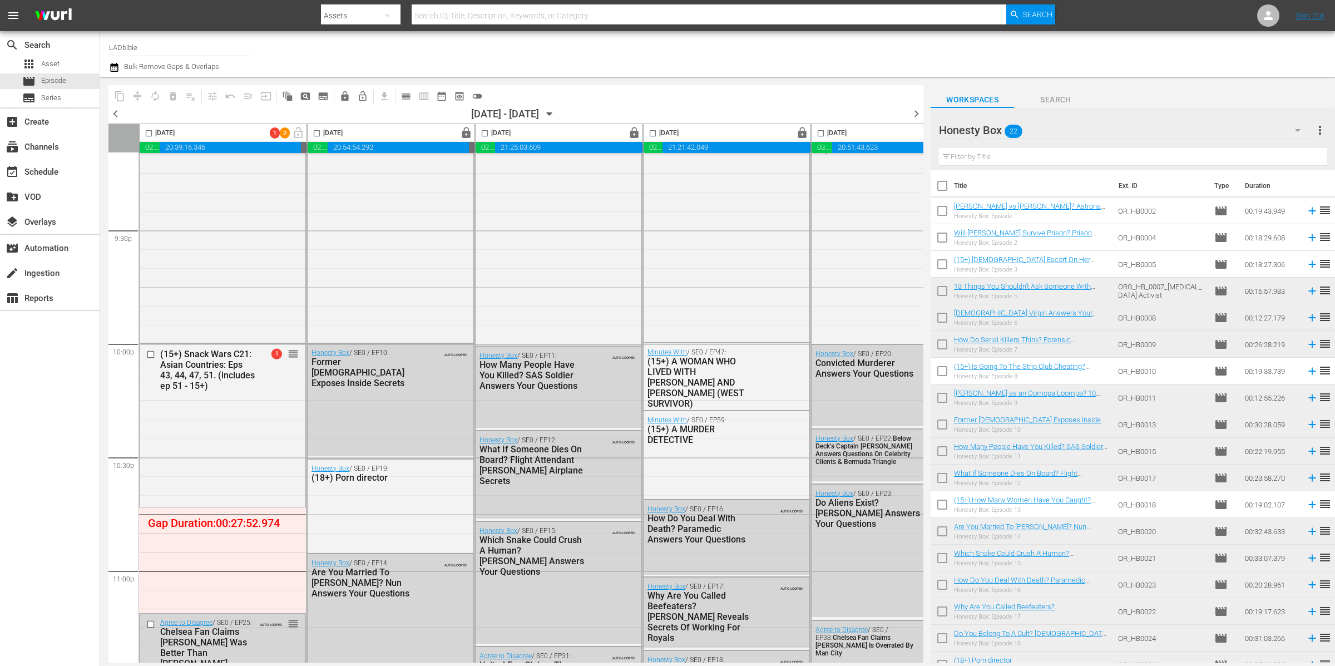
click at [1093, 126] on div "Honesty Box 22" at bounding box center [1125, 130] width 372 height 31
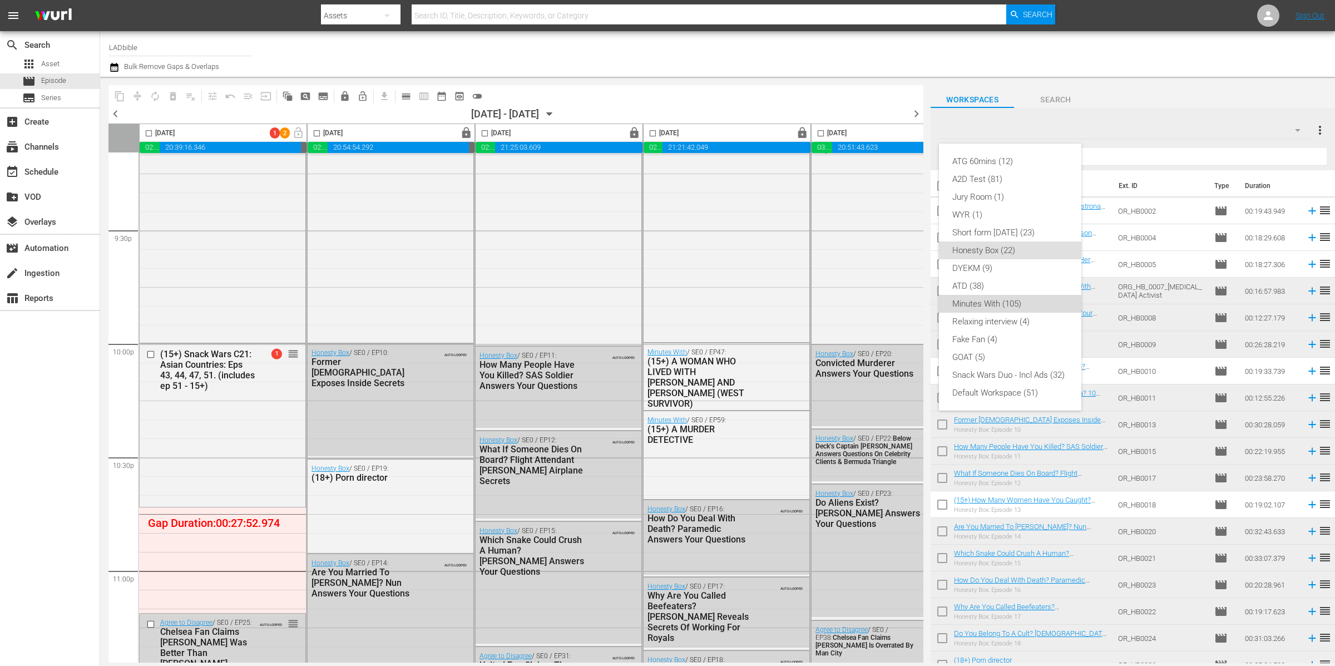
click at [1034, 307] on div "Minutes With (105)" at bounding box center [1011, 304] width 116 height 18
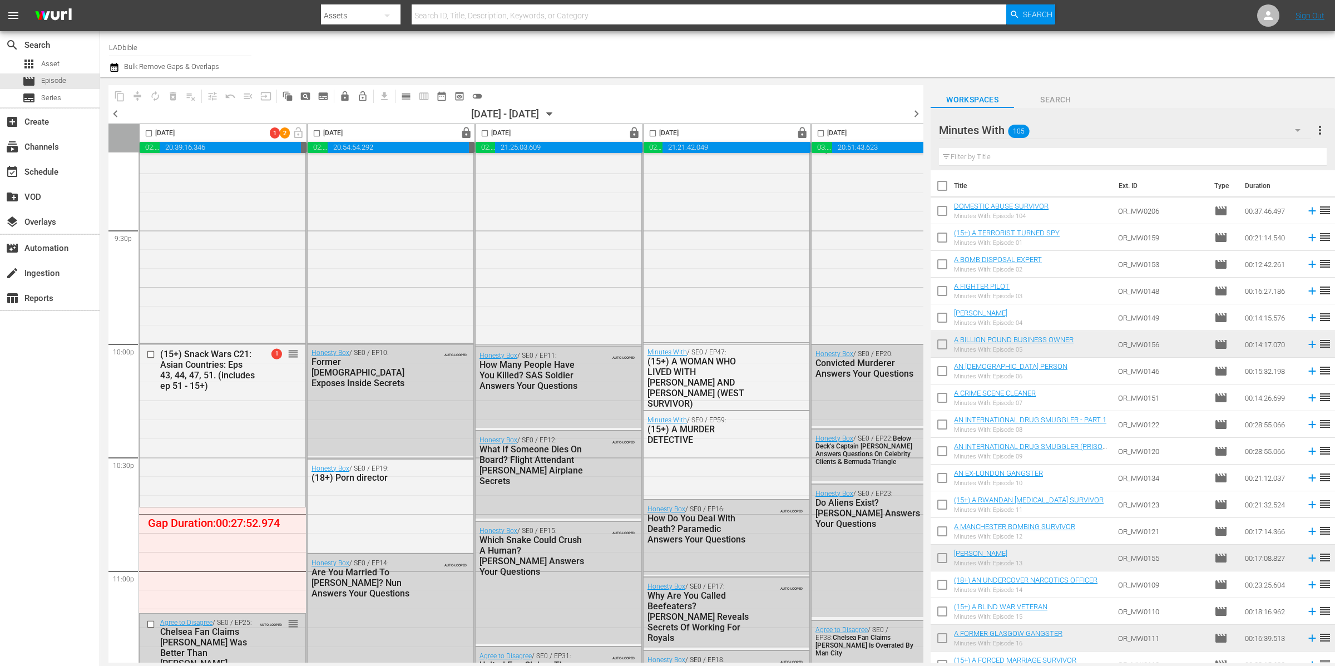
click at [1093, 128] on div "Minutes With 105" at bounding box center [1125, 130] width 372 height 31
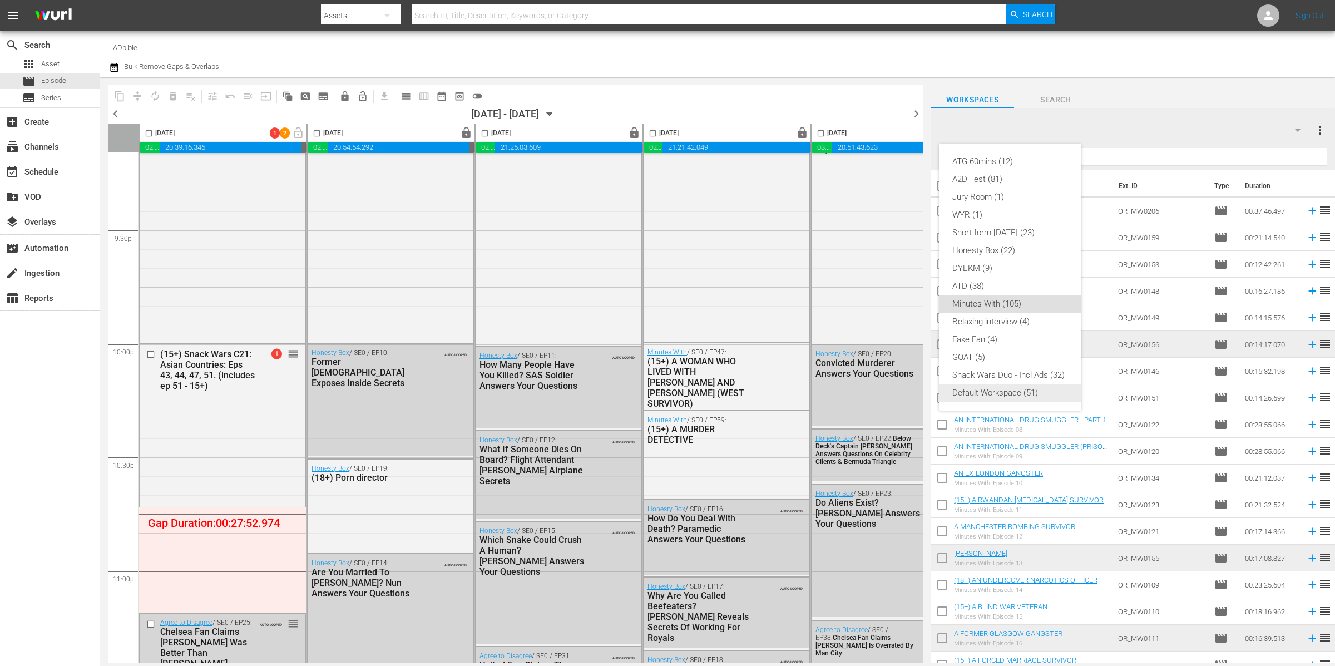
click at [1052, 387] on div "Default Workspace (51)" at bounding box center [1011, 393] width 116 height 18
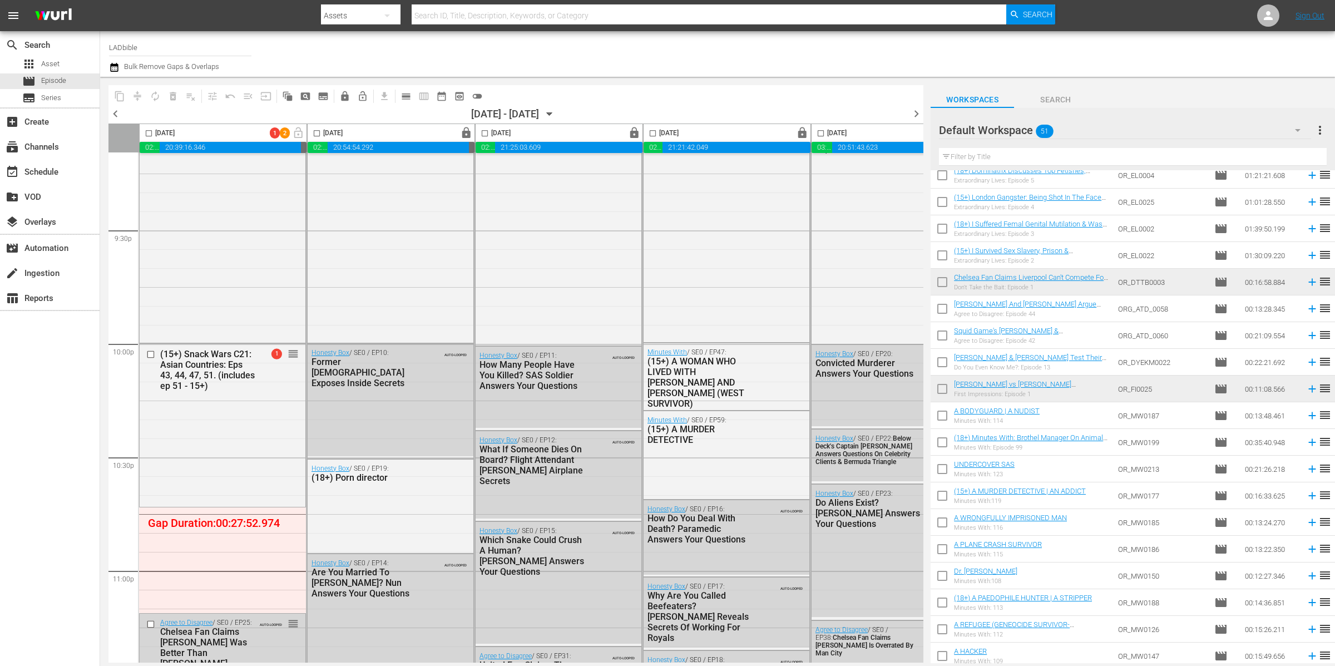
scroll to position [71, 0]
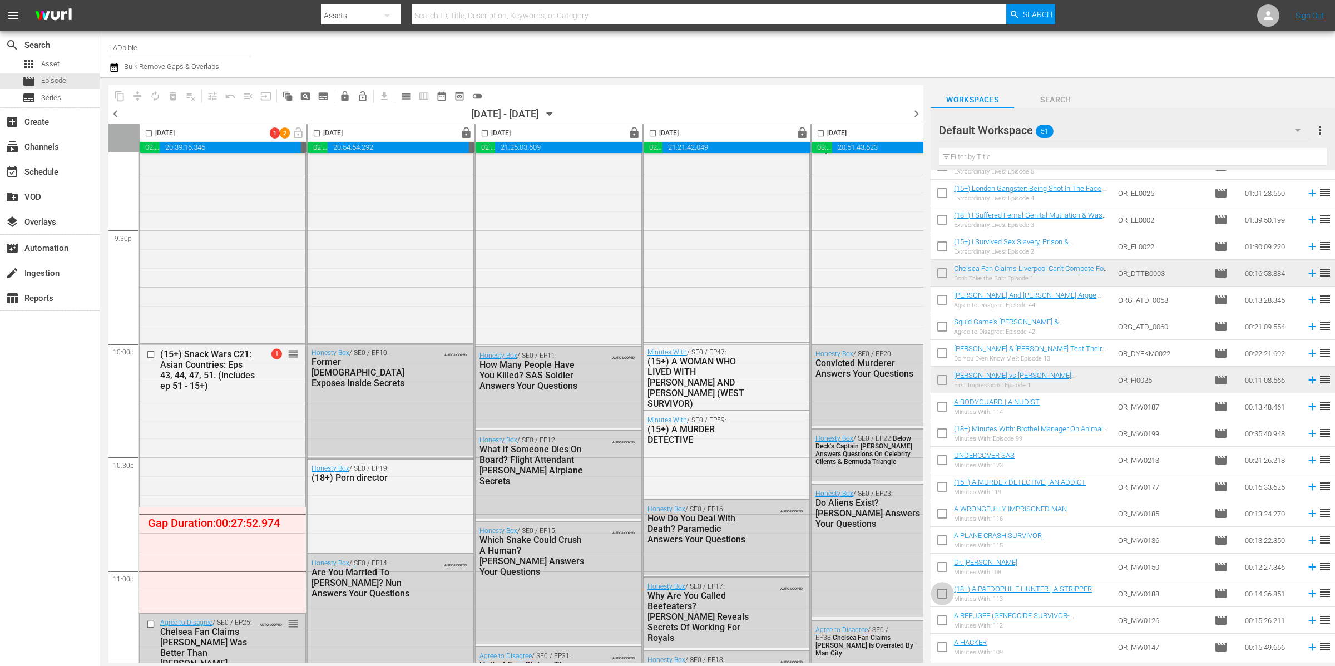
click at [944, 593] on input "checkbox" at bounding box center [942, 595] width 23 height 23
checkbox input "true"
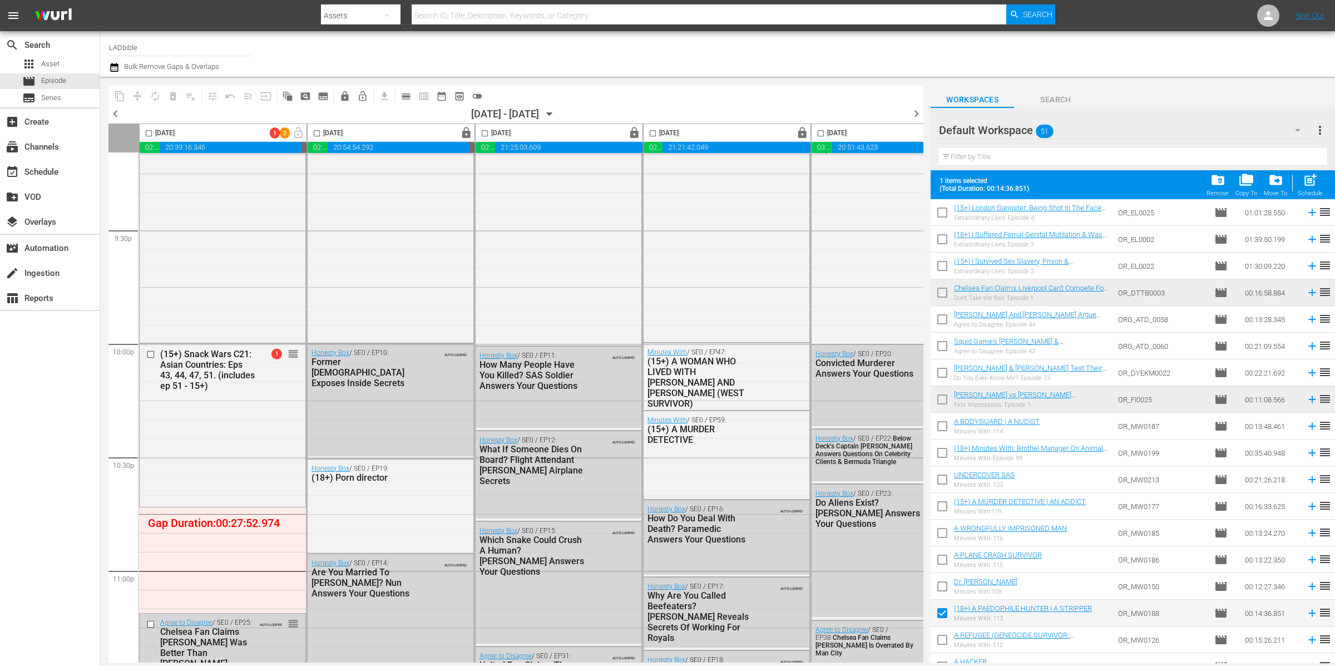
scroll to position [107, 0]
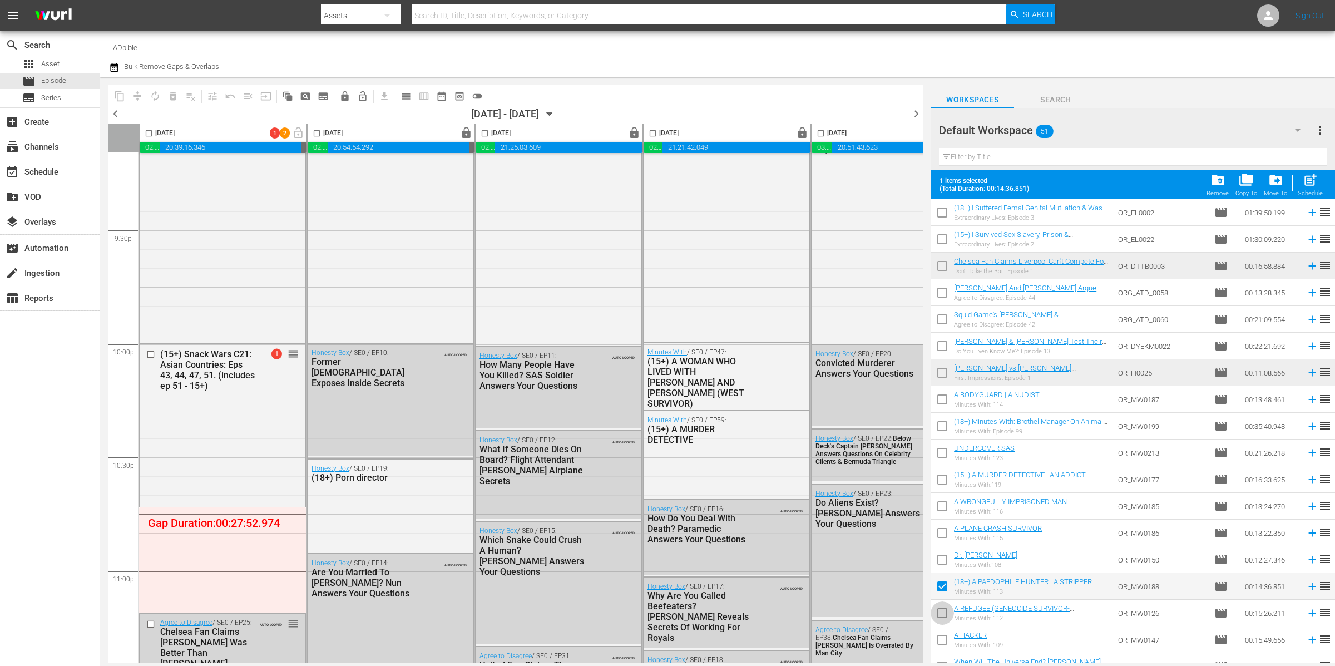
click at [941, 611] on input "checkbox" at bounding box center [942, 615] width 23 height 23
click at [943, 610] on input "checkbox" at bounding box center [942, 615] width 23 height 23
checkbox input "false"
click at [944, 532] on input "checkbox" at bounding box center [942, 535] width 23 height 23
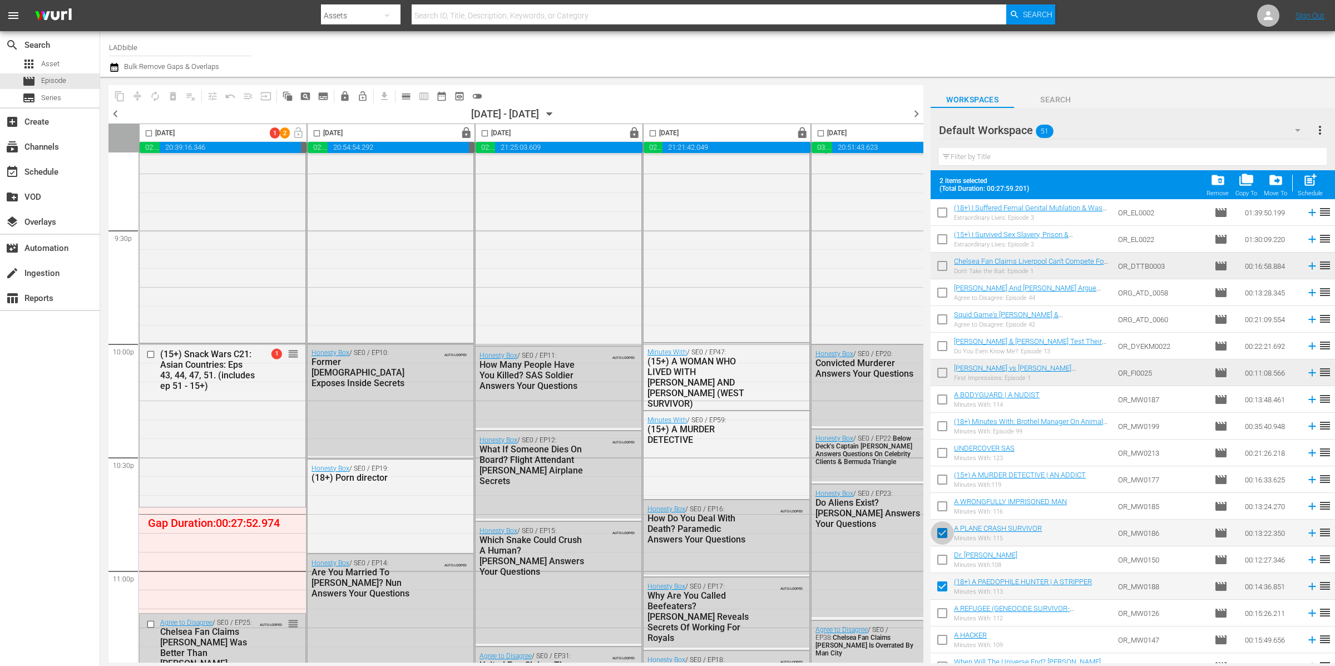
checkbox input "false"
click at [944, 507] on input "checkbox" at bounding box center [942, 508] width 23 height 23
checkbox input "true"
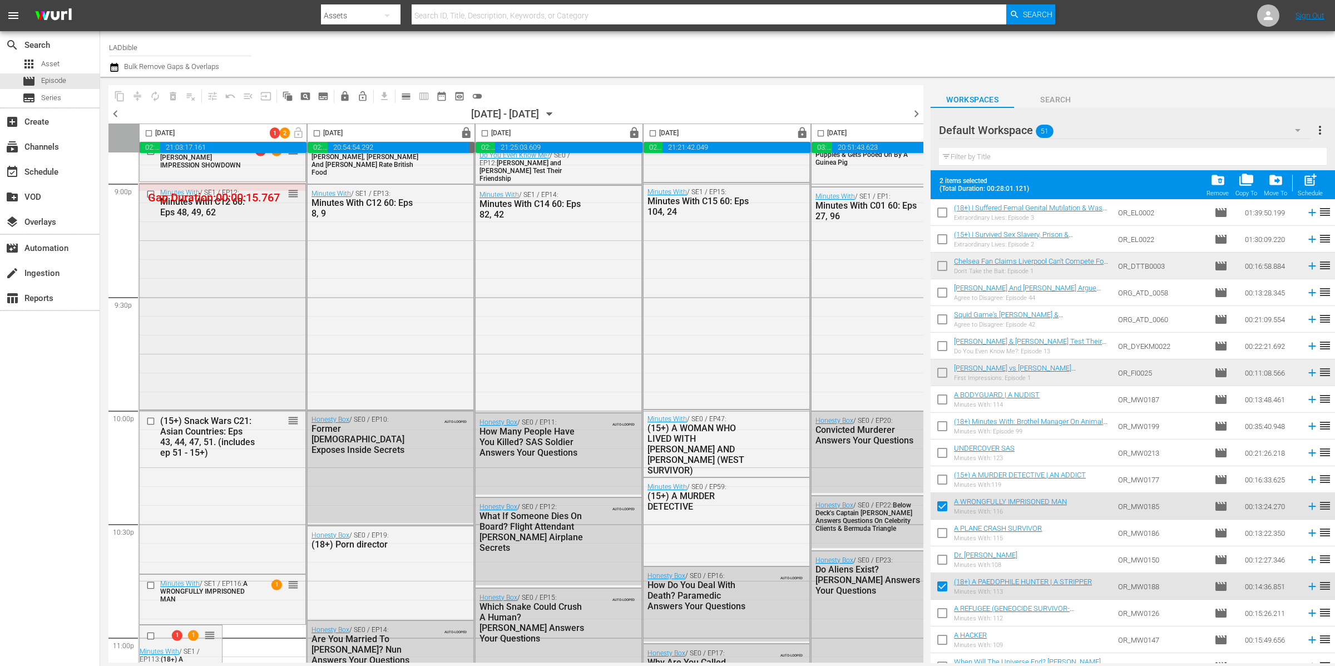
scroll to position [4768, 0]
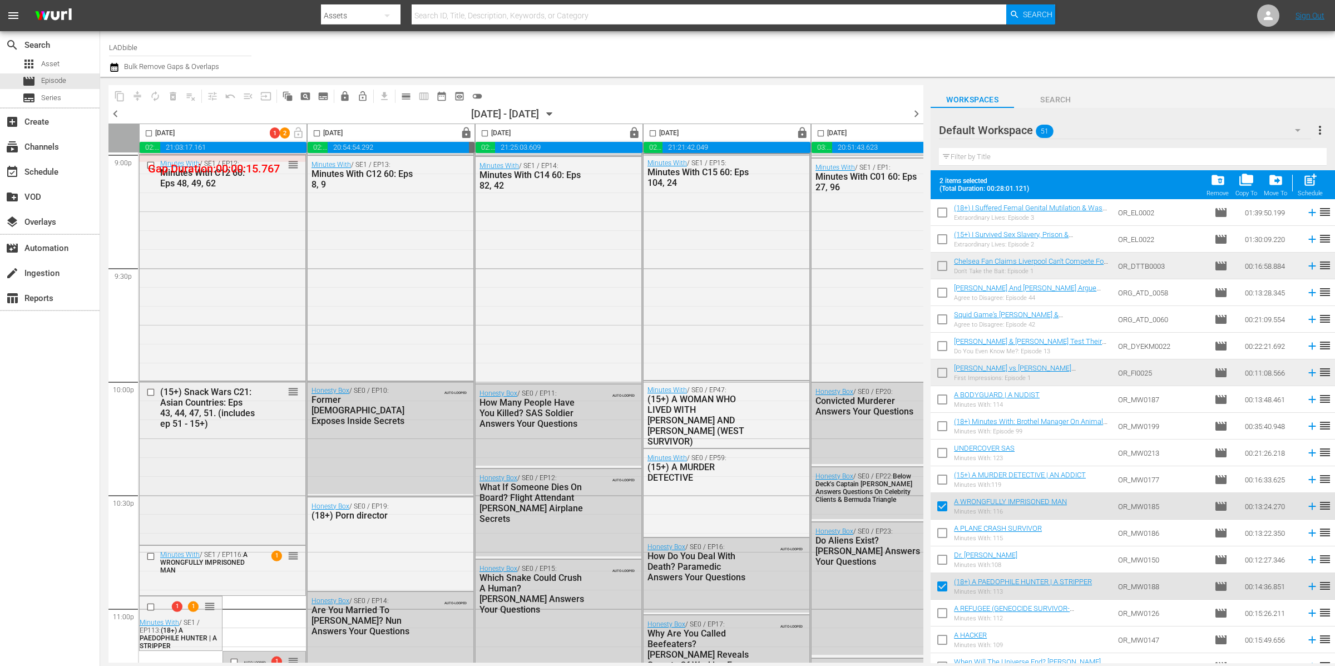
click at [260, 468] on div "(15+) Snack Wars C21: Asian Countries: Eps 43, 44, 47, 51. (includes ep 51 - 15…" at bounding box center [223, 462] width 166 height 160
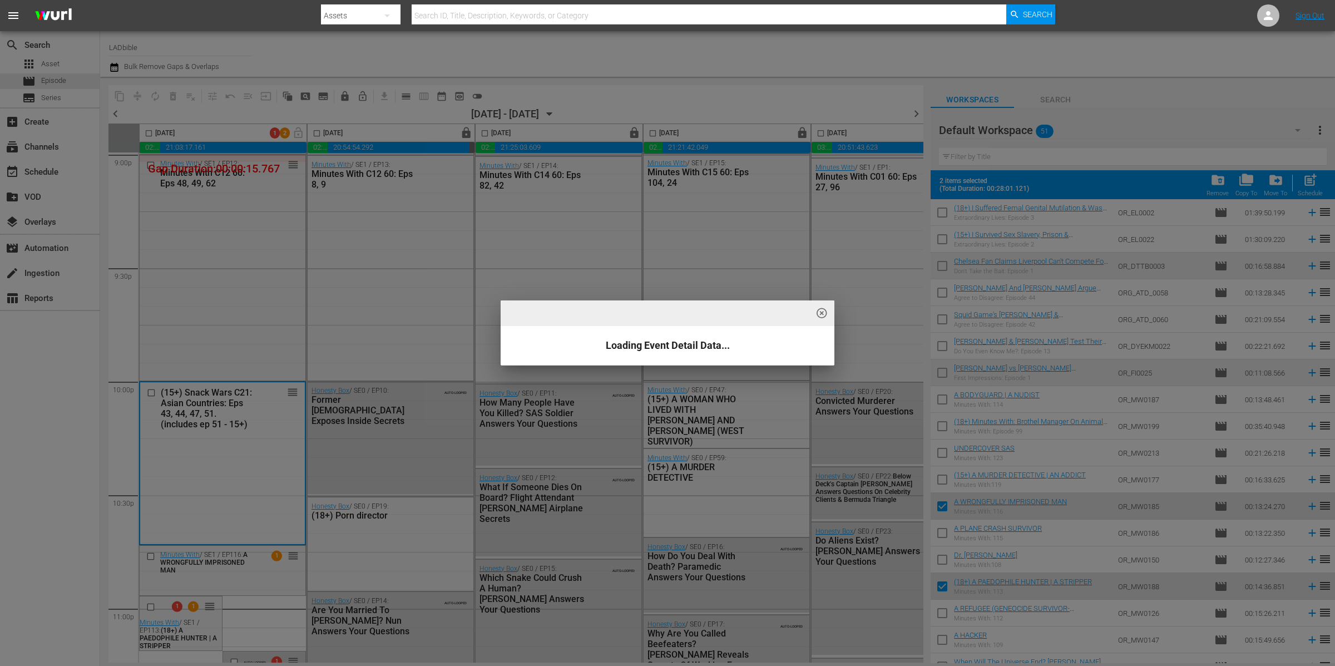
click at [261, 466] on div "highlight_off_icon Loading Event Detail Data..." at bounding box center [667, 333] width 1335 height 666
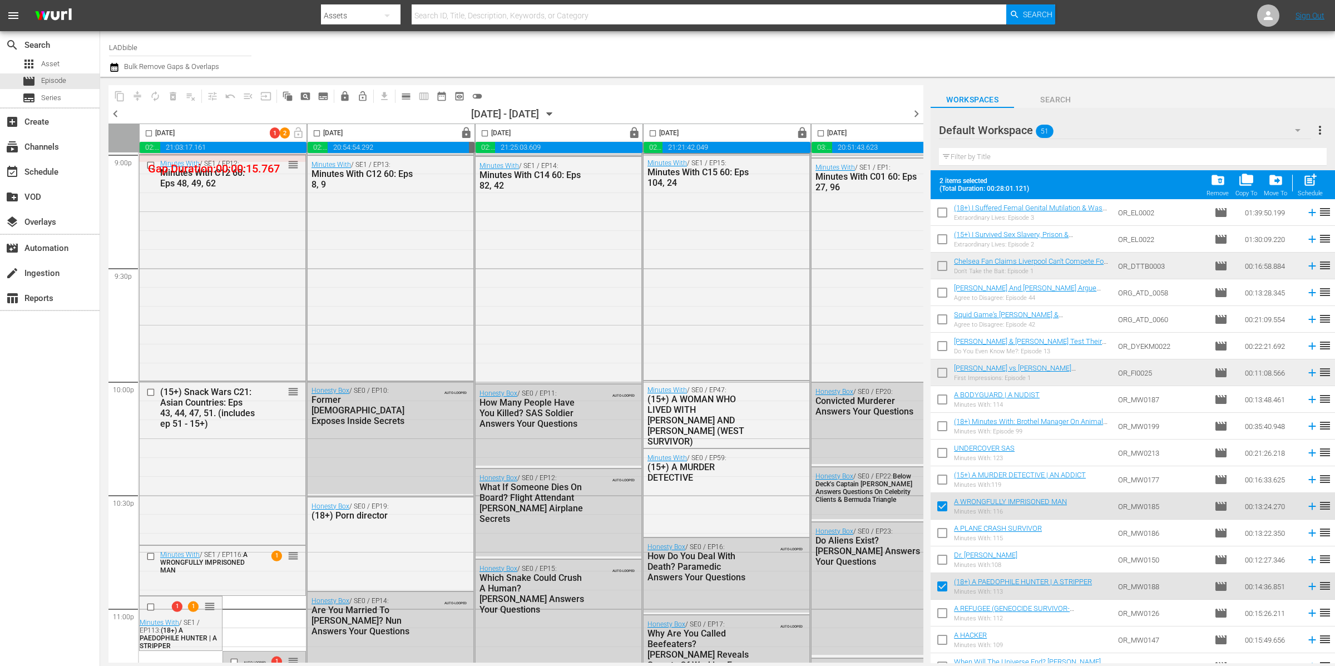
click at [261, 466] on div "(15+) Snack Wars C21: Asian Countries: Eps 43, 44, 47, 51. (includes ep 51 - 15…" at bounding box center [223, 462] width 166 height 160
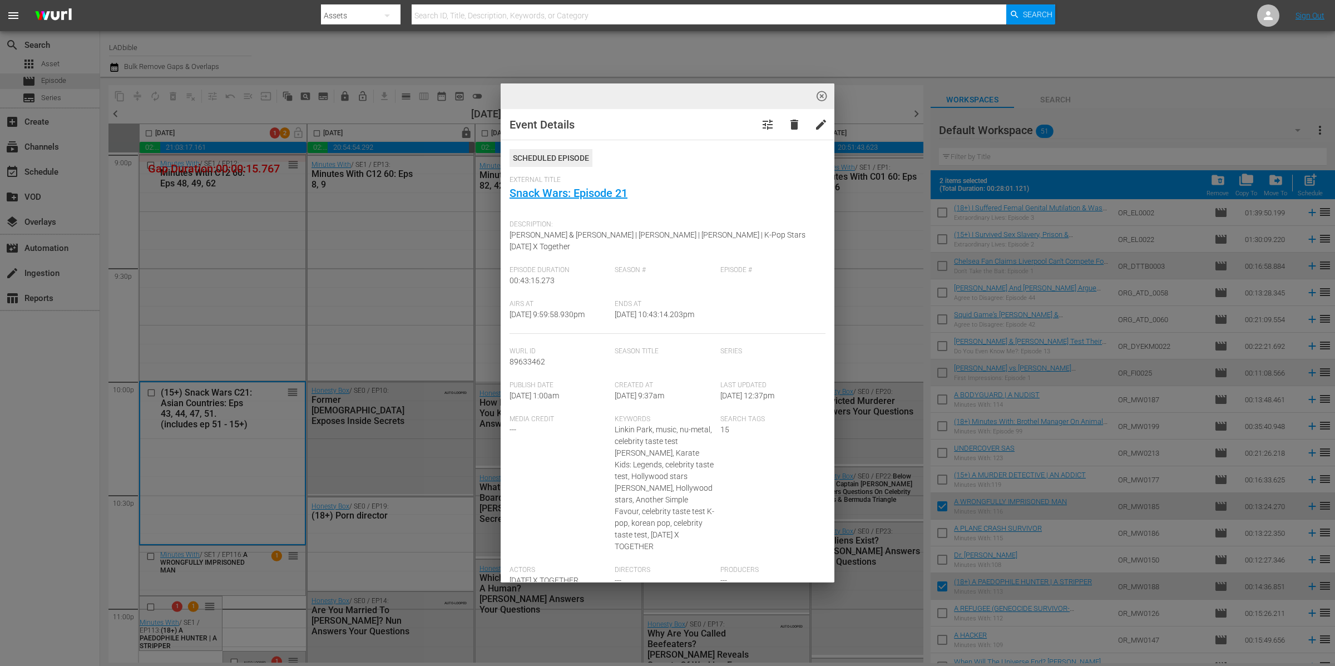
drag, startPoint x: 248, startPoint y: 335, endPoint x: 254, endPoint y: 339, distance: 8.0
click at [248, 335] on div "highlight_off_icon Event Details tune delete edit Scheduled Episode External Ti…" at bounding box center [667, 333] width 1335 height 666
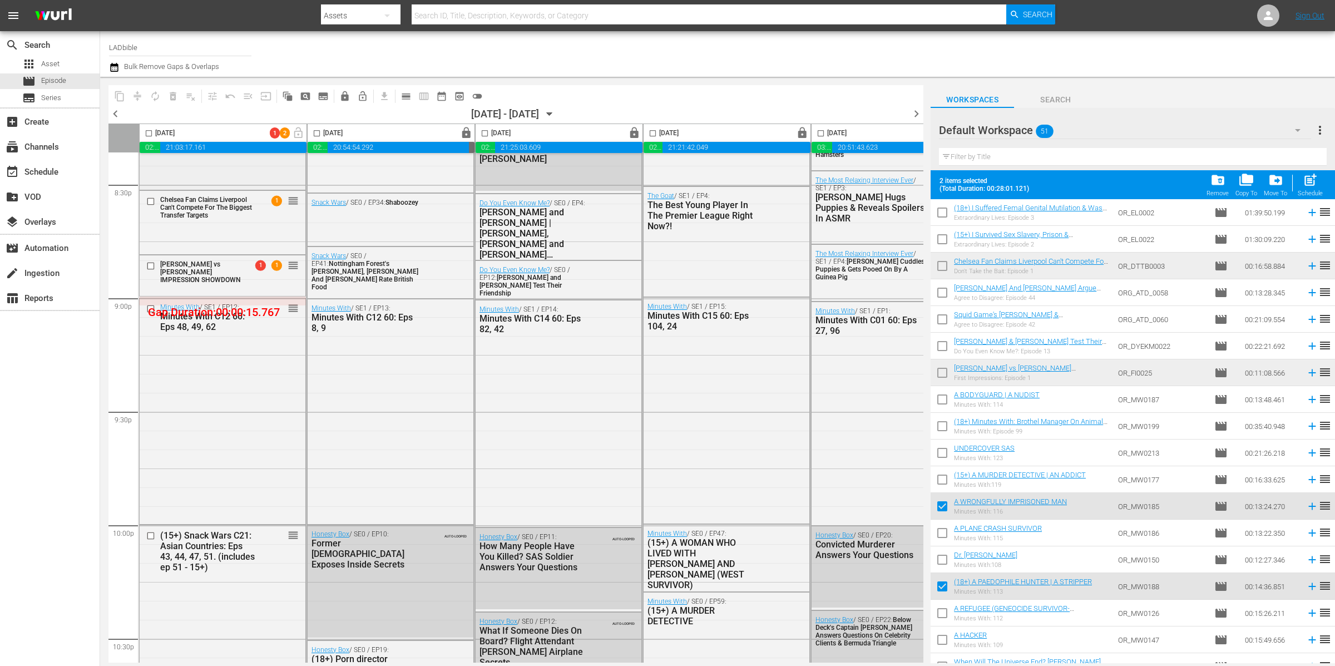
scroll to position [4385, 0]
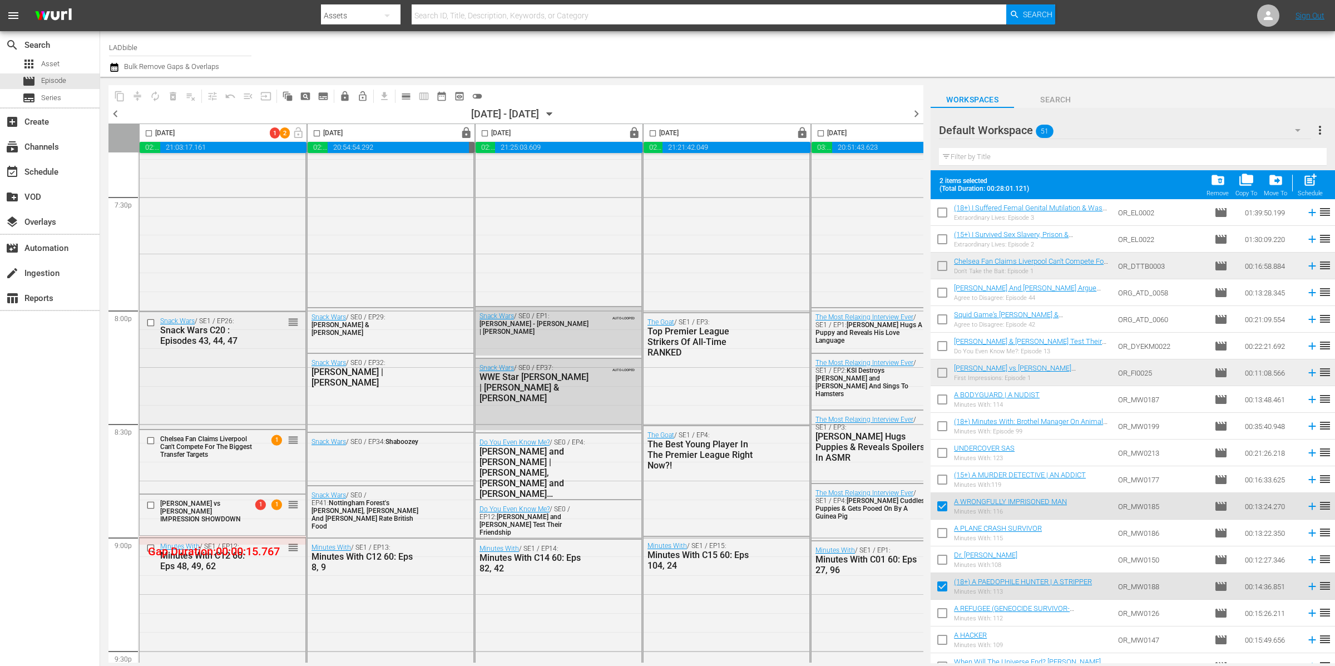
click at [250, 346] on div "Snack Wars / SE1 / EP26: Snack Wars C20 : Episodes 43, 44, 47 reorder" at bounding box center [223, 331] width 166 height 38
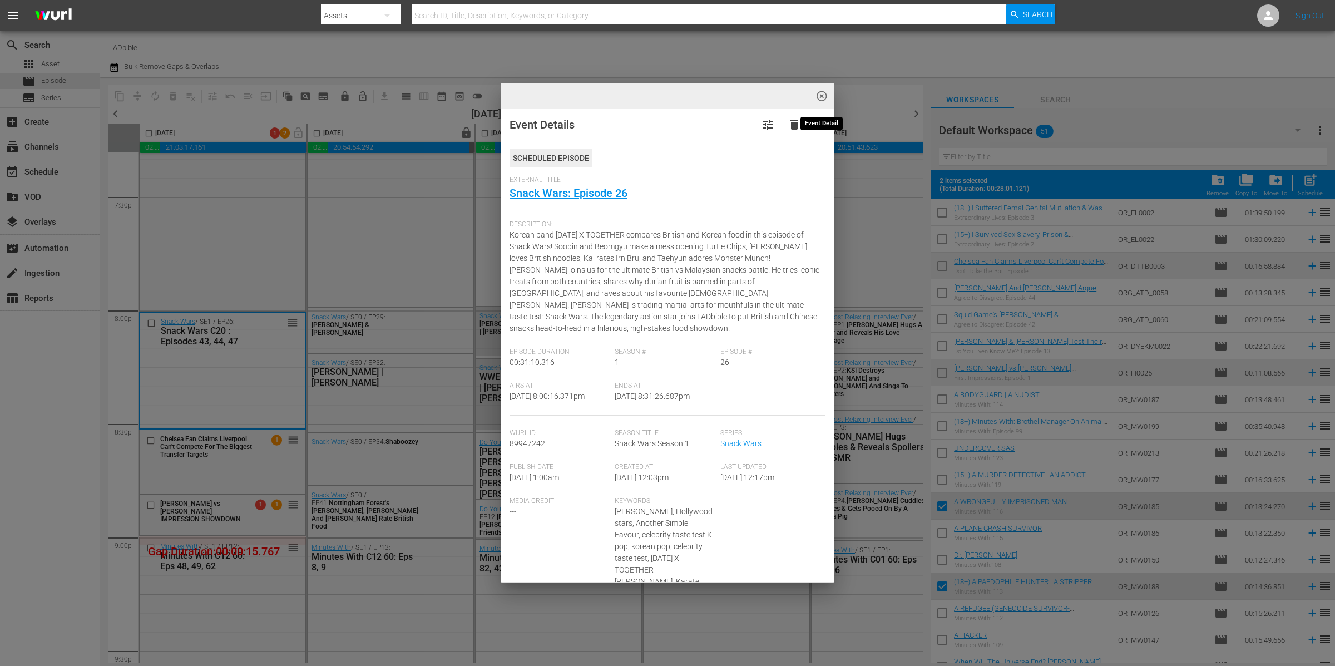
click at [822, 95] on span "highlight_off_icon" at bounding box center [822, 96] width 13 height 13
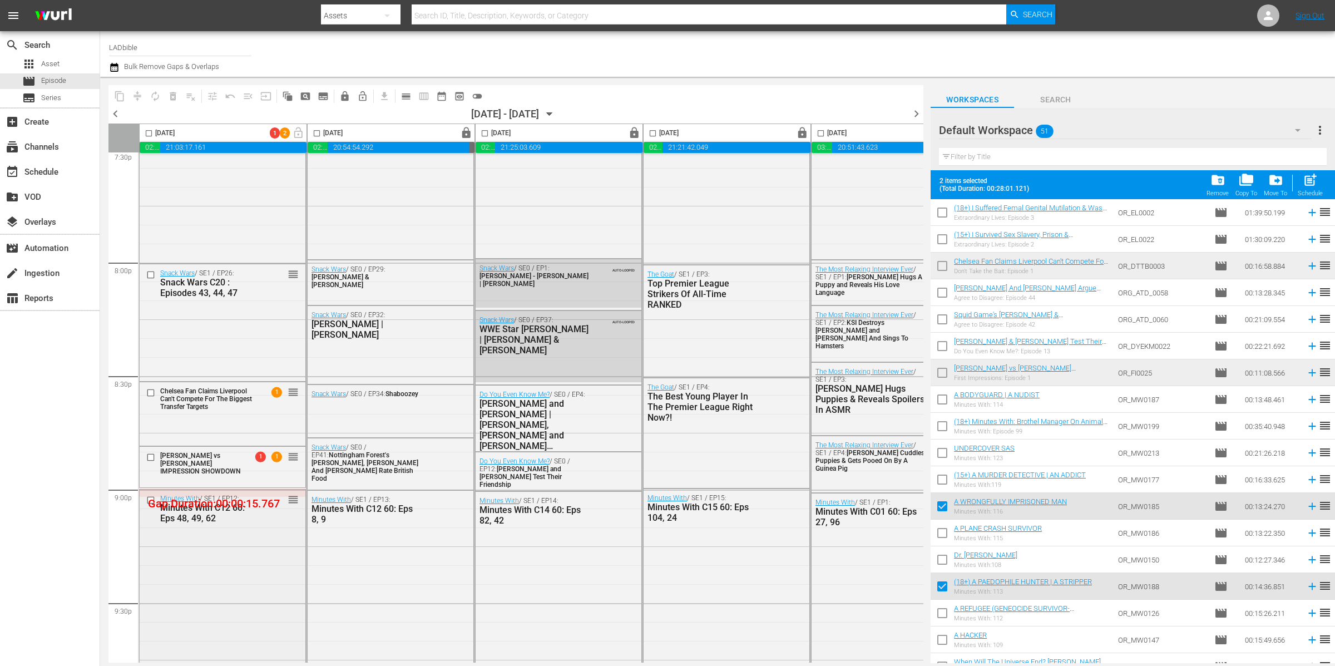
scroll to position [4480, 0]
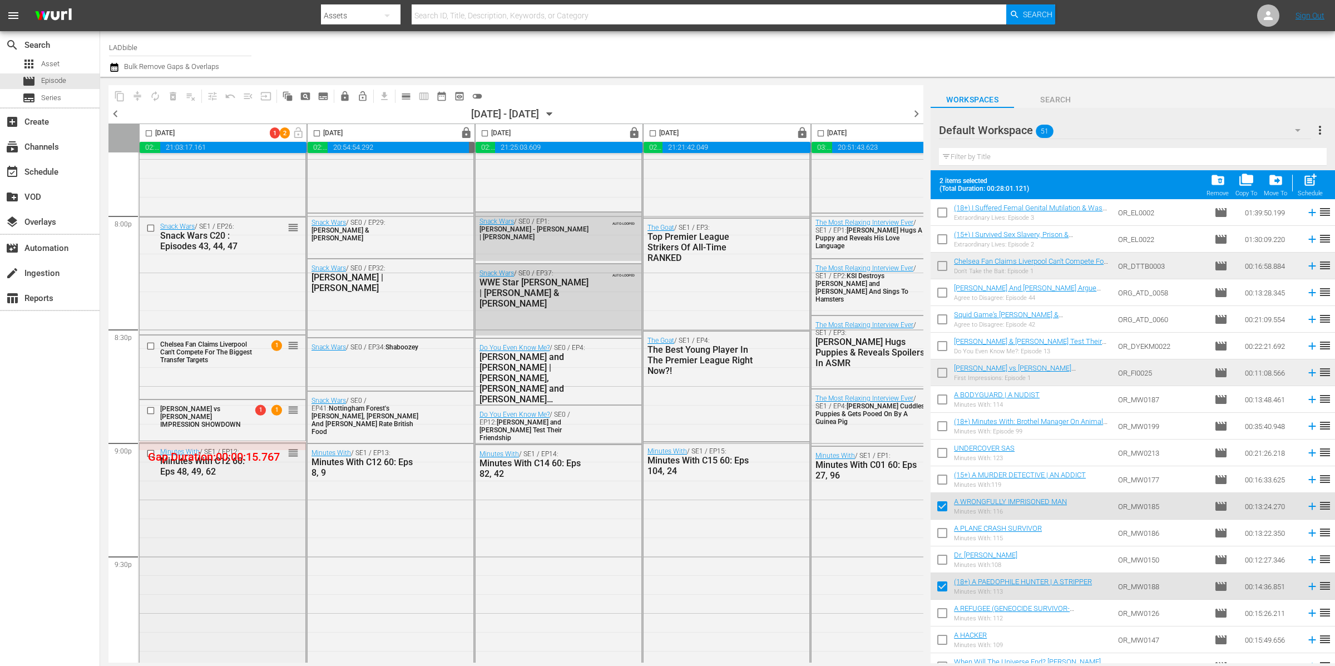
click at [218, 494] on div "Minutes With / SE1 / EP12: Minutes With C12 60: Eps 48, 49, 62 reorder" at bounding box center [223, 555] width 166 height 224
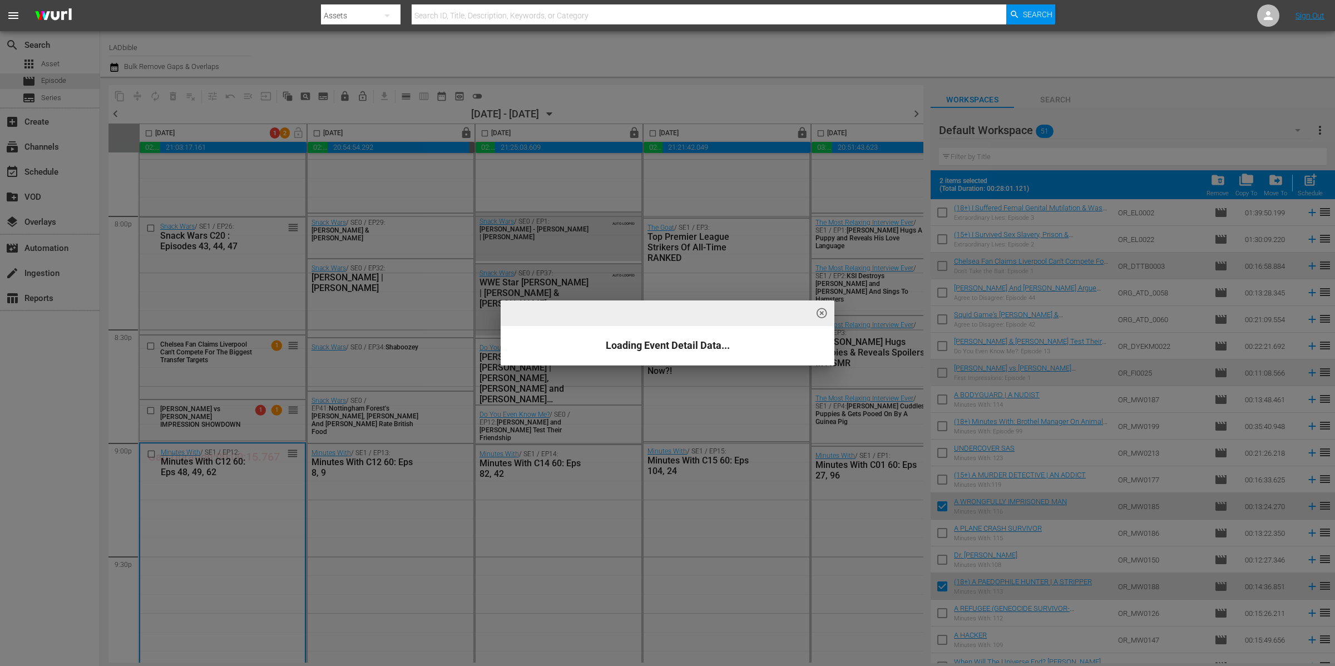
click at [236, 471] on div "highlight_off_icon Loading Event Detail Data..." at bounding box center [667, 333] width 1335 height 666
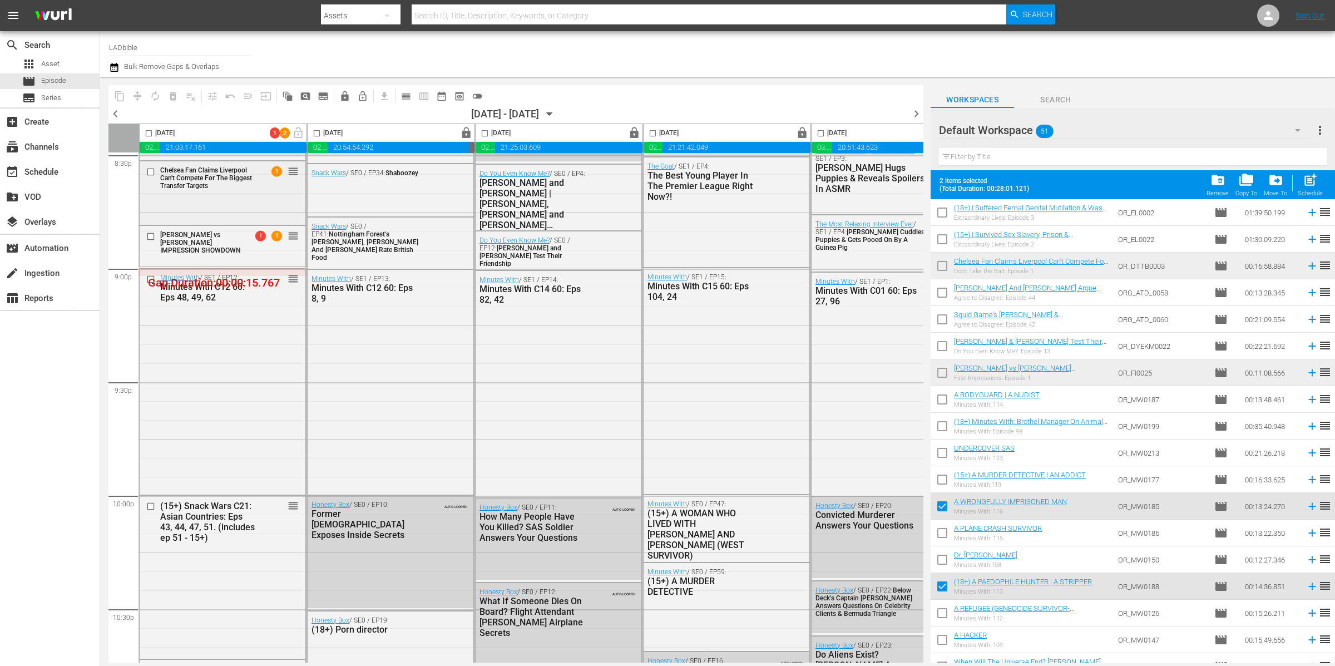
scroll to position [4731, 0]
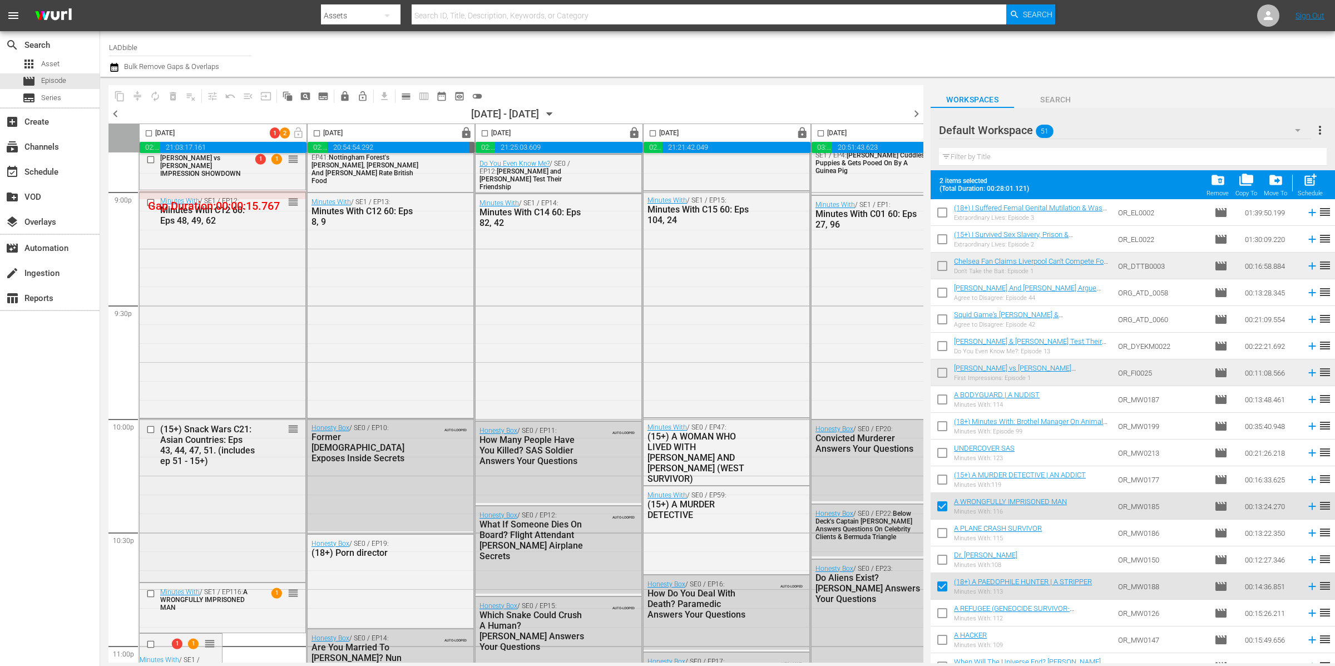
click at [240, 488] on div "(15+) Snack Wars C21: Asian Countries: Eps 43, 44, 47, 51. (includes ep 51 - 15…" at bounding box center [223, 499] width 166 height 160
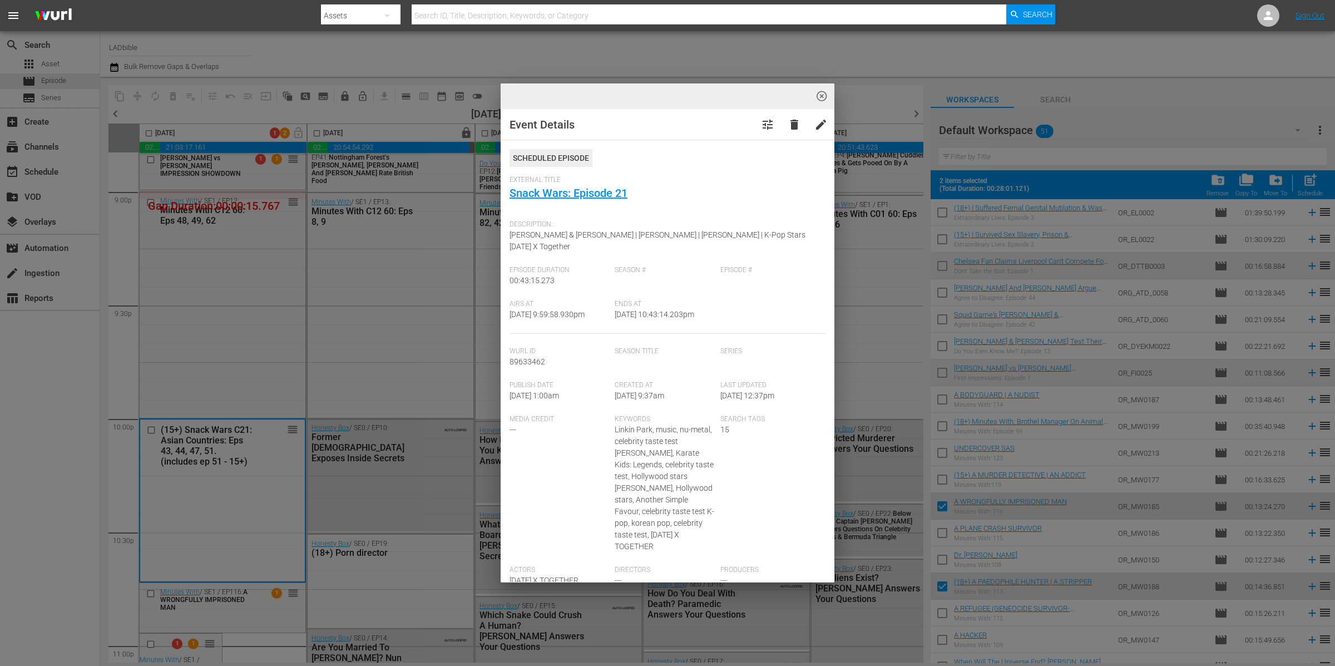
click at [236, 476] on div "highlight_off_icon Event Details tune delete edit Scheduled Episode External Ti…" at bounding box center [667, 333] width 1335 height 666
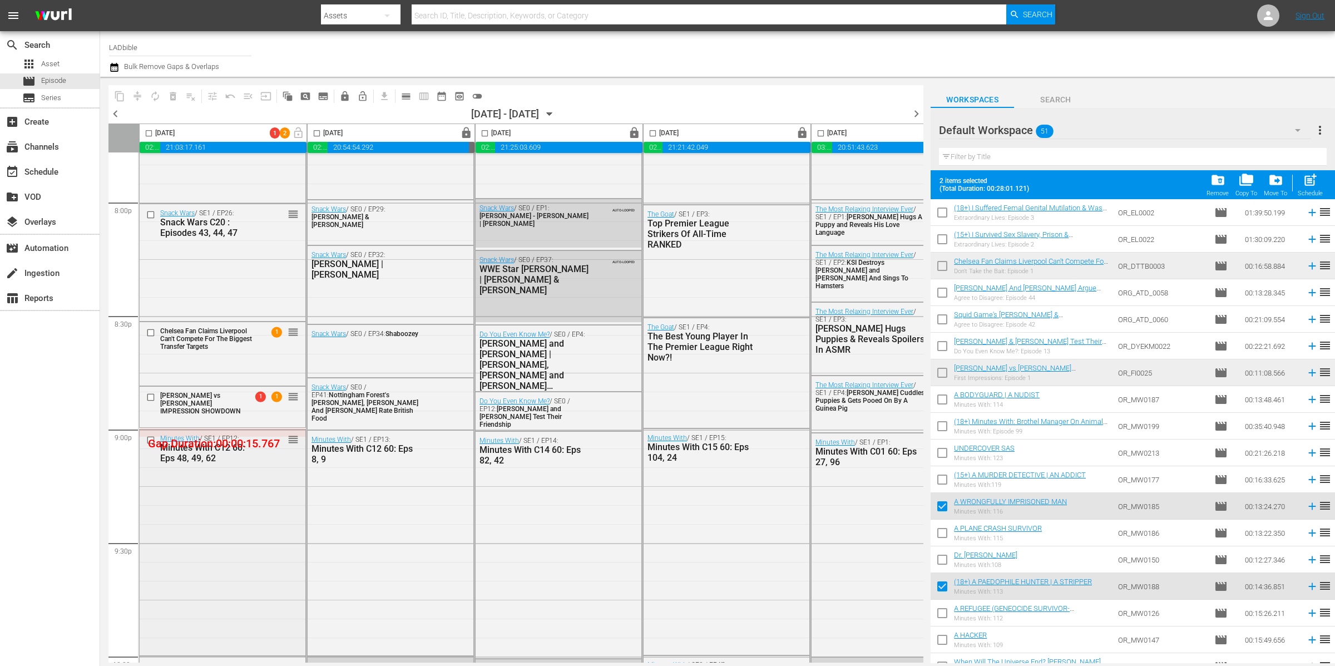
scroll to position [4416, 0]
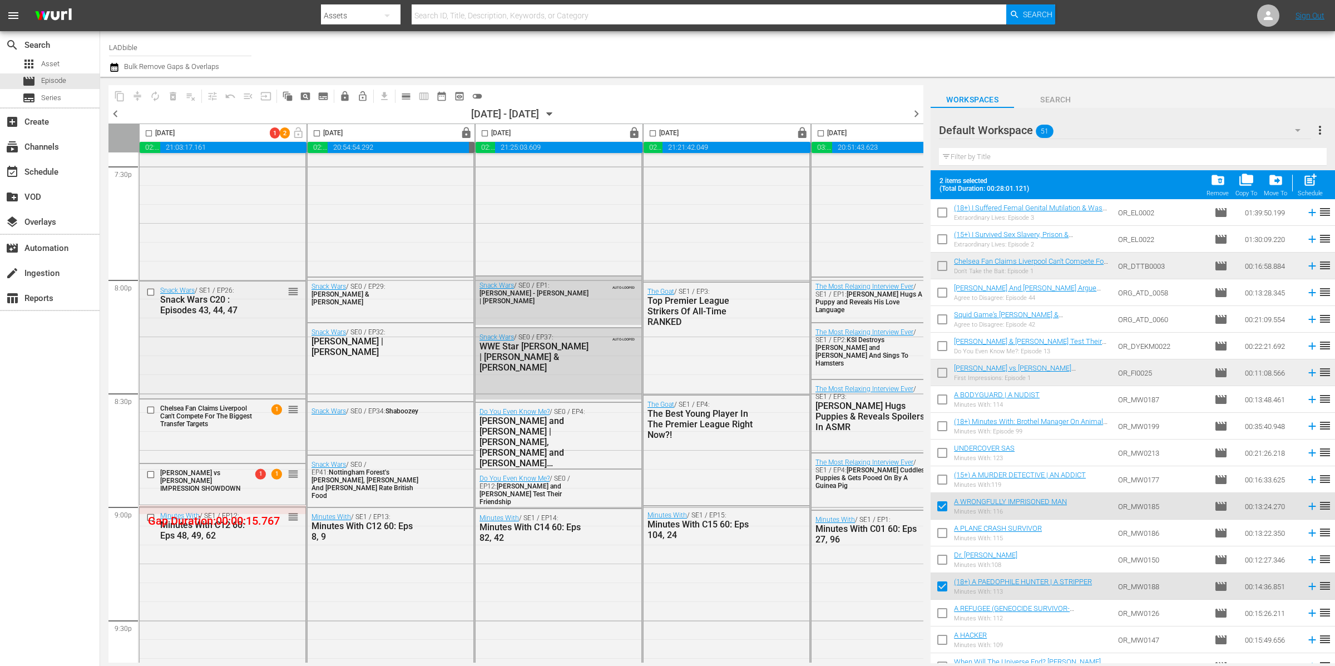
click at [254, 330] on div "Snack Wars / SE1 / EP26: Snack Wars C20 : Episodes 43, 44, 47 reorder" at bounding box center [223, 339] width 166 height 115
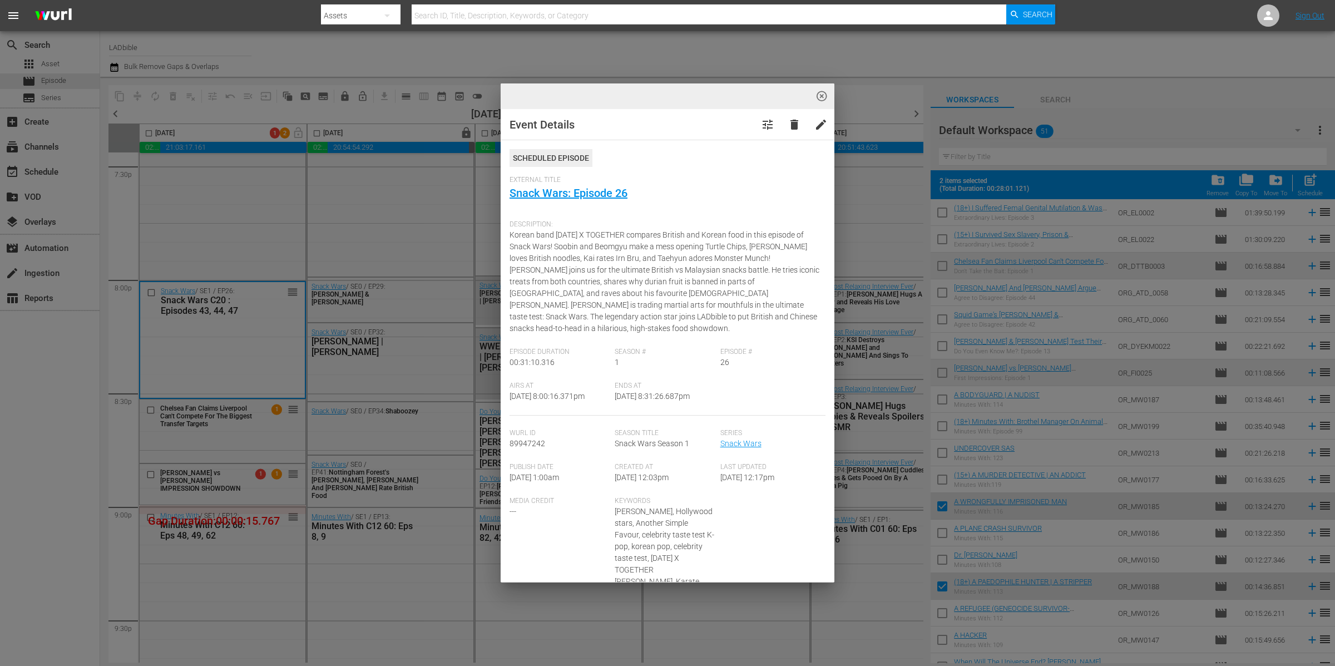
click at [822, 94] on span "highlight_off_icon" at bounding box center [822, 96] width 13 height 13
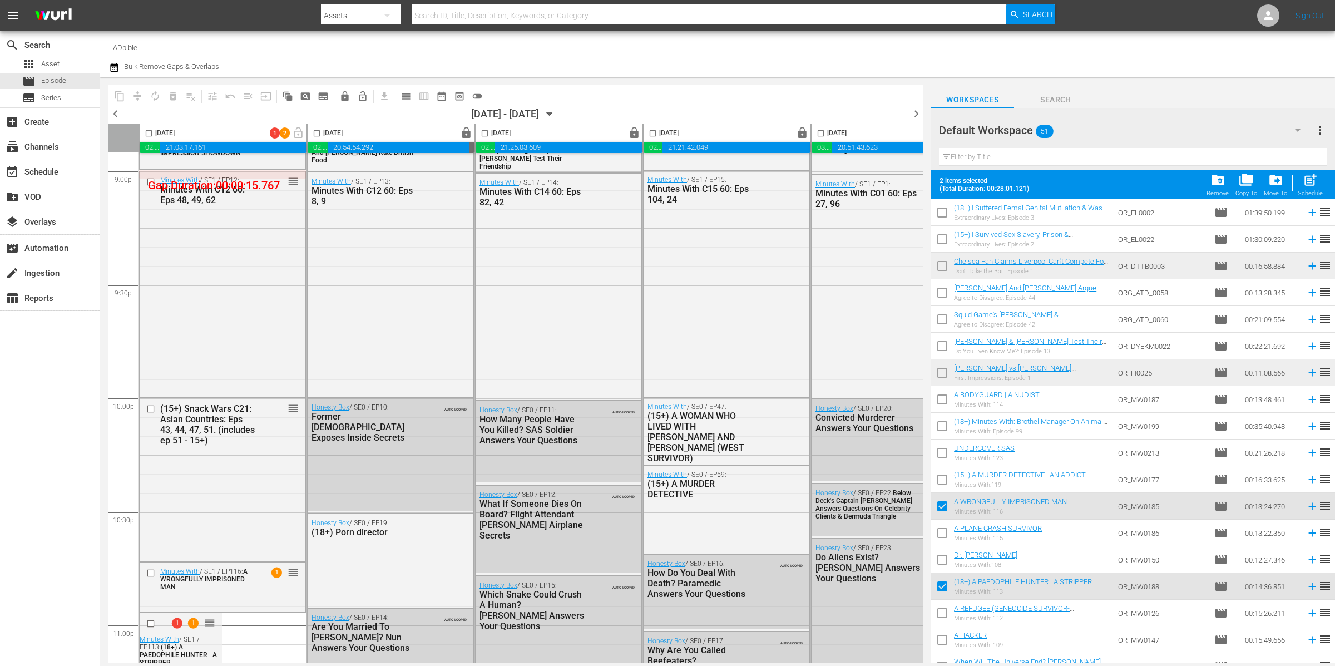
scroll to position [4906, 0]
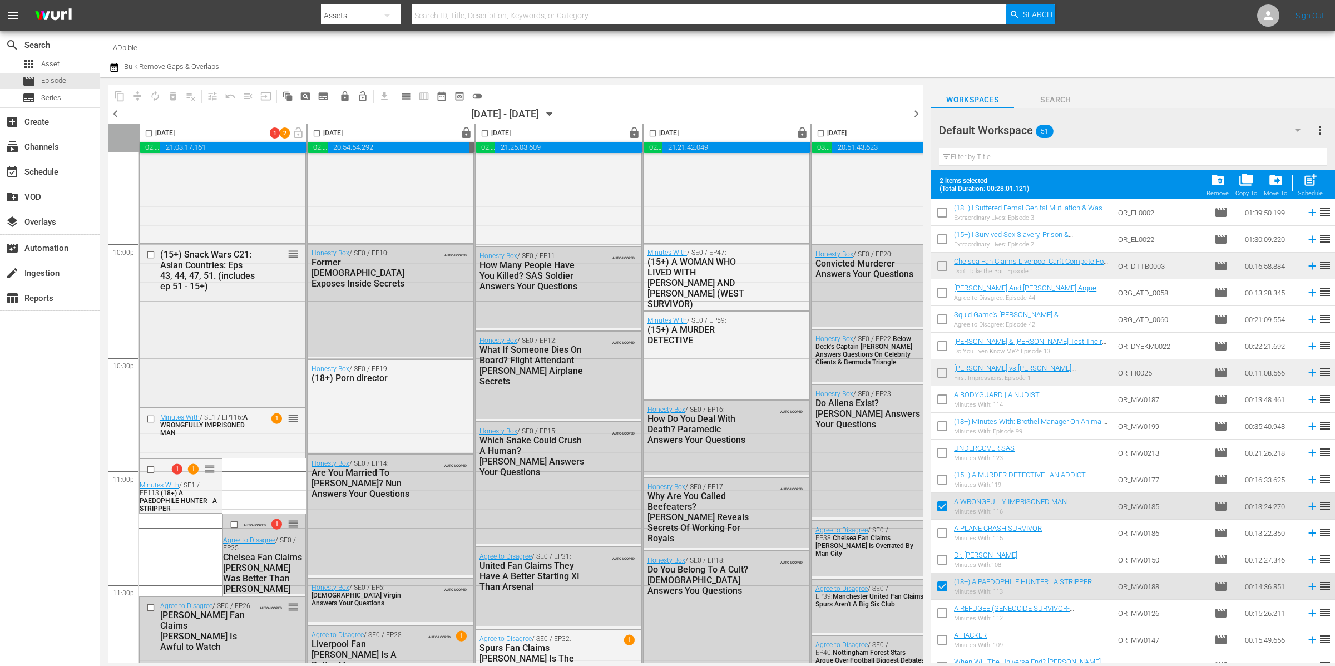
click at [238, 345] on div "(15+) Snack Wars C21: Asian Countries: Eps 43, 44, 47, 51. (includes ep 51 - 15…" at bounding box center [223, 324] width 166 height 160
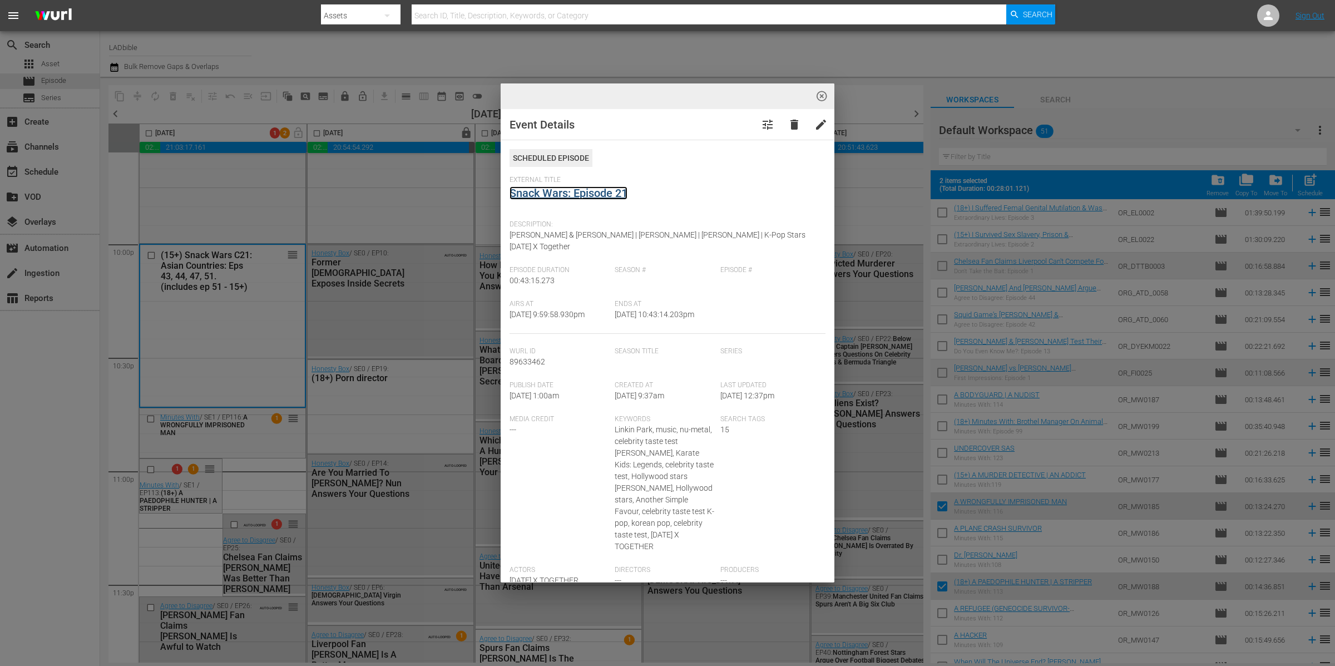
drag, startPoint x: 323, startPoint y: 269, endPoint x: 606, endPoint y: 194, distance: 293.5
click at [606, 194] on link "Snack Wars: Episode 21" at bounding box center [569, 192] width 118 height 13
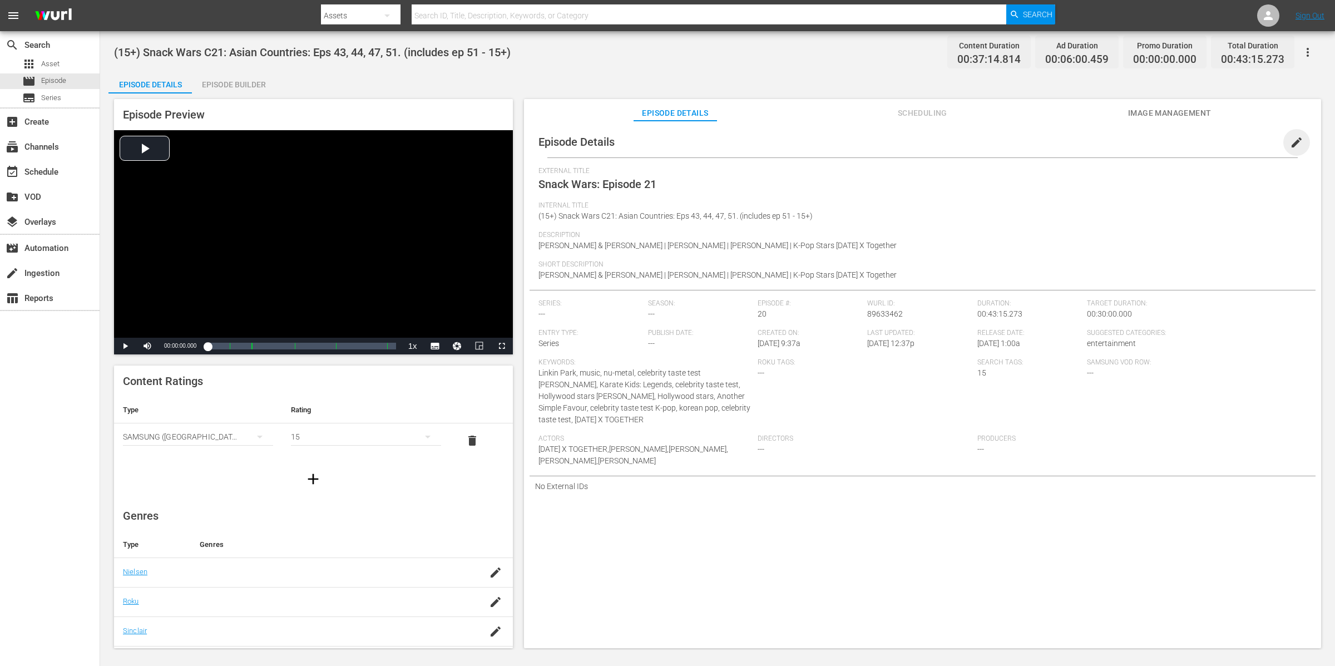
click at [1290, 142] on span "edit" at bounding box center [1296, 142] width 13 height 13
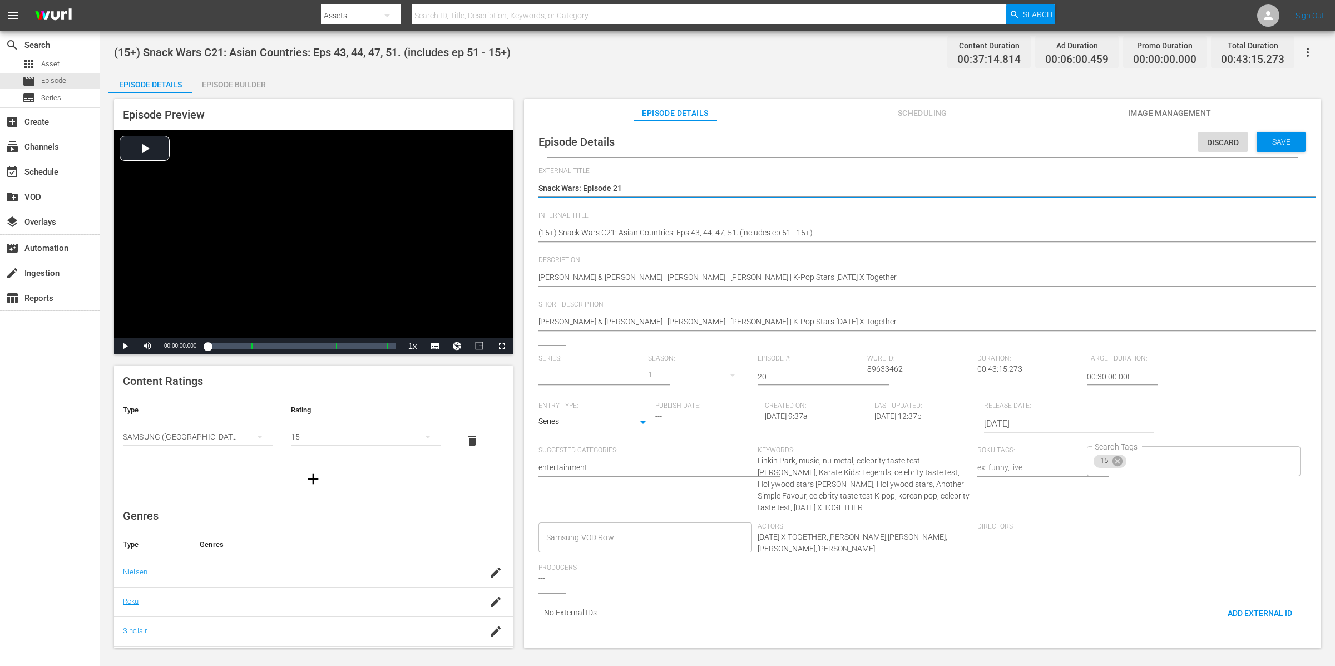
click at [663, 192] on textarea "Snack Wars: Episode 21" at bounding box center [920, 188] width 763 height 13
type input "No Series"
type textarea "Snack Wars: Episode 2"
type textarea "Snack Wars: Episode 26"
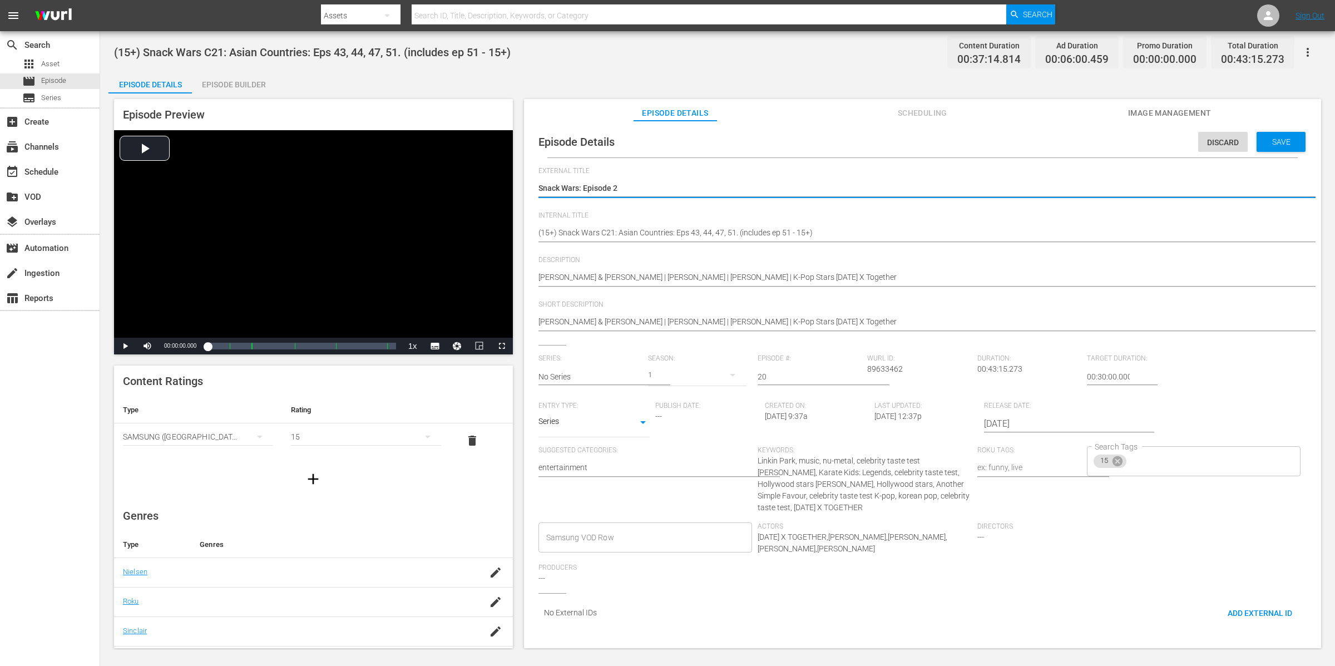
type textarea "Snack Wars: Episode 26"
type textarea "Snack Wars: Episode 2"
type textarea "Snack Wars: Episode 21"
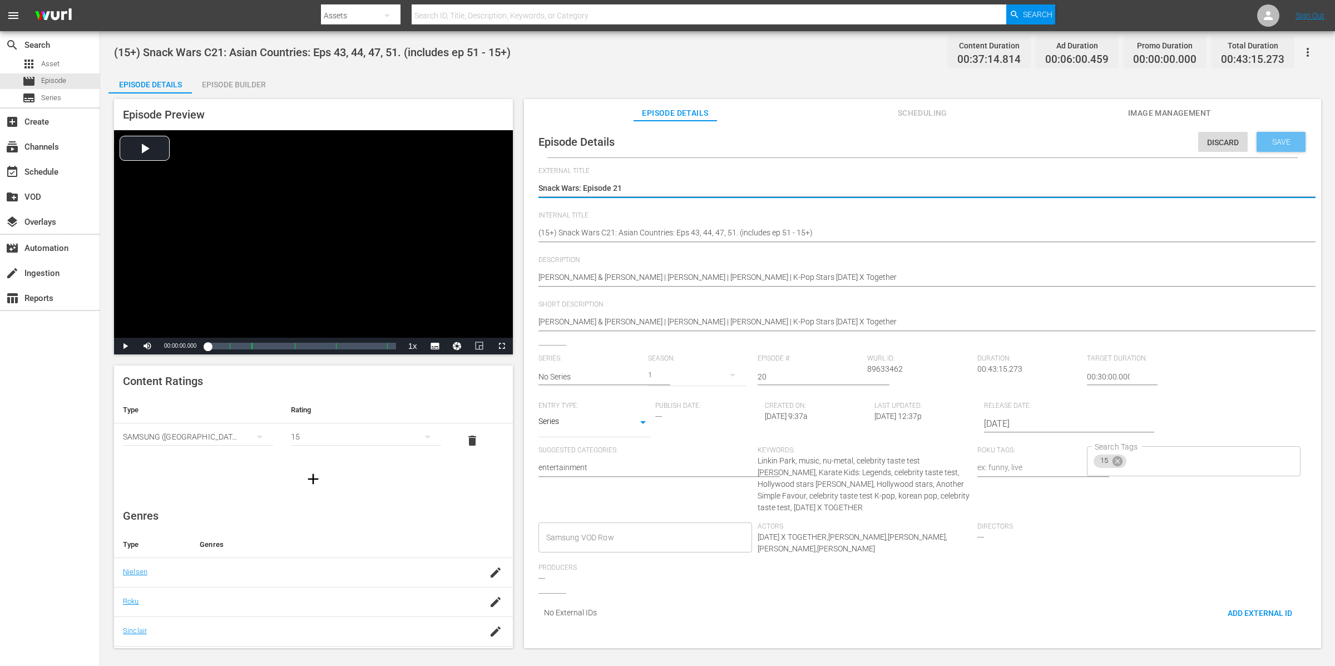
click at [1287, 139] on span "Save" at bounding box center [1282, 141] width 36 height 9
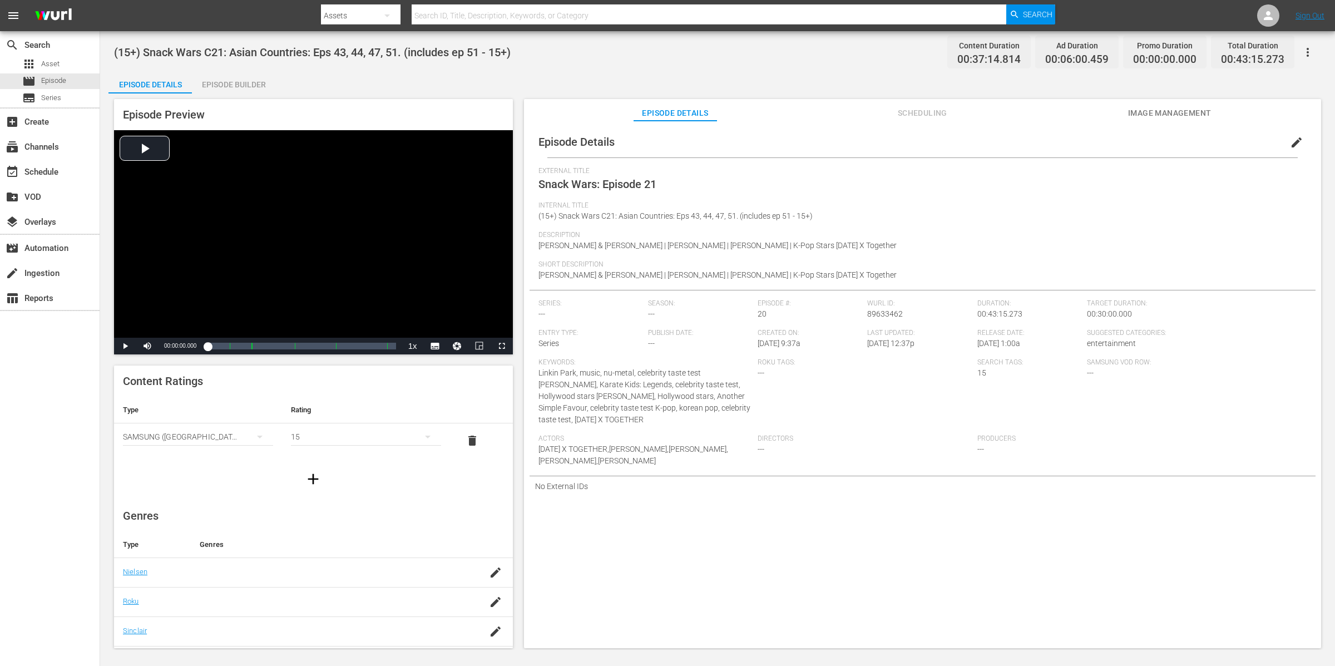
click at [718, 72] on div "Episode Details Episode Builder Episode Preview Video Player is loading. Play V…" at bounding box center [717, 364] width 1218 height 586
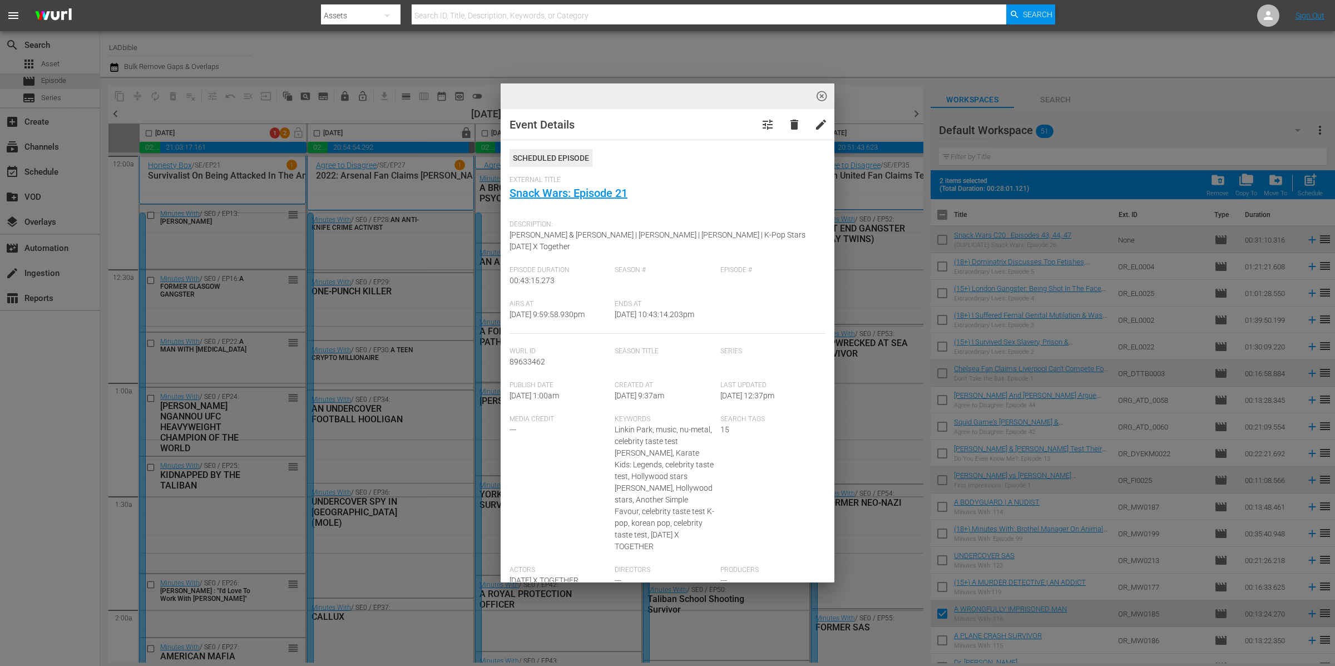
scroll to position [107, 0]
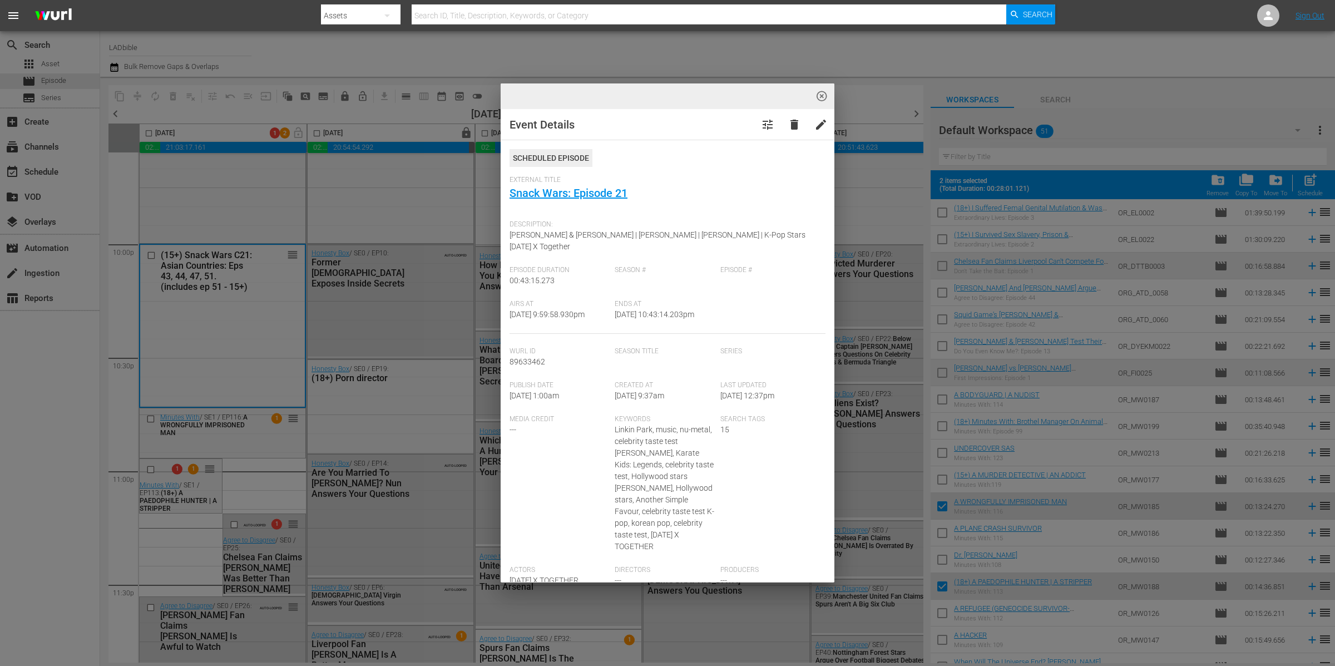
click at [830, 100] on button "highlight_off_icon" at bounding box center [822, 96] width 26 height 26
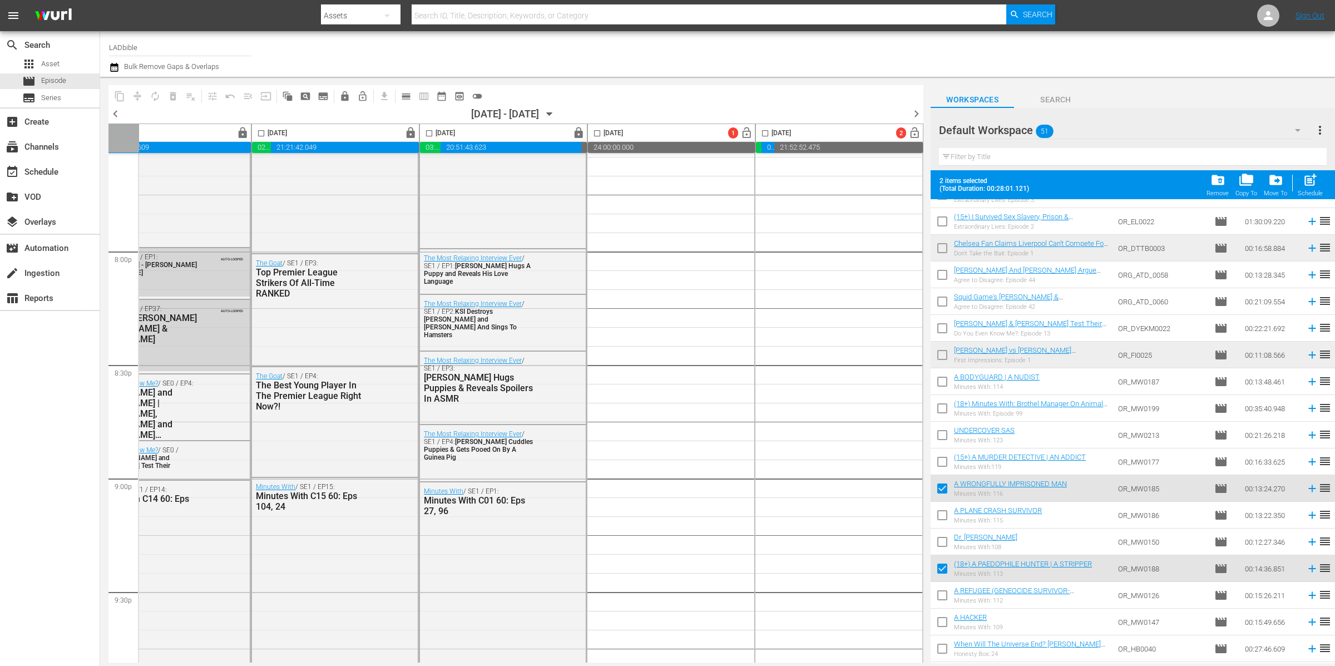
scroll to position [0, 0]
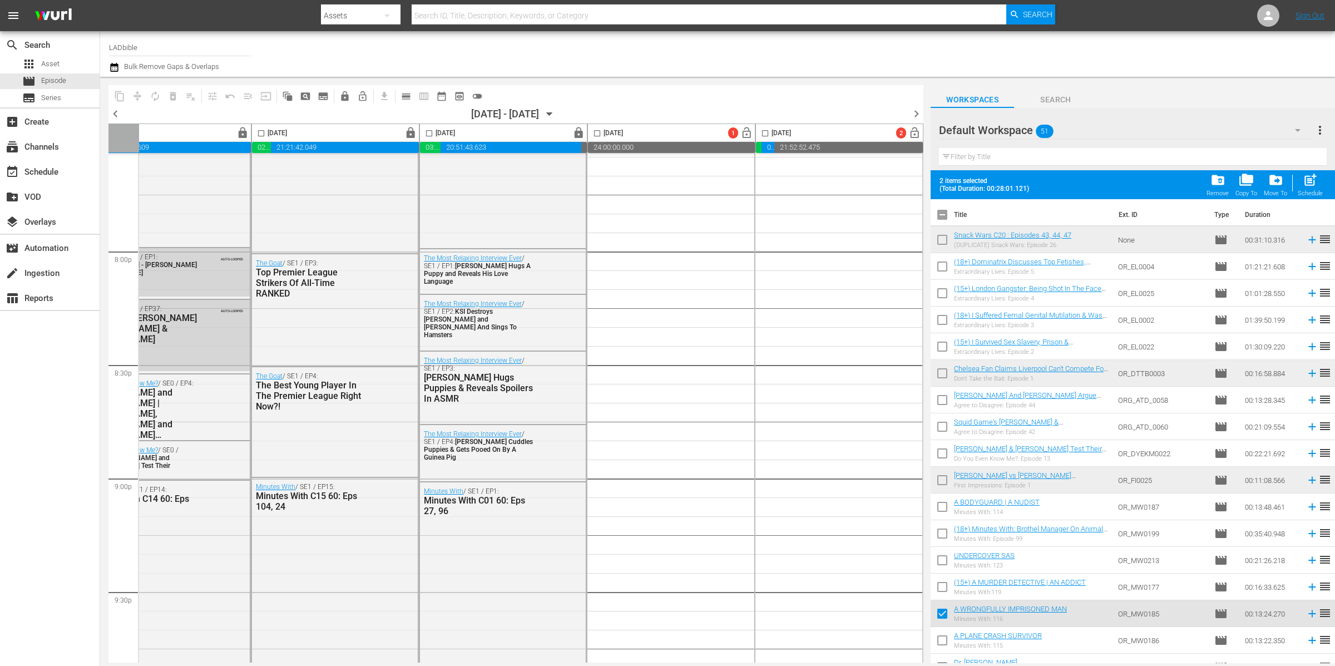
click at [1323, 127] on span "more_vert" at bounding box center [1320, 130] width 13 height 13
click at [1247, 135] on div "Add New Workspace" at bounding box center [1248, 131] width 131 height 20
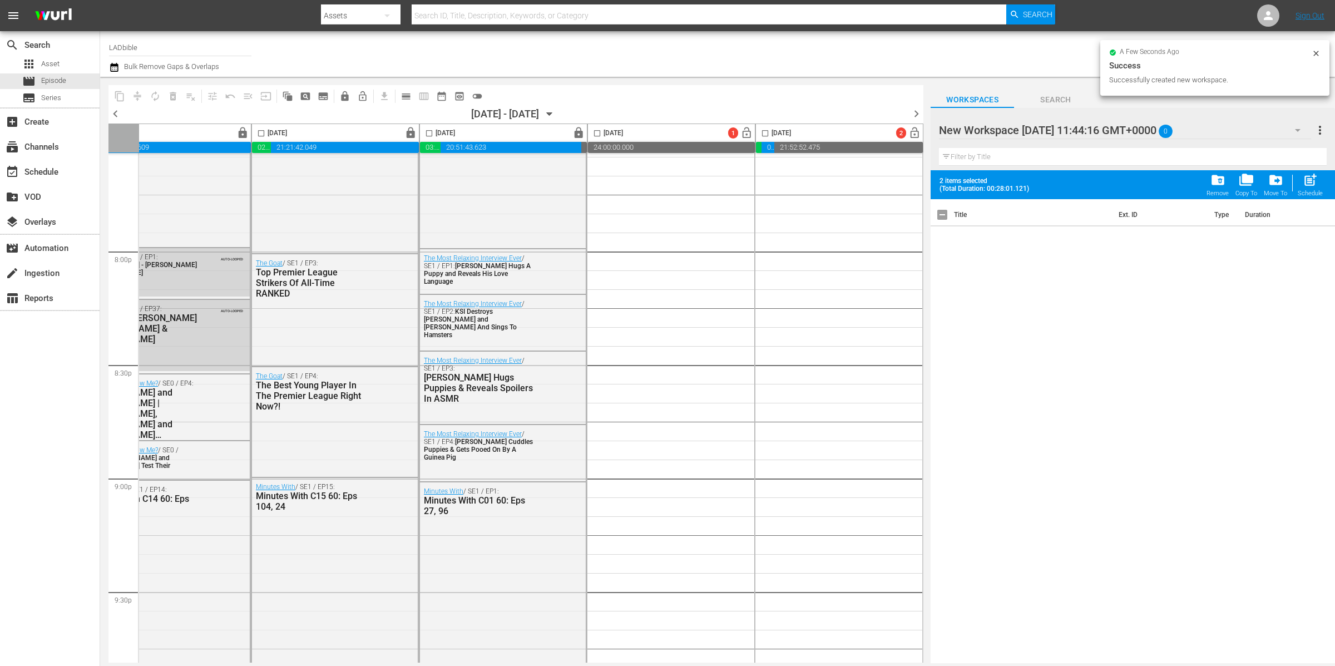
click at [1157, 134] on div "New Workspace [DATE] 11:44:16 GMT+0000 0" at bounding box center [1125, 130] width 372 height 31
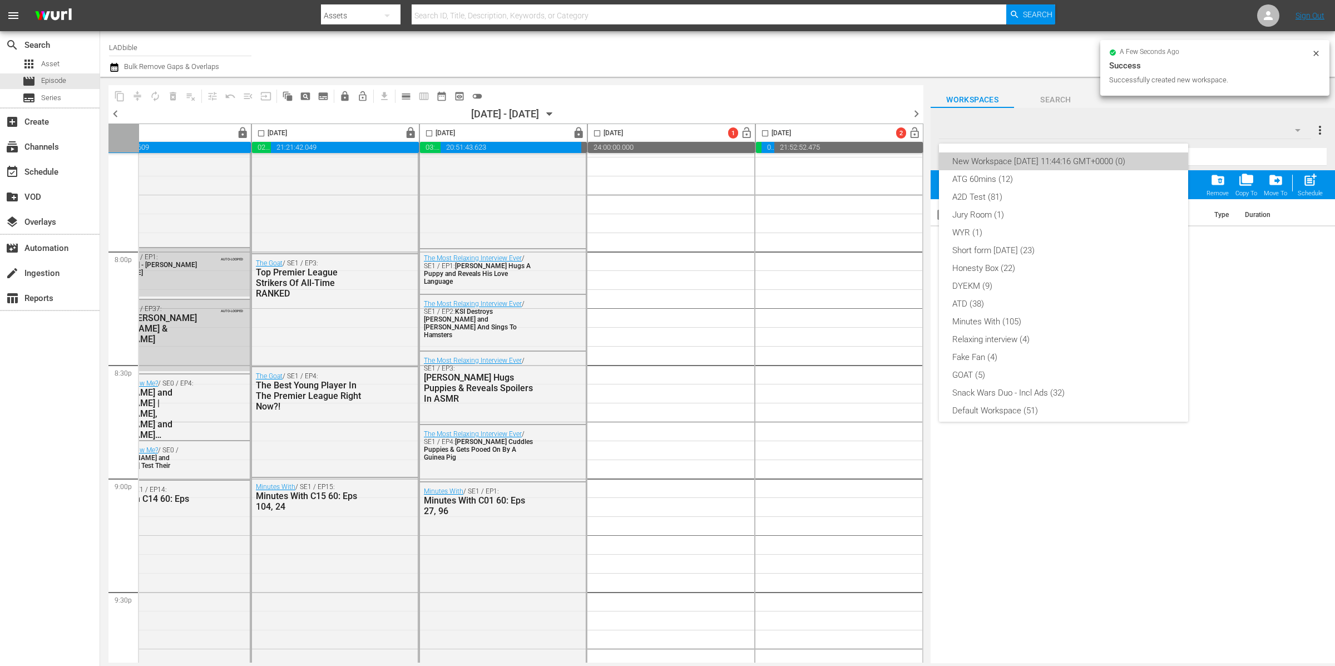
click at [1093, 161] on div "New Workspace [DATE] 11:44:16 GMT+0000 (0)" at bounding box center [1064, 161] width 223 height 18
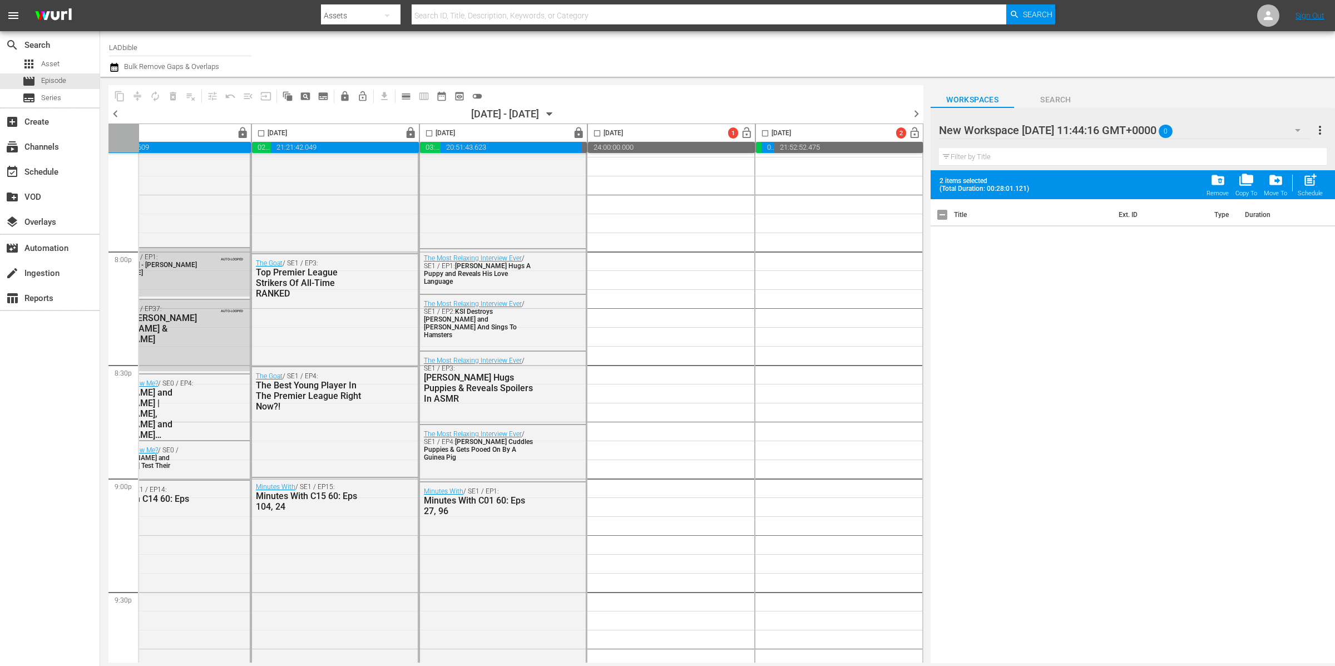
click at [1085, 125] on div "New Workspace [DATE] 11:44:16 GMT+0000 (0) ATG 60mins (12) A2D Test (81) Jury R…" at bounding box center [667, 333] width 1335 height 666
click at [1085, 125] on div at bounding box center [1033, 131] width 189 height 28
click at [1085, 125] on input "New Workspace [DATE] 11:44:16 GMT+0000" at bounding box center [1128, 130] width 378 height 27
type input "Extraordinary Lives"
click at [1117, 86] on div "Workspaces Search" at bounding box center [1133, 97] width 404 height 22
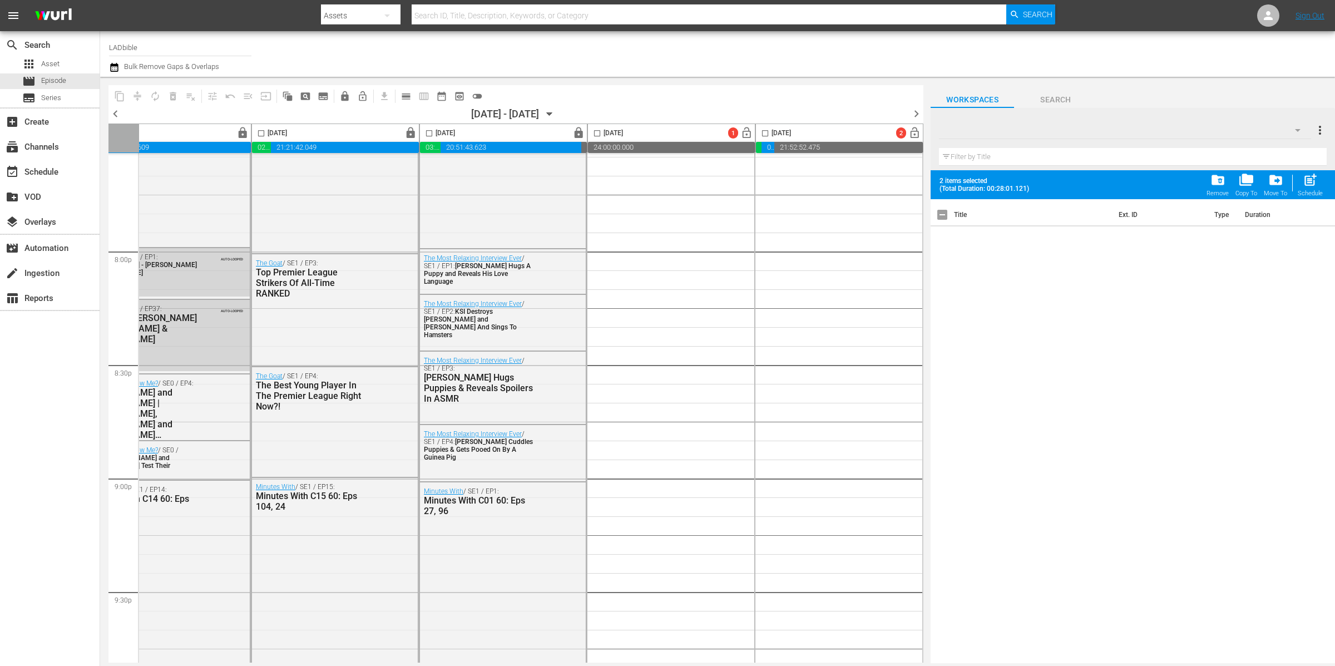
click at [1066, 131] on div at bounding box center [1125, 130] width 372 height 31
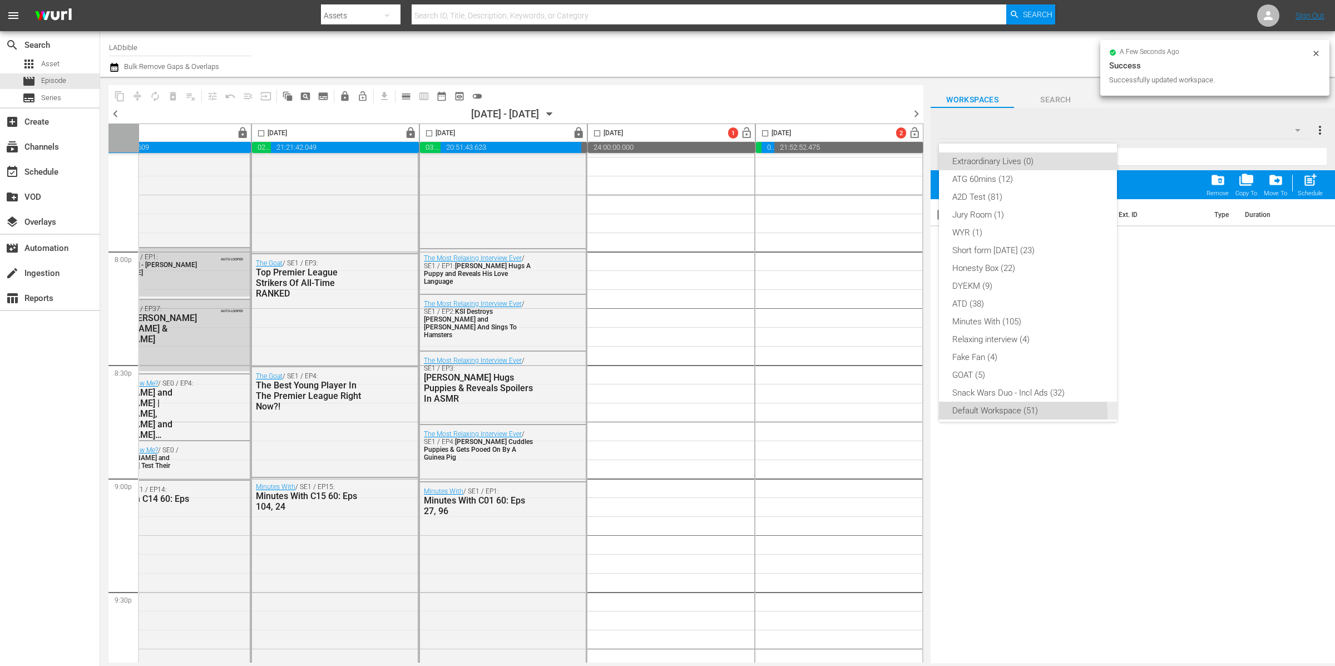
click at [1022, 413] on div "Default Workspace (51)" at bounding box center [1028, 411] width 151 height 18
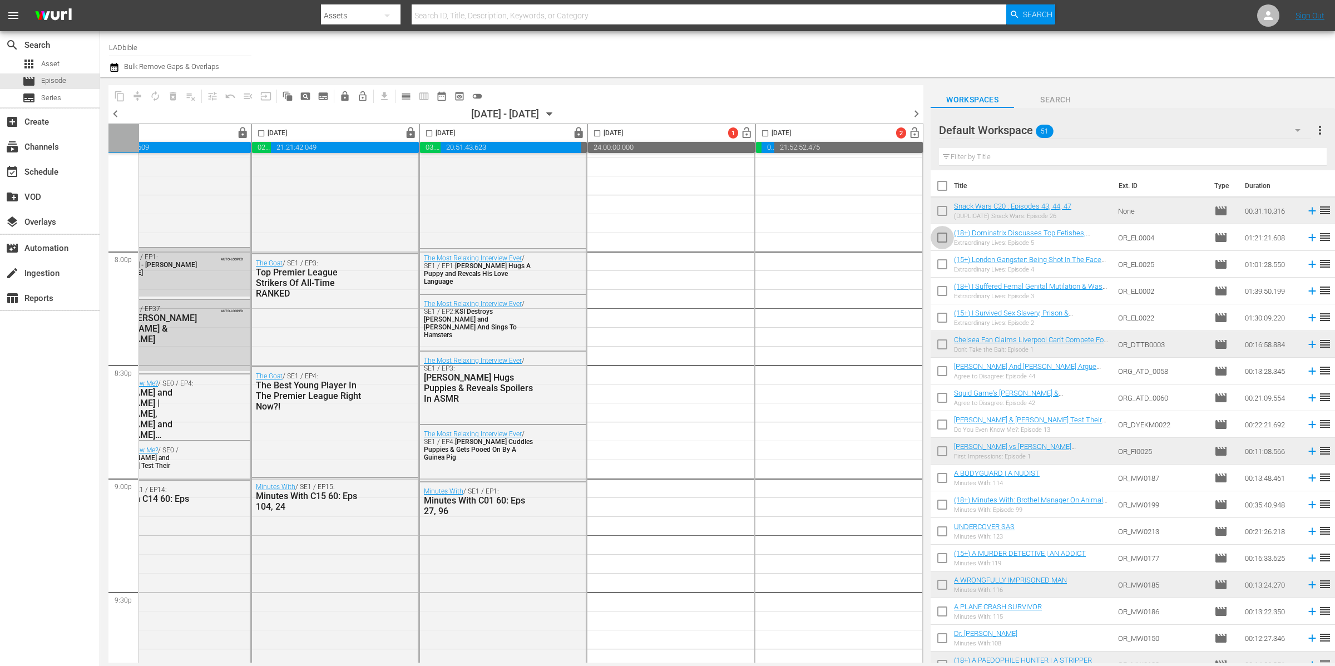
click at [941, 237] on input "checkbox" at bounding box center [942, 239] width 23 height 23
checkbox input "true"
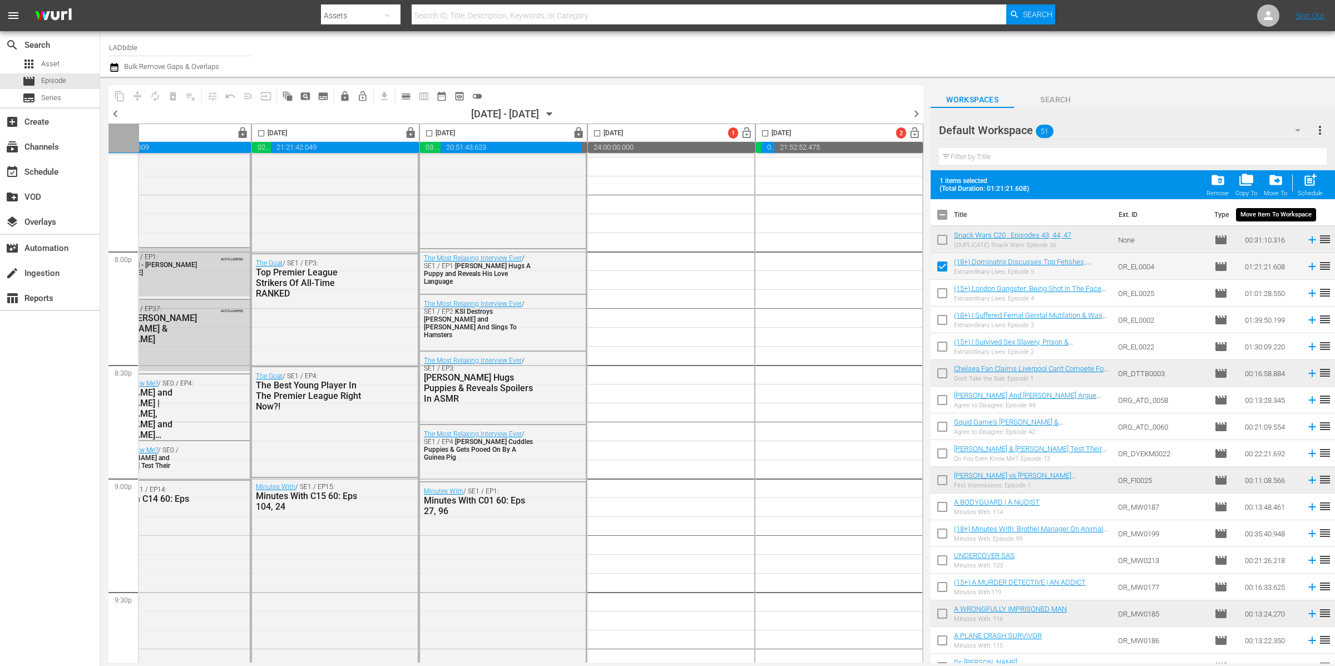
click at [1281, 179] on span "drive_file_move" at bounding box center [1276, 179] width 15 height 15
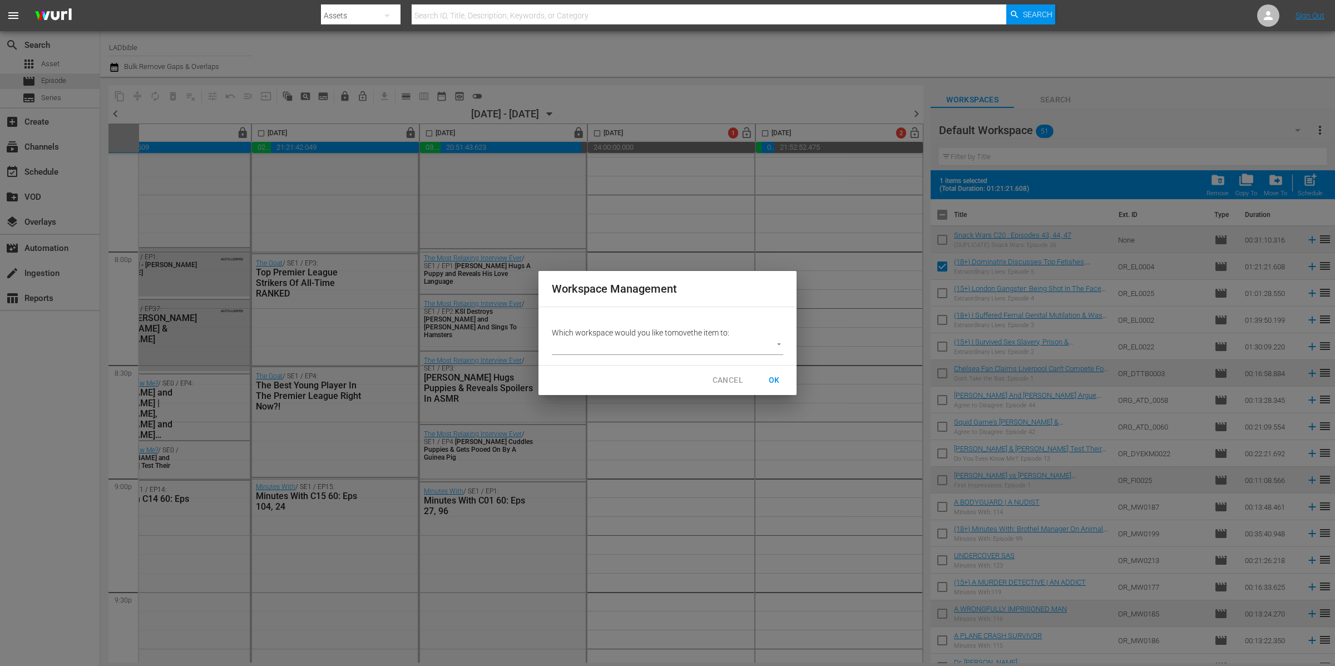
click at [640, 341] on body "menu Search By Assets Search ID, Title, Description, Keywords, or Category Sear…" at bounding box center [667, 333] width 1335 height 666
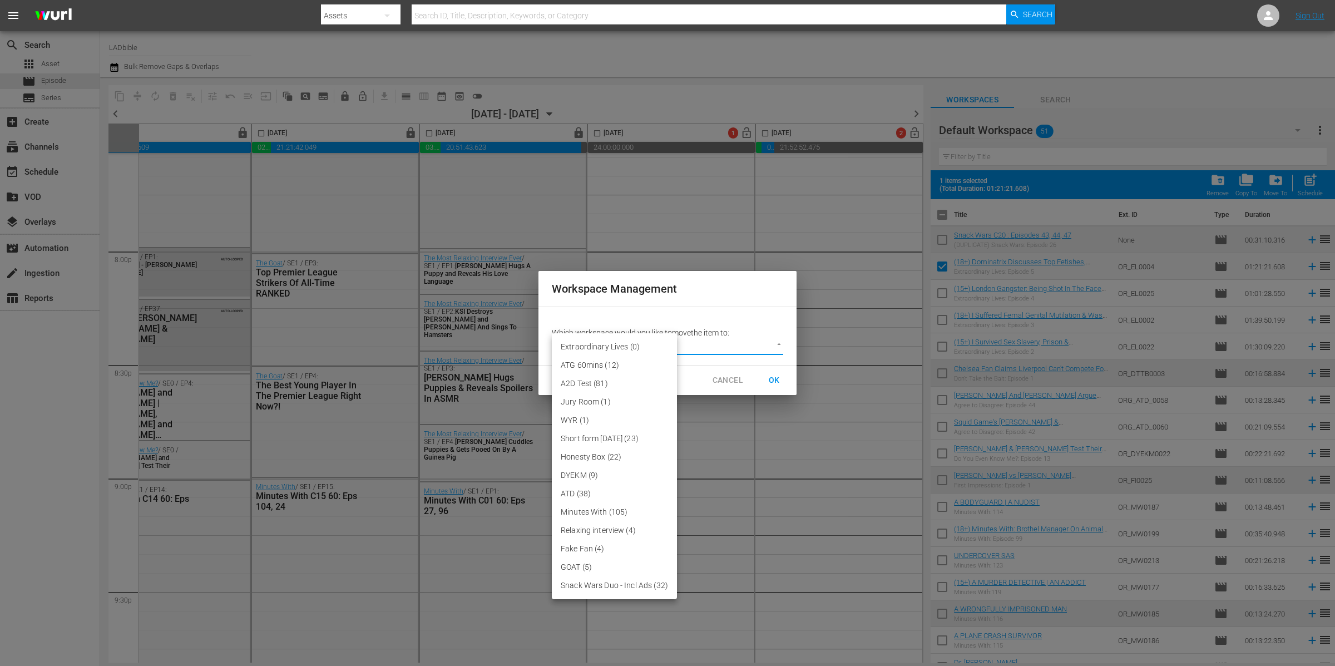
click at [620, 349] on li "Extraordinary Lives (0)" at bounding box center [614, 347] width 125 height 18
type input "3755"
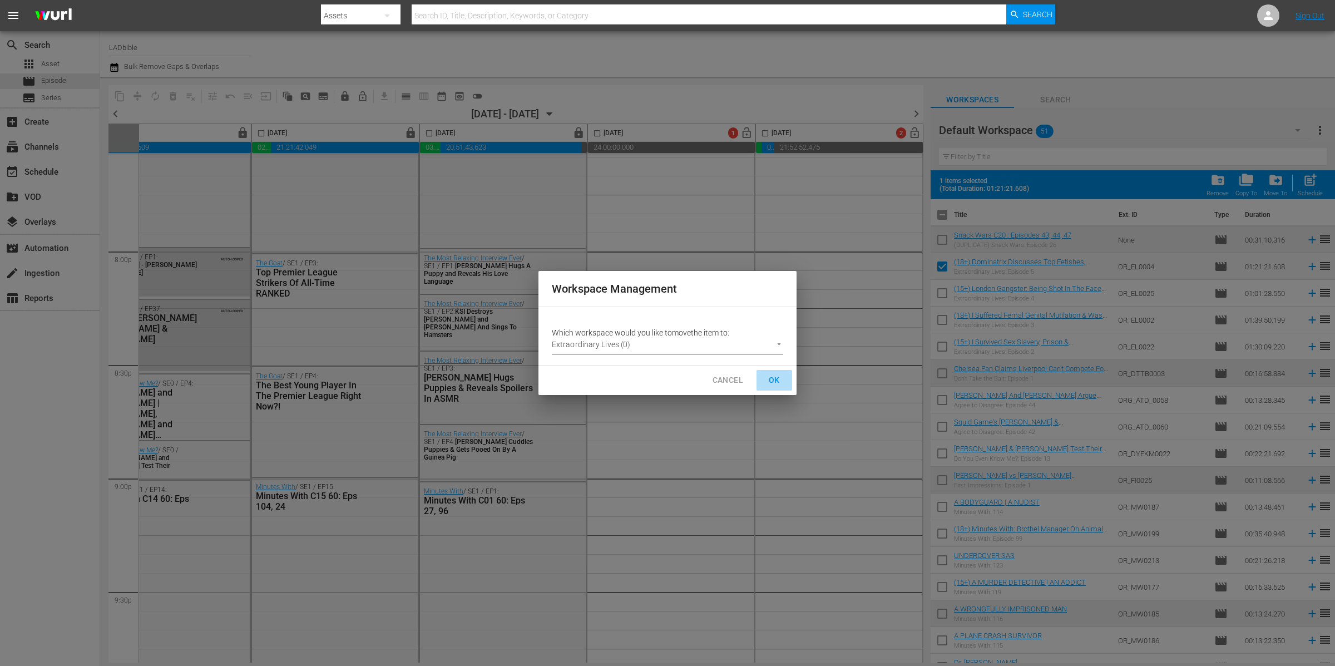
click at [775, 380] on span "OK" at bounding box center [775, 380] width 18 height 14
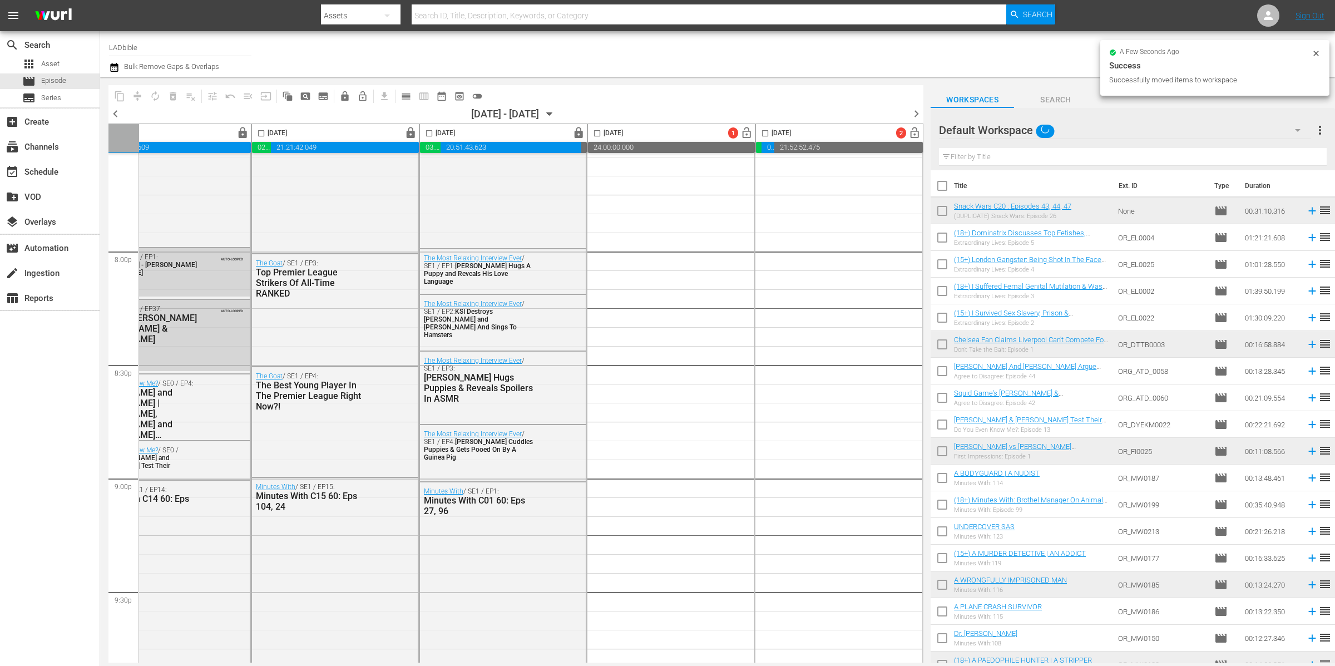
checkbox input "false"
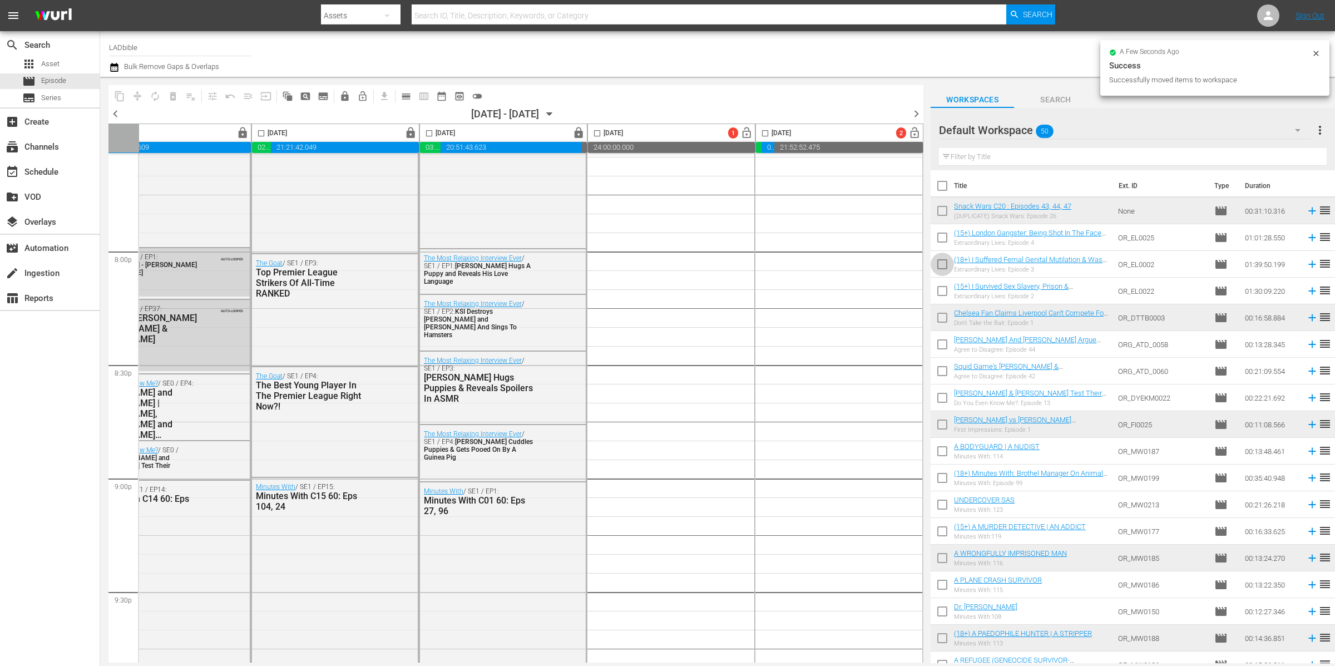
click at [942, 267] on input "checkbox" at bounding box center [942, 266] width 23 height 23
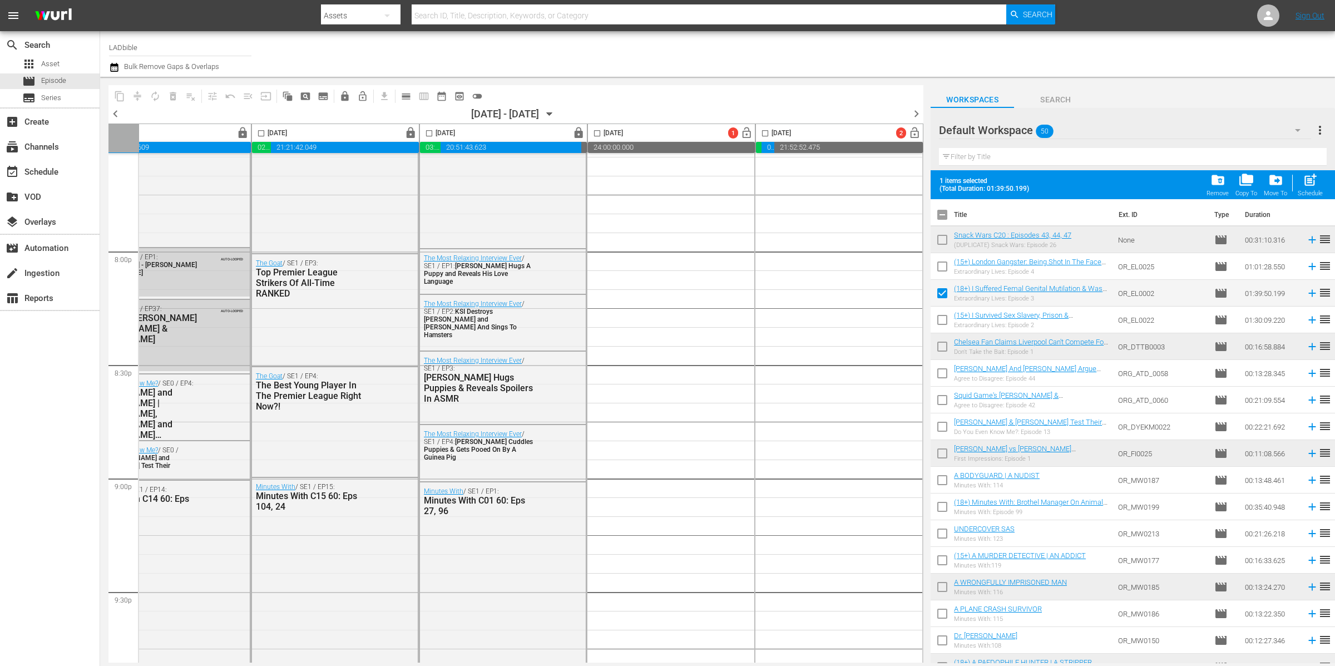
drag, startPoint x: 944, startPoint y: 293, endPoint x: 943, endPoint y: 271, distance: 22.3
click at [944, 293] on input "checkbox" at bounding box center [942, 295] width 23 height 23
checkbox input "false"
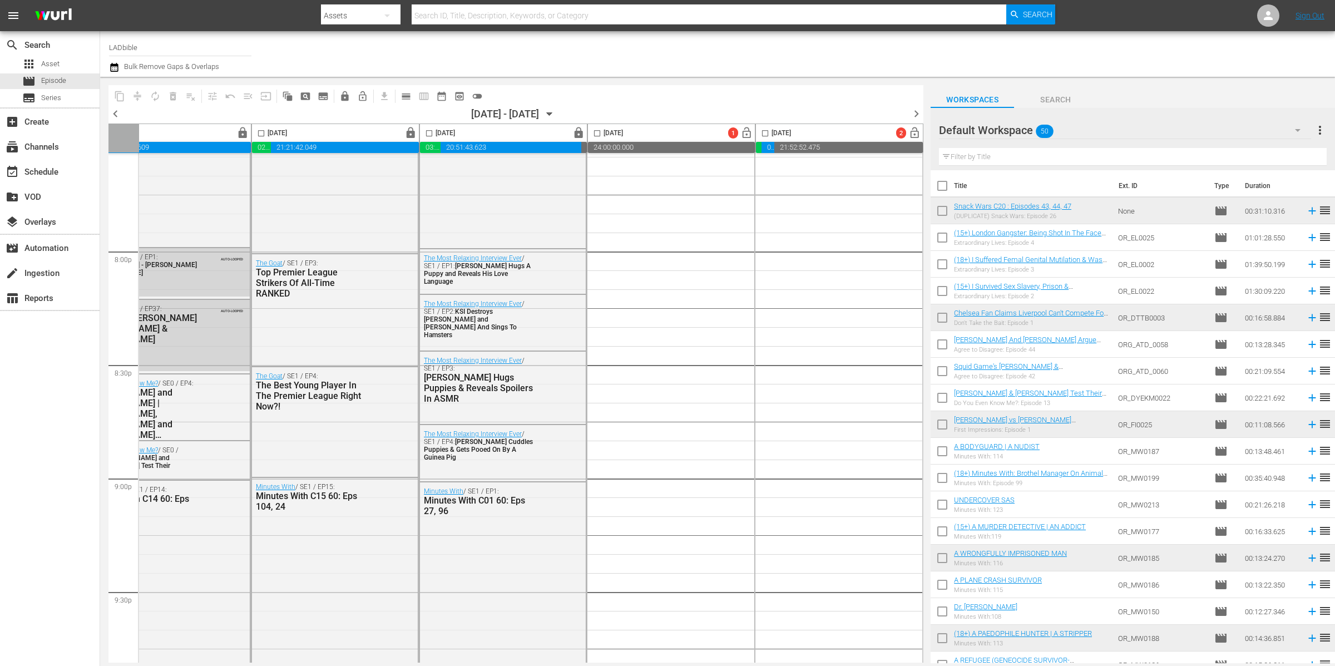
click at [945, 239] on input "checkbox" at bounding box center [942, 239] width 23 height 23
checkbox input "true"
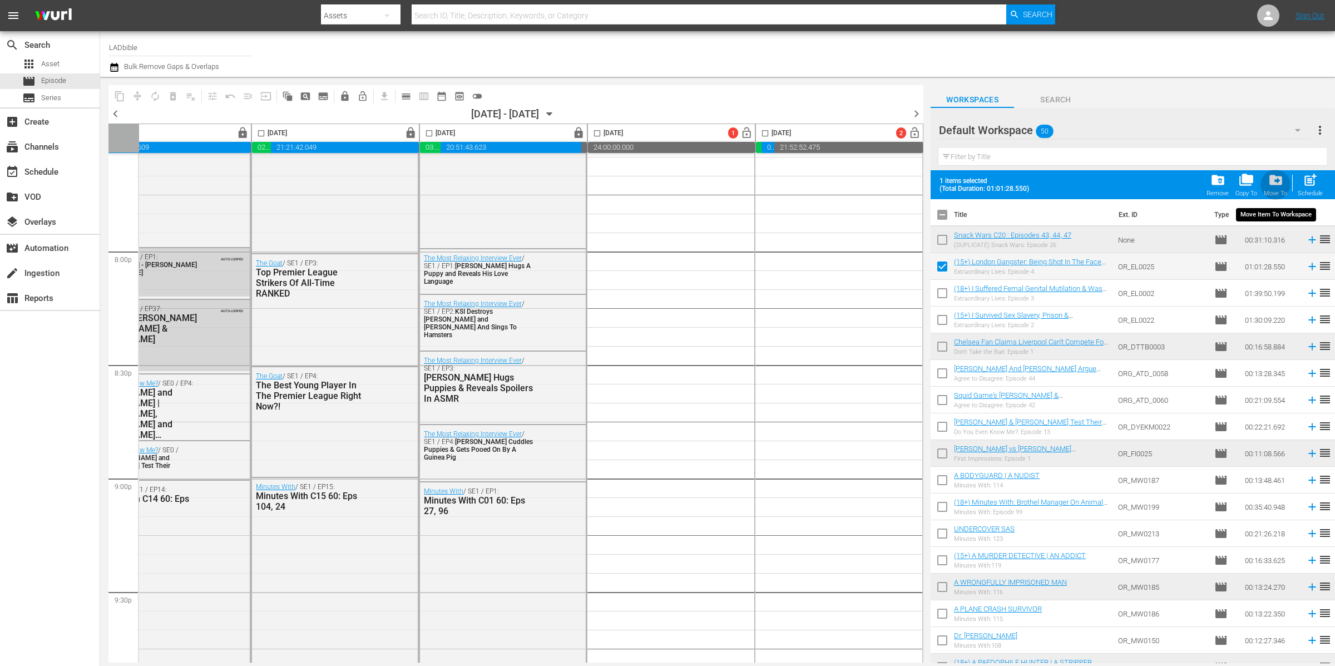
click at [1277, 183] on span "drive_file_move" at bounding box center [1276, 179] width 15 height 15
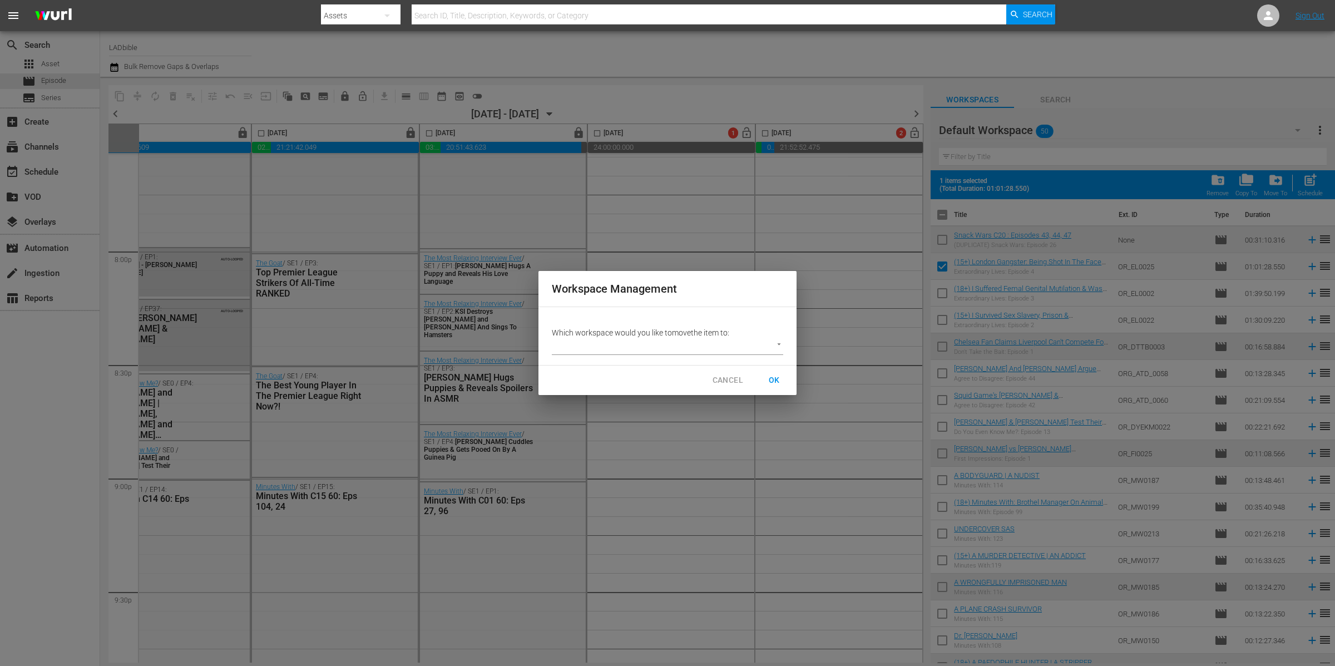
click at [655, 347] on body "menu Search By Assets Search ID, Title, Description, Keywords, or Category Sear…" at bounding box center [667, 333] width 1335 height 666
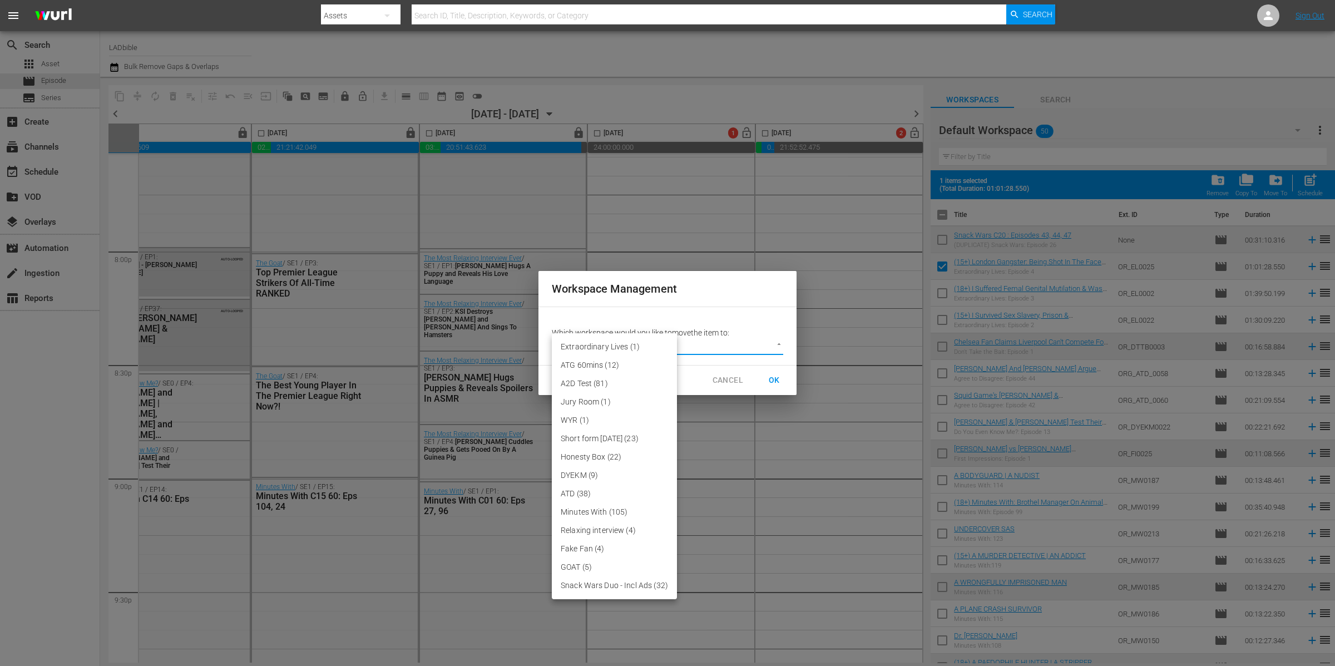
click at [632, 342] on li "Extraordinary Lives (1)" at bounding box center [614, 347] width 125 height 18
type input "3755"
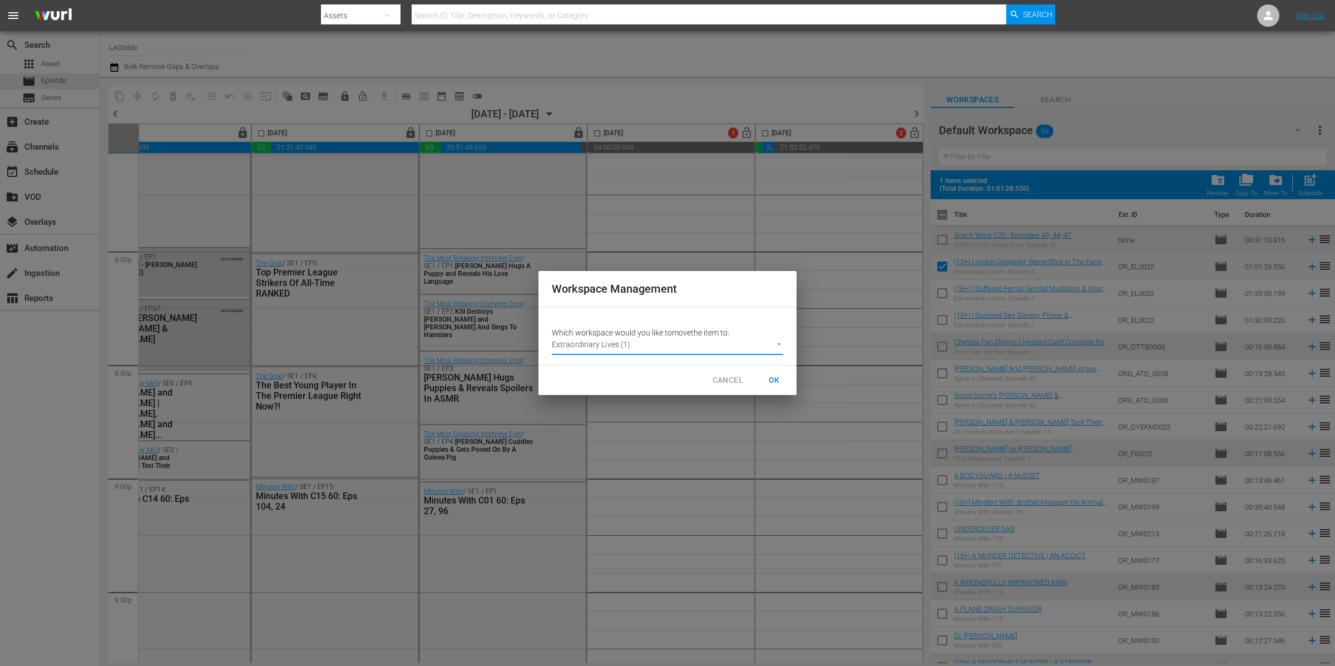
click at [772, 378] on span "OK" at bounding box center [775, 380] width 18 height 14
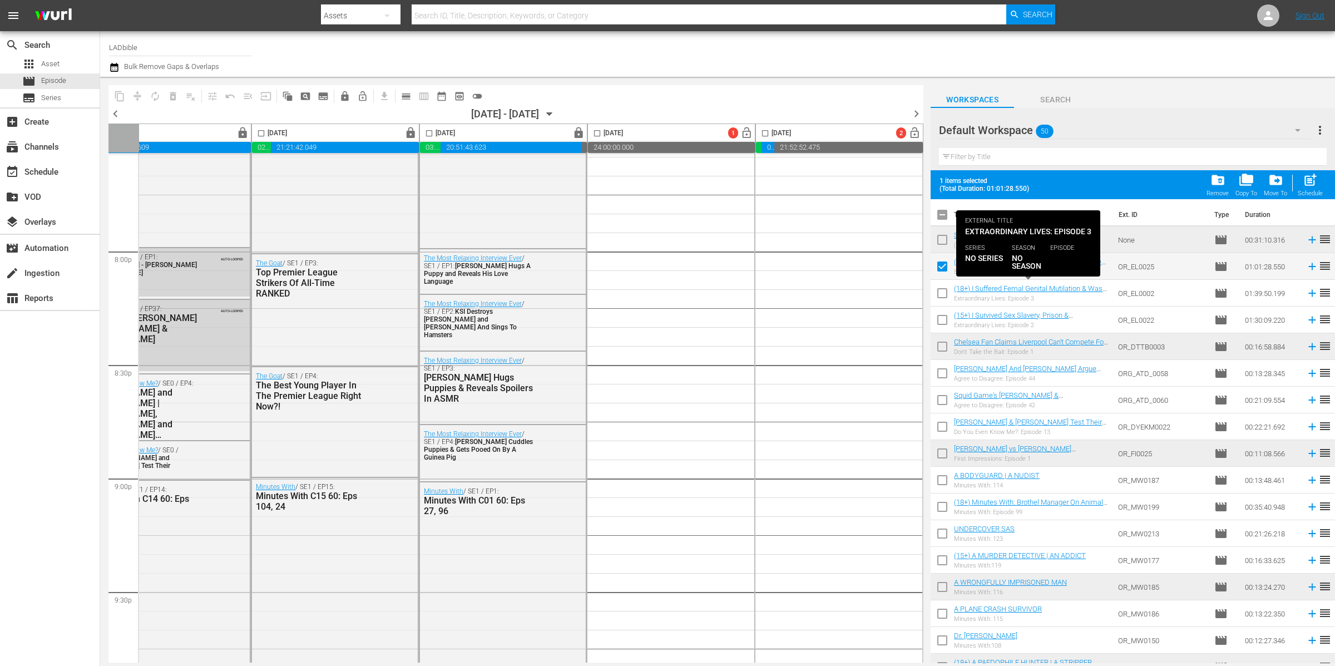
checkbox input "false"
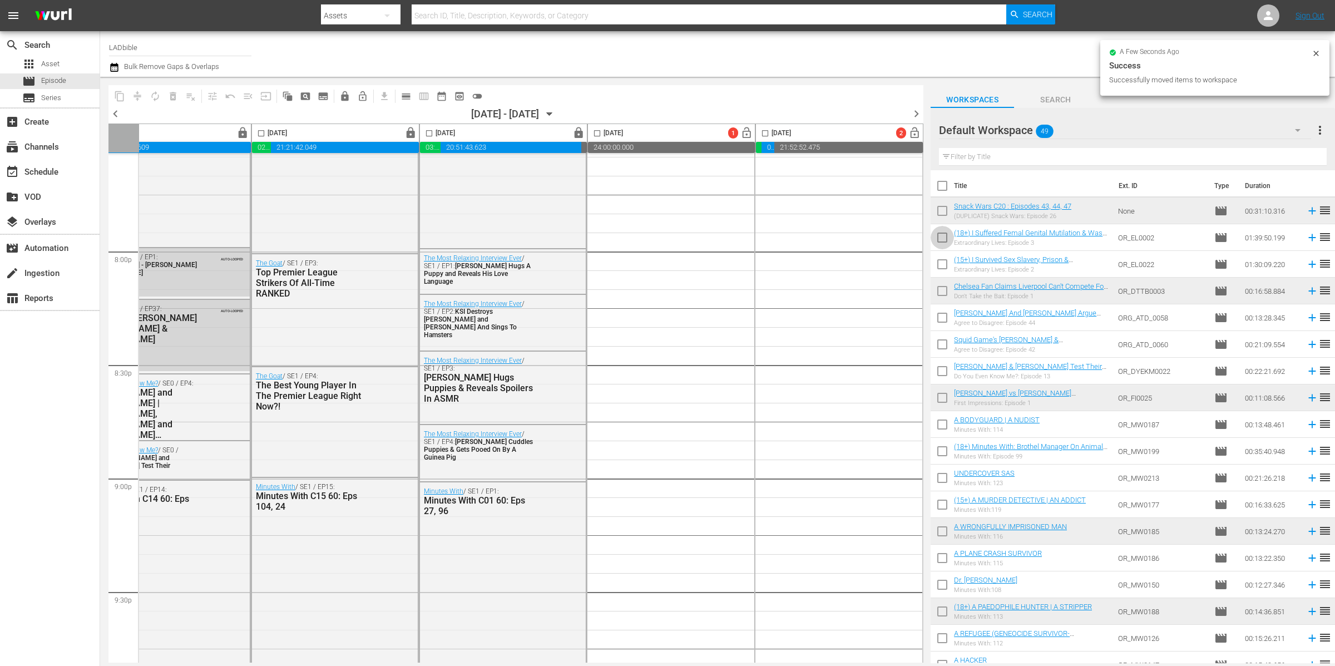
click at [939, 235] on input "checkbox" at bounding box center [942, 239] width 23 height 23
checkbox input "true"
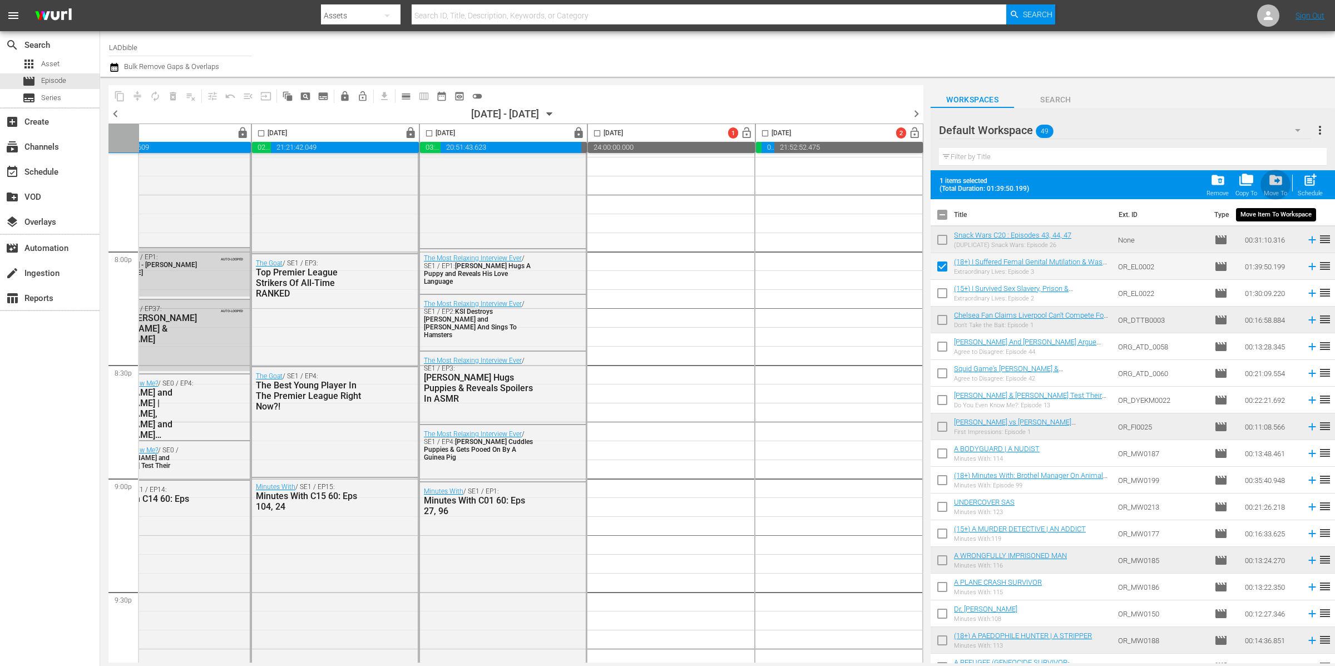
click at [1286, 179] on div "drive_file_move Move To" at bounding box center [1275, 184] width 23 height 24
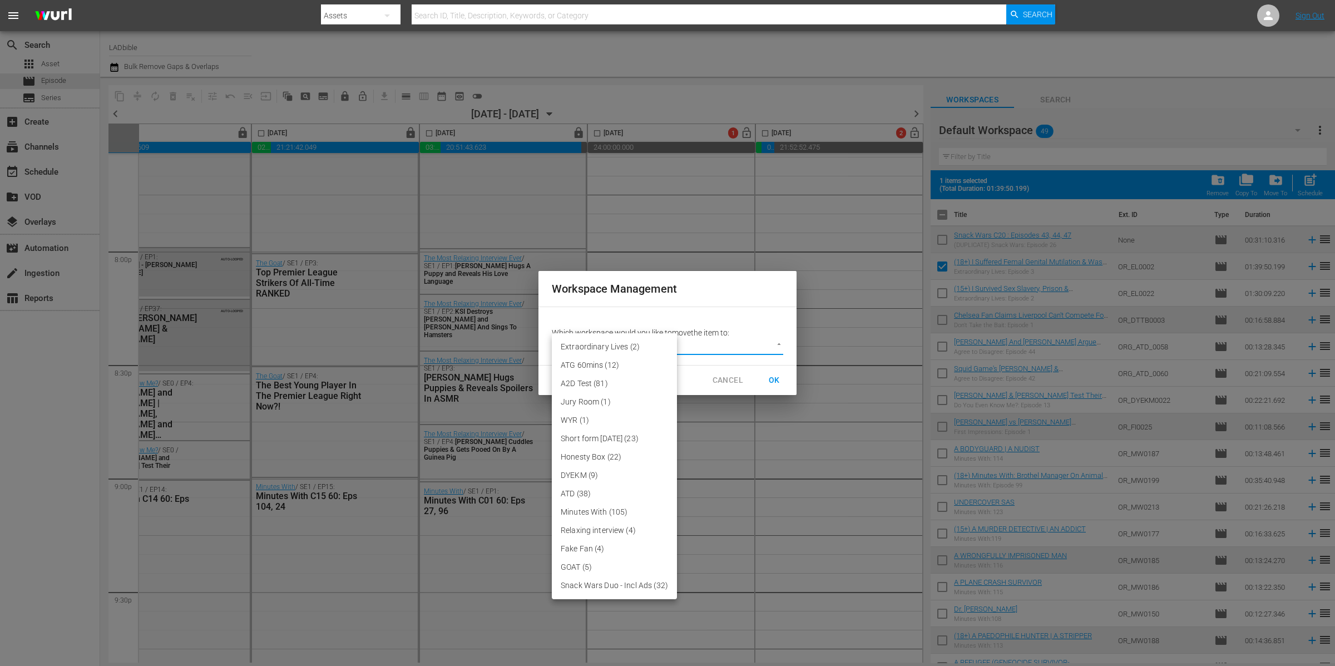
click at [728, 346] on body "menu Search By Assets Search ID, Title, Description, Keywords, or Category Sear…" at bounding box center [667, 333] width 1335 height 666
click at [630, 343] on li "Extraordinary Lives (2)" at bounding box center [614, 347] width 125 height 18
type input "3755"
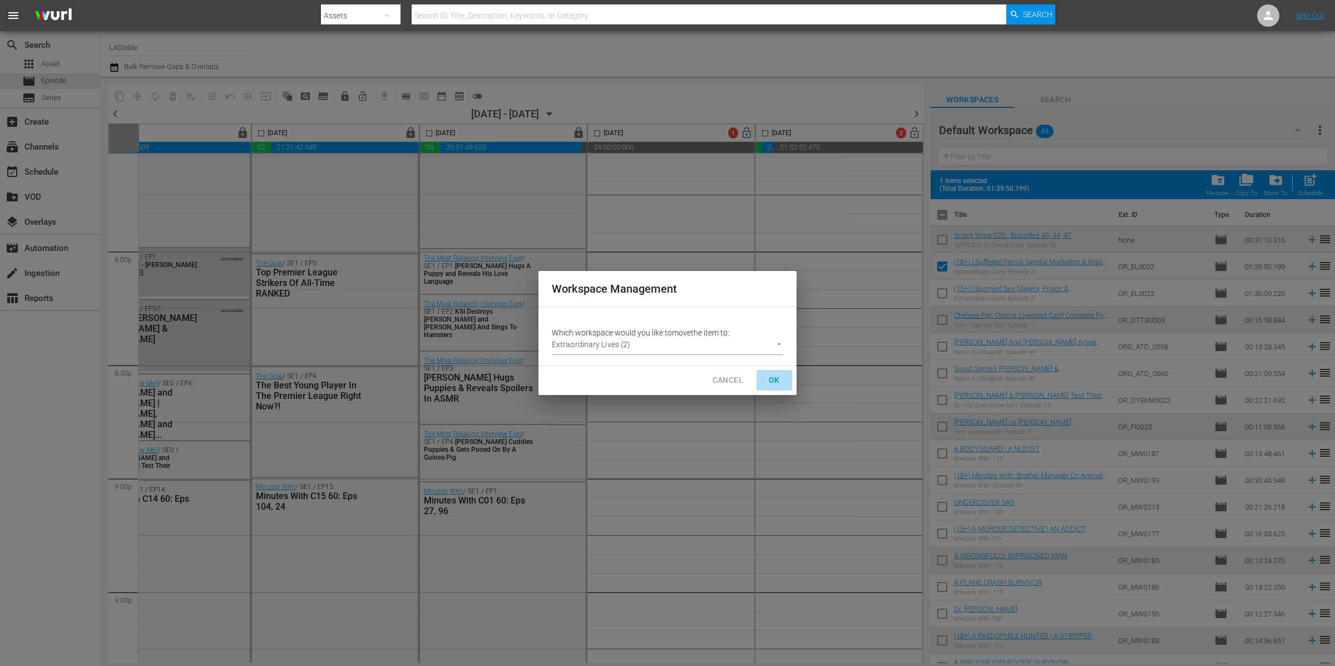
click at [784, 384] on button "OK" at bounding box center [775, 380] width 36 height 21
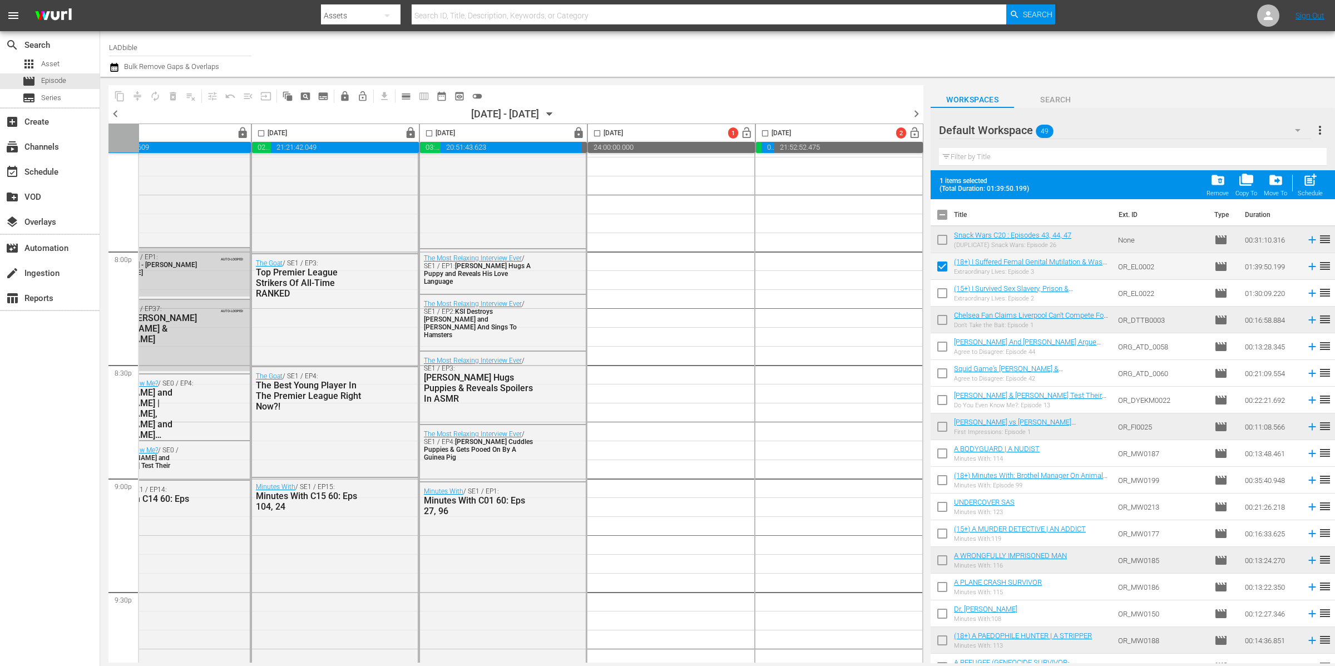
checkbox input "false"
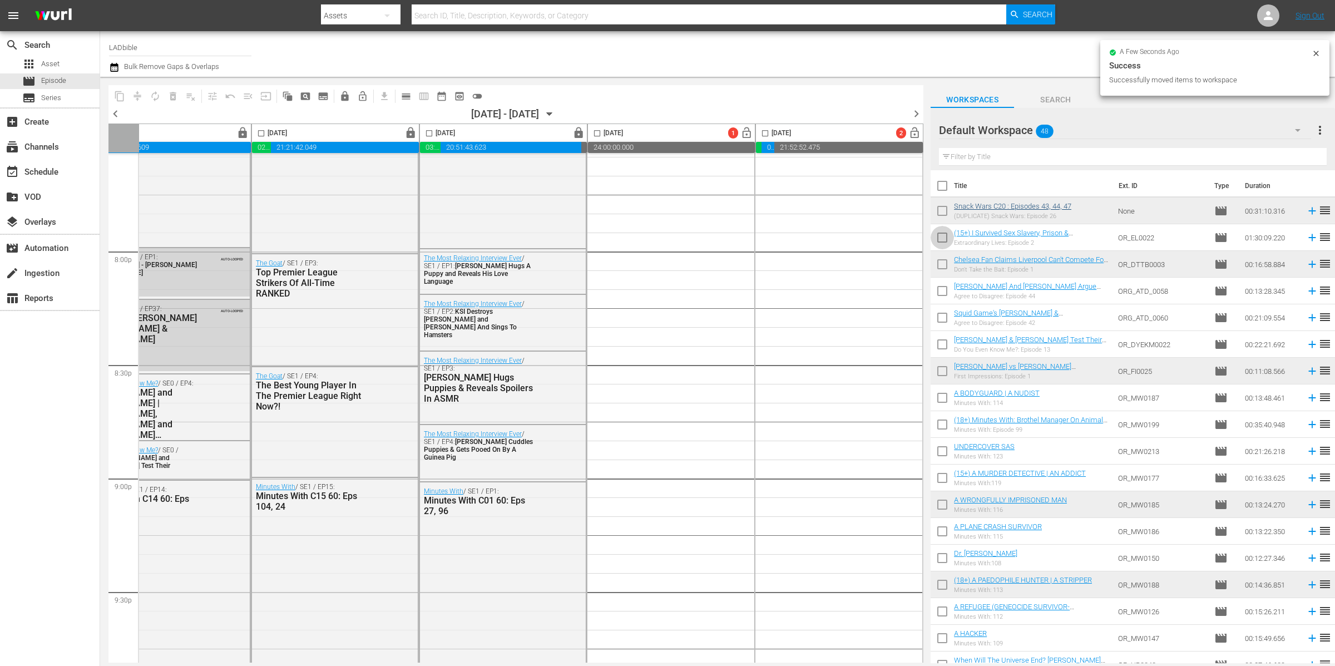
drag, startPoint x: 944, startPoint y: 237, endPoint x: 1031, endPoint y: 236, distance: 87.4
click at [943, 237] on input "checkbox" at bounding box center [942, 239] width 23 height 23
checkbox input "true"
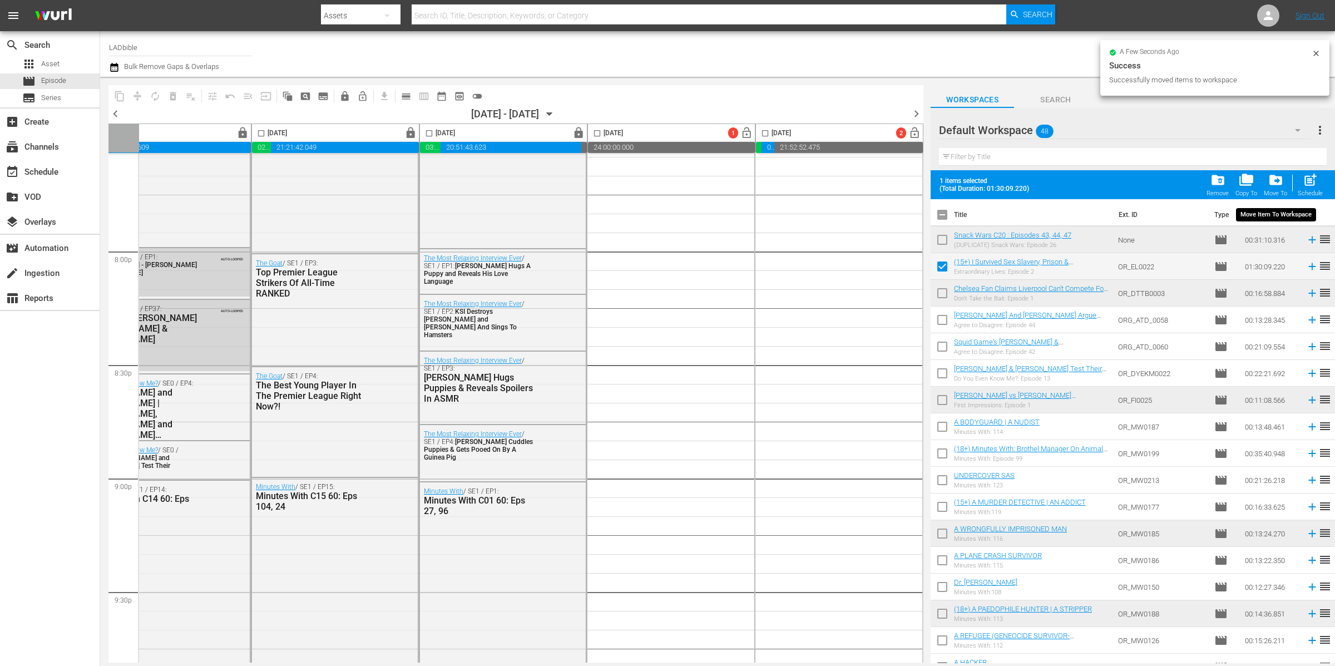
click at [1283, 177] on span "drive_file_move" at bounding box center [1276, 179] width 15 height 15
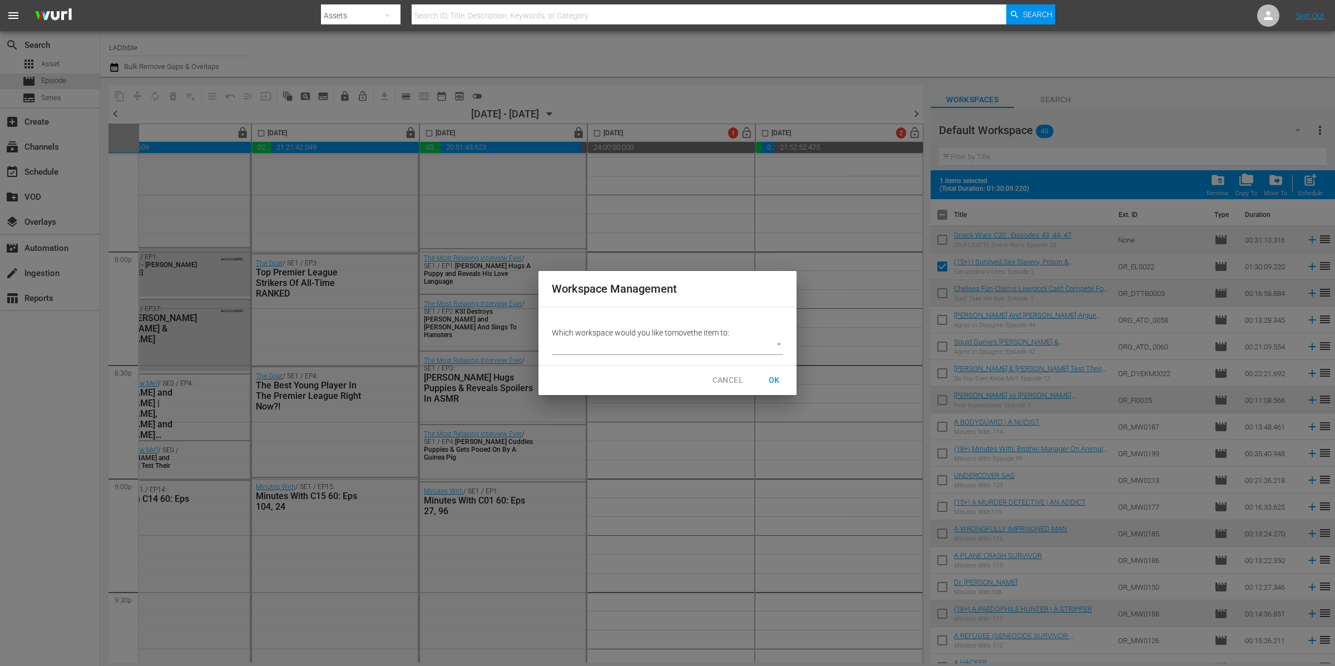
click at [756, 346] on body "menu Search By Assets Search ID, Title, Description, Keywords, or Category Sear…" at bounding box center [667, 333] width 1335 height 666
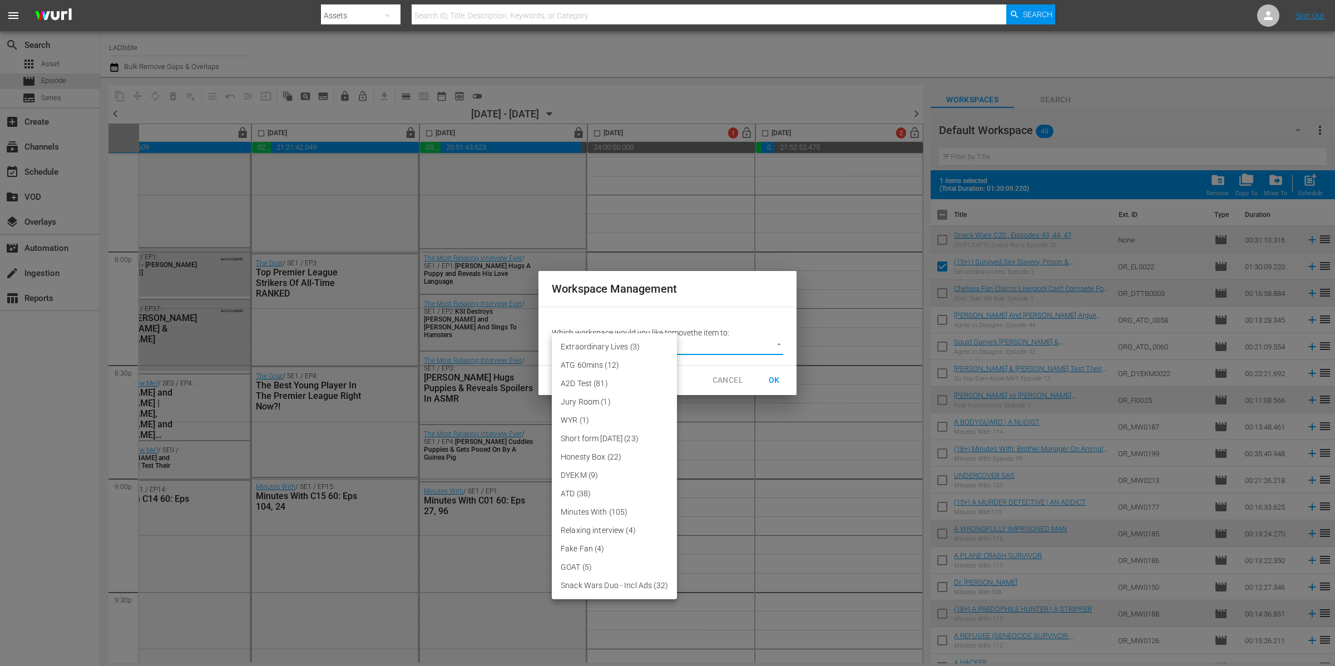
click at [625, 341] on li "Extraordinary Lives (3)" at bounding box center [614, 347] width 125 height 18
type input "3755"
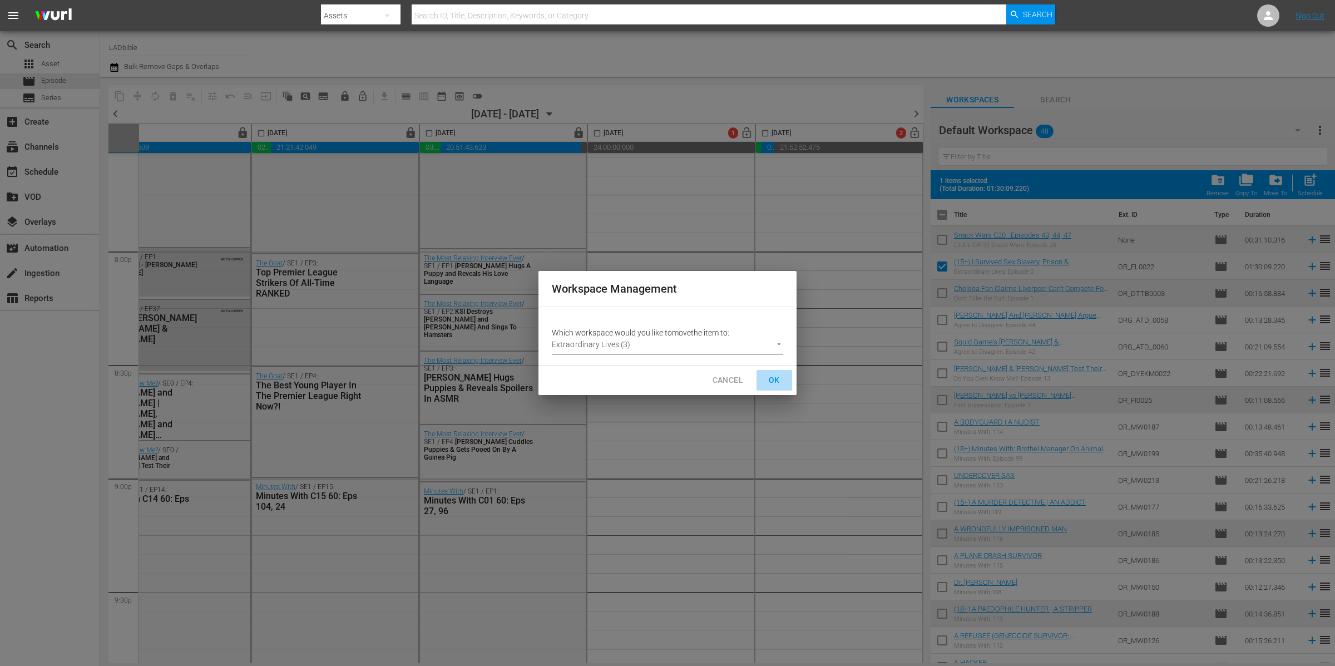
drag, startPoint x: 772, startPoint y: 376, endPoint x: 788, endPoint y: 372, distance: 17.1
click at [772, 376] on span "OK" at bounding box center [775, 380] width 18 height 14
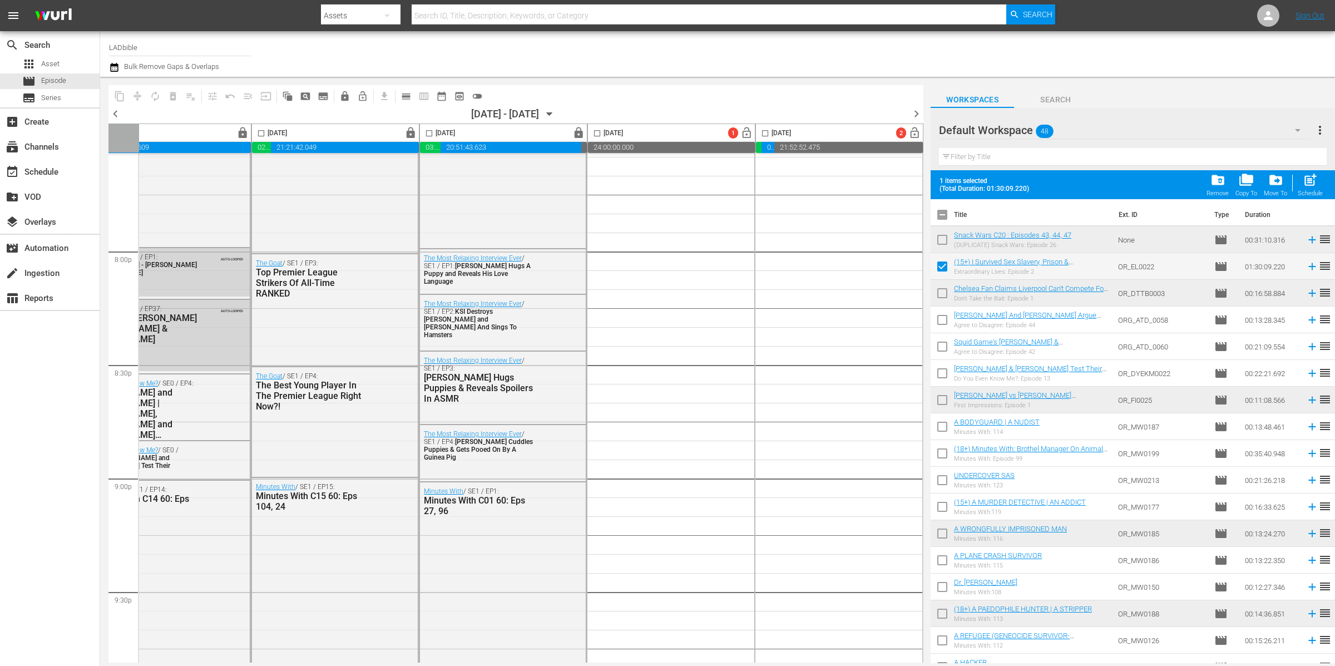
checkbox input "false"
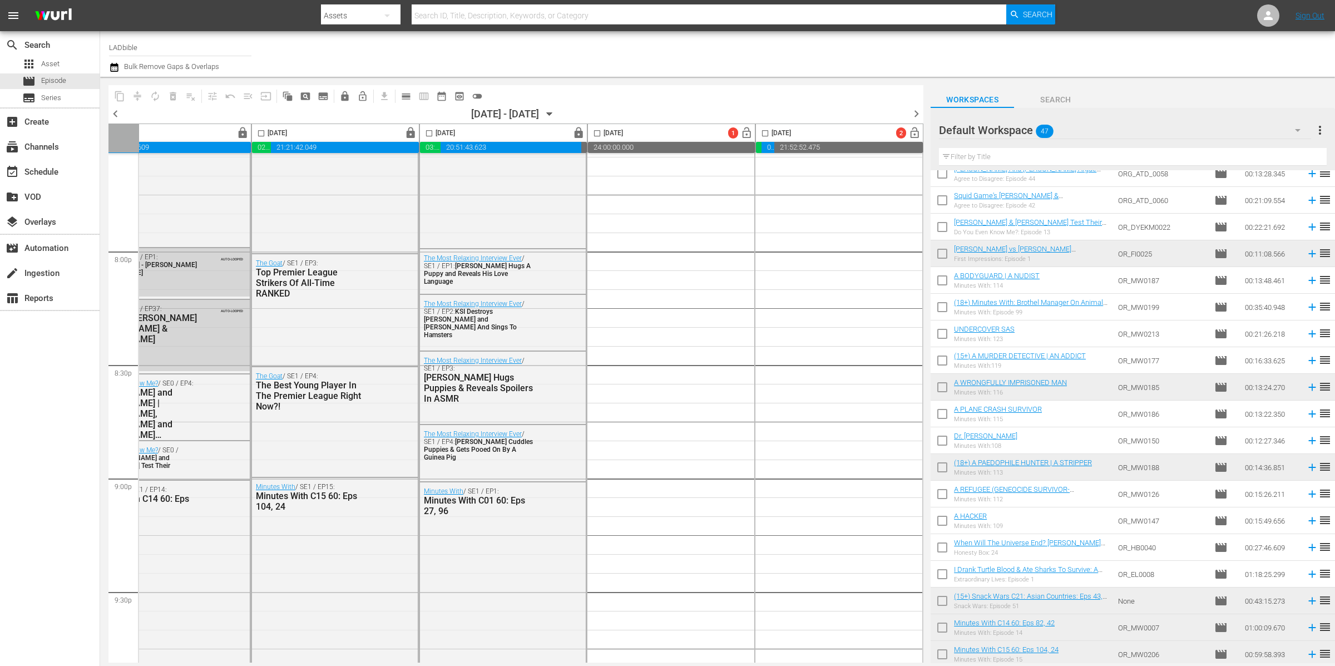
scroll to position [142, 0]
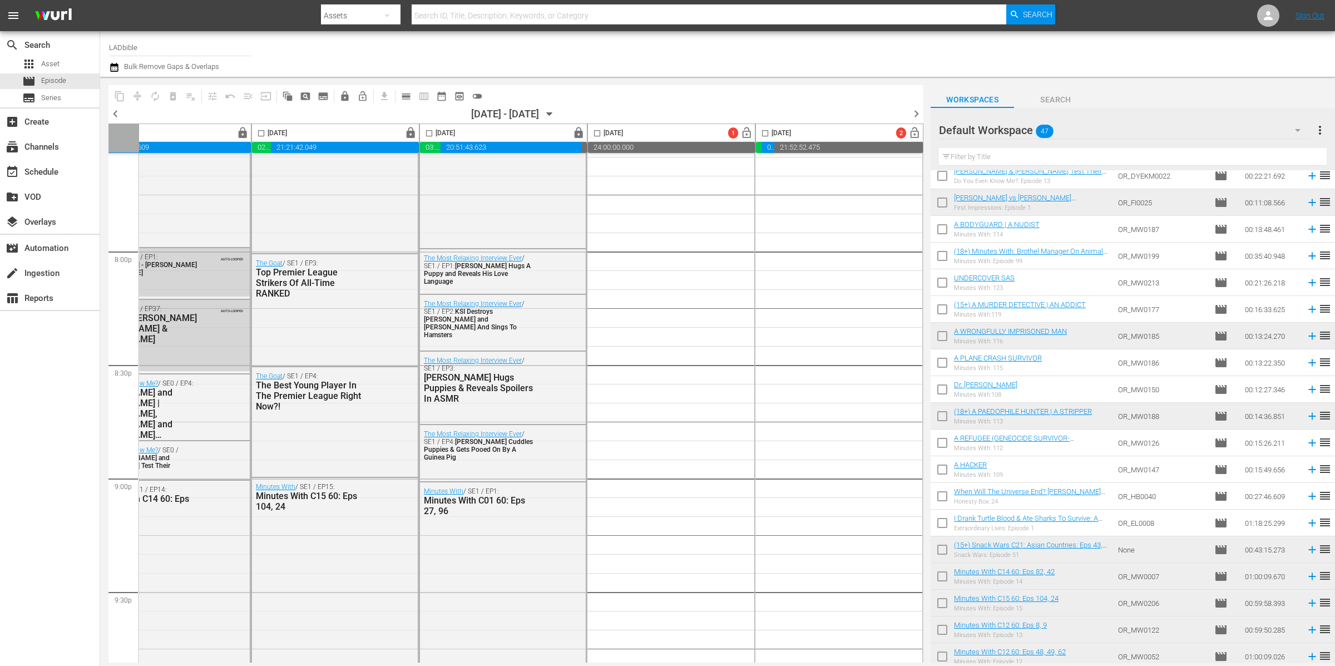
click at [944, 522] on input "checkbox" at bounding box center [942, 525] width 23 height 23
checkbox input "true"
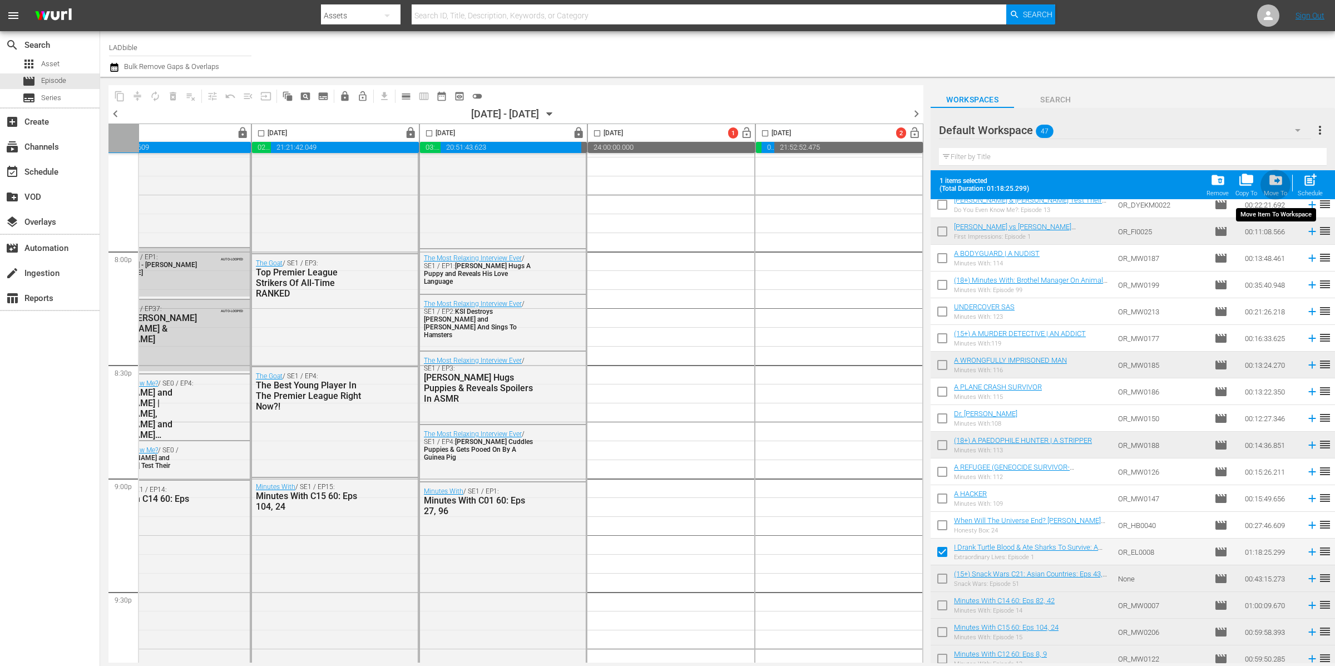
click at [1278, 180] on span "drive_file_move" at bounding box center [1276, 179] width 15 height 15
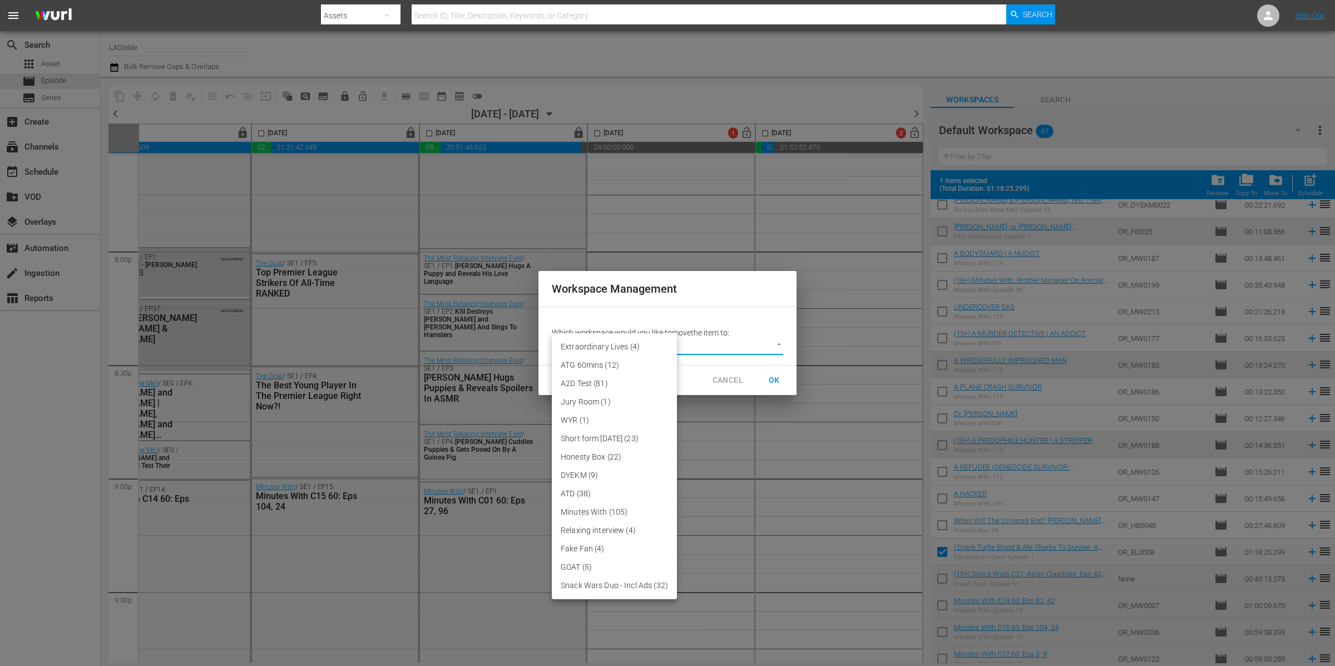
click at [762, 343] on body "menu Search By Assets Search ID, Title, Description, Keywords, or Category Sear…" at bounding box center [667, 333] width 1335 height 666
click at [664, 347] on li "Extraordinary Lives (4)" at bounding box center [614, 347] width 125 height 18
type input "3755"
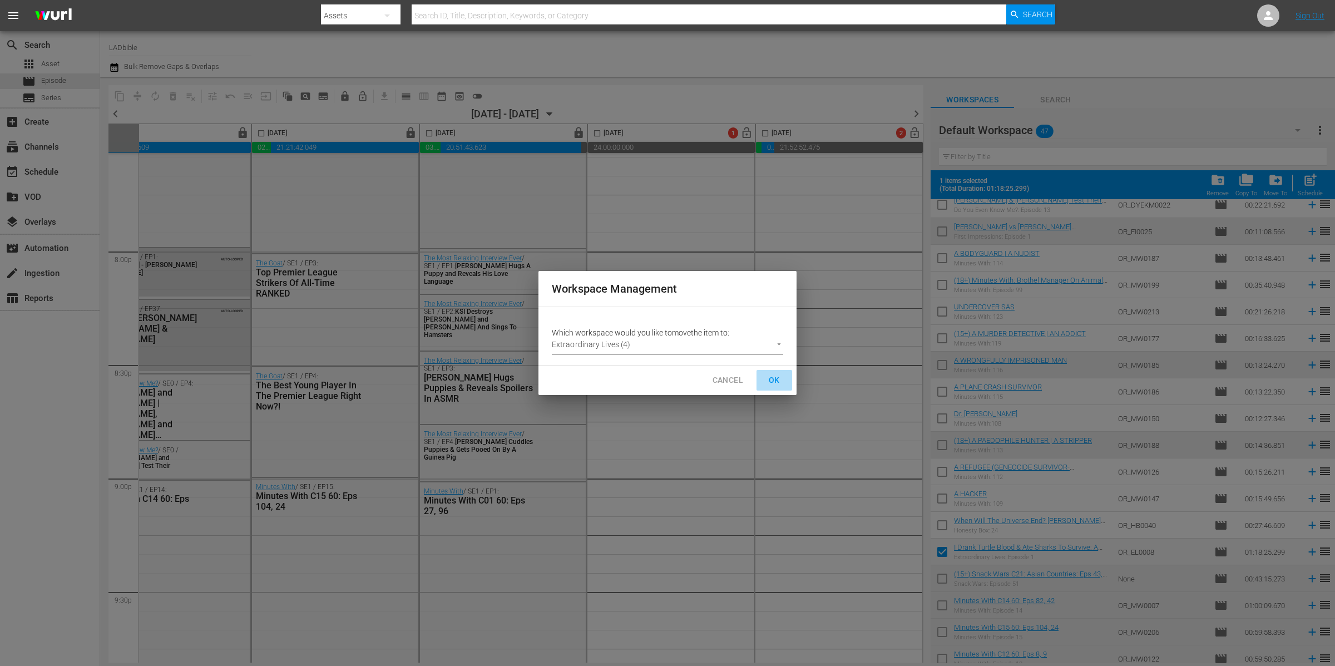
click at [773, 378] on span "OK" at bounding box center [775, 380] width 18 height 14
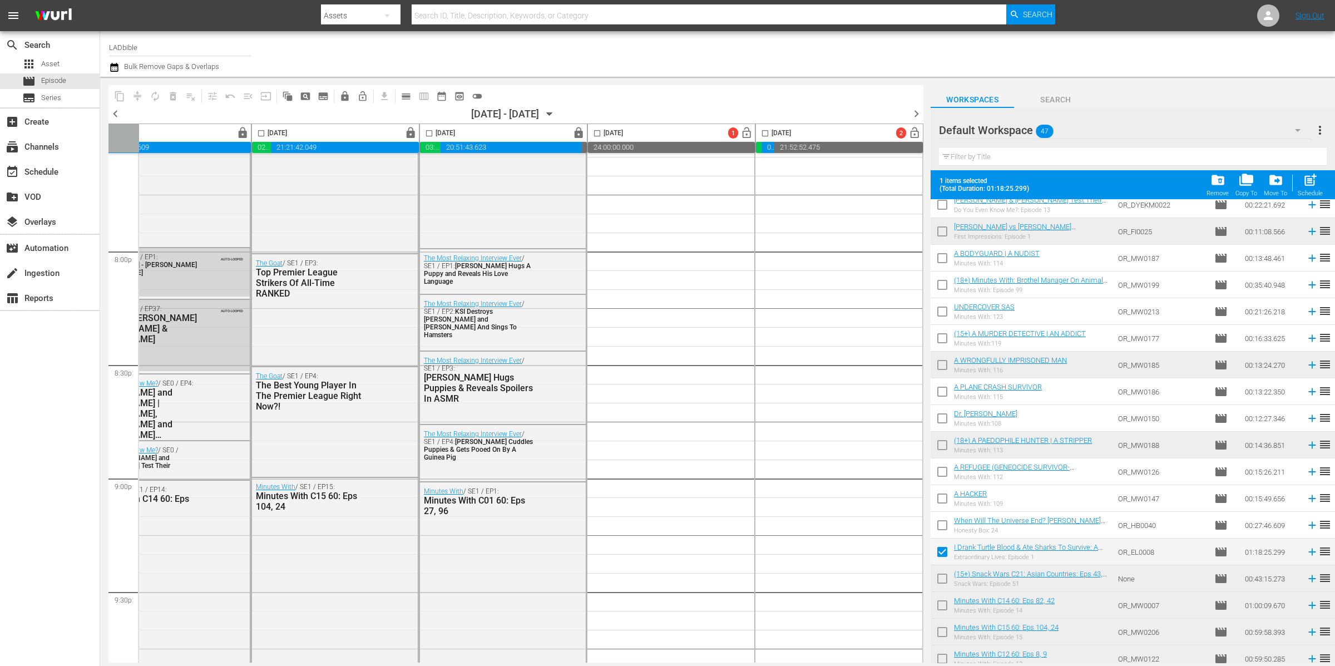
checkbox input "false"
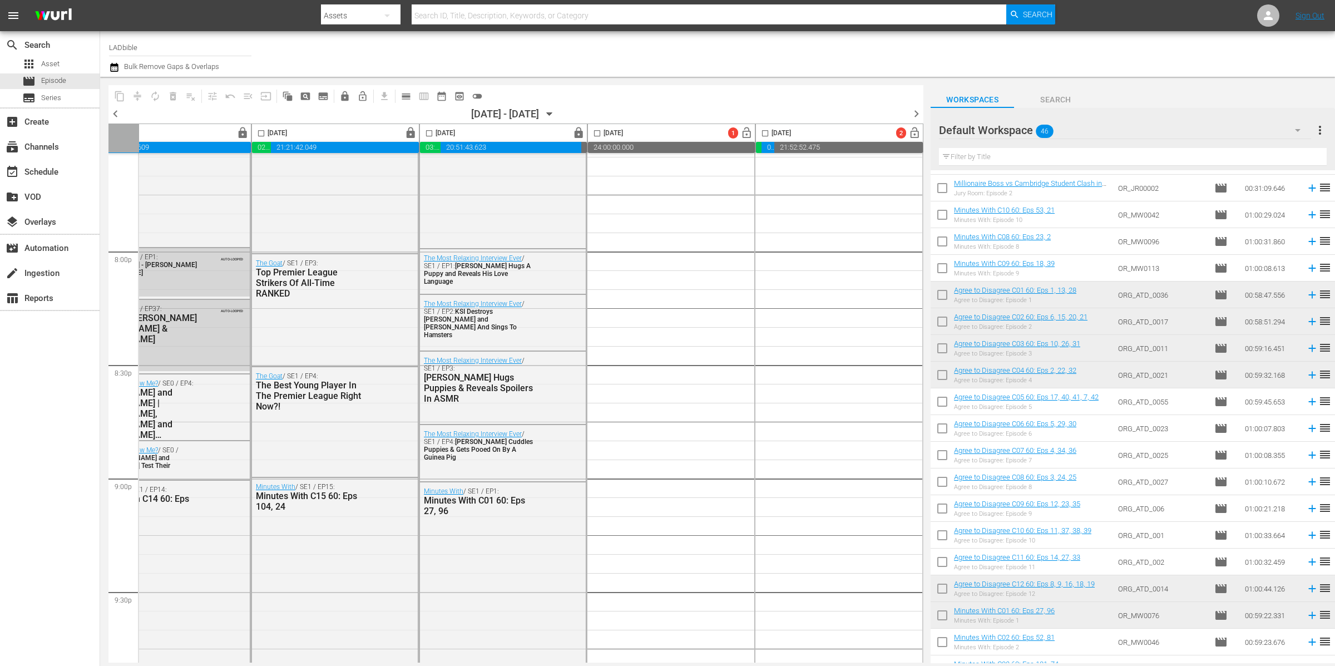
scroll to position [734, 0]
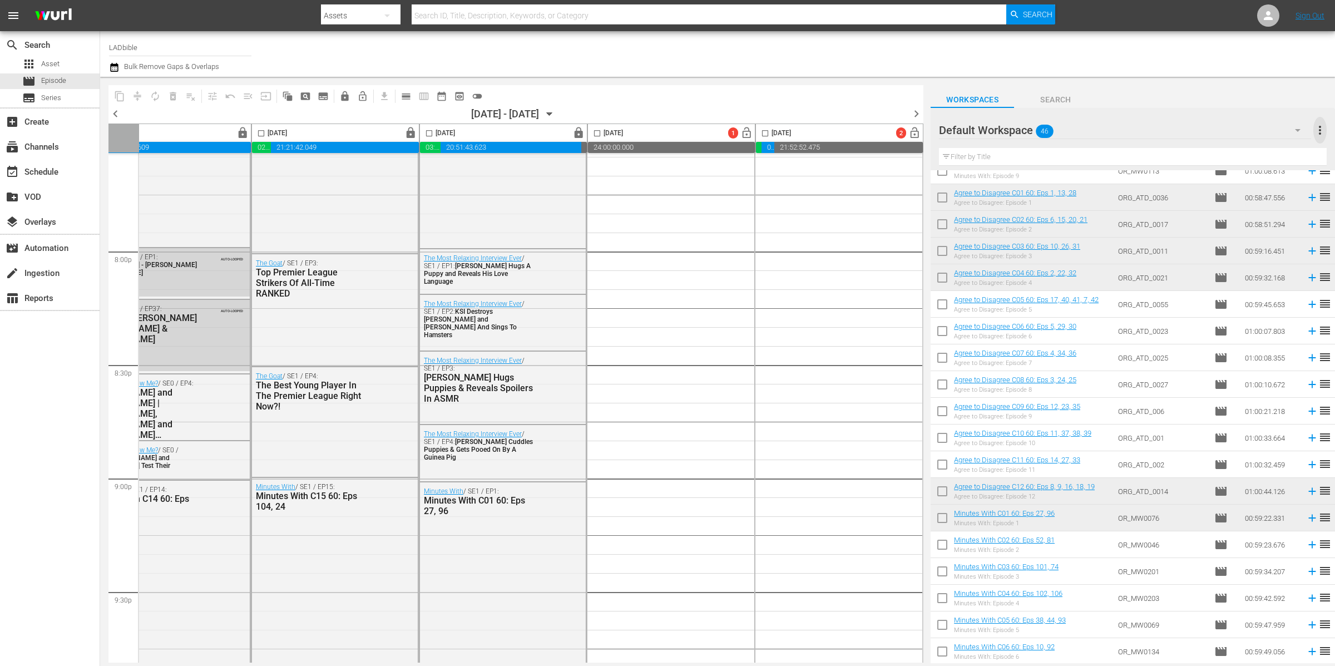
click at [1321, 132] on span "more_vert" at bounding box center [1320, 130] width 13 height 13
click at [1271, 127] on div "Add New Workspace" at bounding box center [1248, 131] width 131 height 20
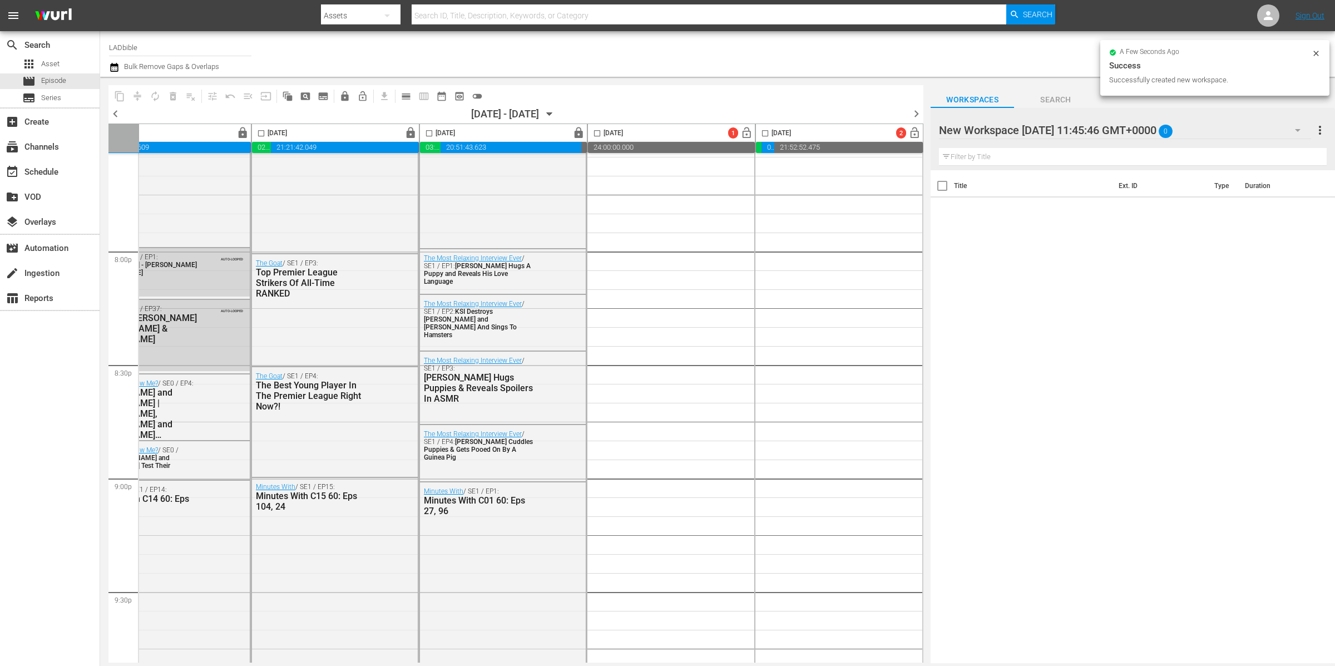
scroll to position [0, 0]
click at [1259, 129] on div "New Workspace [DATE] 11:45:46 GMT+0000 0" at bounding box center [1125, 130] width 372 height 31
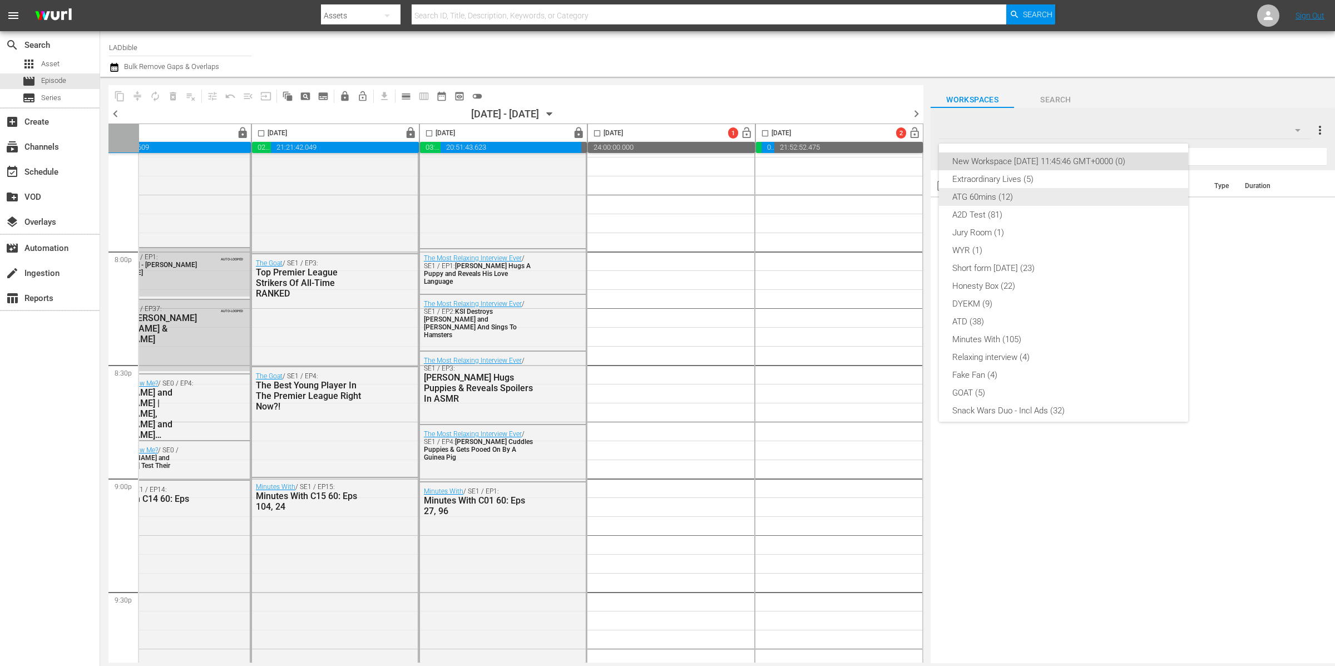
click at [1038, 199] on div "ATG 60mins (12)" at bounding box center [1064, 197] width 223 height 18
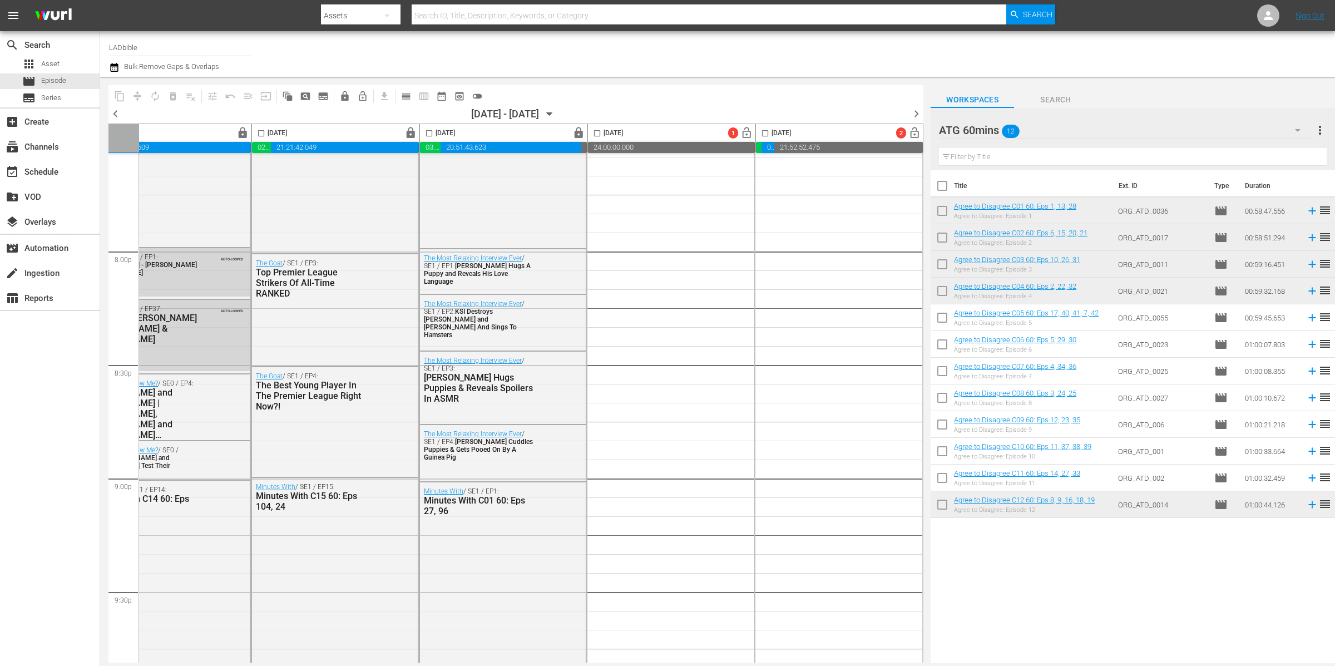
click at [1060, 129] on div "ATG 60mins 12" at bounding box center [1125, 130] width 372 height 31
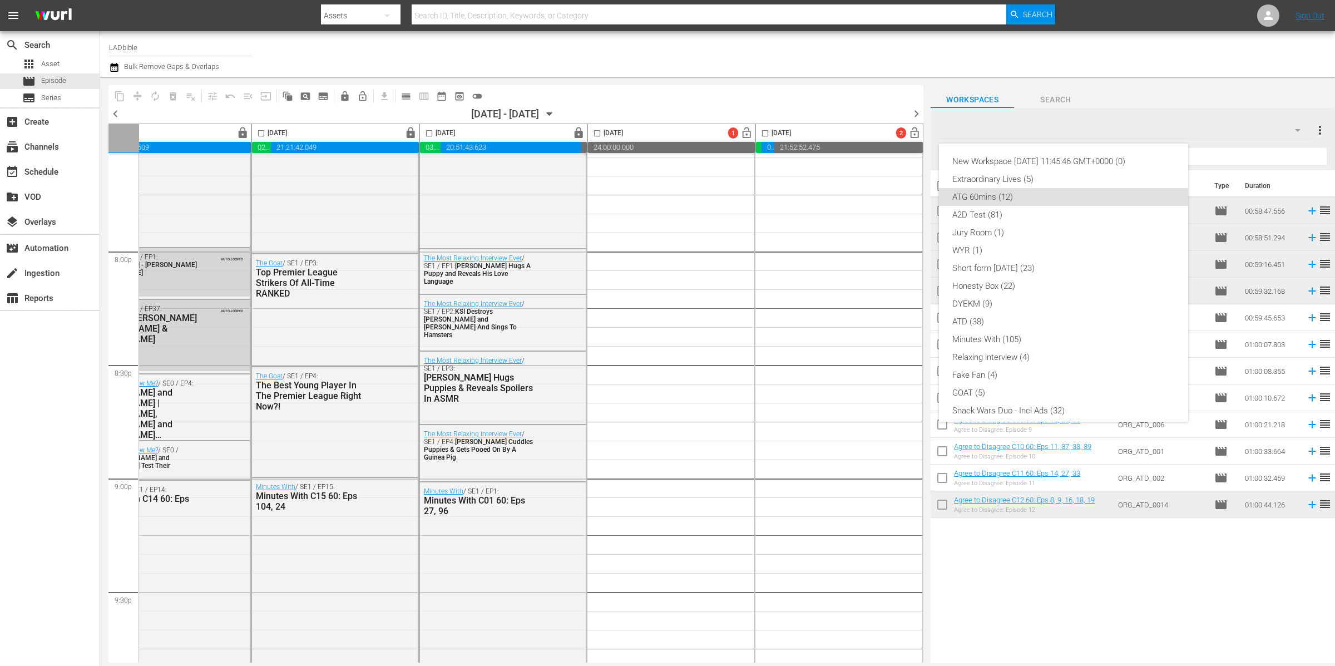
scroll to position [24, 0]
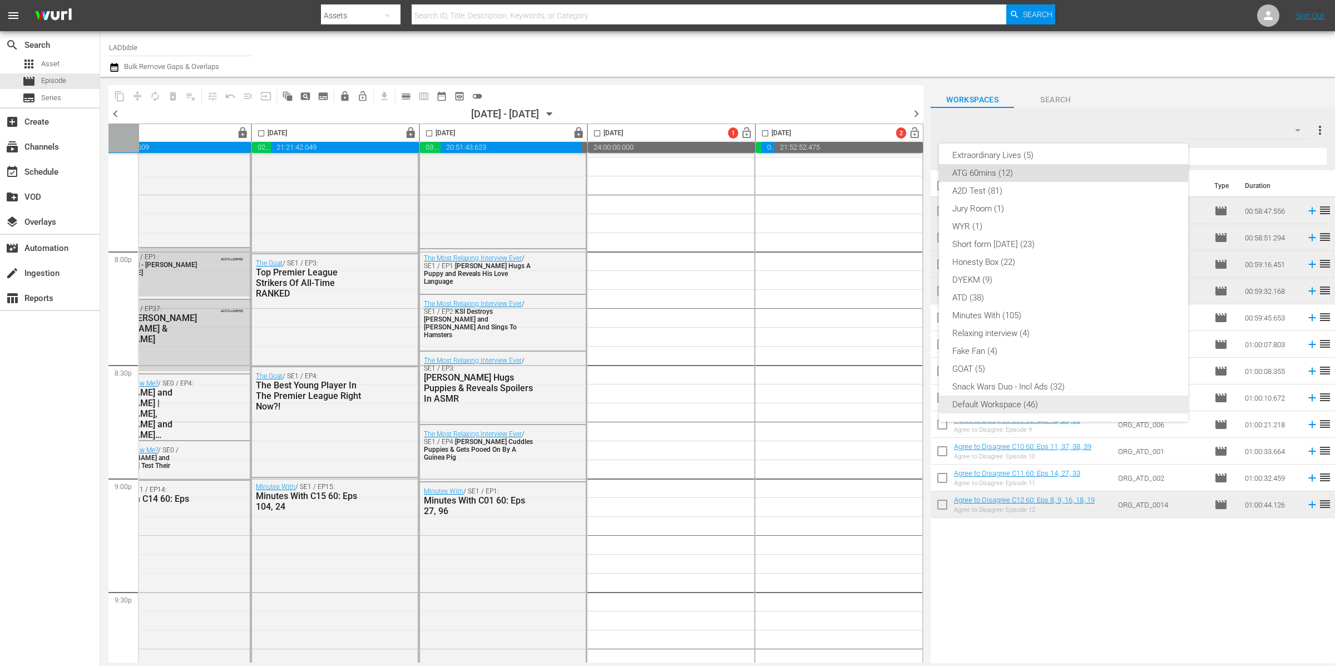
click at [1063, 408] on div "Default Workspace (46)" at bounding box center [1064, 405] width 223 height 18
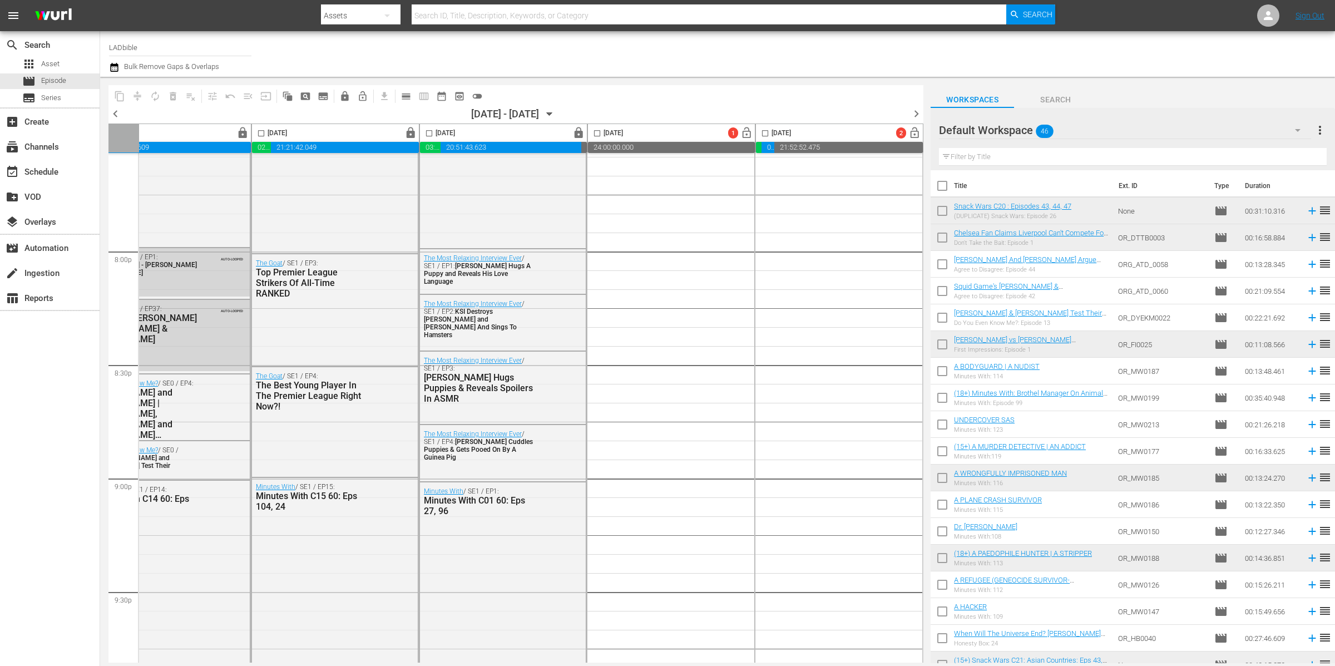
click at [1031, 156] on input "text" at bounding box center [1133, 157] width 388 height 18
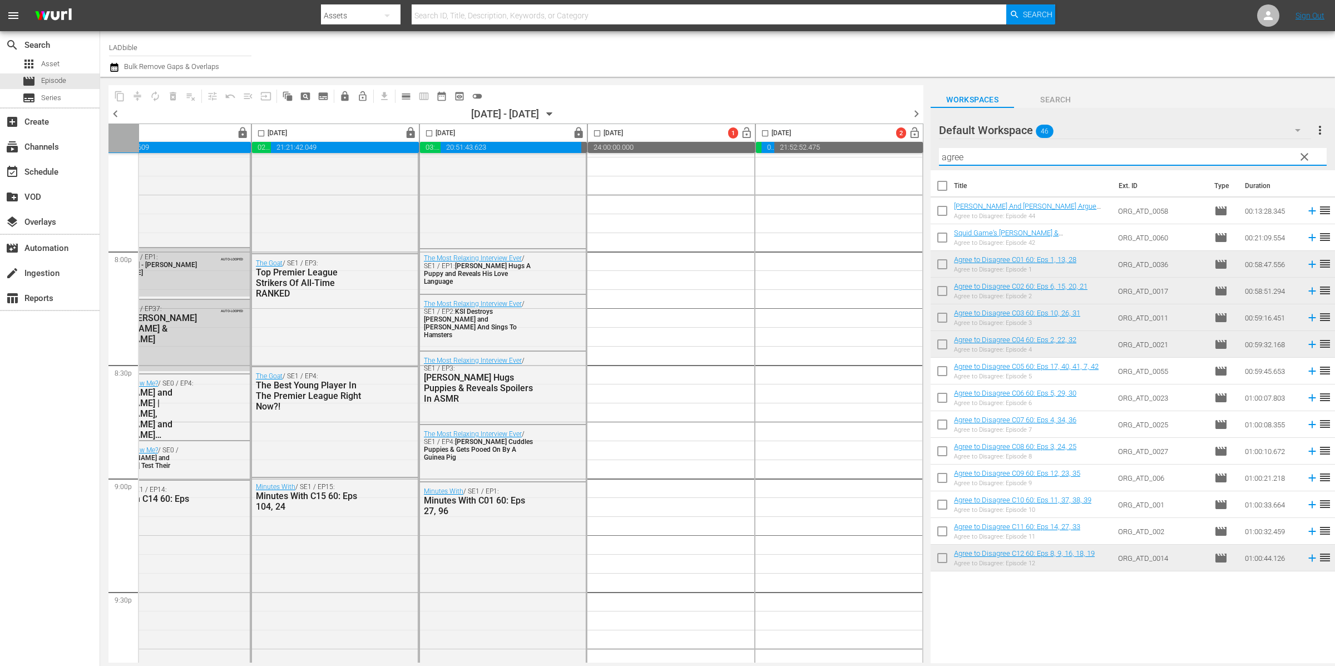
type input "agree"
click at [940, 186] on input "checkbox" at bounding box center [942, 187] width 23 height 23
checkbox input "true"
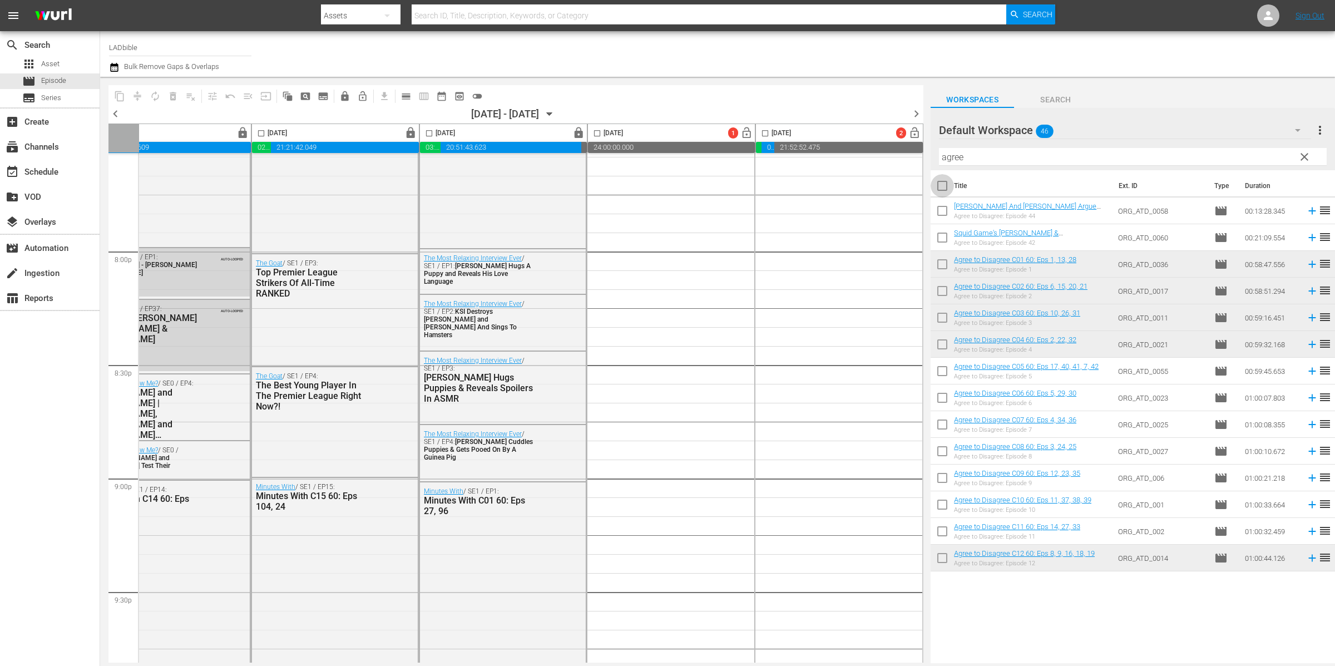
checkbox input "true"
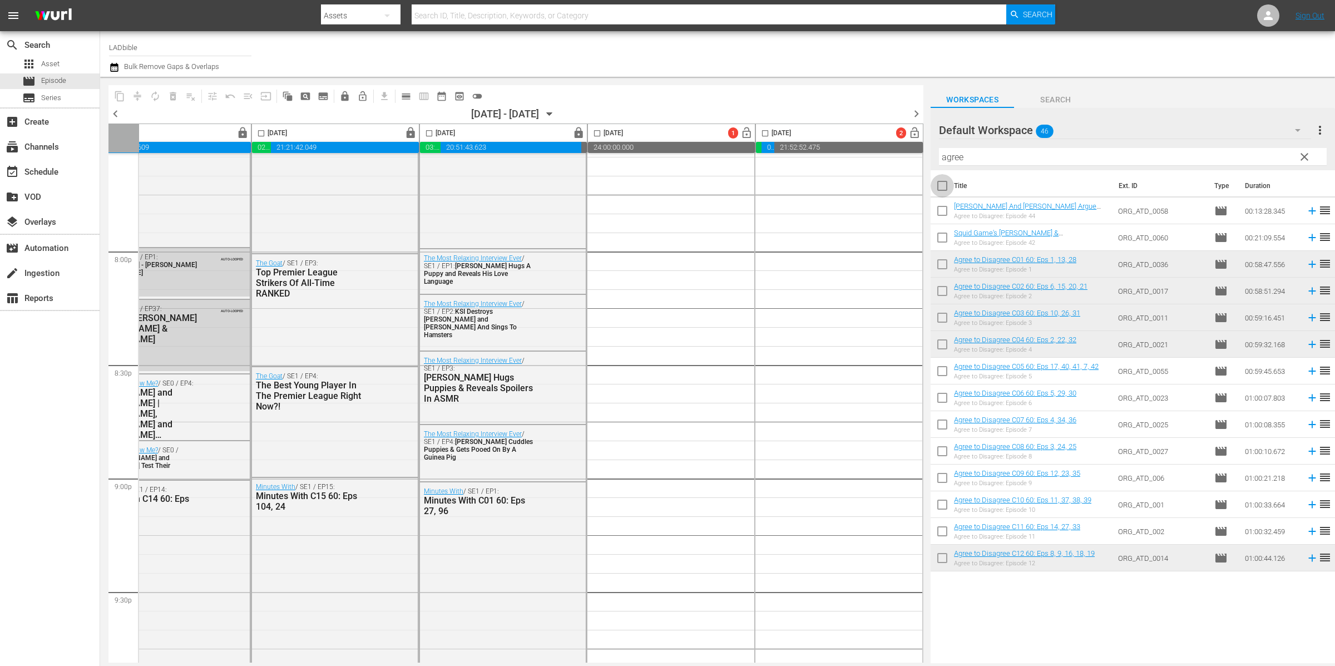
checkbox input "true"
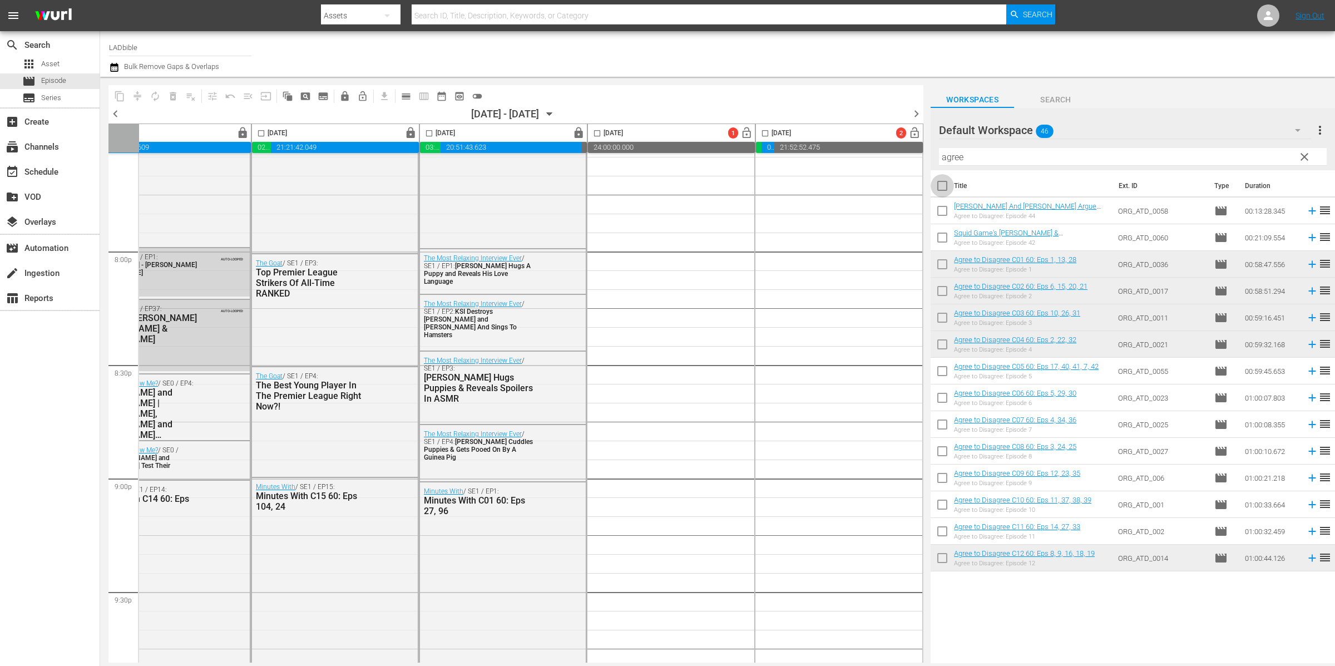
checkbox input "true"
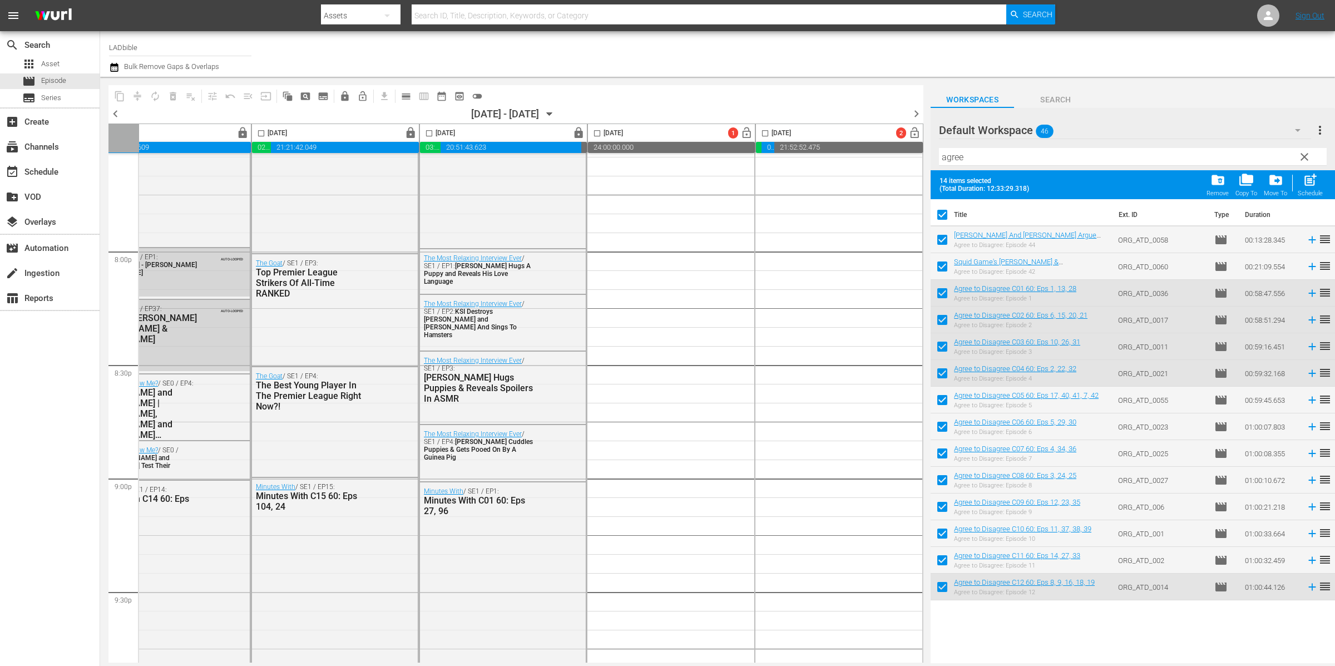
drag, startPoint x: 946, startPoint y: 234, endPoint x: 945, endPoint y: 260, distance: 25.6
click at [946, 234] on input "checkbox" at bounding box center [942, 241] width 23 height 23
checkbox input "false"
click at [943, 262] on input "checkbox" at bounding box center [942, 268] width 23 height 23
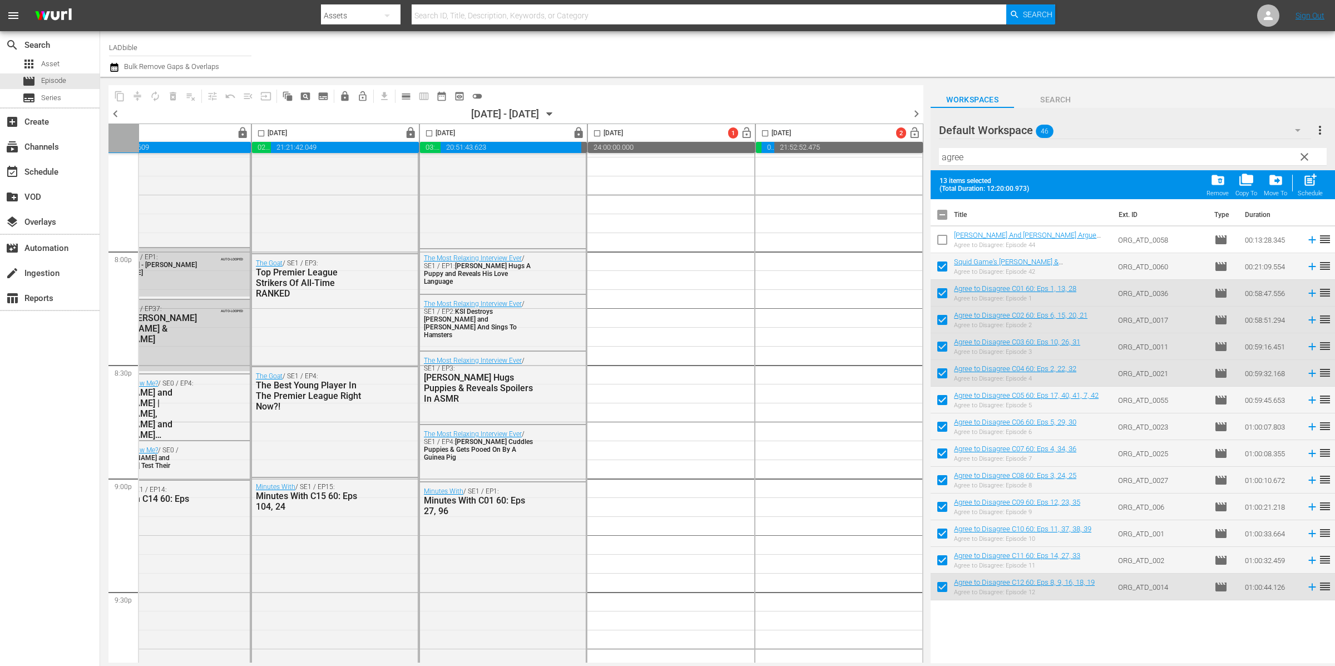
checkbox input "false"
click at [1227, 180] on div "folder_delete Remove" at bounding box center [1218, 184] width 22 height 24
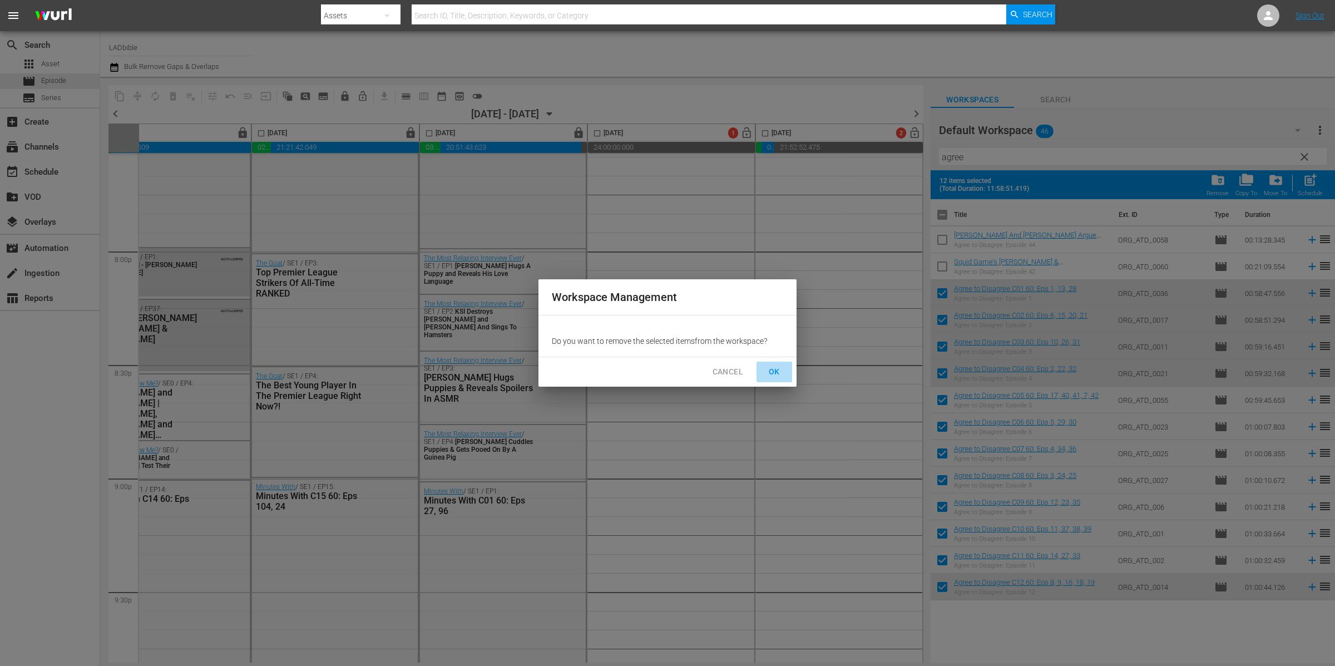
click at [772, 367] on span "OK" at bounding box center [775, 372] width 18 height 14
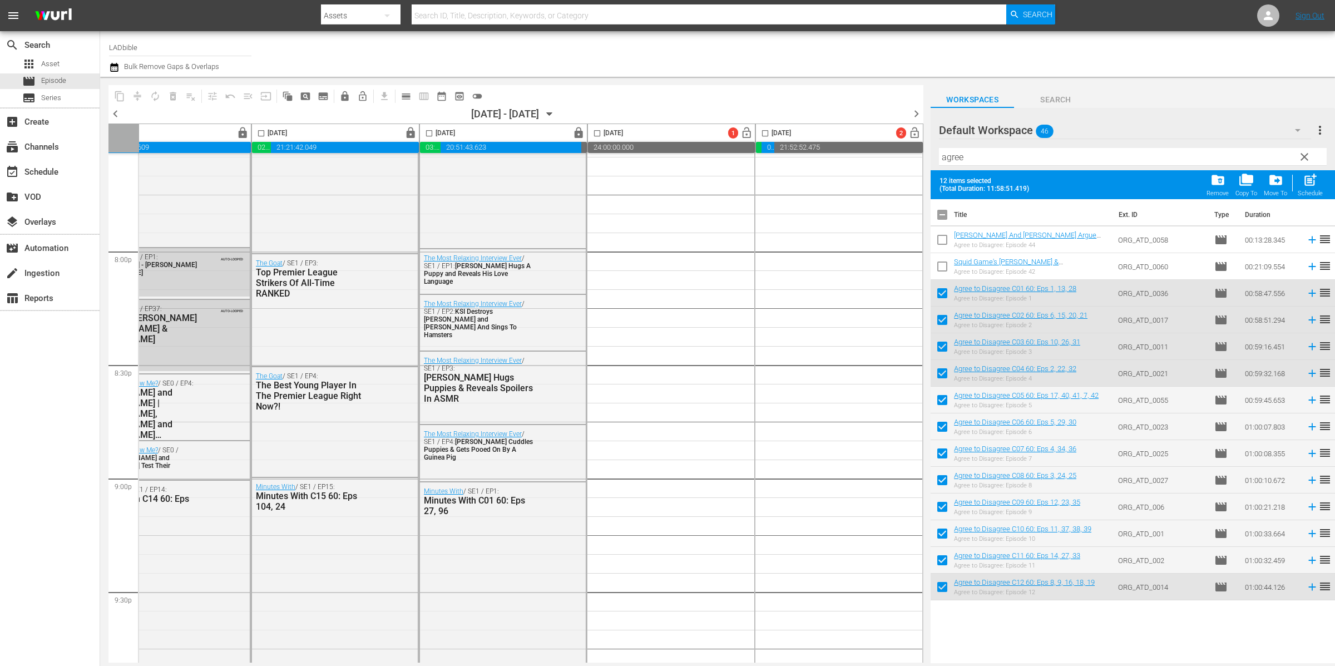
checkbox input "false"
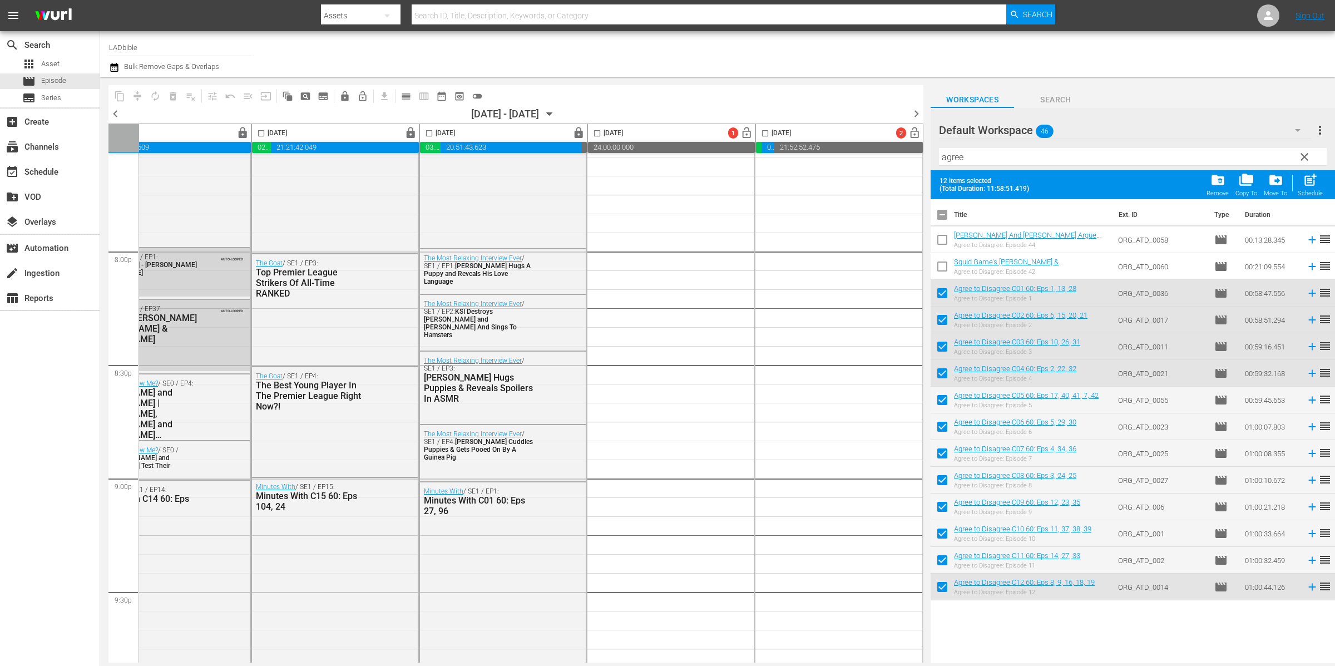
checkbox input "false"
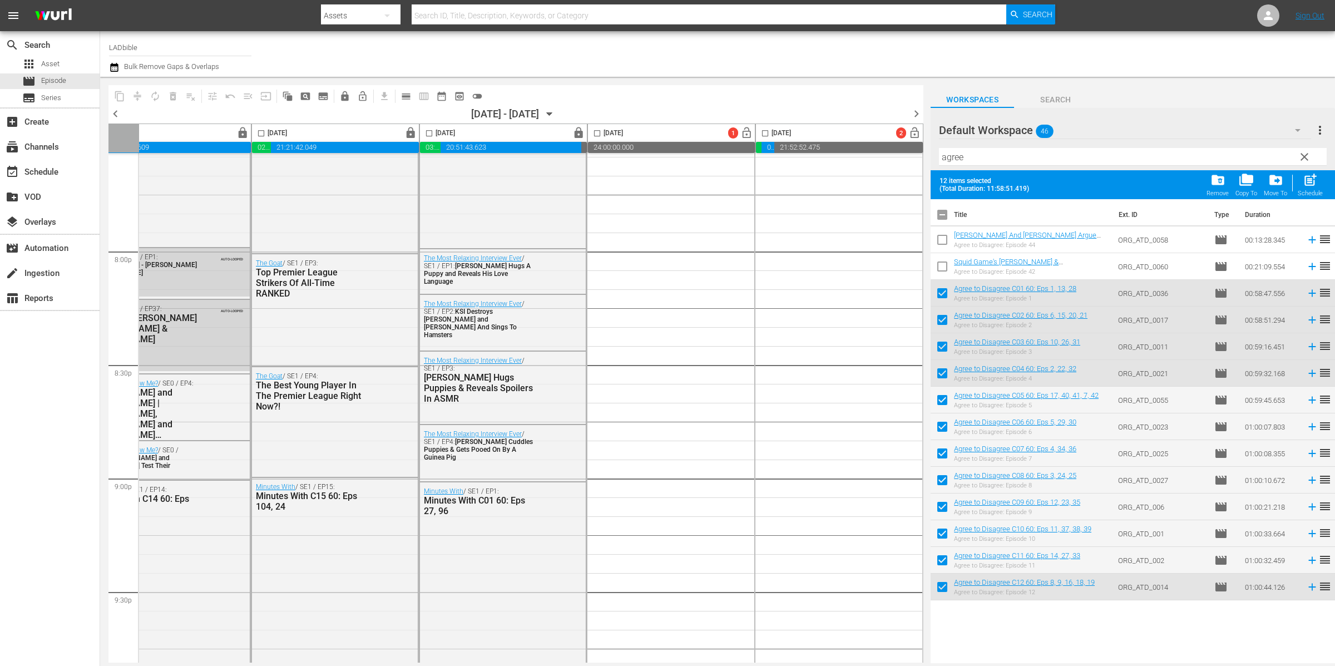
checkbox input "false"
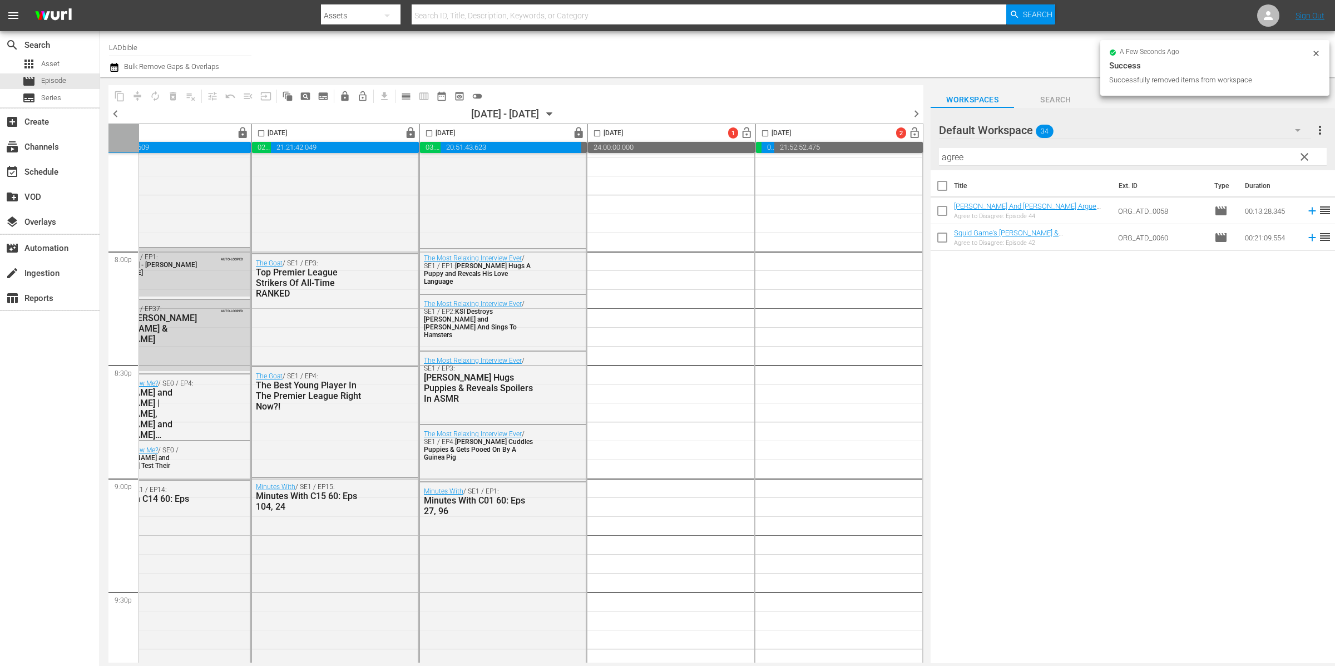
drag, startPoint x: 943, startPoint y: 187, endPoint x: 1175, endPoint y: 201, distance: 231.9
click at [943, 187] on input "checkbox" at bounding box center [942, 187] width 23 height 23
checkbox input "true"
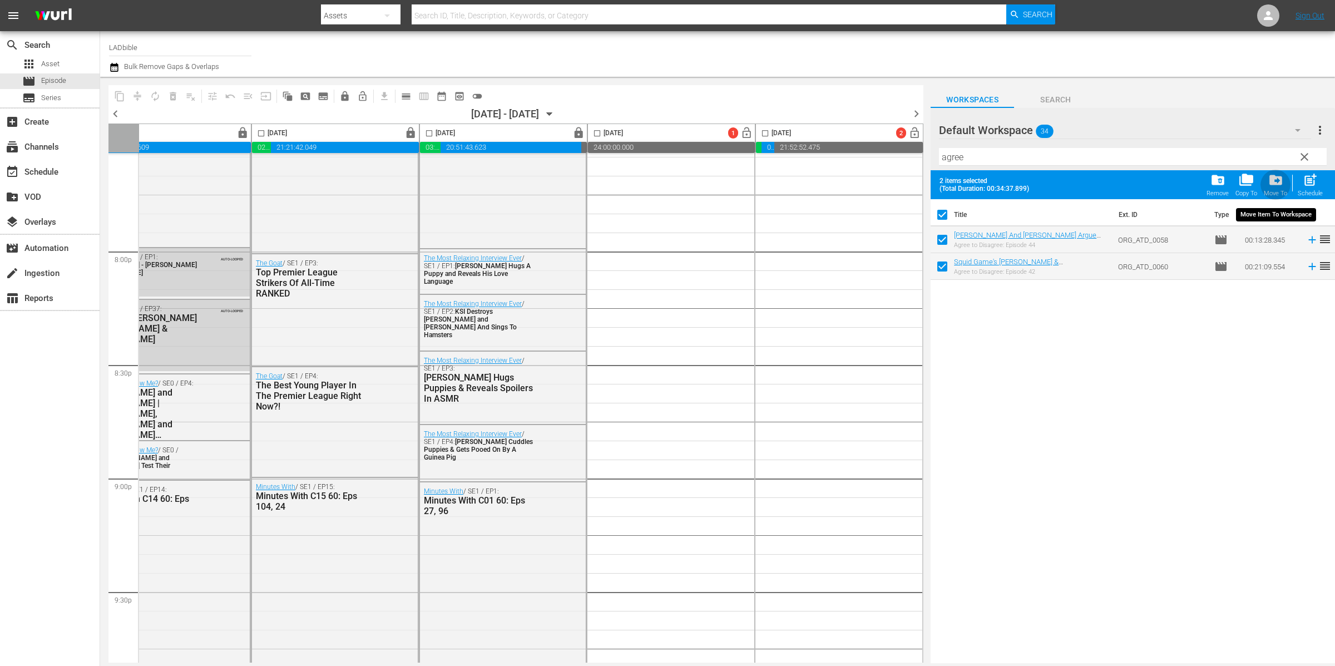
click at [1275, 182] on span "drive_file_move" at bounding box center [1276, 179] width 15 height 15
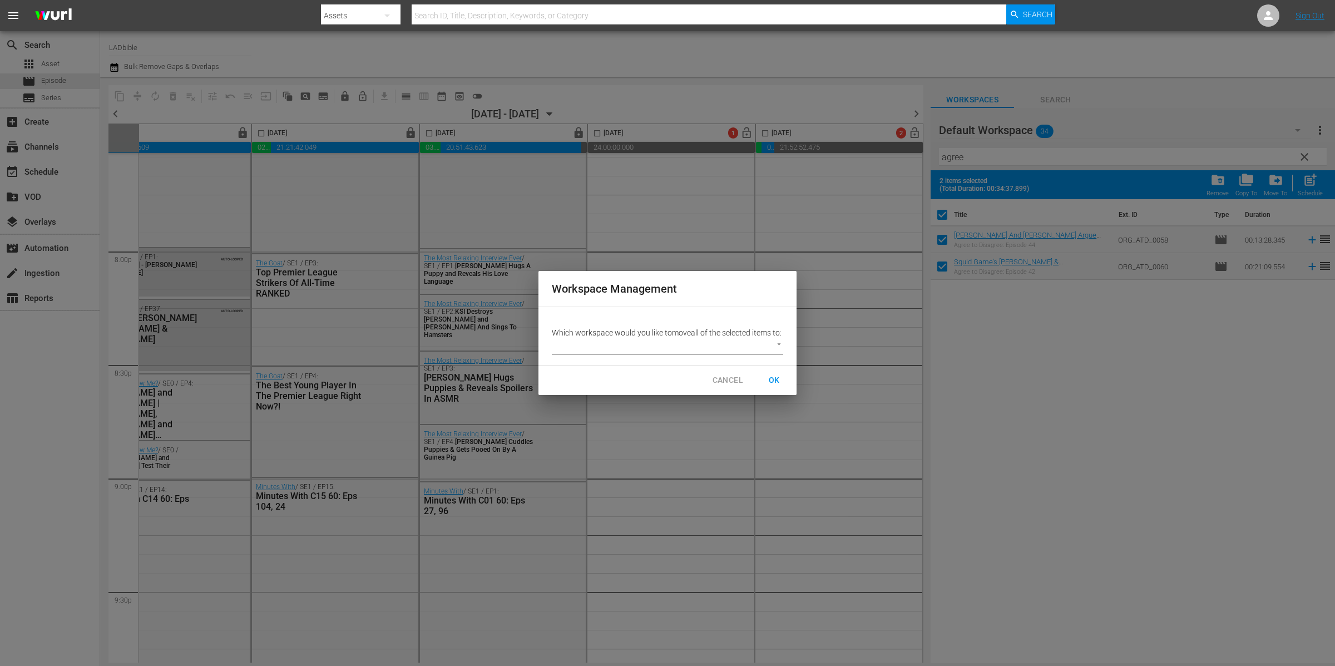
click at [647, 346] on body "menu Search By Assets Search ID, Title, Description, Keywords, or Category Sear…" at bounding box center [667, 333] width 1335 height 666
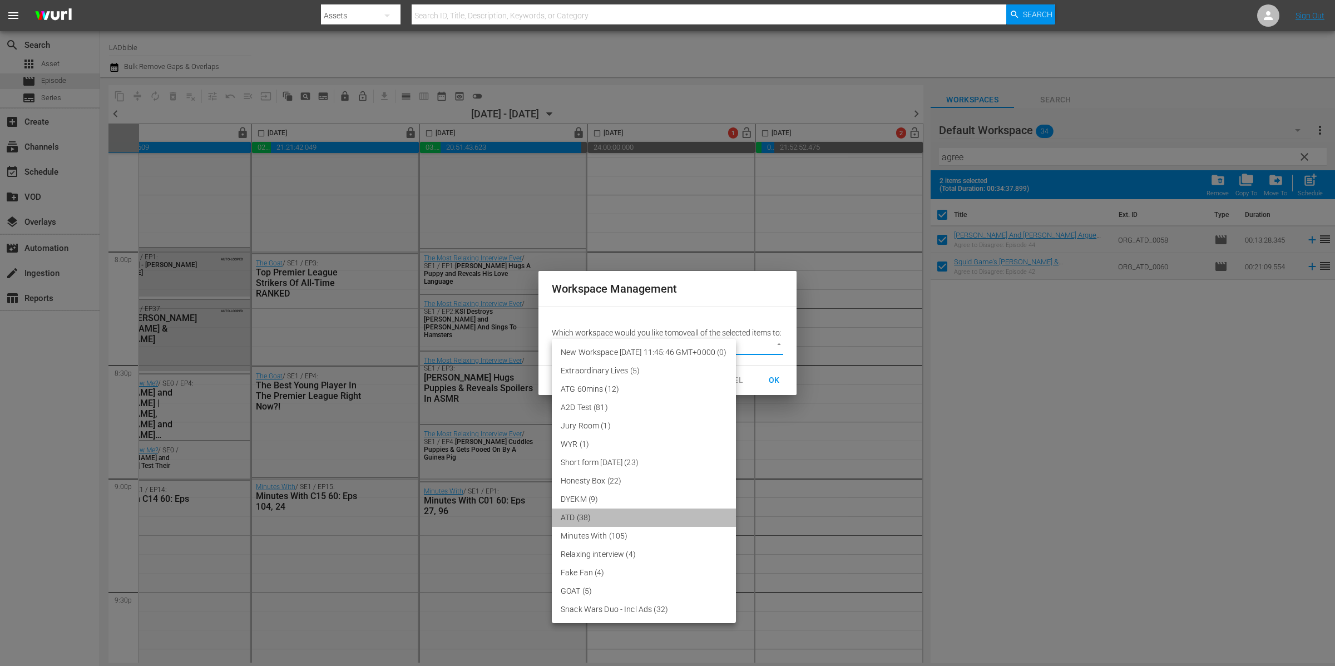
click at [604, 511] on li "ATD (38)" at bounding box center [644, 518] width 184 height 18
type input "3388"
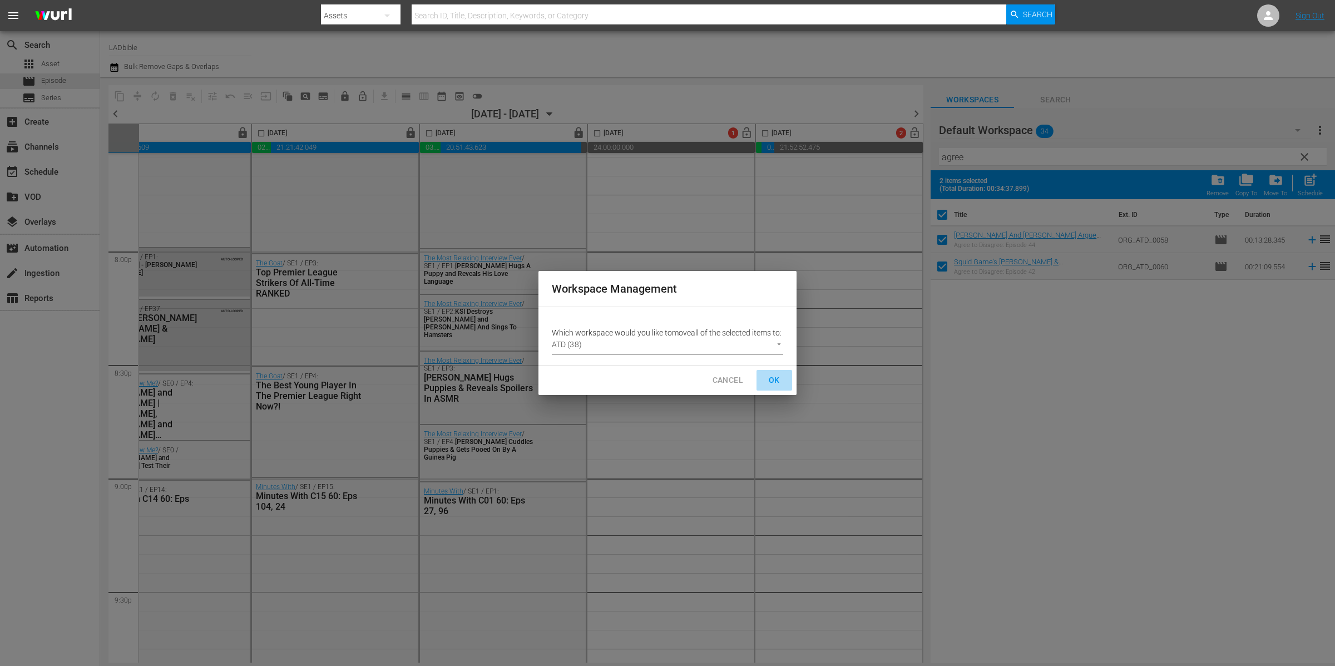
click at [776, 383] on span "OK" at bounding box center [775, 380] width 18 height 14
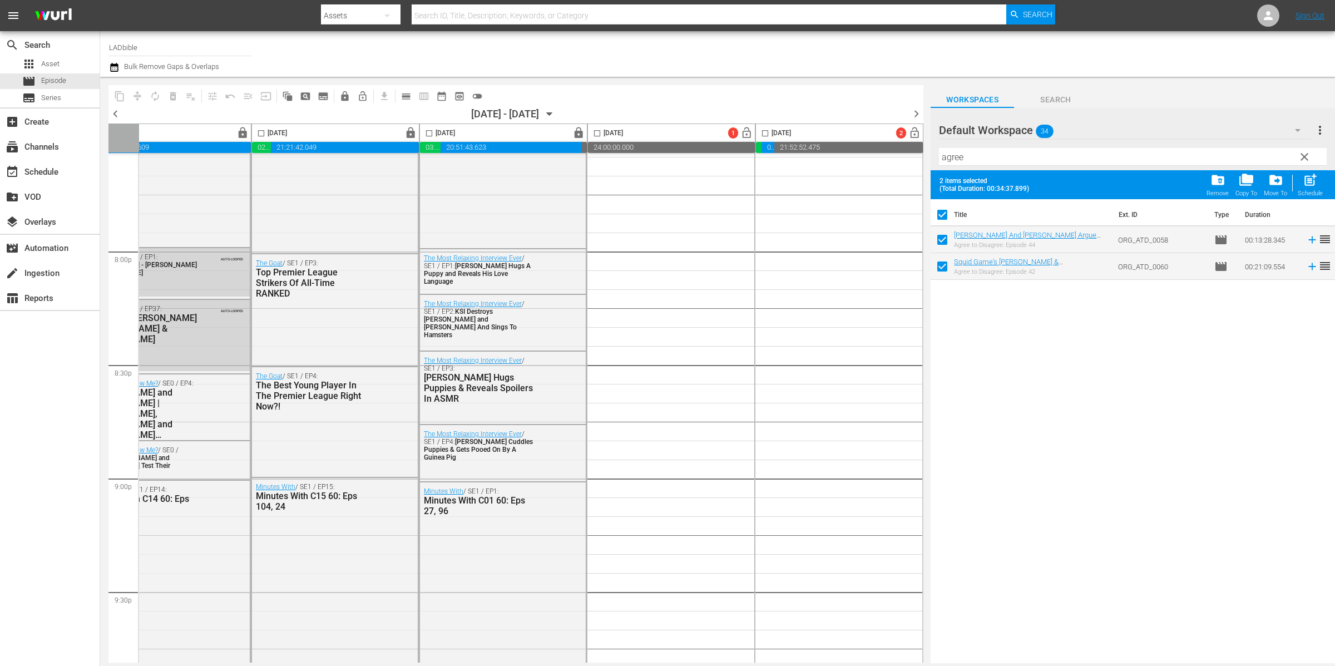
checkbox input "false"
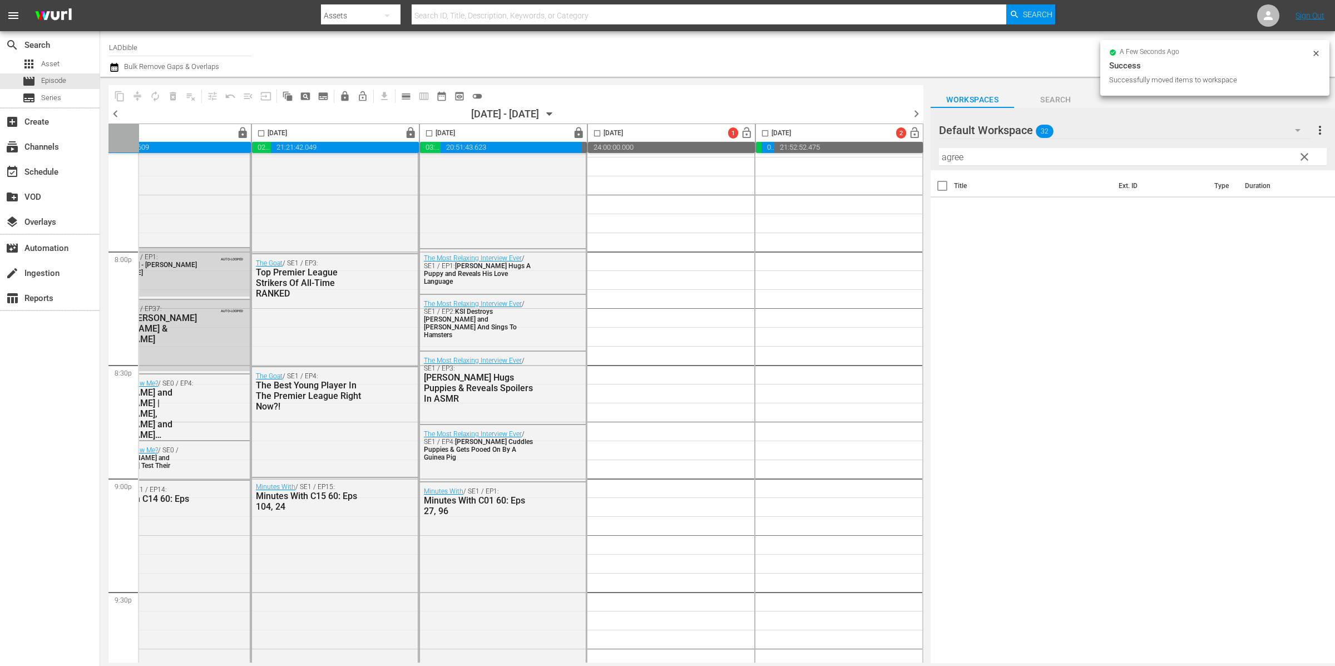
click at [1309, 157] on span "clear" at bounding box center [1304, 156] width 13 height 13
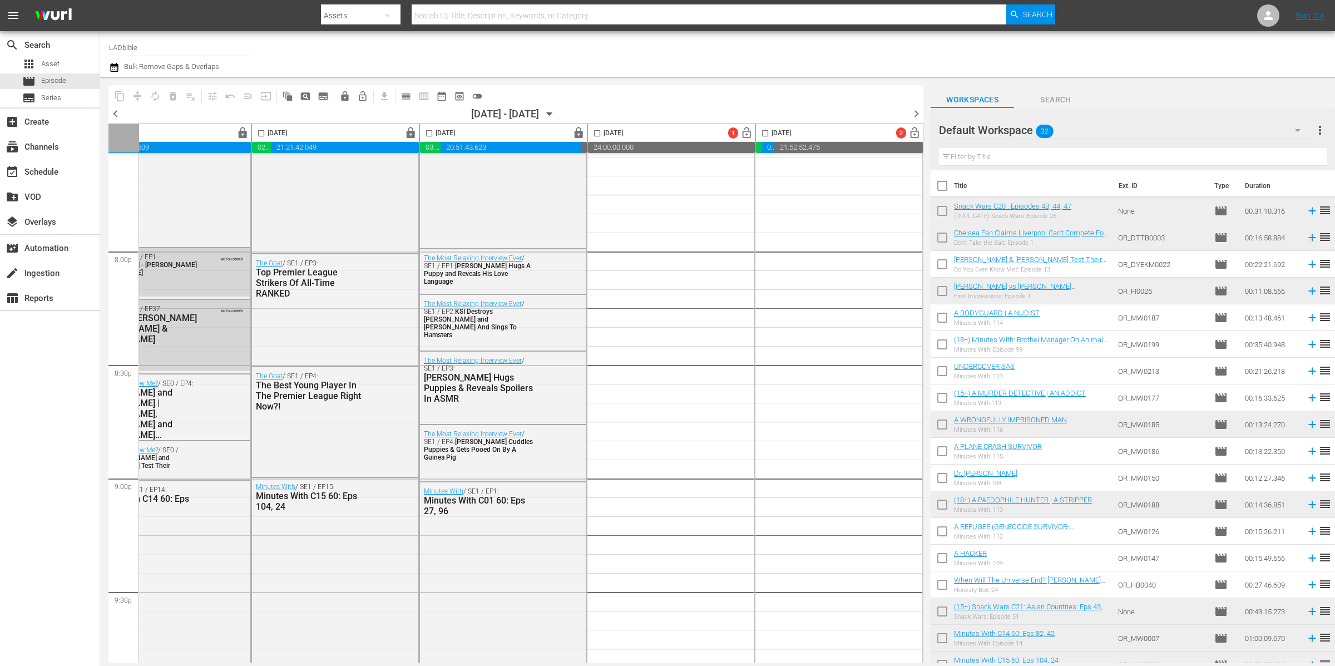
click at [1123, 126] on div "Default Workspace 32" at bounding box center [1125, 130] width 372 height 31
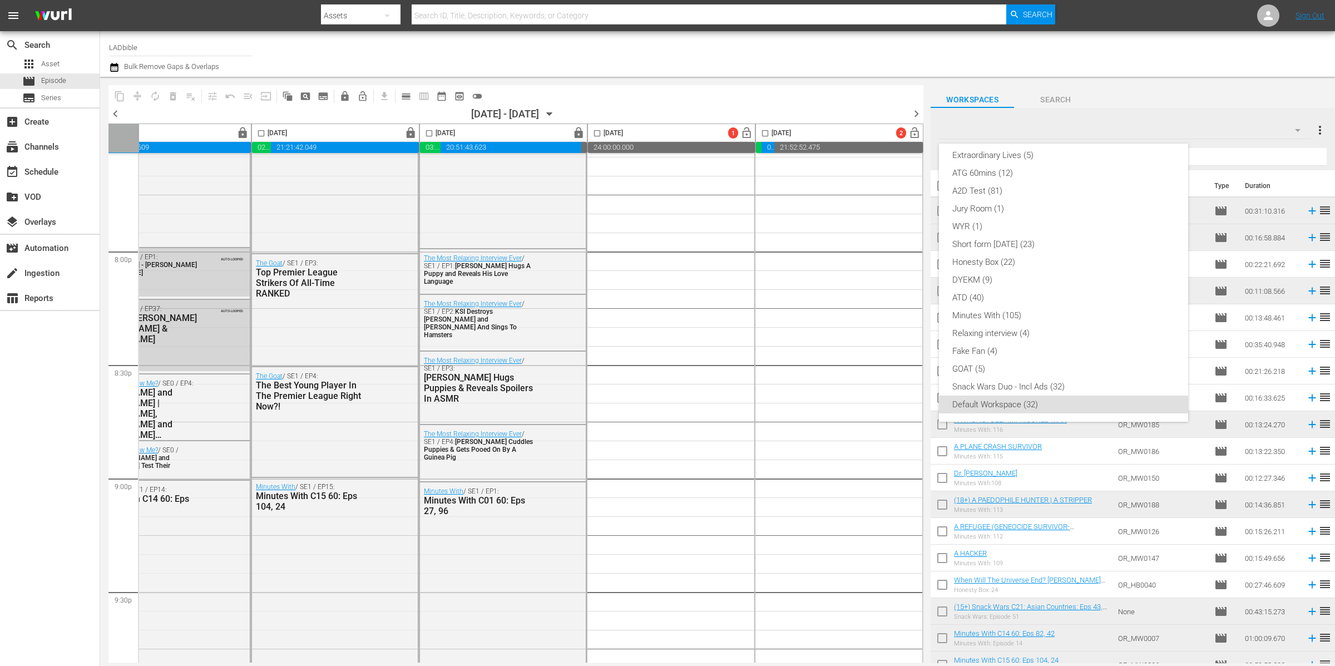
click at [1054, 405] on div "Default Workspace (32)" at bounding box center [1064, 405] width 223 height 18
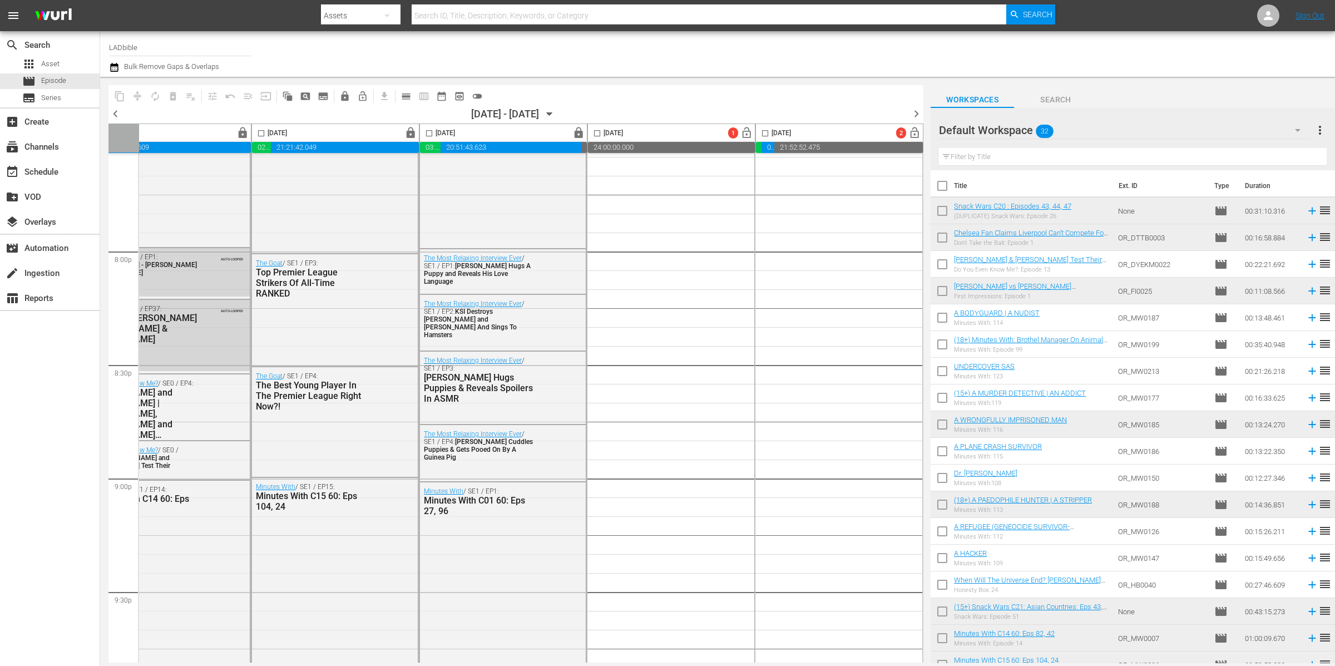
click at [1113, 131] on div "Default Workspace 32" at bounding box center [1125, 130] width 372 height 31
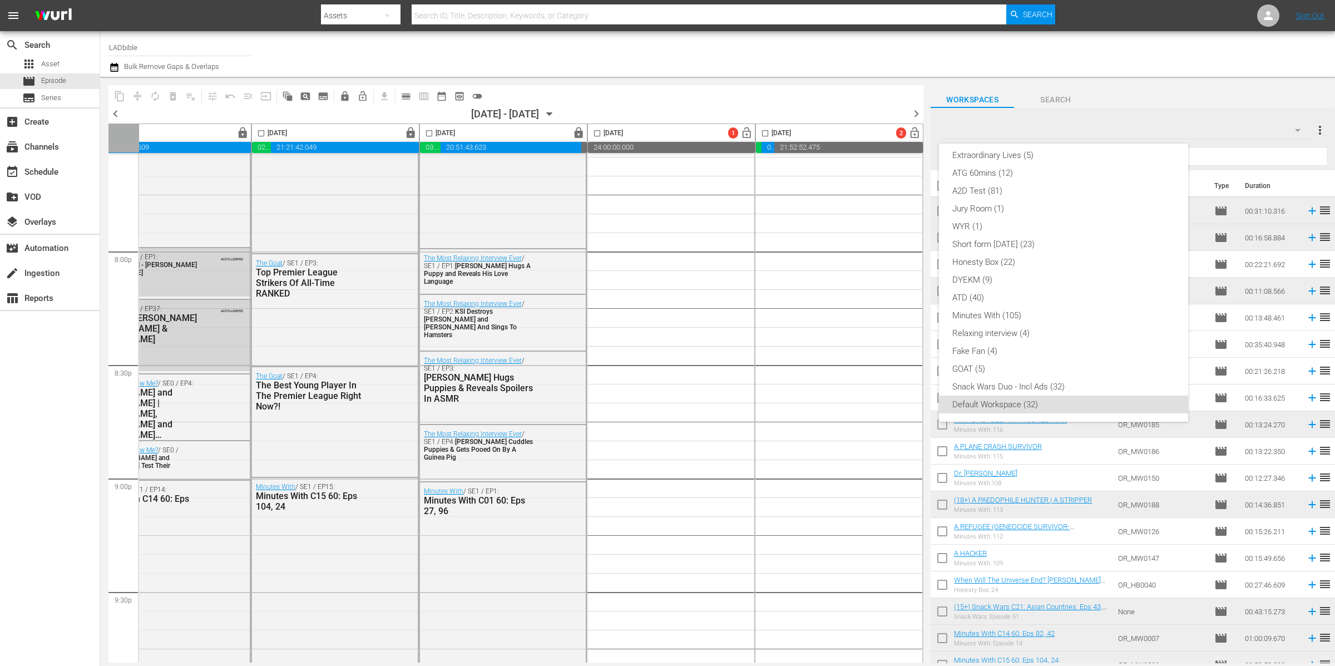
click at [1113, 130] on div "New Workspace [DATE] 11:45:46 GMT+0000 (0) Extraordinary Lives (5) ATG 60mins (…" at bounding box center [667, 333] width 1335 height 666
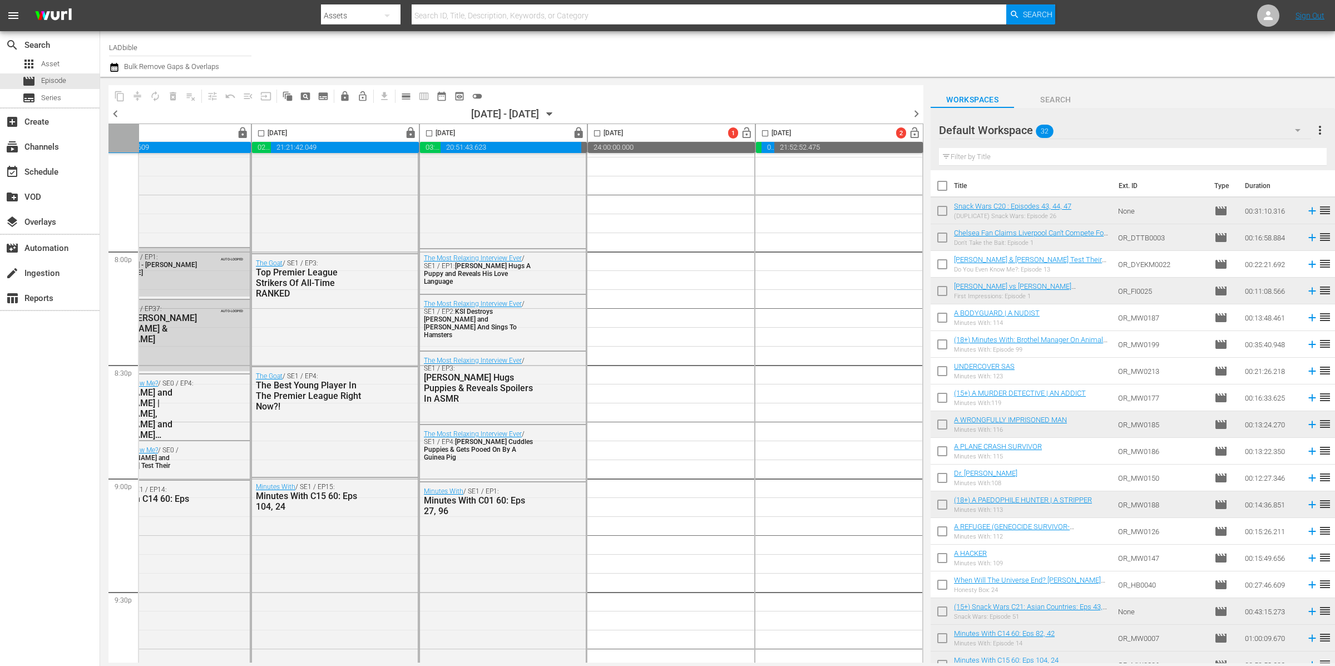
click at [941, 266] on input "checkbox" at bounding box center [942, 266] width 23 height 23
checkbox input "true"
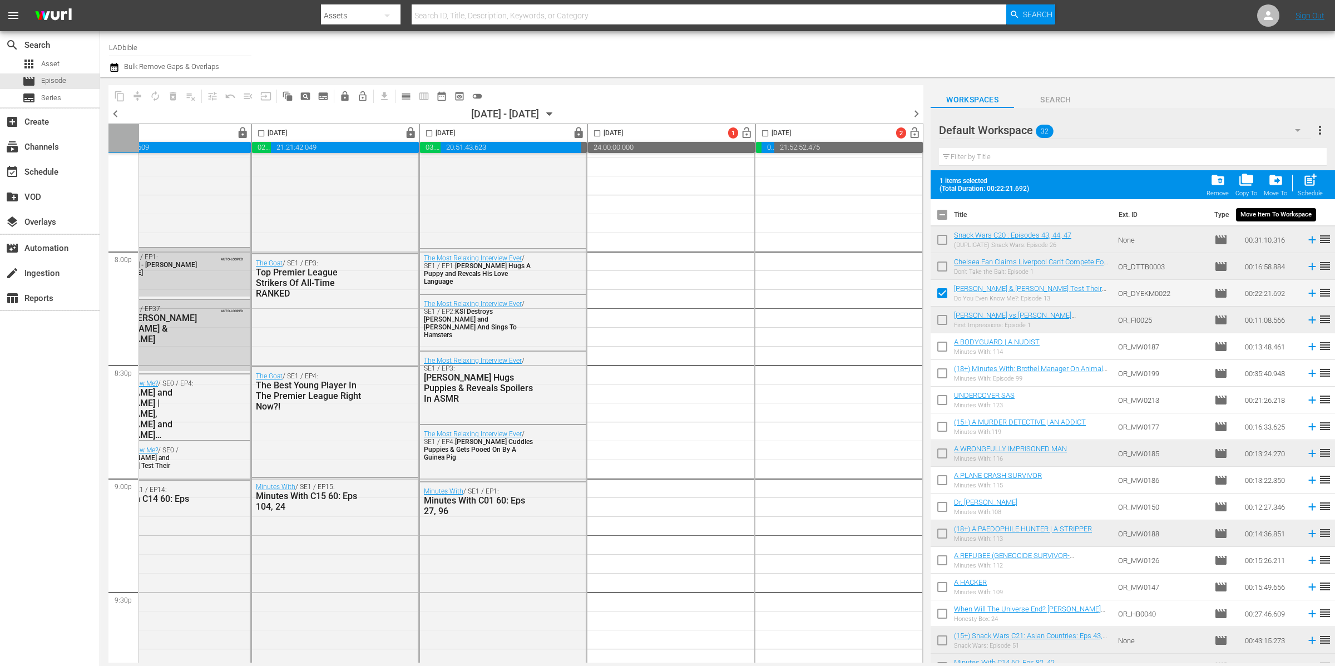
click at [1277, 178] on span "drive_file_move" at bounding box center [1276, 179] width 15 height 15
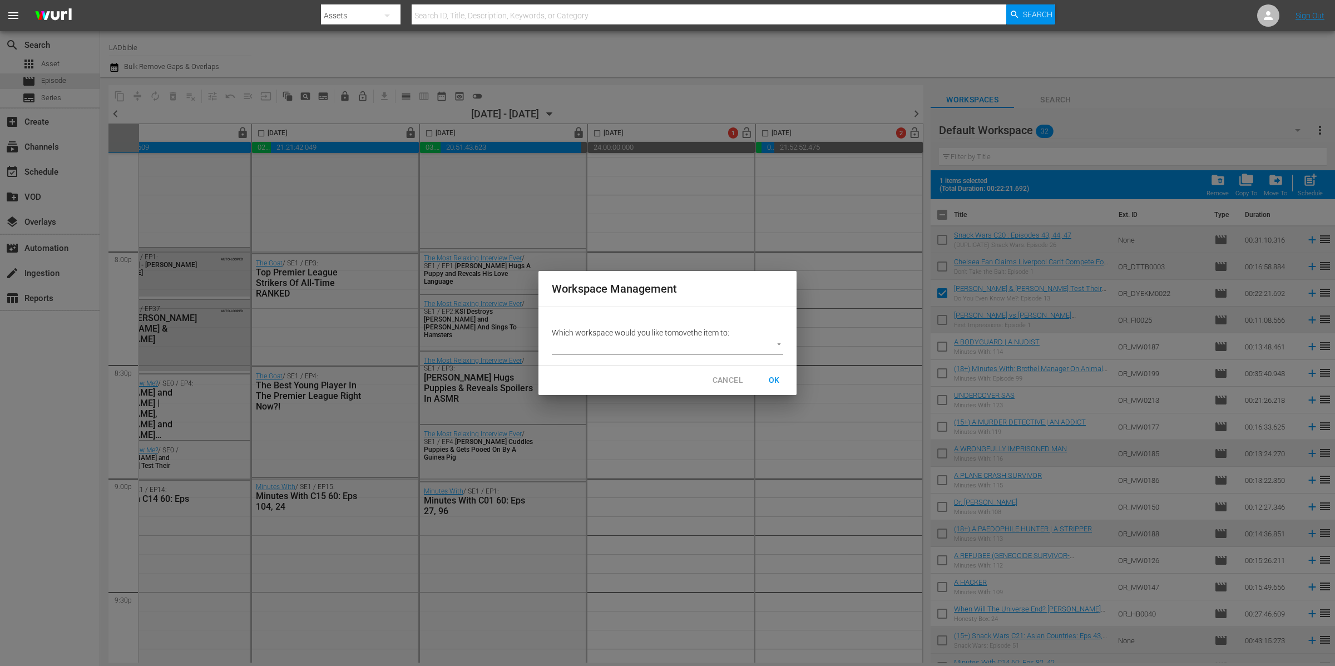
click at [728, 344] on body "menu Search By Assets Search ID, Title, Description, Keywords, or Category Sear…" at bounding box center [667, 333] width 1335 height 666
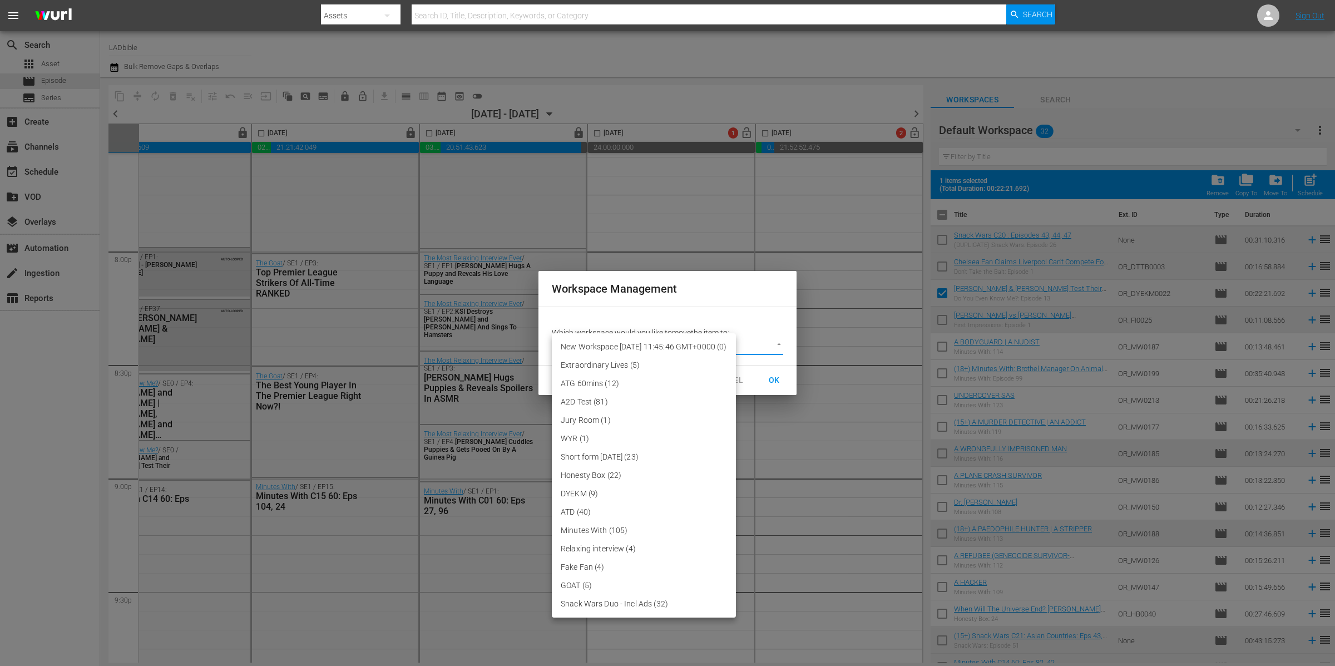
click at [645, 487] on li "DYEKM (9)" at bounding box center [644, 494] width 184 height 18
type input "3389"
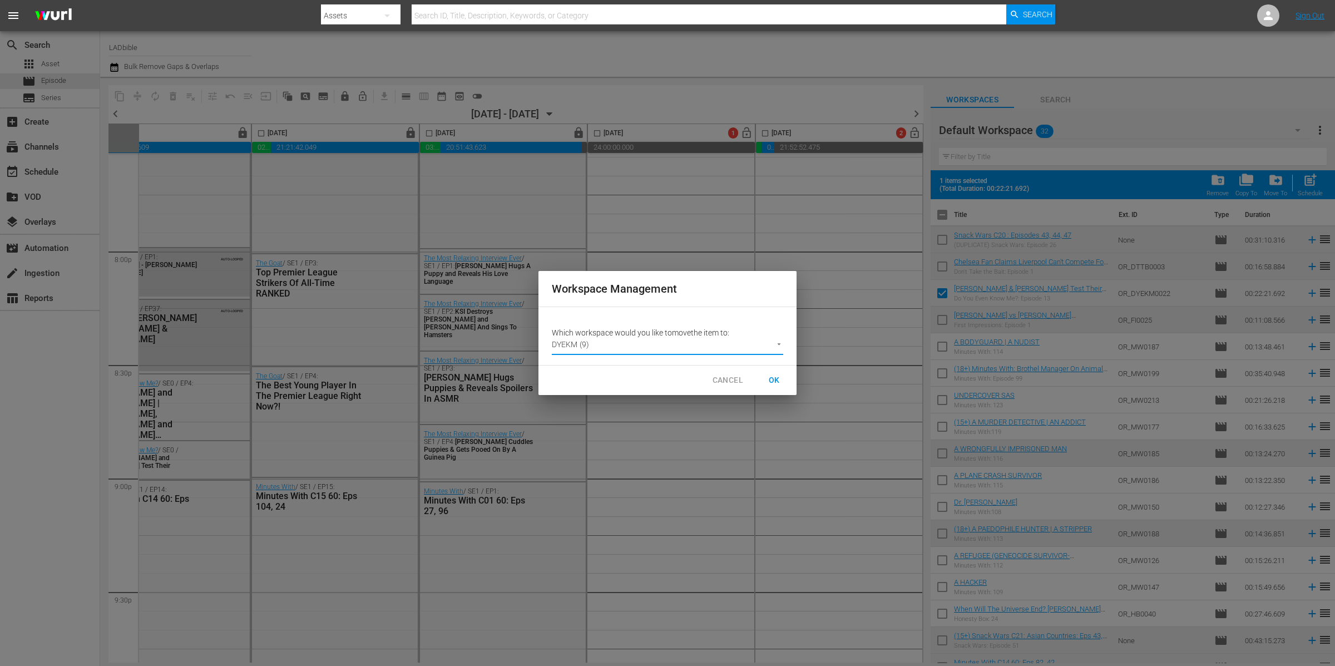
click at [770, 379] on span "OK" at bounding box center [775, 380] width 18 height 14
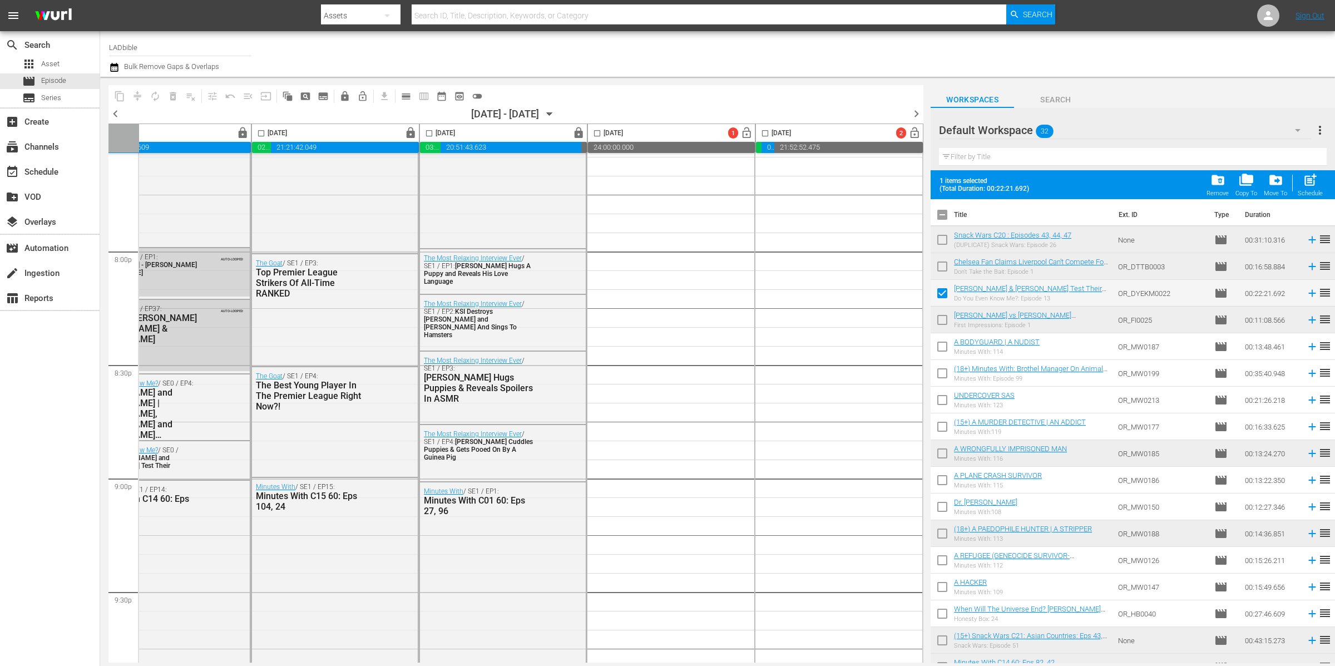
checkbox input "false"
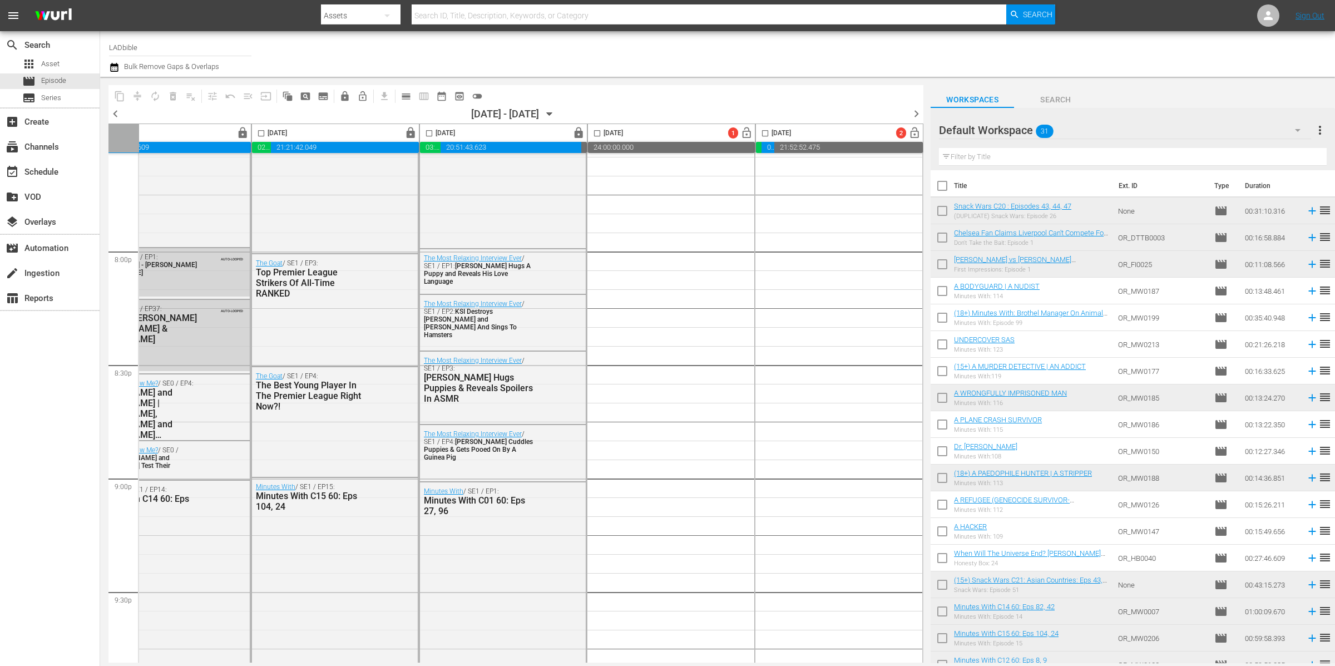
click at [943, 292] on input "checkbox" at bounding box center [942, 293] width 23 height 23
checkbox input "true"
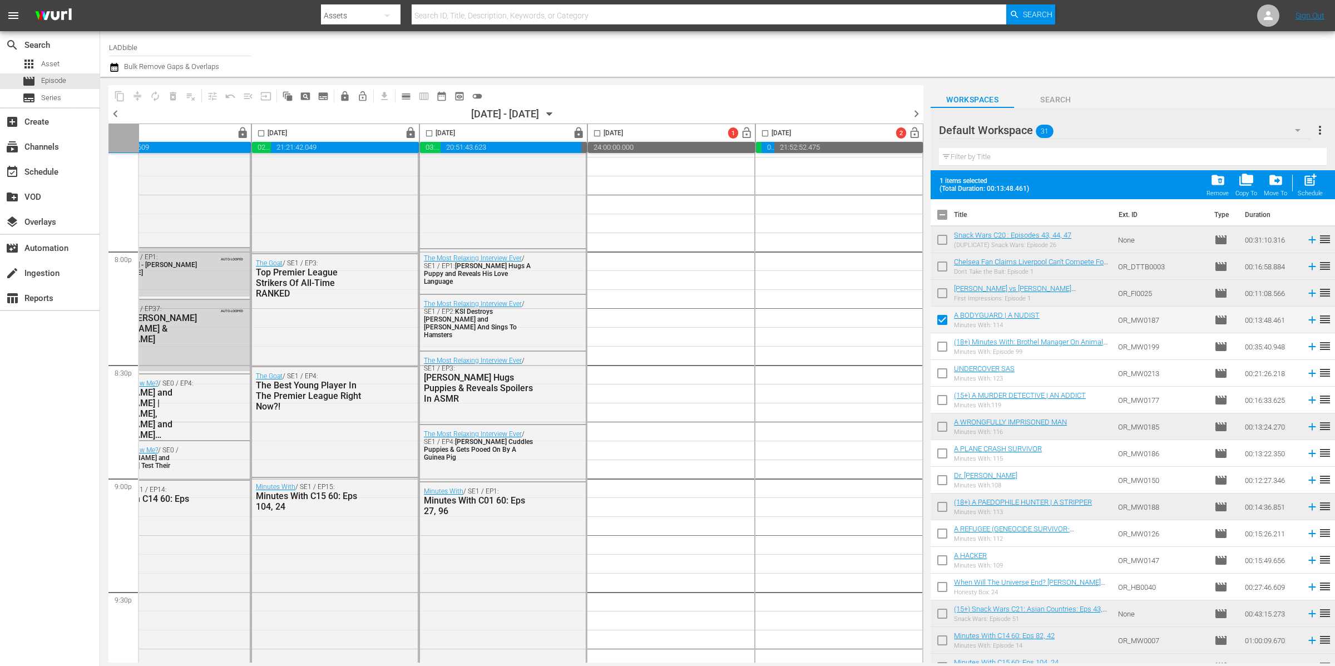
click at [943, 348] on input "checkbox" at bounding box center [942, 348] width 23 height 23
checkbox input "true"
drag, startPoint x: 943, startPoint y: 375, endPoint x: 943, endPoint y: 408, distance: 33.4
click at [943, 375] on input "checkbox" at bounding box center [942, 375] width 23 height 23
checkbox input "true"
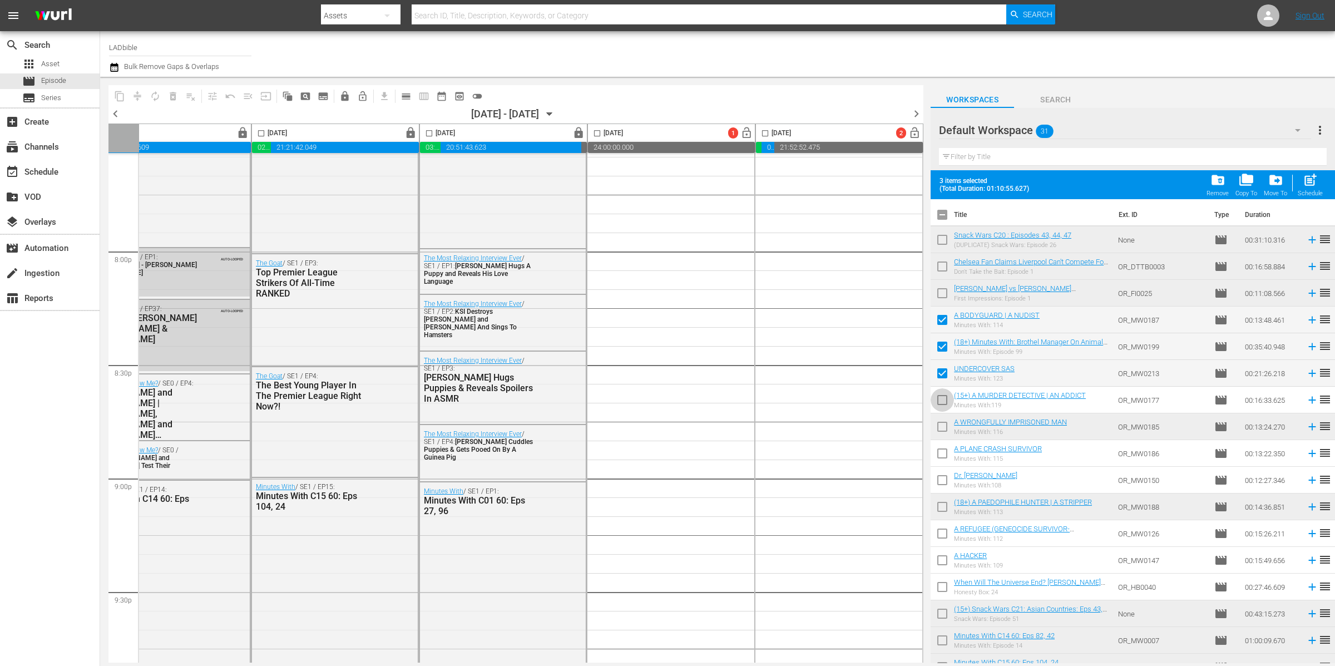
click at [941, 404] on input "checkbox" at bounding box center [942, 402] width 23 height 23
checkbox input "true"
click at [942, 426] on input "checkbox" at bounding box center [942, 428] width 23 height 23
checkbox input "true"
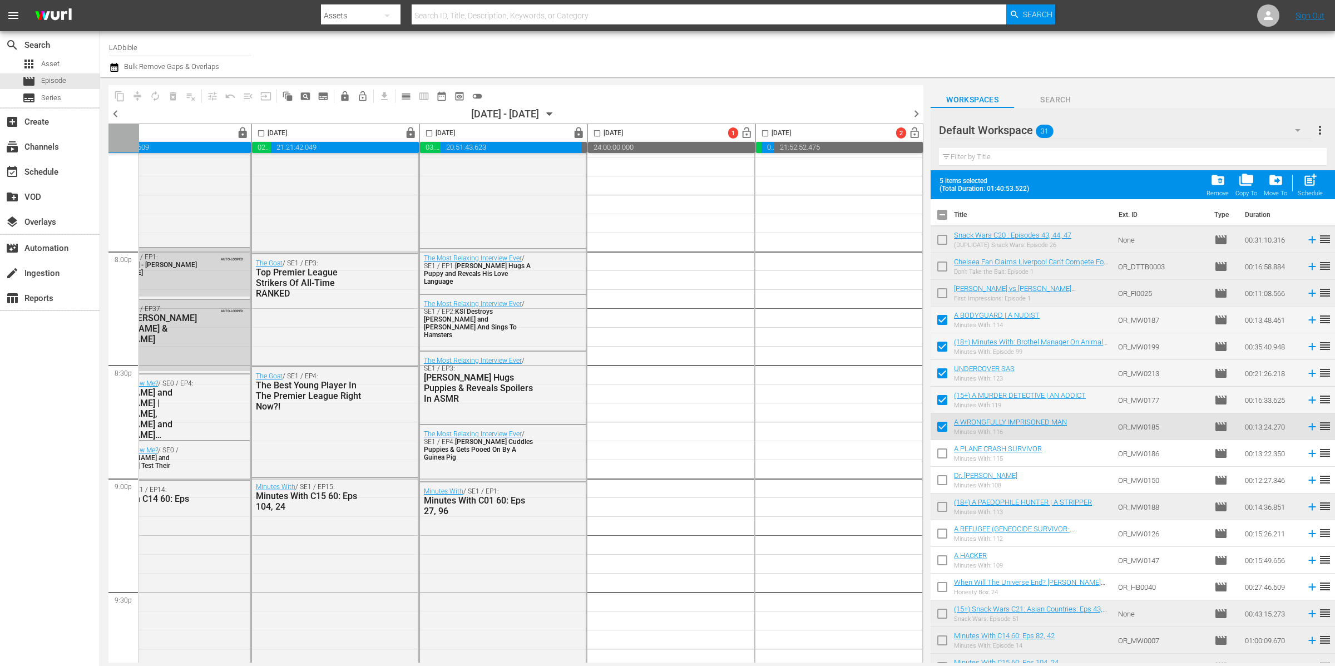
click at [941, 452] on input "checkbox" at bounding box center [942, 455] width 23 height 23
checkbox input "true"
click at [943, 481] on input "checkbox" at bounding box center [942, 482] width 23 height 23
checkbox input "true"
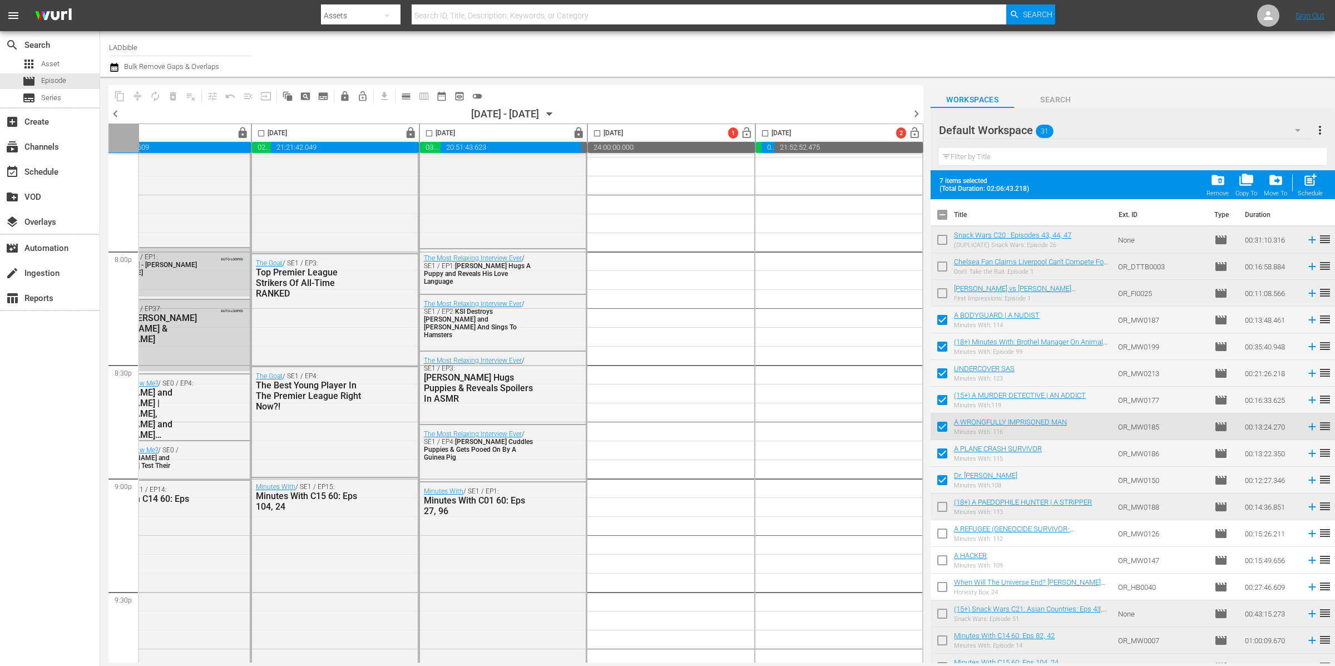
click at [942, 507] on input "checkbox" at bounding box center [942, 508] width 23 height 23
checkbox input "true"
drag, startPoint x: 940, startPoint y: 536, endPoint x: 948, endPoint y: 563, distance: 27.8
click at [940, 536] on input "checkbox" at bounding box center [942, 535] width 23 height 23
checkbox input "true"
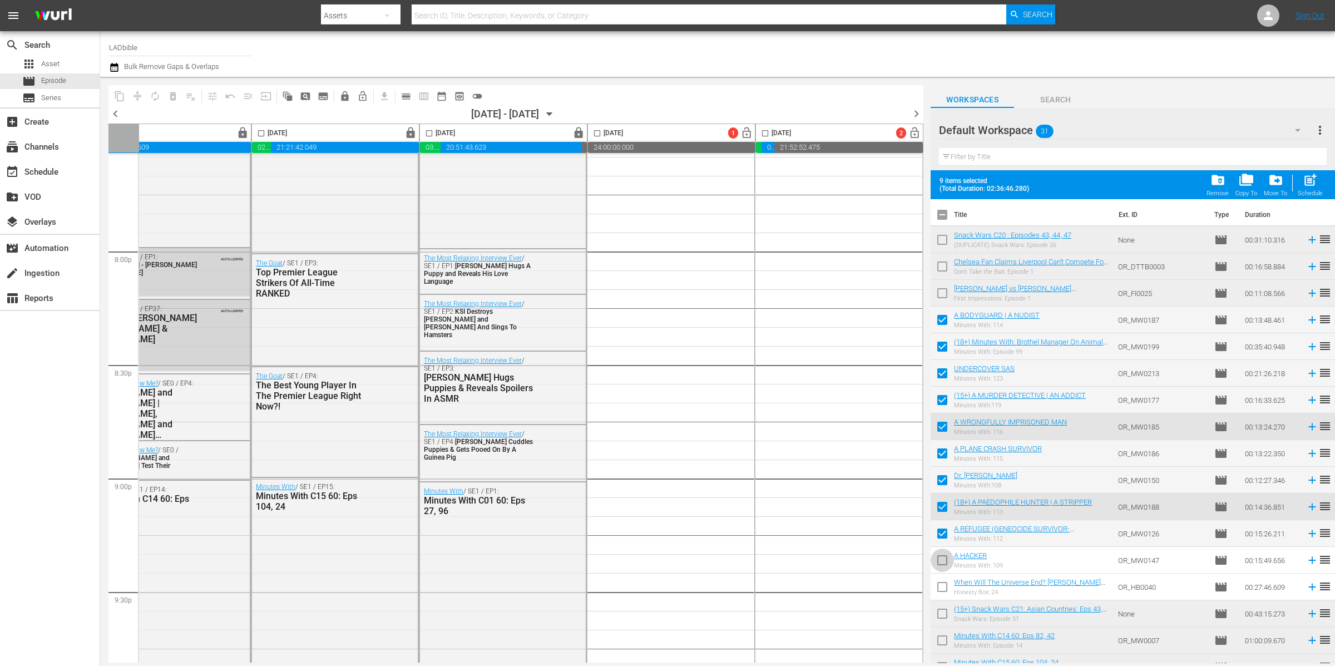
drag, startPoint x: 945, startPoint y: 559, endPoint x: 946, endPoint y: 590, distance: 31.2
click at [945, 560] on input "checkbox" at bounding box center [942, 562] width 23 height 23
checkbox input "true"
click at [944, 589] on input "checkbox" at bounding box center [942, 589] width 23 height 23
checkbox input "true"
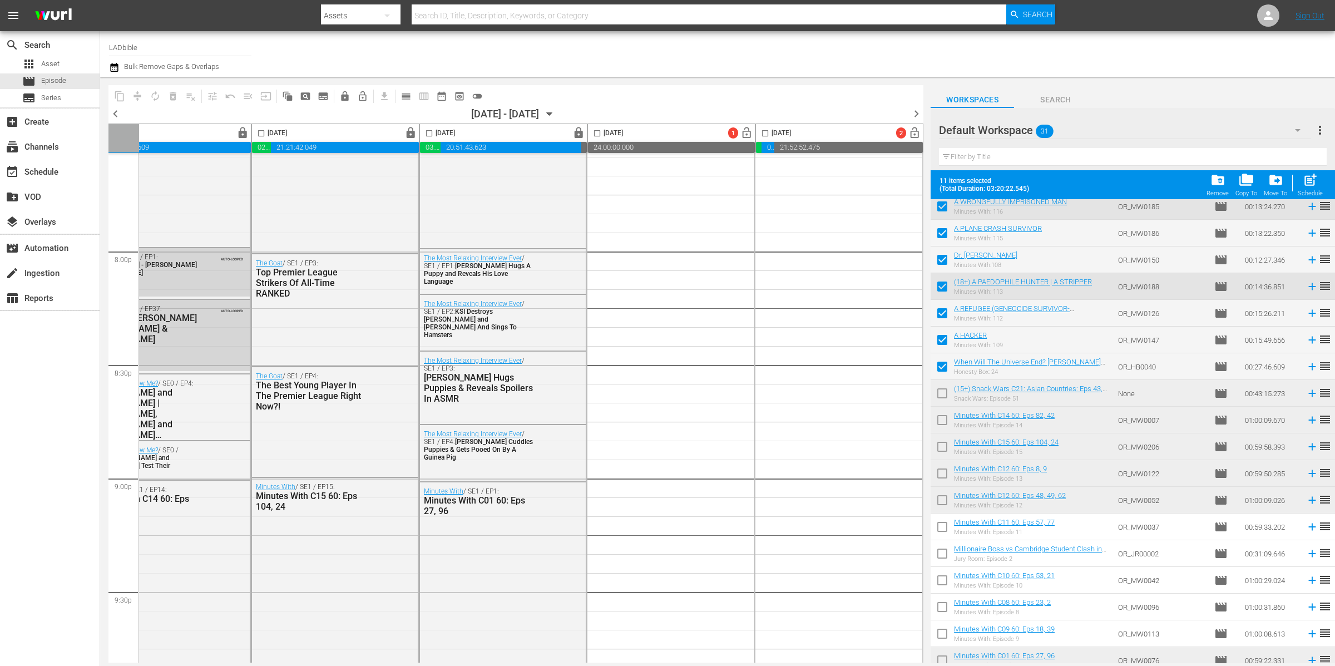
scroll to position [0, 0]
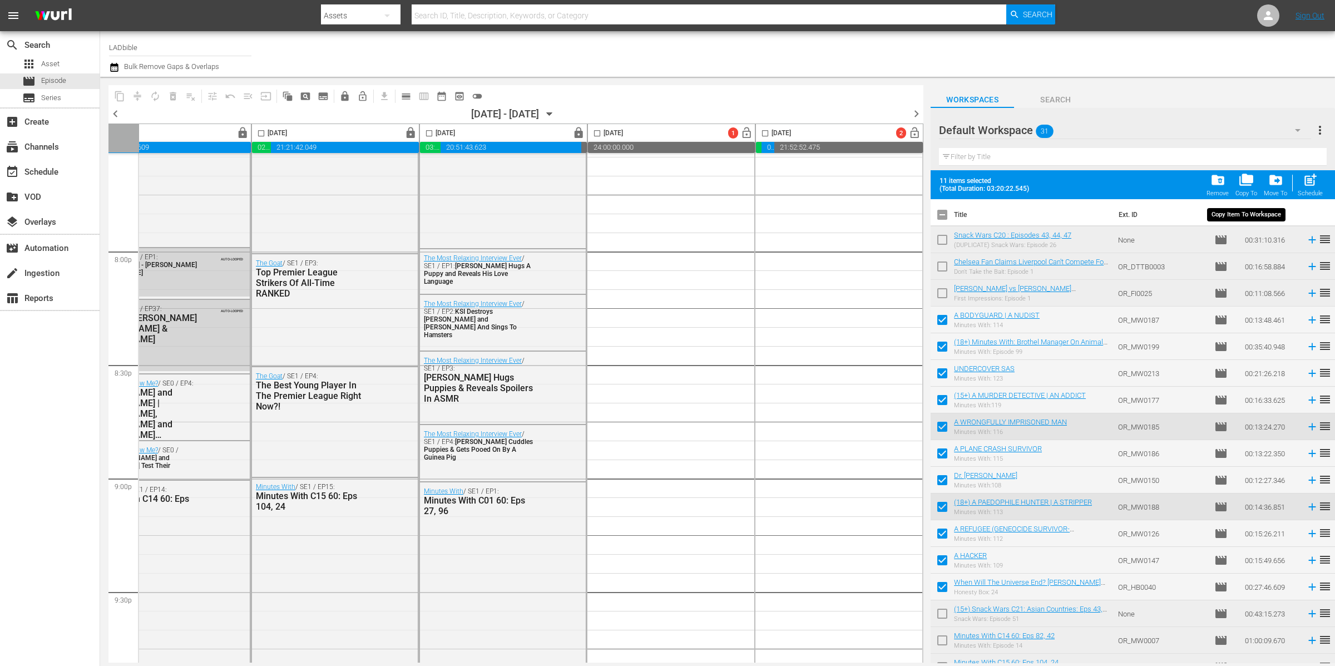
click at [1250, 181] on span "folder_copy" at bounding box center [1246, 179] width 15 height 15
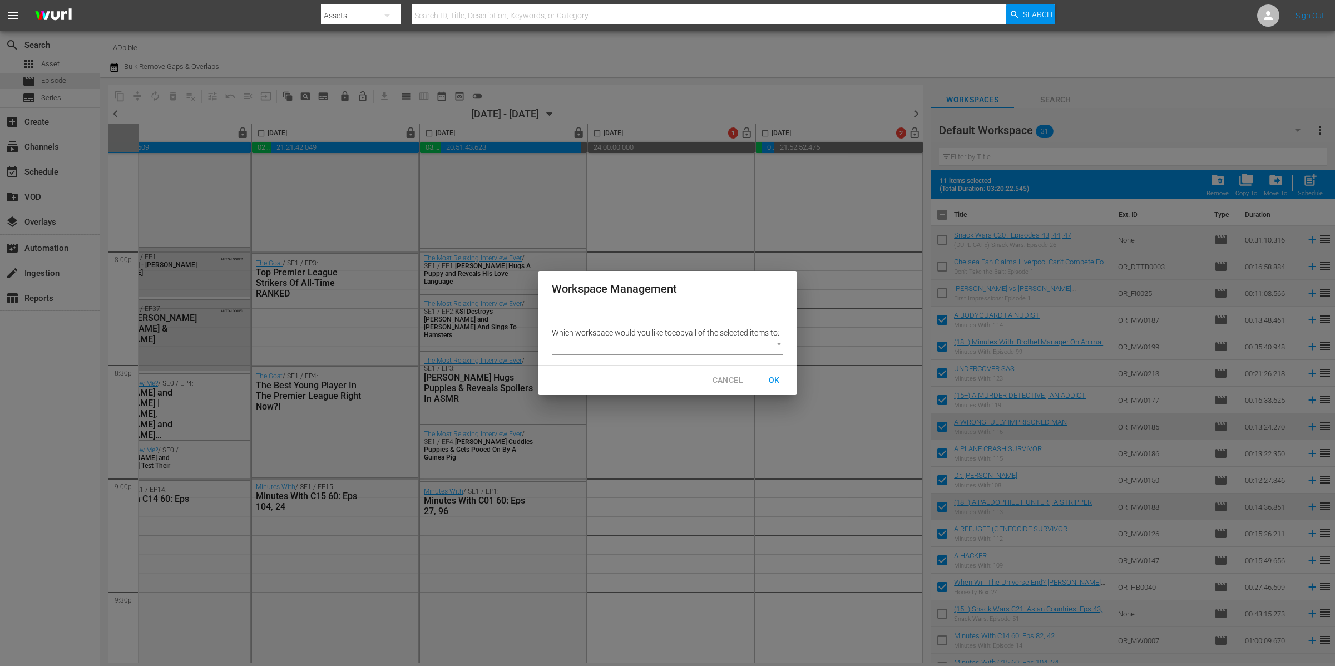
click at [705, 349] on body "menu Search By Assets Search ID, Title, Description, Keywords, or Category Sear…" at bounding box center [667, 333] width 1335 height 666
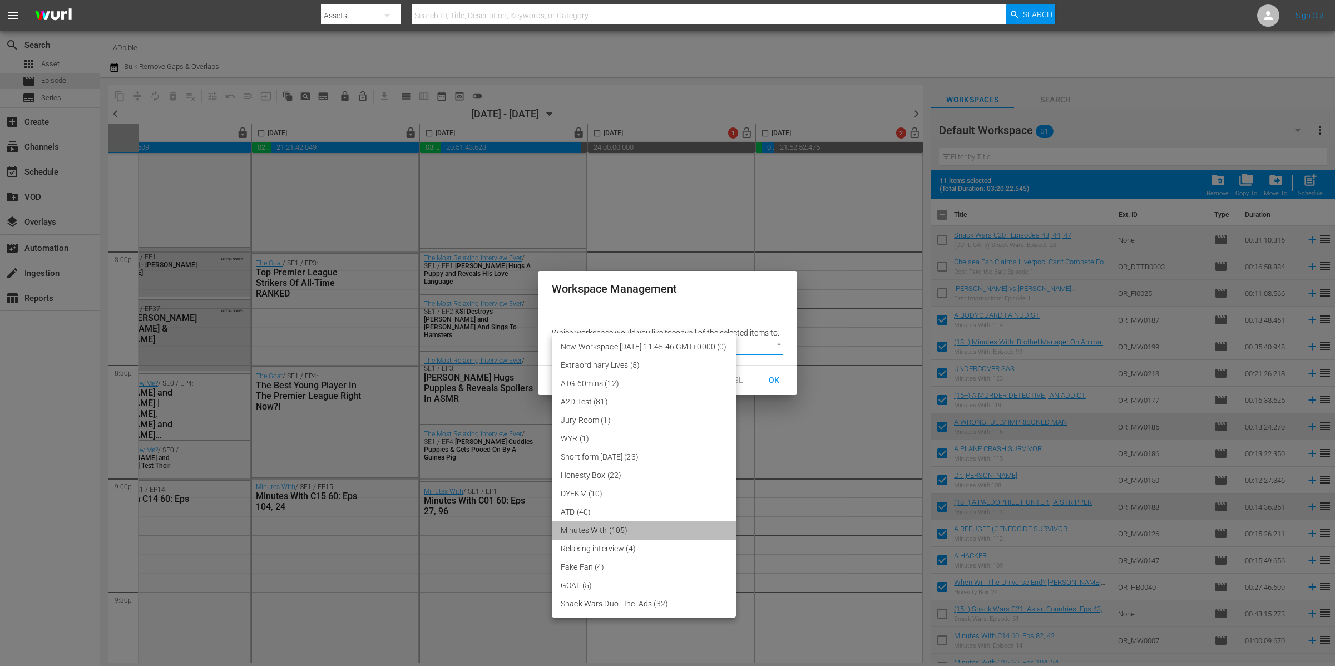
click at [668, 527] on li "Minutes With (105)" at bounding box center [644, 530] width 184 height 18
type input "3387"
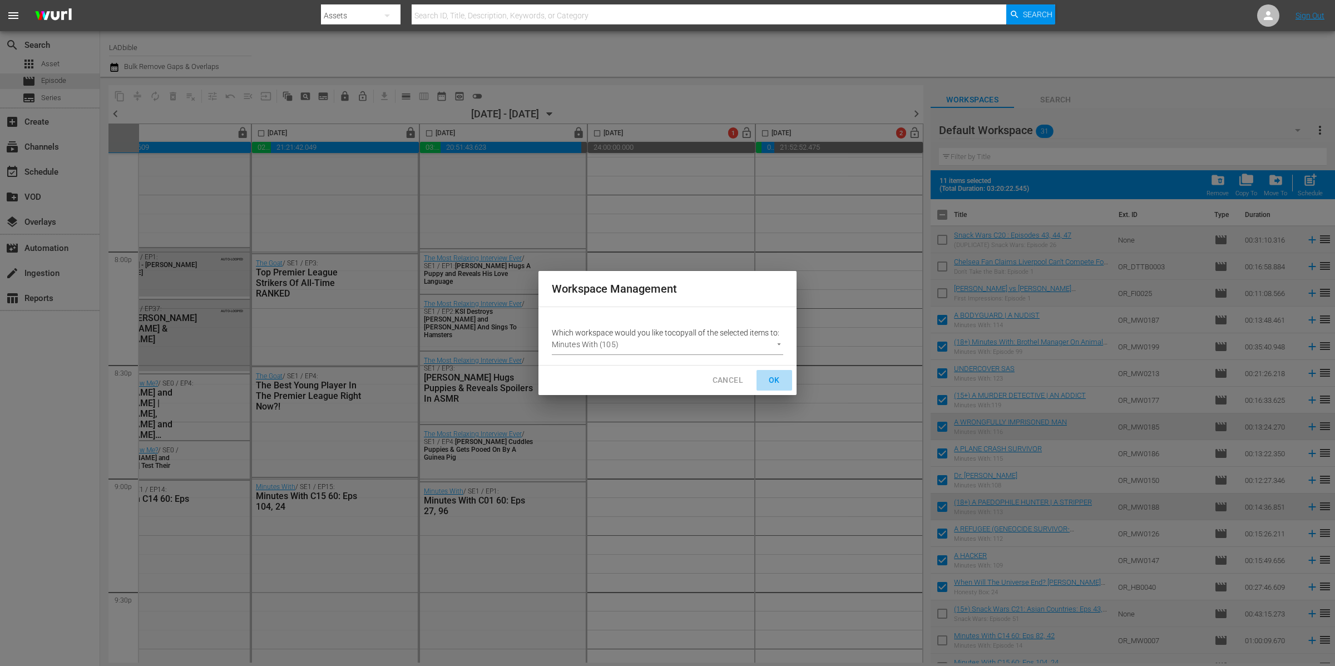
click at [773, 379] on span "OK" at bounding box center [775, 380] width 18 height 14
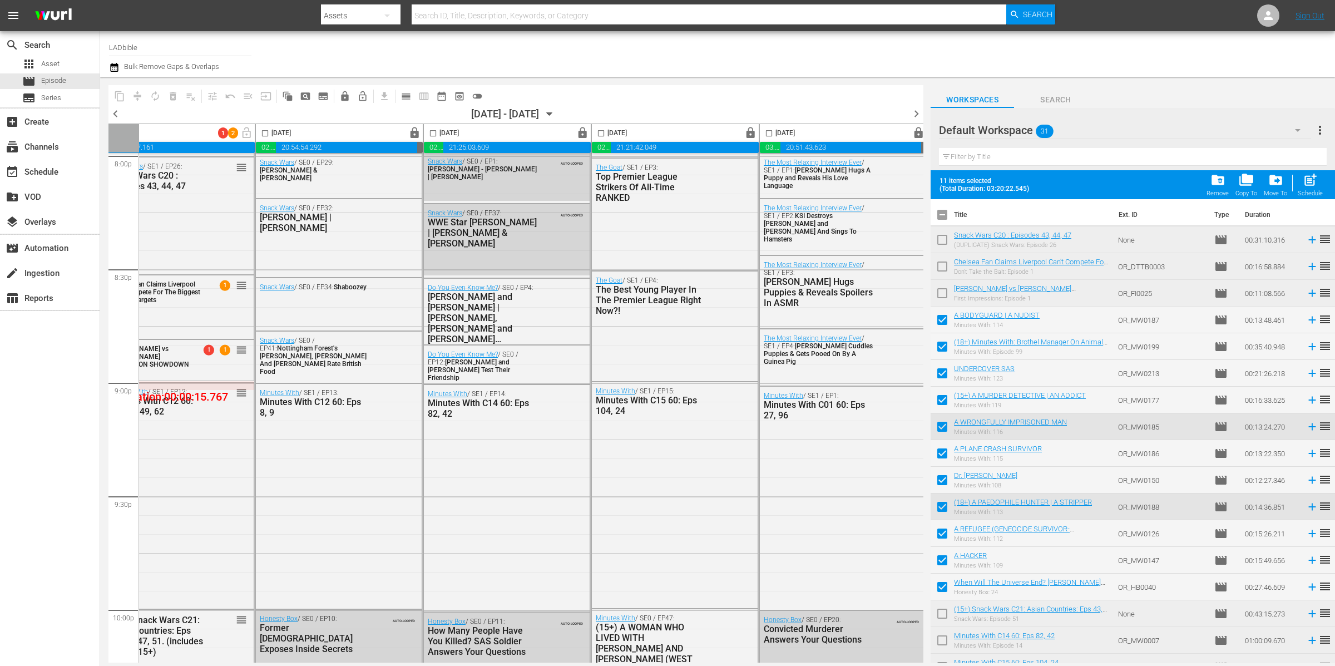
scroll to position [4540, 0]
